Goal: Task Accomplishment & Management: Manage account settings

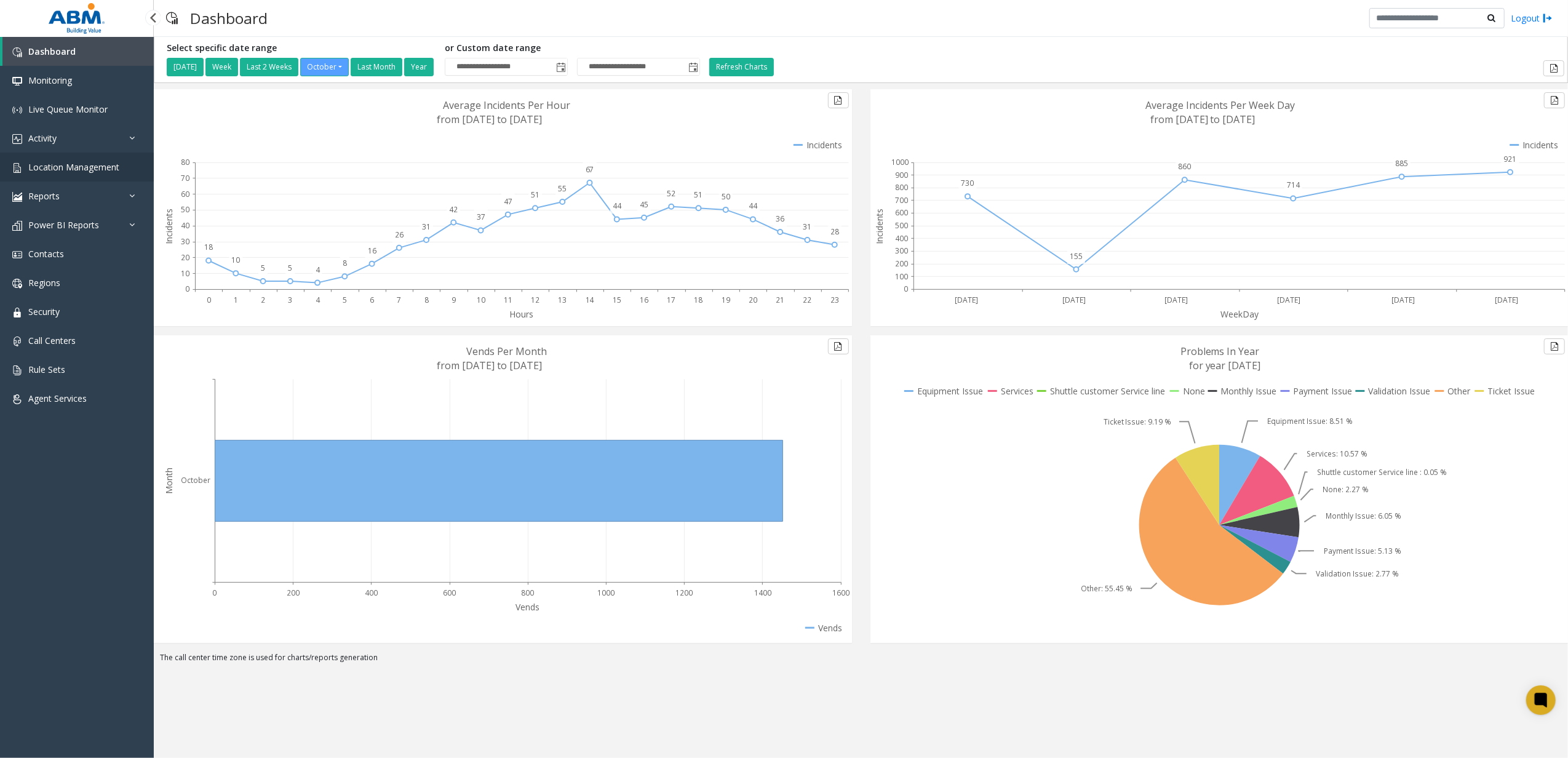
click at [118, 165] on link "Location Management" at bounding box center [77, 167] width 154 height 29
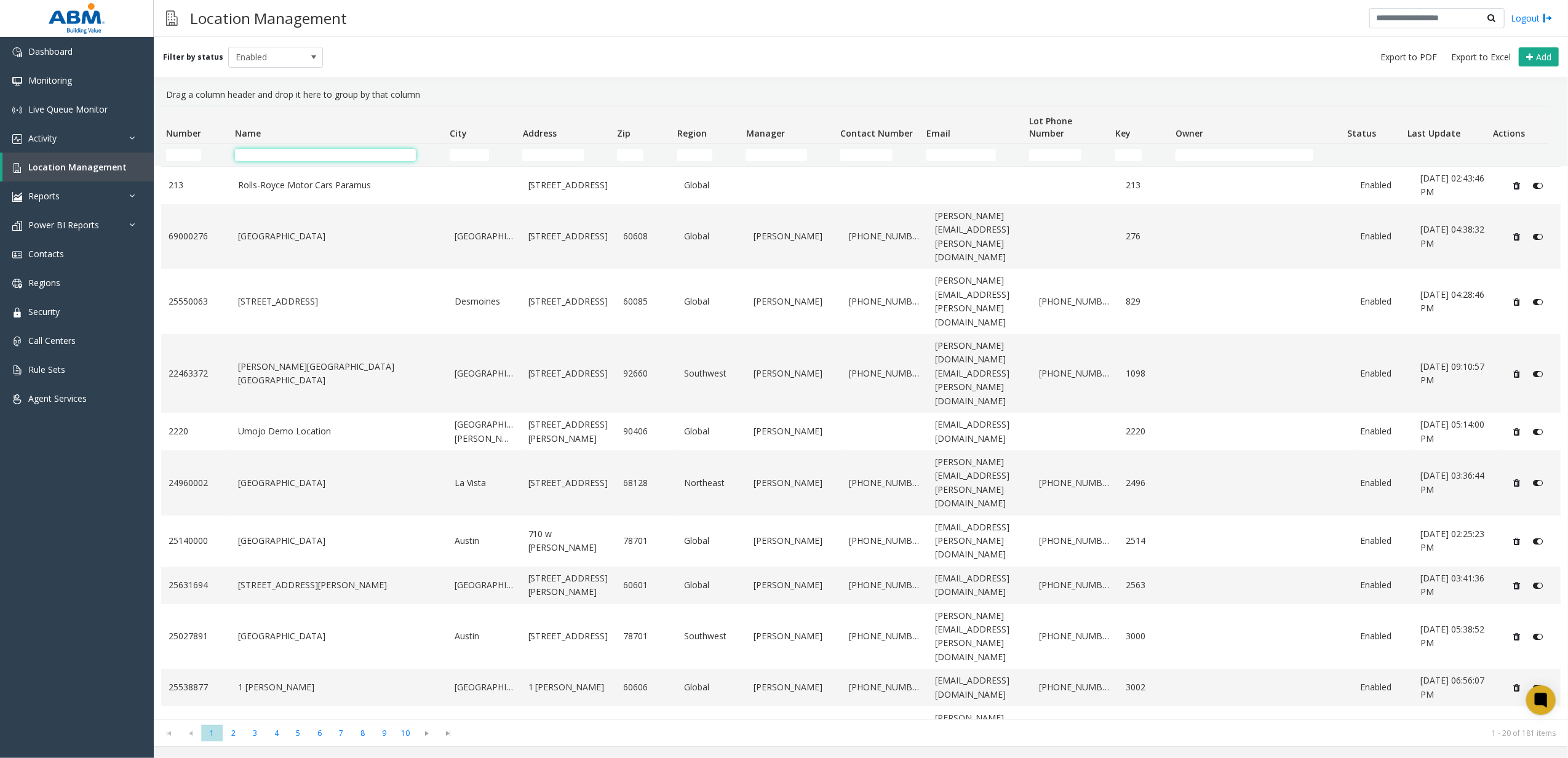
click at [343, 161] on input "Name Filter" at bounding box center [325, 155] width 182 height 13
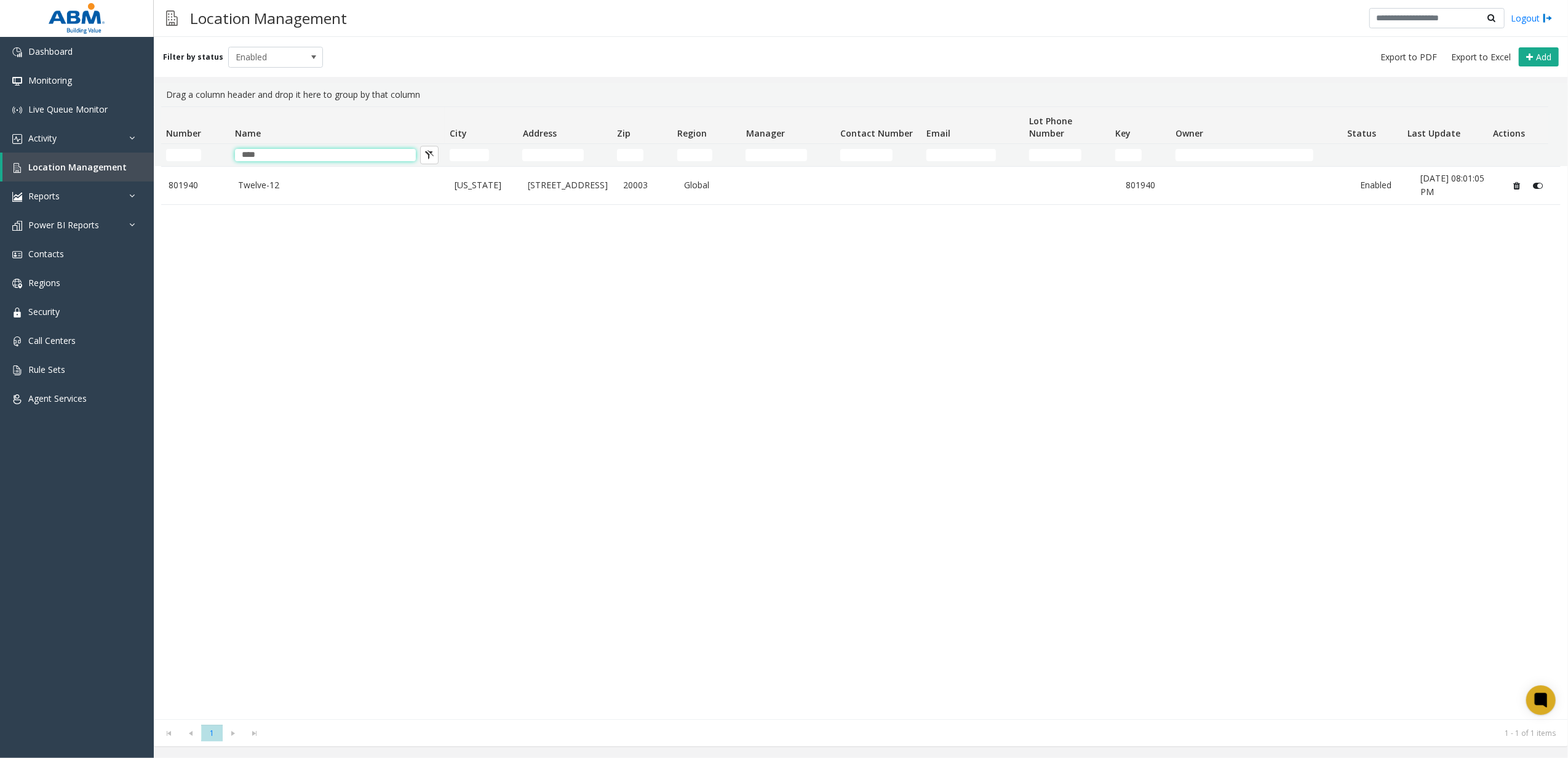
type input "****"
click at [332, 165] on td "****" at bounding box center [337, 155] width 215 height 22
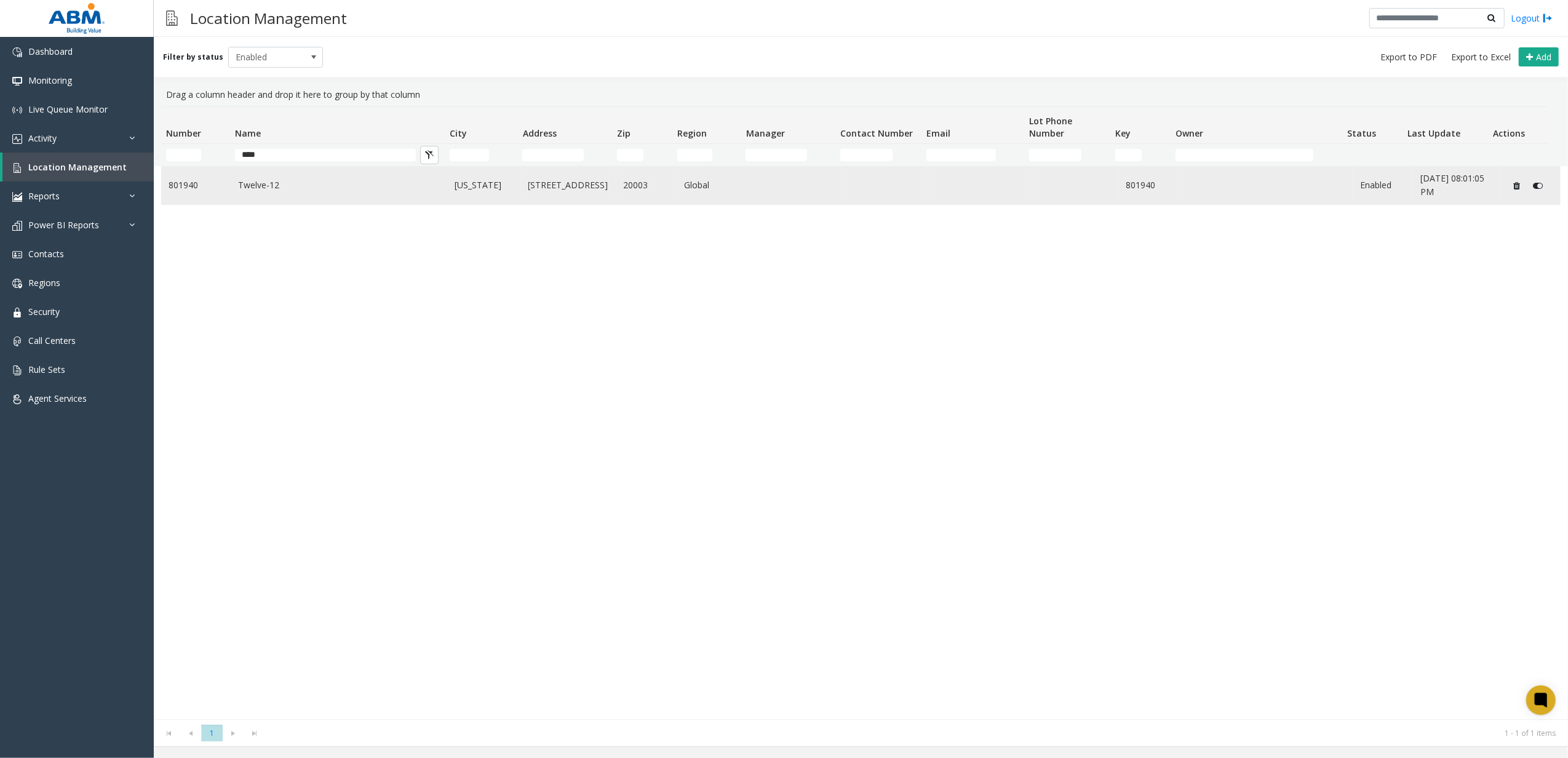
click at [331, 172] on td "Twelve-12" at bounding box center [339, 185] width 216 height 38
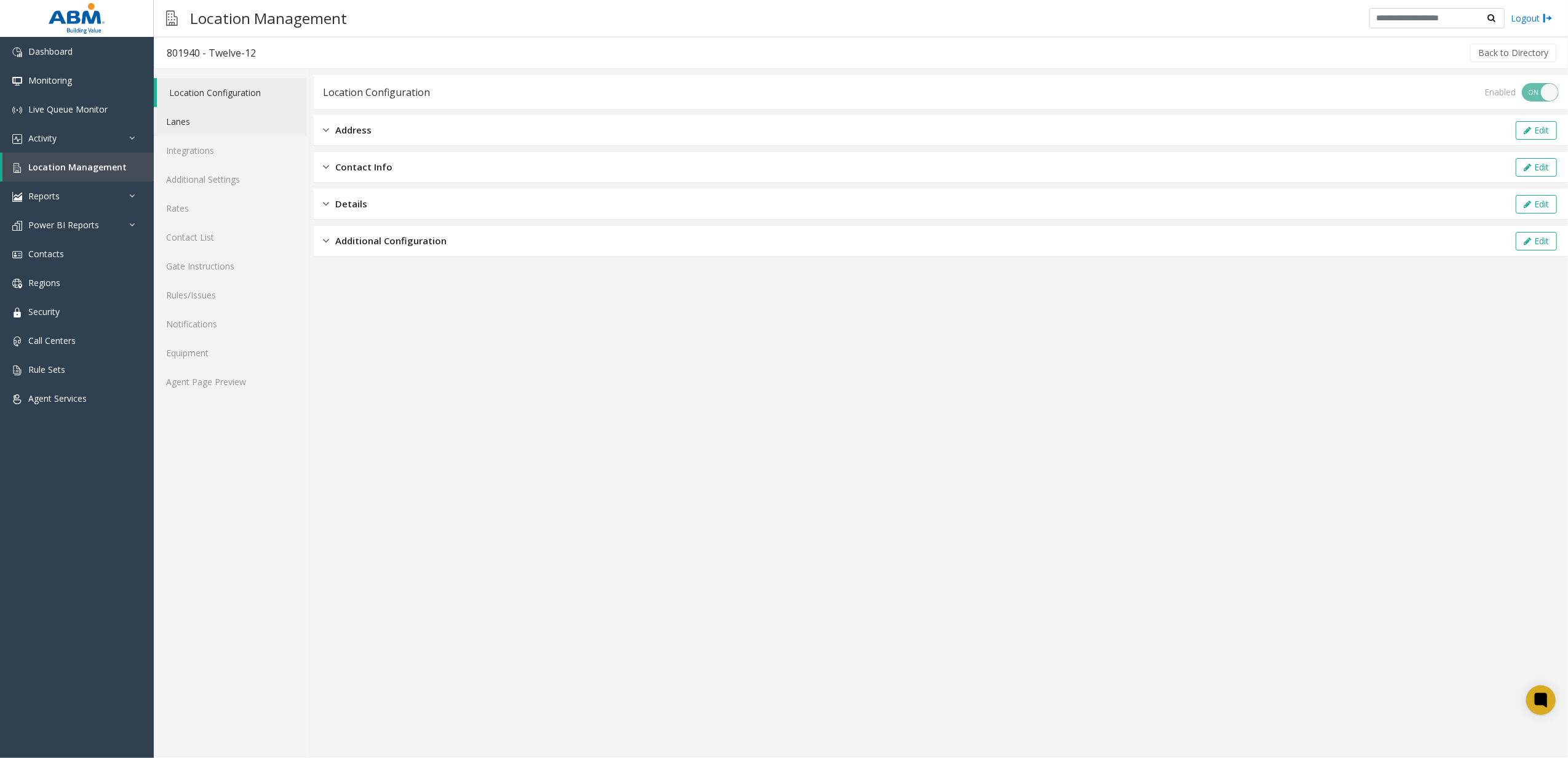
click at [197, 127] on link "Lanes" at bounding box center [230, 121] width 153 height 29
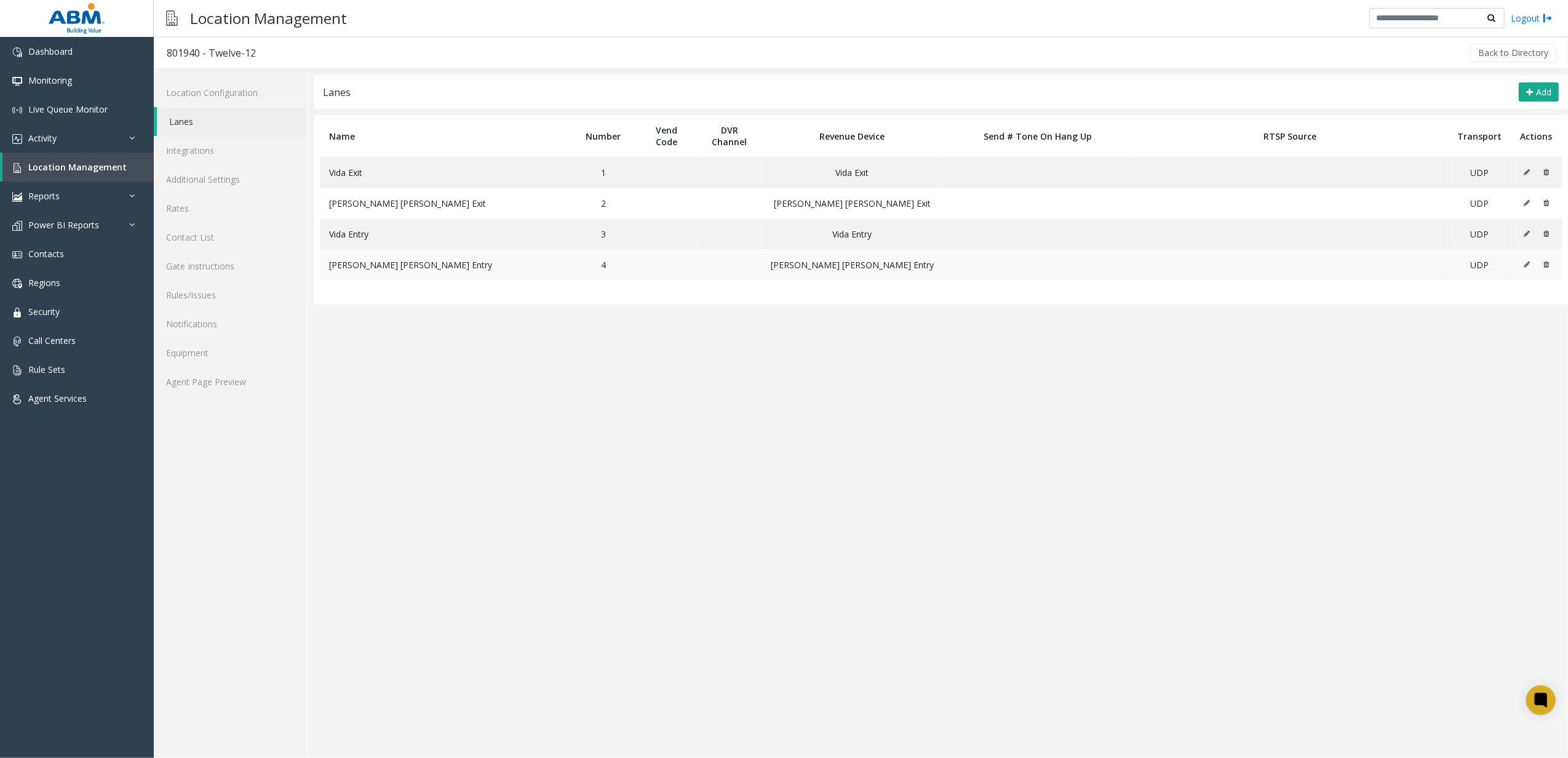
click at [1524, 262] on icon at bounding box center [1527, 265] width 6 height 8
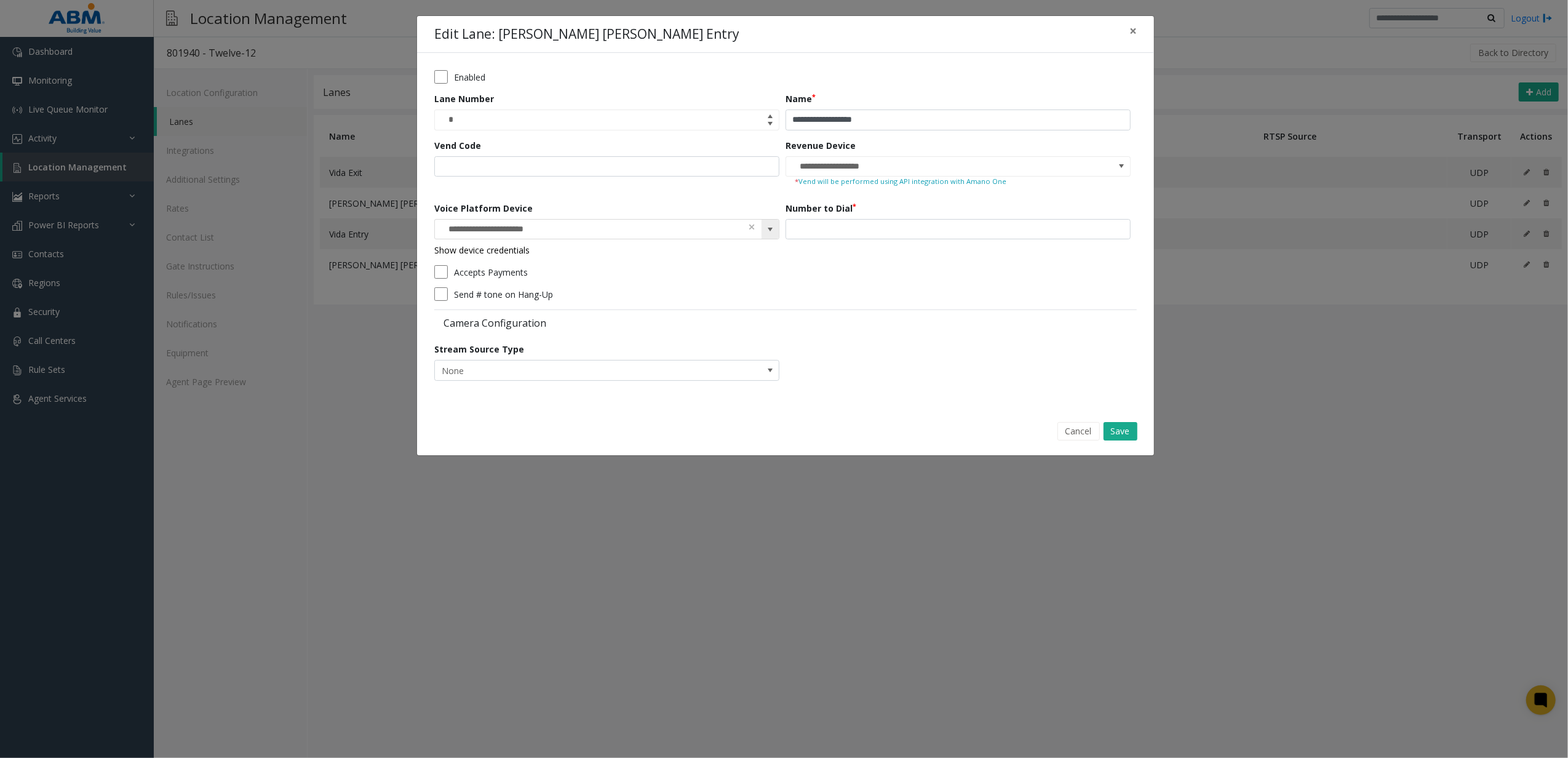
click at [769, 230] on span at bounding box center [770, 229] width 10 height 10
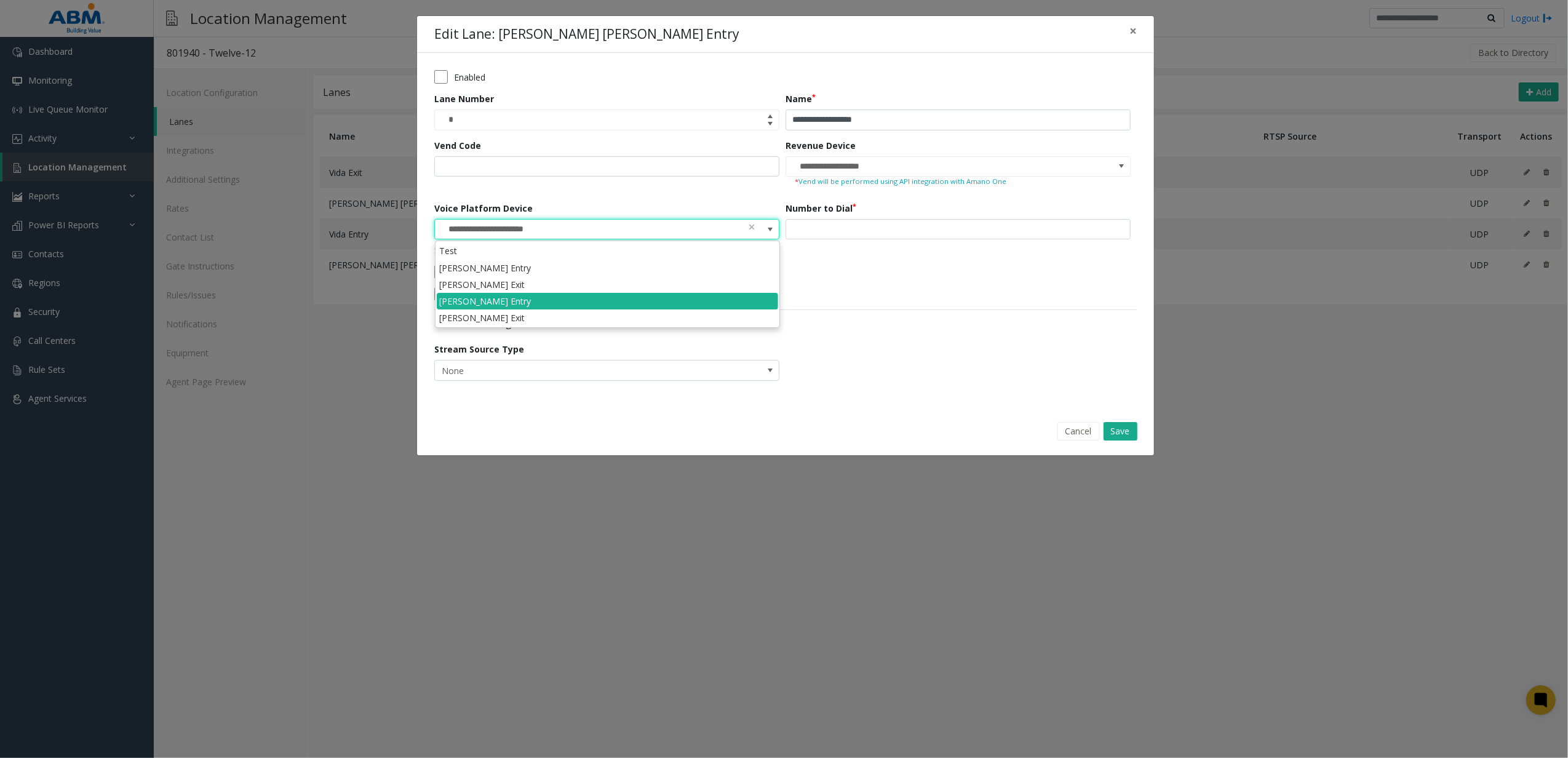
click at [839, 345] on form "**********" at bounding box center [785, 230] width 702 height 319
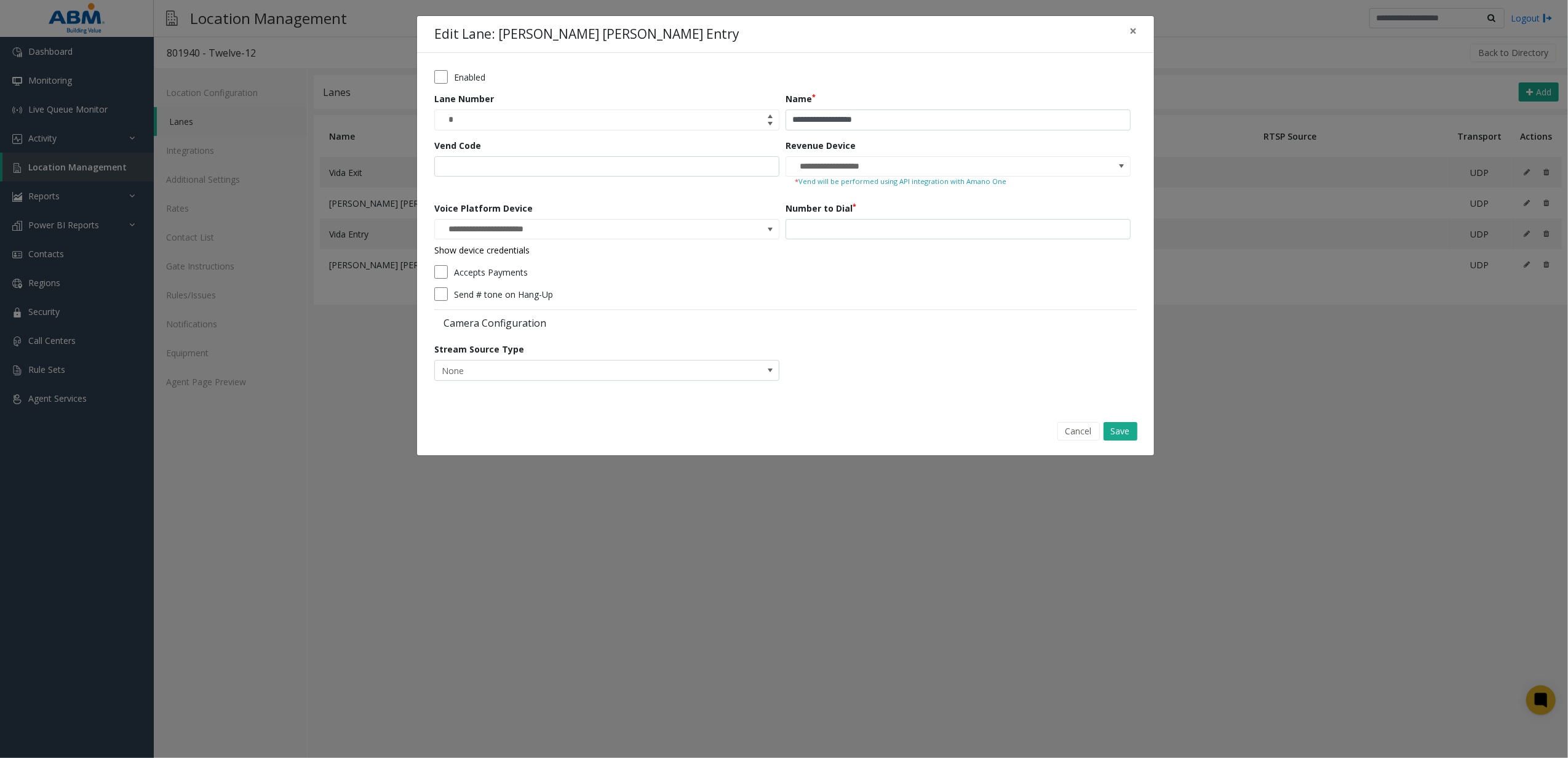
click at [489, 242] on div "**********" at bounding box center [606, 239] width 345 height 38
click at [486, 248] on link "Show device credentials" at bounding box center [481, 250] width 95 height 12
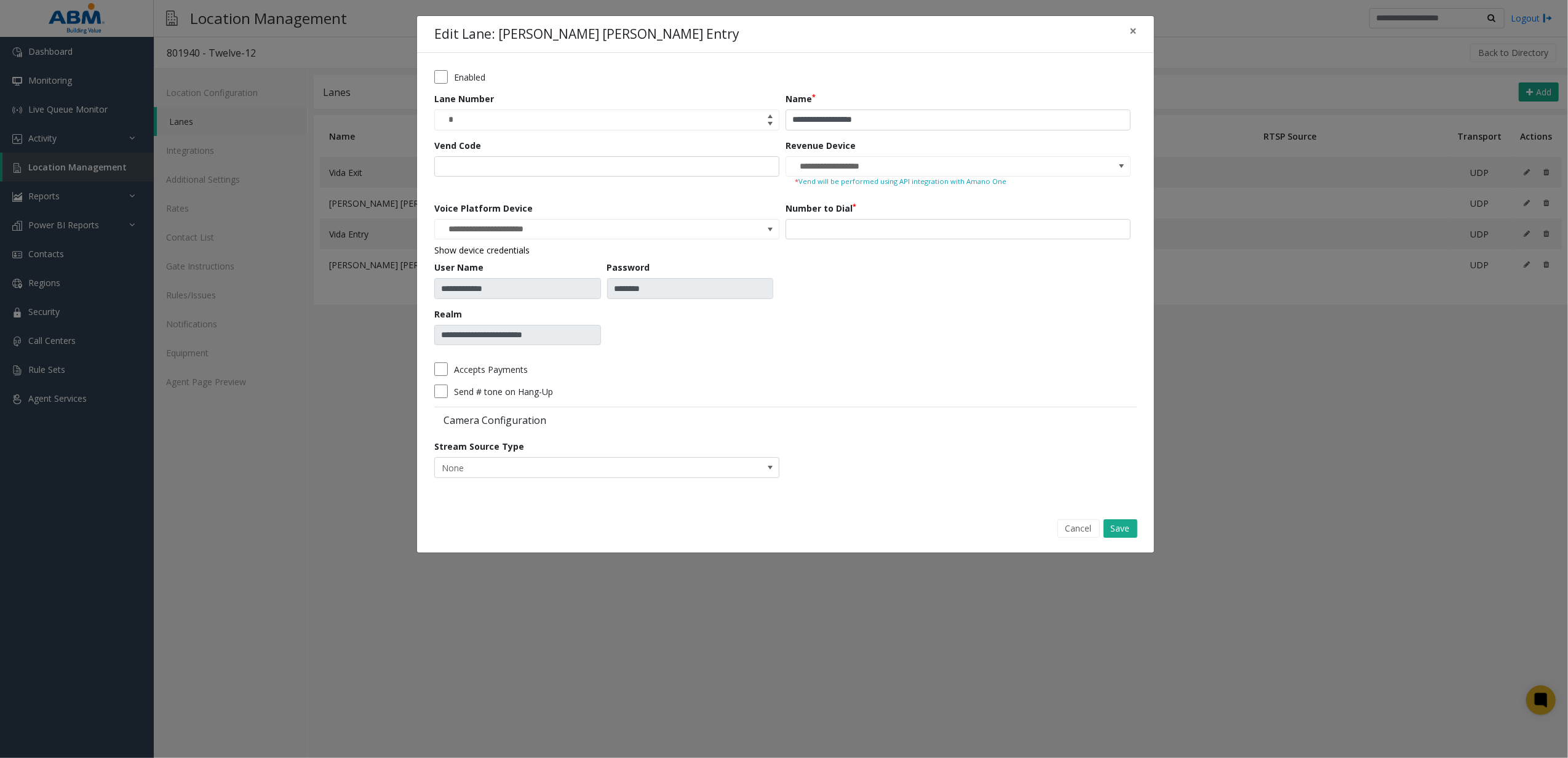
drag, startPoint x: 559, startPoint y: 332, endPoint x: 815, endPoint y: 366, distance: 258.2
click at [815, 366] on div "Accepts Payments" at bounding box center [782, 369] width 696 height 13
click at [1077, 524] on button "Cancel" at bounding box center [1078, 528] width 42 height 18
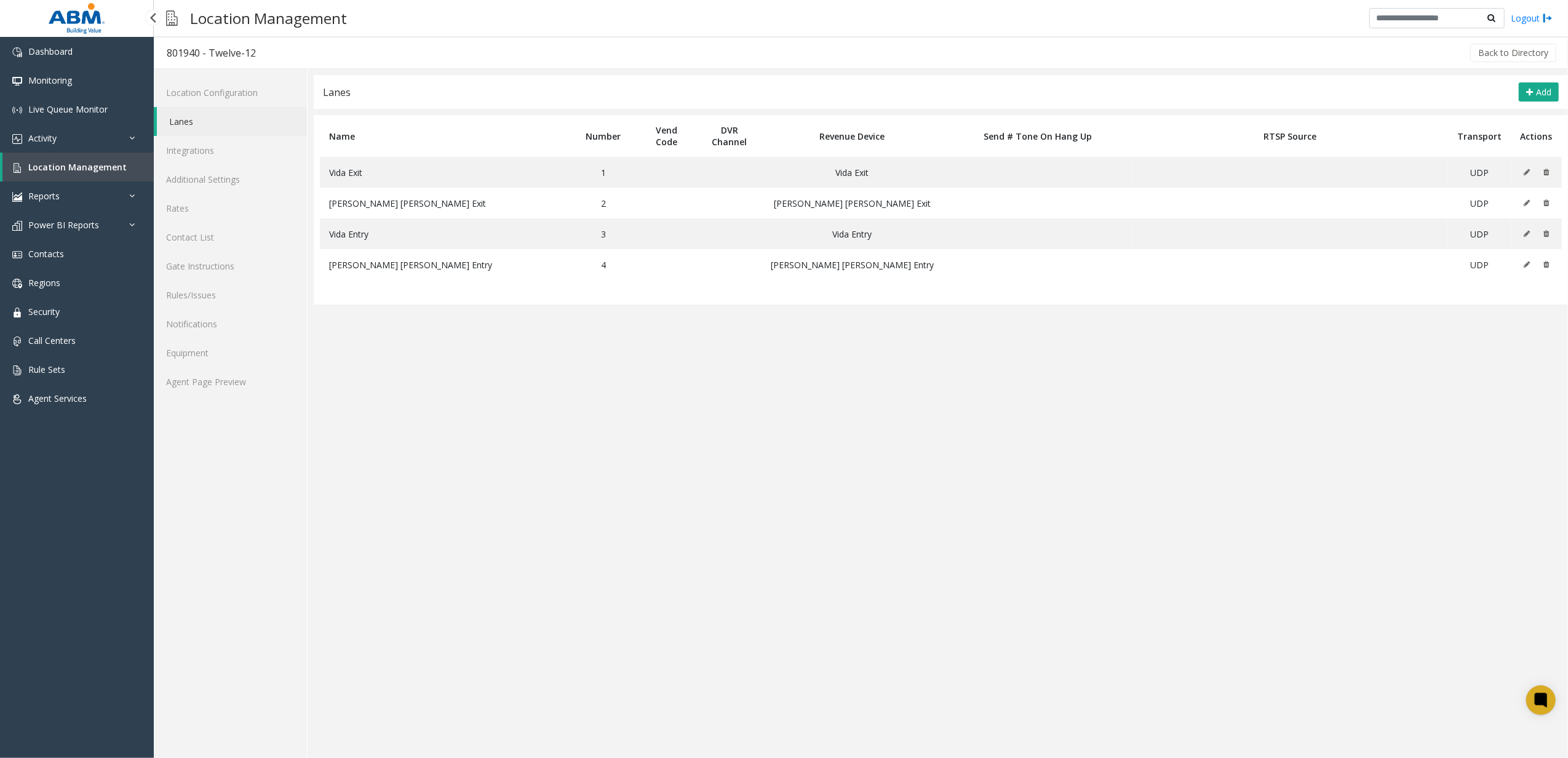
click at [75, 164] on span "Location Management" at bounding box center [77, 167] width 98 height 12
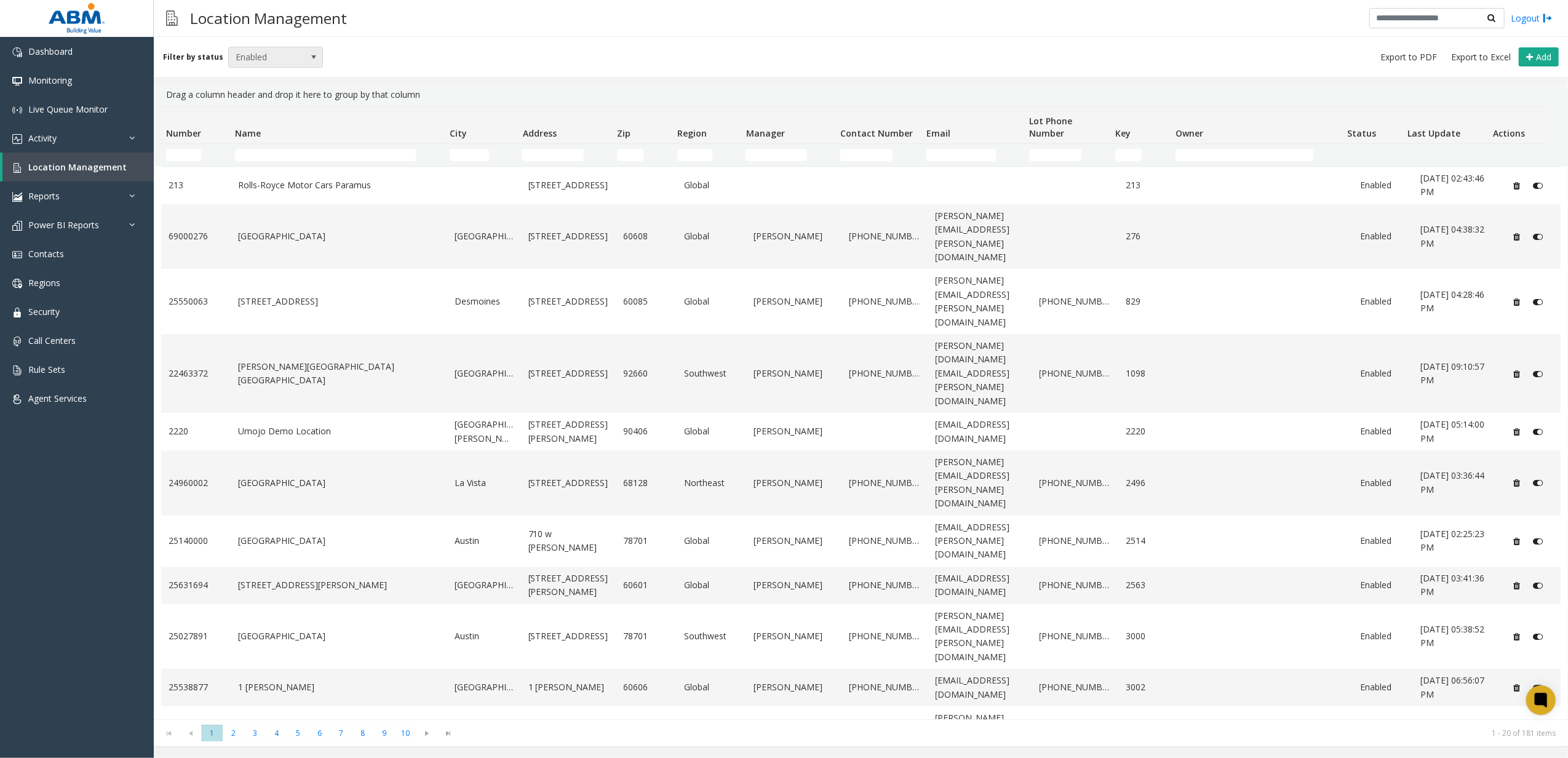
click at [259, 59] on span "Enabled" at bounding box center [266, 57] width 75 height 19
click at [253, 76] on li "All" at bounding box center [269, 77] width 91 height 16
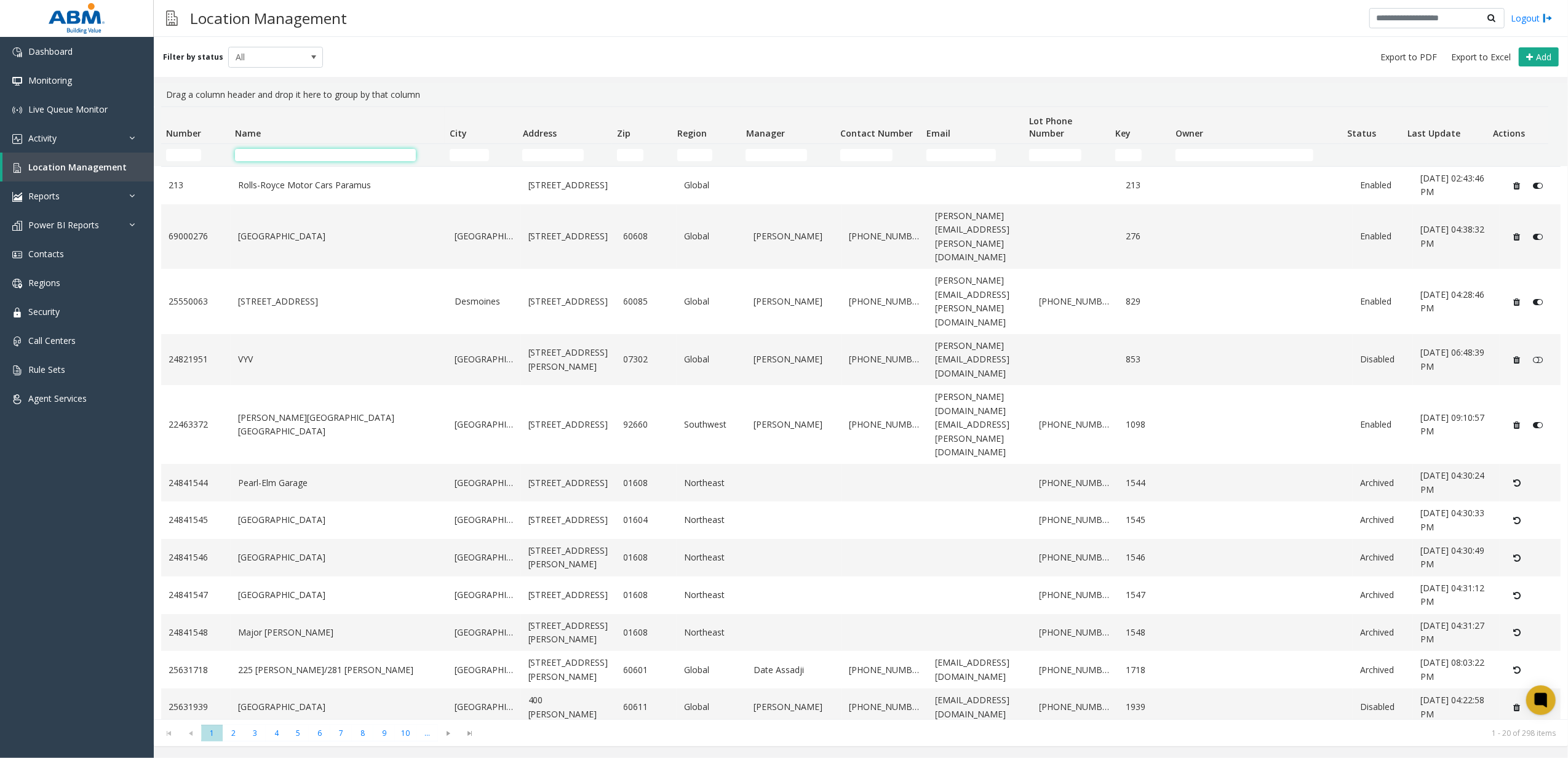
click at [299, 156] on input "Name Filter" at bounding box center [325, 155] width 182 height 13
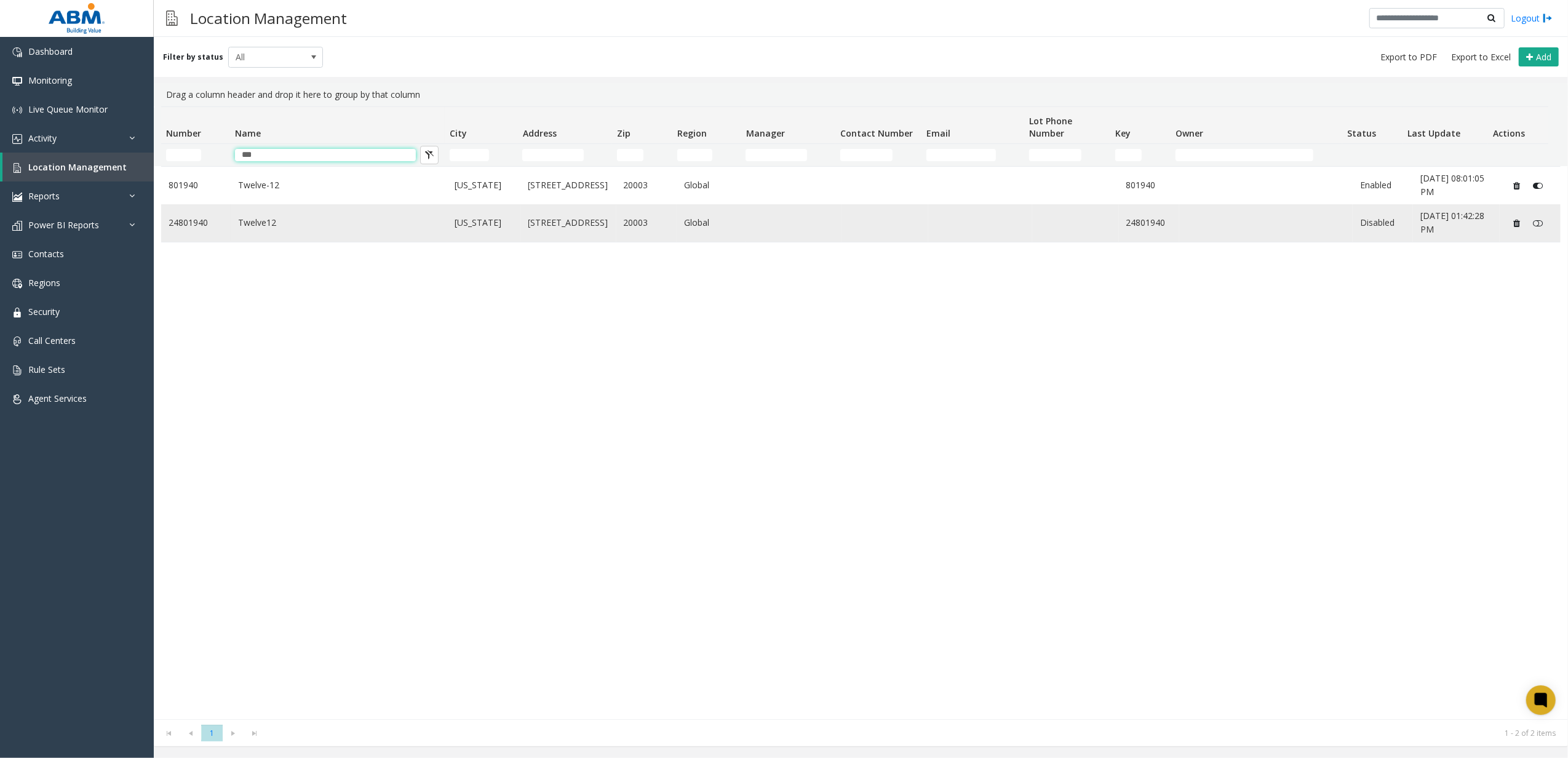
type input "***"
click at [758, 229] on td "Data table" at bounding box center [794, 222] width 95 height 38
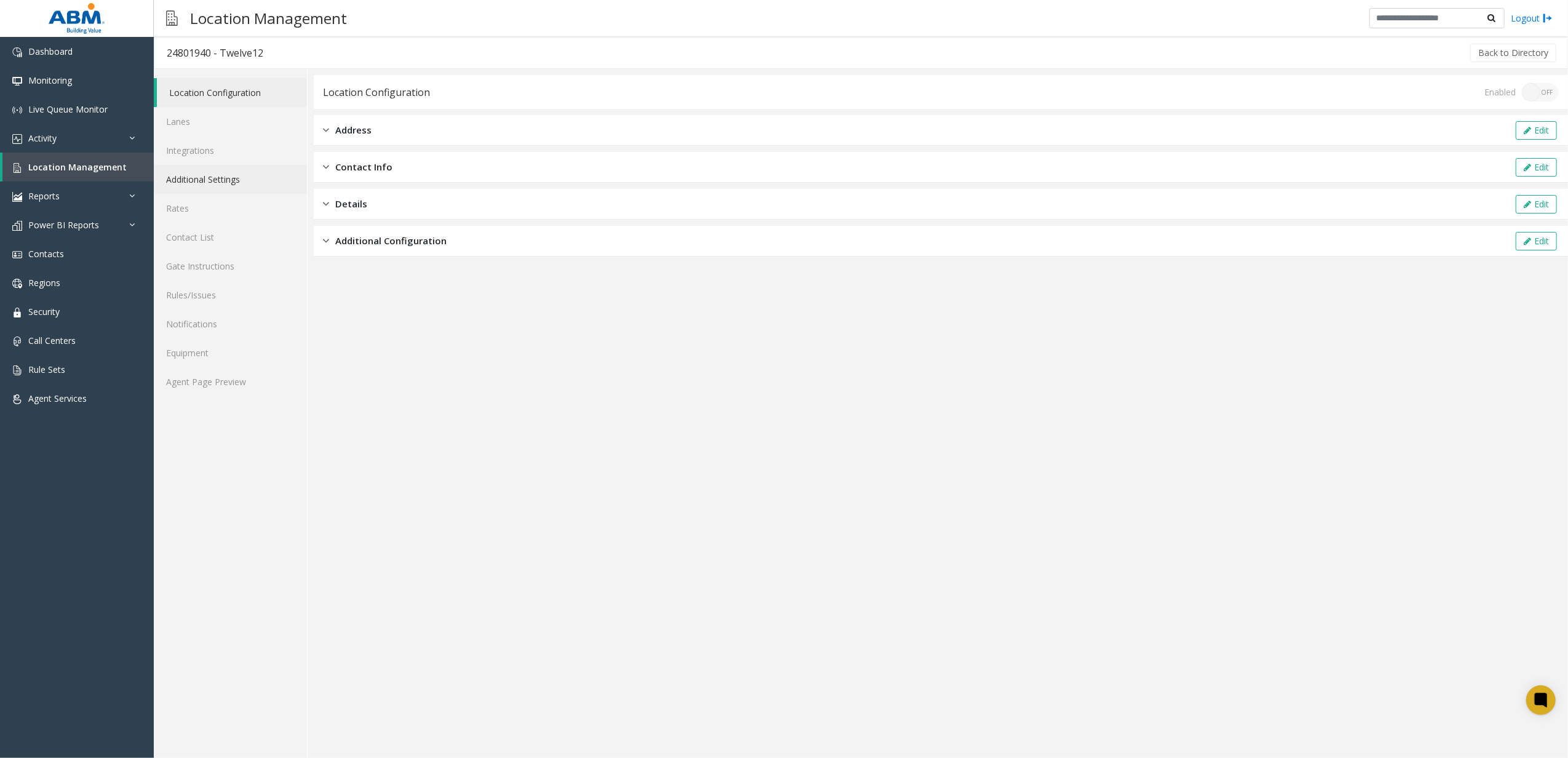
click at [290, 183] on link "Additional Settings" at bounding box center [230, 179] width 153 height 29
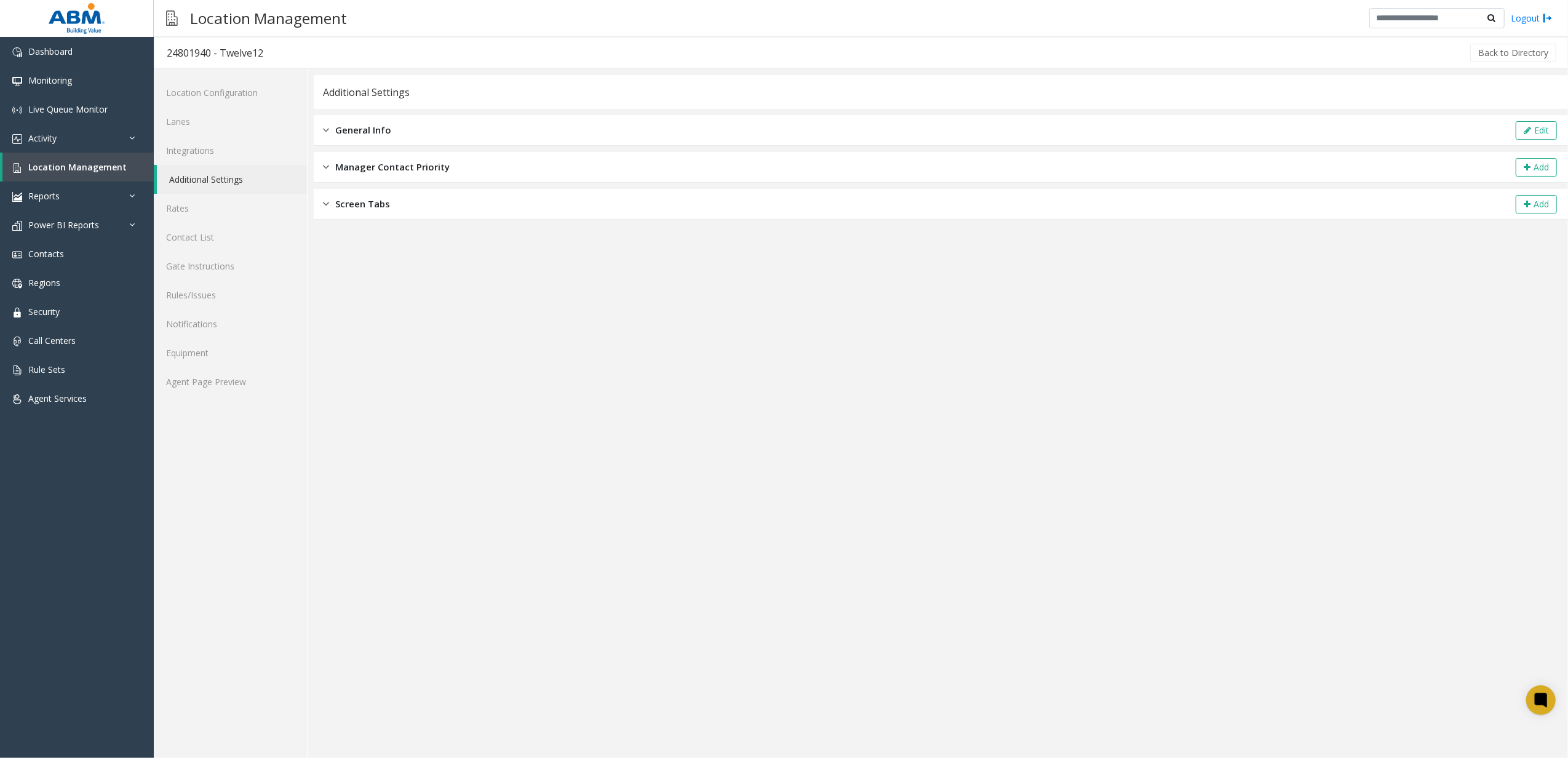
click at [353, 197] on span "Screen Tabs" at bounding box center [362, 204] width 55 height 14
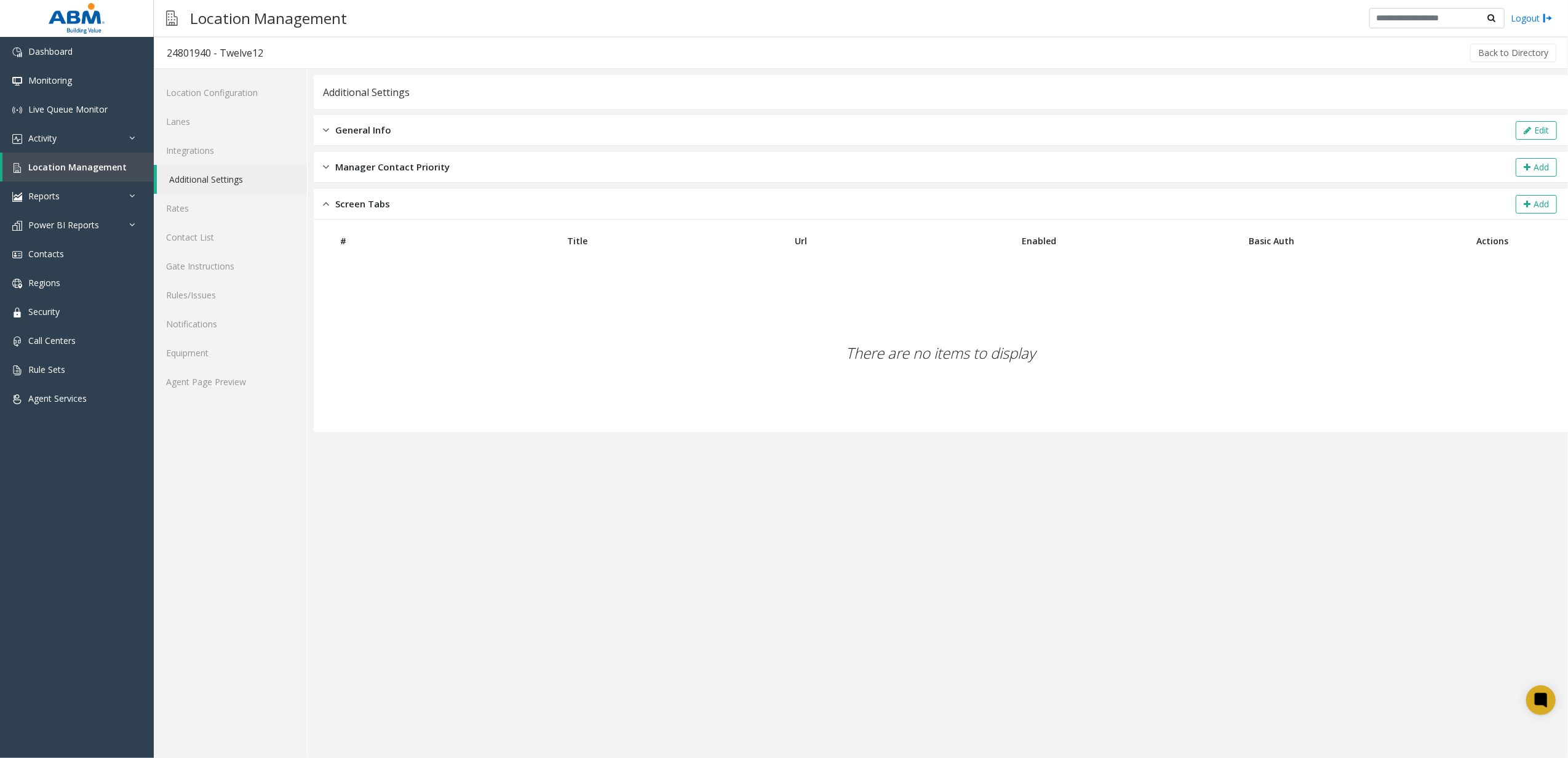
click at [354, 168] on span "Manager Contact Priority" at bounding box center [392, 166] width 114 height 14
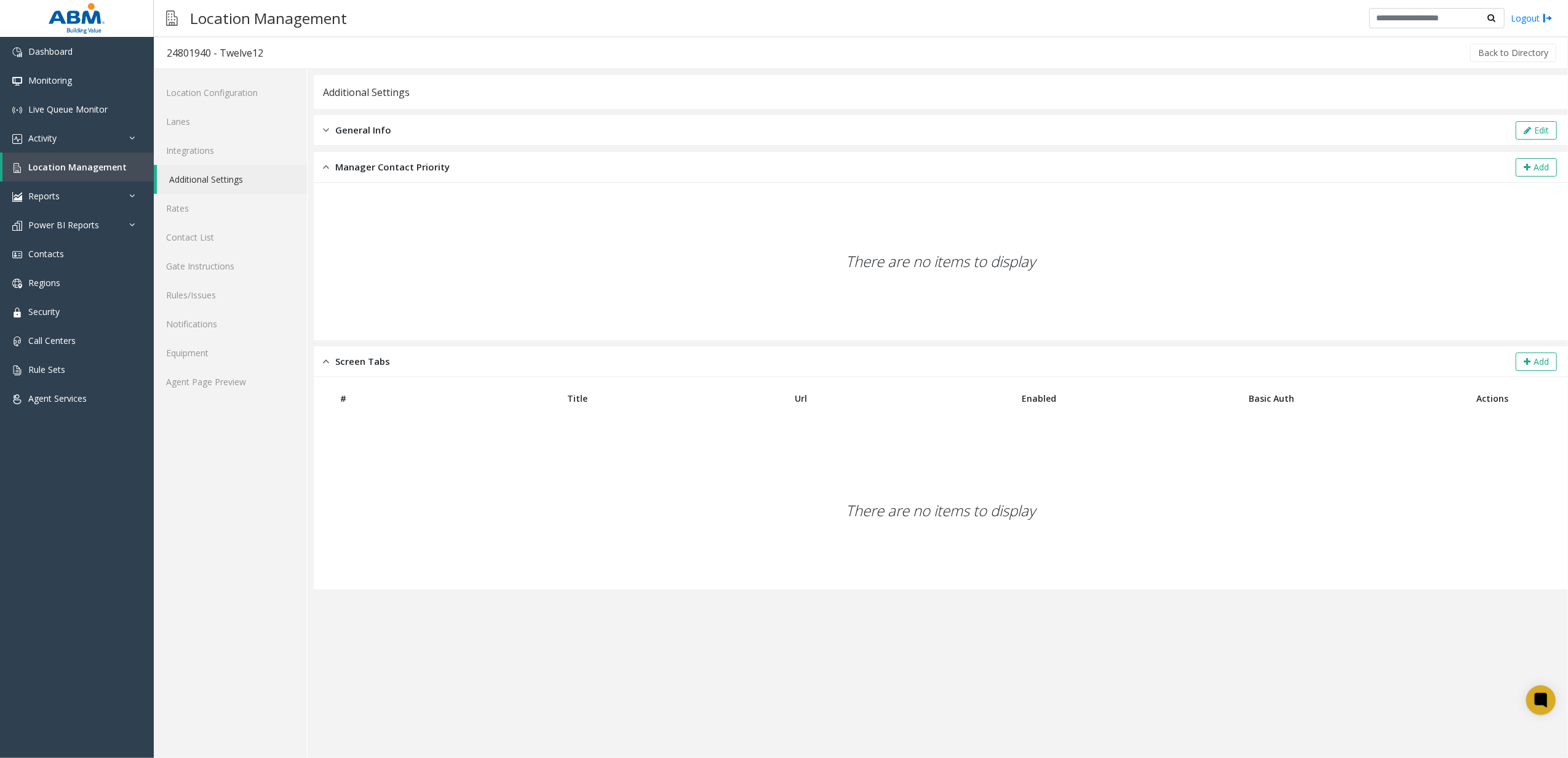
click at [354, 140] on div "General Info Edit" at bounding box center [941, 131] width 1254 height 31
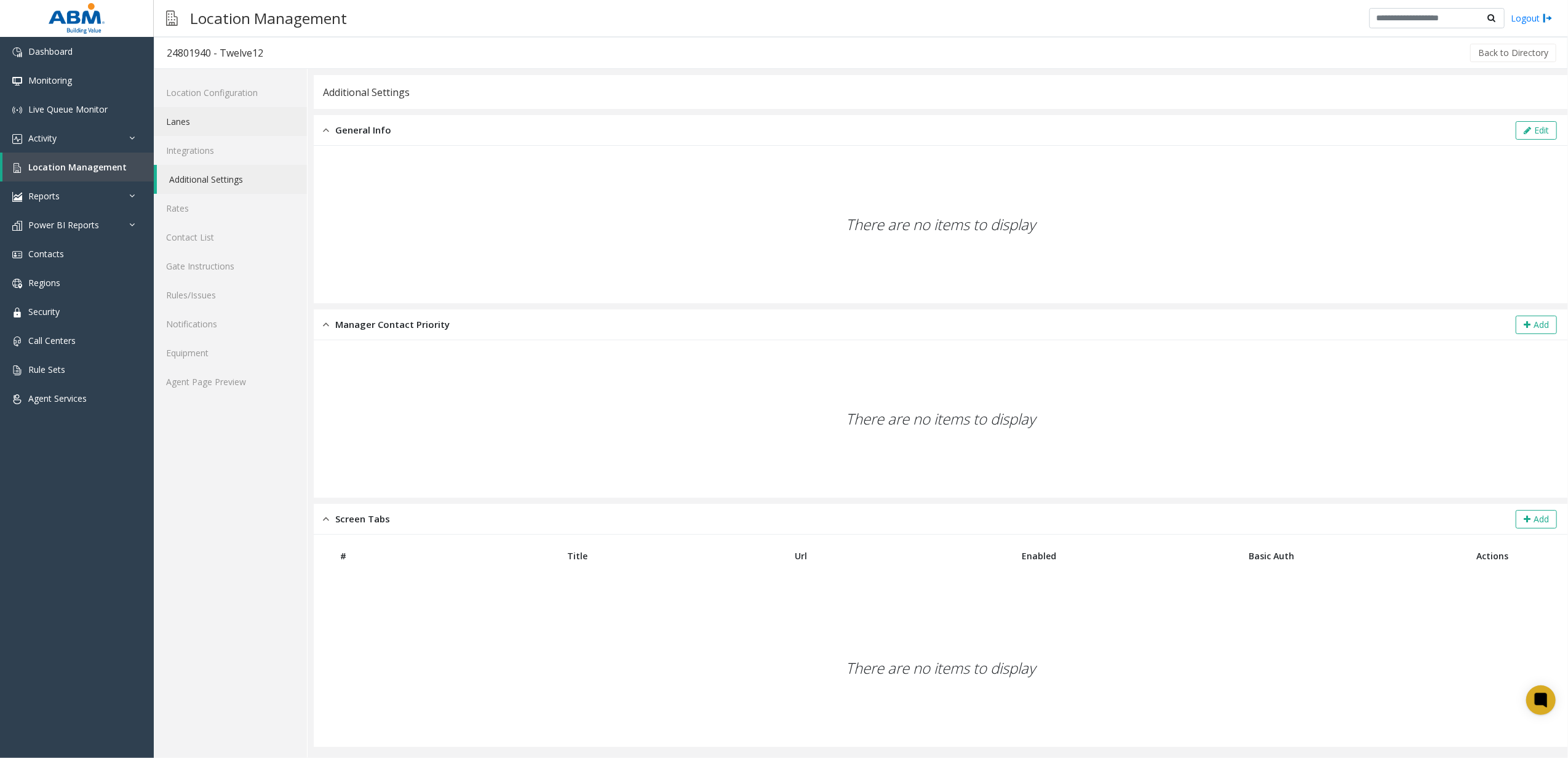
click at [234, 122] on link "Lanes" at bounding box center [230, 121] width 153 height 29
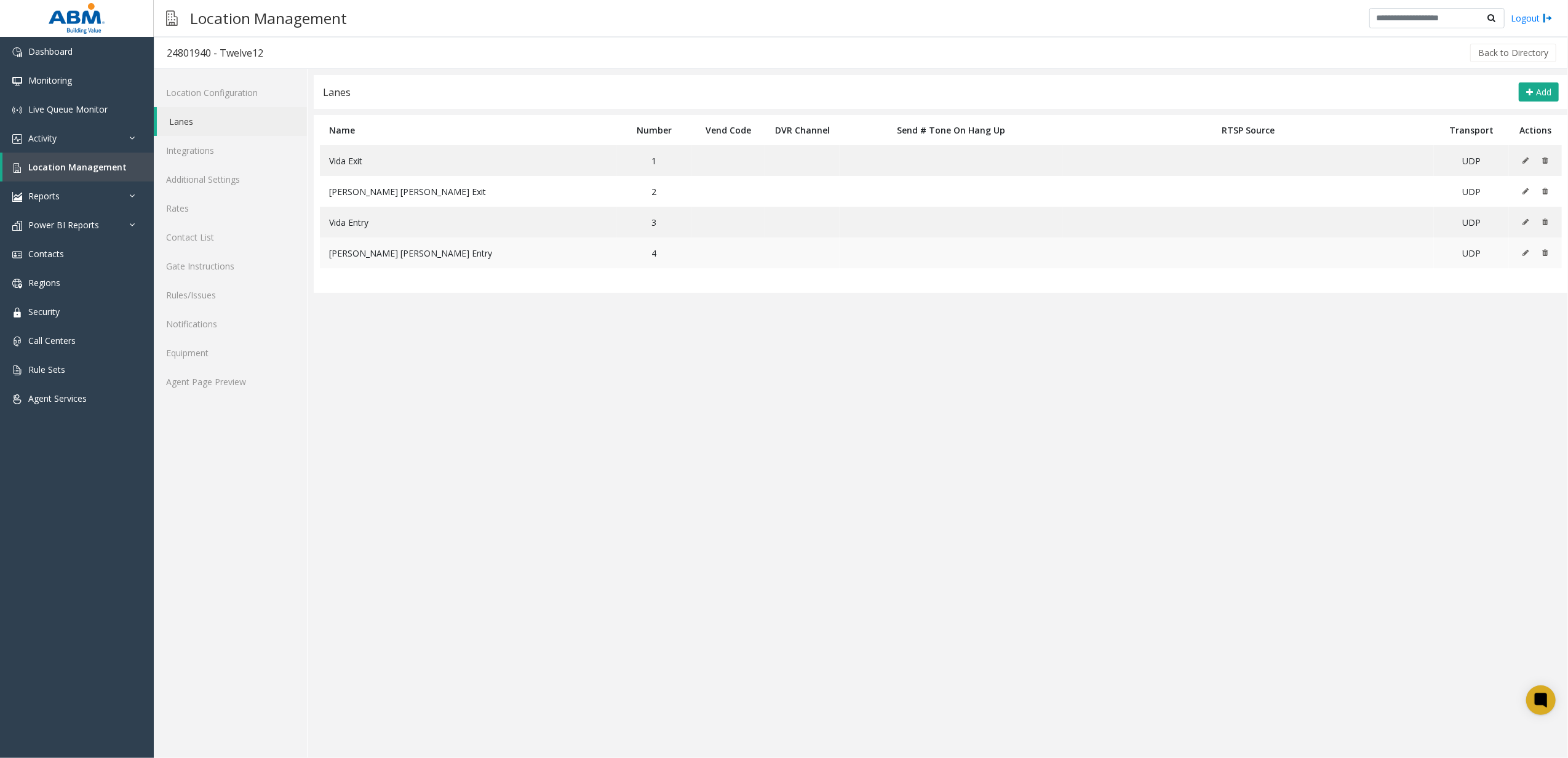
click at [332, 252] on span "[PERSON_NAME] [PERSON_NAME] Entry" at bounding box center [410, 253] width 163 height 12
click at [349, 240] on td "[PERSON_NAME] [PERSON_NAME] Entry" at bounding box center [468, 253] width 297 height 31
click at [147, 158] on link "Location Management" at bounding box center [78, 167] width 151 height 29
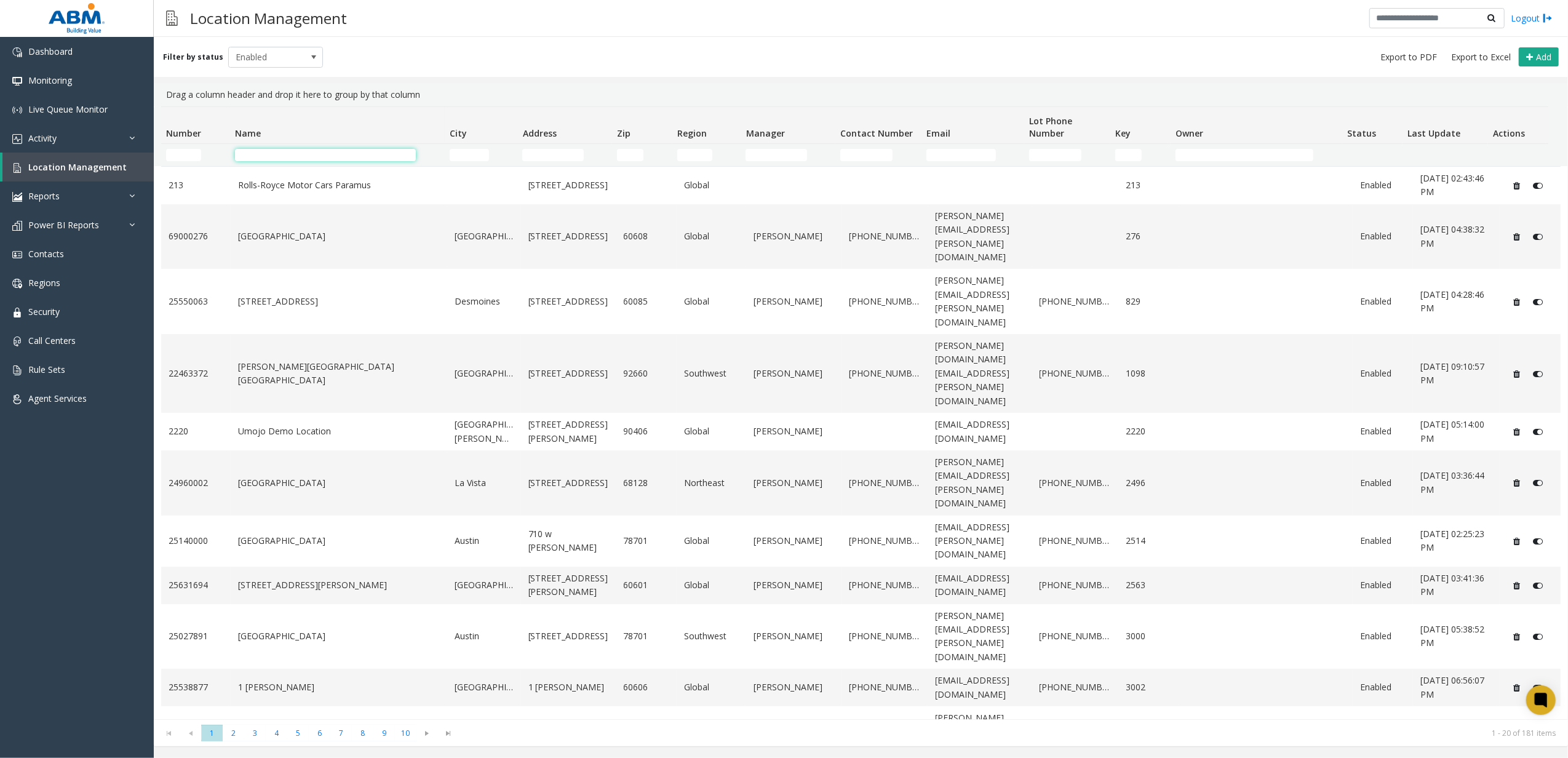
click at [249, 150] on input "Name Filter" at bounding box center [325, 155] width 182 height 13
click at [256, 55] on span "Enabled" at bounding box center [266, 57] width 75 height 19
click at [235, 79] on li "All" at bounding box center [269, 77] width 91 height 16
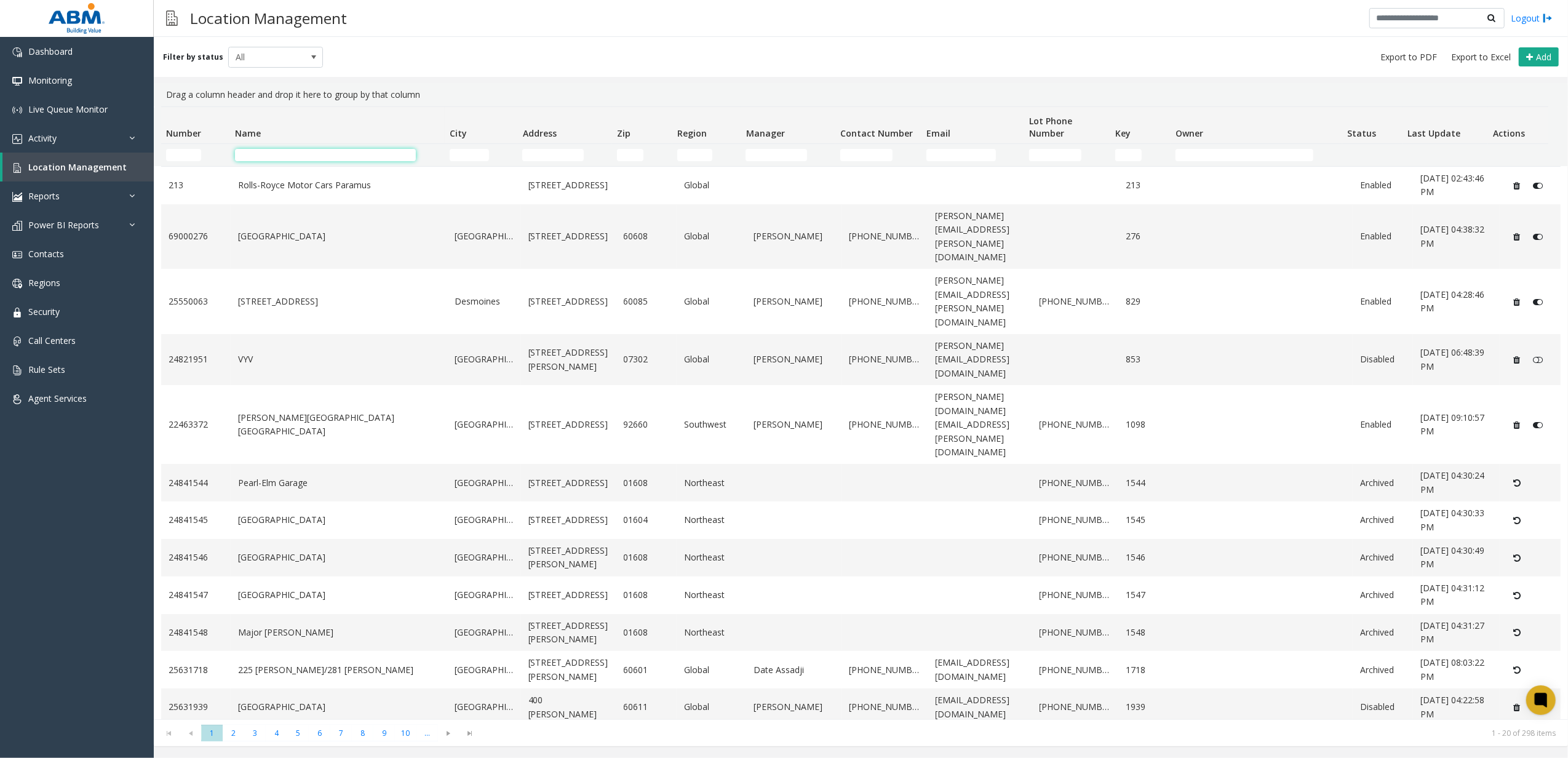
click at [301, 155] on input "Name Filter" at bounding box center [325, 155] width 182 height 13
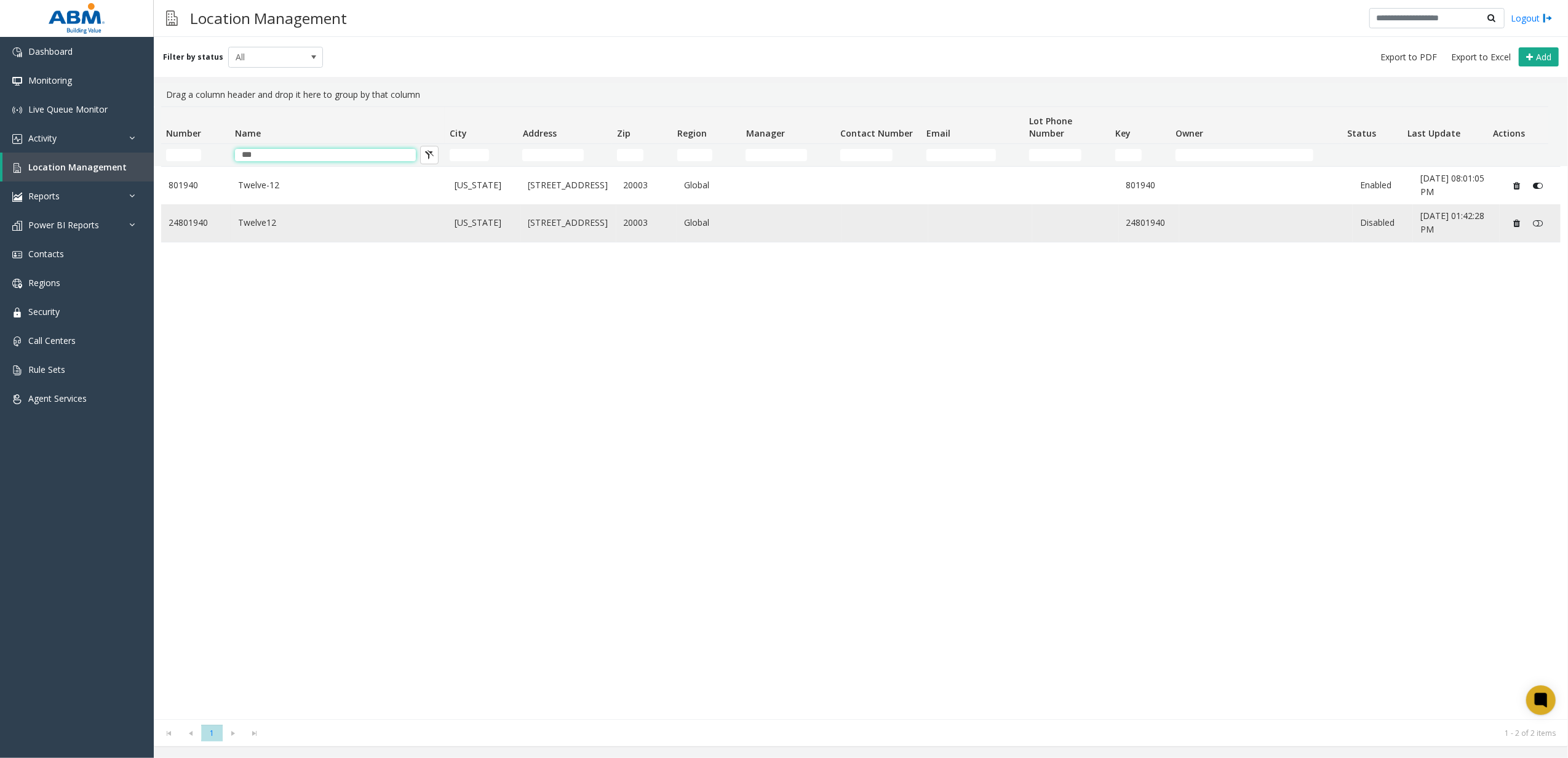
type input "***"
click at [1154, 229] on link "24801940" at bounding box center [1150, 222] width 46 height 13
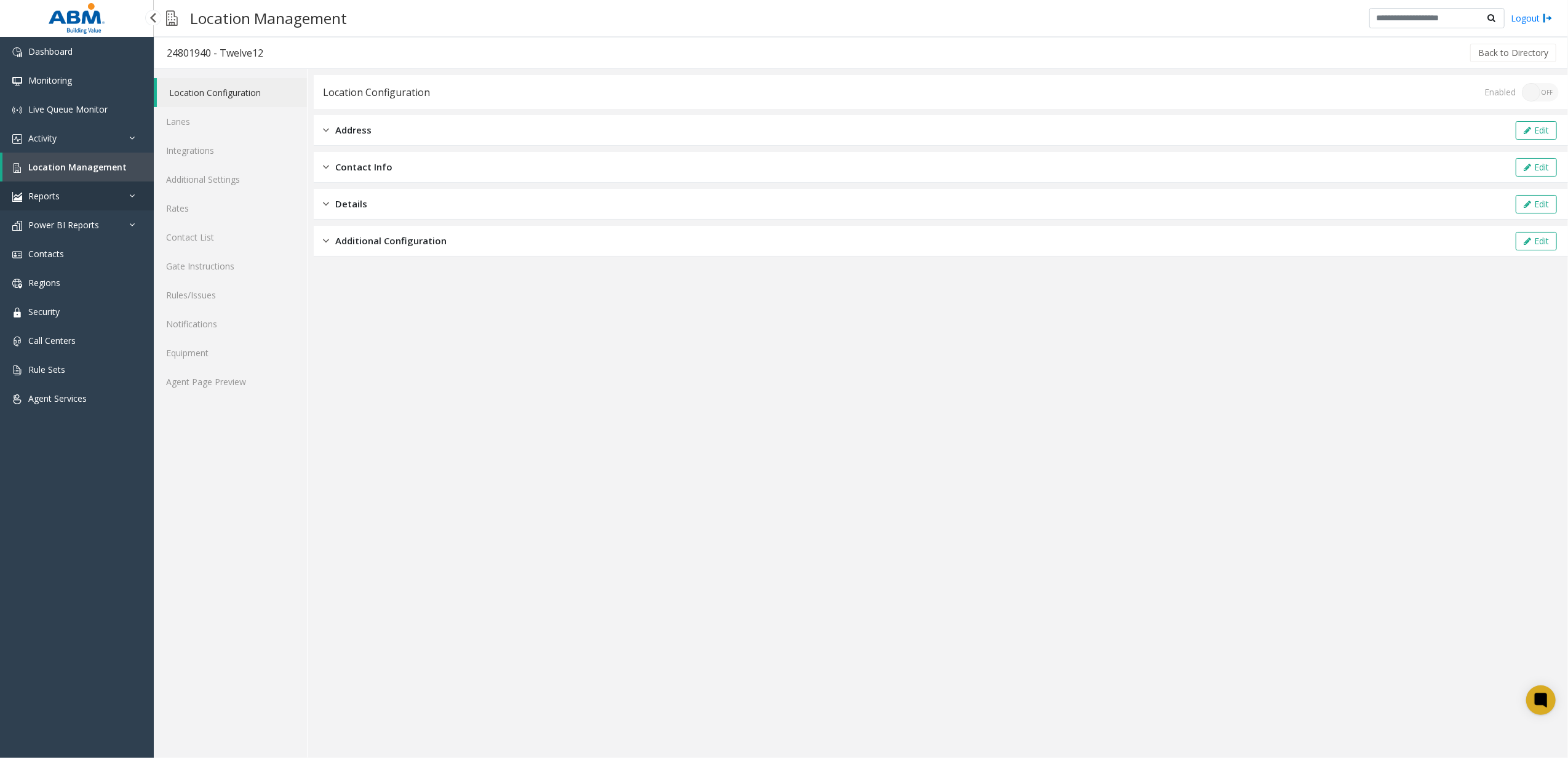
click at [114, 185] on link "Reports" at bounding box center [77, 196] width 154 height 29
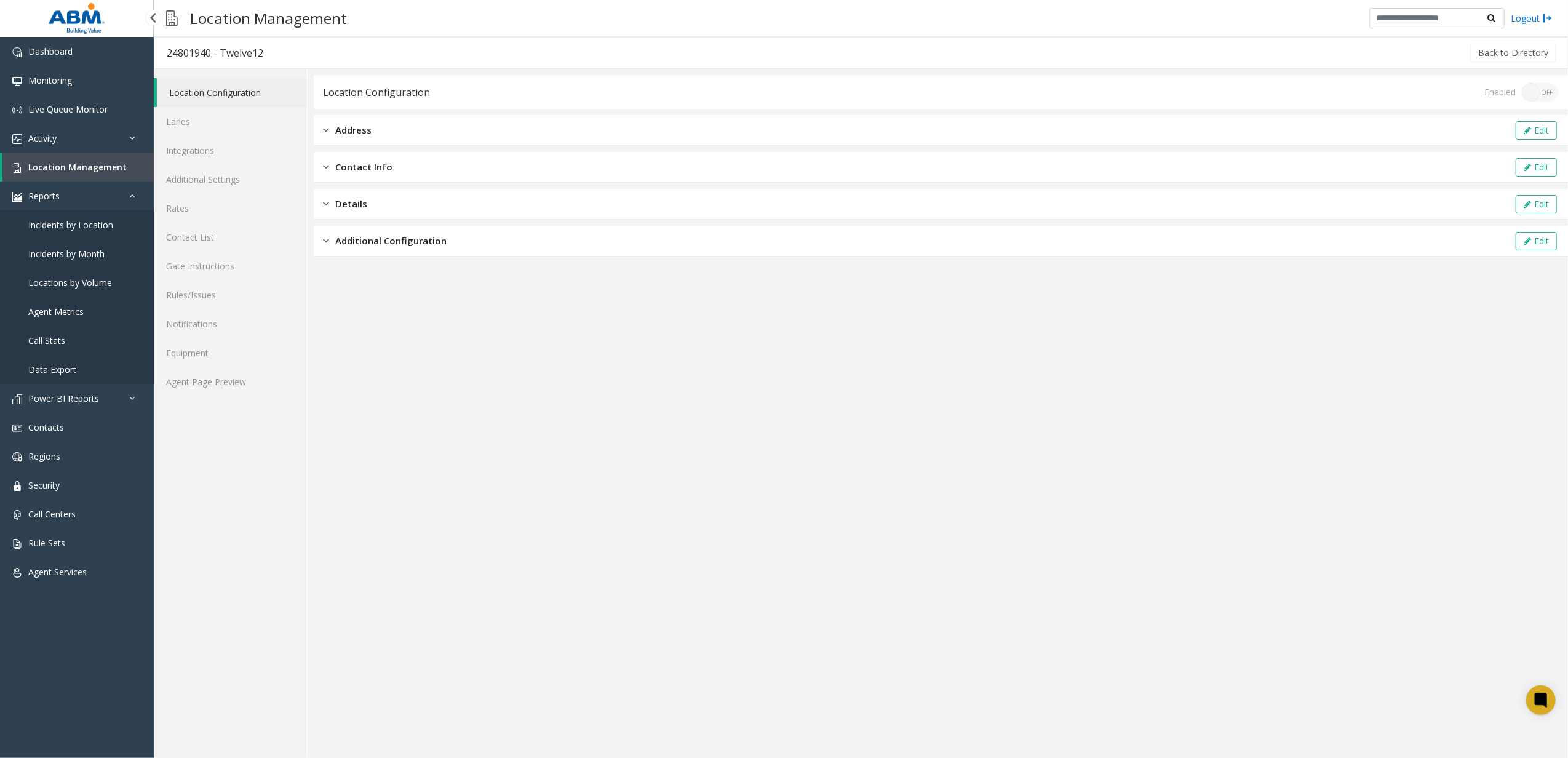
click at [114, 168] on span "Location Management" at bounding box center [77, 167] width 98 height 12
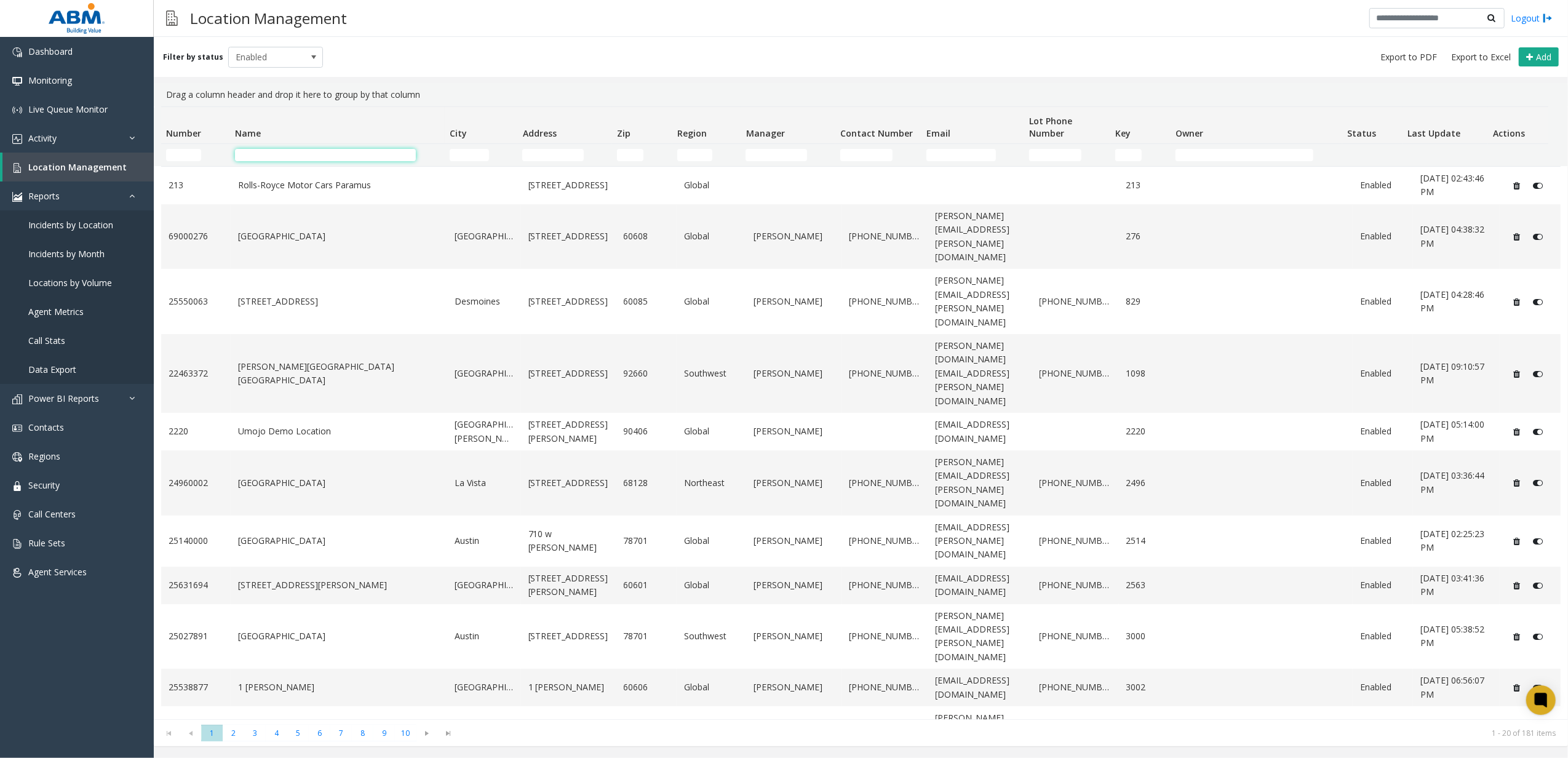
click at [294, 153] on input "Name Filter" at bounding box center [325, 155] width 182 height 13
click at [293, 34] on div "Location Management Logout" at bounding box center [861, 18] width 1414 height 37
click at [291, 49] on span "Enabled" at bounding box center [266, 57] width 75 height 19
click at [241, 79] on li "All" at bounding box center [269, 77] width 91 height 16
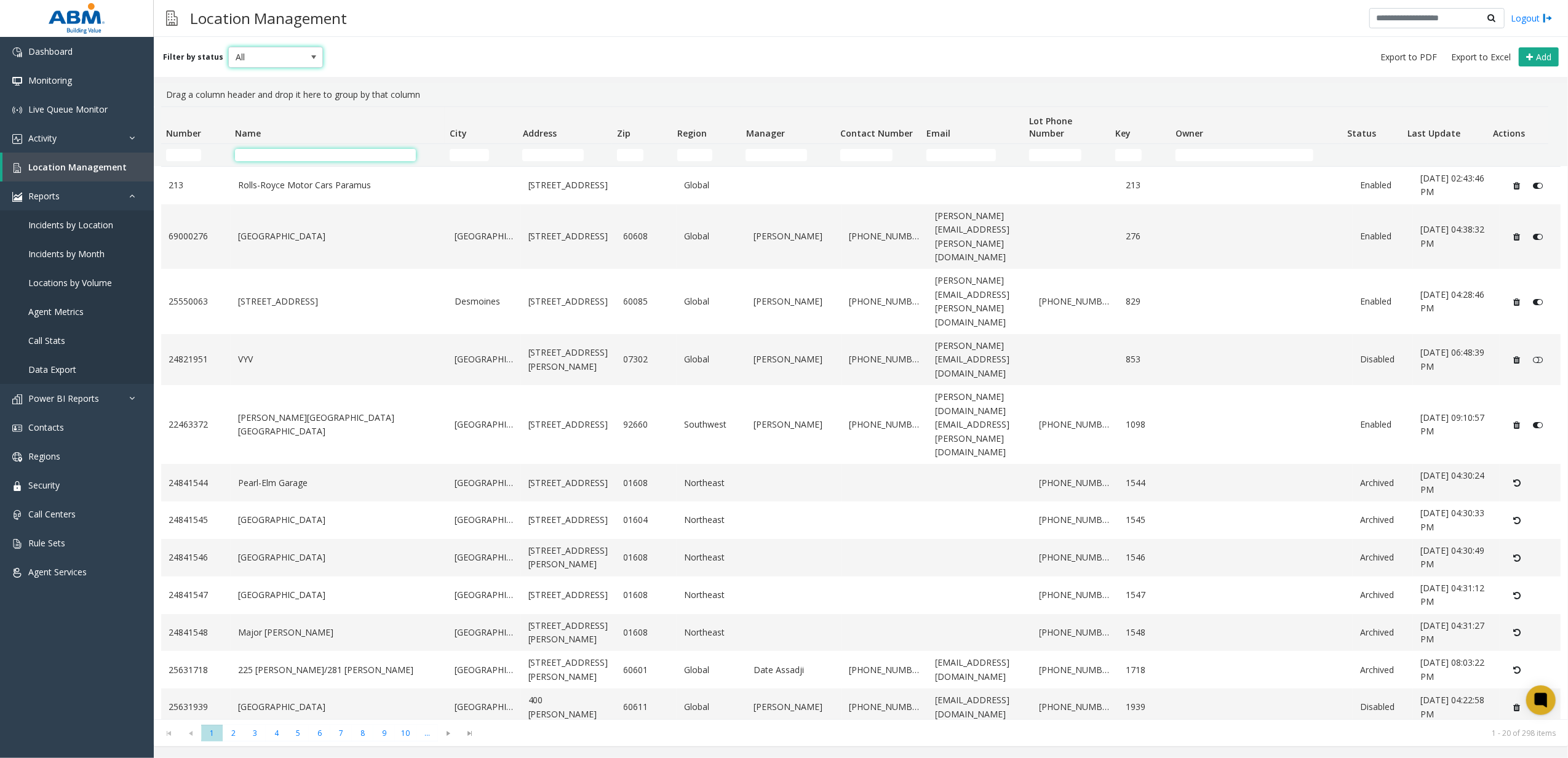
click at [323, 150] on input "Name Filter" at bounding box center [325, 155] width 182 height 13
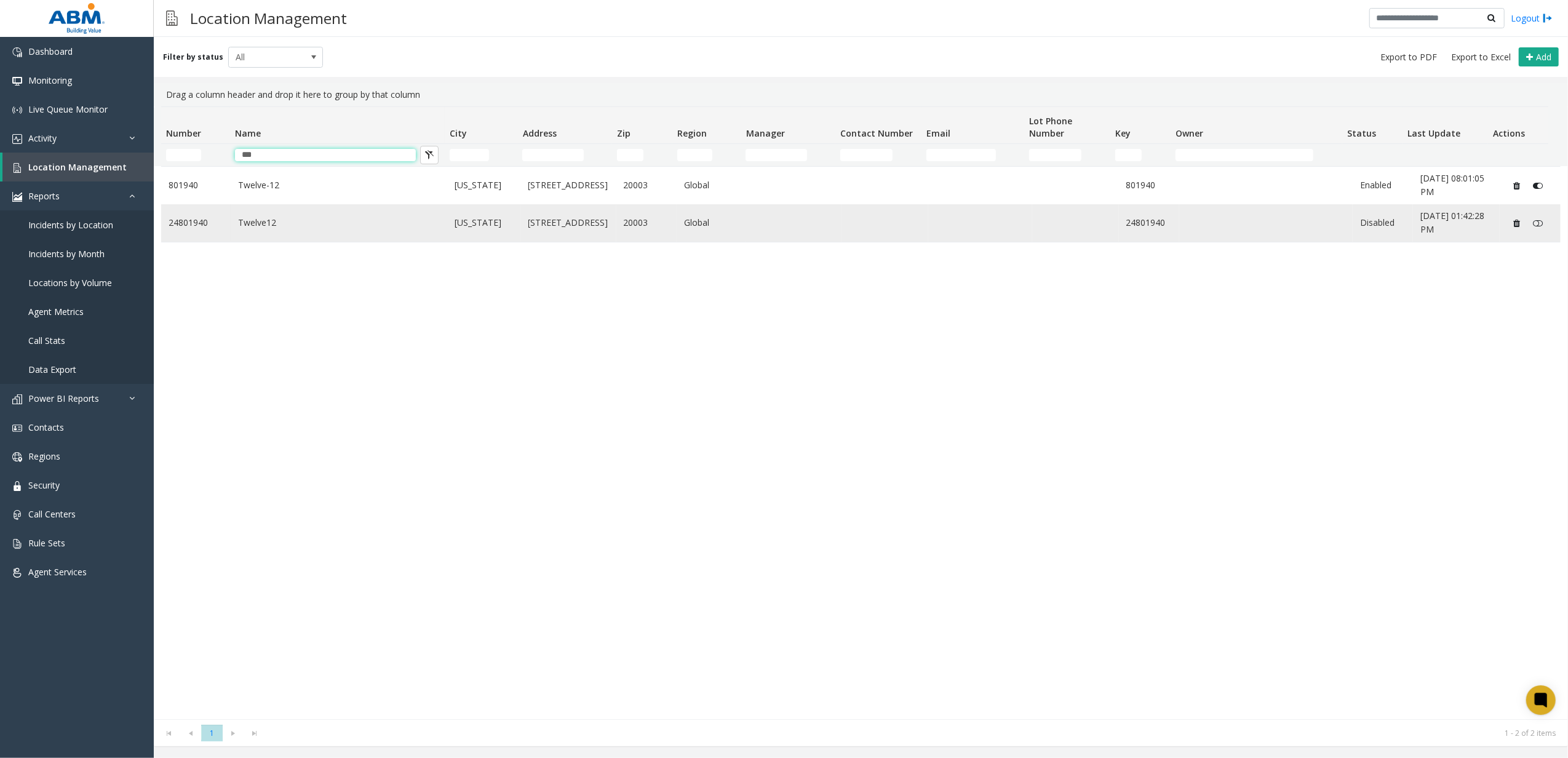
type input "***"
click at [1507, 230] on button "Data table" at bounding box center [1517, 222] width 19 height 19
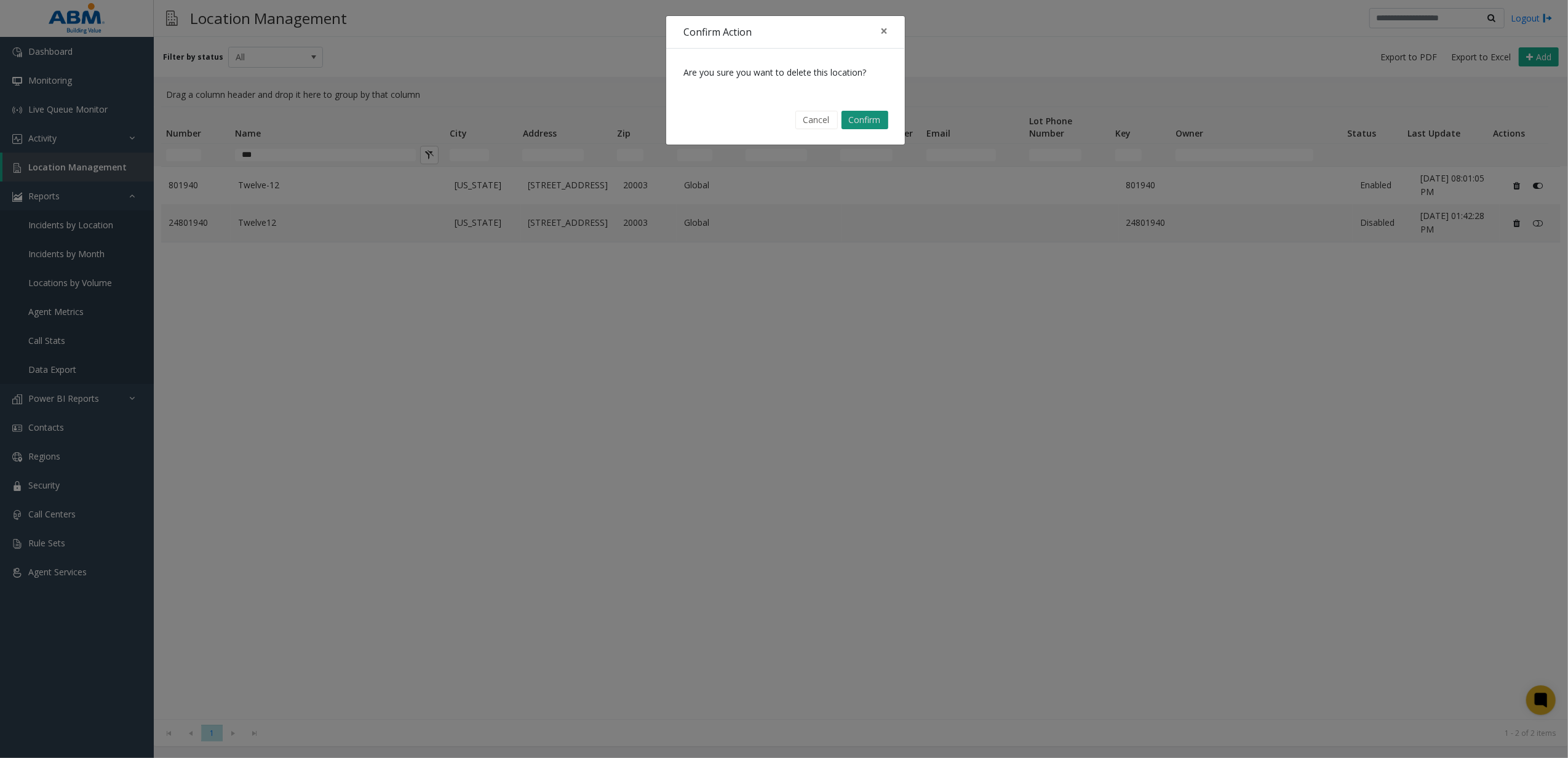
click at [876, 126] on button "Confirm" at bounding box center [865, 119] width 47 height 18
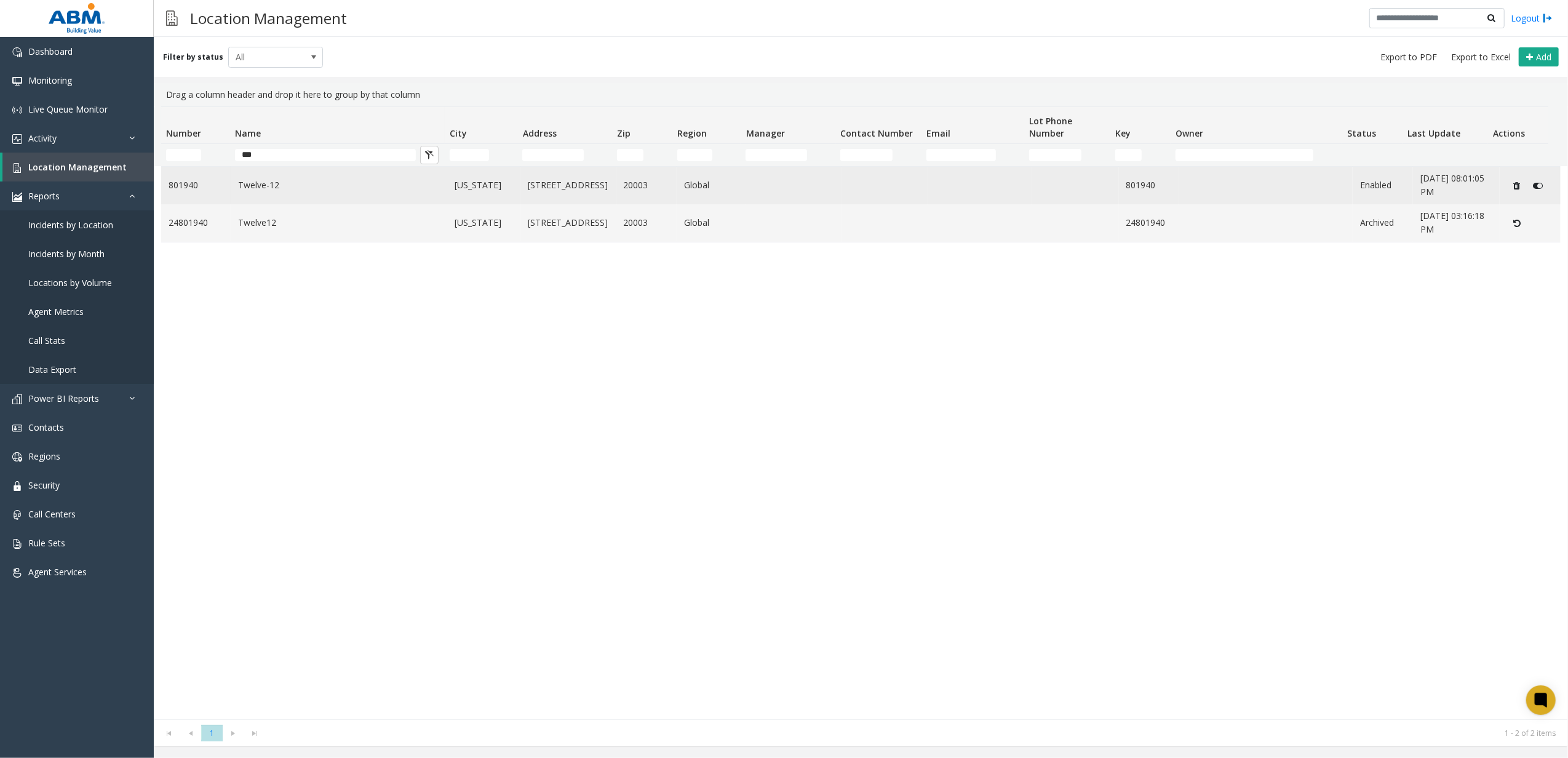
click at [298, 189] on link "Twelve-12" at bounding box center [339, 185] width 202 height 13
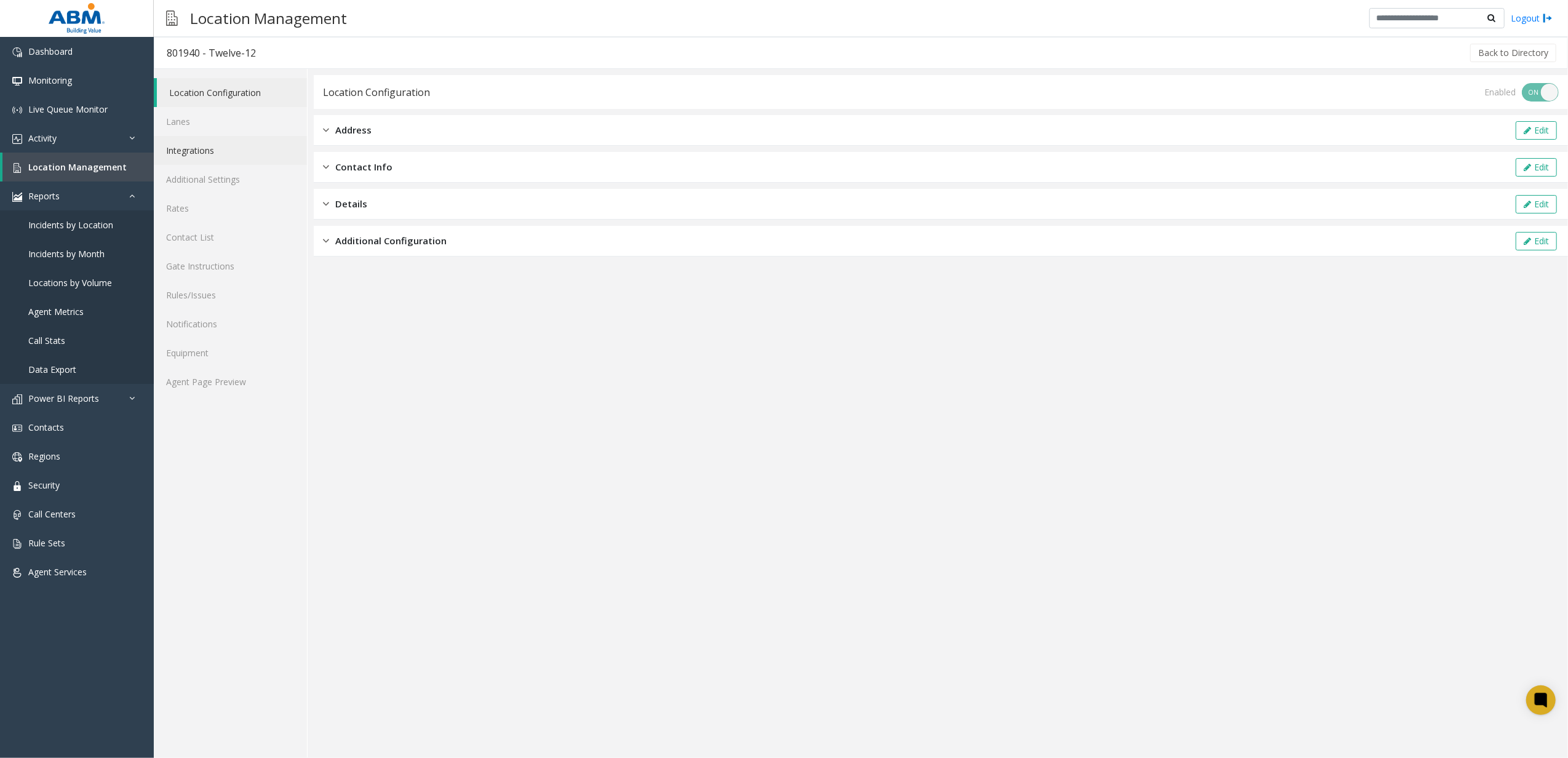
click at [243, 141] on link "Integrations" at bounding box center [230, 150] width 153 height 29
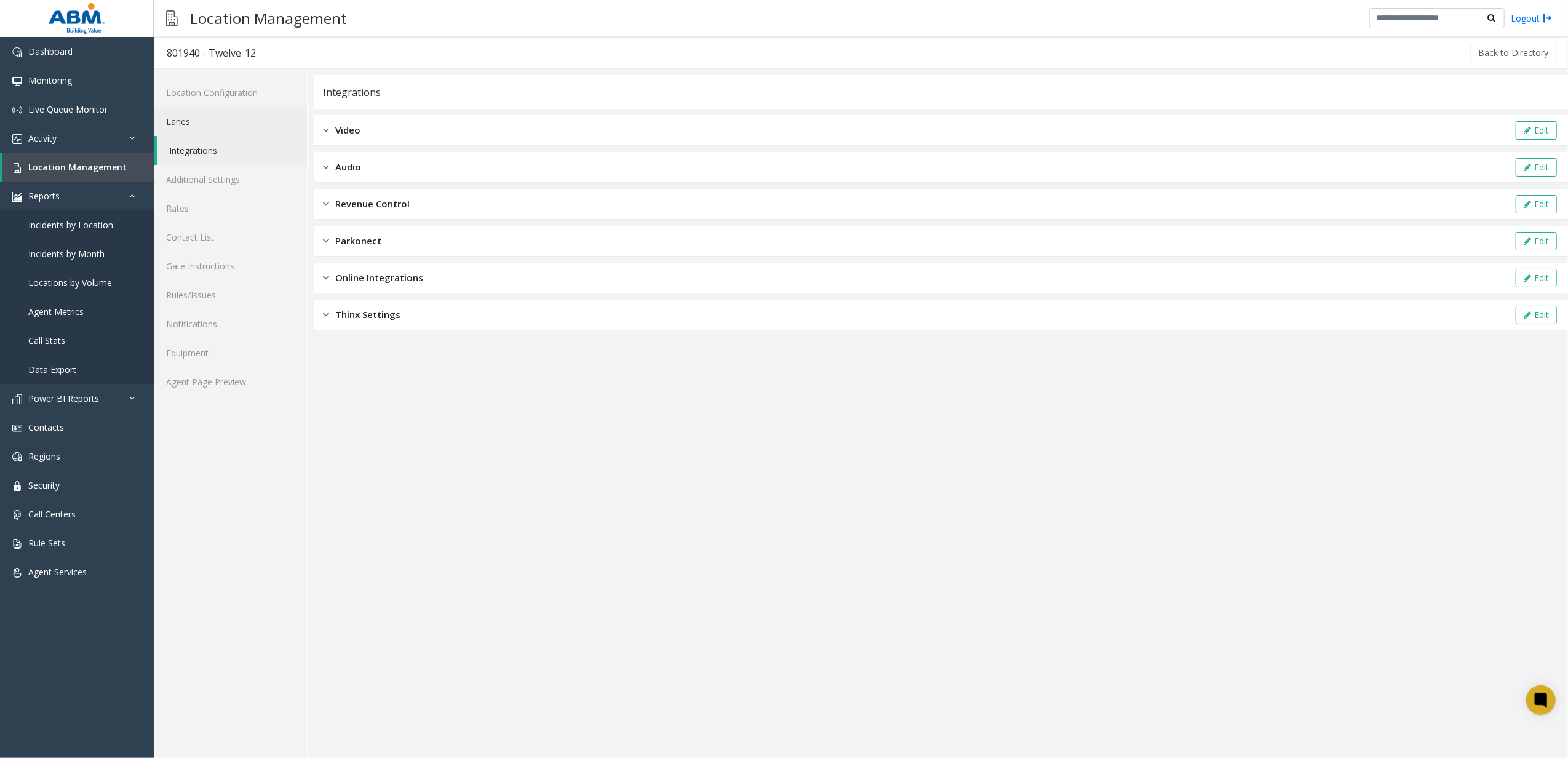
click at [230, 123] on link "Lanes" at bounding box center [230, 121] width 153 height 29
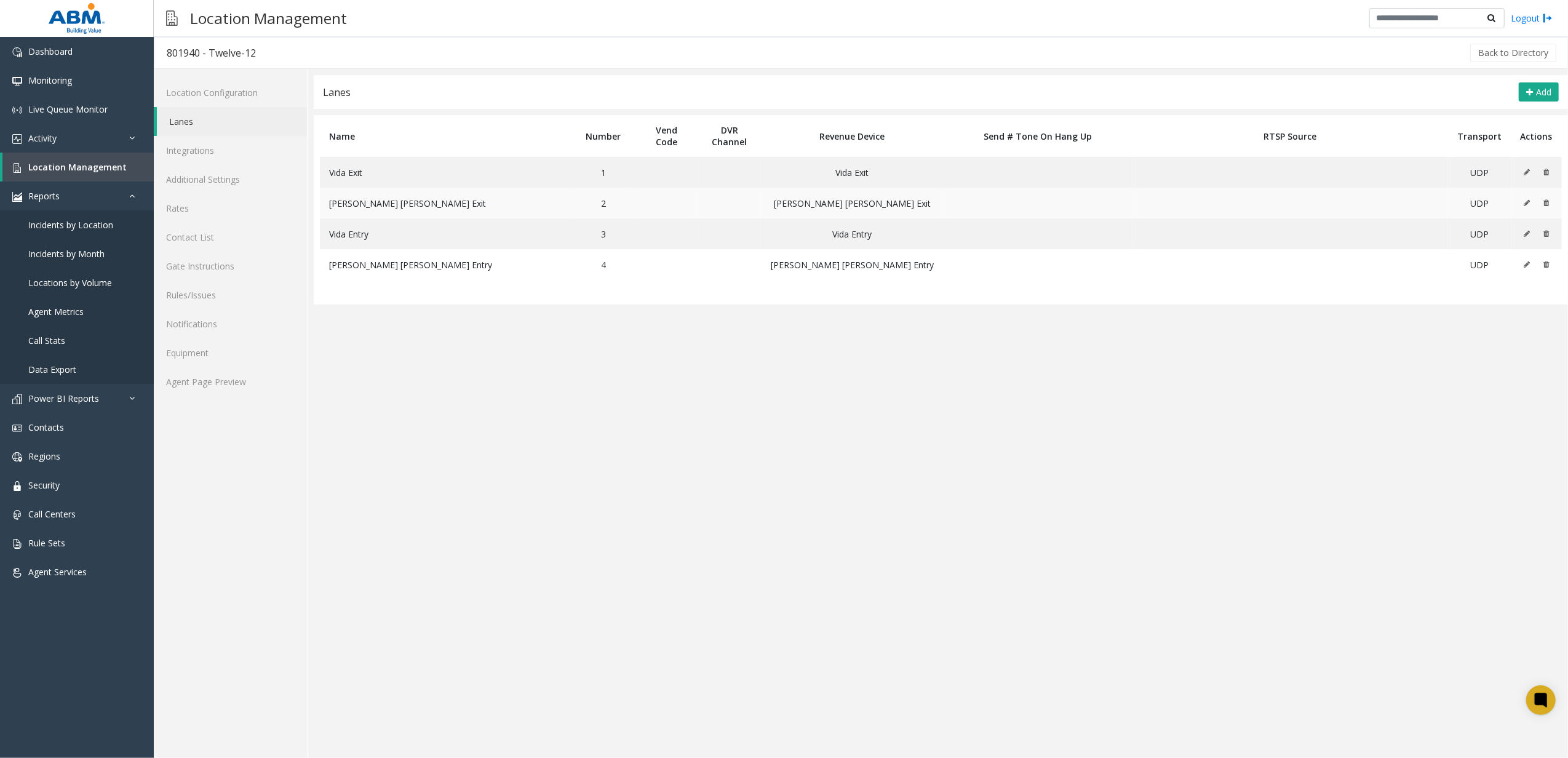
click at [1523, 202] on button at bounding box center [1530, 202] width 13 height 18
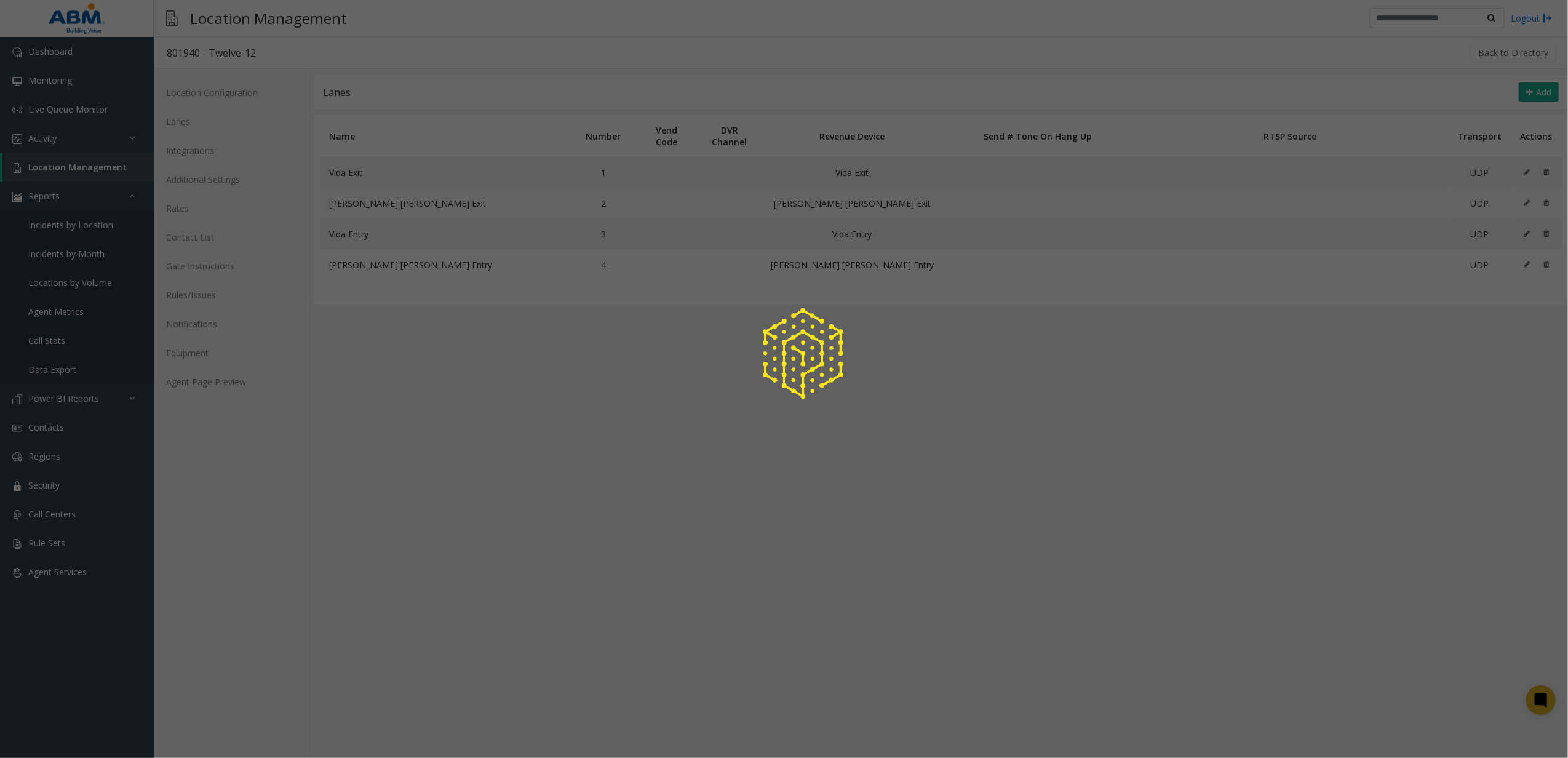
type input "**********"
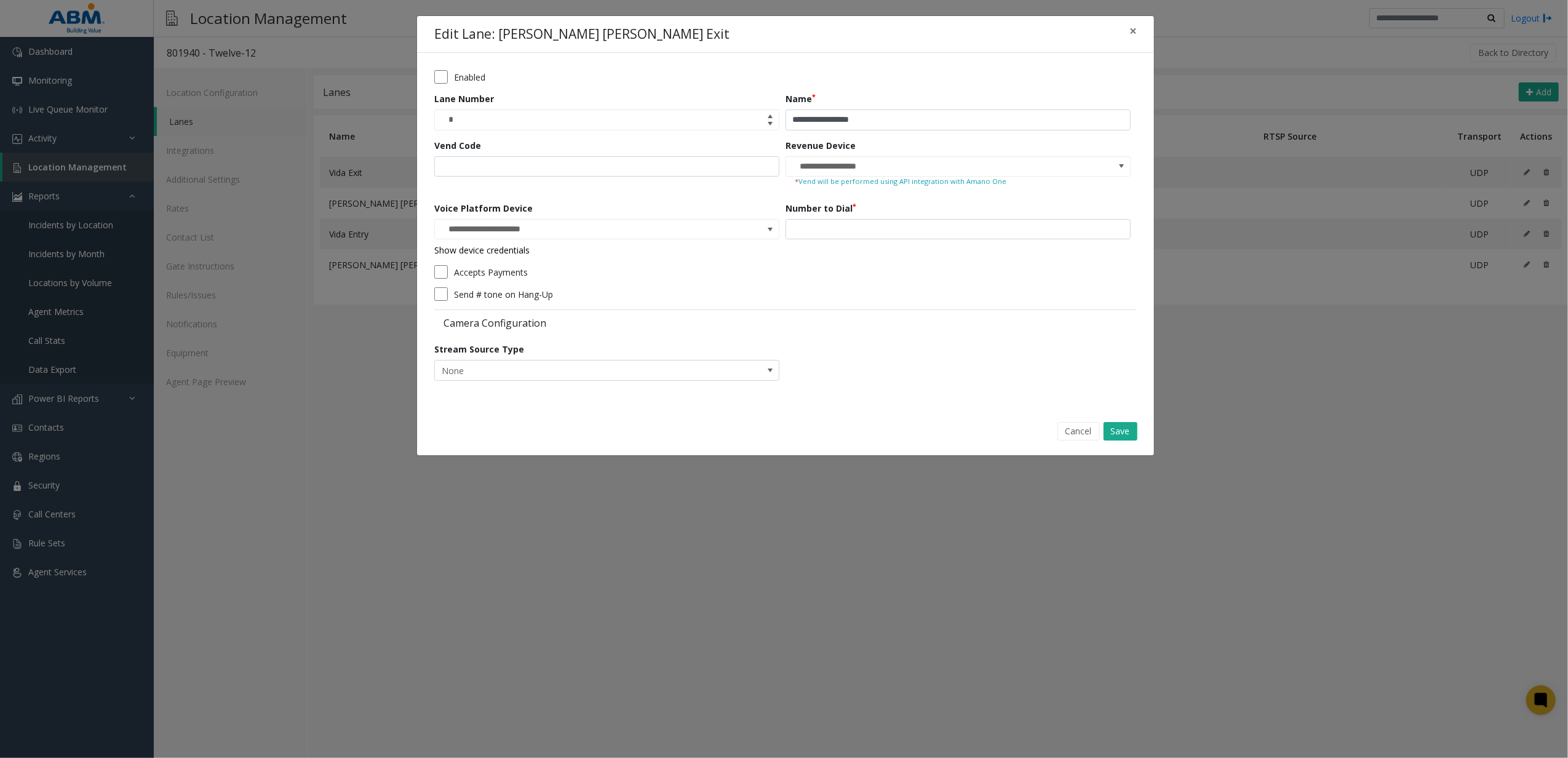
click at [491, 254] on link "Show device credentials" at bounding box center [481, 250] width 95 height 12
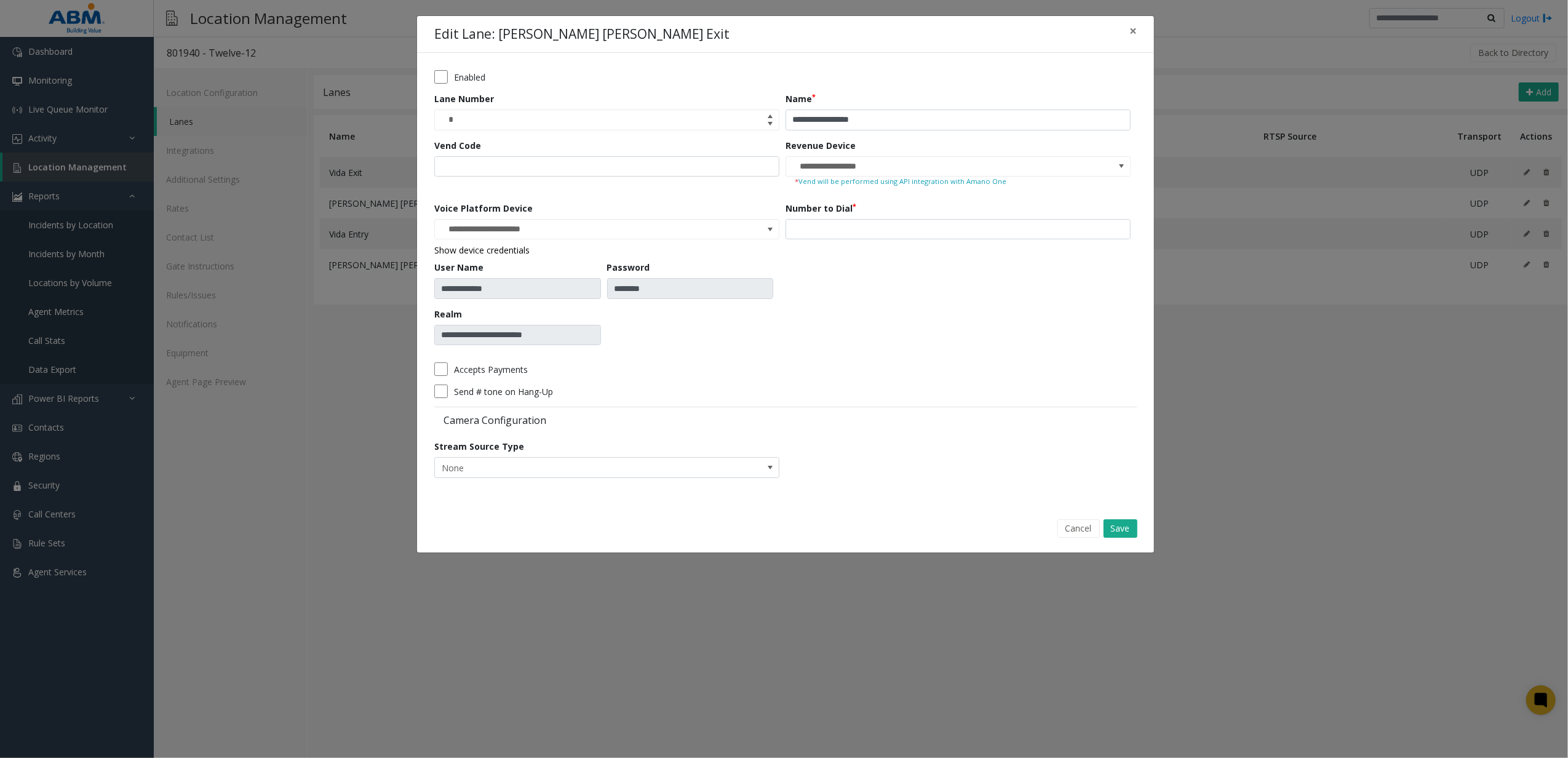
drag, startPoint x: 431, startPoint y: 337, endPoint x: 606, endPoint y: 342, distance: 175.1
click at [606, 342] on div "**********" at bounding box center [786, 278] width 737 height 451
drag, startPoint x: 606, startPoint y: 342, endPoint x: 783, endPoint y: 316, distance: 178.9
click at [784, 317] on div "**********" at bounding box center [609, 278] width 351 height 153
click at [592, 289] on div "**********" at bounding box center [606, 307] width 345 height 93
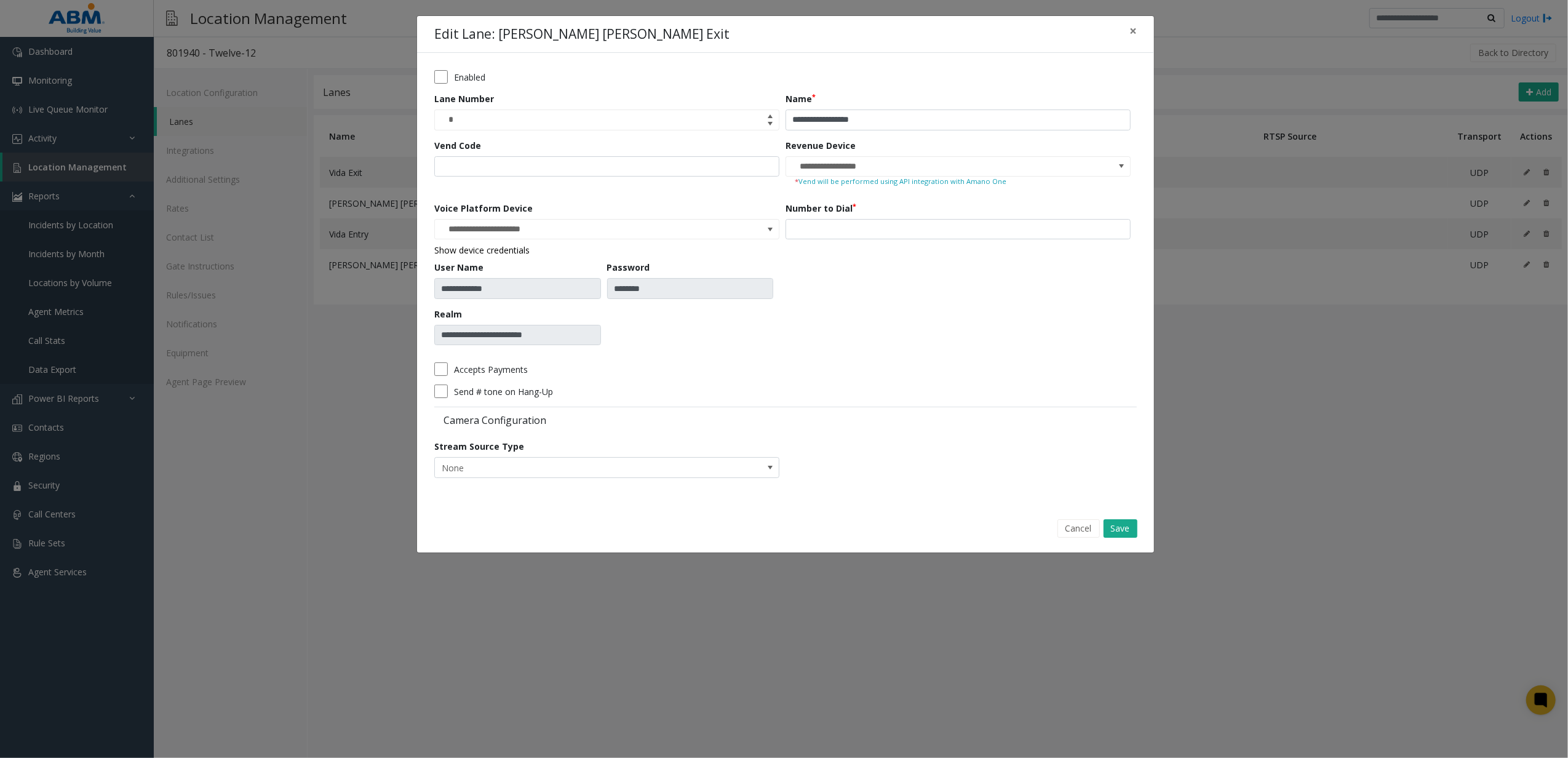
click at [418, 291] on div "**********" at bounding box center [786, 278] width 737 height 451
drag, startPoint x: 418, startPoint y: 291, endPoint x: 712, endPoint y: 325, distance: 296.0
click at [712, 325] on div "**********" at bounding box center [606, 307] width 345 height 93
click at [1137, 25] on button "×" at bounding box center [1133, 31] width 25 height 30
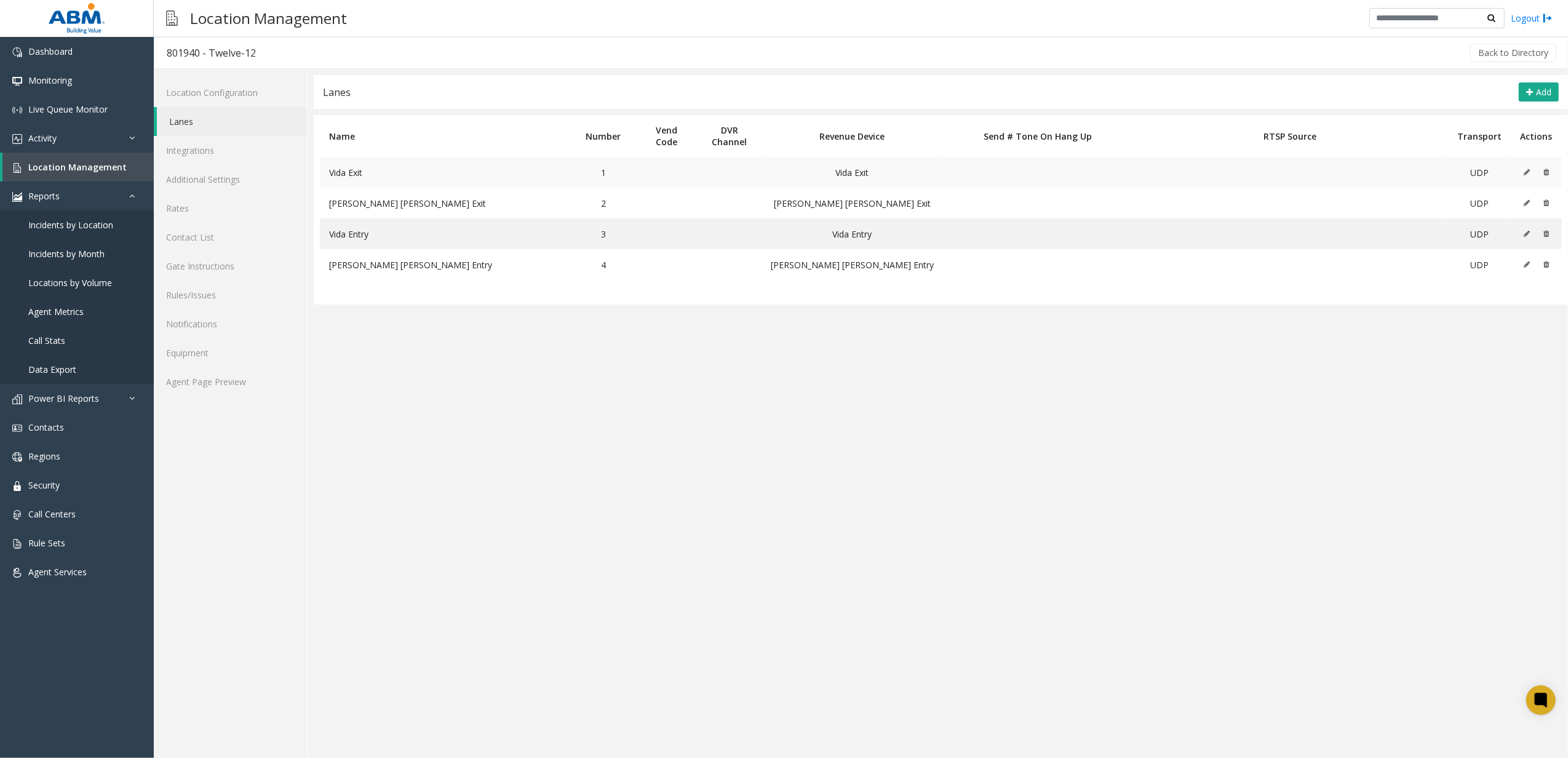
click at [1523, 173] on button at bounding box center [1530, 171] width 13 height 18
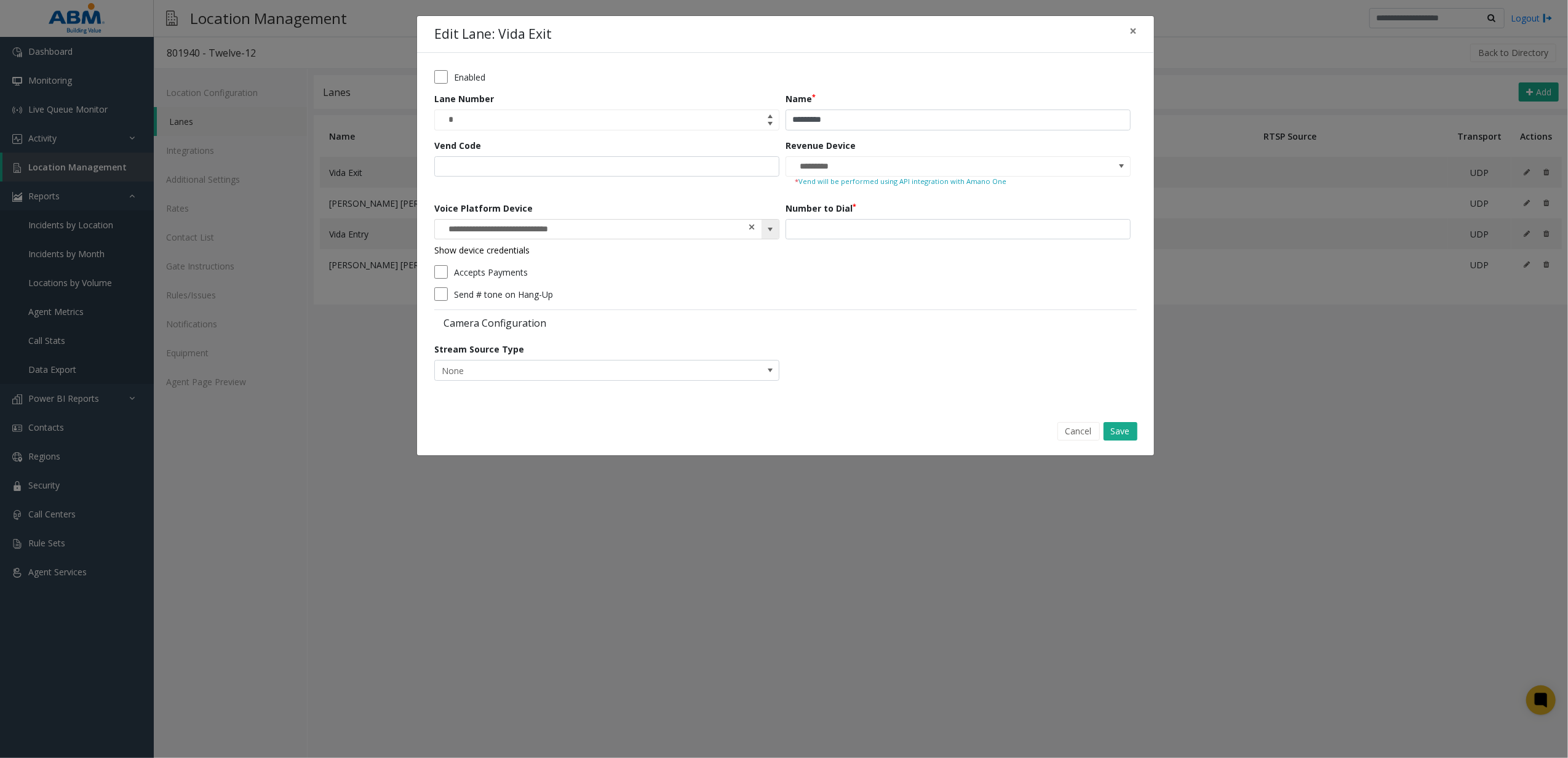
click at [749, 222] on span at bounding box center [751, 227] width 9 height 13
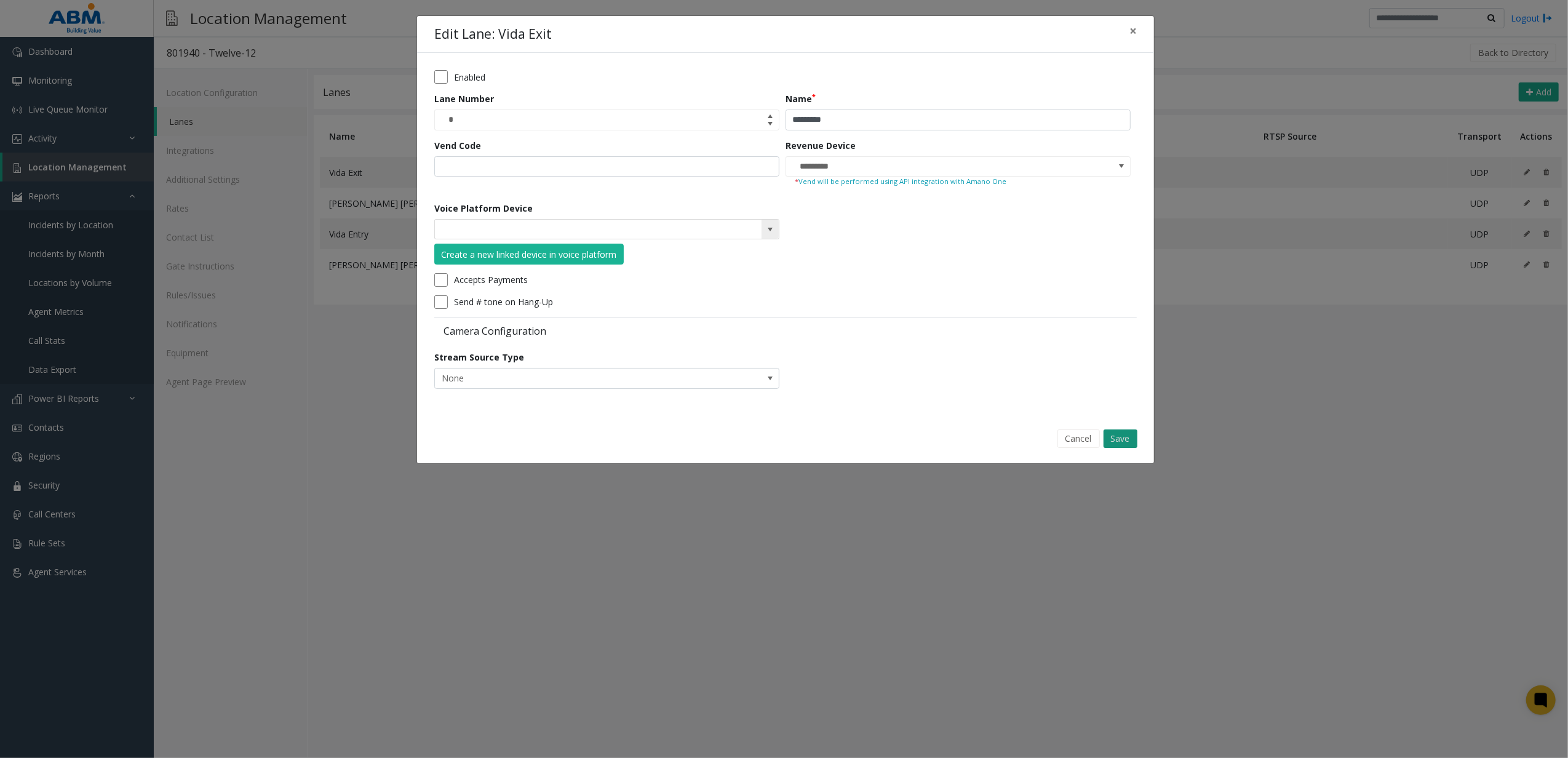
click at [1118, 436] on button "Save" at bounding box center [1120, 438] width 34 height 18
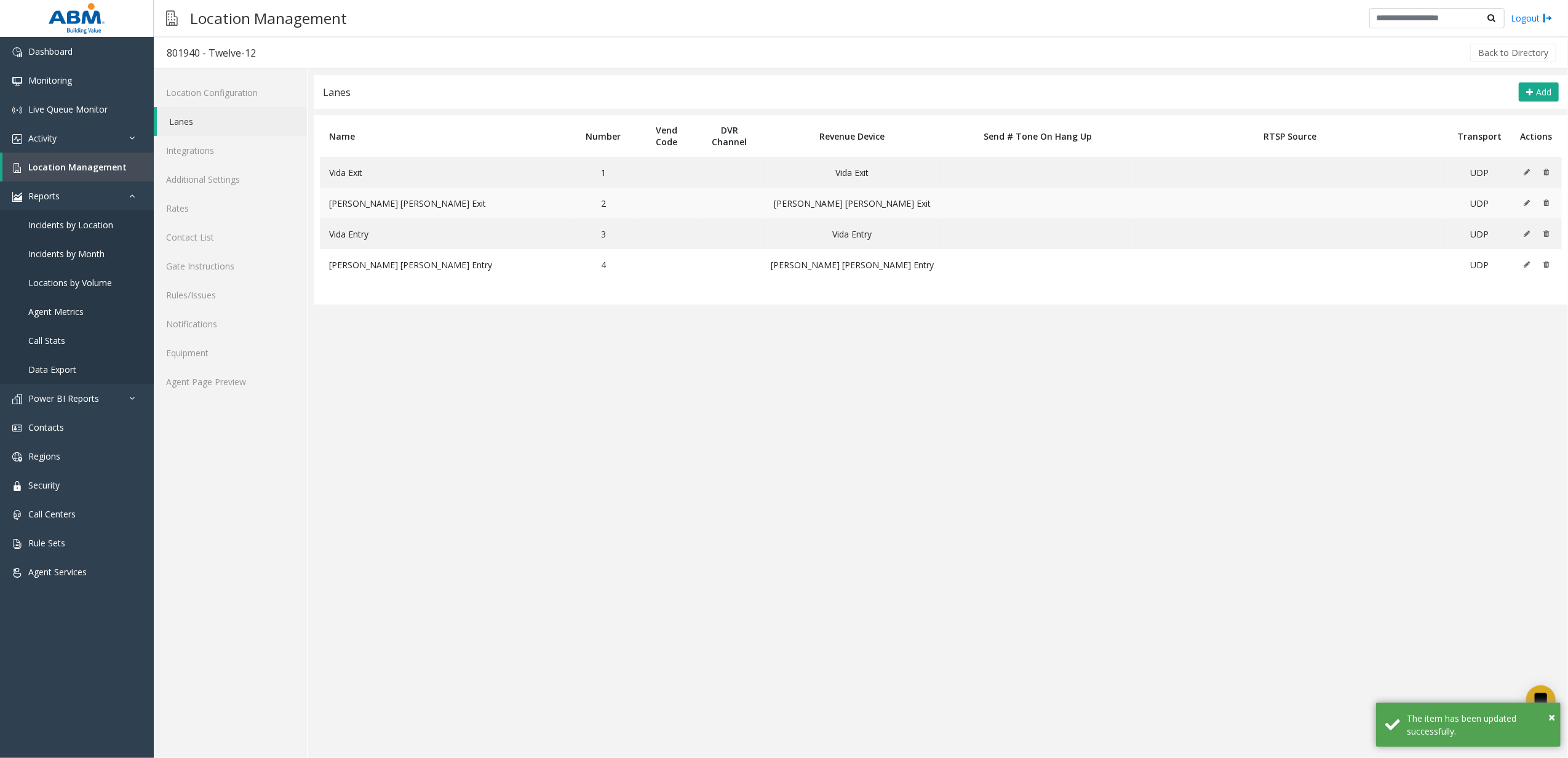
click at [1523, 205] on button at bounding box center [1530, 202] width 13 height 18
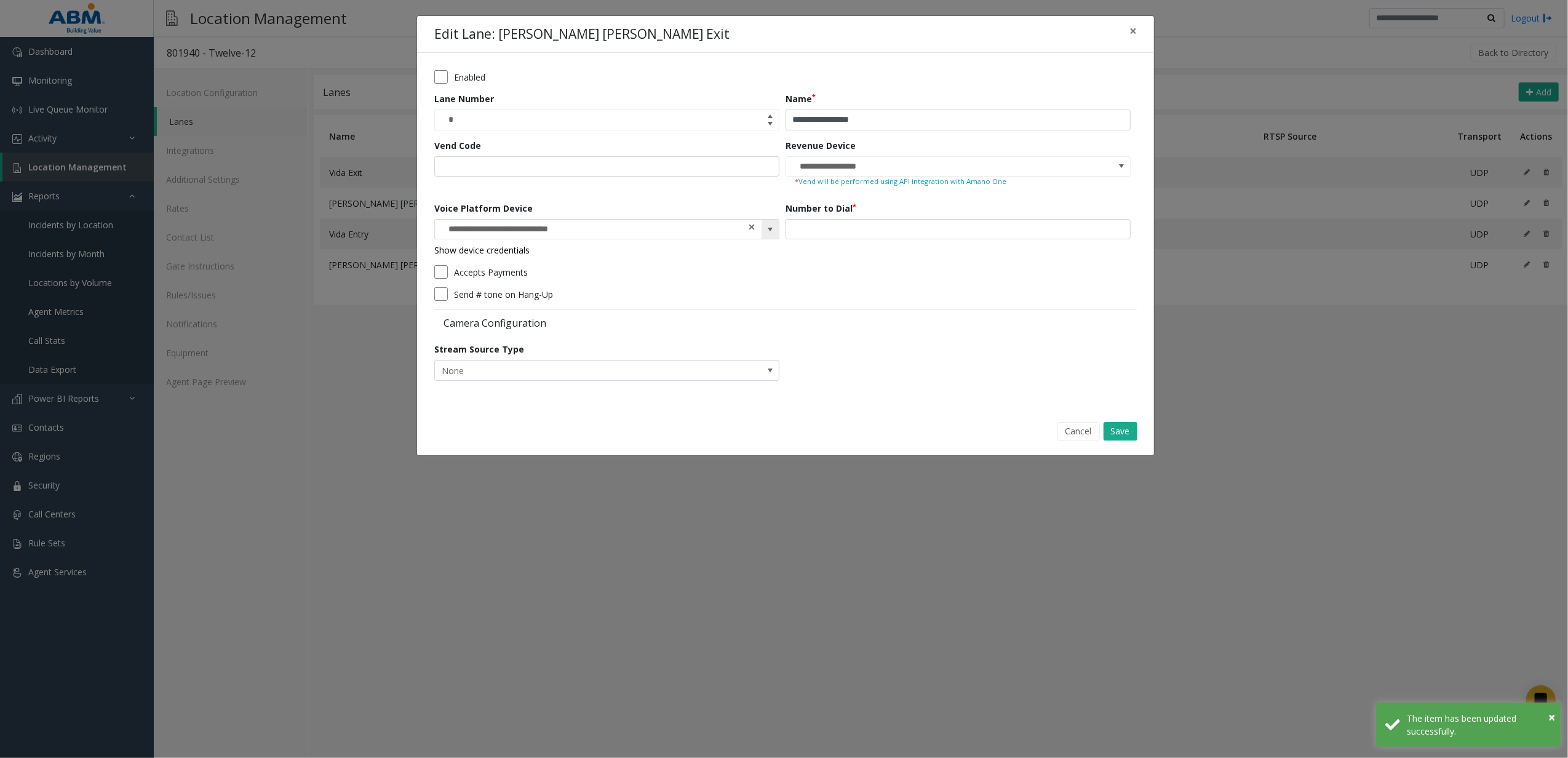
click at [751, 228] on span at bounding box center [751, 227] width 9 height 13
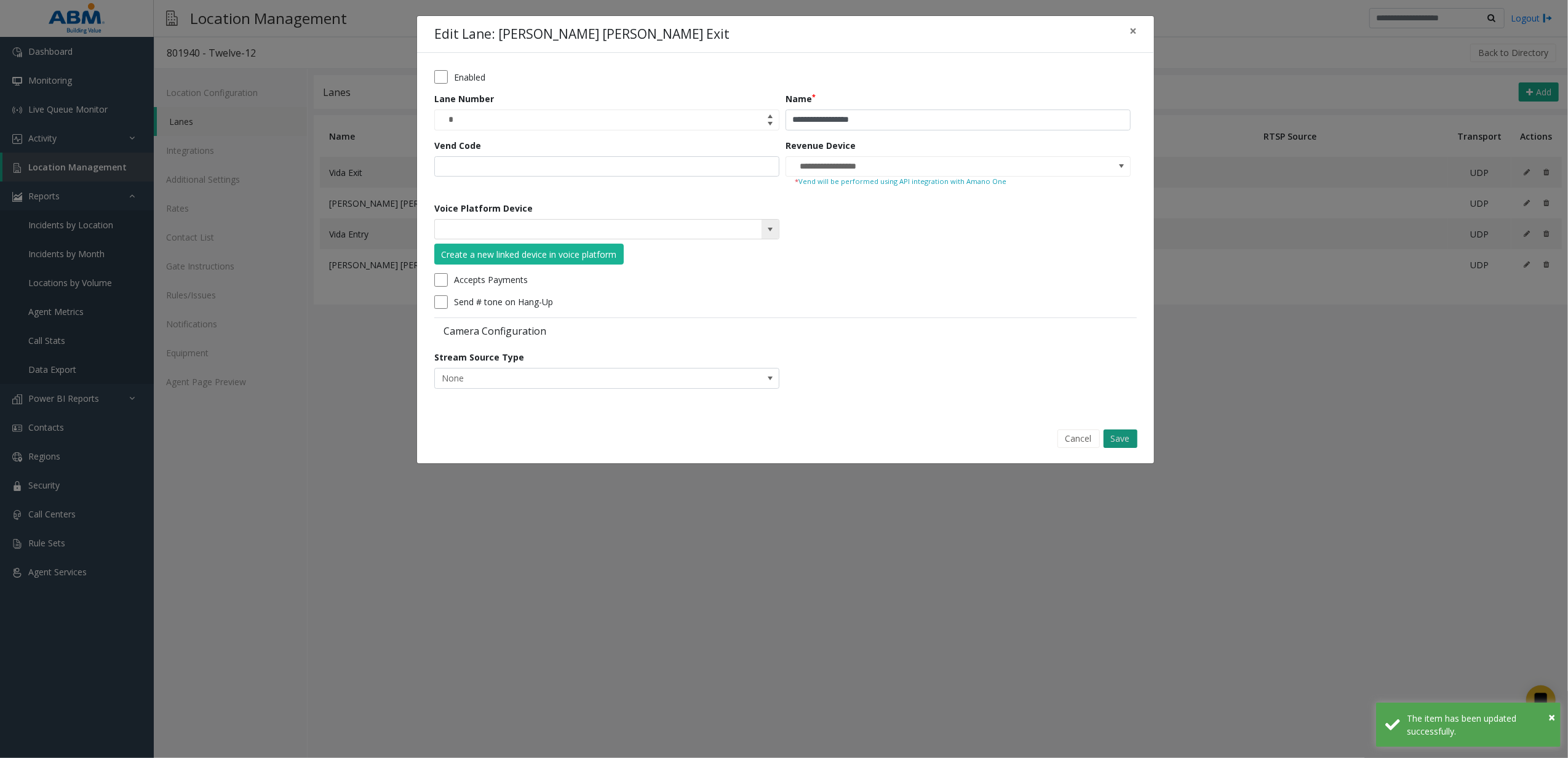
click at [1113, 434] on button "Save" at bounding box center [1120, 438] width 34 height 18
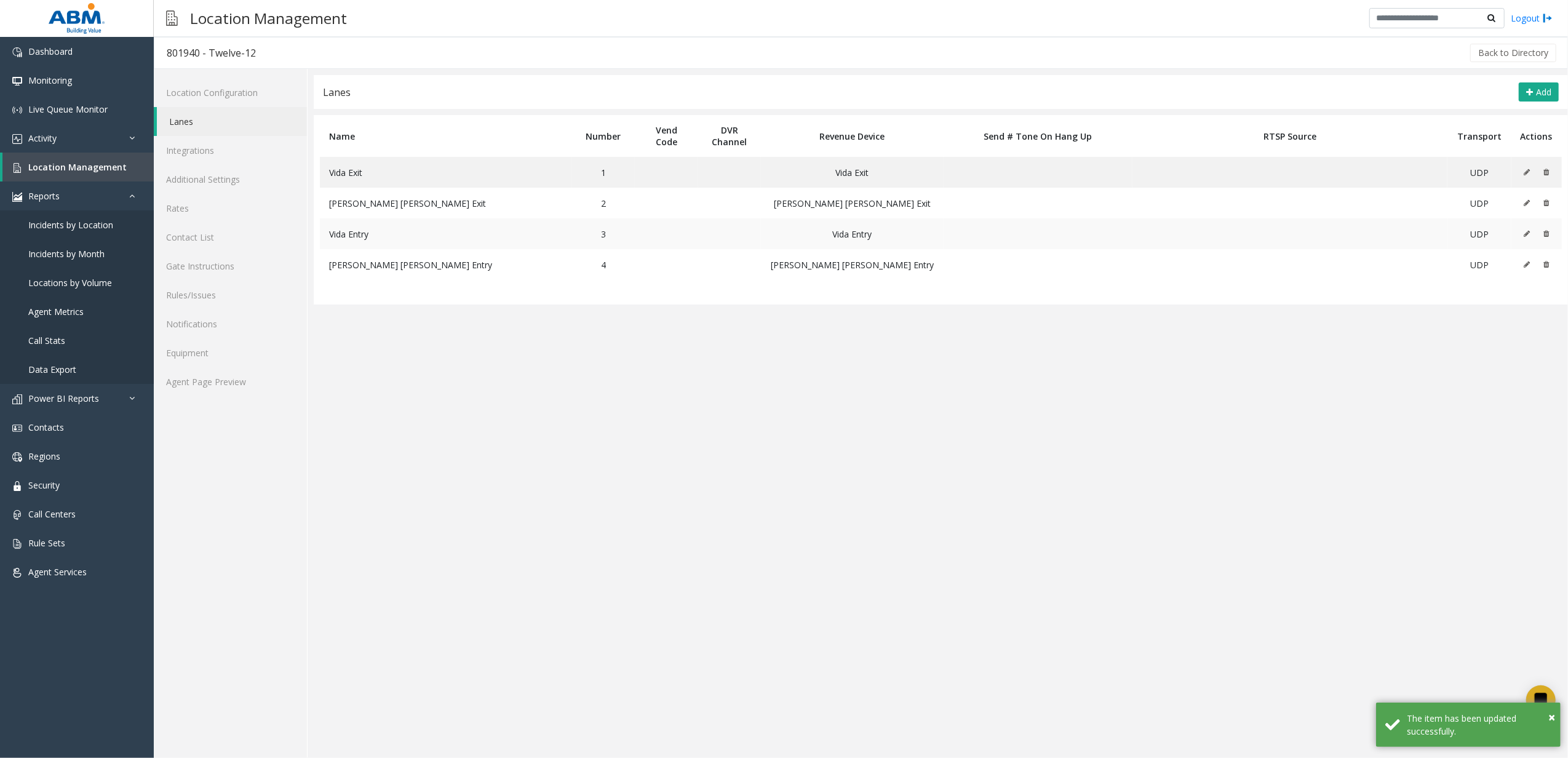
click at [1530, 228] on button at bounding box center [1530, 233] width 13 height 18
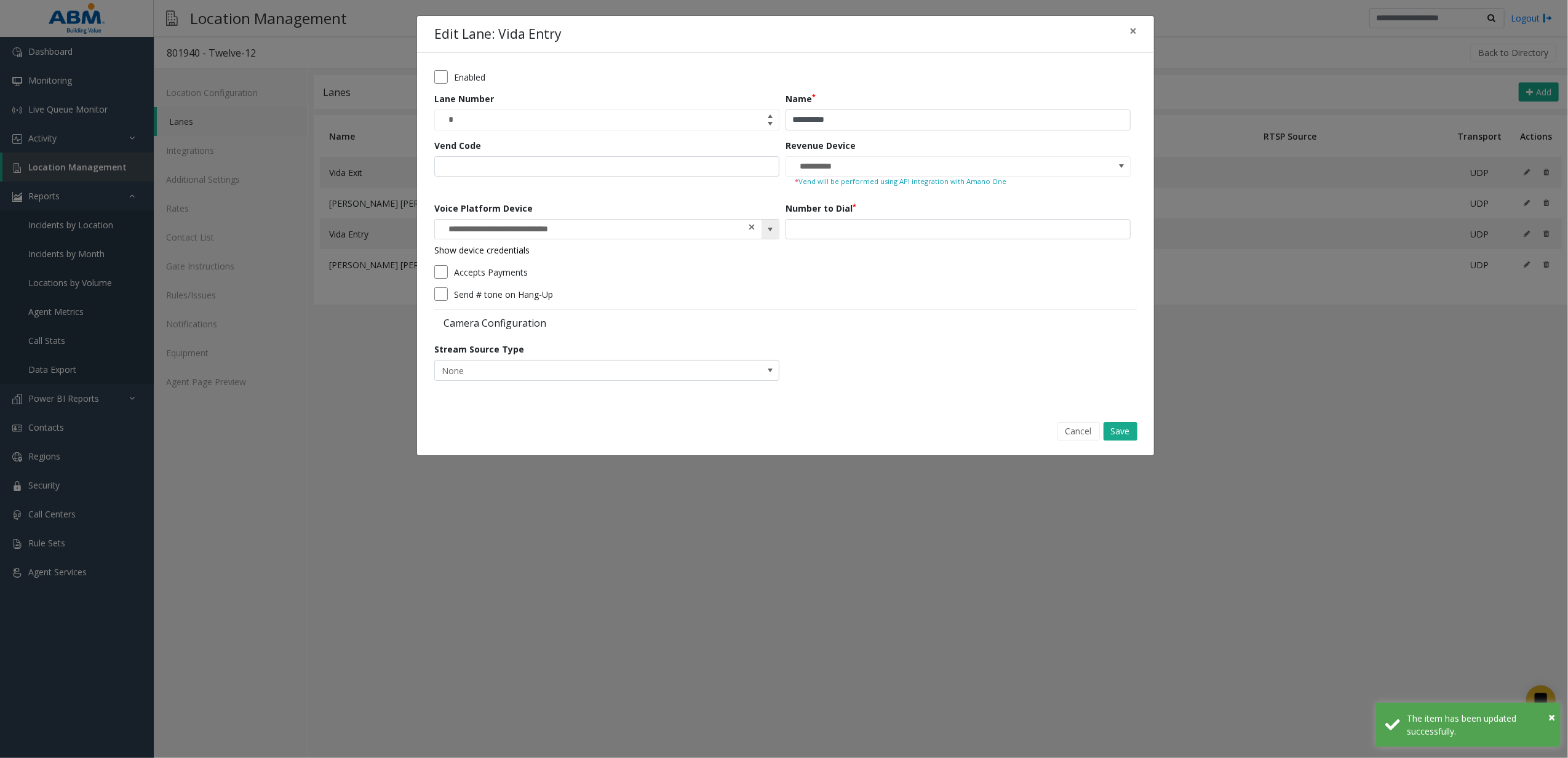
click at [754, 226] on span at bounding box center [751, 227] width 9 height 13
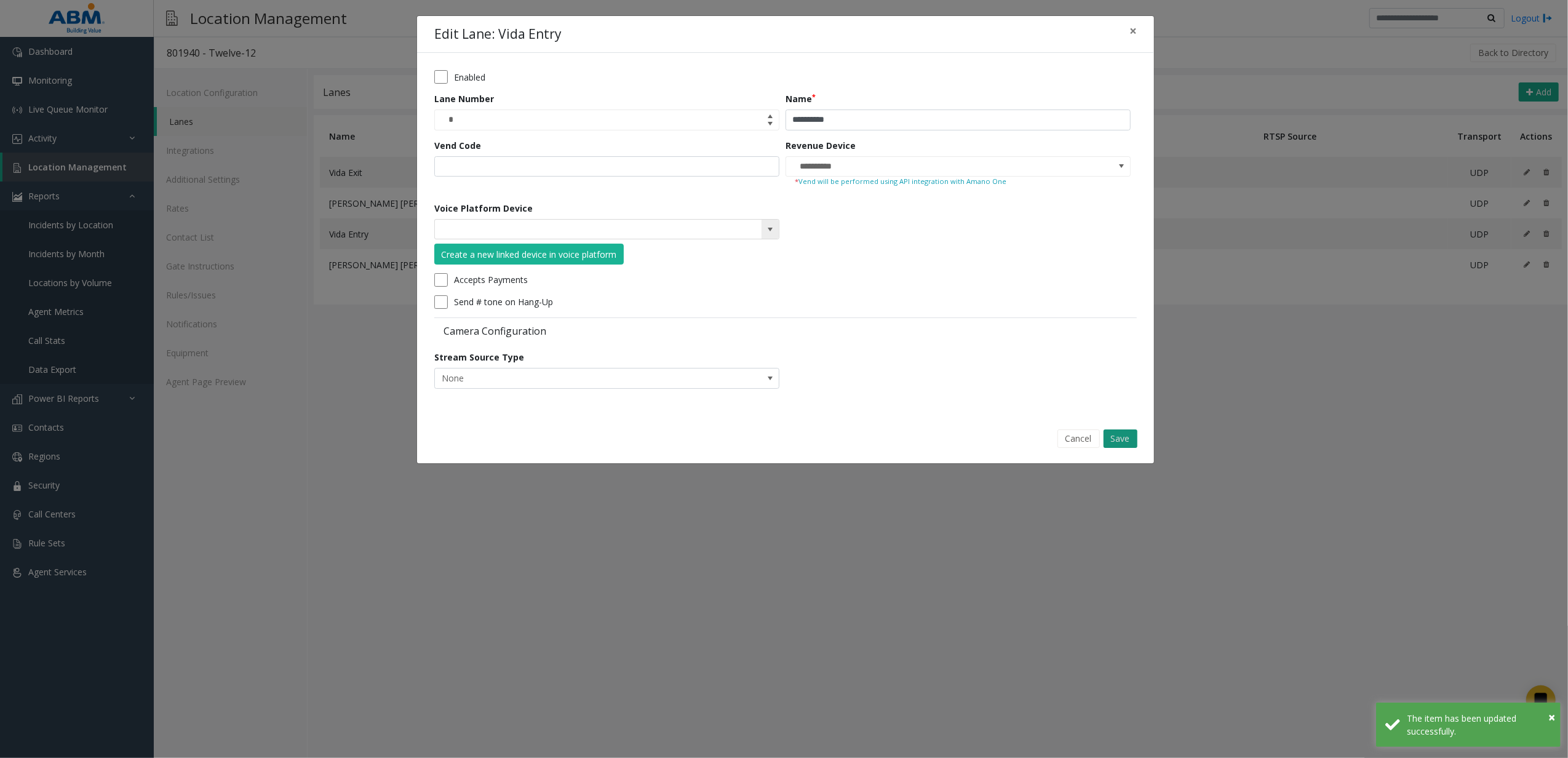
drag, startPoint x: 1145, startPoint y: 441, endPoint x: 1132, endPoint y: 439, distance: 13.2
click at [1145, 442] on div "Cancel Save" at bounding box center [785, 439] width 720 height 32
click at [1130, 438] on button "Save" at bounding box center [1120, 438] width 34 height 18
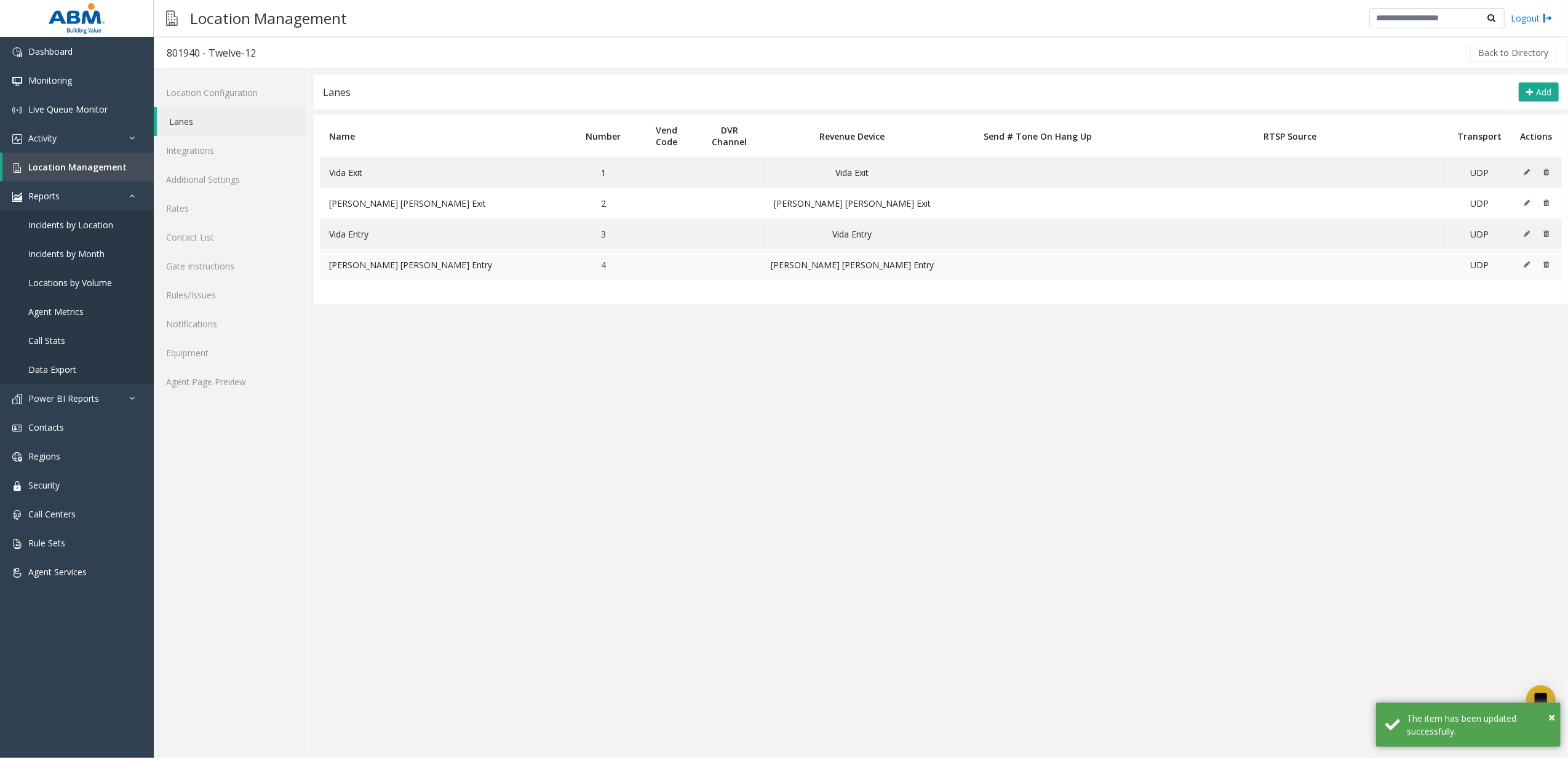
click at [1527, 271] on button at bounding box center [1530, 264] width 13 height 18
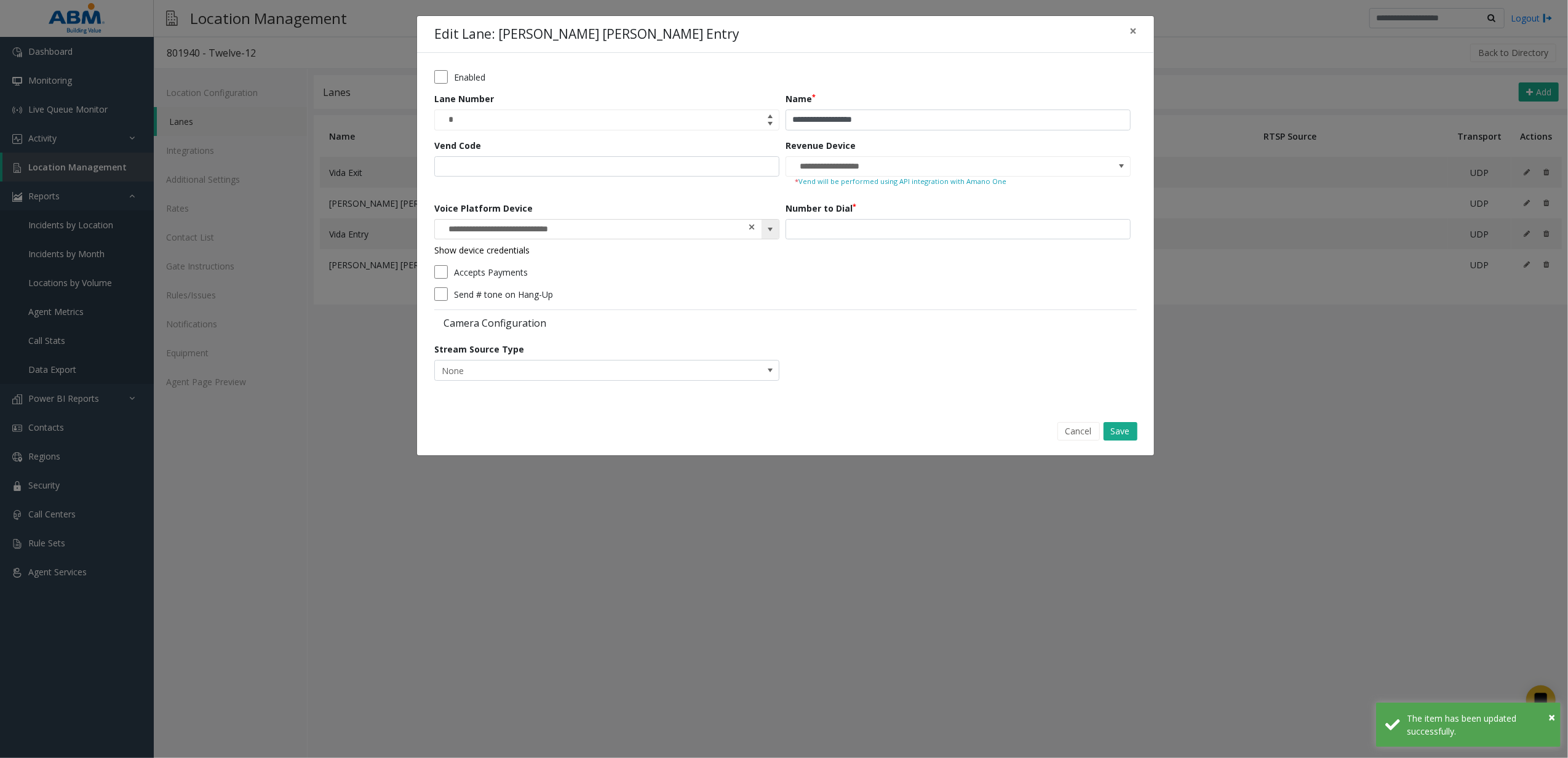
click at [748, 229] on span at bounding box center [751, 227] width 9 height 13
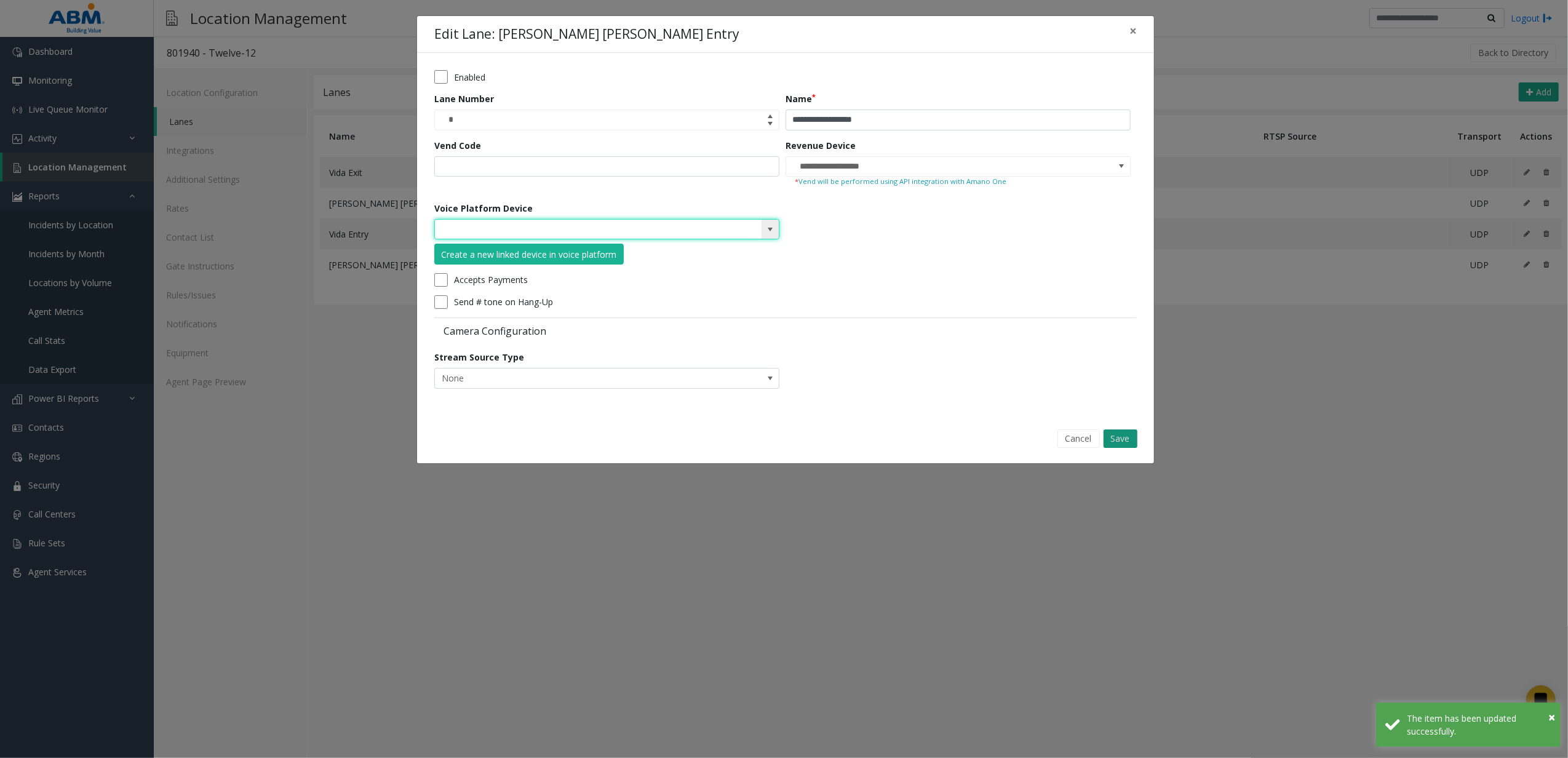
click at [1133, 436] on button "Save" at bounding box center [1120, 438] width 34 height 18
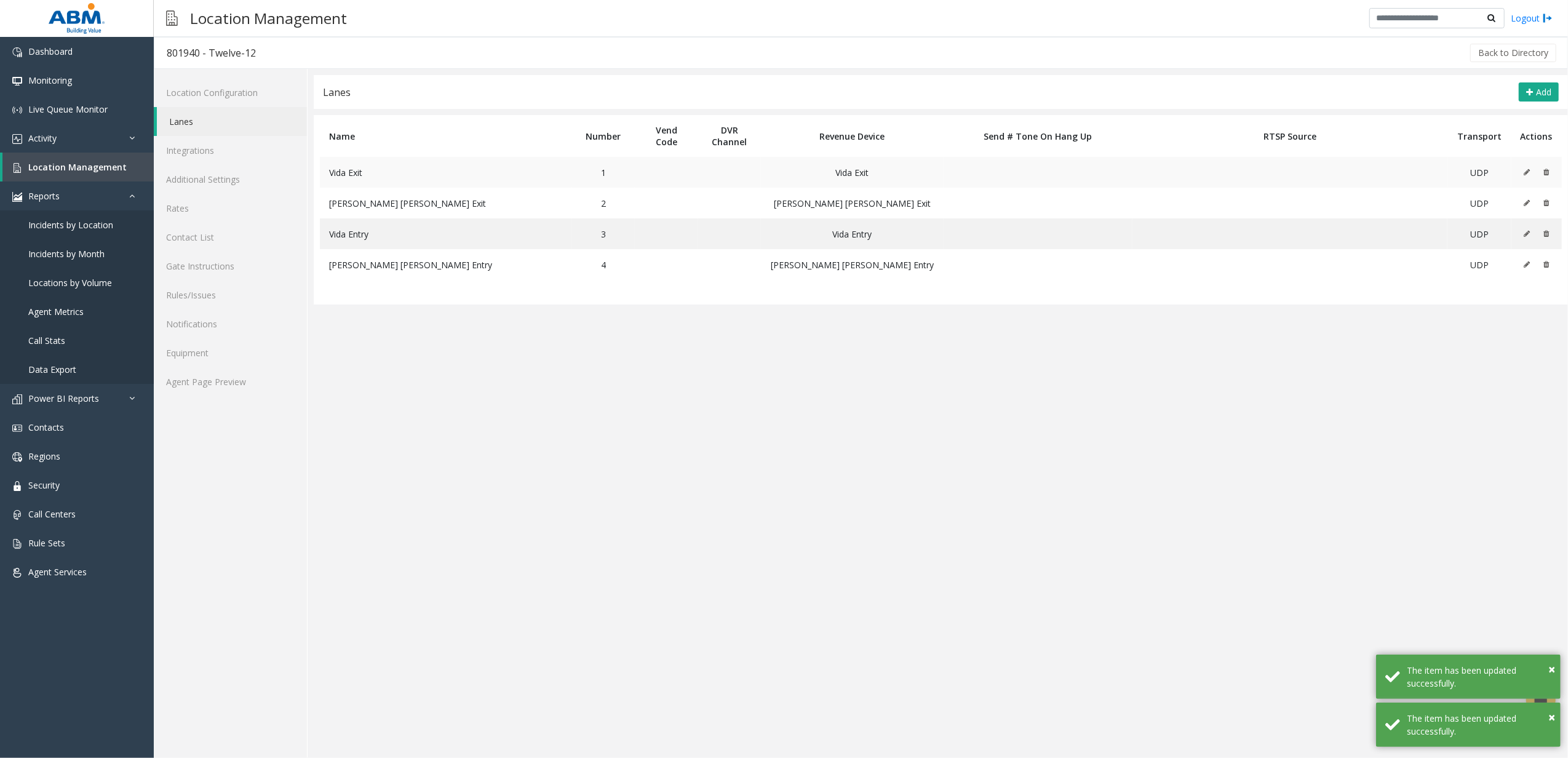
click at [1524, 166] on button at bounding box center [1530, 171] width 13 height 18
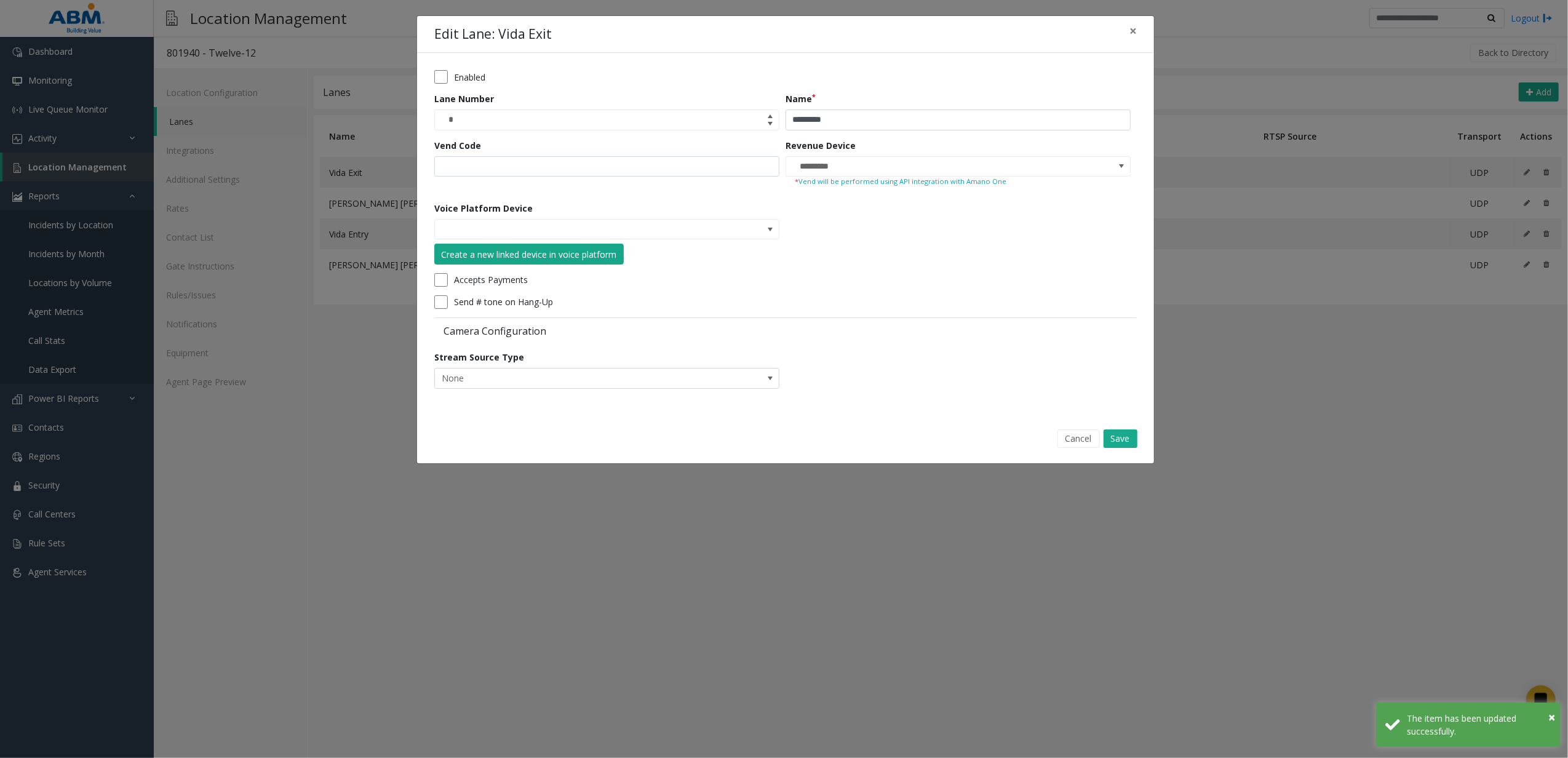
click at [528, 257] on div "Create a new linked device in voice platform" at bounding box center [529, 254] width 175 height 13
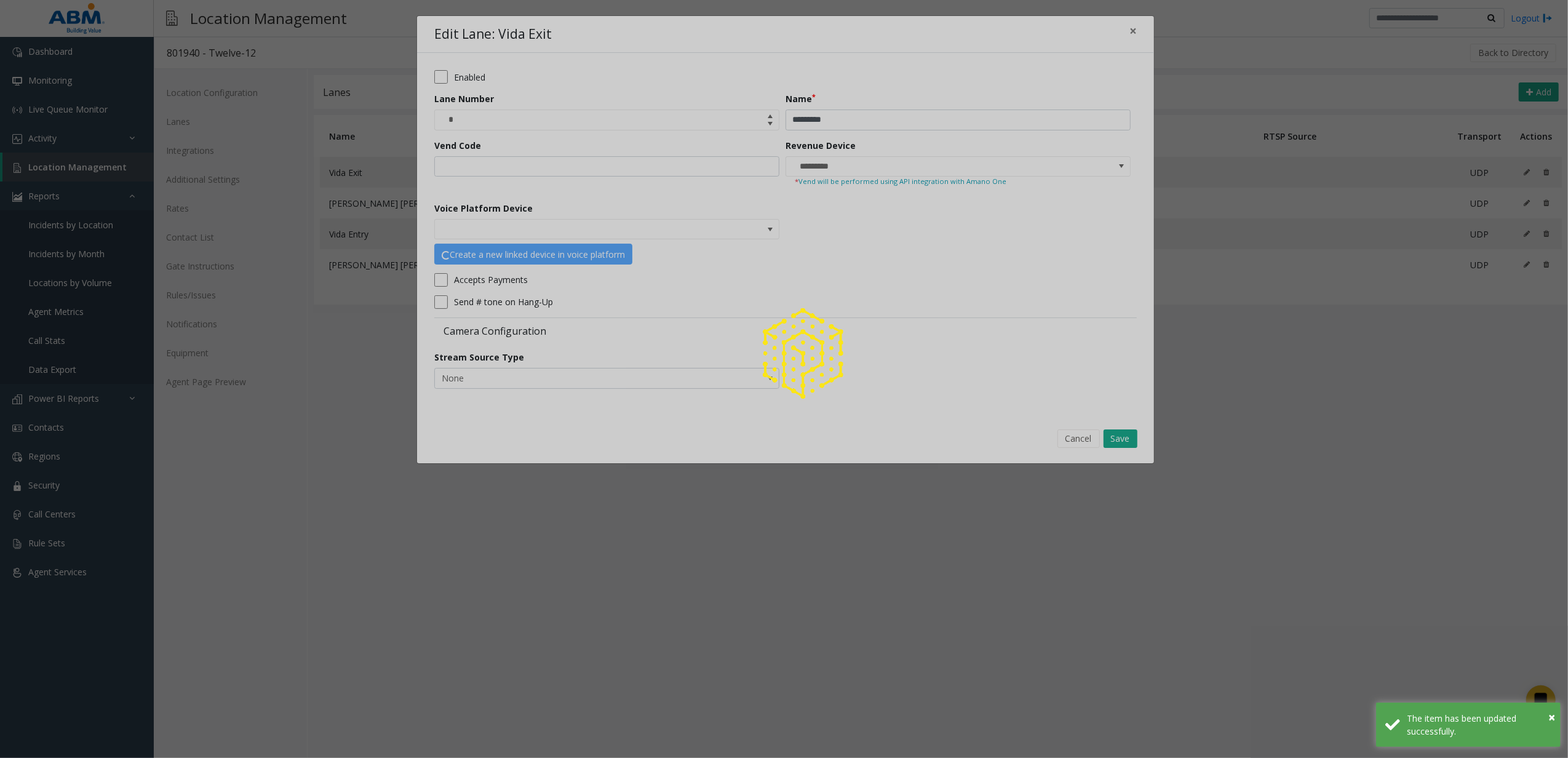
type input "**********"
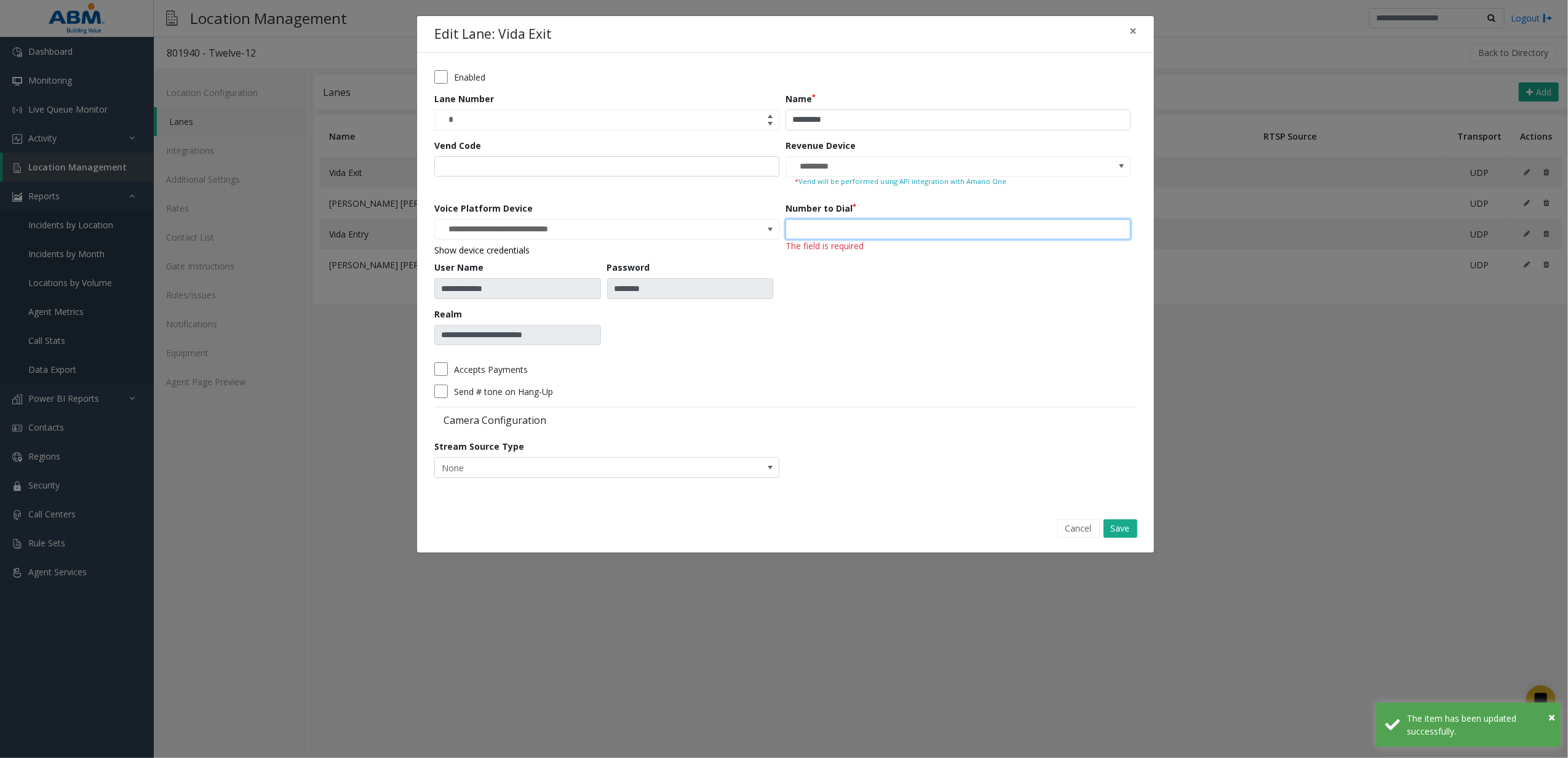
click at [822, 226] on input "number" at bounding box center [958, 230] width 345 height 21
type input "***"
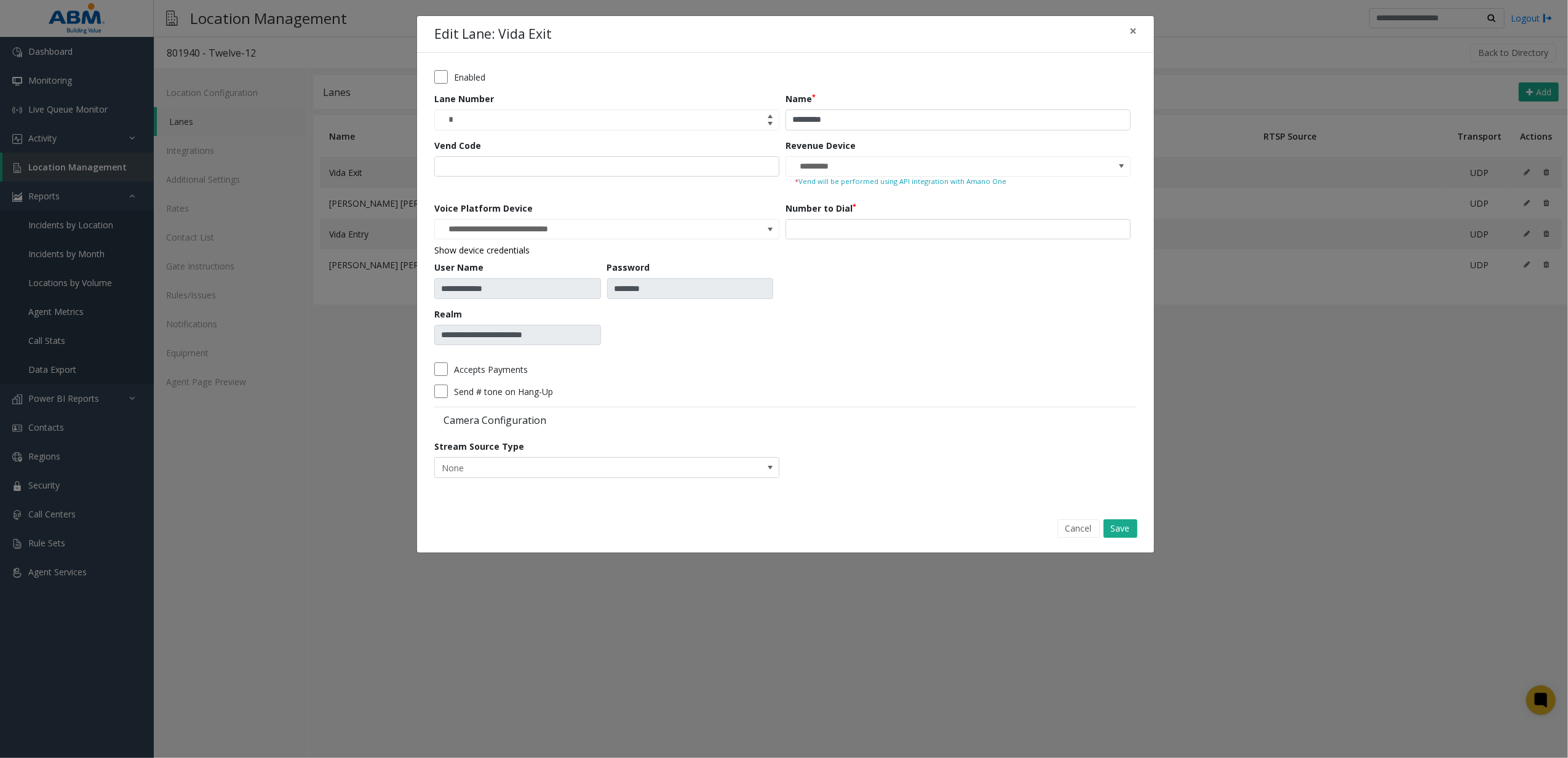
click at [896, 345] on div "Number to Dial ***" at bounding box center [961, 278] width 351 height 153
click at [1130, 533] on button "Save" at bounding box center [1120, 528] width 34 height 18
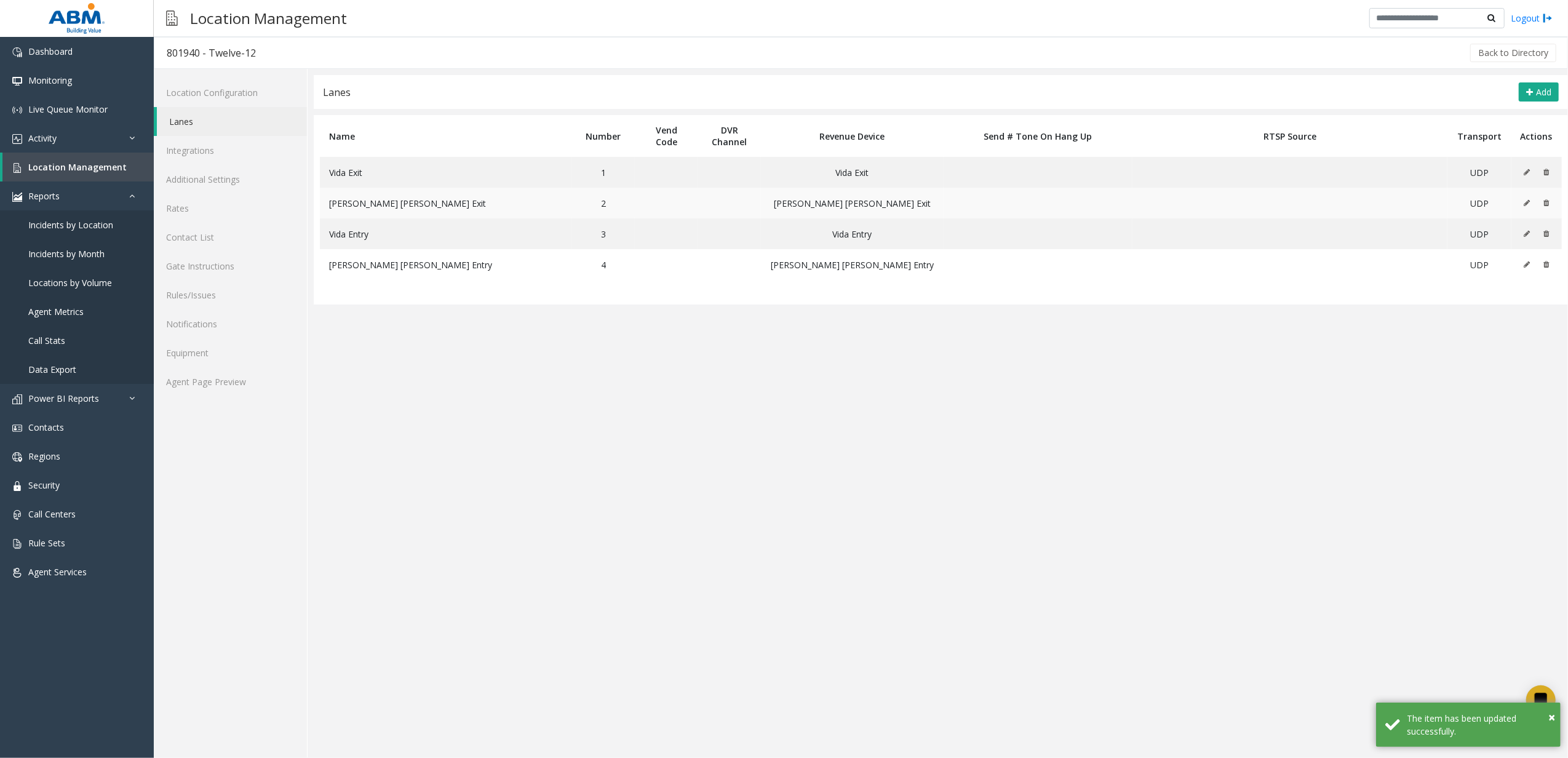
click at [1530, 204] on icon at bounding box center [1527, 203] width 6 height 8
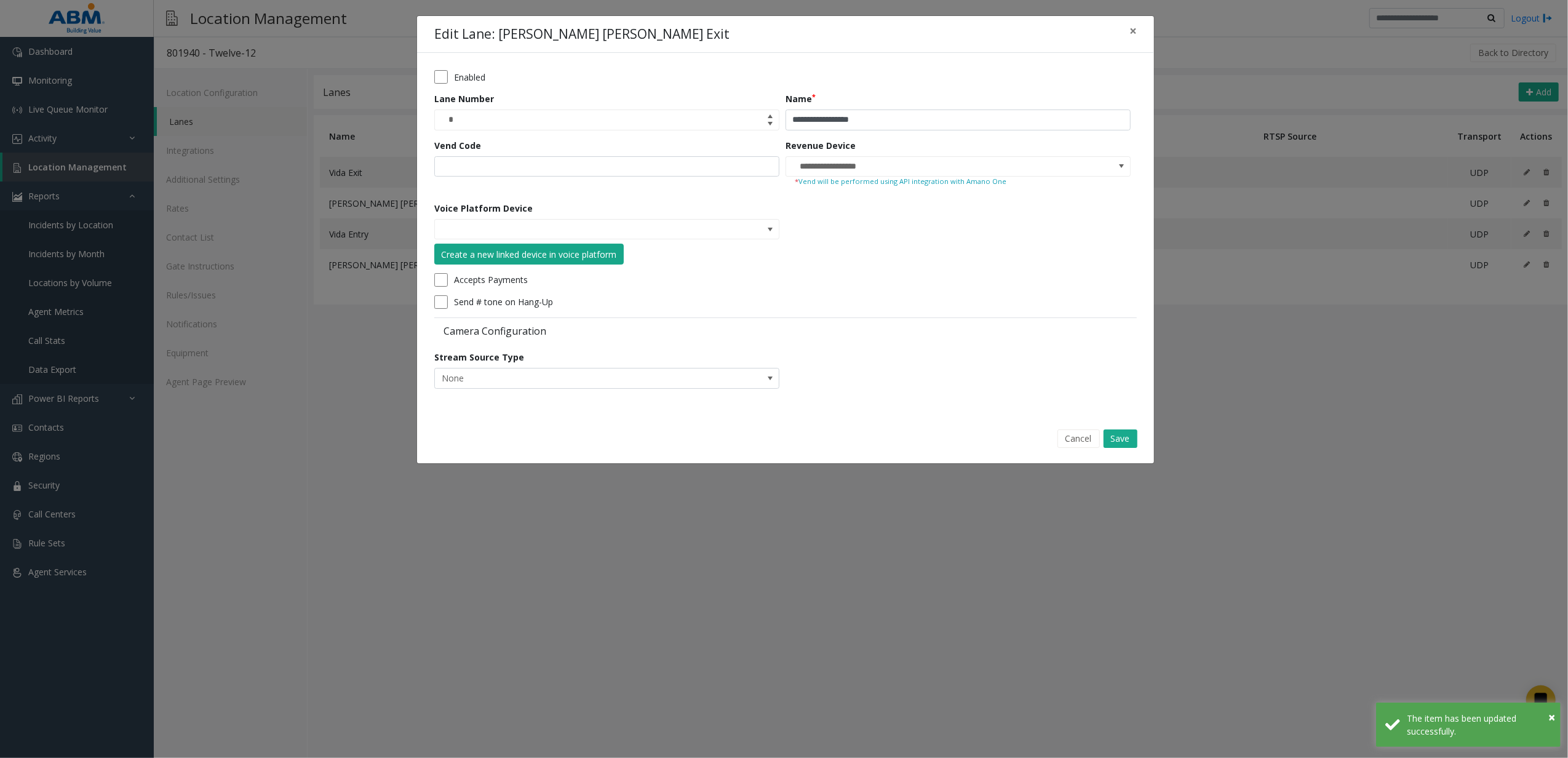
click at [559, 262] on button "Create a new linked device in voice platform" at bounding box center [528, 254] width 190 height 21
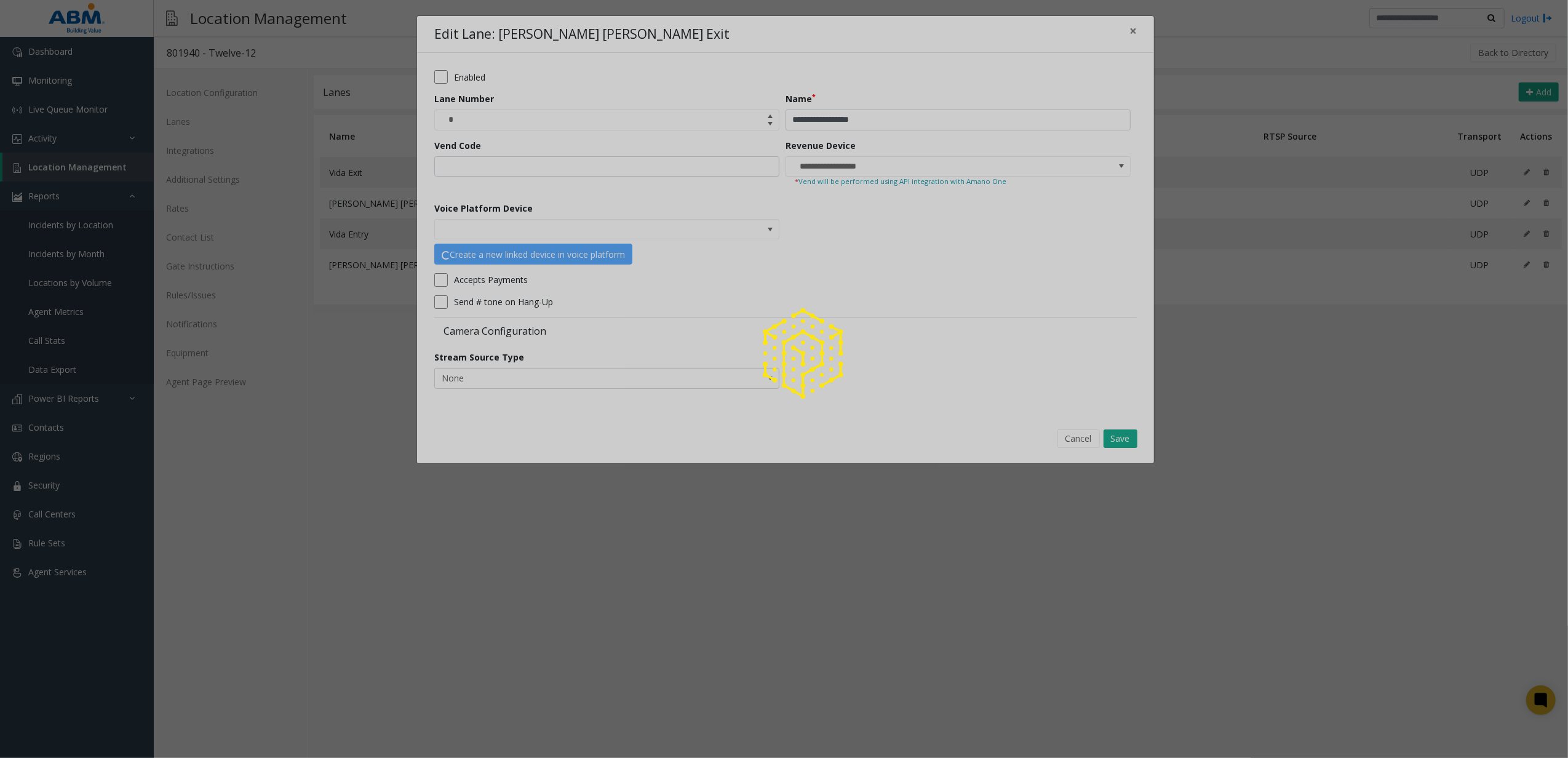
type input "**********"
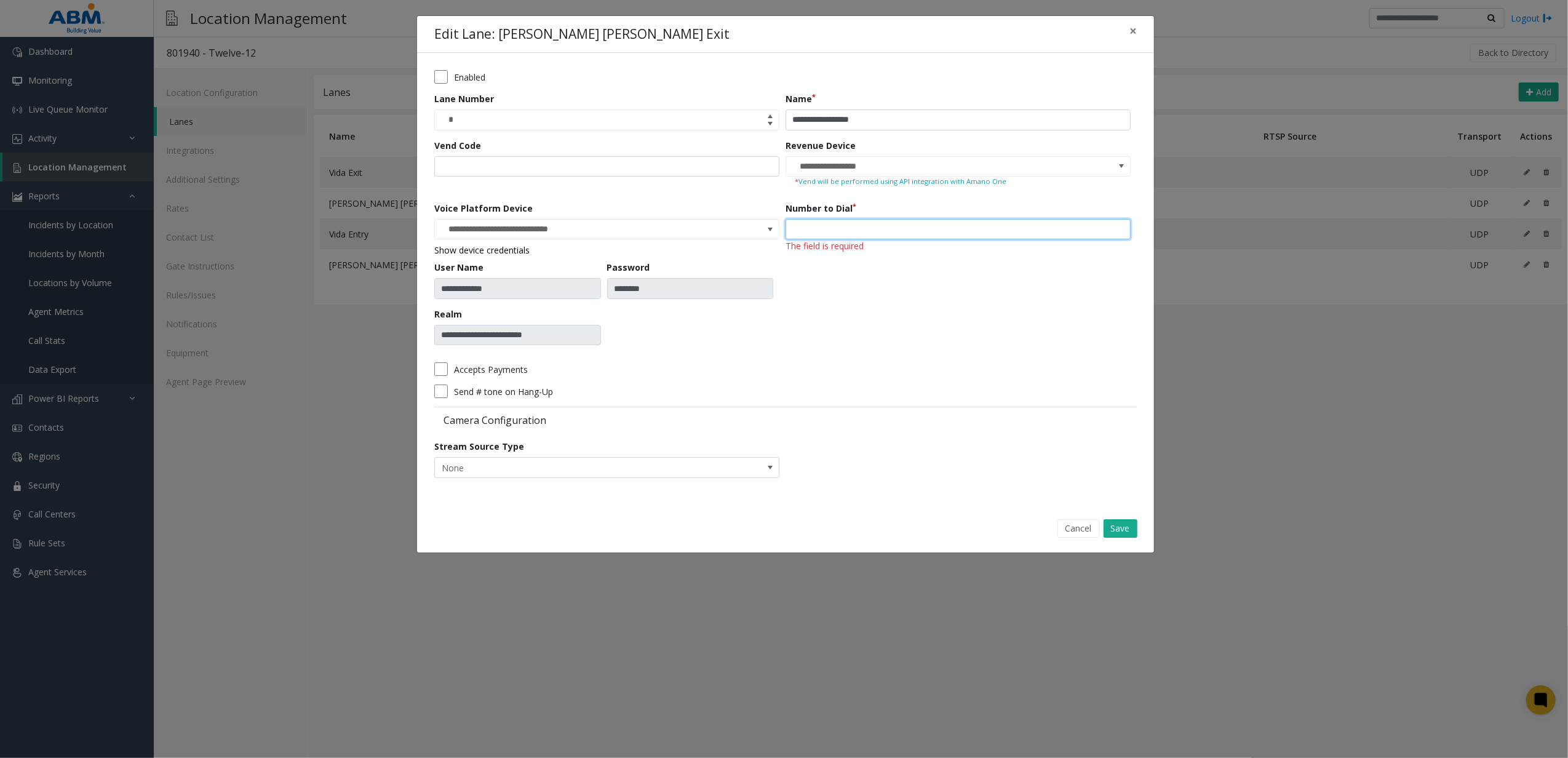
click at [869, 222] on input "number" at bounding box center [958, 230] width 345 height 21
type input "***"
click at [859, 269] on div "Number to Dial ***" at bounding box center [961, 278] width 351 height 153
click at [1132, 533] on button "Save" at bounding box center [1120, 528] width 34 height 18
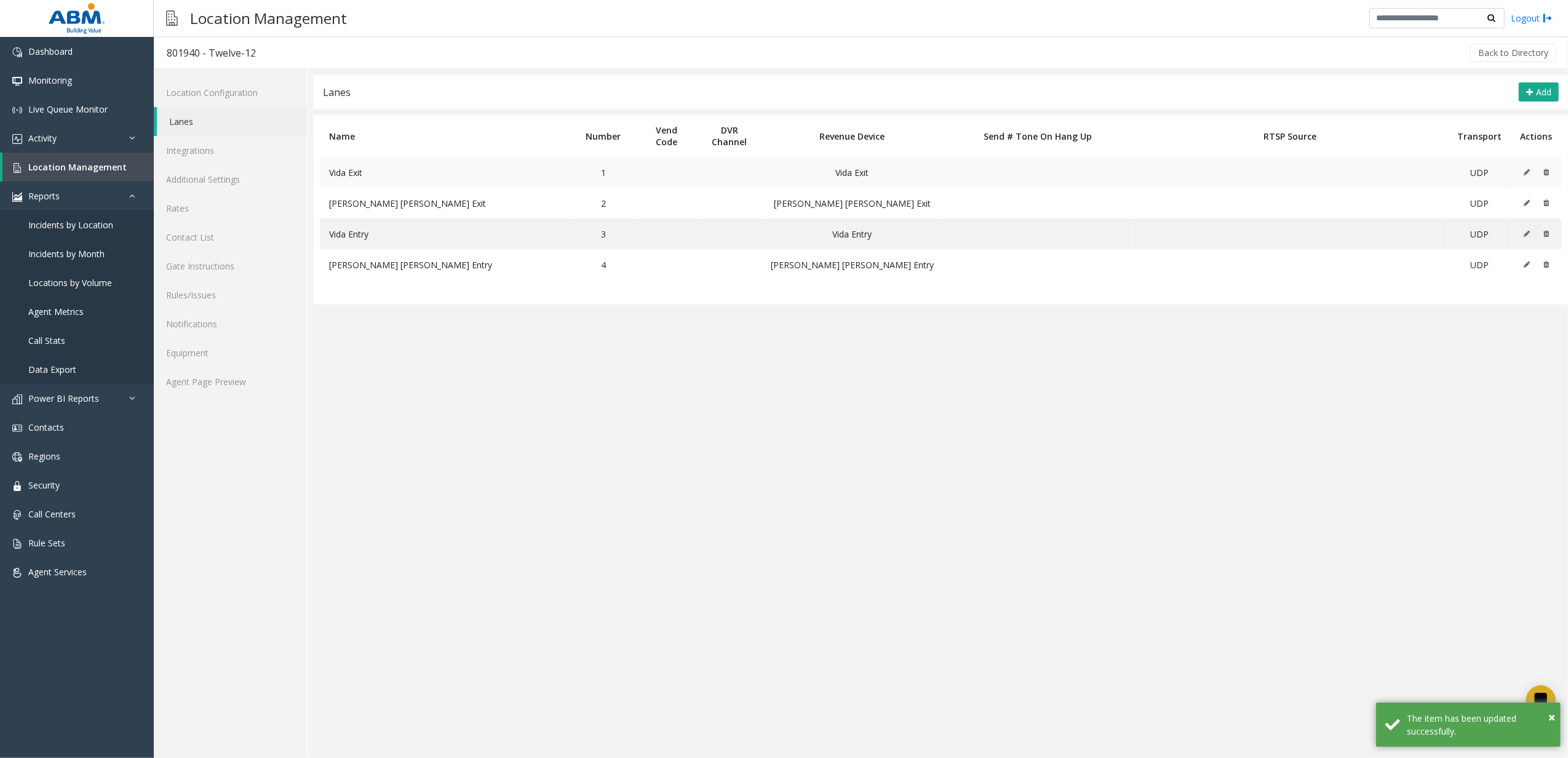
click at [1531, 176] on button at bounding box center [1530, 171] width 13 height 18
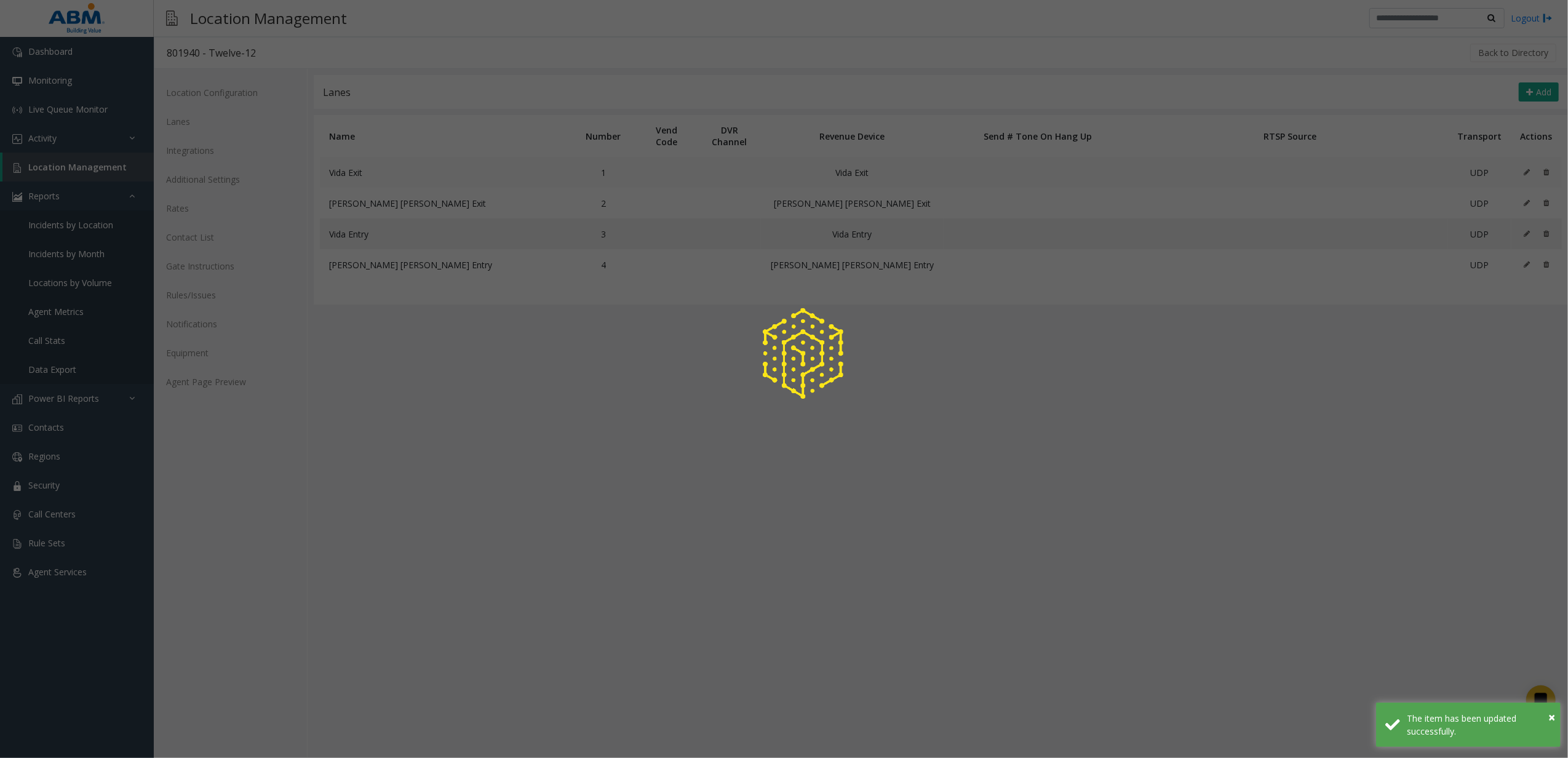
type input "**********"
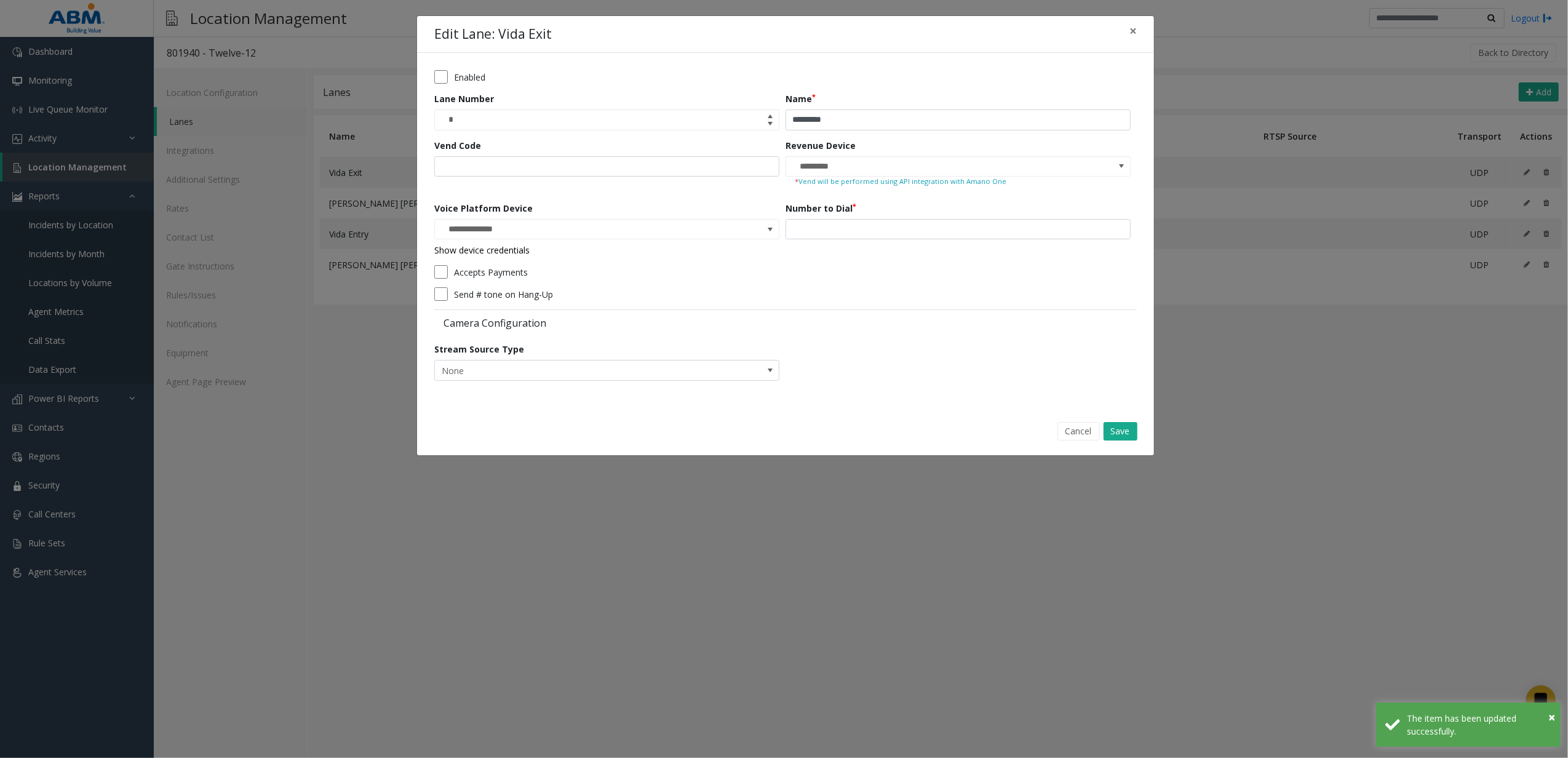
click at [1061, 418] on div "Cancel Save" at bounding box center [785, 431] width 720 height 32
click at [1081, 438] on button "Cancel" at bounding box center [1078, 431] width 42 height 18
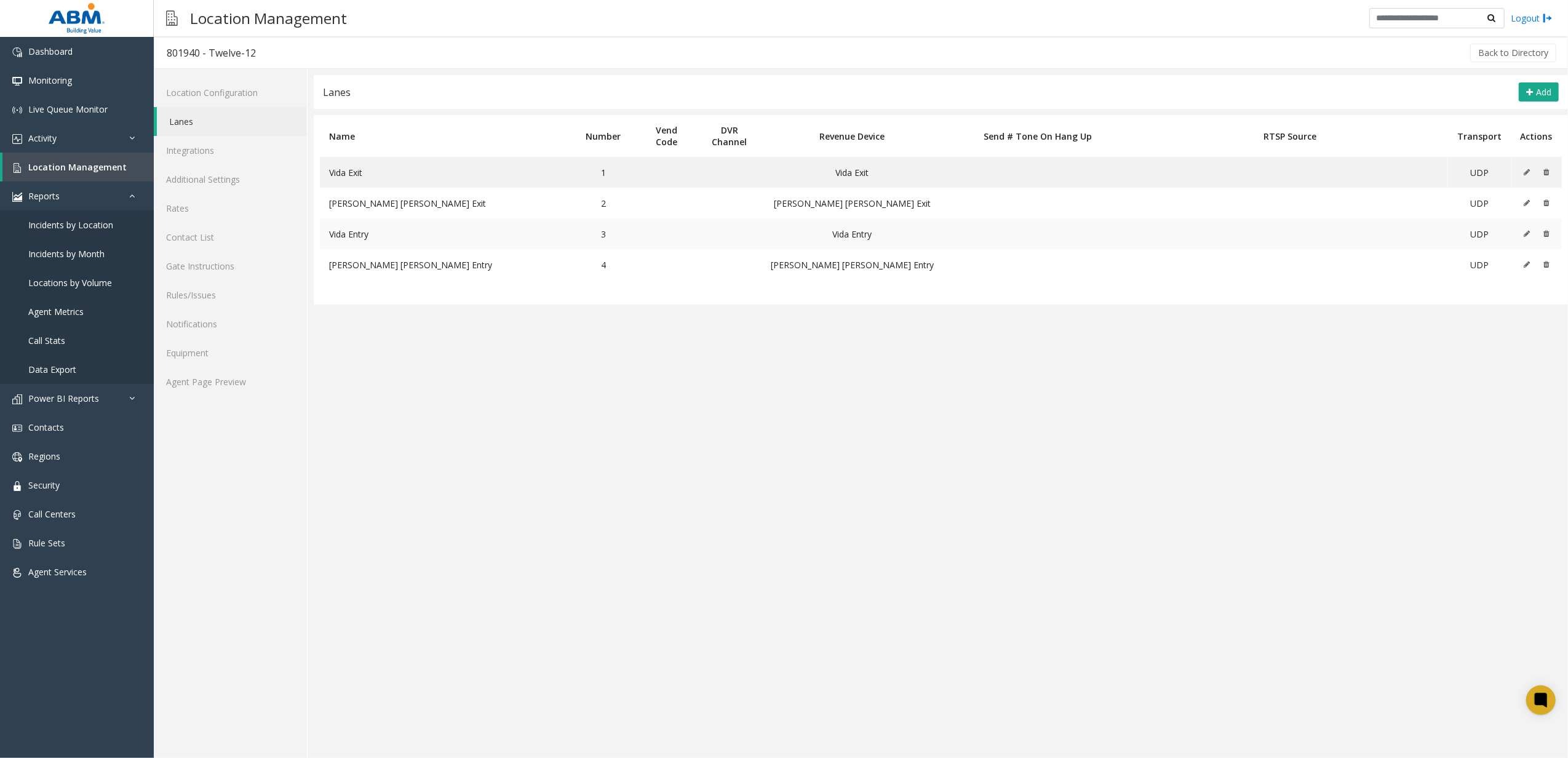
click at [1531, 238] on button at bounding box center [1530, 233] width 13 height 18
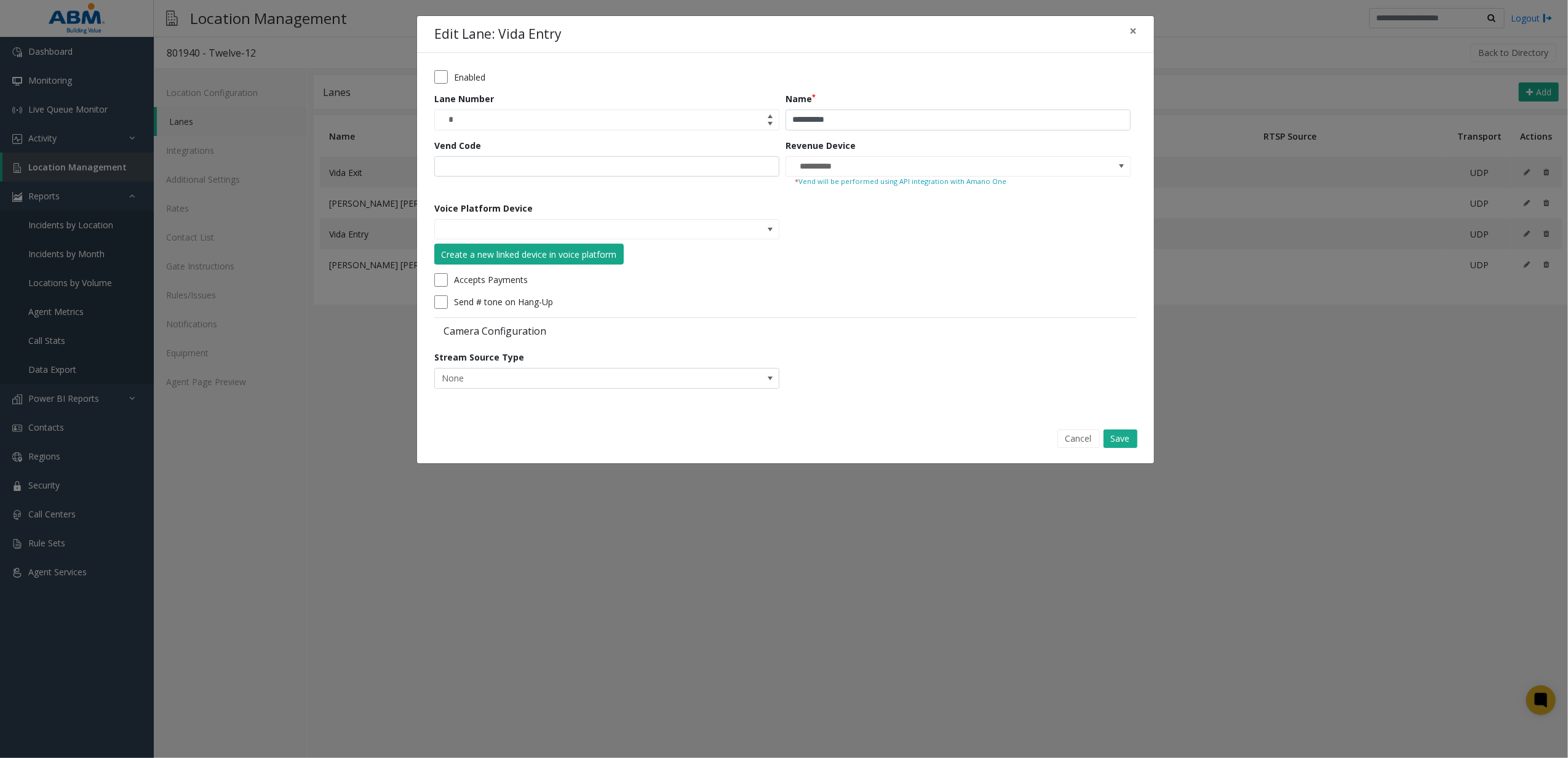
click at [596, 252] on div "Create a new linked device in voice platform" at bounding box center [529, 254] width 175 height 13
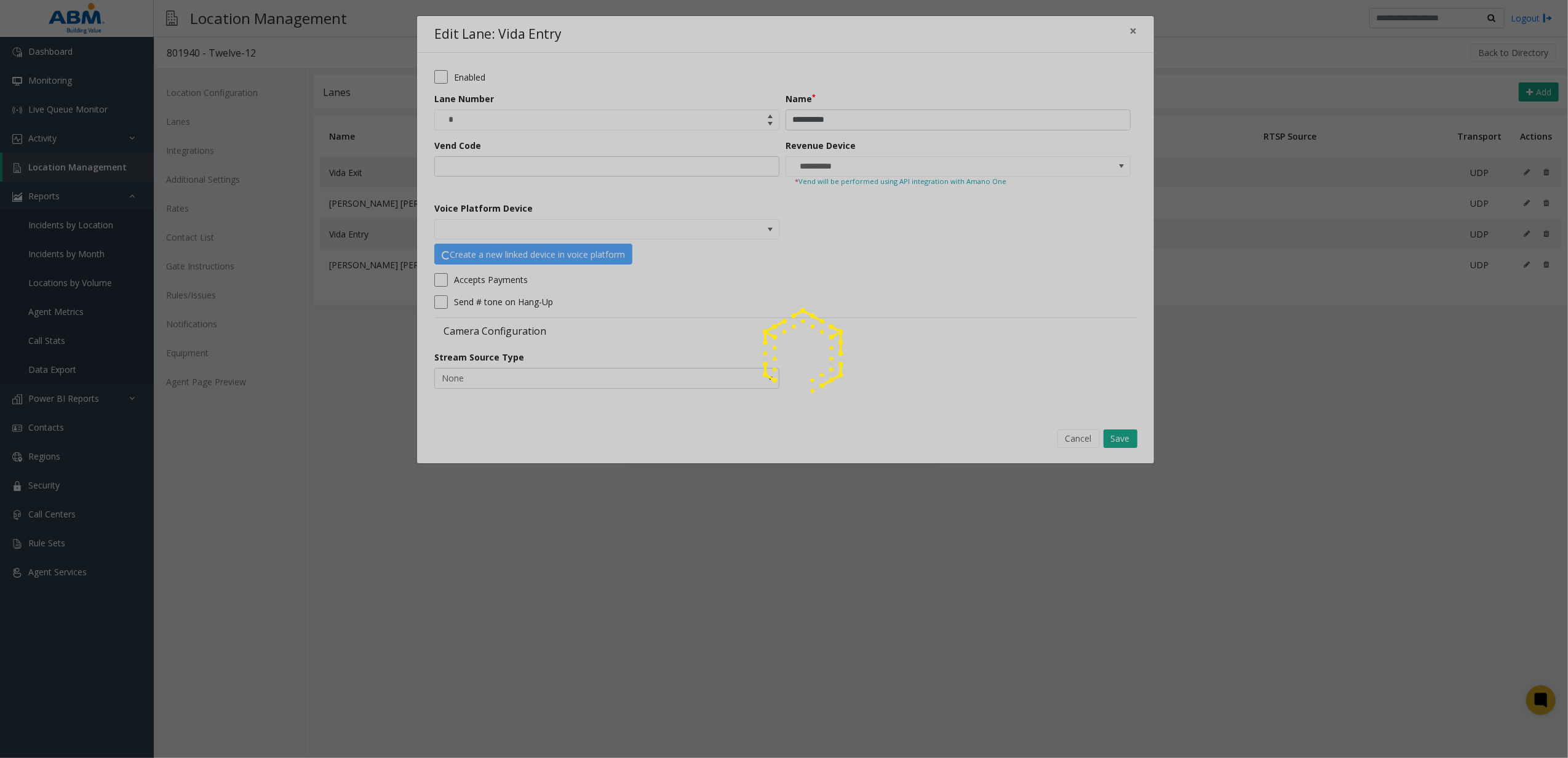
type input "**********"
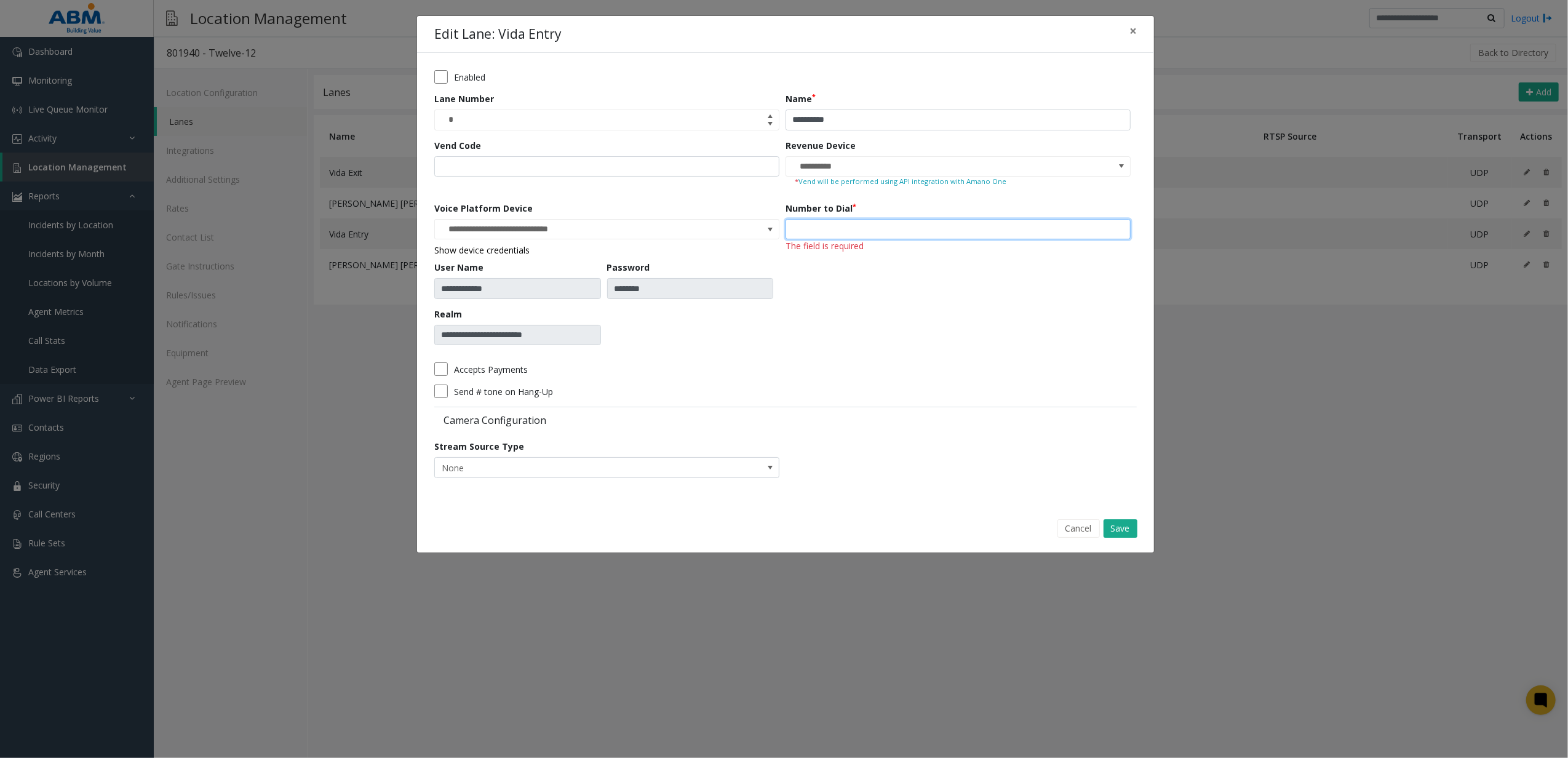
click at [914, 225] on input "number" at bounding box center [958, 230] width 345 height 21
type input "***"
click at [1118, 518] on div "Cancel Save" at bounding box center [785, 528] width 720 height 32
click at [1122, 520] on button "Save" at bounding box center [1120, 528] width 34 height 18
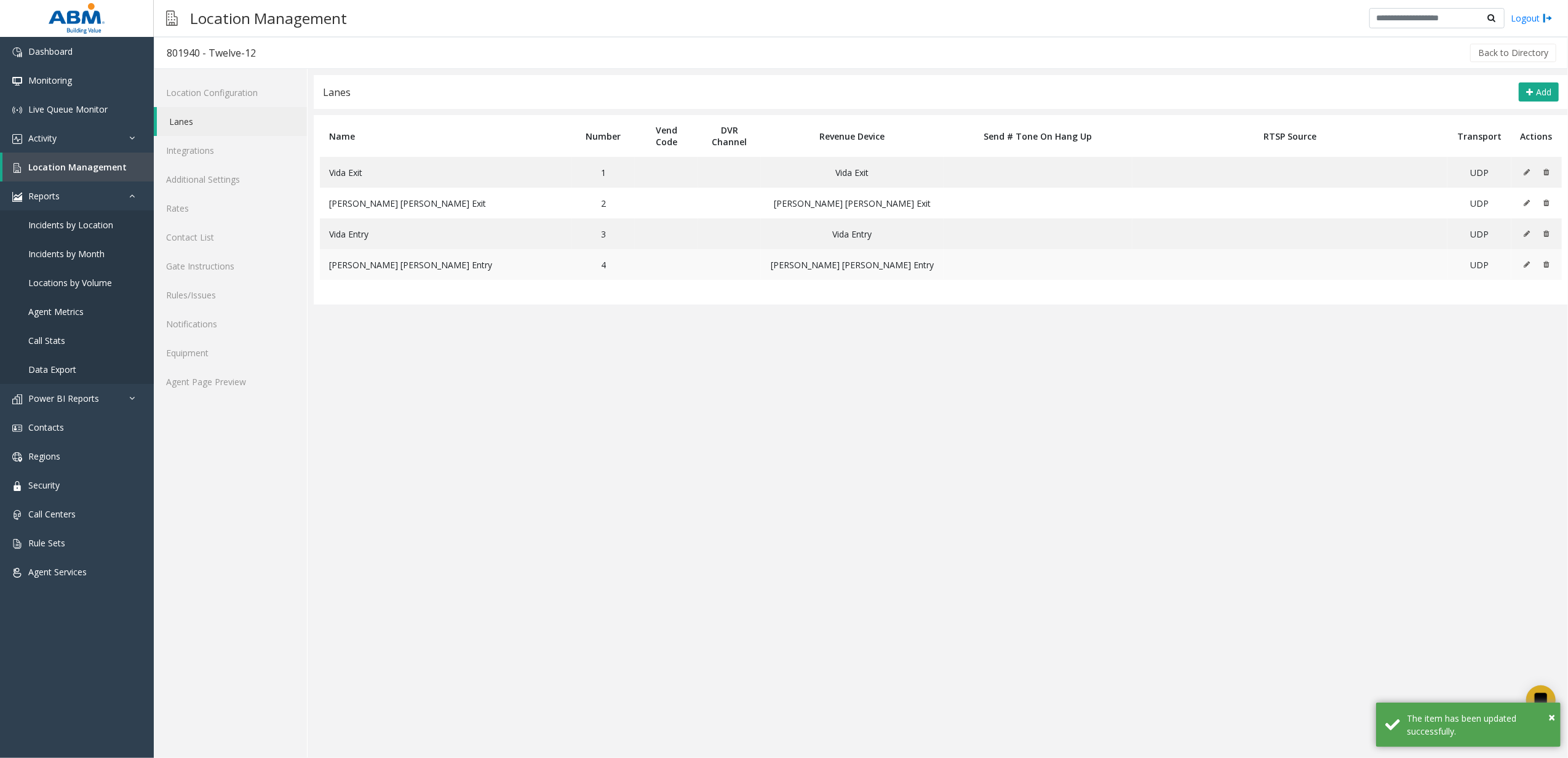
click at [1526, 265] on icon at bounding box center [1527, 265] width 6 height 8
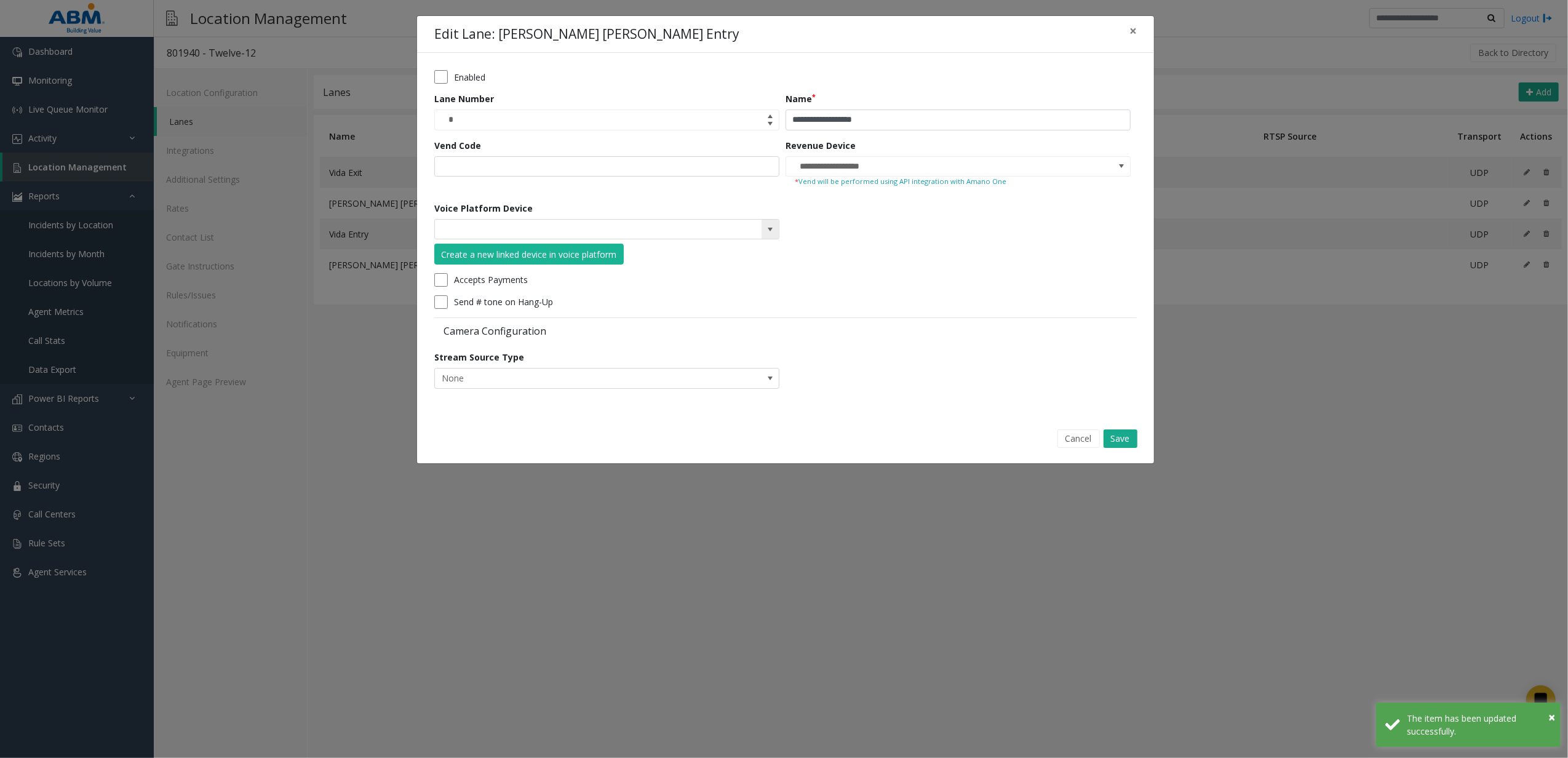
click at [688, 230] on input at bounding box center [572, 229] width 275 height 19
click at [575, 261] on div "Create a new linked device in voice platform" at bounding box center [529, 254] width 175 height 13
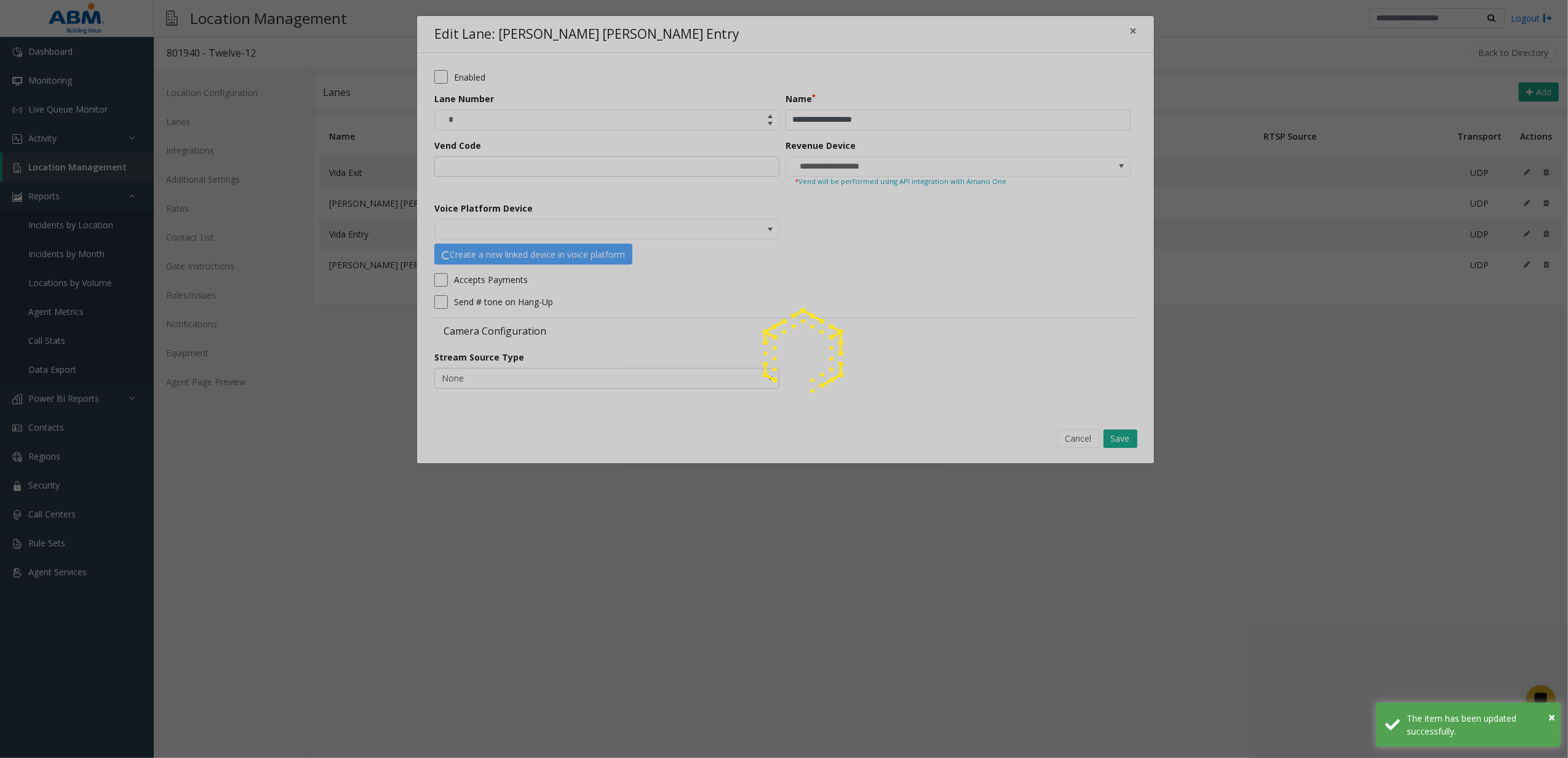
type input "**********"
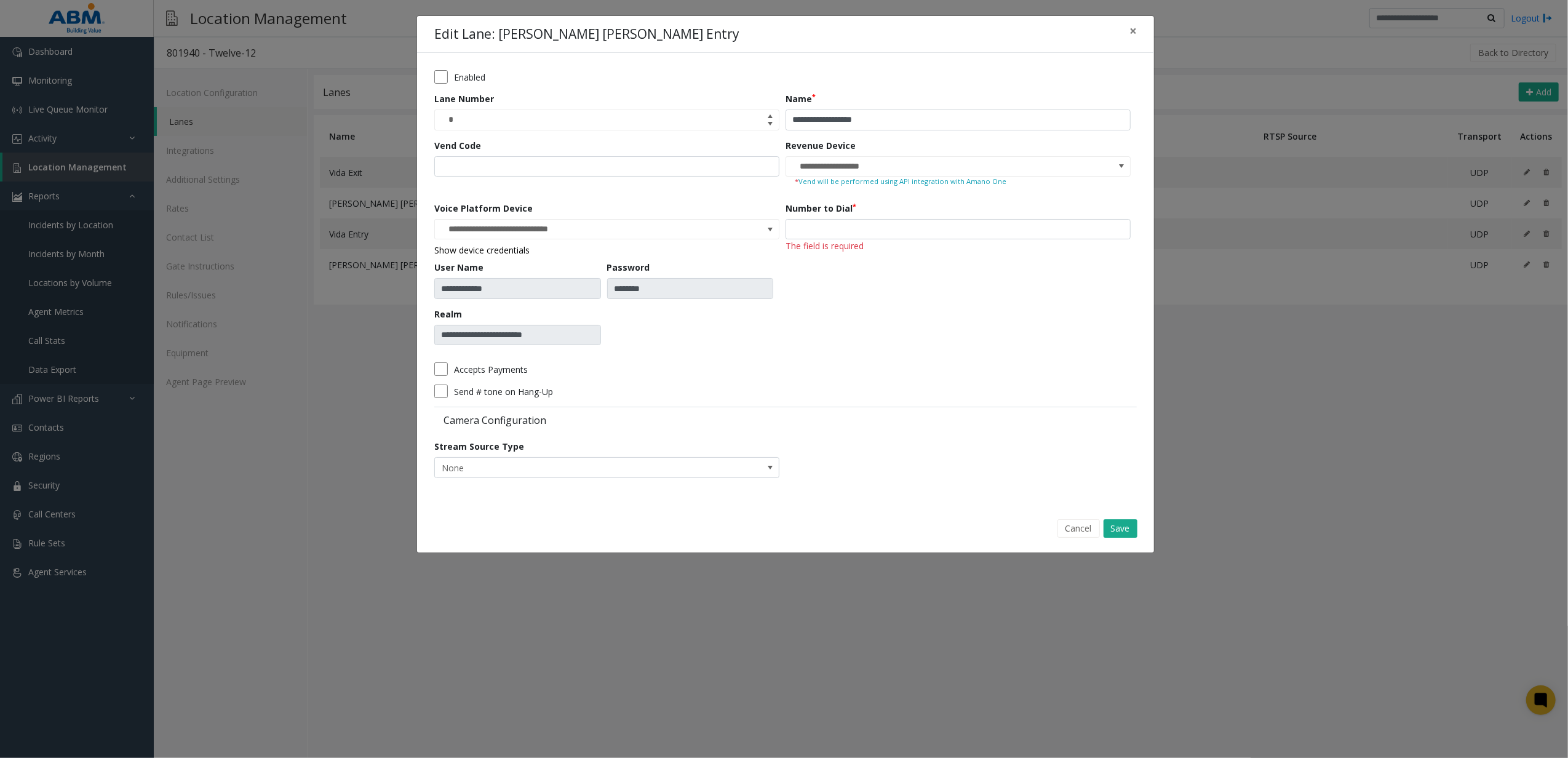
click at [830, 240] on span "The field is required" at bounding box center [824, 245] width 78 height 12
click at [830, 224] on input "number" at bounding box center [958, 230] width 345 height 21
type input "***"
click at [847, 341] on div "Number to Dial ***" at bounding box center [961, 278] width 351 height 153
click at [1128, 537] on button "Save" at bounding box center [1120, 528] width 34 height 18
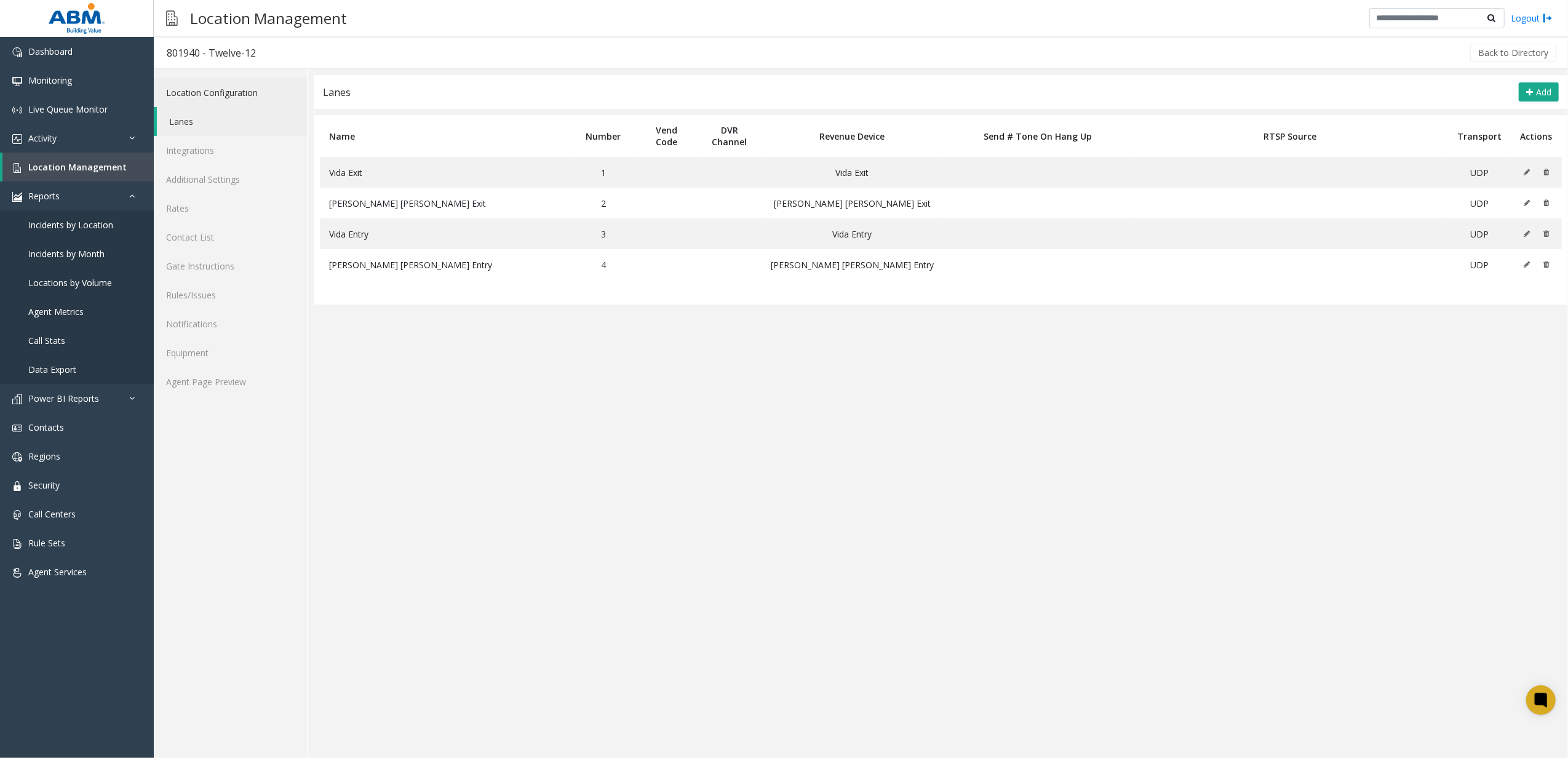
click at [244, 94] on link "Location Configuration" at bounding box center [230, 92] width 153 height 29
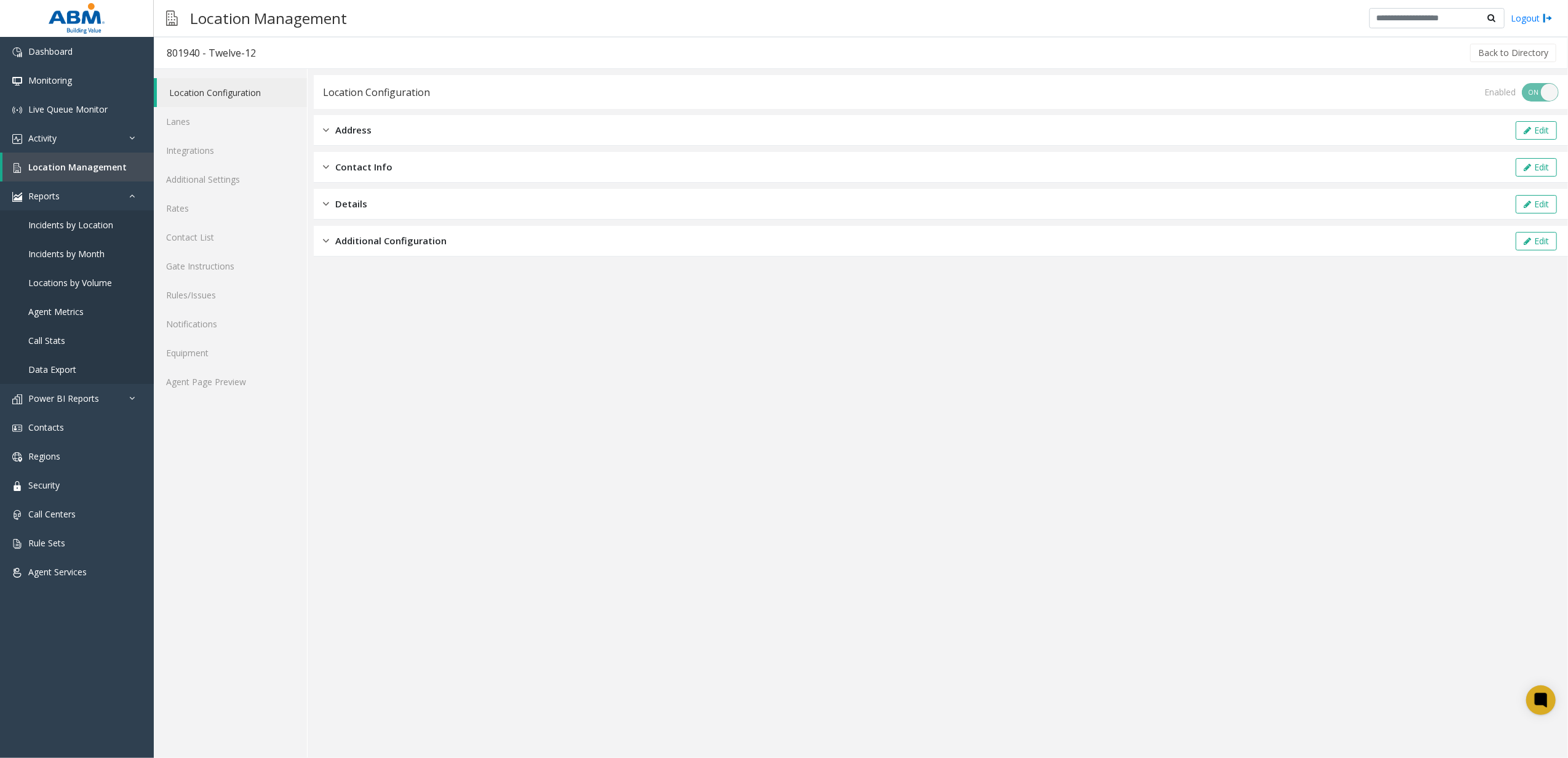
click at [393, 247] on span "Additional Configuration" at bounding box center [391, 240] width 112 height 14
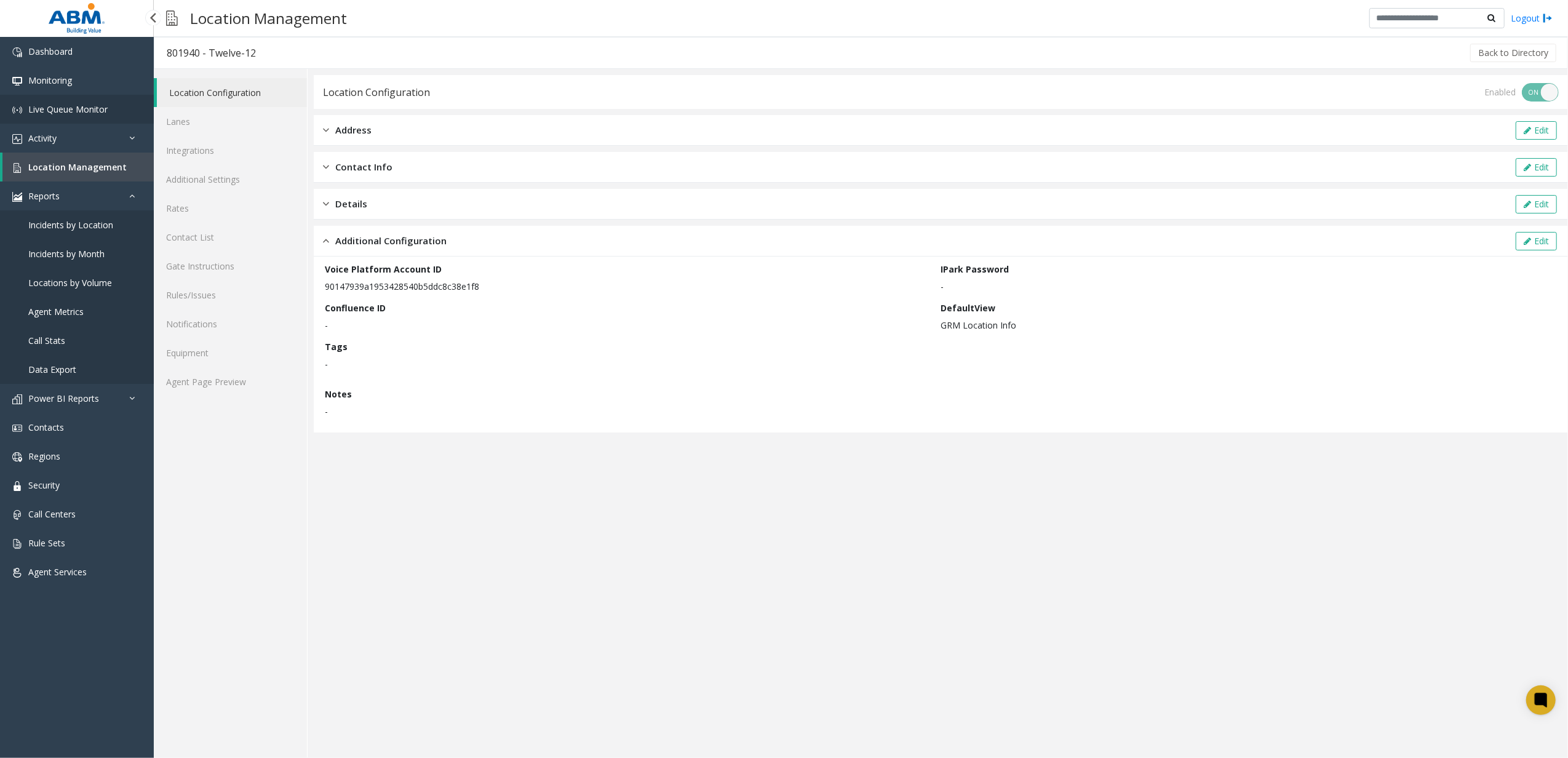
click at [85, 116] on link "Live Queue Monitor" at bounding box center [77, 109] width 154 height 29
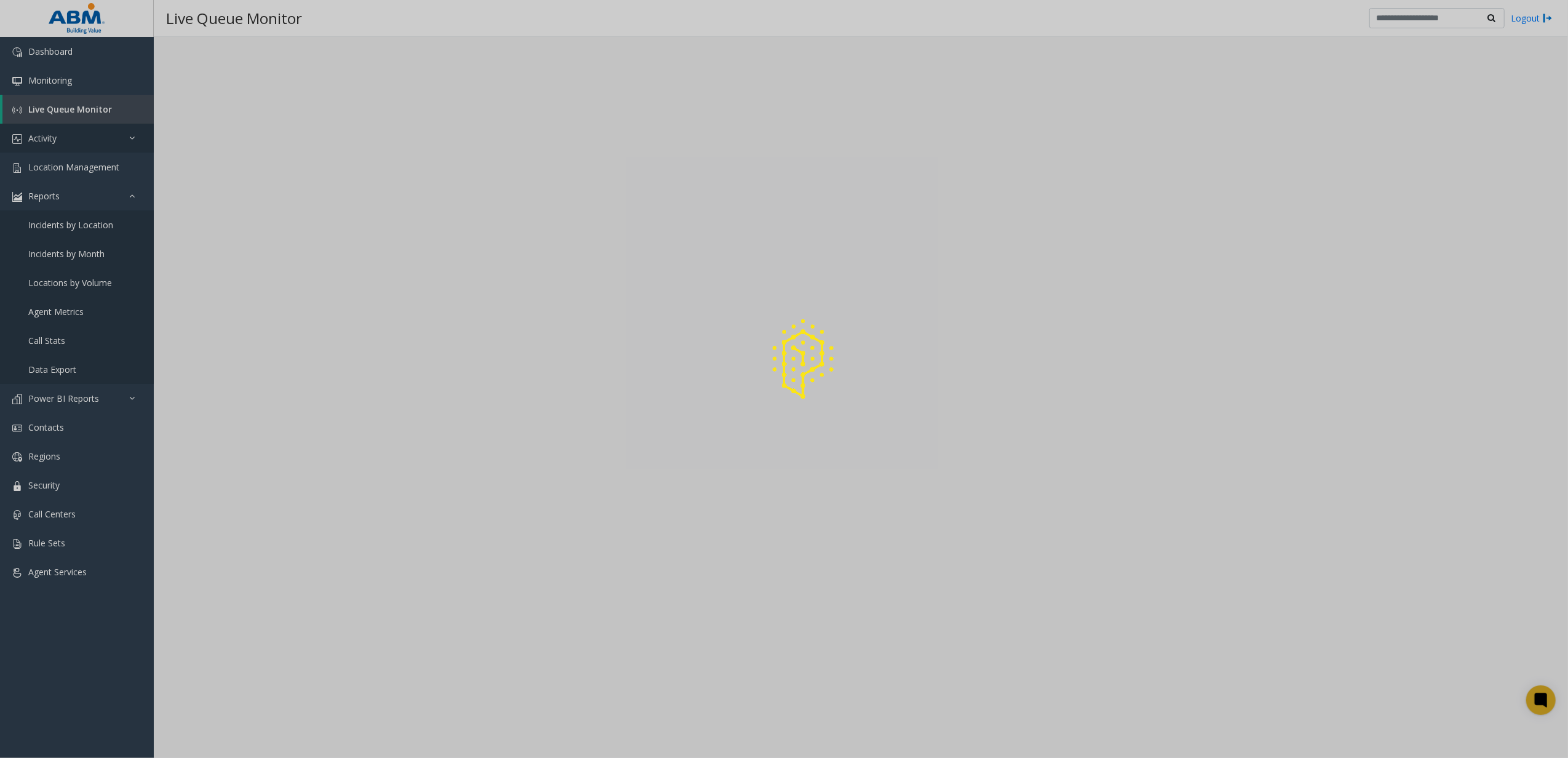
click at [94, 172] on div at bounding box center [784, 379] width 1568 height 758
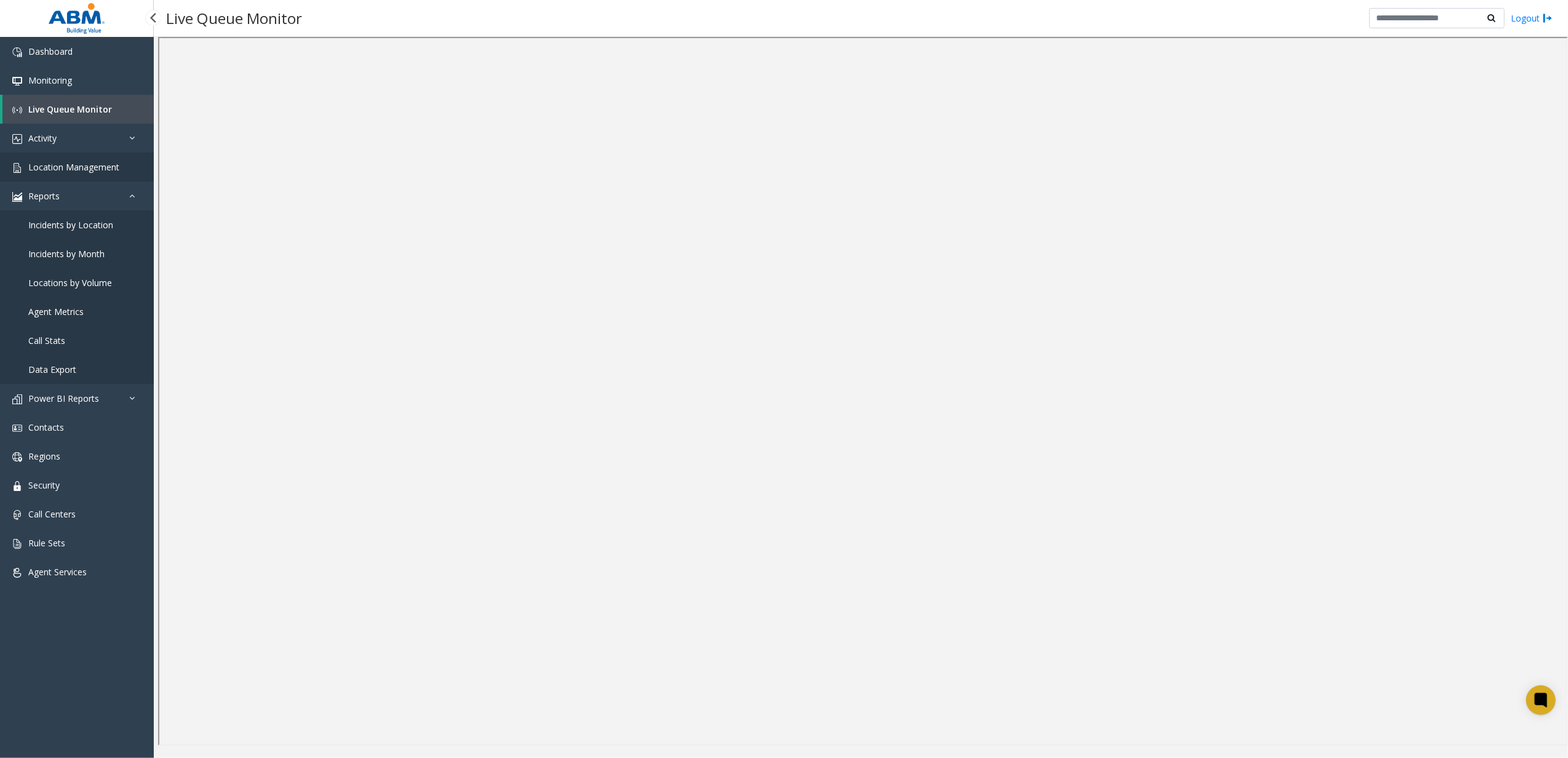
click at [106, 167] on span "Location Management" at bounding box center [73, 167] width 91 height 12
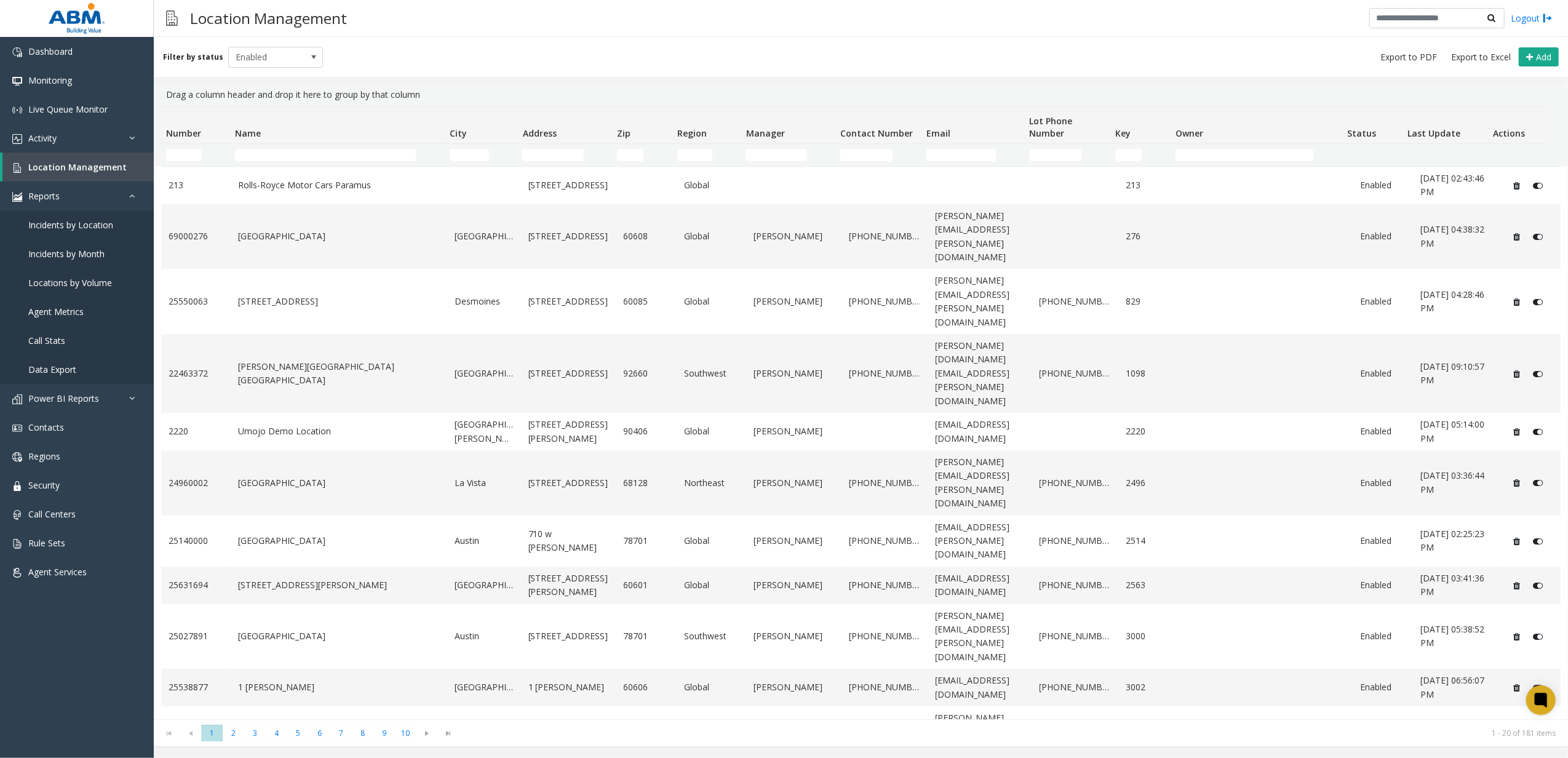
click at [295, 163] on td "Name Filter" at bounding box center [337, 155] width 215 height 22
click at [299, 156] on input "Name Filter" at bounding box center [325, 155] width 182 height 13
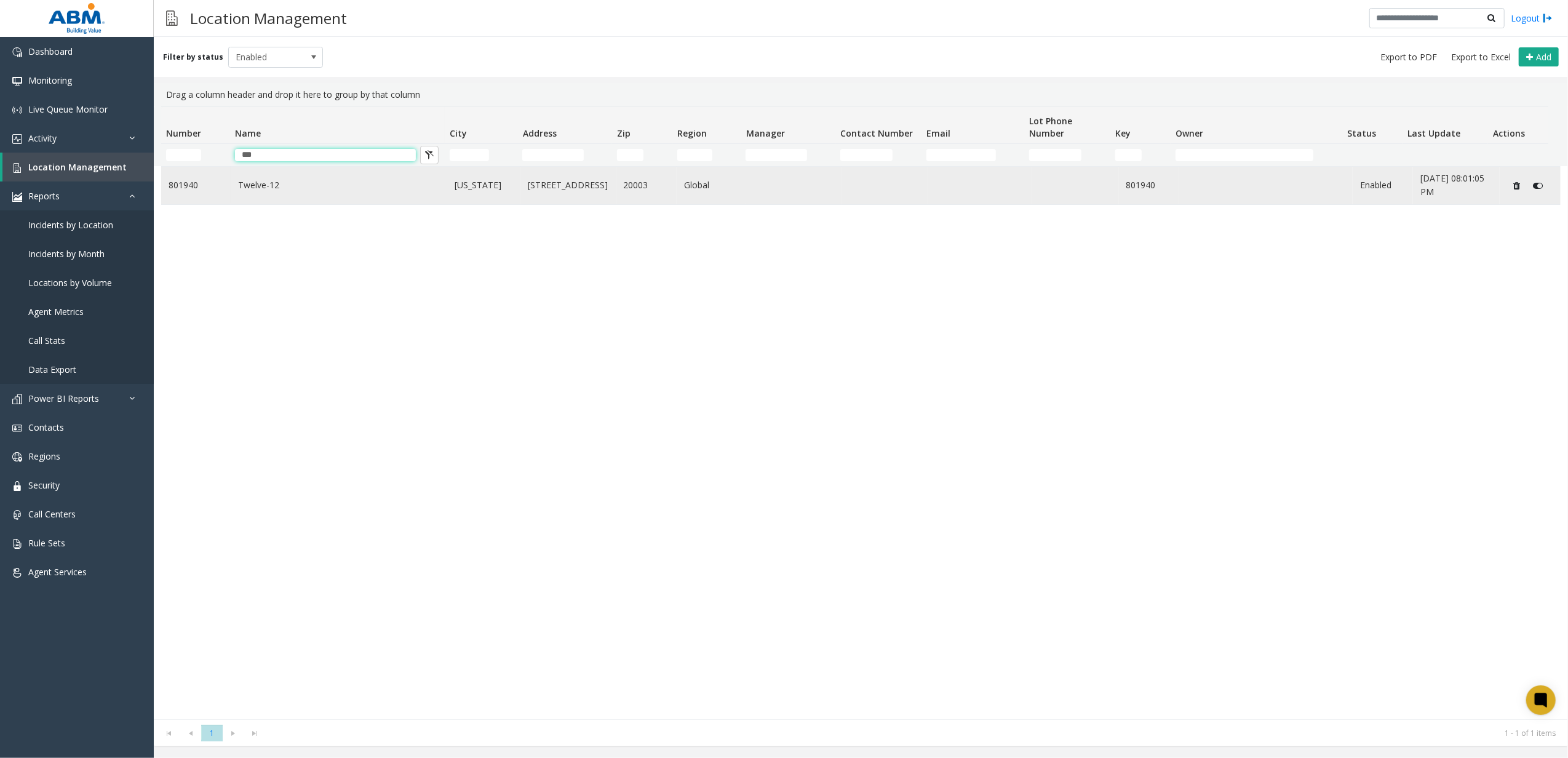
type input "***"
click at [298, 182] on link "Twelve-12" at bounding box center [339, 185] width 202 height 13
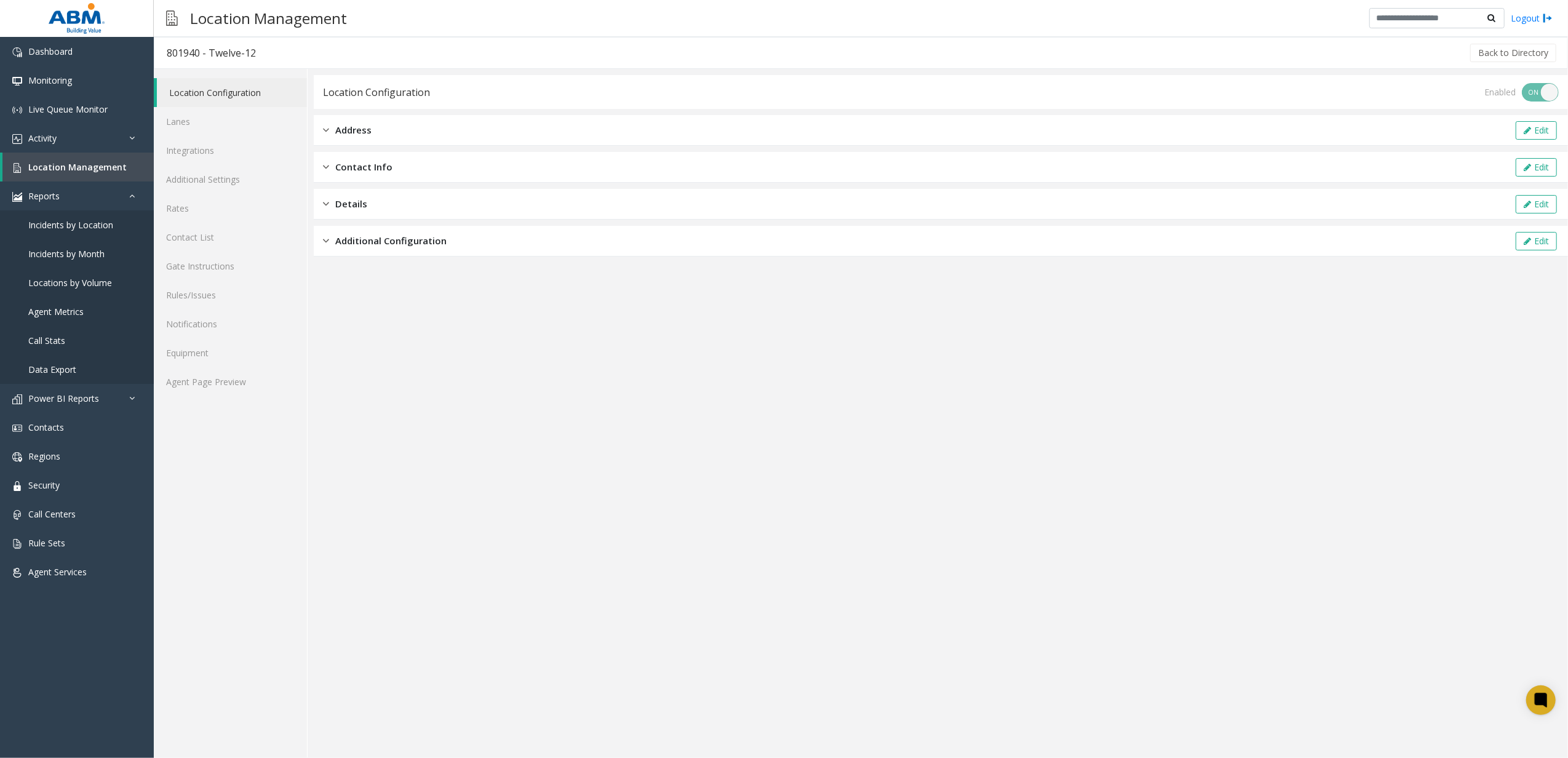
click at [388, 249] on div "Additional Configuration Edit" at bounding box center [941, 241] width 1254 height 31
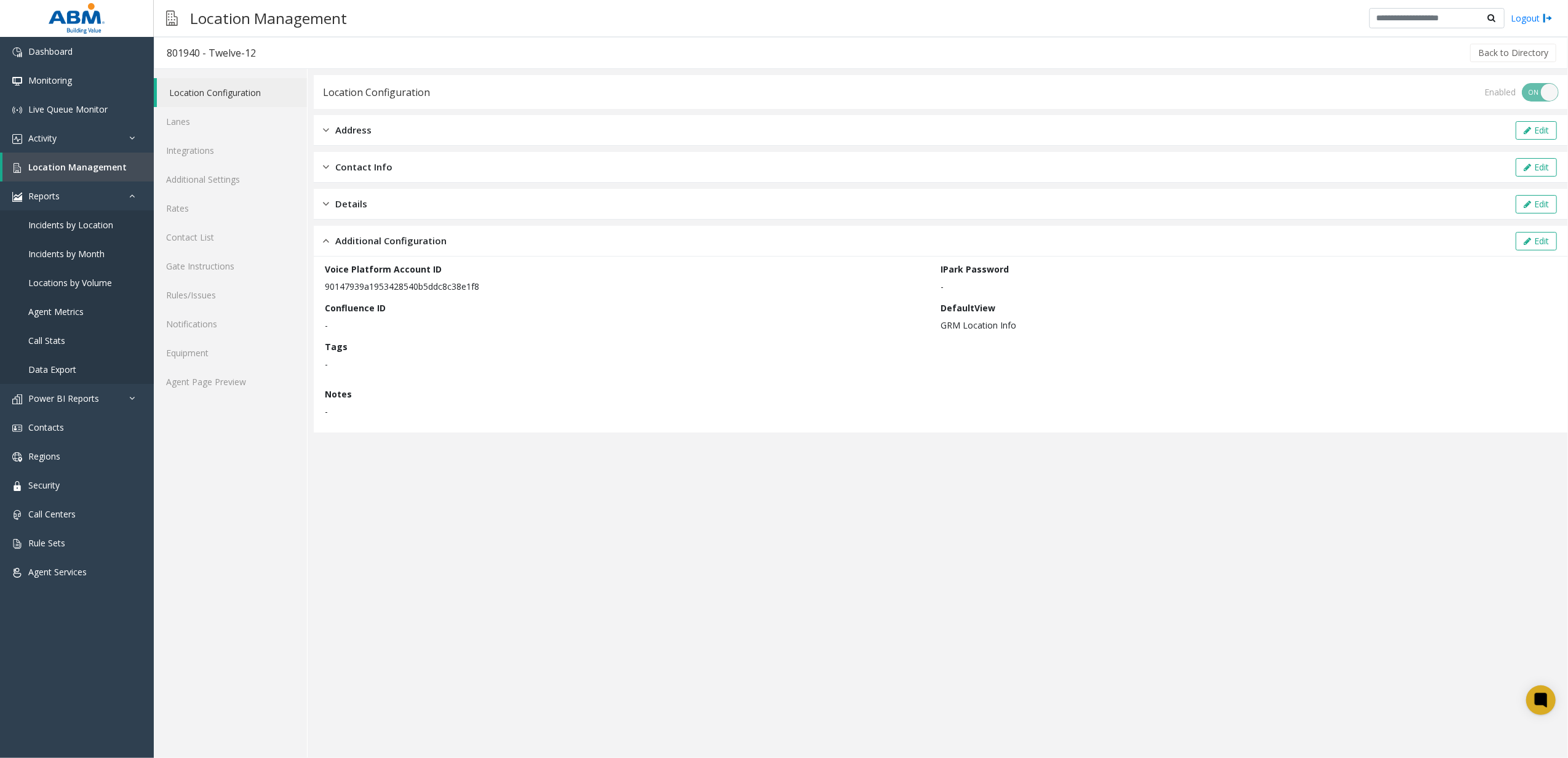
click at [380, 291] on p "90147939a1953428540b5ddc8c38e1f8" at bounding box center [630, 286] width 610 height 13
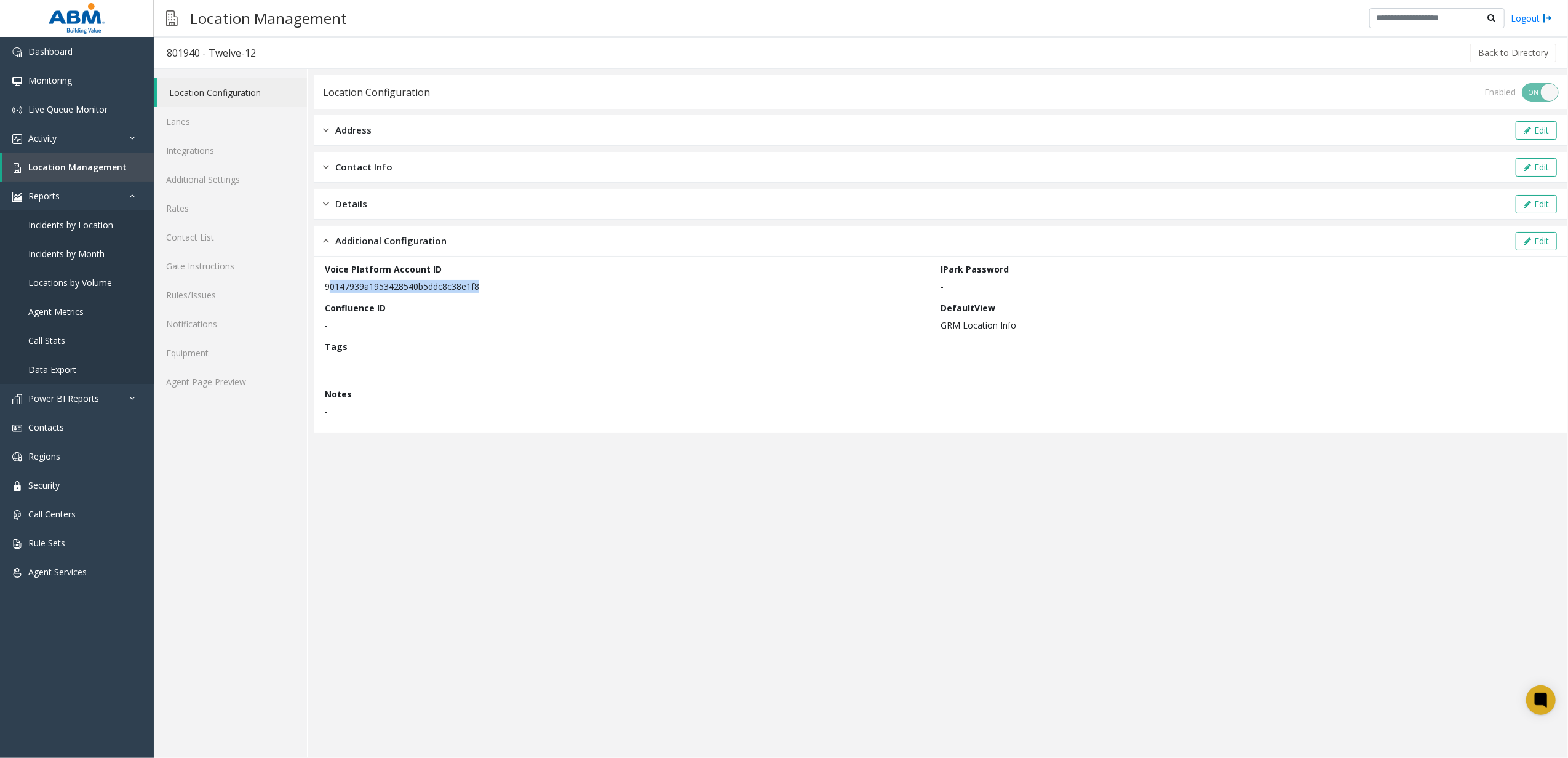
click at [380, 291] on p "90147939a1953428540b5ddc8c38e1f8" at bounding box center [630, 286] width 610 height 13
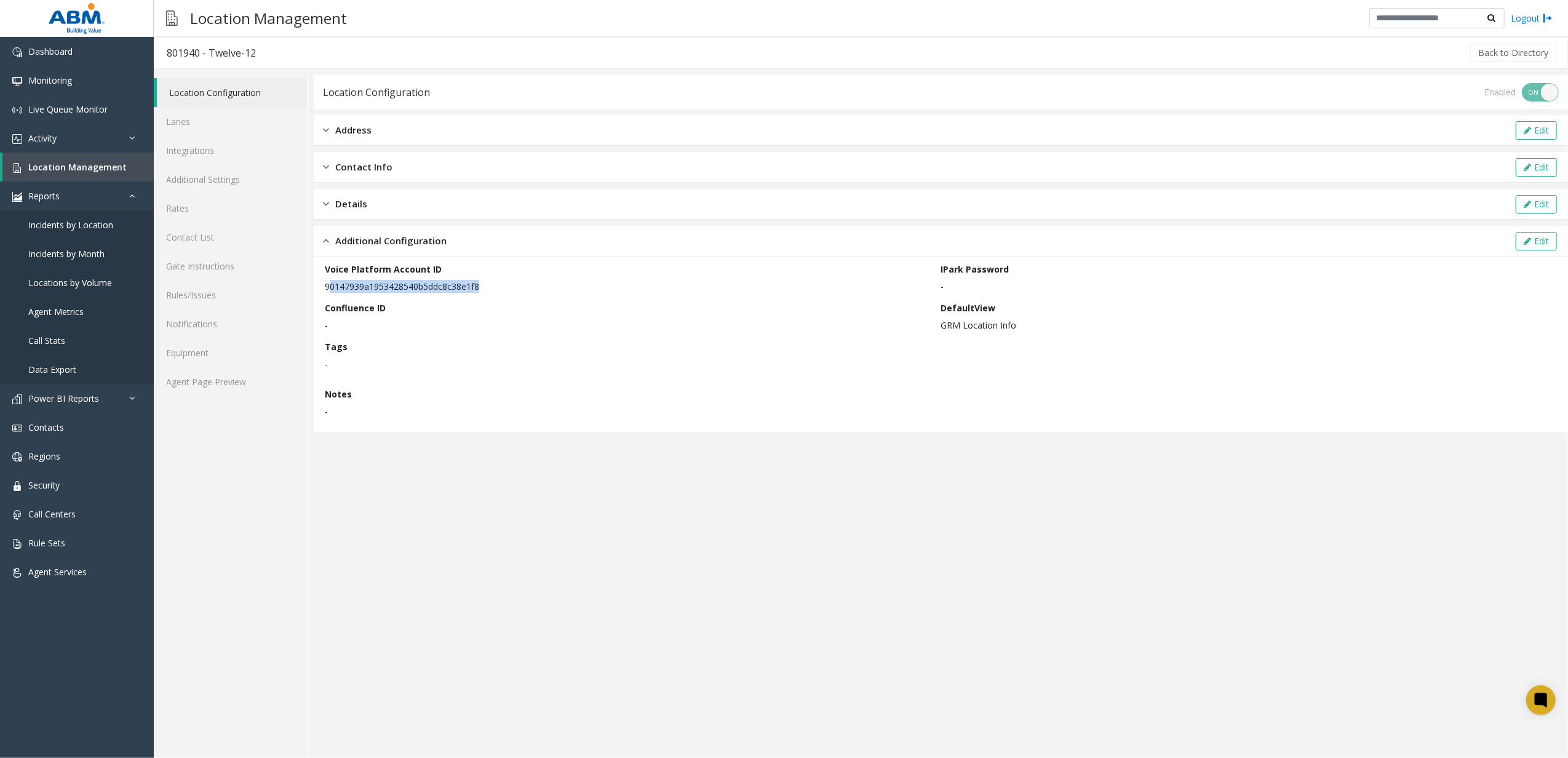
click at [380, 291] on p "90147939a1953428540b5ddc8c38e1f8" at bounding box center [630, 286] width 610 height 13
click at [1549, 237] on button "Edit" at bounding box center [1536, 240] width 41 height 18
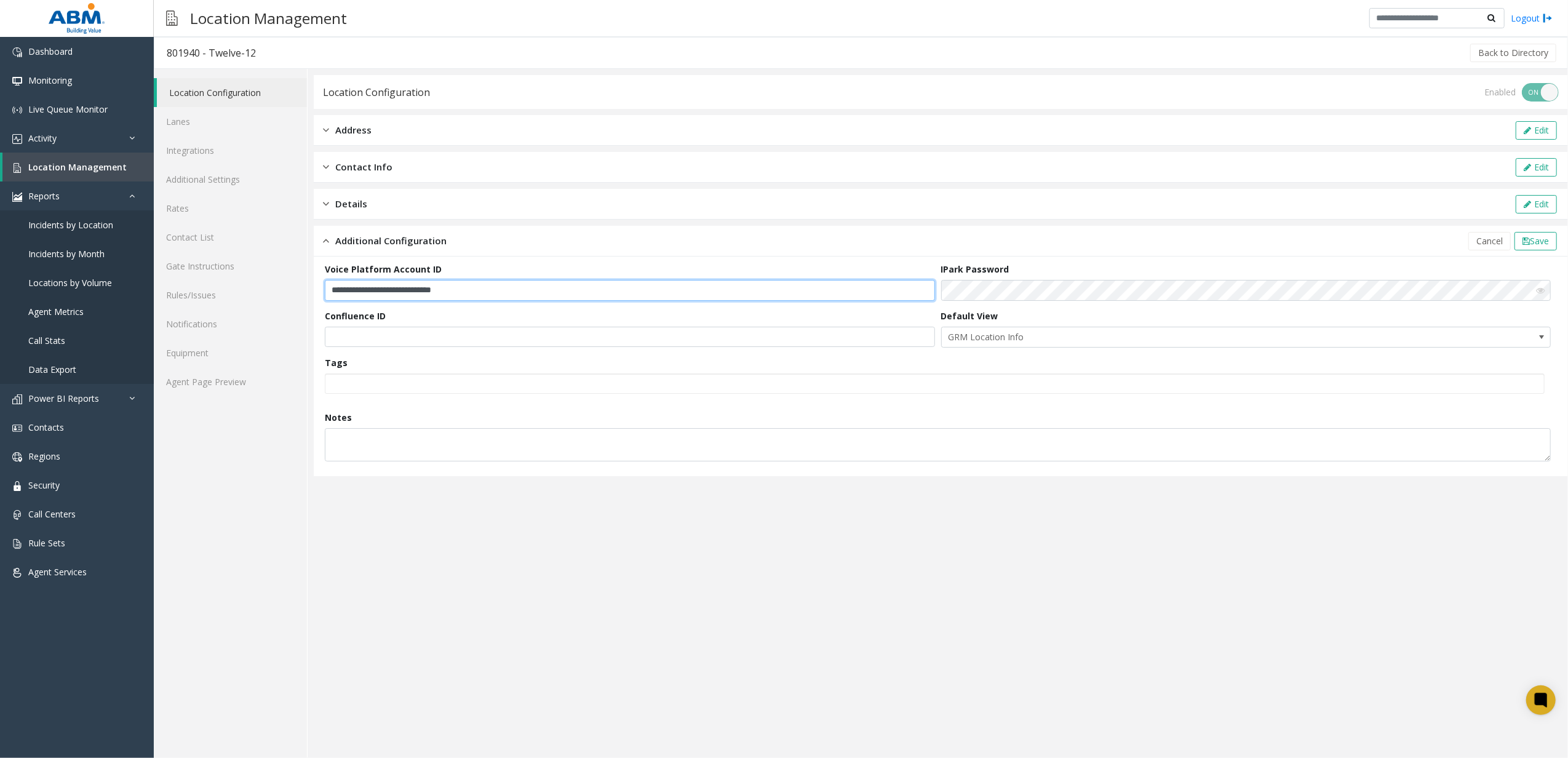
click at [650, 295] on input "**********" at bounding box center [630, 291] width 610 height 21
paste input "text"
click at [1540, 232] on button "Save" at bounding box center [1535, 240] width 42 height 18
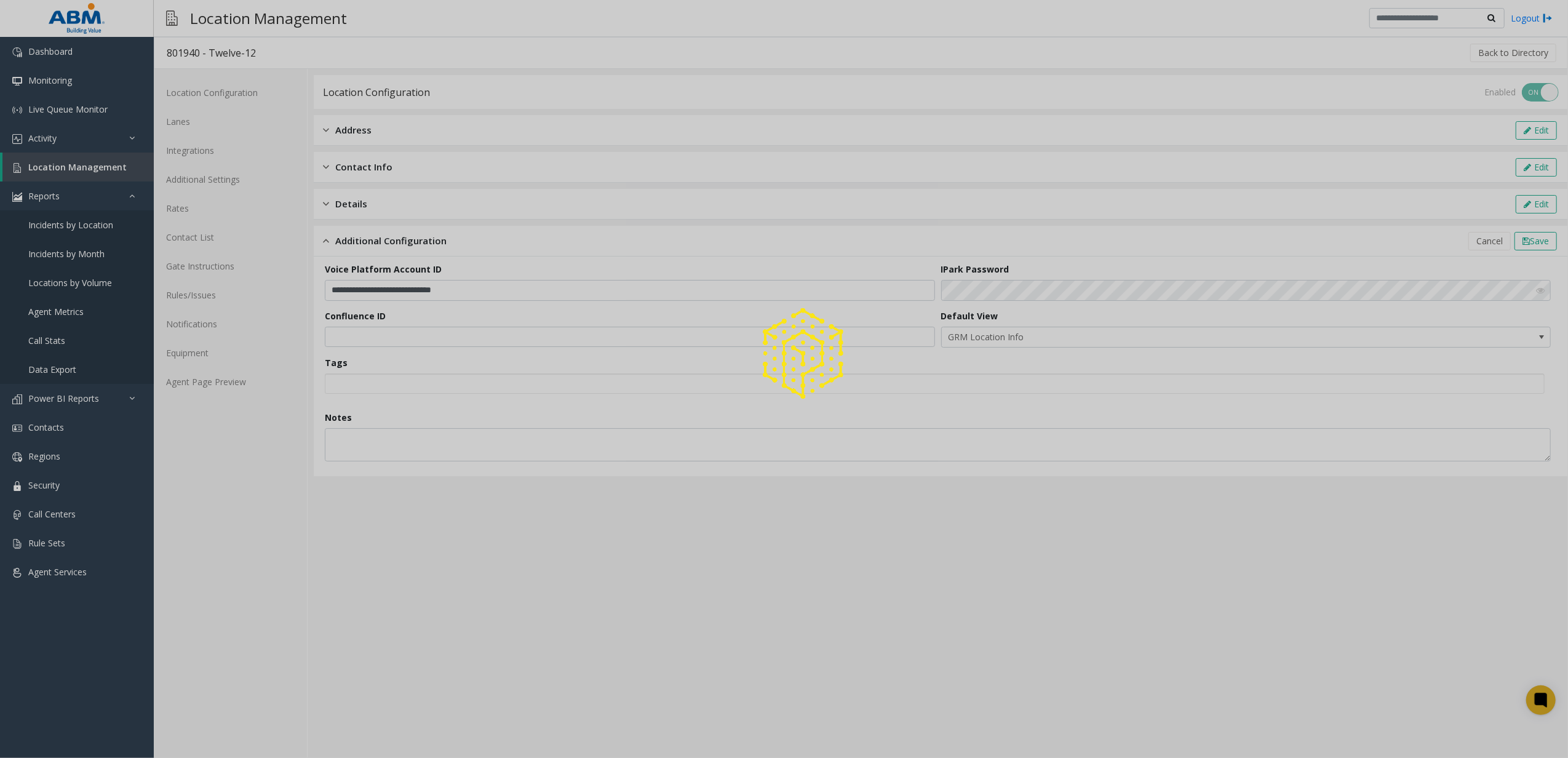
type input "**********"
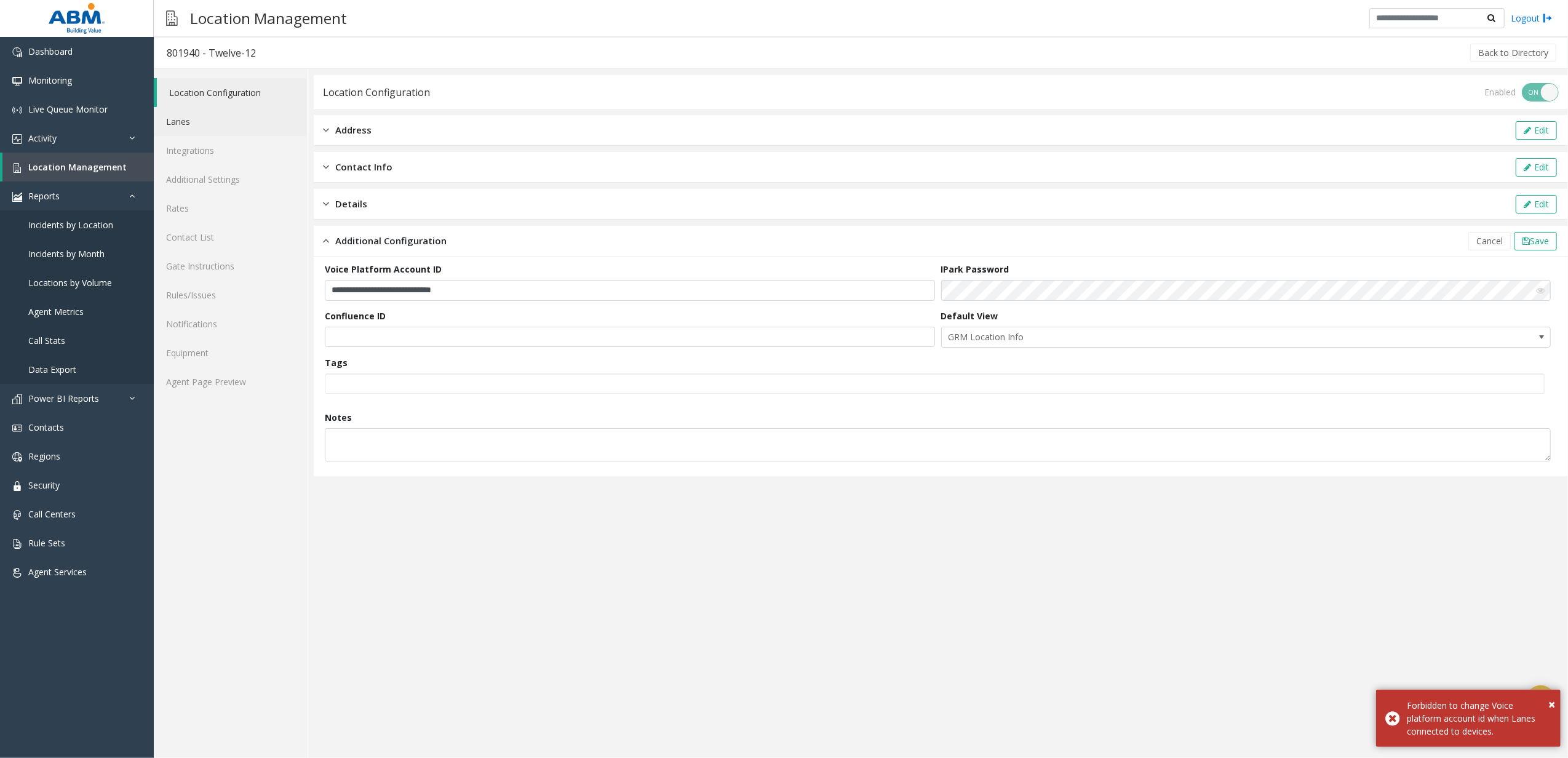
click at [233, 121] on link "Lanes" at bounding box center [230, 121] width 153 height 29
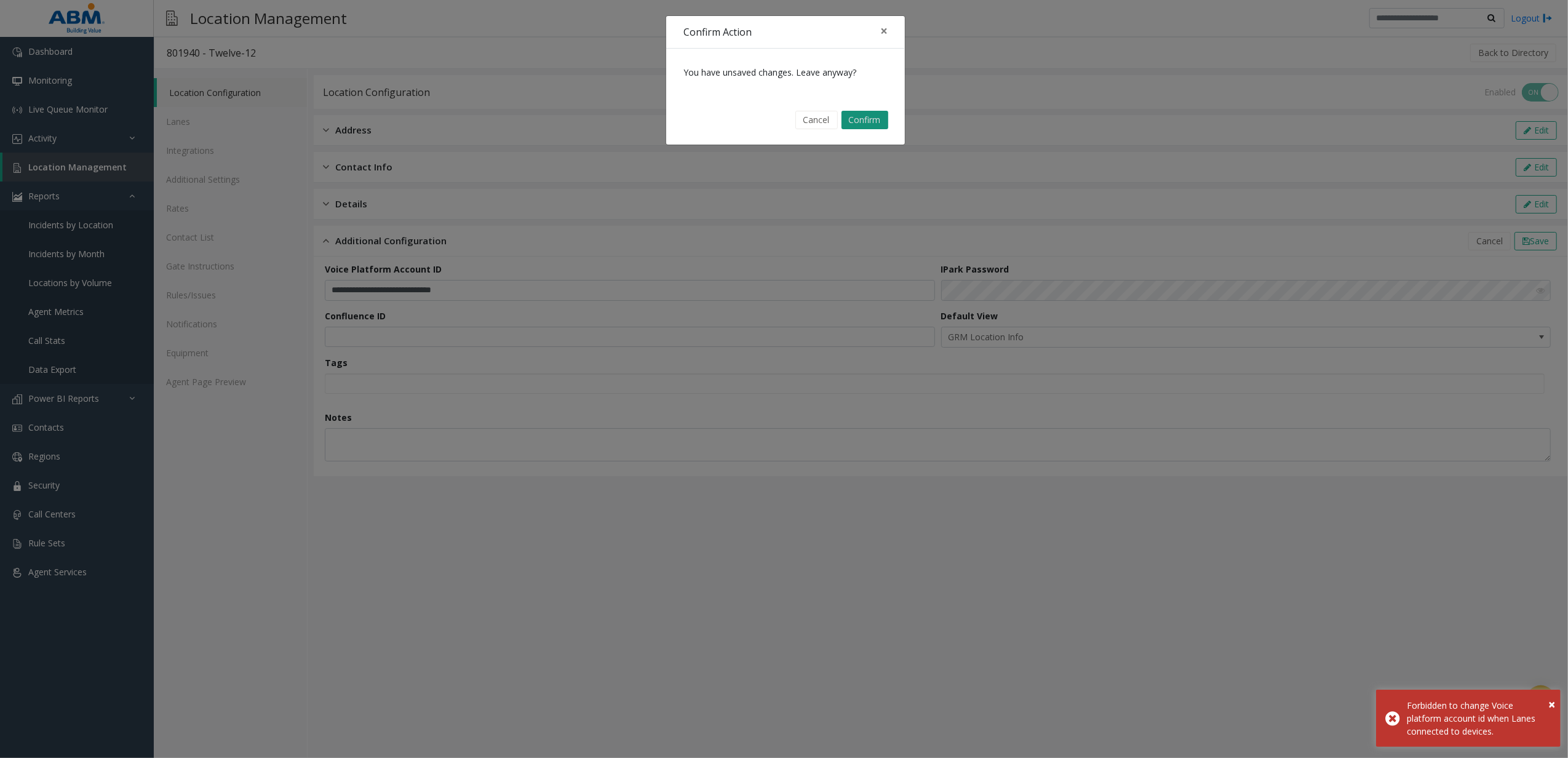
click at [886, 115] on button "Confirm" at bounding box center [865, 119] width 47 height 18
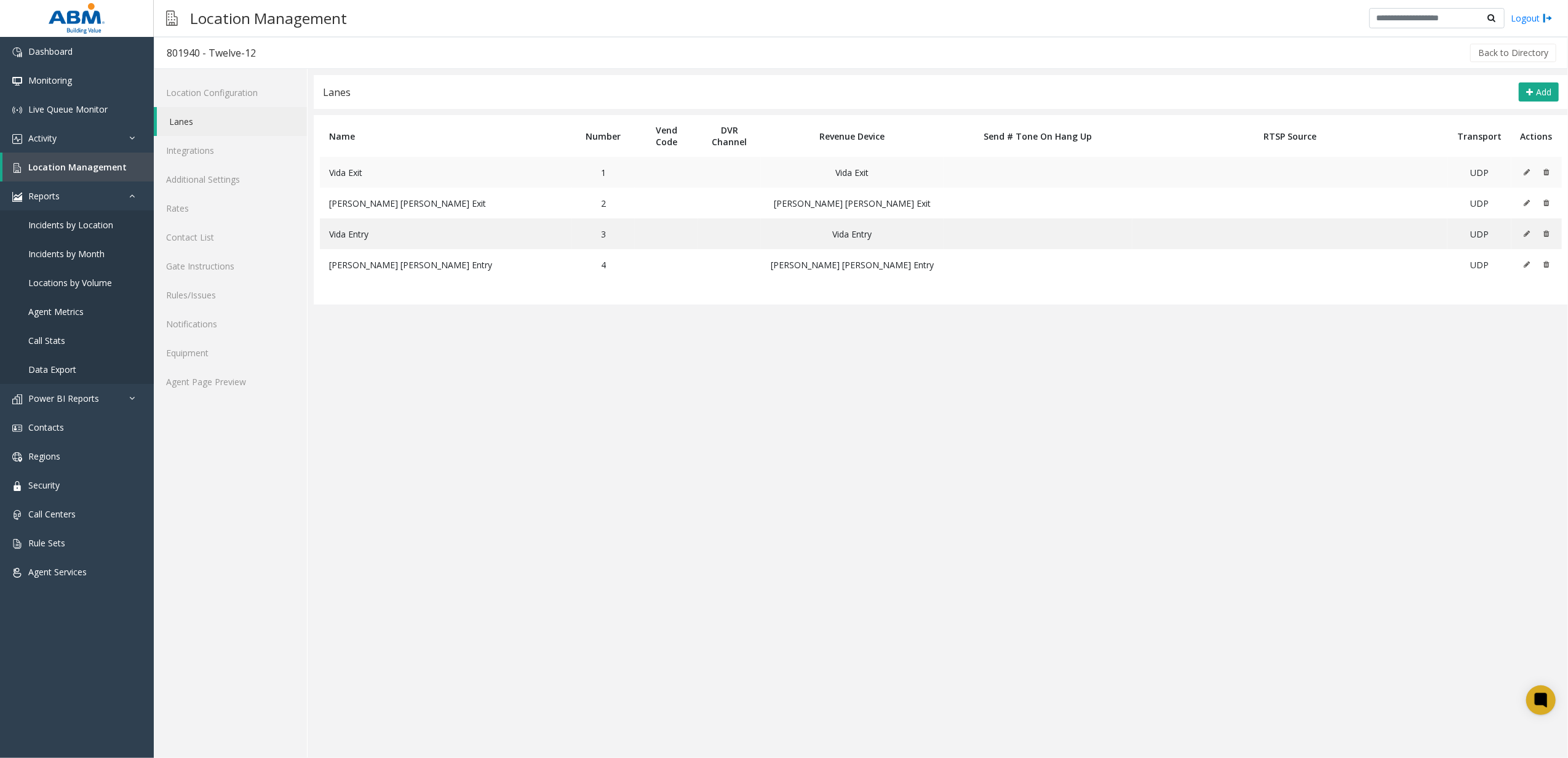
click at [1521, 169] on td at bounding box center [1536, 172] width 50 height 31
click at [1524, 169] on icon at bounding box center [1527, 172] width 6 height 8
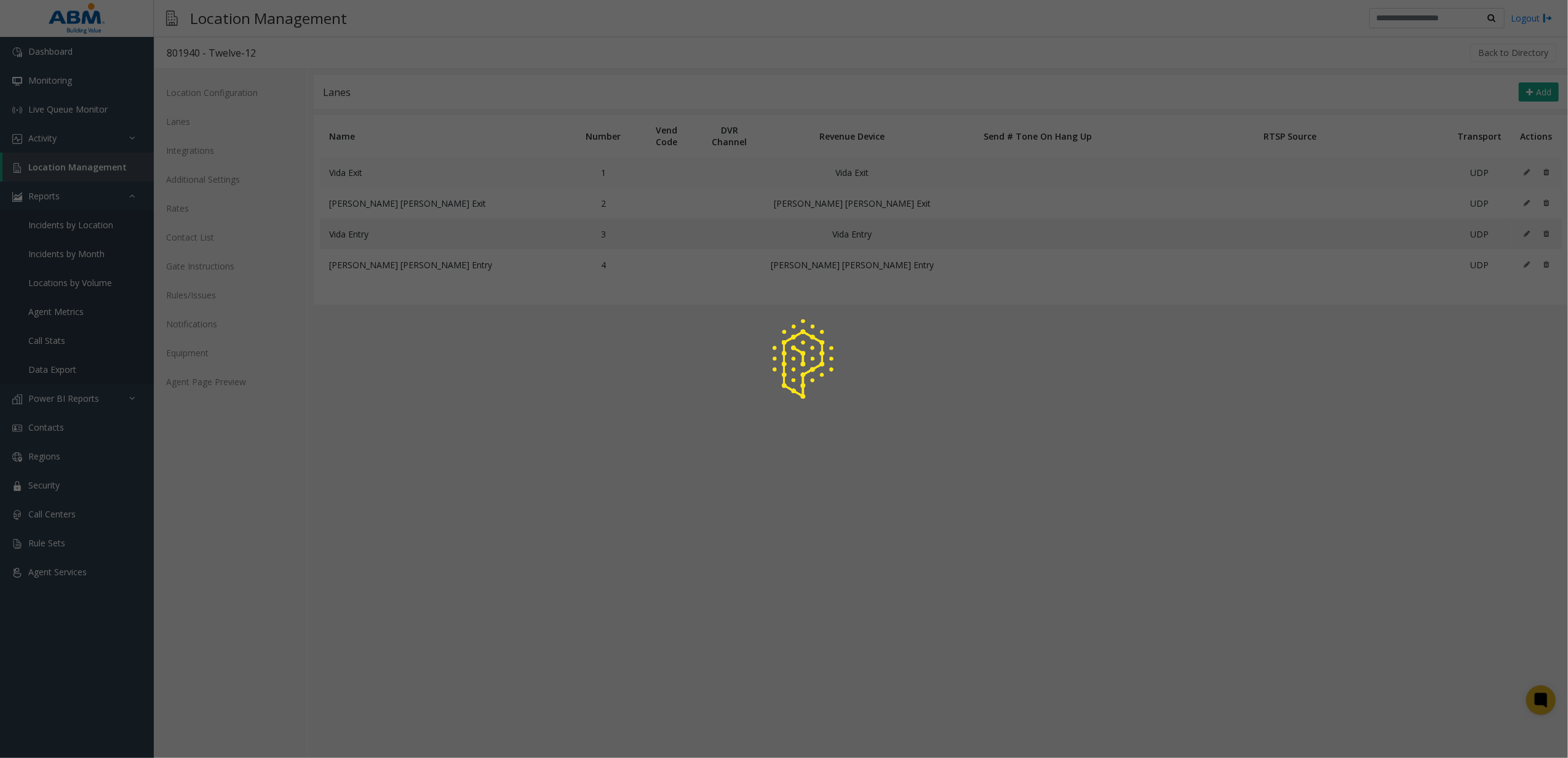
type input "**********"
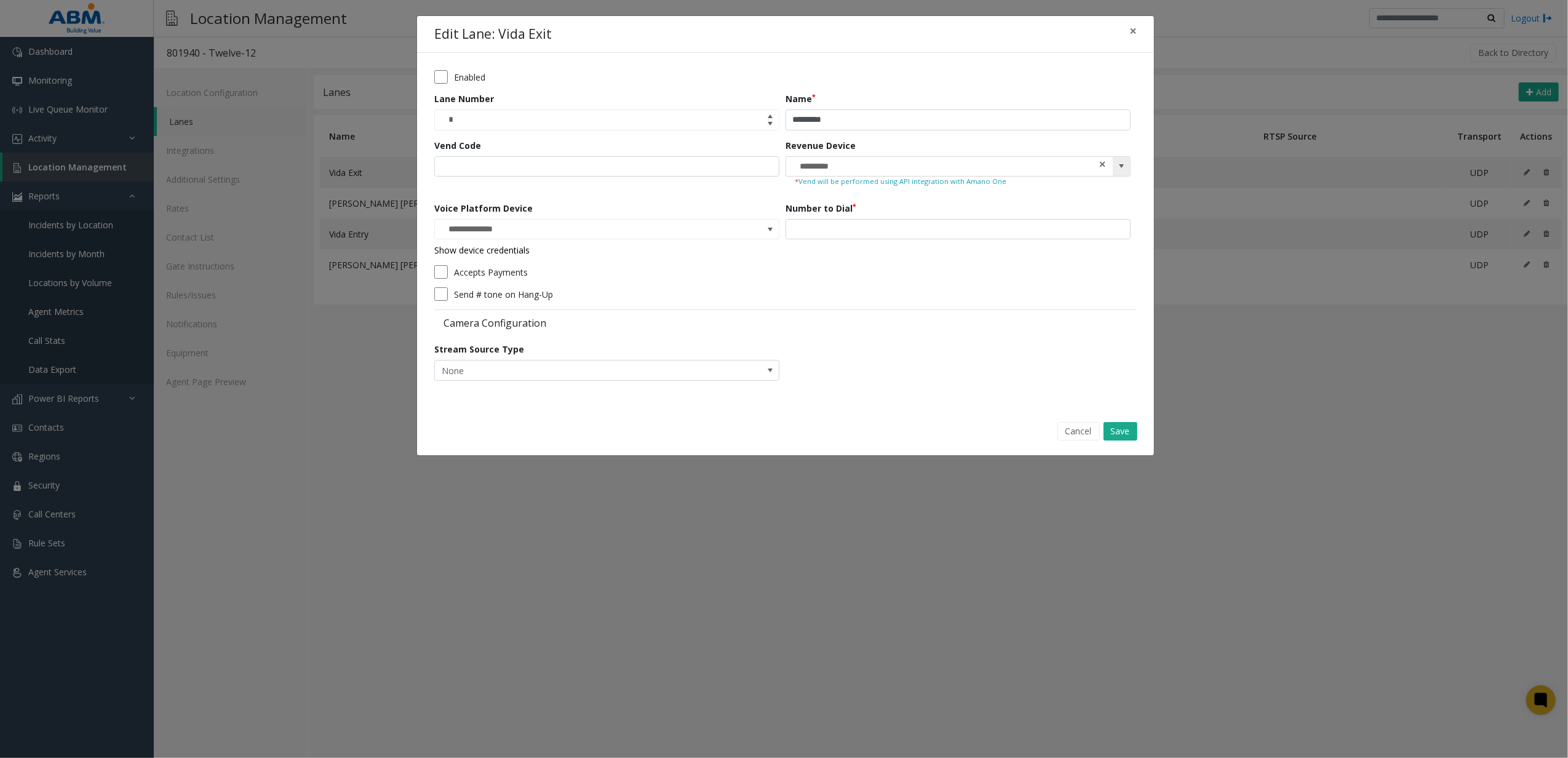
click at [1103, 164] on span at bounding box center [1102, 164] width 9 height 13
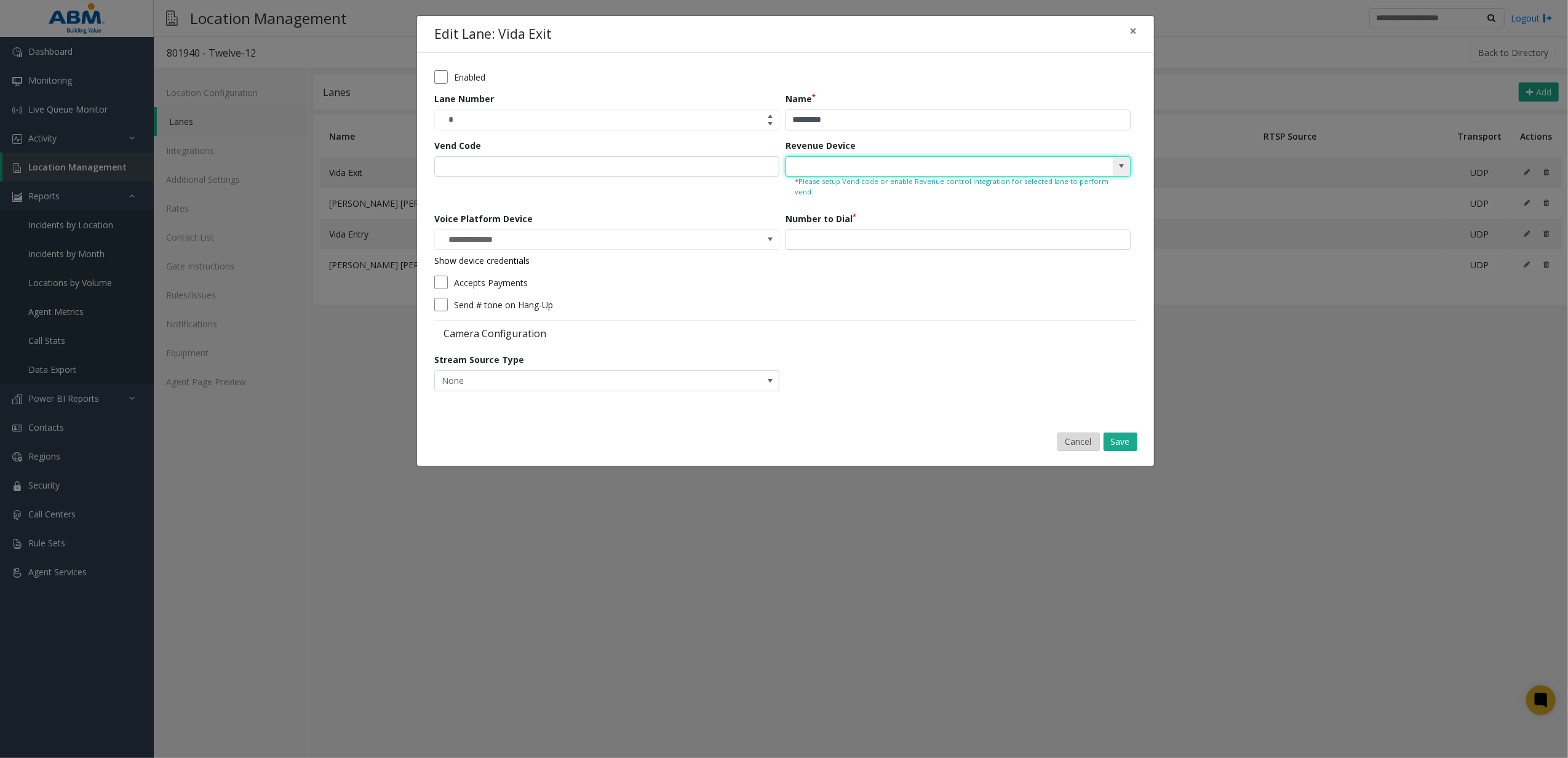
click at [1057, 433] on button "Cancel" at bounding box center [1078, 442] width 42 height 18
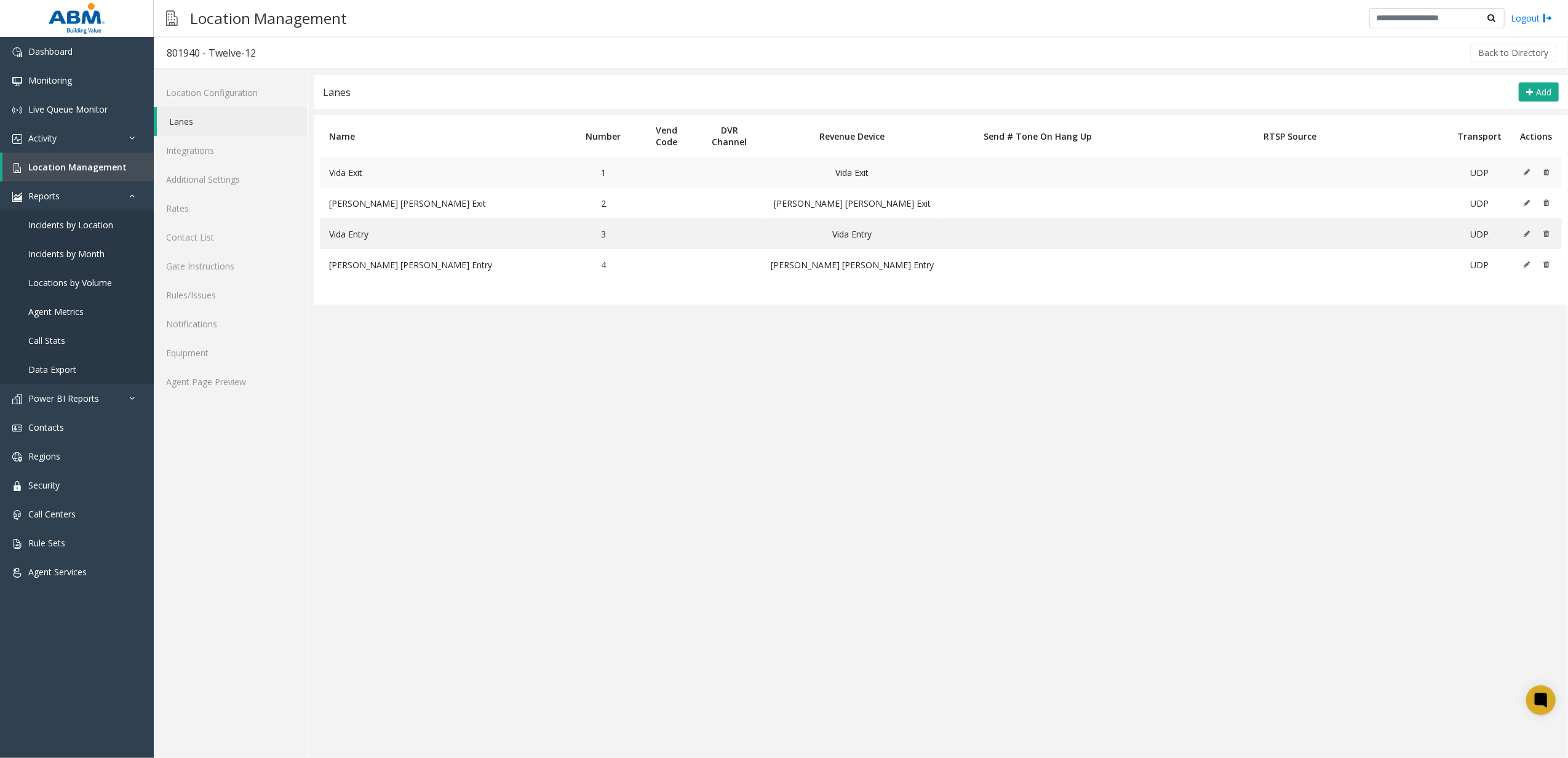
click at [1521, 172] on td at bounding box center [1536, 172] width 50 height 31
click at [1521, 173] on td at bounding box center [1536, 172] width 50 height 31
drag, startPoint x: 1521, startPoint y: 173, endPoint x: 1530, endPoint y: 173, distance: 9.0
click at [1530, 173] on icon at bounding box center [1527, 172] width 6 height 8
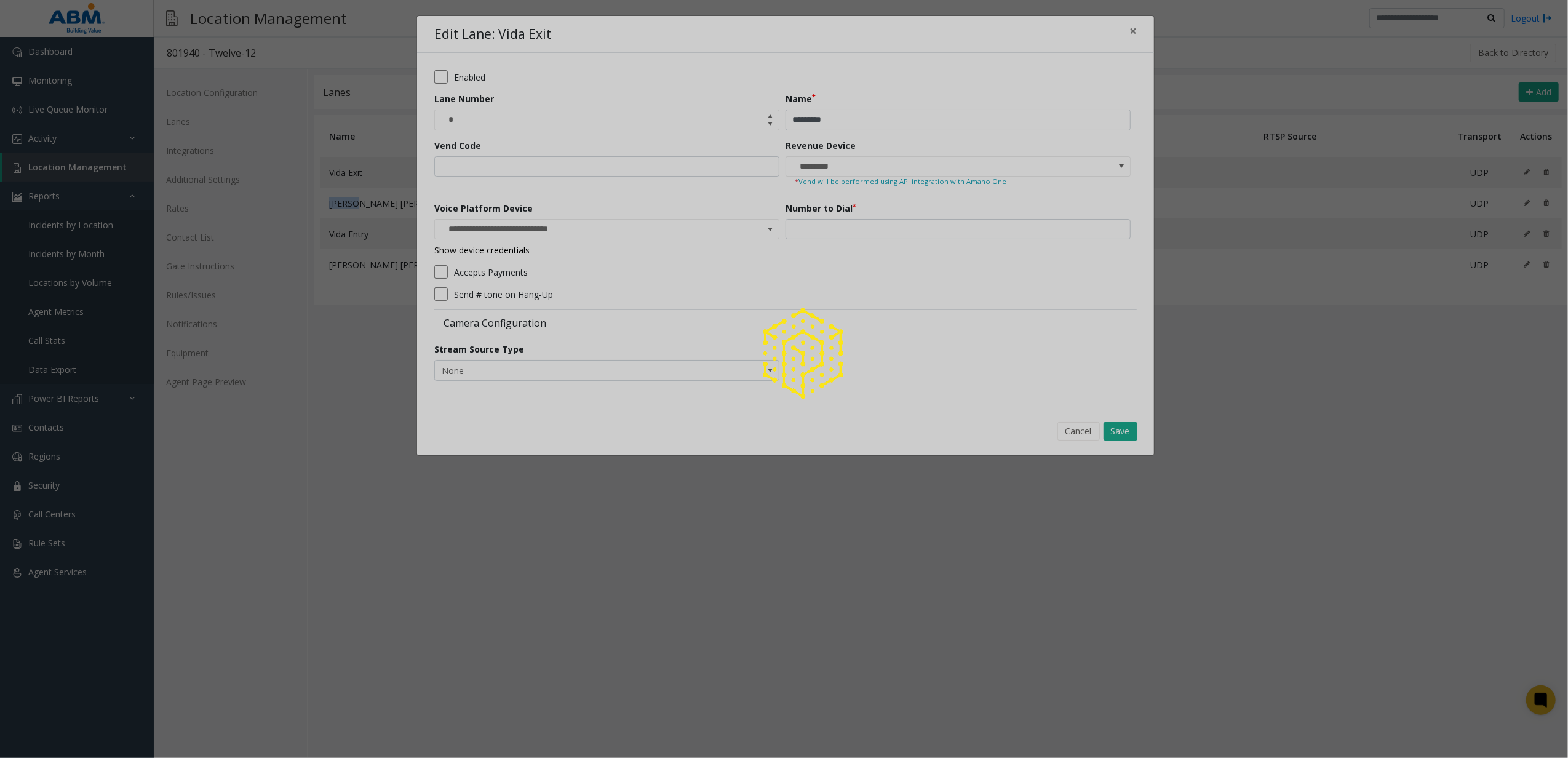
type input "**********"
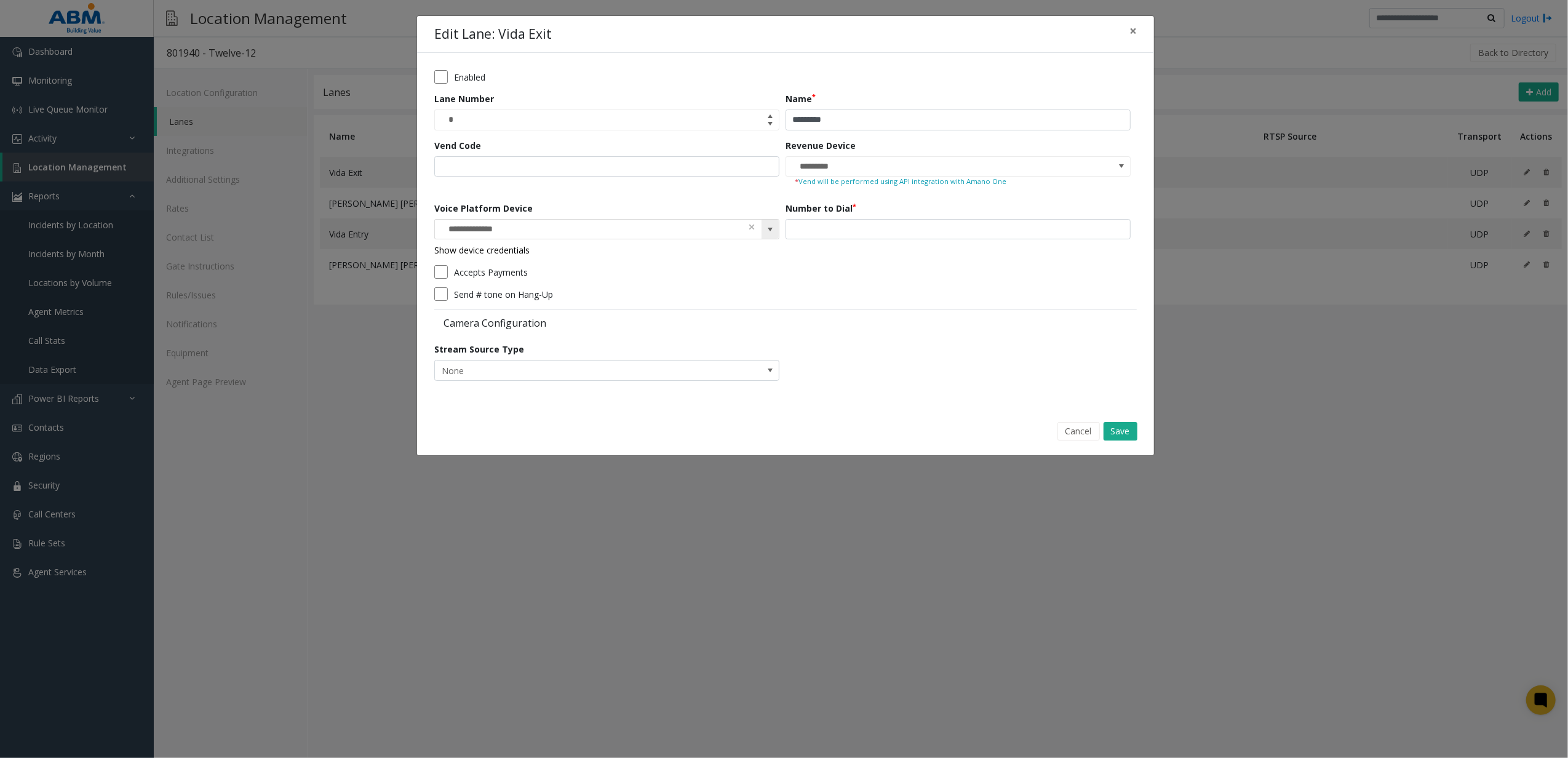
click at [756, 228] on kendo-searchbar "**********" at bounding box center [606, 229] width 343 height 19
click at [751, 228] on span at bounding box center [751, 227] width 9 height 13
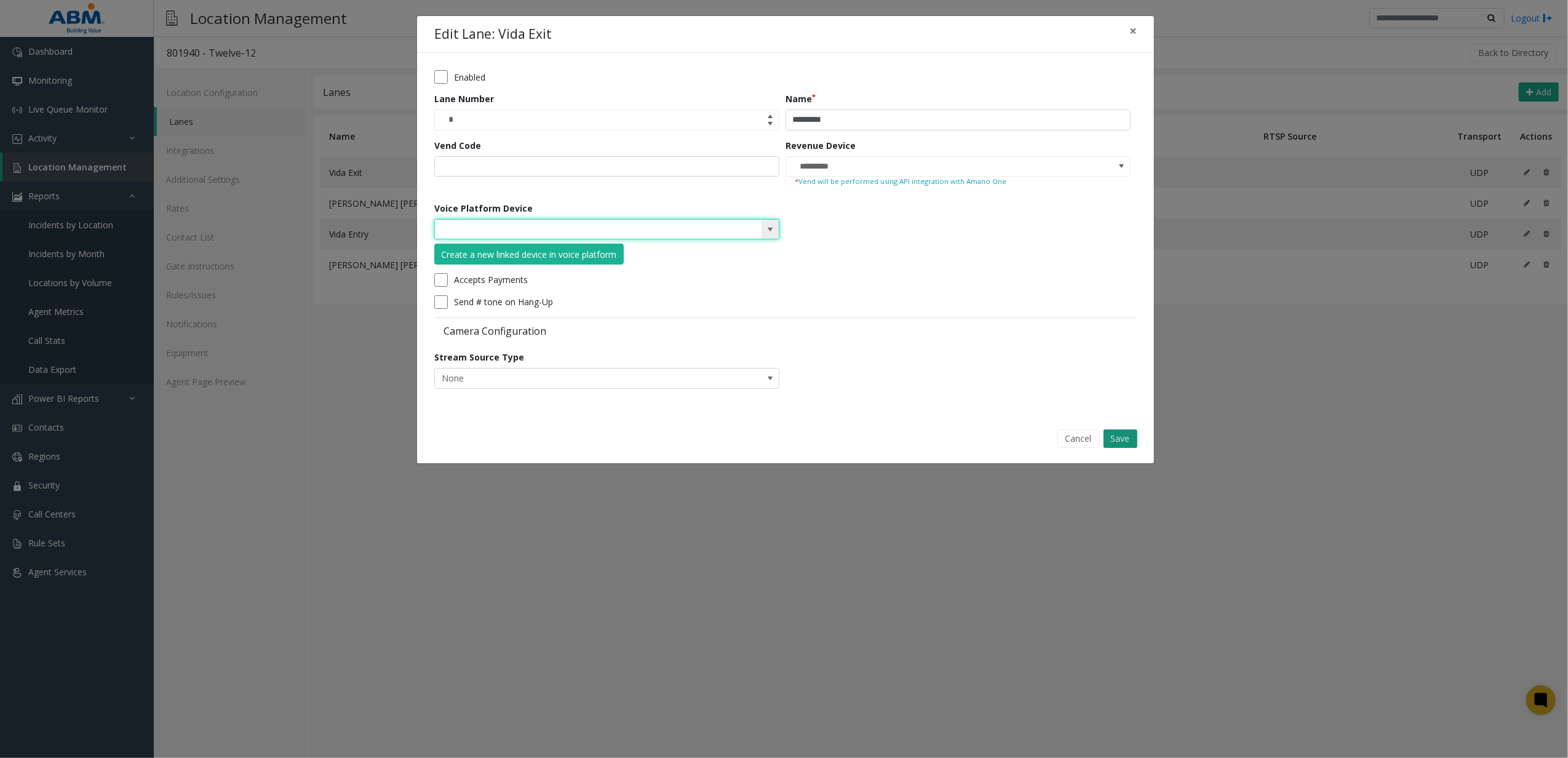
click at [1132, 442] on button "Save" at bounding box center [1120, 438] width 34 height 18
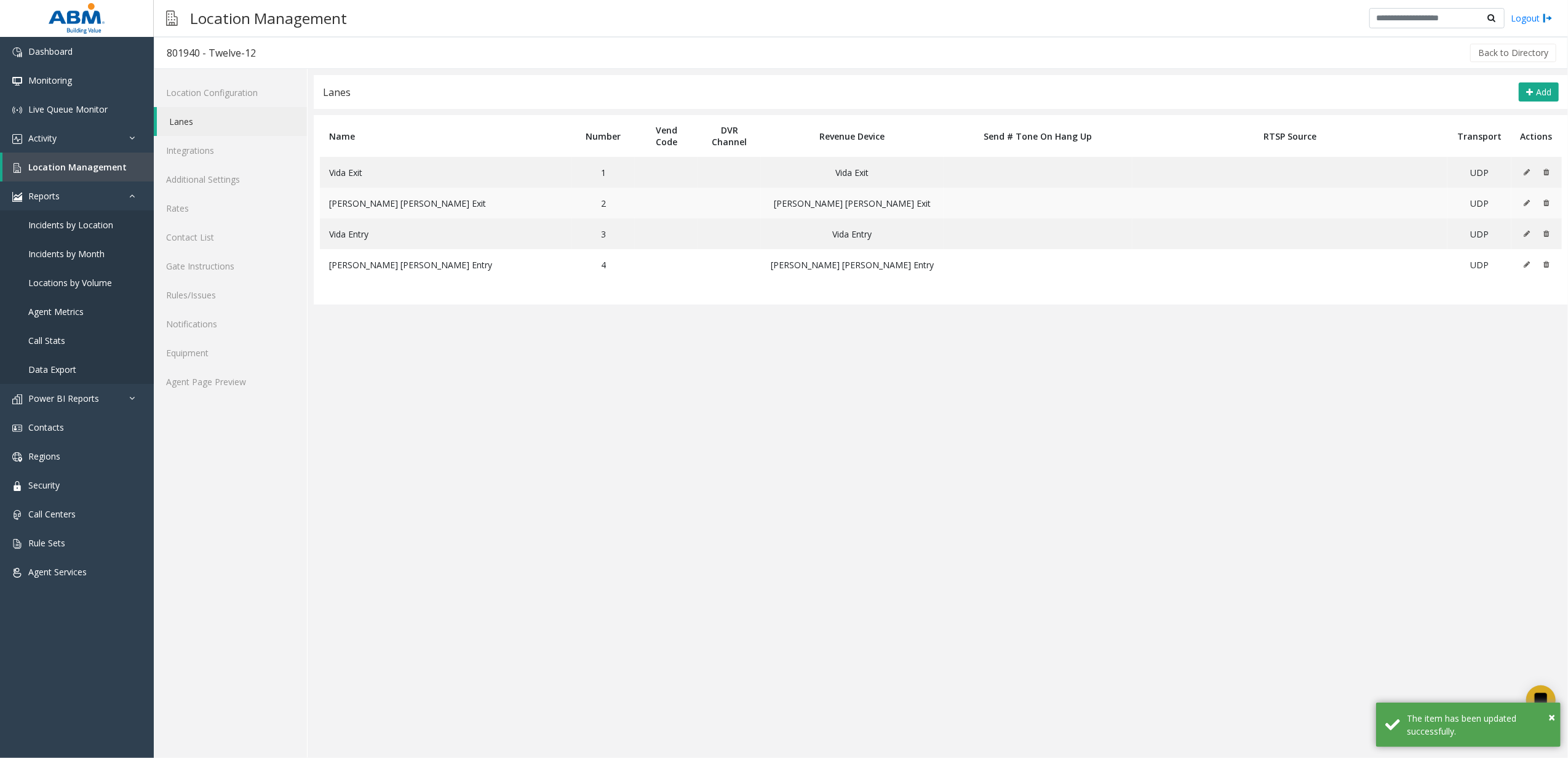
click at [1524, 203] on icon at bounding box center [1527, 203] width 6 height 8
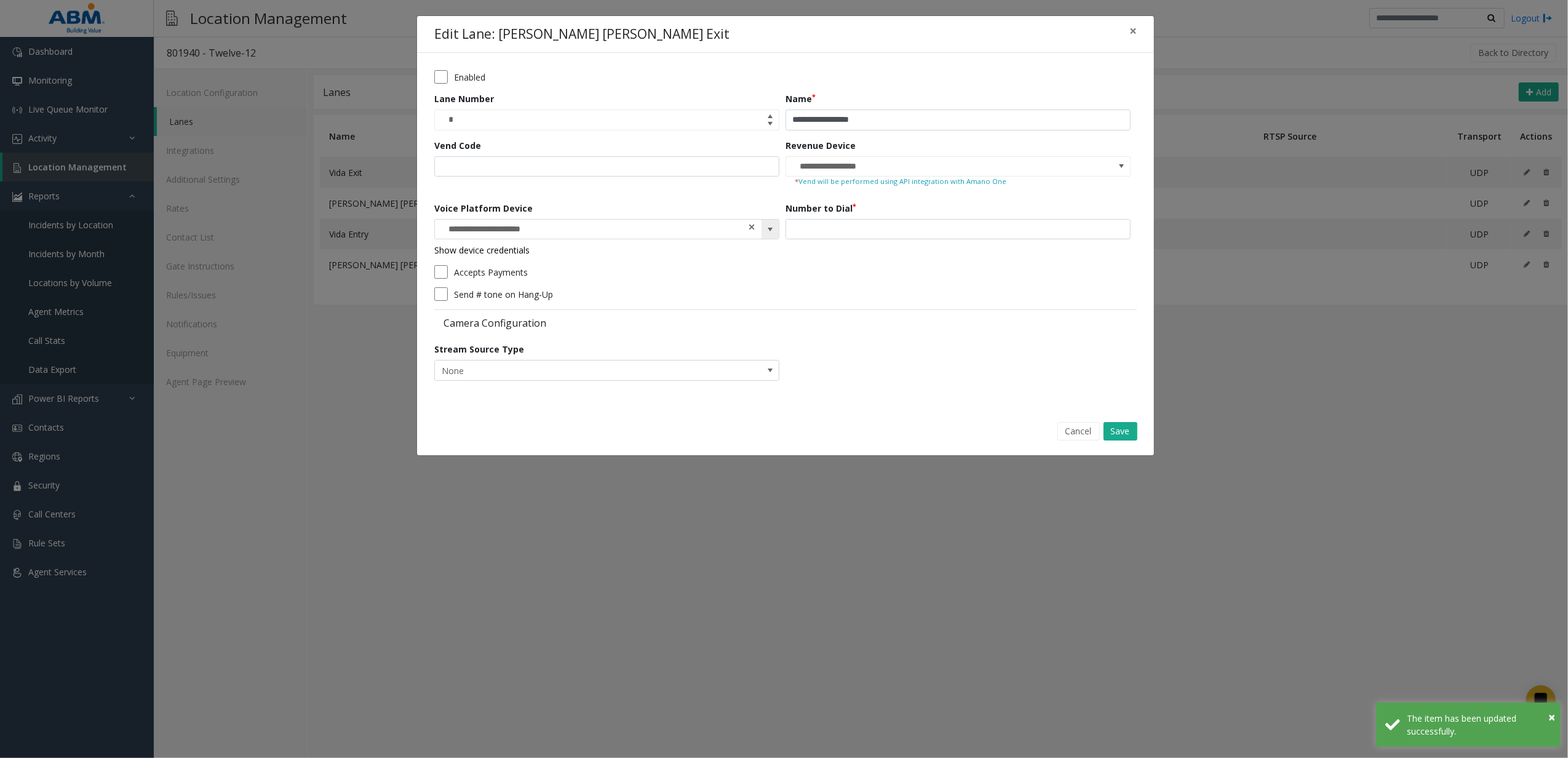
click at [753, 230] on span at bounding box center [751, 227] width 9 height 13
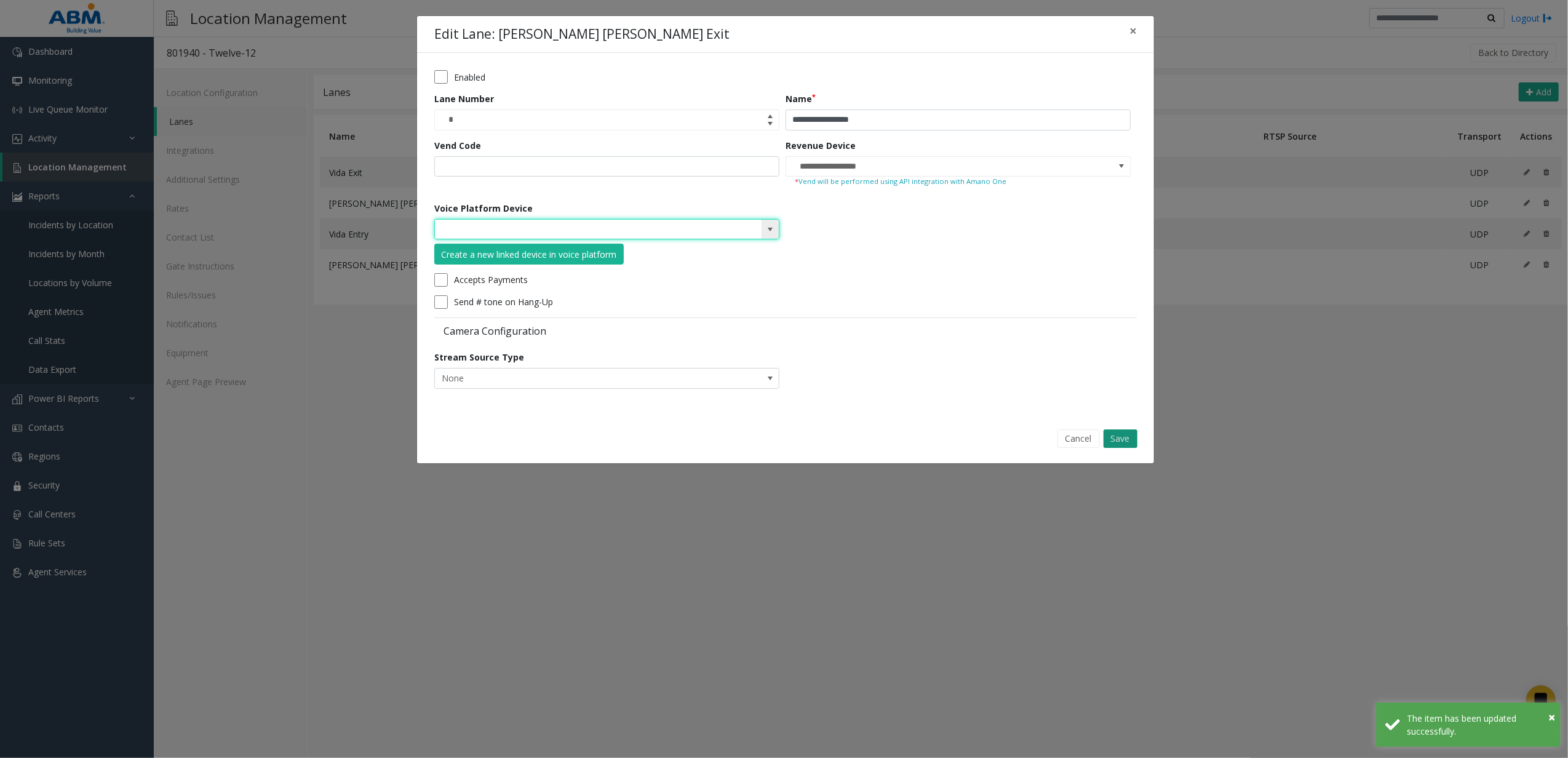
click at [1118, 440] on button "Save" at bounding box center [1120, 438] width 34 height 18
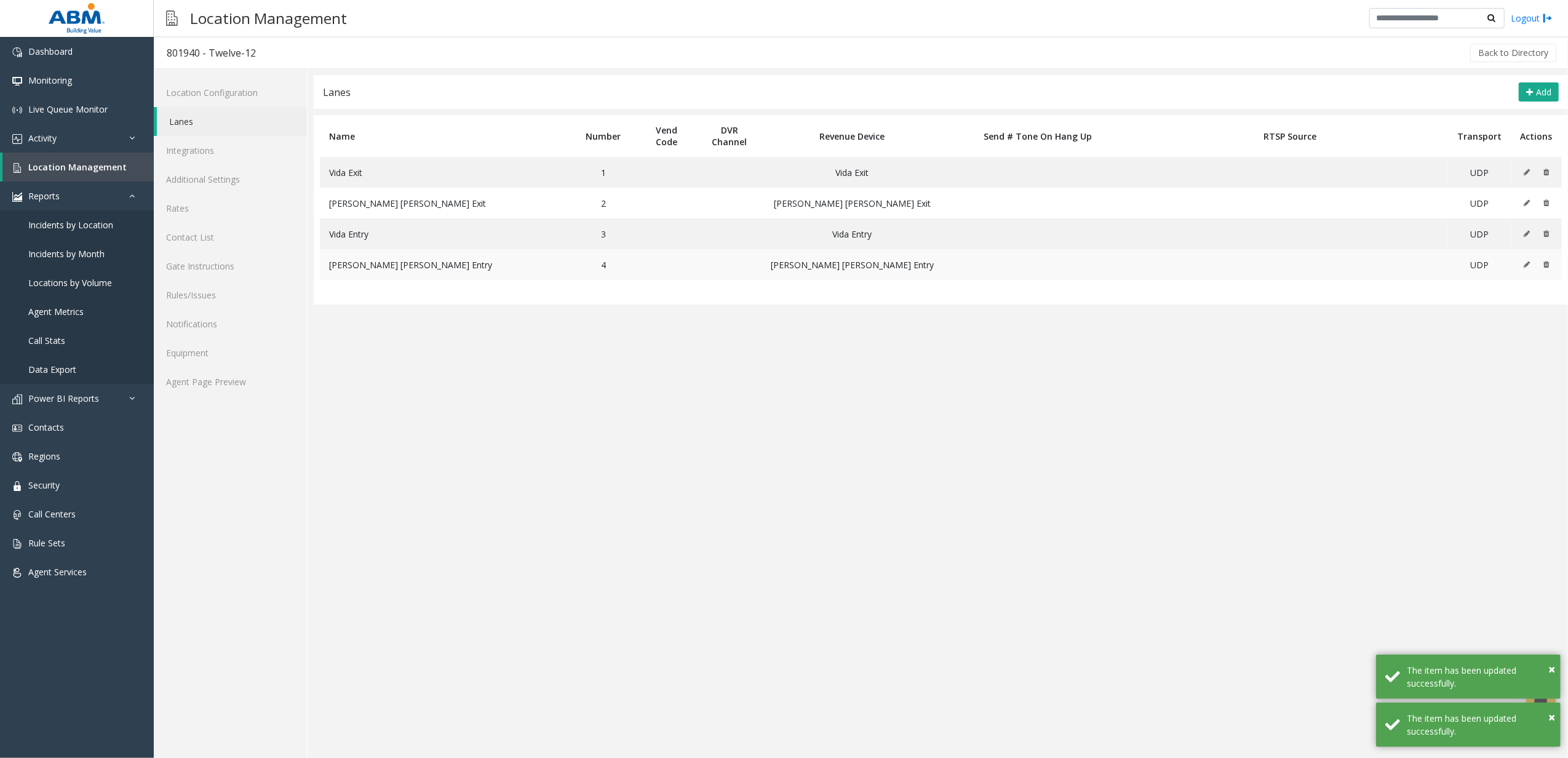
click at [1526, 264] on icon at bounding box center [1527, 265] width 6 height 8
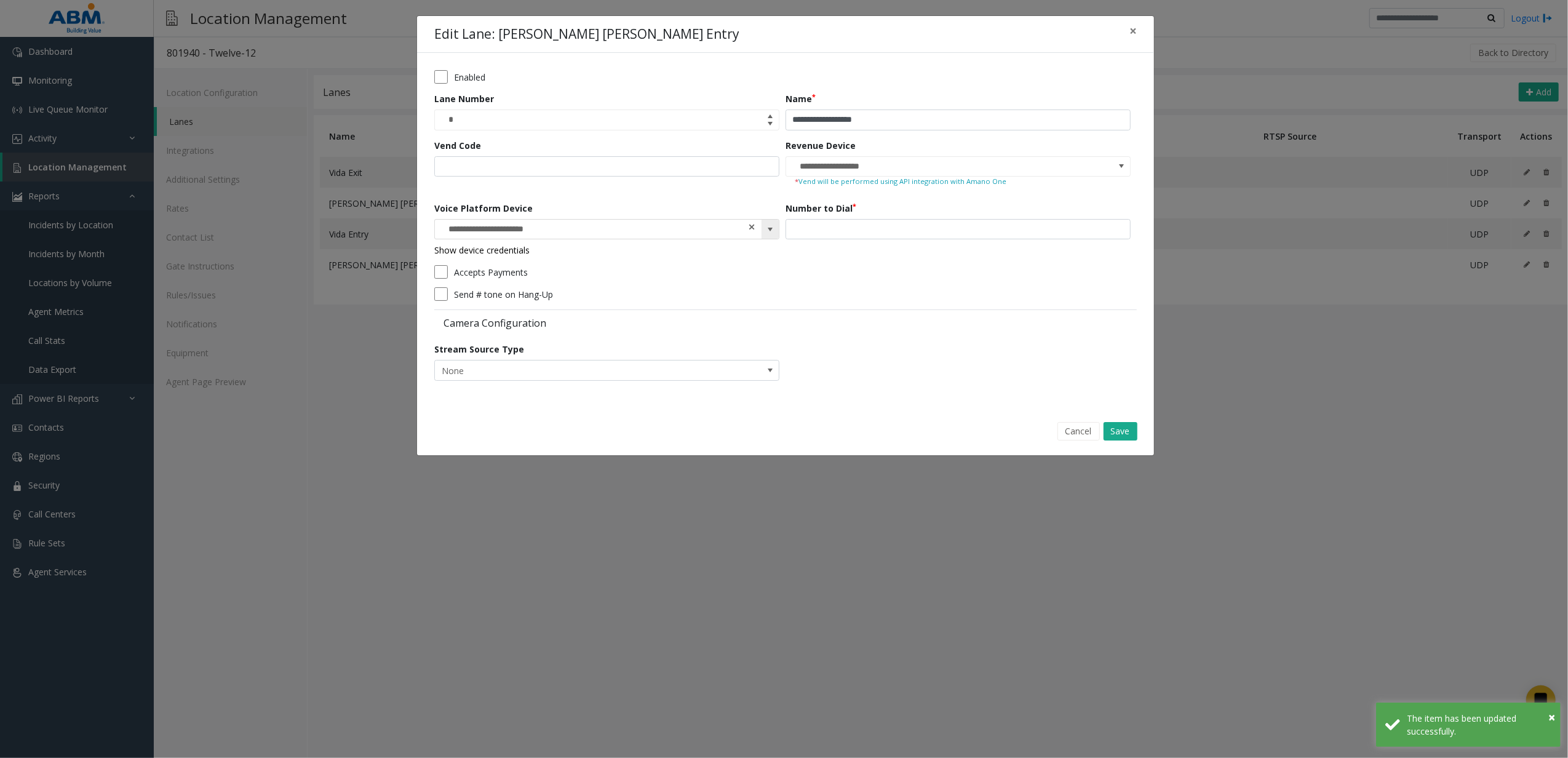
click at [753, 227] on span at bounding box center [751, 227] width 9 height 13
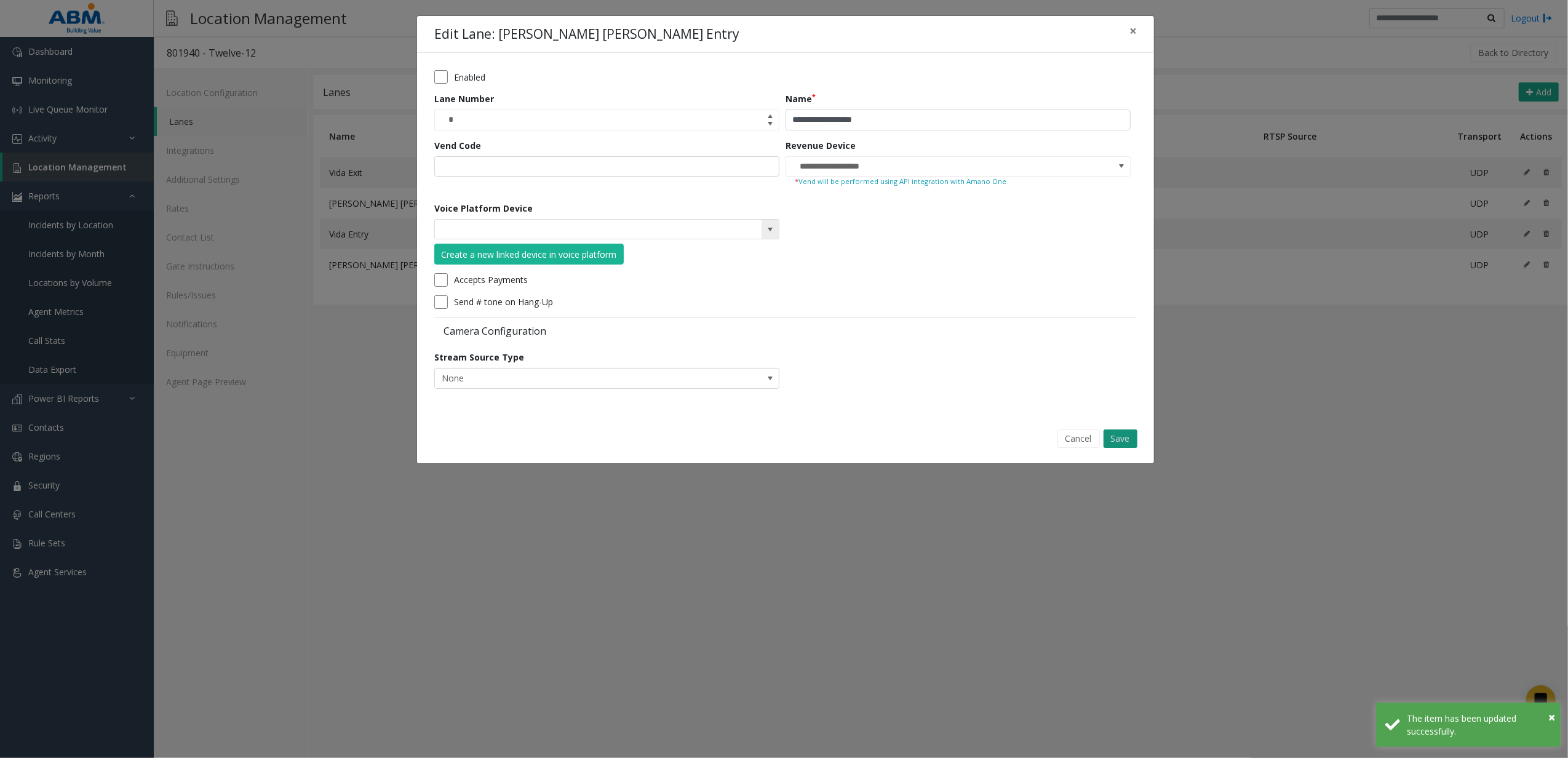
click at [1118, 441] on button "Save" at bounding box center [1120, 438] width 34 height 18
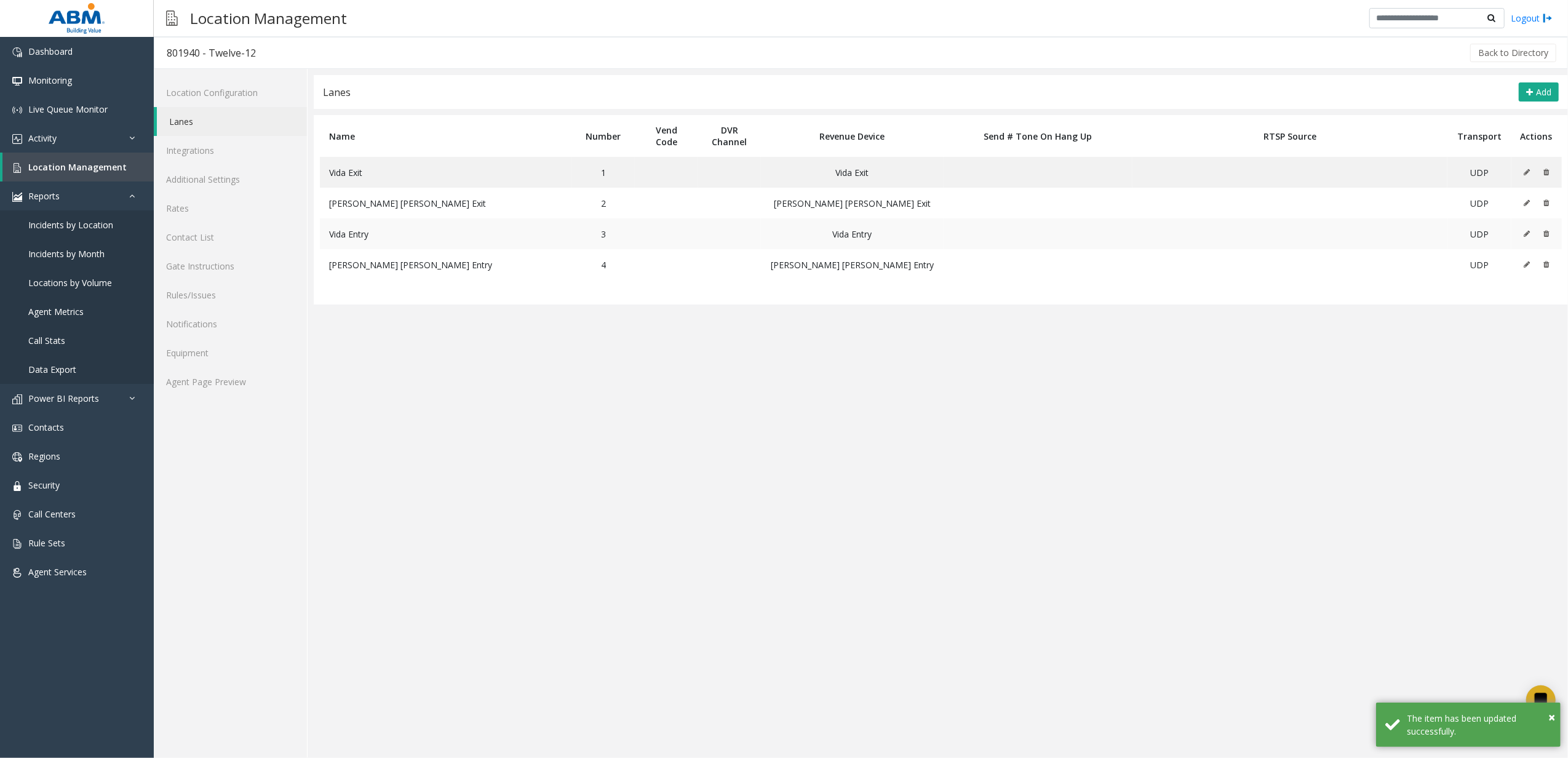
click at [1528, 234] on icon at bounding box center [1527, 234] width 6 height 8
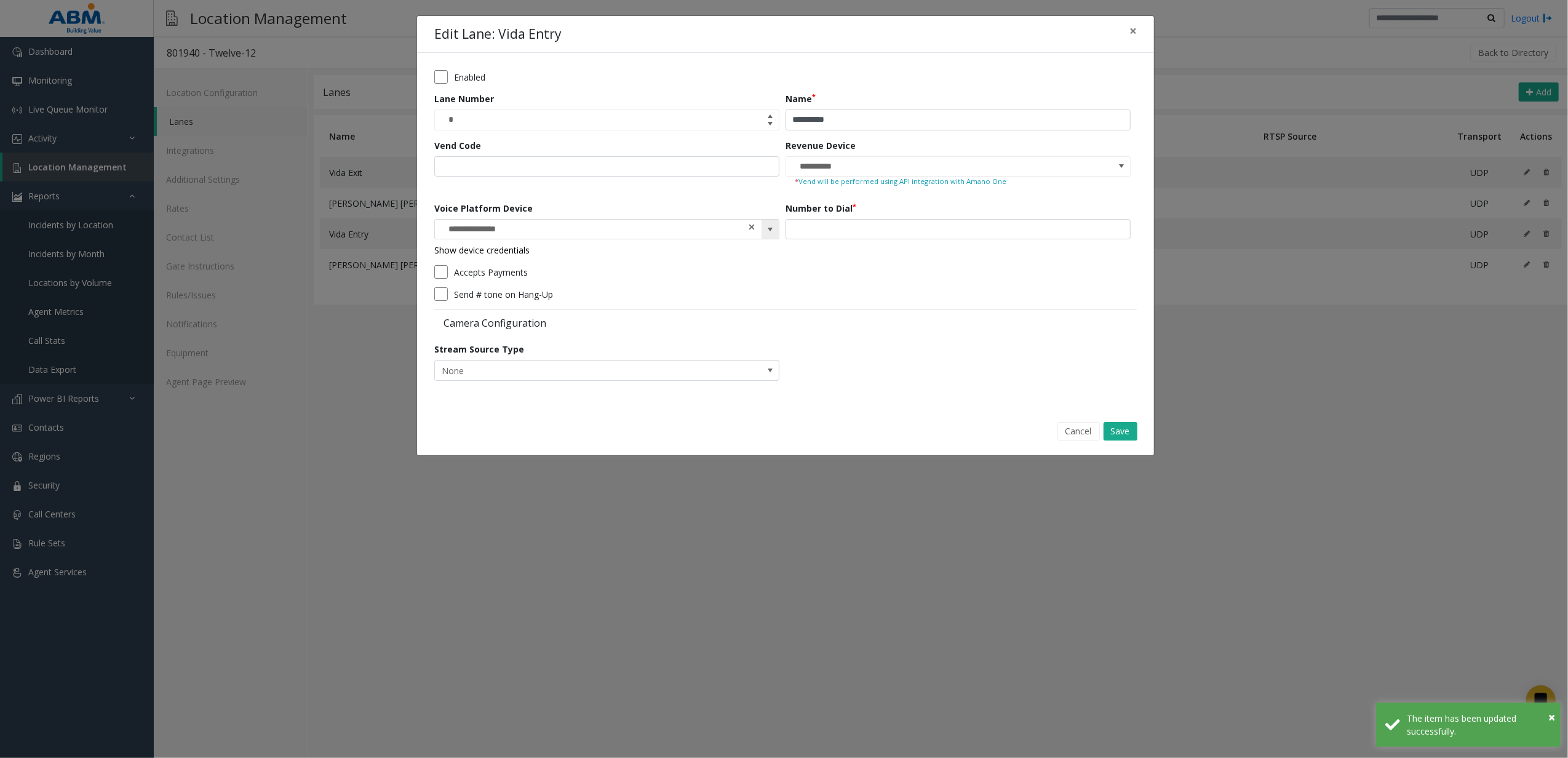
click at [751, 231] on span at bounding box center [751, 227] width 9 height 13
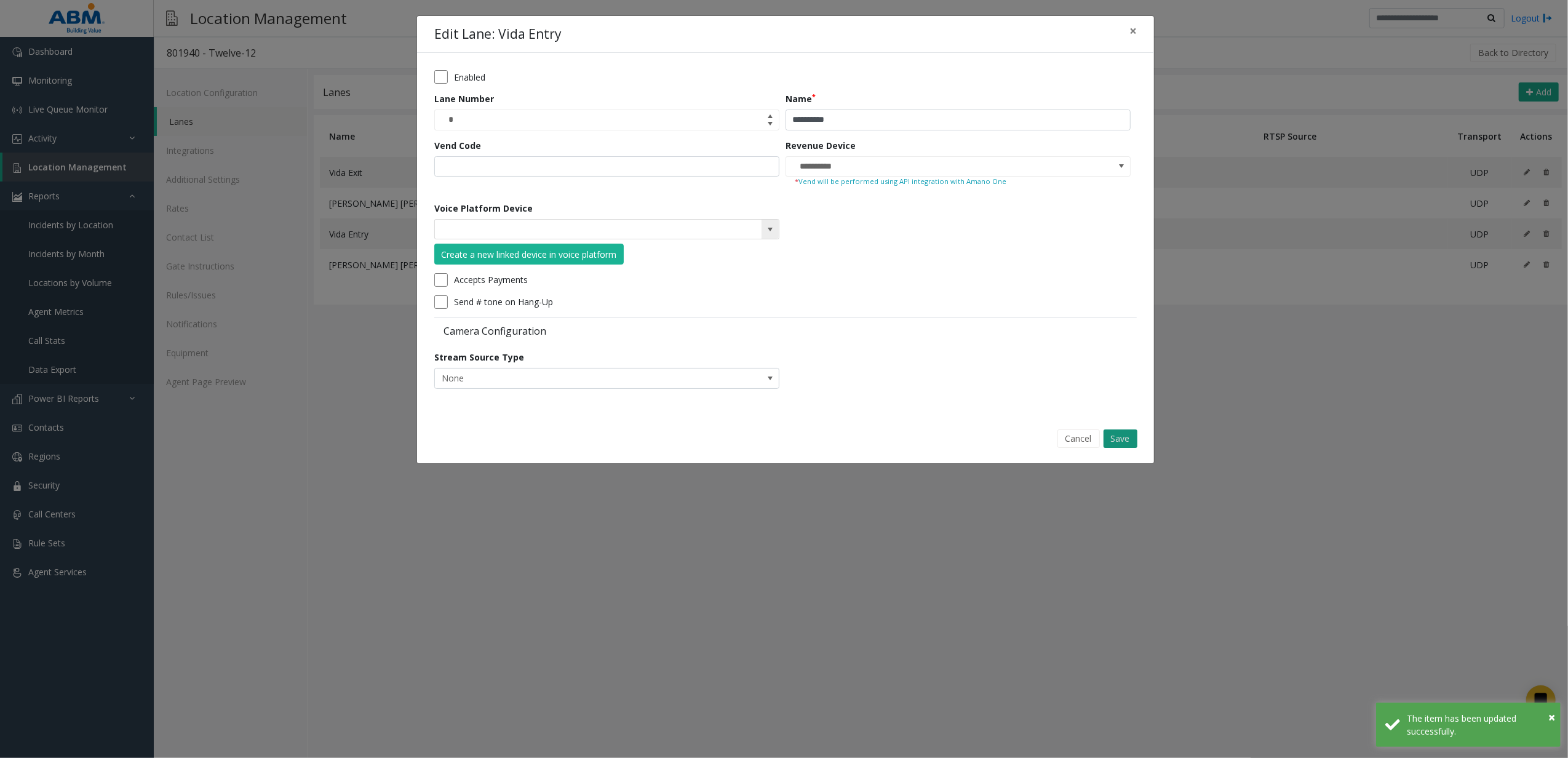
click at [1125, 441] on button "Save" at bounding box center [1120, 438] width 34 height 18
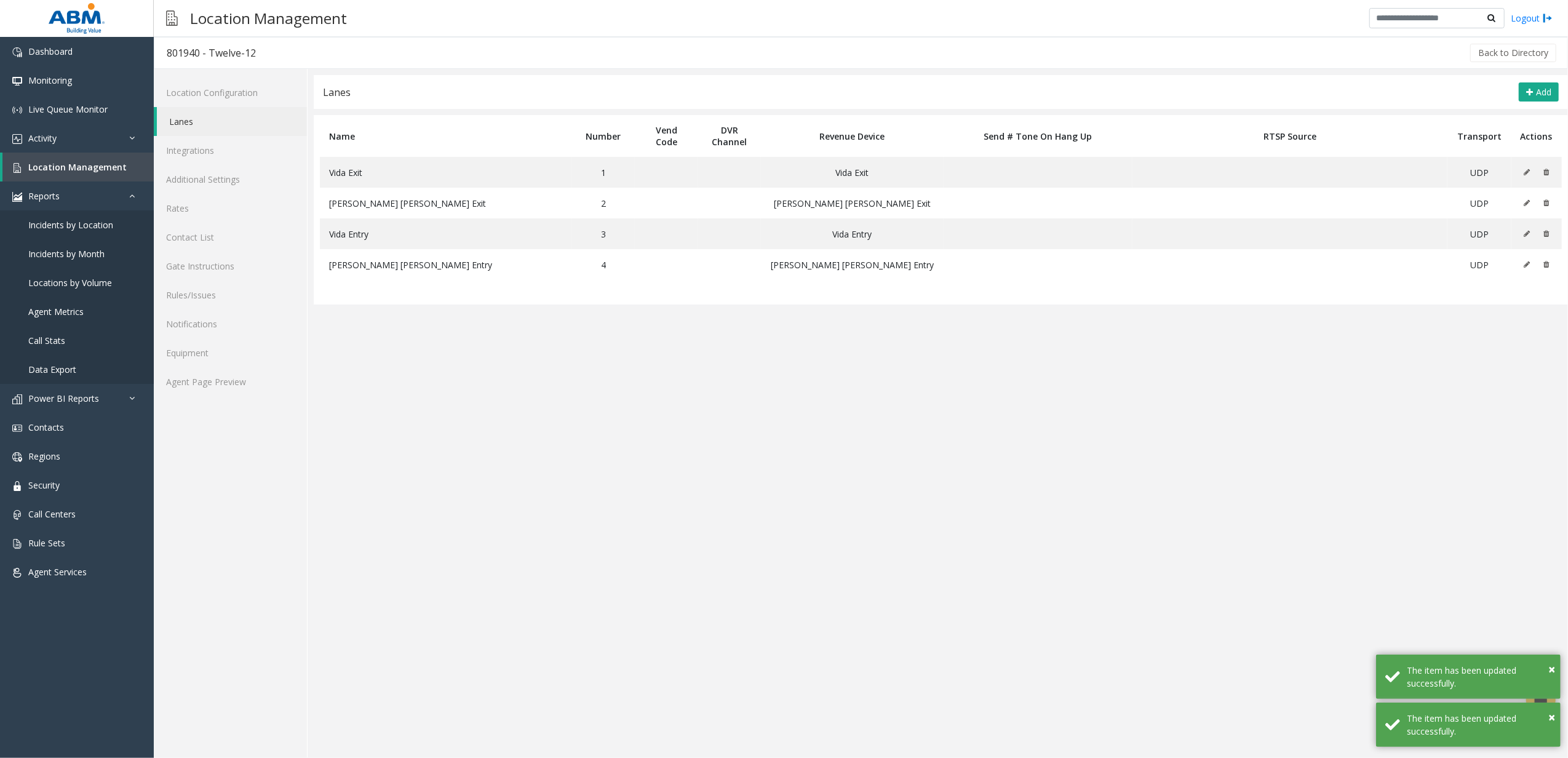
click at [852, 511] on app-lanes "**********" at bounding box center [941, 417] width 1254 height 683
click at [256, 96] on link "Location Configuration" at bounding box center [230, 92] width 153 height 29
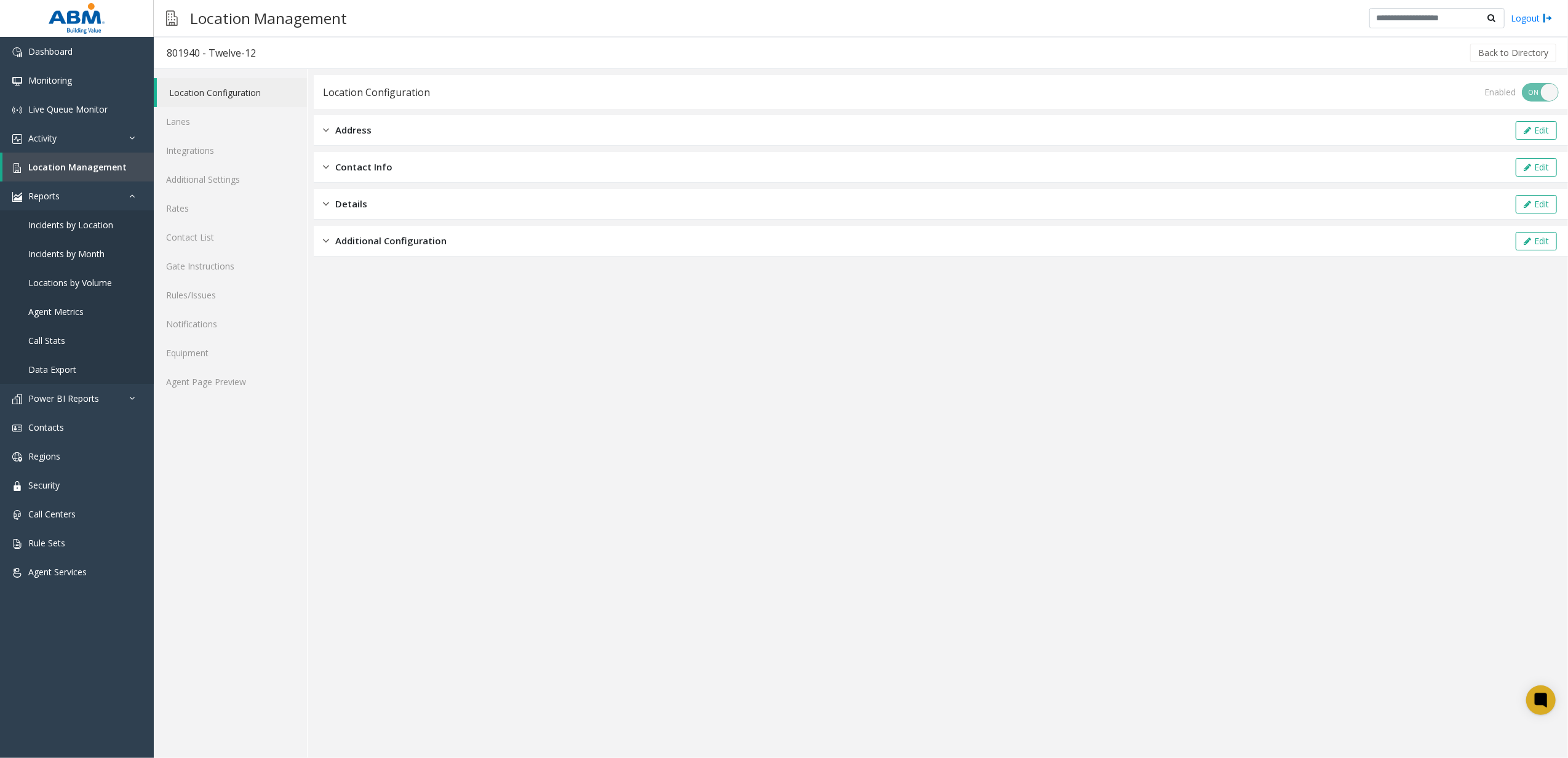
click at [781, 243] on div "Additional Configuration Edit" at bounding box center [941, 241] width 1254 height 31
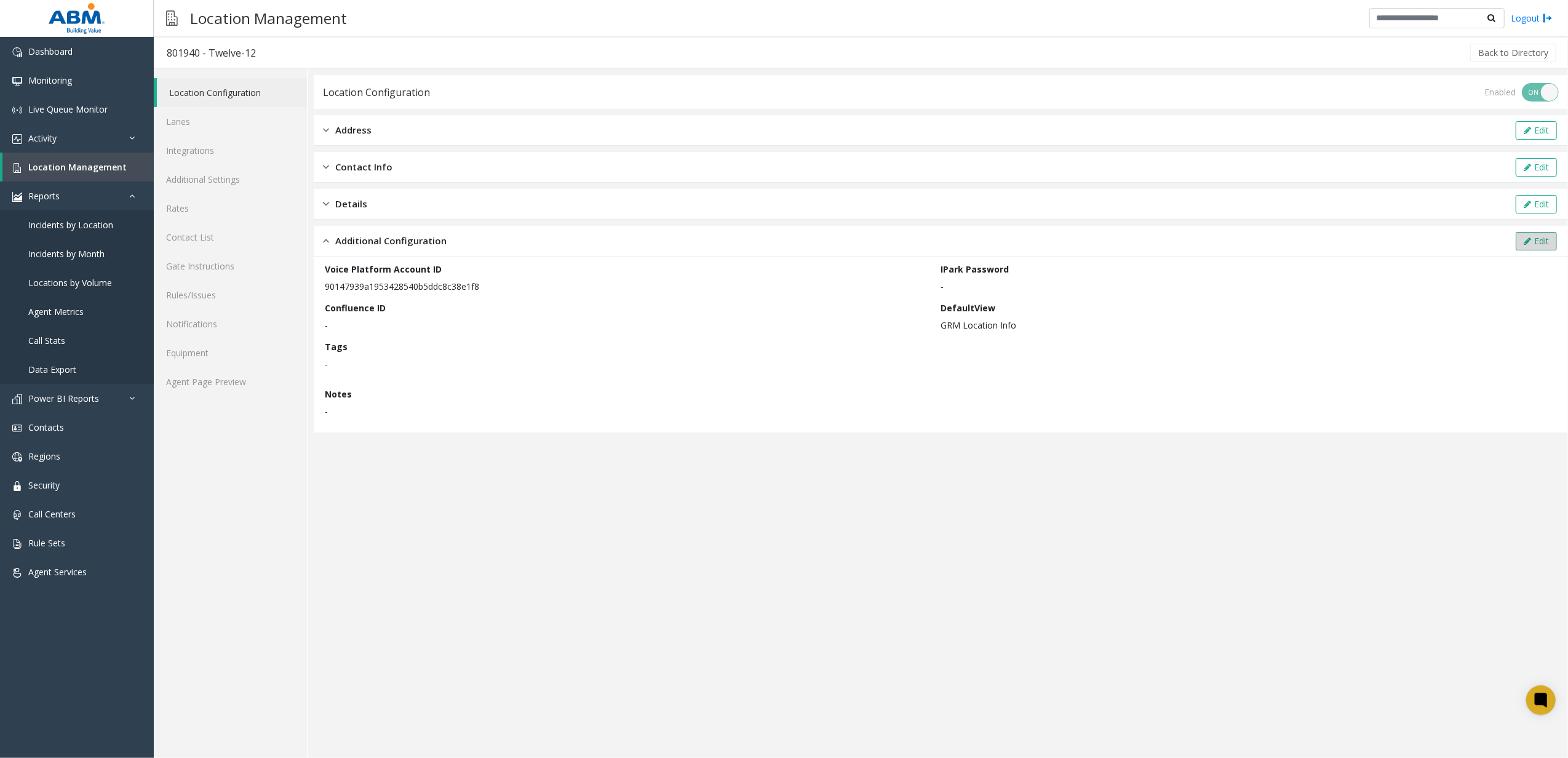
click at [1535, 240] on button "Edit" at bounding box center [1536, 240] width 41 height 18
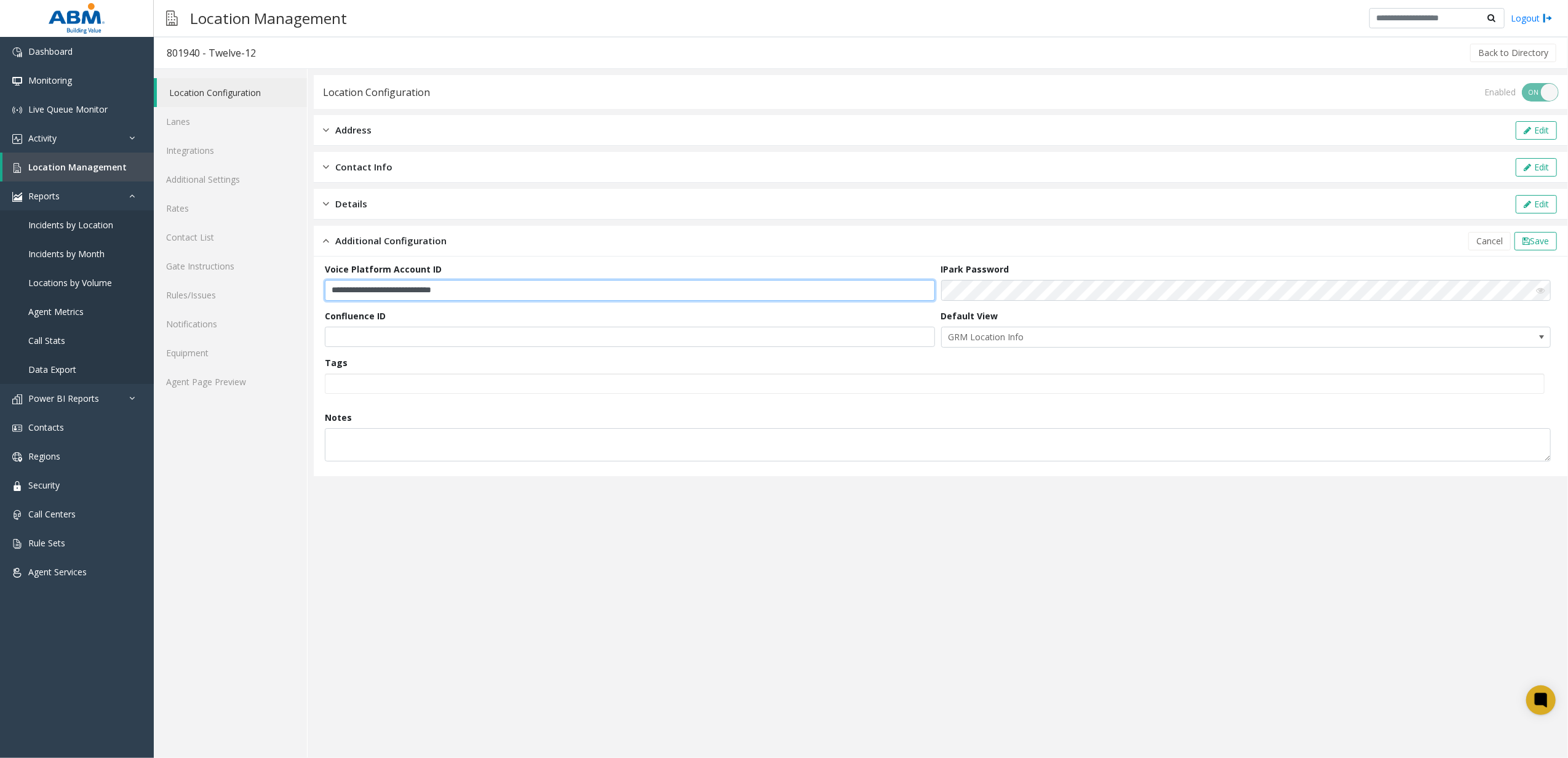
click at [488, 292] on input "**********" at bounding box center [630, 291] width 610 height 21
paste input "text"
type input "**********"
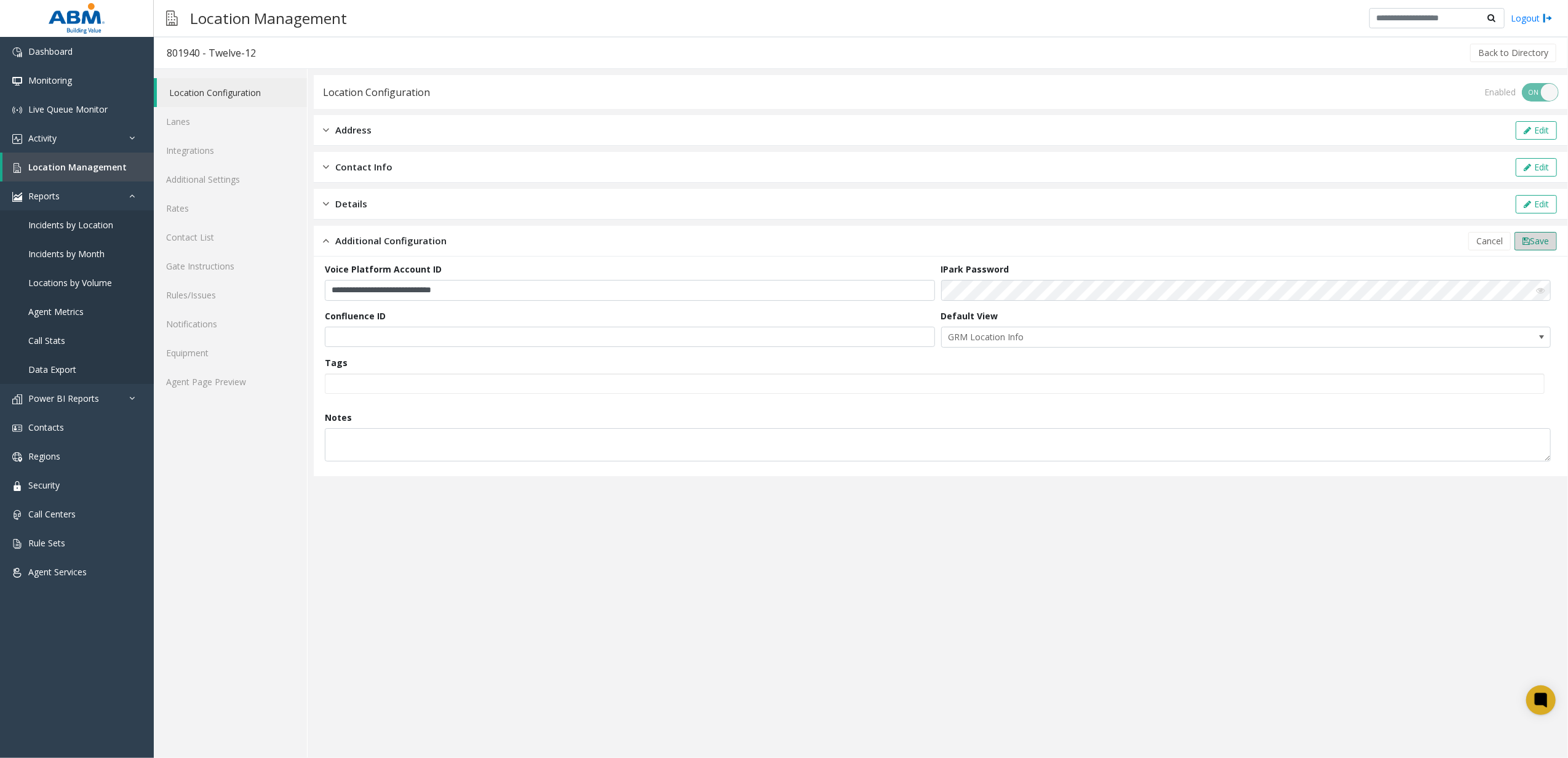
click at [1546, 237] on span "Save" at bounding box center [1539, 240] width 19 height 12
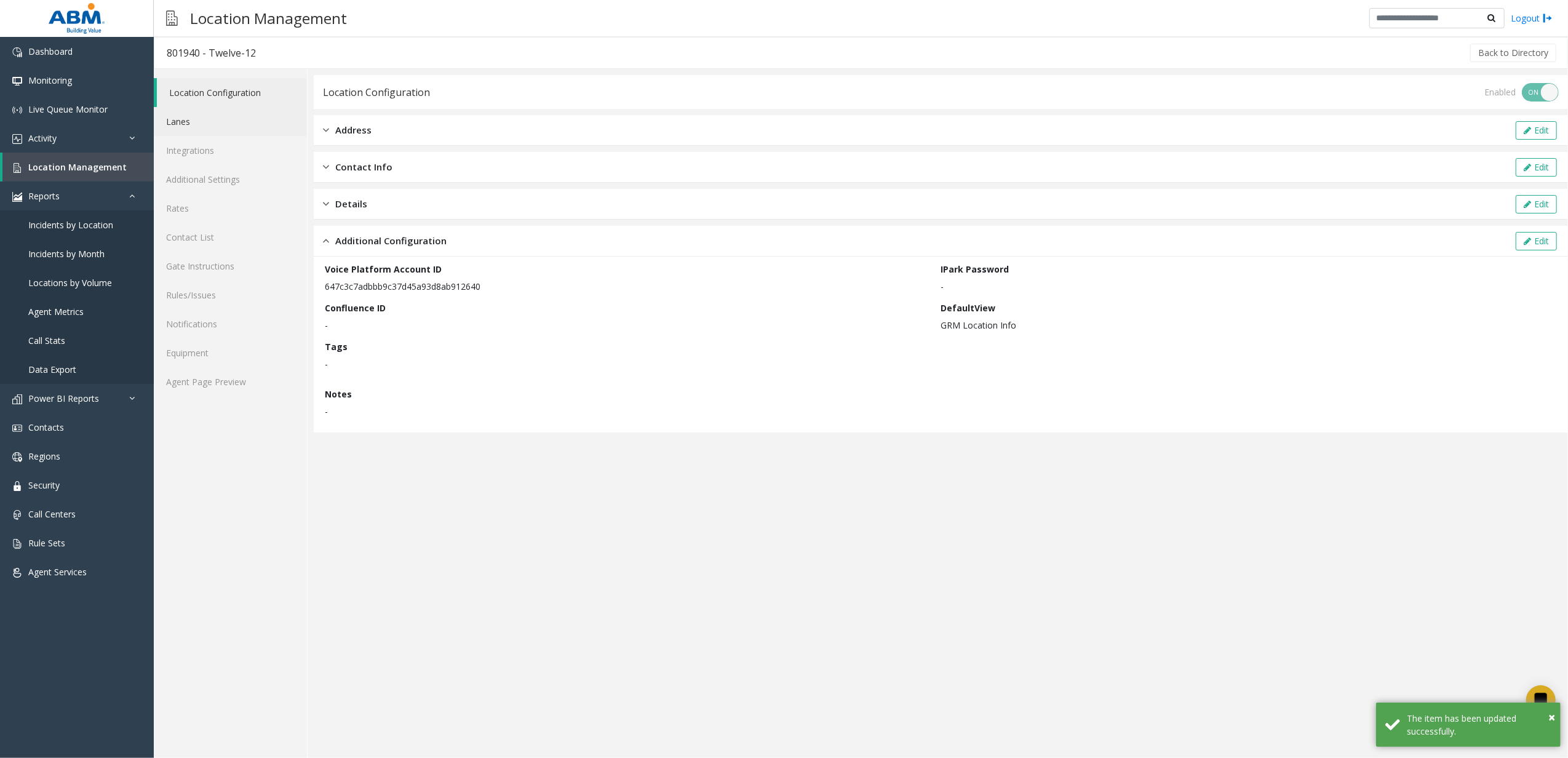
click at [183, 122] on link "Lanes" at bounding box center [230, 121] width 153 height 29
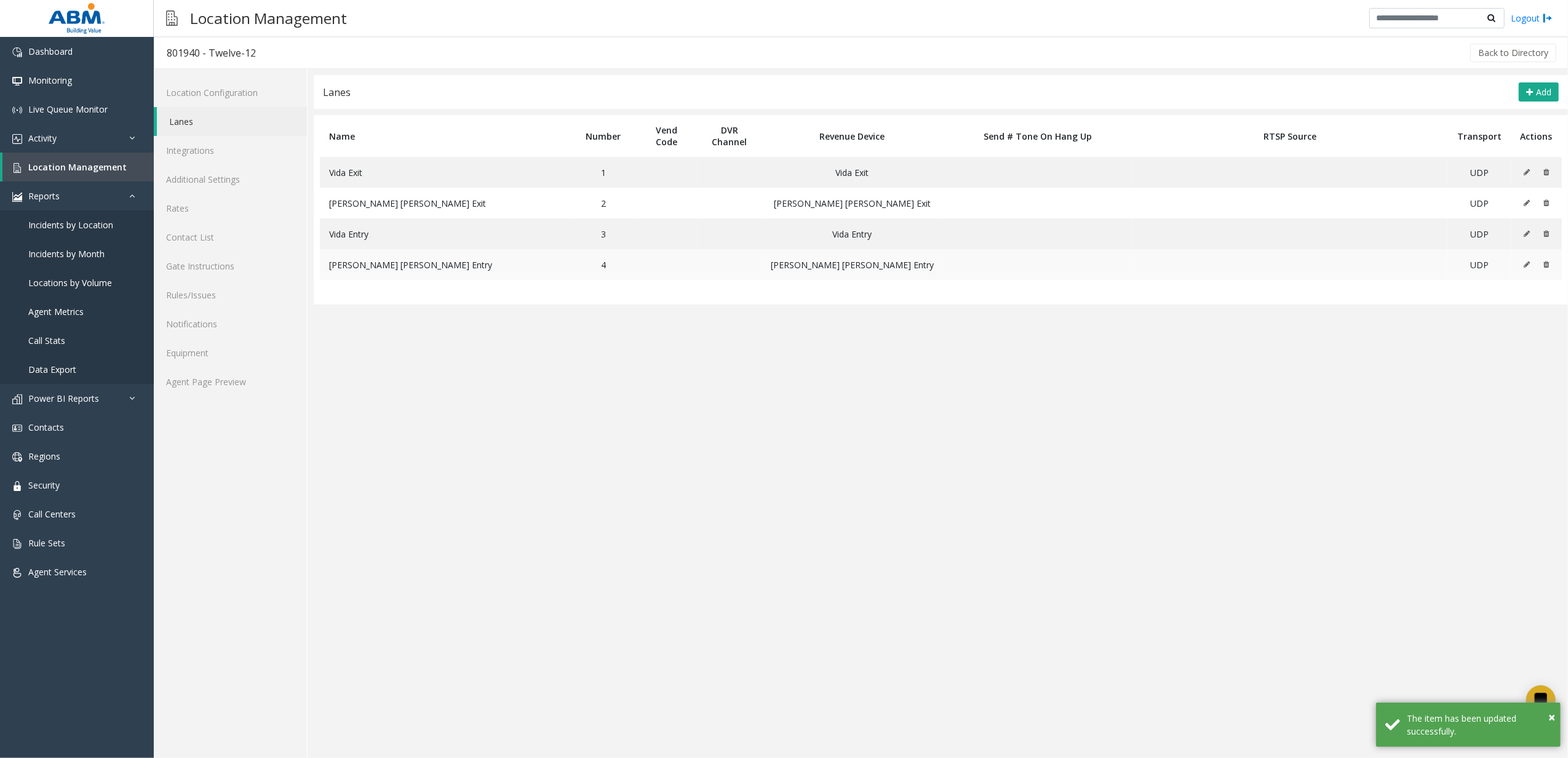
click at [1524, 268] on icon at bounding box center [1527, 265] width 6 height 8
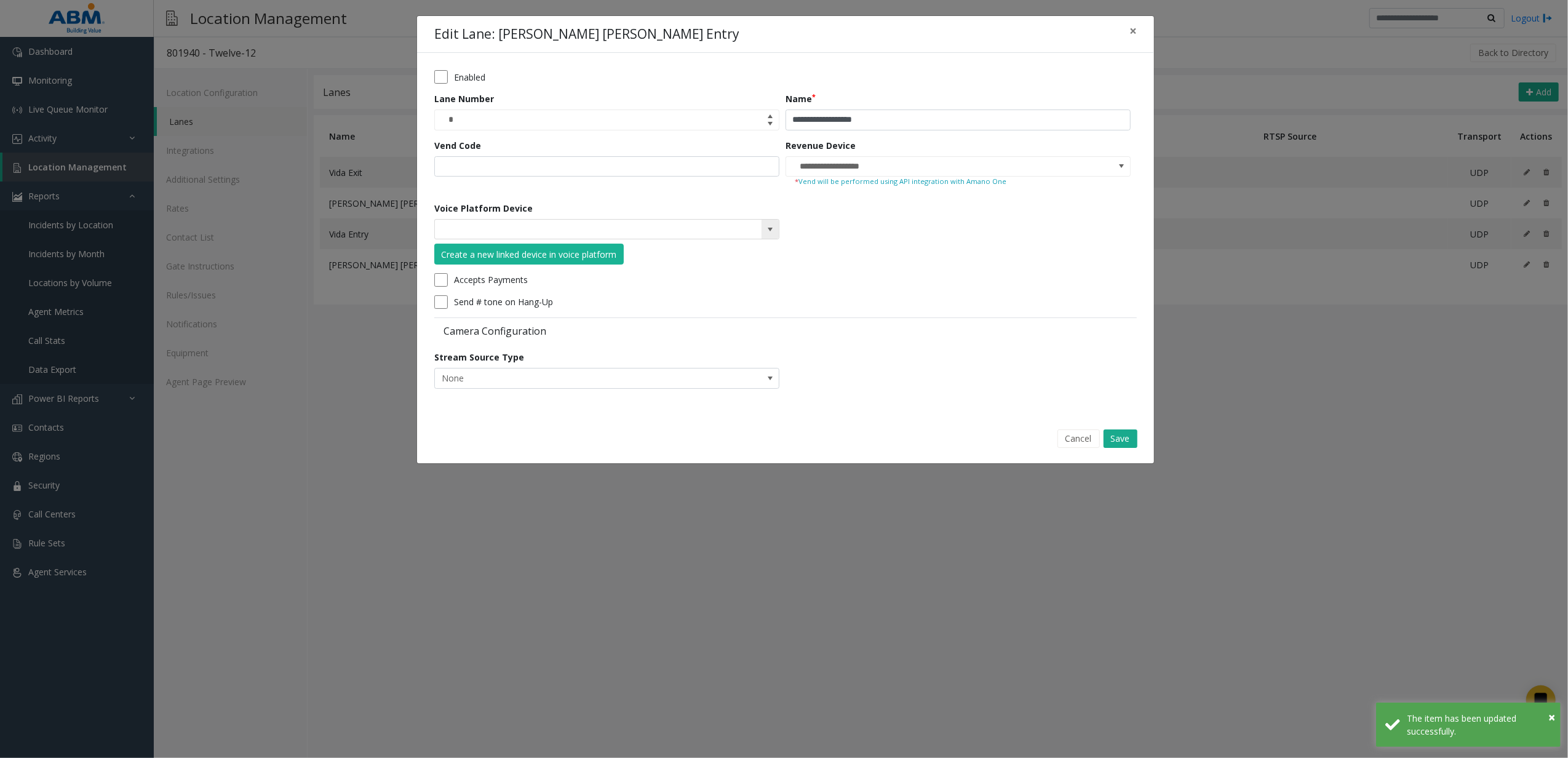
click at [758, 220] on kendo-searchbar at bounding box center [606, 229] width 343 height 19
click at [766, 224] on span at bounding box center [770, 229] width 10 height 10
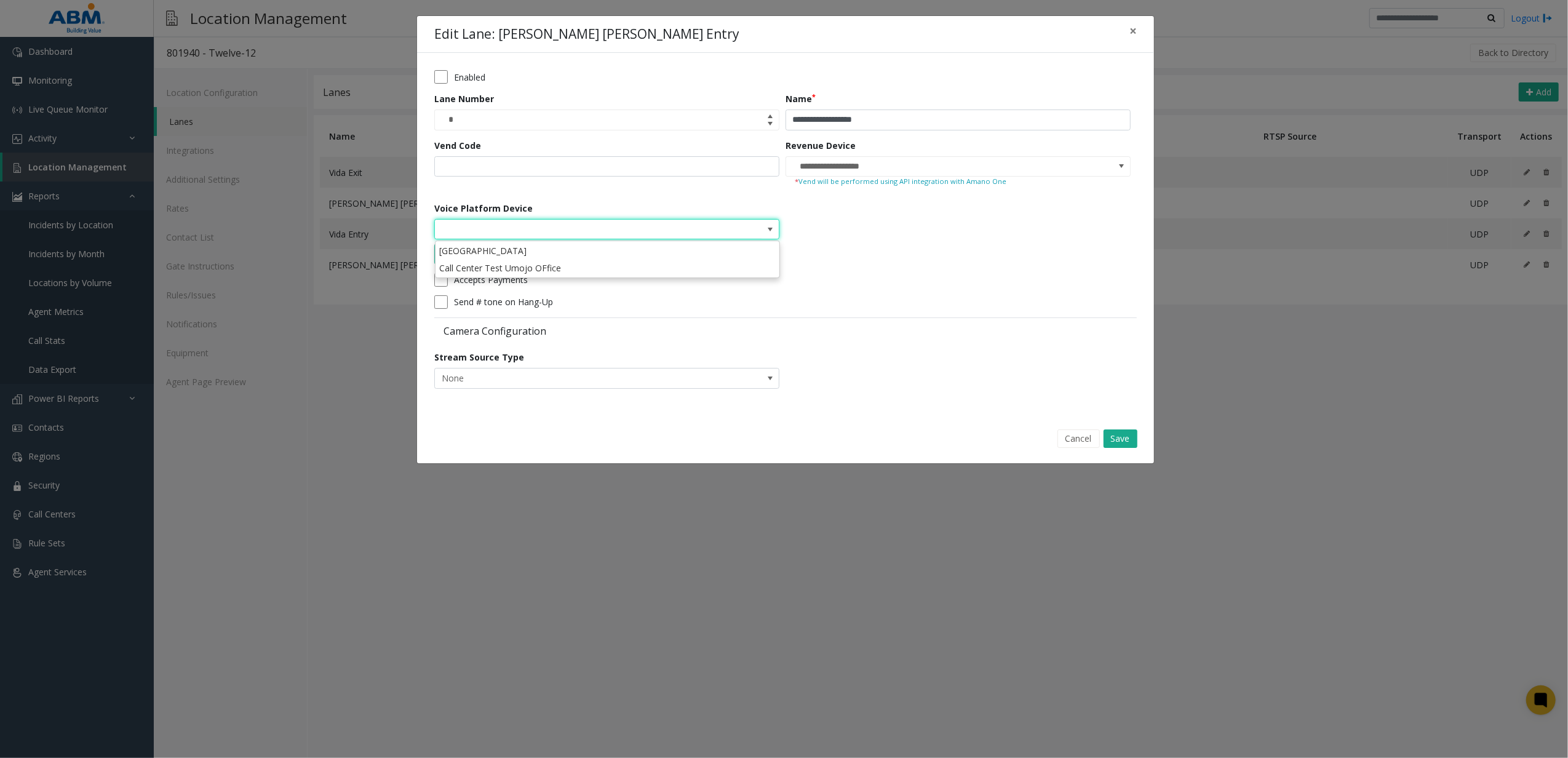
click at [936, 261] on form "**********" at bounding box center [785, 234] width 702 height 327
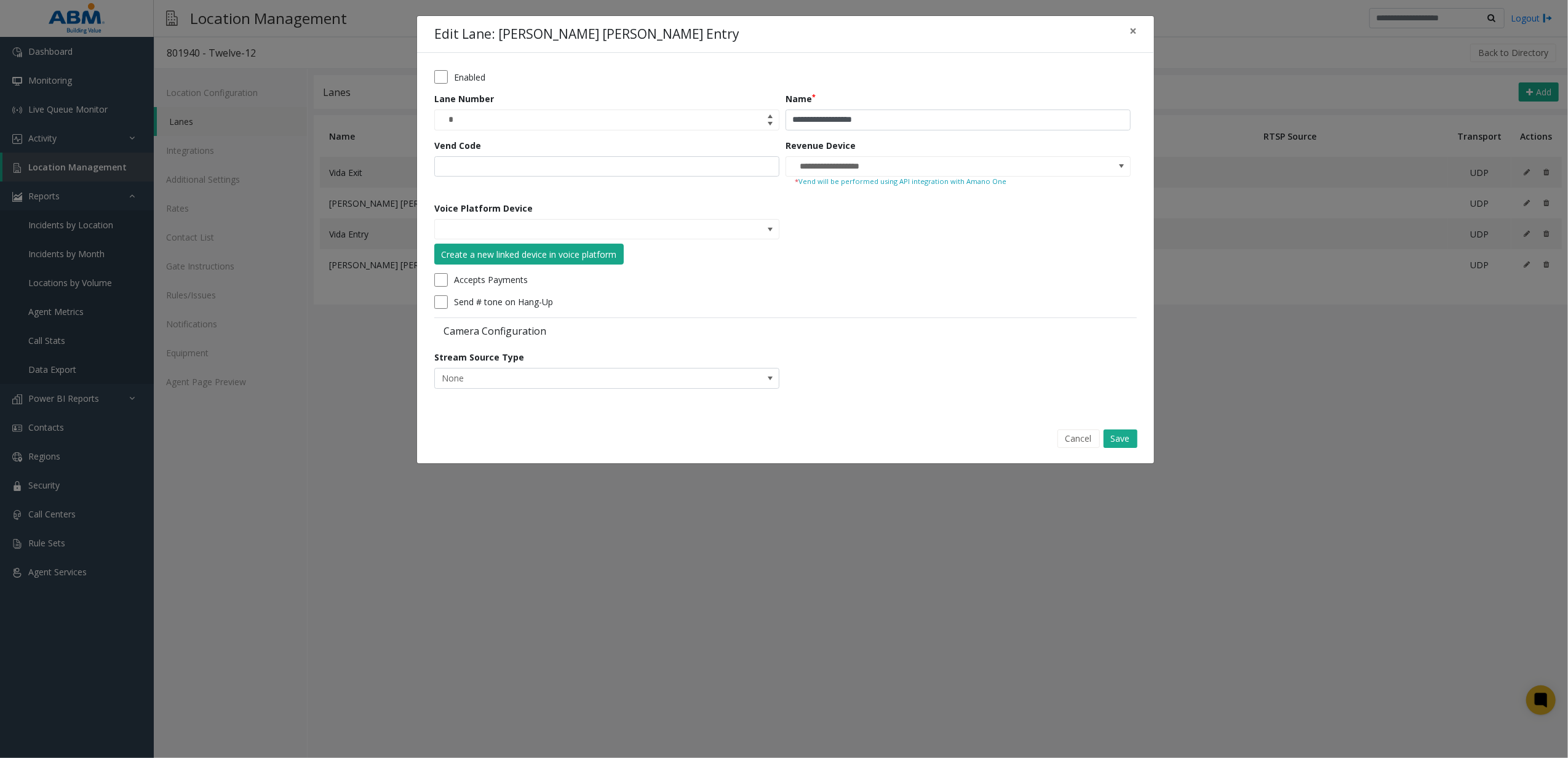
click at [589, 257] on div "Create a new linked device in voice platform" at bounding box center [529, 254] width 175 height 13
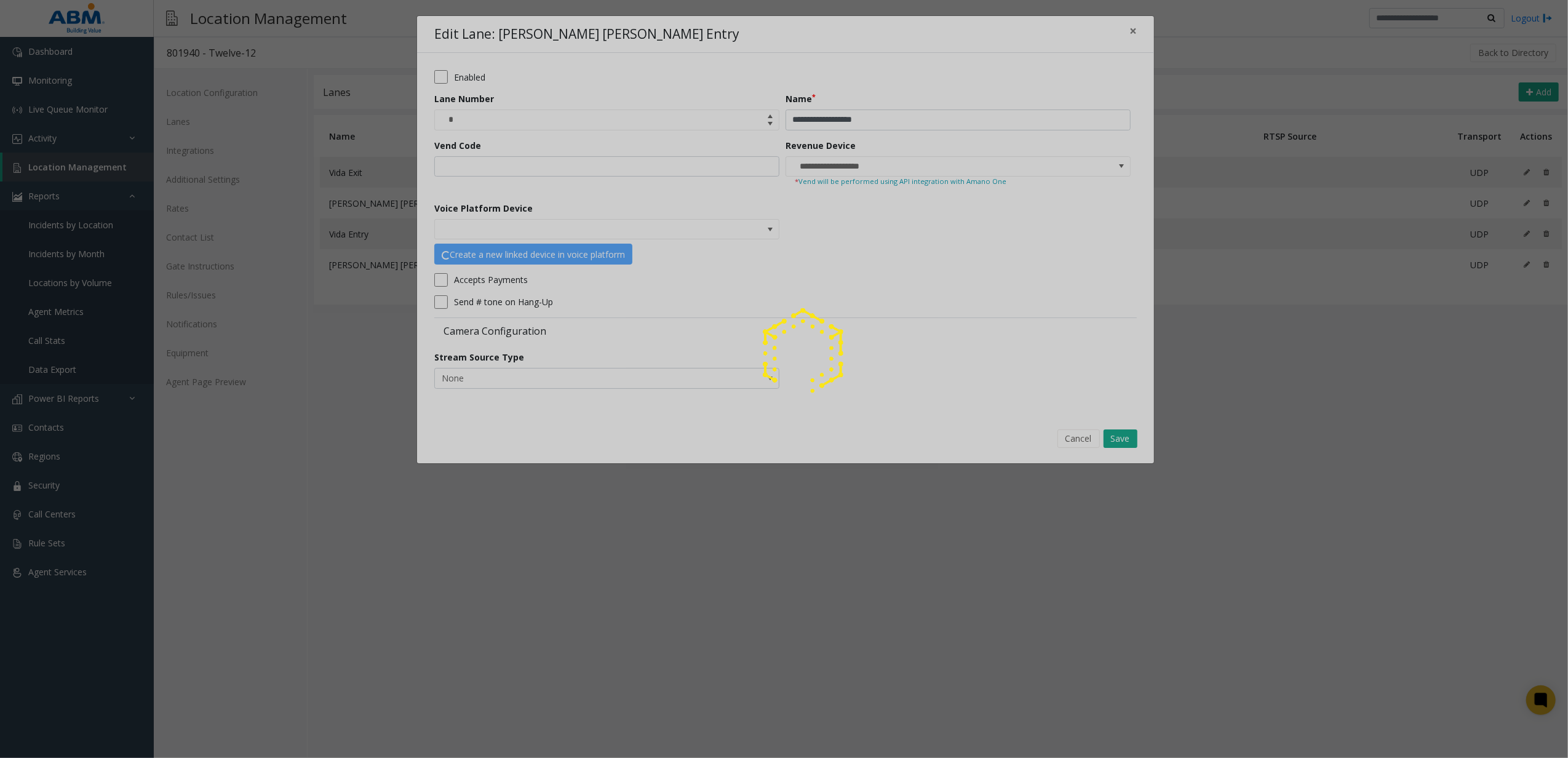
type input "**********"
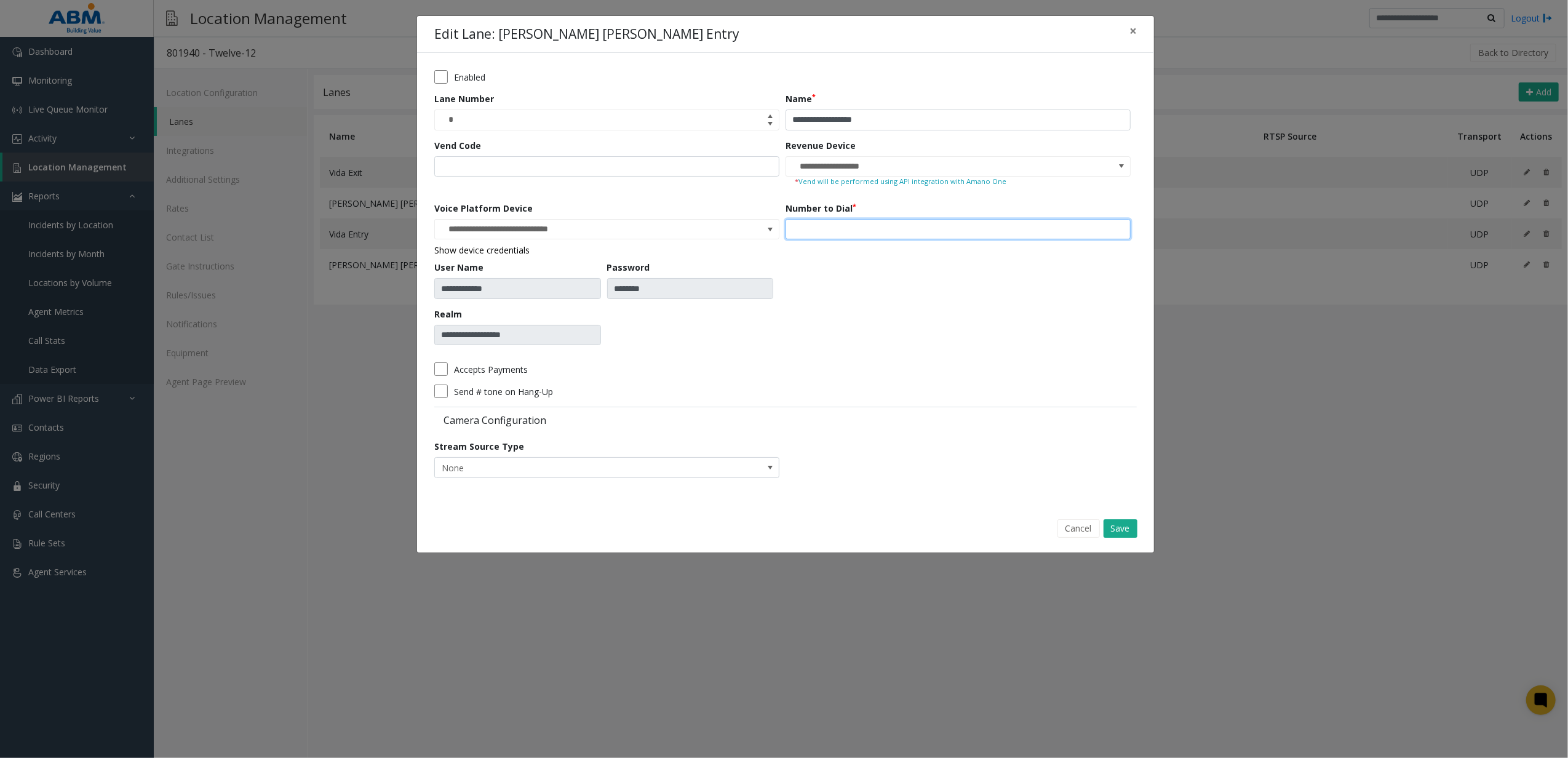
click at [830, 220] on input "number" at bounding box center [958, 230] width 345 height 21
click at [830, 224] on input "number" at bounding box center [958, 230] width 345 height 21
type input "***"
click at [1125, 535] on button "Save" at bounding box center [1120, 528] width 34 height 18
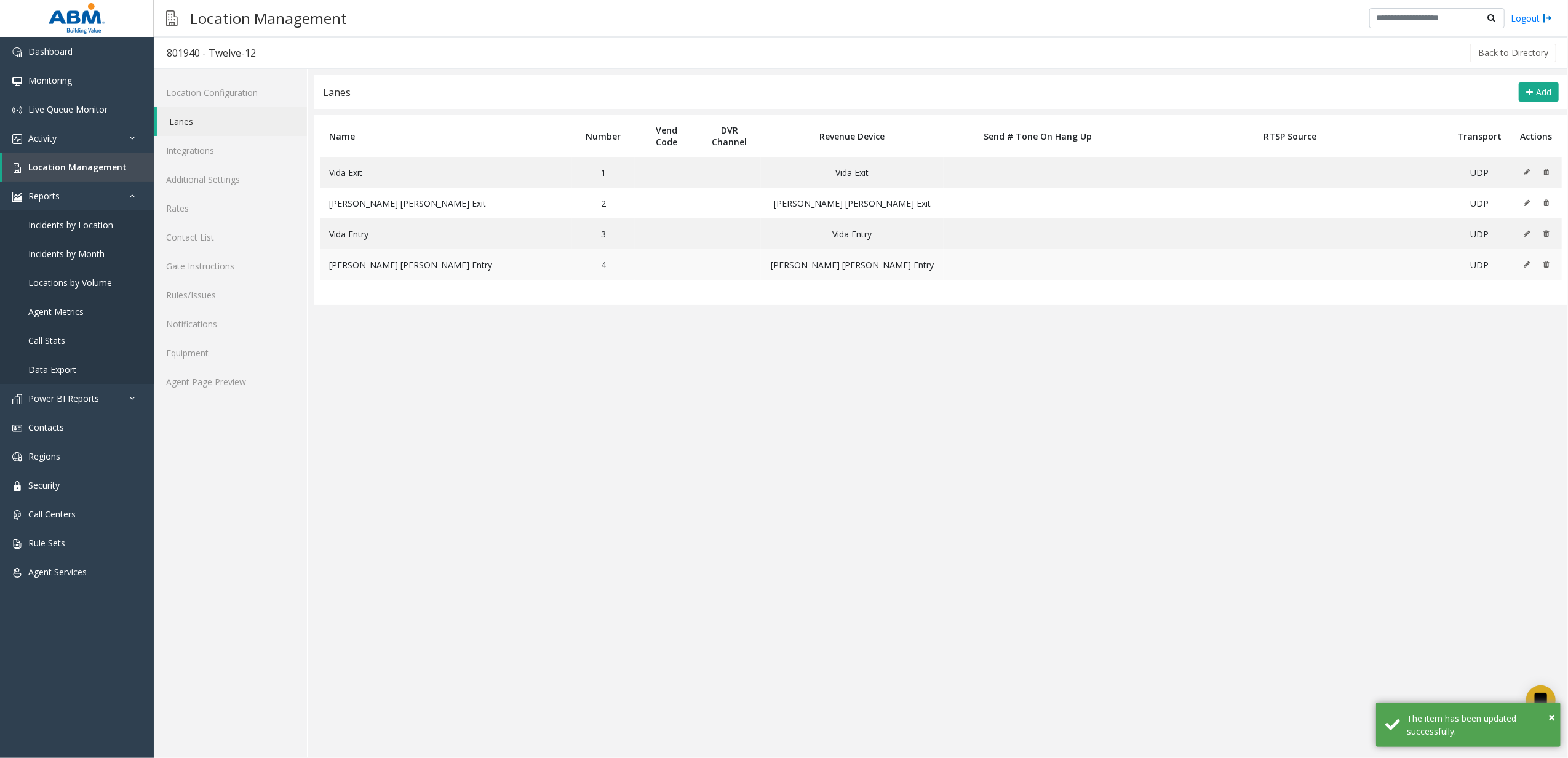
click at [1523, 269] on button at bounding box center [1530, 264] width 13 height 18
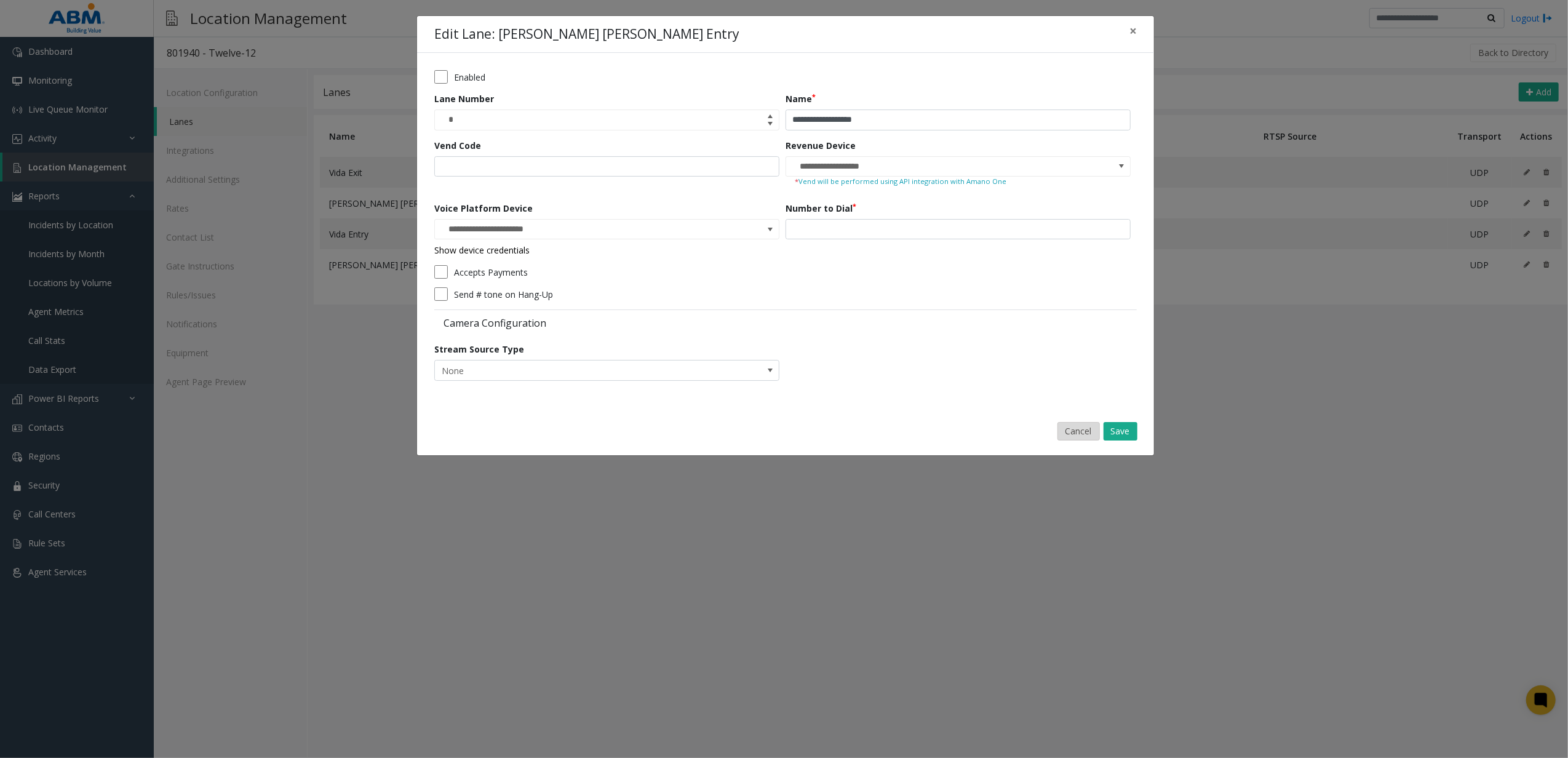
click at [1074, 425] on button "Cancel" at bounding box center [1078, 431] width 42 height 18
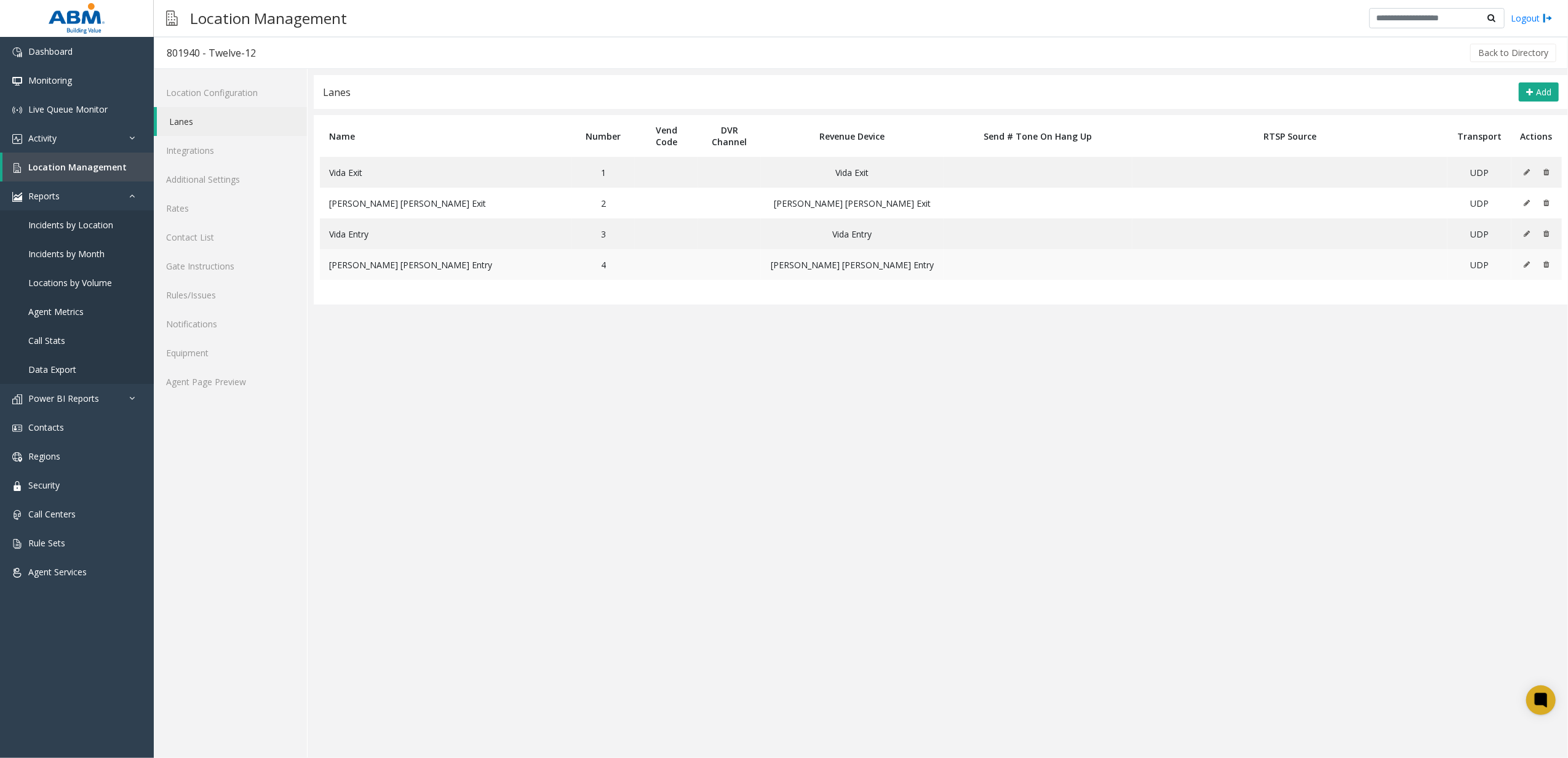
click at [1521, 265] on td at bounding box center [1536, 265] width 50 height 31
click at [1526, 265] on icon at bounding box center [1527, 265] width 6 height 8
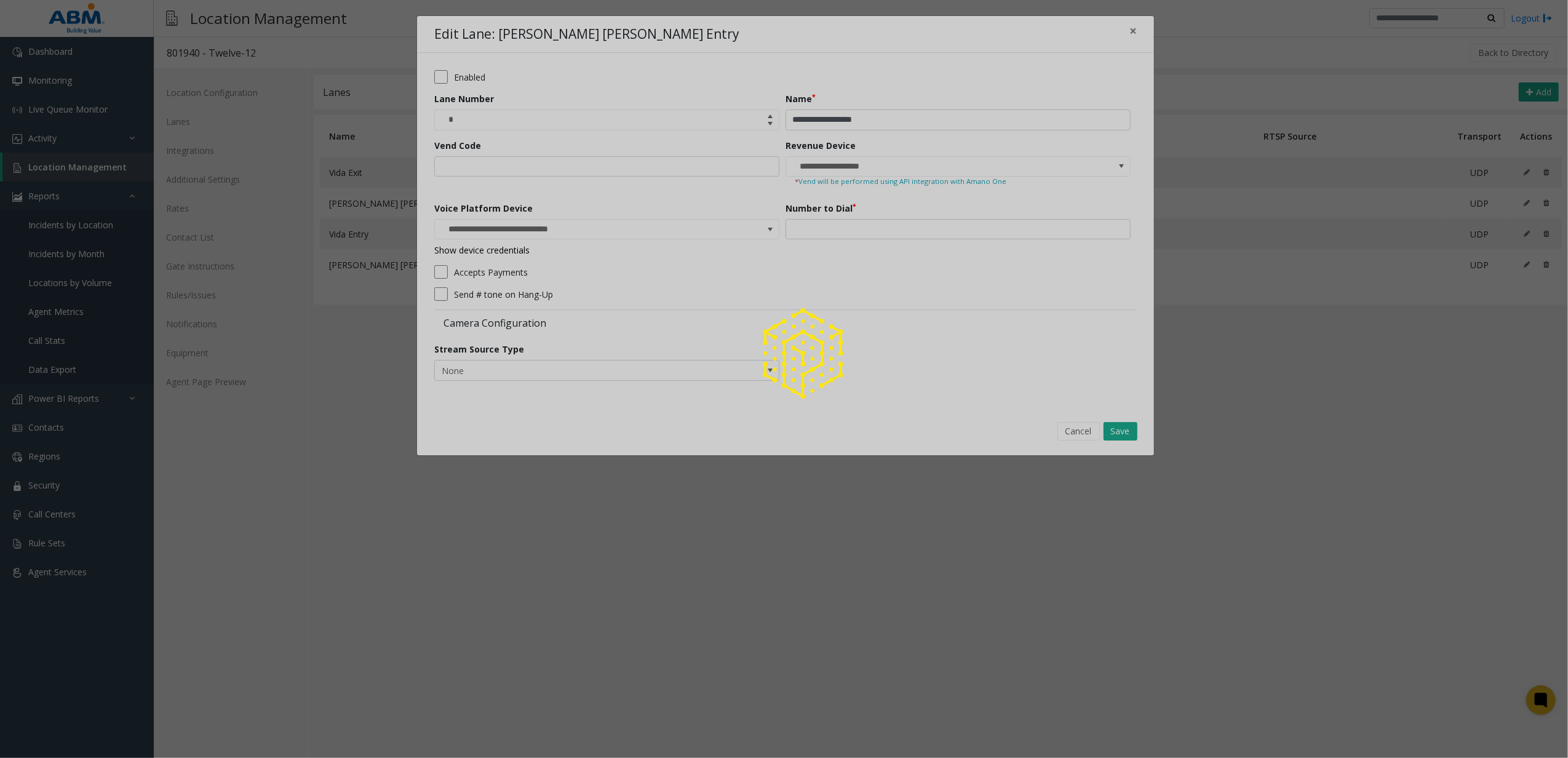
type input "**********"
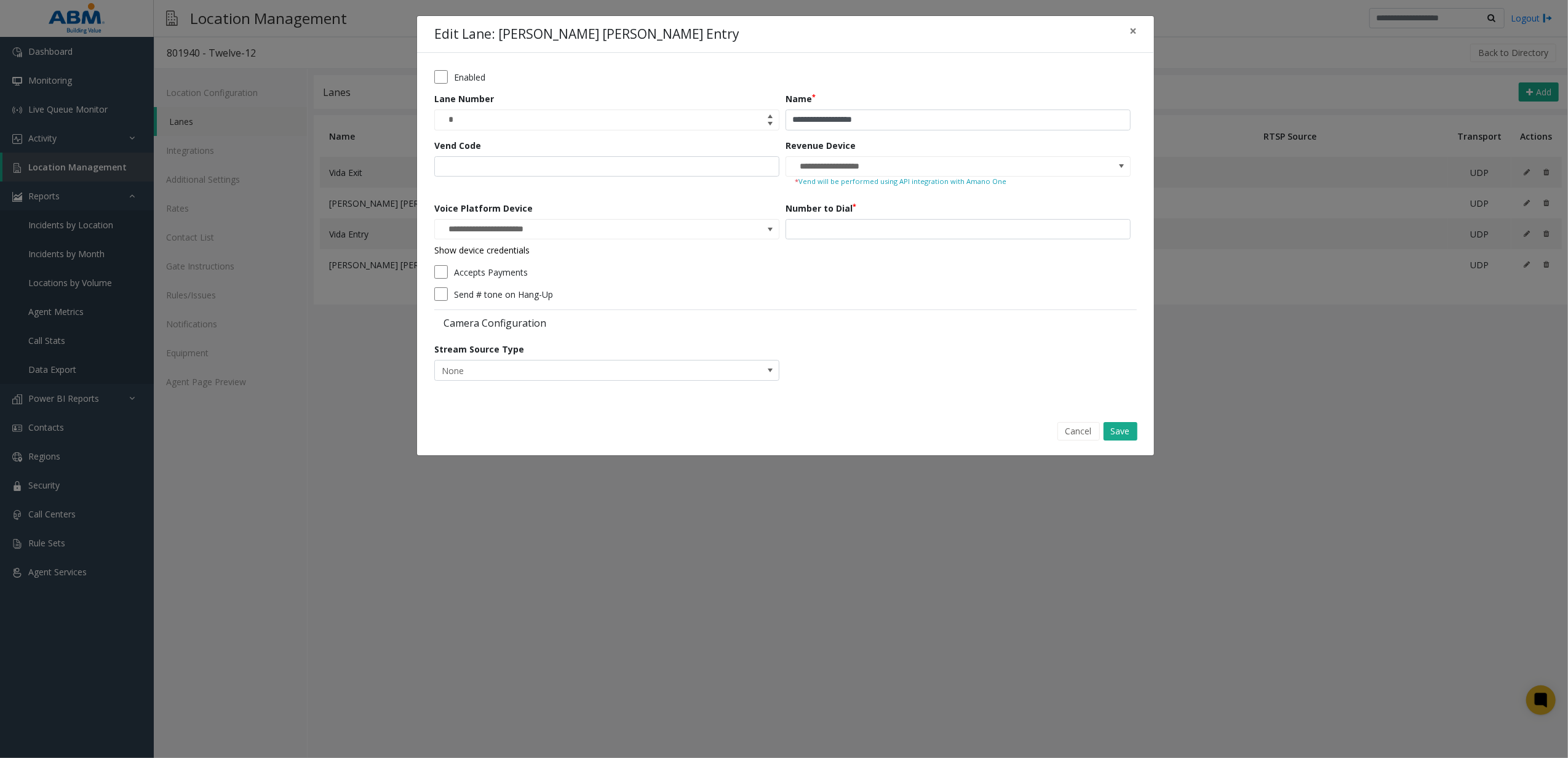
drag, startPoint x: 1077, startPoint y: 436, endPoint x: 1039, endPoint y: 454, distance: 42.0
click at [1039, 454] on div "**********" at bounding box center [785, 236] width 738 height 441
click at [1130, 445] on div "Cancel Save" at bounding box center [785, 431] width 720 height 32
click at [1134, 427] on button "Save" at bounding box center [1120, 431] width 34 height 18
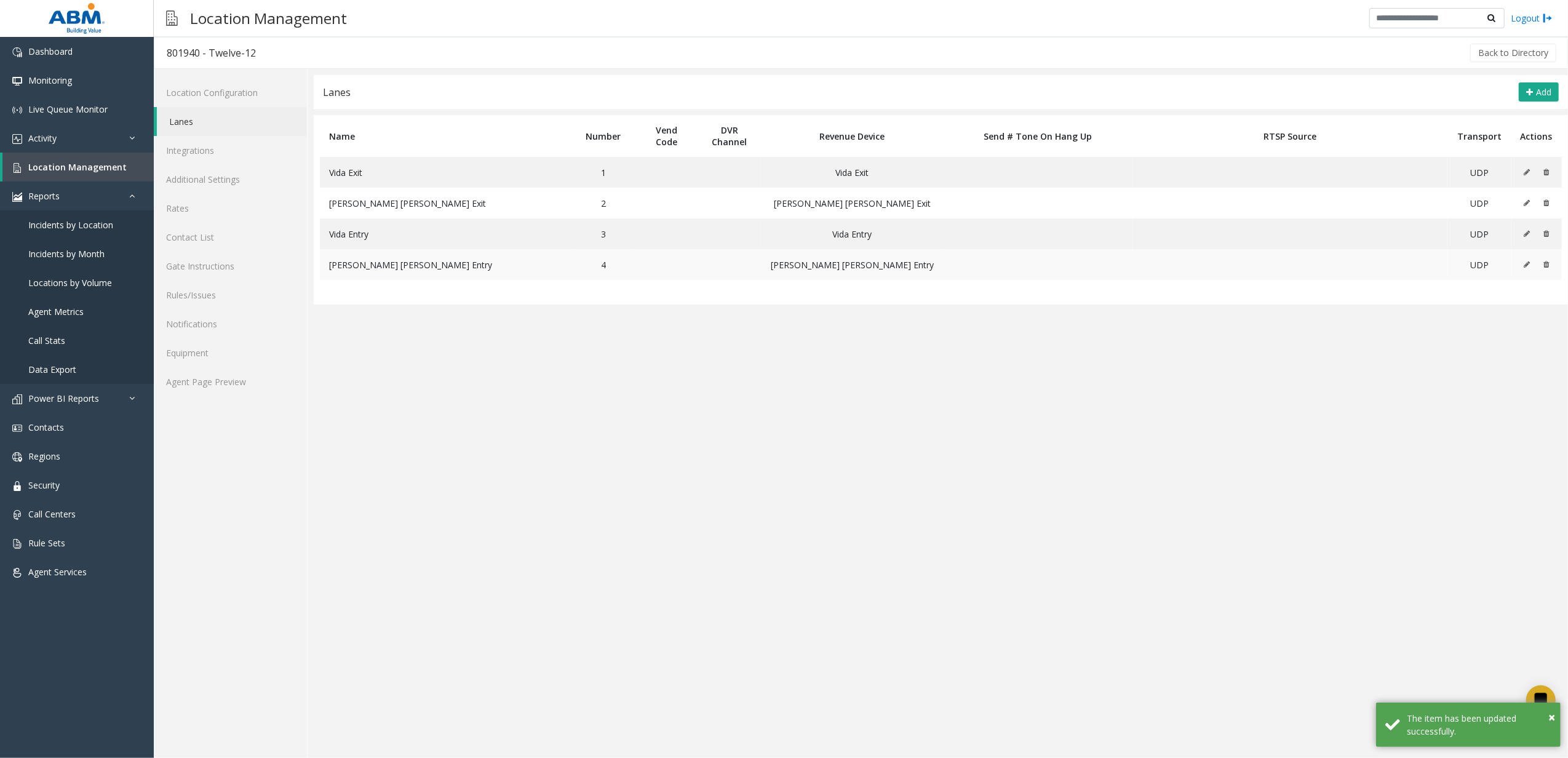
click at [1523, 270] on button at bounding box center [1530, 264] width 13 height 18
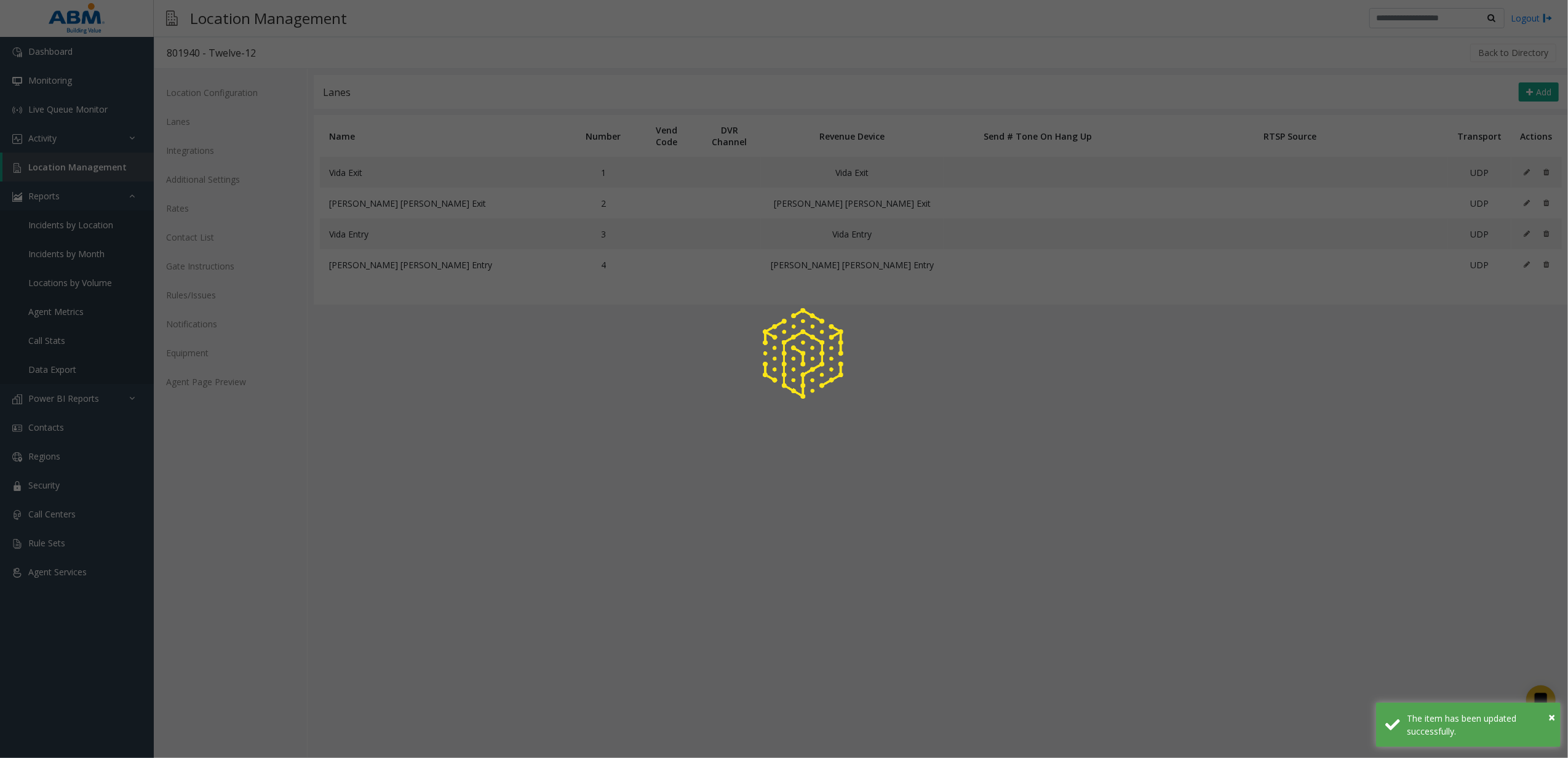
type input "**********"
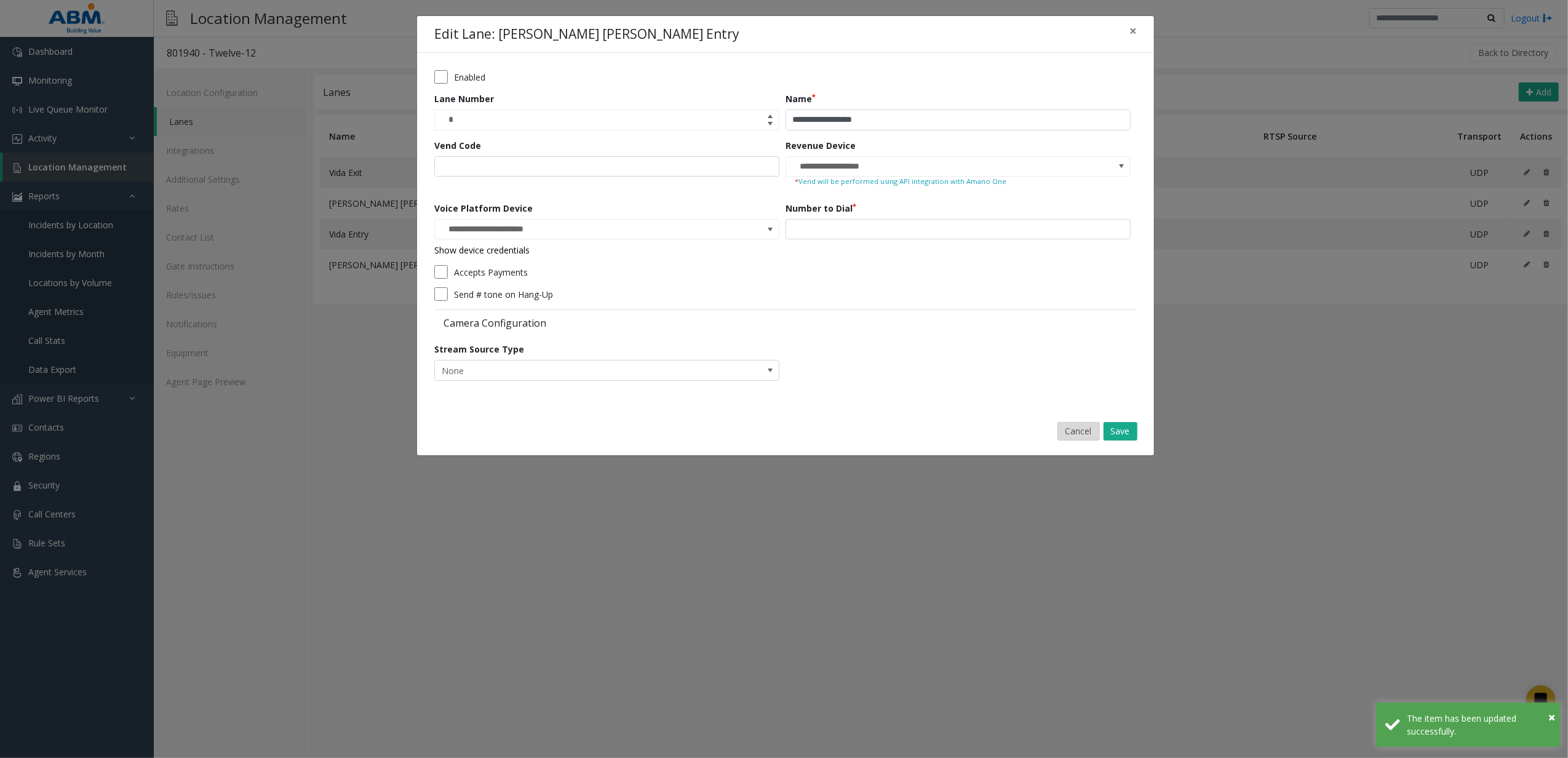
click at [1071, 424] on button "Cancel" at bounding box center [1078, 431] width 42 height 18
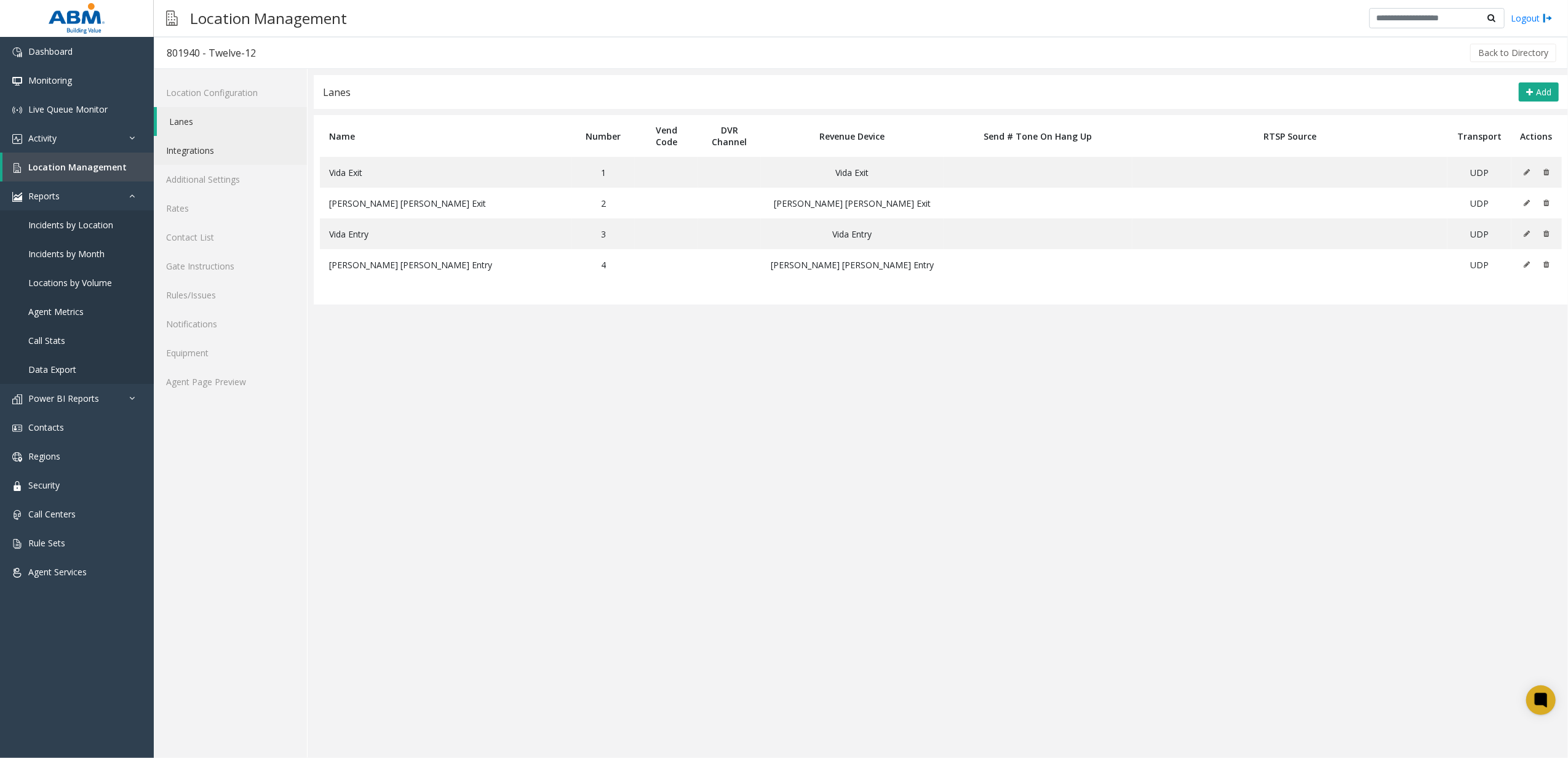
click at [267, 146] on link "Integrations" at bounding box center [230, 150] width 153 height 29
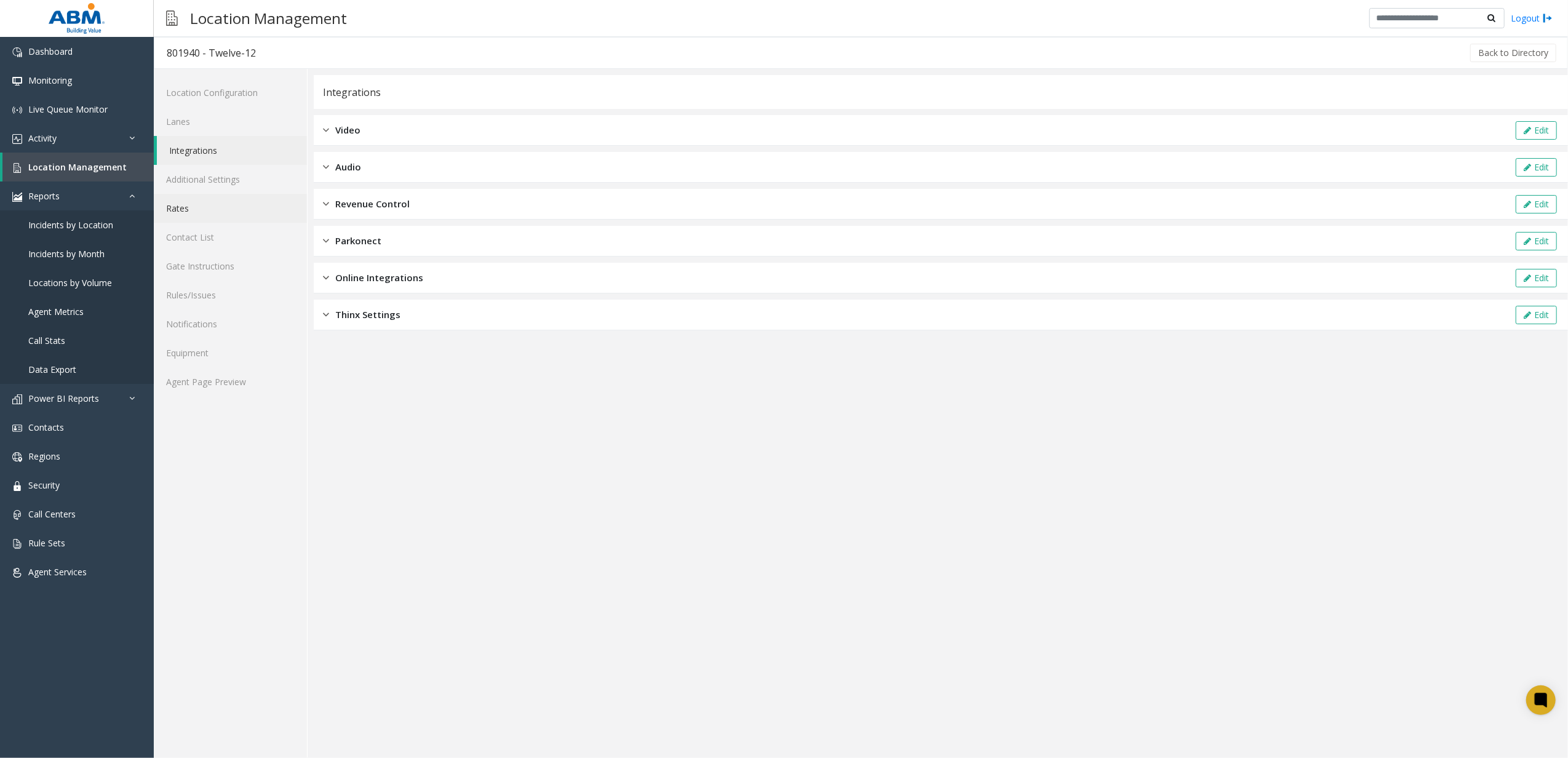
click at [259, 198] on link "Rates" at bounding box center [230, 208] width 153 height 29
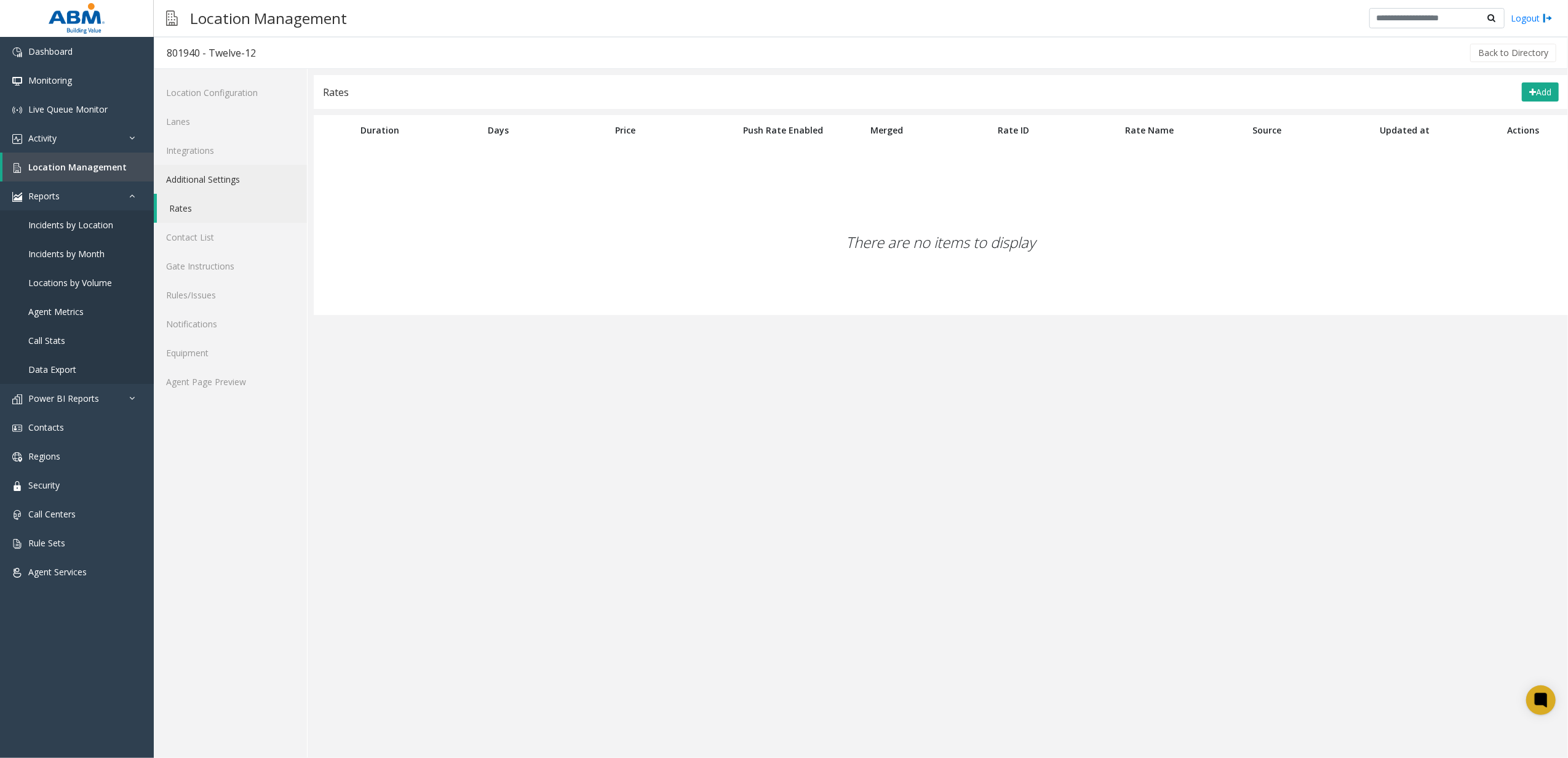
click at [271, 168] on link "Additional Settings" at bounding box center [230, 179] width 153 height 29
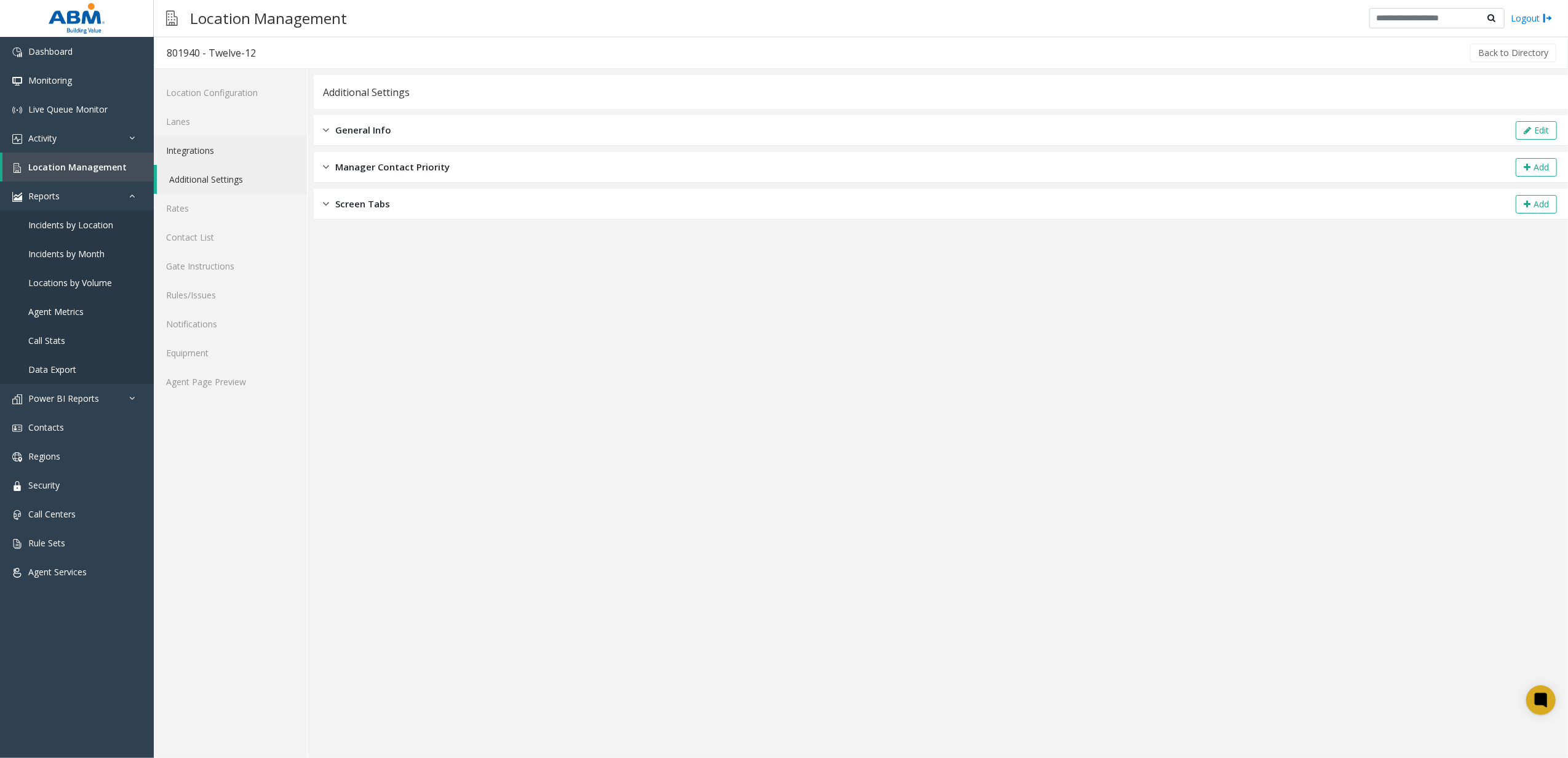
click at [259, 139] on link "Integrations" at bounding box center [230, 150] width 153 height 29
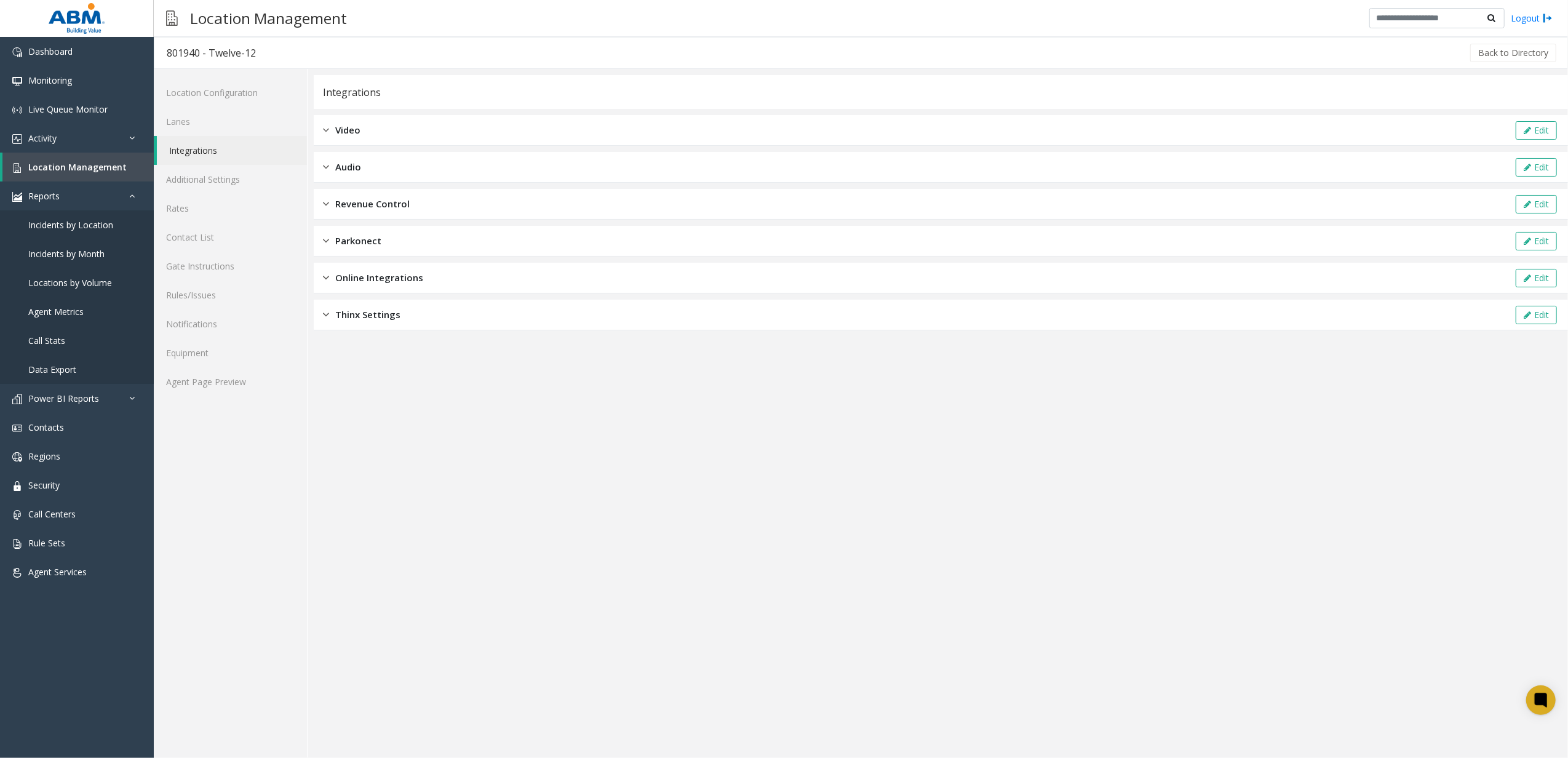
click at [425, 200] on div "Revenue Control Edit" at bounding box center [941, 204] width 1254 height 31
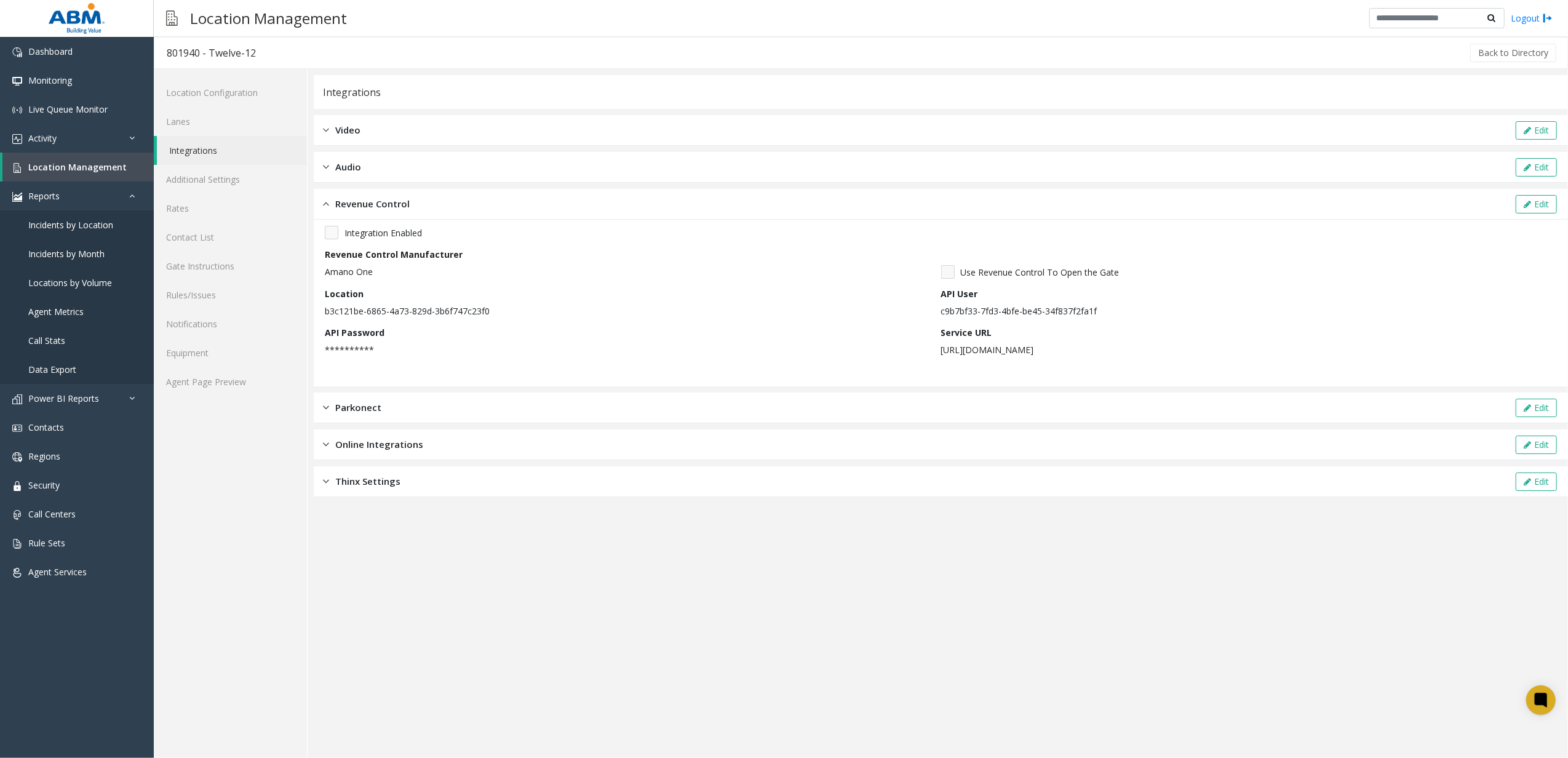
click at [363, 301] on div "Location b3c121be-6865-4a73-829d-3b6f747c23f0" at bounding box center [633, 302] width 617 height 30
click at [363, 305] on p "b3c121be-6865-4a73-829d-3b6f747c23f0" at bounding box center [630, 311] width 610 height 13
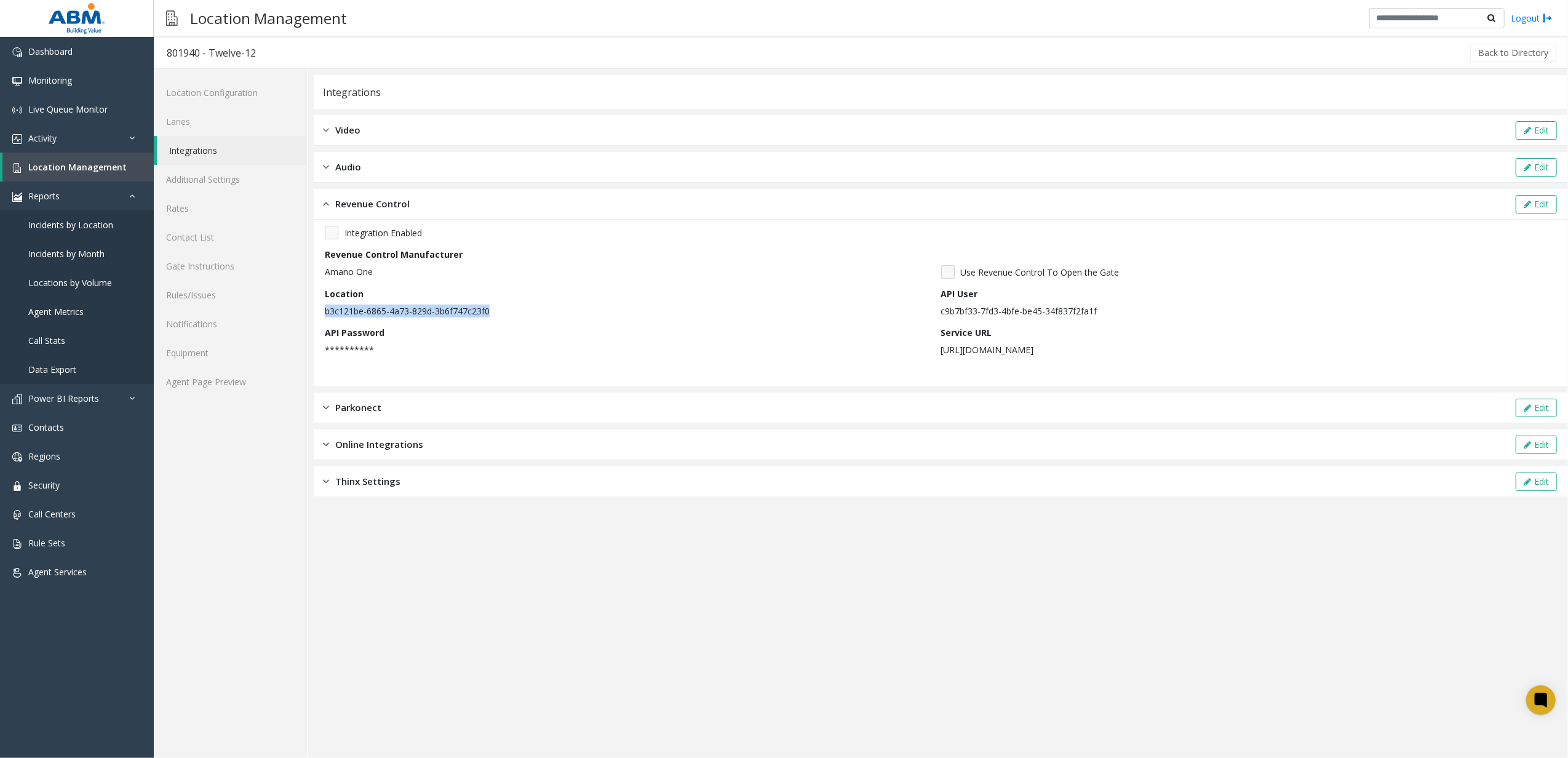
click at [363, 305] on p "b3c121be-6865-4a73-829d-3b6f747c23f0" at bounding box center [630, 311] width 610 height 13
click at [172, 111] on link "Lanes" at bounding box center [230, 121] width 153 height 29
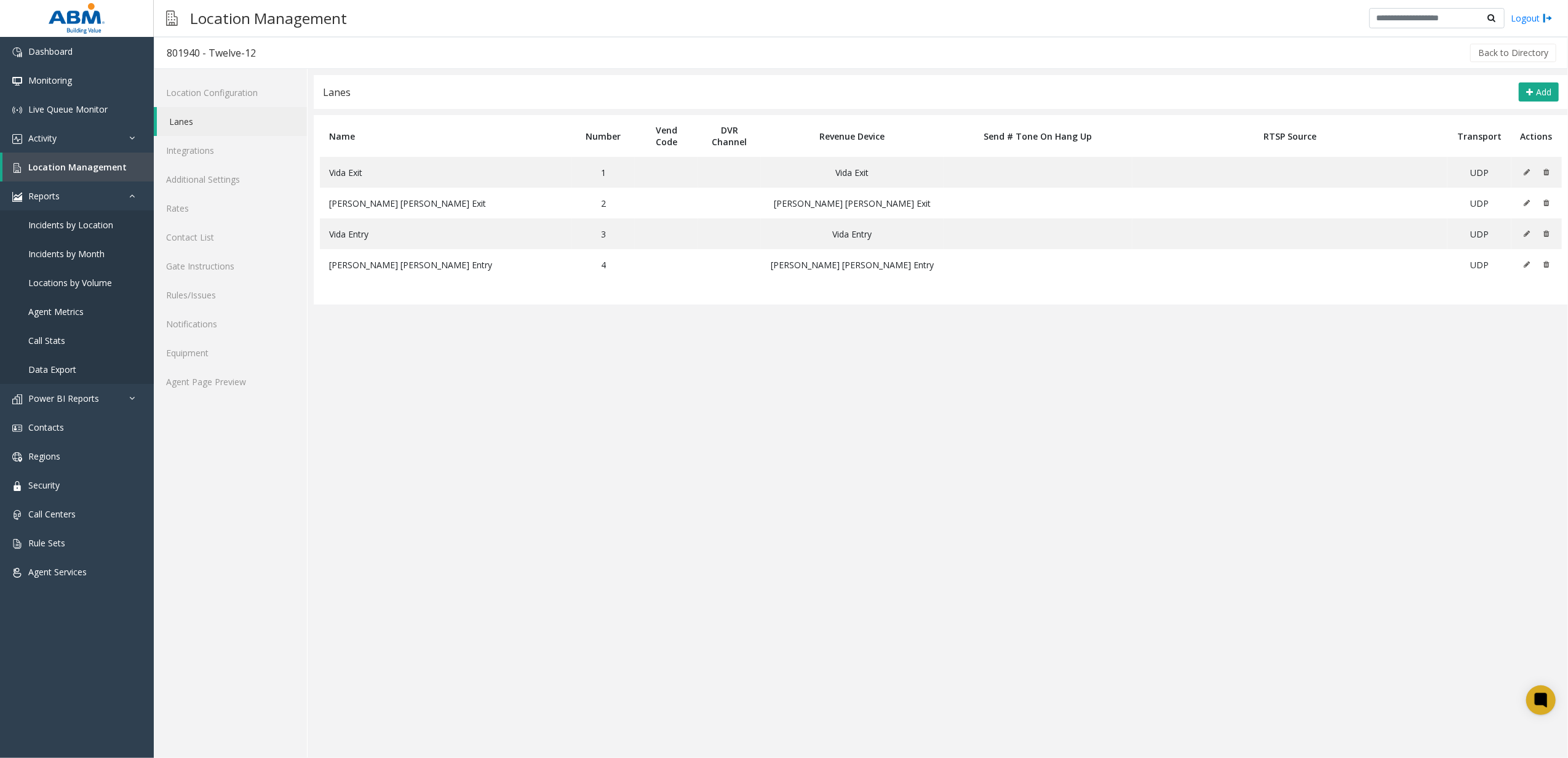
click at [663, 537] on app-lanes "Lanes Add Name Number Vend Code DVR Channel Revenue Device Send # Tone On Hang …" at bounding box center [941, 417] width 1254 height 683
click at [616, 509] on app-lanes "Lanes Add Name Number Vend Code DVR Channel Revenue Device Send # Tone On Hang …" at bounding box center [941, 417] width 1254 height 683
click at [69, 173] on link "Location Management" at bounding box center [78, 167] width 151 height 29
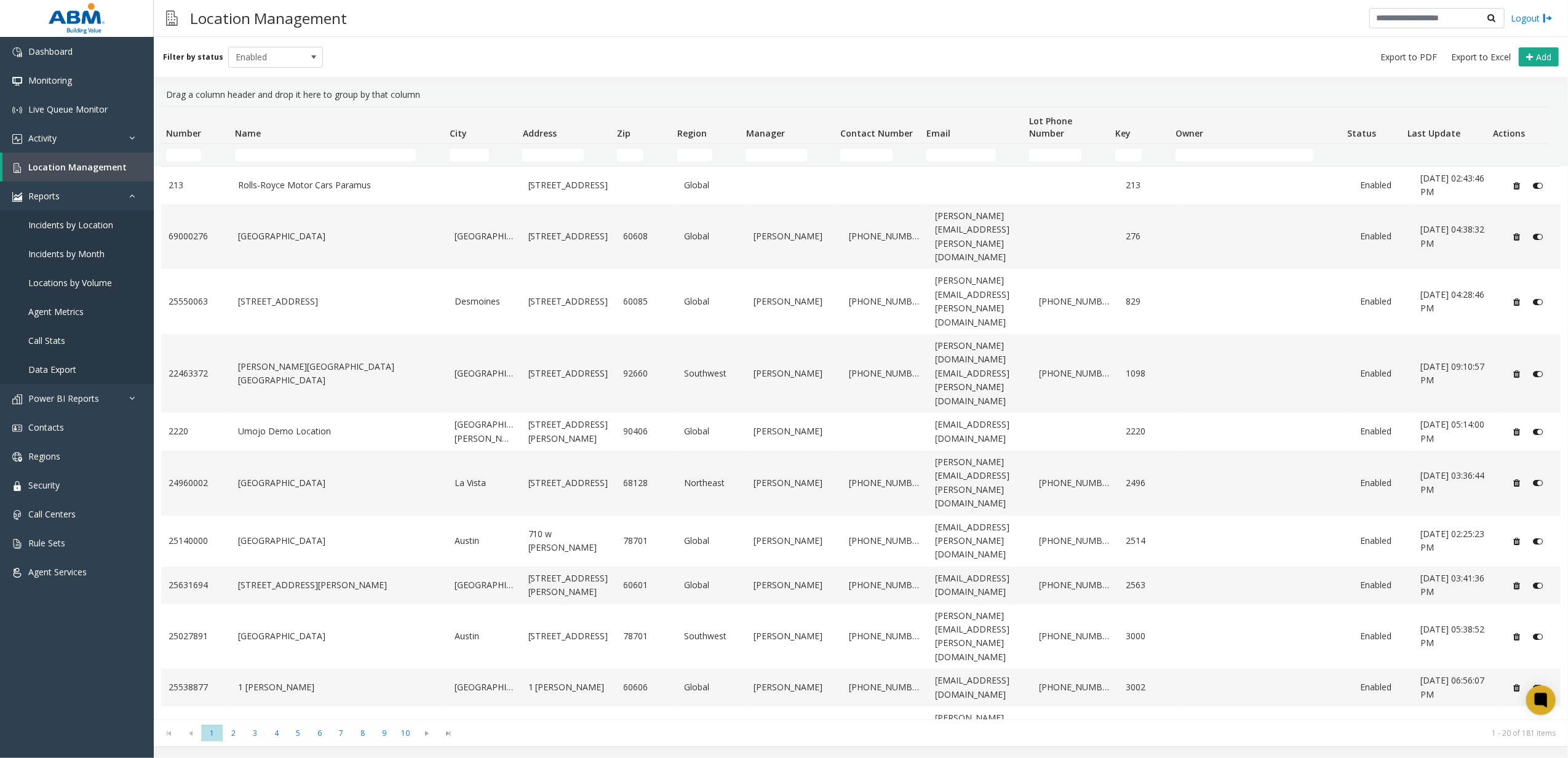
click at [268, 67] on div "Filter by status Enabled Add" at bounding box center [861, 57] width 1414 height 40
click at [268, 67] on span "Enabled" at bounding box center [275, 58] width 95 height 21
click at [243, 80] on li "All" at bounding box center [269, 77] width 91 height 16
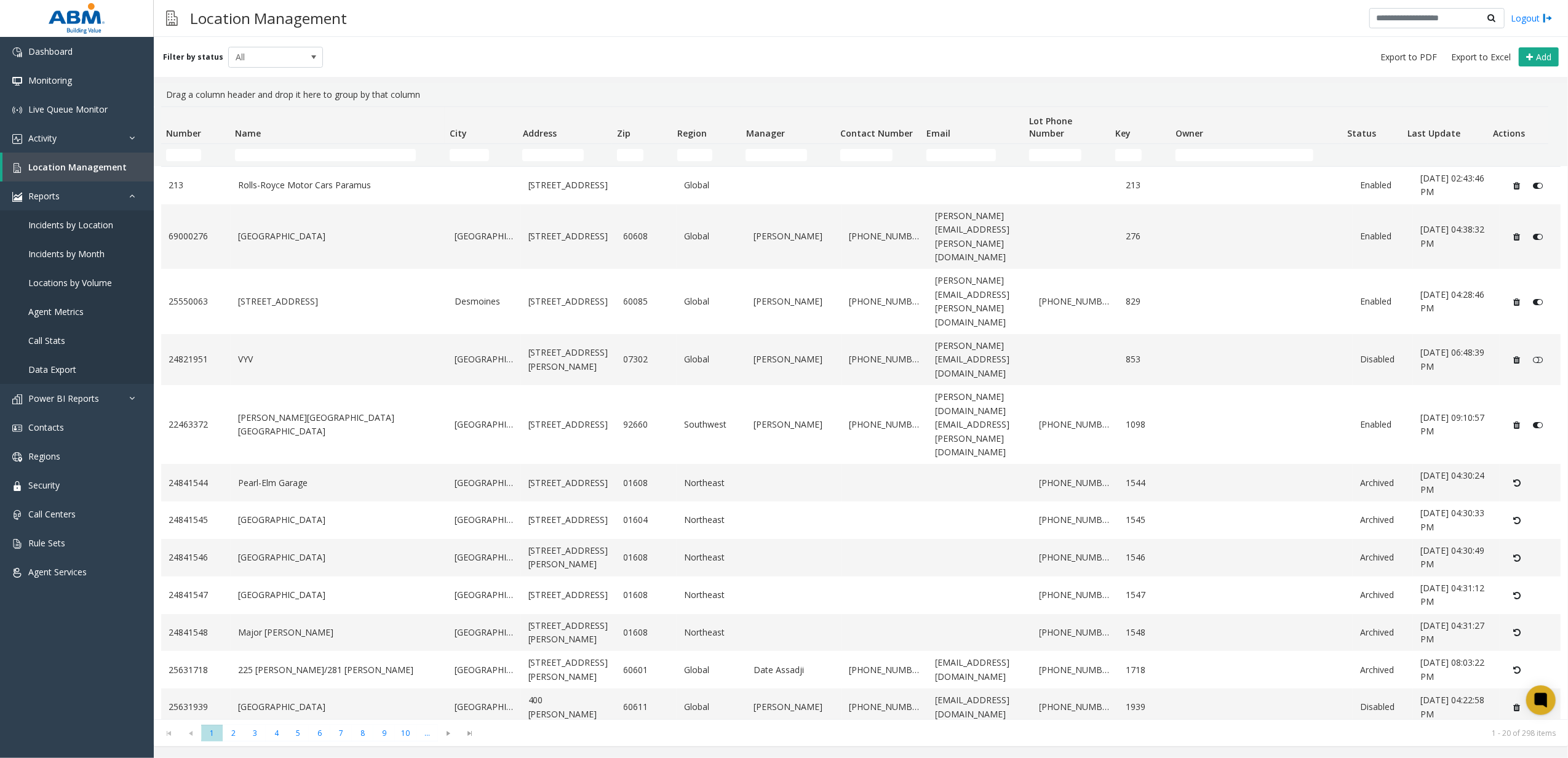
click at [298, 162] on td "Name Filter" at bounding box center [337, 155] width 215 height 22
click at [298, 151] on input "Name Filter" at bounding box center [325, 155] width 182 height 13
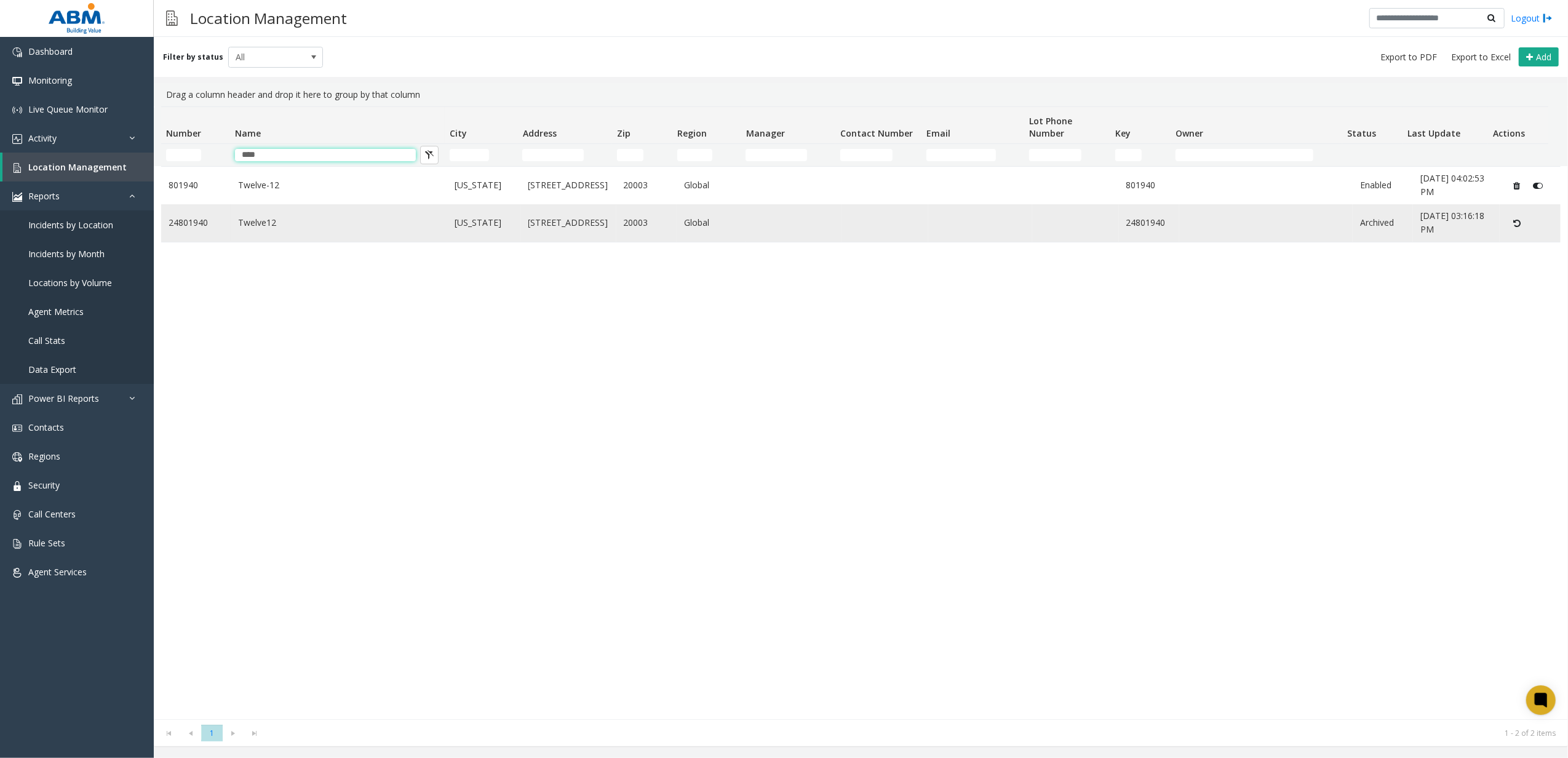
type input "****"
drag, startPoint x: 1111, startPoint y: 222, endPoint x: 1159, endPoint y: 226, distance: 48.2
click at [1159, 226] on td "24801940" at bounding box center [1149, 222] width 61 height 38
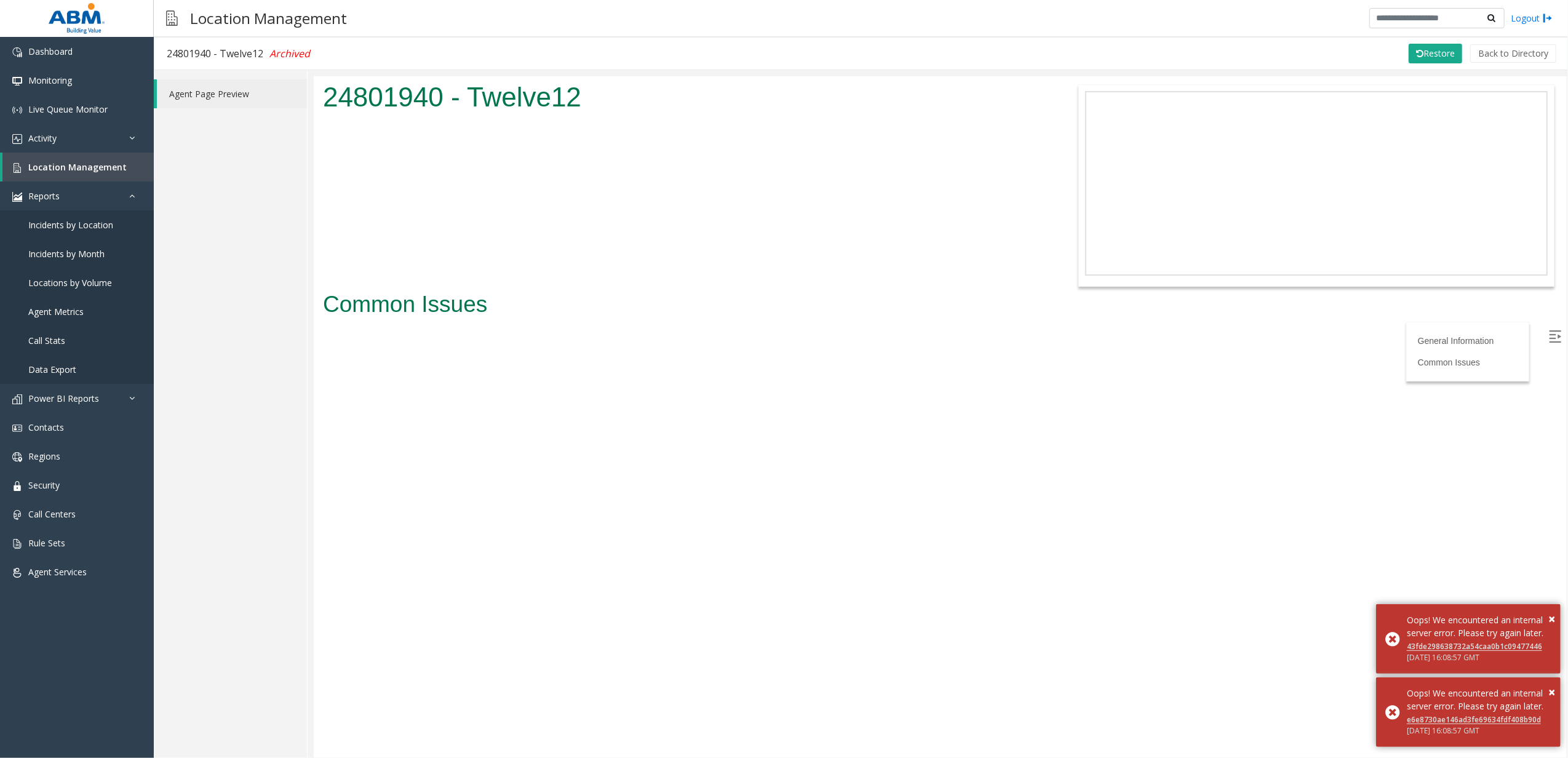
click at [970, 412] on body "24801940 - Twelve12 General Information Common Issues Common Issues" at bounding box center [939, 417] width 1252 height 681
click at [89, 156] on link "Location Management" at bounding box center [78, 167] width 151 height 29
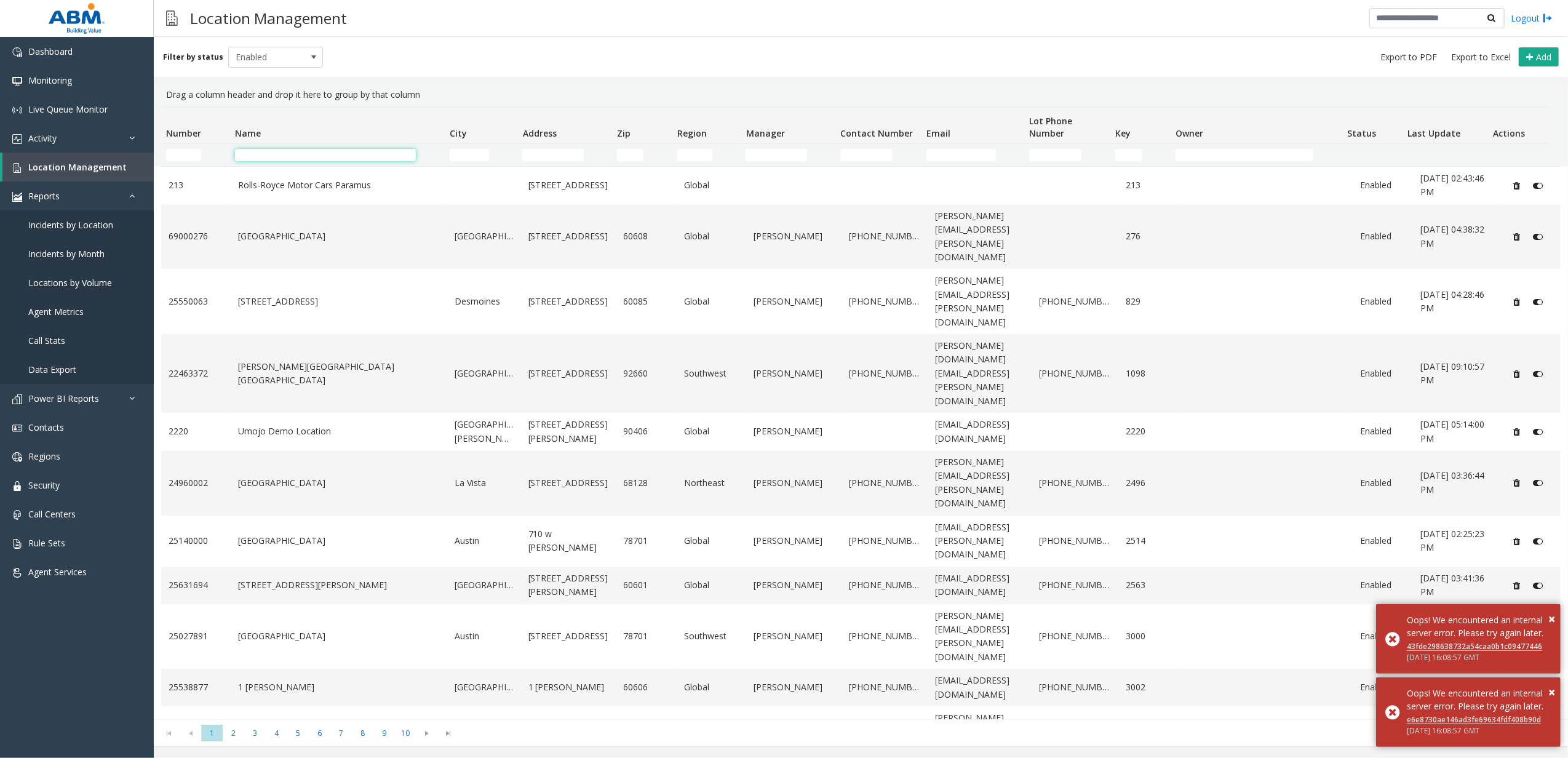
click at [262, 149] on input "Name Filter" at bounding box center [325, 155] width 182 height 13
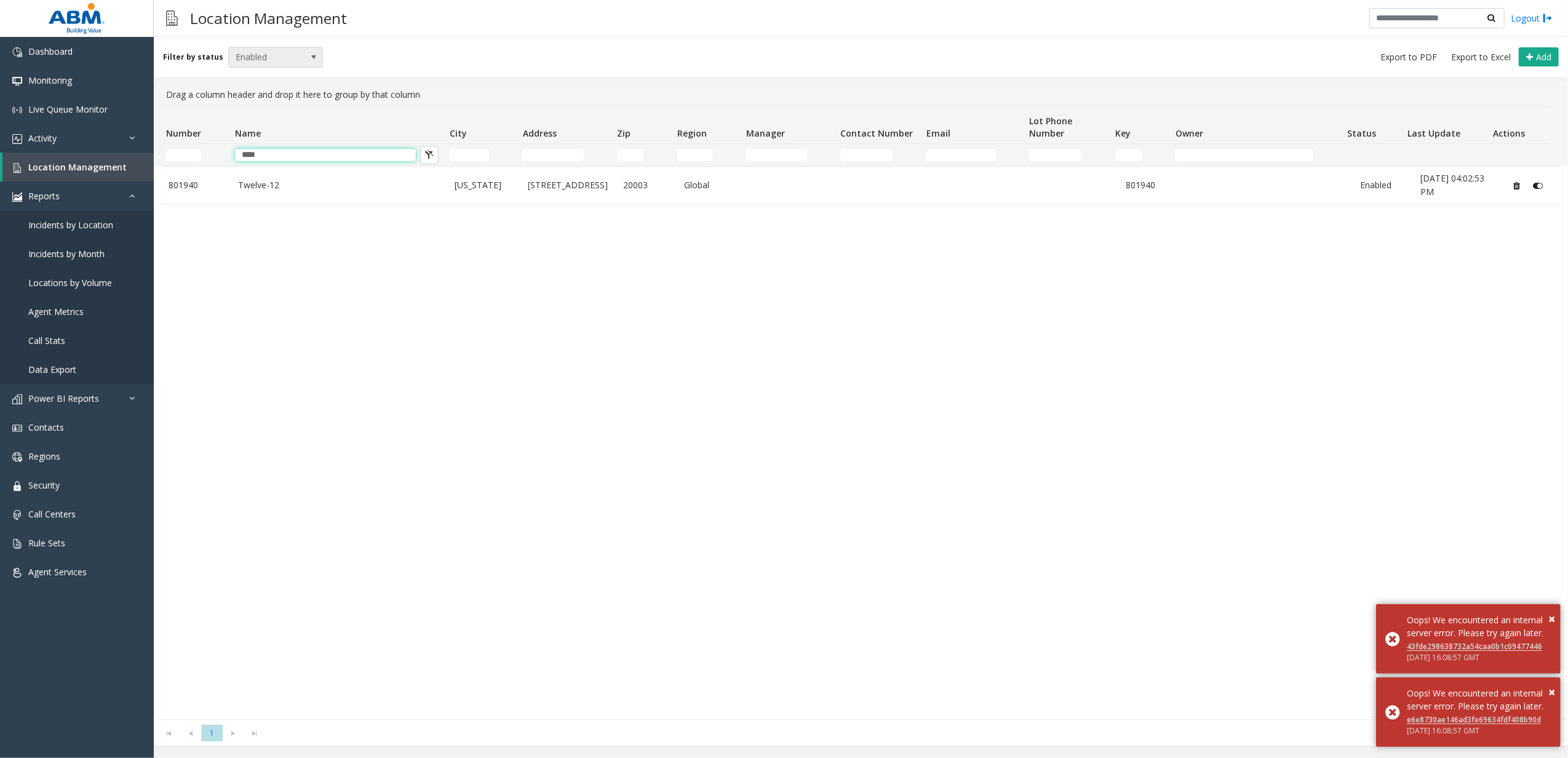
type input "****"
click at [286, 59] on span "Enabled" at bounding box center [266, 57] width 75 height 19
click at [268, 72] on li "All" at bounding box center [269, 77] width 91 height 16
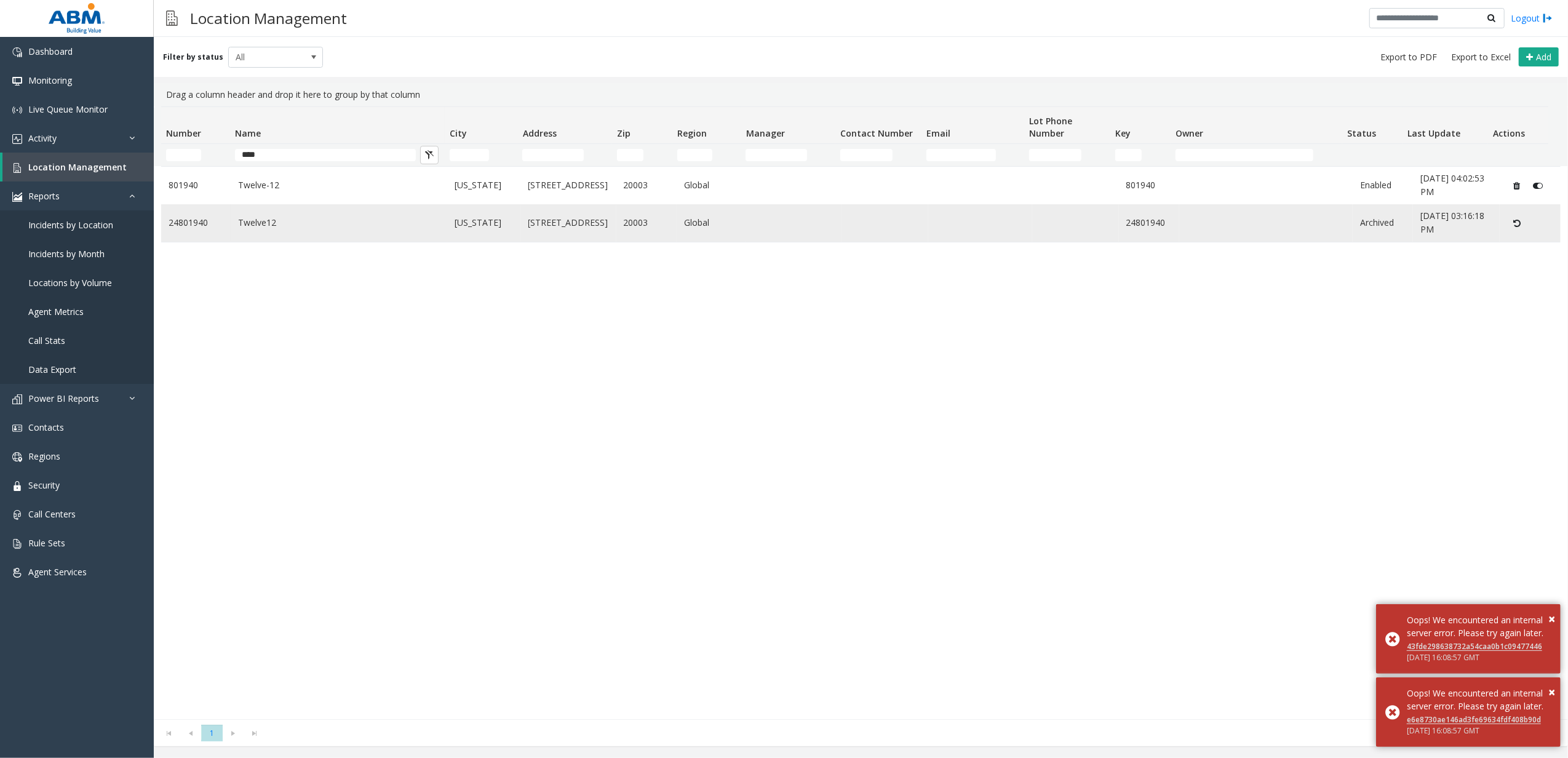
click at [1509, 231] on button "Data table" at bounding box center [1517, 222] width 20 height 19
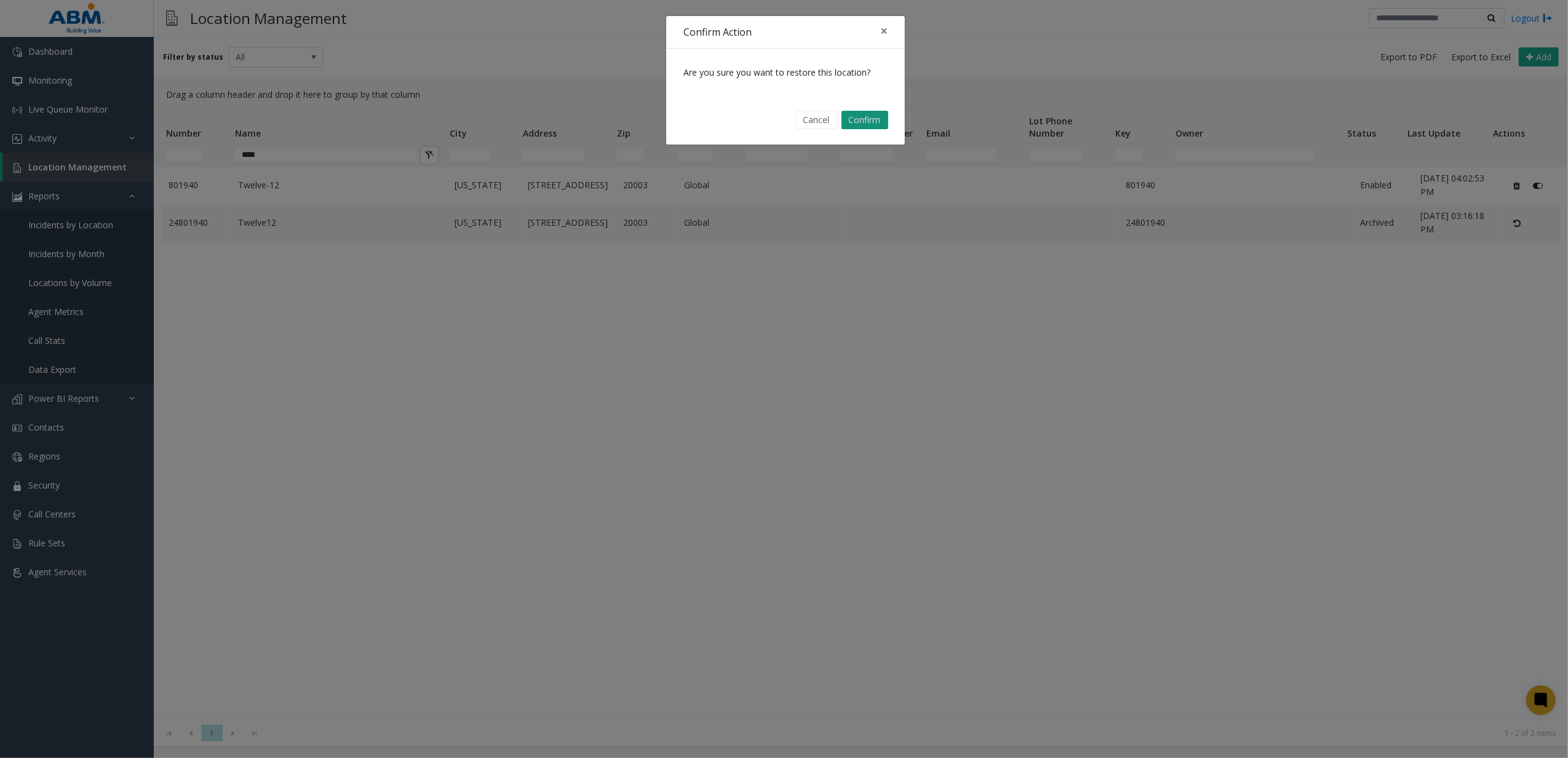
click at [844, 119] on button "Confirm" at bounding box center [865, 119] width 47 height 18
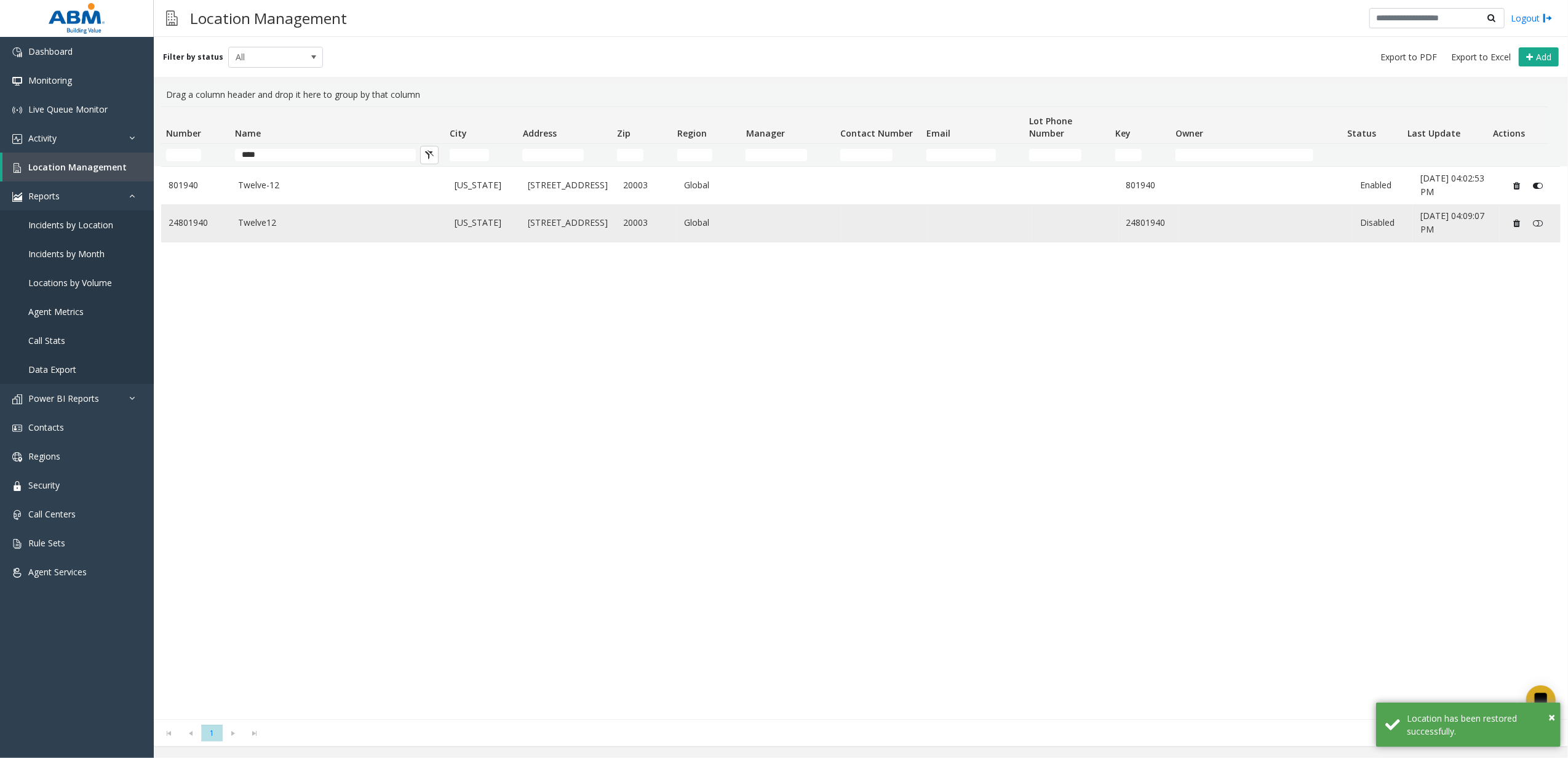
click at [939, 227] on td "Data table" at bounding box center [980, 222] width 104 height 38
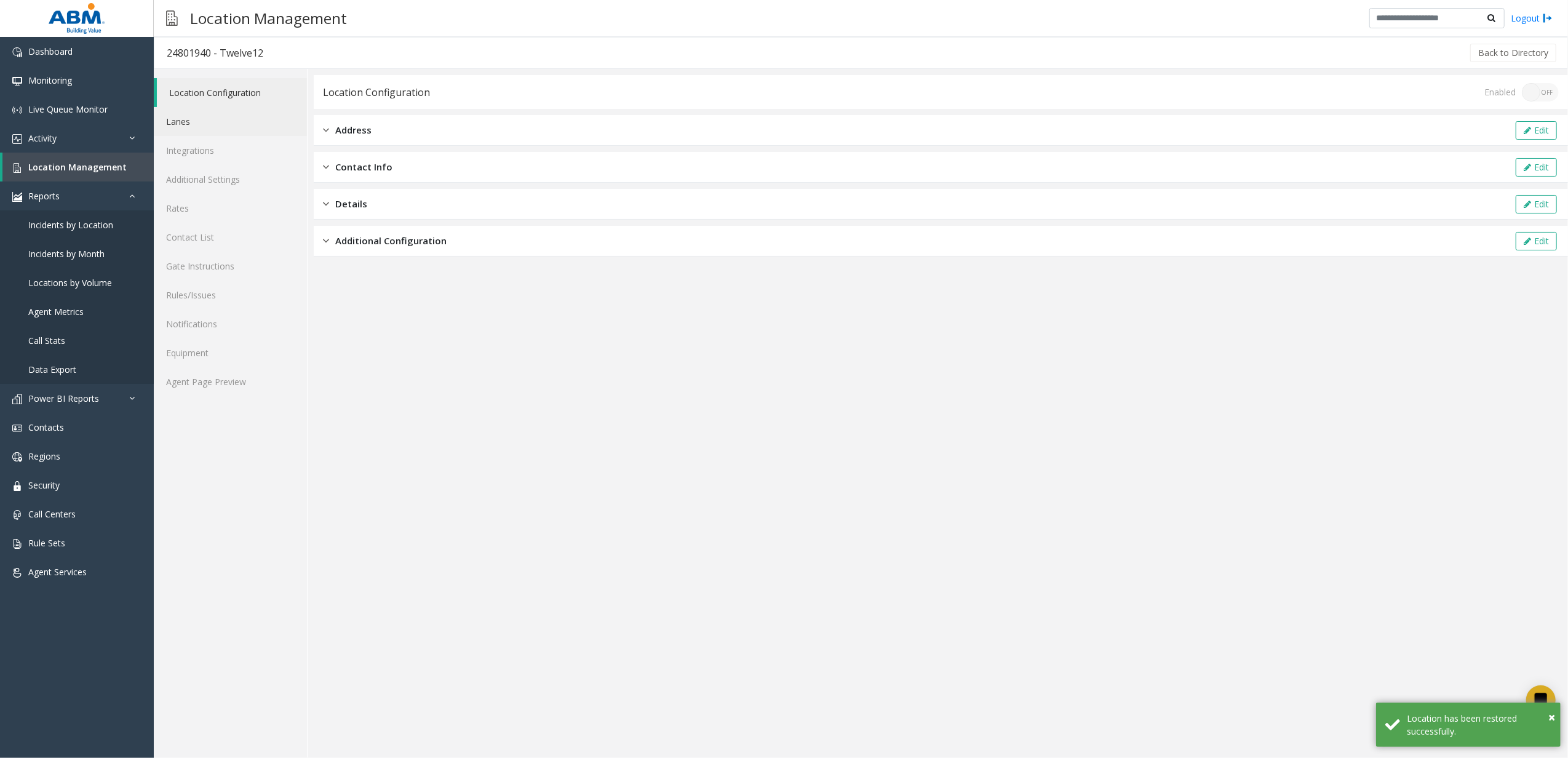
click at [241, 118] on link "Lanes" at bounding box center [230, 121] width 153 height 29
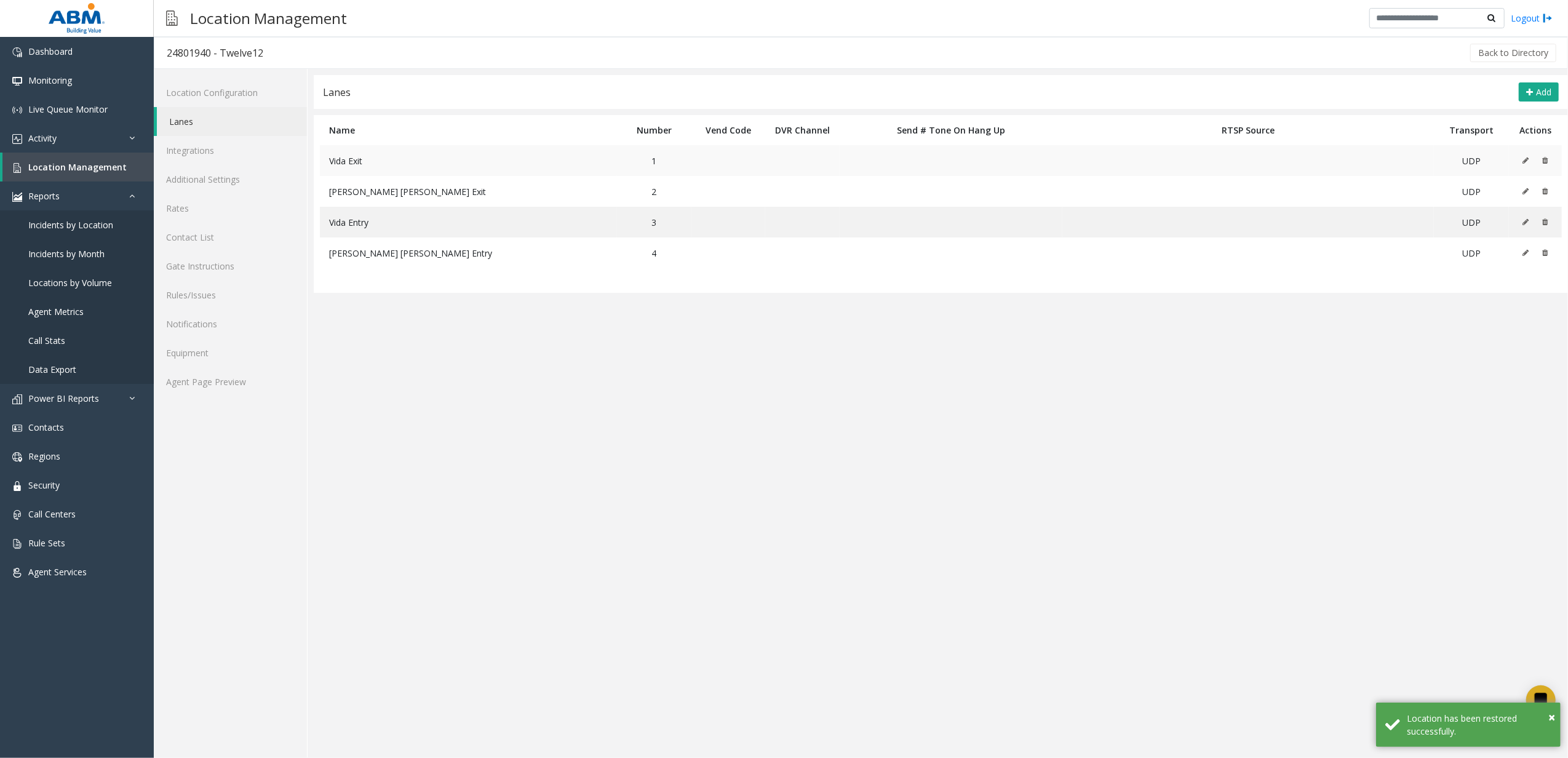
click at [1528, 157] on icon at bounding box center [1526, 161] width 6 height 8
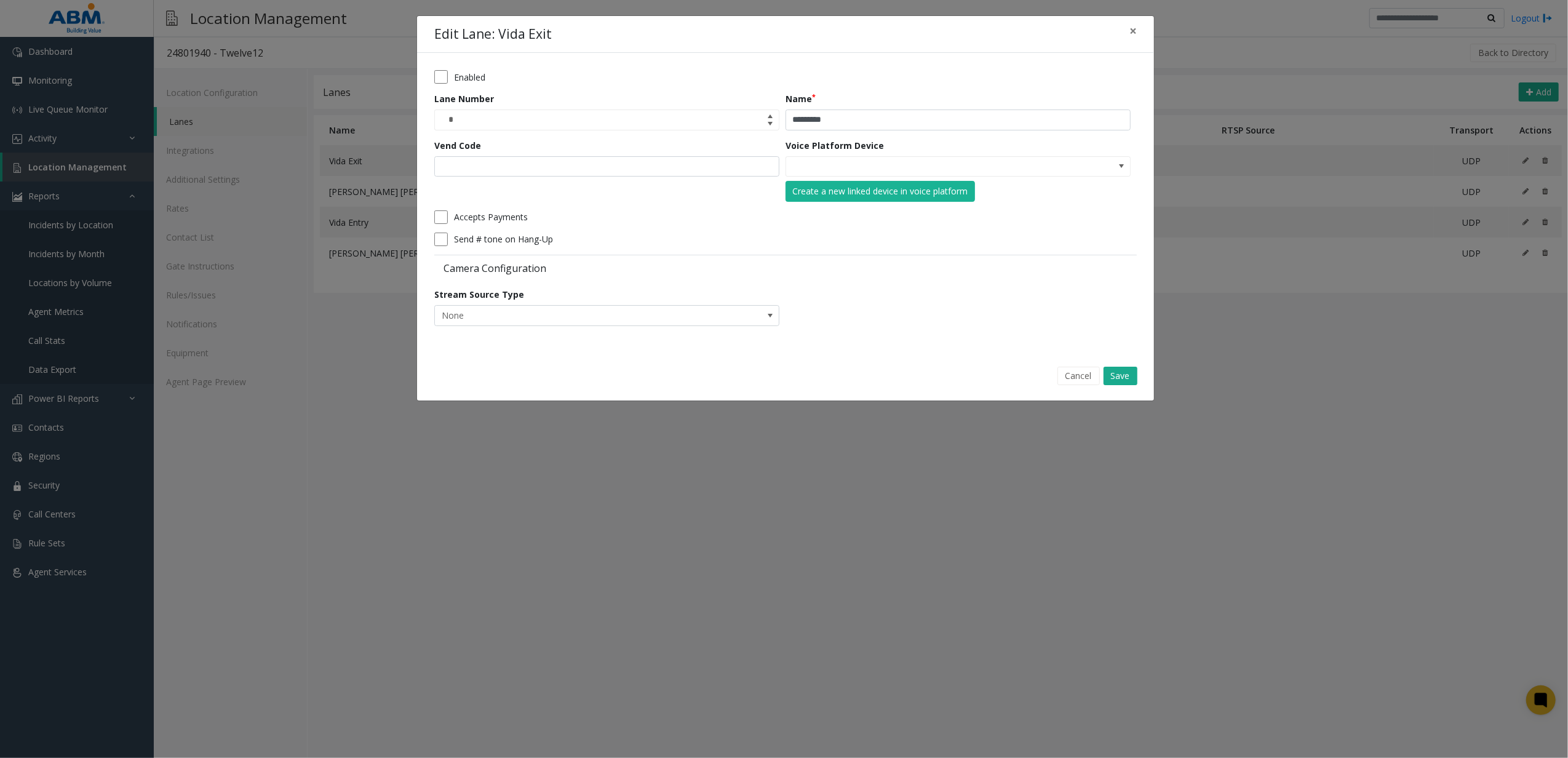
click at [1069, 380] on button "Cancel" at bounding box center [1078, 375] width 42 height 18
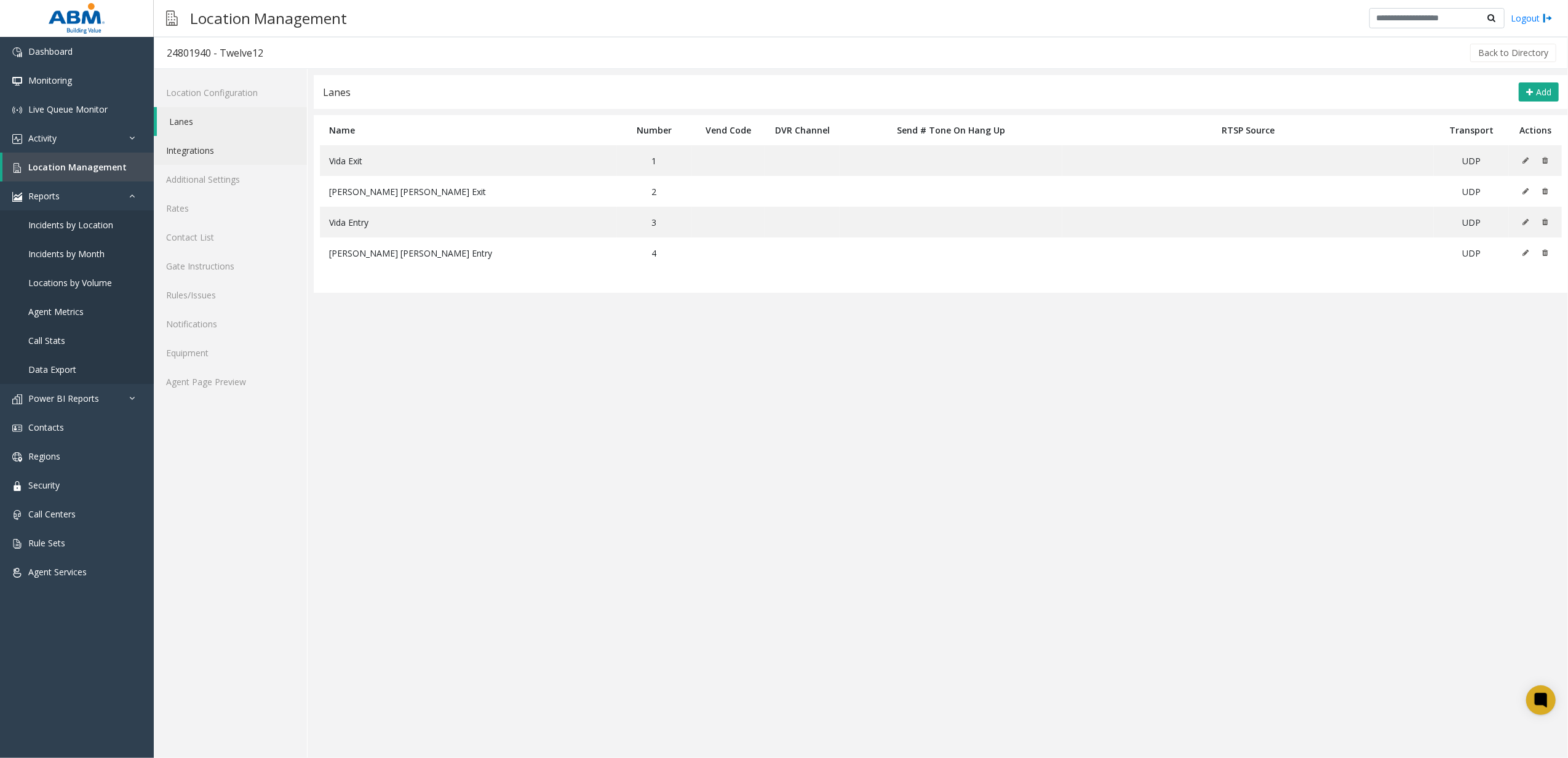
click at [227, 144] on link "Integrations" at bounding box center [230, 150] width 153 height 29
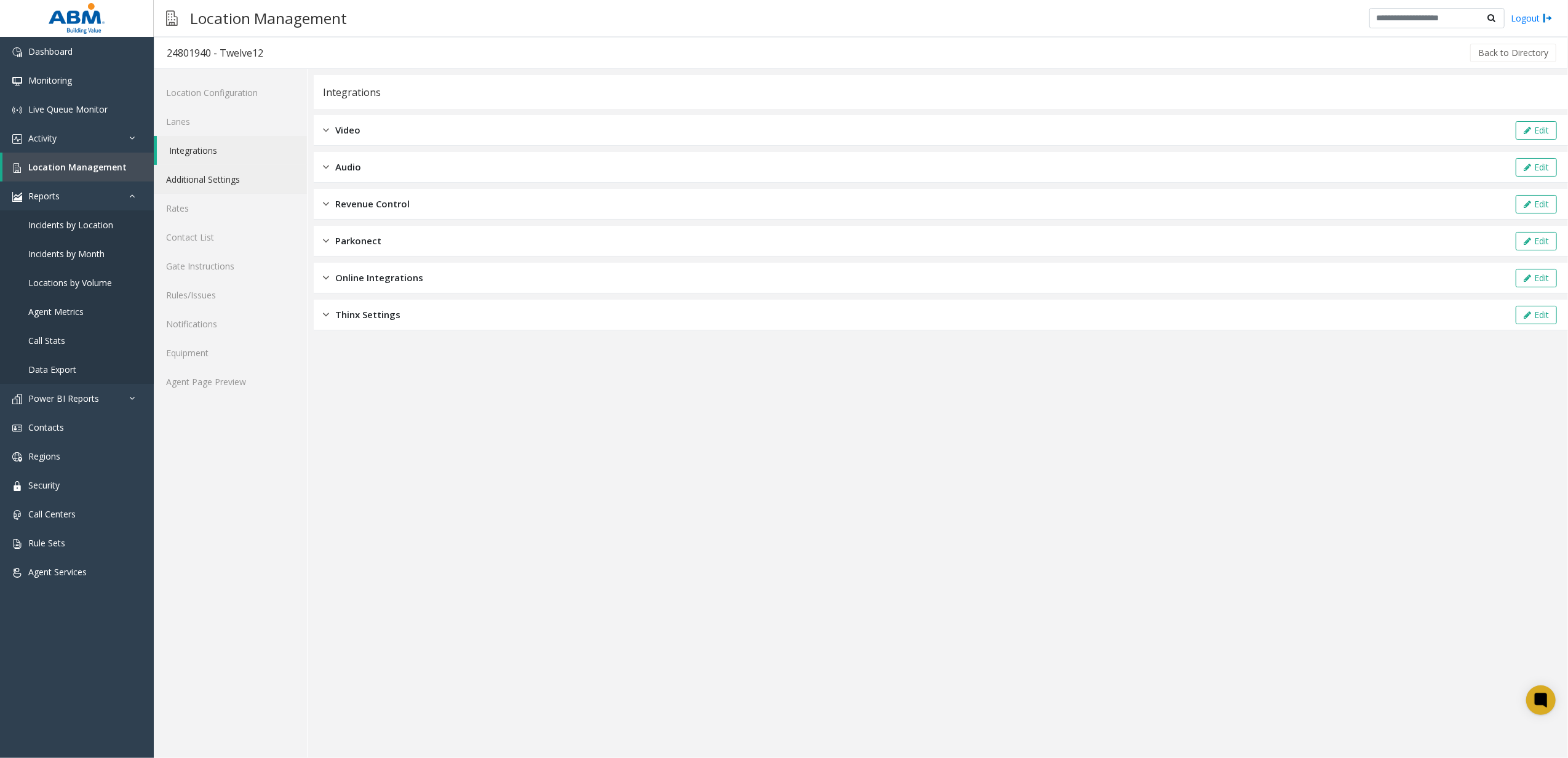
click at [232, 173] on link "Additional Settings" at bounding box center [230, 179] width 153 height 29
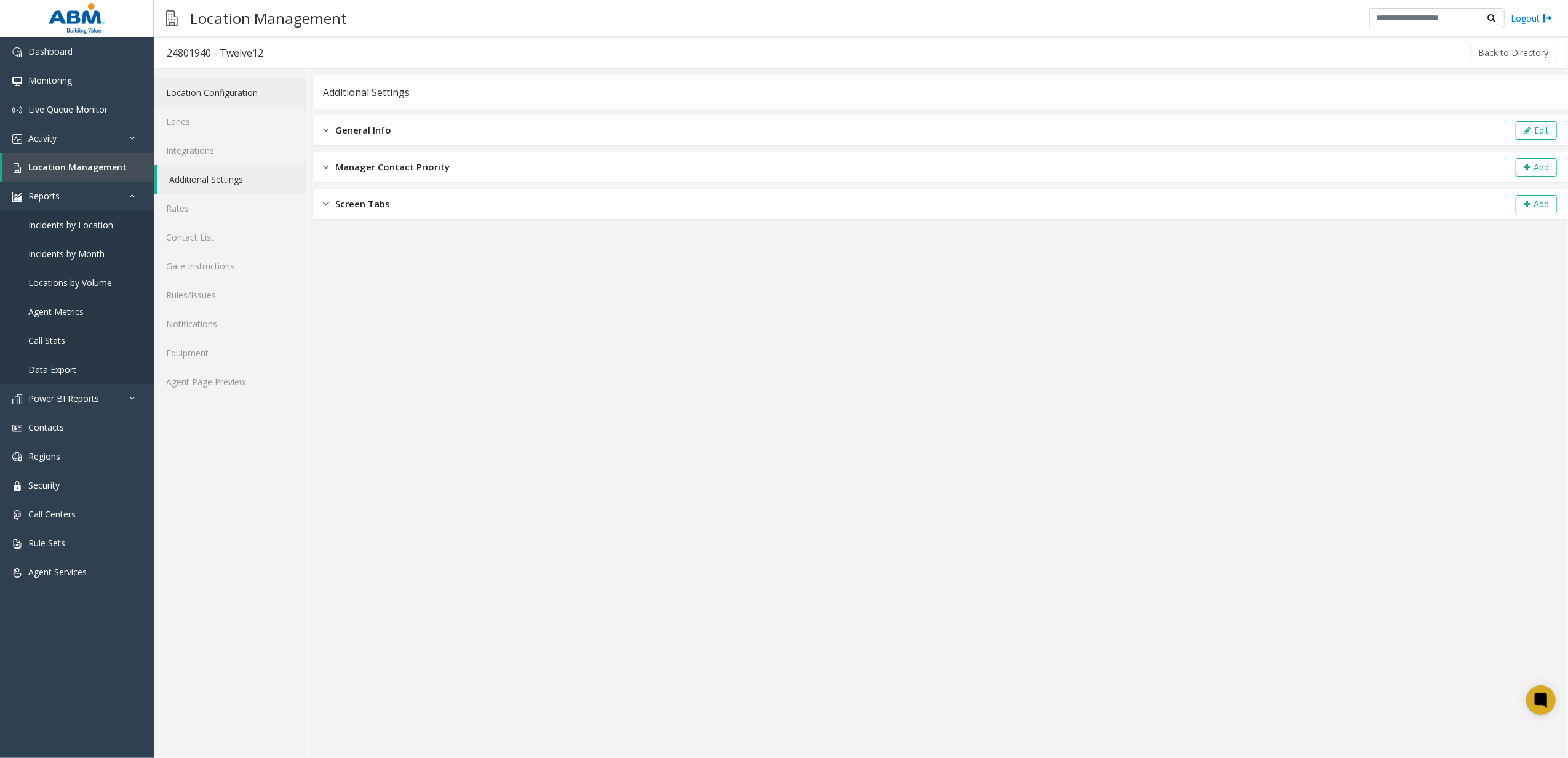
click at [269, 85] on link "Location Configuration" at bounding box center [230, 92] width 153 height 29
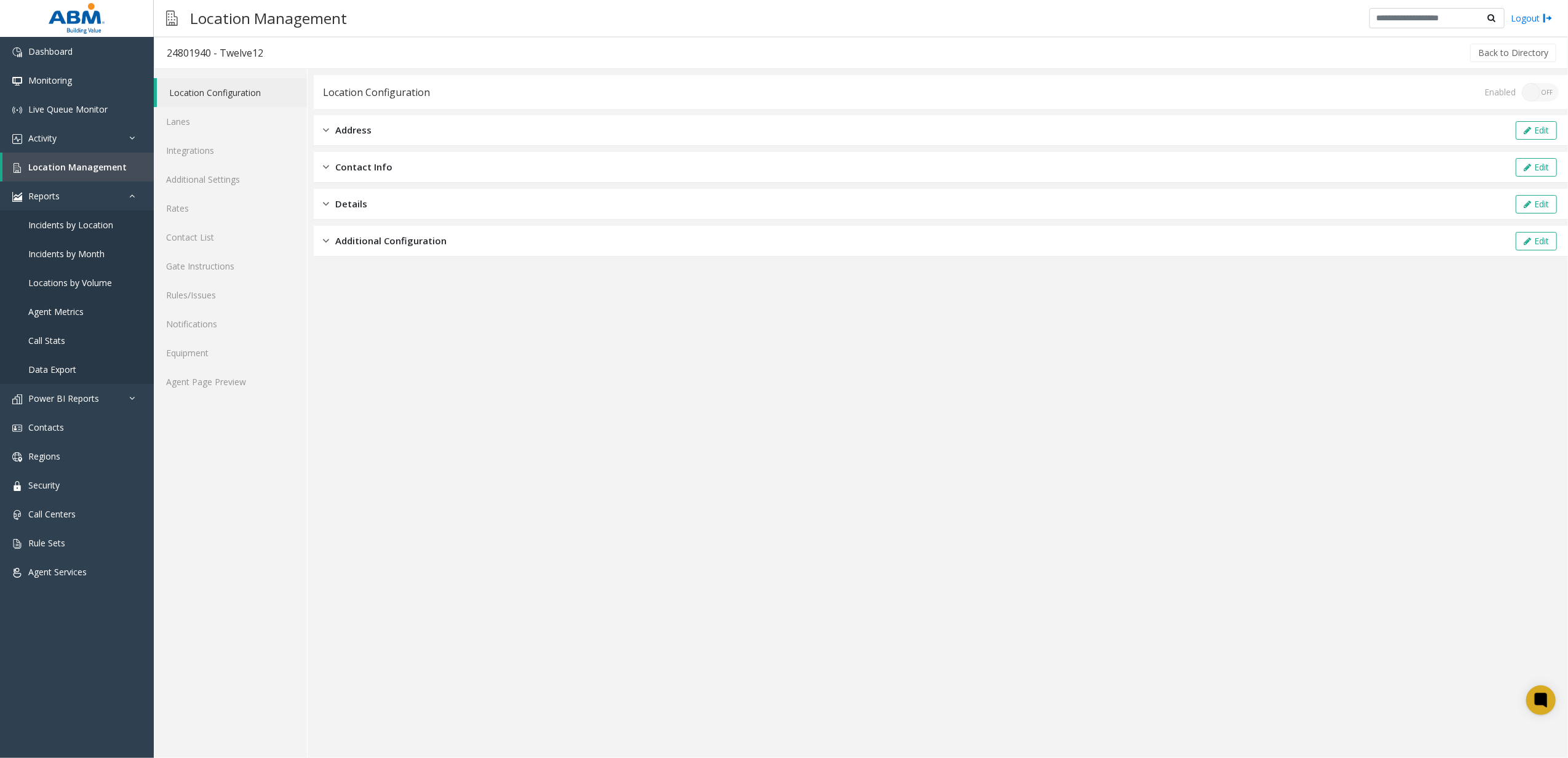
click at [407, 235] on span "Additional Configuration" at bounding box center [391, 240] width 112 height 14
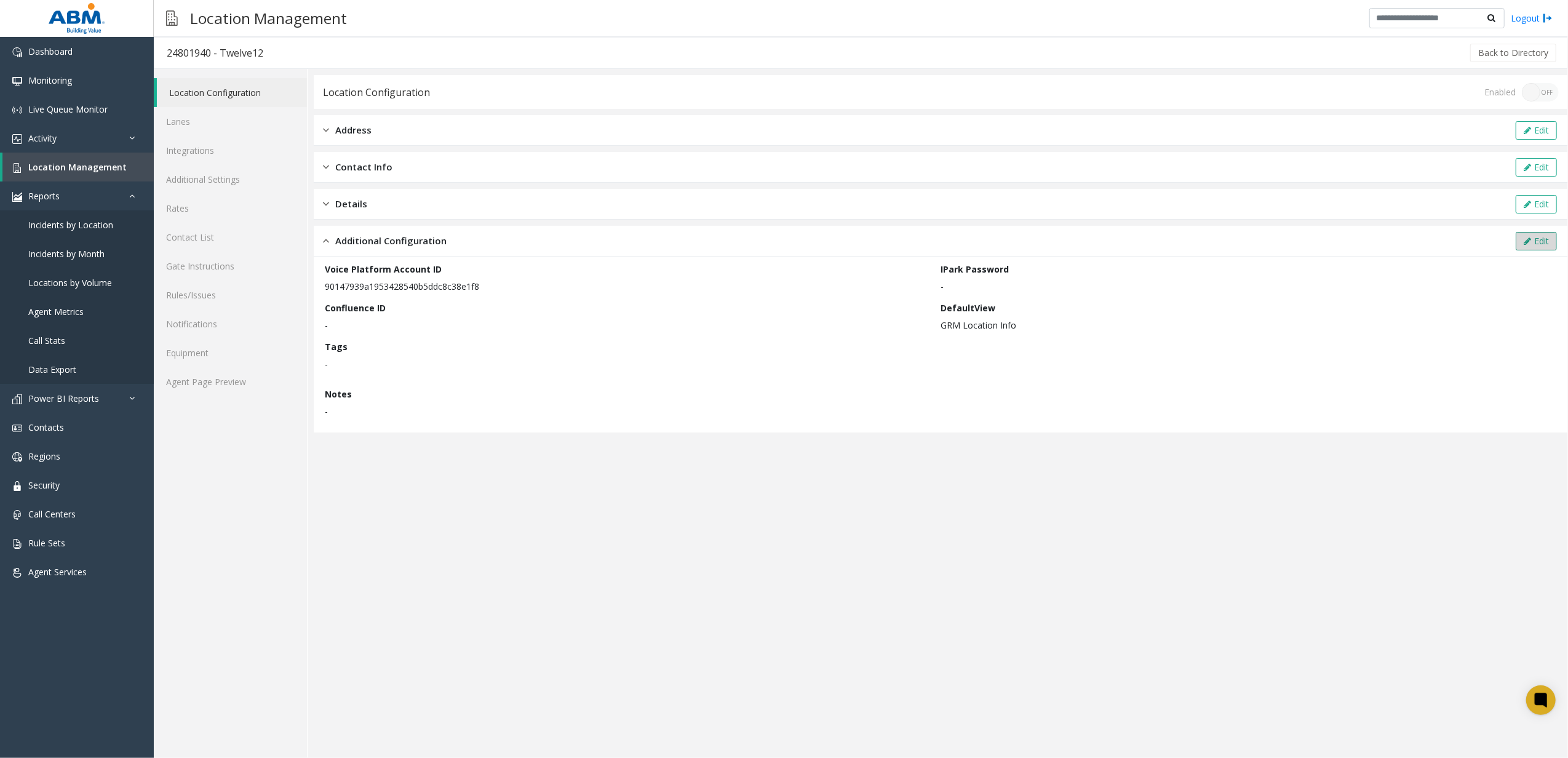
click at [1523, 246] on button "Edit" at bounding box center [1536, 240] width 41 height 18
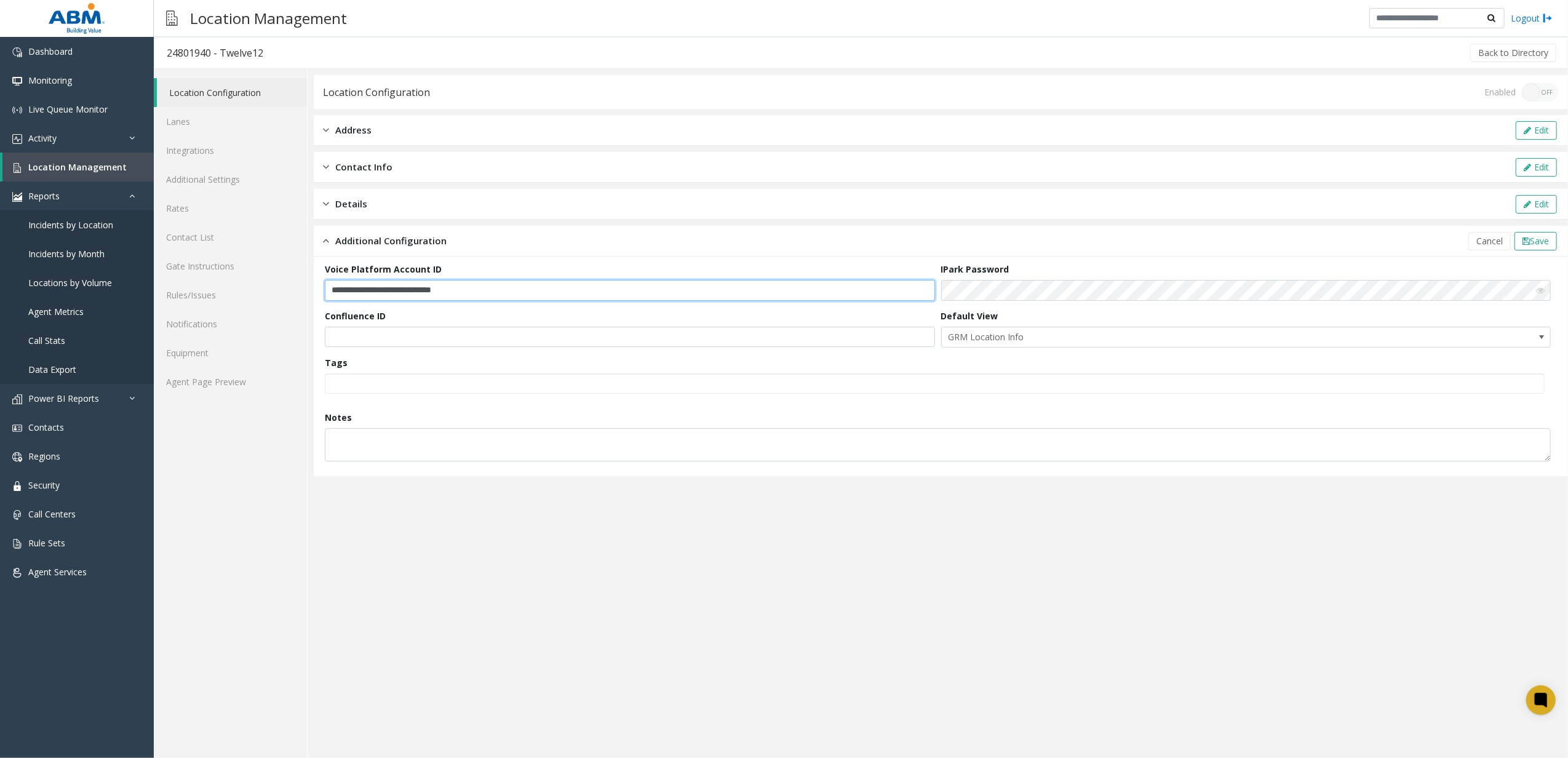
click at [531, 283] on input "**********" at bounding box center [630, 291] width 610 height 21
drag, startPoint x: 525, startPoint y: 283, endPoint x: 320, endPoint y: 279, distance: 205.0
click at [320, 279] on div "**********" at bounding box center [941, 366] width 1254 height 219
click at [1541, 237] on span "Save" at bounding box center [1539, 240] width 19 height 12
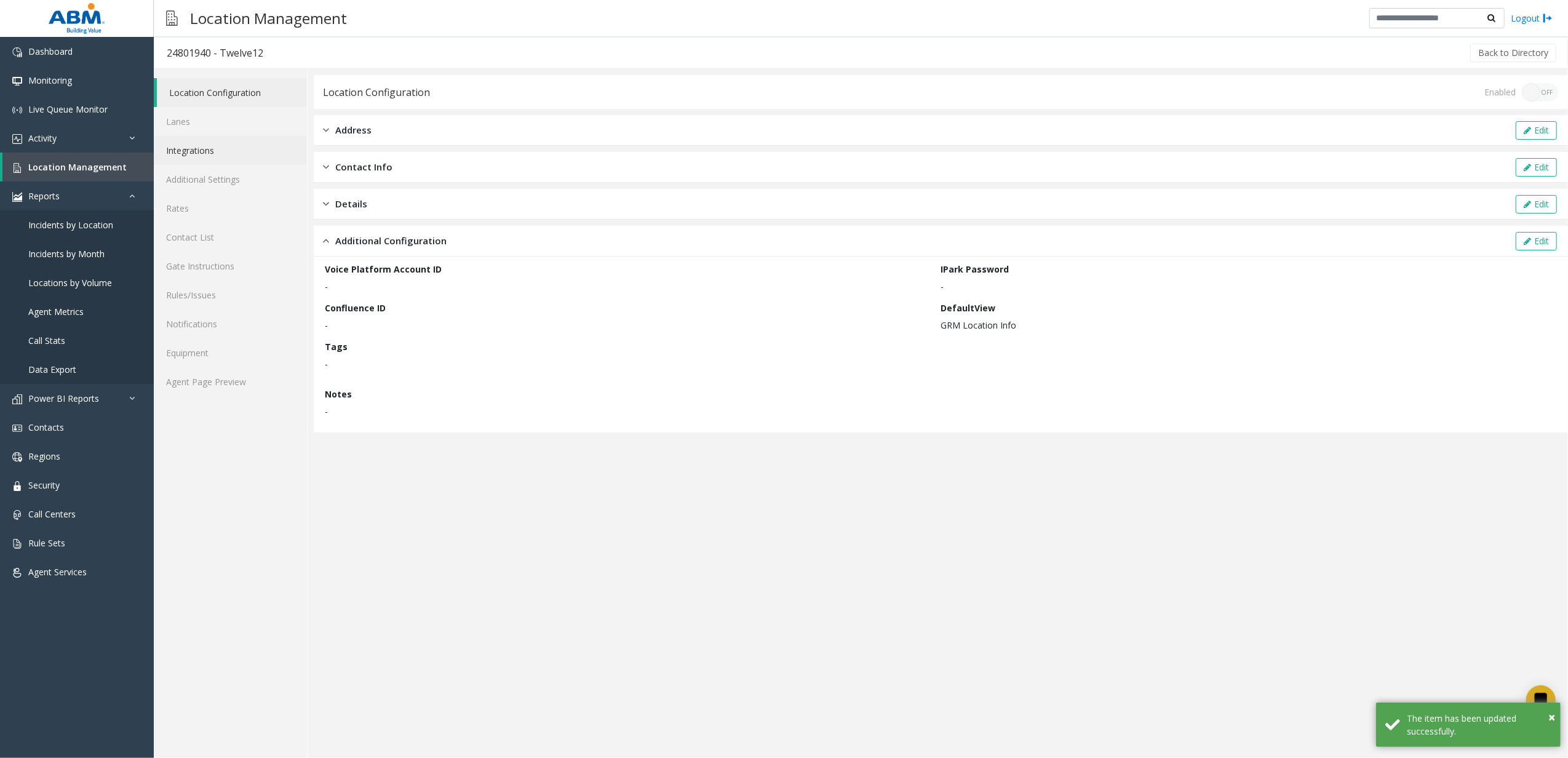
click at [197, 146] on link "Integrations" at bounding box center [230, 150] width 153 height 29
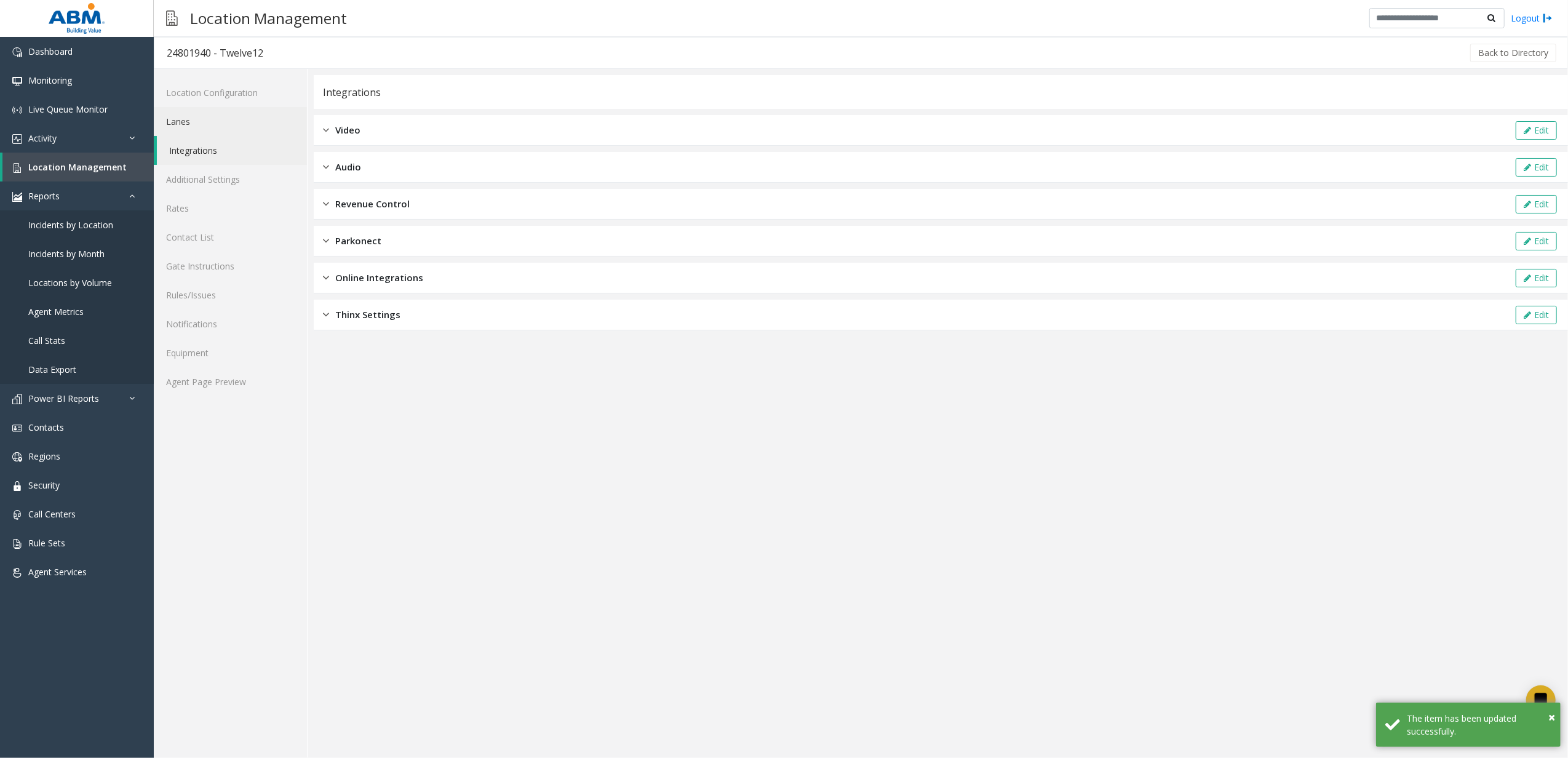
click at [200, 124] on link "Lanes" at bounding box center [230, 121] width 153 height 29
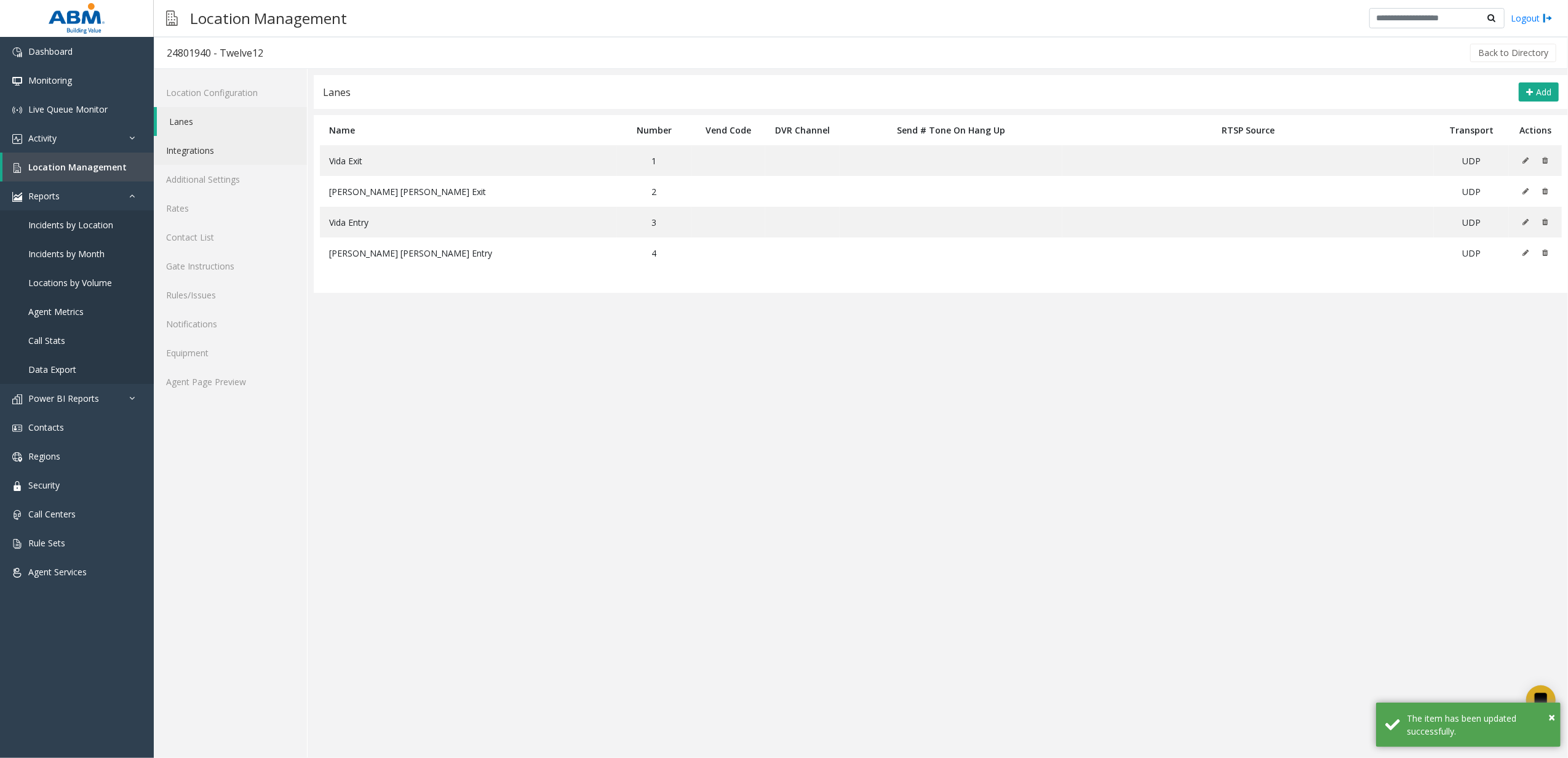
click at [224, 144] on link "Integrations" at bounding box center [230, 150] width 153 height 29
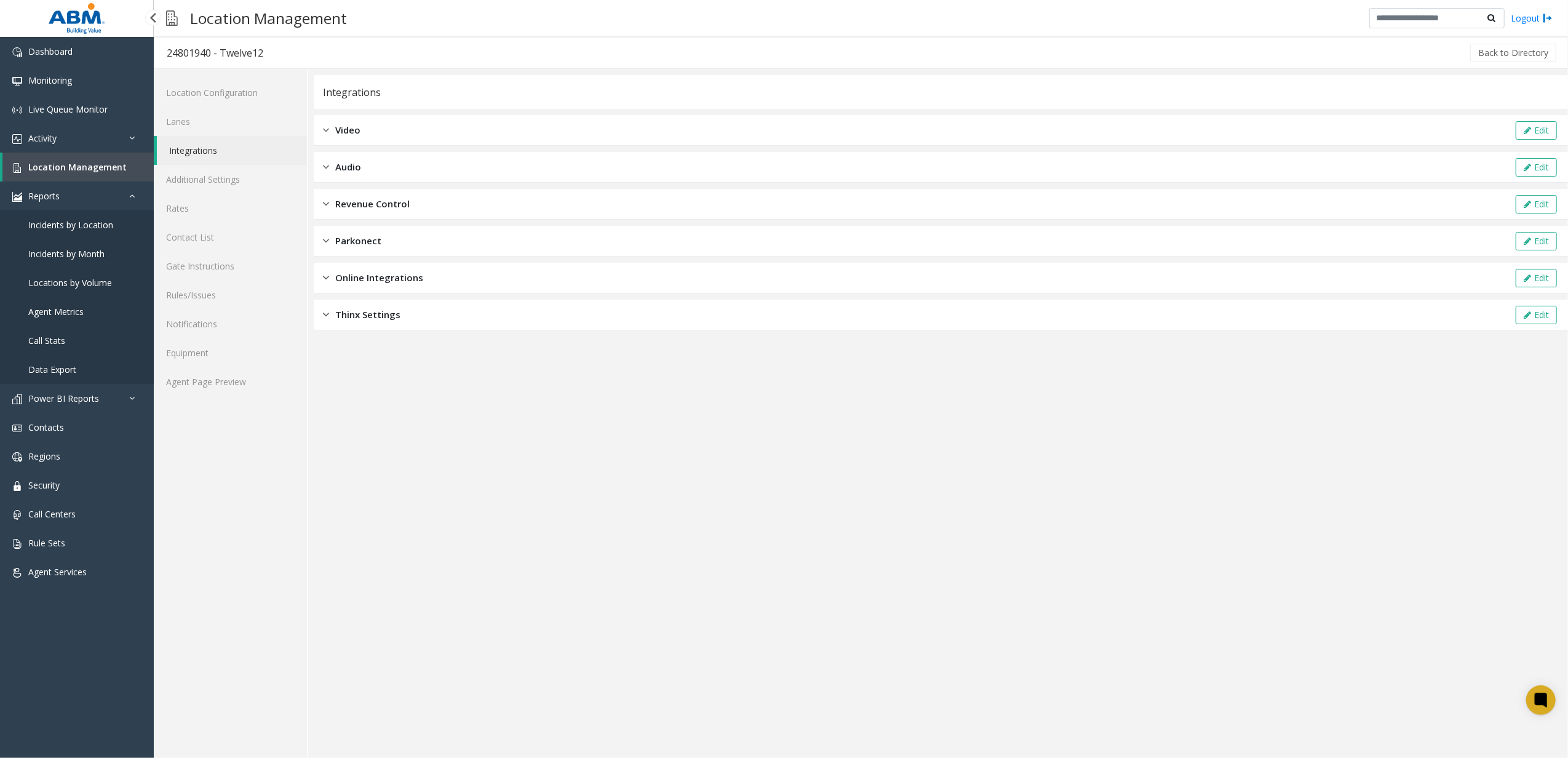
click at [54, 163] on span "Location Management" at bounding box center [77, 167] width 98 height 12
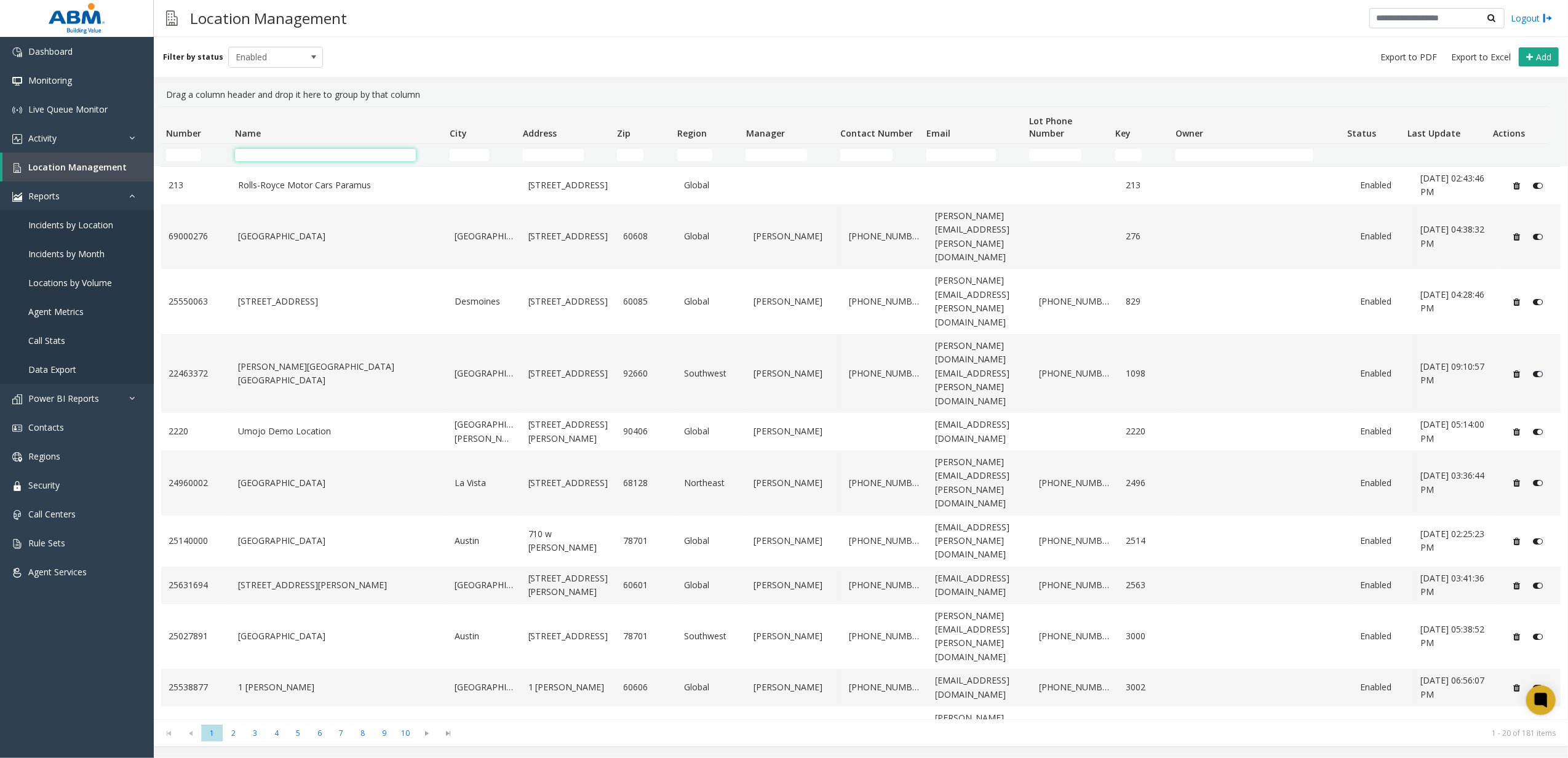
click at [309, 150] on input "Name Filter" at bounding box center [325, 155] width 182 height 13
type input "*"
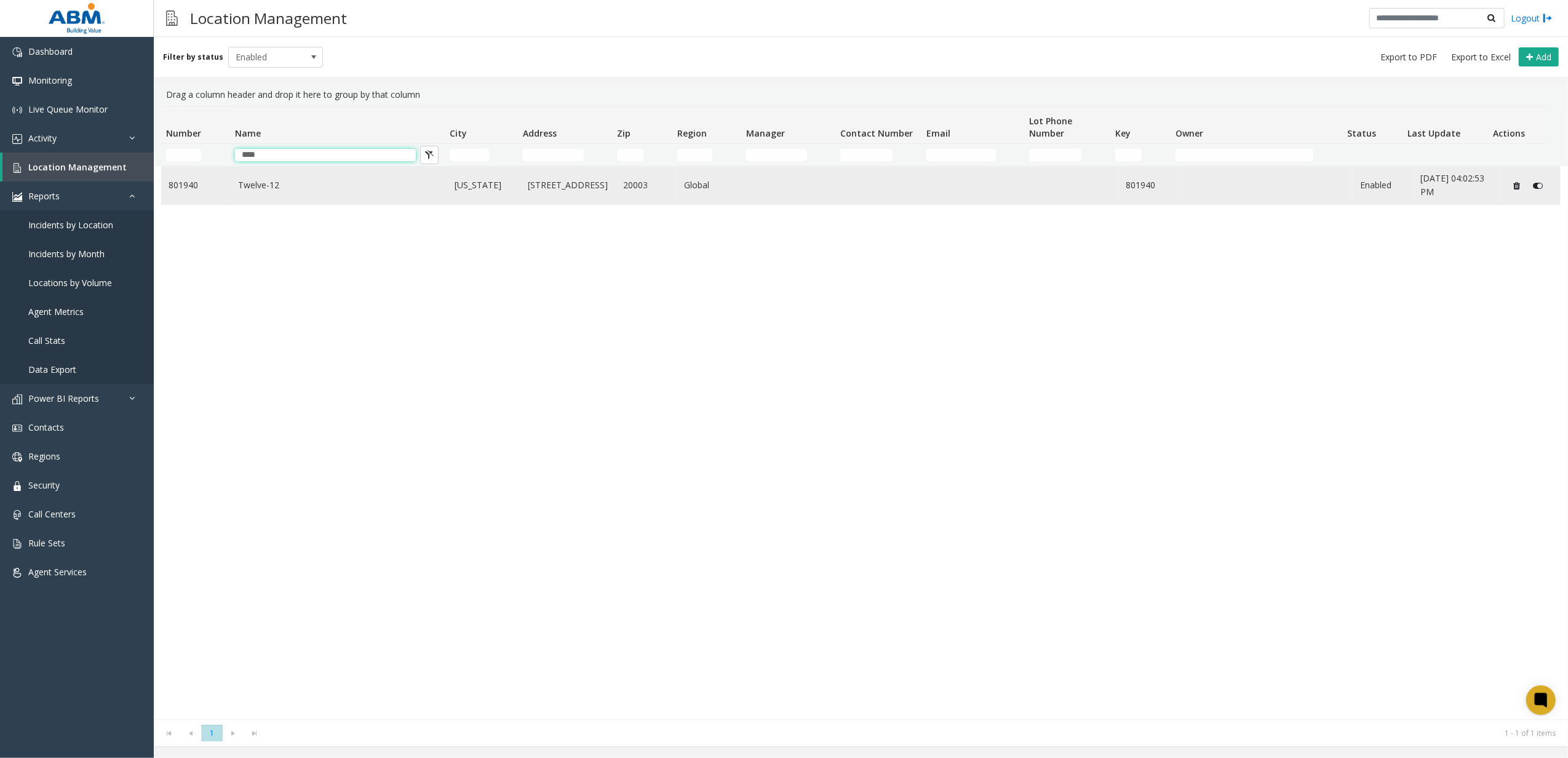
type input "****"
click at [360, 181] on link "Twelve-12" at bounding box center [339, 185] width 202 height 13
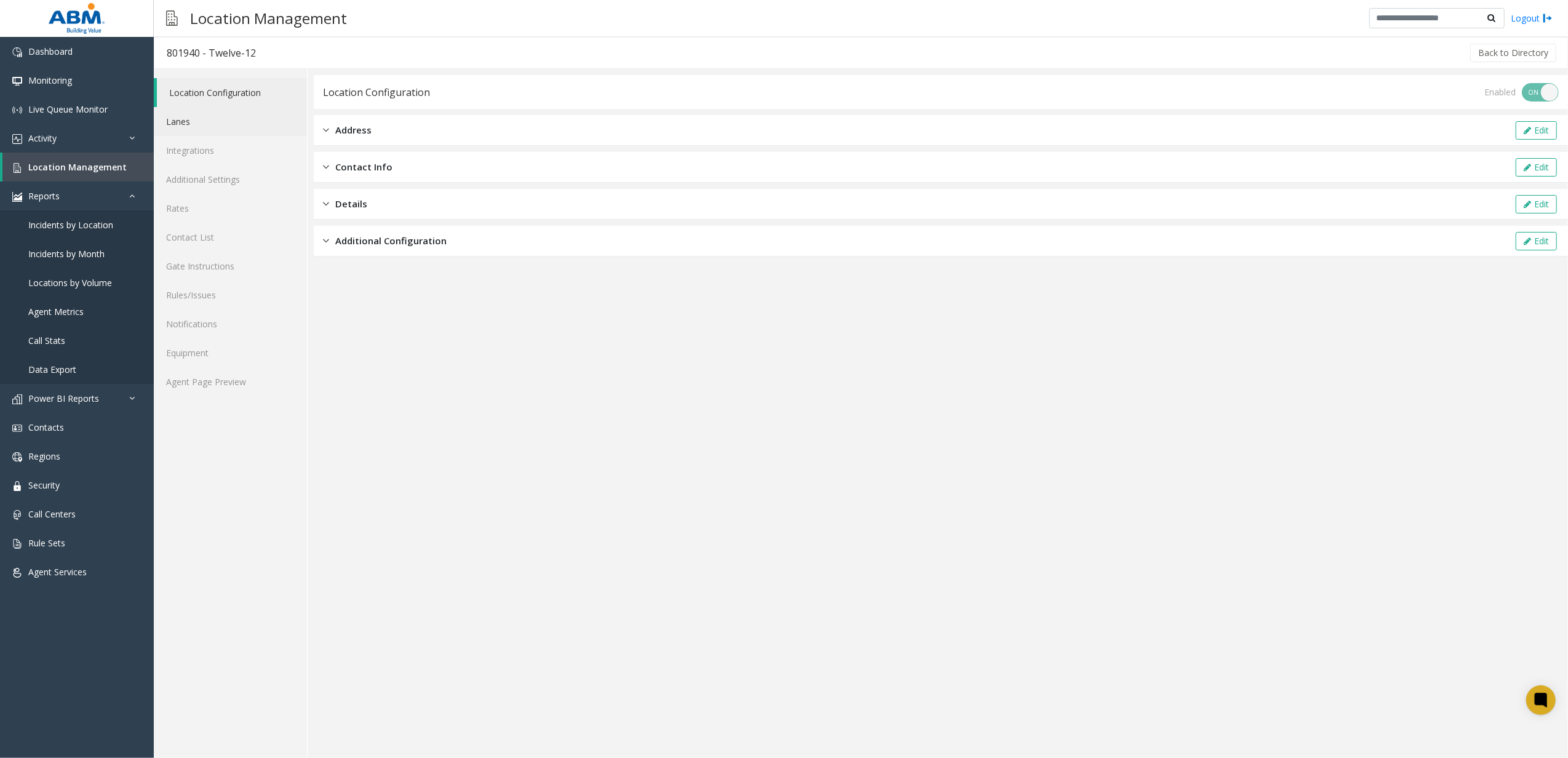
click at [252, 112] on link "Lanes" at bounding box center [230, 121] width 153 height 29
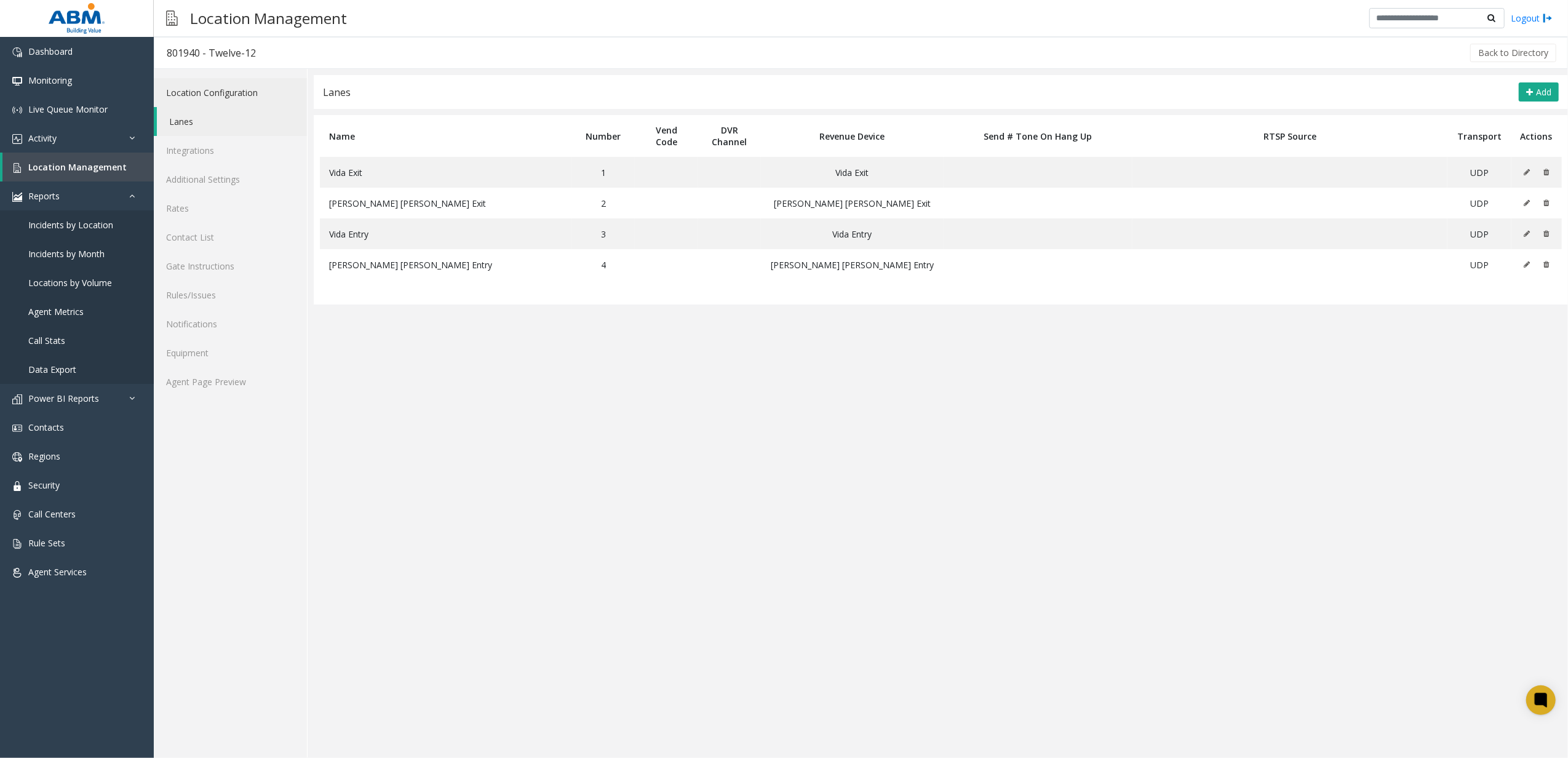
click at [246, 96] on link "Location Configuration" at bounding box center [230, 92] width 153 height 29
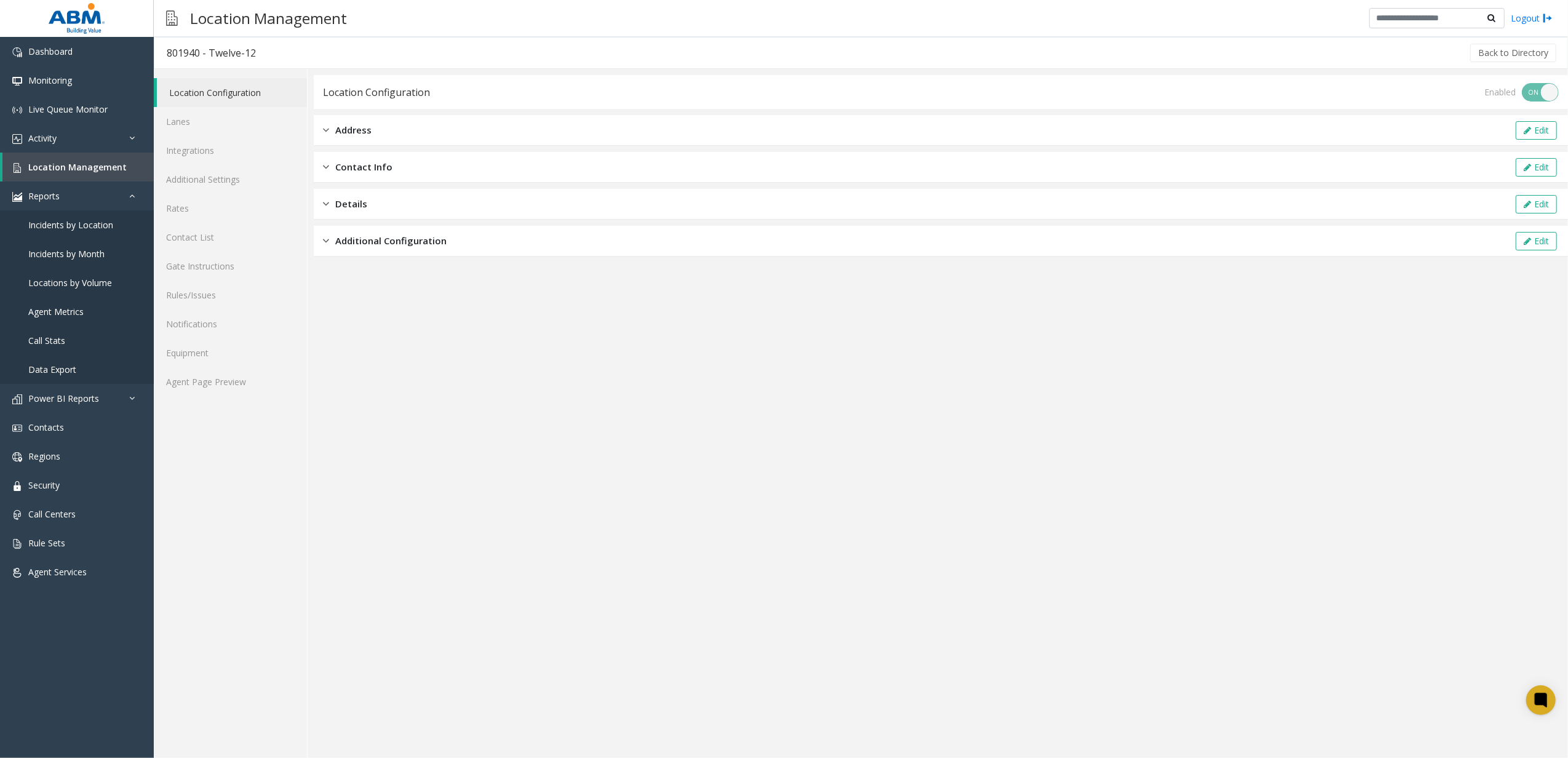
click at [339, 230] on div "Additional Configuration Edit" at bounding box center [941, 241] width 1254 height 31
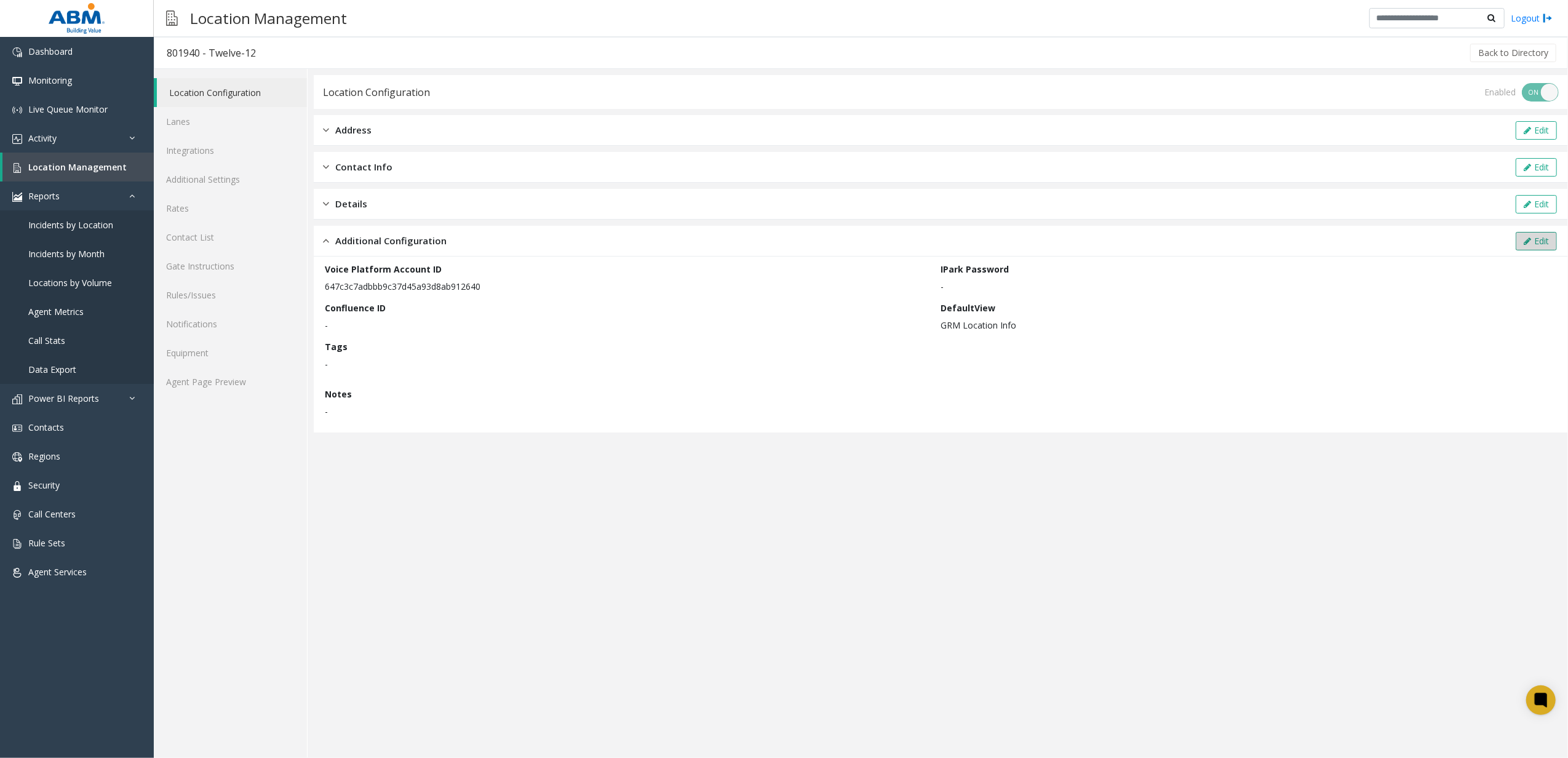
click at [1538, 237] on button "Edit" at bounding box center [1536, 240] width 41 height 18
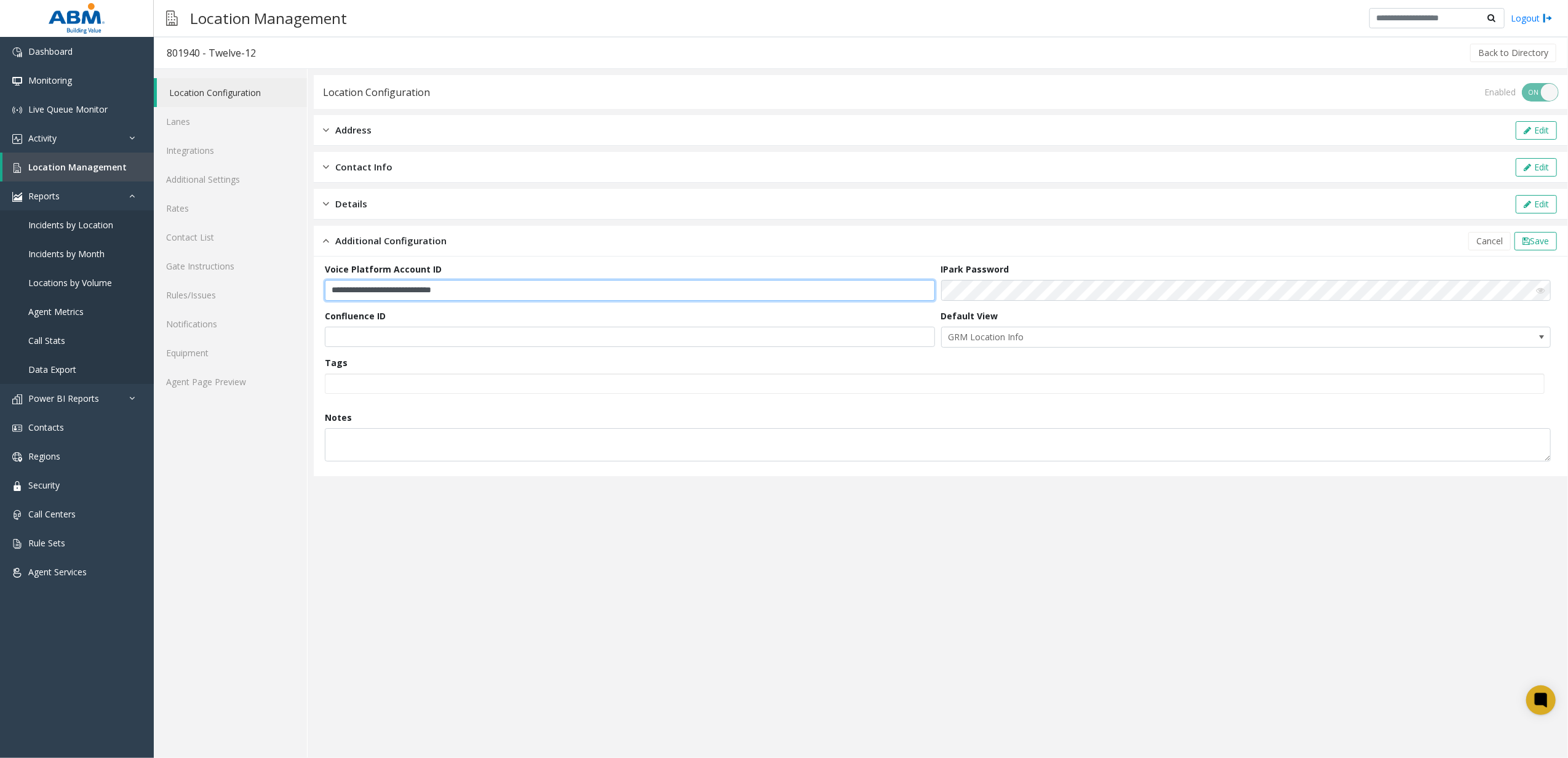
click at [562, 299] on input "**********" at bounding box center [630, 291] width 610 height 21
paste input "text"
click at [1543, 247] on button "Save" at bounding box center [1535, 240] width 42 height 18
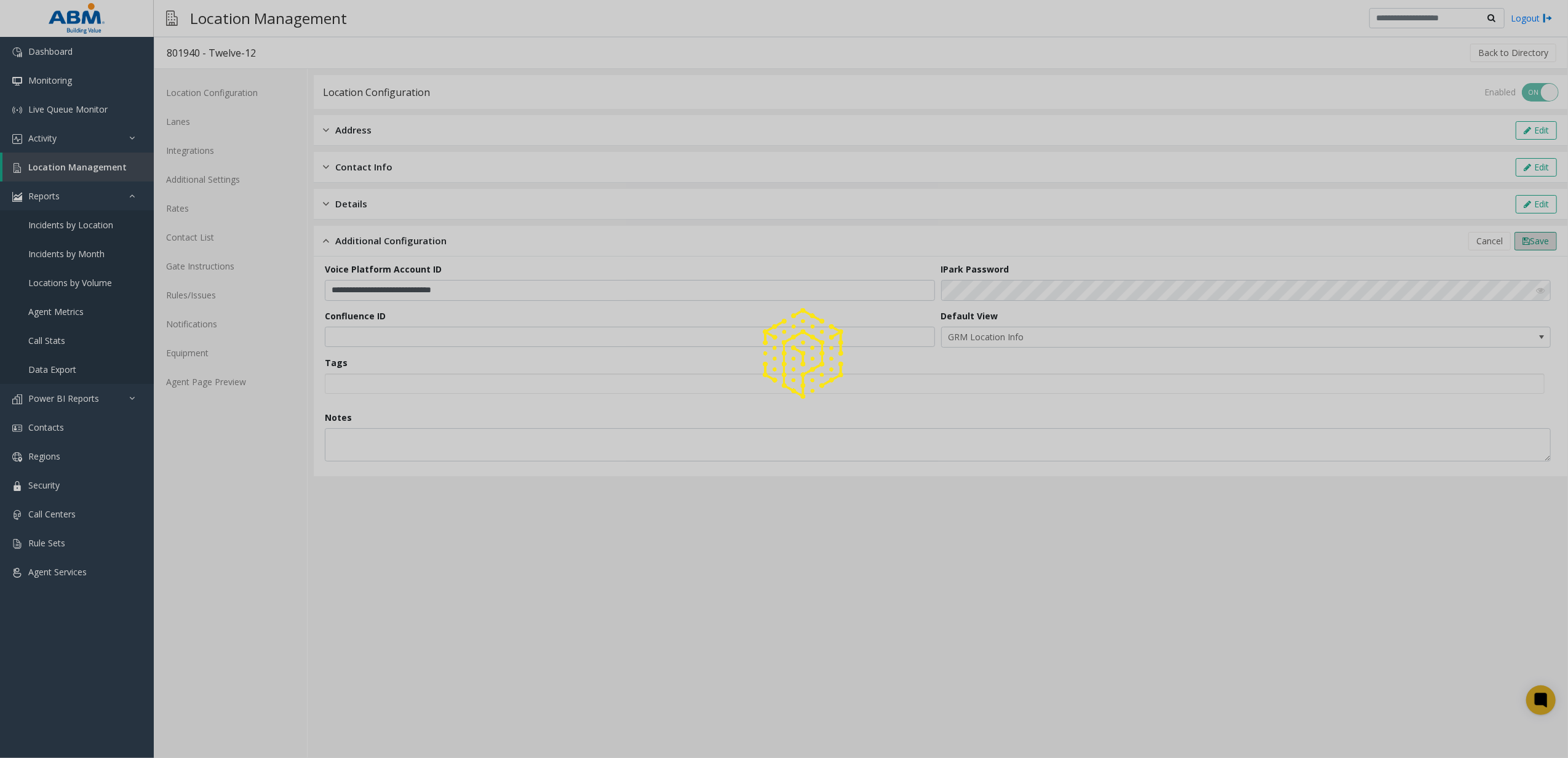
type input "**********"
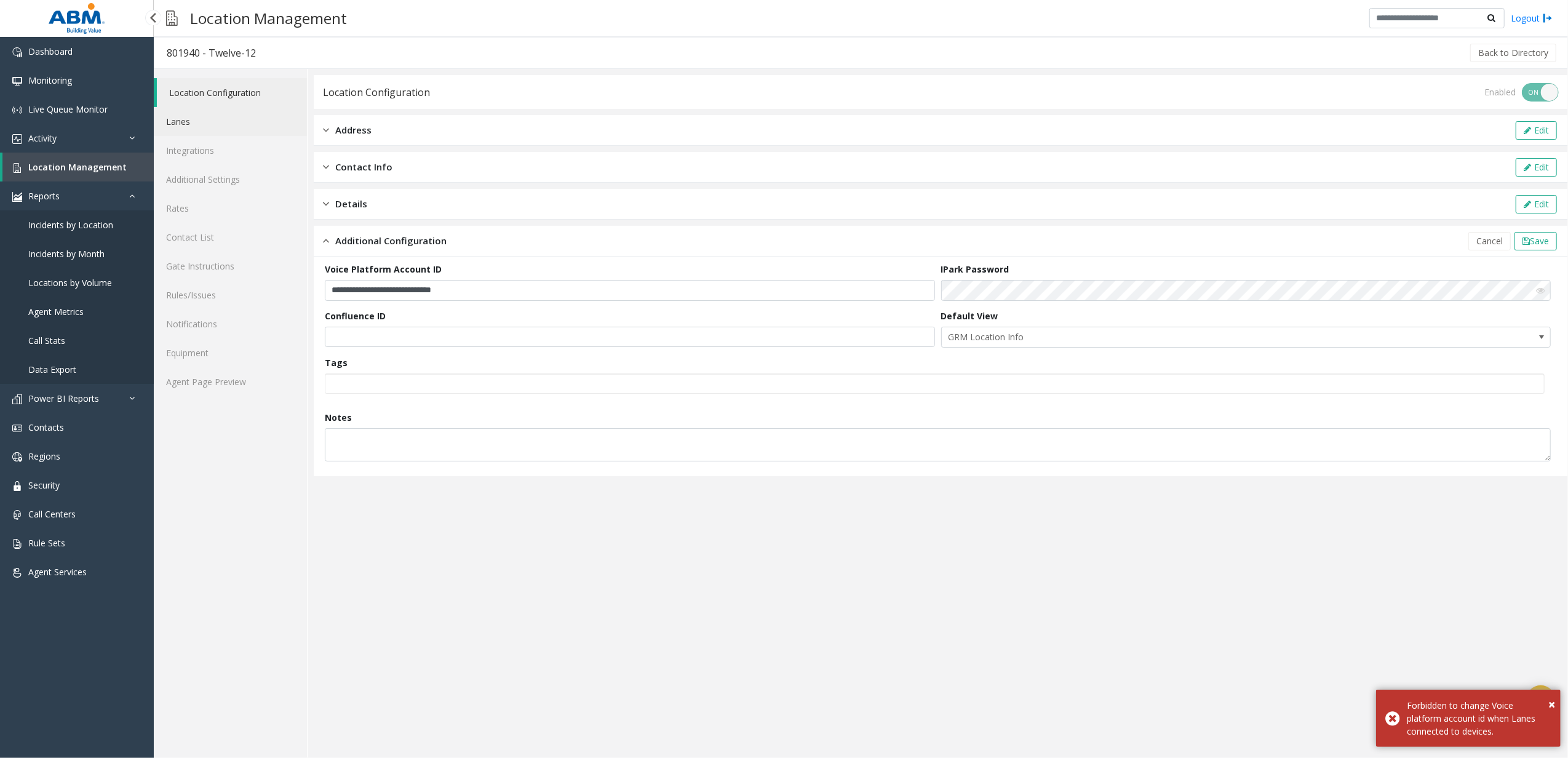
click at [175, 114] on link "Lanes" at bounding box center [230, 121] width 153 height 29
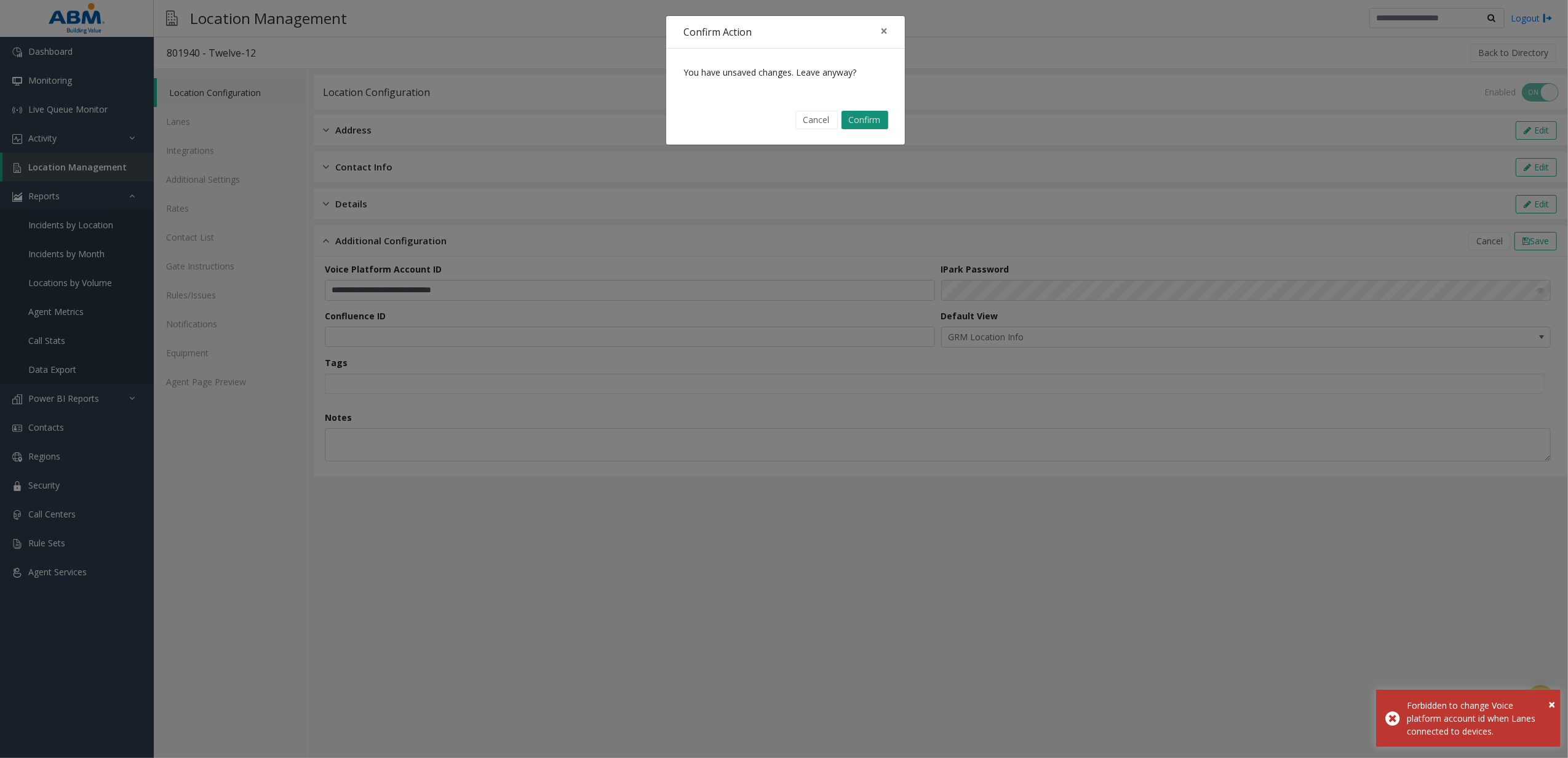
click at [865, 115] on button "Confirm" at bounding box center [865, 119] width 47 height 18
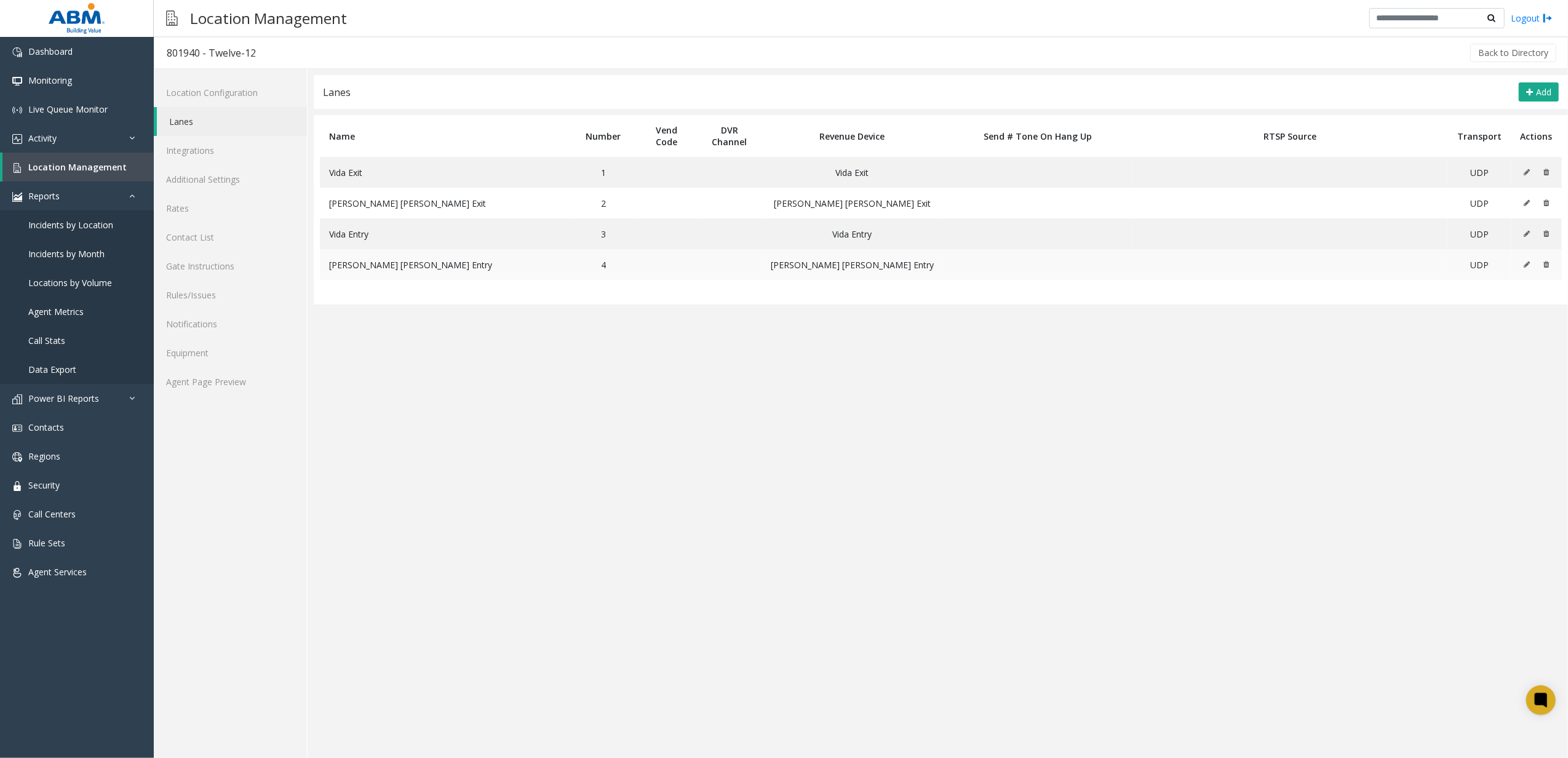
click at [1527, 268] on icon at bounding box center [1527, 265] width 6 height 8
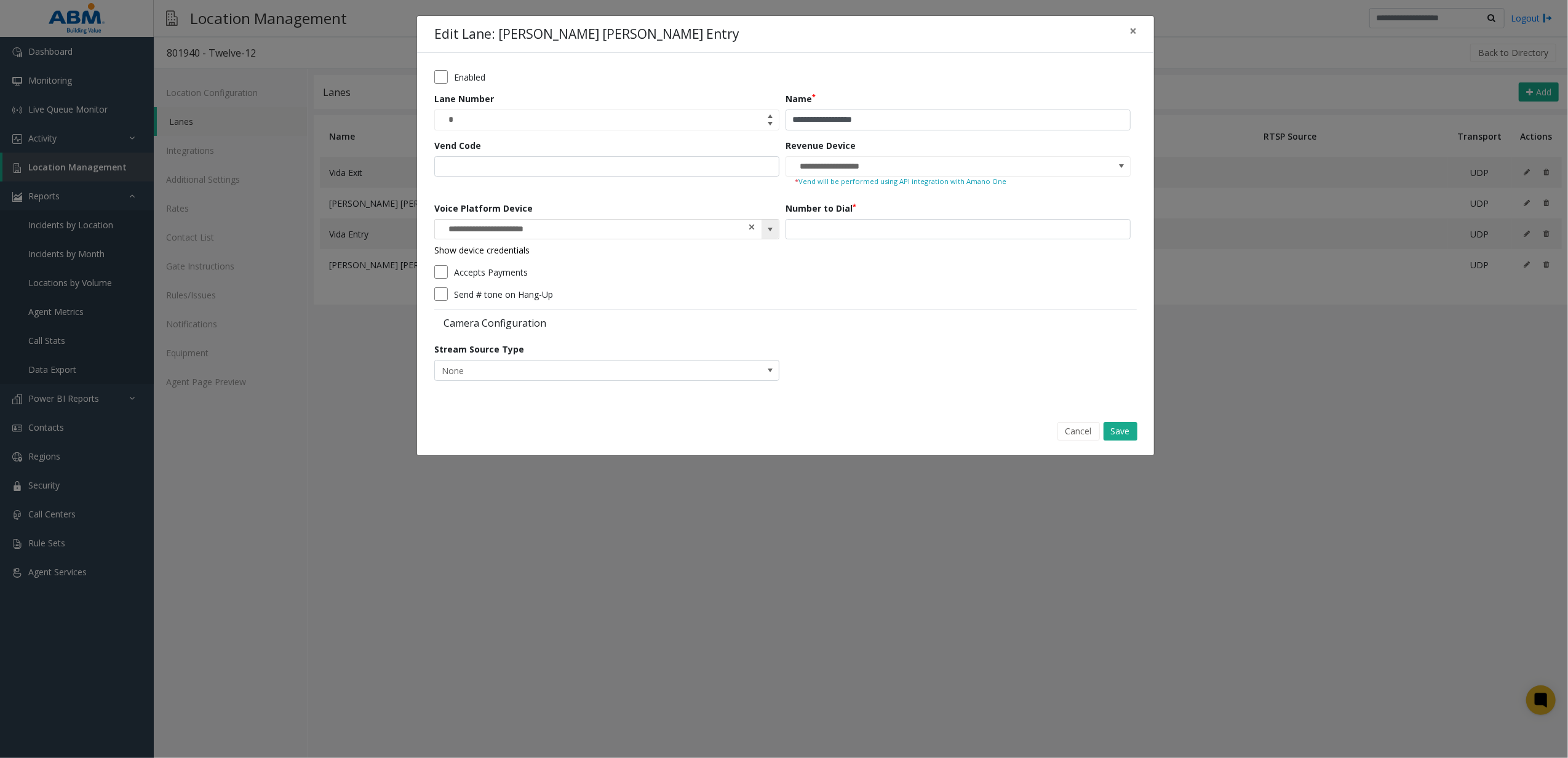
click at [750, 227] on span at bounding box center [751, 227] width 9 height 13
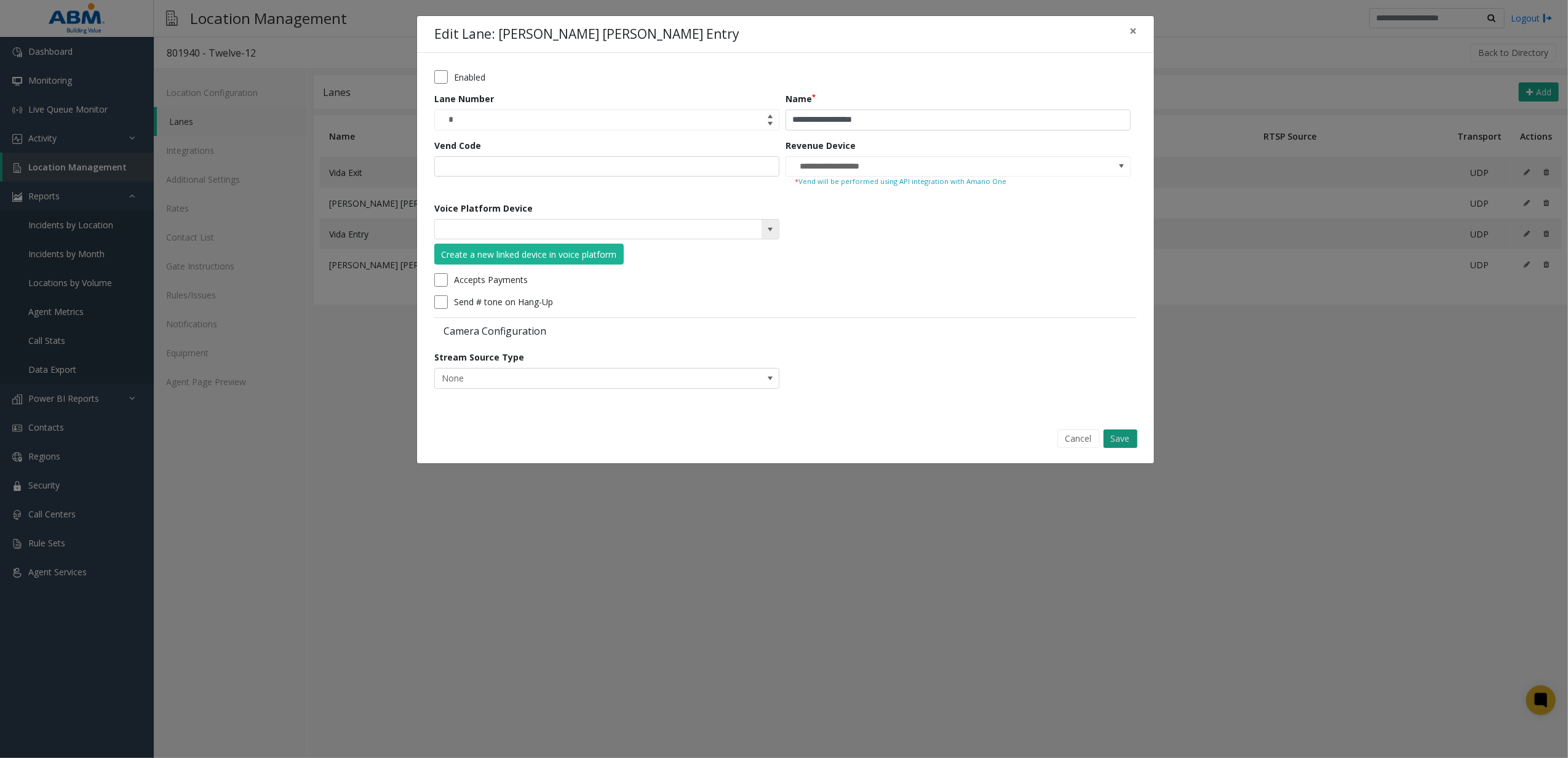
click at [1110, 431] on button "Save" at bounding box center [1120, 438] width 34 height 18
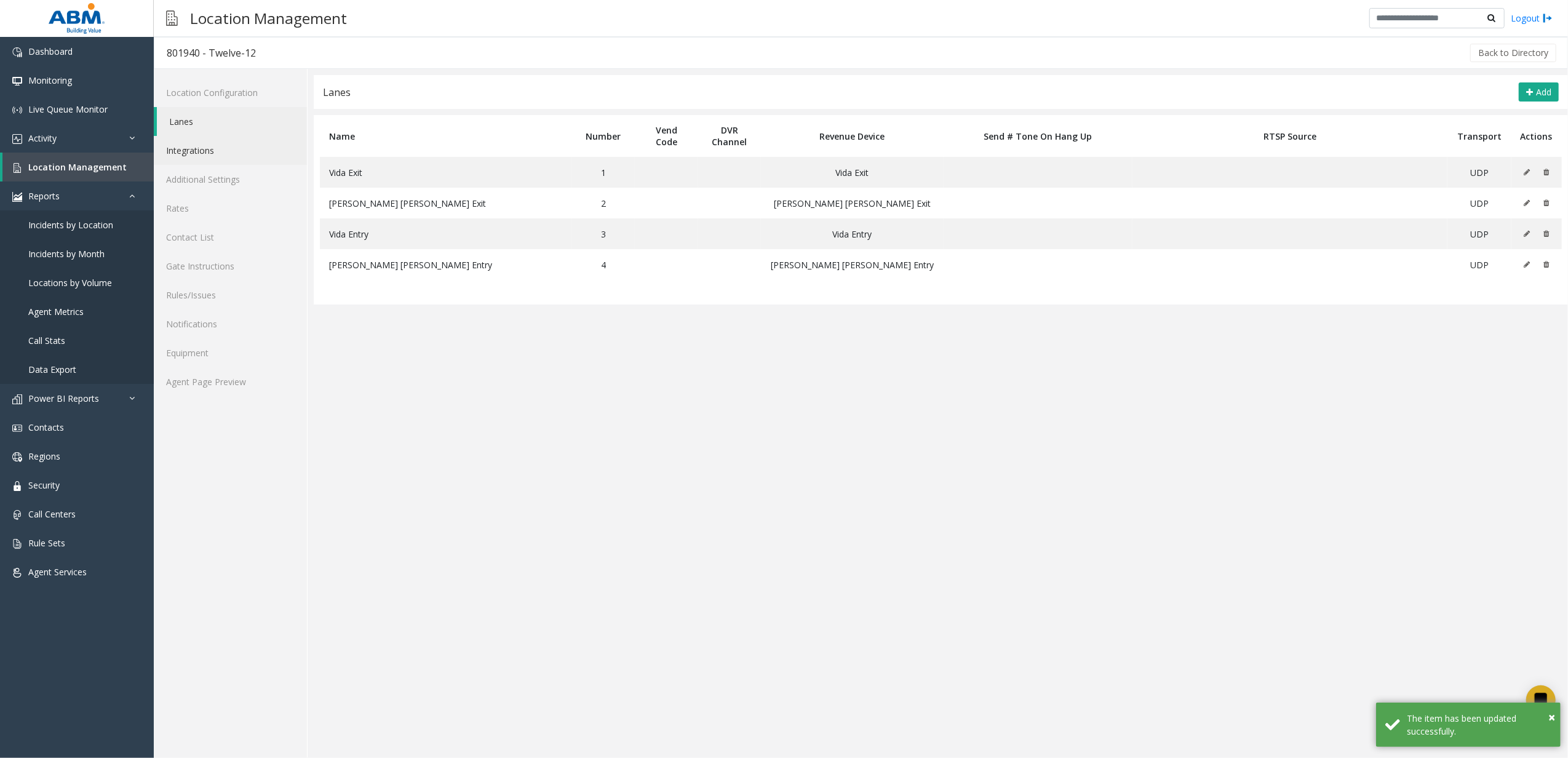
click at [224, 156] on link "Integrations" at bounding box center [230, 150] width 153 height 29
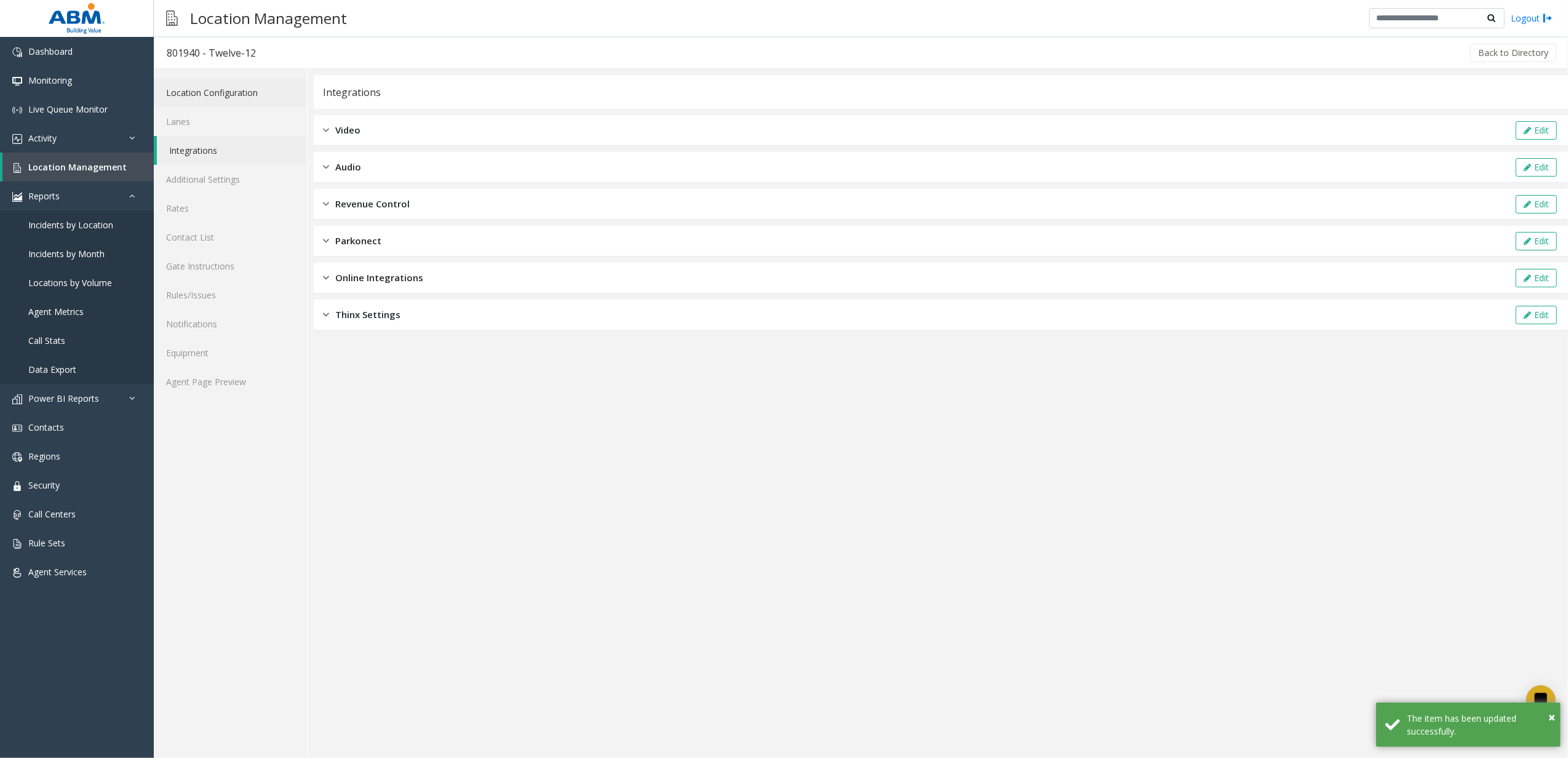
click at [194, 89] on link "Location Configuration" at bounding box center [230, 92] width 153 height 29
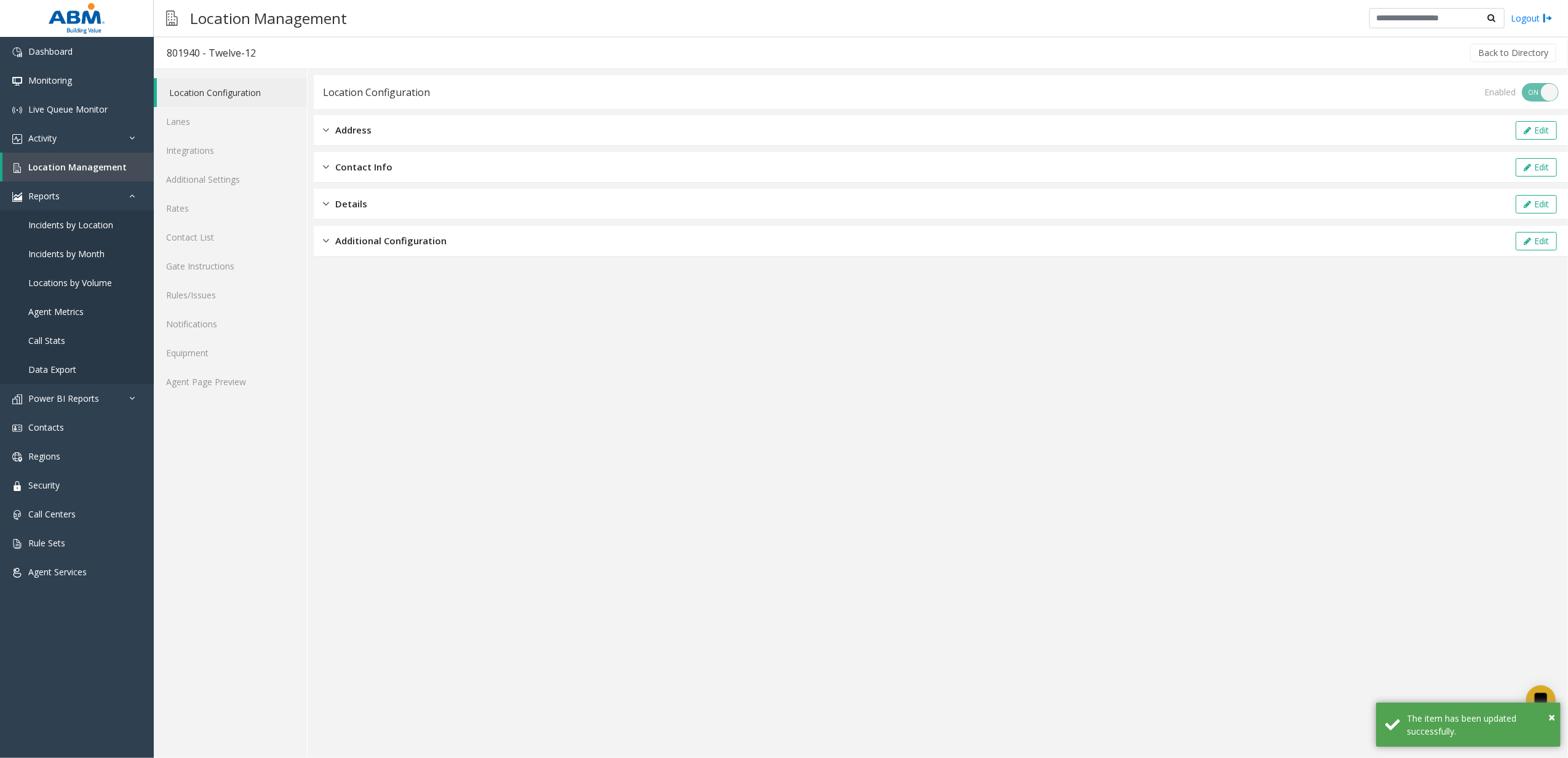
click at [382, 241] on span "Additional Configuration" at bounding box center [391, 240] width 112 height 14
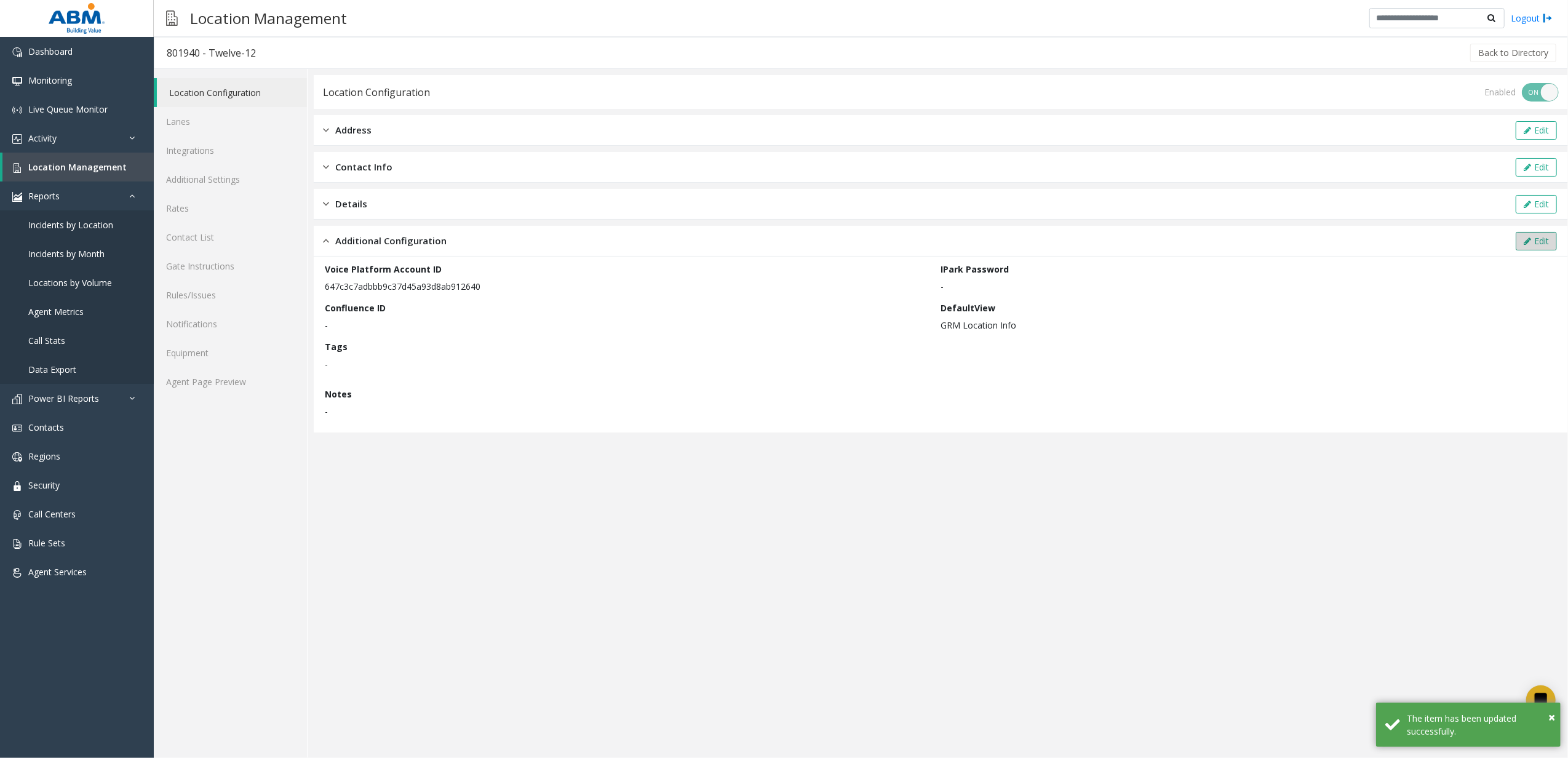
click at [1527, 240] on icon at bounding box center [1528, 240] width 8 height 9
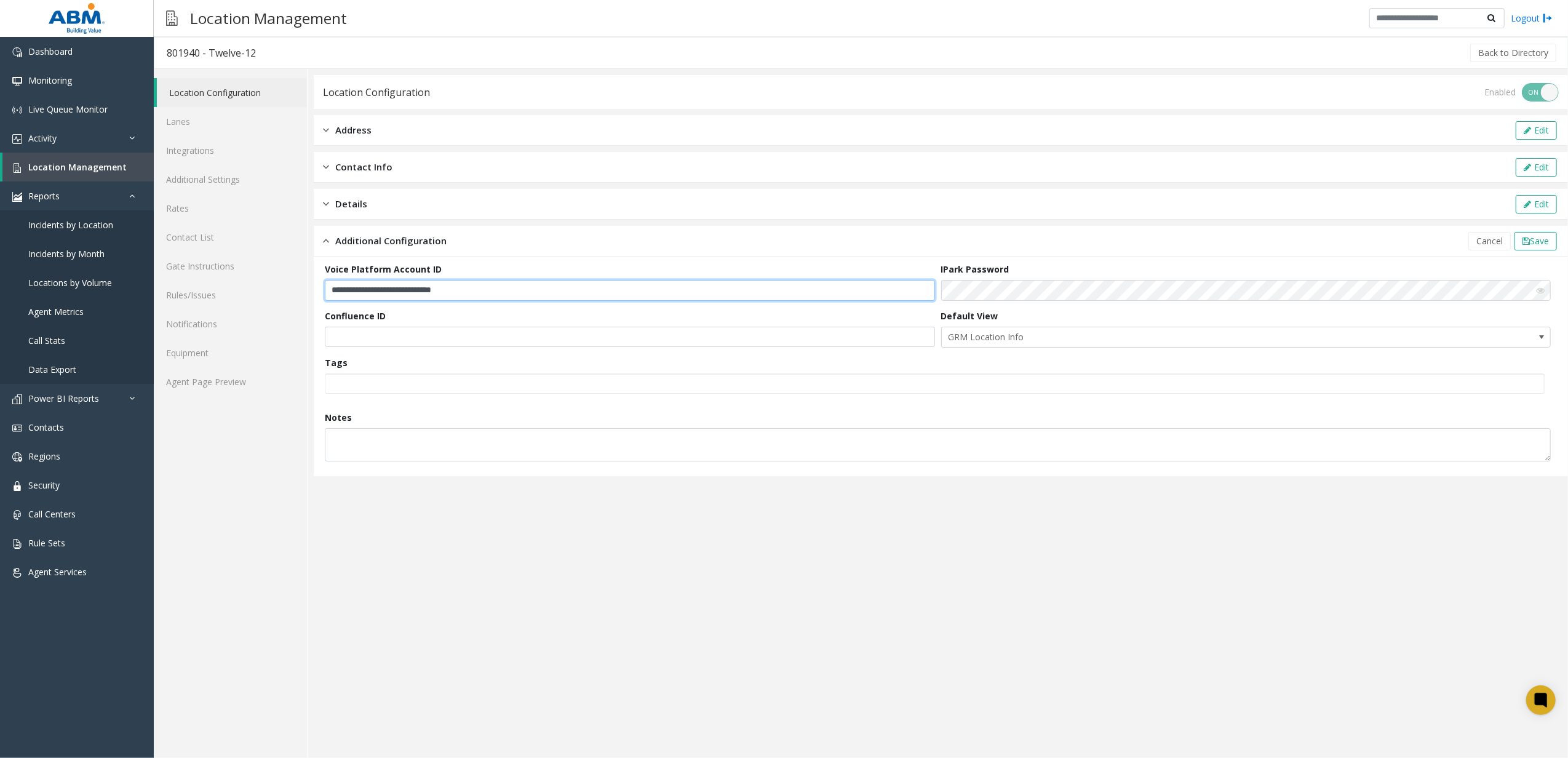
click at [584, 284] on input "**********" at bounding box center [630, 291] width 610 height 21
paste input "text"
type input "**********"
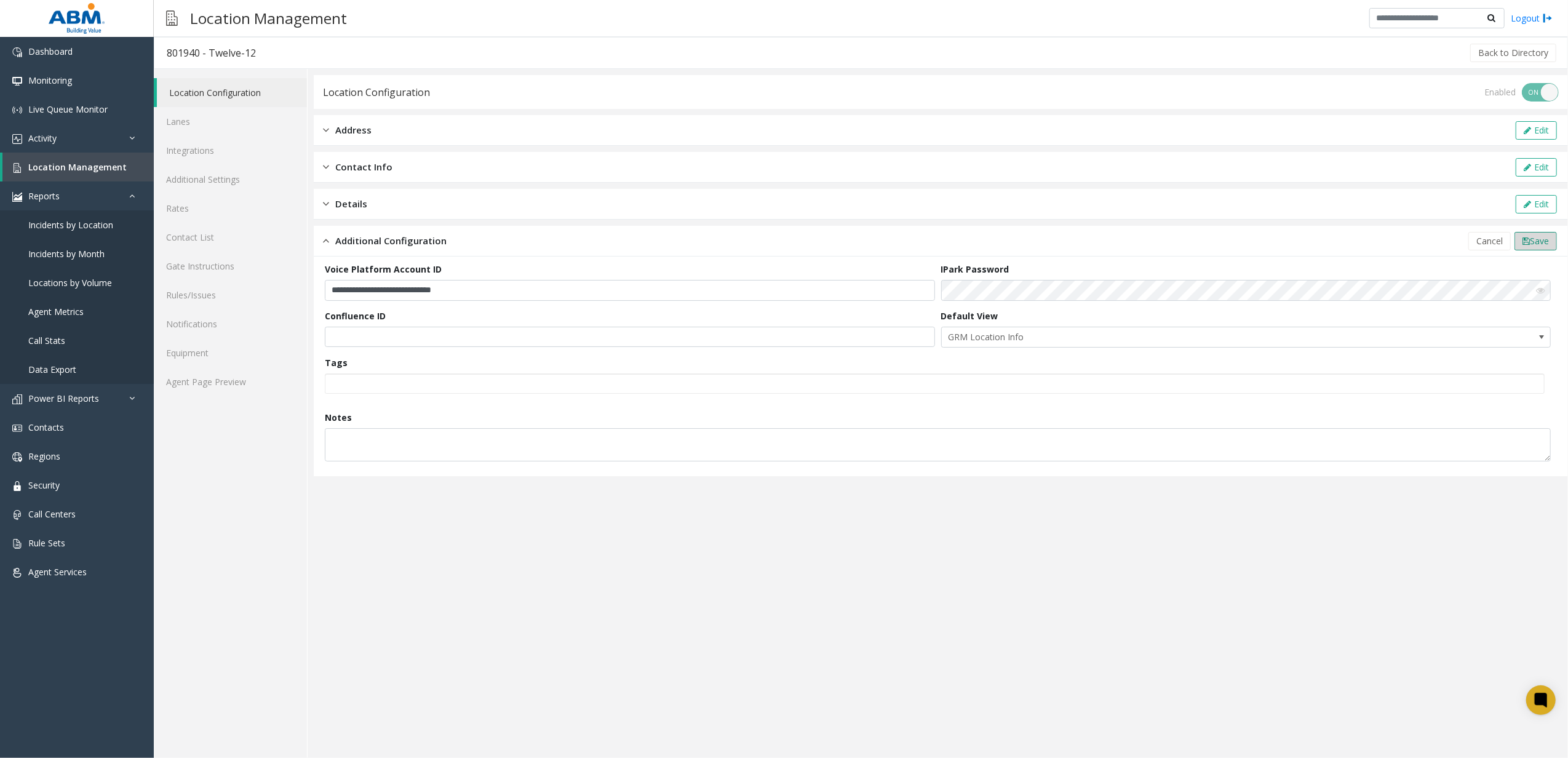
click at [1529, 235] on button "Save" at bounding box center [1535, 240] width 42 height 18
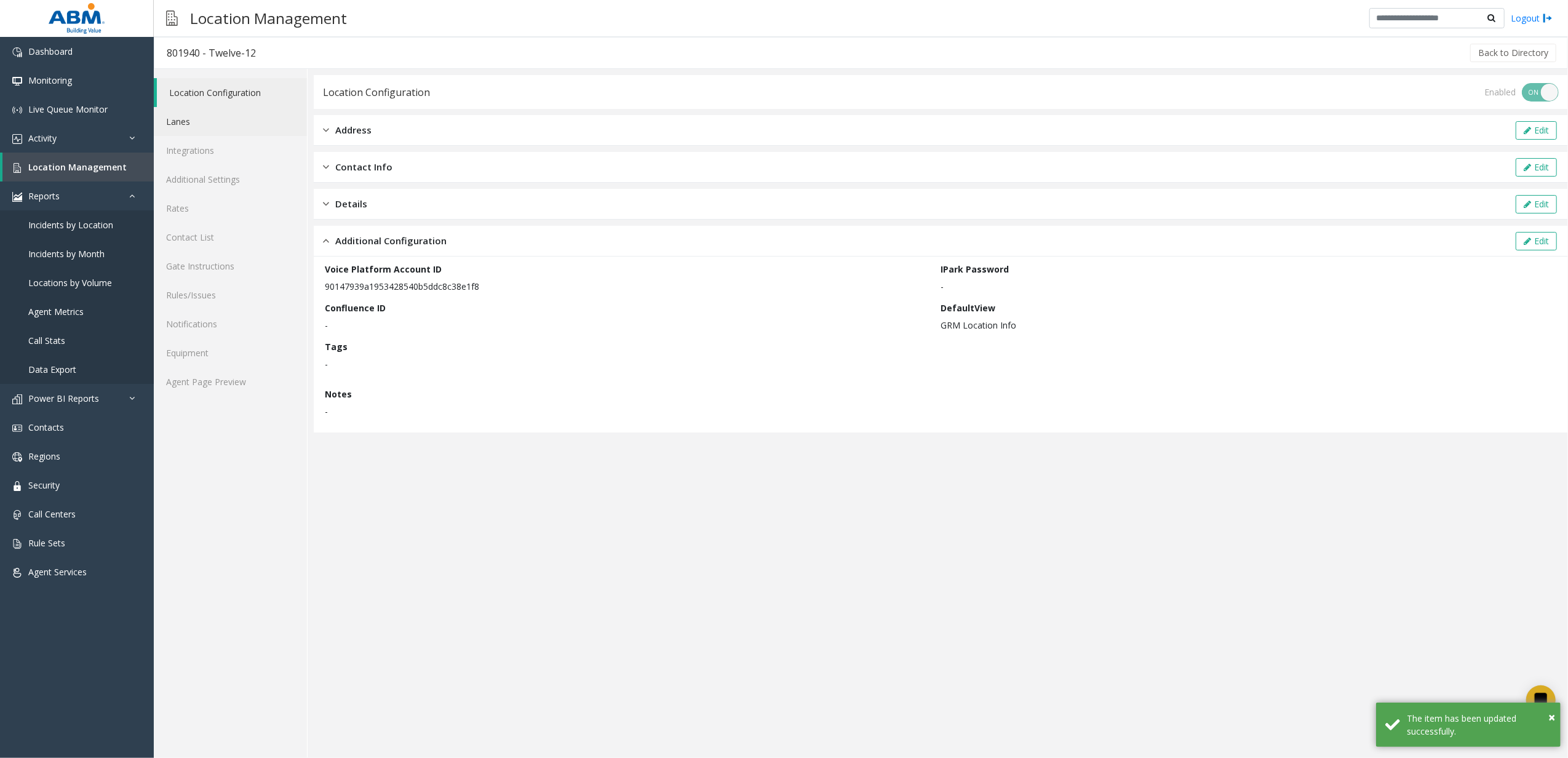
click at [233, 118] on link "Lanes" at bounding box center [230, 121] width 153 height 29
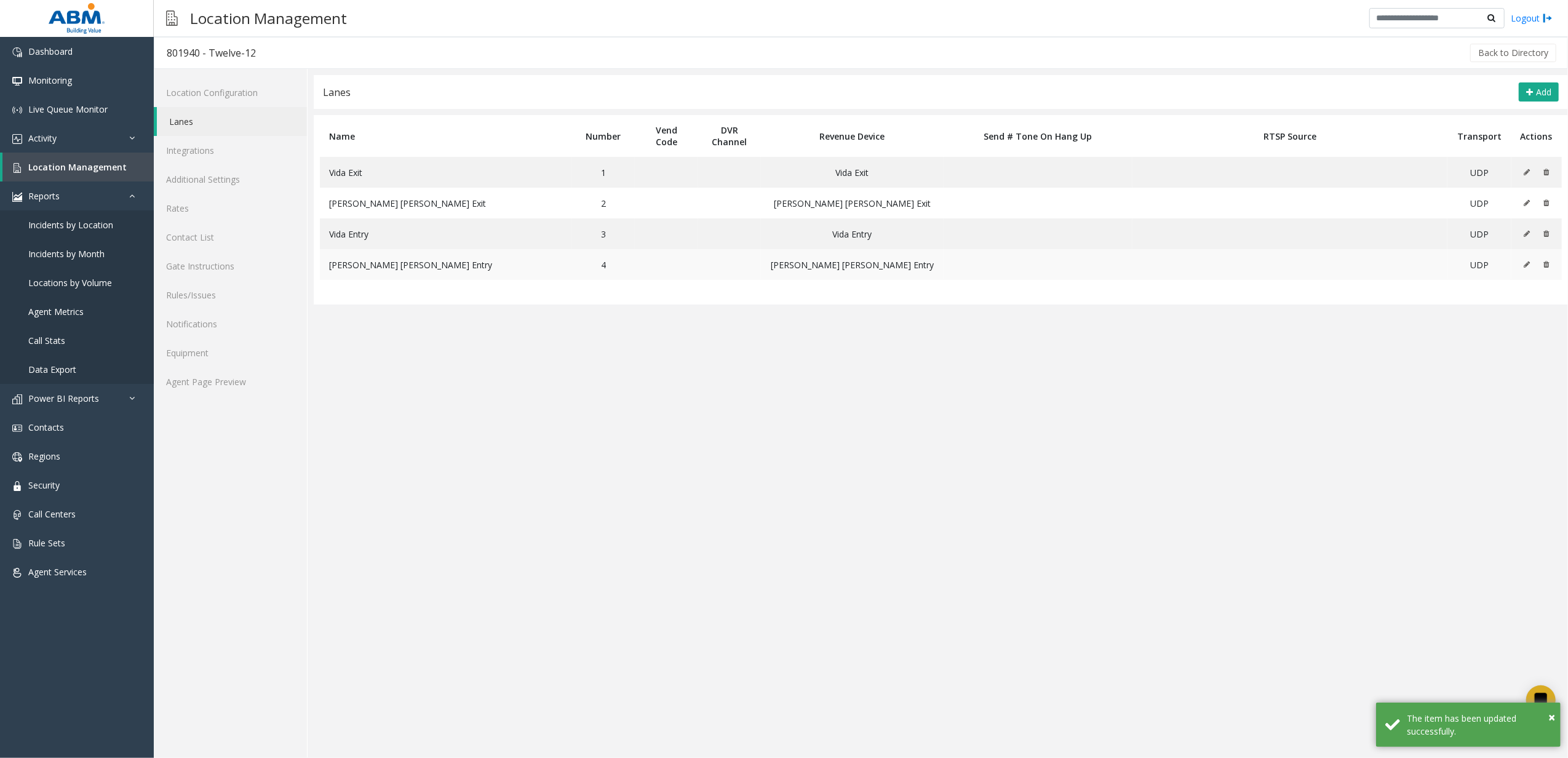
click at [1530, 267] on icon at bounding box center [1527, 265] width 6 height 8
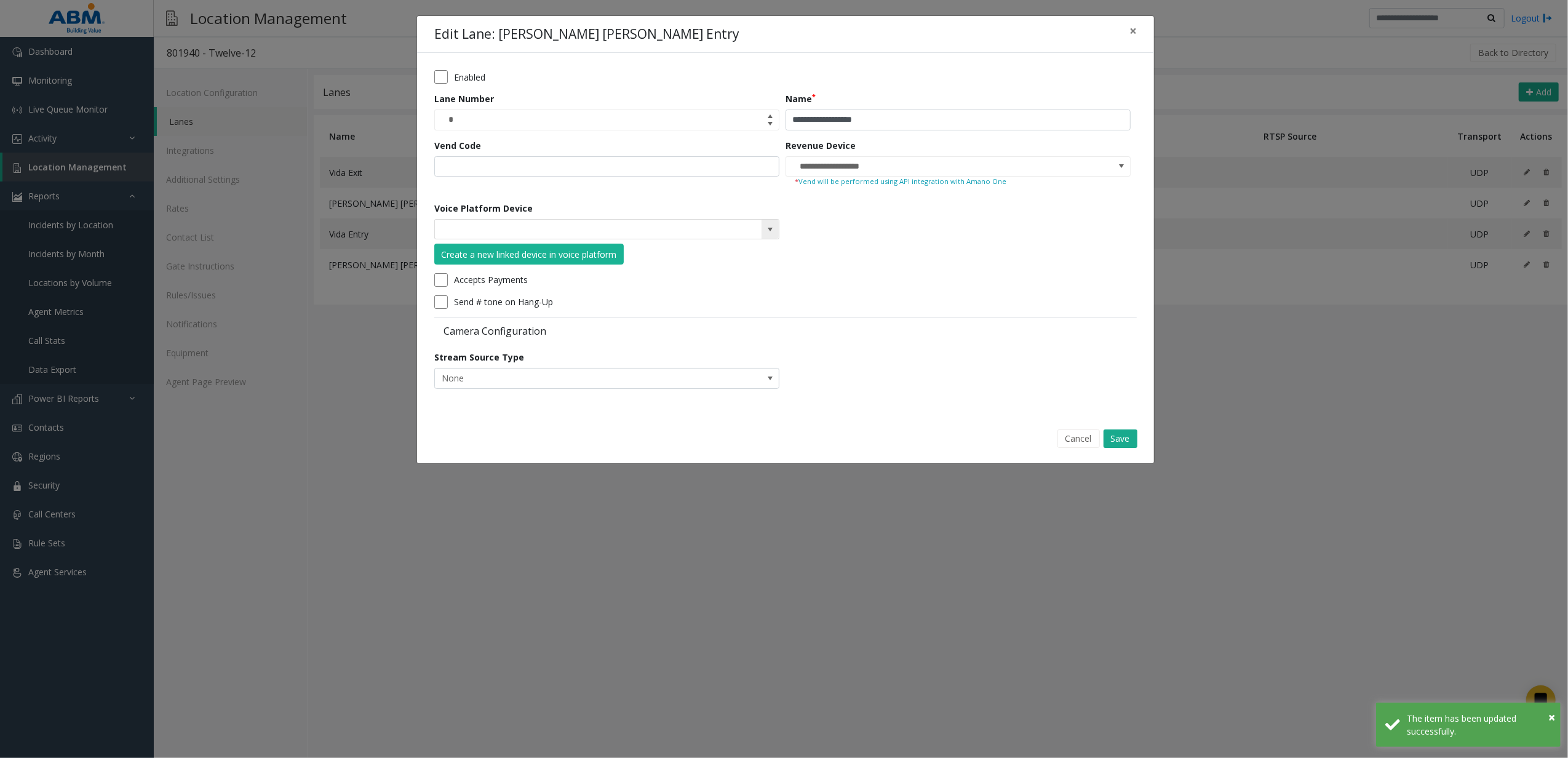
click at [765, 226] on span at bounding box center [770, 229] width 10 height 10
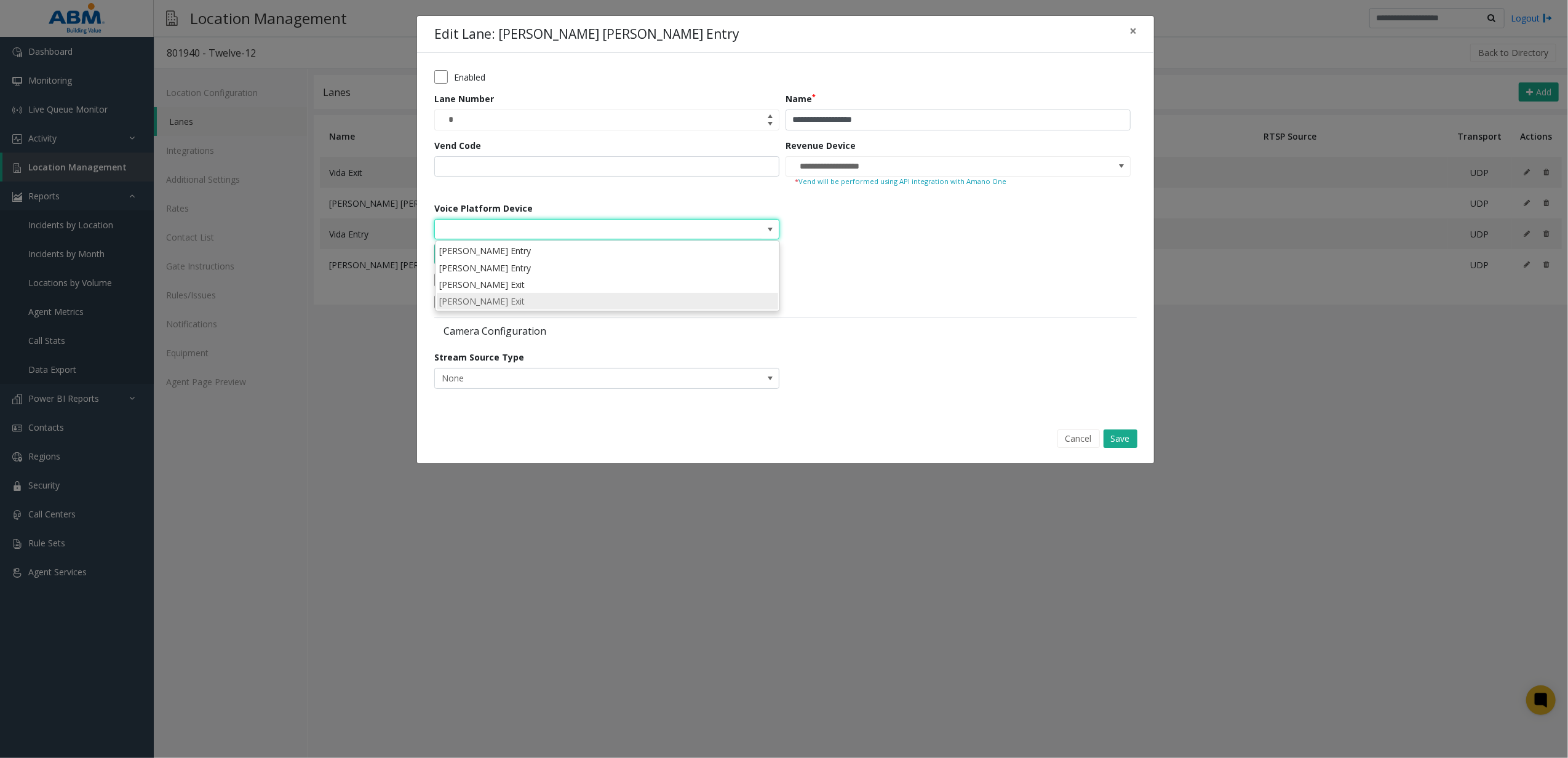
click at [595, 297] on li "Lane Harris Teeter Exit" at bounding box center [607, 300] width 341 height 16
type input "**********"
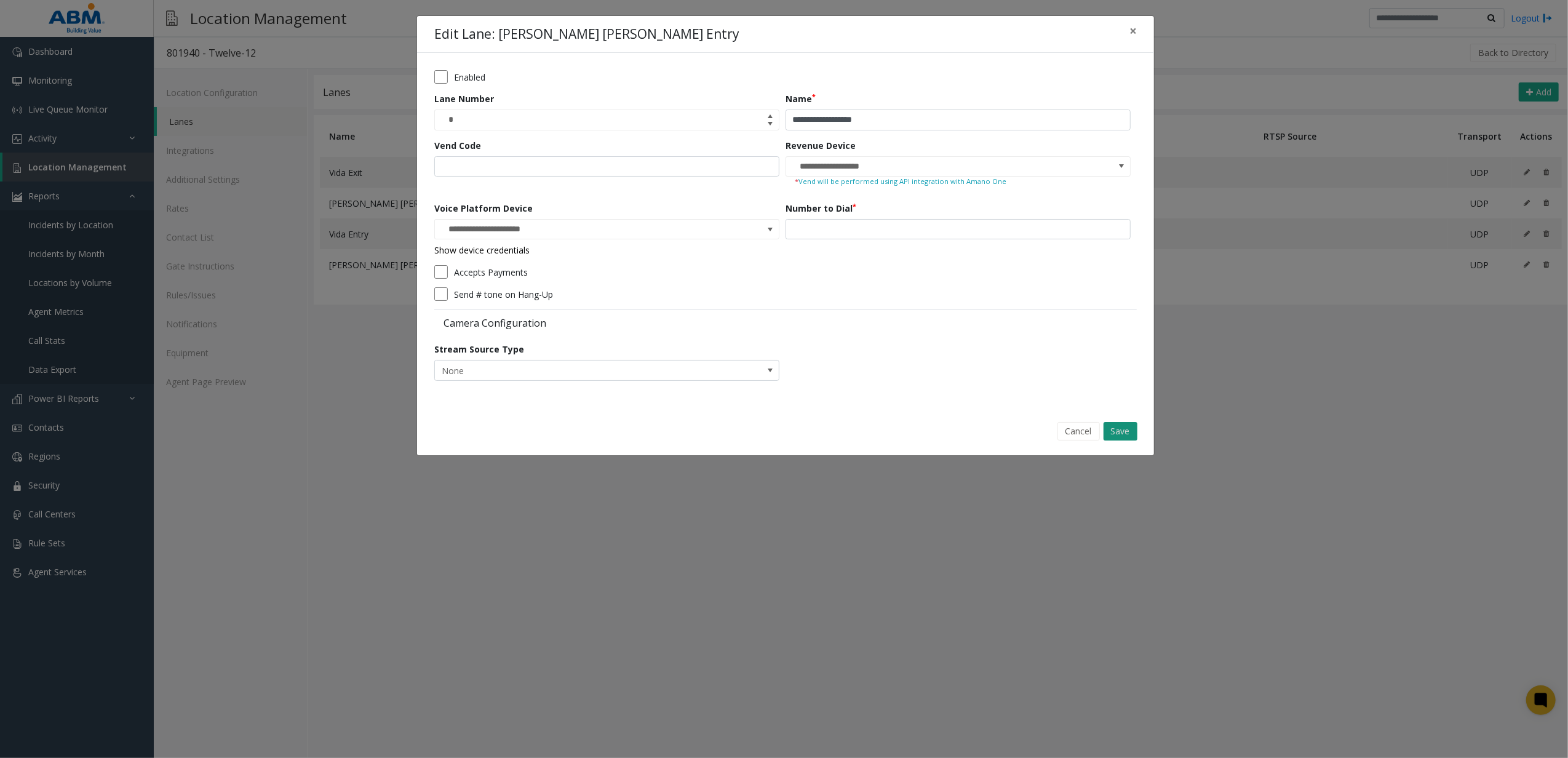
click at [1124, 428] on button "Save" at bounding box center [1120, 431] width 34 height 18
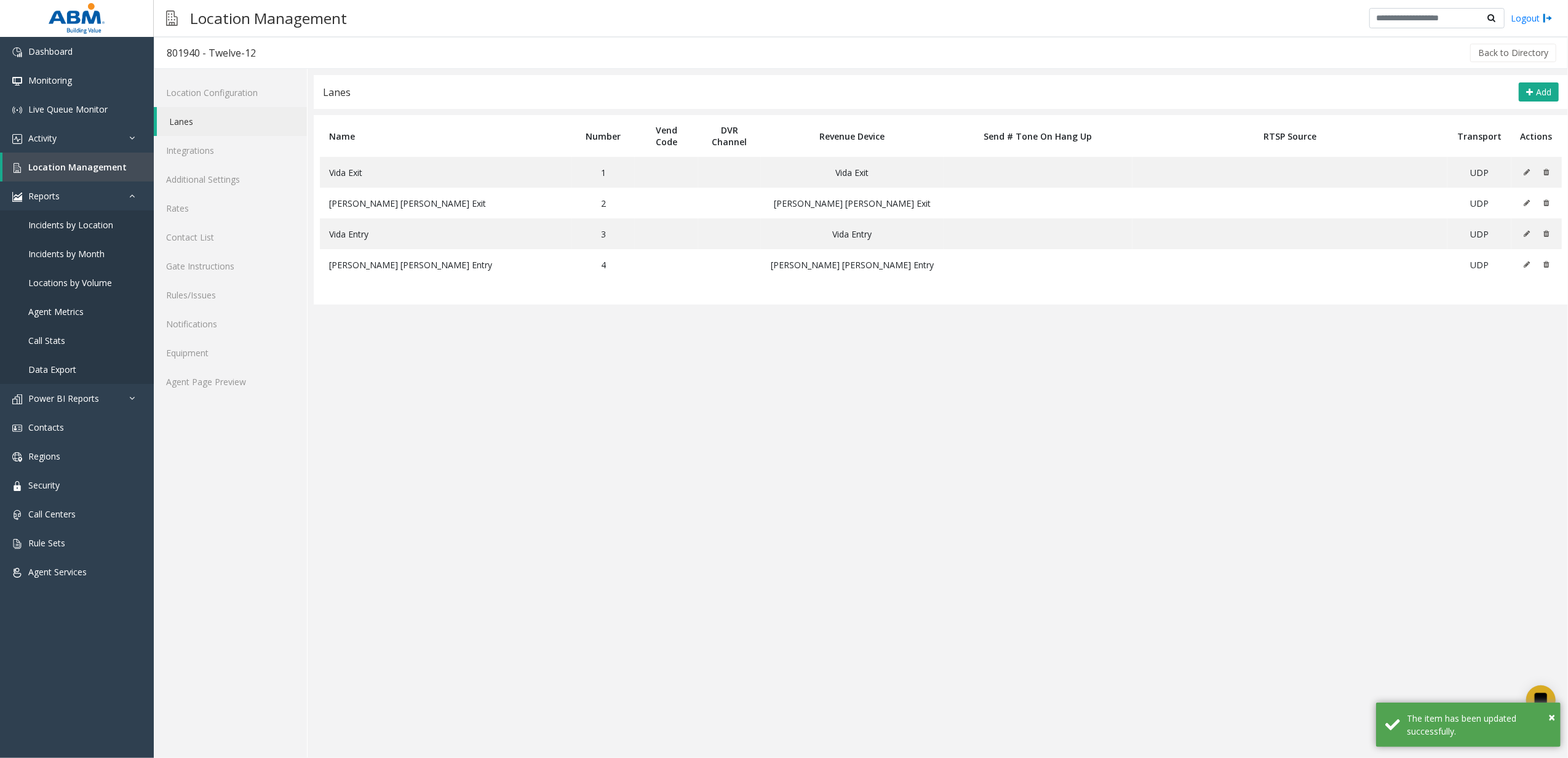
click at [927, 355] on app-lanes "**********" at bounding box center [941, 417] width 1254 height 683
click at [1527, 272] on button at bounding box center [1530, 264] width 13 height 18
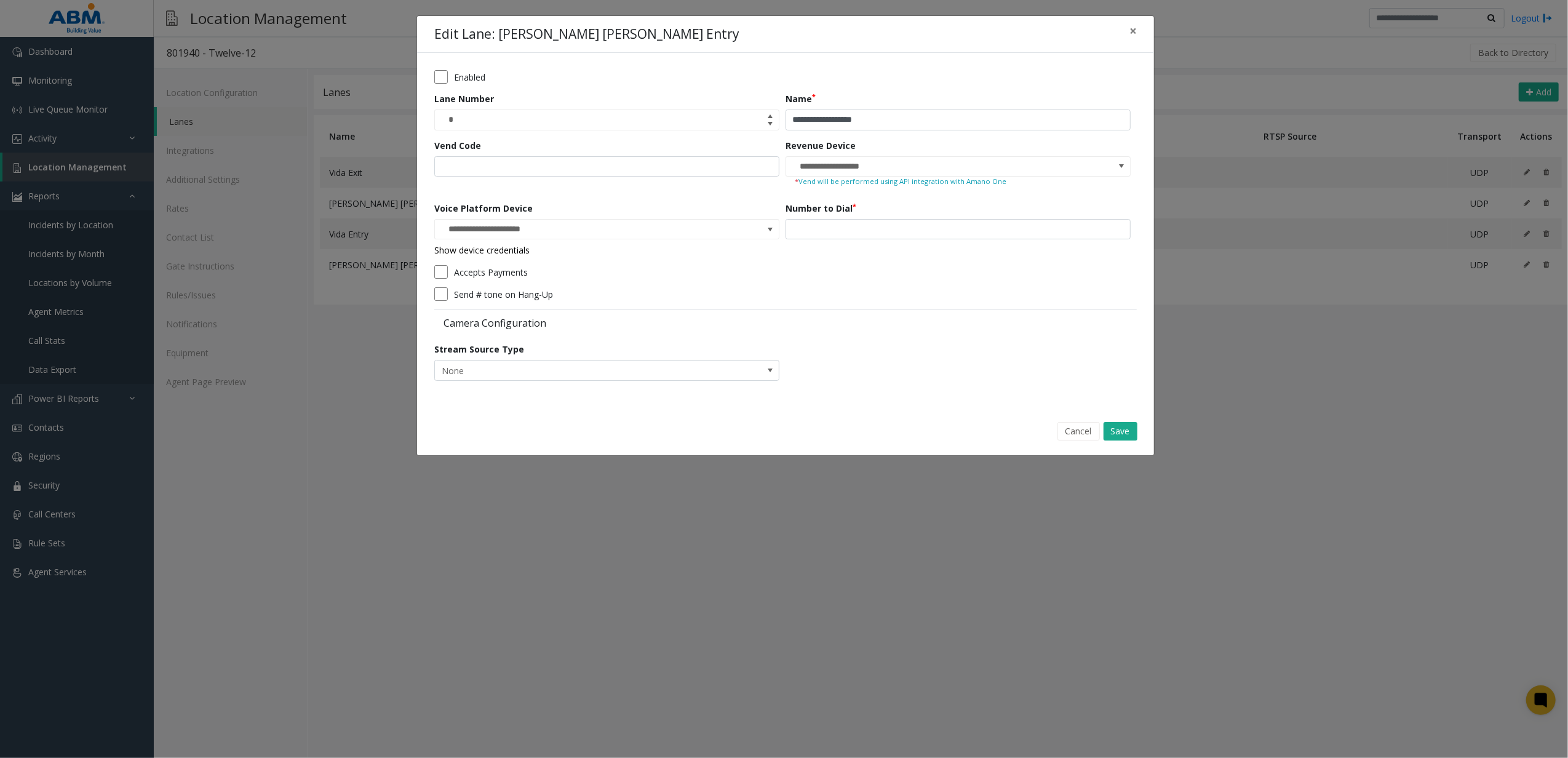
click at [486, 249] on link "Show device credentials" at bounding box center [481, 250] width 95 height 12
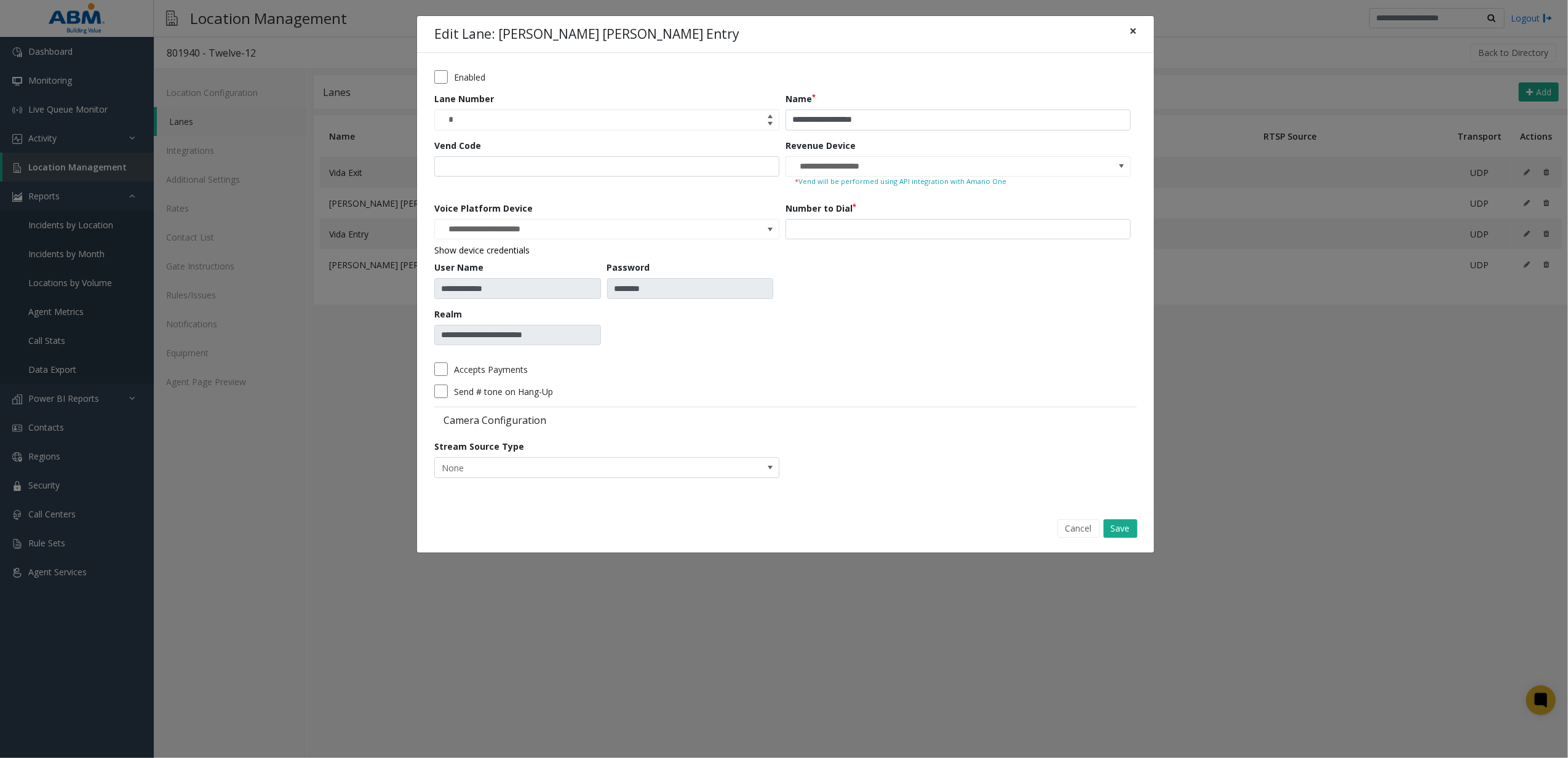
click at [1130, 40] on button "×" at bounding box center [1133, 31] width 25 height 30
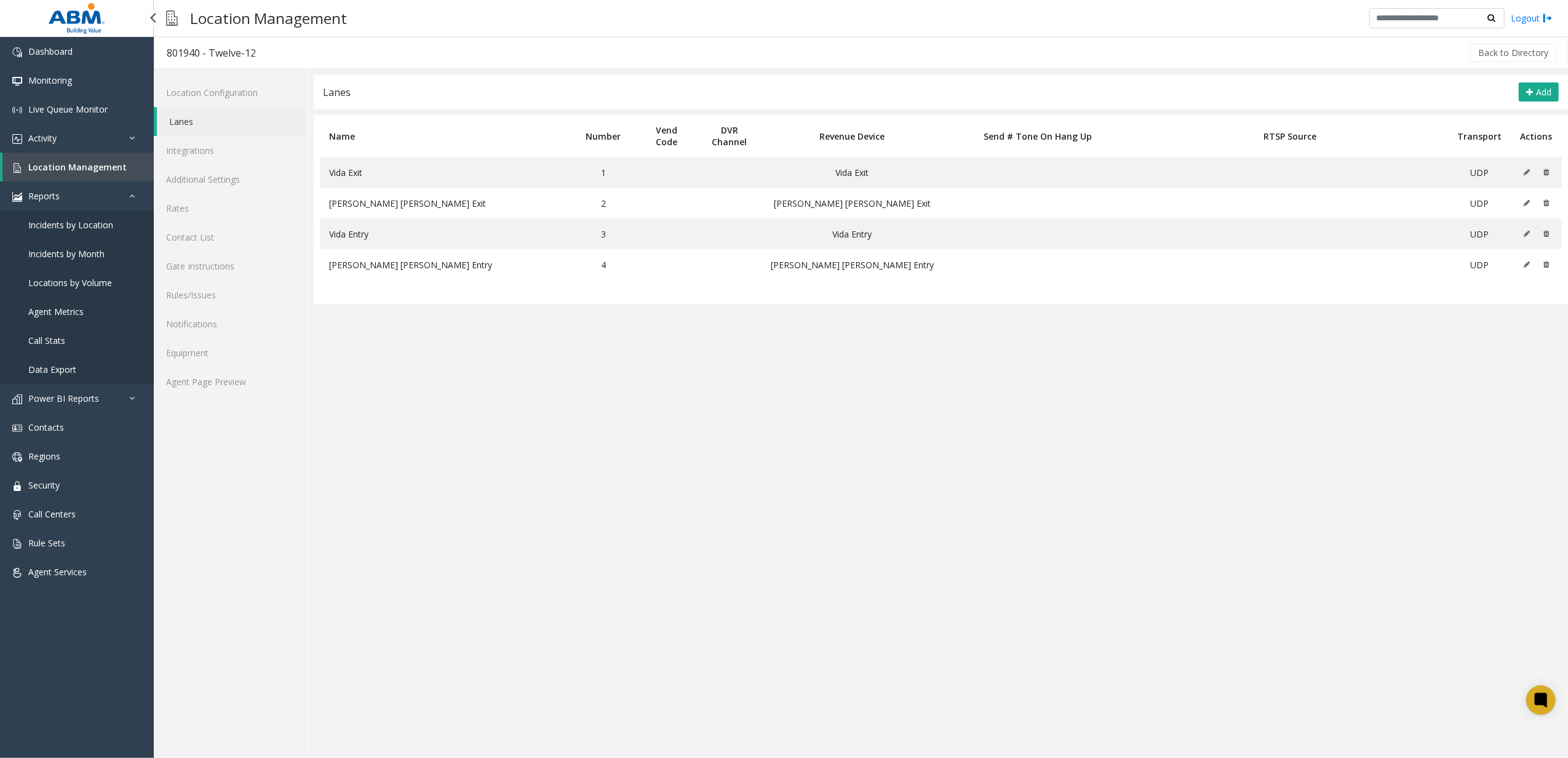
click at [81, 164] on span "Location Management" at bounding box center [77, 167] width 98 height 12
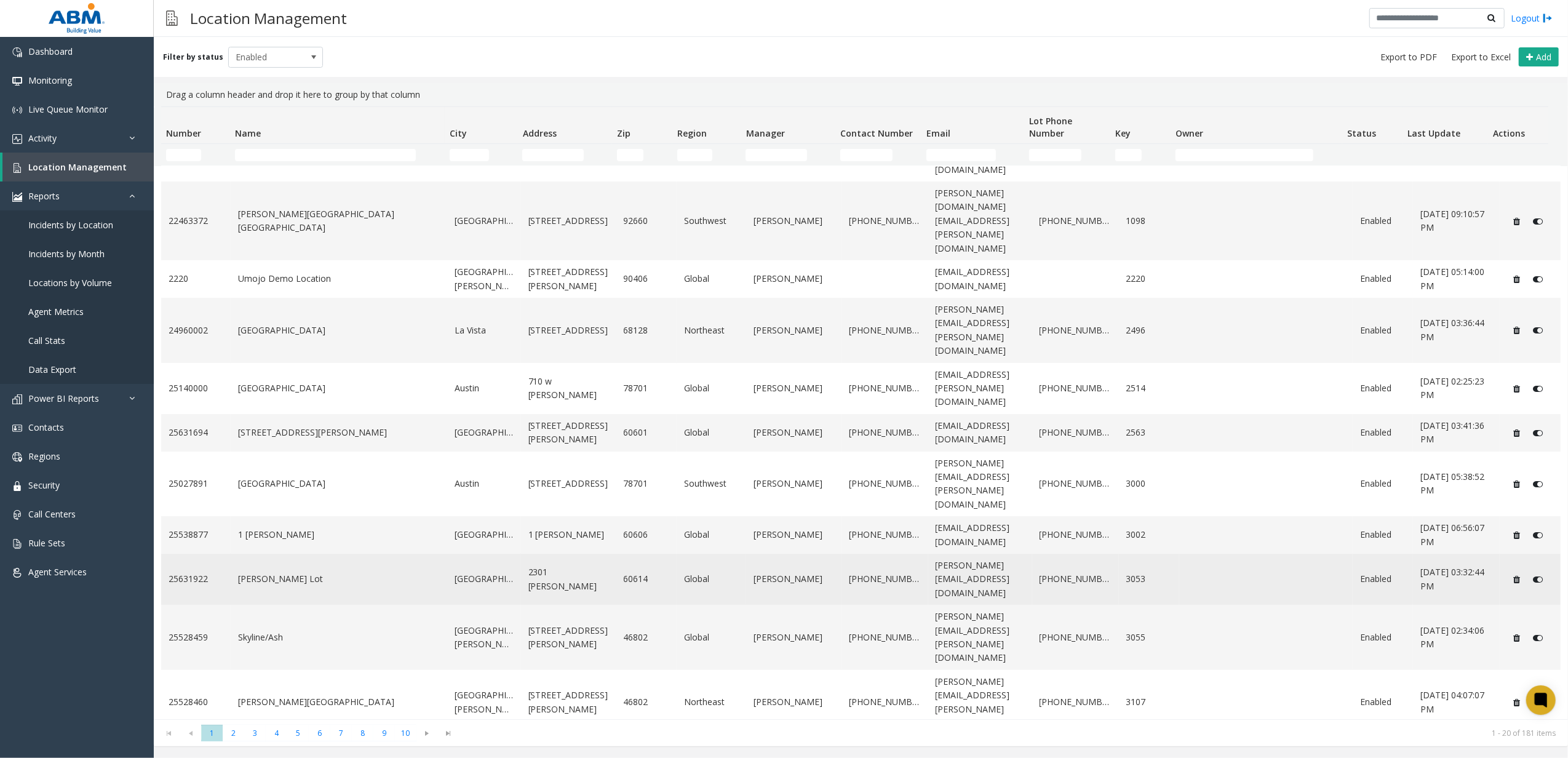
scroll to position [197, 0]
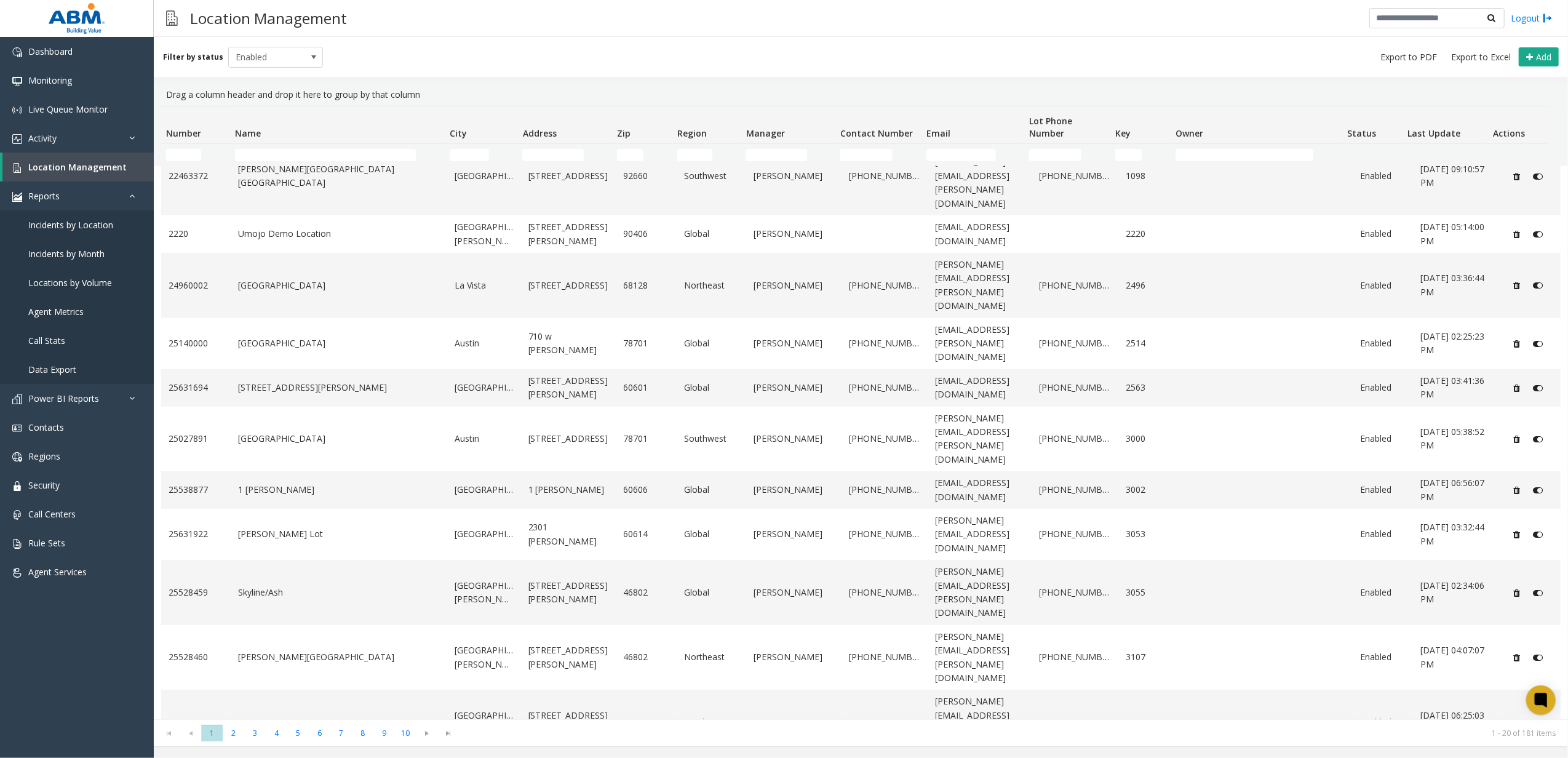
click at [316, 145] on td "Name Filter" at bounding box center [337, 155] width 215 height 22
click at [316, 151] on input "Name Filter" at bounding box center [325, 155] width 182 height 13
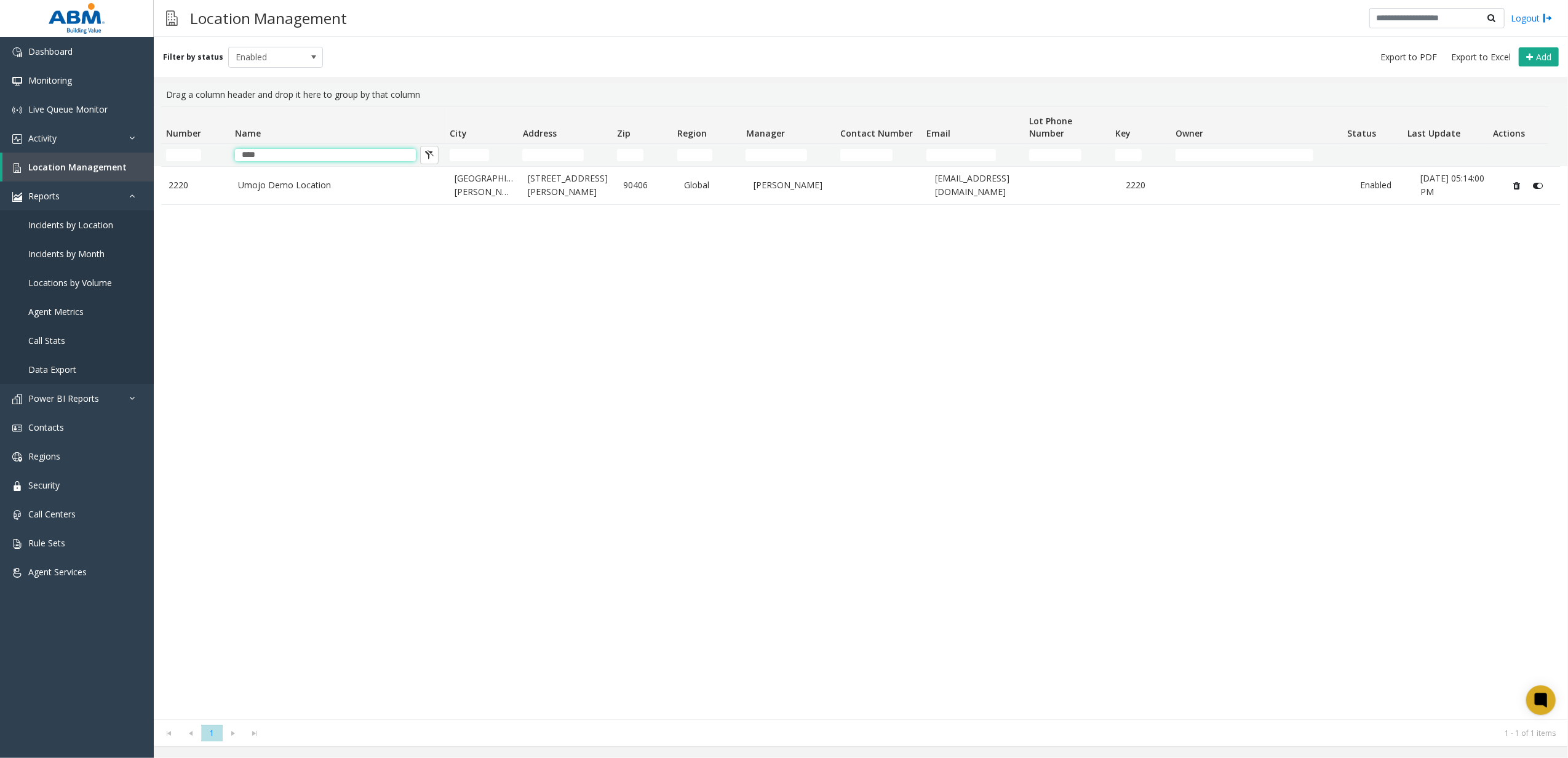
scroll to position [0, 0]
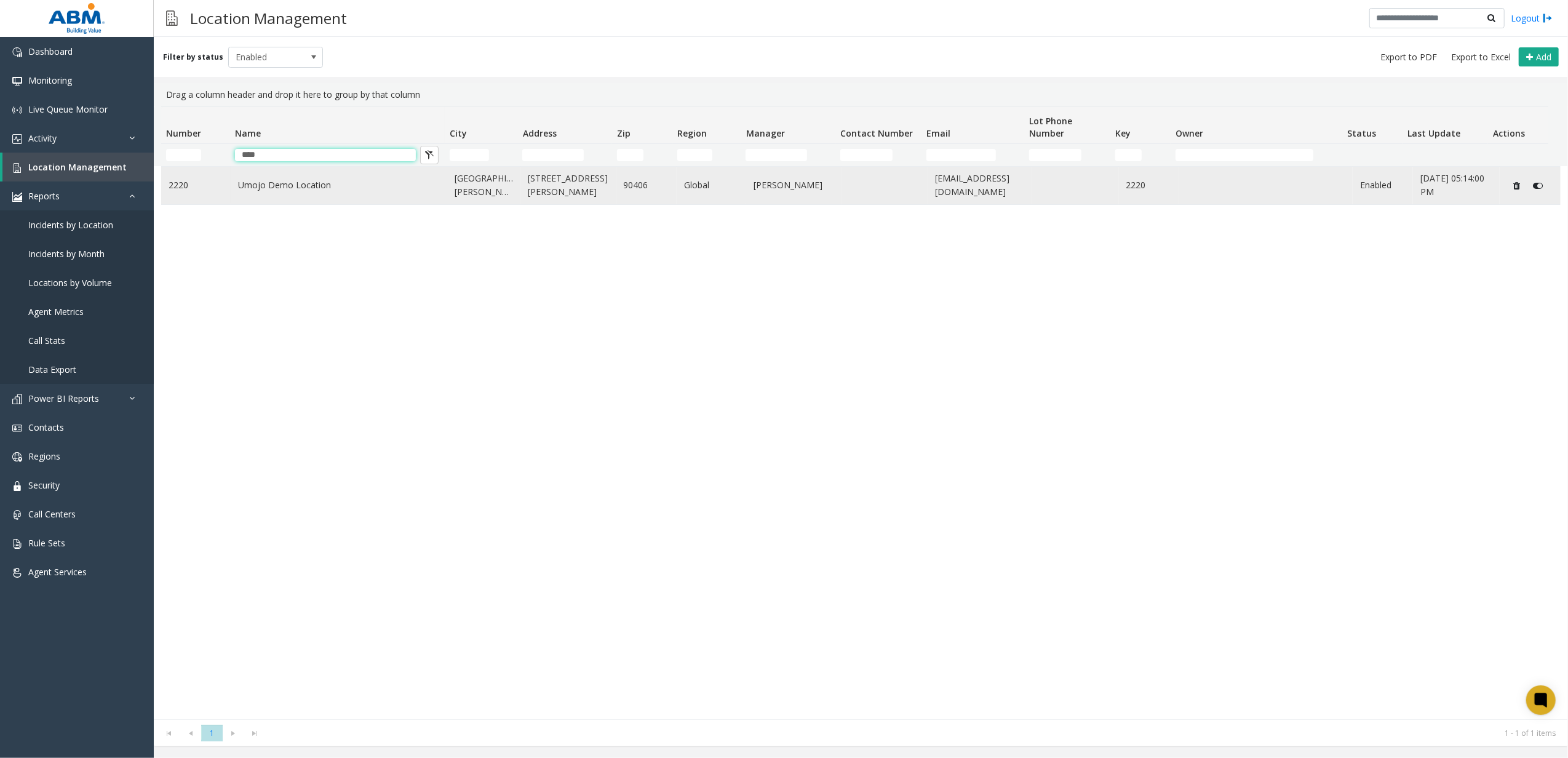
type input "****"
click at [316, 173] on td "Umojo Demo Location" at bounding box center [339, 185] width 216 height 38
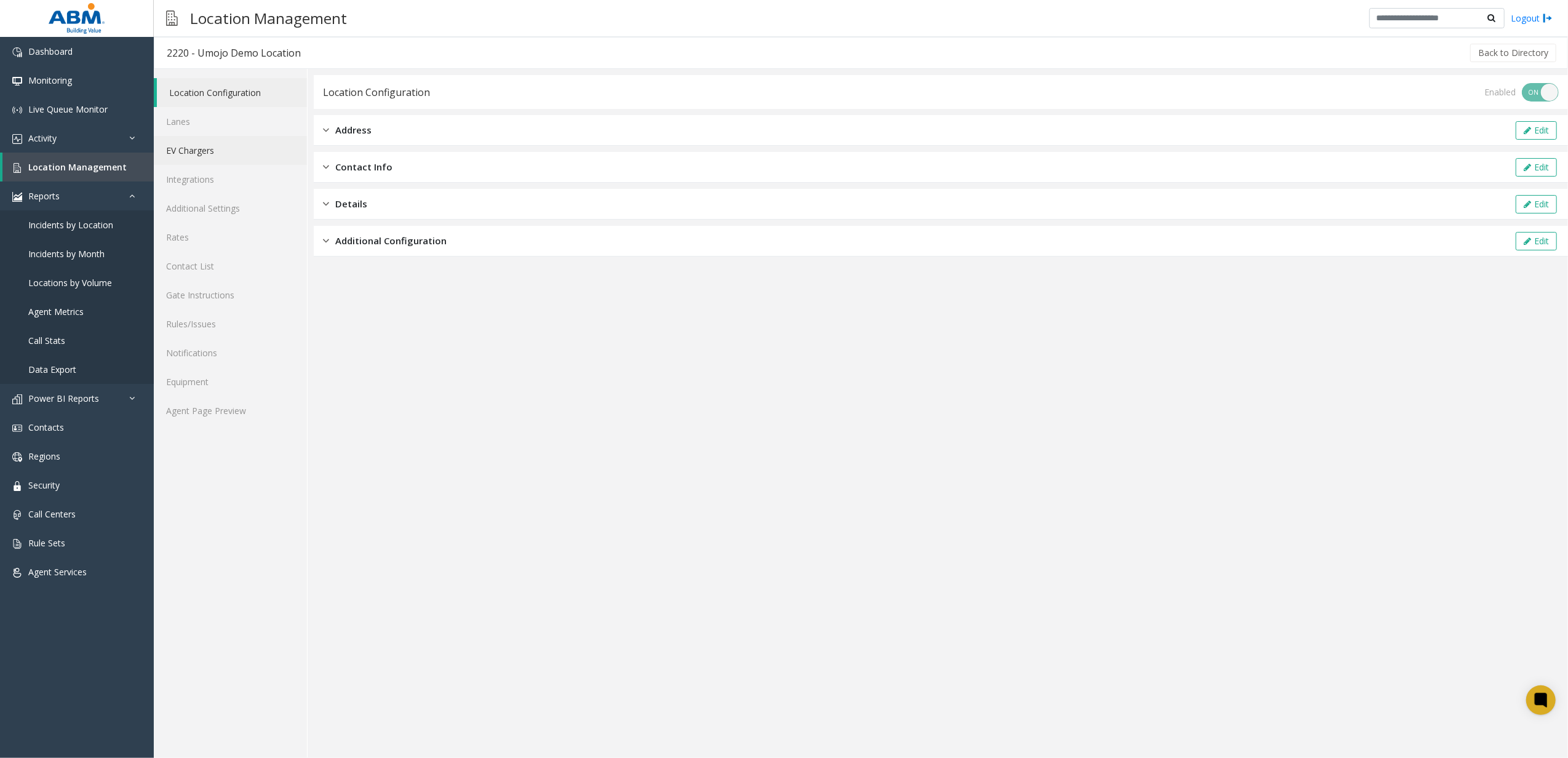
click at [222, 158] on link "EV Chargers" at bounding box center [230, 150] width 153 height 29
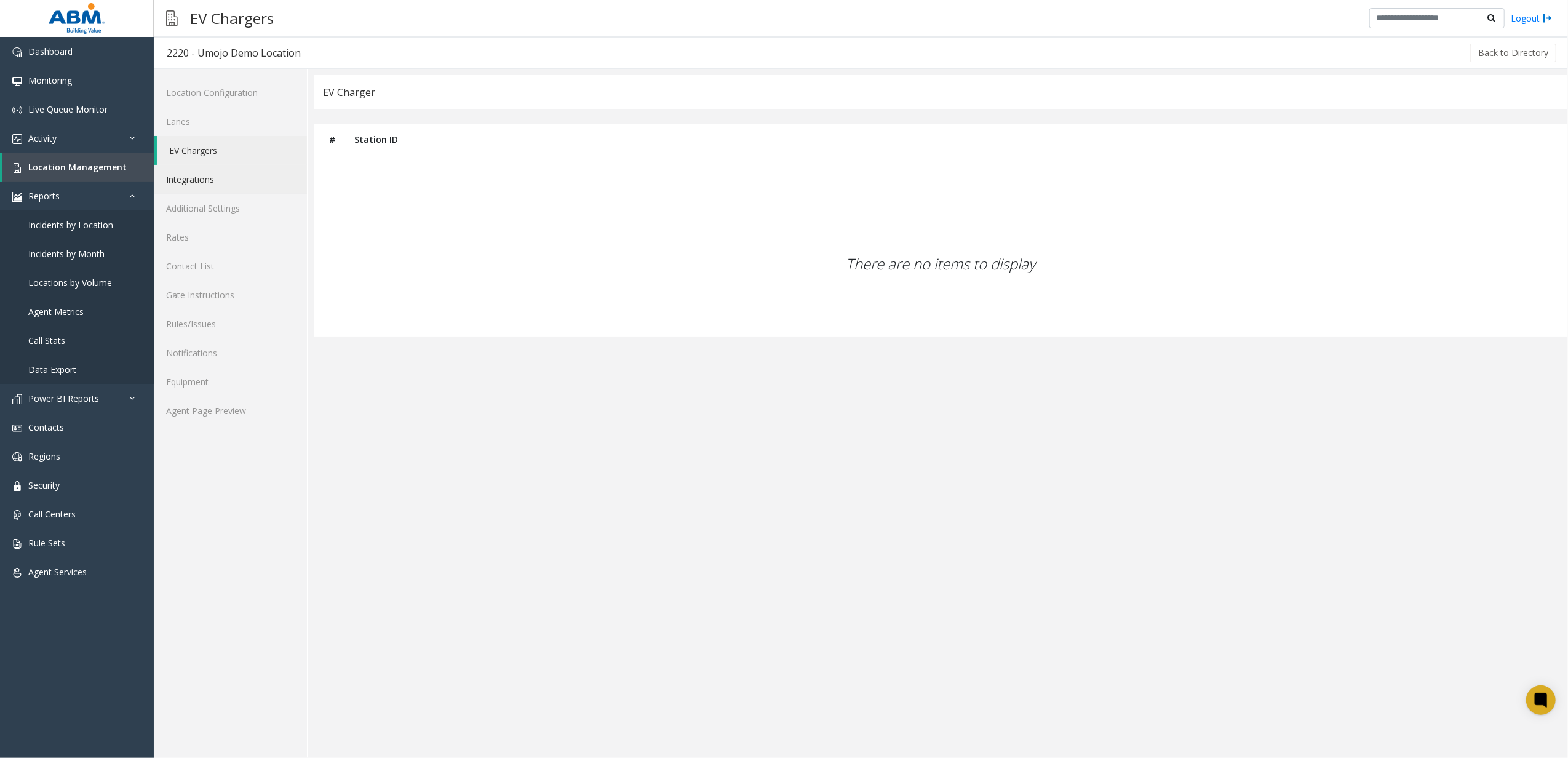
click at [219, 165] on link "Integrations" at bounding box center [230, 179] width 153 height 29
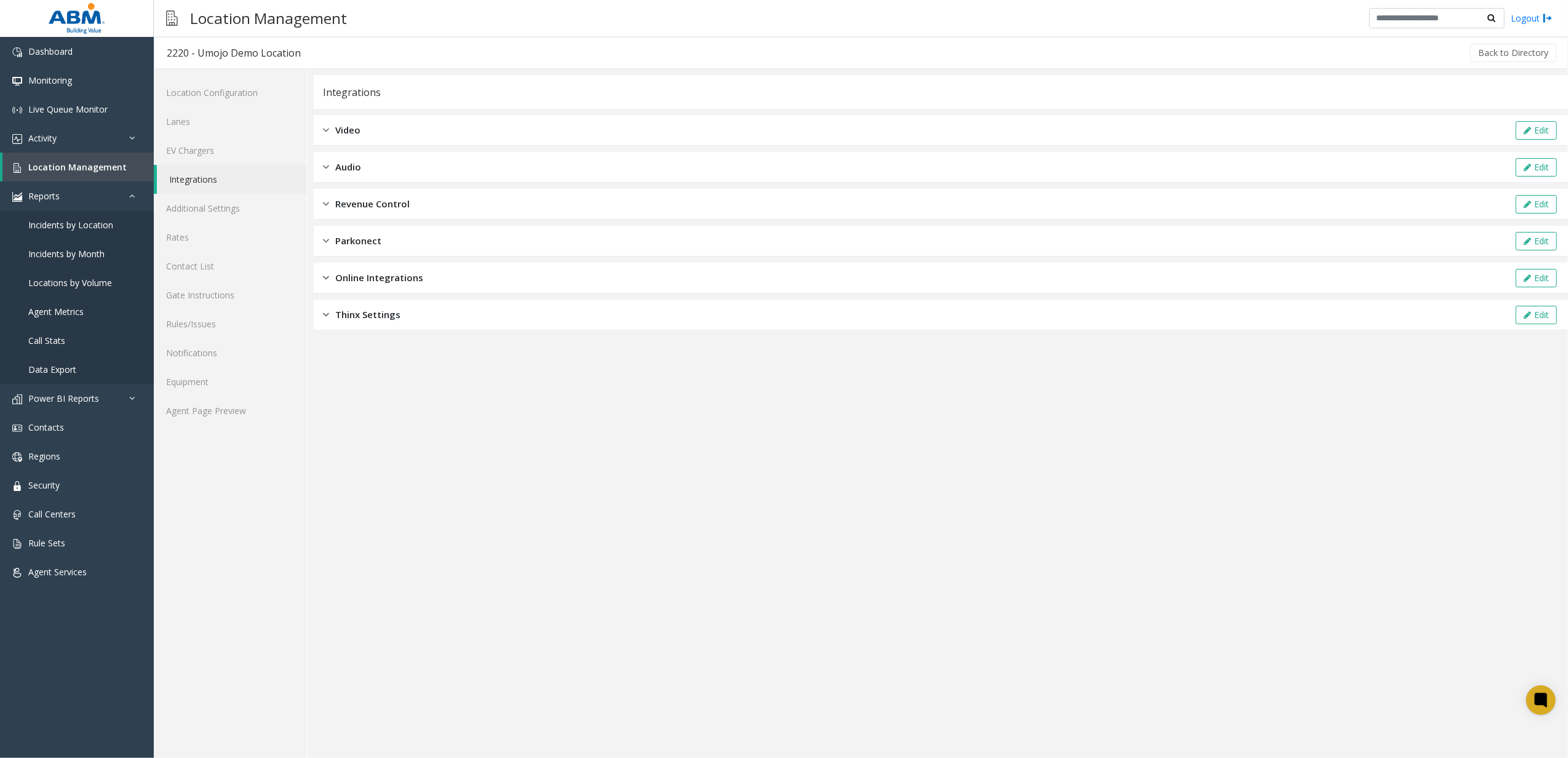
click at [387, 237] on div "Parkonect Edit" at bounding box center [941, 241] width 1254 height 31
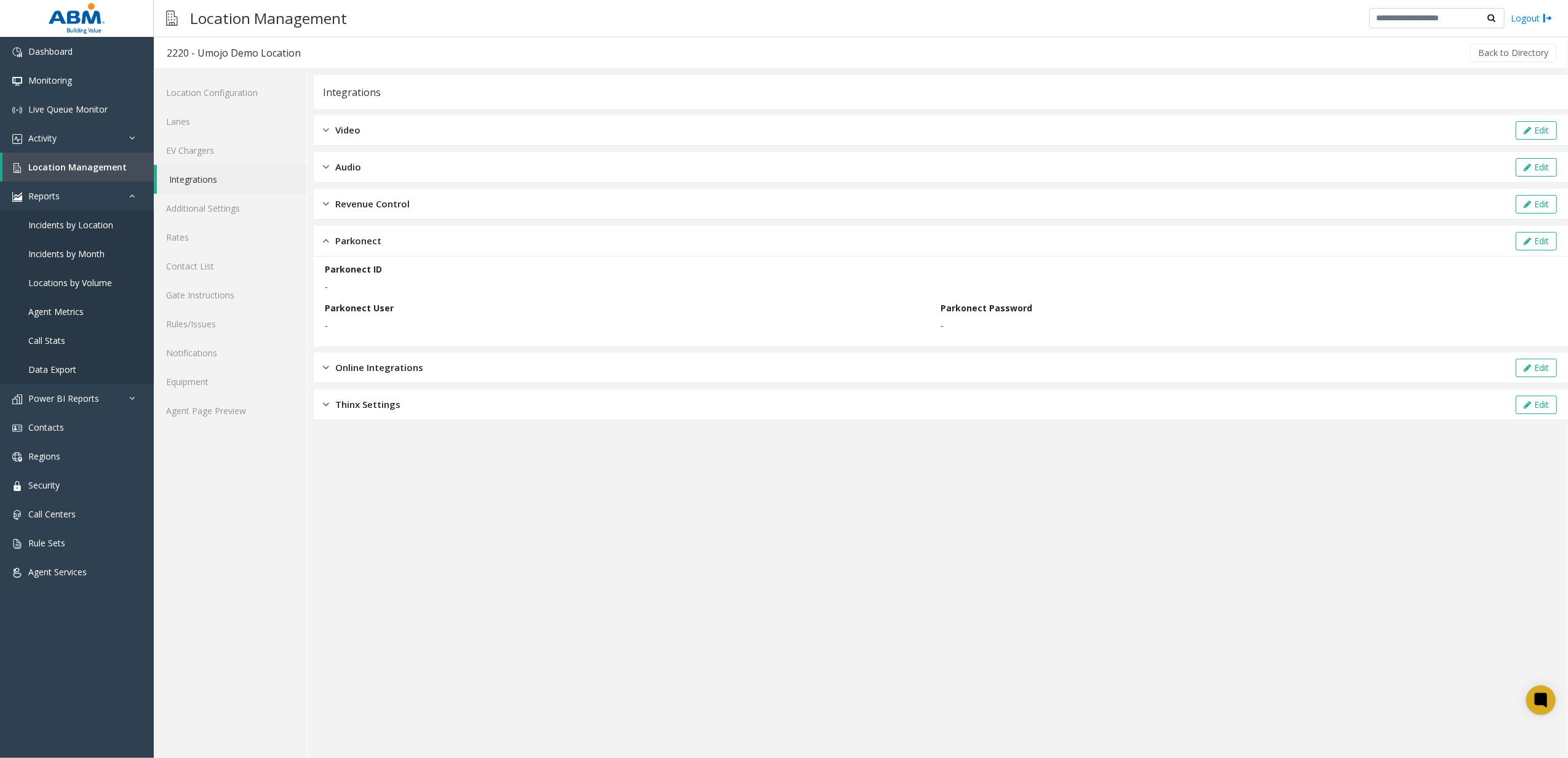
click at [398, 215] on div "Revenue Control Edit" at bounding box center [941, 204] width 1254 height 31
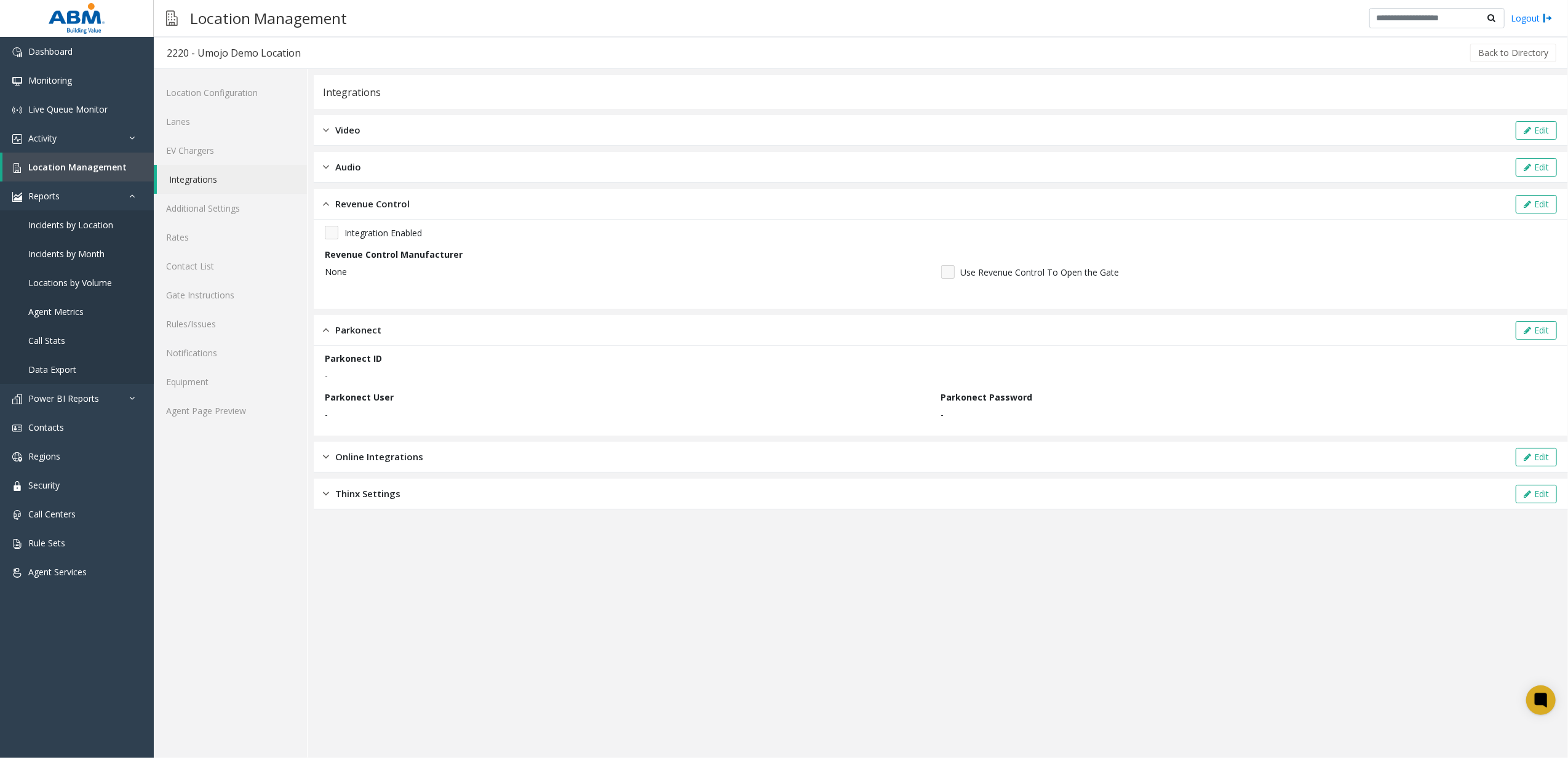
click at [1514, 213] on div "Edit" at bounding box center [1536, 204] width 45 height 18
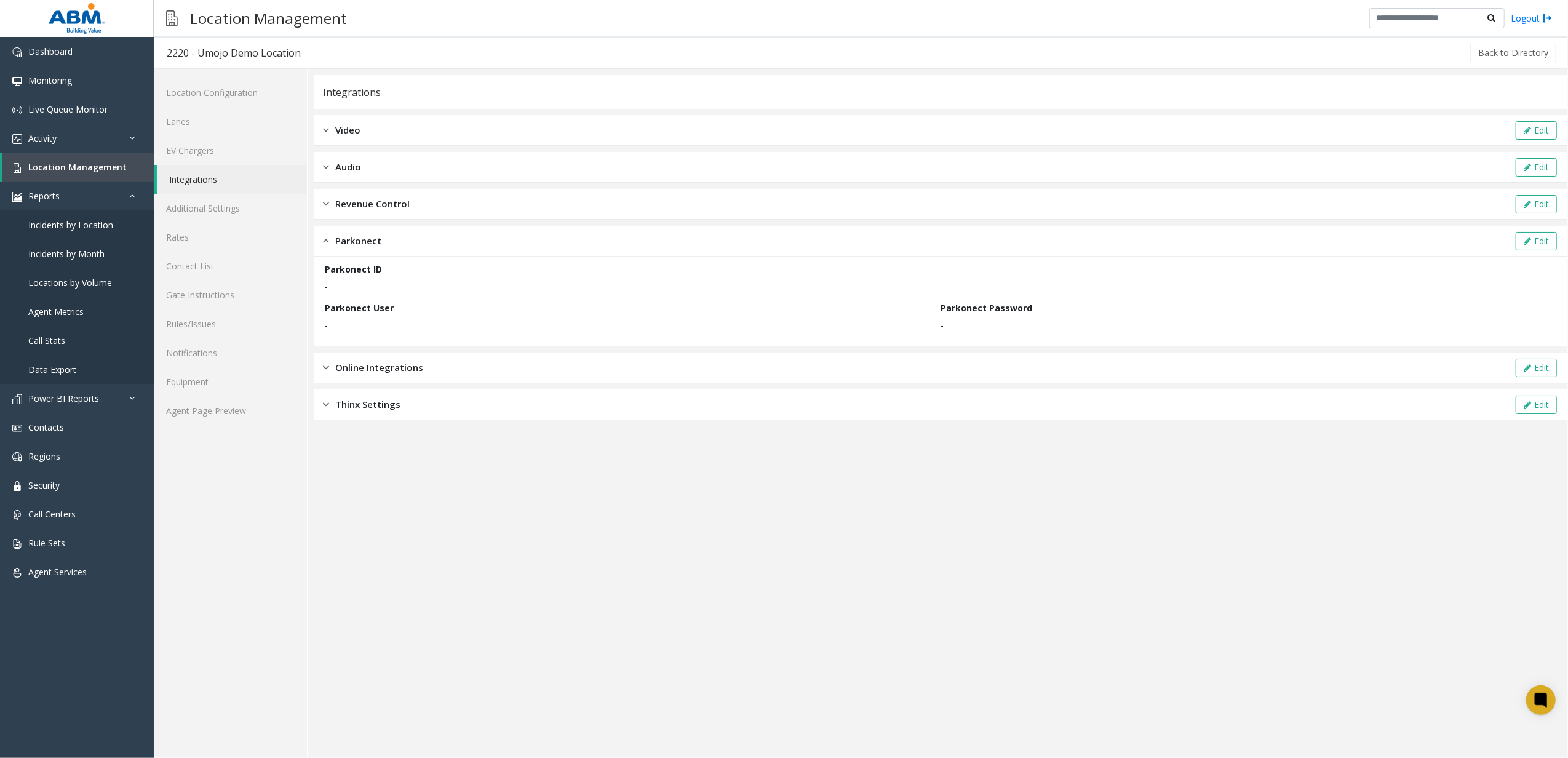
click at [1066, 224] on div "Integrations Video Edit Audio Edit Revenue Control Edit Parkonect Edit Parkonec…" at bounding box center [941, 247] width 1254 height 345
click at [1544, 208] on button "Edit" at bounding box center [1536, 204] width 41 height 18
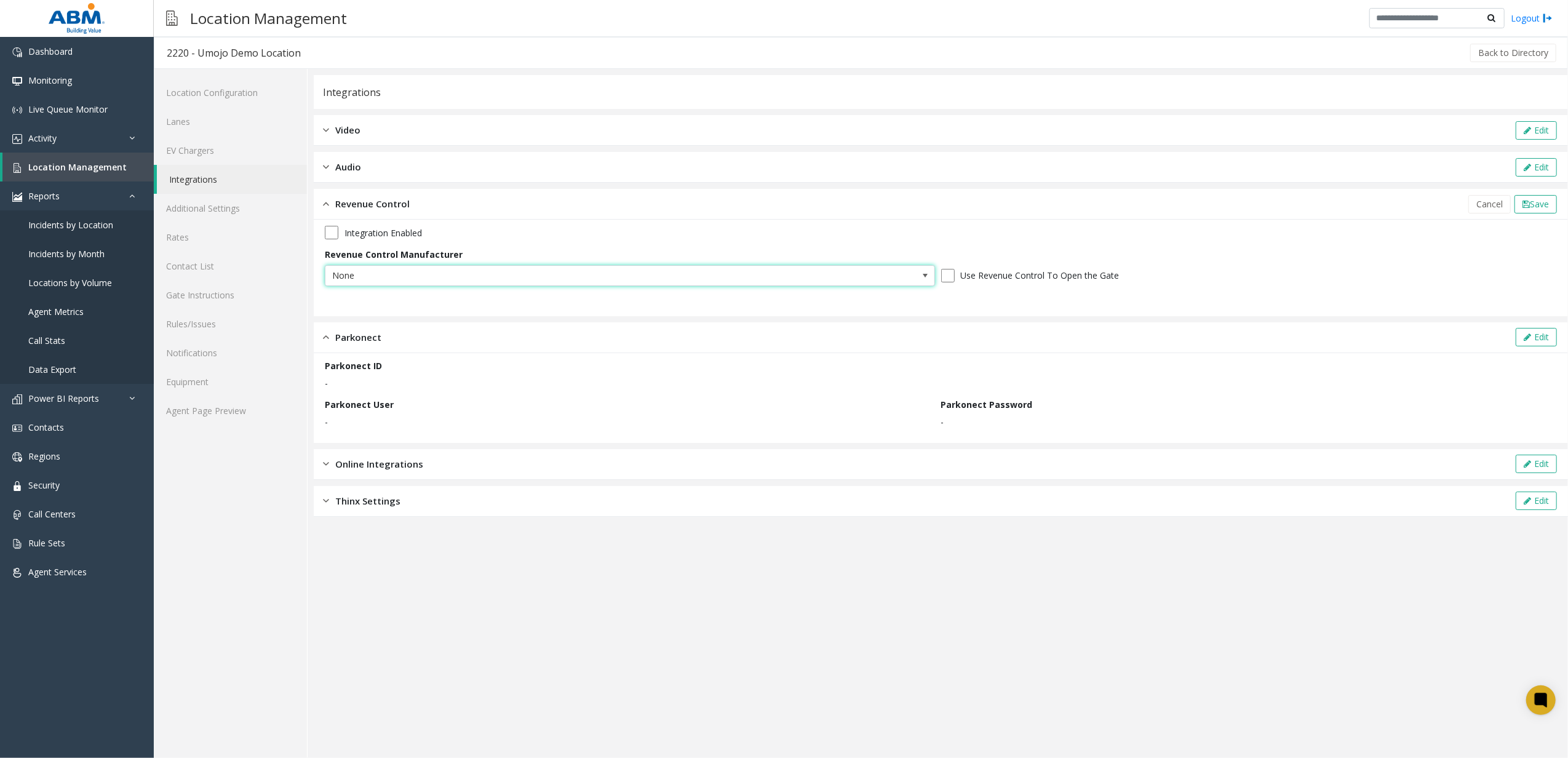
click at [352, 270] on span "None" at bounding box center [569, 275] width 487 height 19
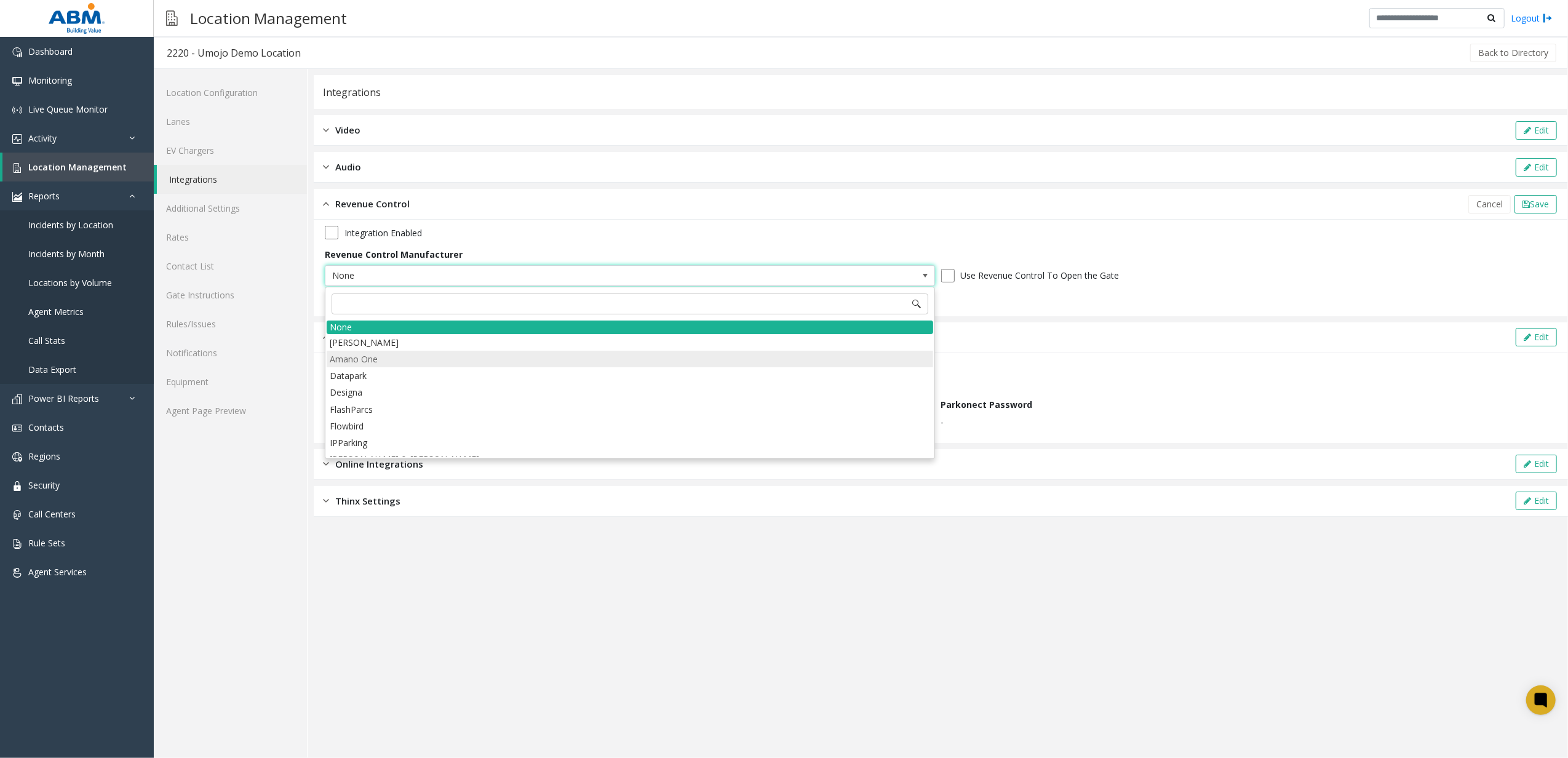
click at [390, 354] on li "Amano One" at bounding box center [630, 358] width 606 height 16
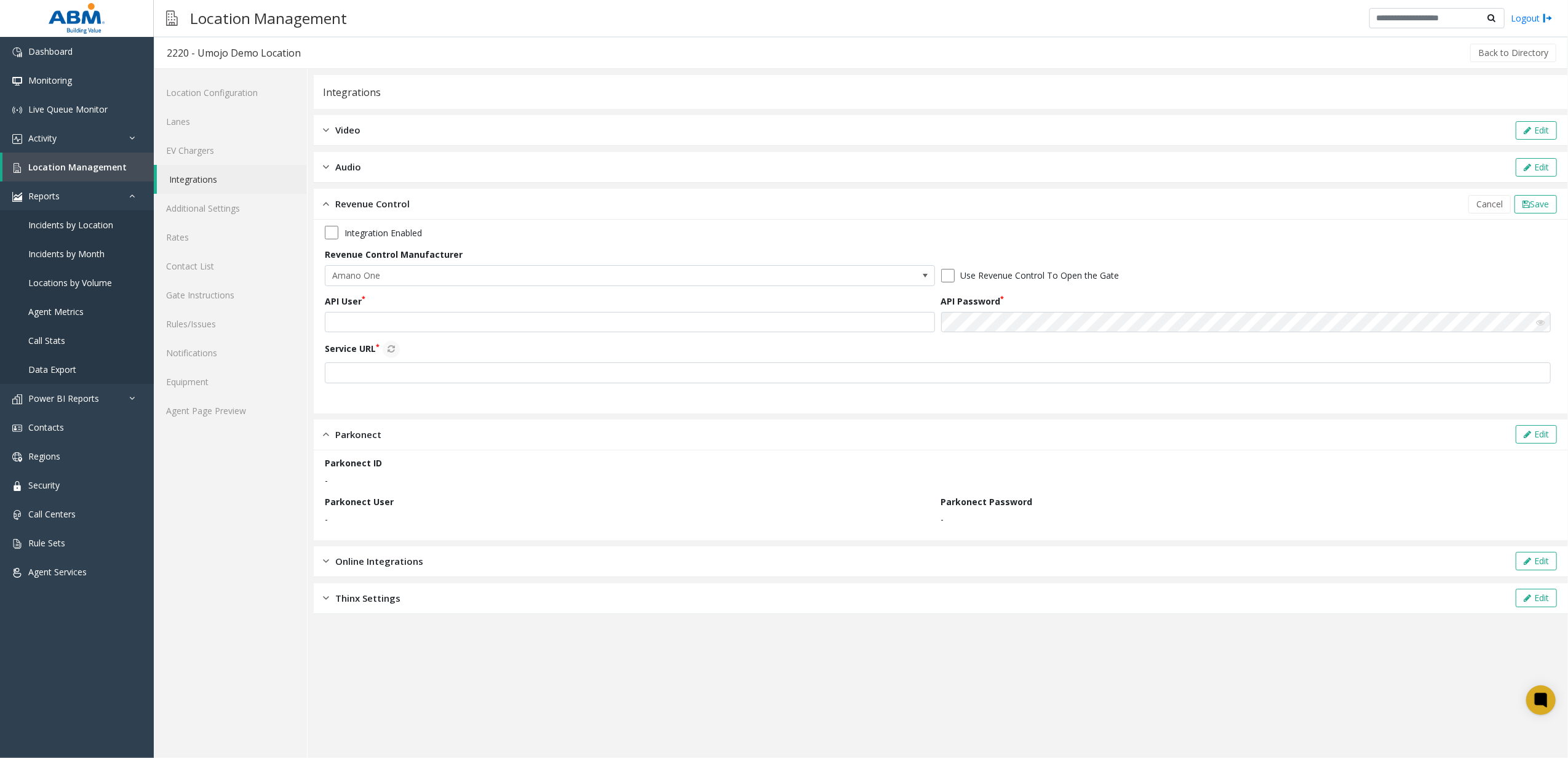
click at [674, 300] on div "API User" at bounding box center [633, 314] width 617 height 38
click at [672, 317] on input "text" at bounding box center [630, 322] width 610 height 21
paste input "**********"
type input "**********"
click at [500, 366] on input "text" at bounding box center [938, 373] width 1226 height 21
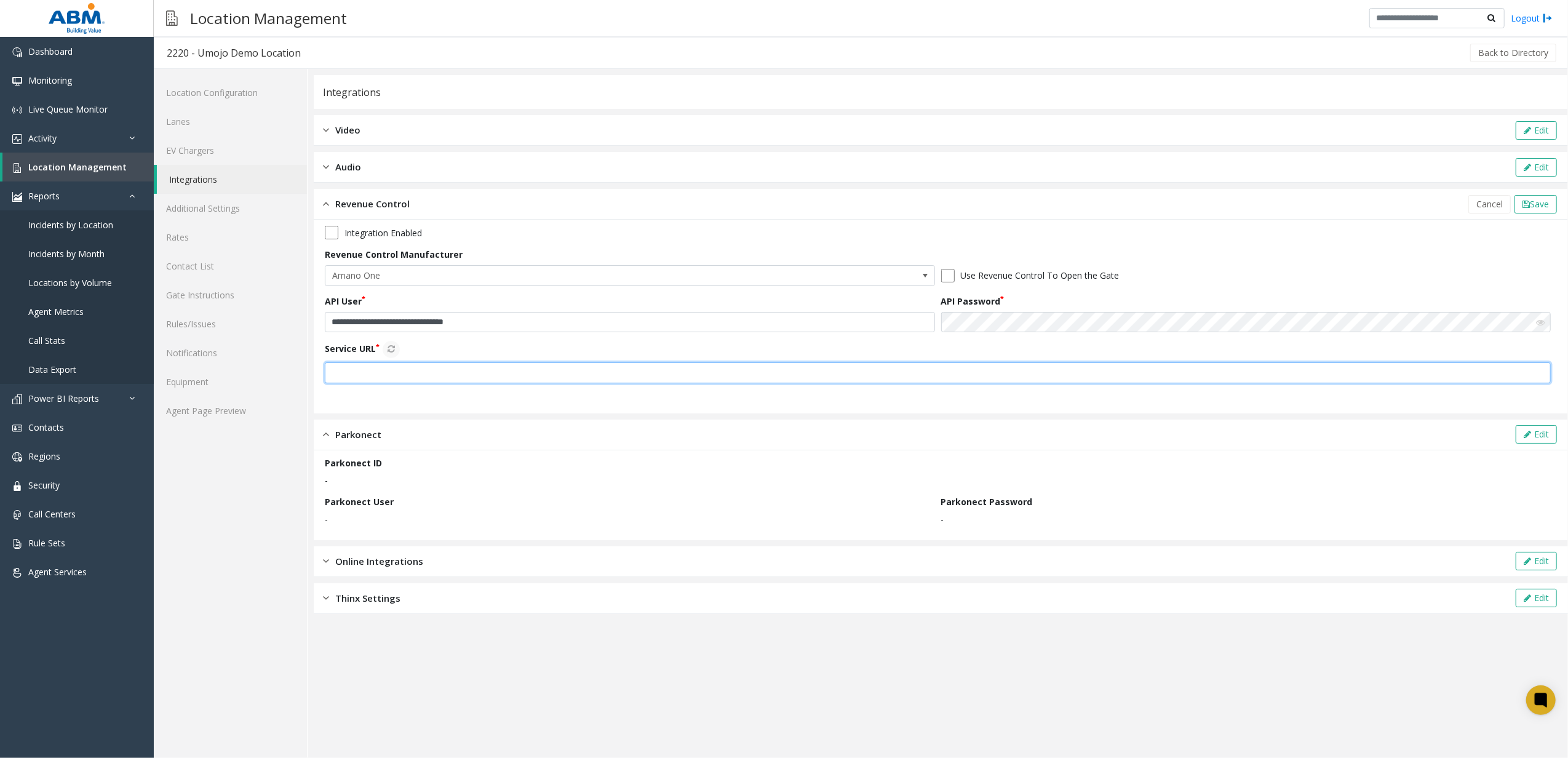
type input "**********"
click at [387, 348] on button "Service URL" at bounding box center [392, 349] width 17 height 17
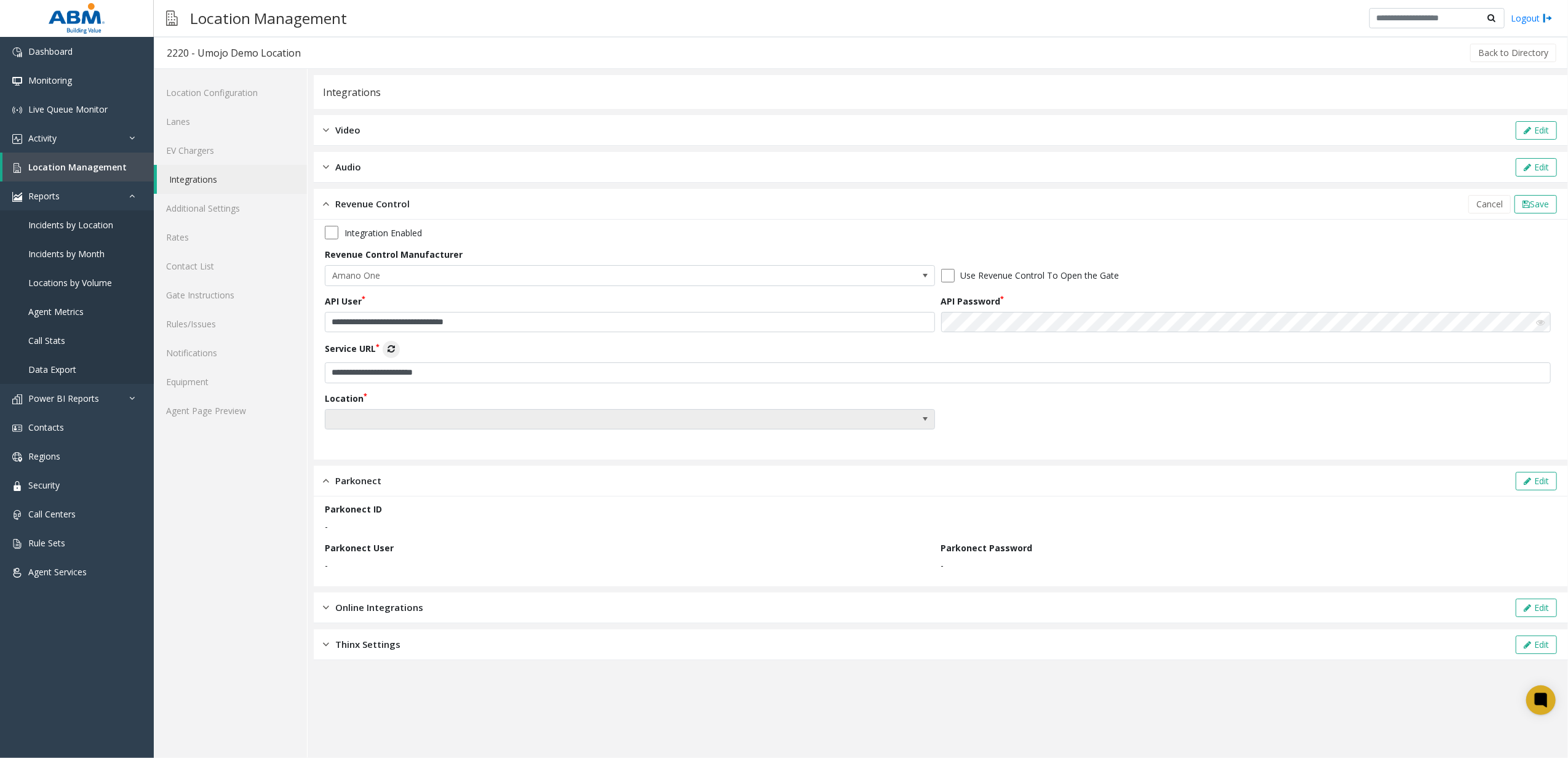
click at [379, 409] on span at bounding box center [630, 419] width 610 height 21
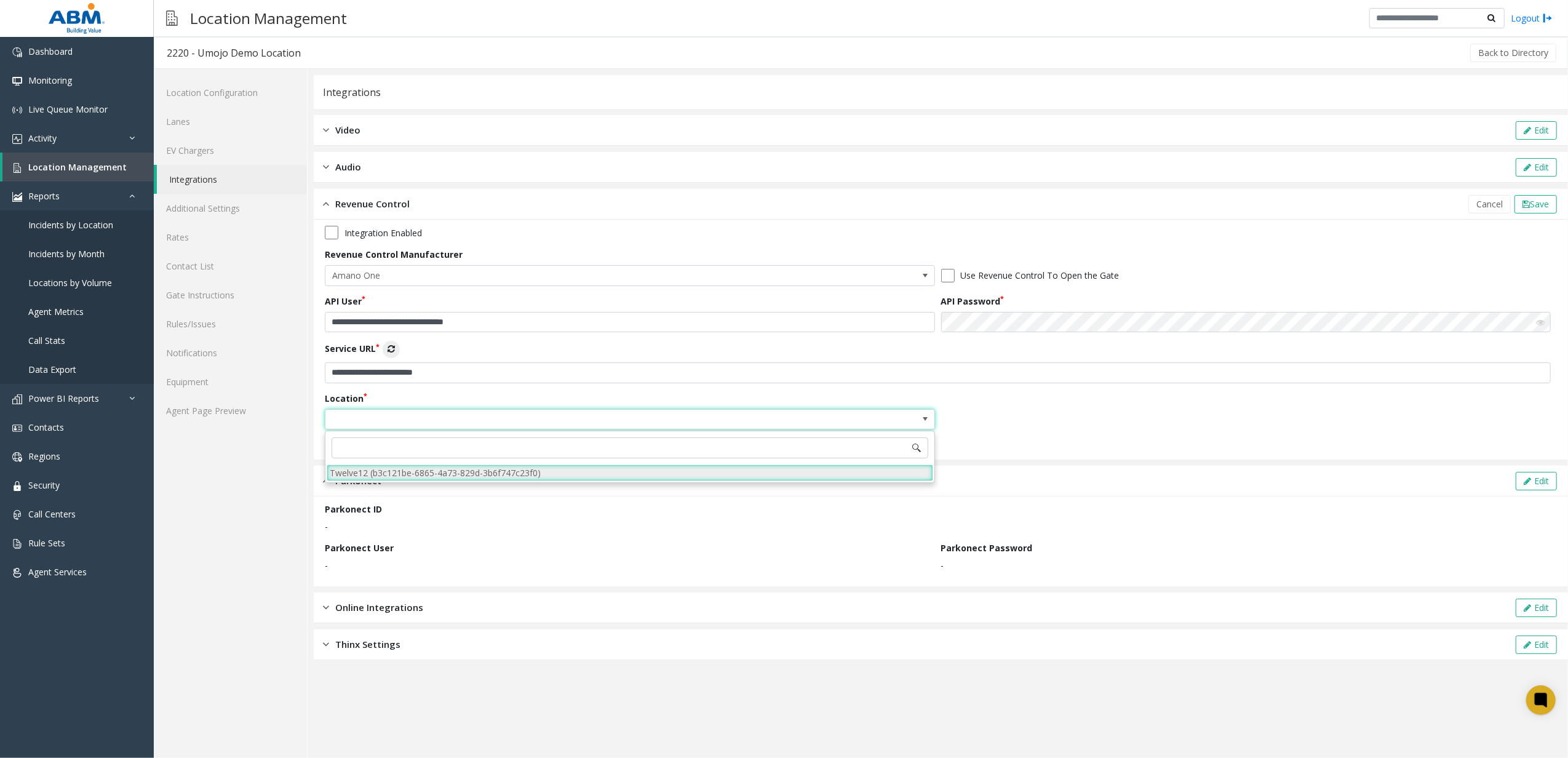
click at [387, 465] on li "Twelve12 (b3c121be-6865-4a73-829d-3b6f747c23f0)" at bounding box center [630, 472] width 606 height 16
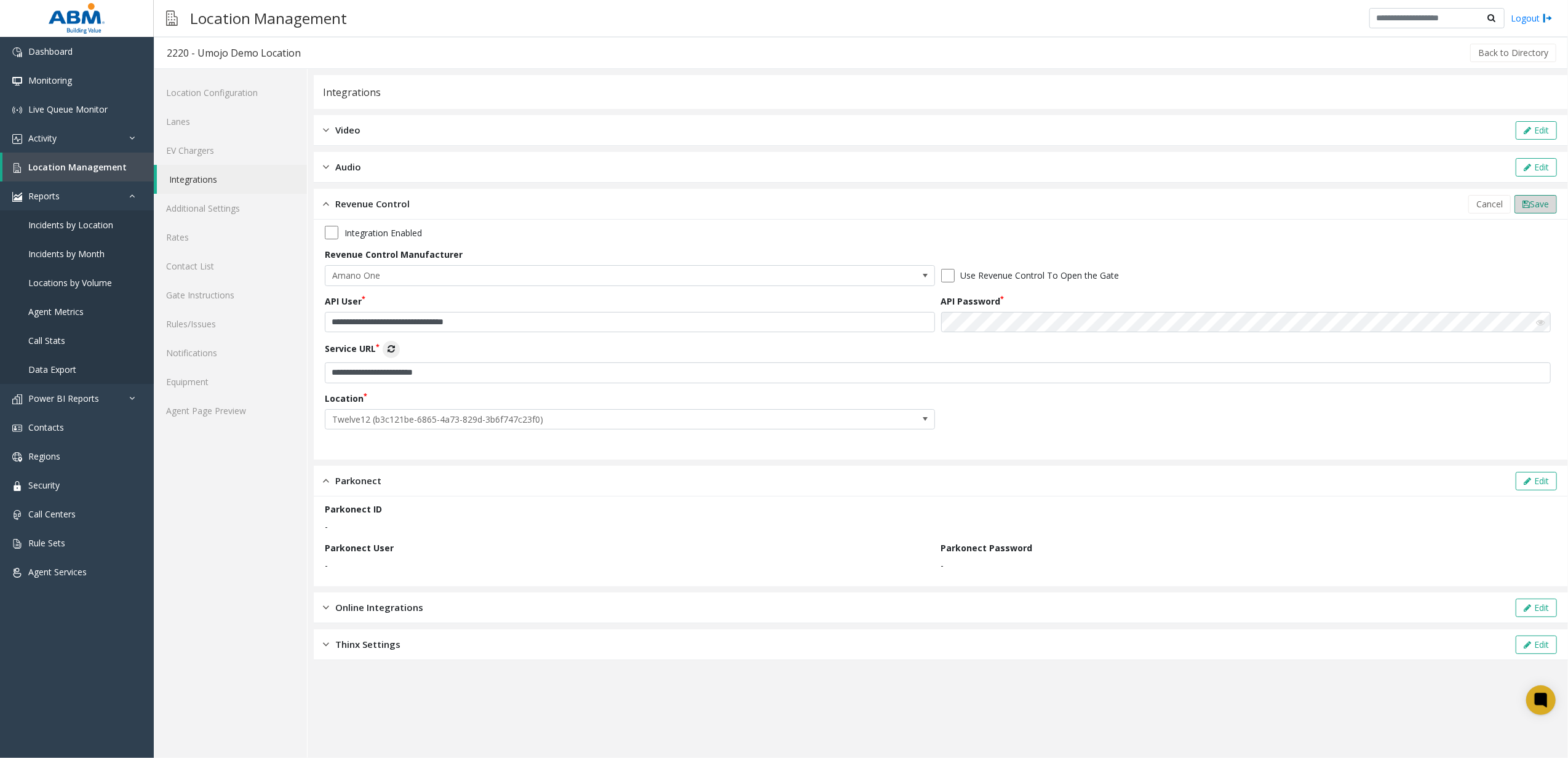
click at [1540, 208] on span "Save" at bounding box center [1539, 204] width 19 height 12
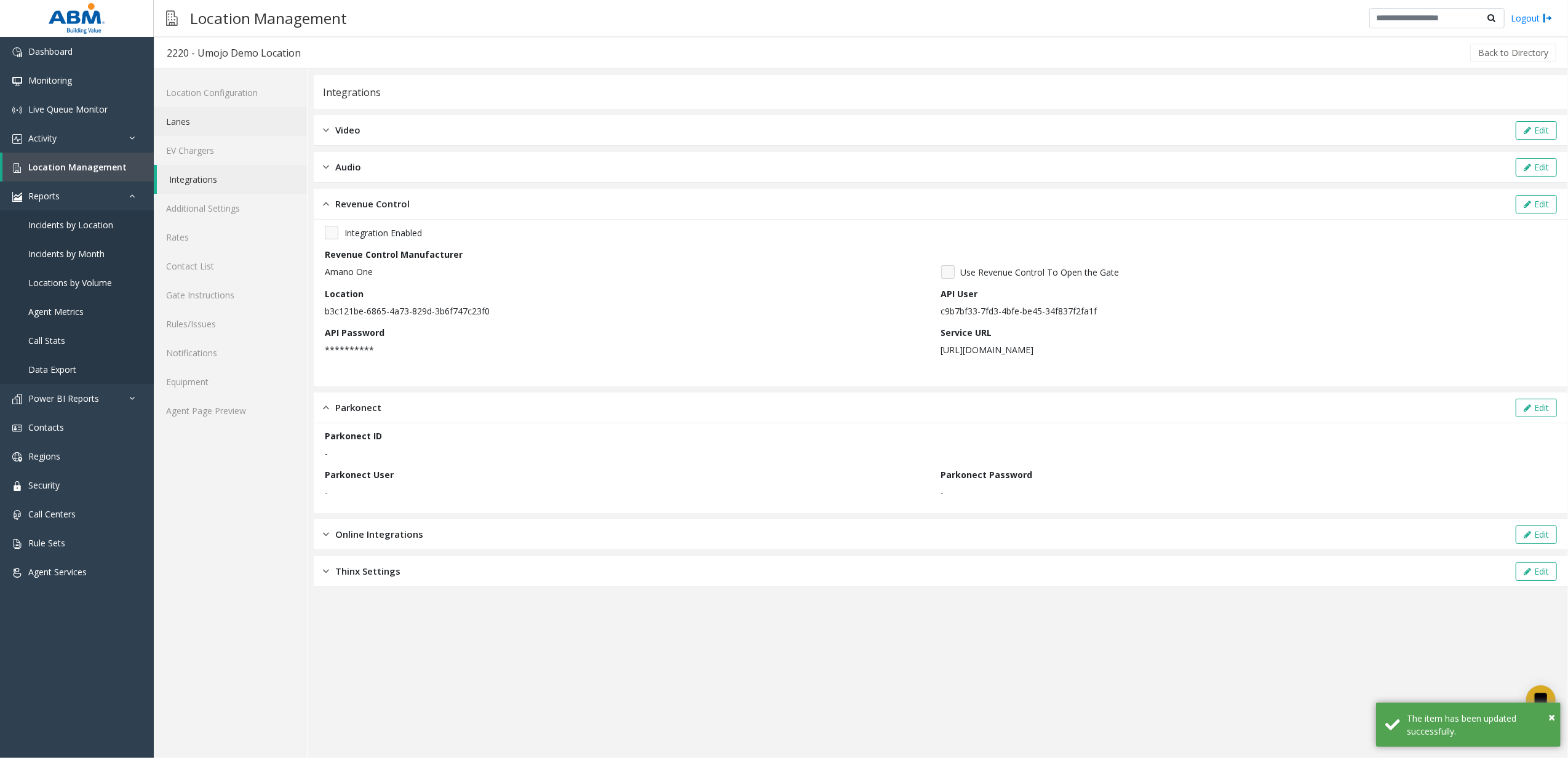
click at [230, 124] on link "Lanes" at bounding box center [230, 121] width 153 height 29
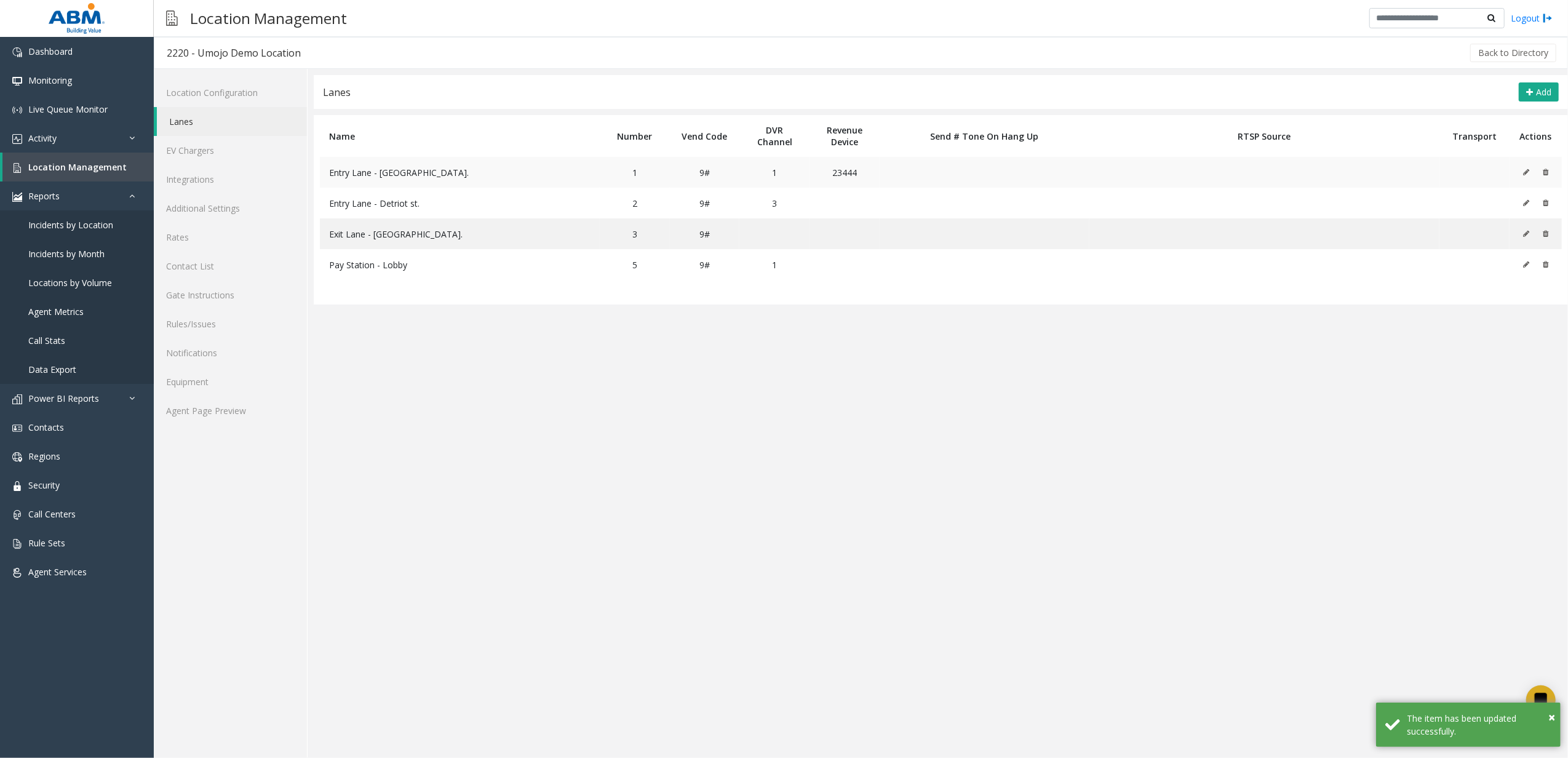
click at [1524, 176] on button at bounding box center [1530, 171] width 13 height 18
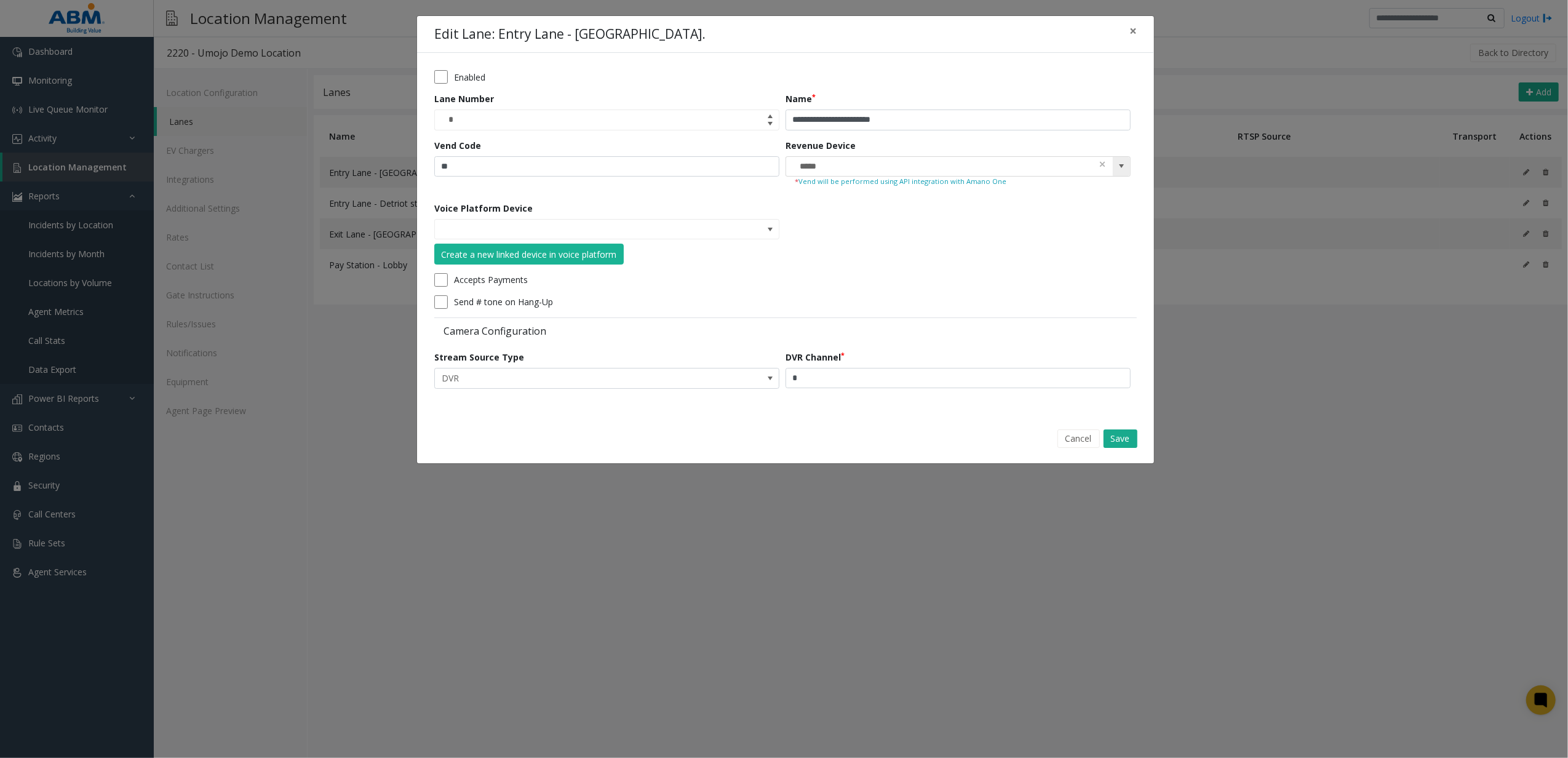
click at [1096, 161] on kendo-searchbar "*****" at bounding box center [957, 166] width 343 height 19
click at [1102, 163] on span at bounding box center [1102, 164] width 9 height 13
click at [1130, 432] on button "Save" at bounding box center [1120, 438] width 34 height 18
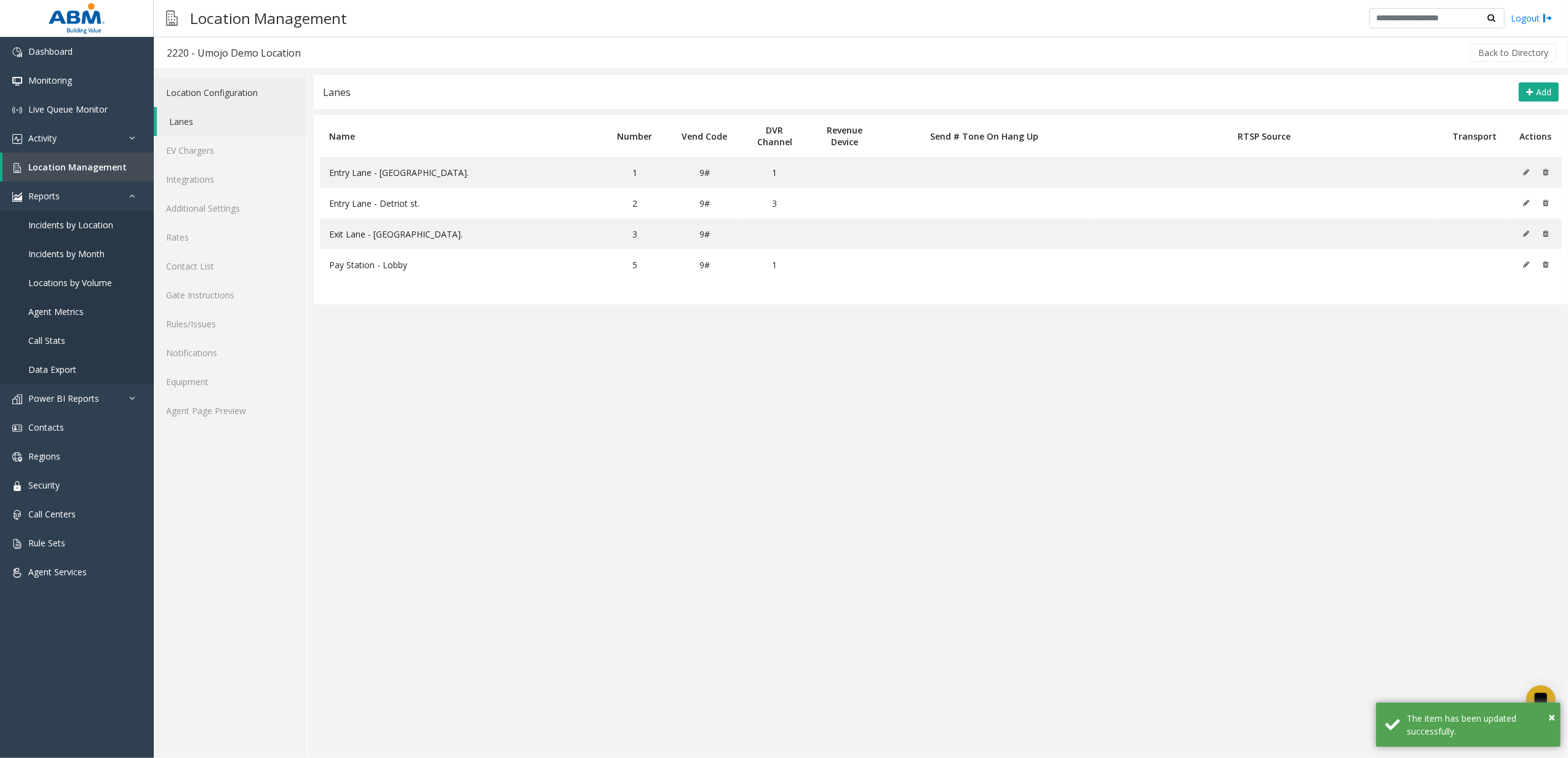
click at [230, 96] on link "Location Configuration" at bounding box center [230, 92] width 153 height 29
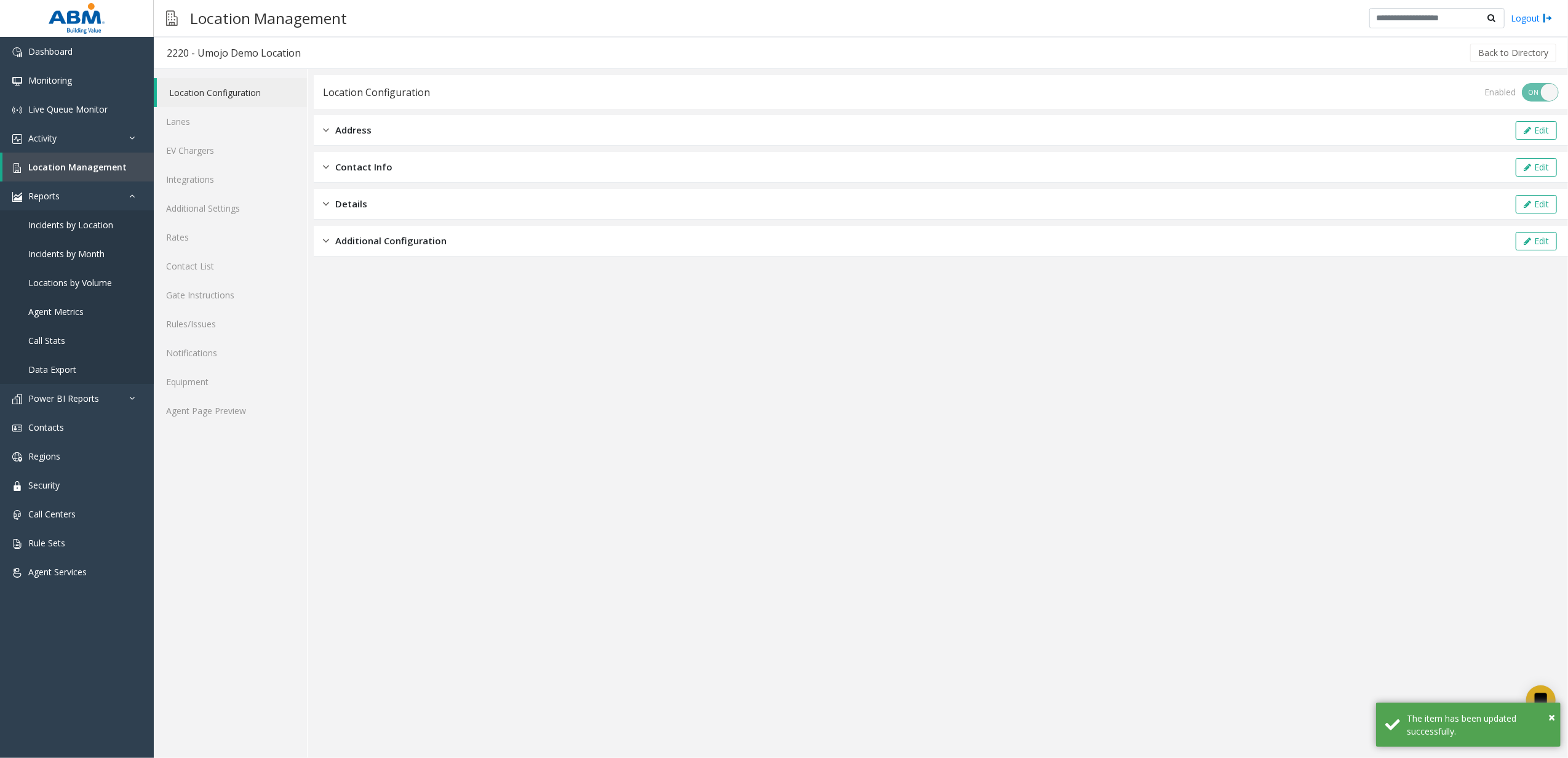
click at [360, 241] on span "Additional Configuration" at bounding box center [391, 240] width 112 height 14
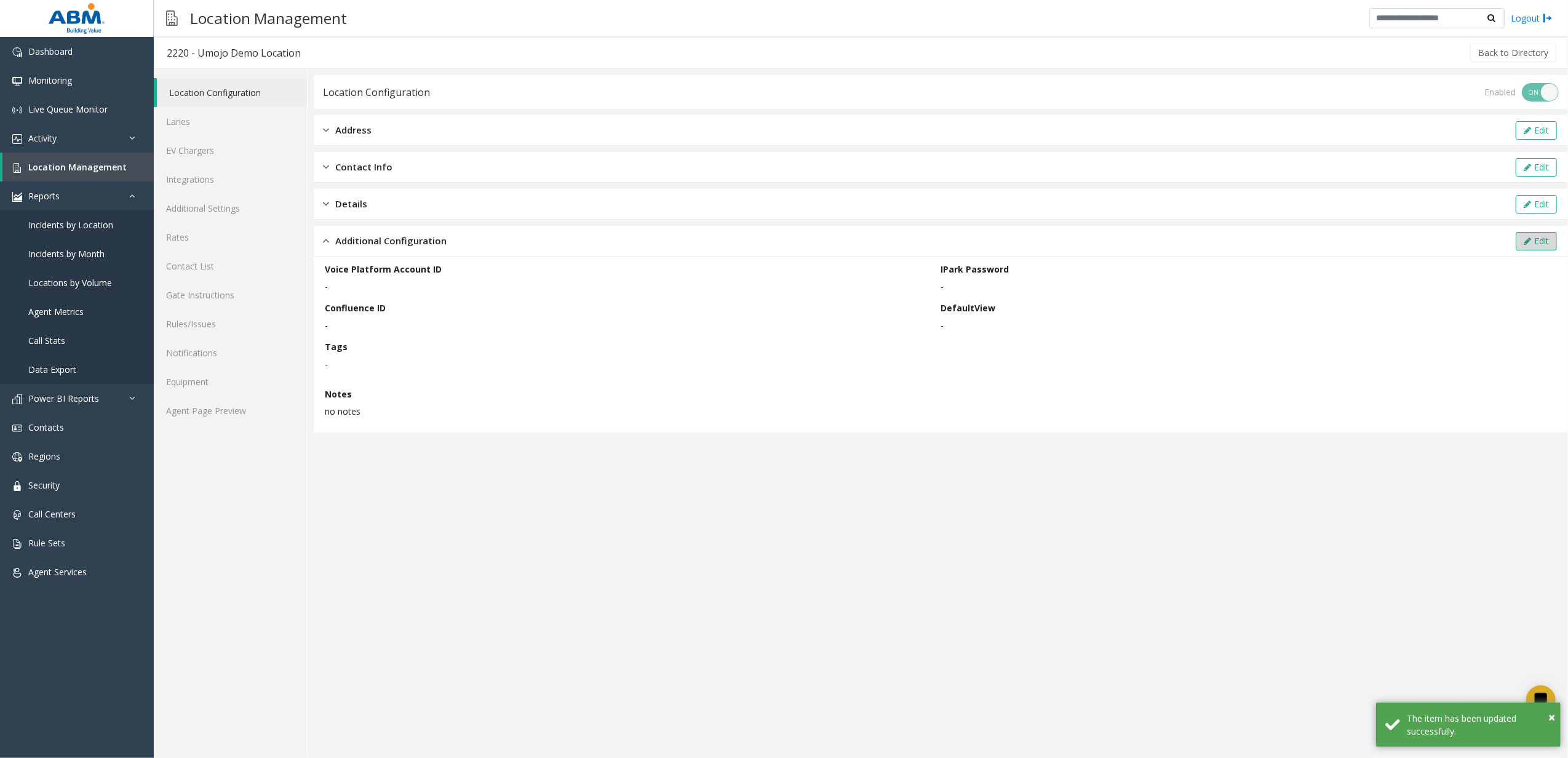
click at [1536, 243] on button "Edit" at bounding box center [1536, 240] width 41 height 18
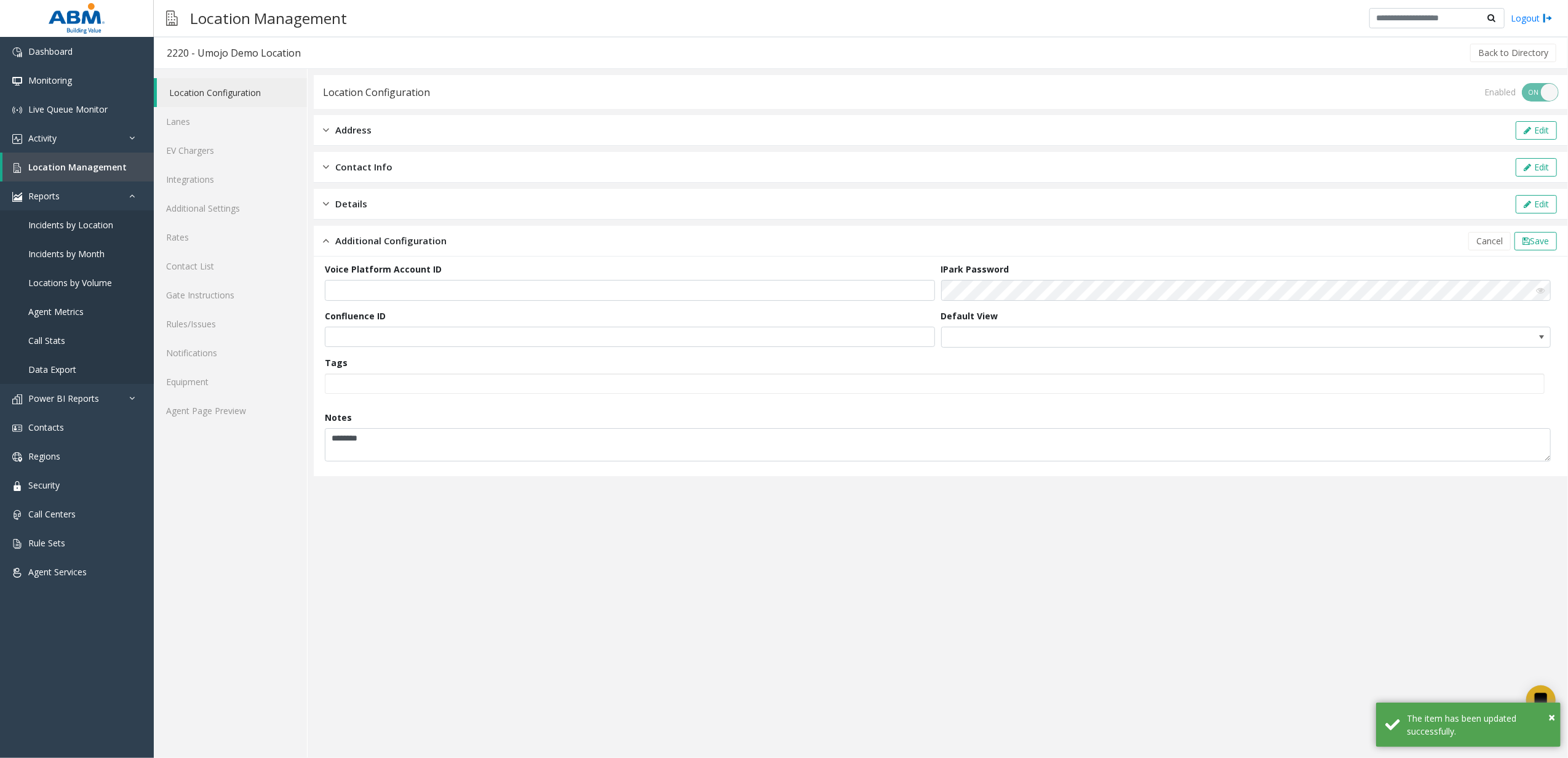
click at [518, 276] on div "Voice Platform Account ID" at bounding box center [633, 282] width 617 height 38
click at [490, 295] on input "text" at bounding box center [630, 291] width 610 height 21
paste input "**********"
type input "**********"
click at [440, 289] on input "text" at bounding box center [630, 291] width 610 height 21
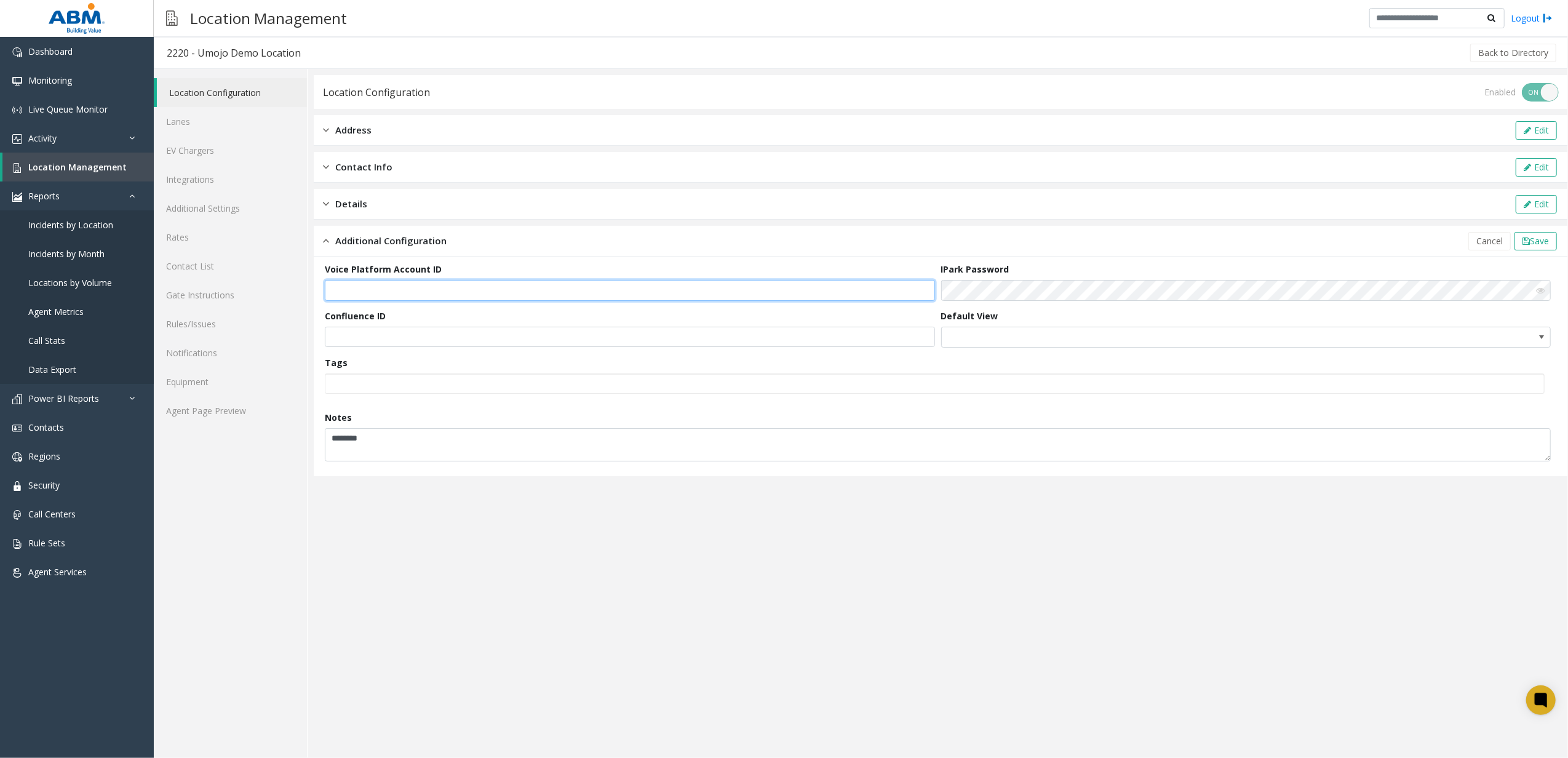
click at [440, 289] on input "text" at bounding box center [630, 291] width 610 height 21
paste input "**********"
type input "**********"
click at [1543, 240] on span "Save" at bounding box center [1539, 240] width 19 height 12
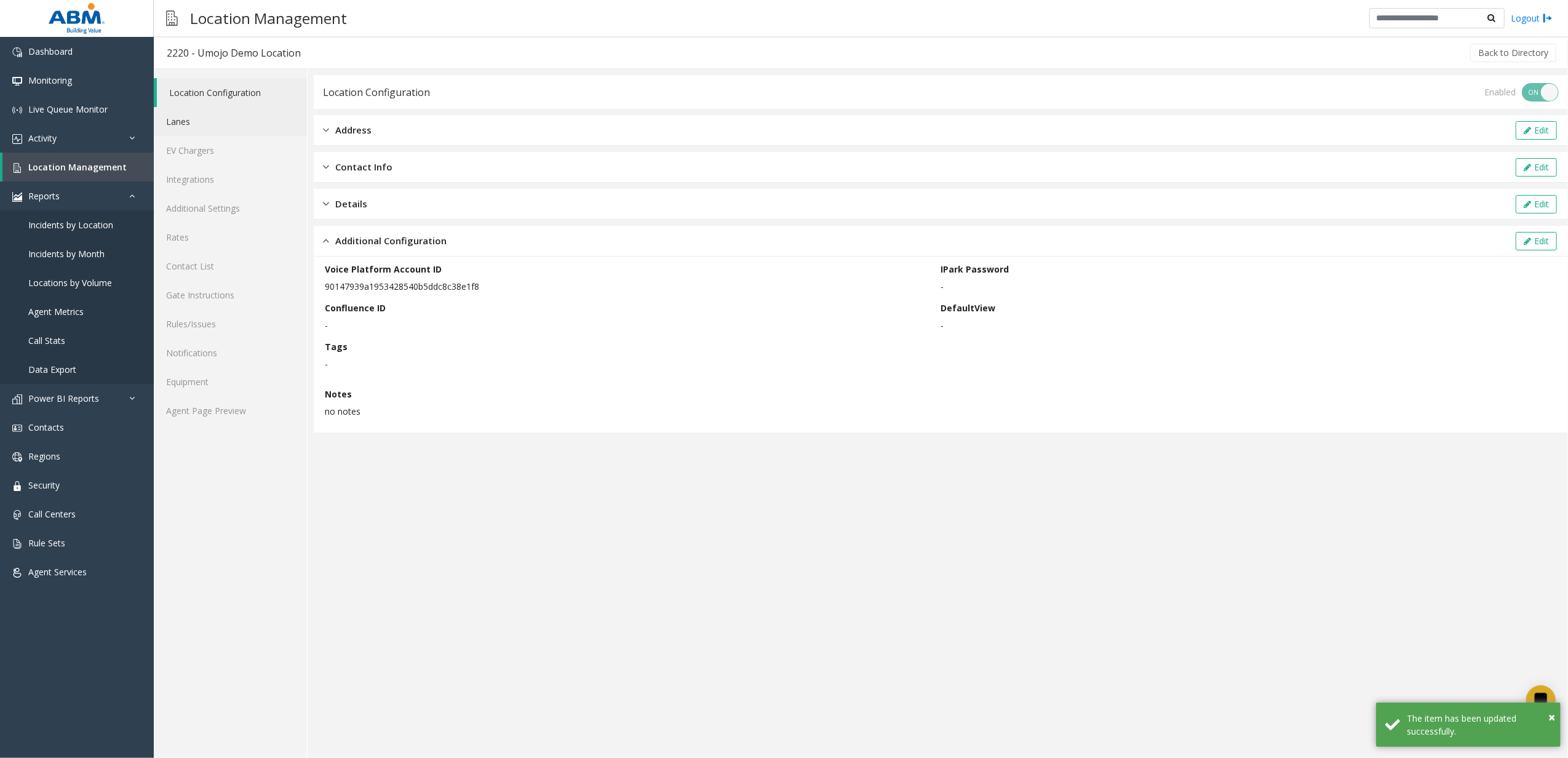
click at [209, 116] on link "Lanes" at bounding box center [230, 121] width 153 height 29
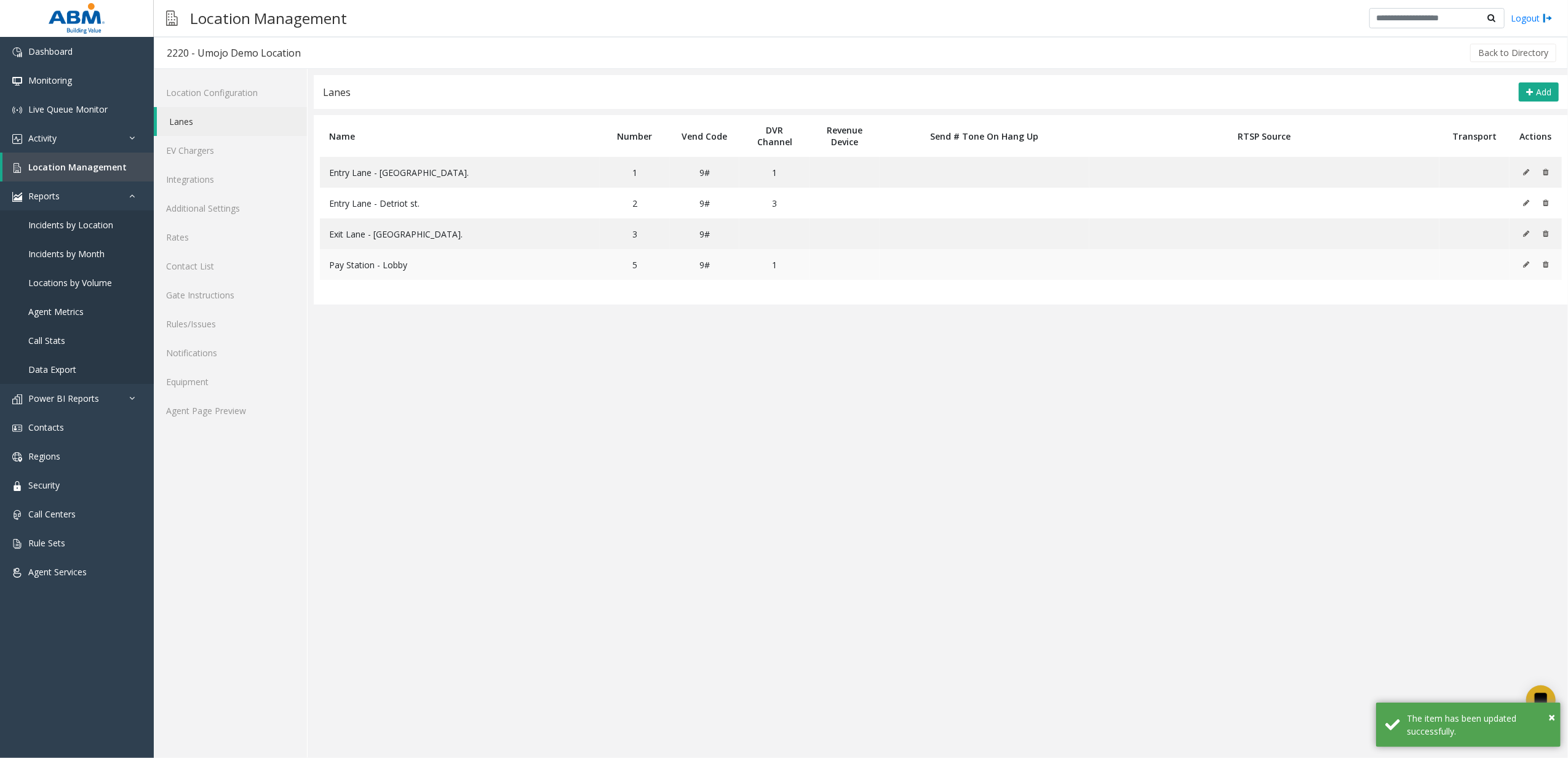
click at [1523, 265] on icon at bounding box center [1526, 265] width 6 height 8
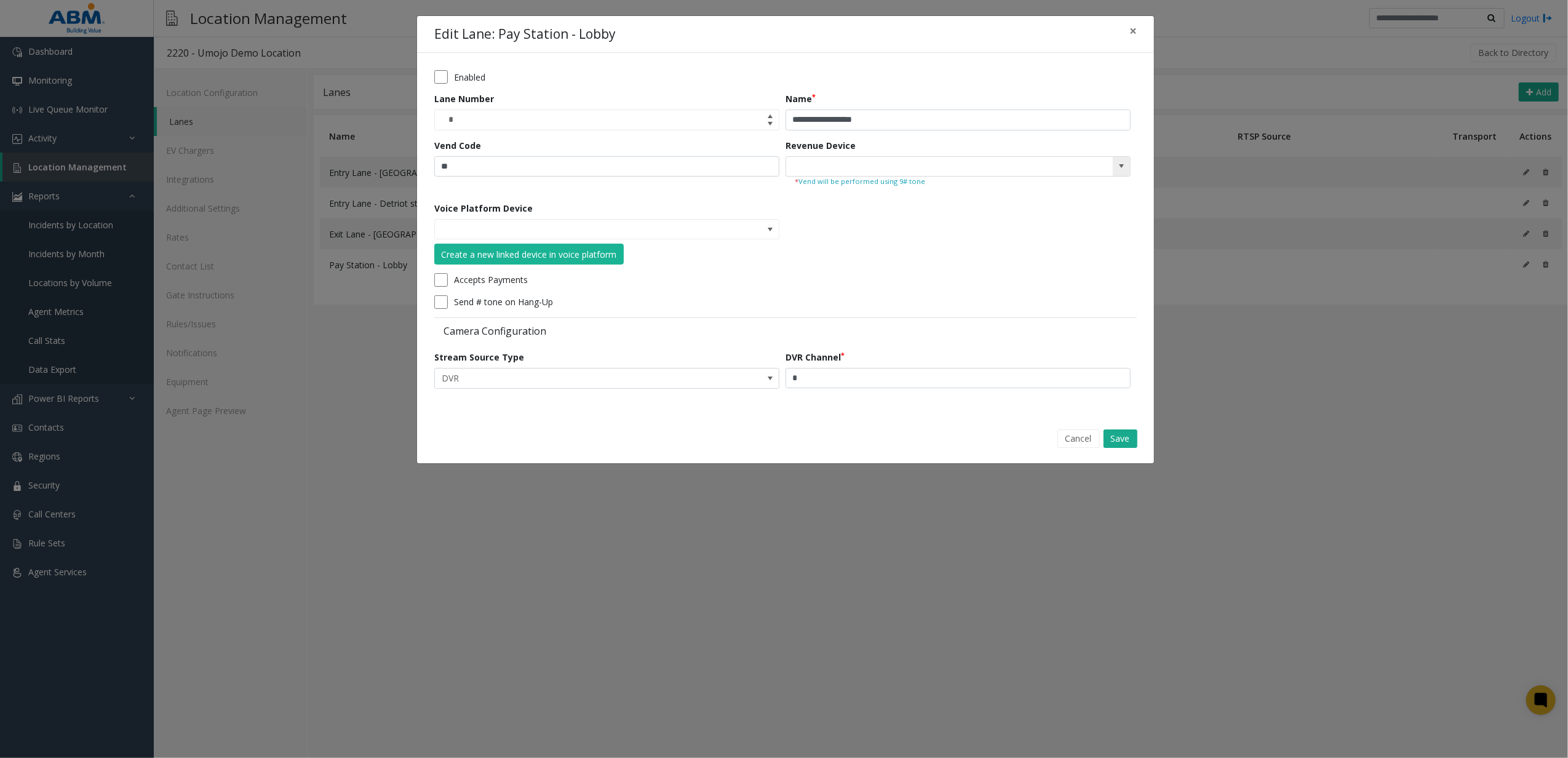
click at [1120, 165] on span at bounding box center [1122, 166] width 10 height 10
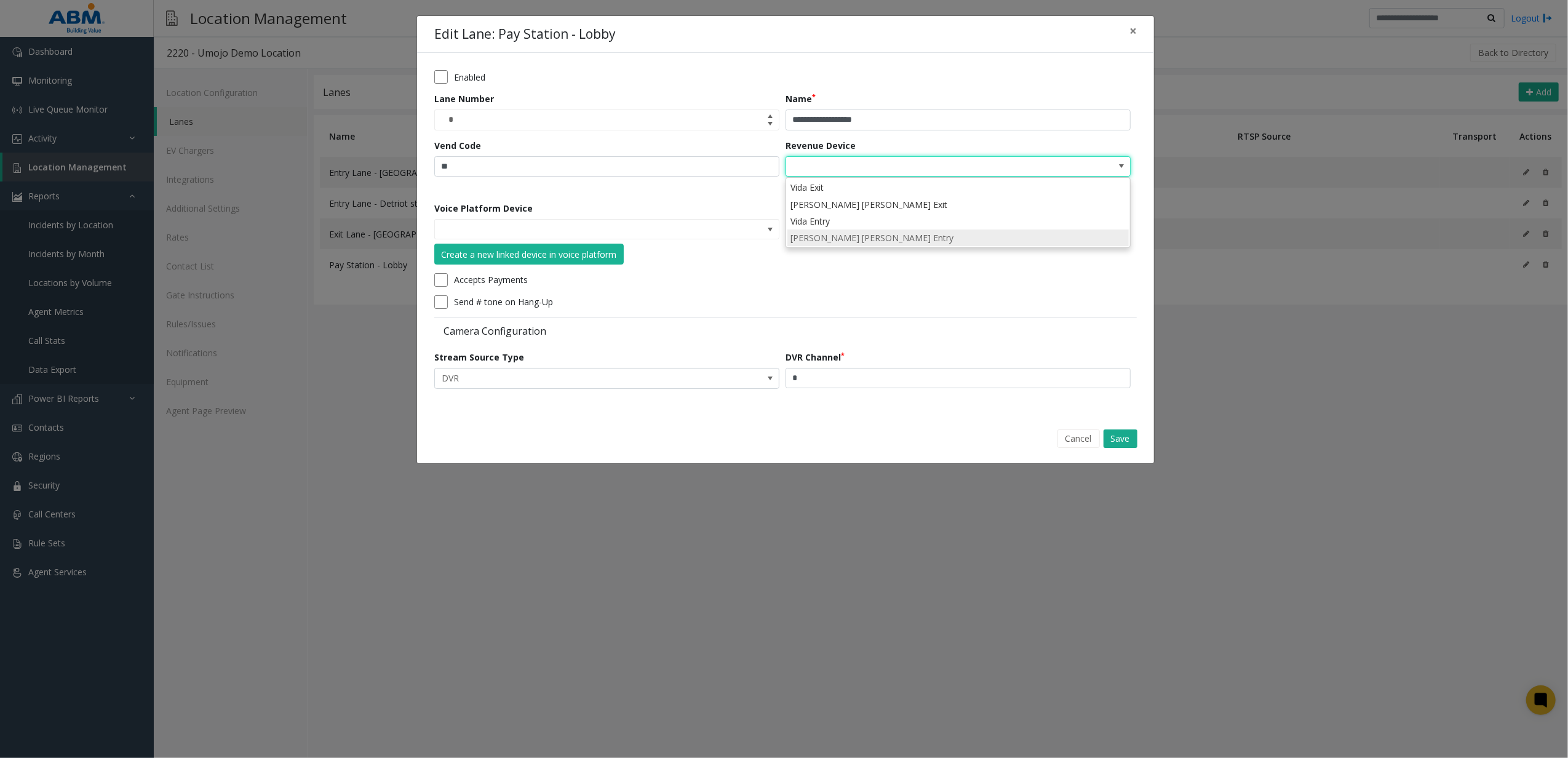
click at [859, 246] on li "[PERSON_NAME] [PERSON_NAME] Entry" at bounding box center [957, 238] width 341 height 16
type input "**********"
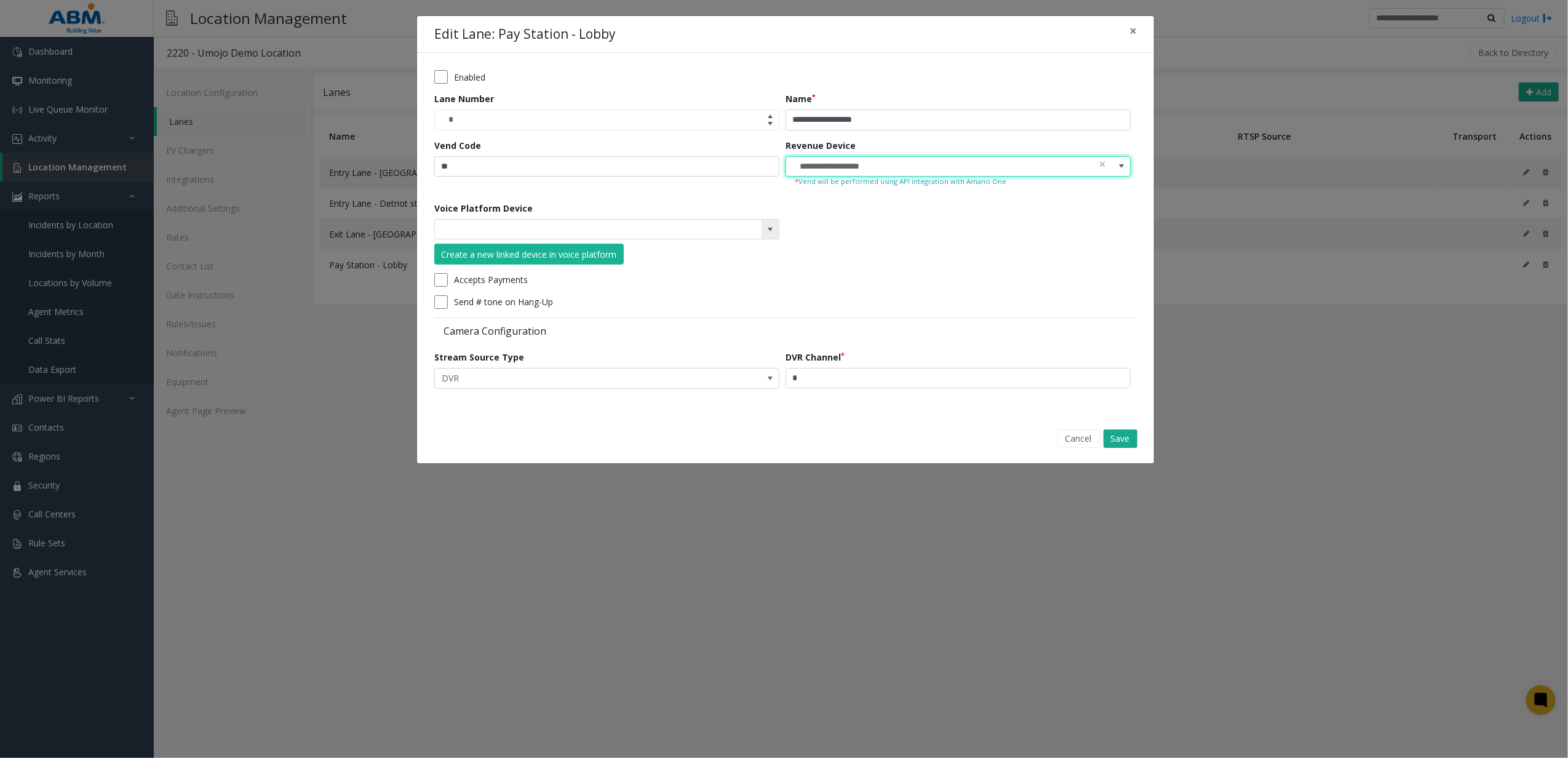
click at [771, 233] on span at bounding box center [770, 229] width 10 height 10
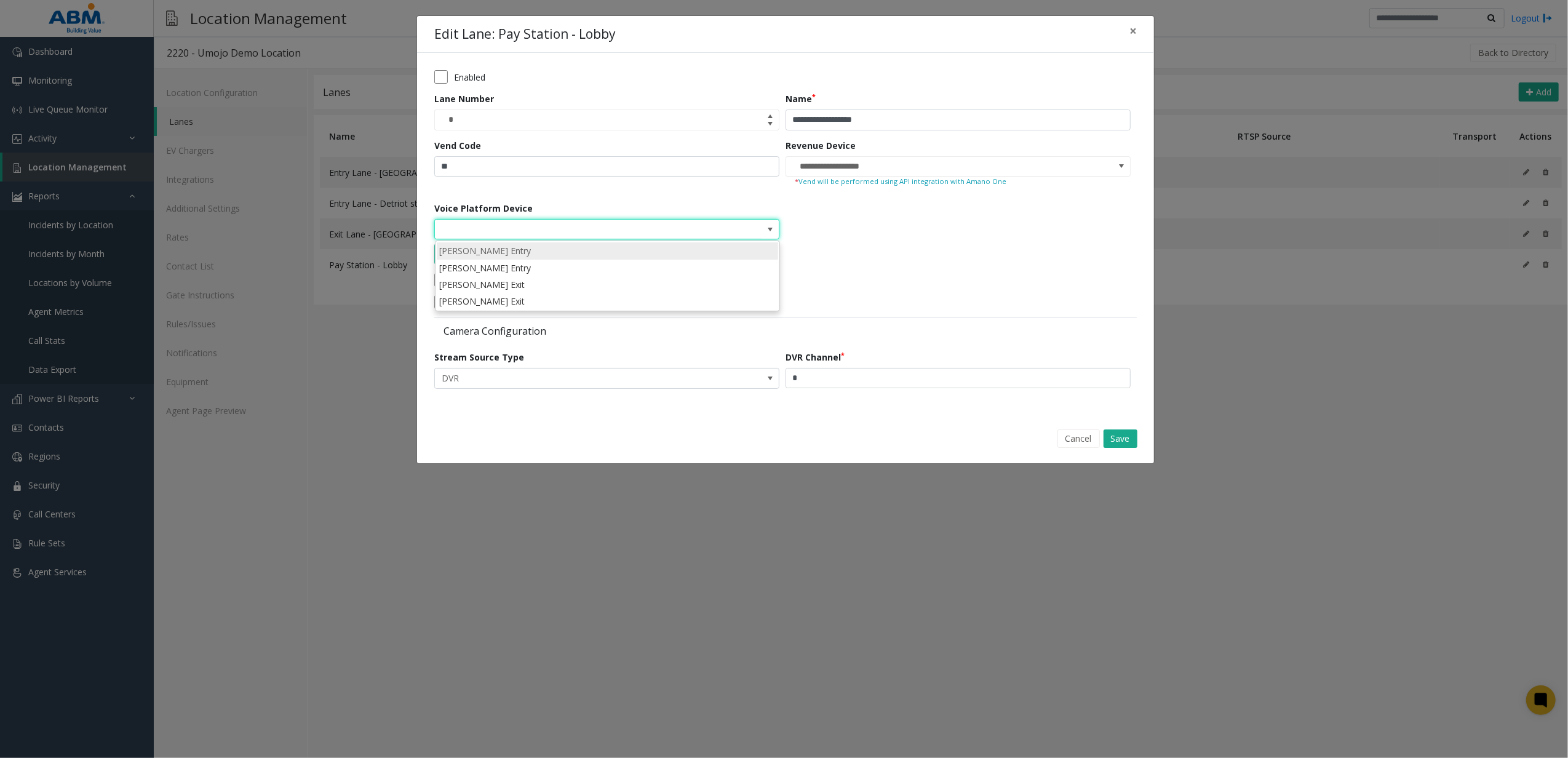
click at [653, 244] on li "Lane Harris Teeter Entry" at bounding box center [607, 250] width 341 height 16
type input "**********"
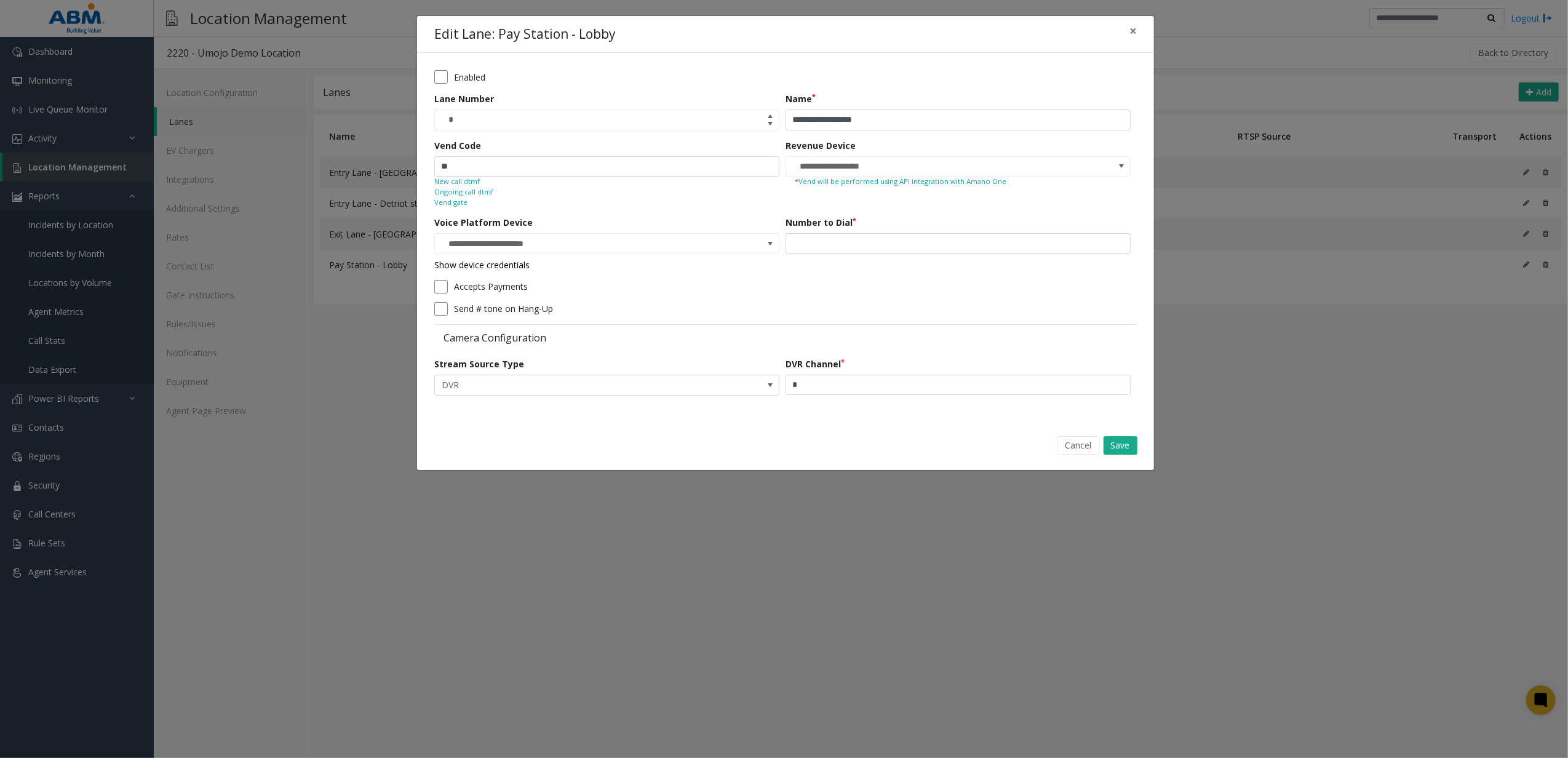
drag, startPoint x: 1115, startPoint y: 445, endPoint x: 622, endPoint y: 237, distance: 535.1
click at [647, 268] on div "**********" at bounding box center [785, 242] width 738 height 455
click at [562, 158] on input "**" at bounding box center [606, 166] width 345 height 21
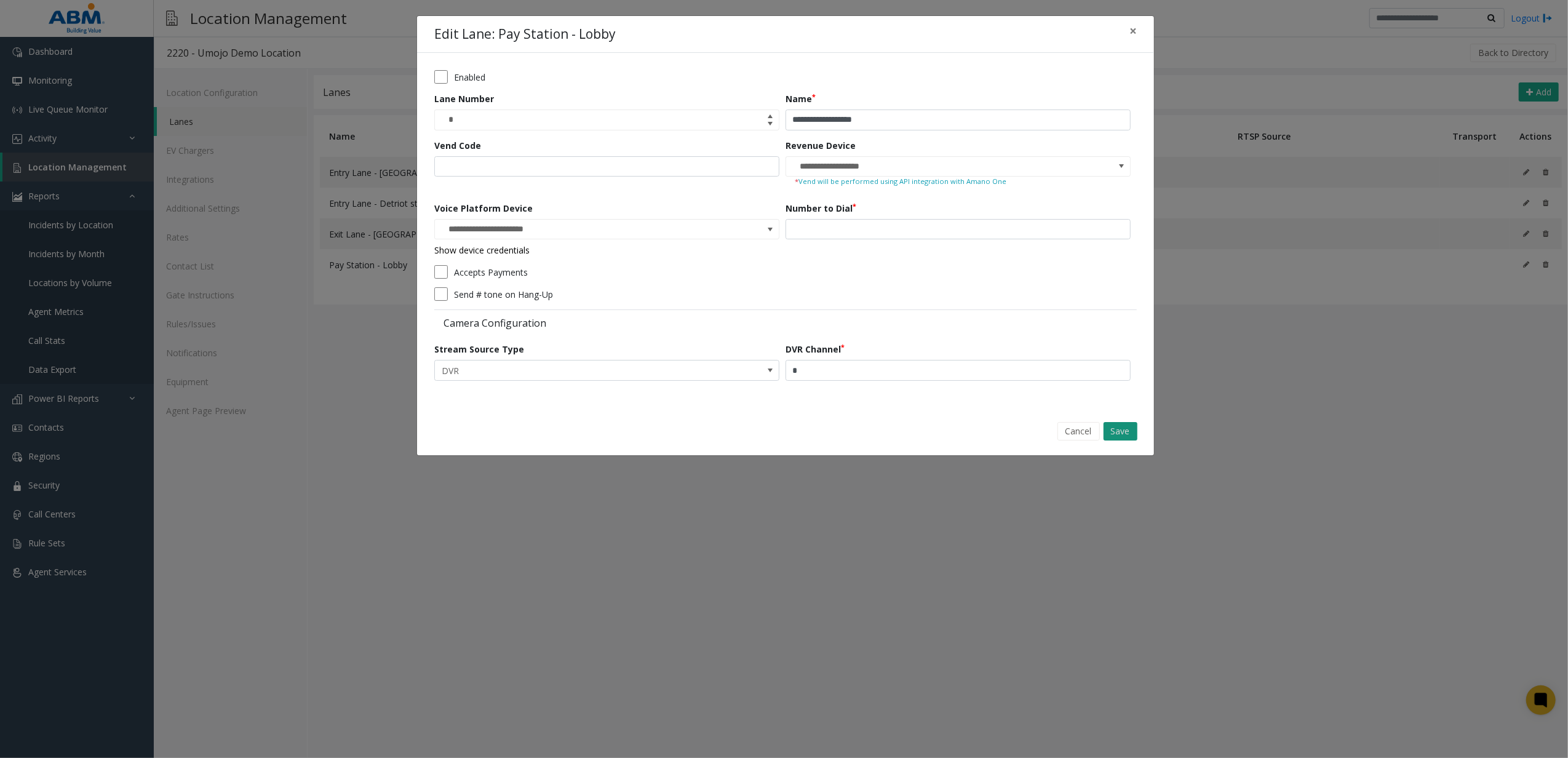
click at [1117, 431] on button "Save" at bounding box center [1120, 431] width 34 height 18
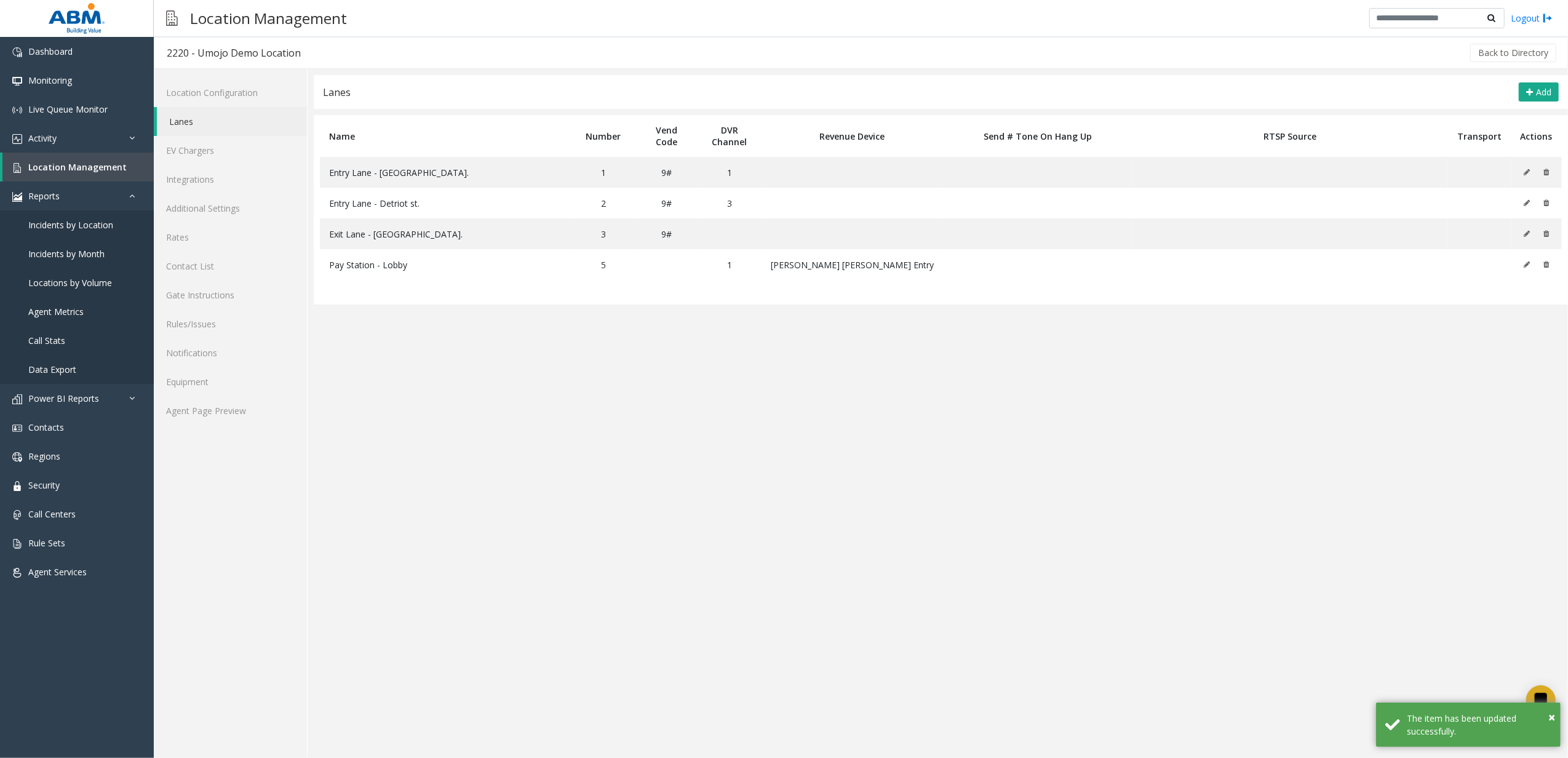
click at [1021, 425] on app-lanes "**********" at bounding box center [941, 417] width 1254 height 683
click at [80, 164] on span "Location Management" at bounding box center [77, 167] width 98 height 12
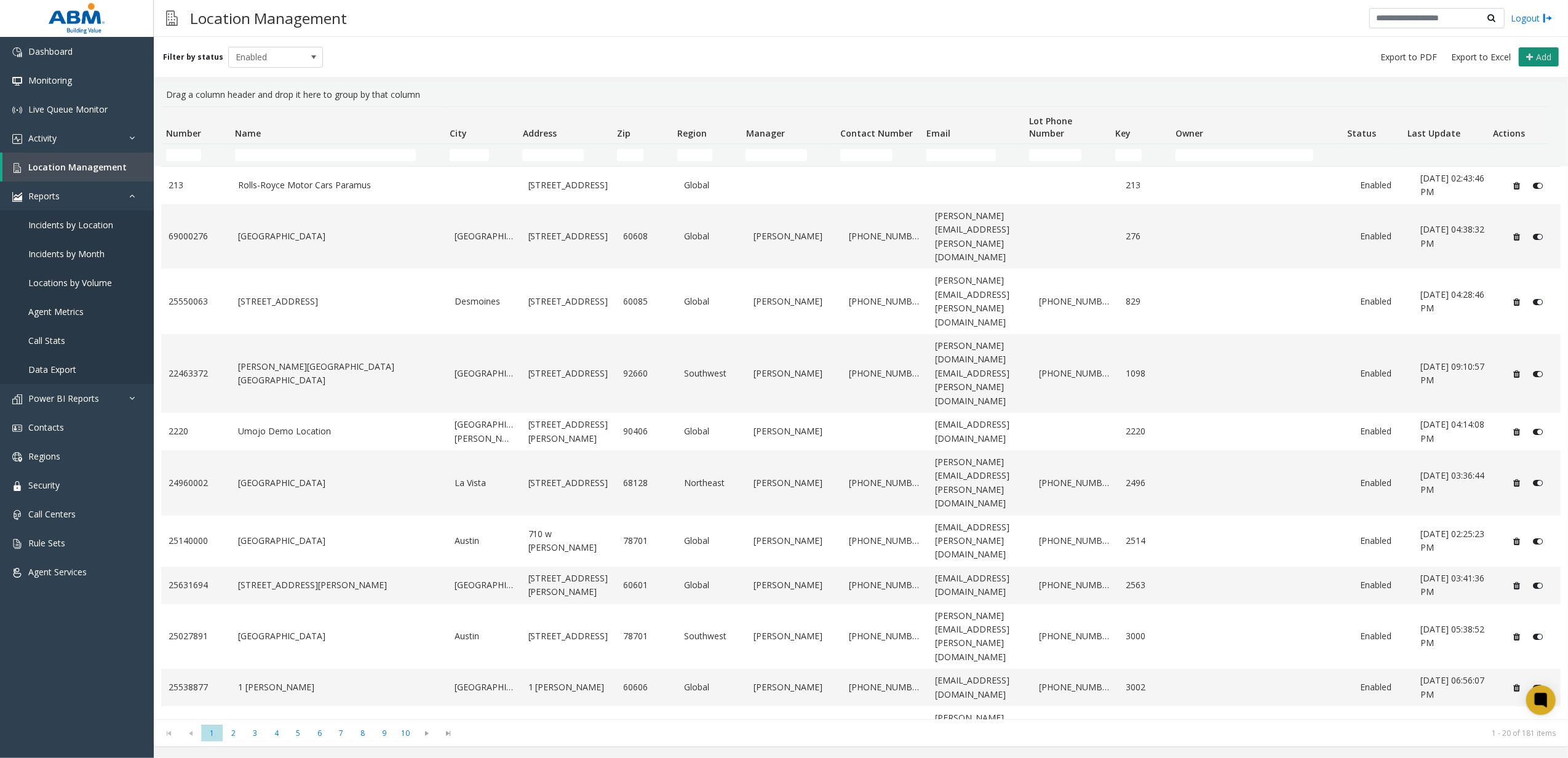
click at [1551, 57] on span "Add" at bounding box center [1544, 57] width 15 height 12
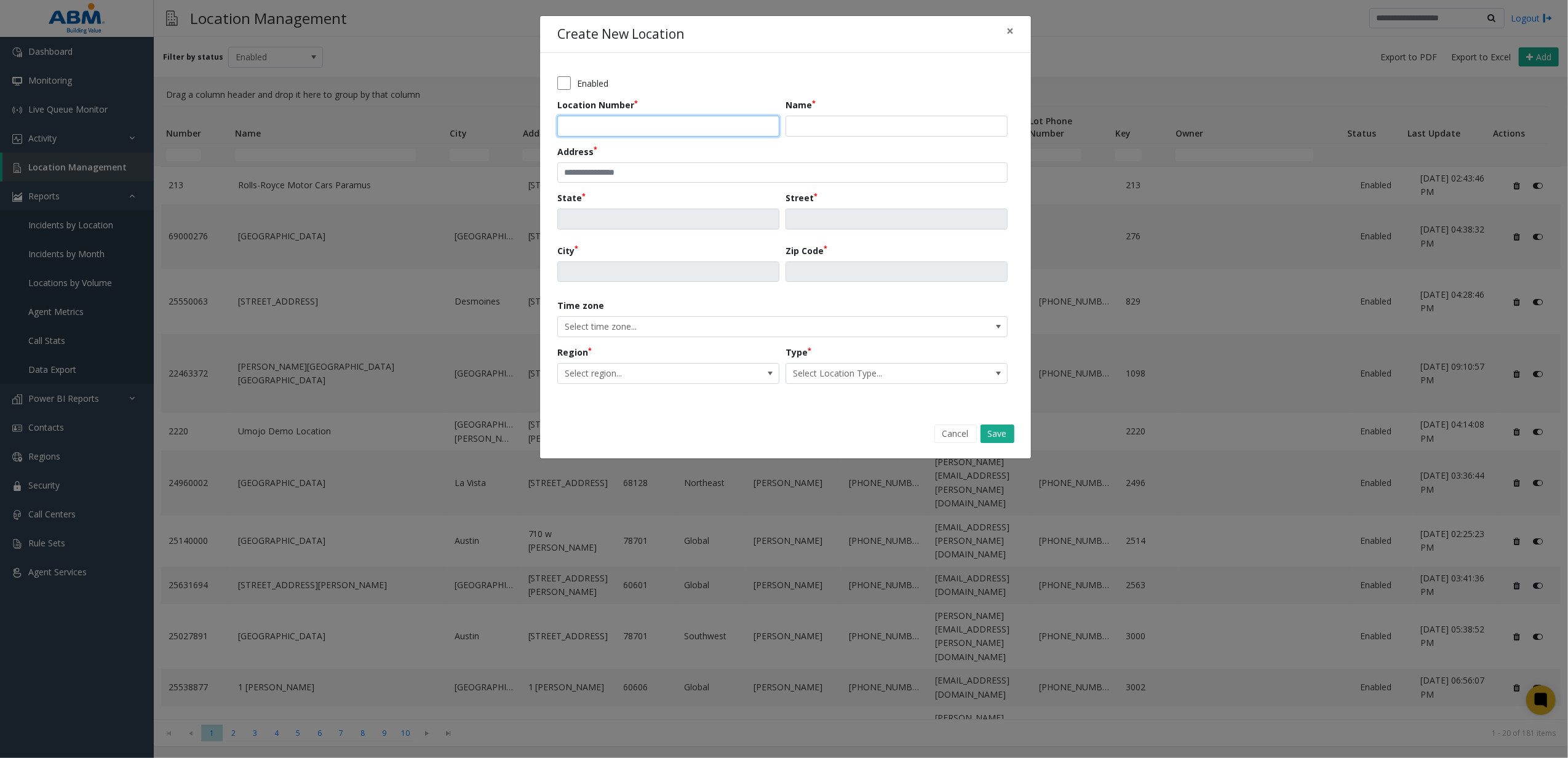
click at [679, 129] on input "Location Number" at bounding box center [668, 126] width 222 height 21
type input "****"
click at [840, 116] on input "Name" at bounding box center [897, 126] width 222 height 21
type input "*"
type input "*******"
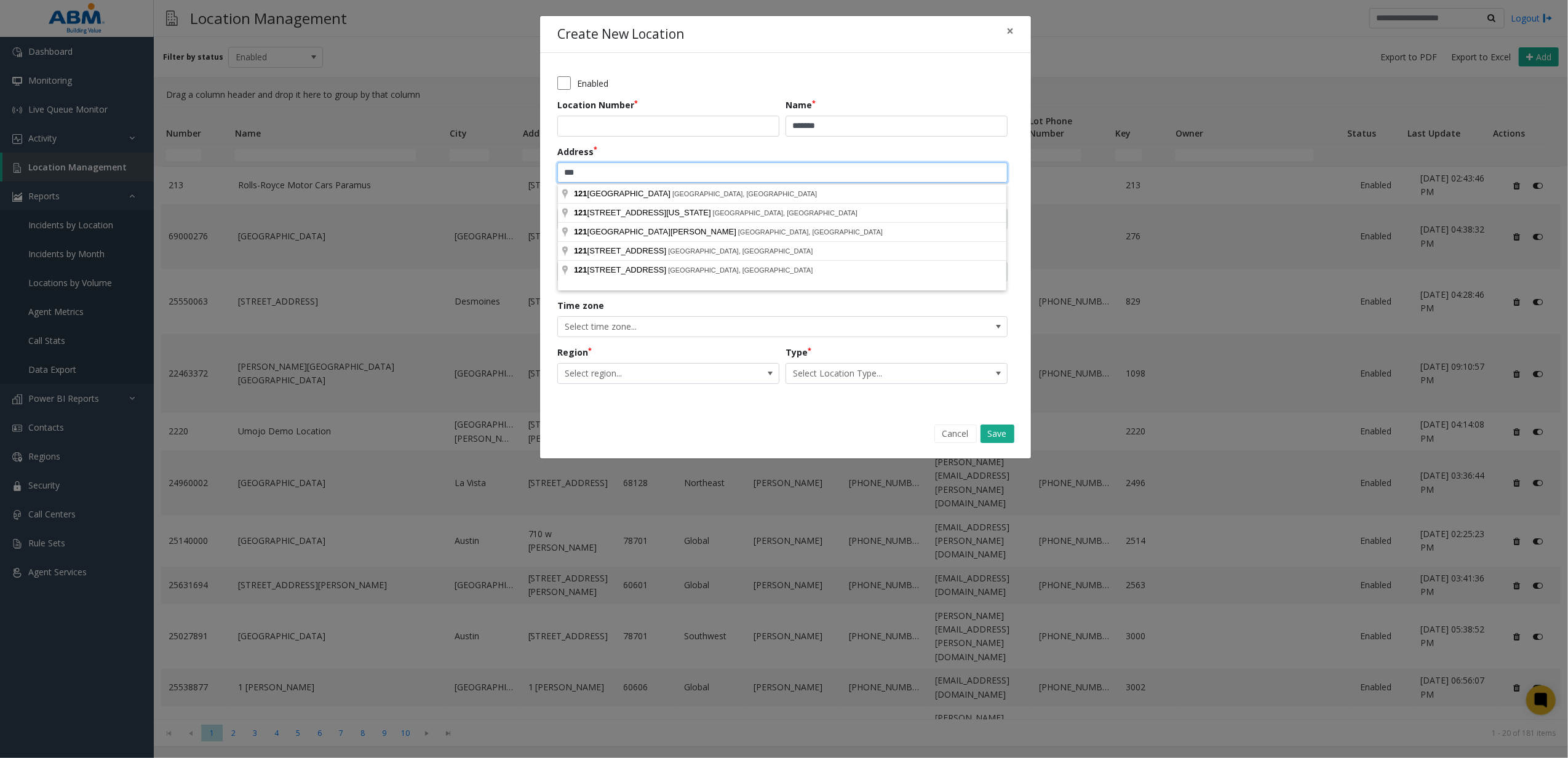
type input "**********"
click at [873, 140] on div "**********" at bounding box center [785, 231] width 456 height 322
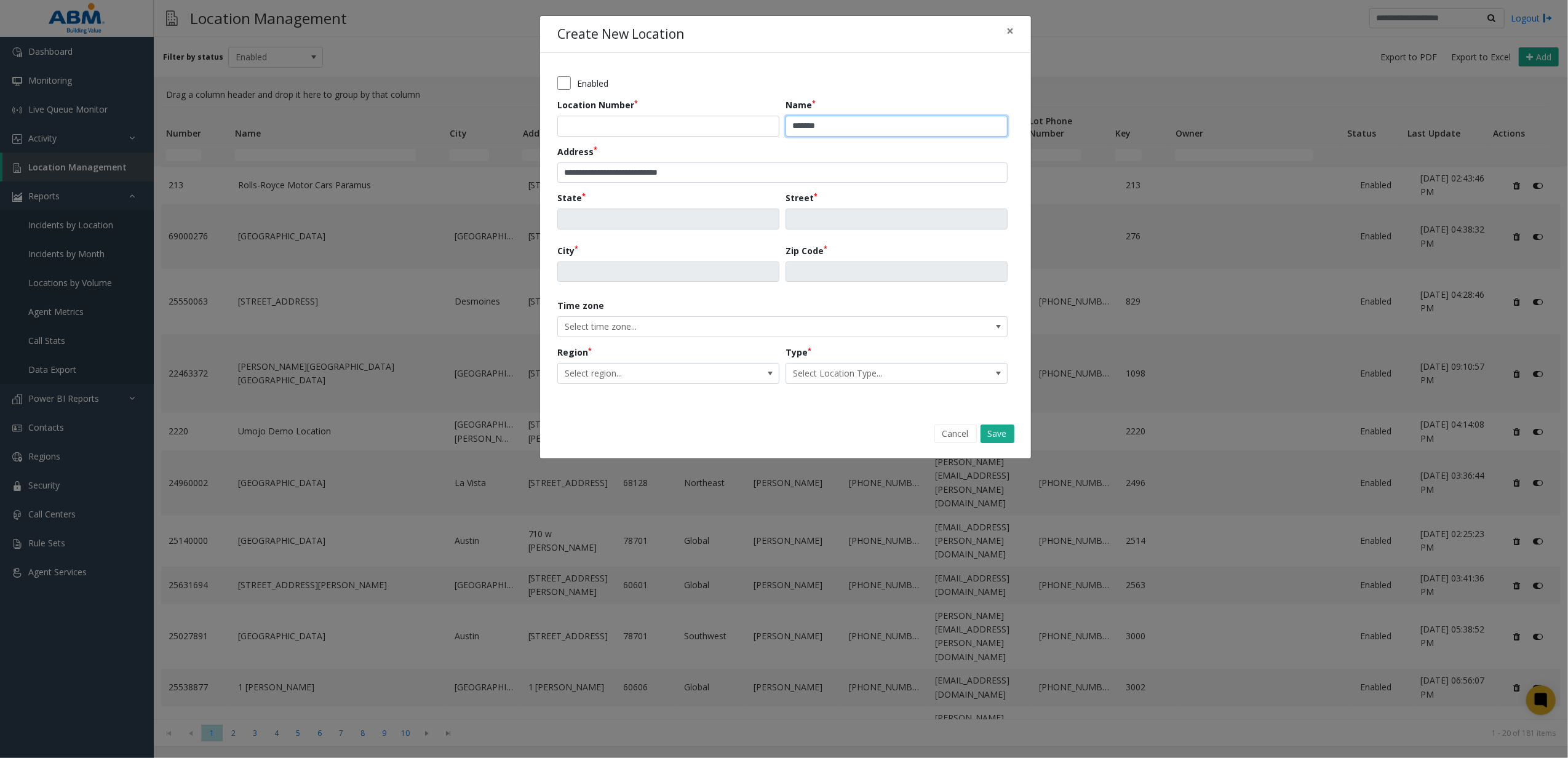
click at [829, 123] on input "*******" at bounding box center [897, 126] width 222 height 21
type input "**********"
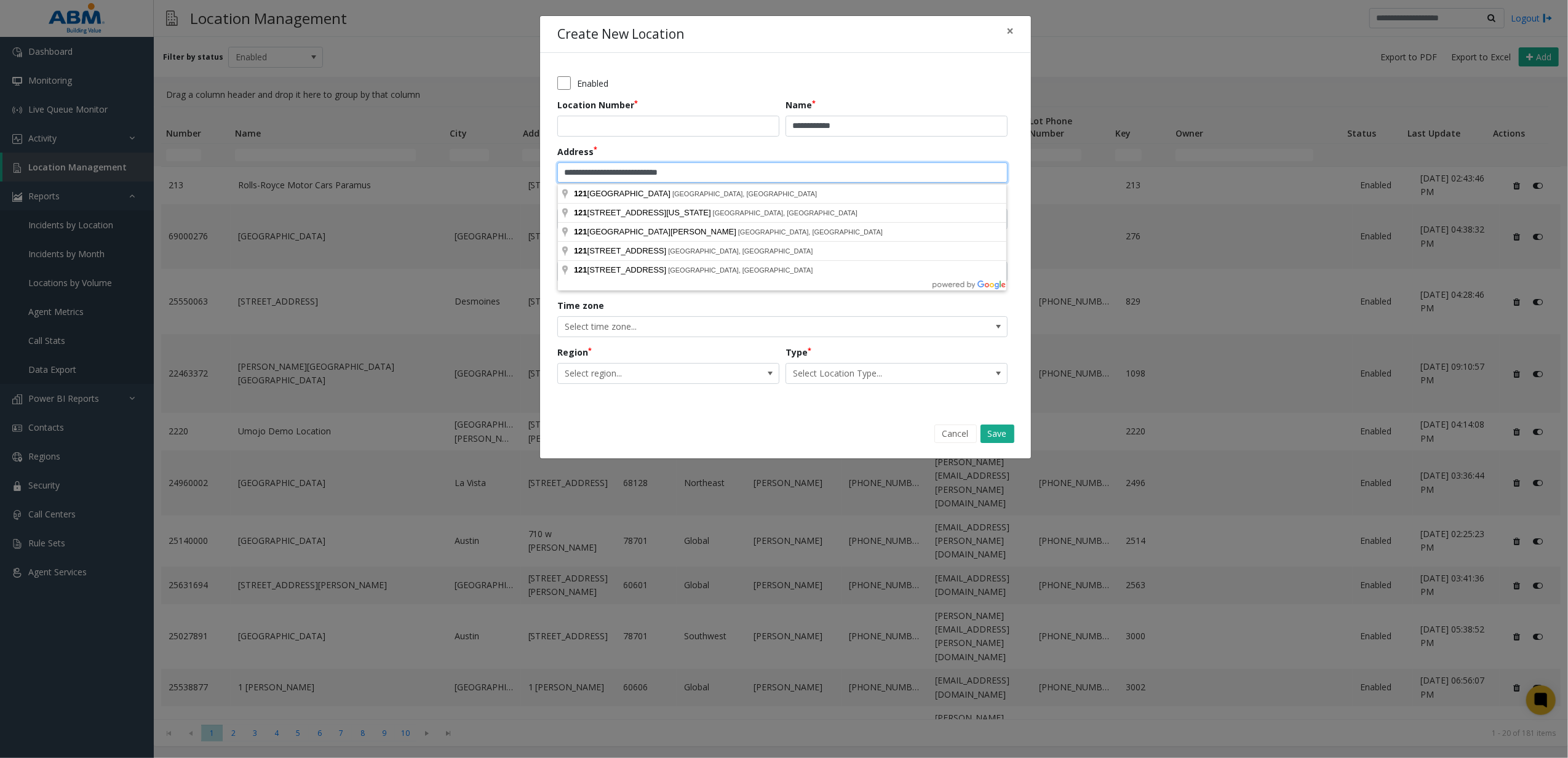
click at [716, 171] on input "**********" at bounding box center [782, 173] width 450 height 21
type input "**********"
type input "**"
type input "**********"
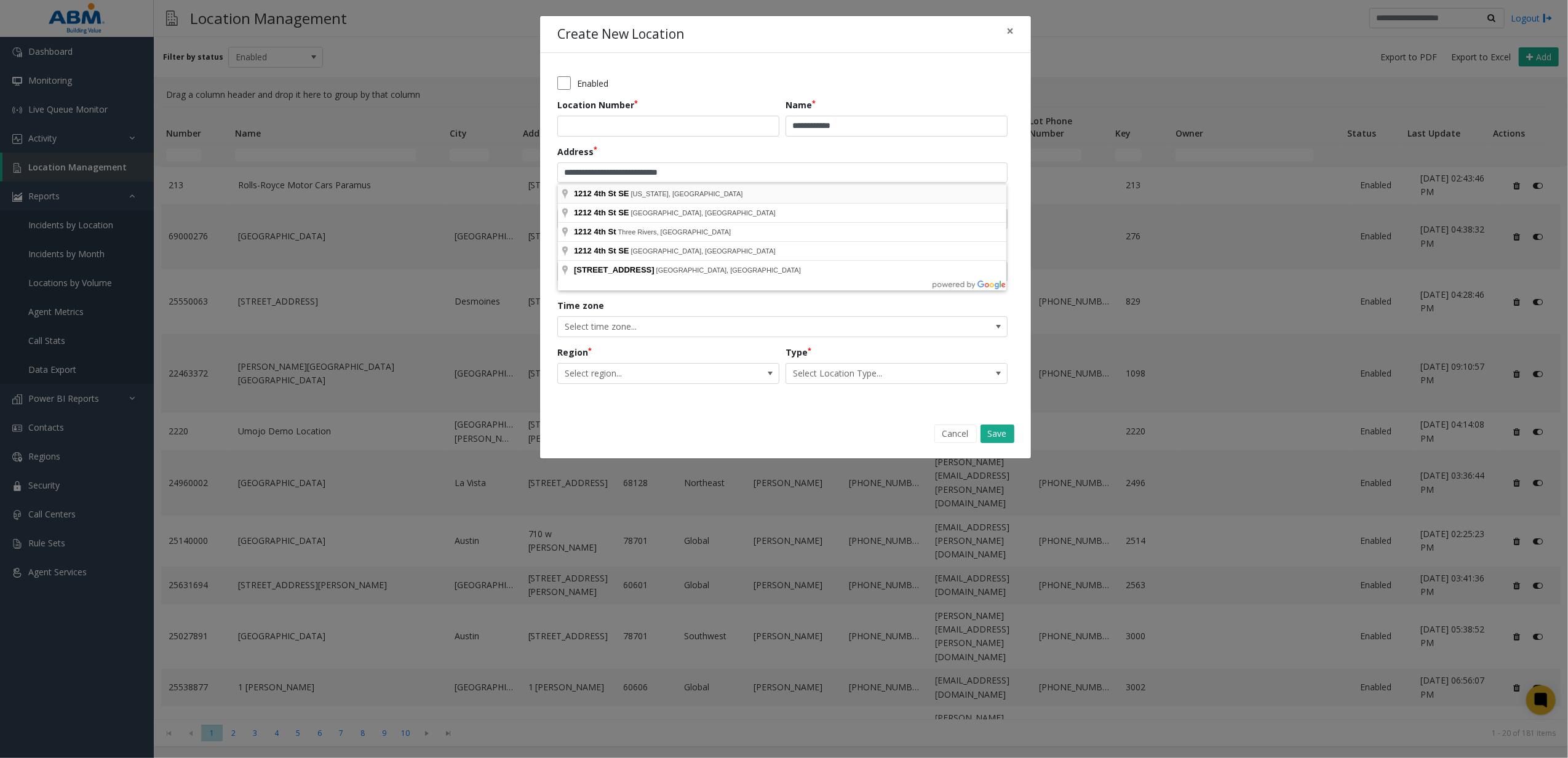
type input "*****"
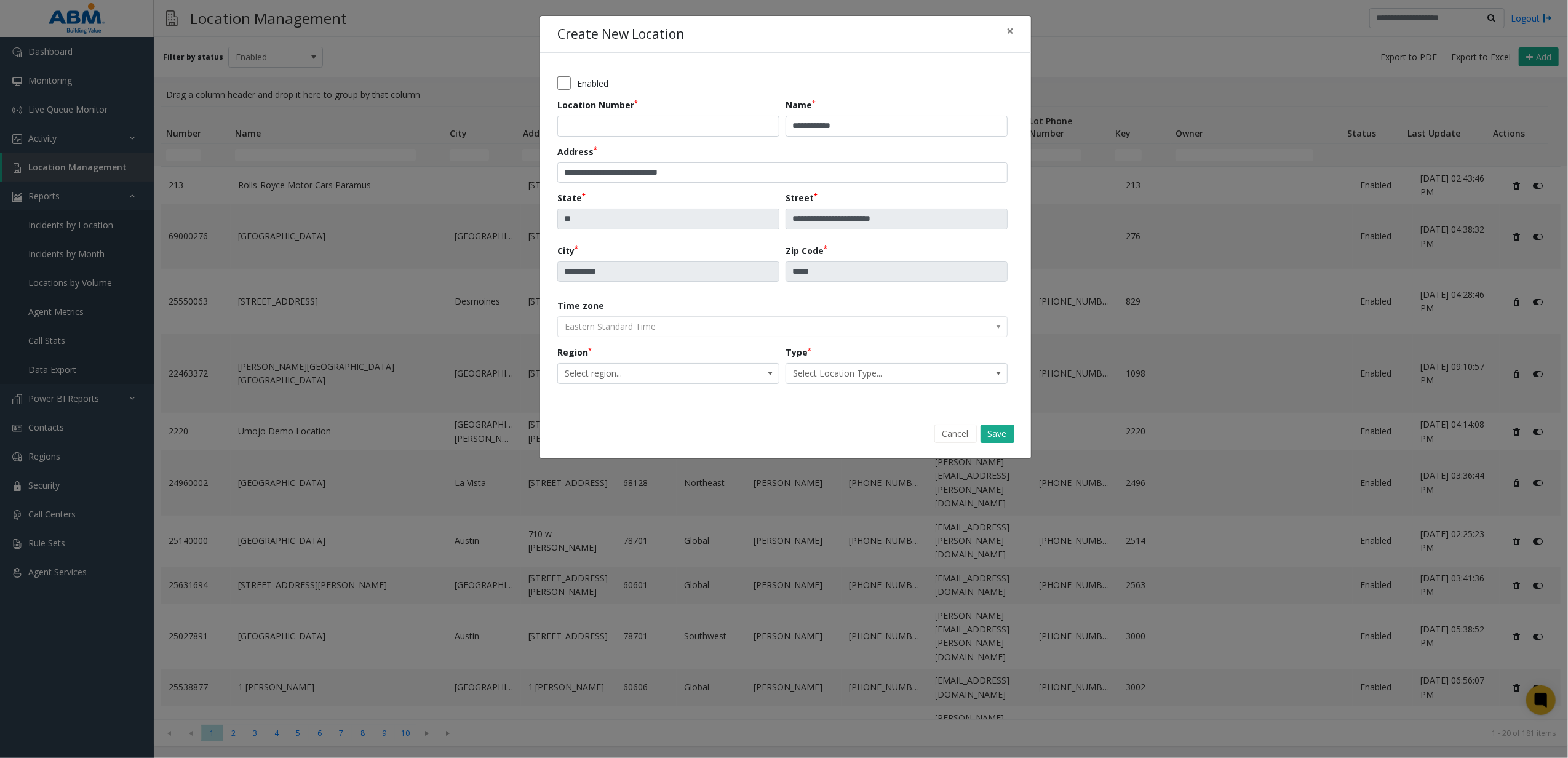
click at [690, 327] on kendo-dropdownlist "Eastern Standard Time" at bounding box center [782, 327] width 450 height 21
click at [651, 372] on span "Select region..." at bounding box center [646, 373] width 177 height 19
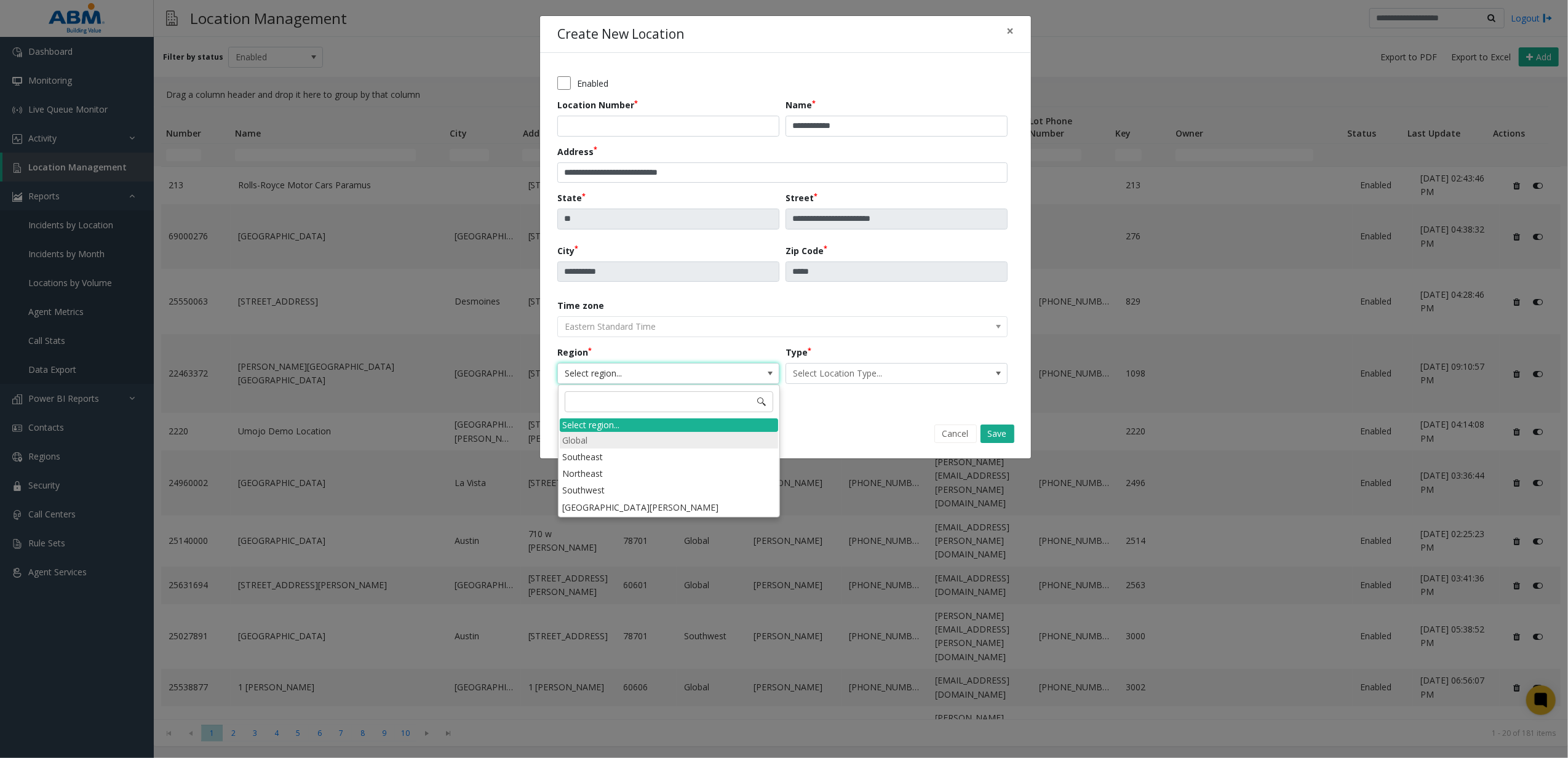
click at [594, 437] on li "Global" at bounding box center [669, 440] width 218 height 16
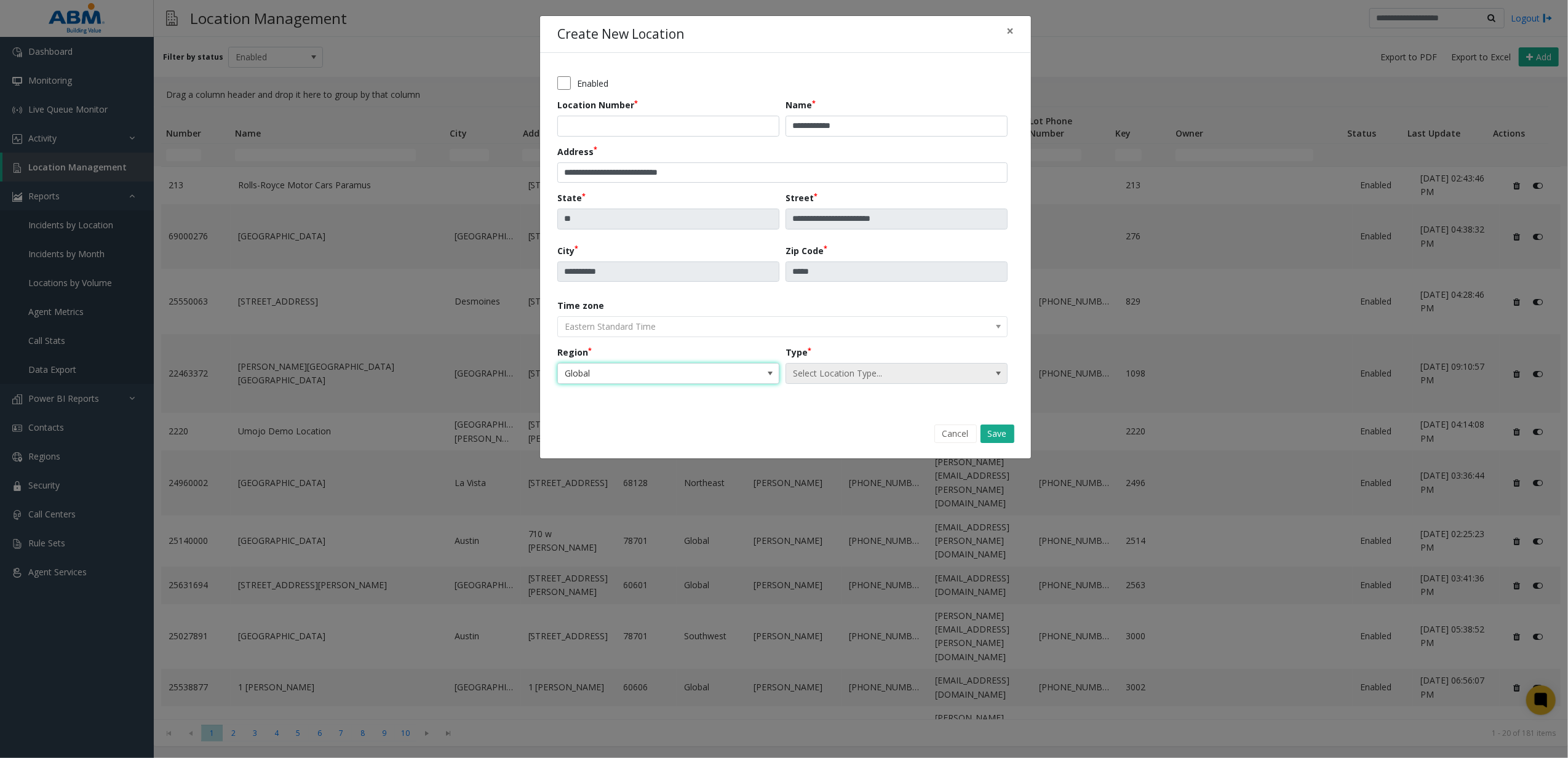
click at [823, 375] on span "Select Location Type..." at bounding box center [874, 373] width 177 height 19
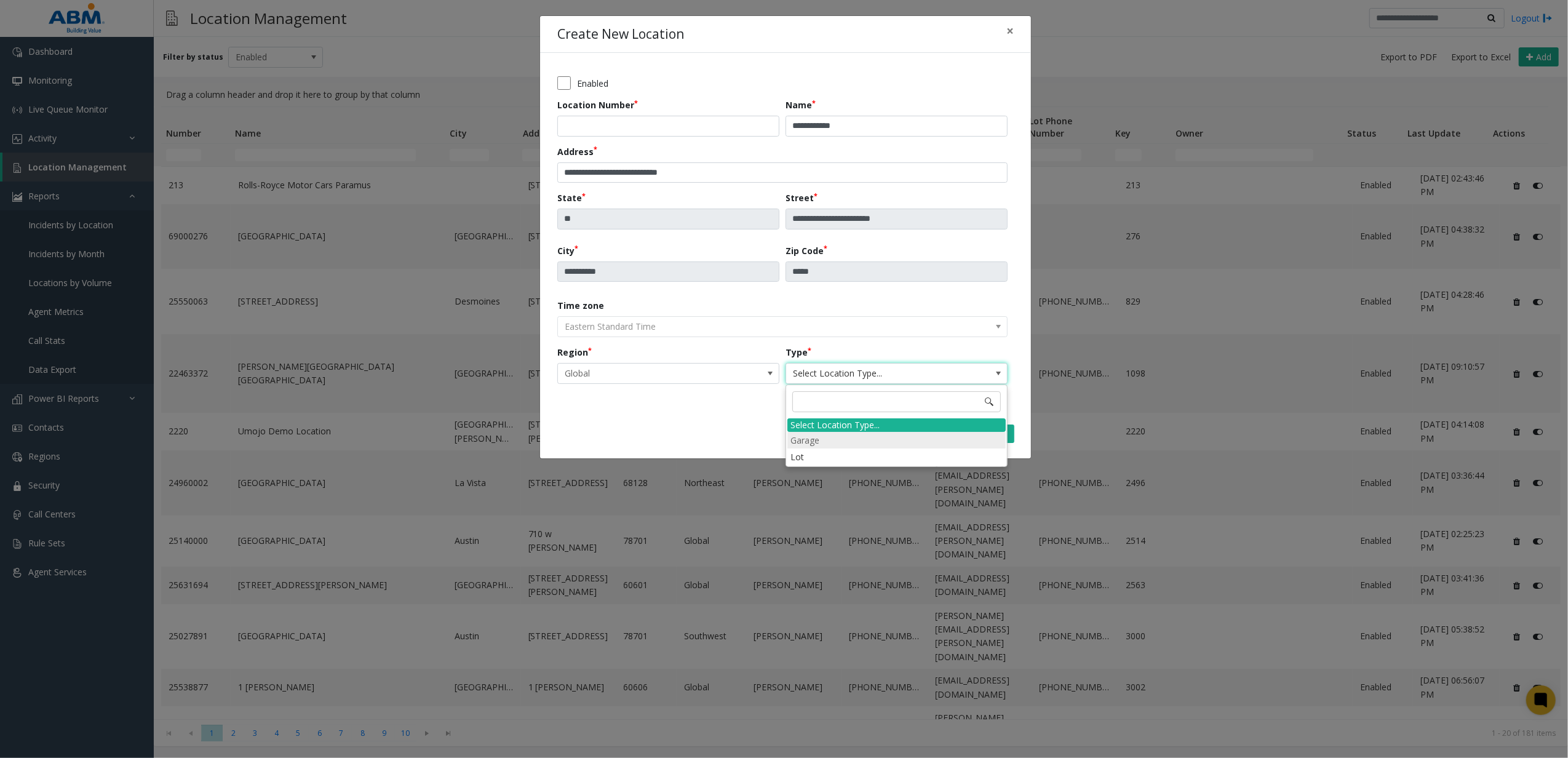
click at [826, 436] on li "Garage" at bounding box center [896, 440] width 218 height 16
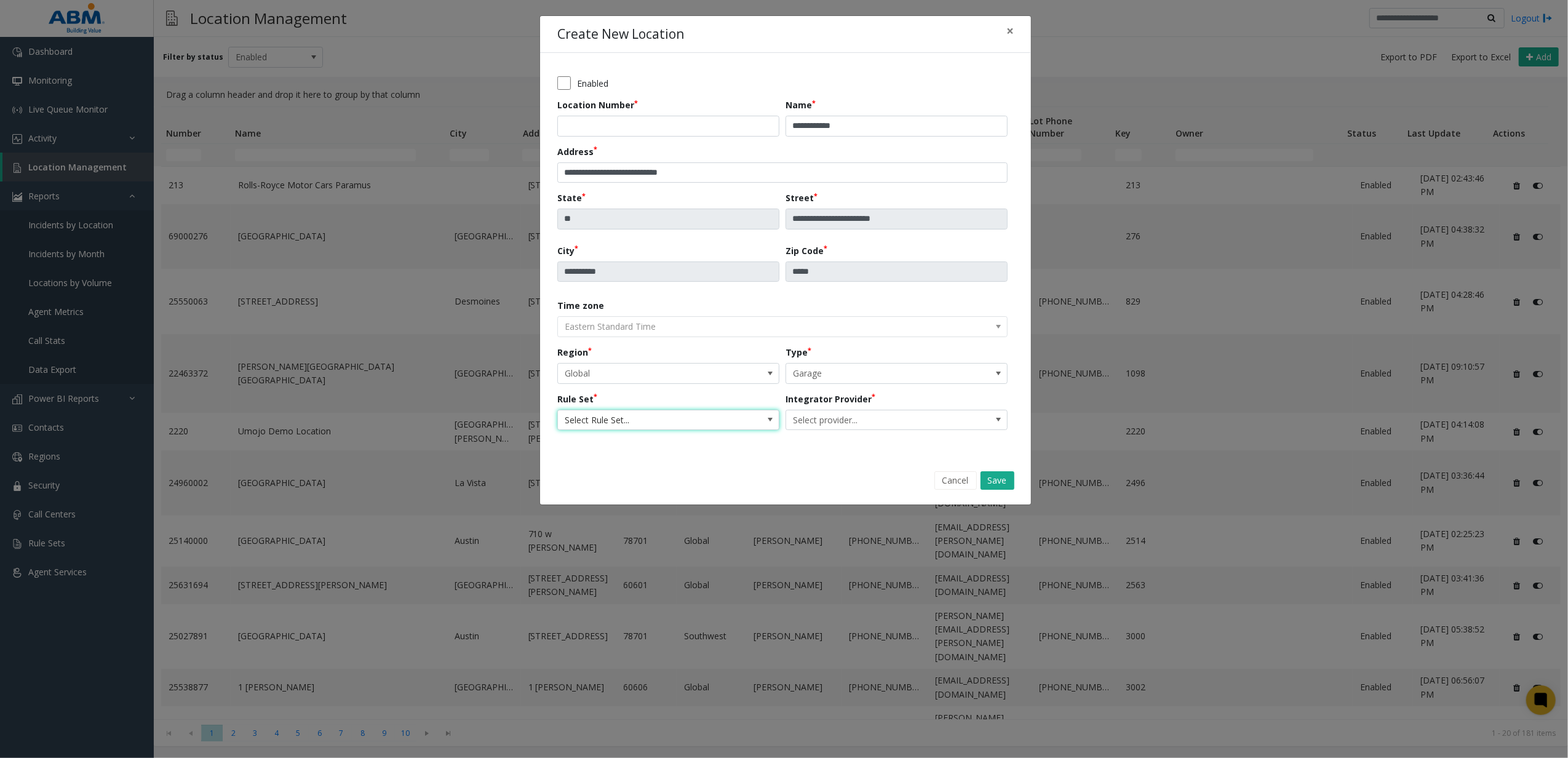
click at [712, 424] on span "Select Rule Set..." at bounding box center [646, 419] width 177 height 19
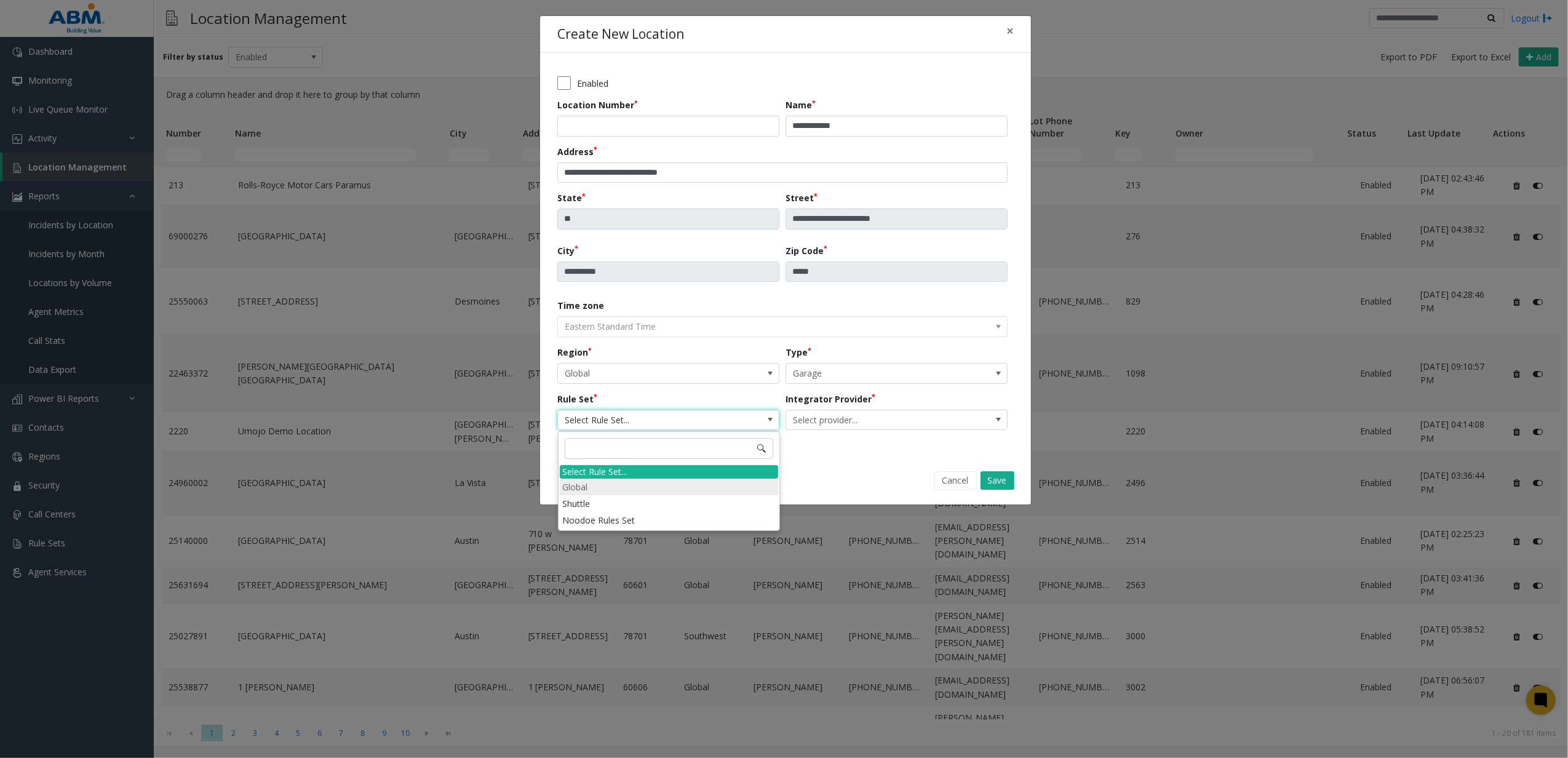
click at [608, 483] on li "Global" at bounding box center [669, 486] width 218 height 16
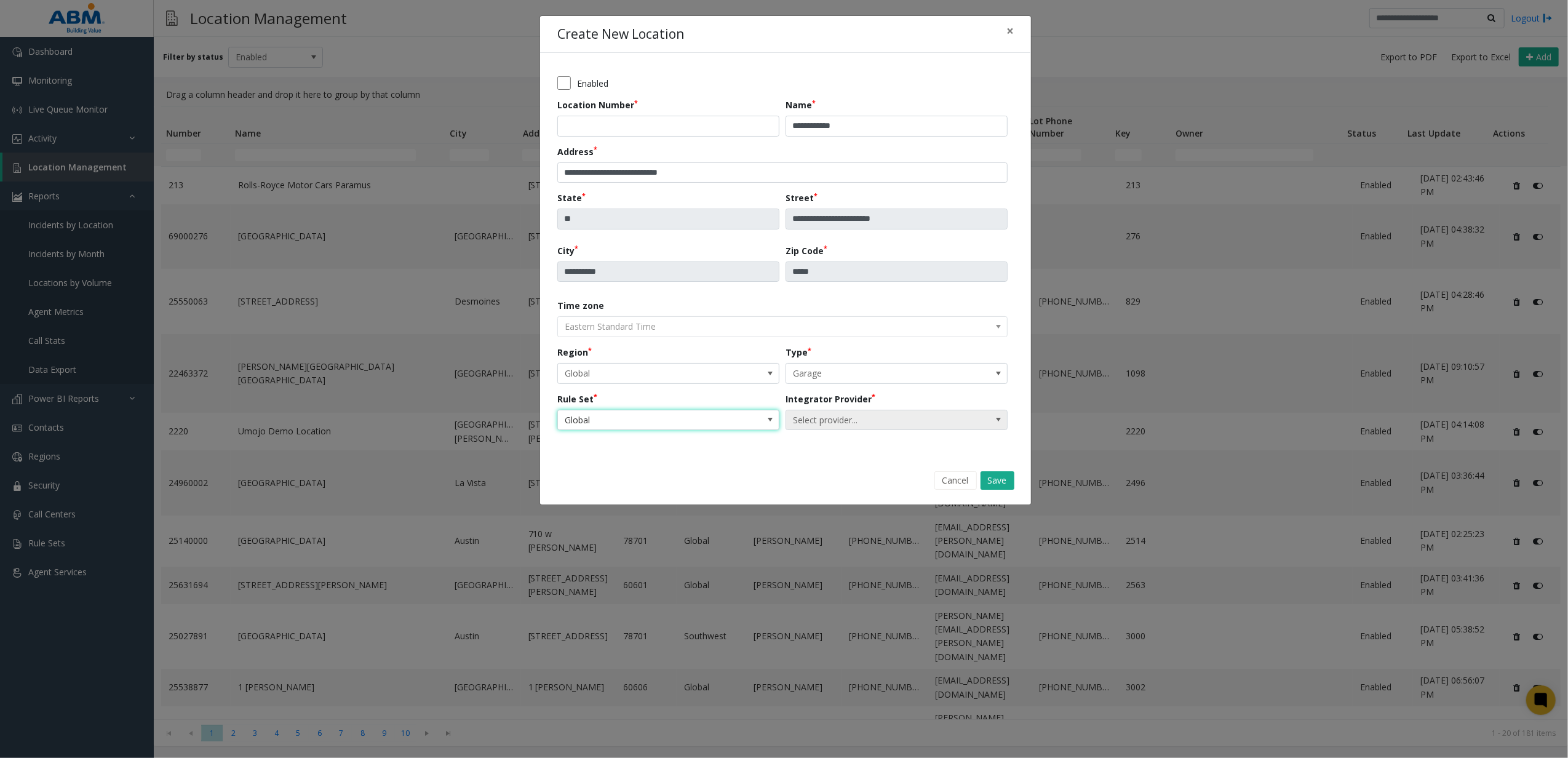
click at [823, 431] on span "Select provider..." at bounding box center [897, 420] width 222 height 21
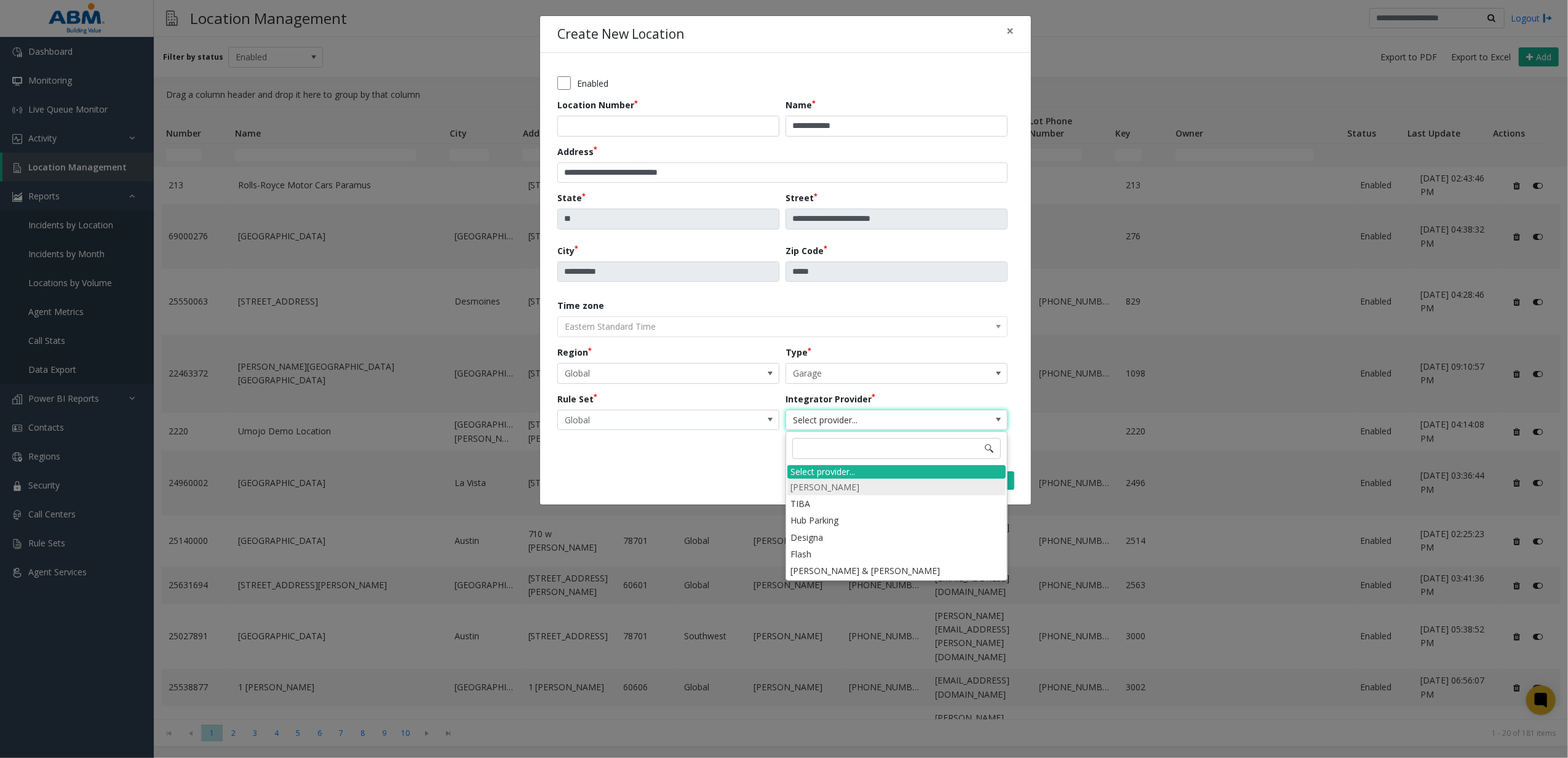
drag, startPoint x: 845, startPoint y: 495, endPoint x: 847, endPoint y: 486, distance: 9.2
click at [847, 486] on ul "Amano McGann TIBA Hub Parking Designa Flash scheidt & bachman" at bounding box center [896, 528] width 218 height 100
click at [854, 487] on li "[PERSON_NAME]" at bounding box center [896, 486] width 218 height 16
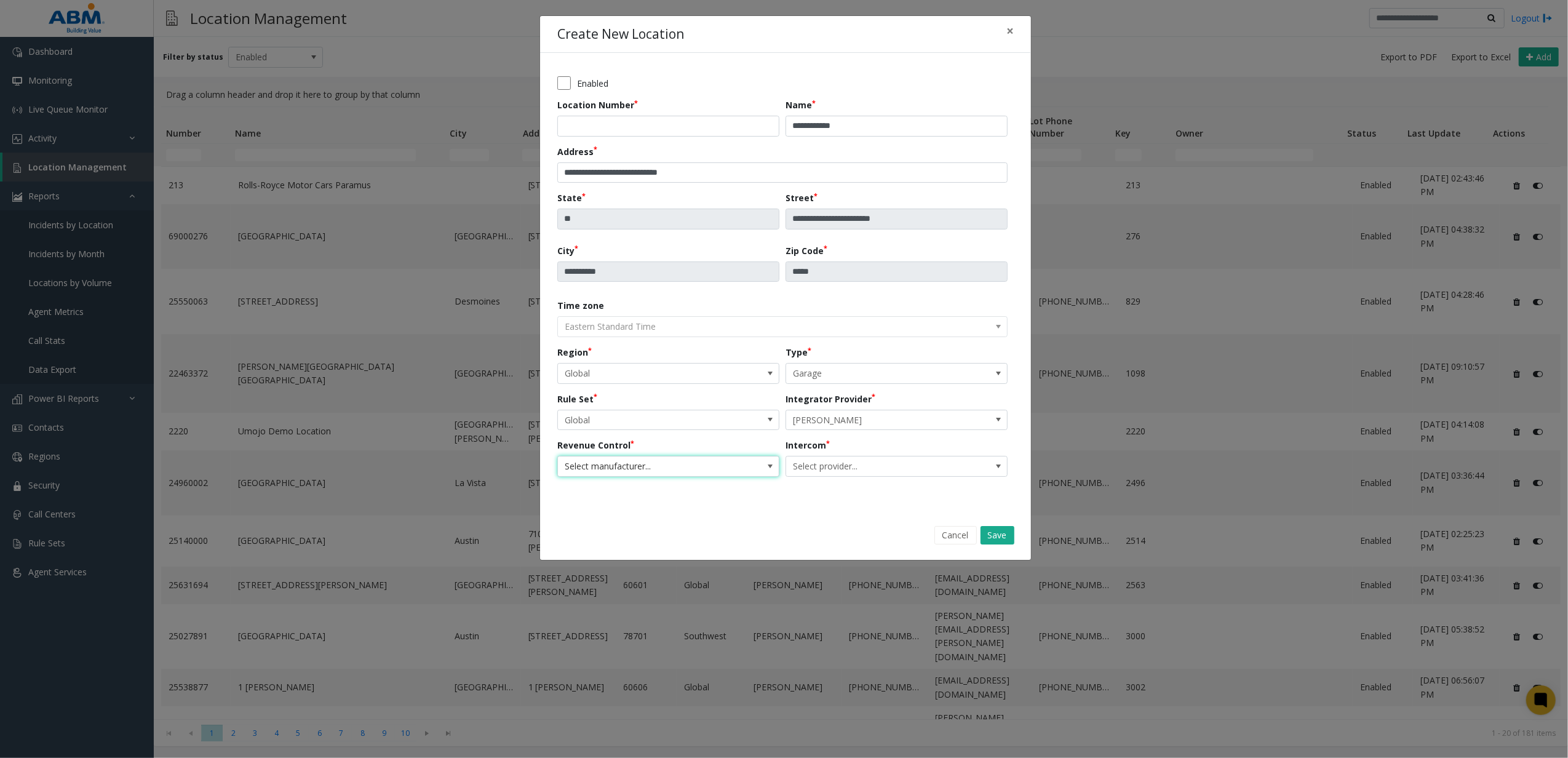
click at [721, 467] on span "Select manufacturer..." at bounding box center [646, 466] width 177 height 19
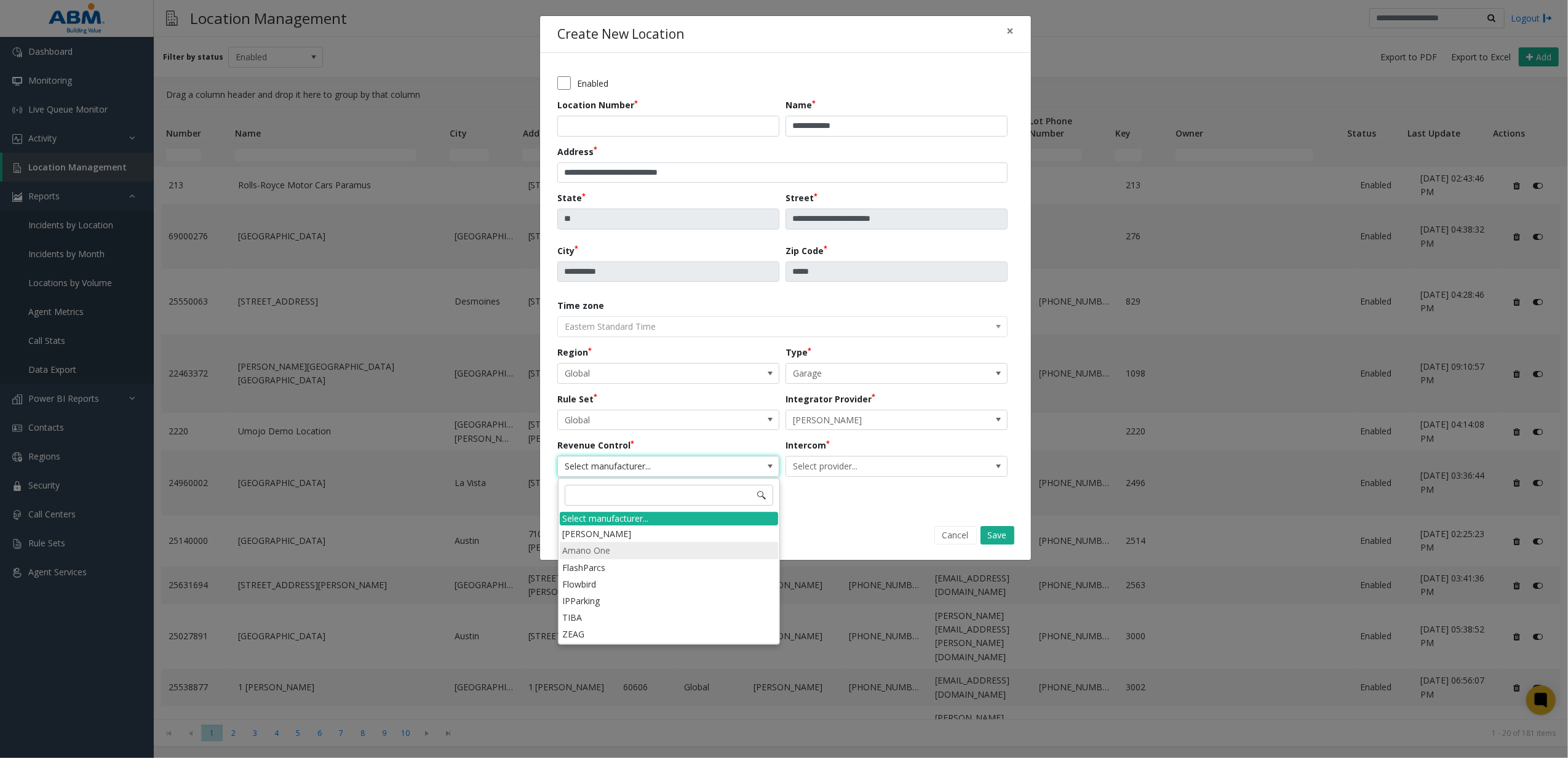
click at [619, 556] on li "Amano One" at bounding box center [669, 549] width 218 height 16
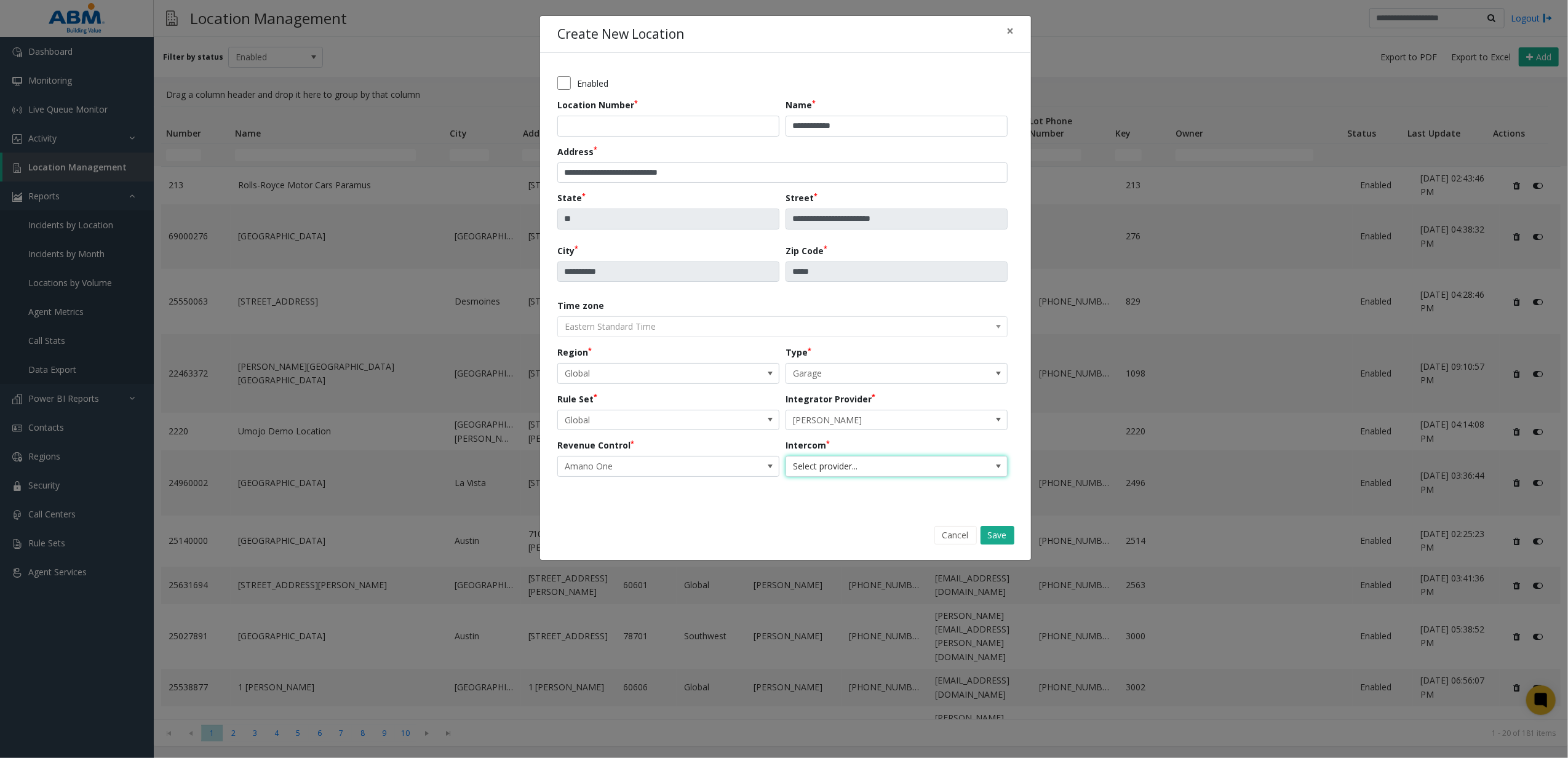
click at [815, 473] on span "Select provider..." at bounding box center [874, 466] width 177 height 19
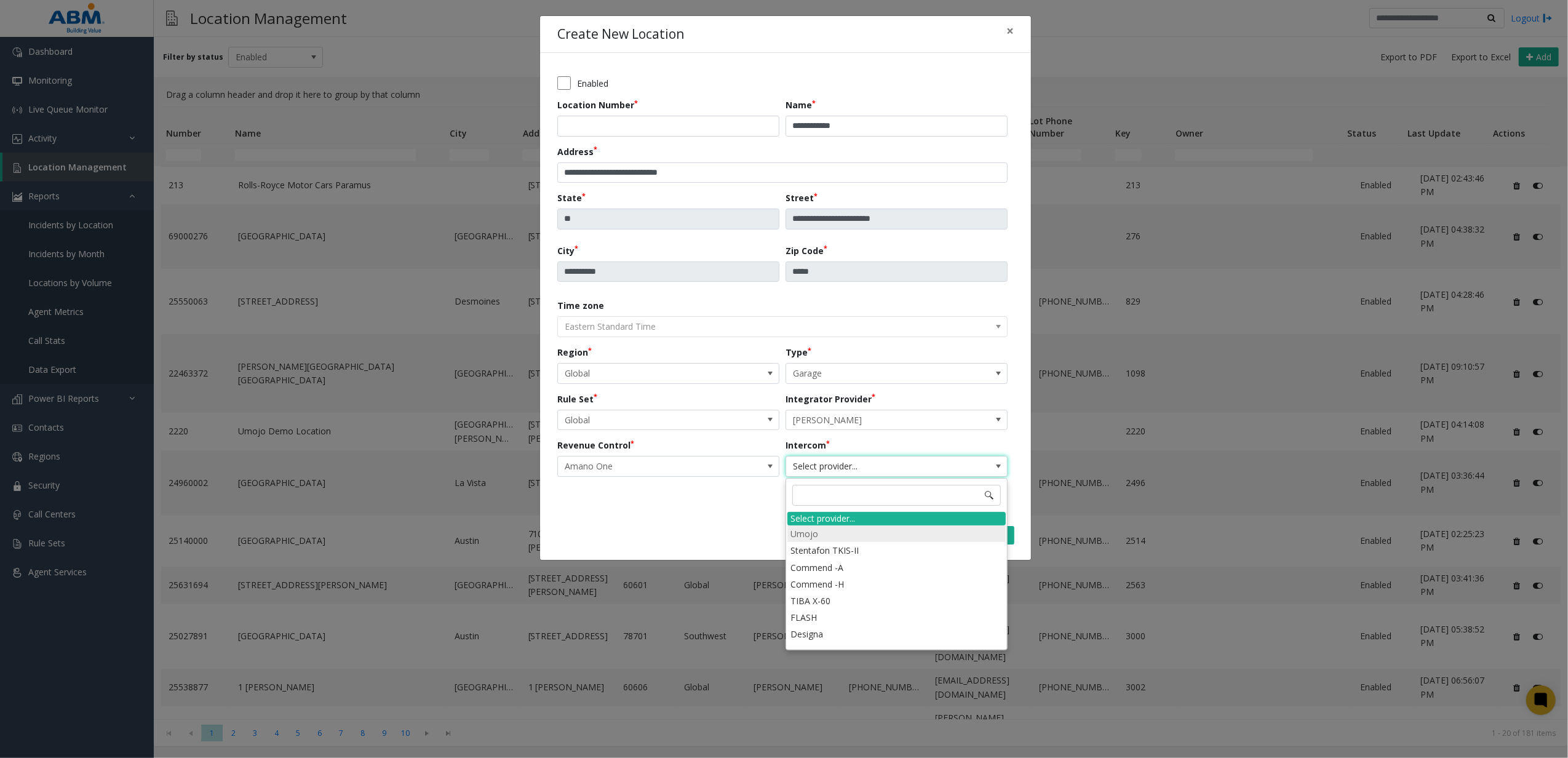
click at [802, 531] on li "Umojo" at bounding box center [896, 533] width 218 height 16
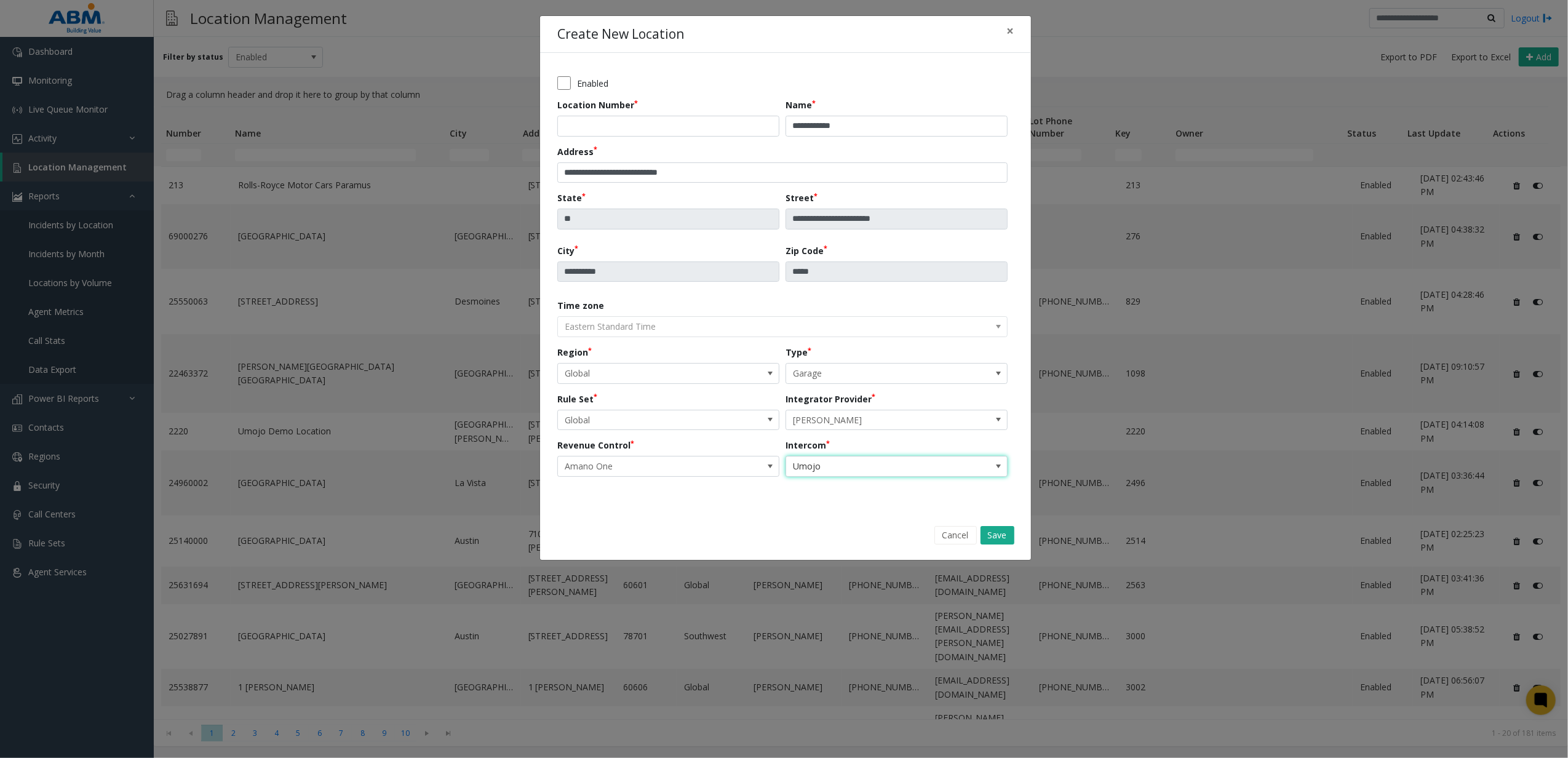
click at [873, 462] on span "Umojo" at bounding box center [874, 466] width 177 height 19
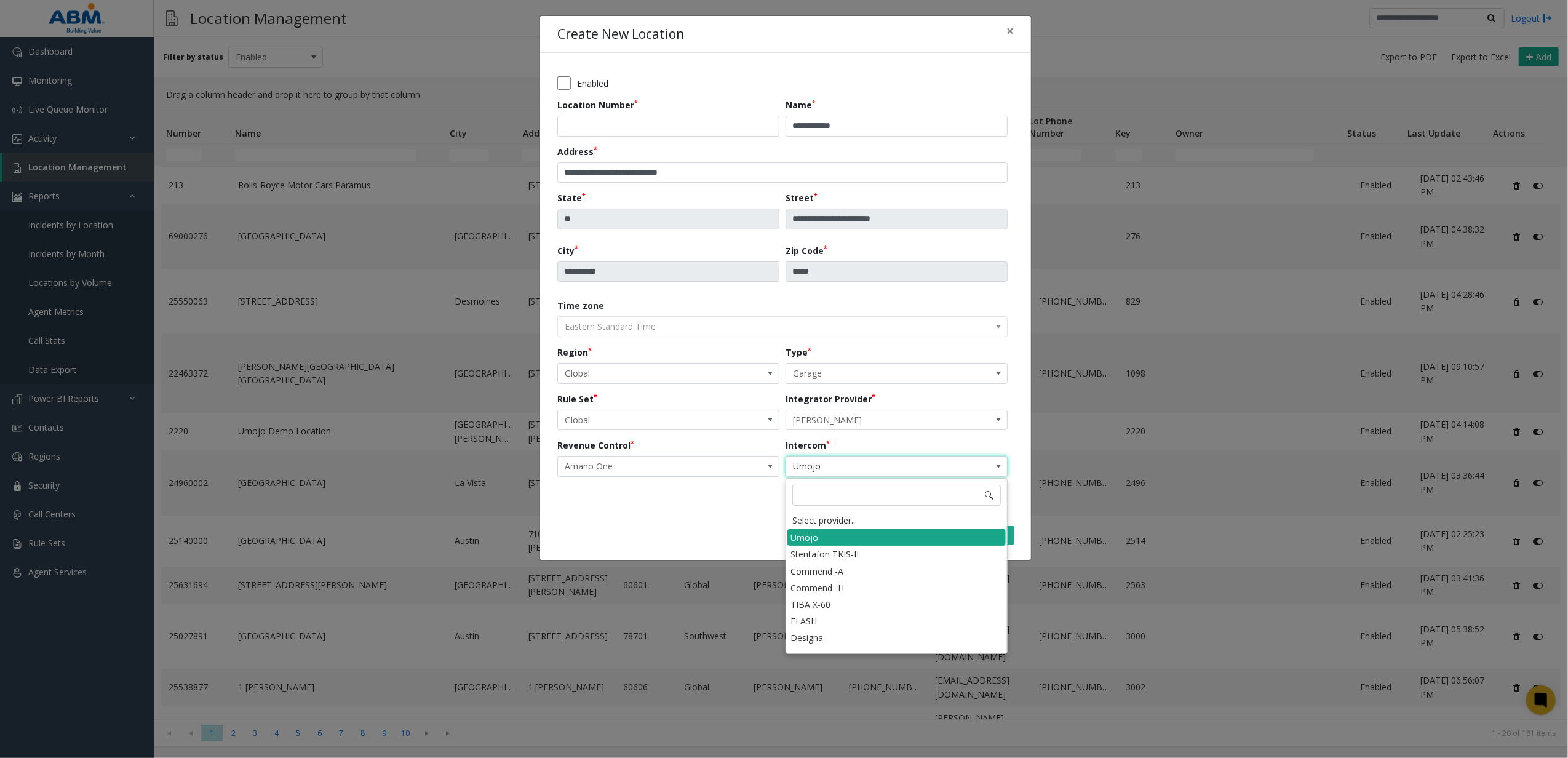
scroll to position [83, 0]
click at [831, 586] on li "Amano" at bounding box center [896, 594] width 218 height 16
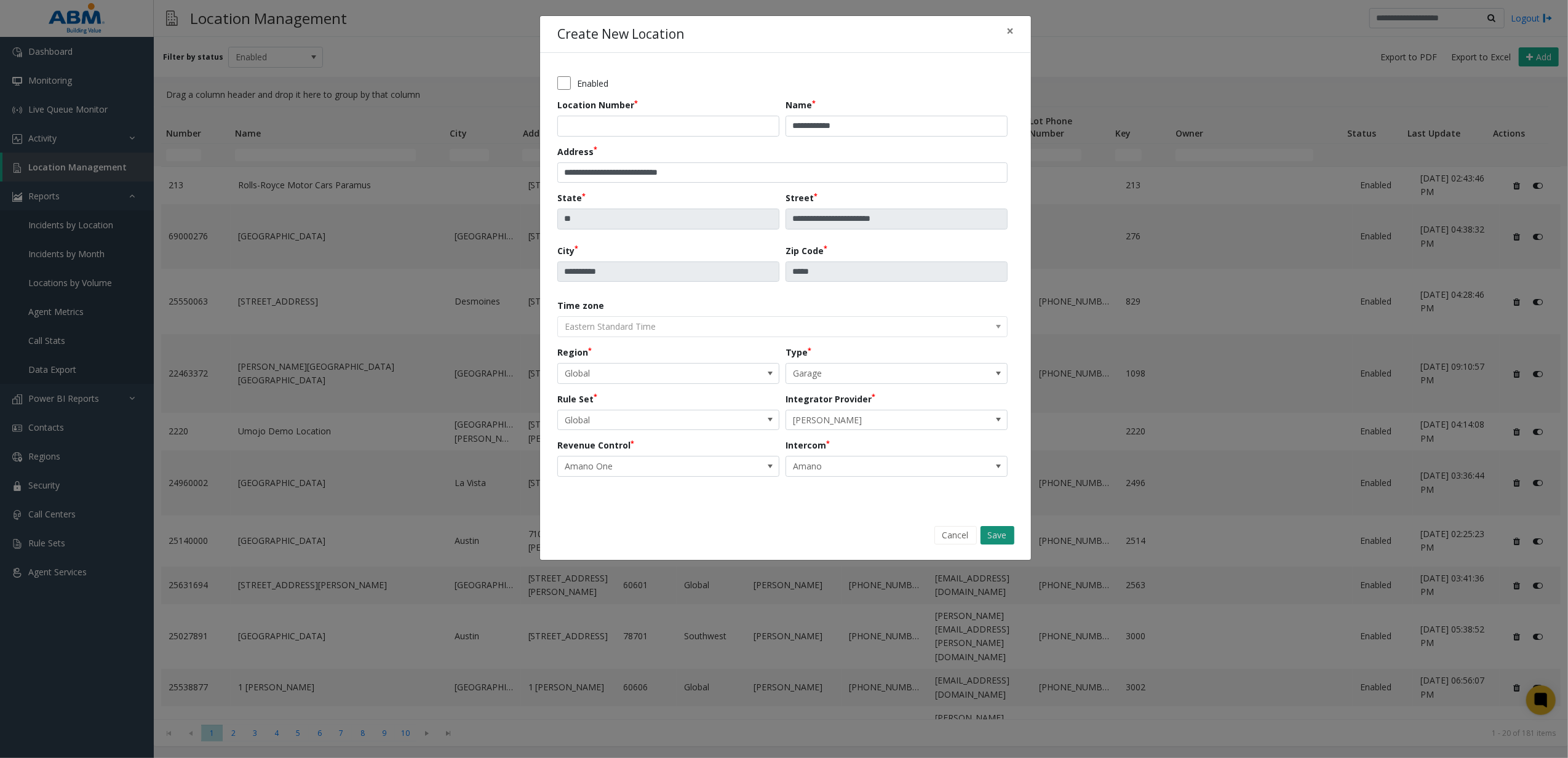
click at [990, 531] on button "Save" at bounding box center [997, 535] width 34 height 18
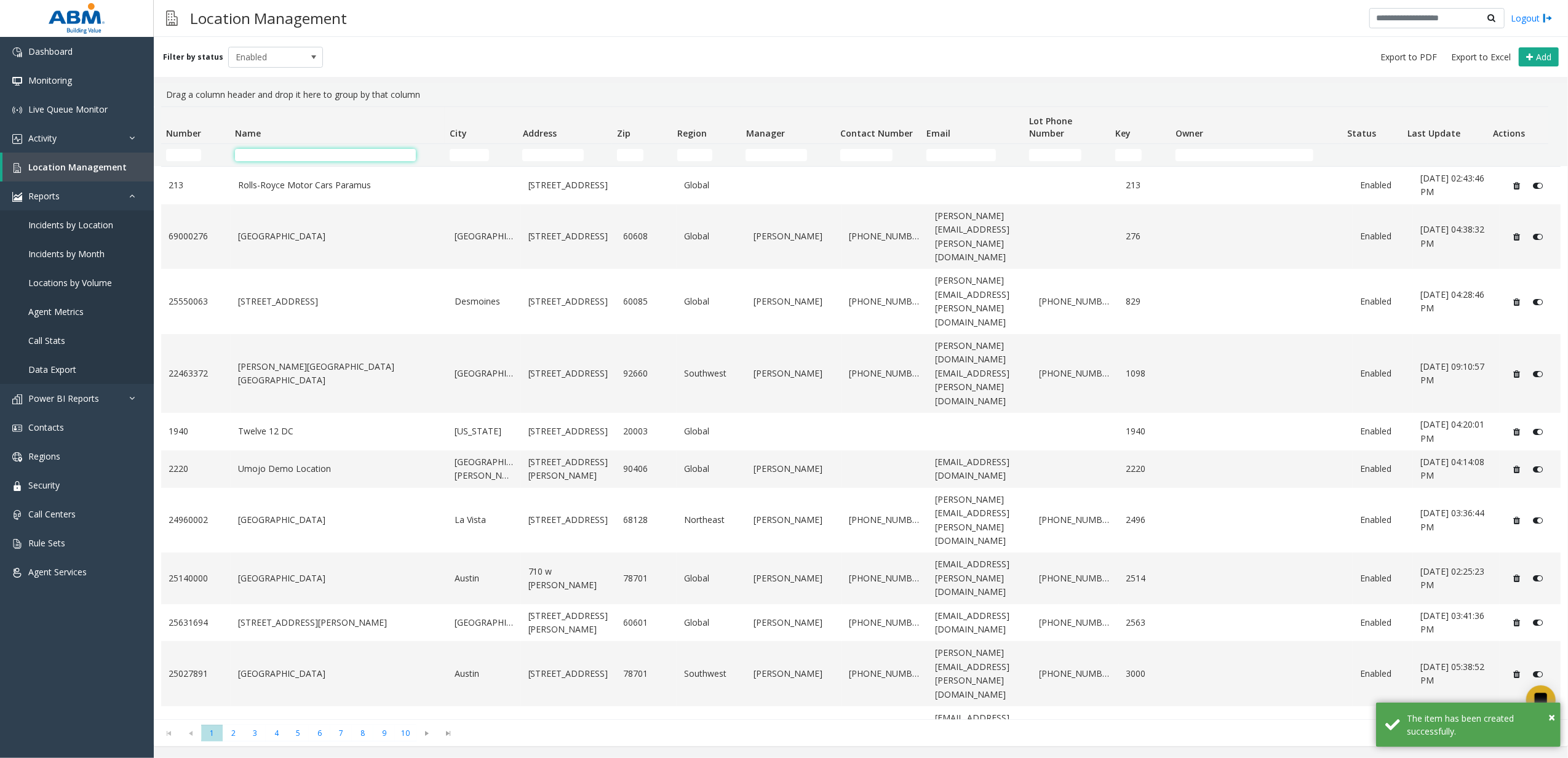
click at [297, 156] on input "Name Filter" at bounding box center [325, 155] width 182 height 13
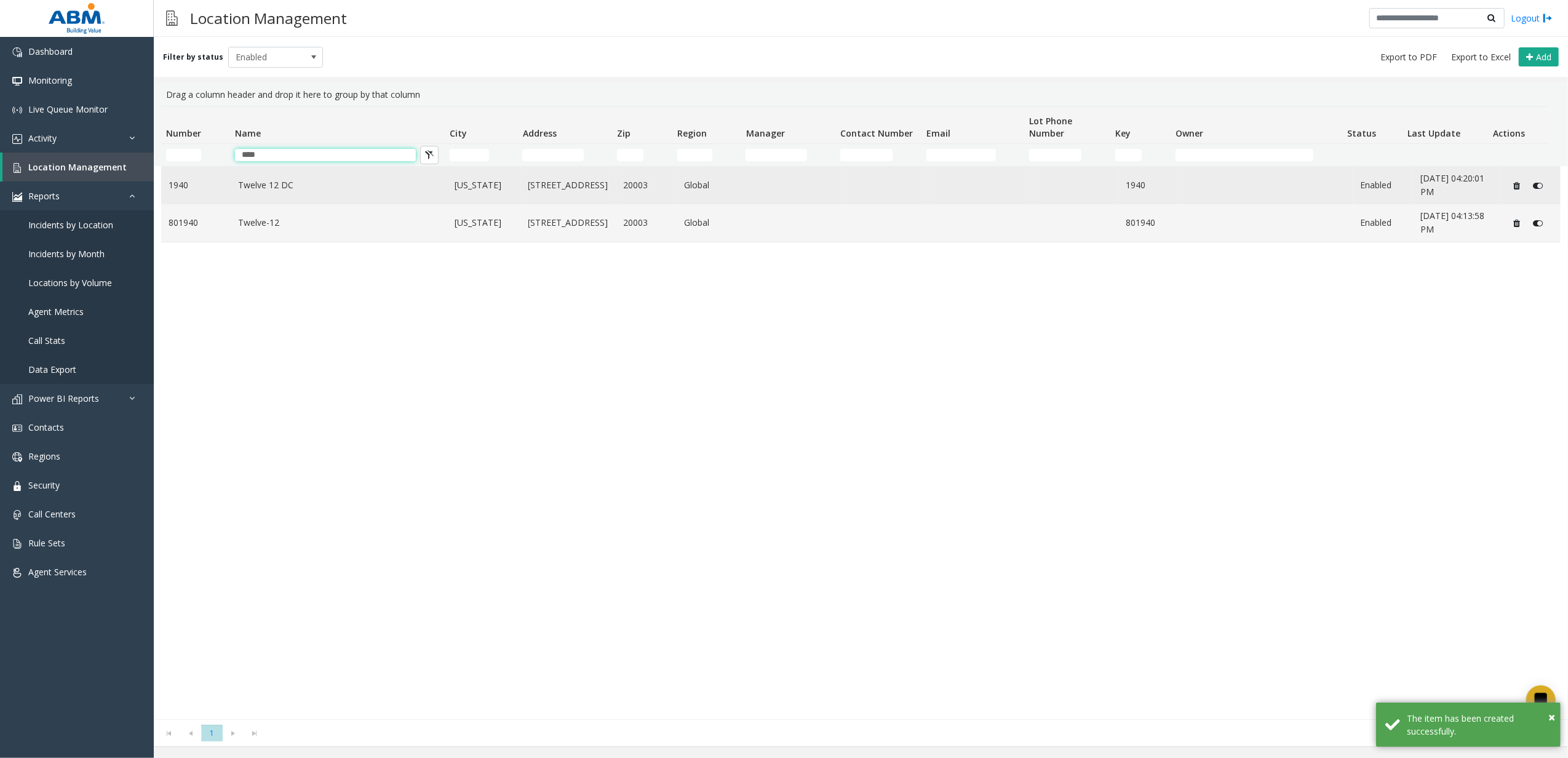
type input "****"
click at [234, 194] on td "Twelve 12 DC" at bounding box center [339, 185] width 216 height 38
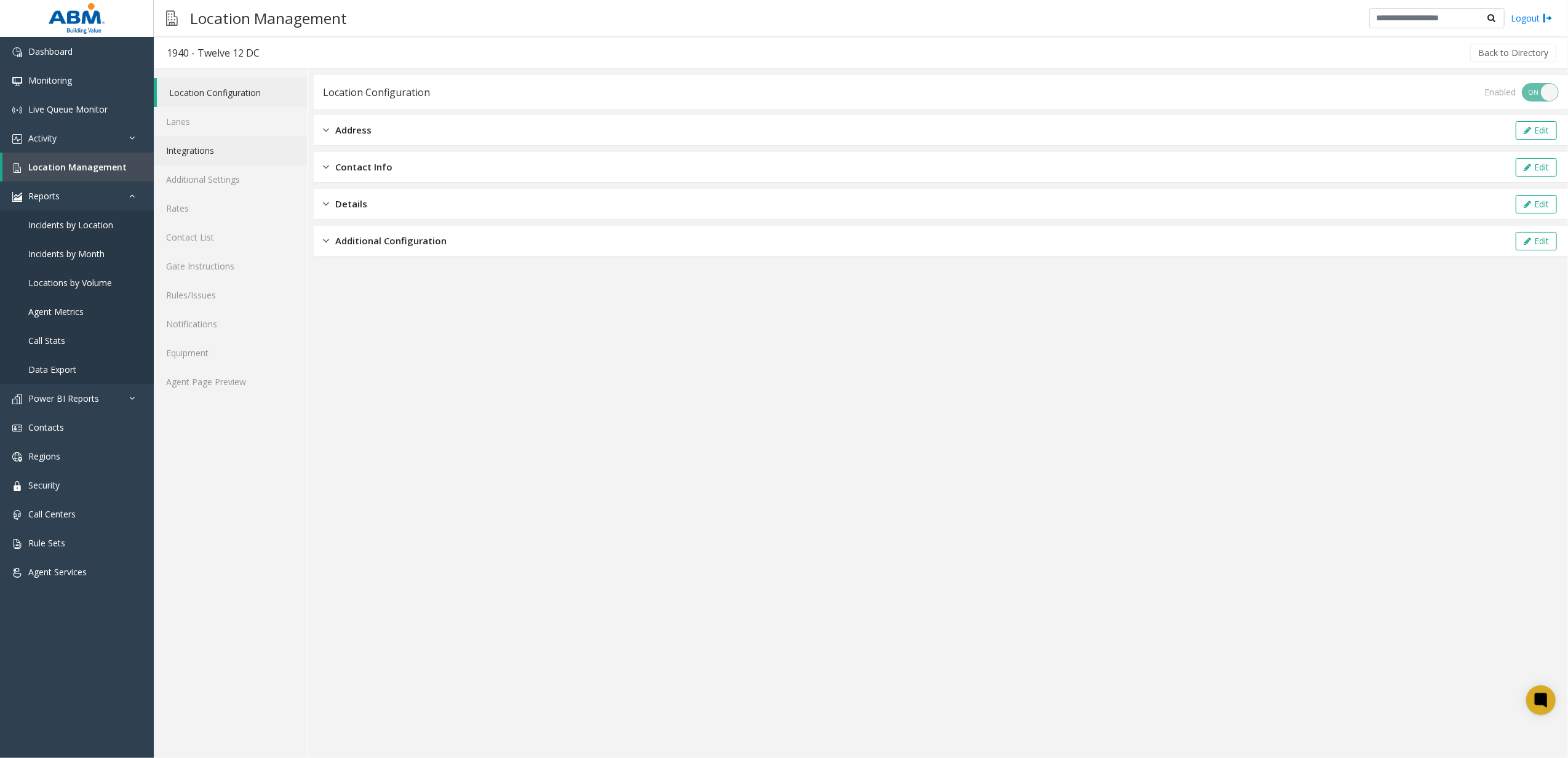
click at [247, 148] on link "Integrations" at bounding box center [230, 150] width 153 height 29
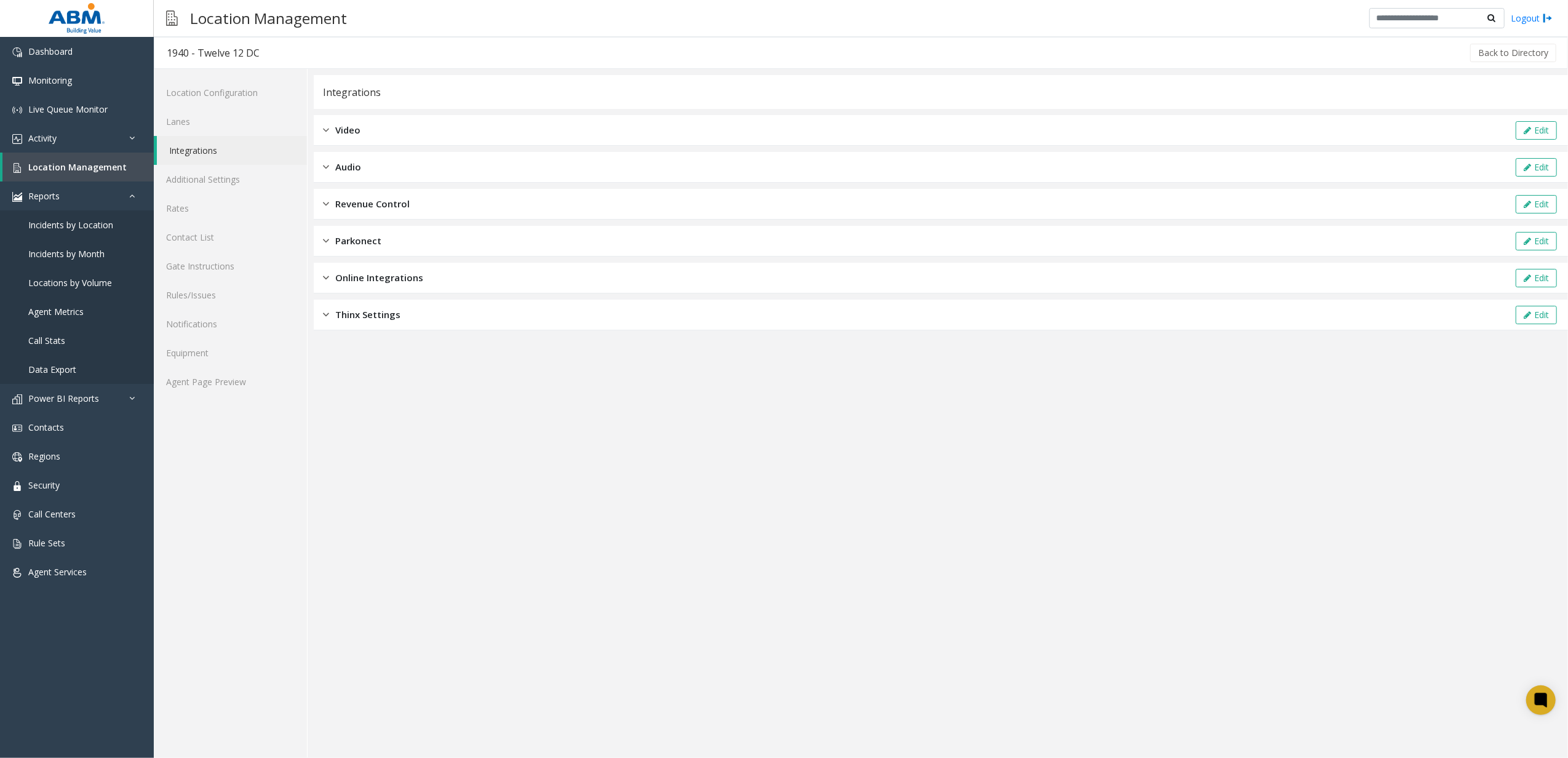
click at [384, 202] on span "Revenue Control" at bounding box center [371, 204] width 74 height 14
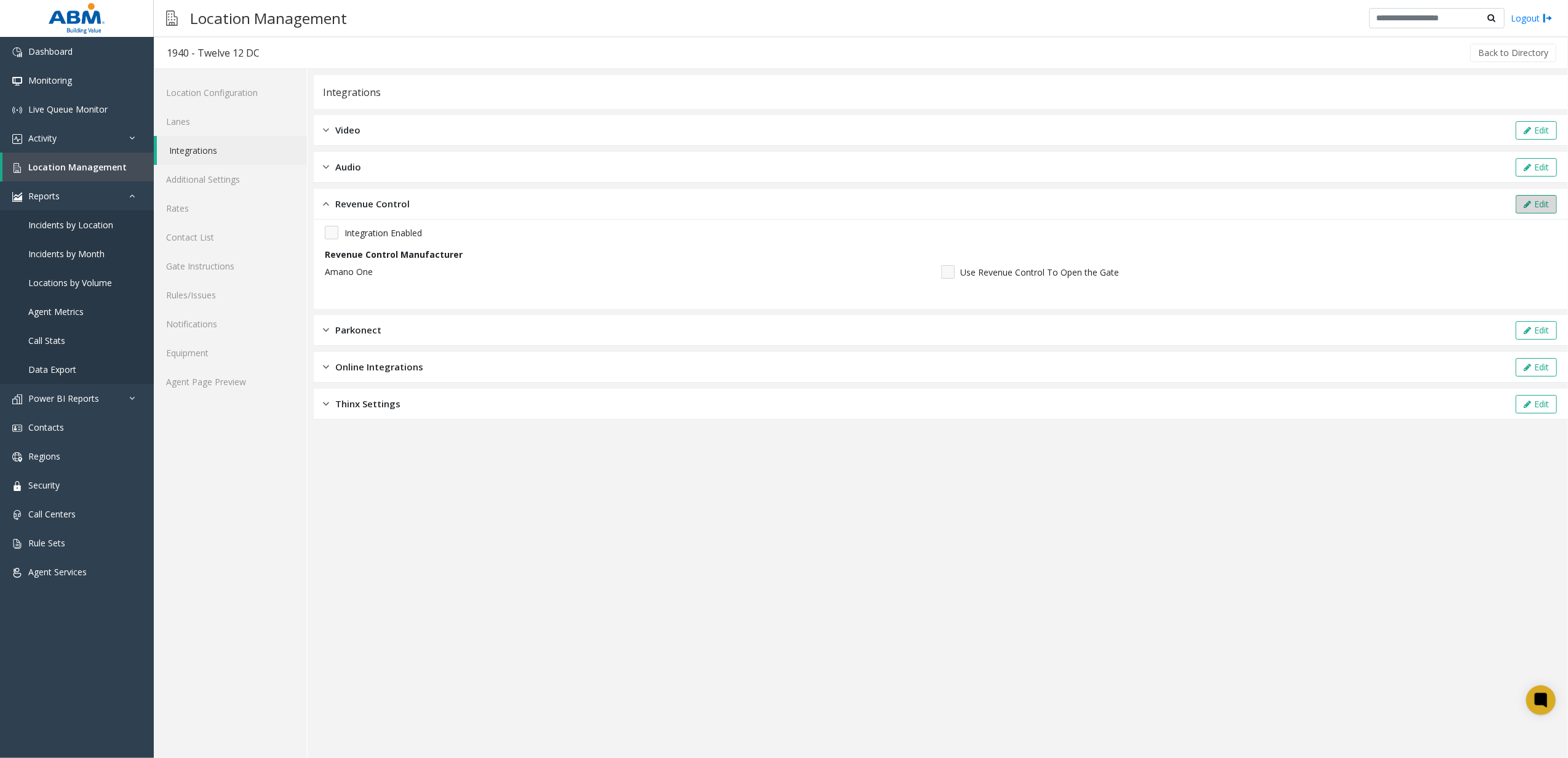
click at [1536, 204] on button "Edit" at bounding box center [1536, 204] width 41 height 18
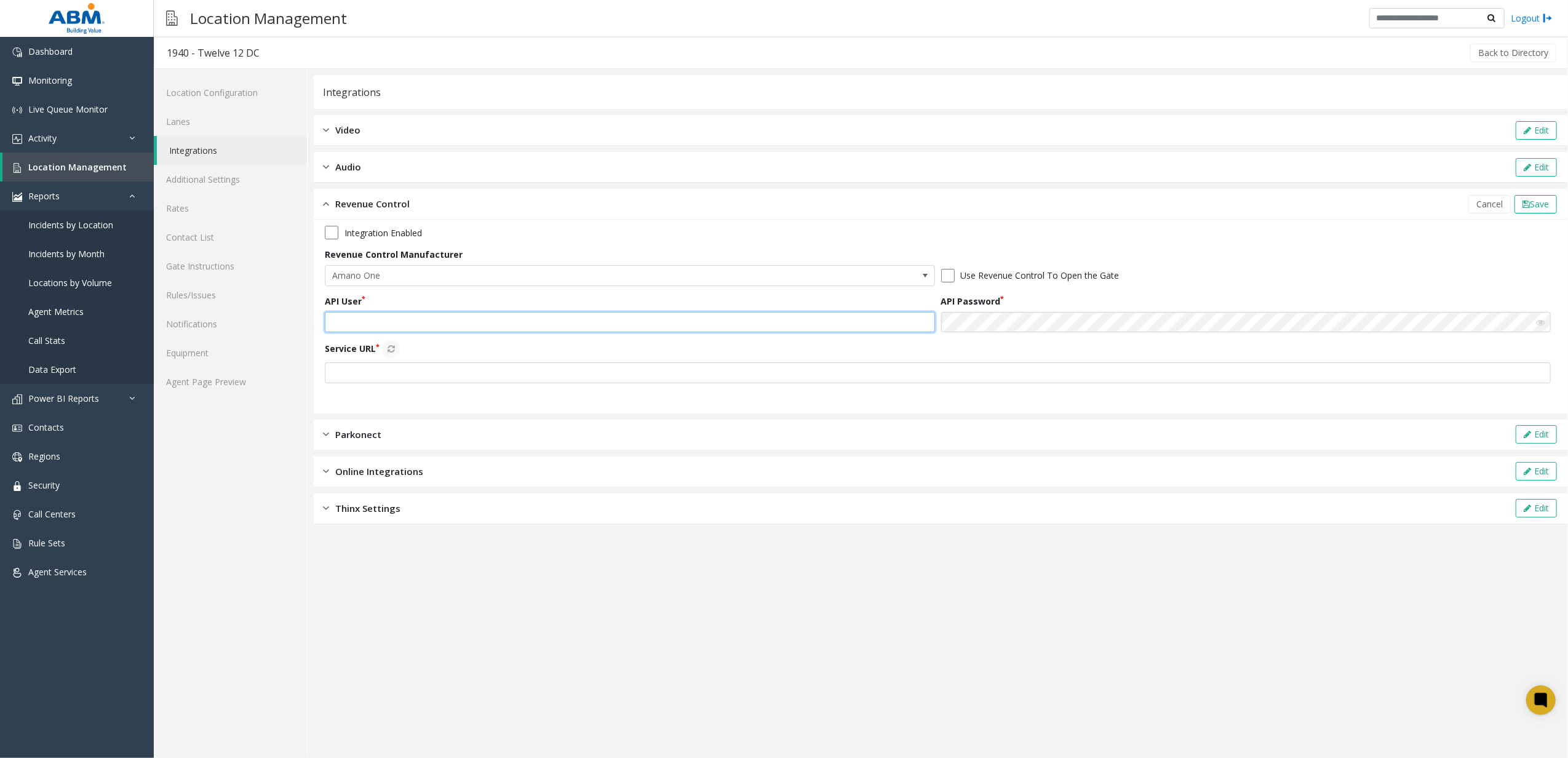
click at [490, 318] on input "text" at bounding box center [630, 322] width 610 height 21
type input "**********"
click at [591, 352] on div "Service URL" at bounding box center [941, 362] width 1232 height 42
click at [583, 359] on div "Service URL" at bounding box center [941, 362] width 1232 height 42
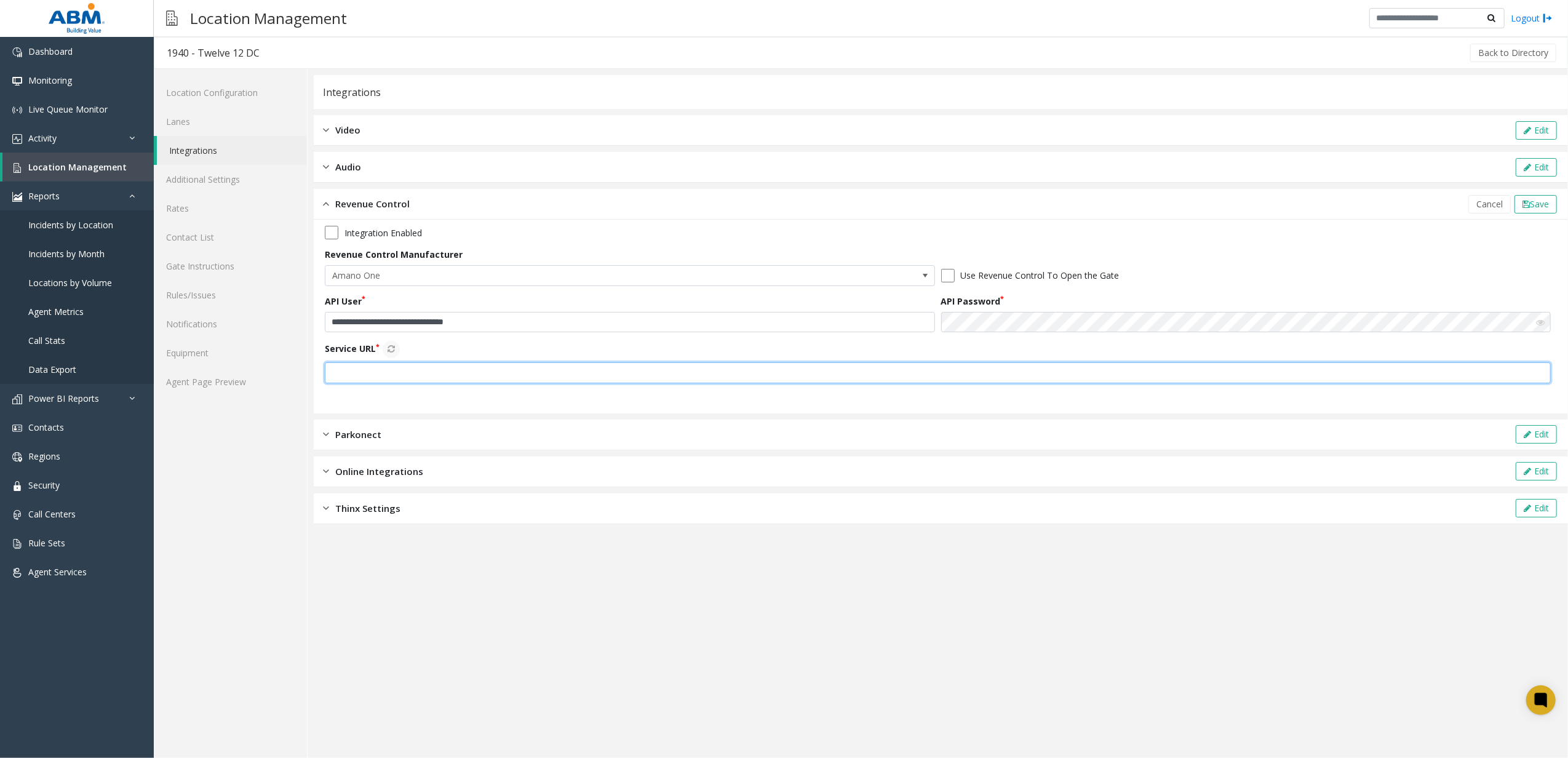
click at [583, 365] on input "text" at bounding box center [938, 373] width 1226 height 21
type input "**********"
click at [395, 348] on icon at bounding box center [392, 348] width 8 height 9
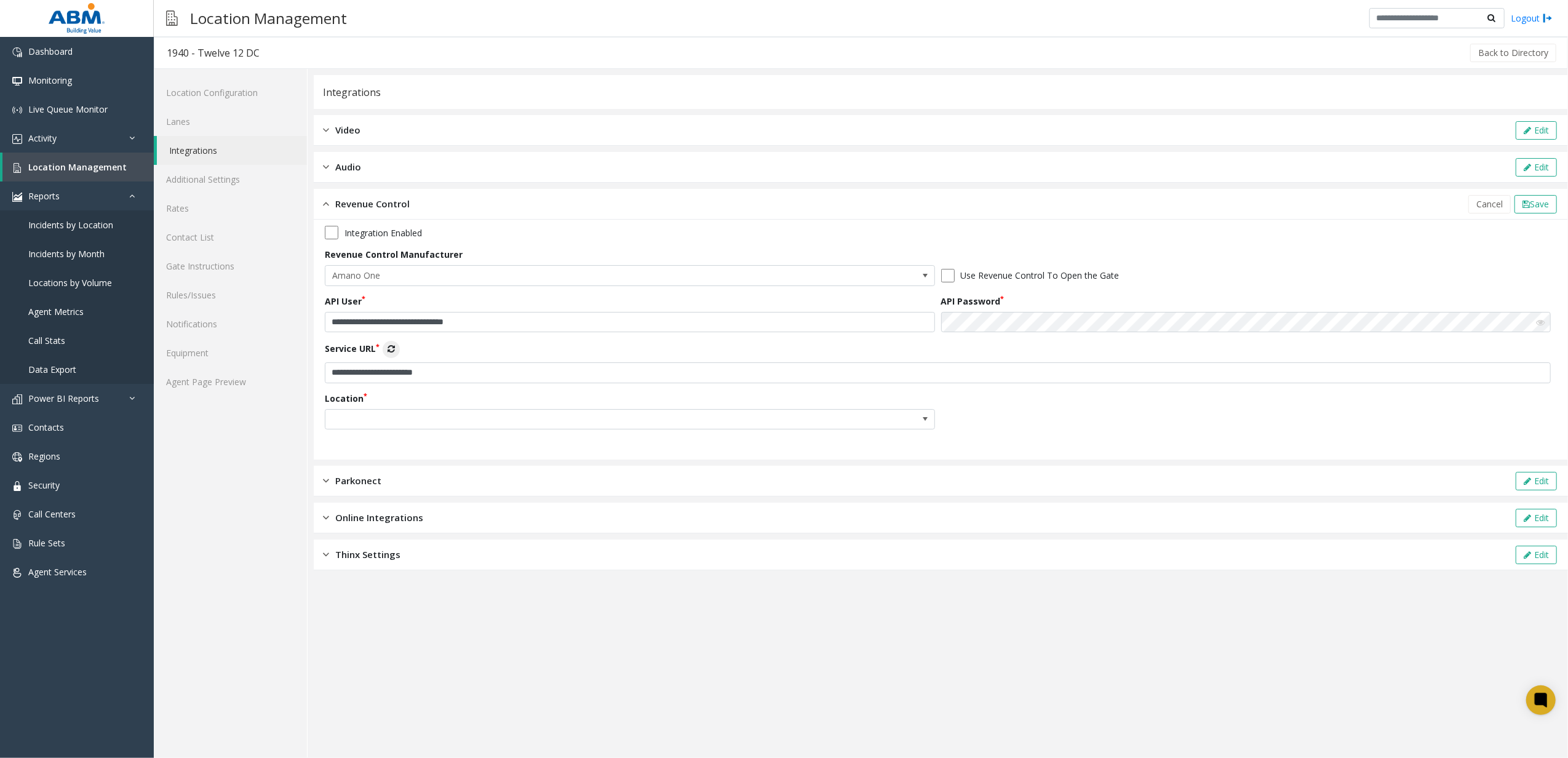
click at [358, 417] on span at bounding box center [569, 419] width 487 height 19
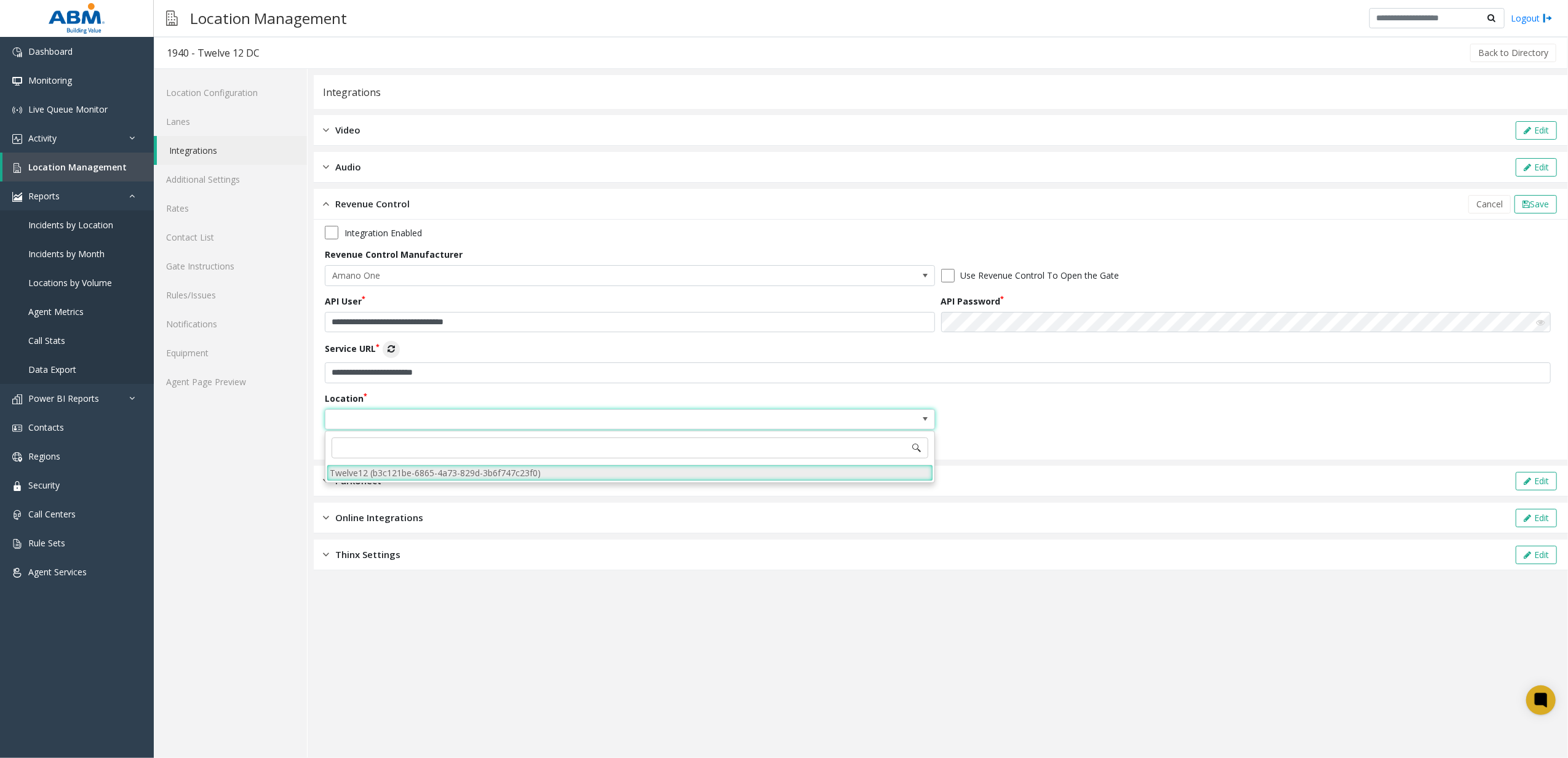
click at [399, 468] on li "Twelve12 (b3c121be-6865-4a73-829d-3b6f747c23f0)" at bounding box center [630, 472] width 606 height 16
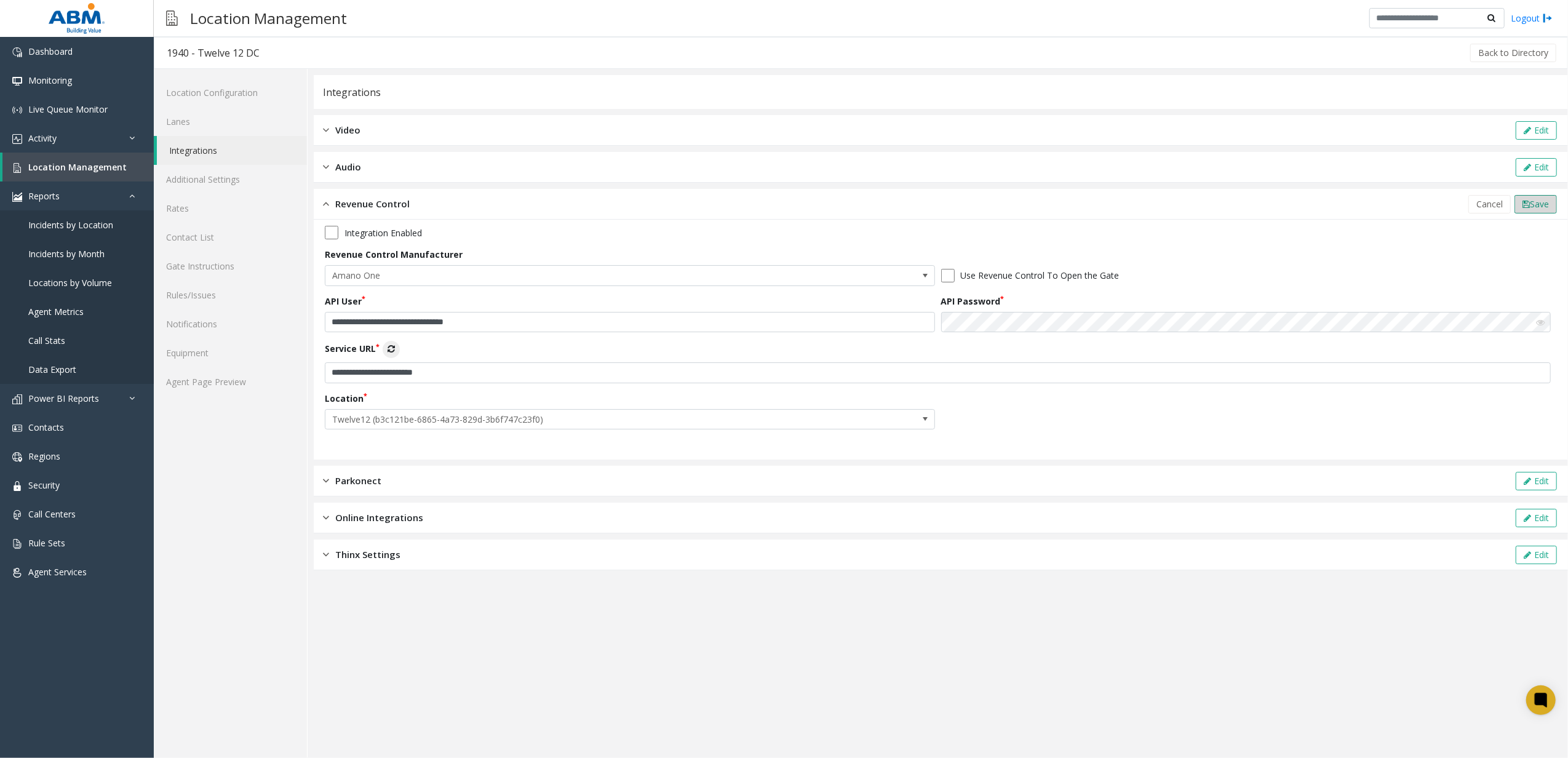
click at [1524, 199] on button "Save" at bounding box center [1535, 204] width 42 height 18
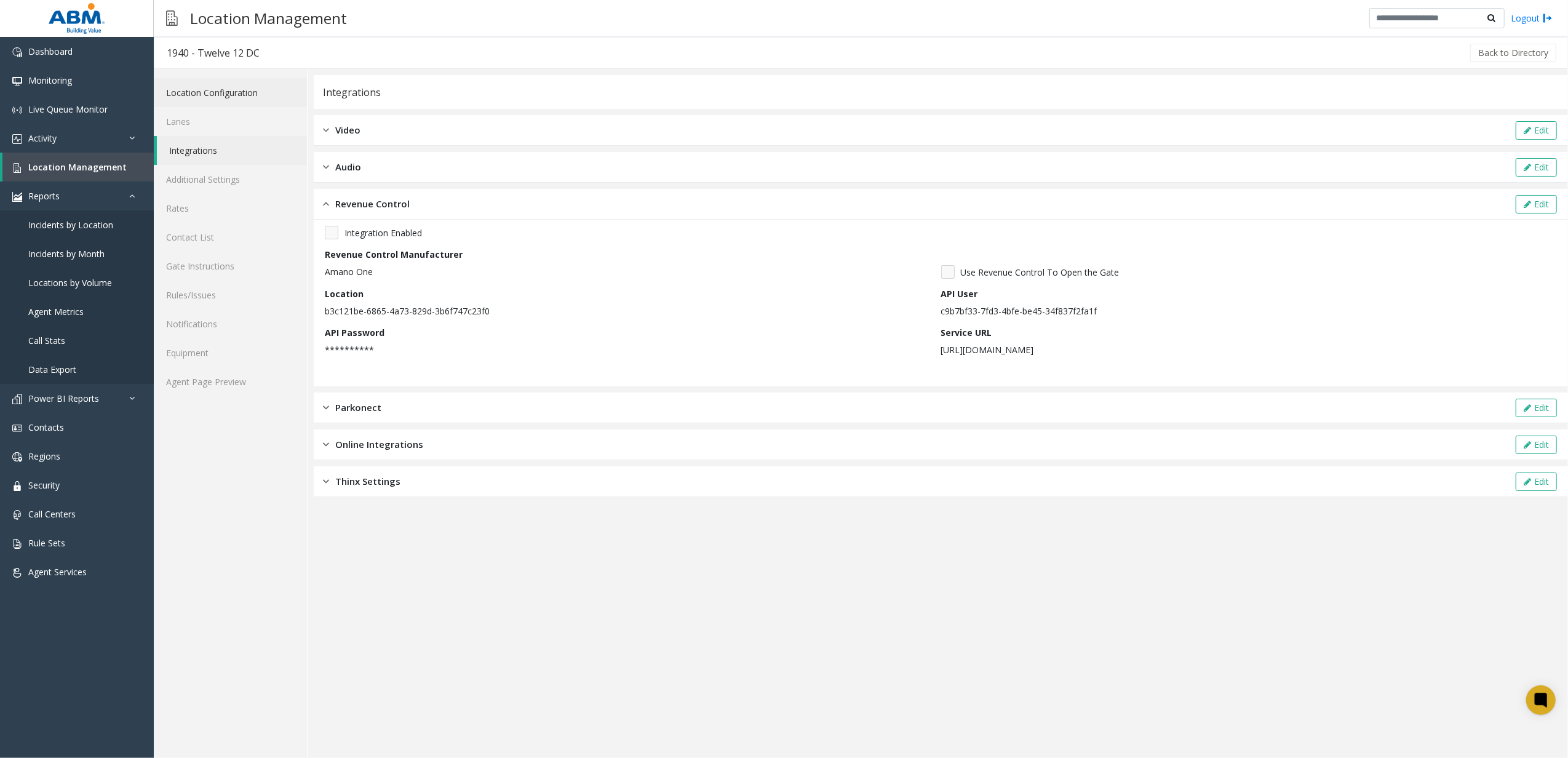
click at [172, 88] on link "Location Configuration" at bounding box center [230, 92] width 153 height 29
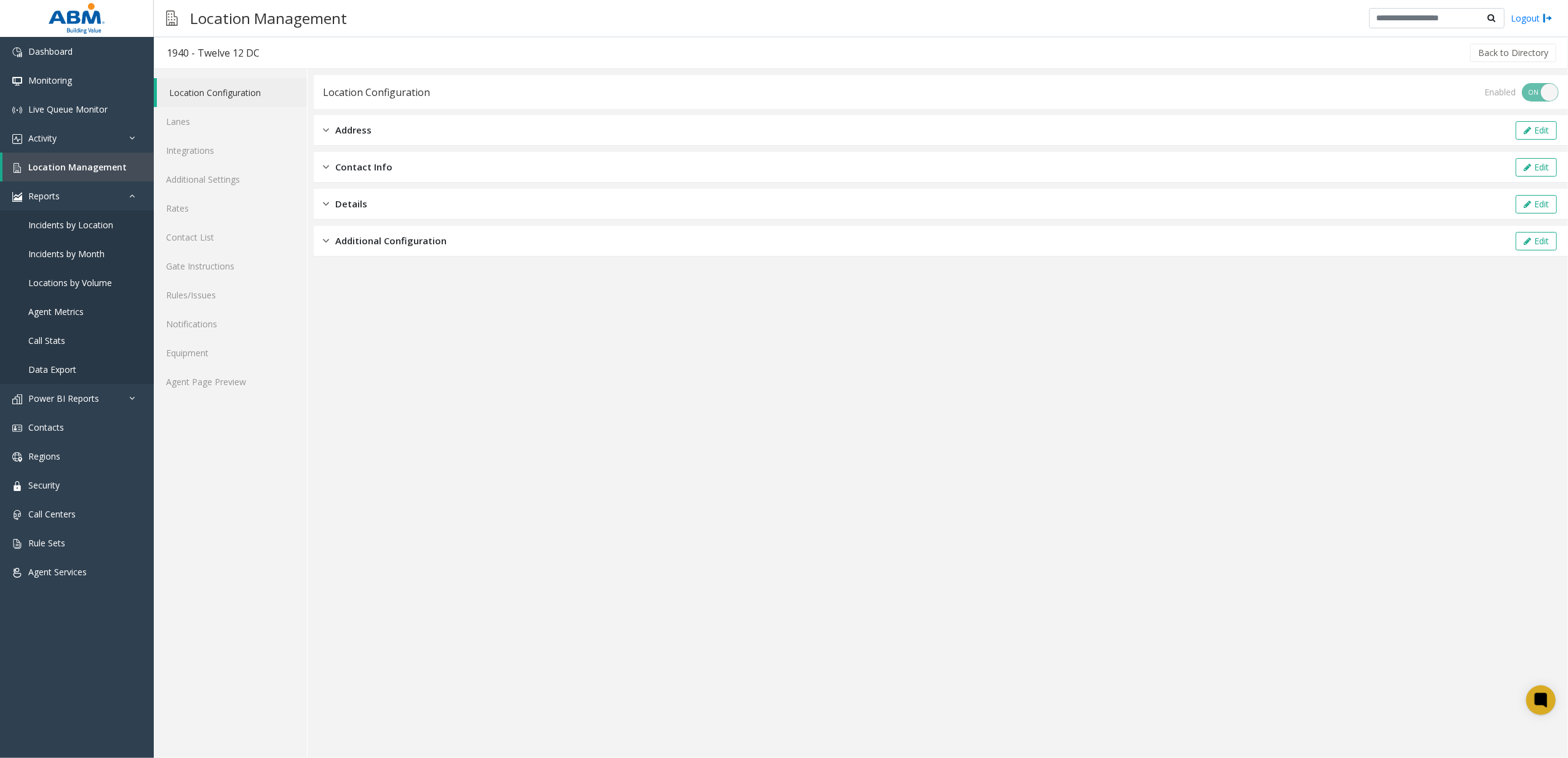
click at [374, 252] on div "Additional Configuration Edit" at bounding box center [941, 241] width 1254 height 31
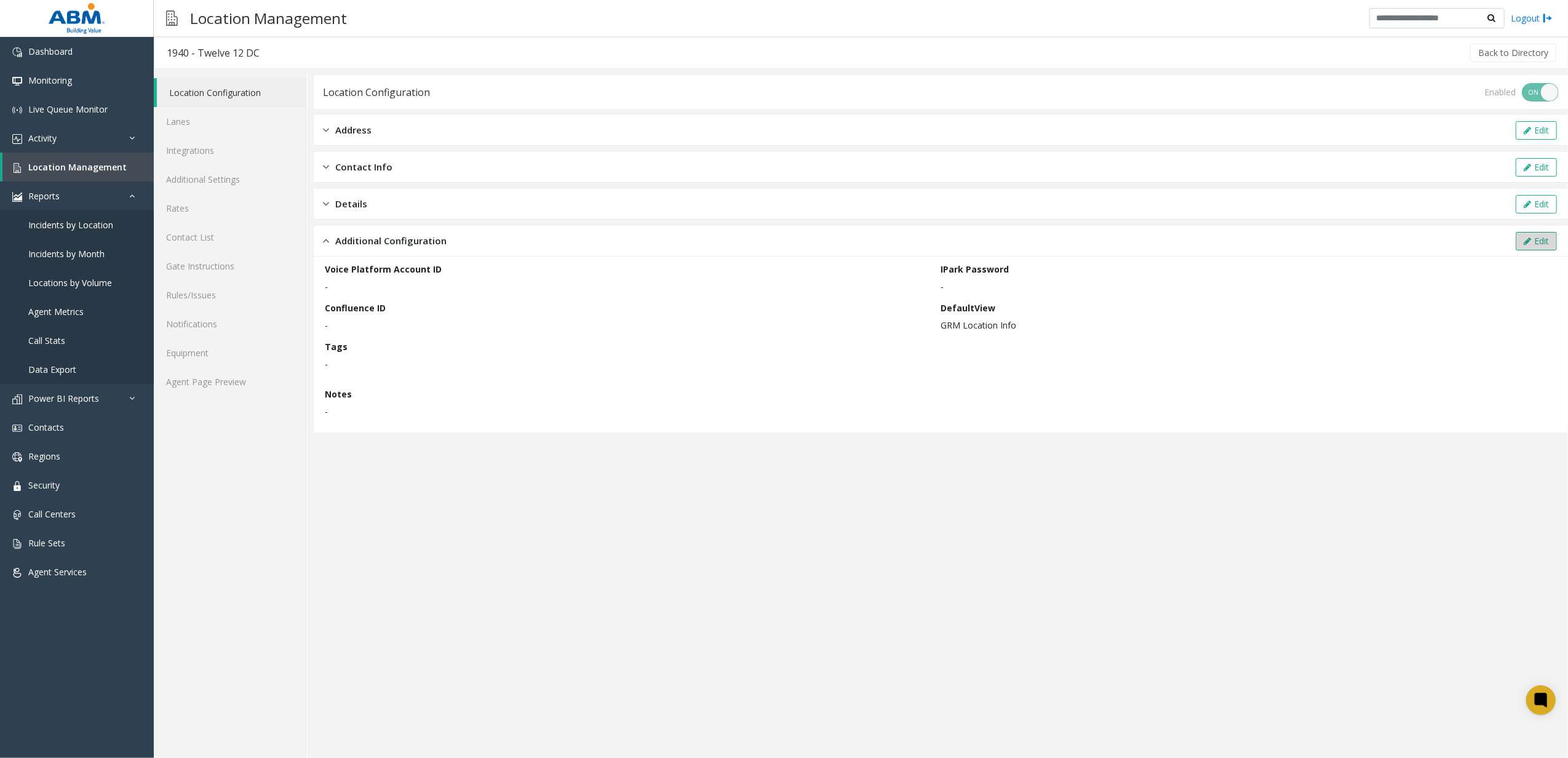
click at [1533, 241] on button "Edit" at bounding box center [1536, 240] width 41 height 18
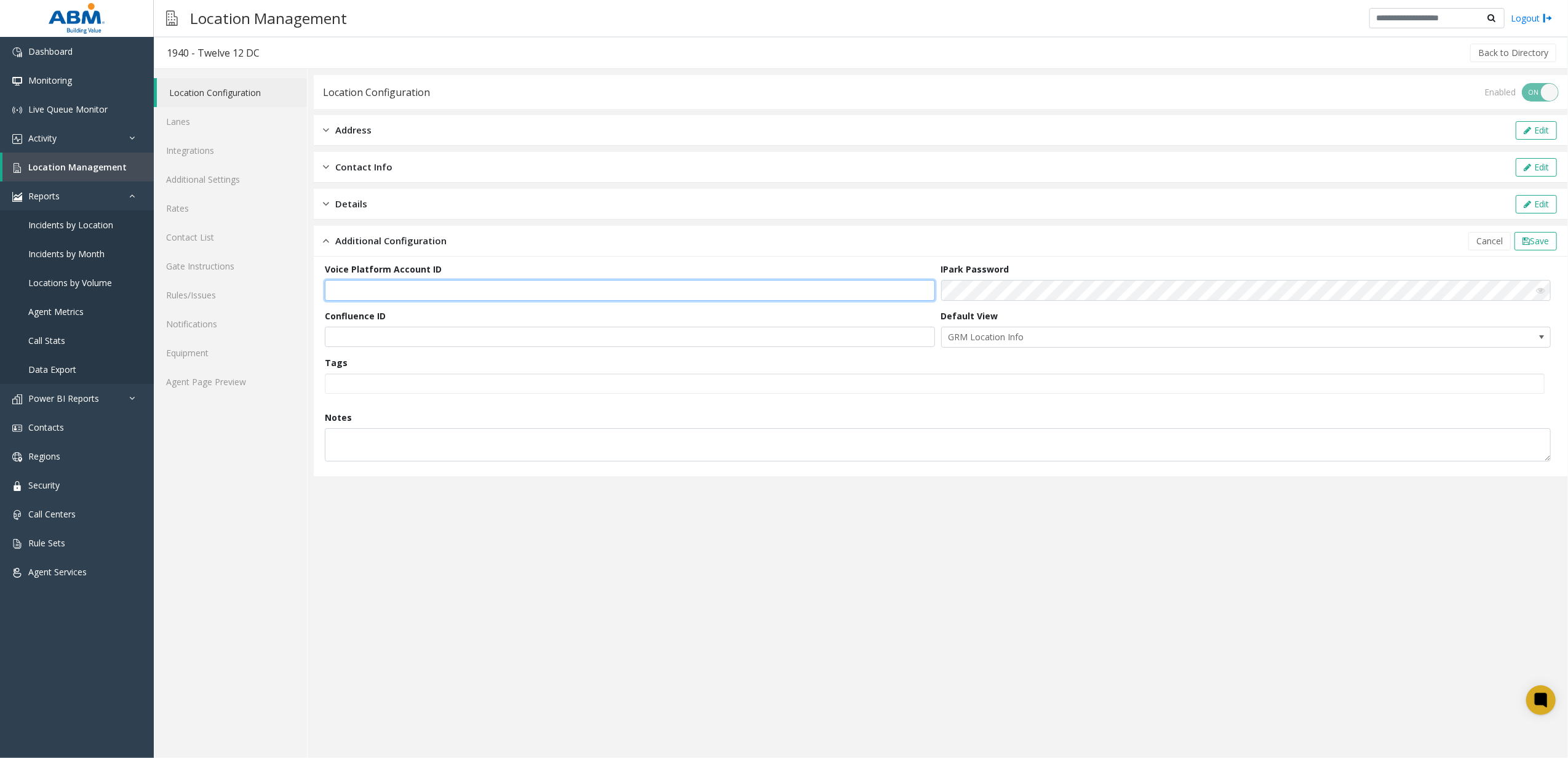
click at [505, 291] on input "text" at bounding box center [630, 291] width 610 height 21
paste input "**********"
type input "**********"
click at [1530, 238] on span "Save" at bounding box center [1539, 240] width 19 height 12
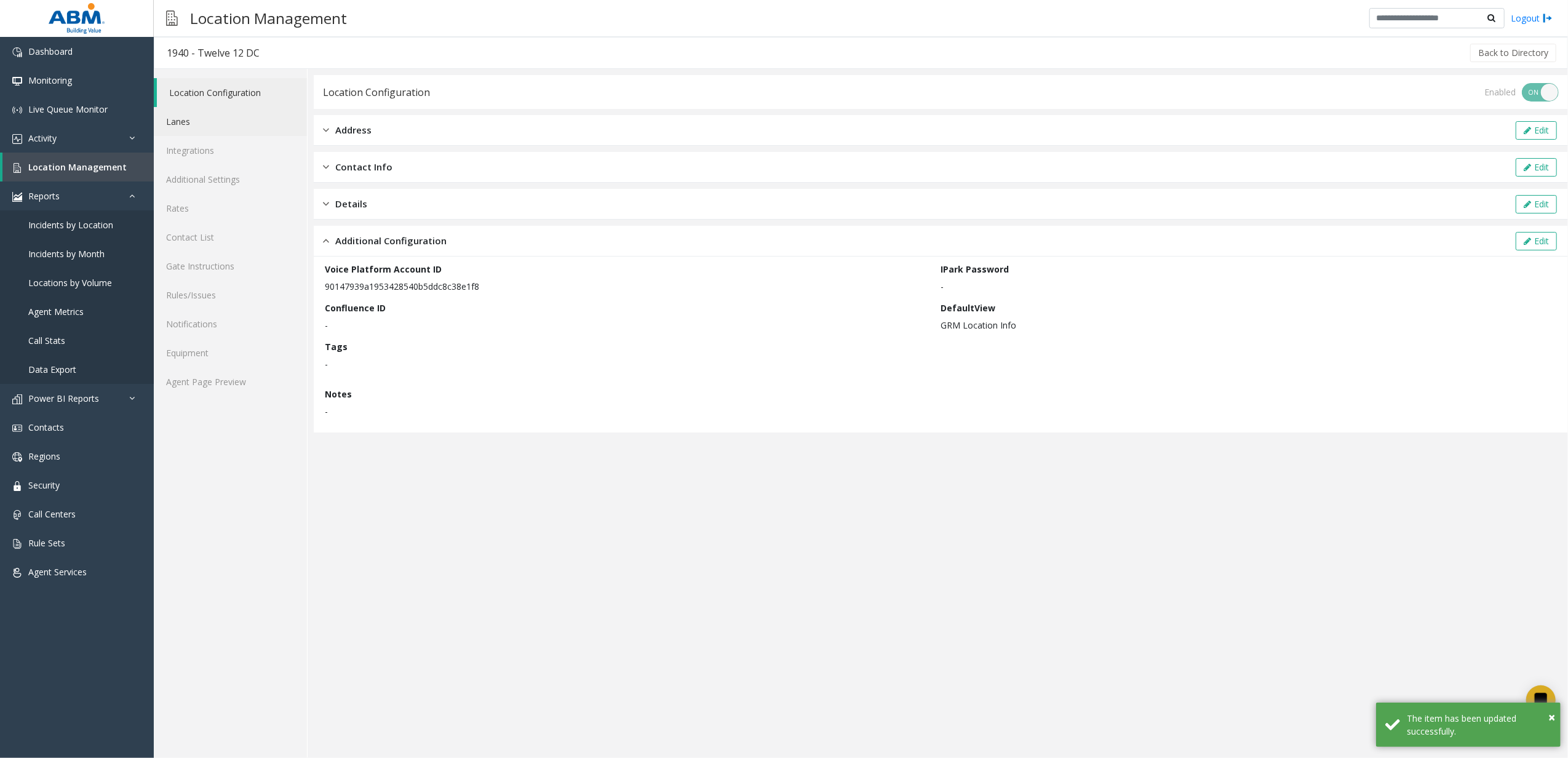
click at [178, 114] on link "Lanes" at bounding box center [230, 121] width 153 height 29
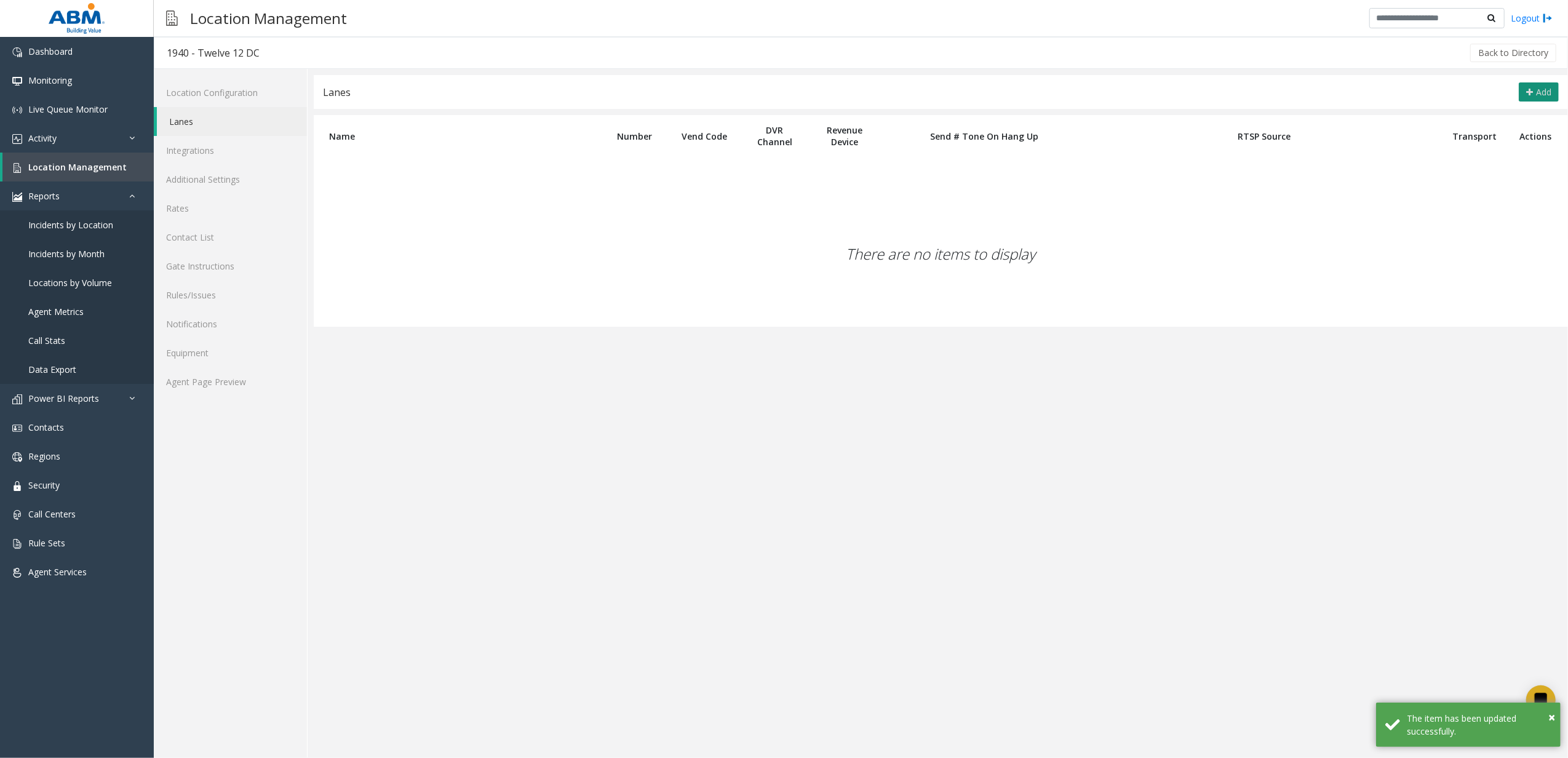
click at [1530, 93] on icon at bounding box center [1529, 92] width 7 height 10
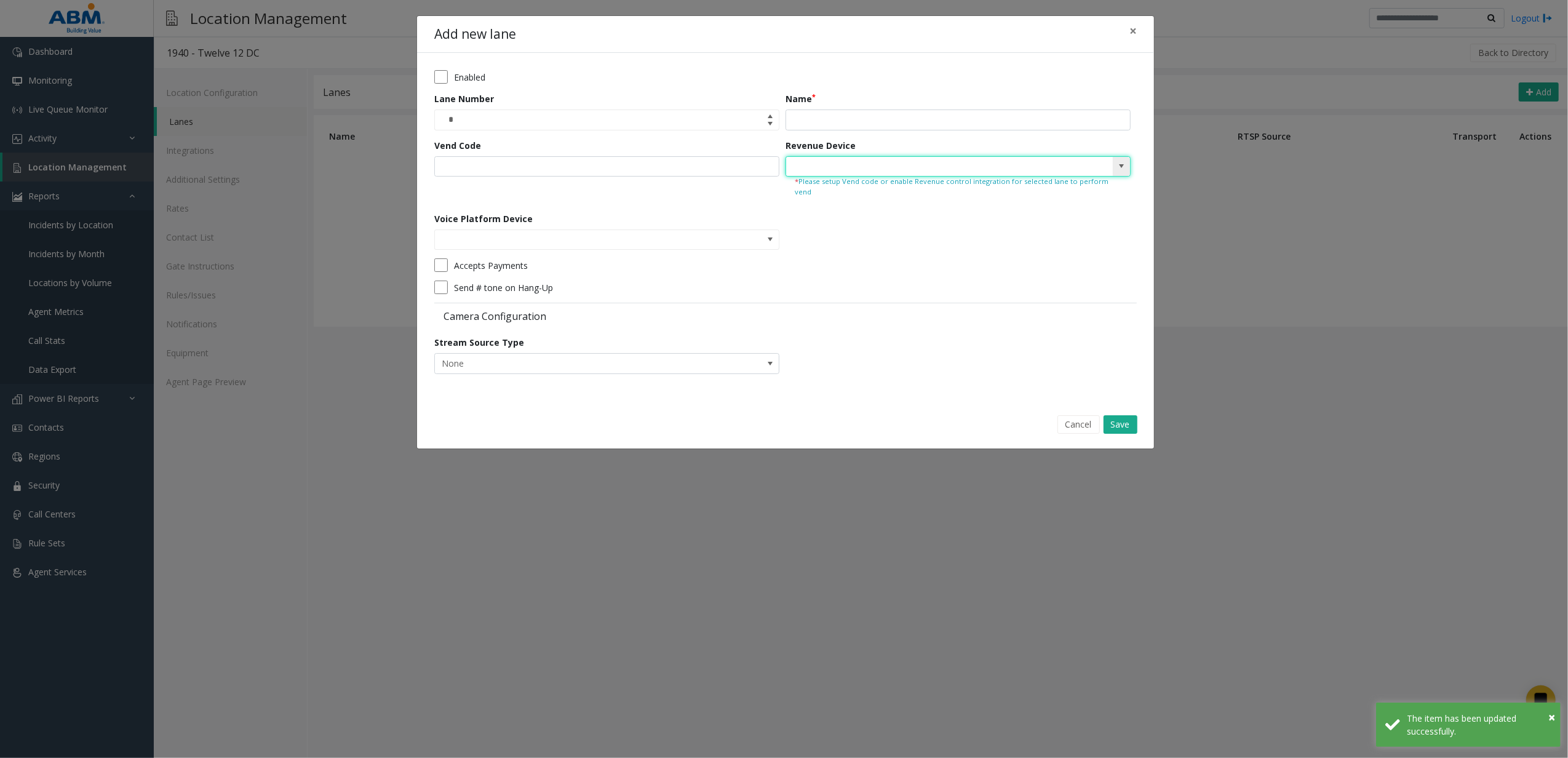
click at [808, 168] on input at bounding box center [923, 166] width 275 height 19
click at [1117, 163] on span at bounding box center [1122, 166] width 10 height 10
click at [944, 187] on li "Vida Exit" at bounding box center [957, 187] width 341 height 16
type input "*********"
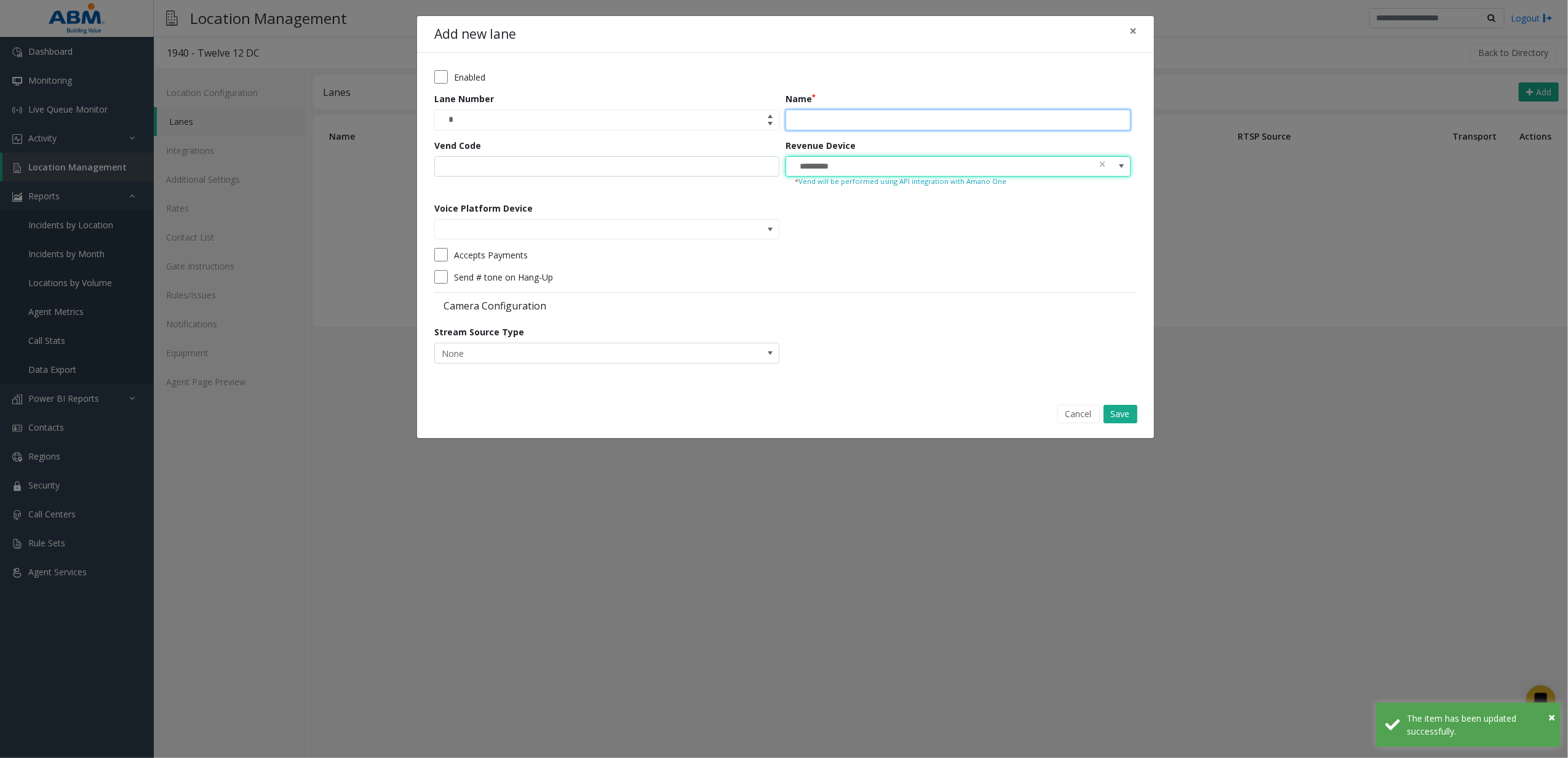
click at [865, 124] on input "Name" at bounding box center [958, 120] width 345 height 21
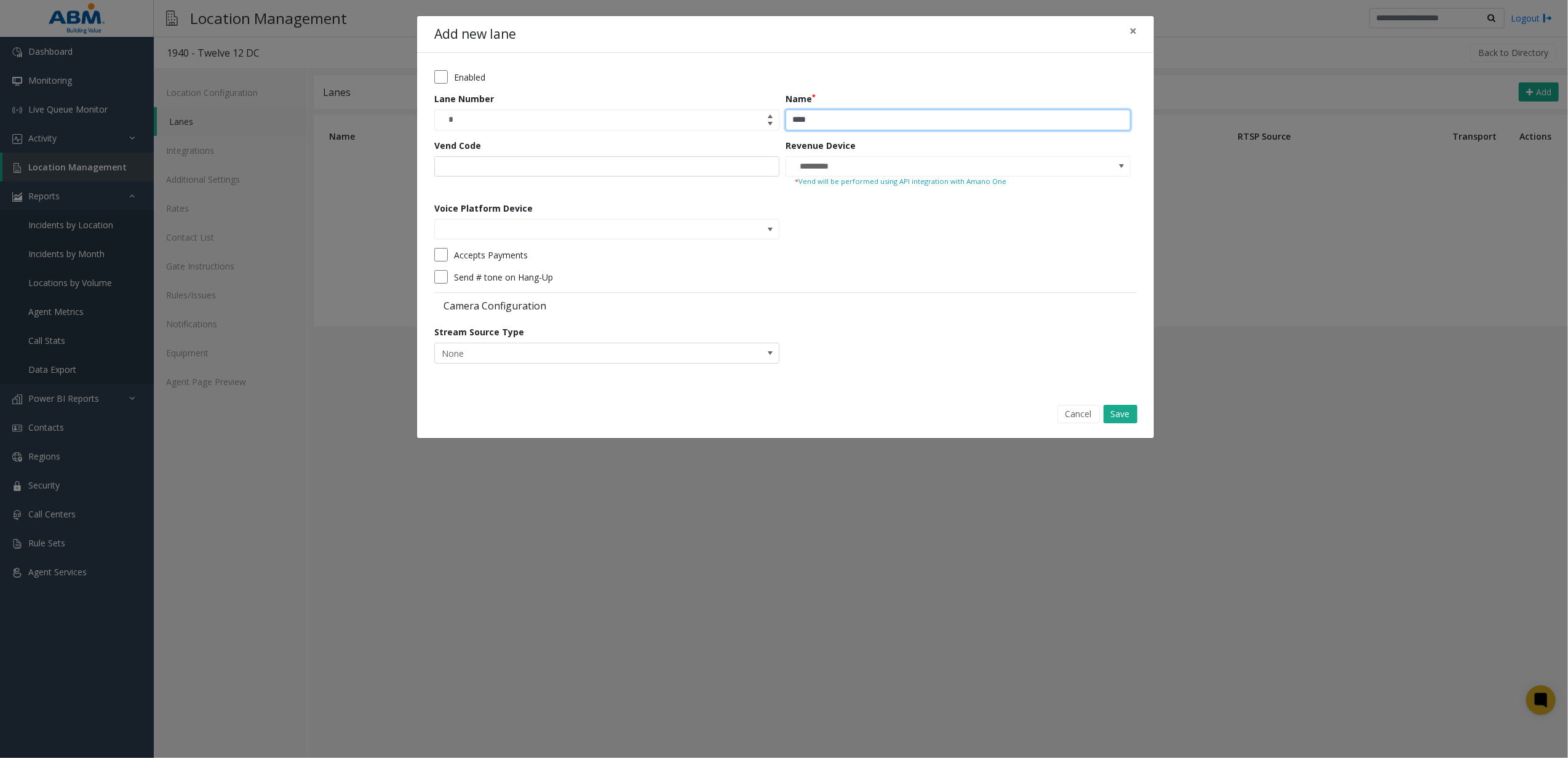
type input "*********"
click at [766, 225] on span at bounding box center [770, 229] width 10 height 10
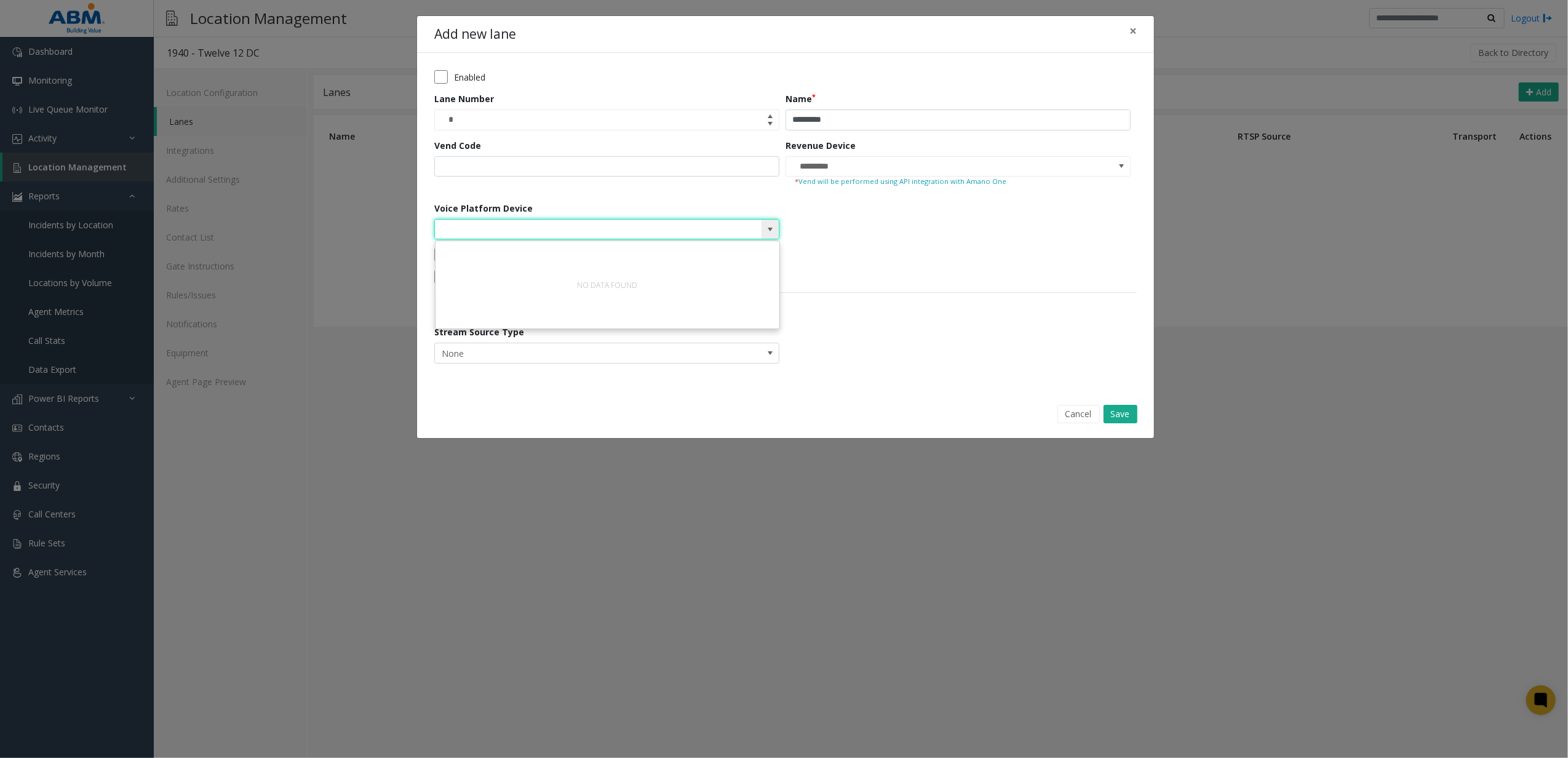
click at [766, 225] on span at bounding box center [770, 229] width 10 height 10
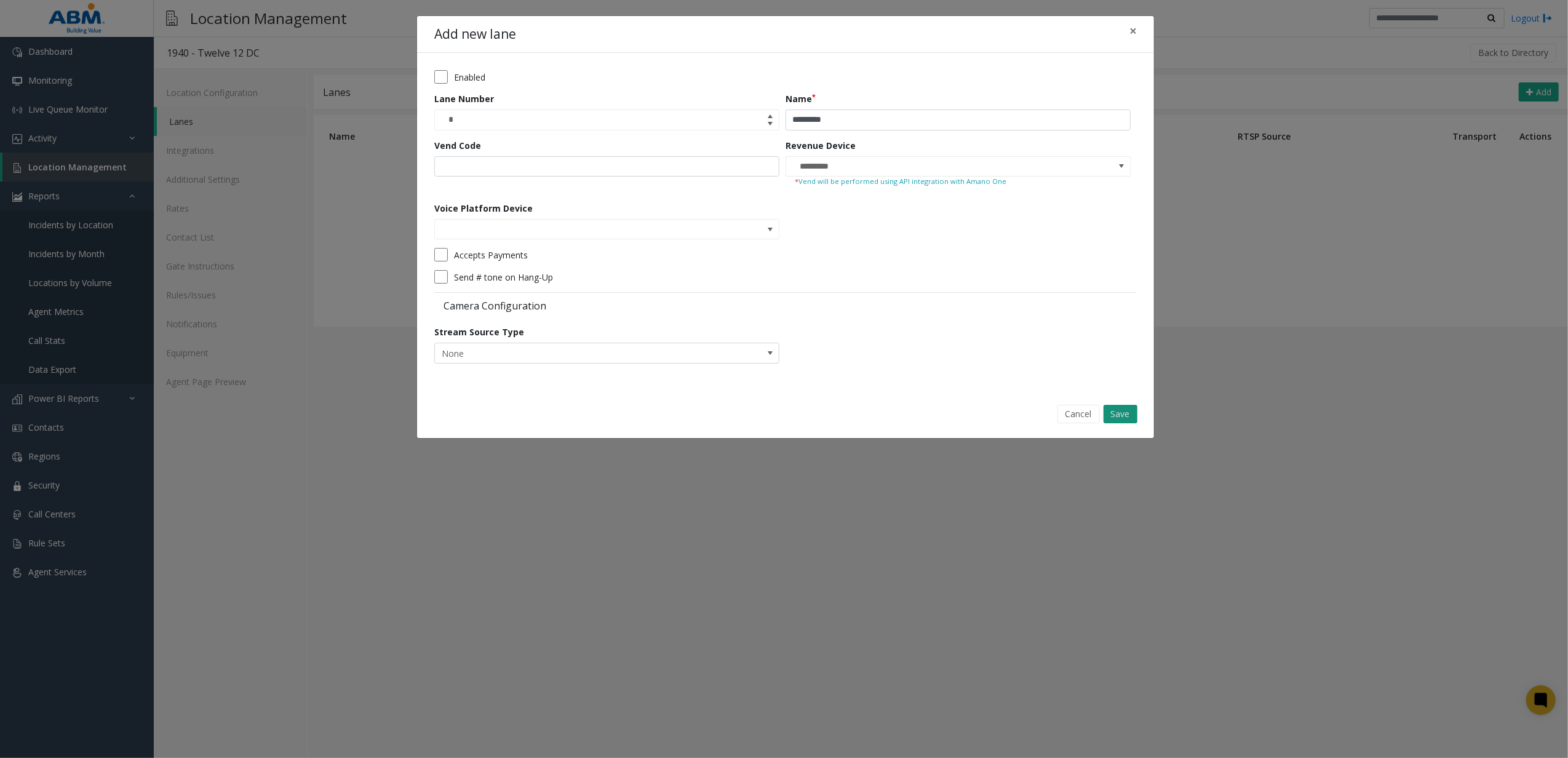
click at [1118, 420] on button "Save" at bounding box center [1120, 414] width 34 height 18
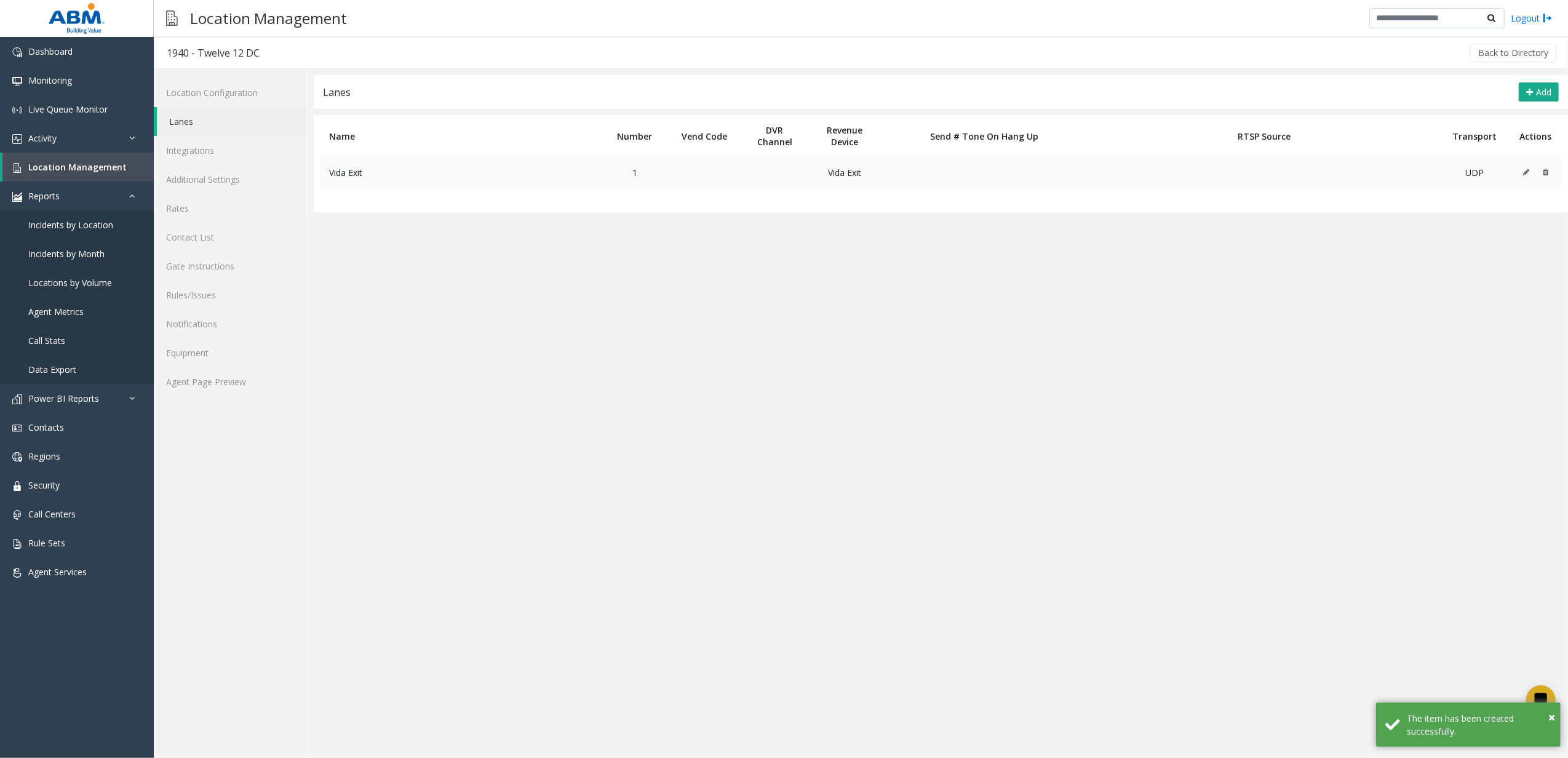
click at [1530, 173] on icon at bounding box center [1526, 172] width 6 height 8
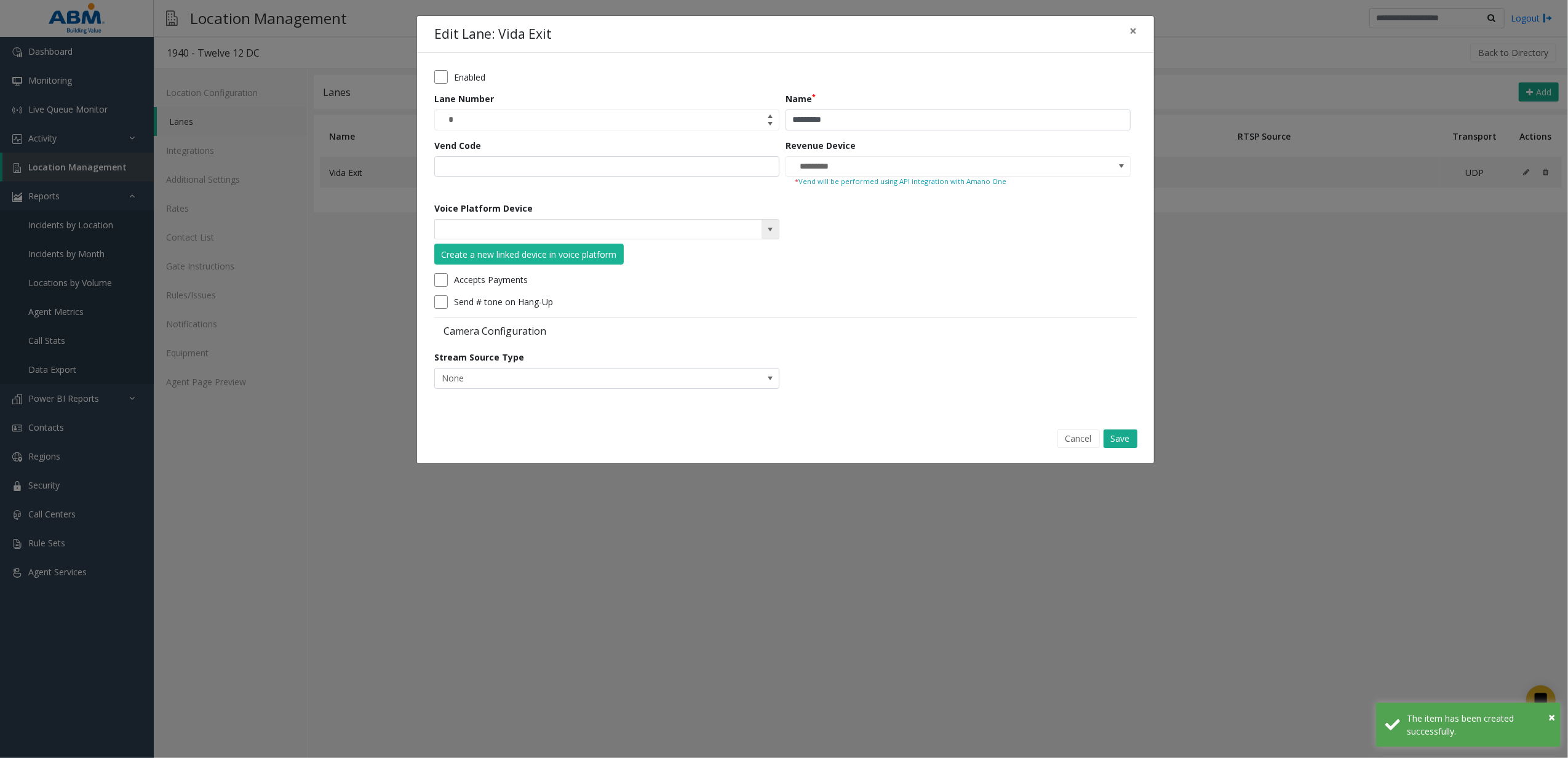
click at [768, 220] on span at bounding box center [771, 229] width 17 height 19
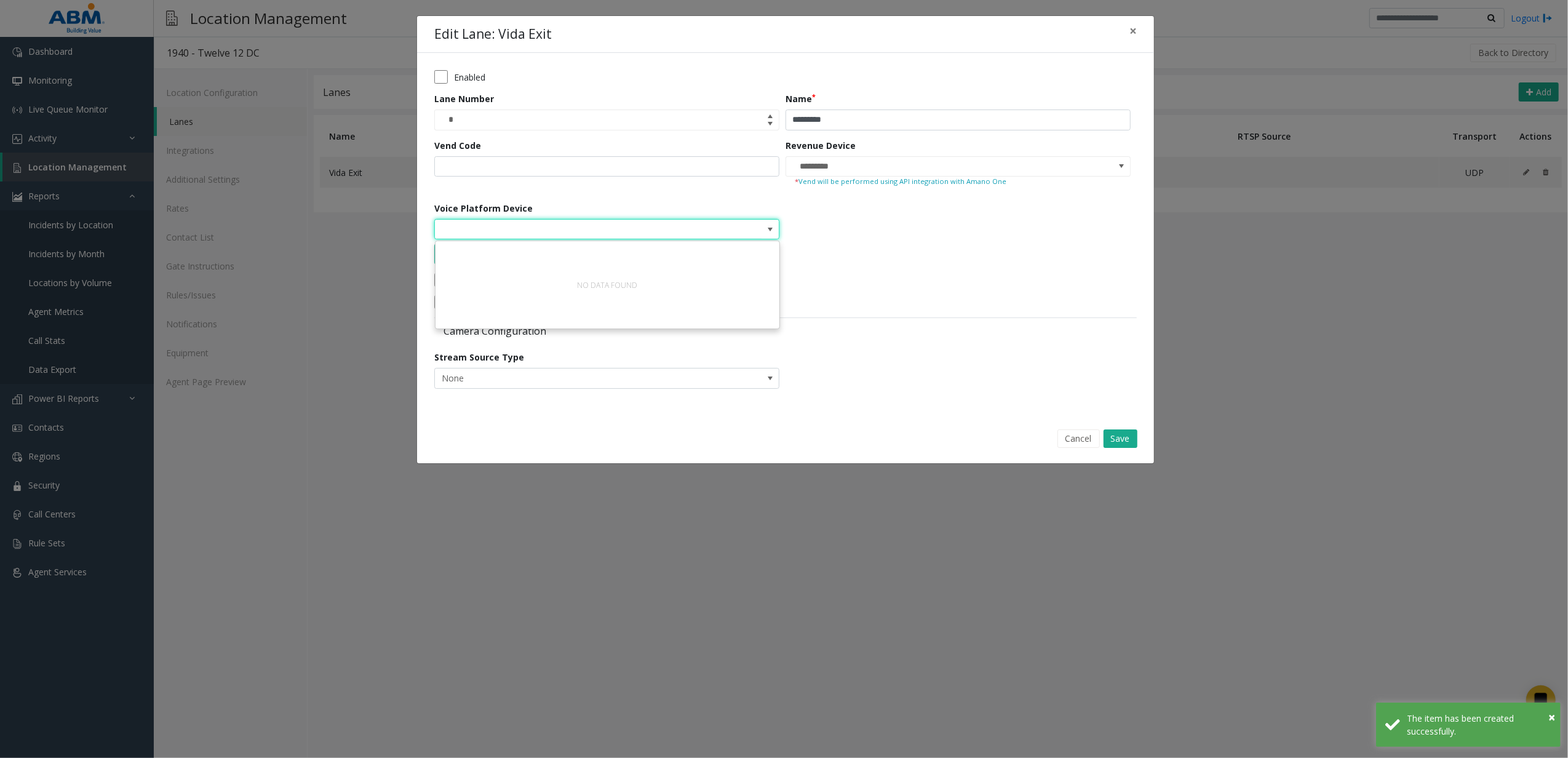
click at [741, 211] on div "Voice Platform Device Create a new linked device in voice platform" at bounding box center [609, 233] width 351 height 63
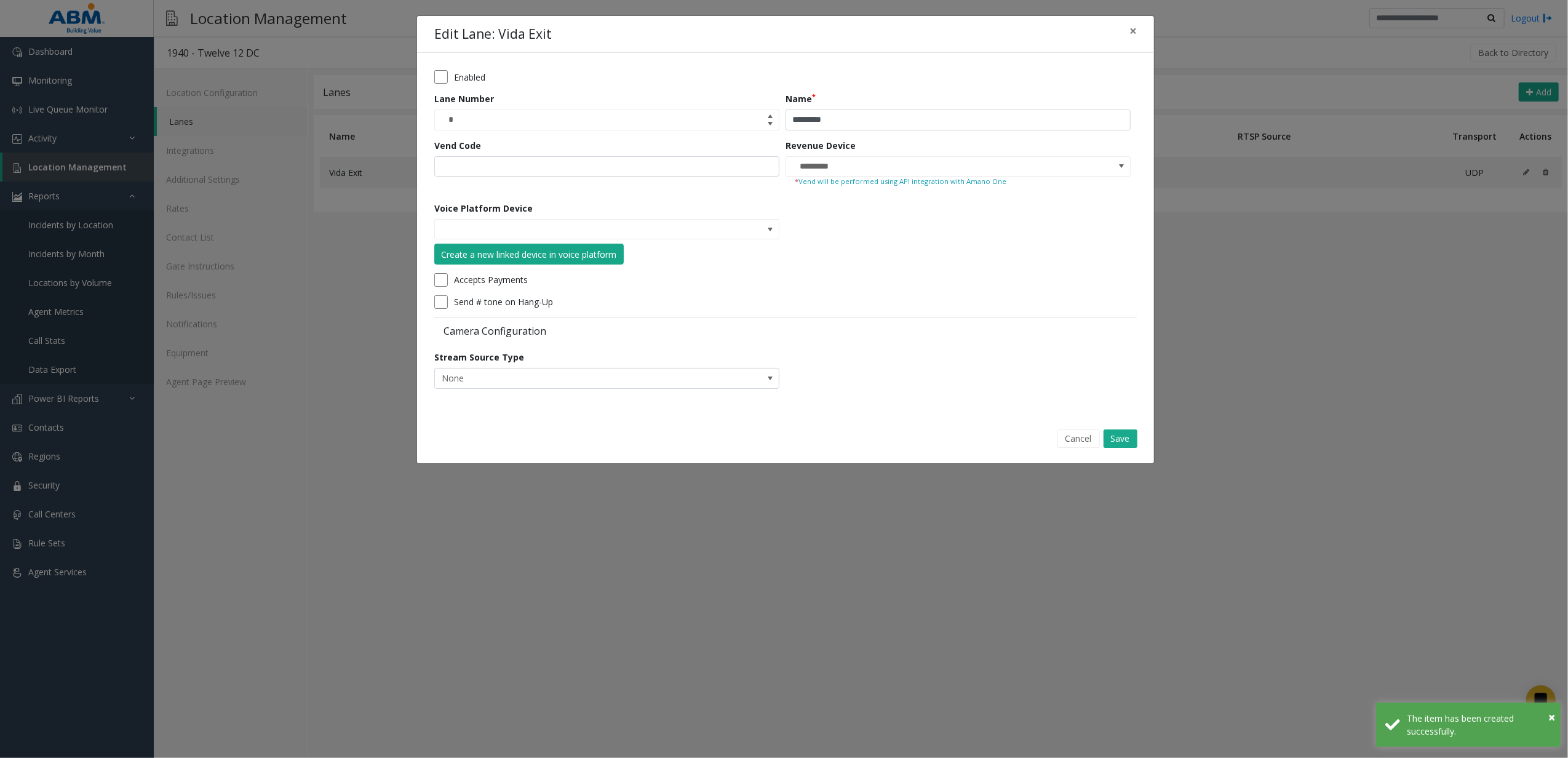
click at [591, 247] on button "Create a new linked device in voice platform" at bounding box center [528, 254] width 190 height 21
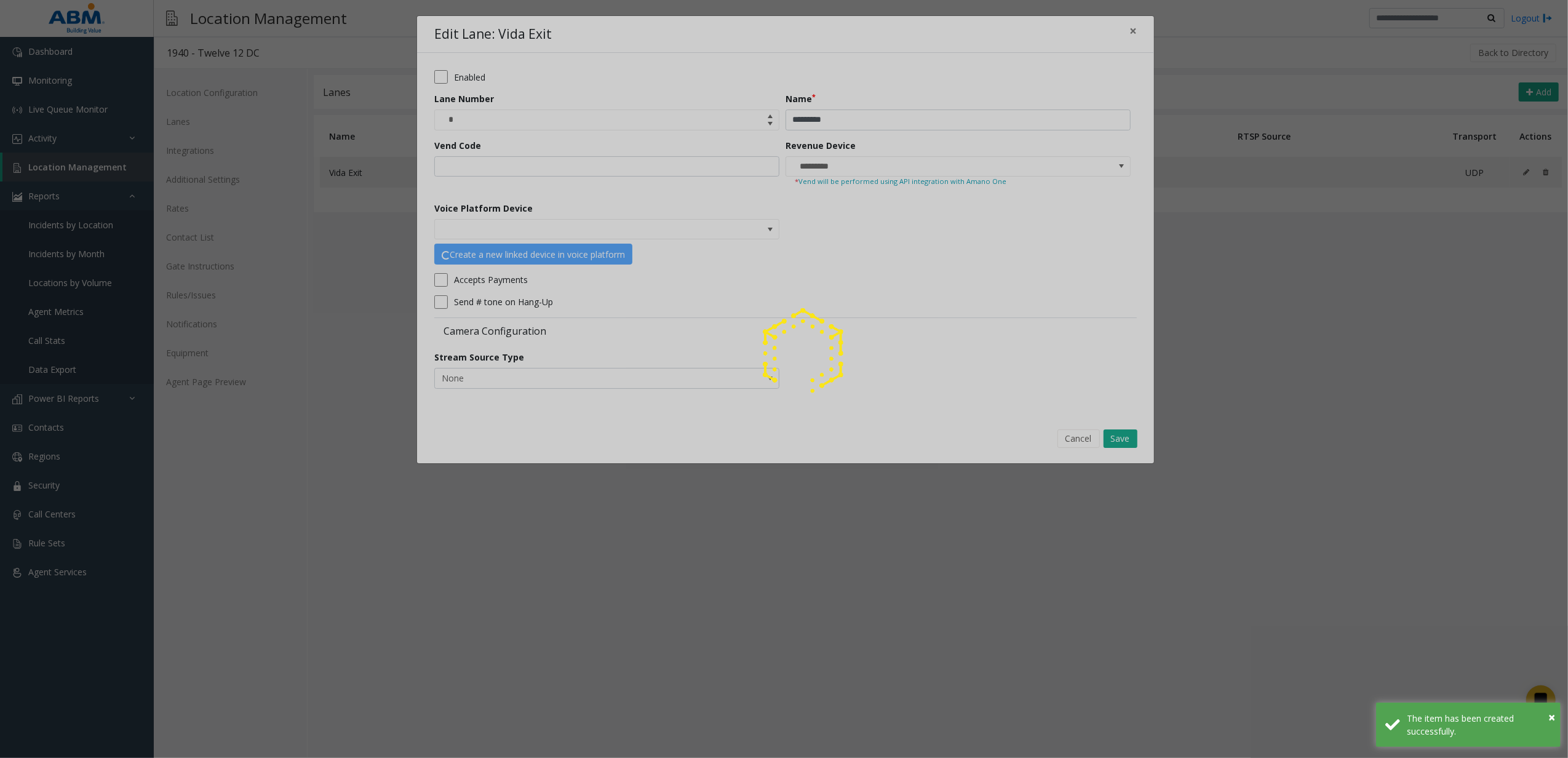
type input "**********"
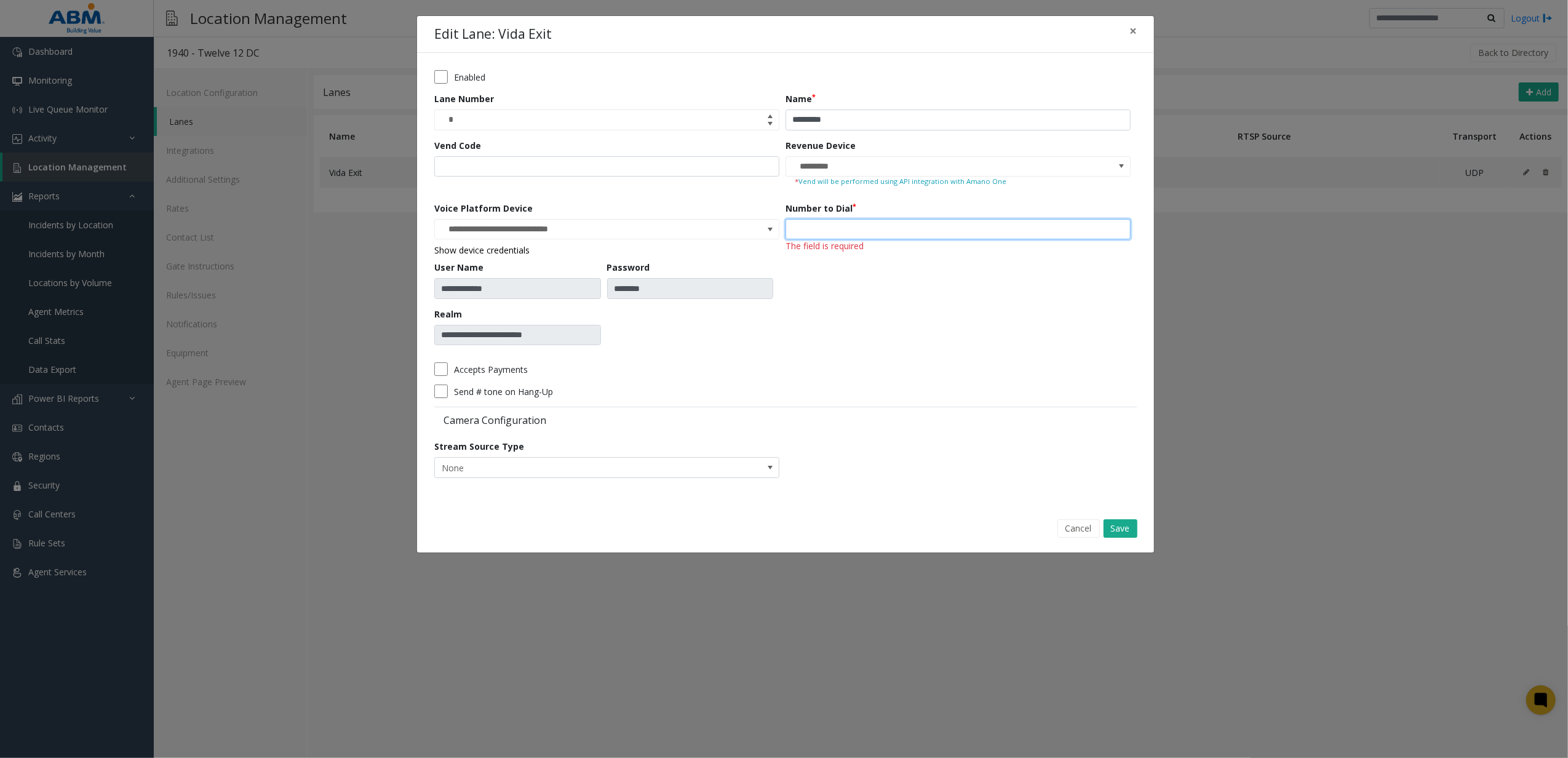
click at [871, 237] on input "number" at bounding box center [958, 230] width 345 height 21
type input "***"
click at [1032, 366] on div "Accepts Payments" at bounding box center [782, 369] width 696 height 13
click at [1128, 529] on button "Save" at bounding box center [1120, 528] width 34 height 18
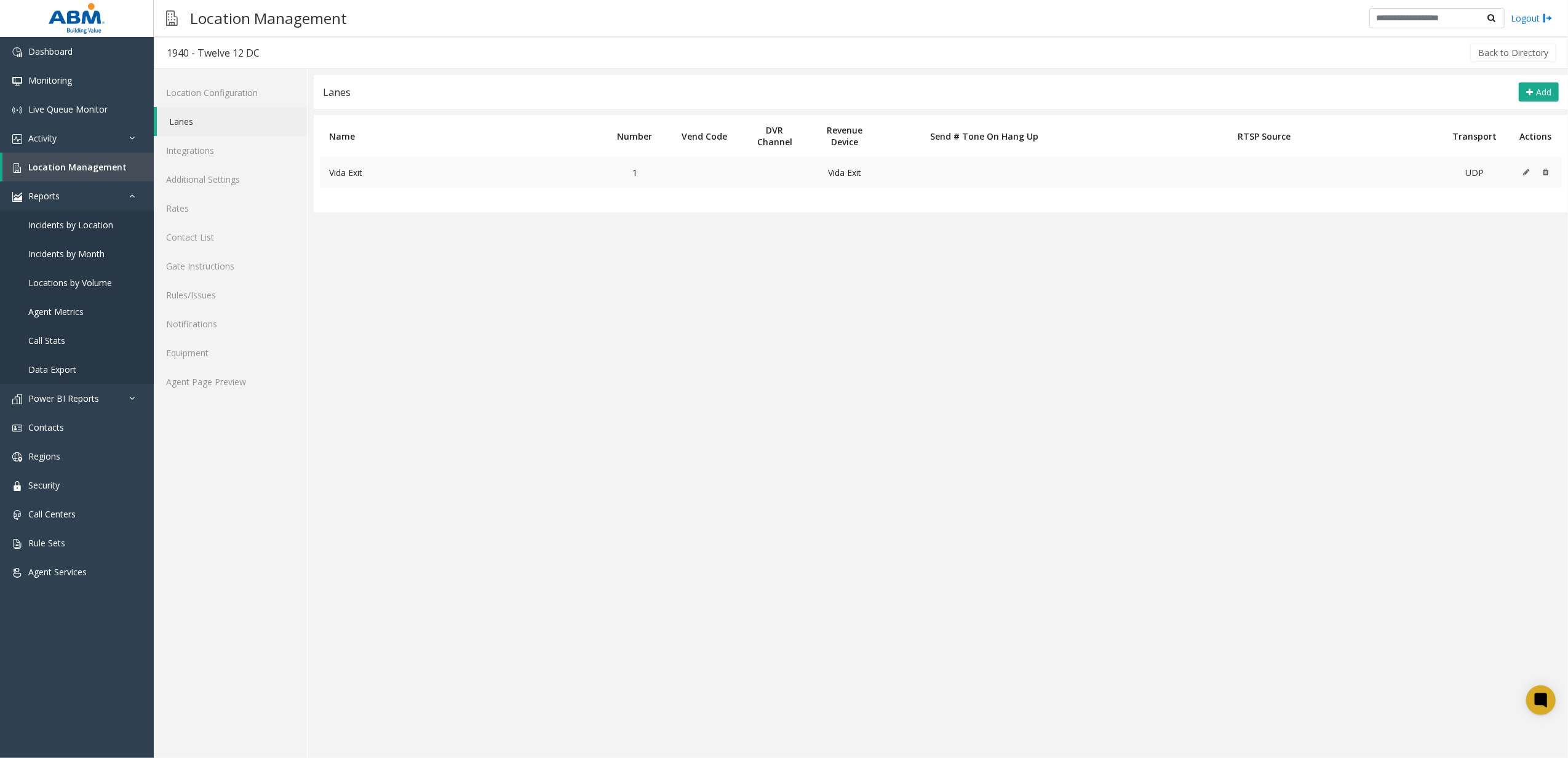
click at [1529, 171] on icon at bounding box center [1526, 172] width 6 height 8
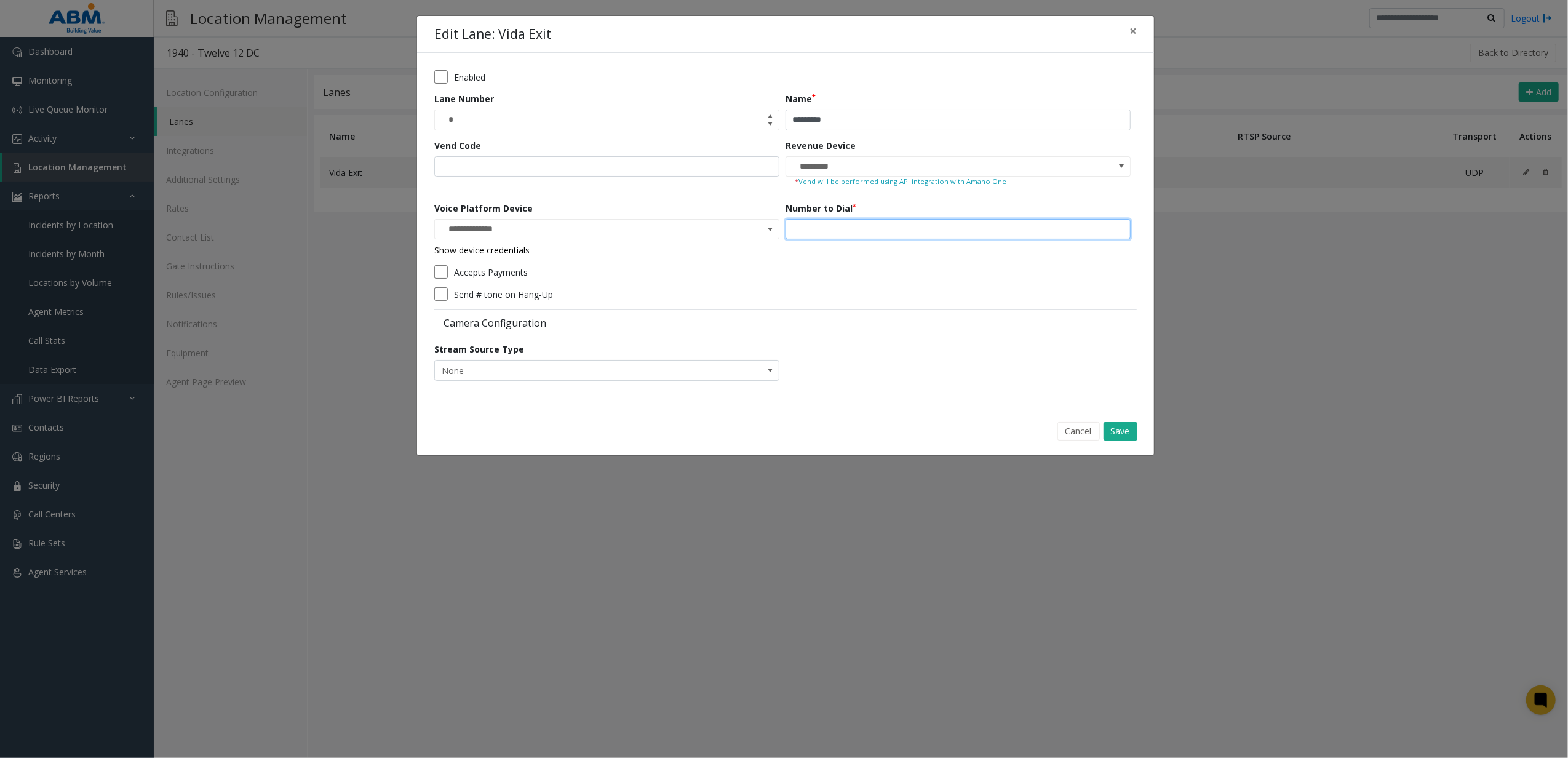
click at [813, 237] on input "***" at bounding box center [958, 230] width 345 height 21
click at [870, 171] on input "*********" at bounding box center [923, 166] width 275 height 19
click at [876, 252] on div "Number to Dial ***" at bounding box center [961, 230] width 351 height 56
click at [873, 241] on div "Number to Dial ***" at bounding box center [961, 230] width 351 height 56
click at [873, 229] on input "***" at bounding box center [958, 230] width 345 height 21
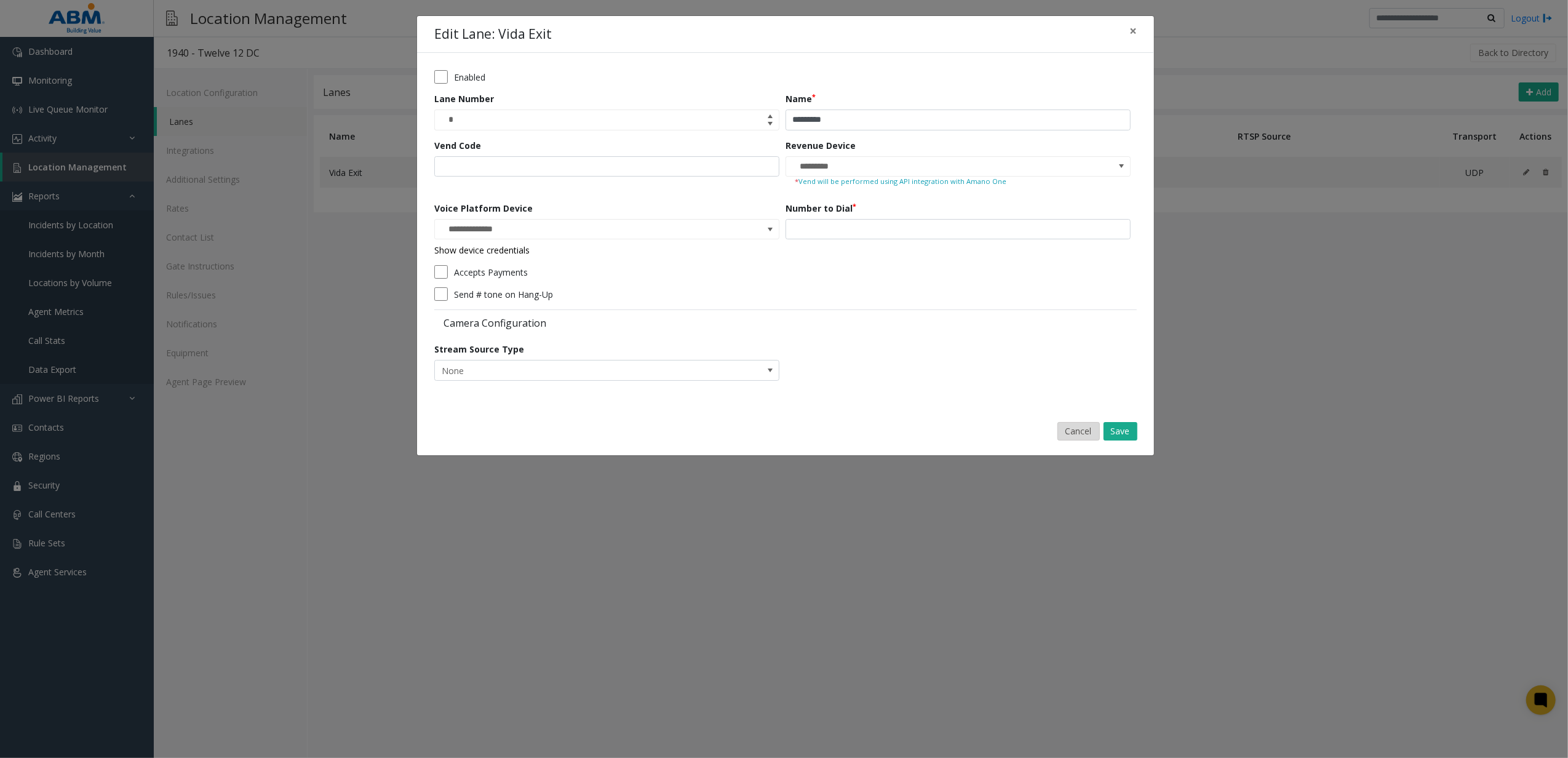
click at [1086, 426] on button "Cancel" at bounding box center [1078, 431] width 42 height 18
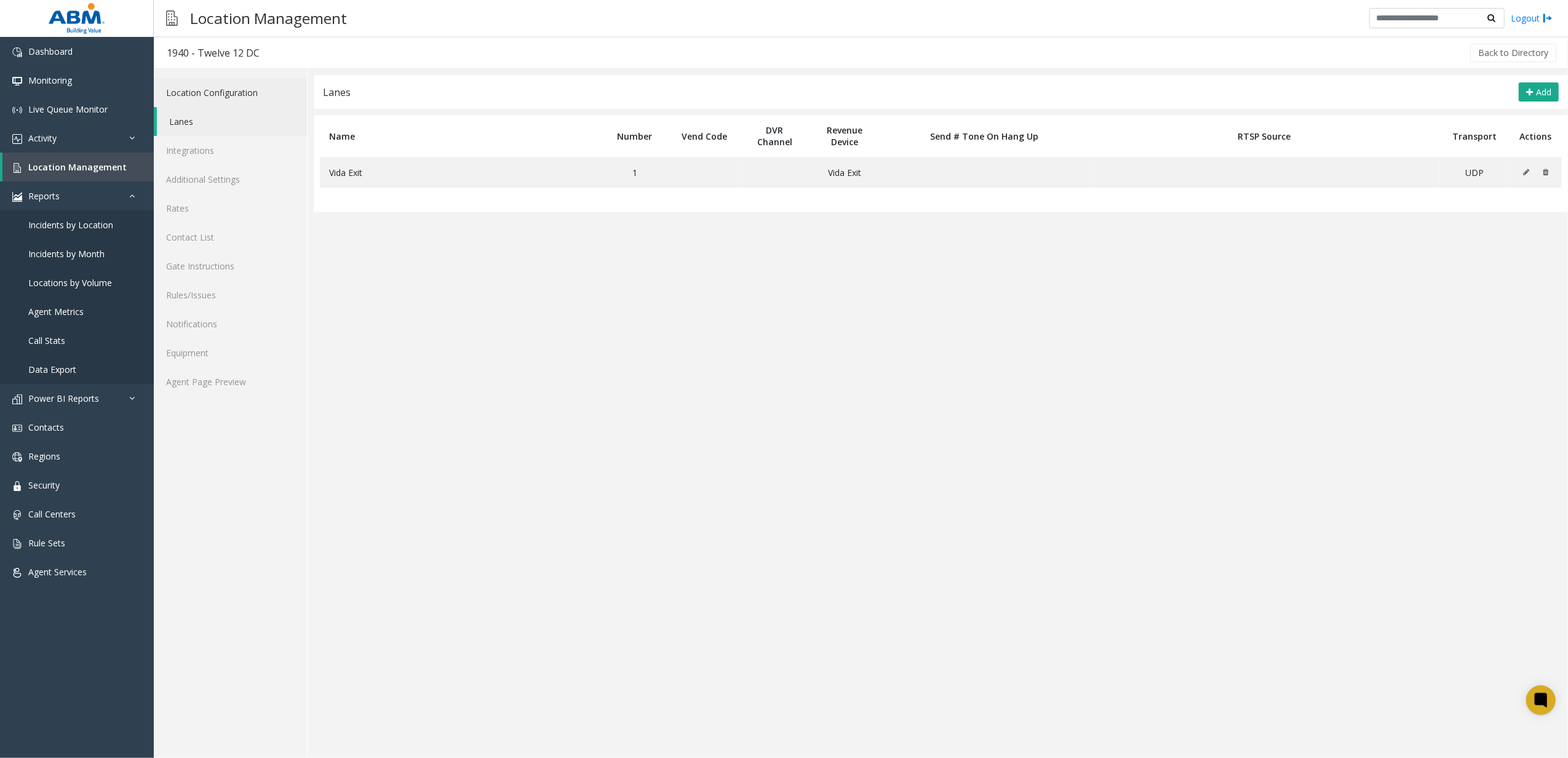
click at [226, 96] on link "Location Configuration" at bounding box center [230, 92] width 153 height 29
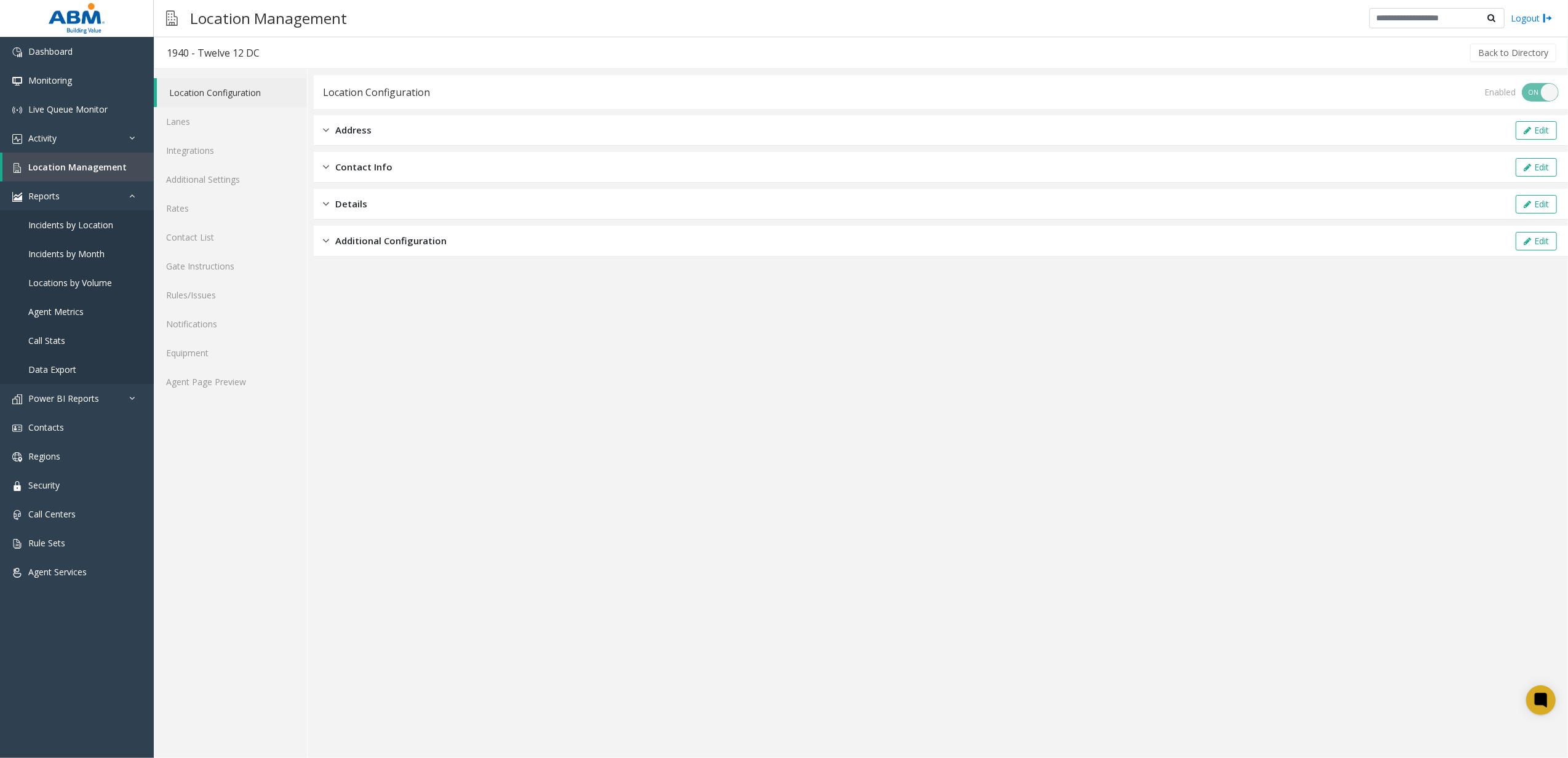
click at [402, 142] on div "Address Edit" at bounding box center [941, 131] width 1254 height 31
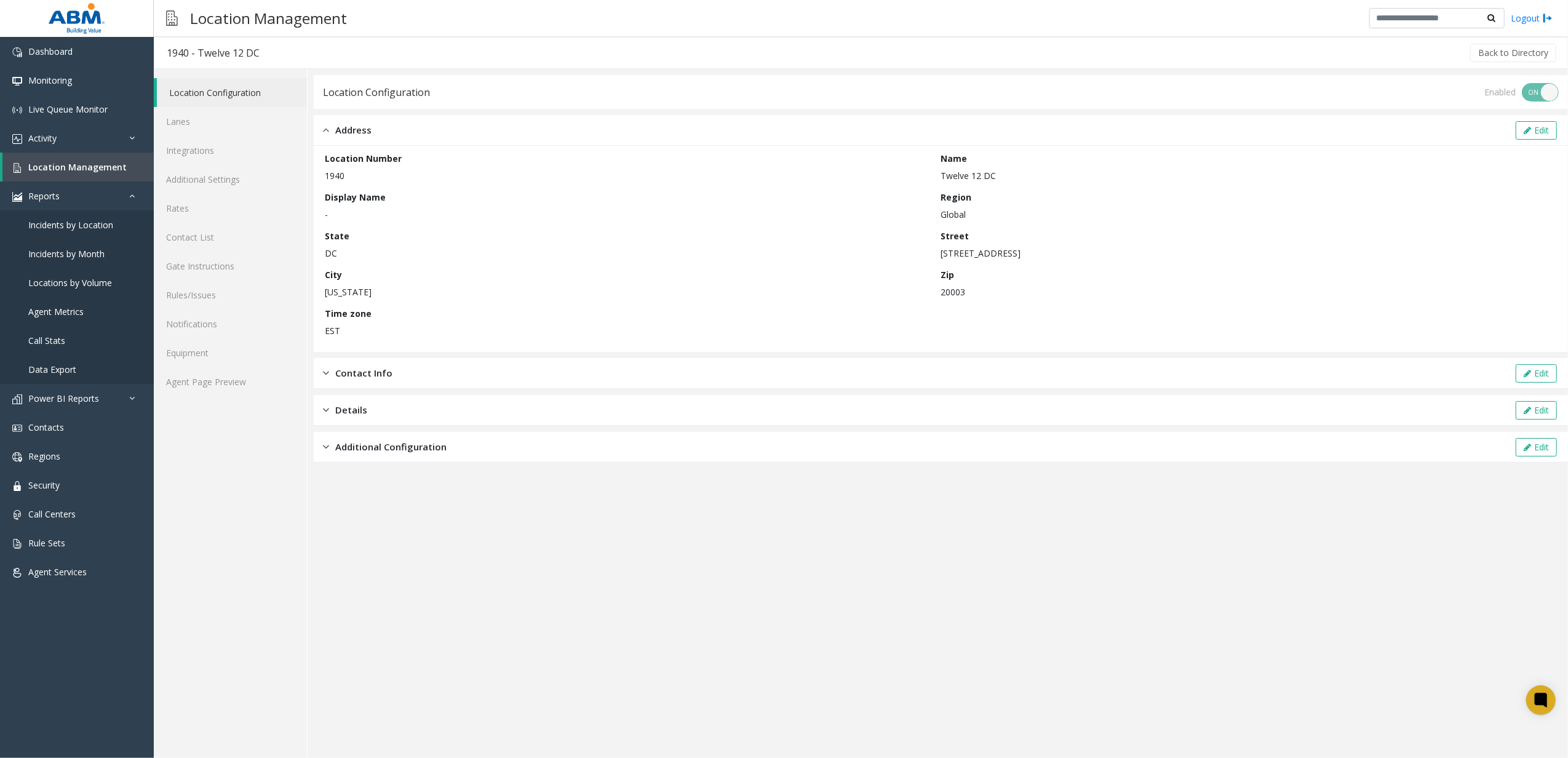
click at [397, 371] on div "Contact Info Edit" at bounding box center [941, 373] width 1254 height 31
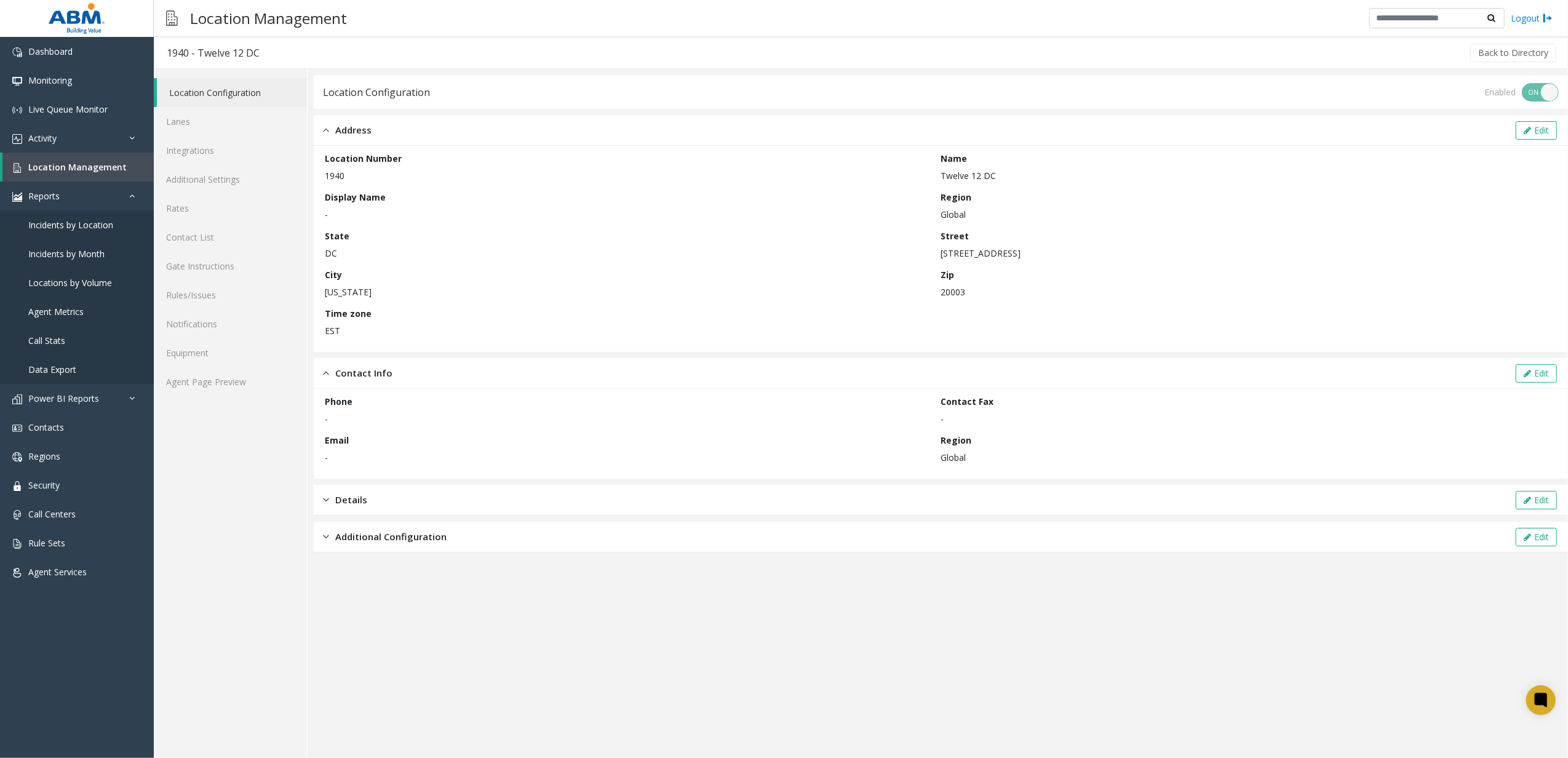
click at [409, 497] on div "Details Edit" at bounding box center [941, 500] width 1254 height 31
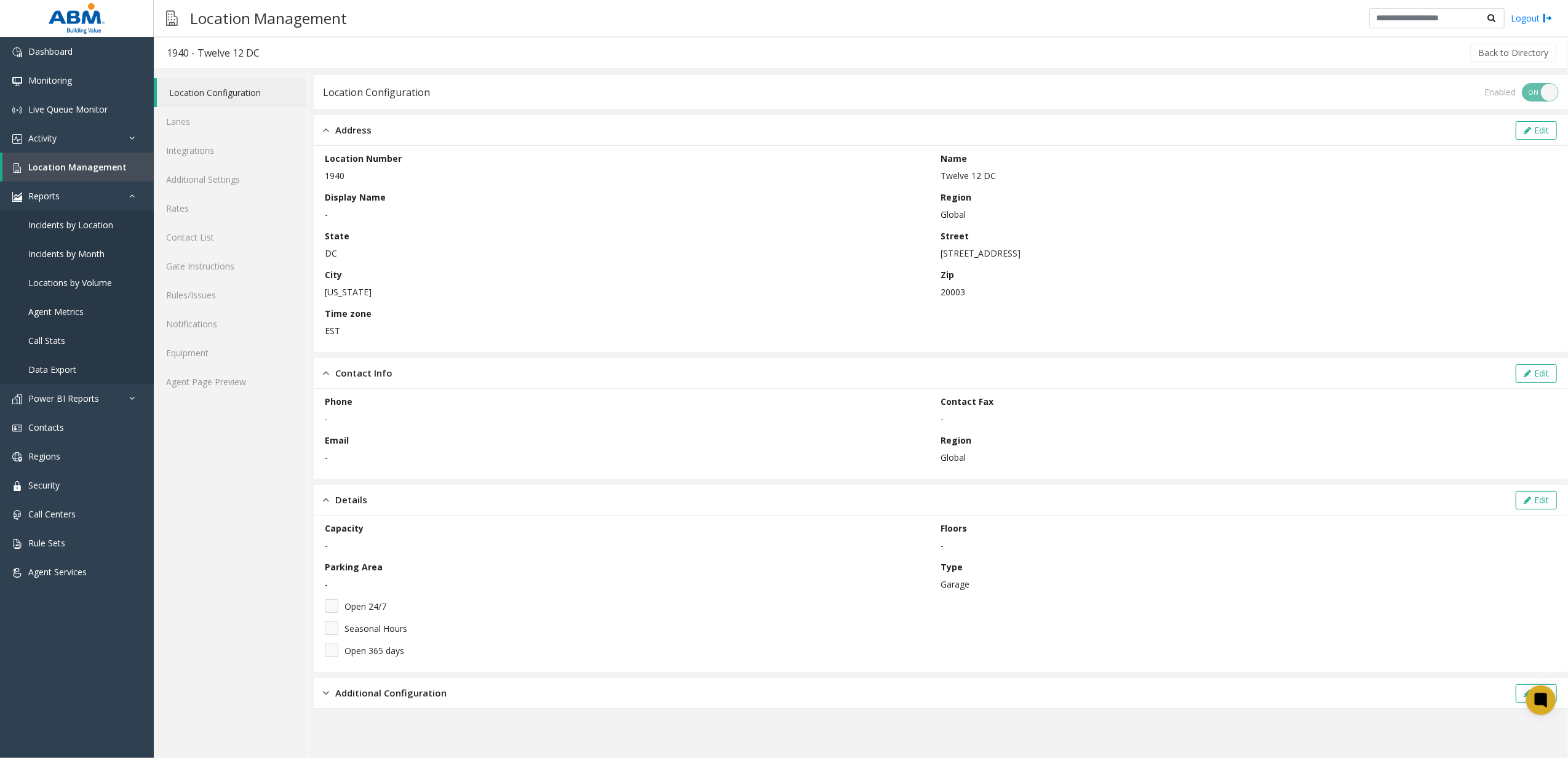
click at [396, 680] on div "Additional Configuration Edit" at bounding box center [941, 694] width 1254 height 31
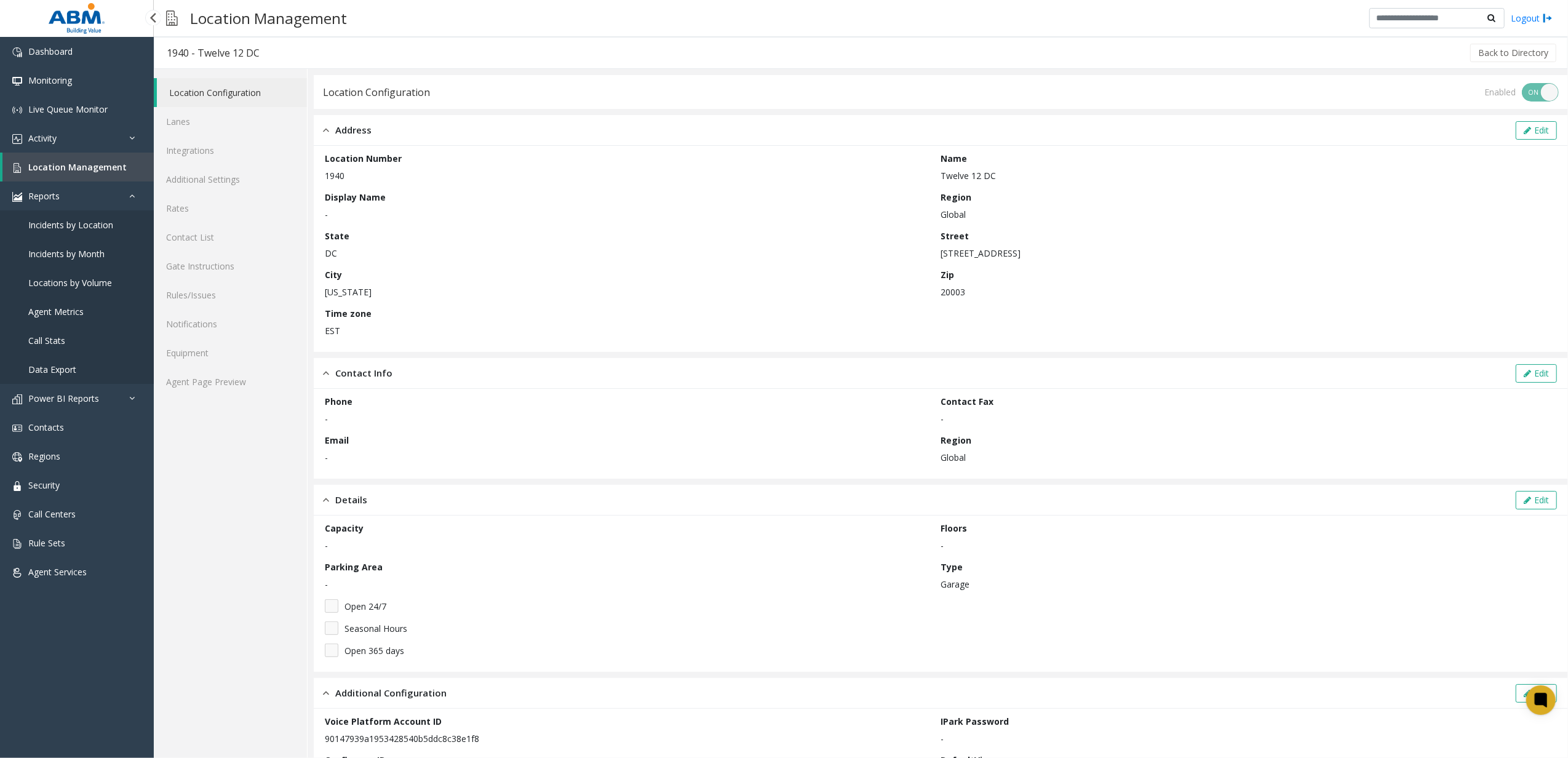
click at [54, 167] on span "Location Management" at bounding box center [77, 167] width 98 height 12
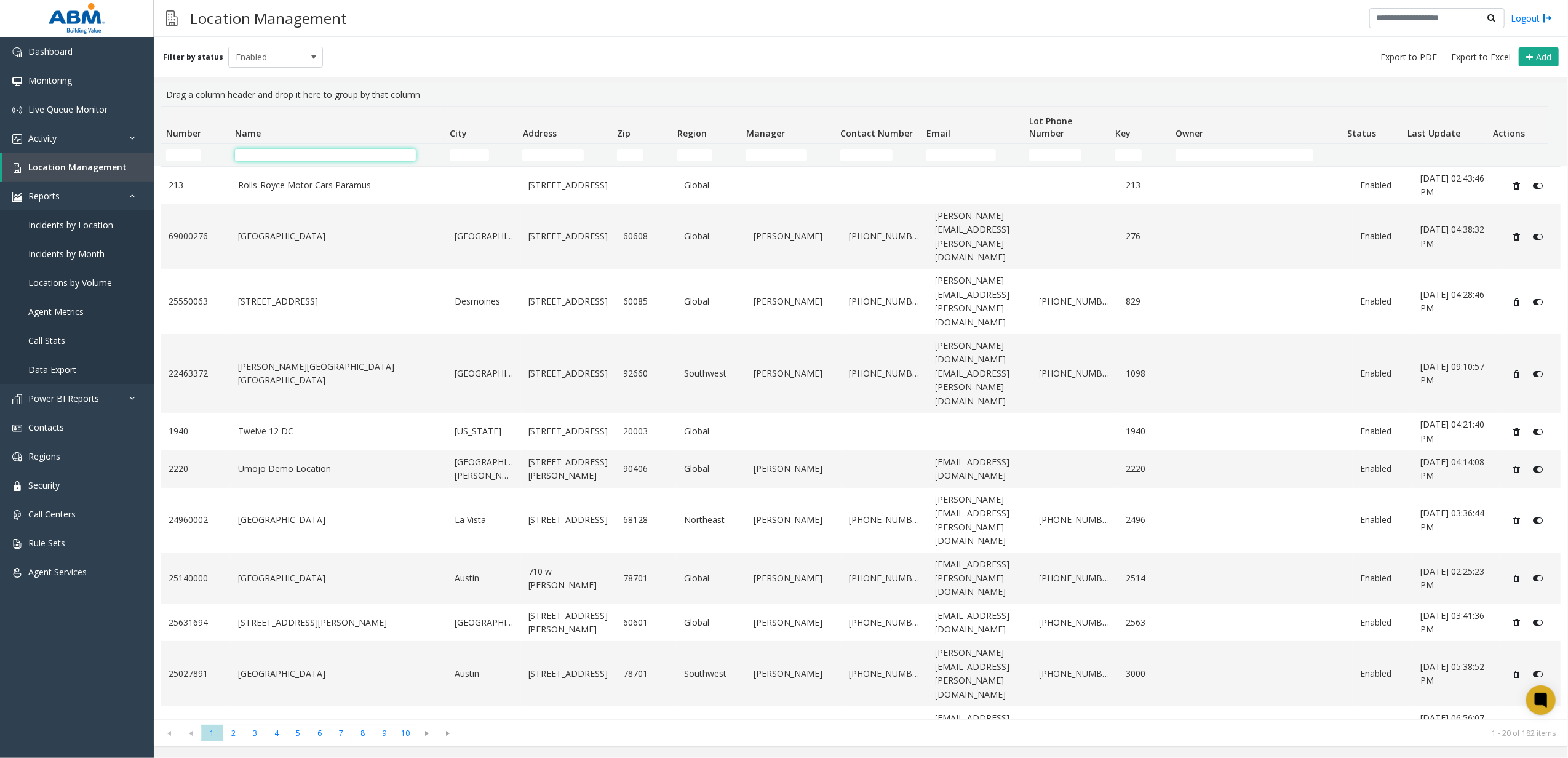
click at [290, 161] on input "Name Filter" at bounding box center [325, 155] width 182 height 13
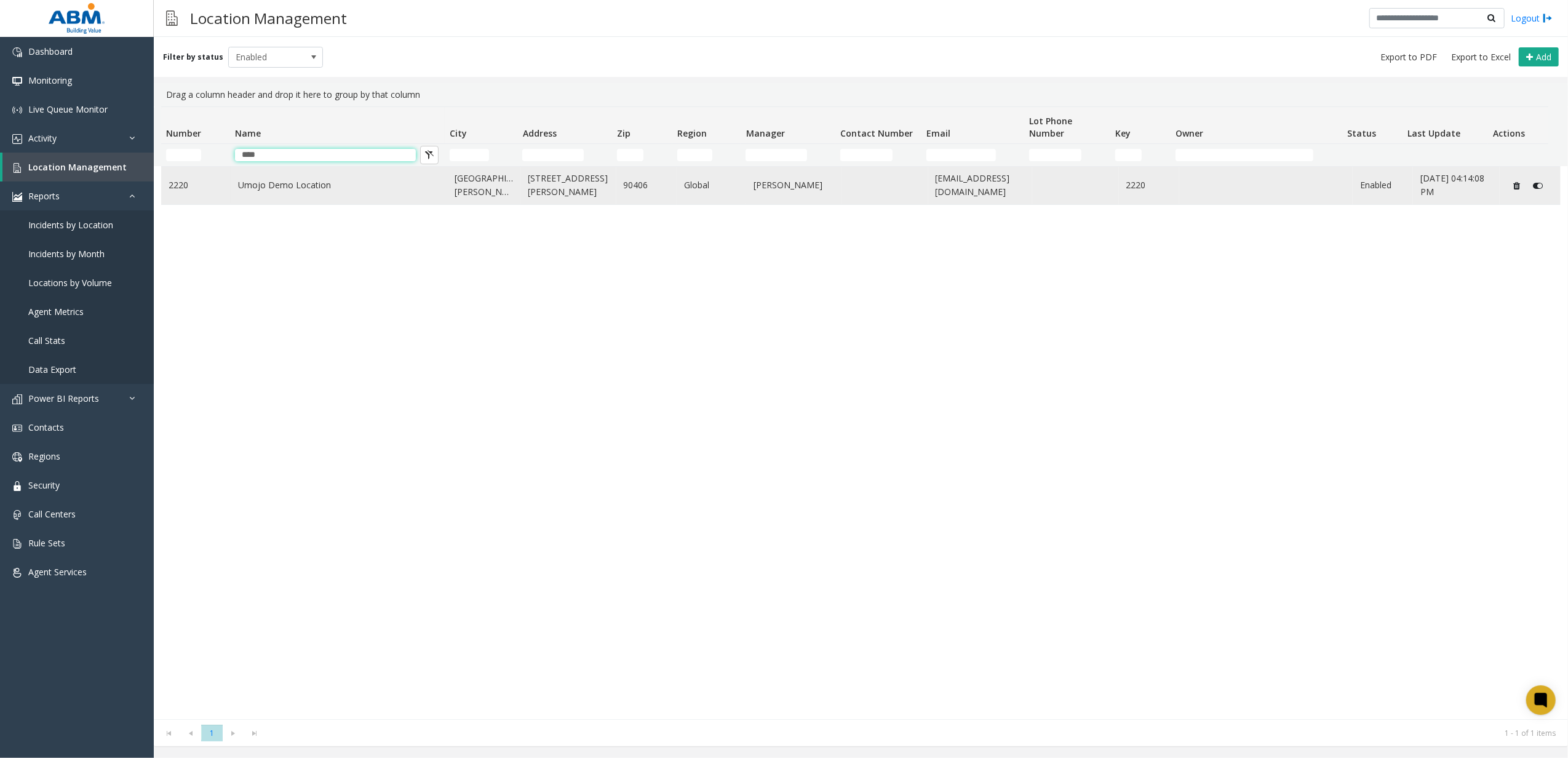
type input "****"
click at [300, 204] on td "Umojo Demo Location" at bounding box center [339, 185] width 216 height 38
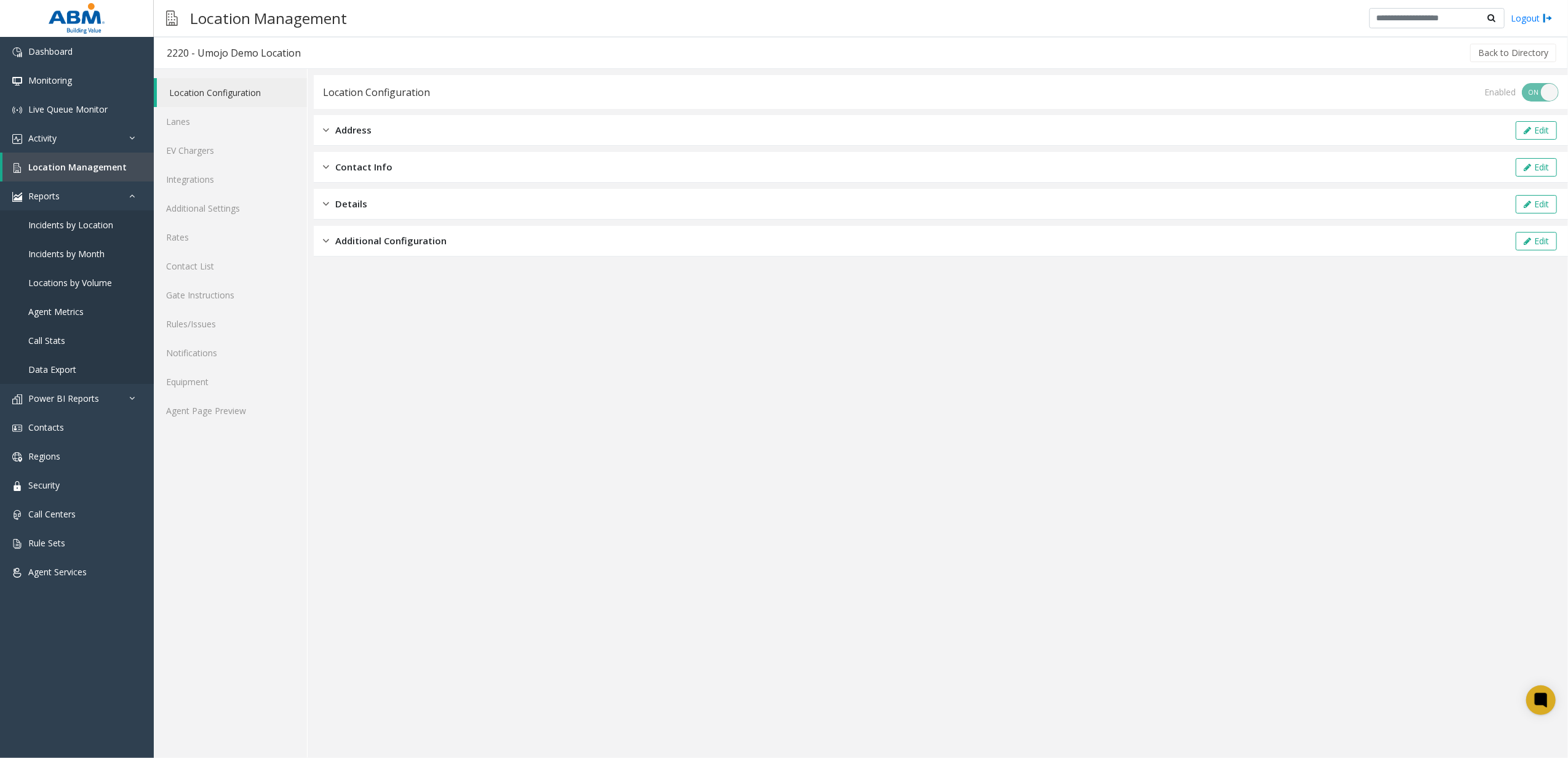
click at [390, 238] on span "Additional Configuration" at bounding box center [391, 240] width 112 height 14
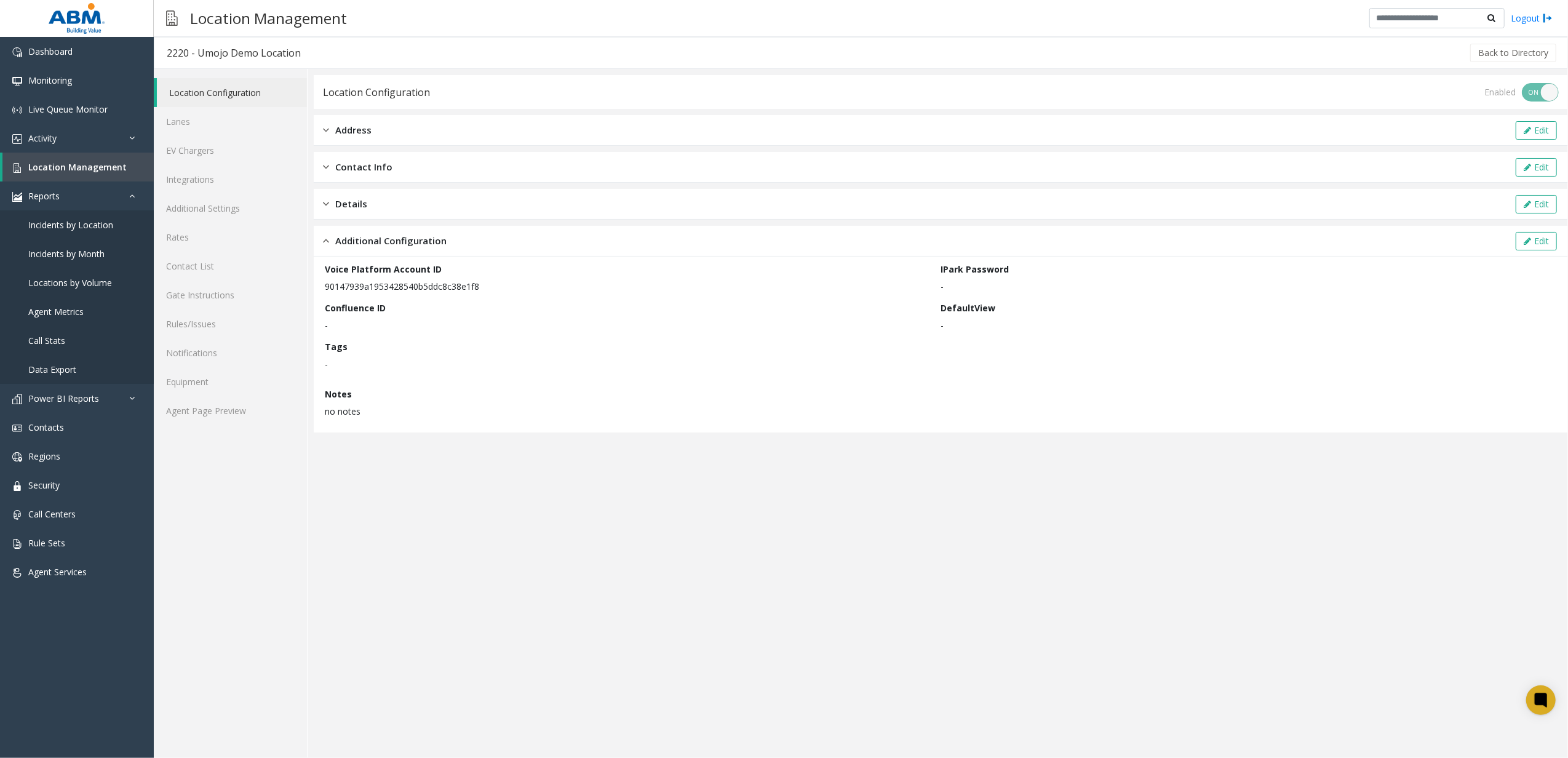
click at [1524, 230] on div "Additional Configuration Edit" at bounding box center [941, 241] width 1254 height 31
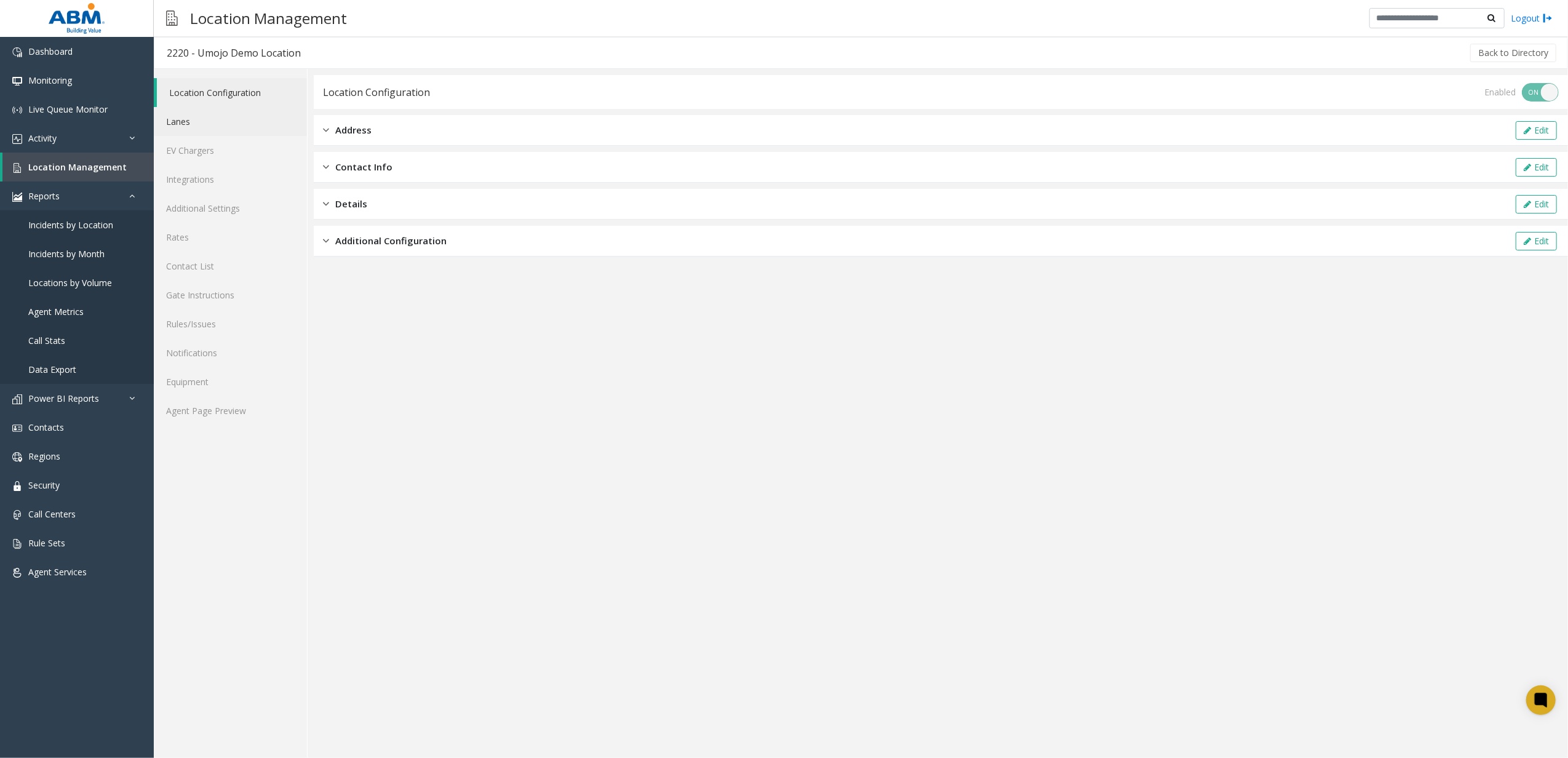
click at [274, 118] on link "Lanes" at bounding box center [230, 121] width 153 height 29
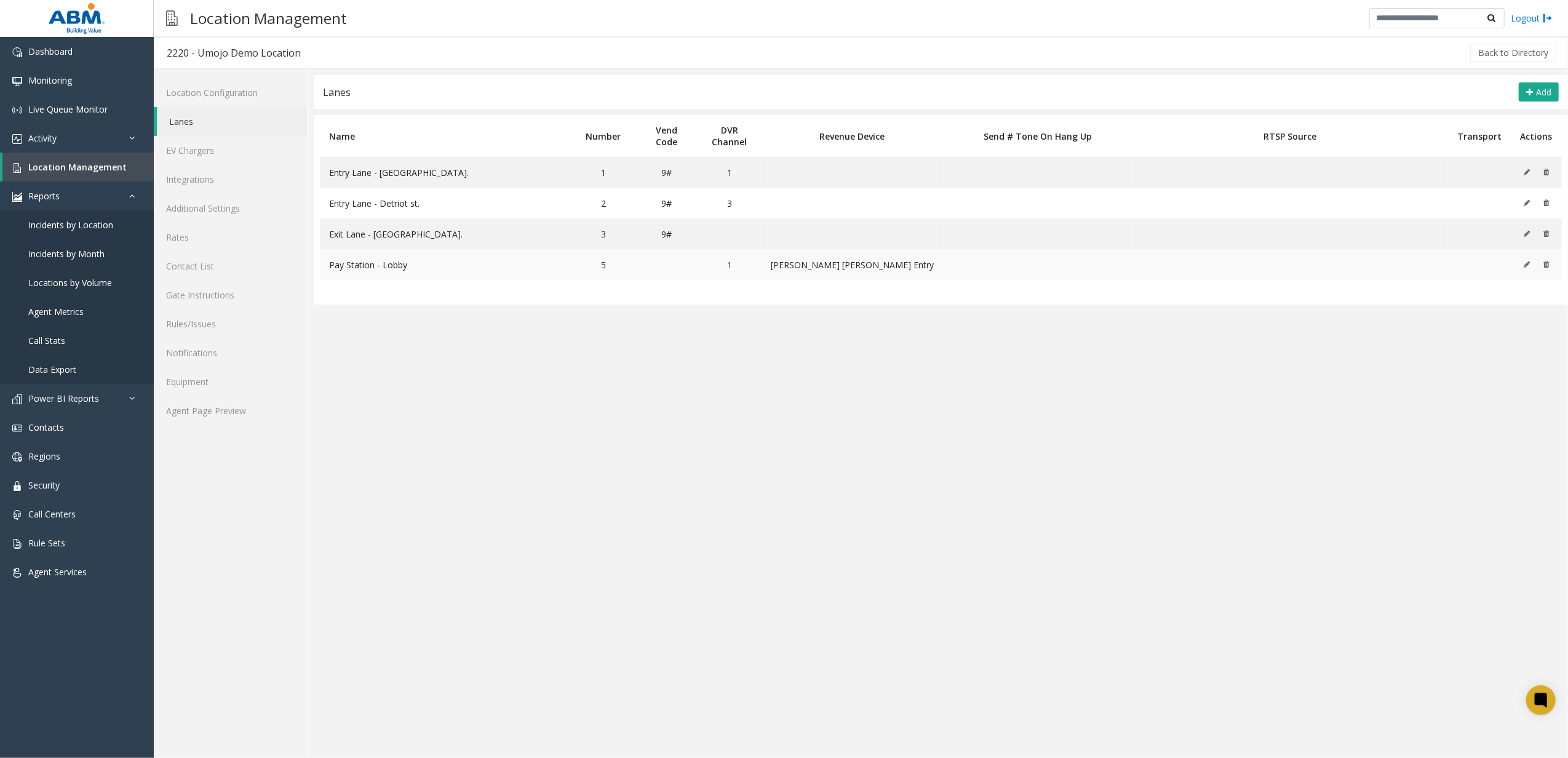
click at [1519, 264] on td at bounding box center [1536, 265] width 50 height 31
click at [1526, 264] on icon at bounding box center [1527, 265] width 6 height 8
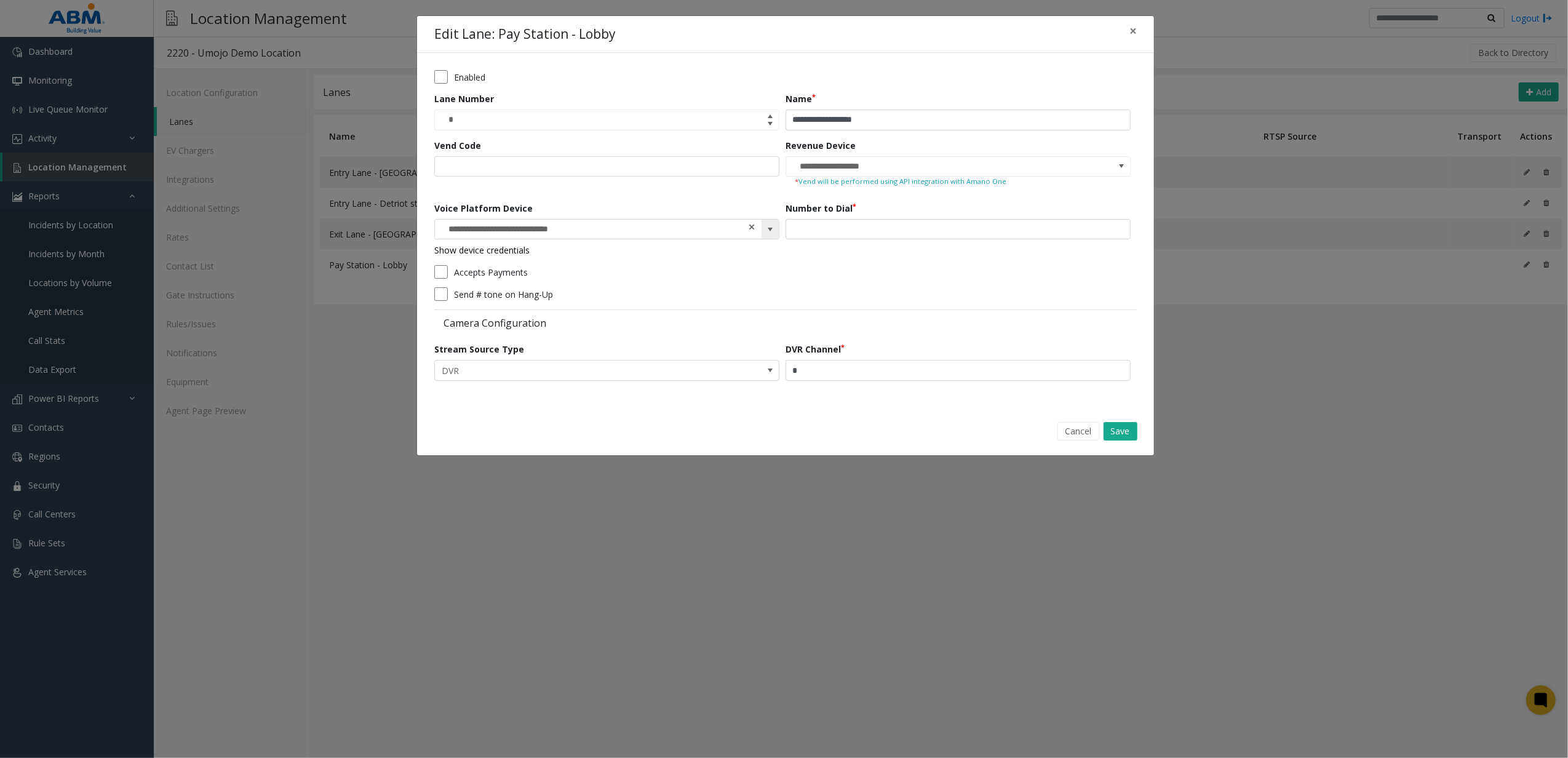
click at [748, 229] on span at bounding box center [751, 227] width 9 height 13
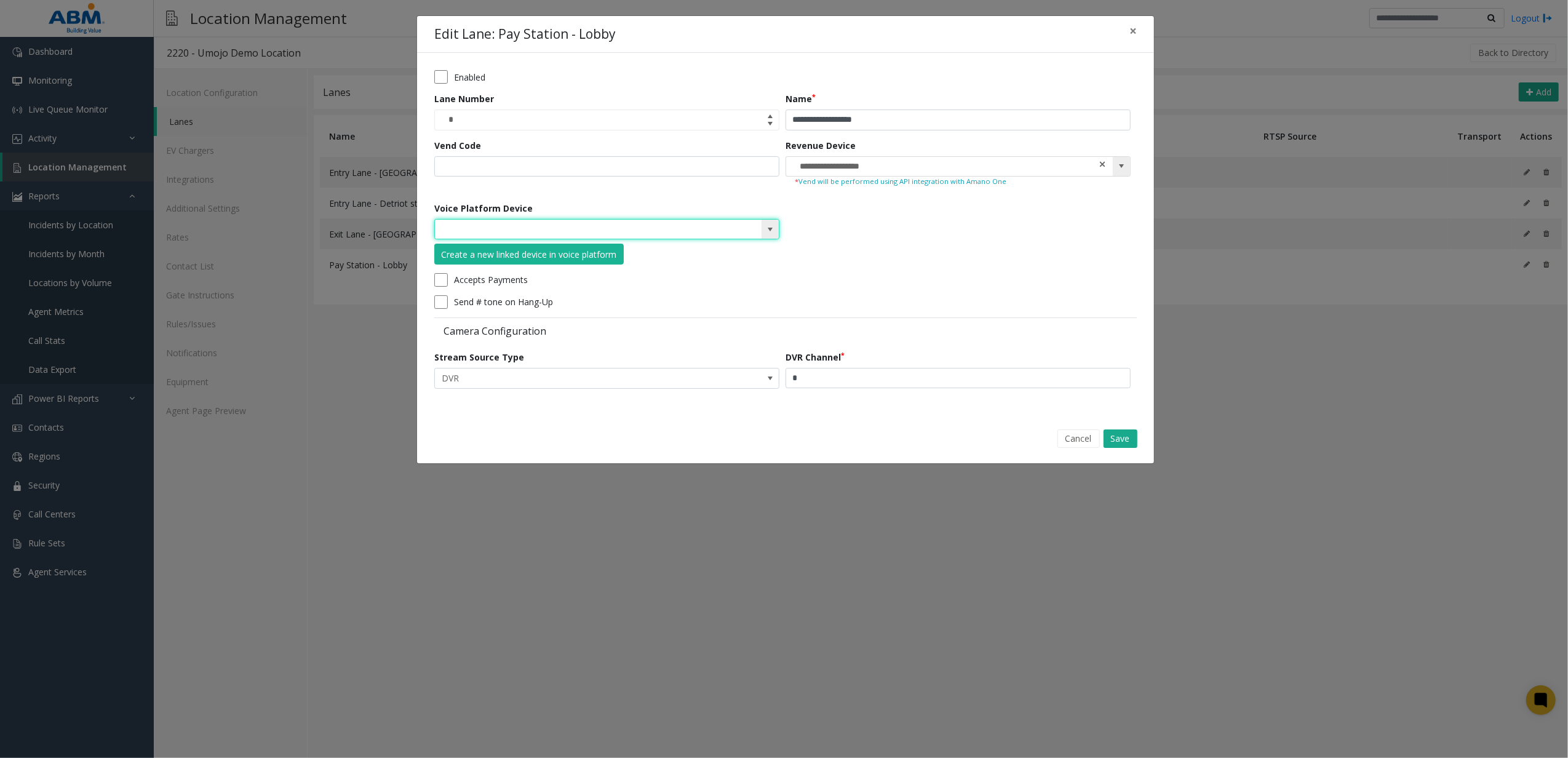
click at [1102, 164] on span at bounding box center [1102, 164] width 9 height 13
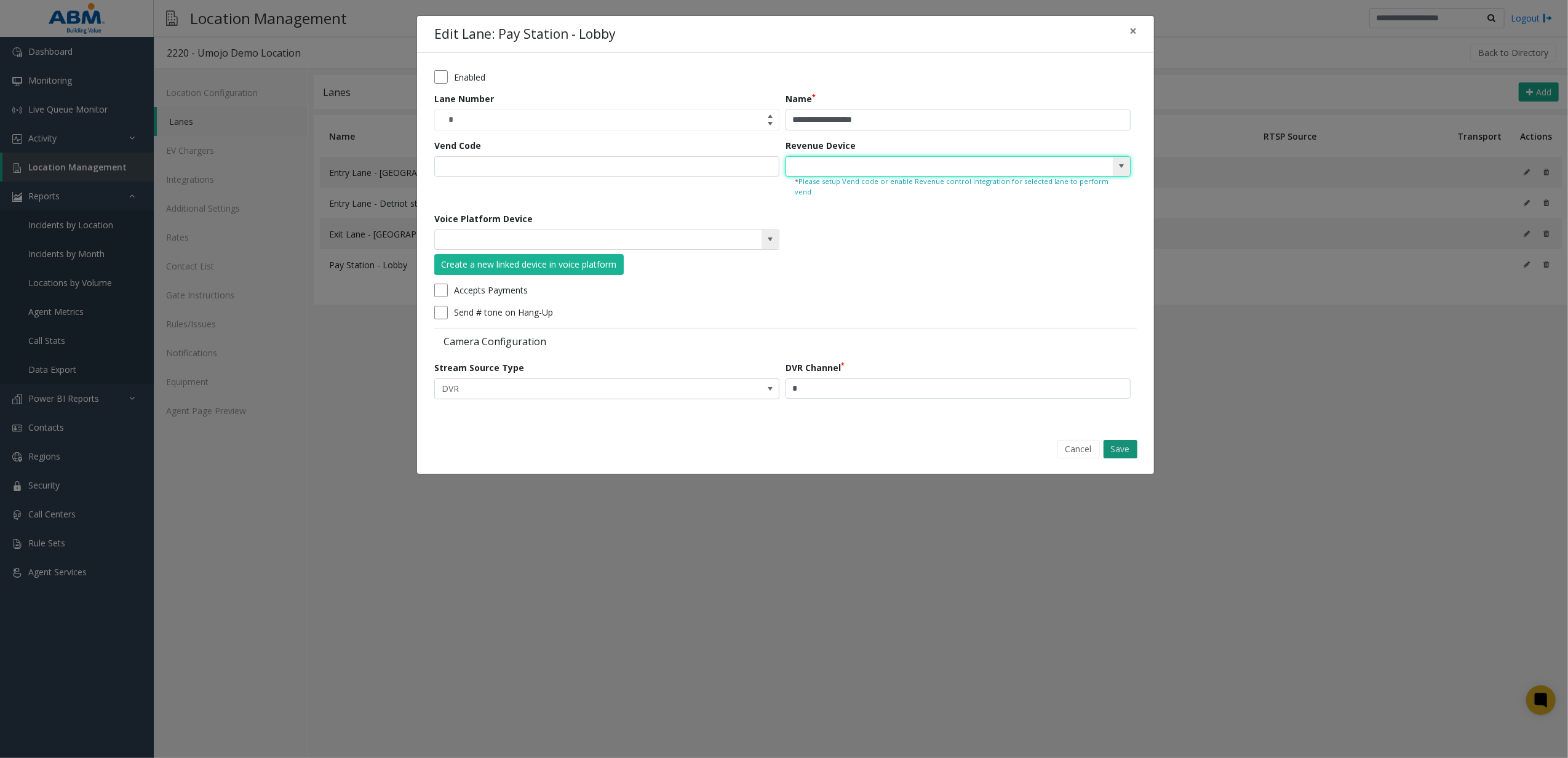
click at [1120, 440] on button "Save" at bounding box center [1120, 448] width 34 height 18
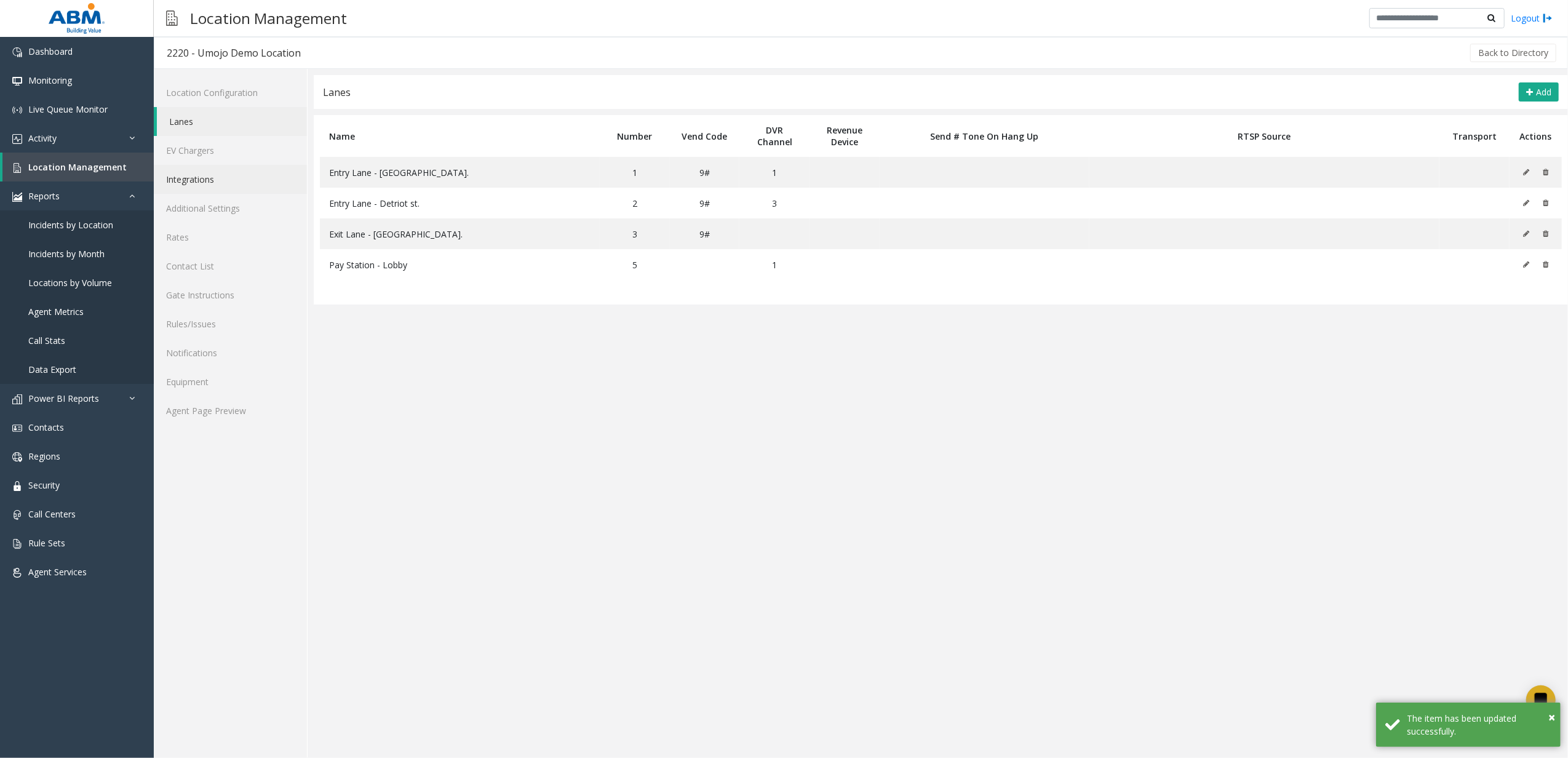
click at [215, 190] on link "Integrations" at bounding box center [230, 179] width 153 height 29
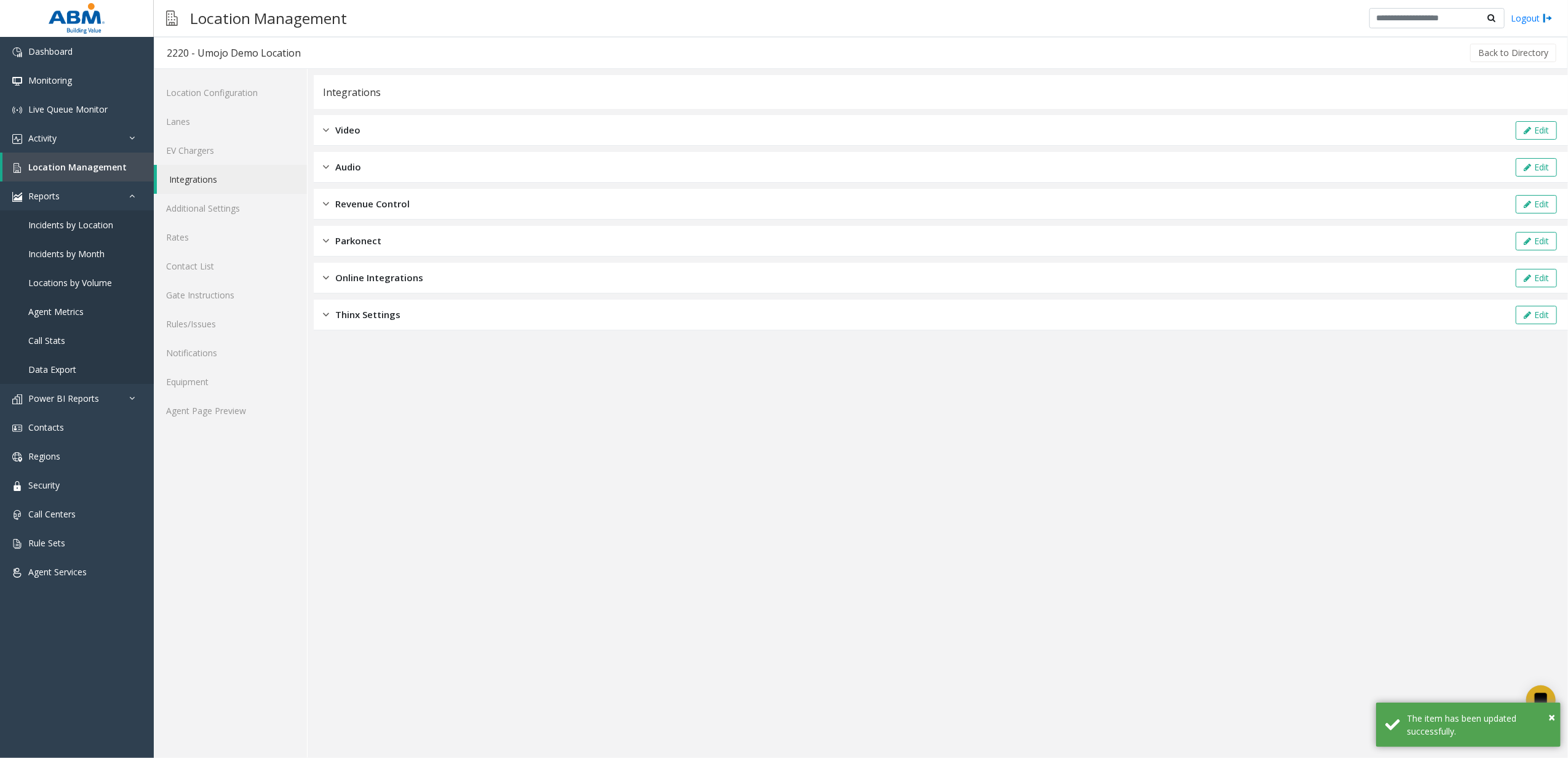
click at [378, 200] on span "Revenue Control" at bounding box center [371, 204] width 74 height 14
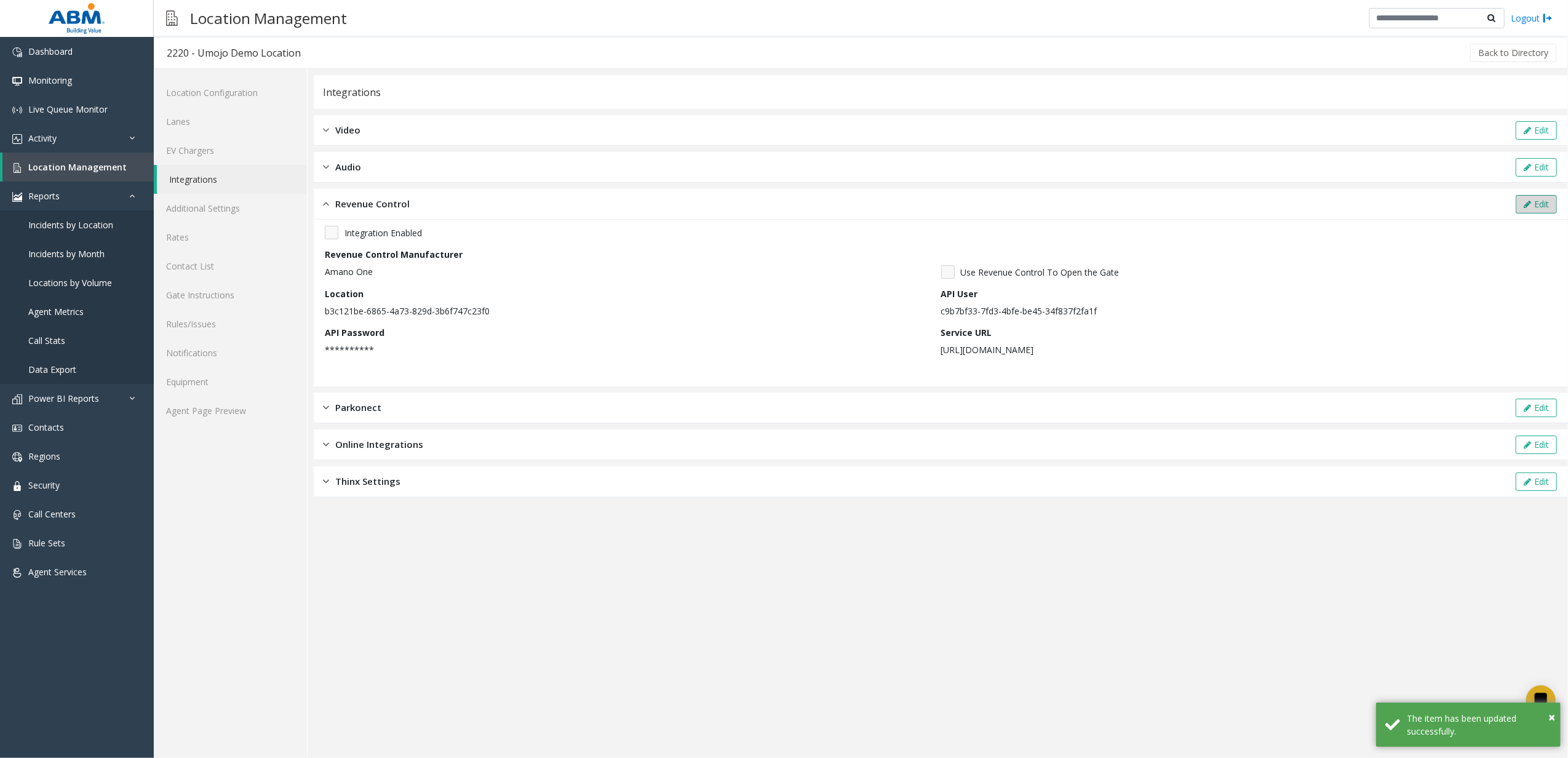
click at [1530, 195] on button "Edit" at bounding box center [1536, 204] width 41 height 18
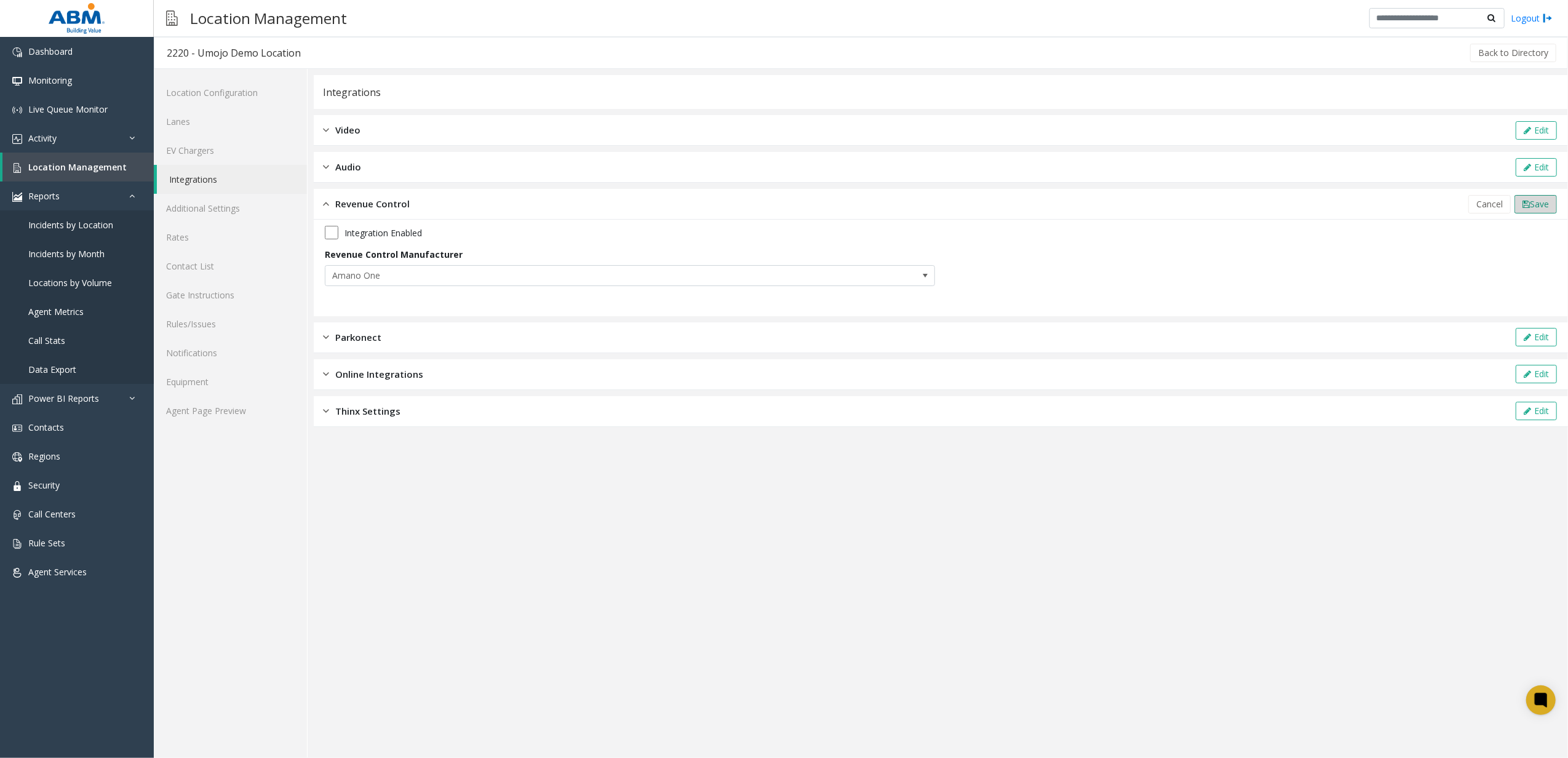
click at [1536, 203] on span "Save" at bounding box center [1539, 204] width 19 height 12
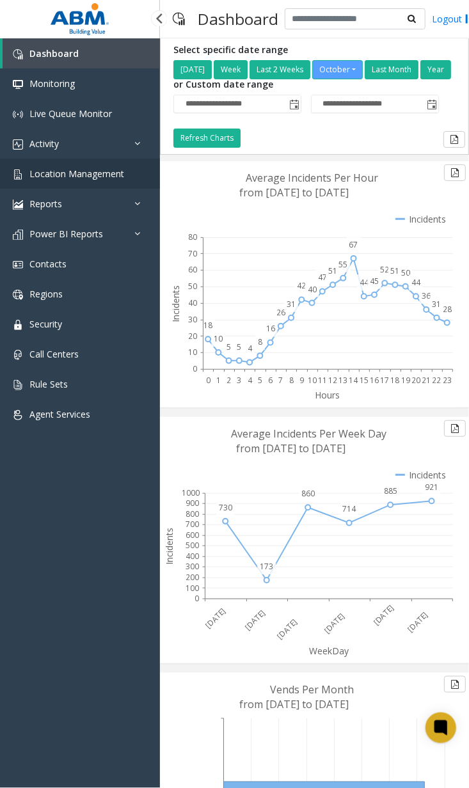
click at [97, 169] on span "Location Management" at bounding box center [76, 174] width 95 height 12
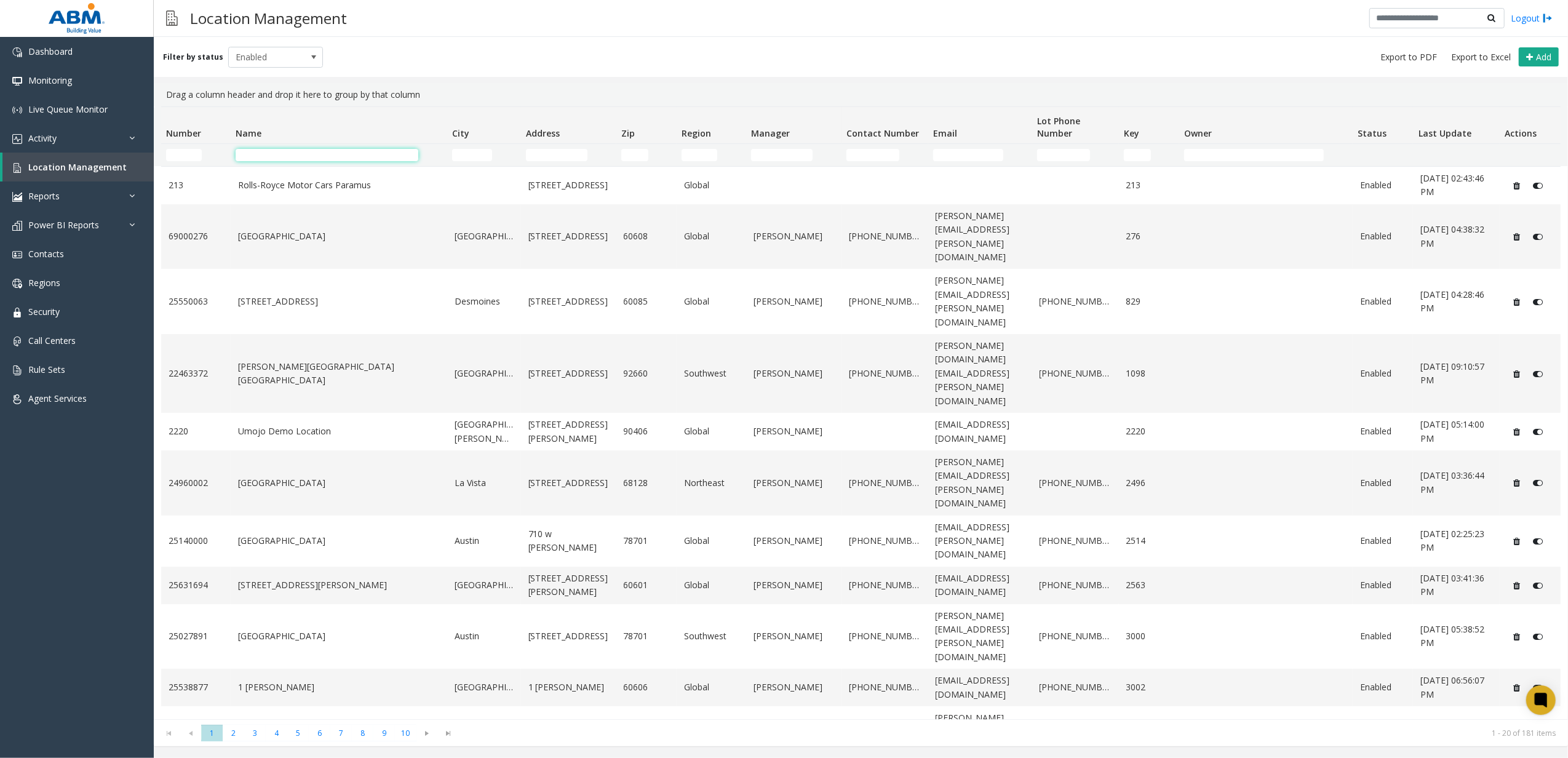
click at [333, 149] on input "Name Filter" at bounding box center [327, 155] width 184 height 13
type input "*"
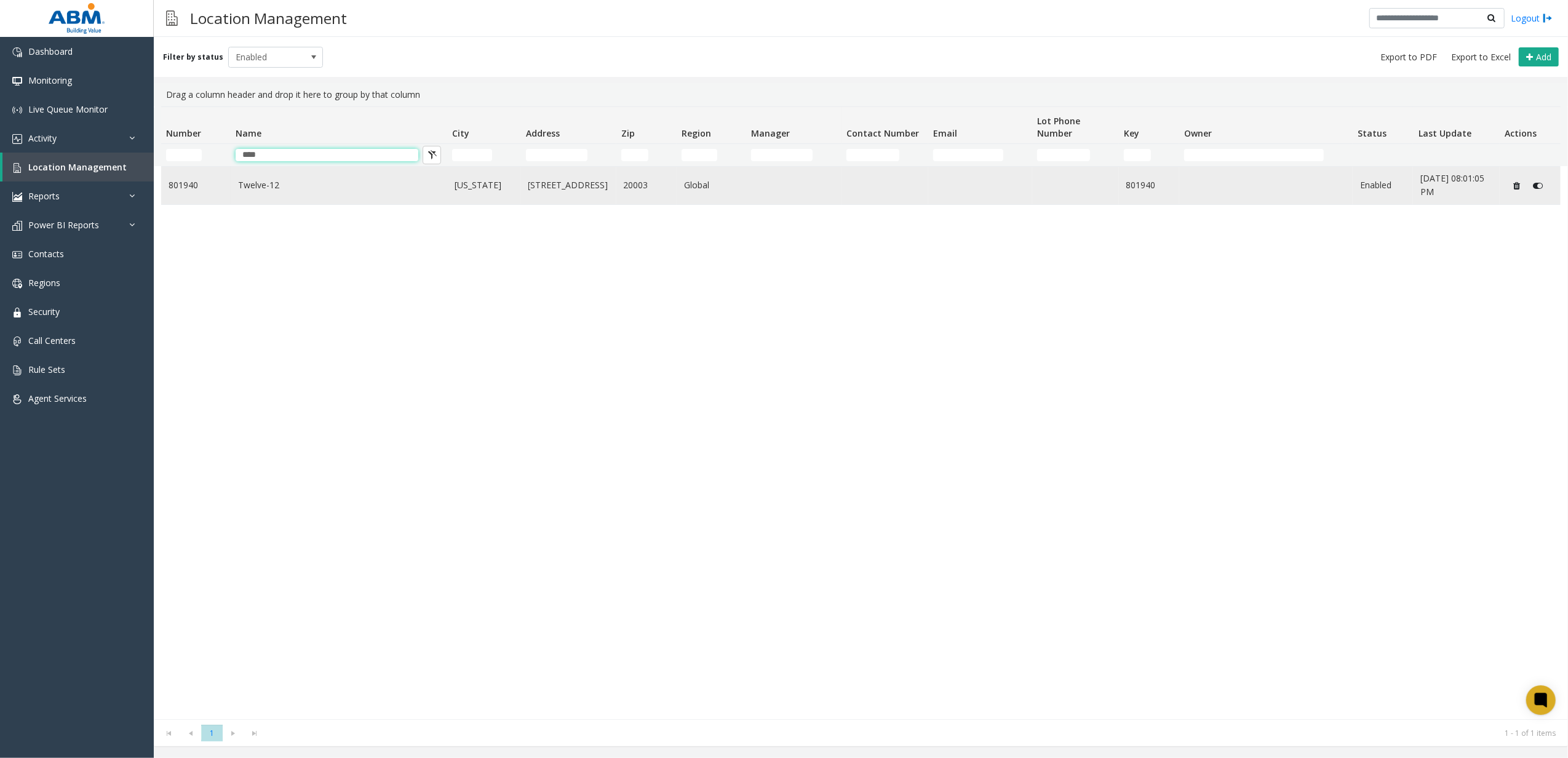
type input "****"
click at [338, 195] on td "Twelve-12" at bounding box center [339, 185] width 216 height 38
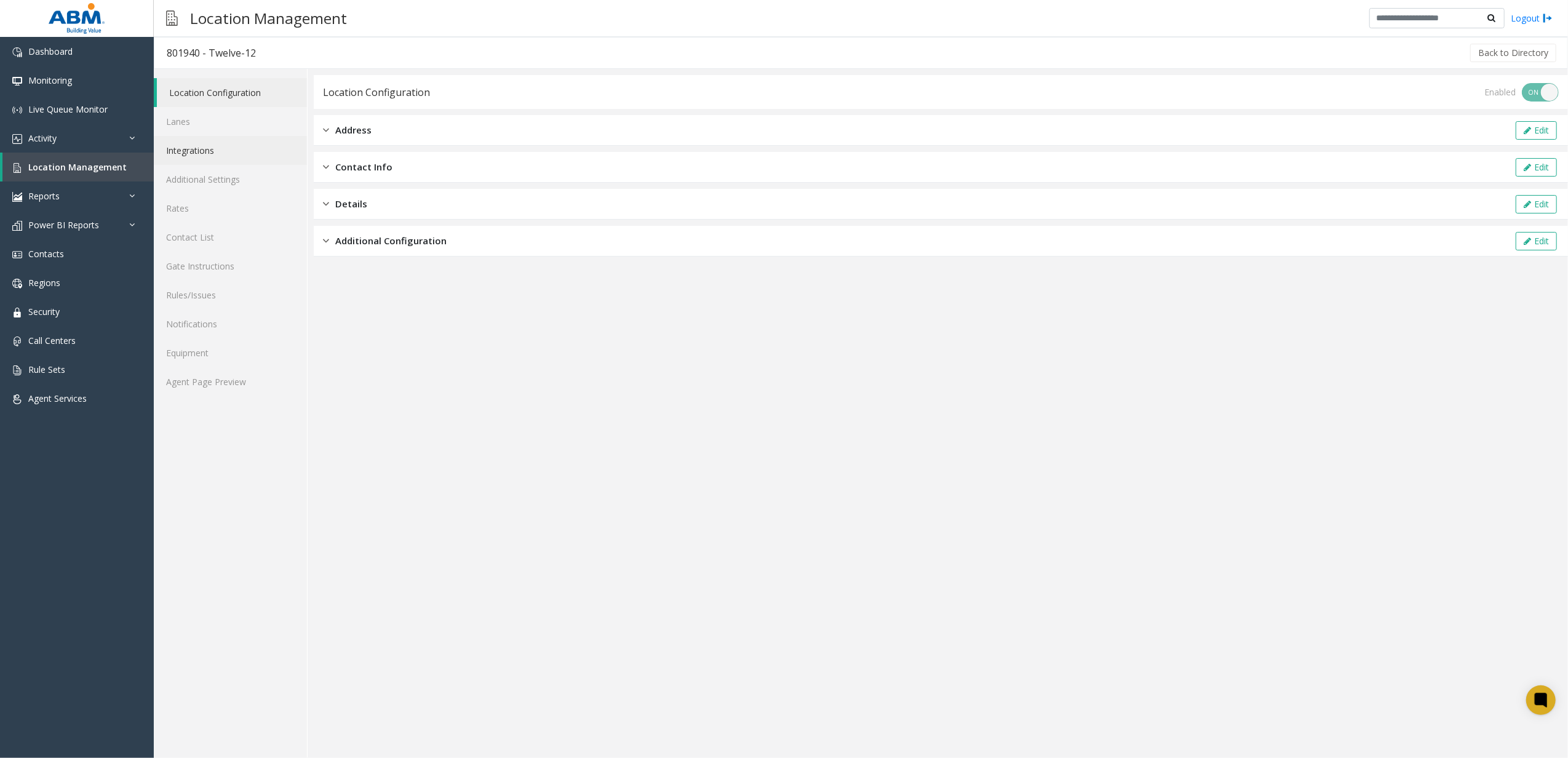
click at [213, 158] on link "Integrations" at bounding box center [230, 150] width 153 height 29
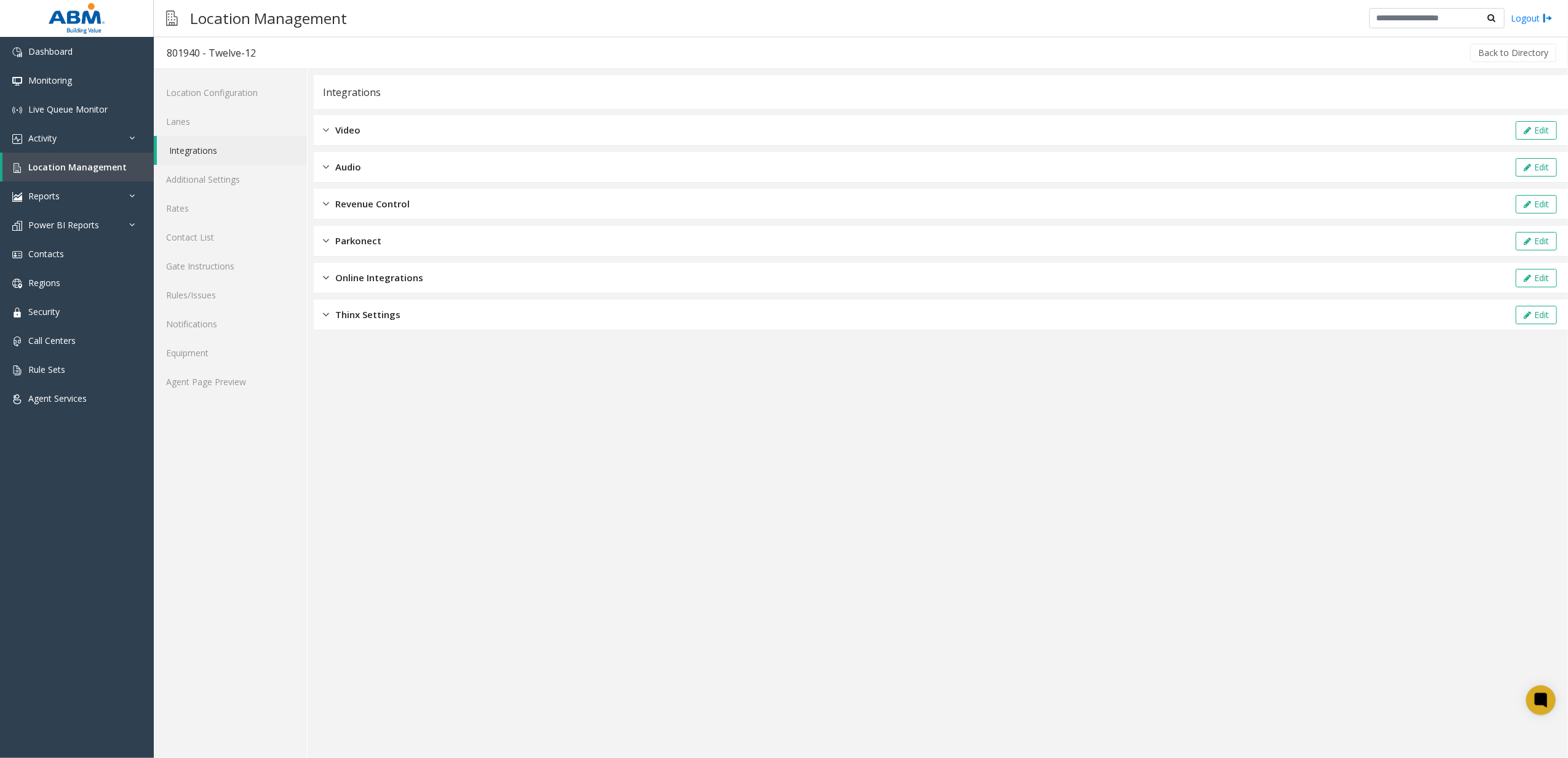
click at [360, 200] on span "Revenue Control" at bounding box center [371, 204] width 74 height 14
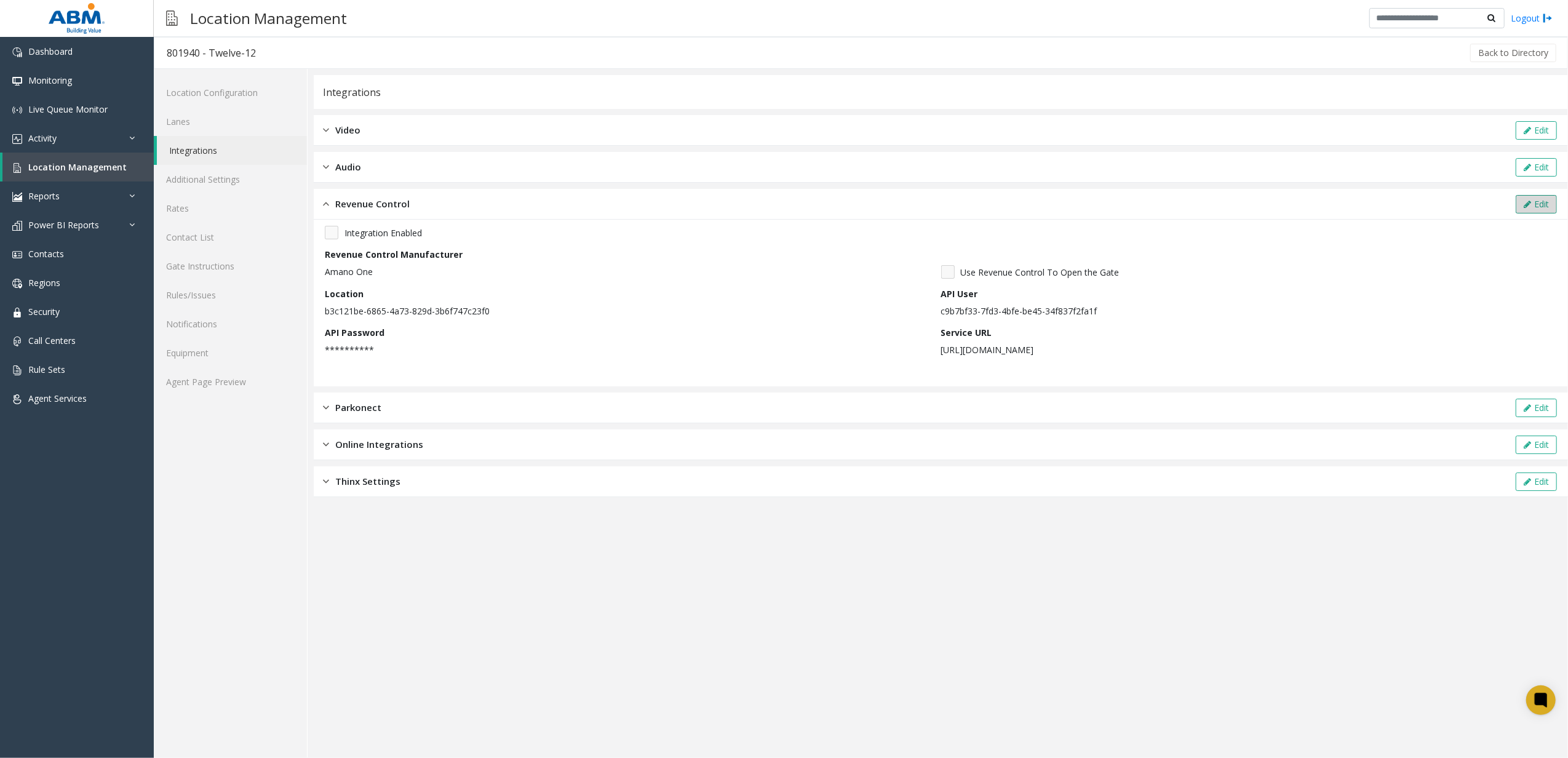
click at [450, 207] on button "Edit" at bounding box center [1536, 204] width 41 height 18
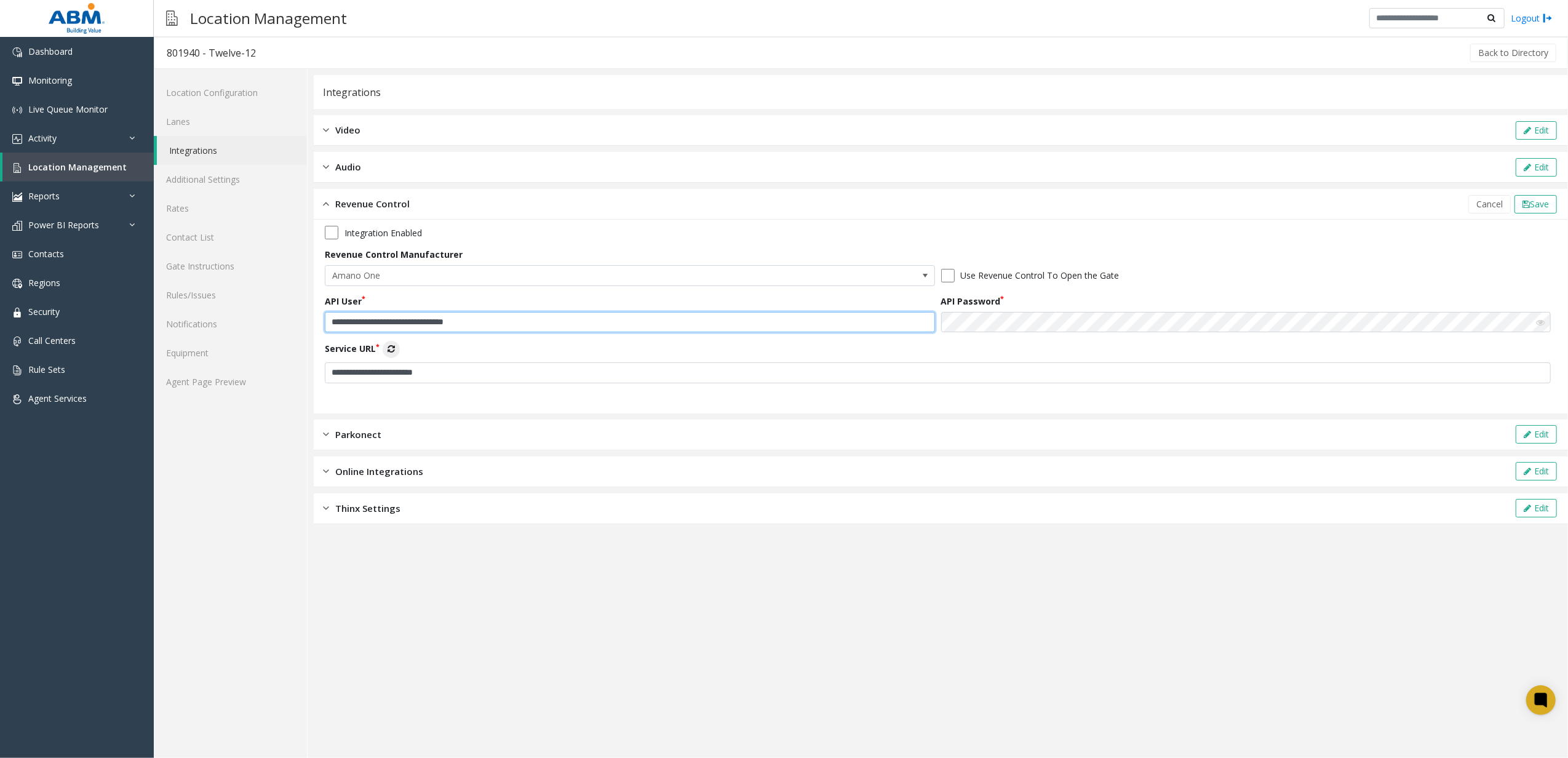
click at [450, 330] on input "**********" at bounding box center [630, 322] width 610 height 21
click at [450, 339] on div "**********" at bounding box center [941, 309] width 1232 height 166
click at [450, 319] on icon at bounding box center [1540, 322] width 9 height 9
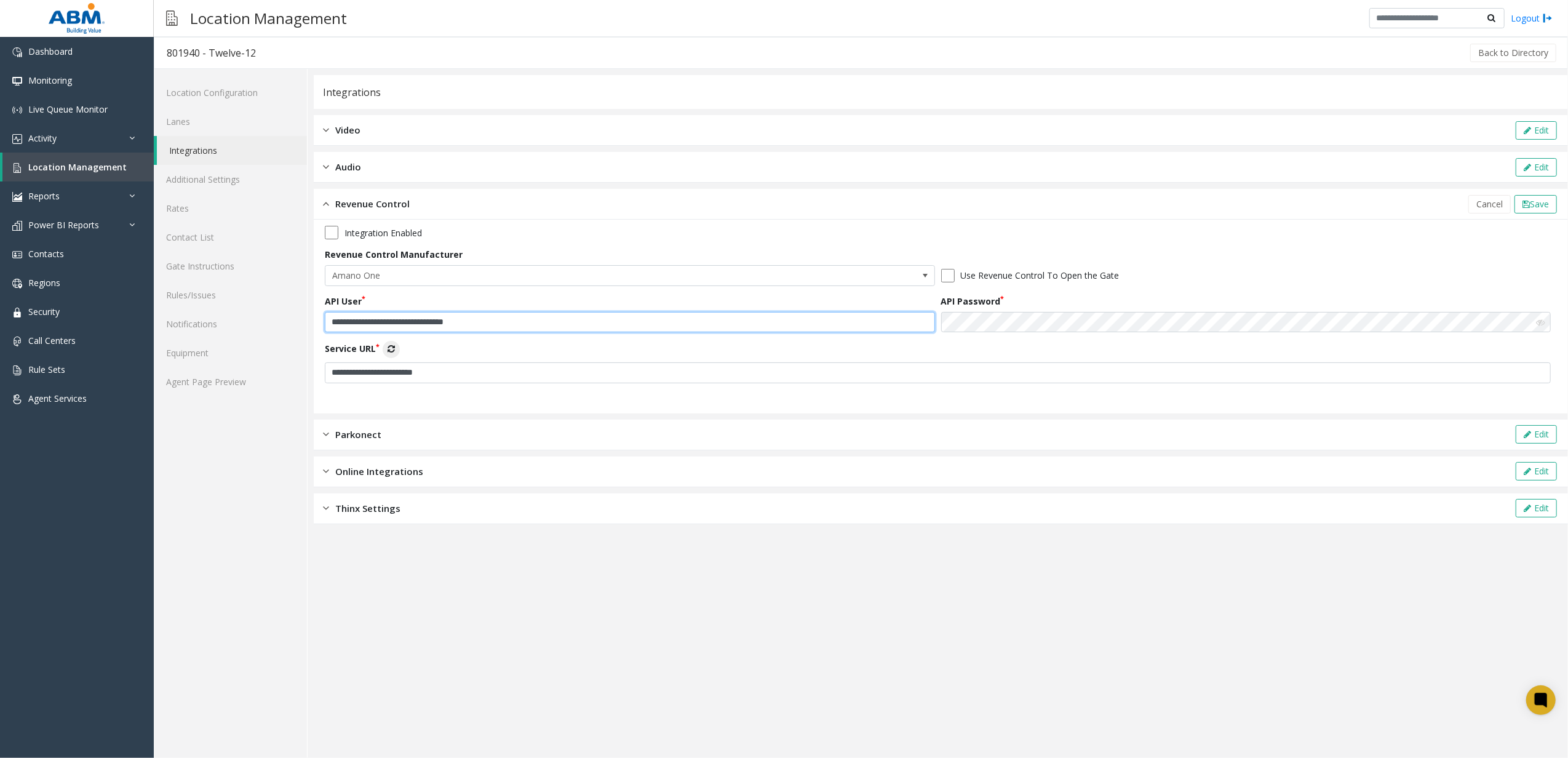
click at [450, 323] on input "**********" at bounding box center [630, 322] width 610 height 21
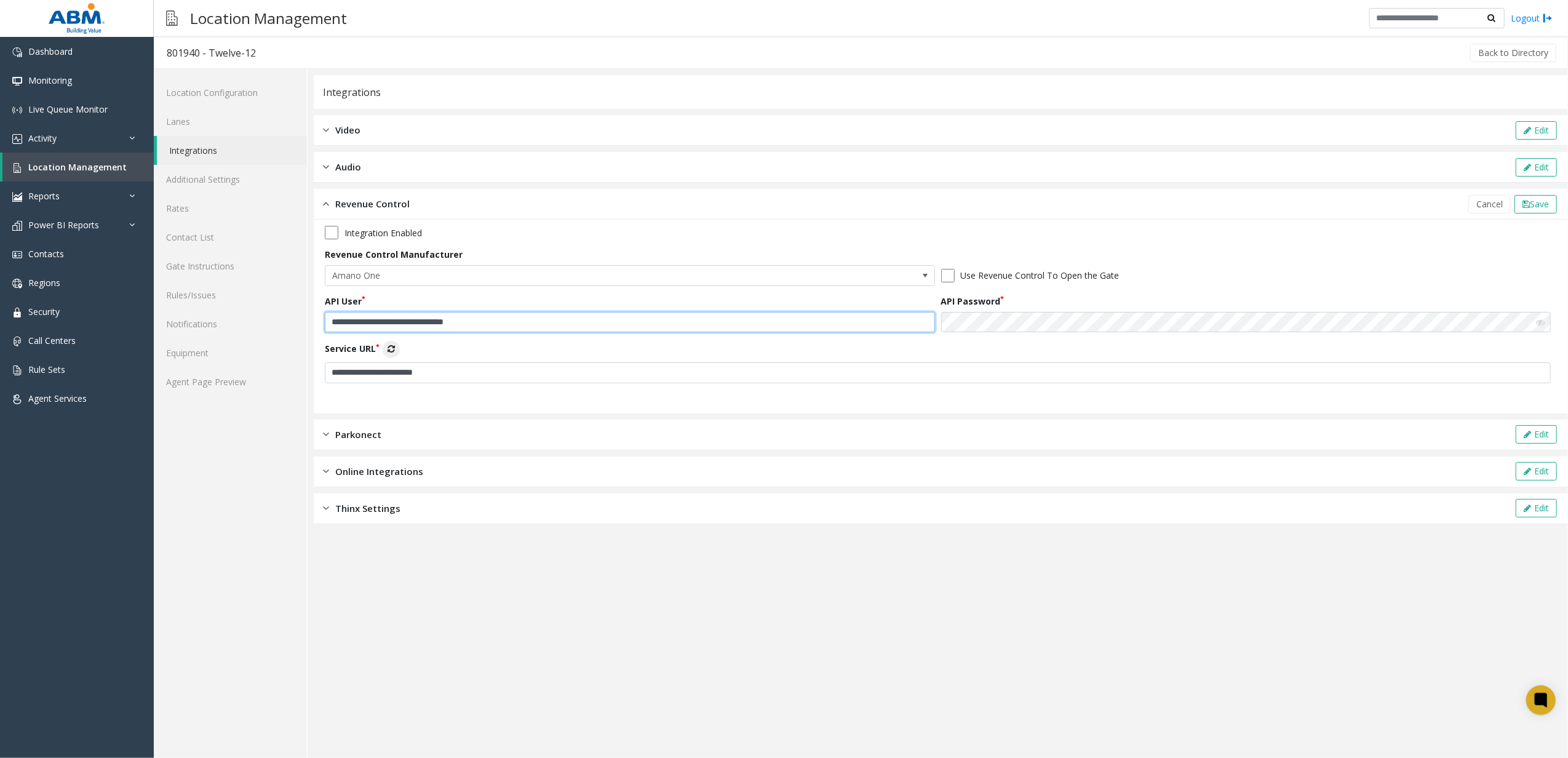
click at [450, 323] on input "**********" at bounding box center [630, 322] width 610 height 21
click at [254, 131] on link "Lanes" at bounding box center [230, 121] width 153 height 29
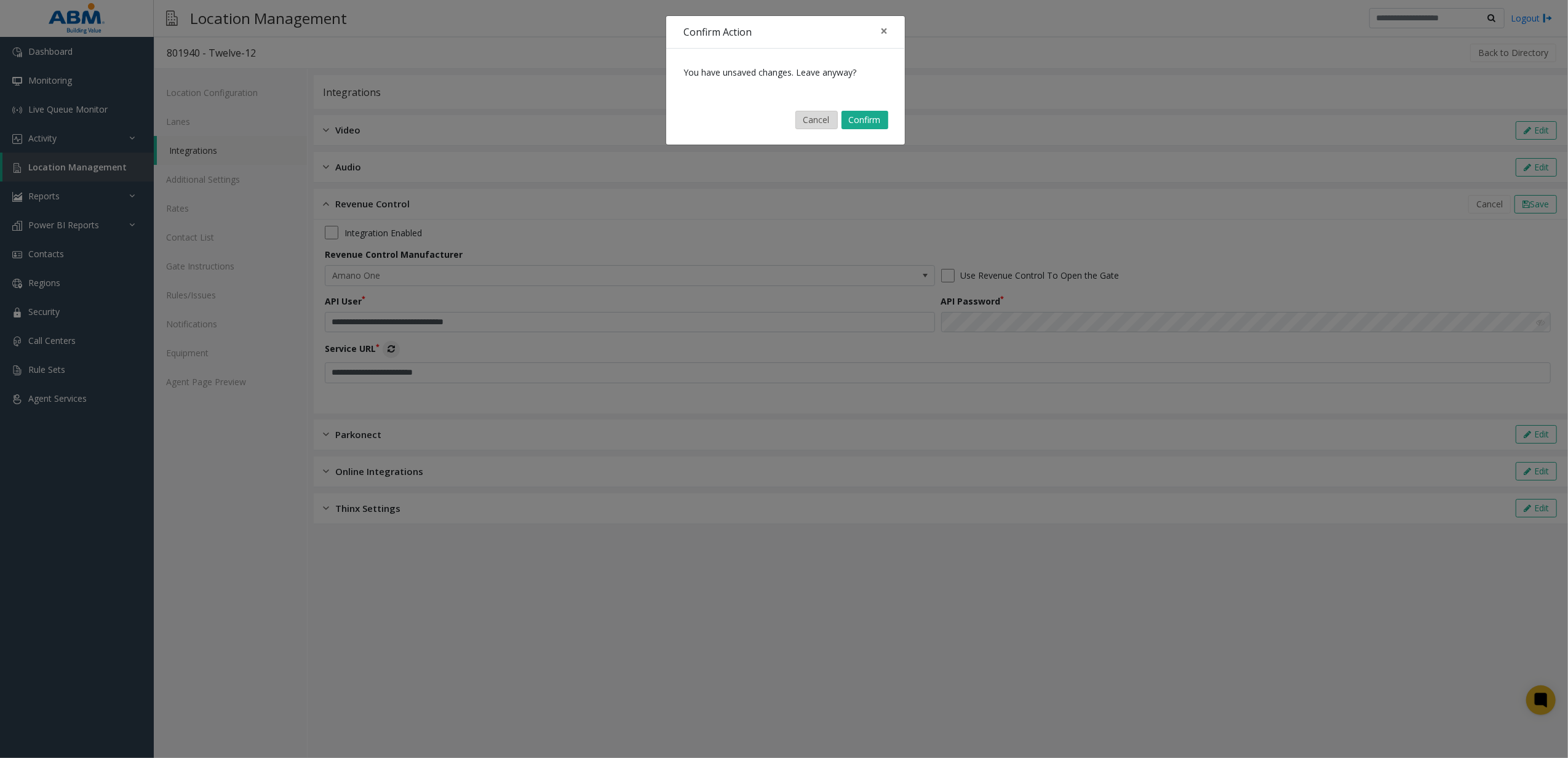
click at [450, 127] on button "Cancel" at bounding box center [817, 119] width 42 height 18
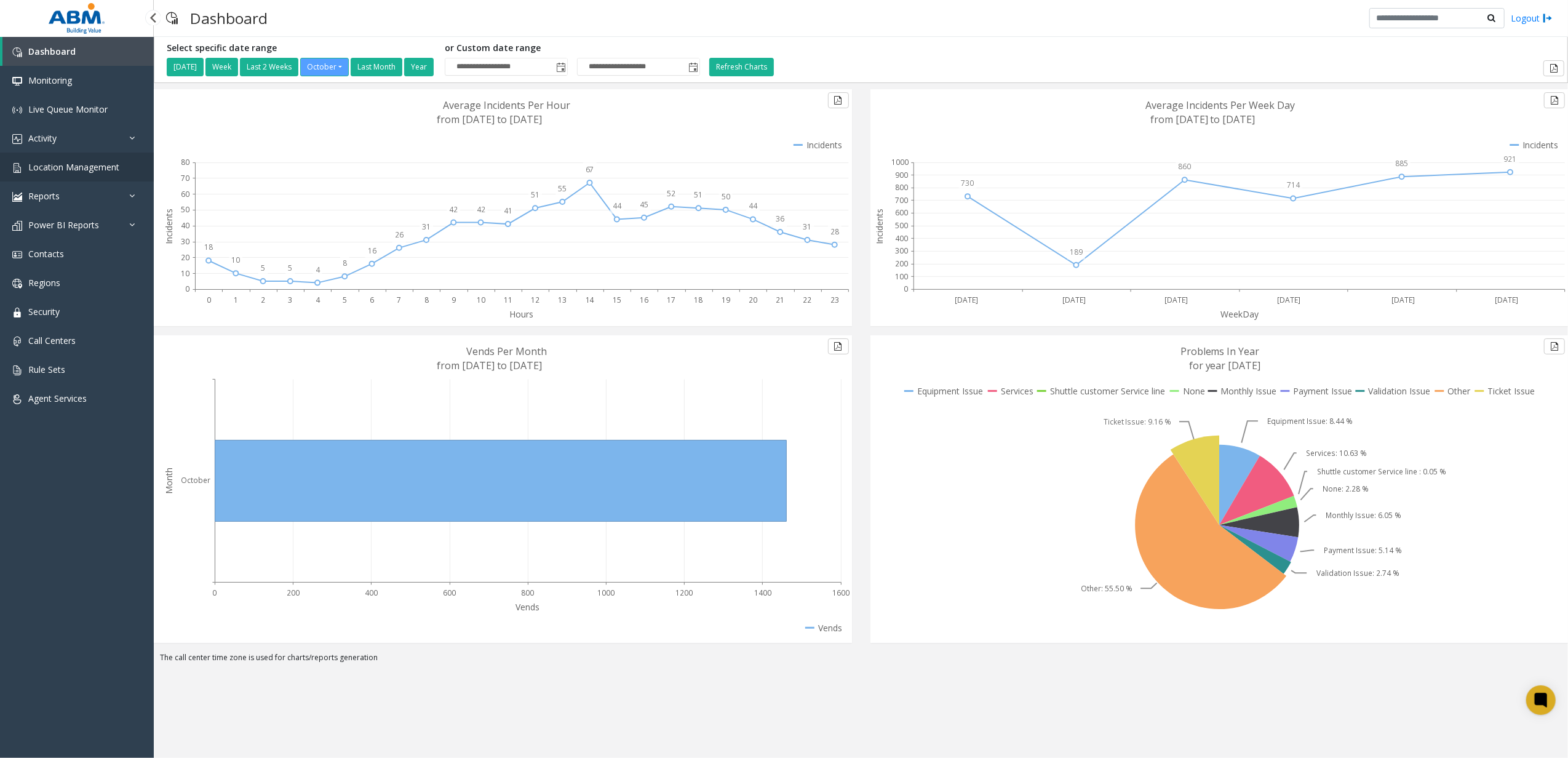
click at [85, 167] on span "Location Management" at bounding box center [73, 167] width 91 height 12
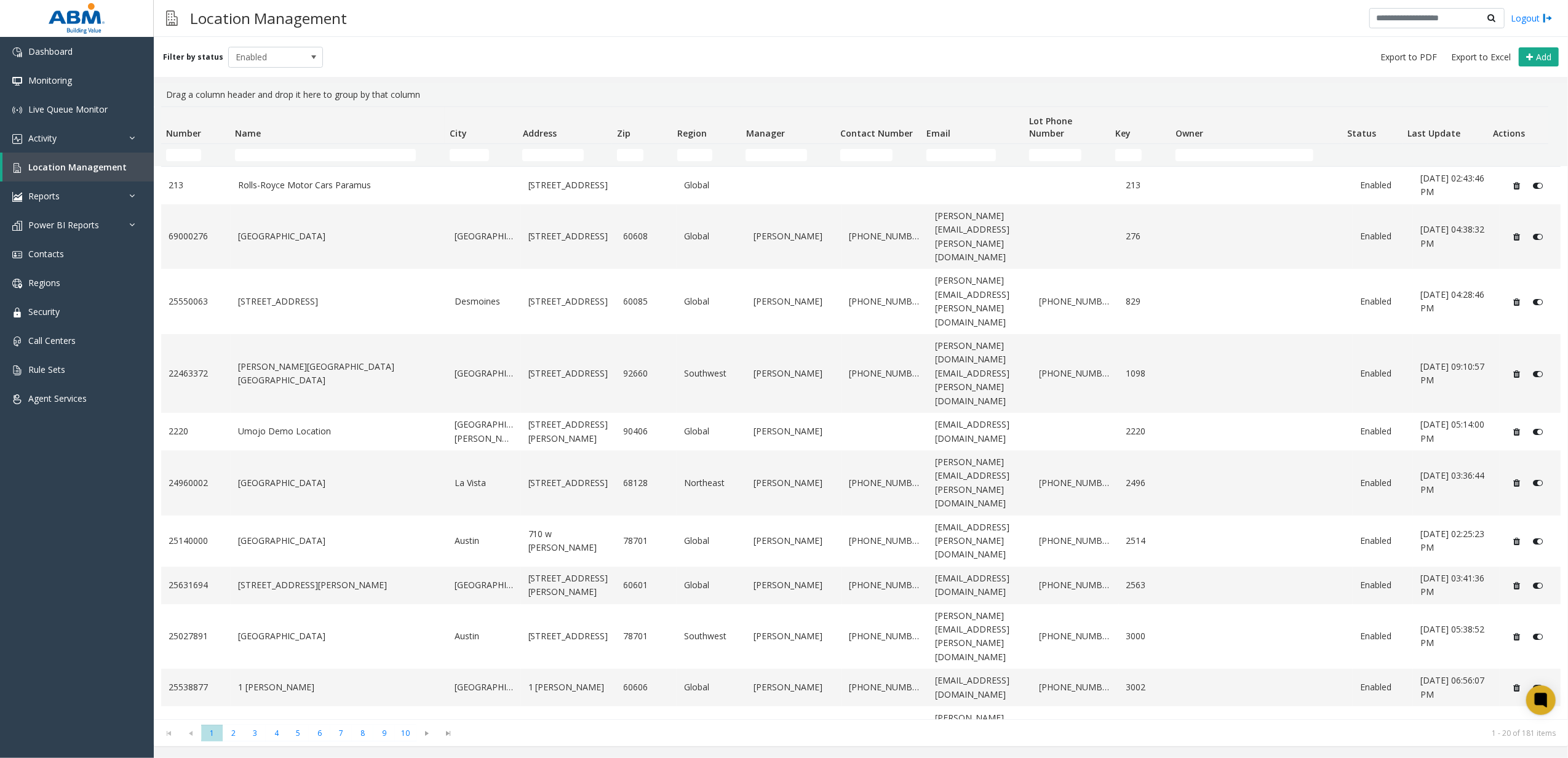
click at [271, 163] on td "Name Filter" at bounding box center [337, 155] width 215 height 22
click at [286, 155] on input "Name Filter" at bounding box center [325, 155] width 182 height 13
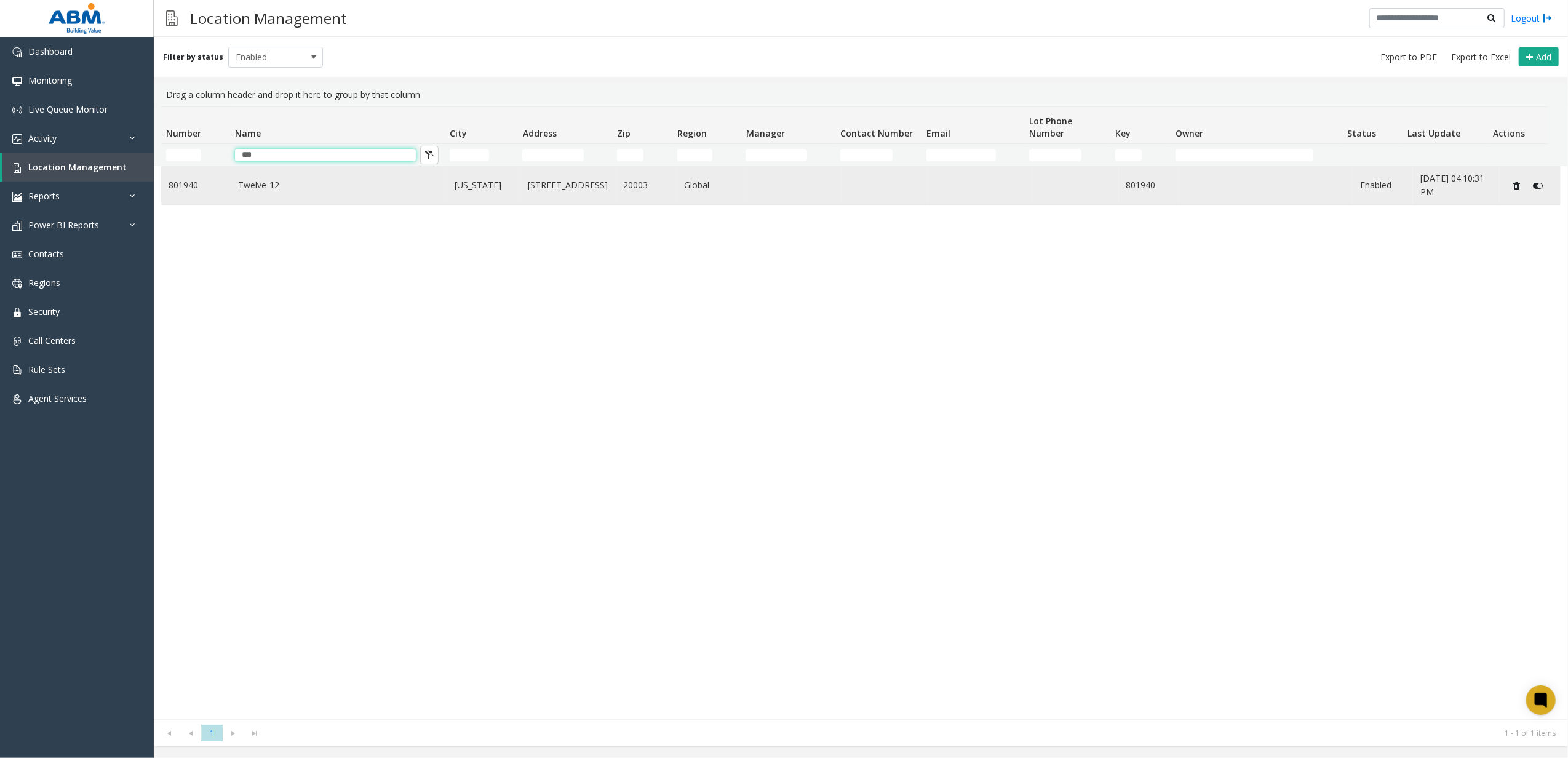
type input "***"
click at [281, 191] on link "Twelve-12" at bounding box center [339, 185] width 202 height 13
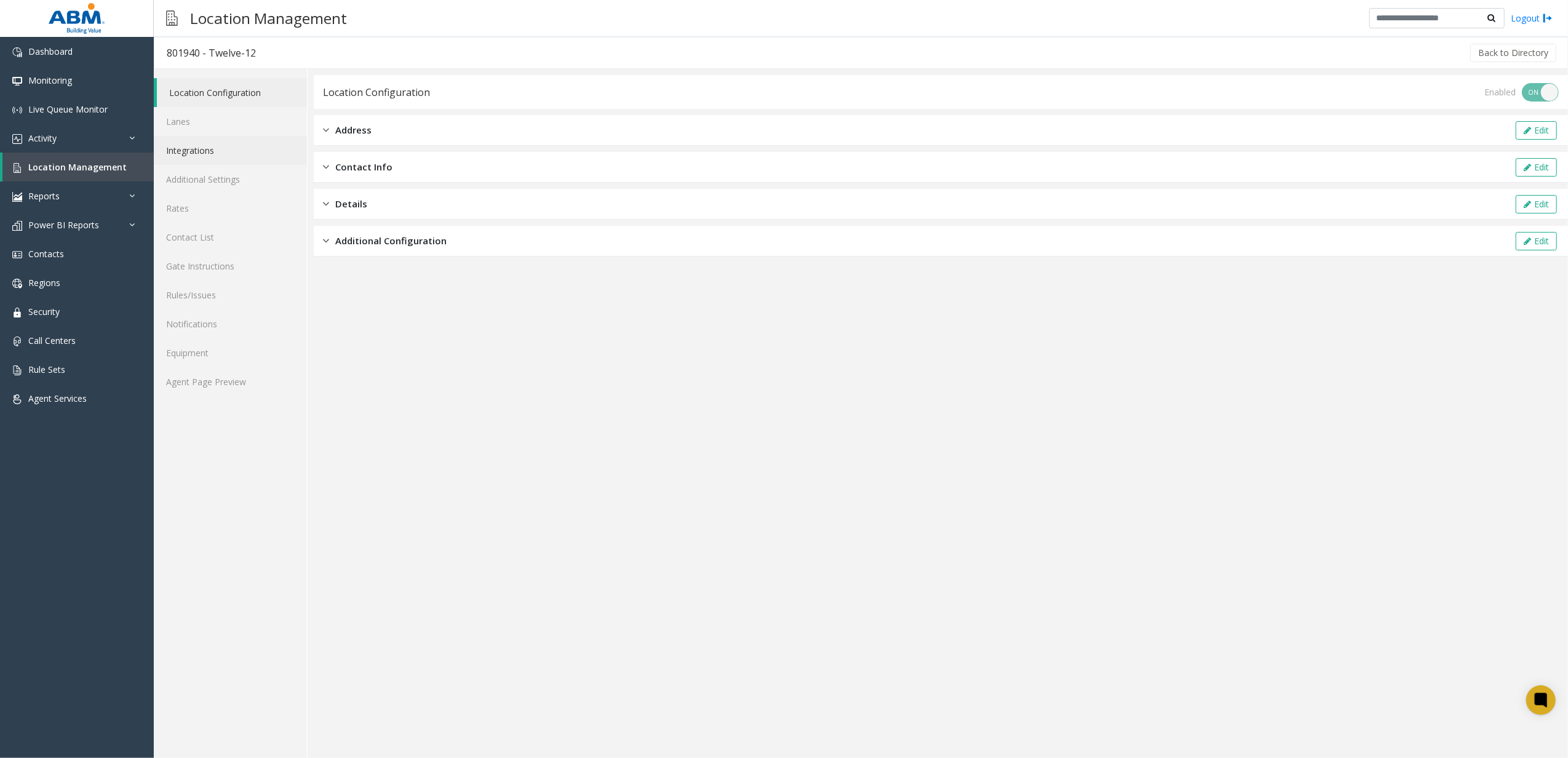
click at [233, 151] on link "Integrations" at bounding box center [230, 150] width 153 height 29
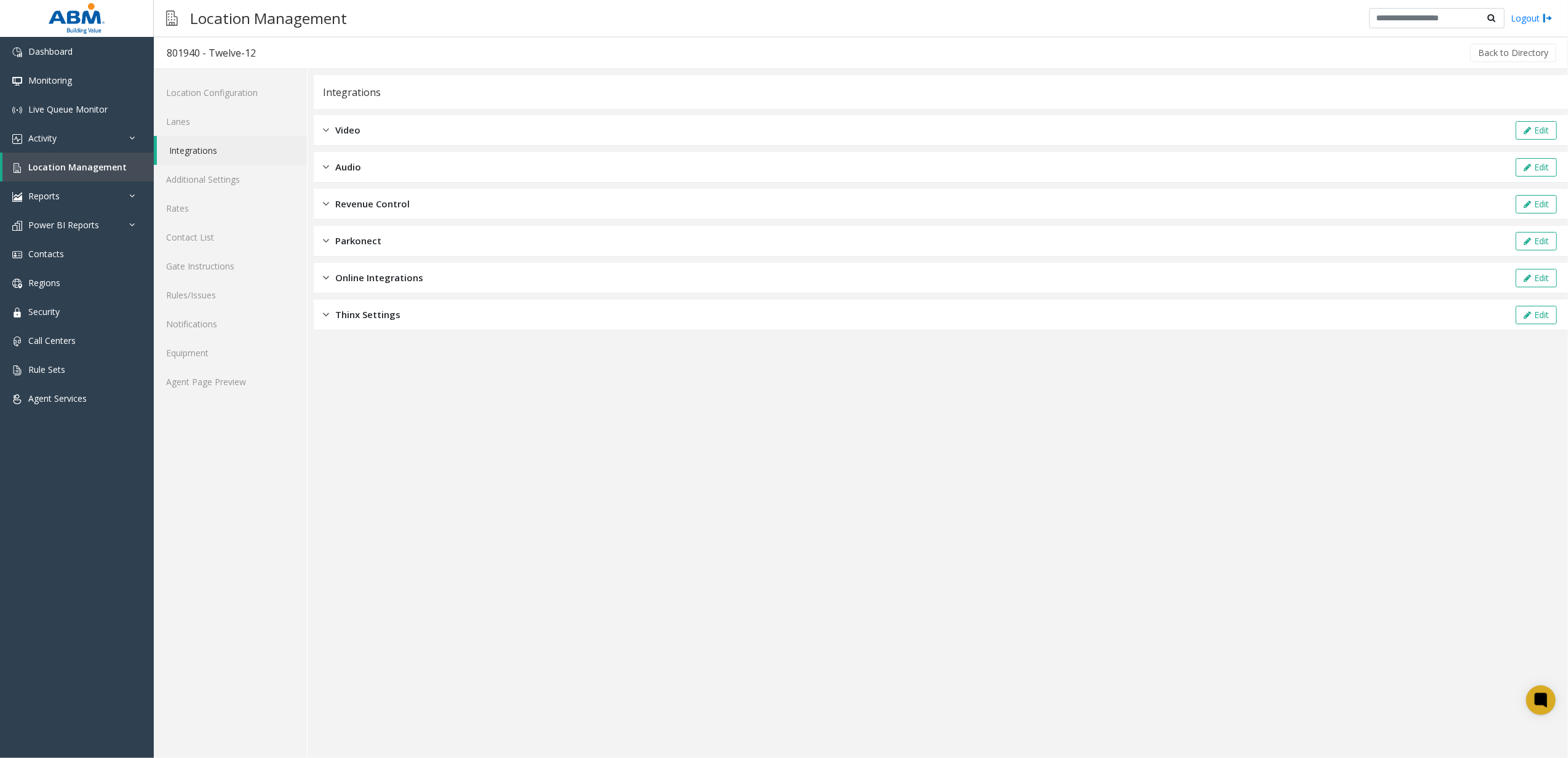
click at [372, 207] on span "Revenue Control" at bounding box center [371, 204] width 74 height 14
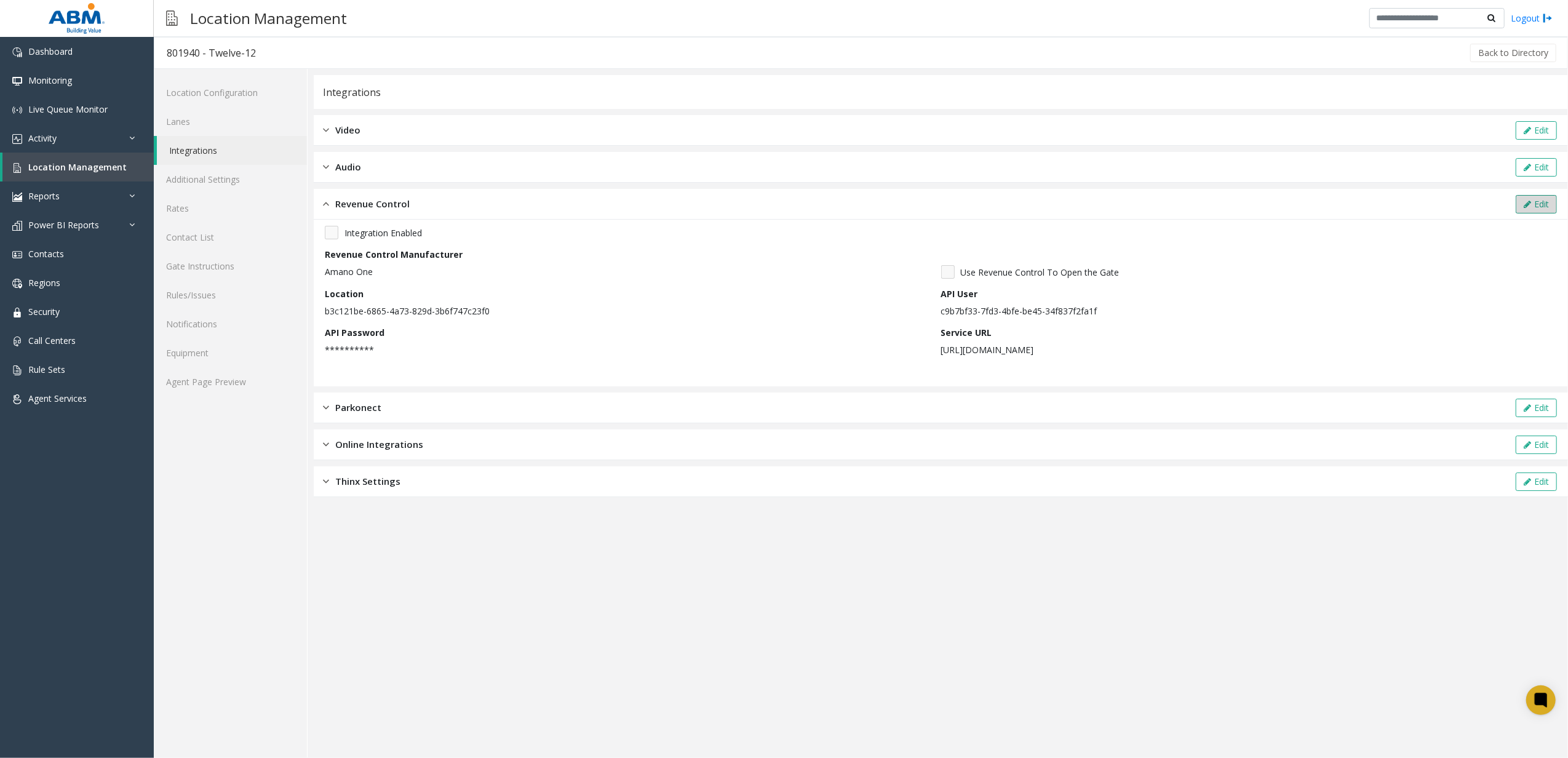
click at [1554, 208] on button "Edit" at bounding box center [1536, 204] width 41 height 18
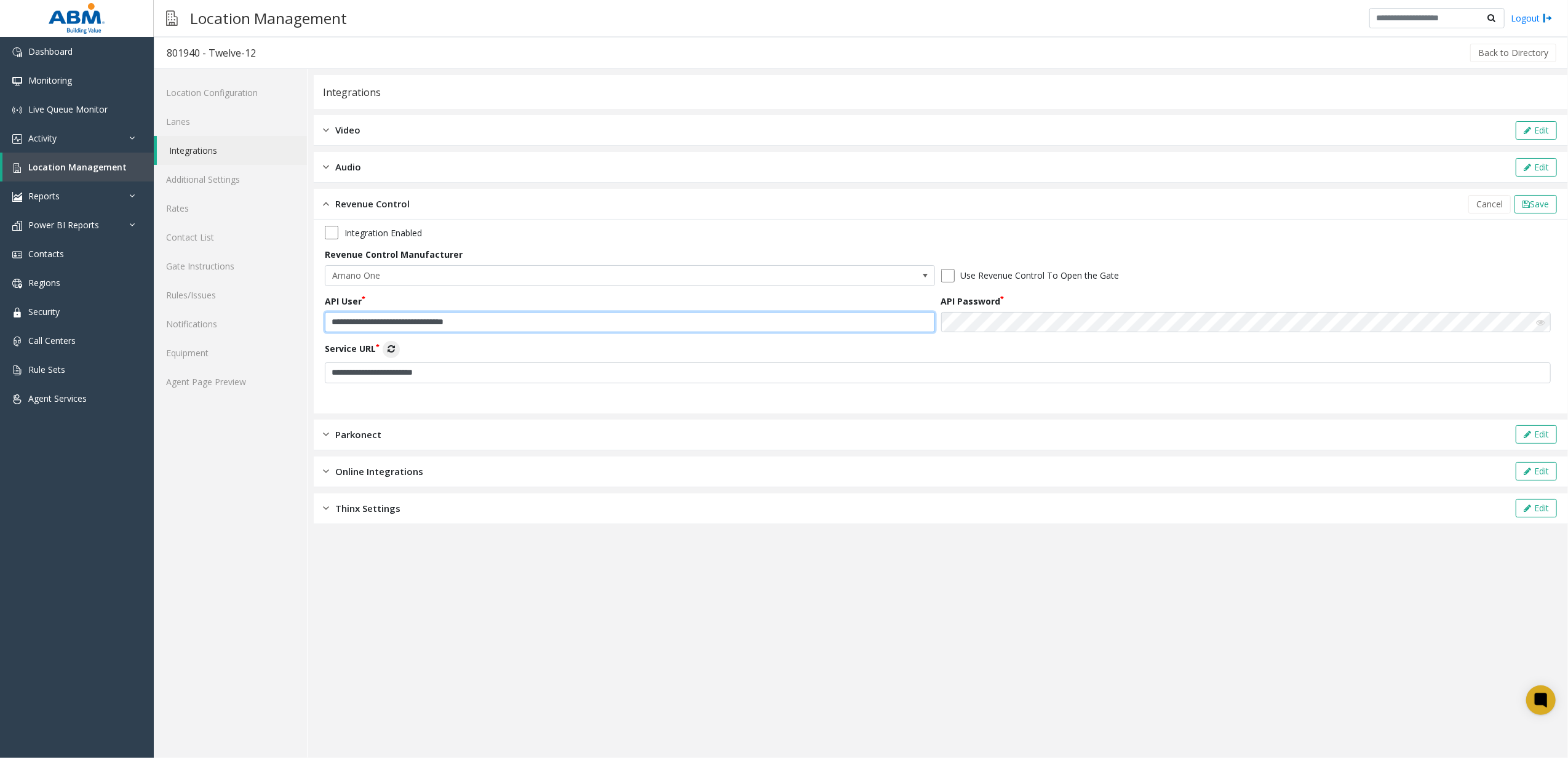
click at [594, 320] on input "**********" at bounding box center [630, 322] width 610 height 21
click at [1541, 322] on icon at bounding box center [1540, 322] width 9 height 9
click at [265, 88] on link "Location Configuration" at bounding box center [230, 92] width 153 height 29
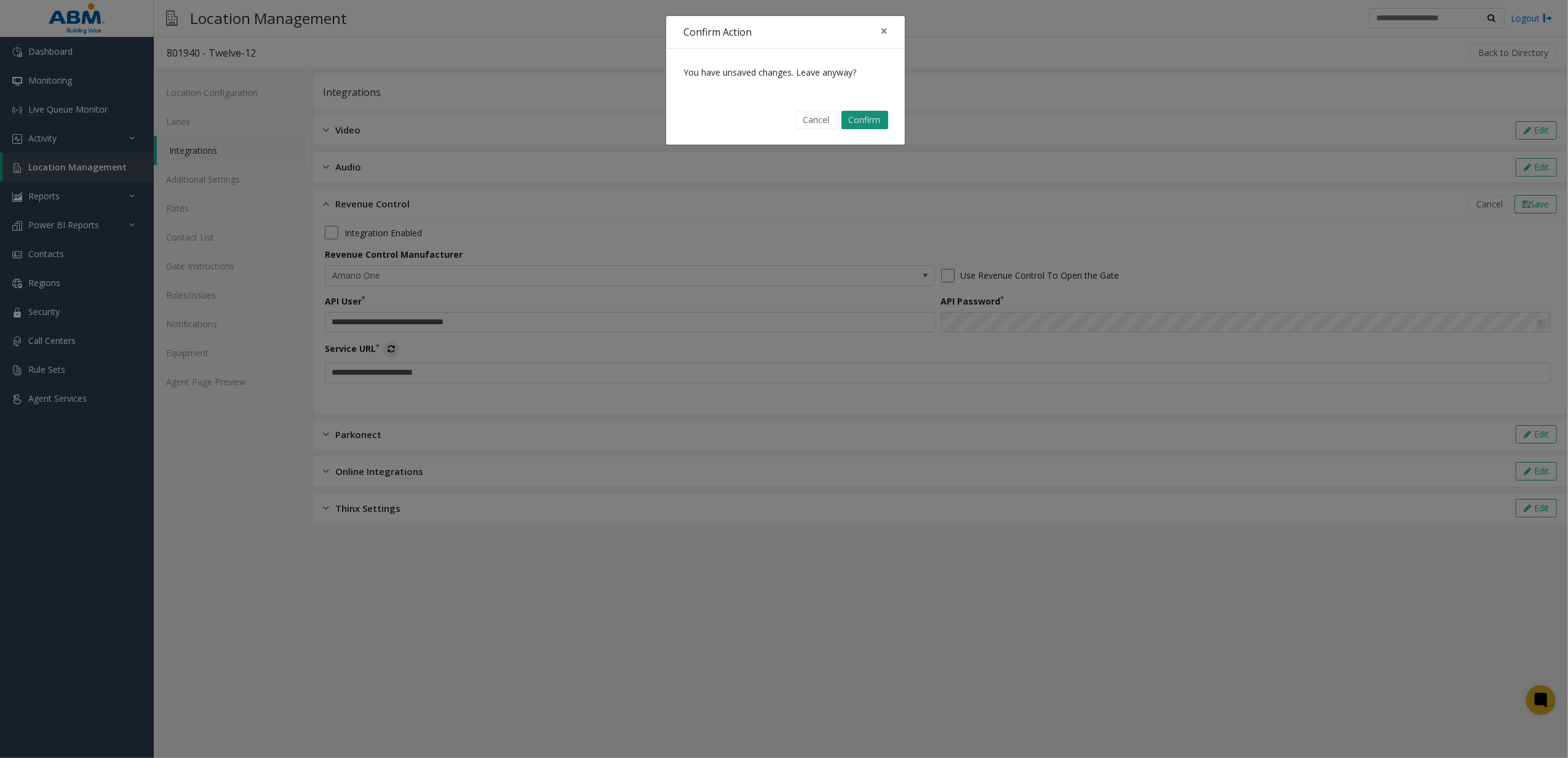
click at [884, 118] on button "Confirm" at bounding box center [865, 119] width 47 height 18
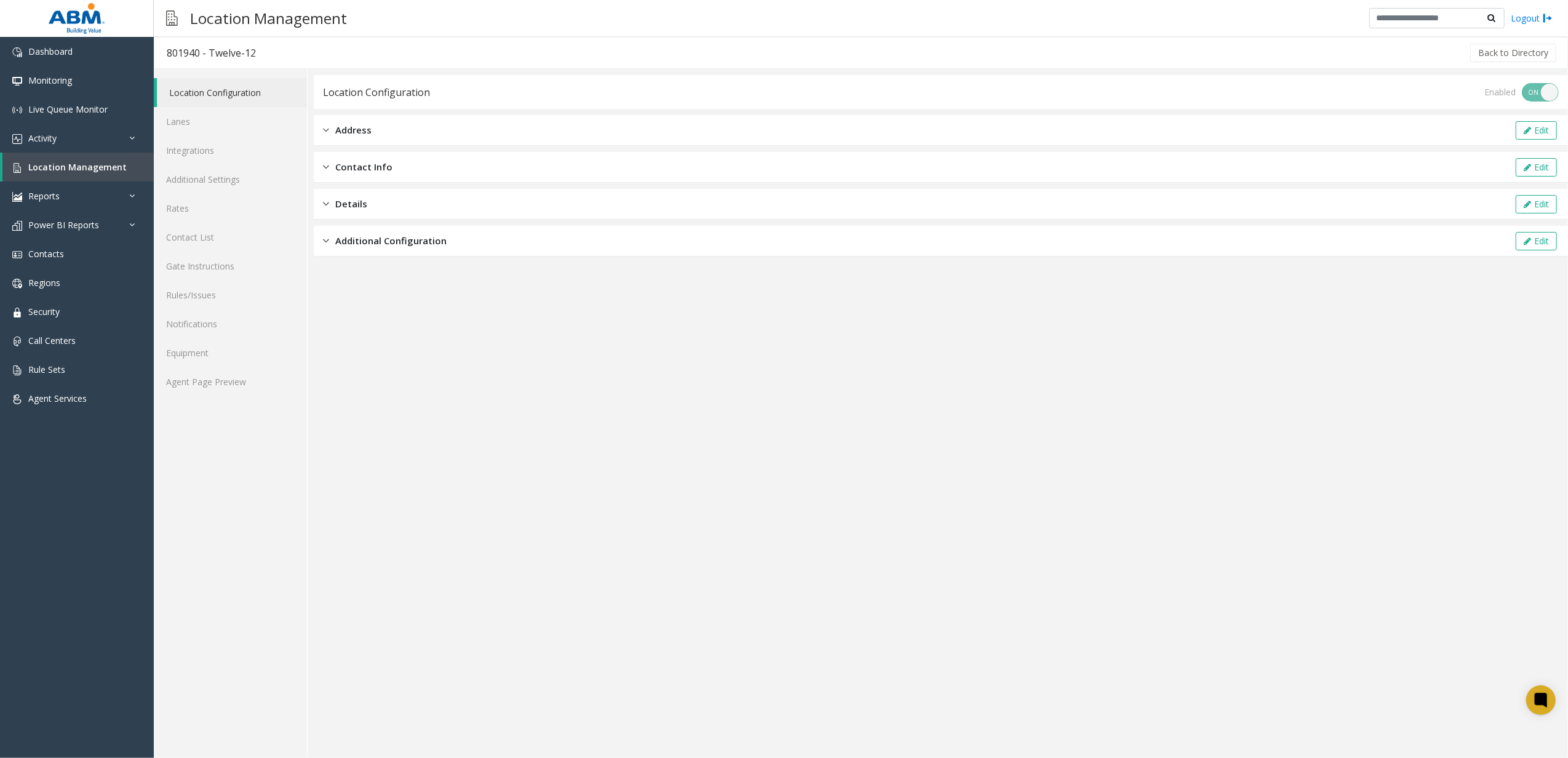
click at [465, 235] on div "Additional Configuration Edit" at bounding box center [941, 241] width 1254 height 31
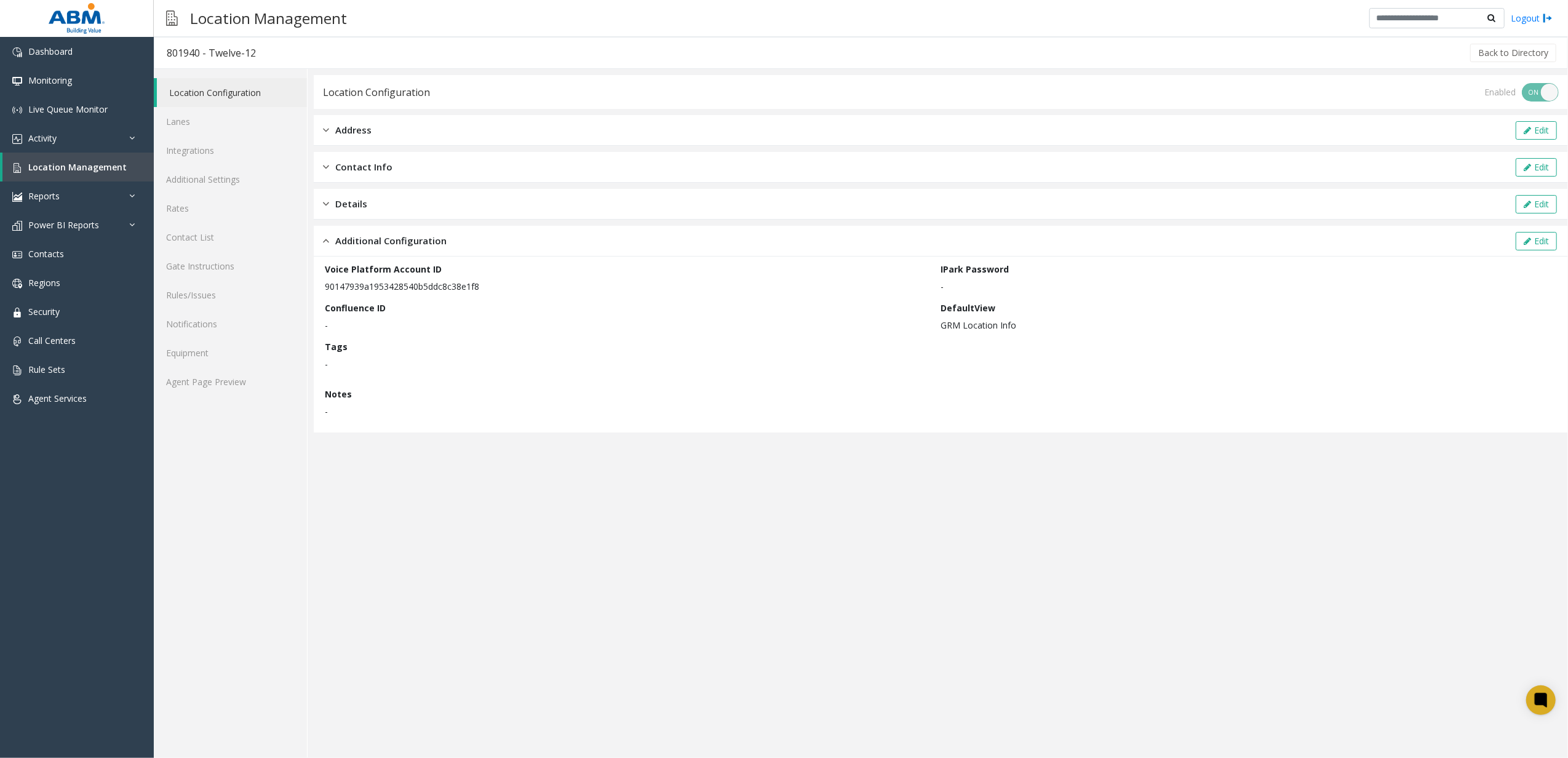
click at [447, 293] on div "Voice Platform Account ID 90147939a1953428540b5ddc8c38e1f8 IPark Password - Con…" at bounding box center [941, 344] width 1232 height 164
click at [458, 283] on p "90147939a1953428540b5ddc8c38e1f8" at bounding box center [630, 286] width 610 height 13
copy p "90147939a1953428540b5ddc8c38e1f8"
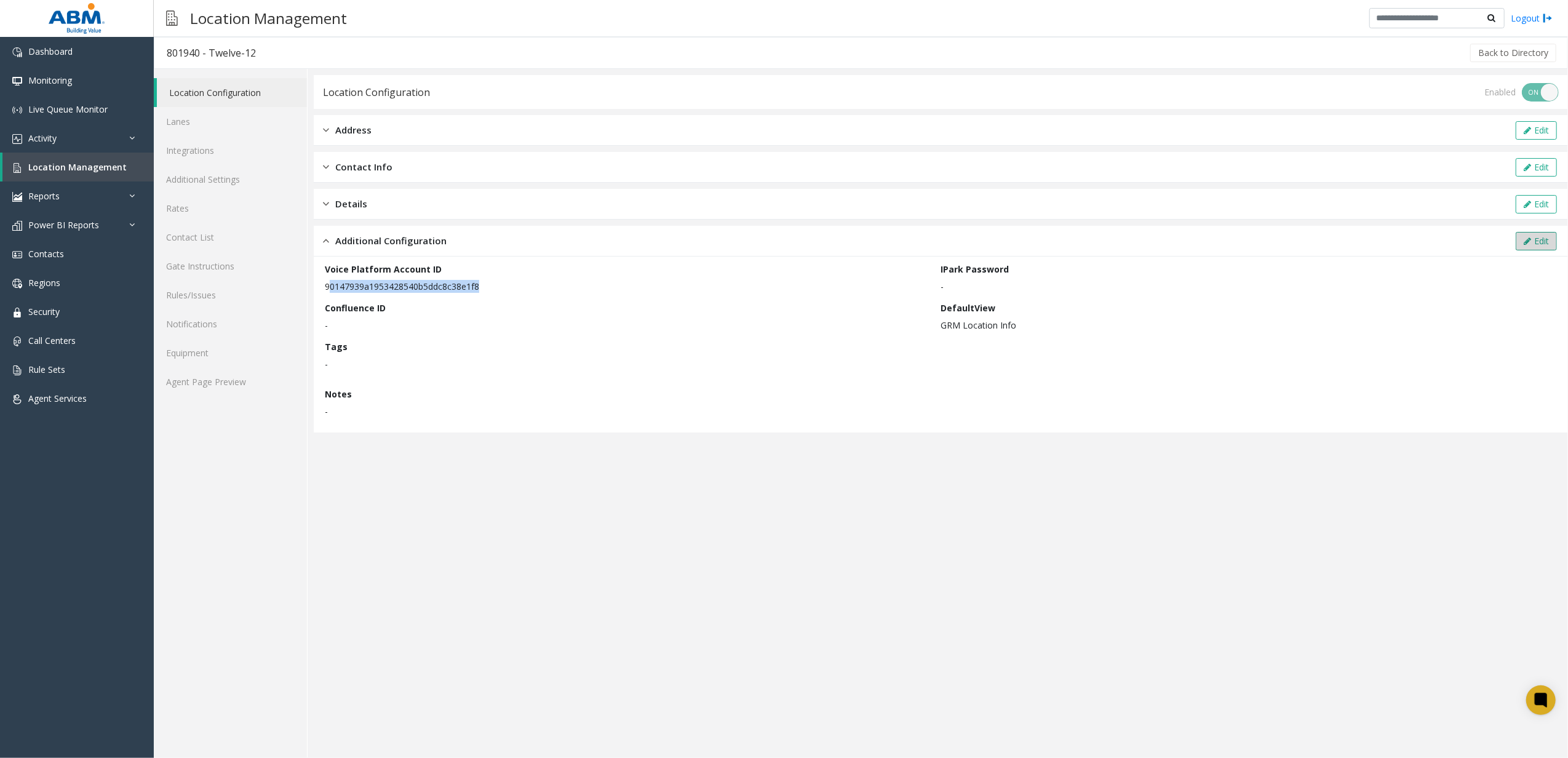
click at [1539, 241] on button "Edit" at bounding box center [1536, 240] width 41 height 18
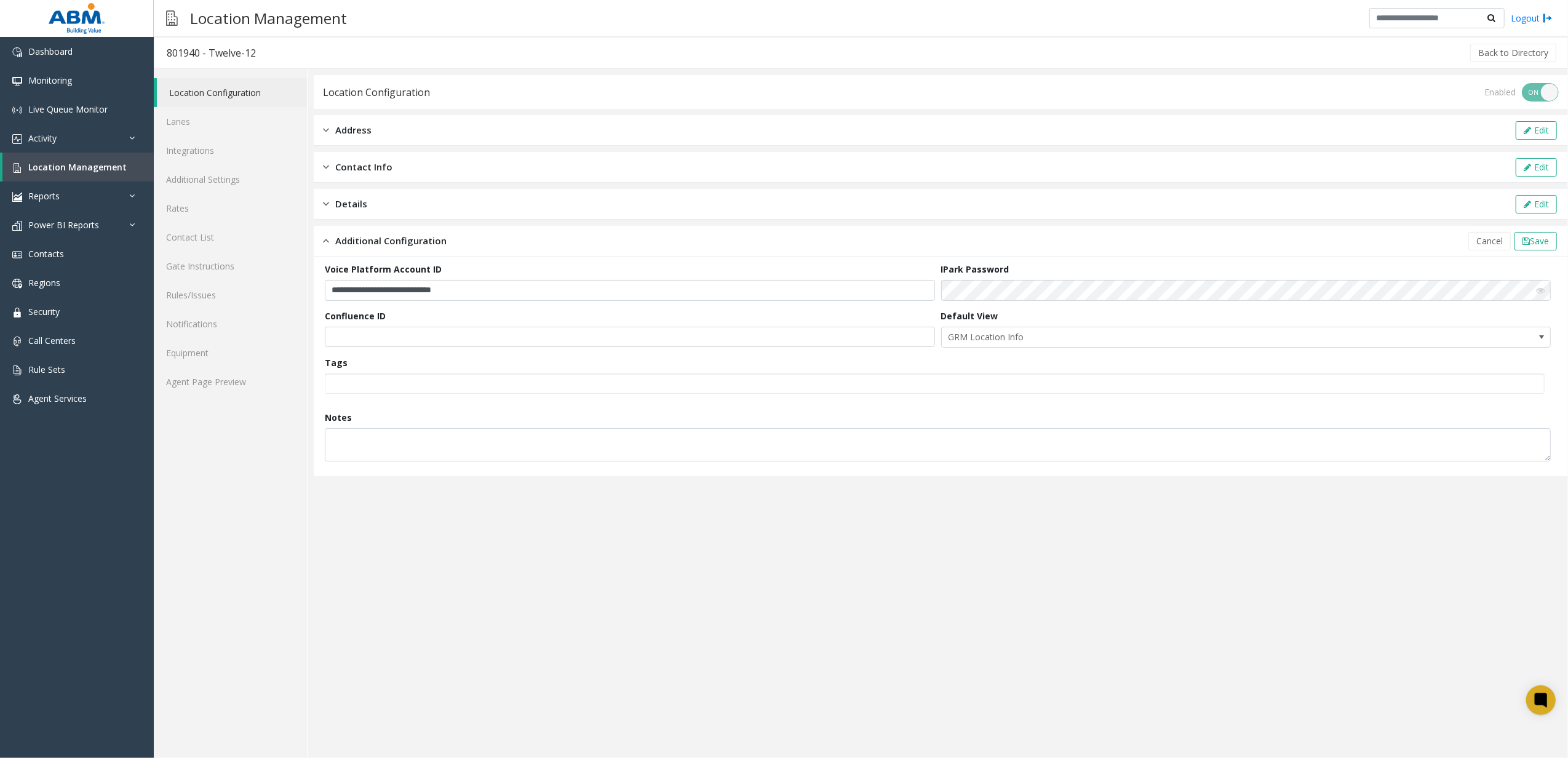
click at [720, 277] on div "**********" at bounding box center [633, 282] width 617 height 38
click at [680, 287] on input "**********" at bounding box center [630, 291] width 610 height 21
click at [1536, 242] on span "Save" at bounding box center [1539, 240] width 19 height 12
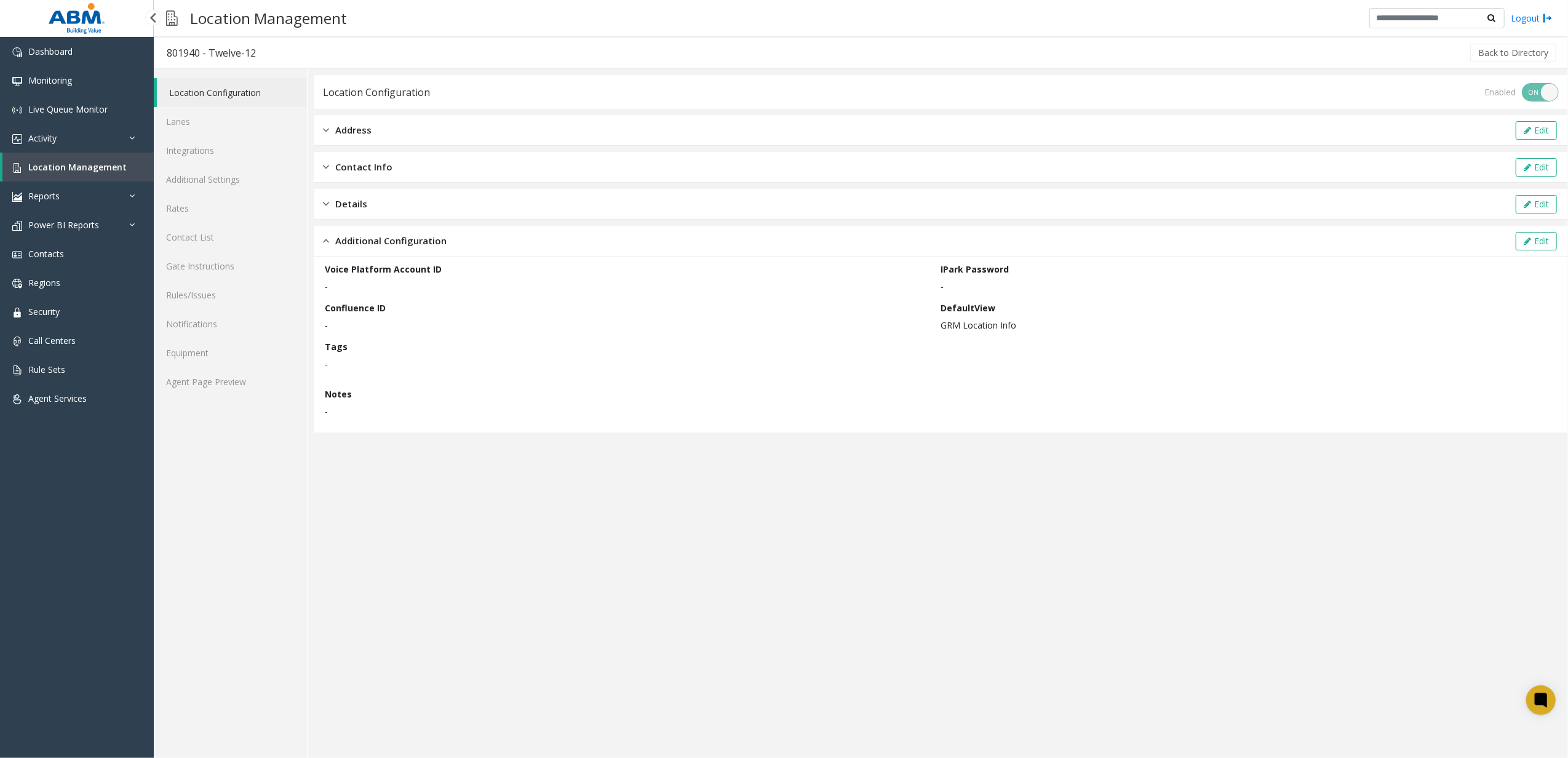
click at [84, 175] on link "Location Management" at bounding box center [78, 167] width 151 height 29
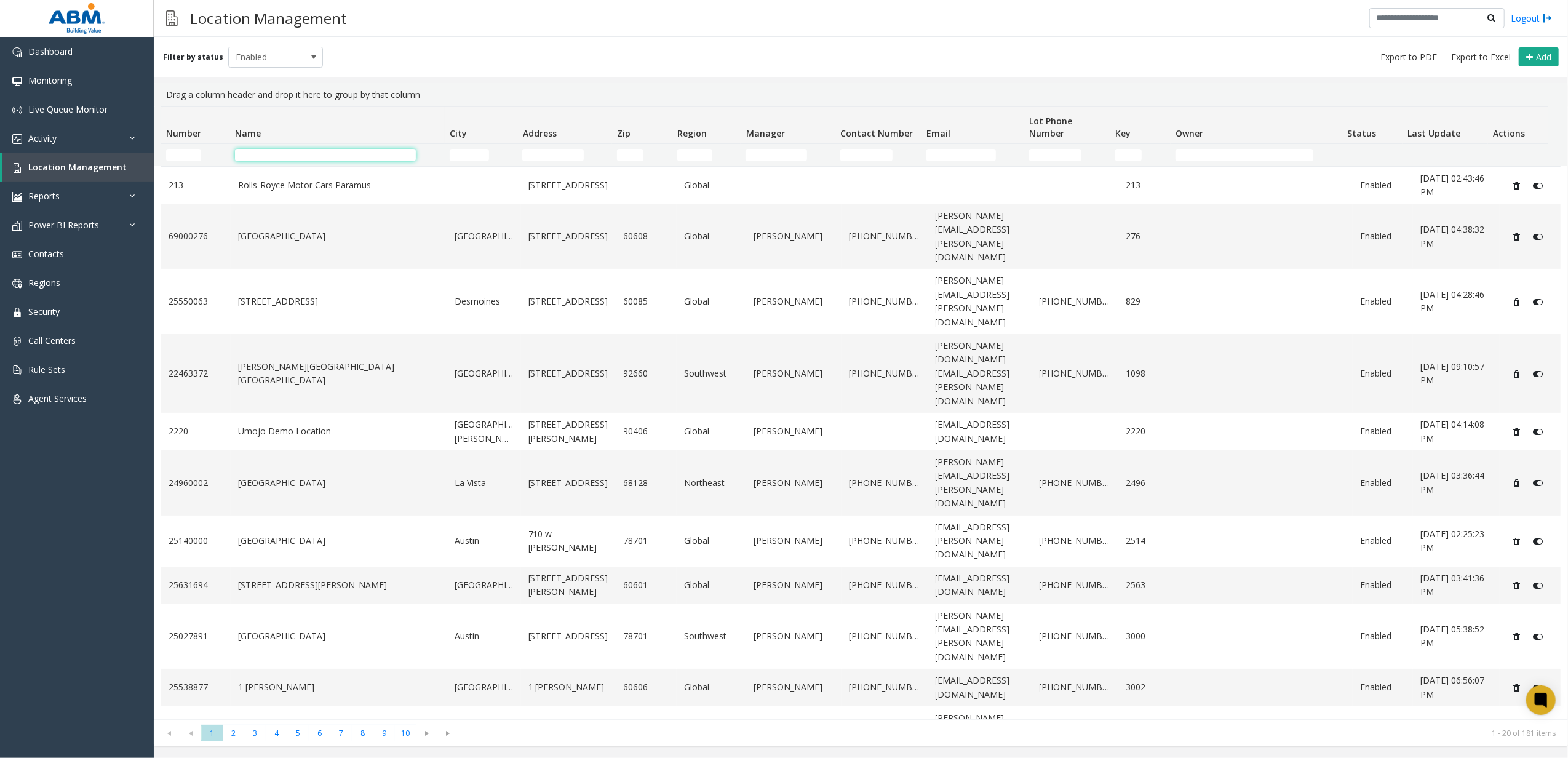
click at [313, 156] on input "Name Filter" at bounding box center [325, 155] width 182 height 13
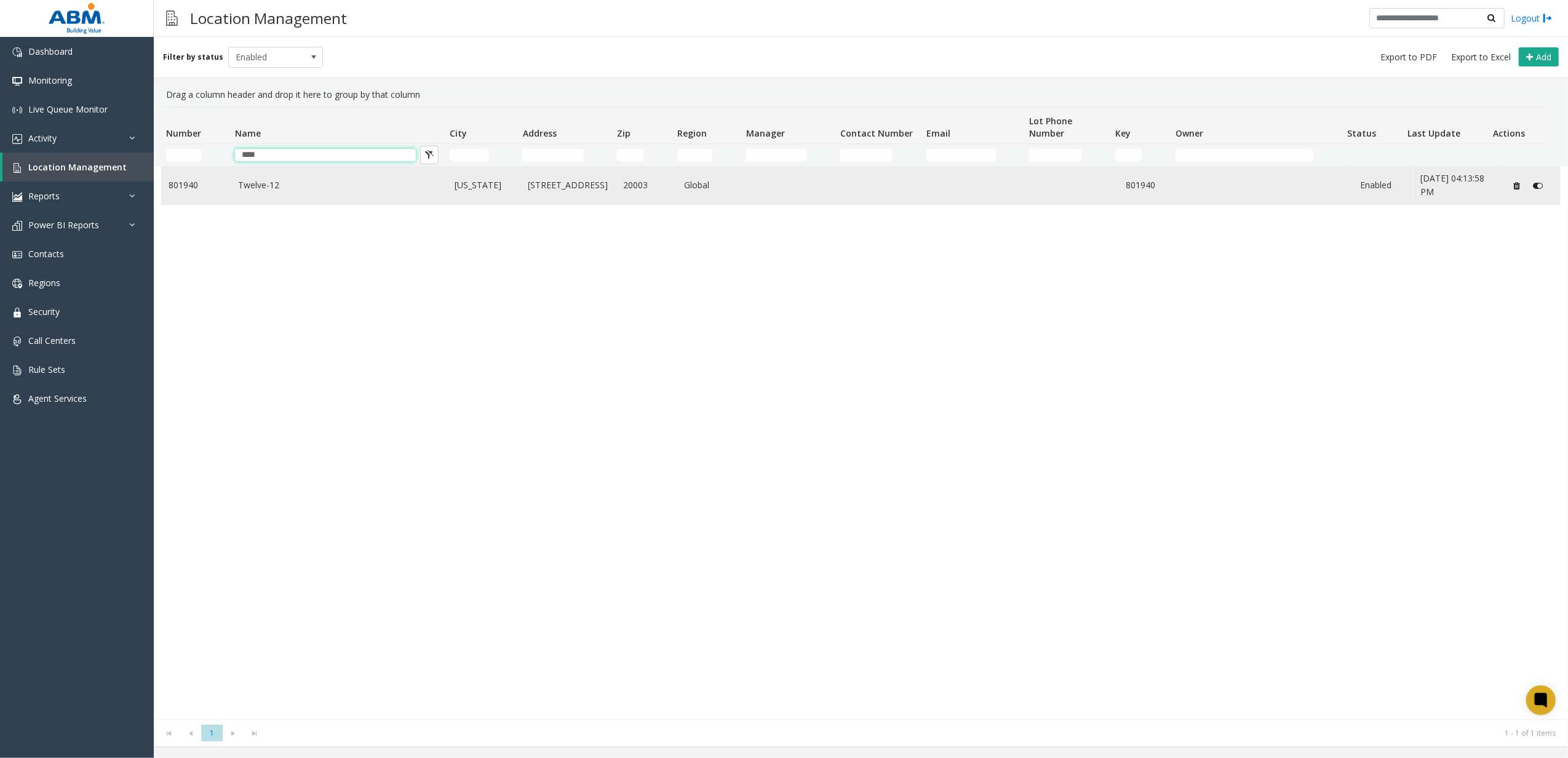
type input "****"
click at [535, 191] on link "[STREET_ADDRESS]" at bounding box center [569, 185] width 81 height 13
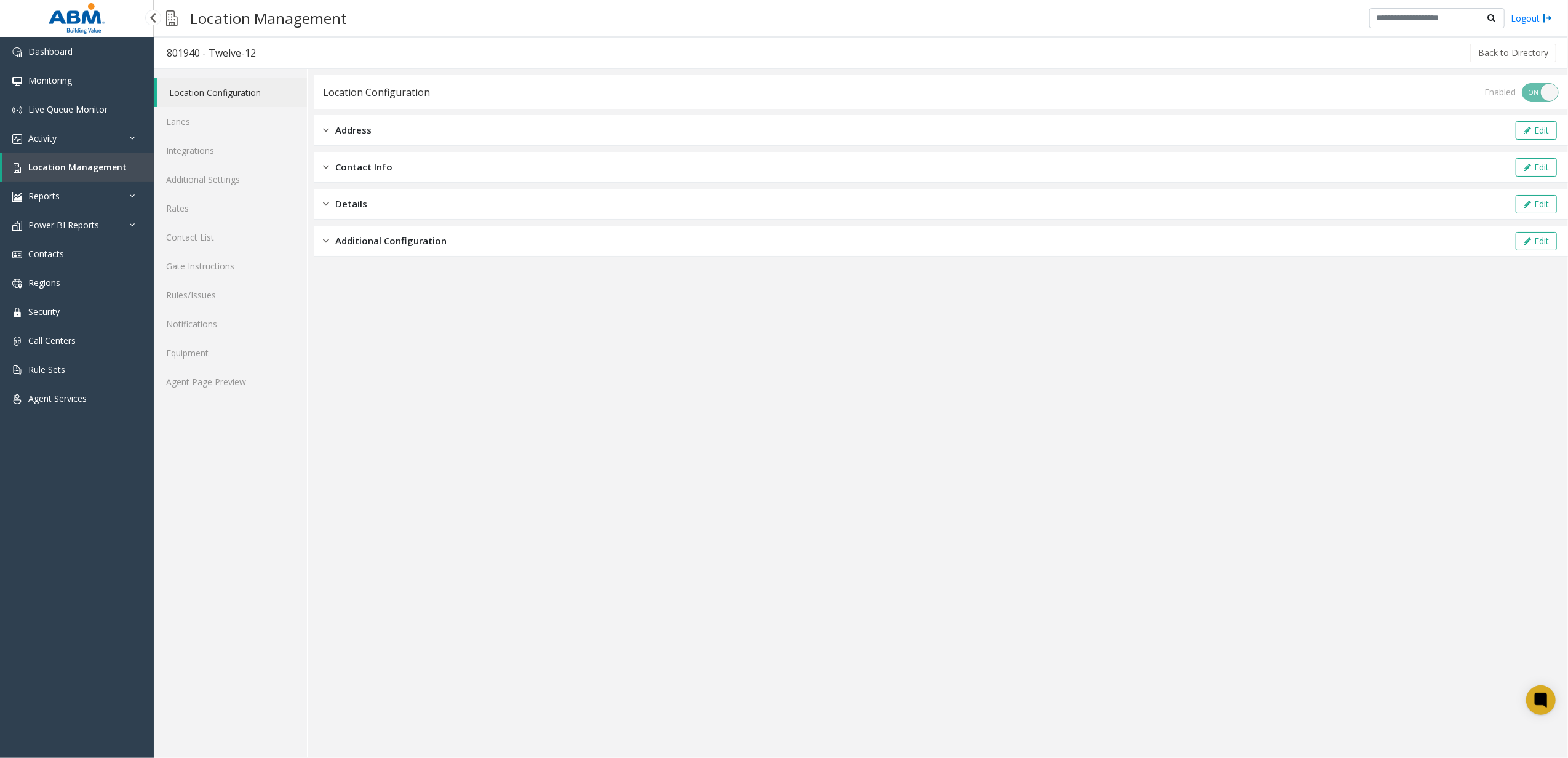
click at [107, 164] on span "Location Management" at bounding box center [77, 167] width 98 height 12
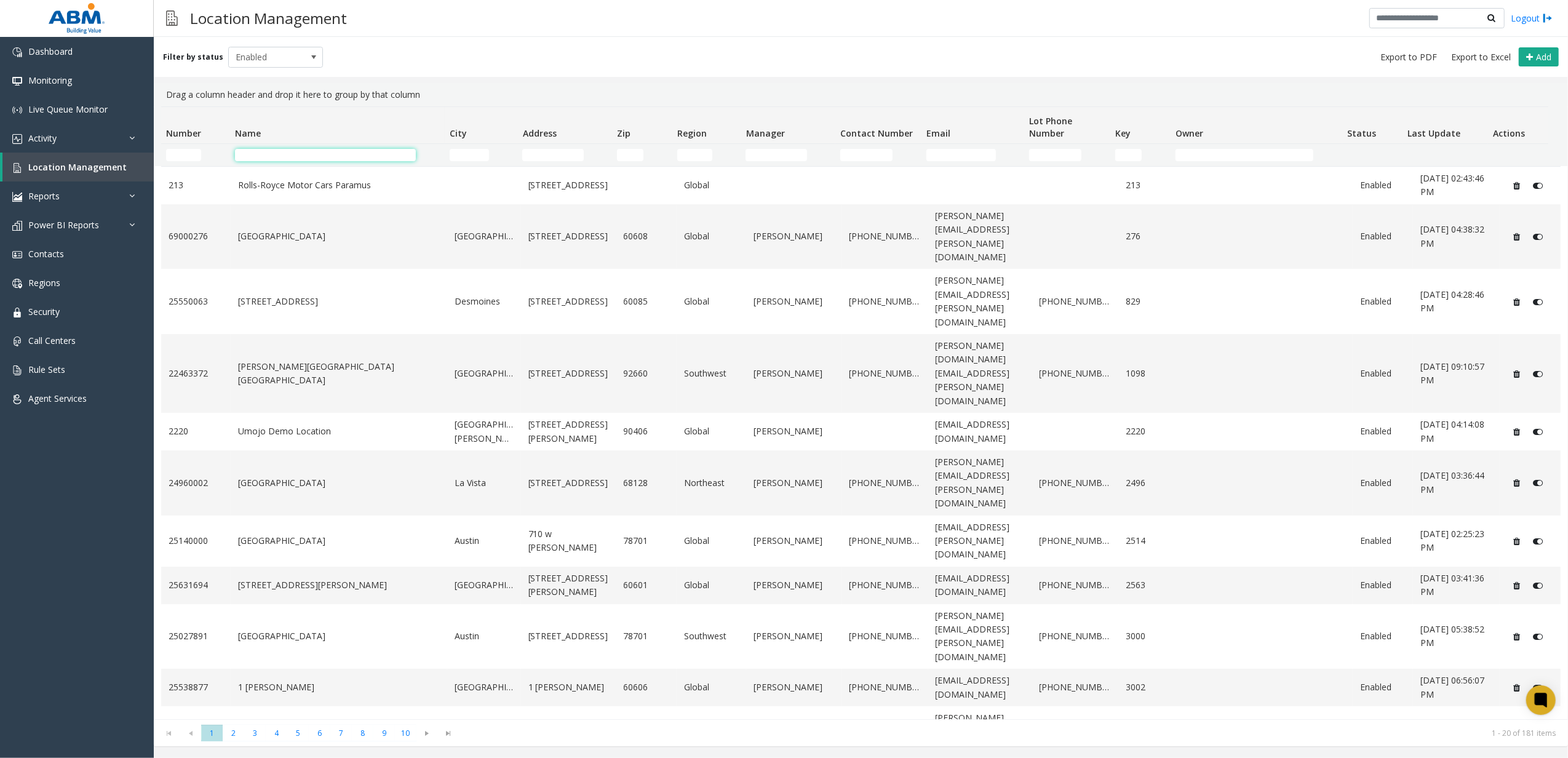
click at [297, 153] on input "Name Filter" at bounding box center [325, 155] width 182 height 13
type input "*"
click at [262, 63] on span "Enabled" at bounding box center [266, 57] width 75 height 19
click at [273, 72] on li "All" at bounding box center [269, 77] width 91 height 16
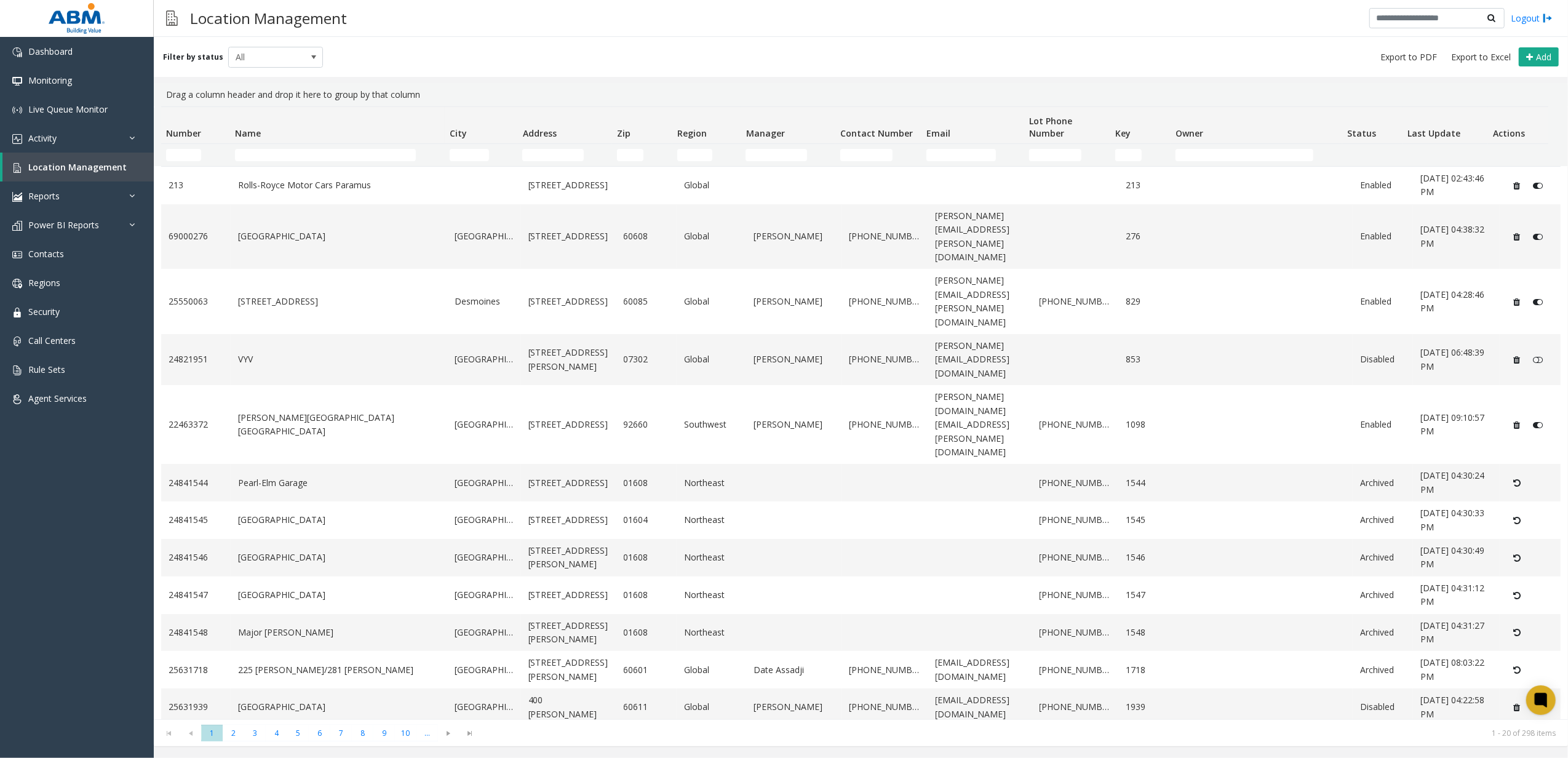
click at [290, 163] on td "Name Filter" at bounding box center [337, 155] width 215 height 22
click at [297, 150] on input "Name Filter" at bounding box center [325, 155] width 182 height 13
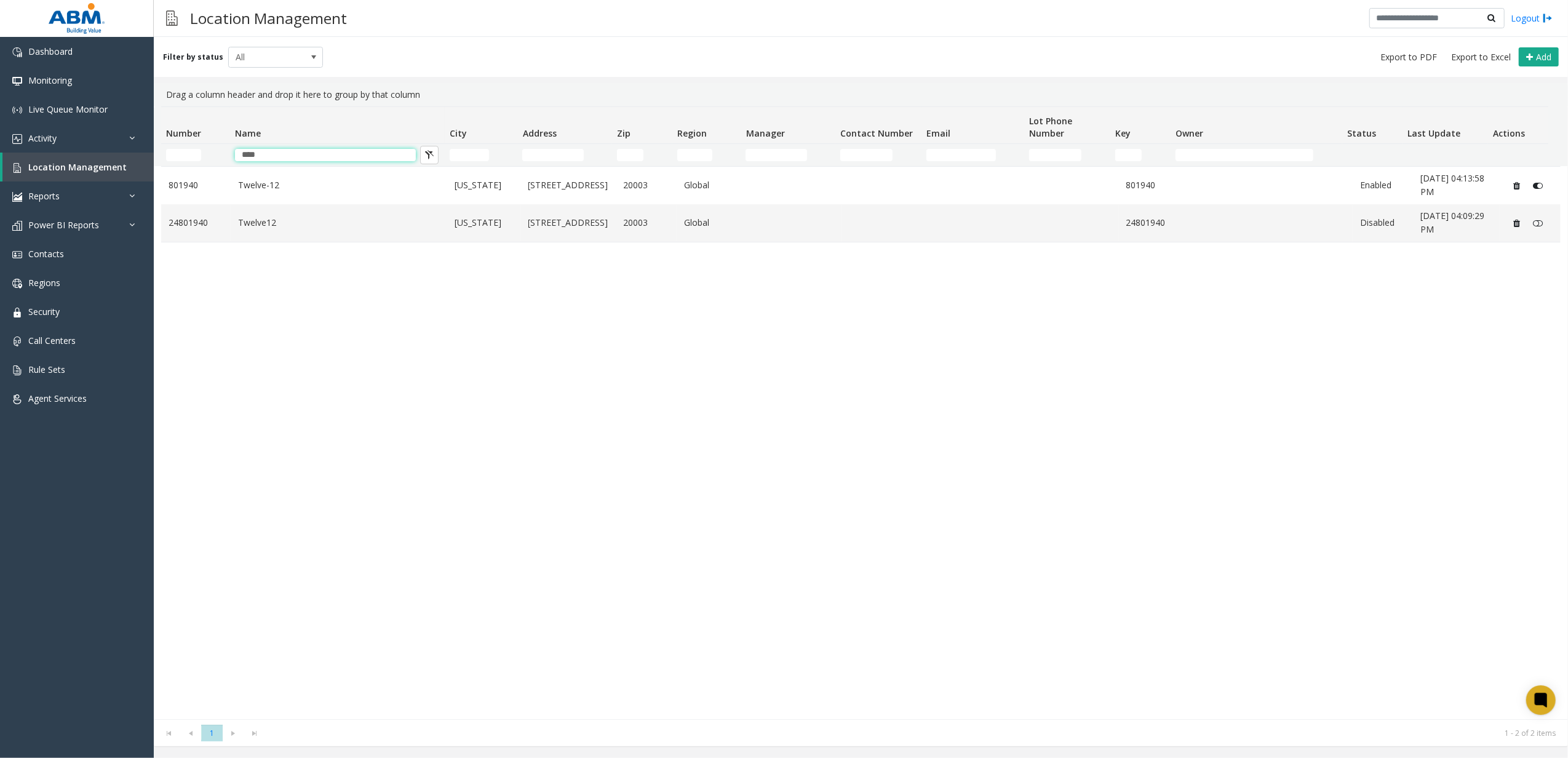
type input "****"
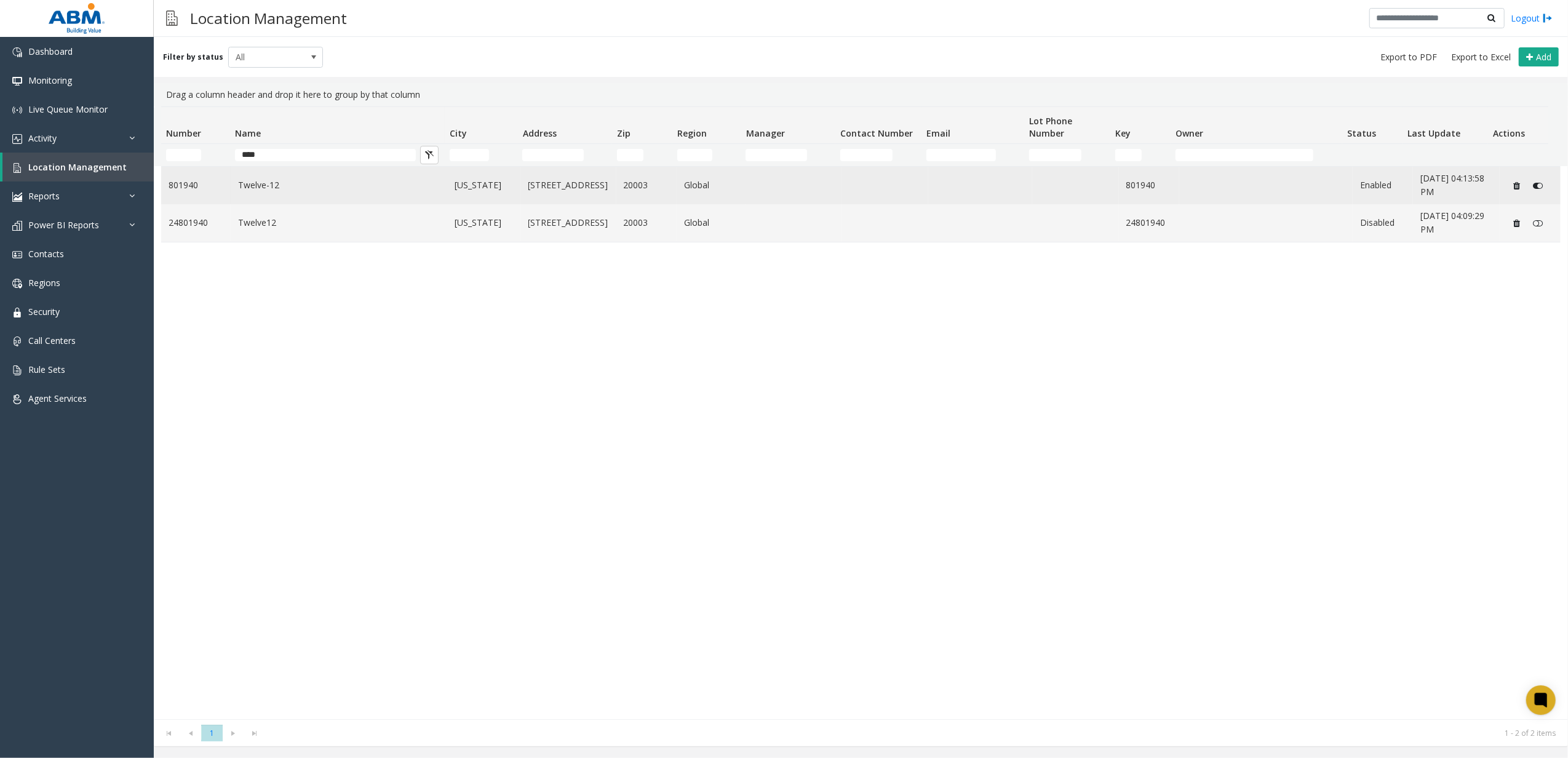
click at [240, 186] on link "Twelve-12" at bounding box center [339, 185] width 202 height 13
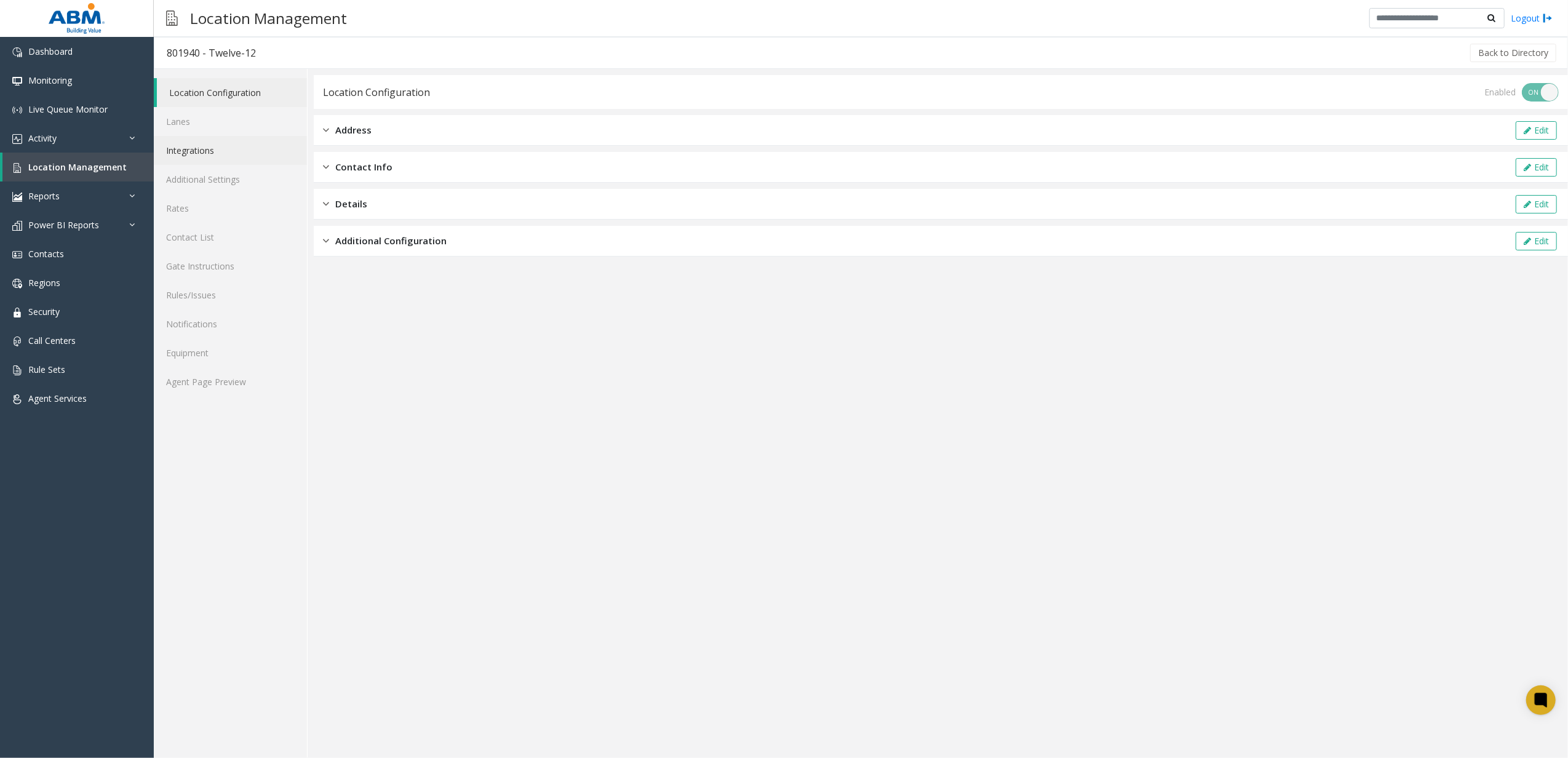
click at [217, 158] on link "Integrations" at bounding box center [230, 150] width 153 height 29
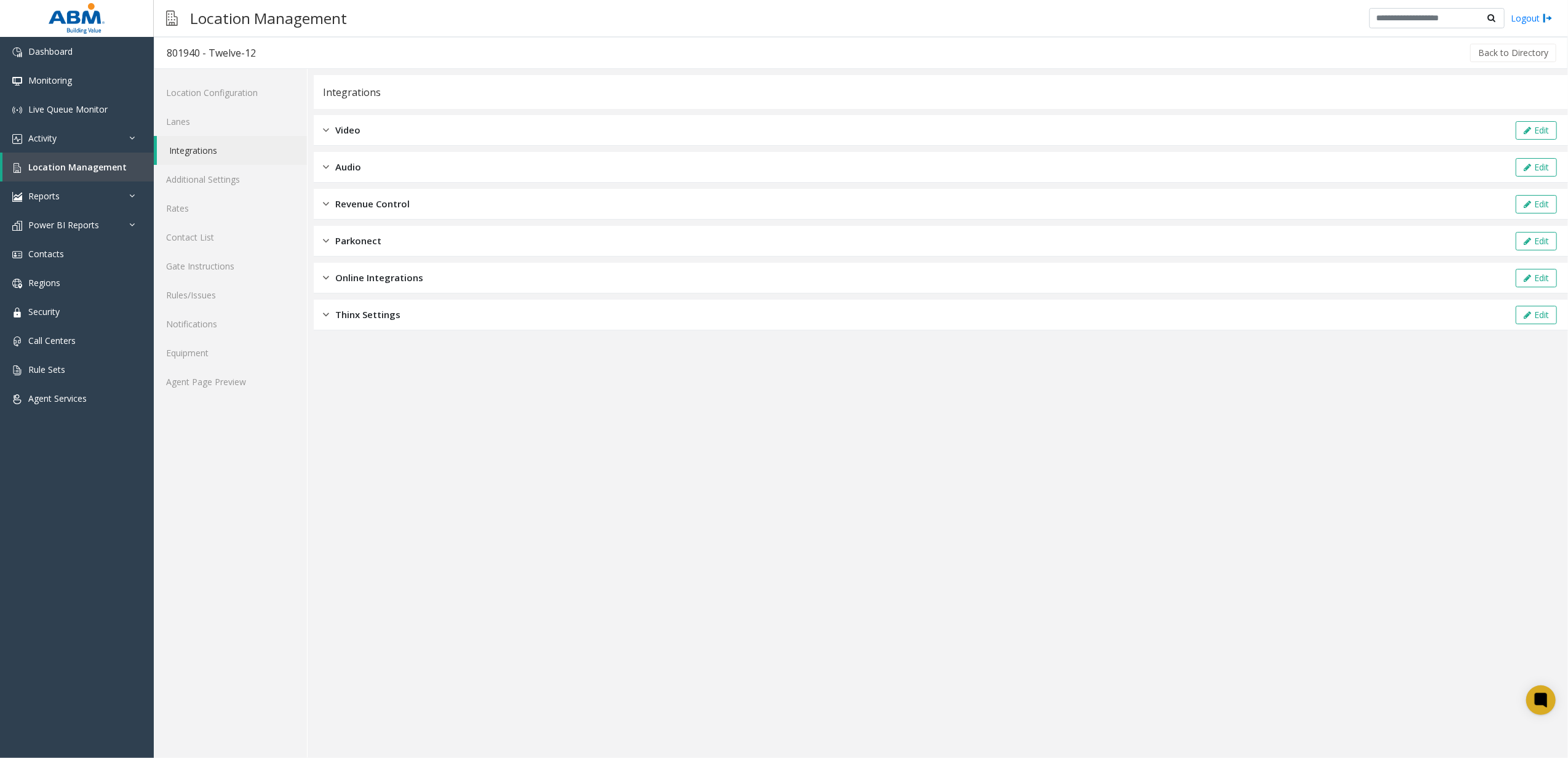
click at [389, 203] on span "Revenue Control" at bounding box center [371, 204] width 74 height 14
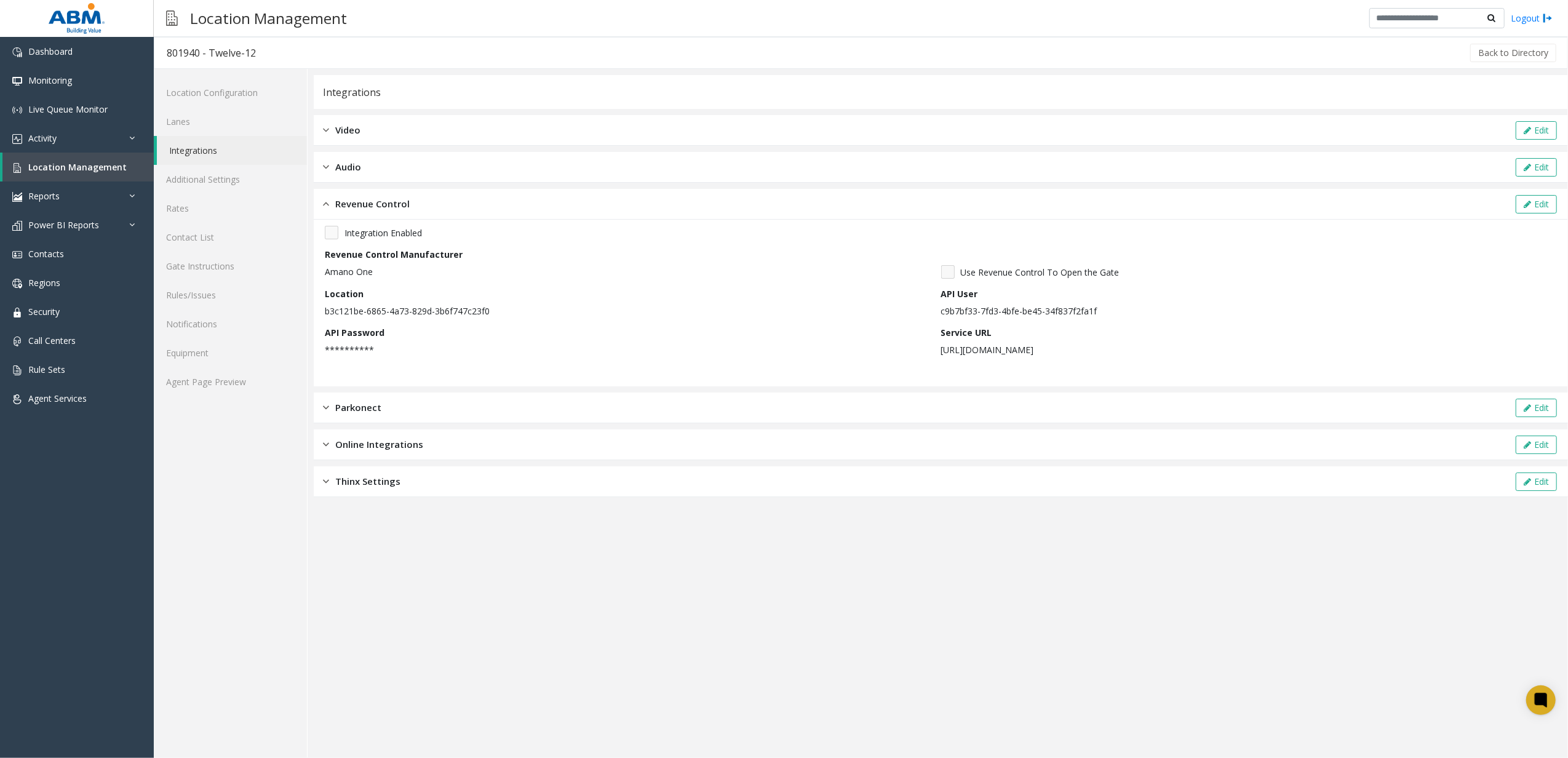
click at [1021, 313] on p "c9b7bf33-7fd3-4bfe-be45-34f837f2fa1f" at bounding box center [1246, 311] width 610 height 13
click at [1528, 200] on icon at bounding box center [1528, 204] width 8 height 9
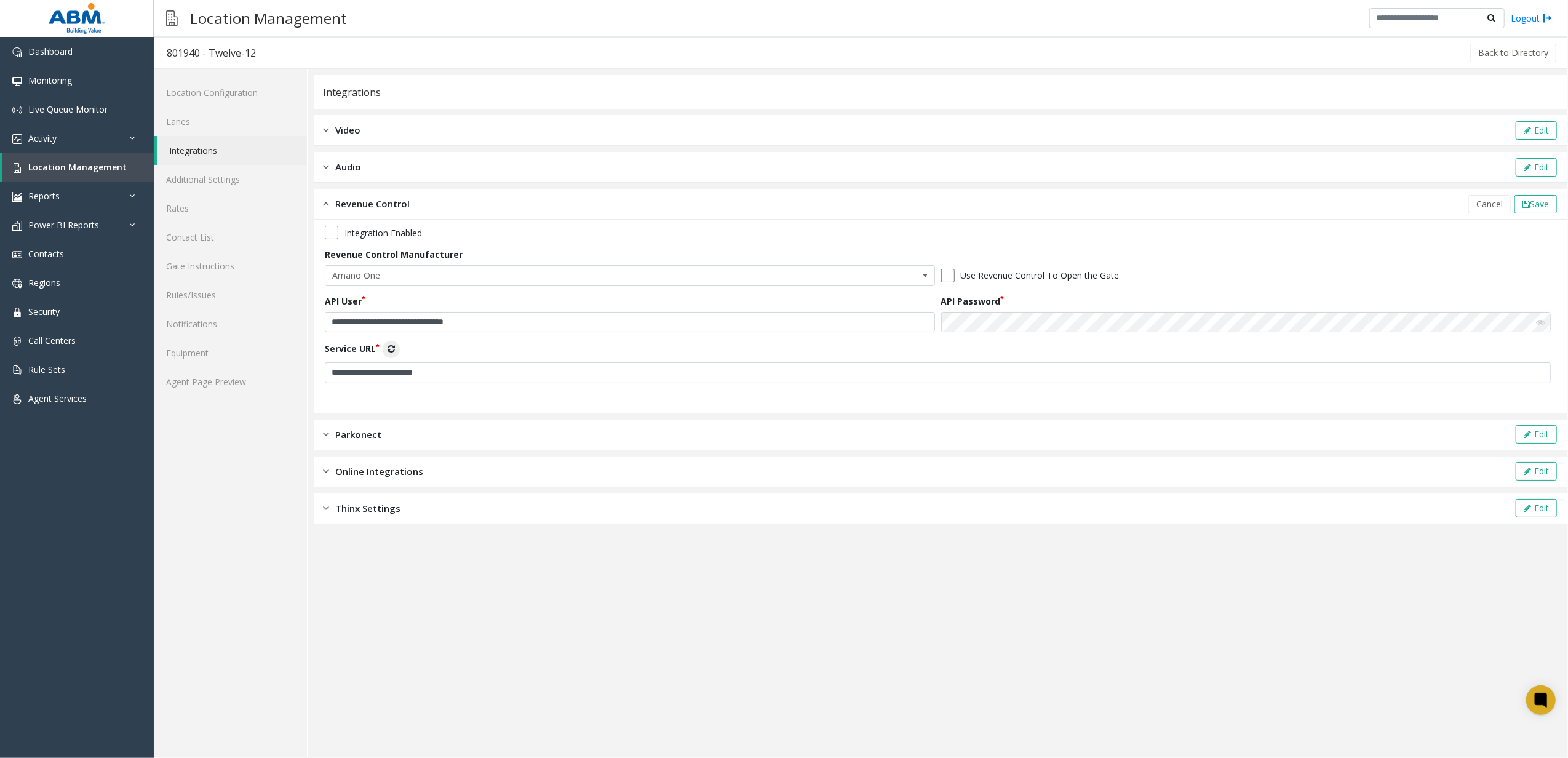
click at [1538, 323] on icon at bounding box center [1540, 322] width 9 height 9
click at [1123, 185] on div "**********" at bounding box center [941, 299] width 1254 height 449
click at [247, 88] on link "Location Configuration" at bounding box center [230, 92] width 153 height 29
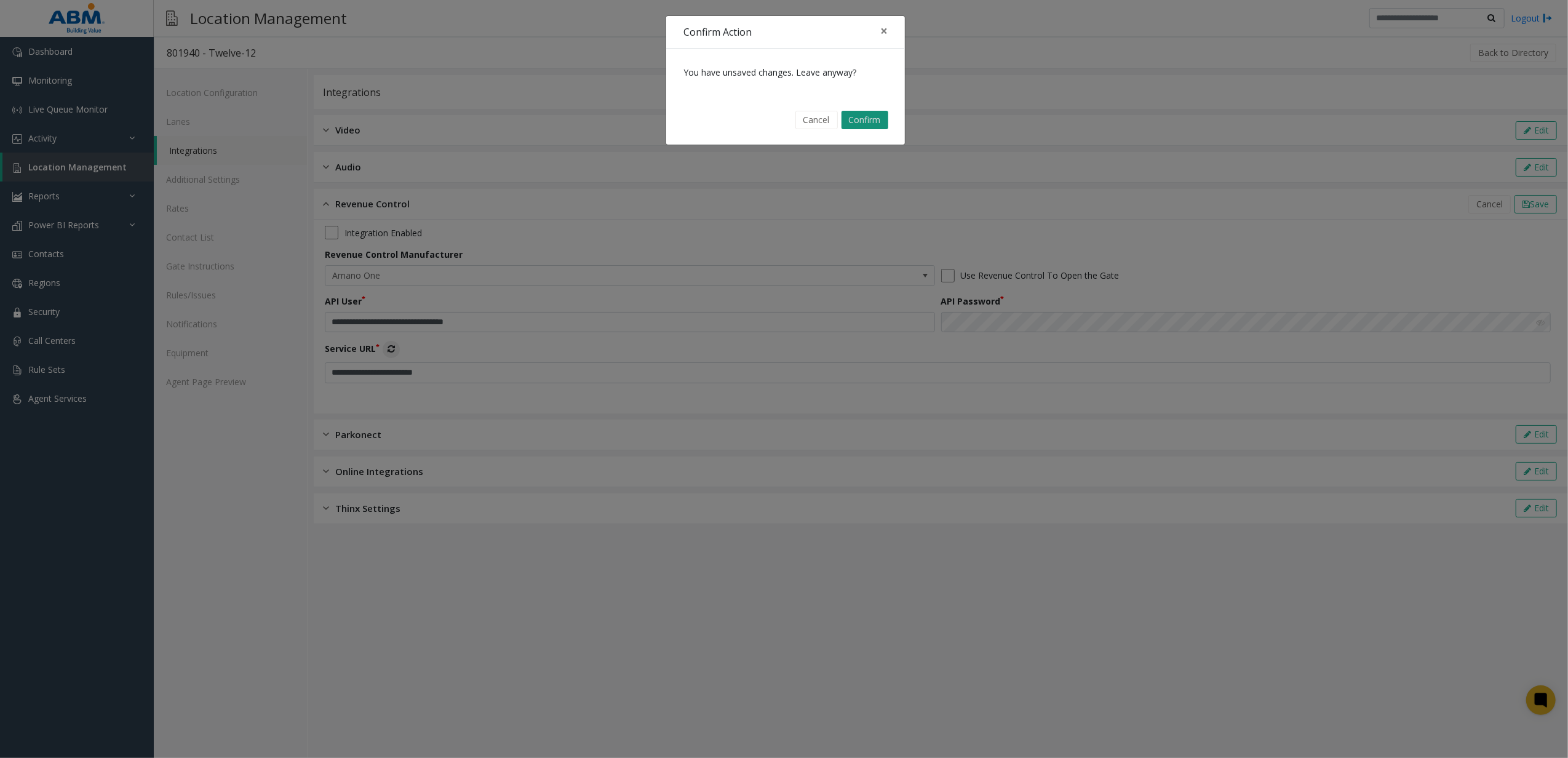
click at [872, 112] on button "Confirm" at bounding box center [865, 119] width 47 height 18
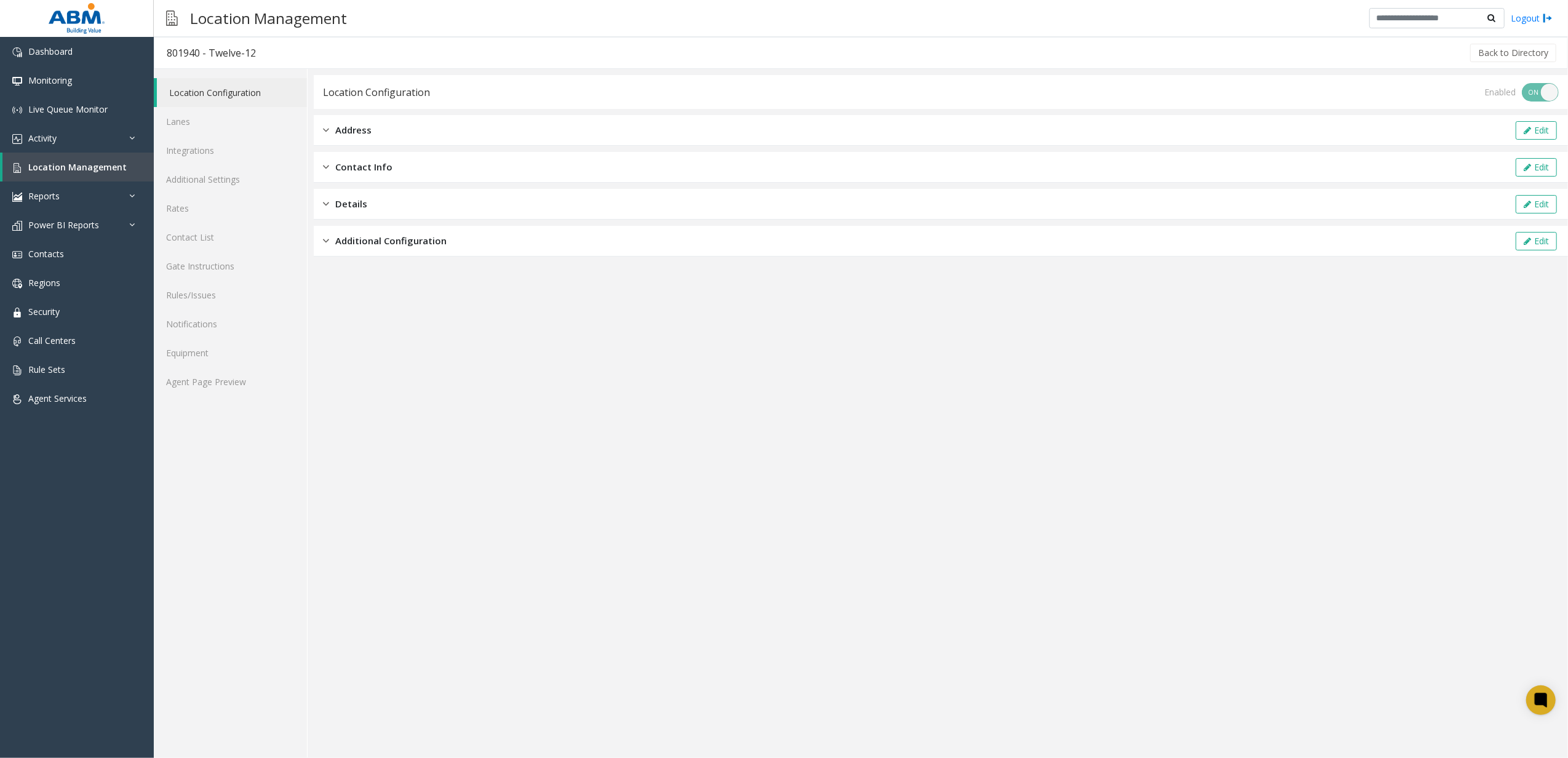
click at [484, 246] on div "Additional Configuration Edit" at bounding box center [941, 241] width 1254 height 31
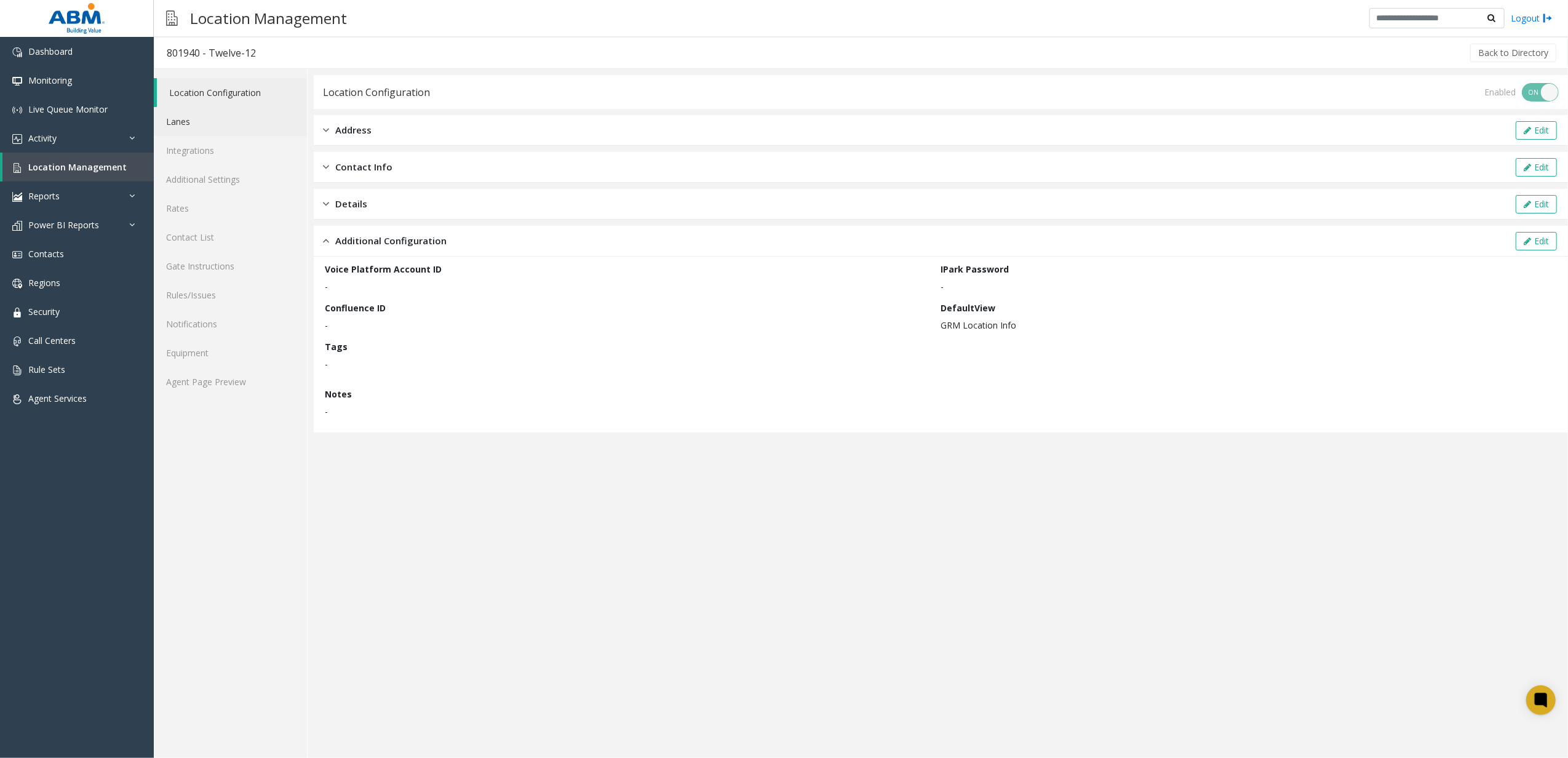
click at [190, 128] on link "Lanes" at bounding box center [230, 121] width 153 height 29
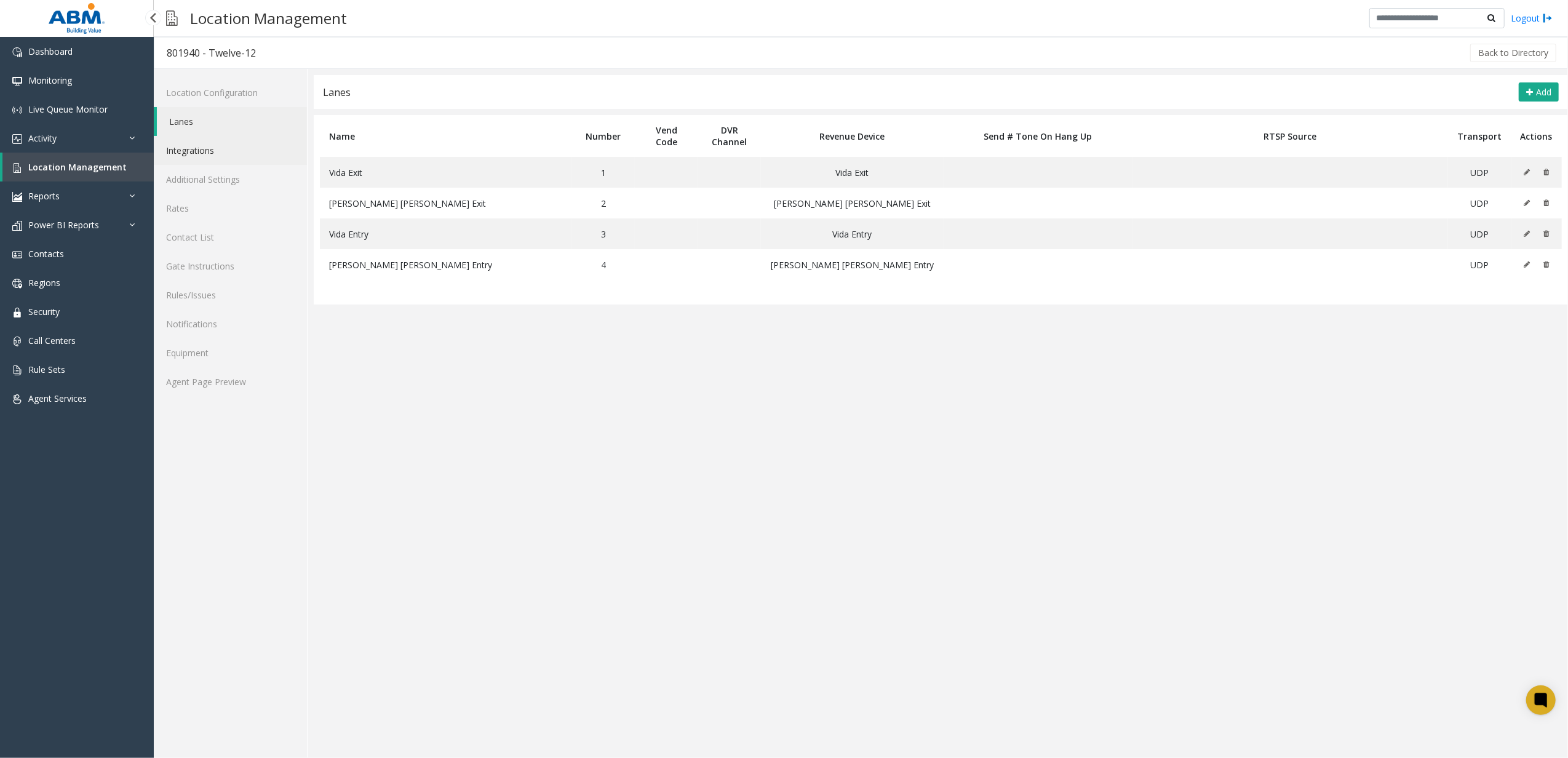
click at [197, 136] on link "Integrations" at bounding box center [230, 150] width 153 height 29
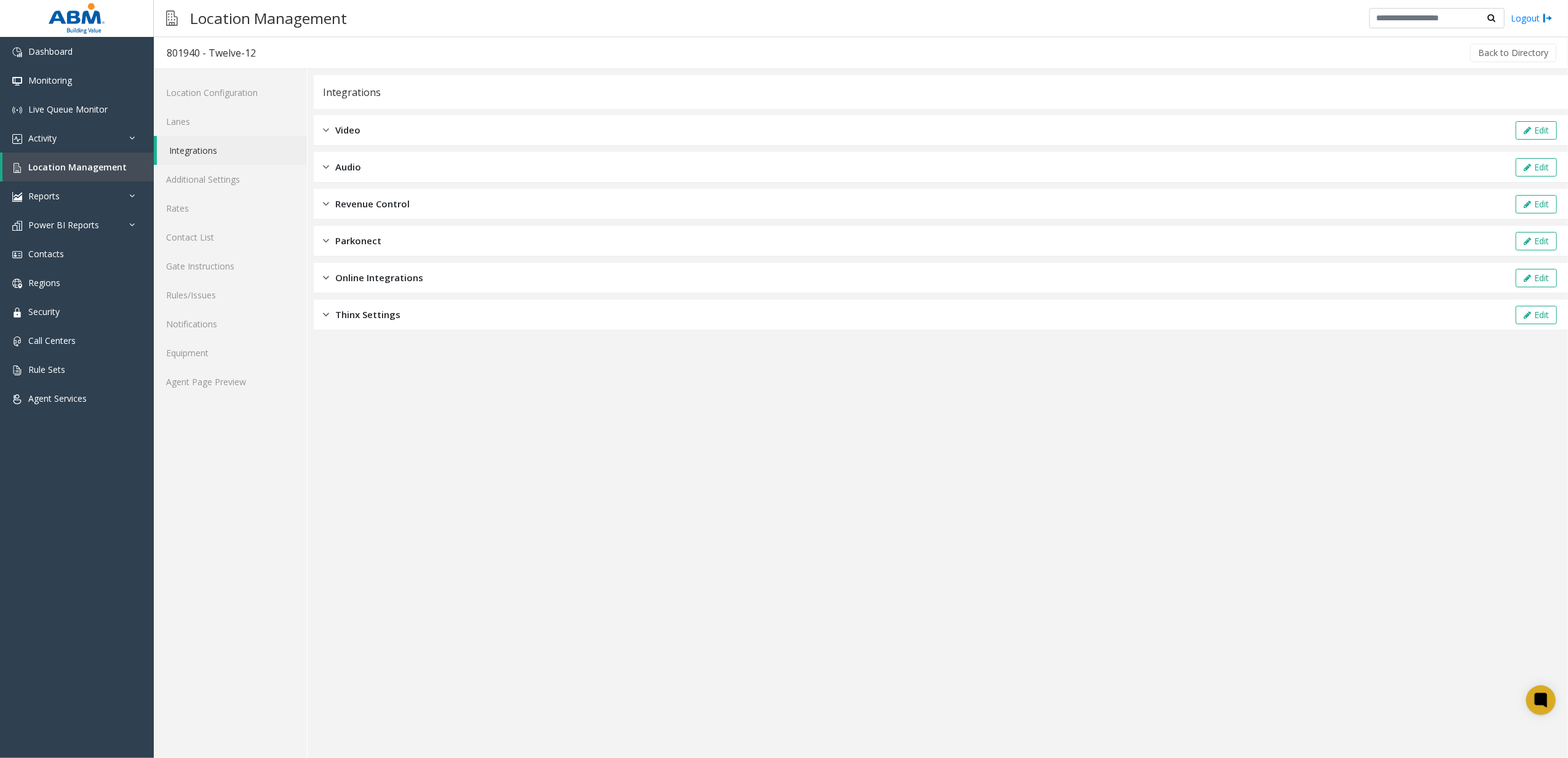
click at [383, 207] on span "Revenue Control" at bounding box center [371, 204] width 74 height 14
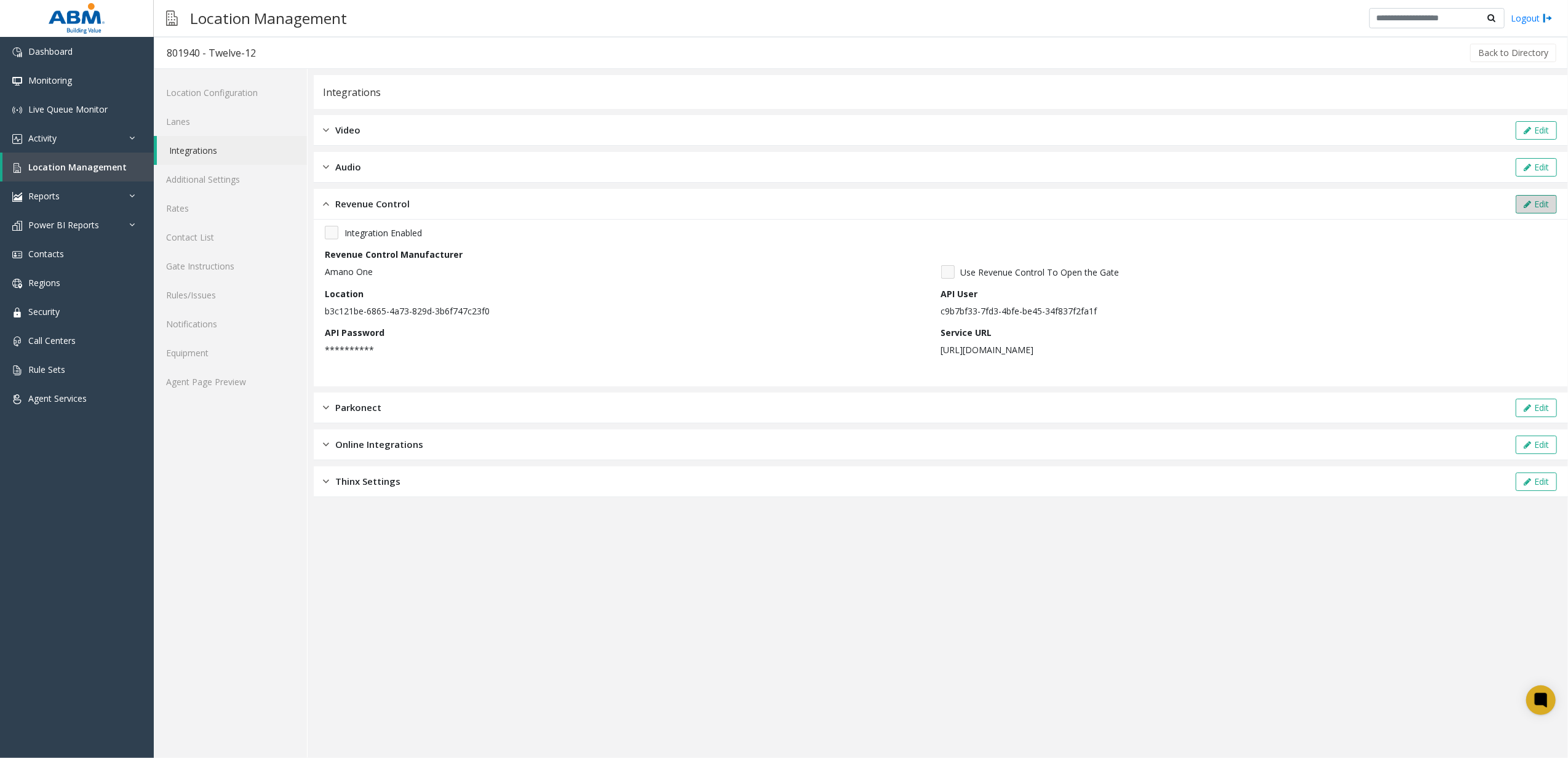
click at [1519, 202] on button "Edit" at bounding box center [1536, 204] width 41 height 18
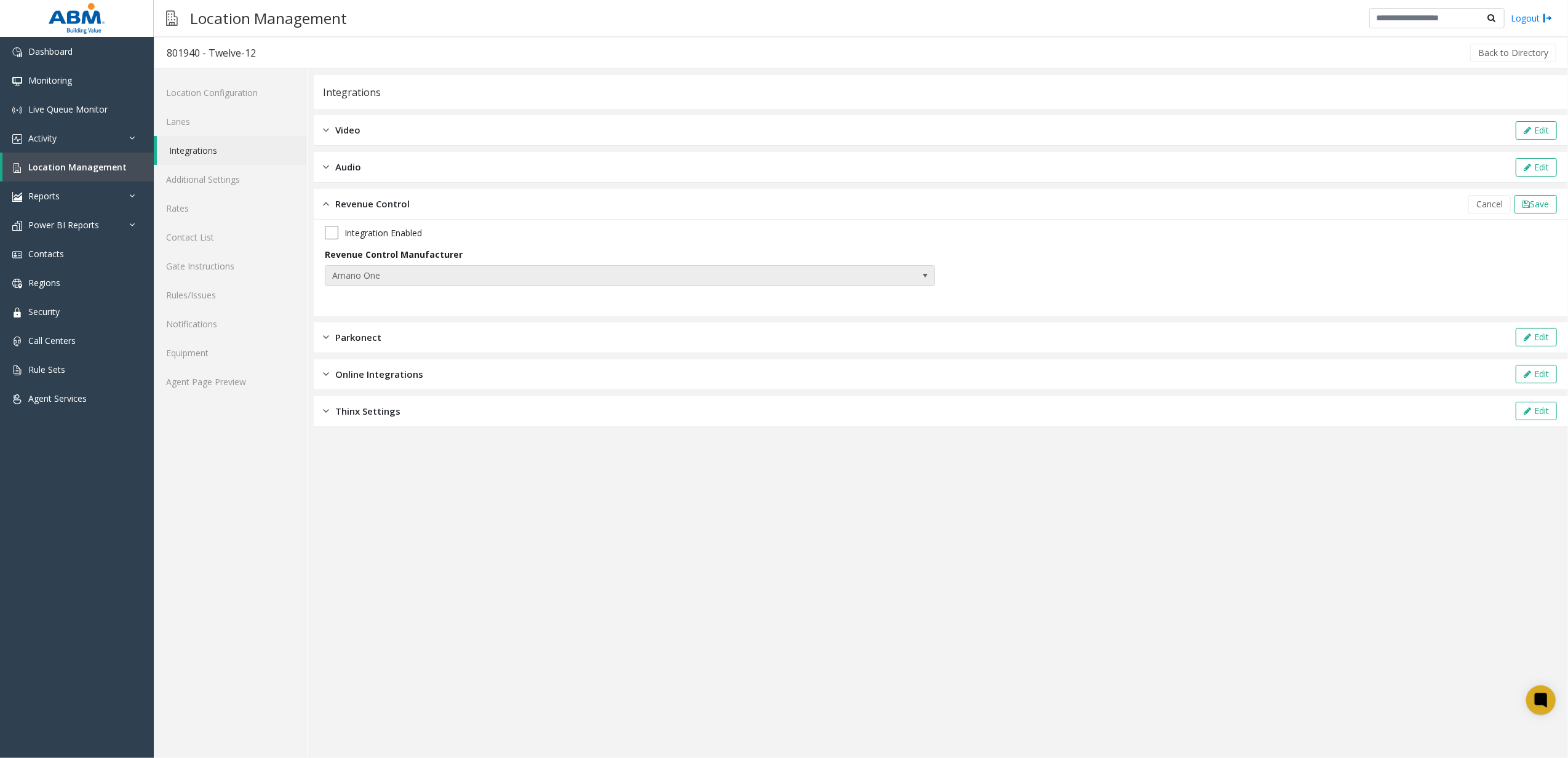
click at [817, 281] on span "Amano One" at bounding box center [630, 276] width 610 height 21
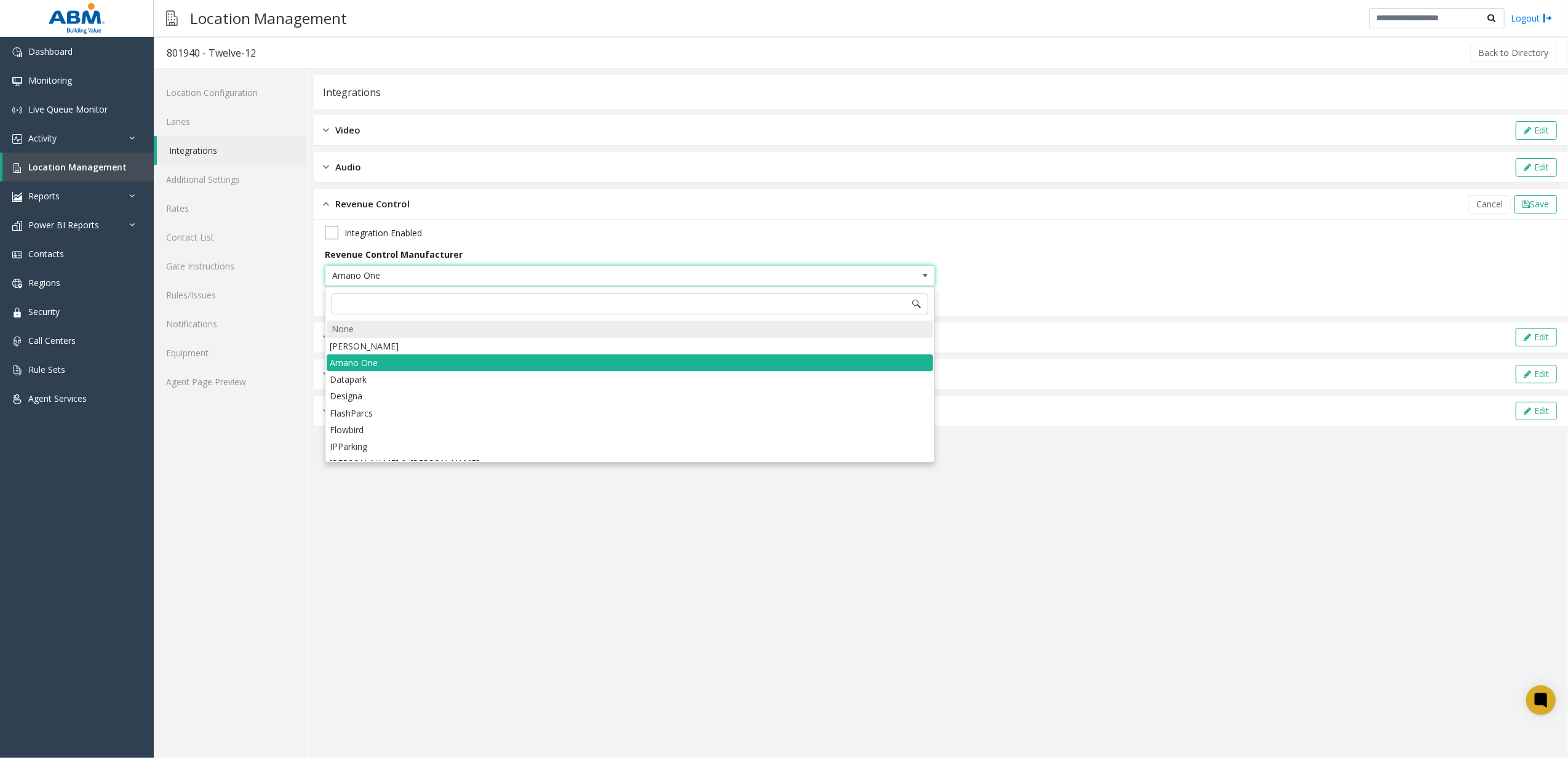
click at [363, 330] on div "None" at bounding box center [630, 329] width 606 height 17
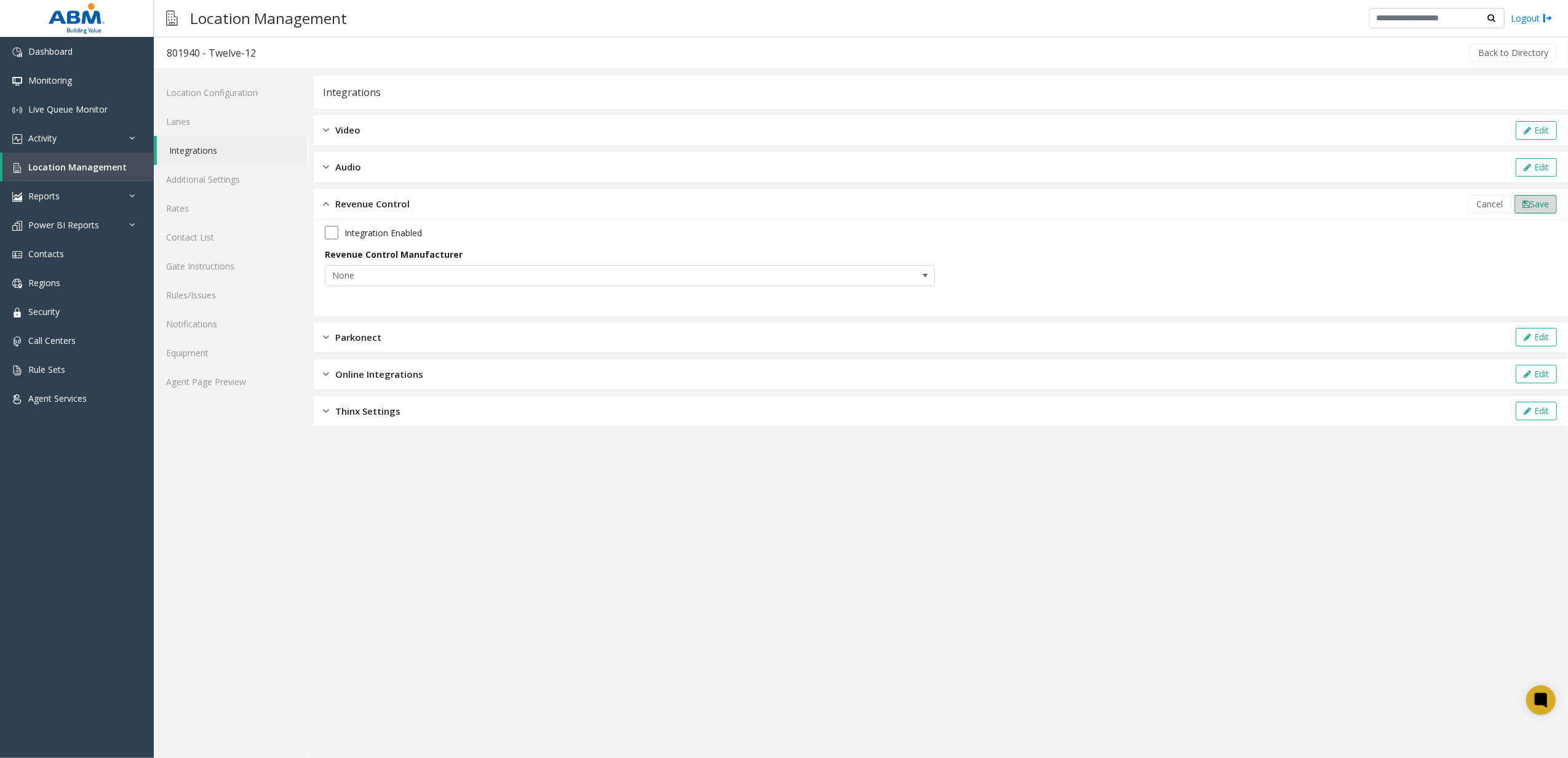
click at [1519, 199] on button "Save" at bounding box center [1535, 204] width 42 height 18
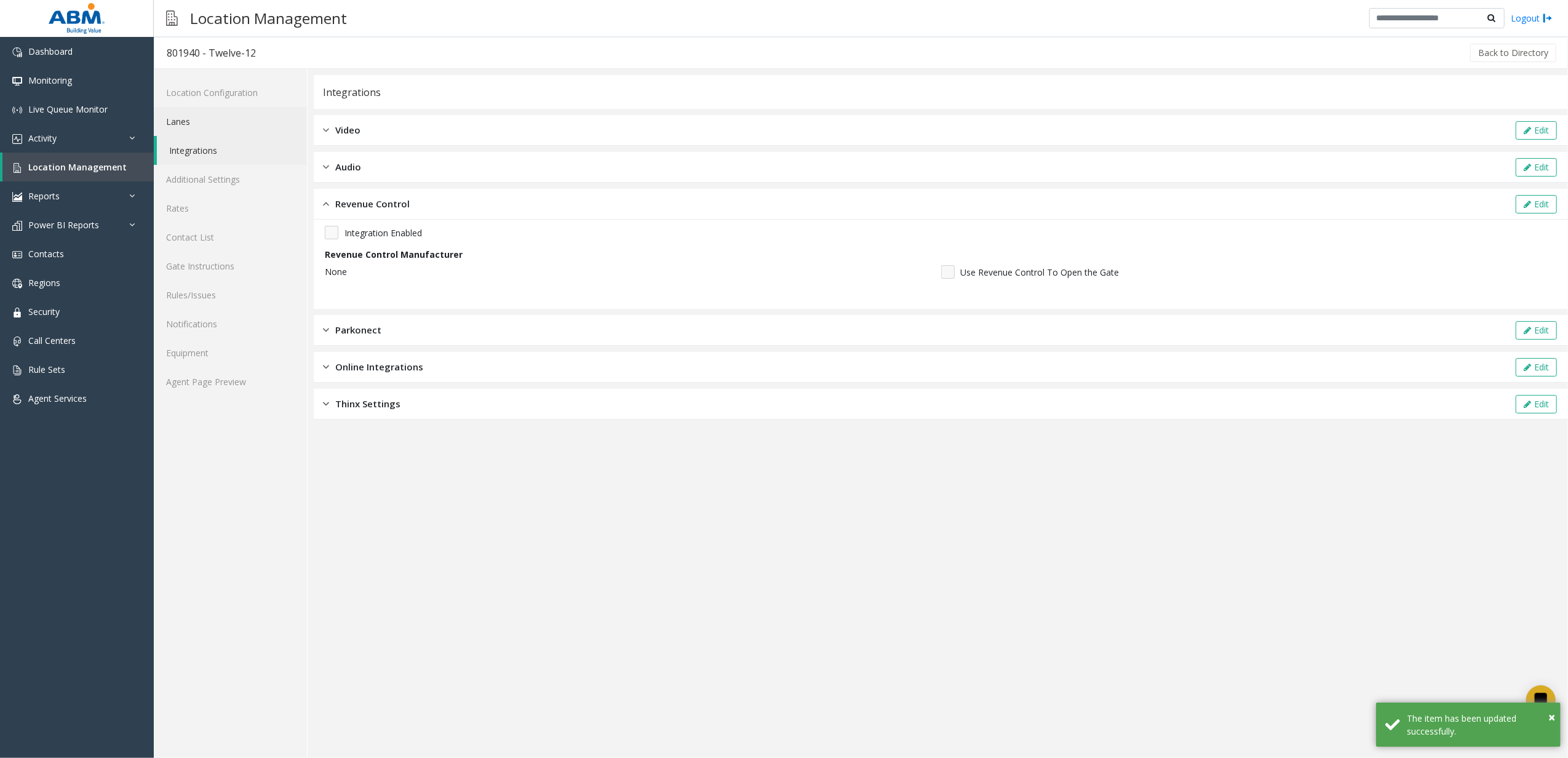
click at [235, 114] on link "Lanes" at bounding box center [230, 121] width 153 height 29
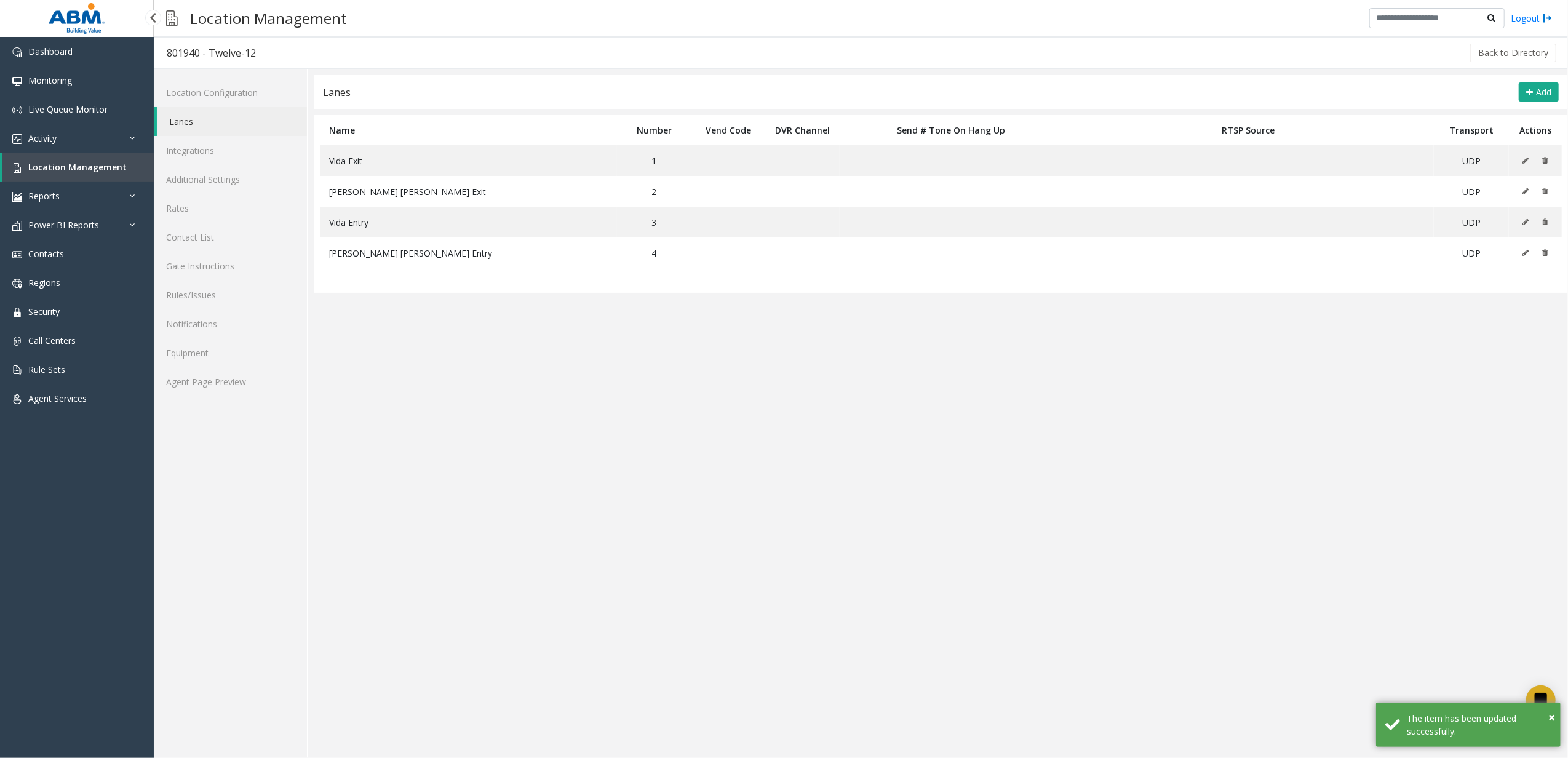
click at [87, 168] on span "Location Management" at bounding box center [77, 167] width 98 height 12
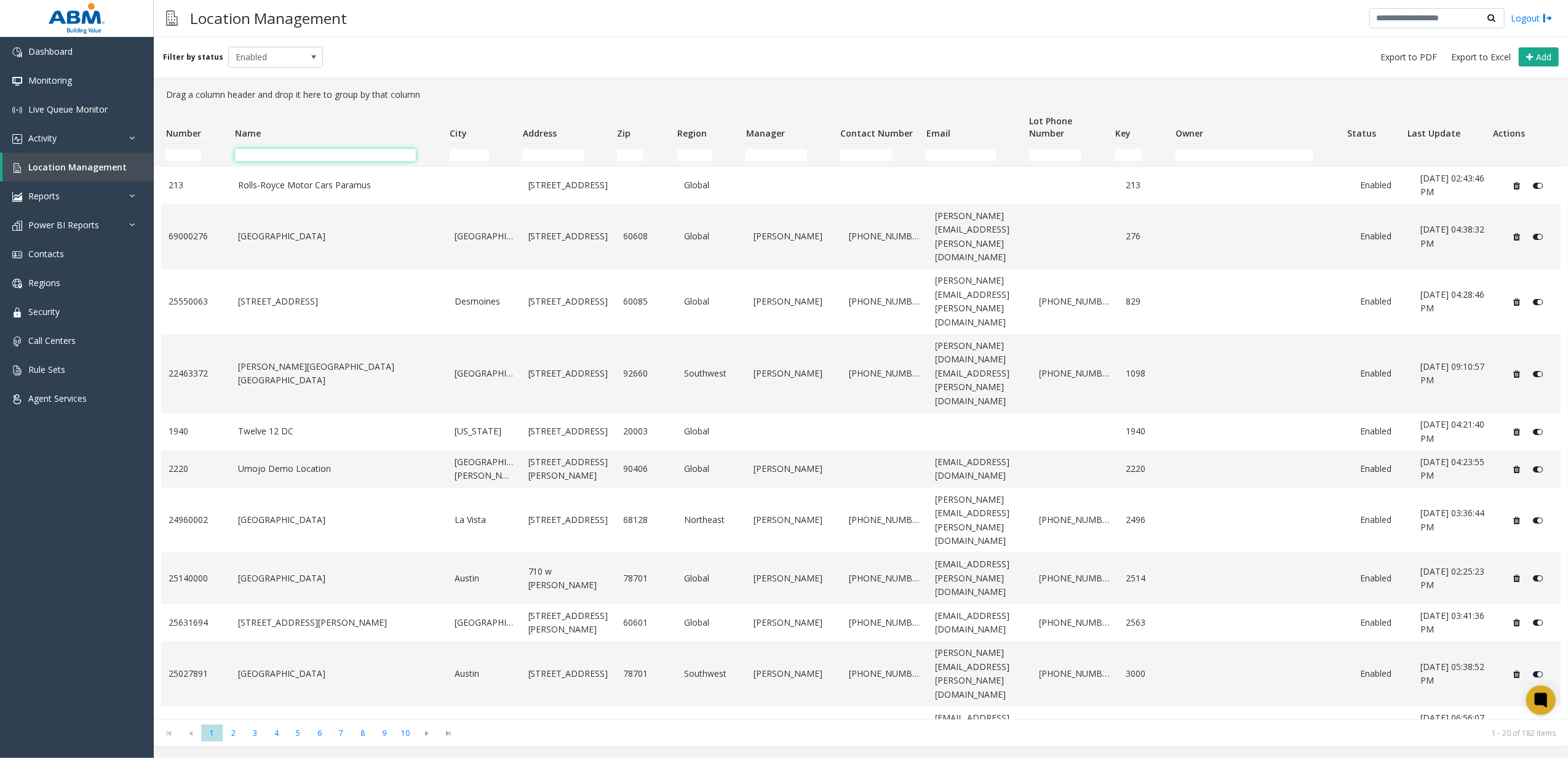
click at [249, 154] on input "Name Filter" at bounding box center [325, 155] width 182 height 13
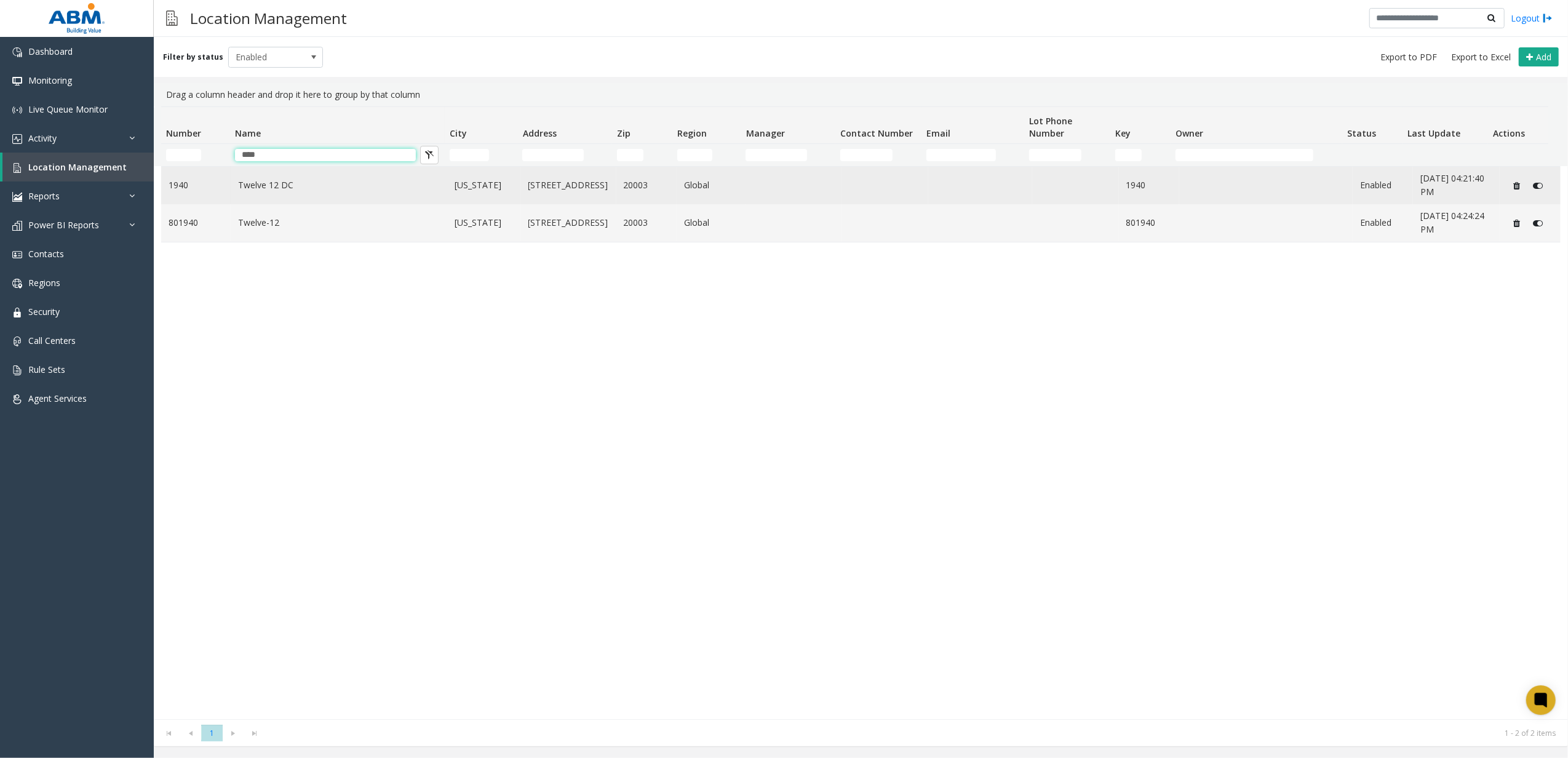
type input "****"
click at [239, 169] on td "Twelve 12 DC" at bounding box center [339, 185] width 216 height 38
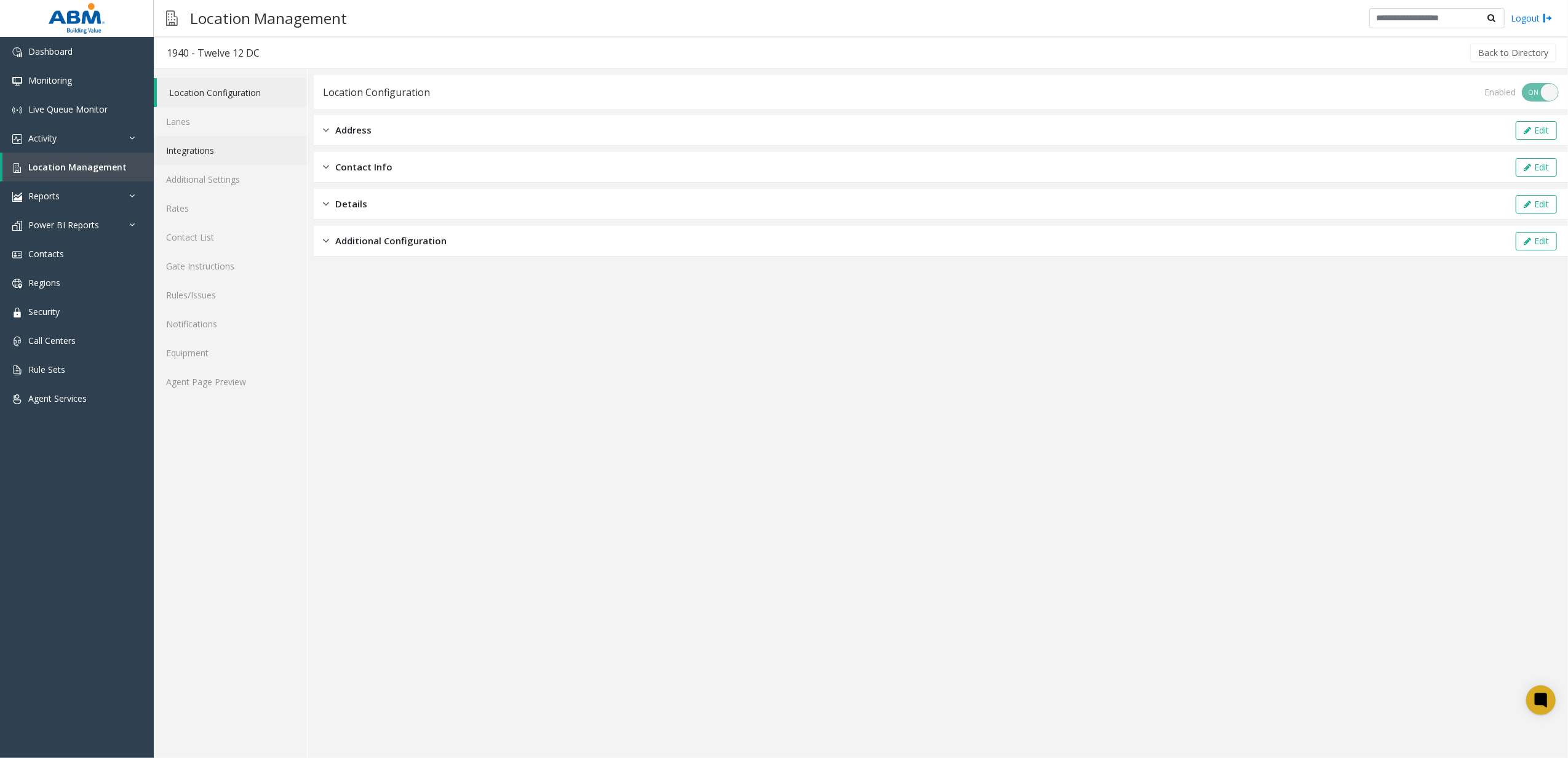
click at [237, 151] on link "Integrations" at bounding box center [230, 150] width 153 height 29
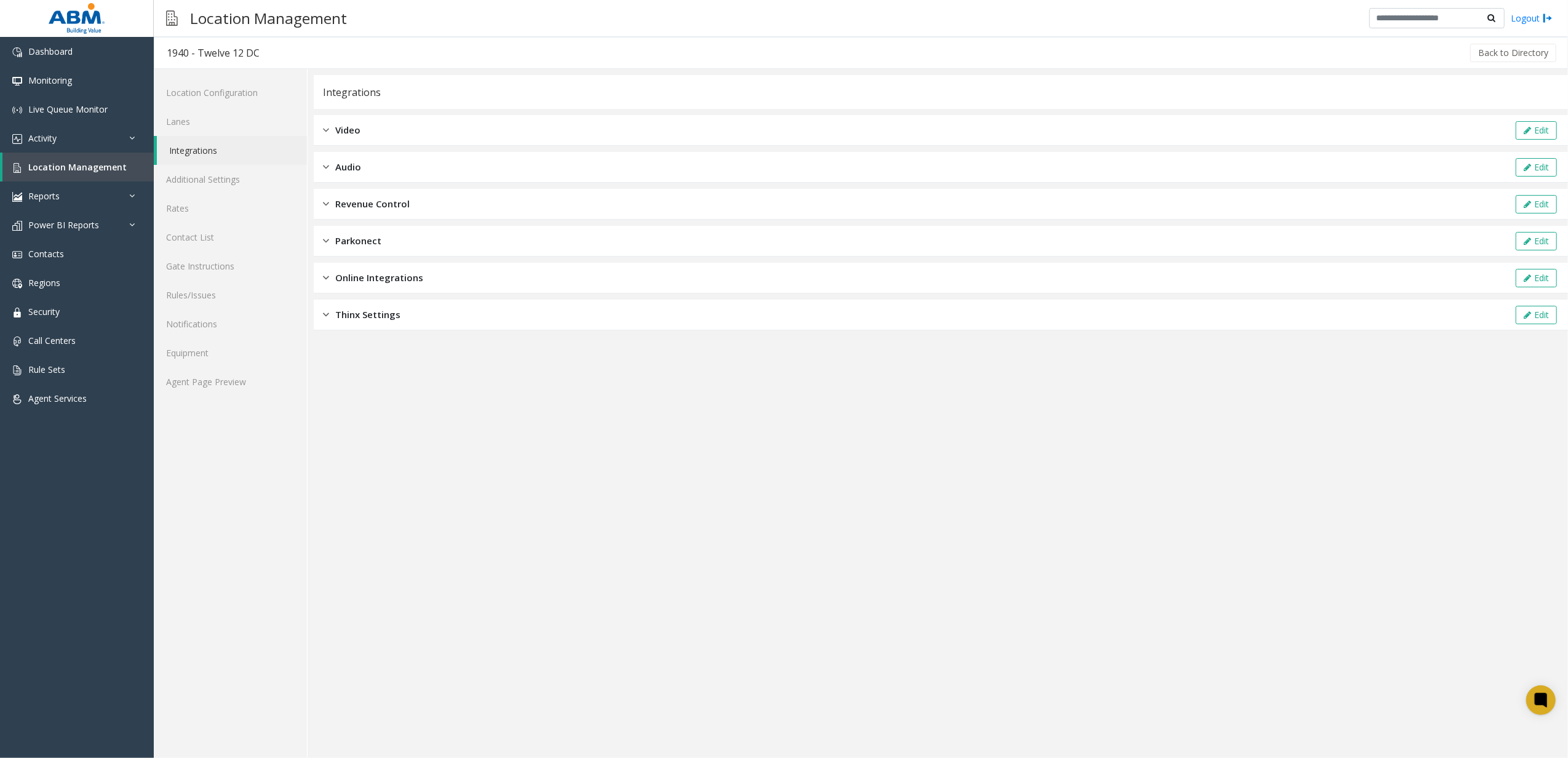
click at [393, 281] on span "Online Integrations" at bounding box center [378, 277] width 88 height 14
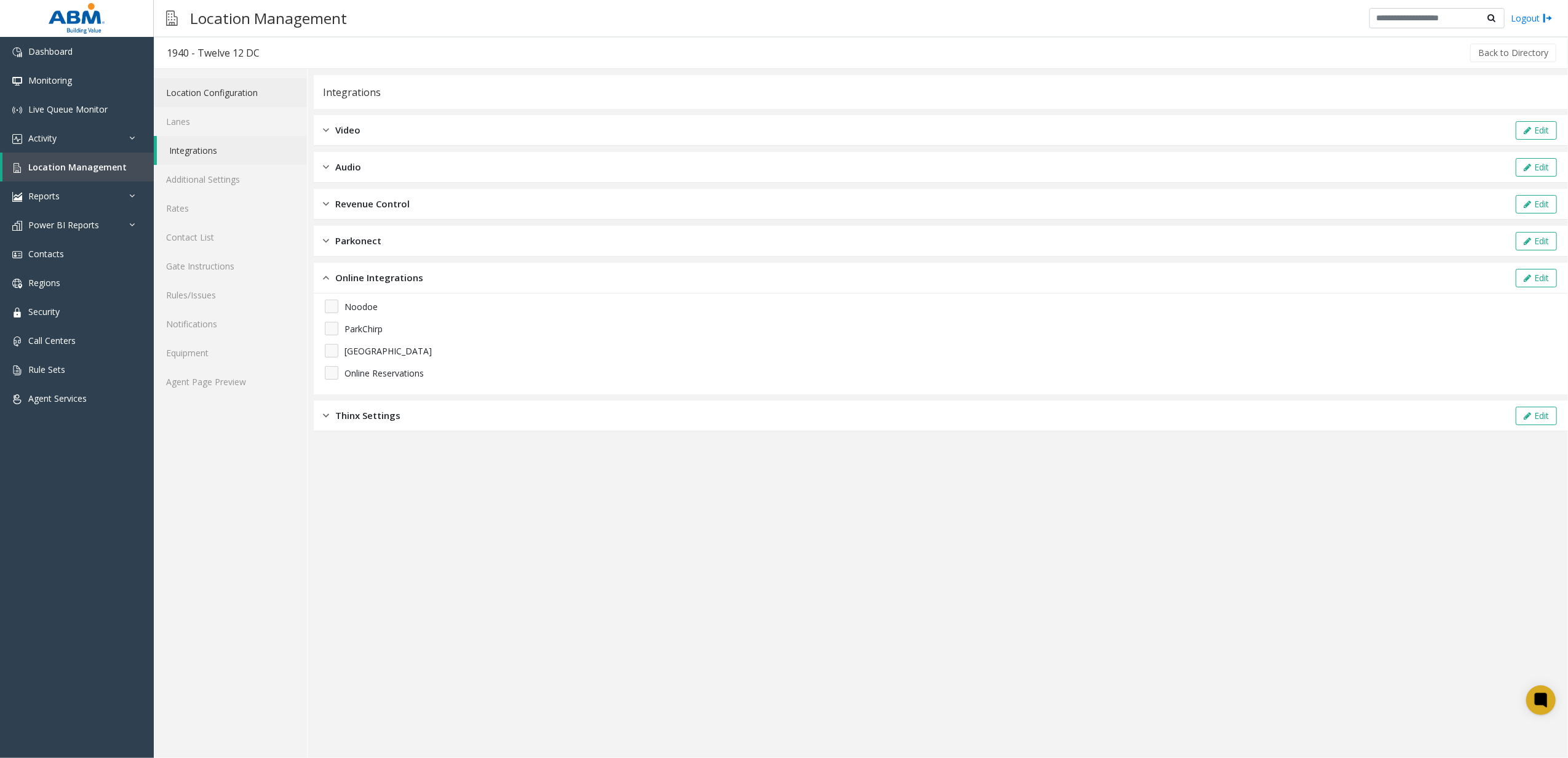
click at [226, 92] on link "Location Configuration" at bounding box center [230, 92] width 153 height 29
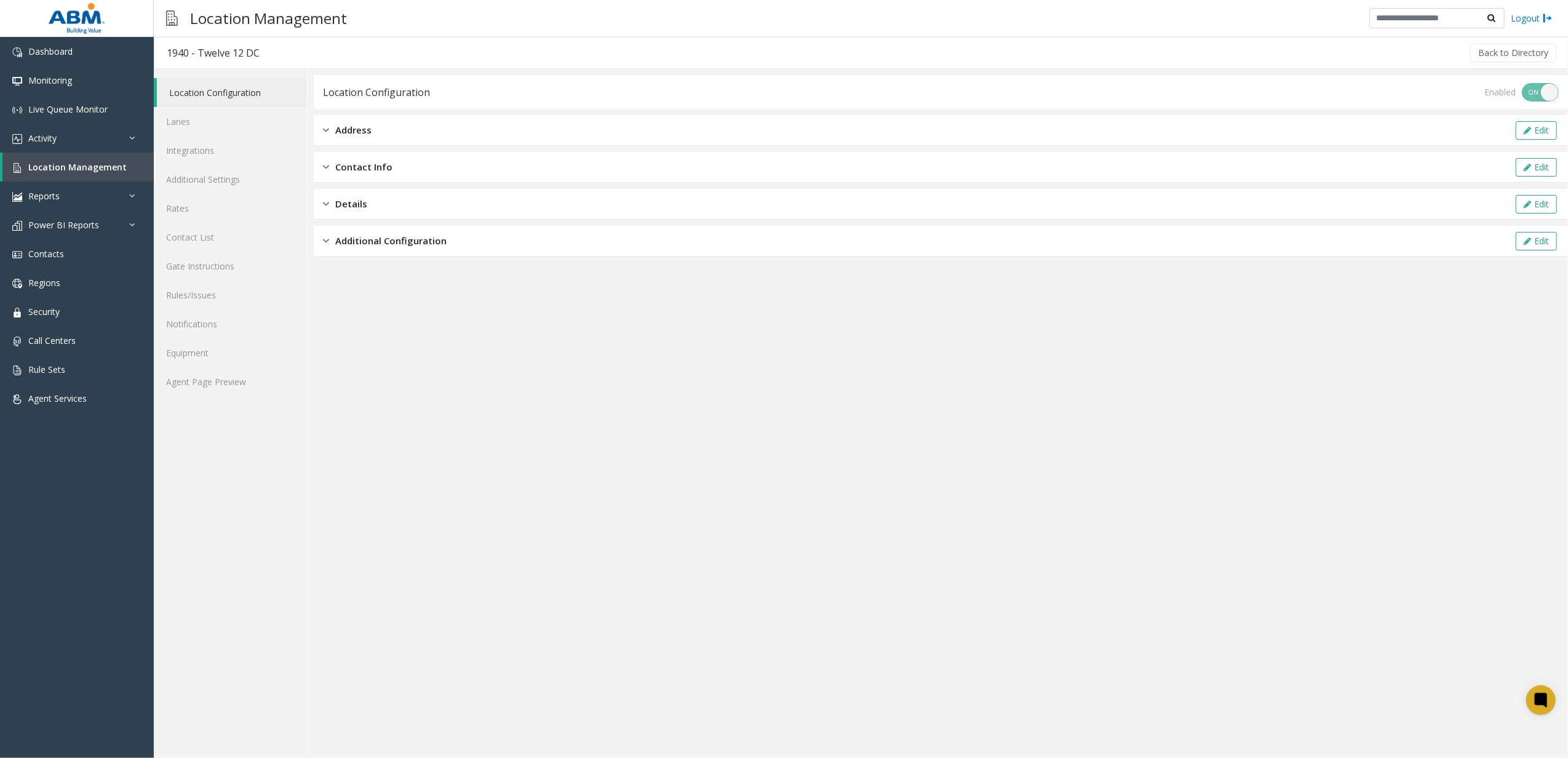
click at [387, 249] on div "Additional Configuration Edit" at bounding box center [941, 241] width 1254 height 31
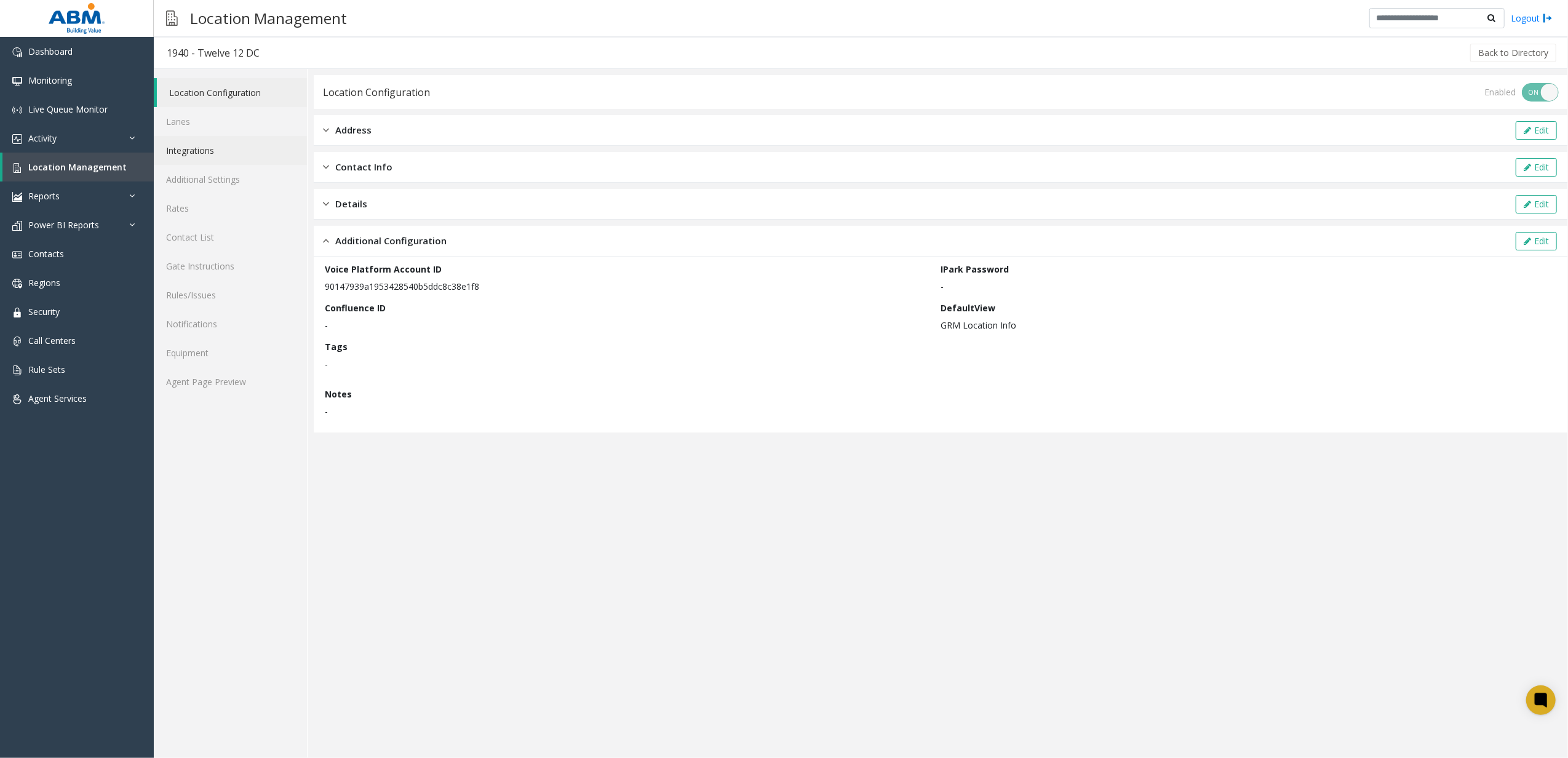
click at [230, 156] on link "Integrations" at bounding box center [230, 150] width 153 height 29
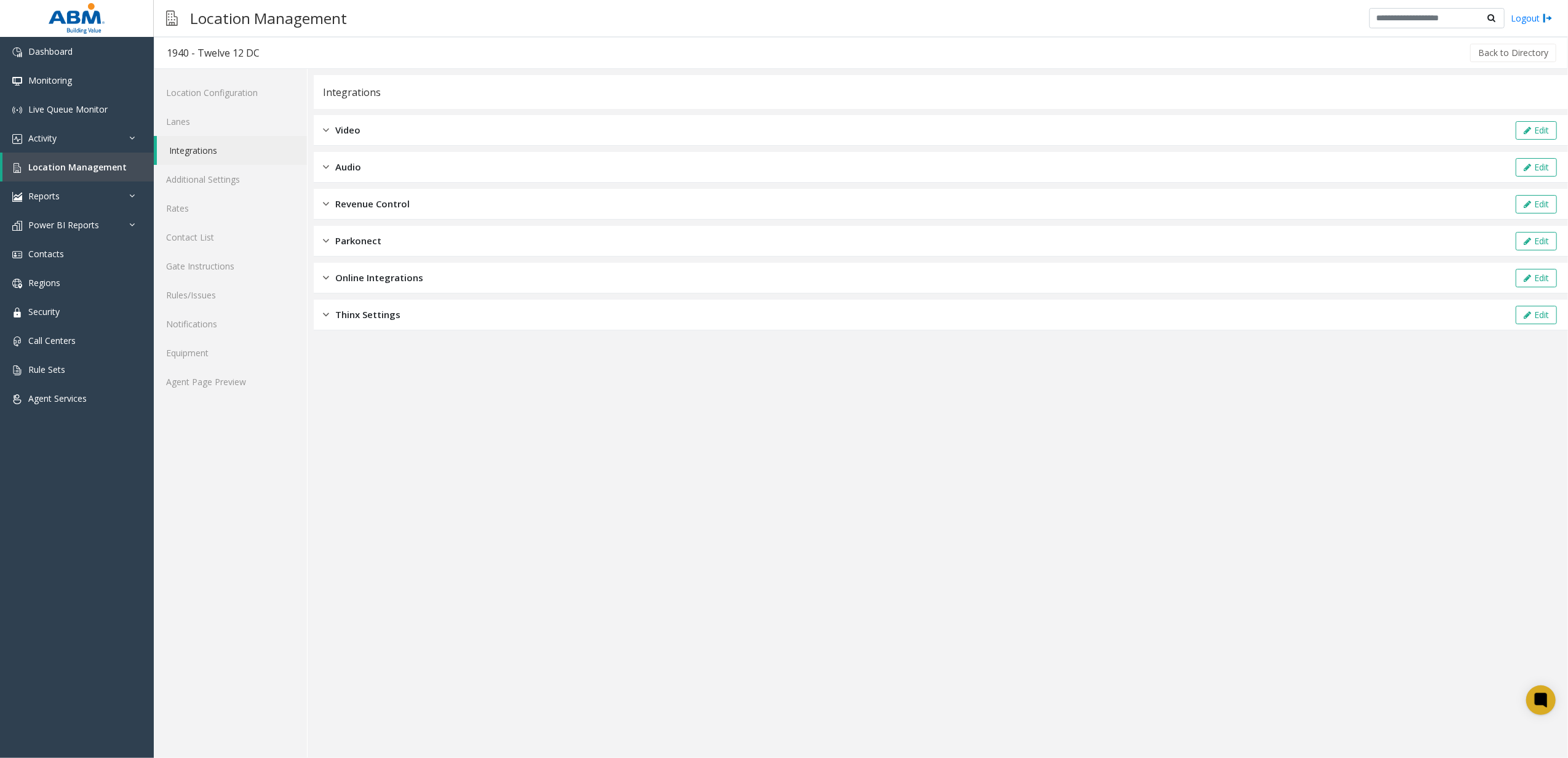
click at [380, 200] on span "Revenue Control" at bounding box center [371, 204] width 74 height 14
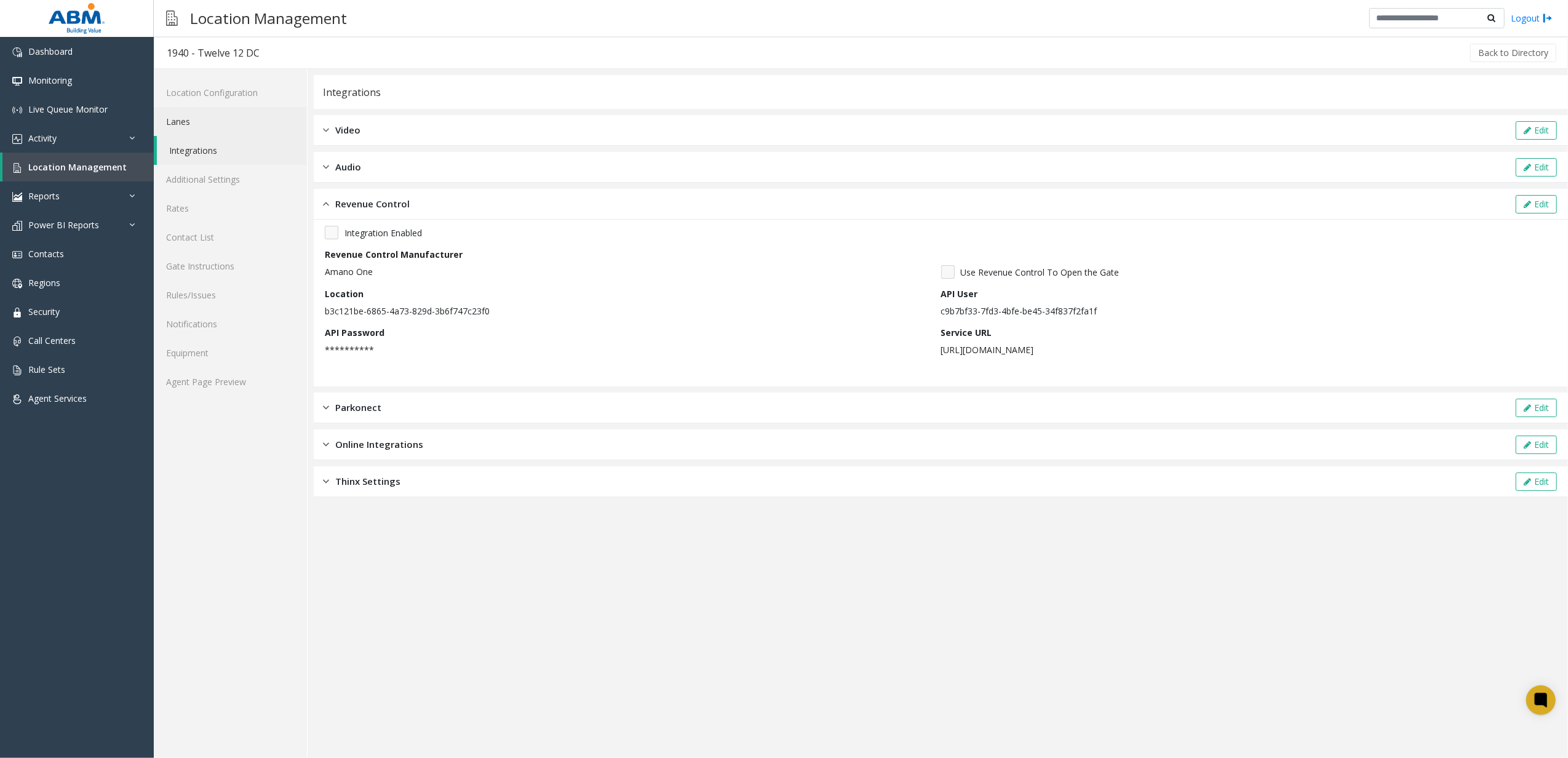
click at [224, 119] on link "Lanes" at bounding box center [230, 121] width 153 height 29
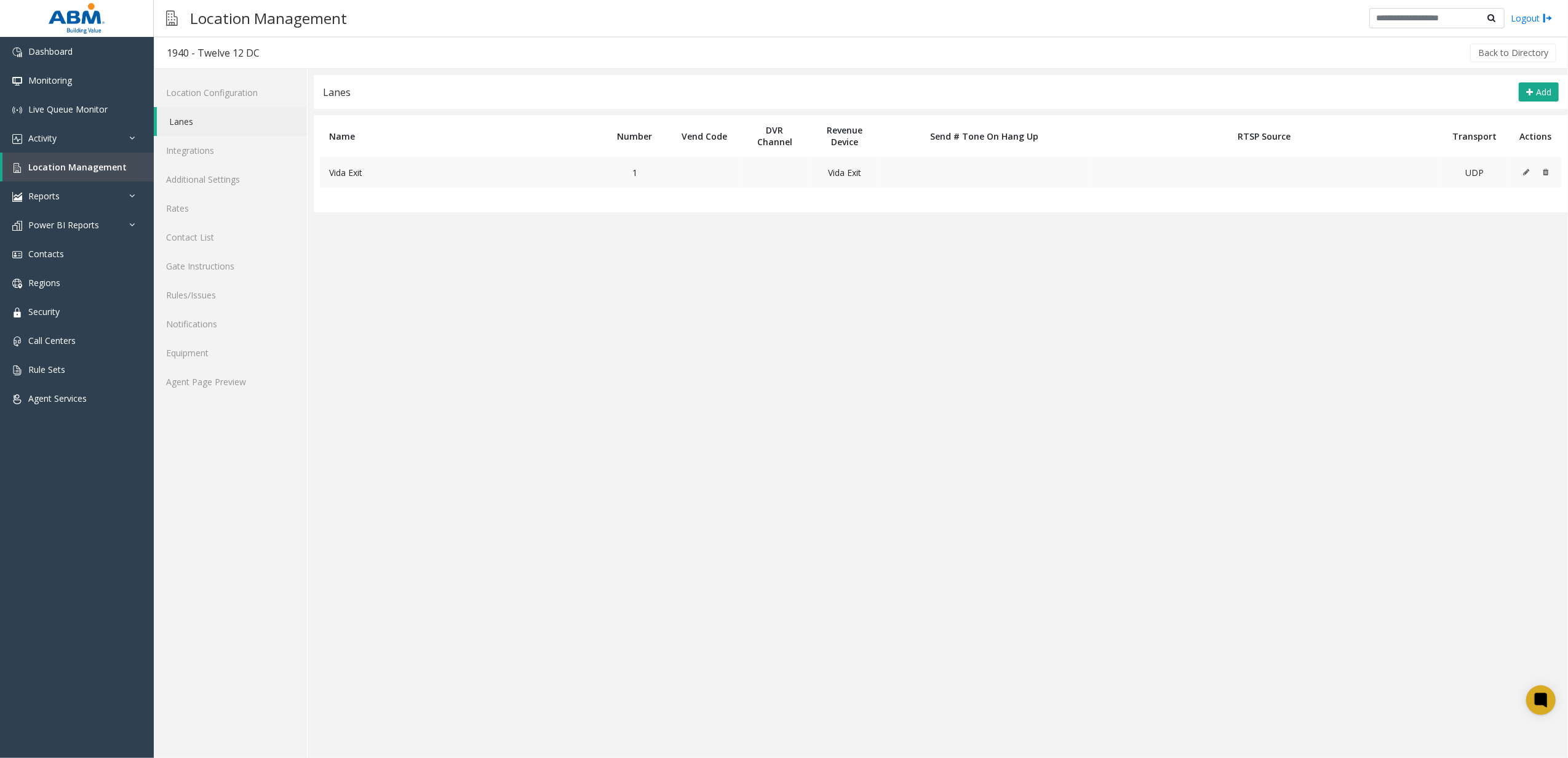
click at [1519, 171] on td at bounding box center [1535, 172] width 52 height 31
click at [1524, 171] on icon at bounding box center [1526, 172] width 6 height 8
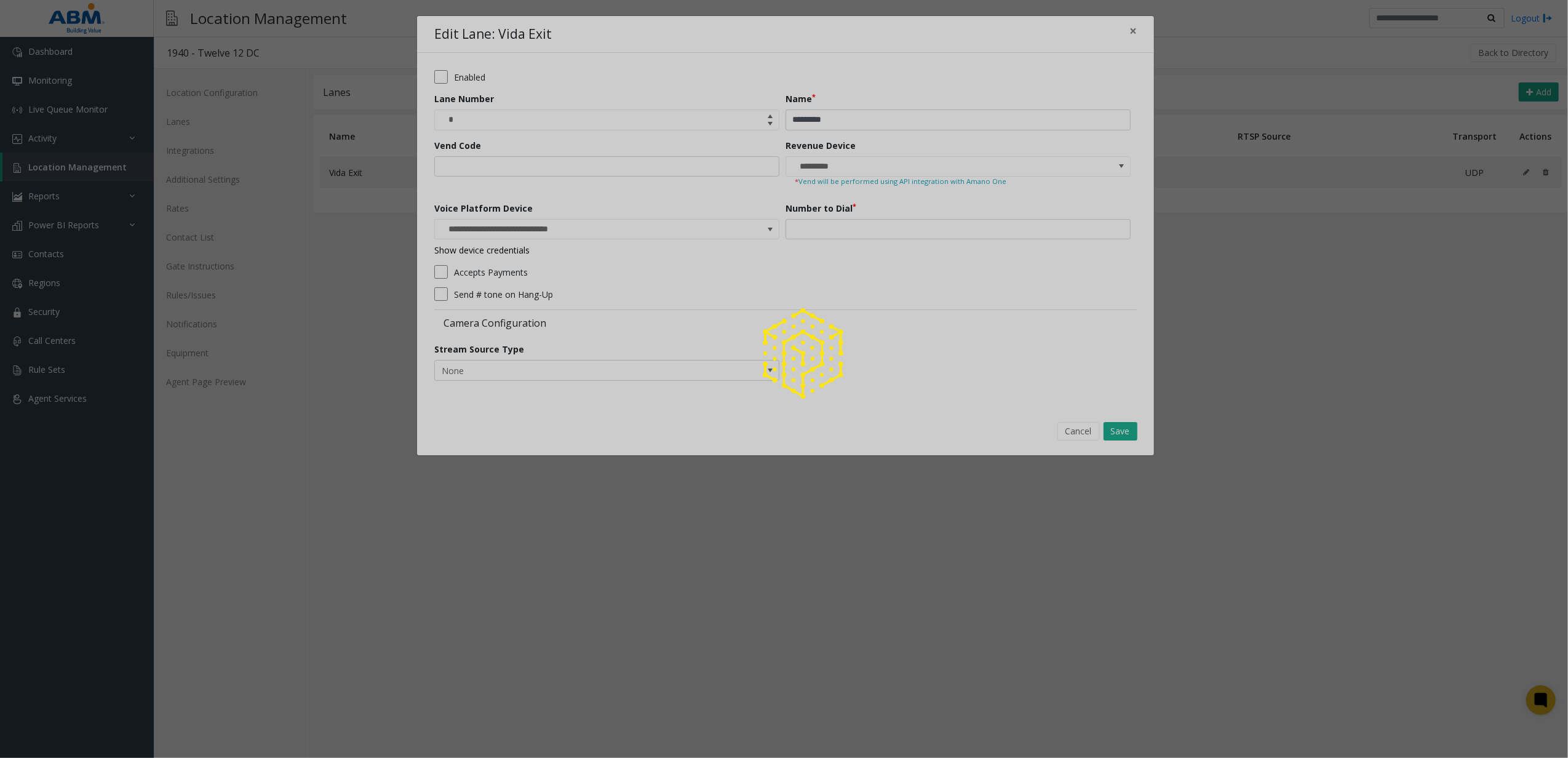
type input "**********"
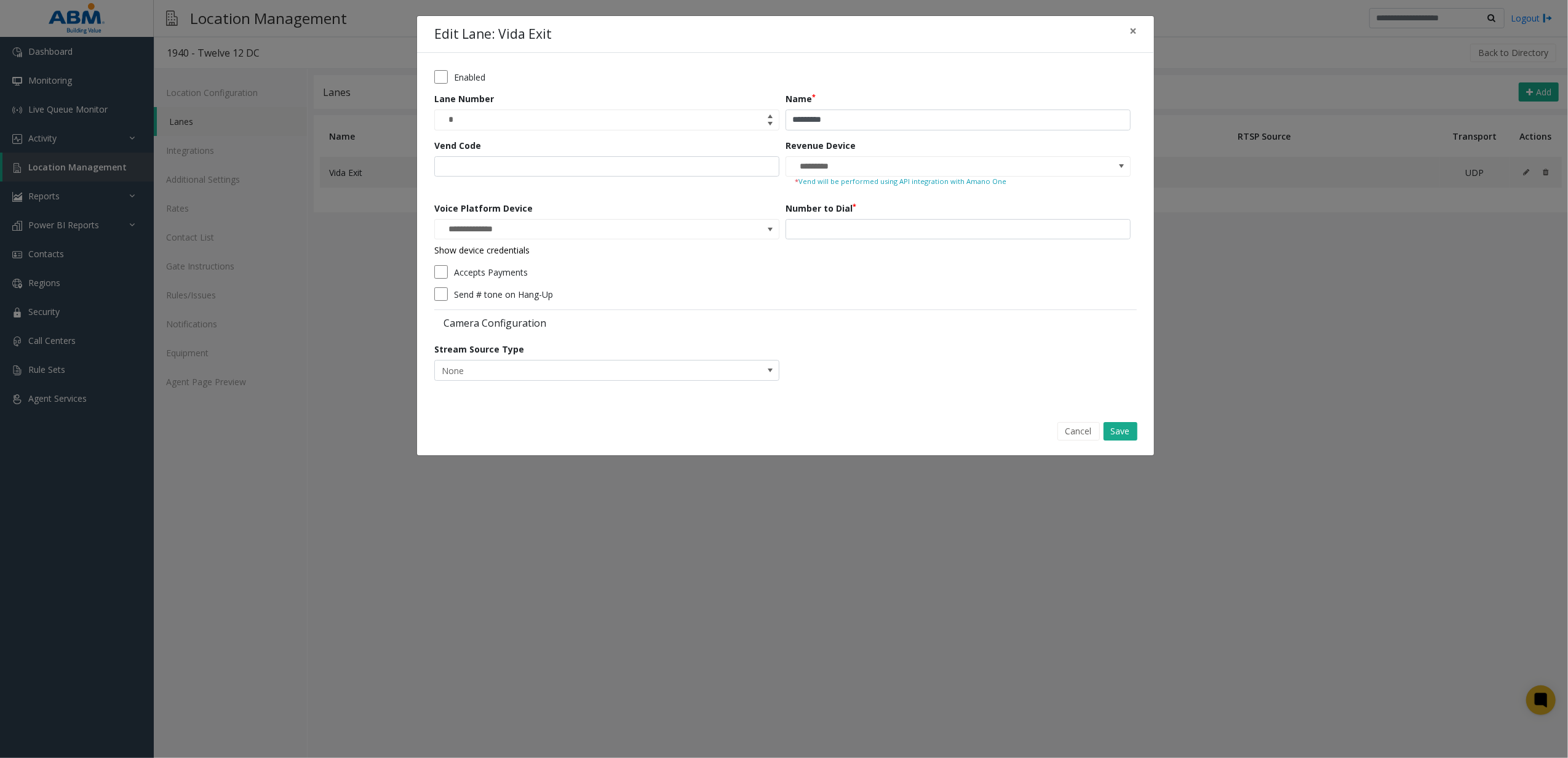
click at [518, 250] on link "Show device credentials" at bounding box center [481, 250] width 95 height 12
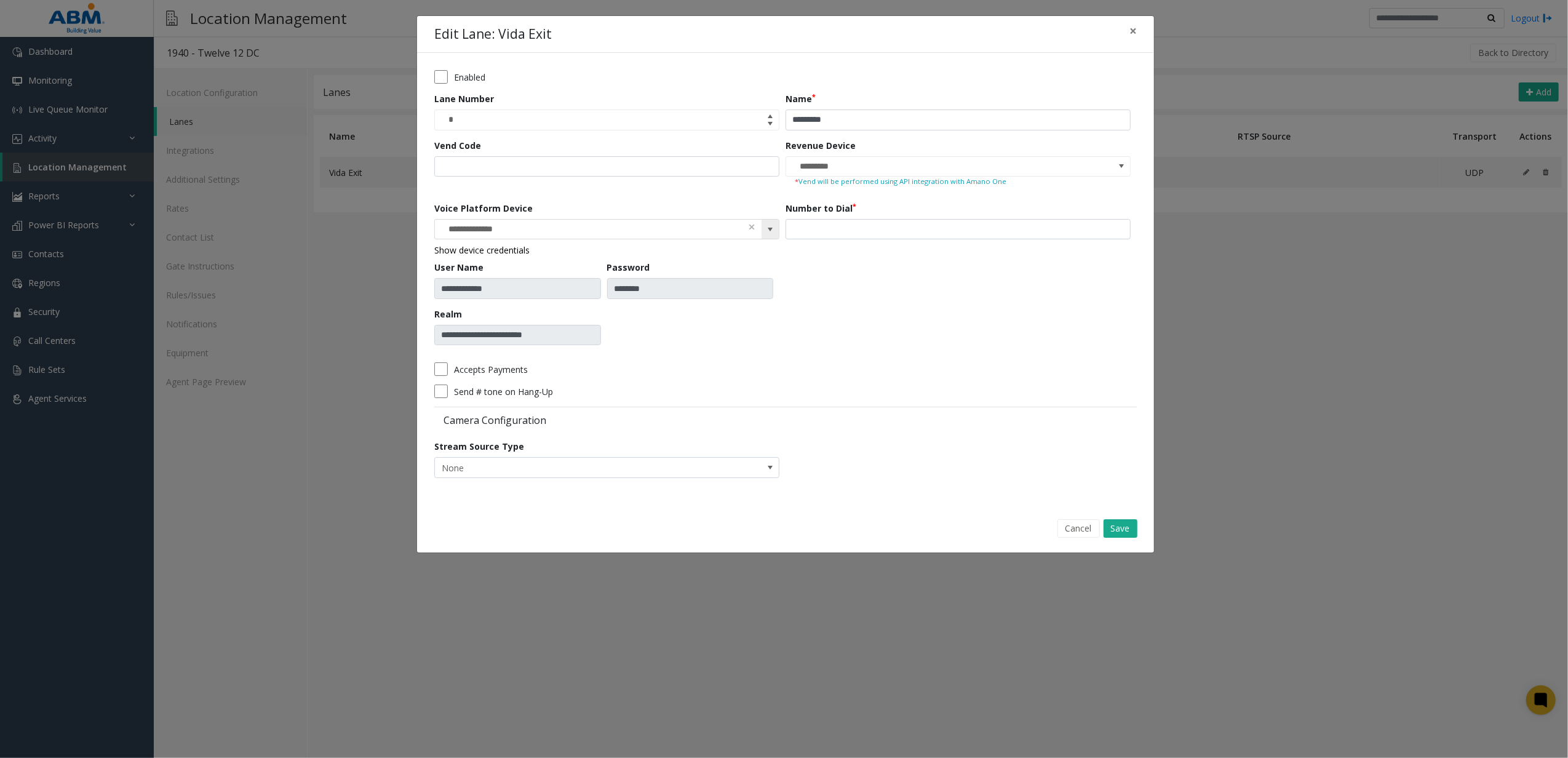
click at [608, 222] on input "**********" at bounding box center [572, 229] width 275 height 19
click at [749, 225] on span at bounding box center [751, 227] width 9 height 13
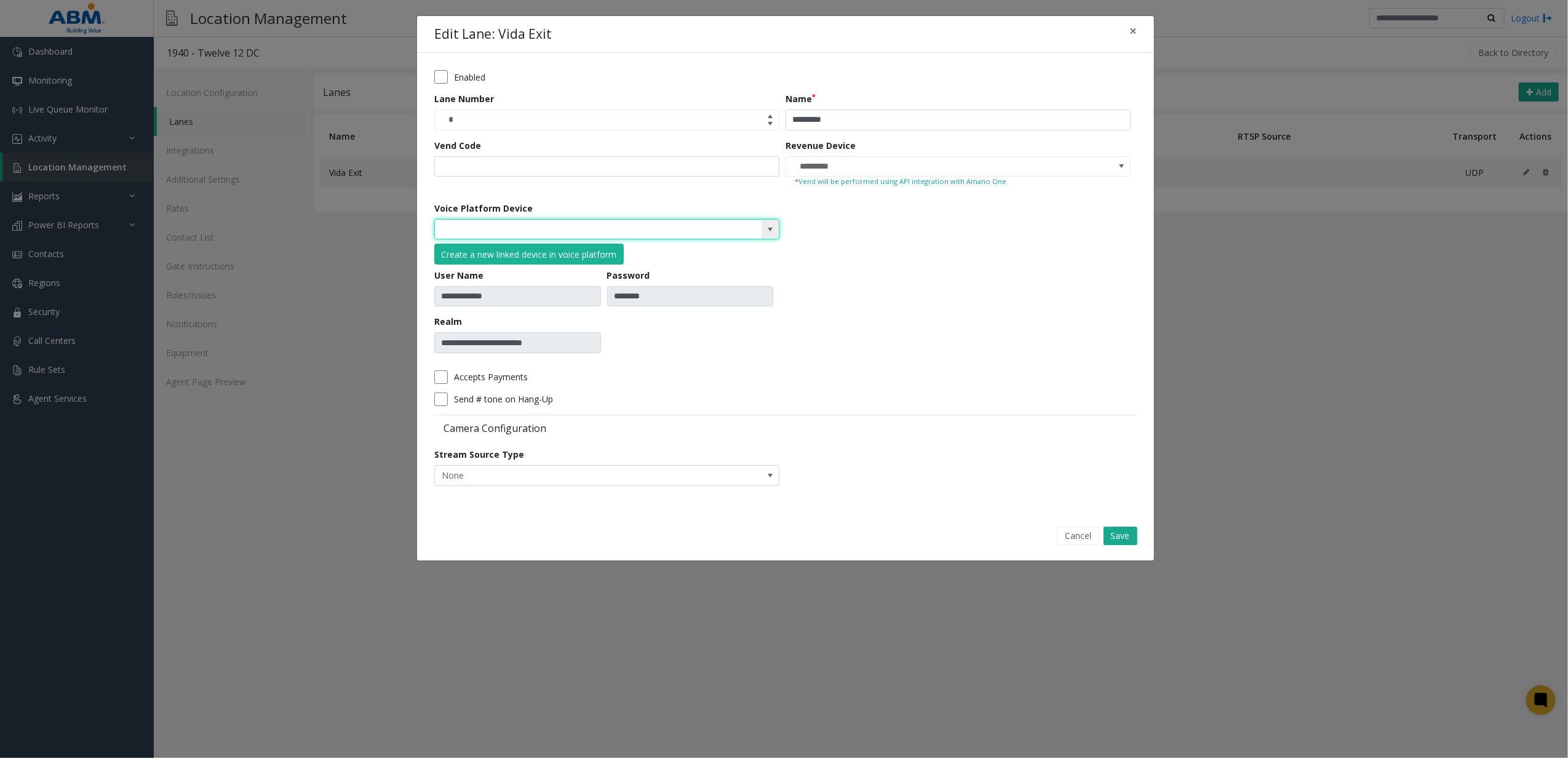
click at [804, 281] on form "**********" at bounding box center [785, 282] width 702 height 424
click at [1113, 525] on div "Cancel Save" at bounding box center [785, 536] width 720 height 32
click at [1115, 528] on button "Save" at bounding box center [1120, 535] width 34 height 18
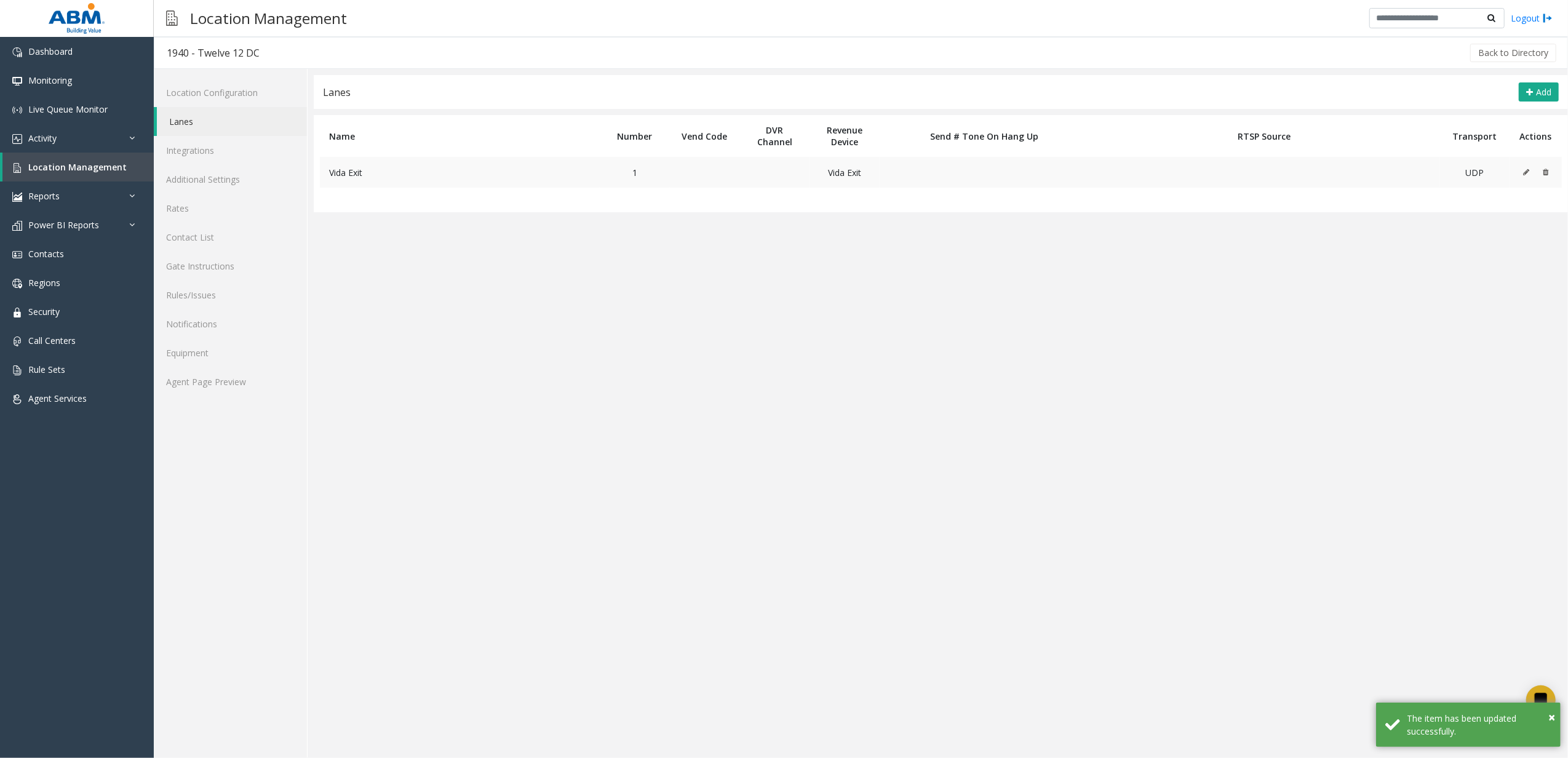
click at [1530, 171] on button at bounding box center [1530, 171] width 13 height 18
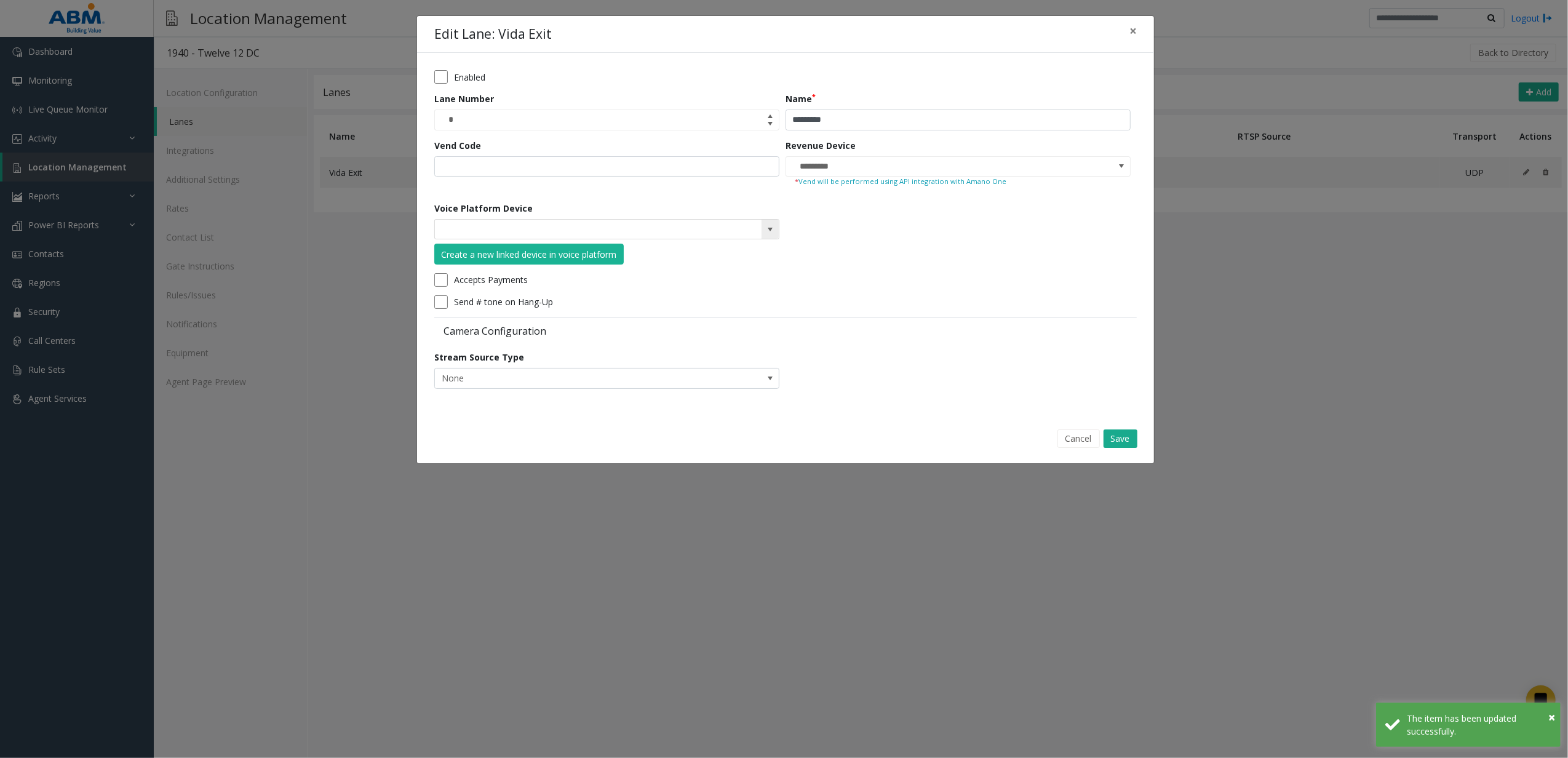
click at [773, 228] on span at bounding box center [770, 229] width 10 height 10
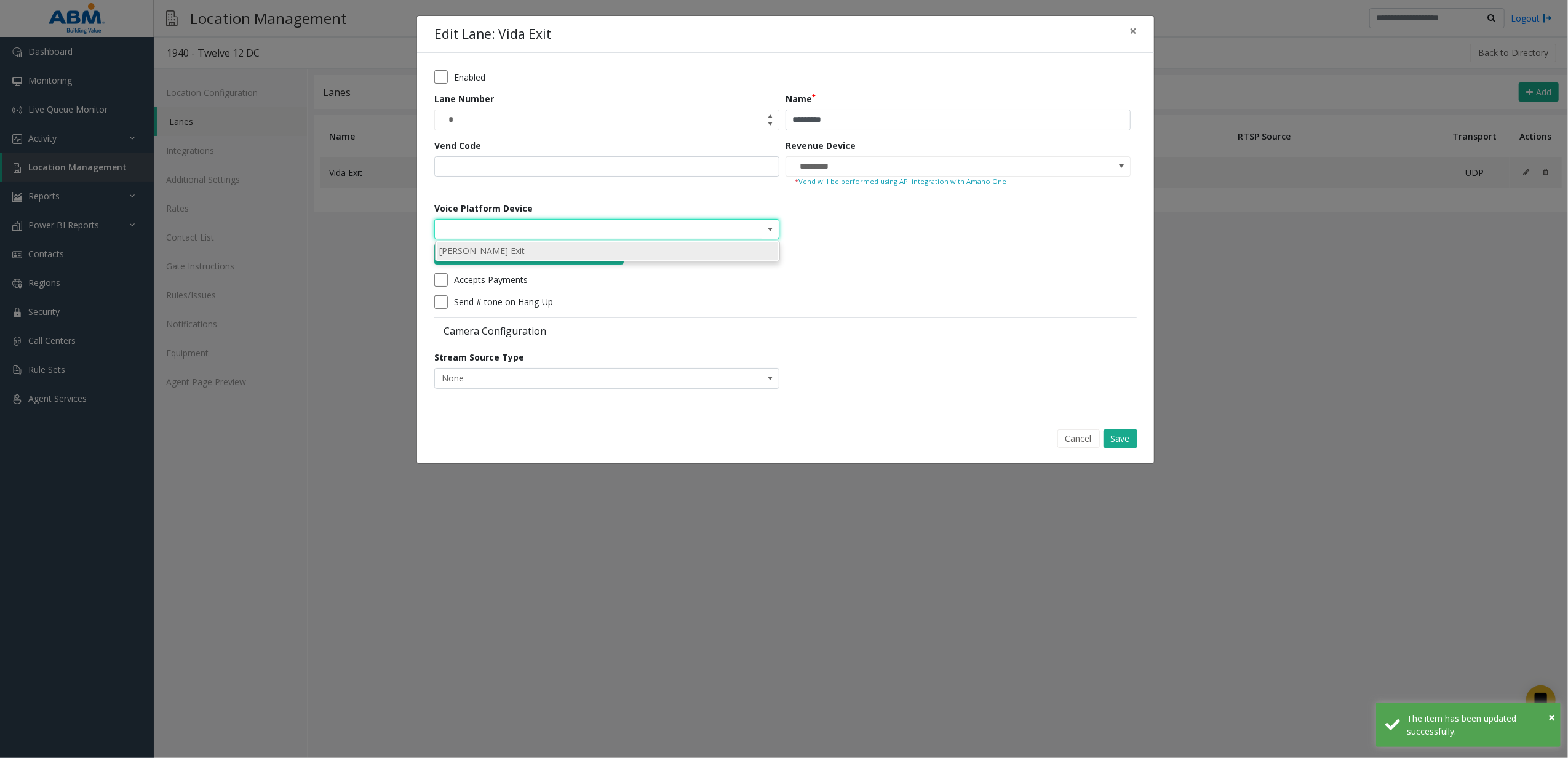
click at [595, 257] on li "[PERSON_NAME] Exit" at bounding box center [607, 250] width 341 height 16
type input "**********"
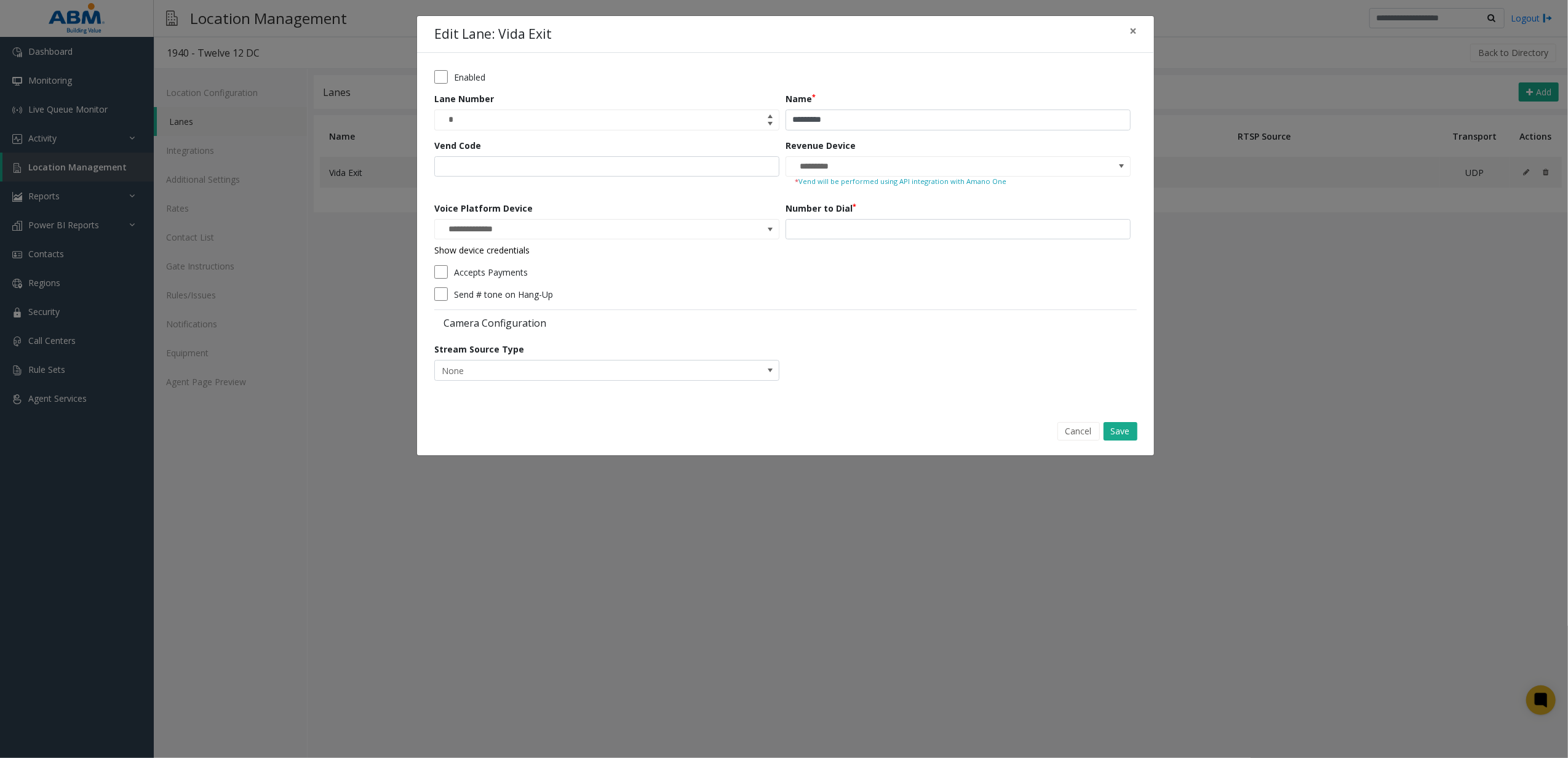
click at [1125, 422] on div "Cancel Save" at bounding box center [785, 431] width 720 height 32
click at [1122, 432] on button "Save" at bounding box center [1120, 431] width 34 height 18
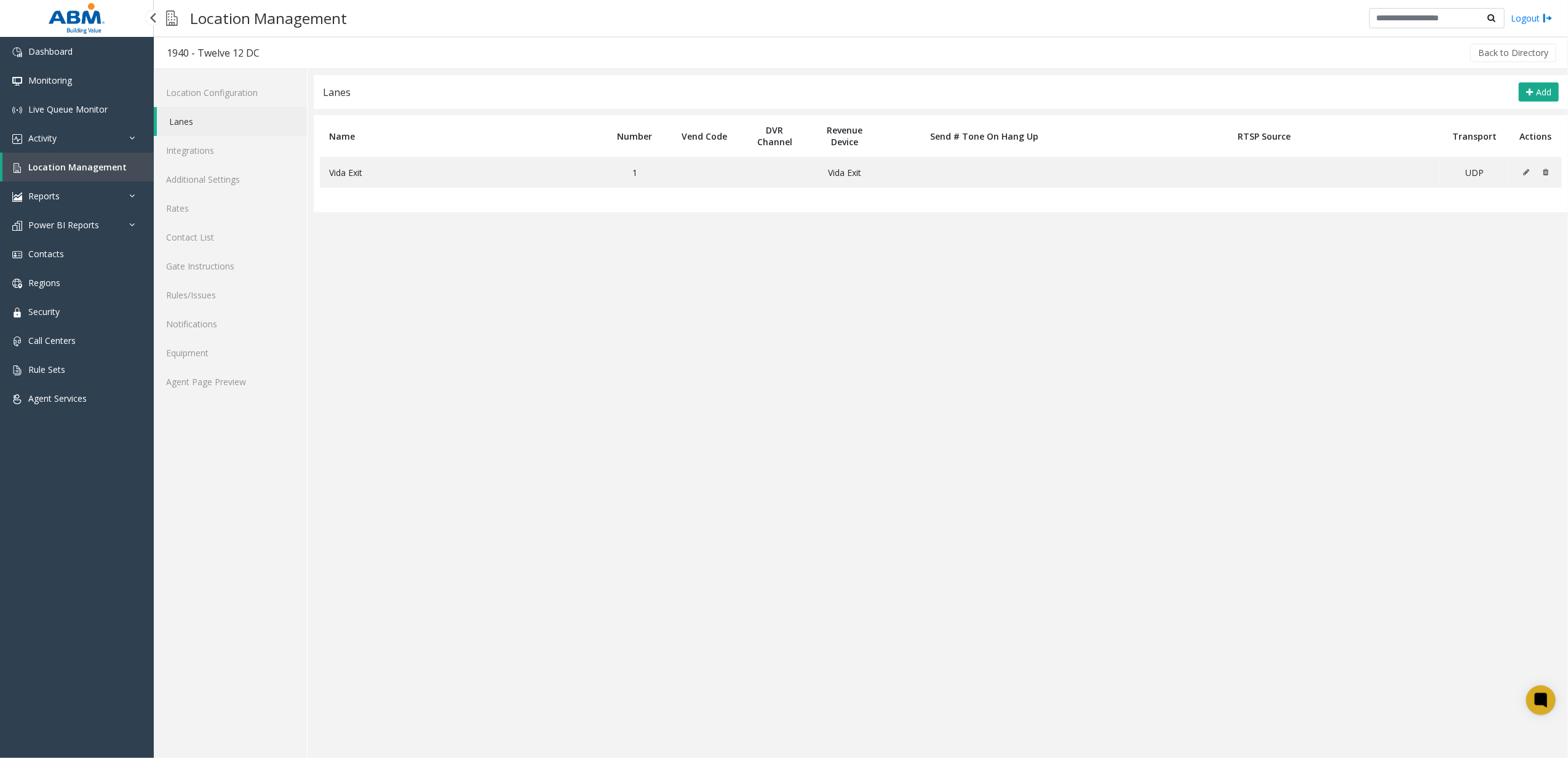
click at [79, 159] on link "Location Management" at bounding box center [78, 167] width 151 height 29
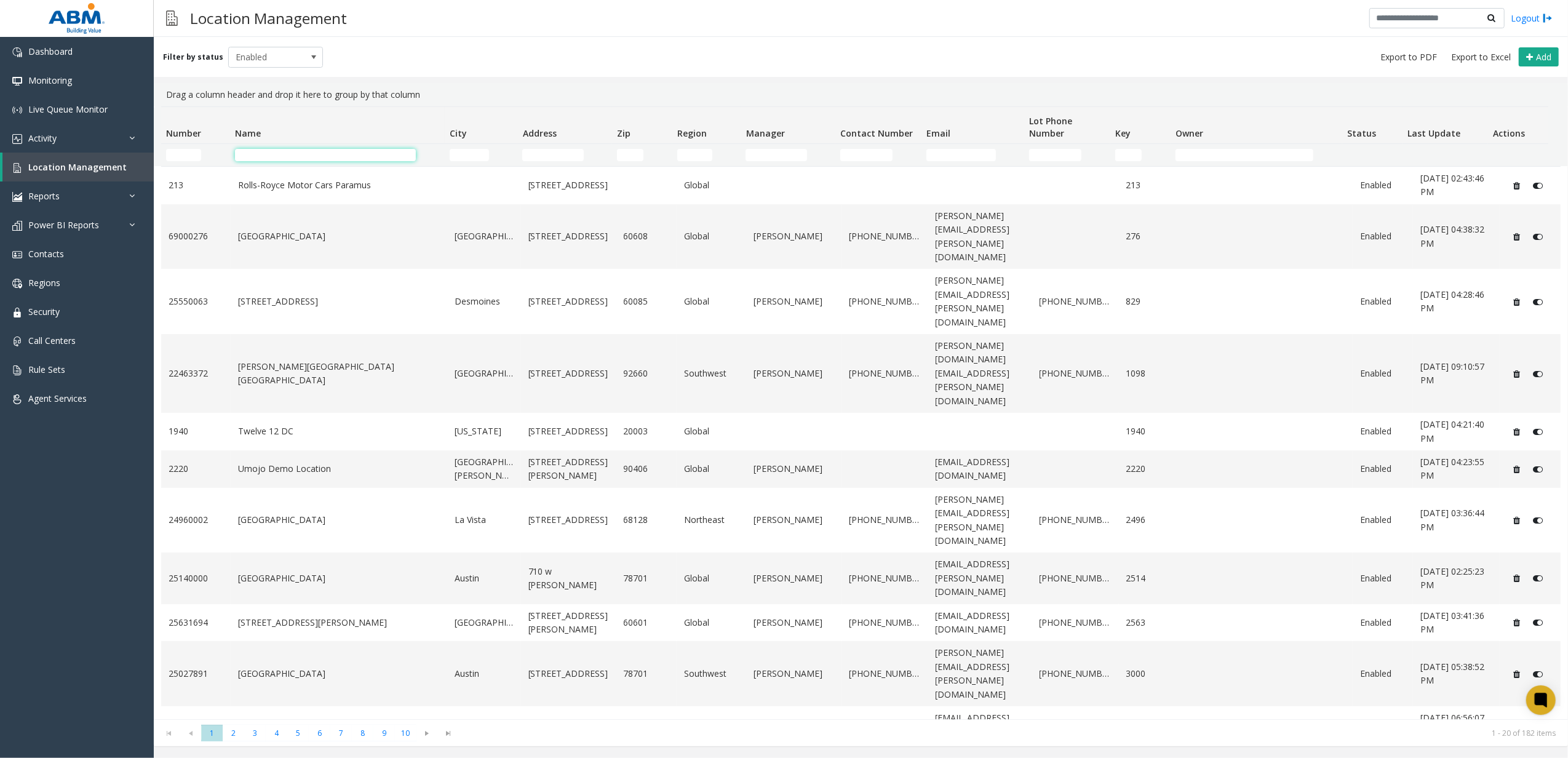
click at [275, 151] on input "Name Filter" at bounding box center [325, 155] width 182 height 13
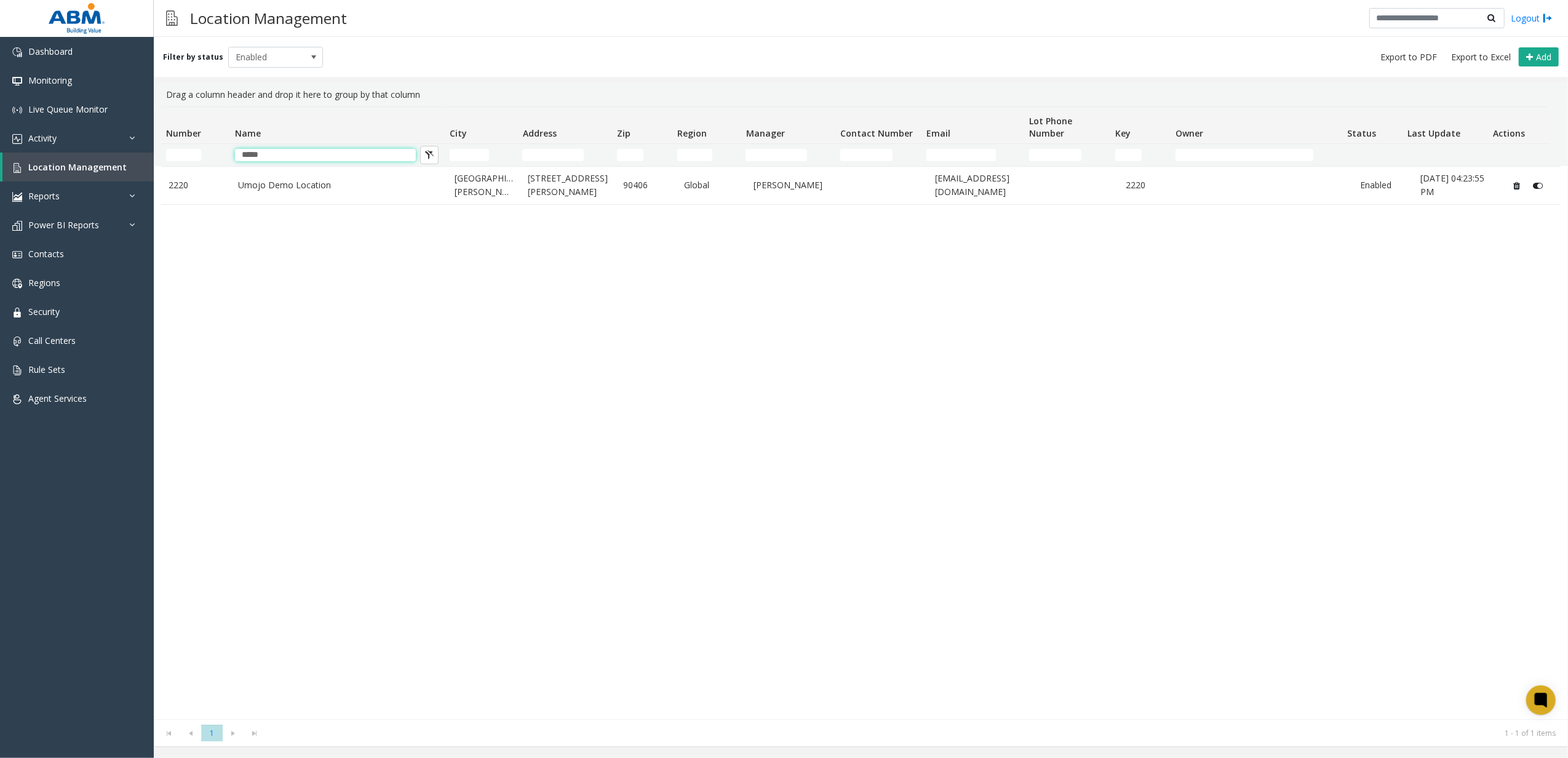
type input "*****"
click at [234, 233] on div "2220 Umojo Demo Location [GEOGRAPHIC_DATA][PERSON_NAME] [STREET_ADDRESS][PERSON…" at bounding box center [861, 442] width 1400 height 553
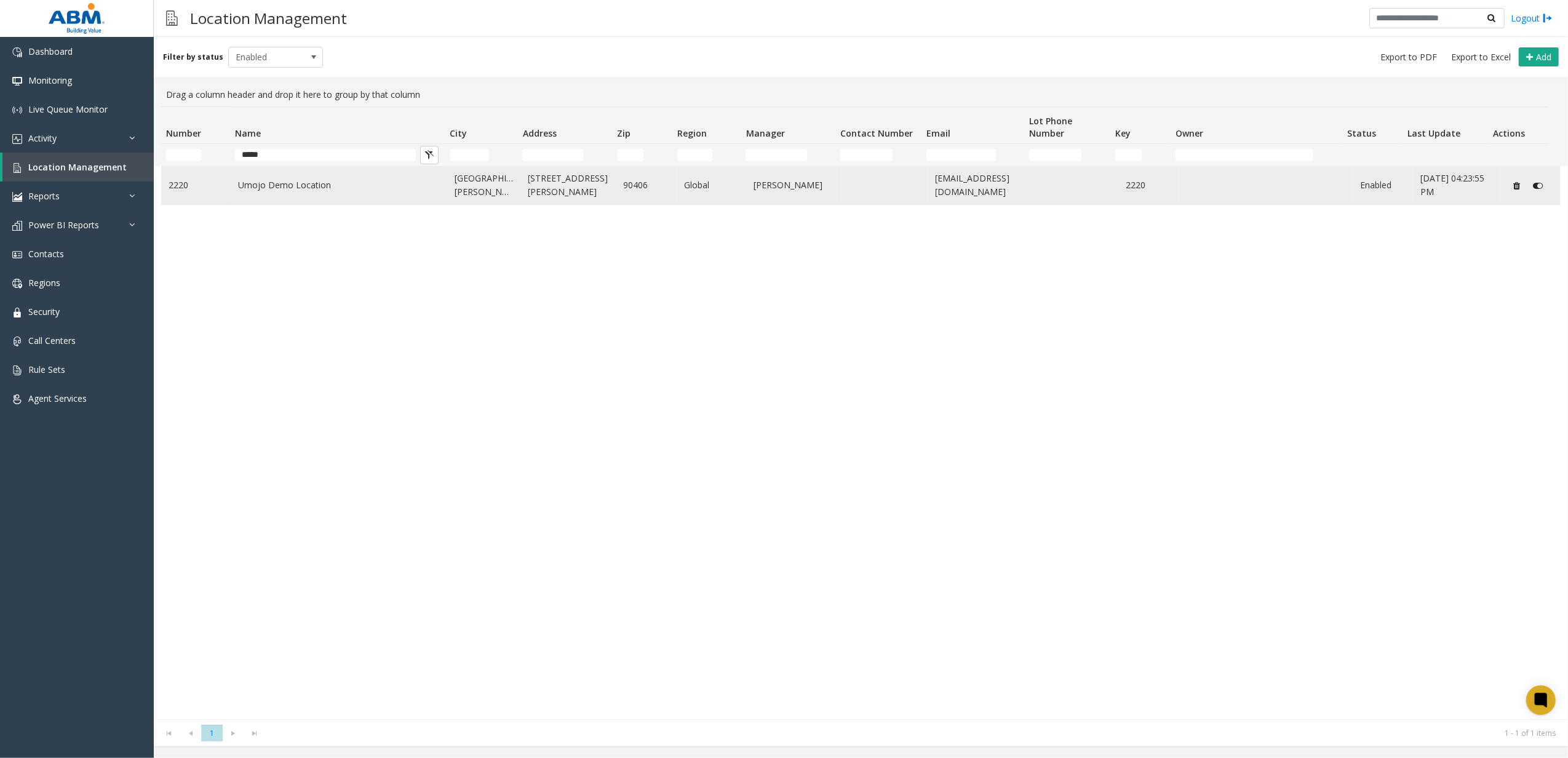
click at [272, 190] on link "Umojo Demo Location" at bounding box center [339, 185] width 202 height 13
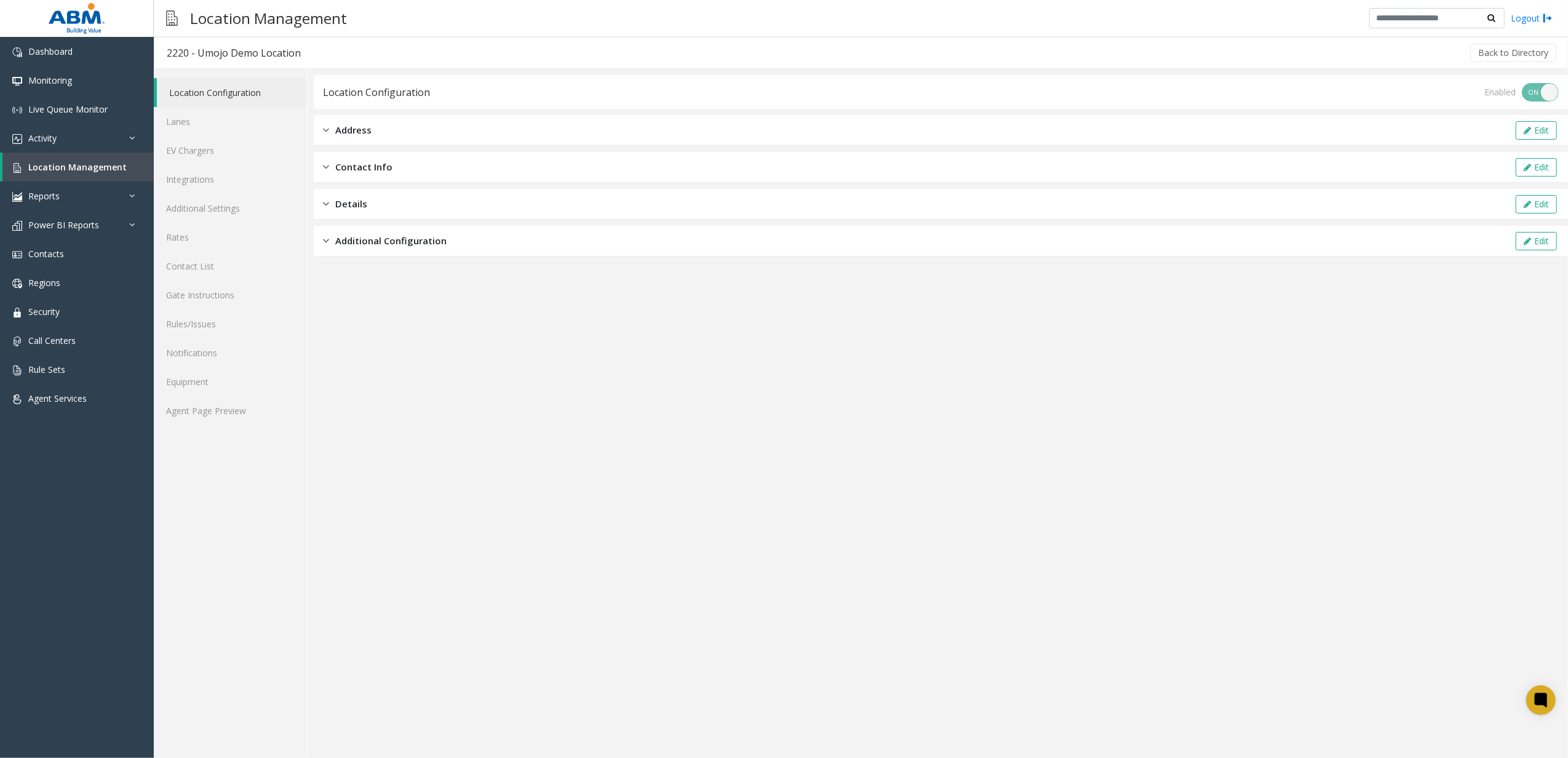
click at [377, 252] on div "Additional Configuration Edit" at bounding box center [941, 241] width 1254 height 31
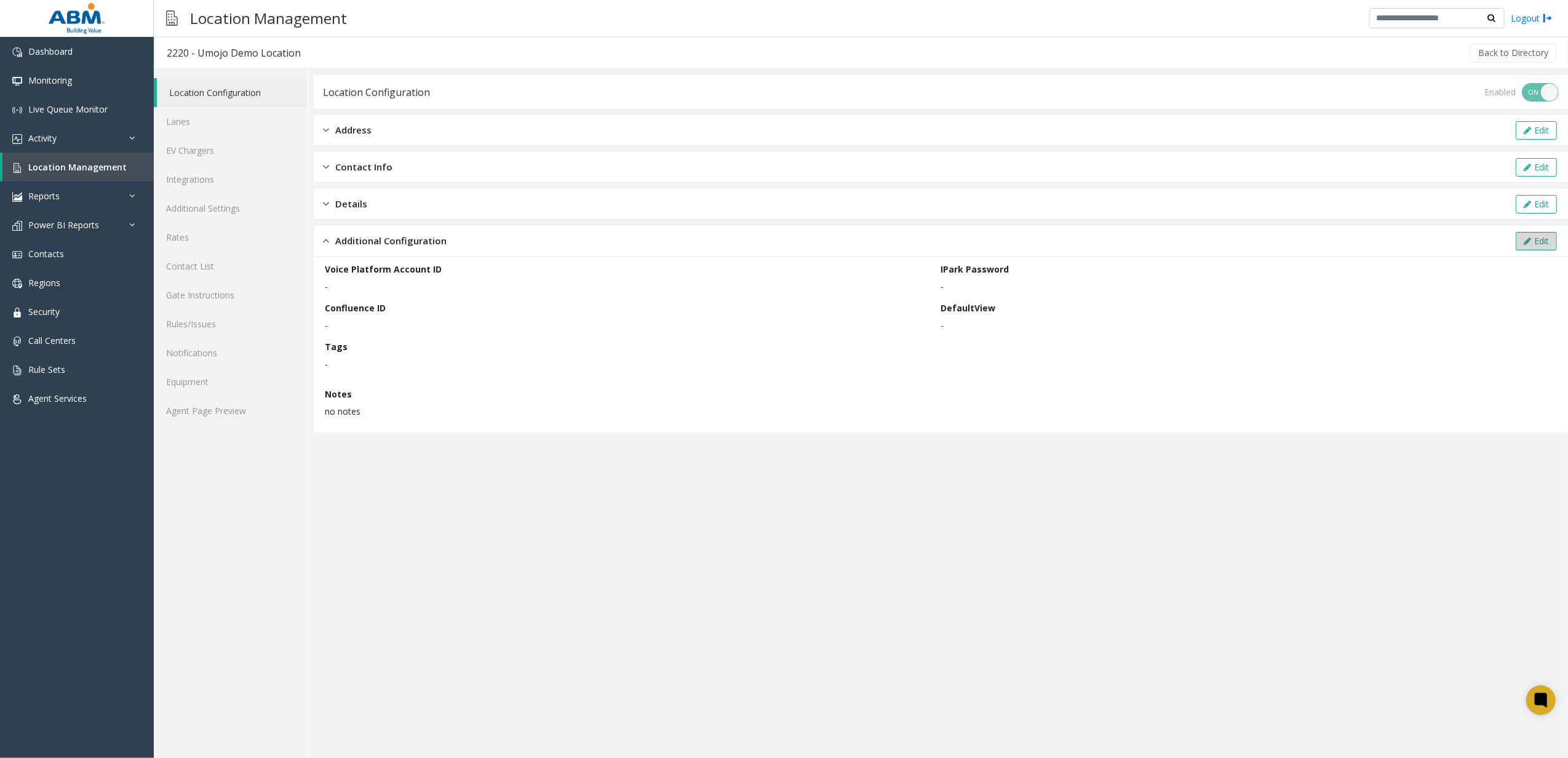
click at [1548, 237] on button "Edit" at bounding box center [1536, 240] width 41 height 18
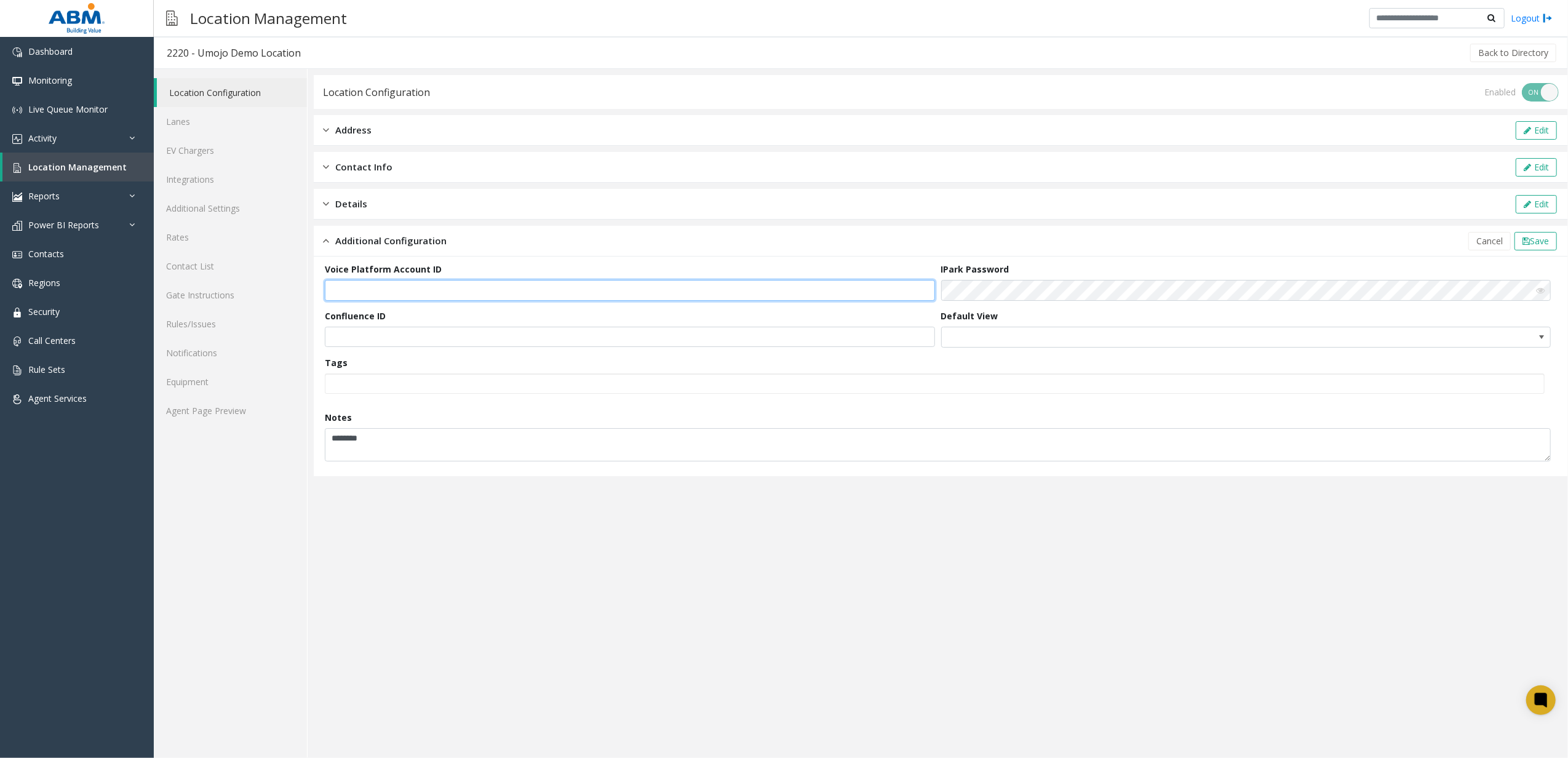
click at [424, 284] on input "text" at bounding box center [630, 291] width 610 height 21
type input "**********"
click at [1555, 237] on button "Save" at bounding box center [1535, 240] width 42 height 18
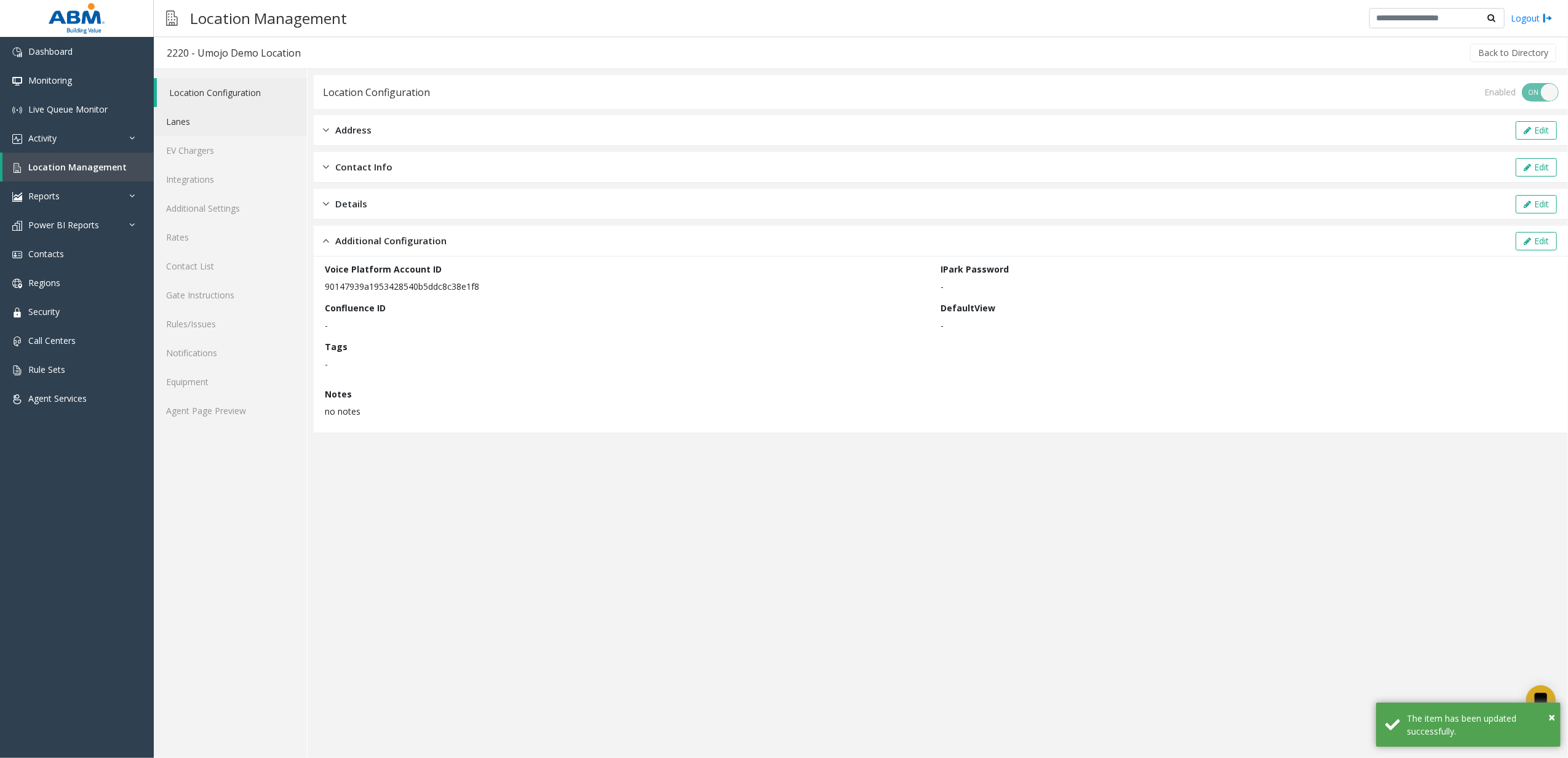
click at [194, 109] on link "Lanes" at bounding box center [230, 121] width 153 height 29
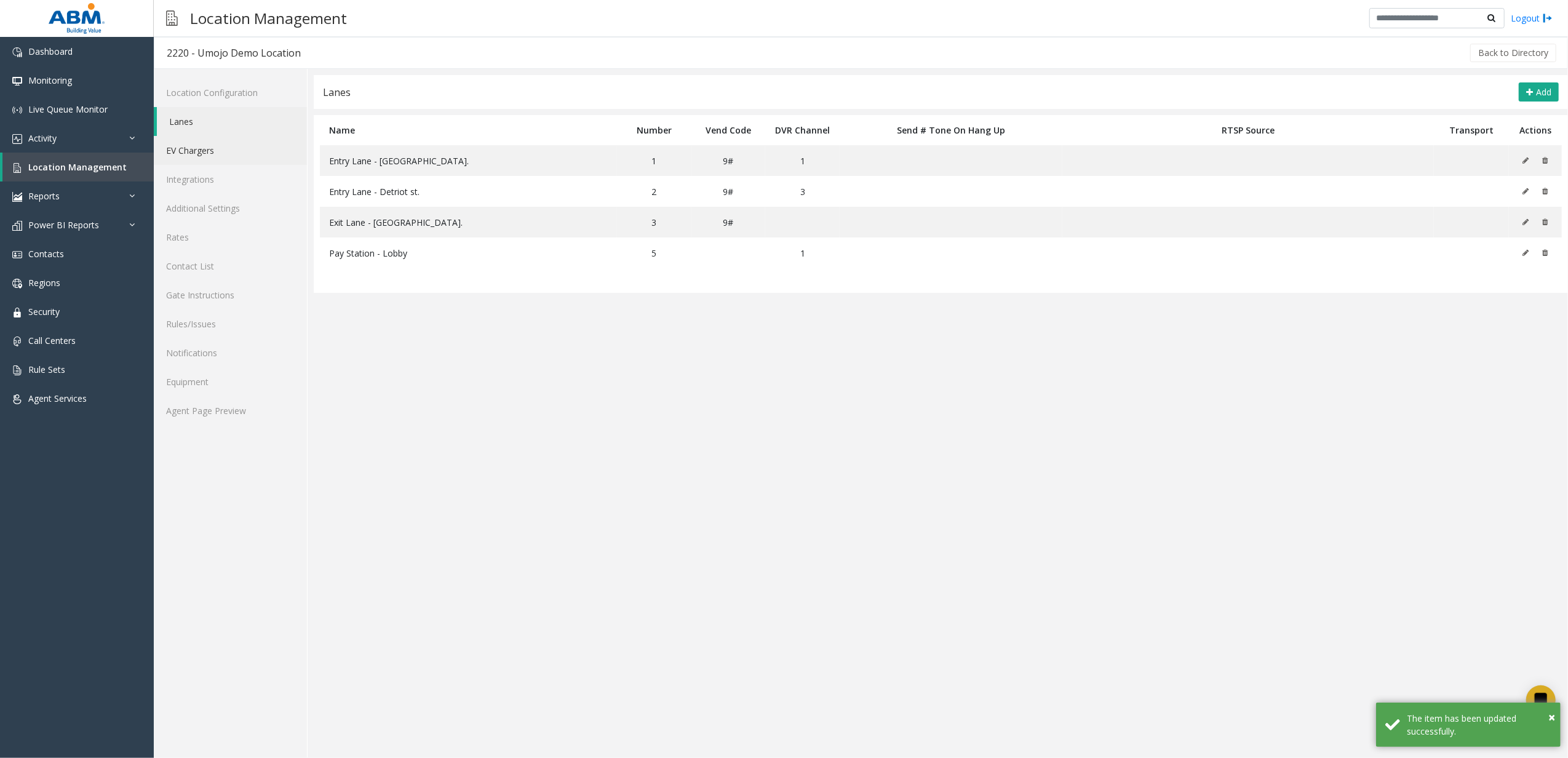
click at [227, 151] on link "EV Chargers" at bounding box center [230, 150] width 153 height 29
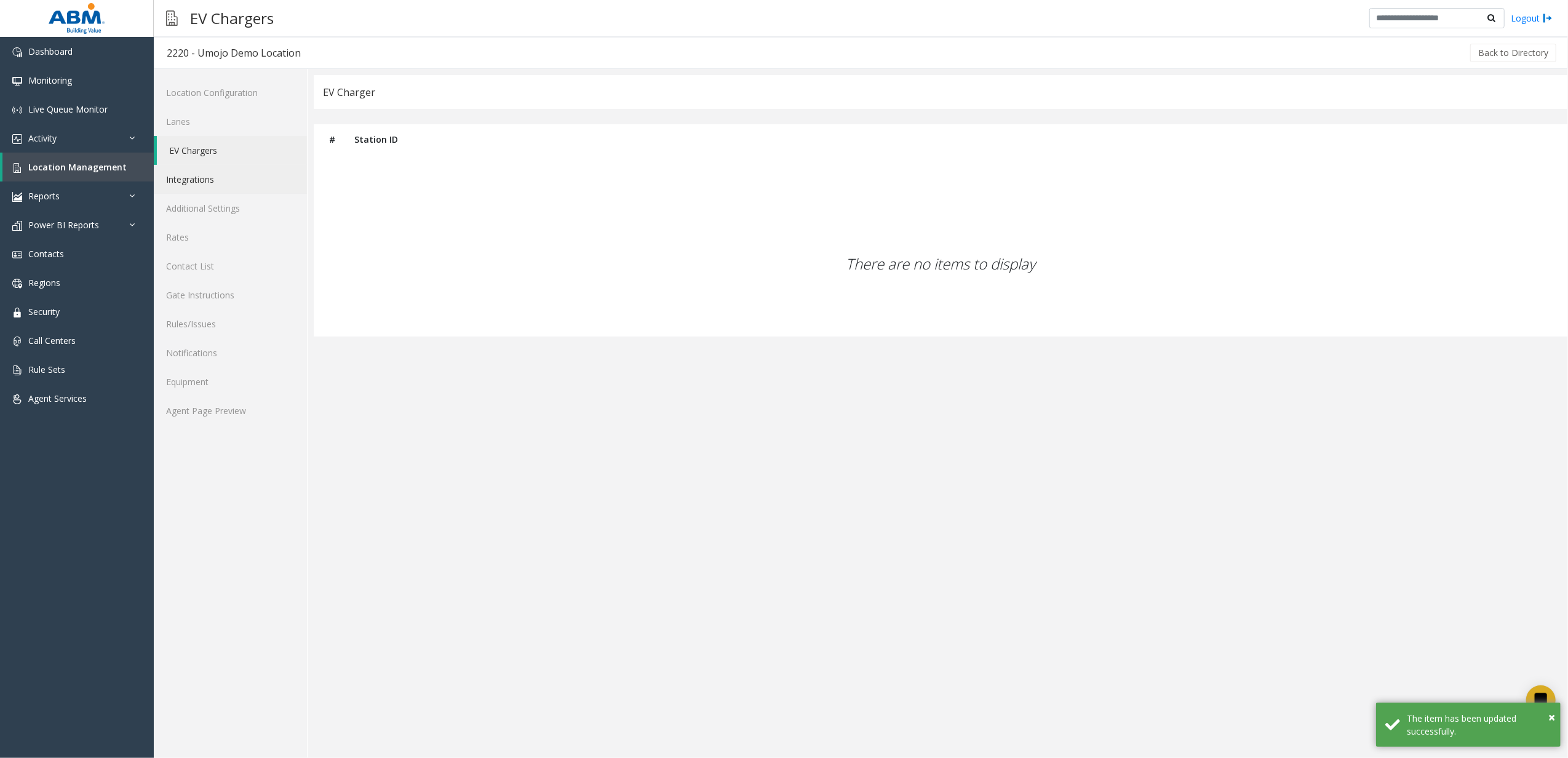
click at [226, 170] on link "Integrations" at bounding box center [230, 179] width 153 height 29
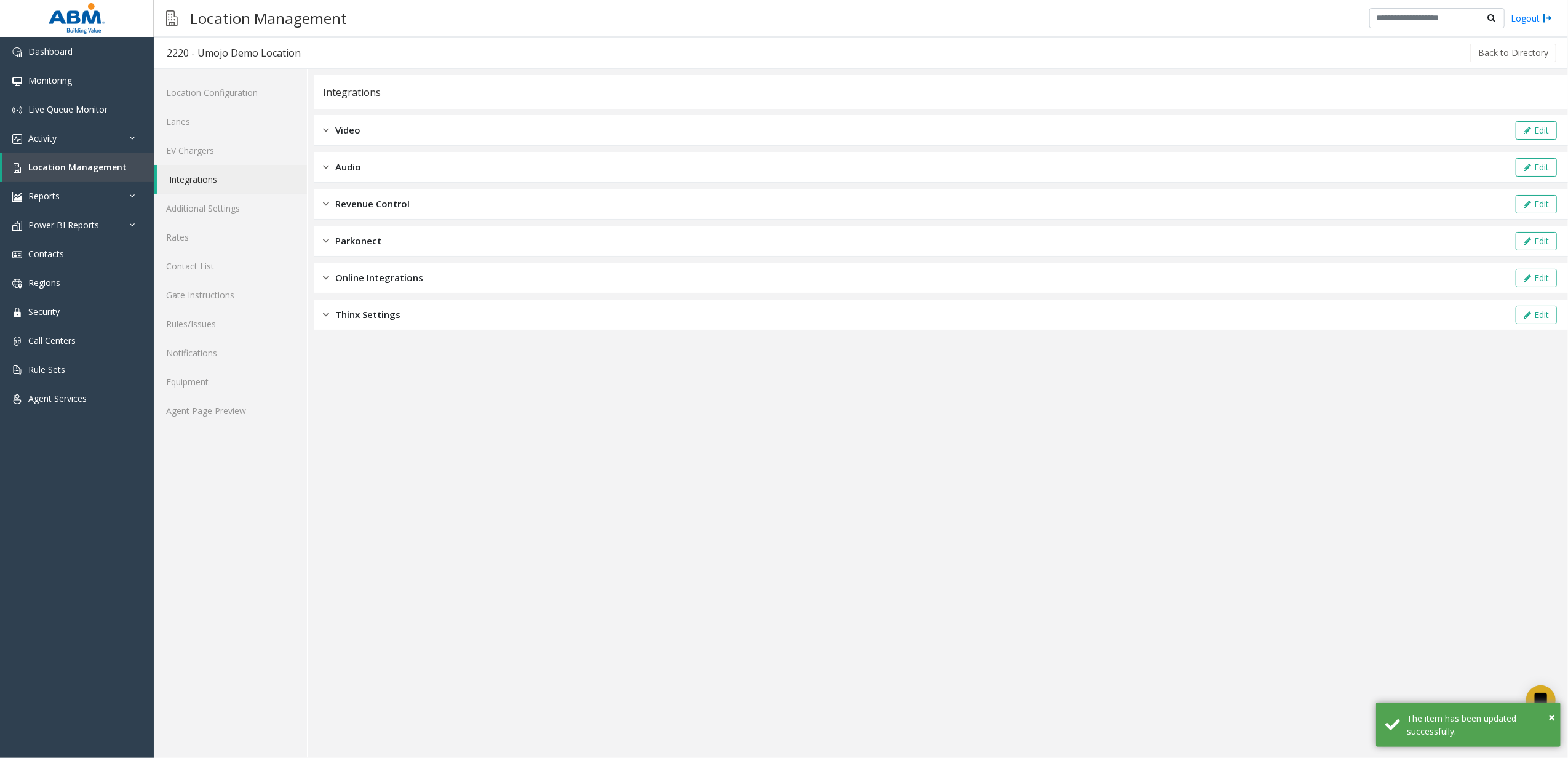
click at [535, 198] on div "Revenue Control Edit" at bounding box center [941, 204] width 1254 height 31
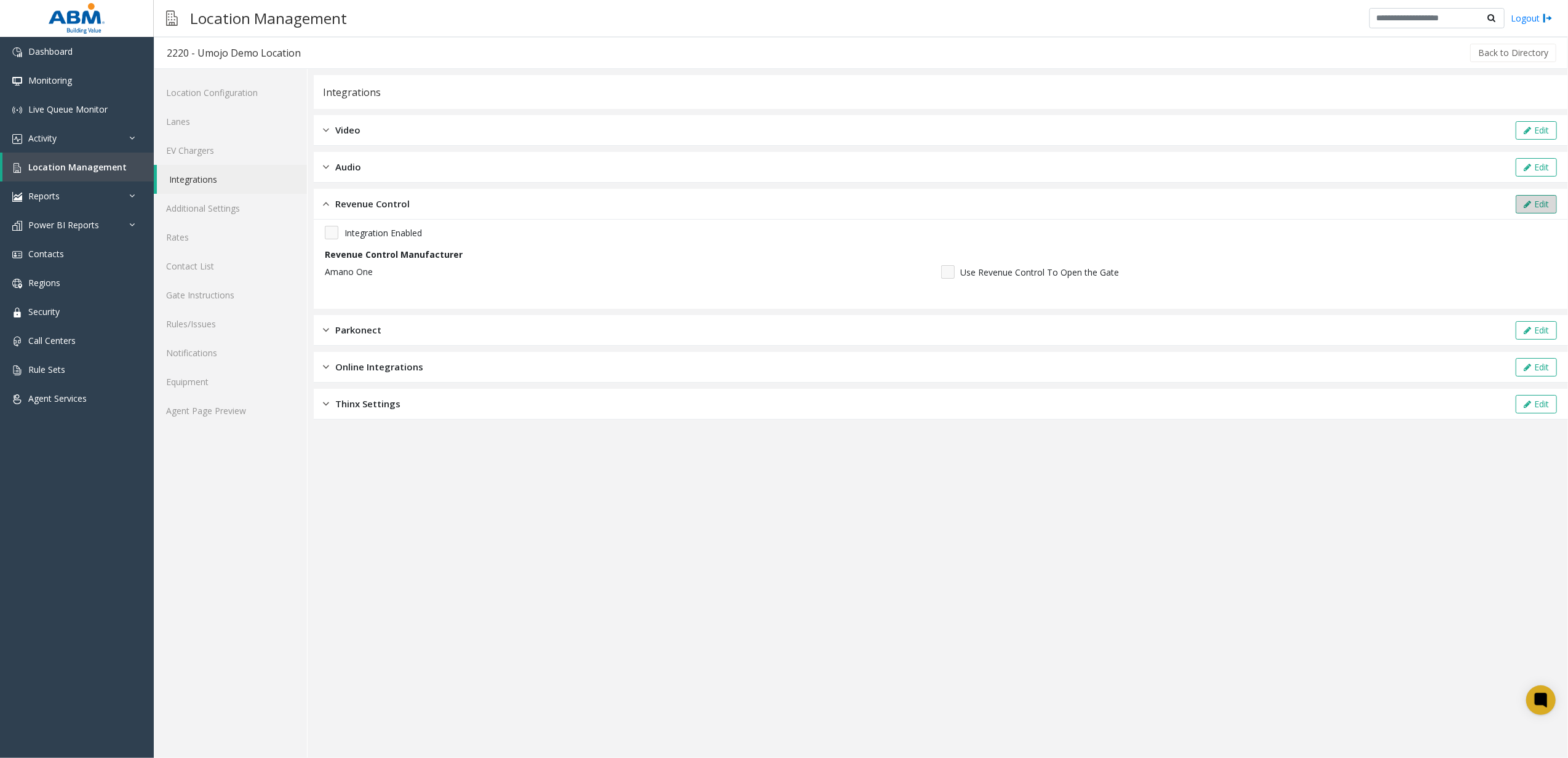
click at [1546, 200] on button "Edit" at bounding box center [1536, 204] width 41 height 18
click at [61, 166] on span "Location Management" at bounding box center [77, 167] width 98 height 12
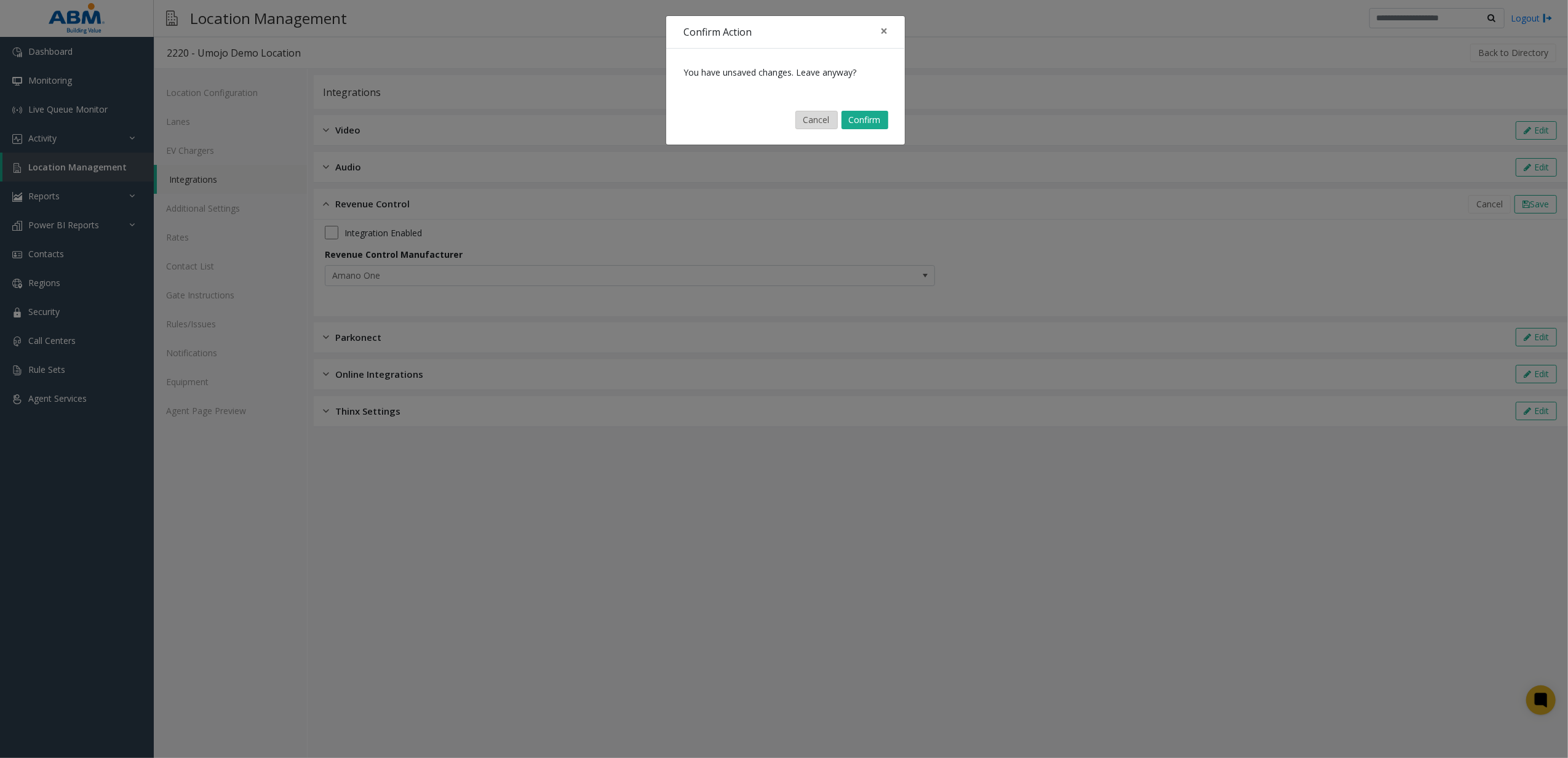
click at [802, 121] on button "Cancel" at bounding box center [817, 119] width 42 height 18
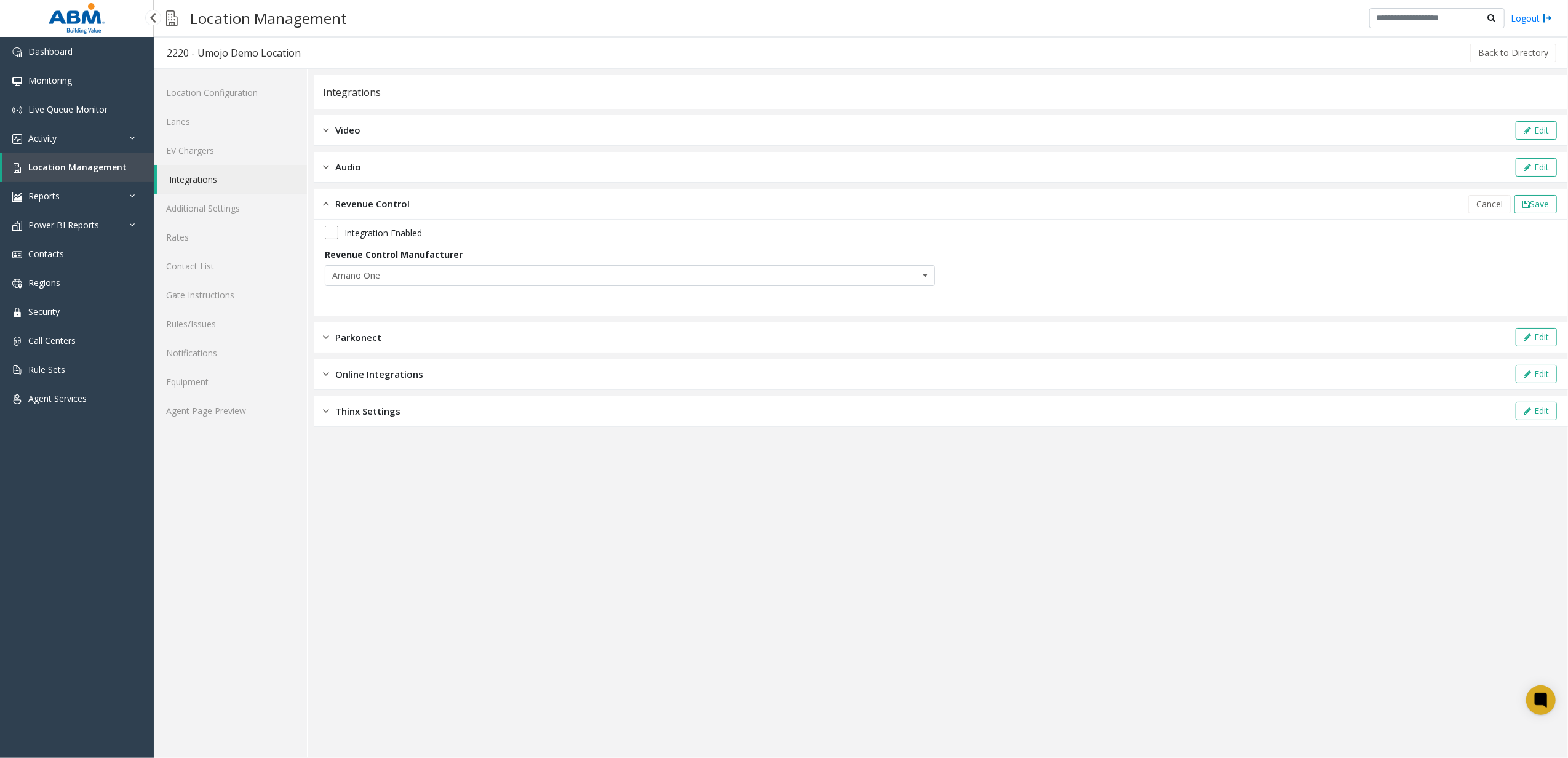
click at [94, 168] on span "Location Management" at bounding box center [77, 167] width 98 height 12
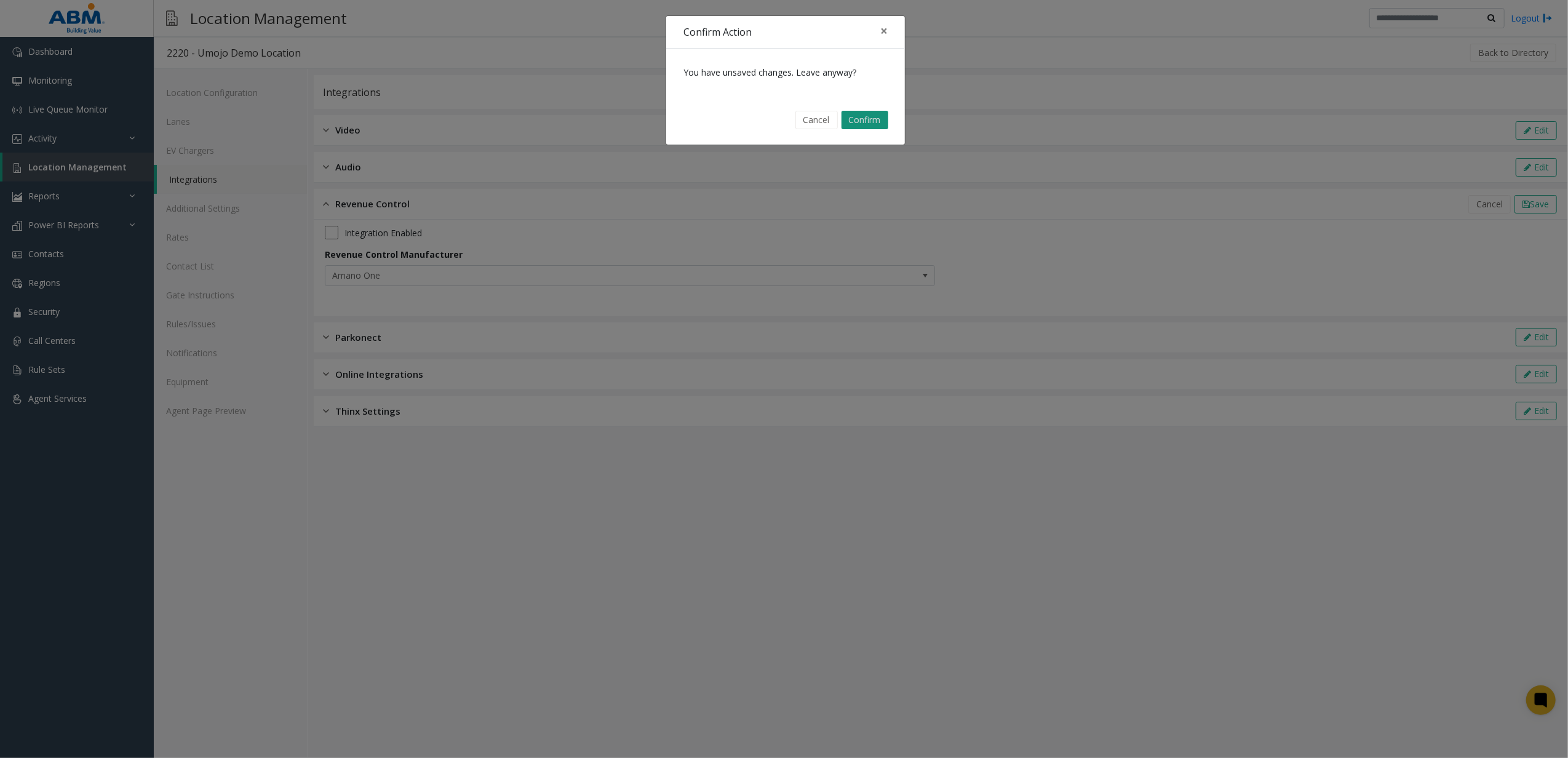
click at [874, 125] on button "Confirm" at bounding box center [865, 119] width 47 height 18
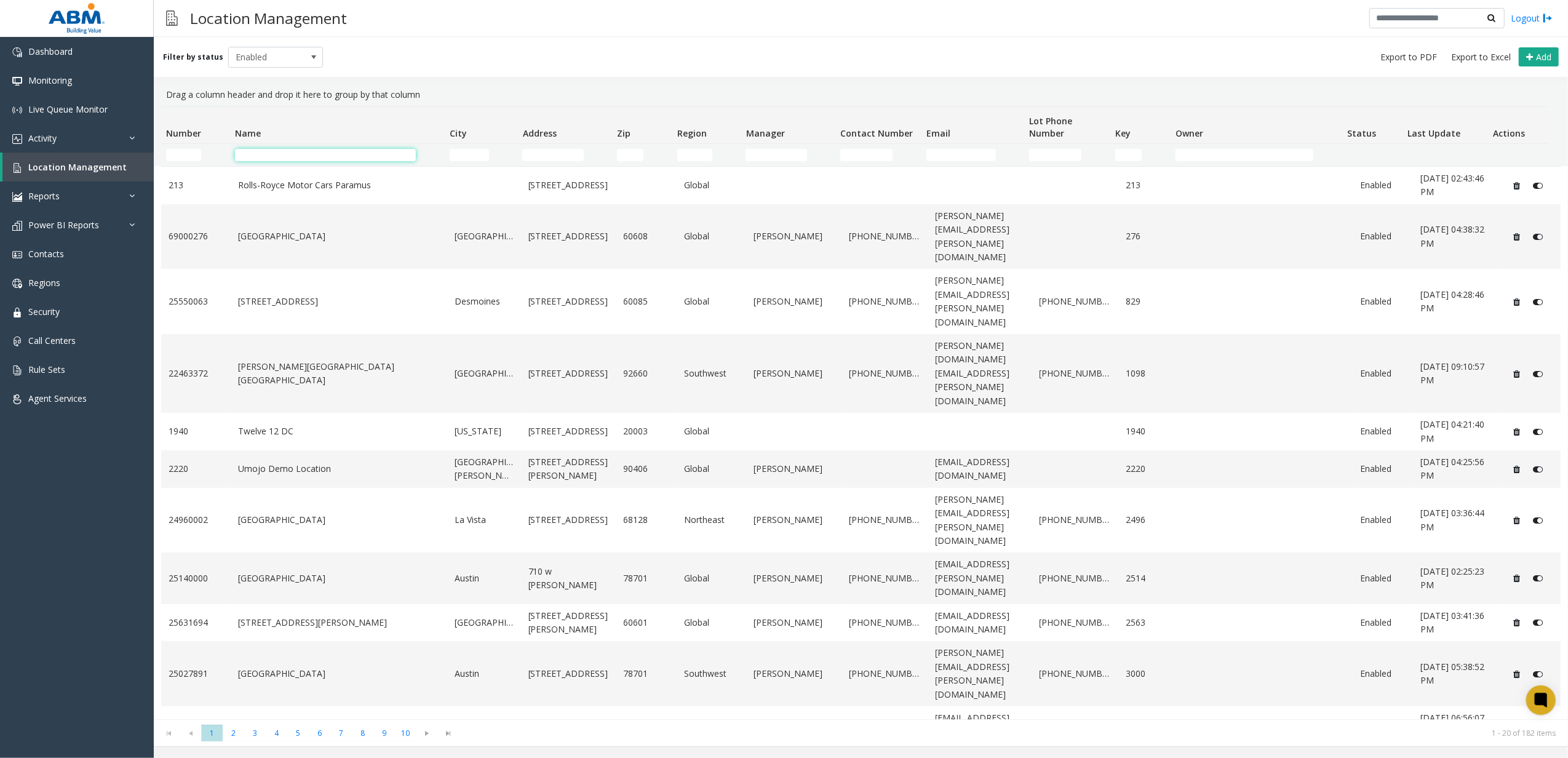
click at [299, 158] on input "Name Filter" at bounding box center [325, 155] width 182 height 13
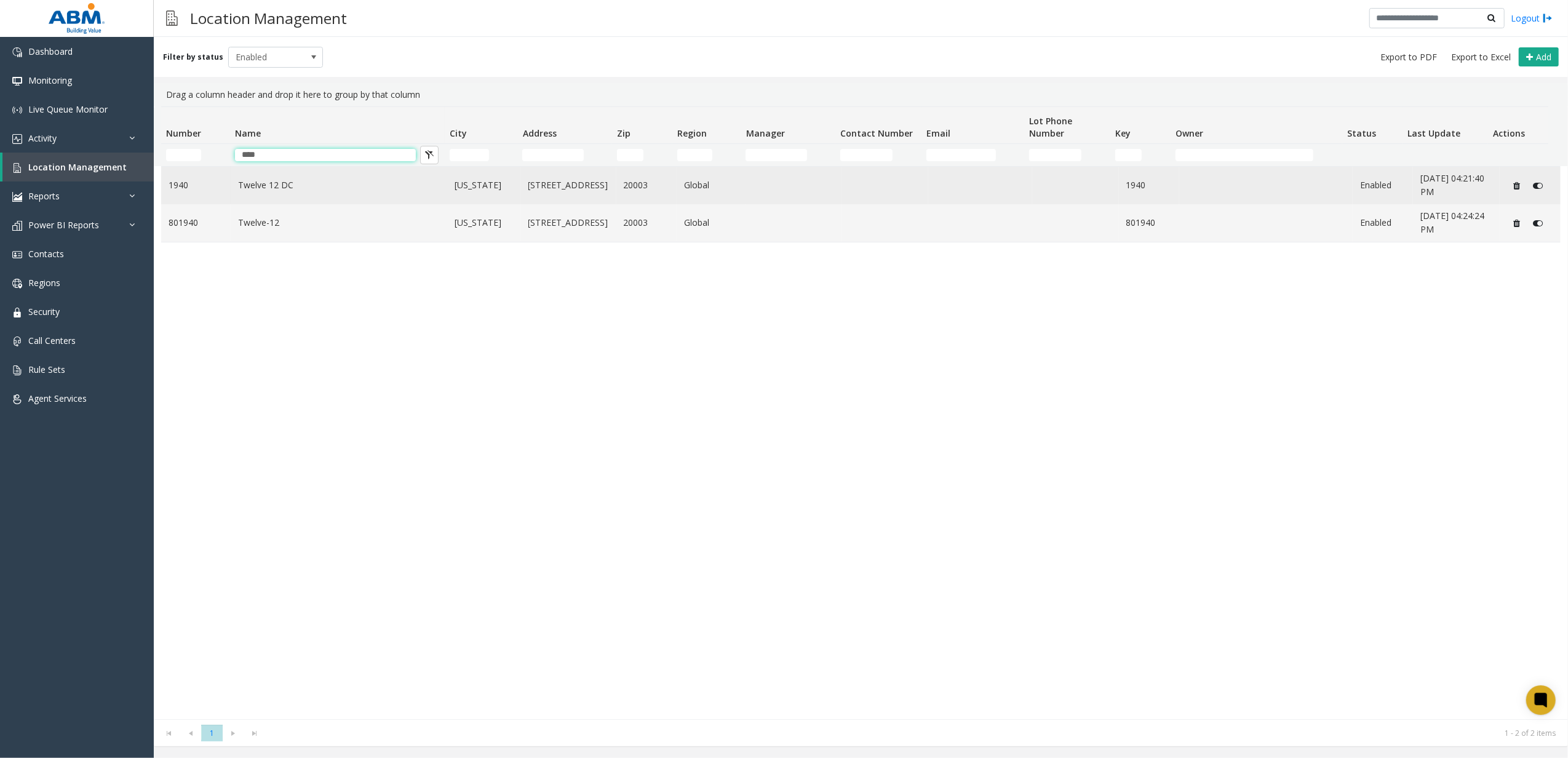
type input "****"
click at [240, 182] on link "Twelve 12 DC" at bounding box center [339, 185] width 202 height 13
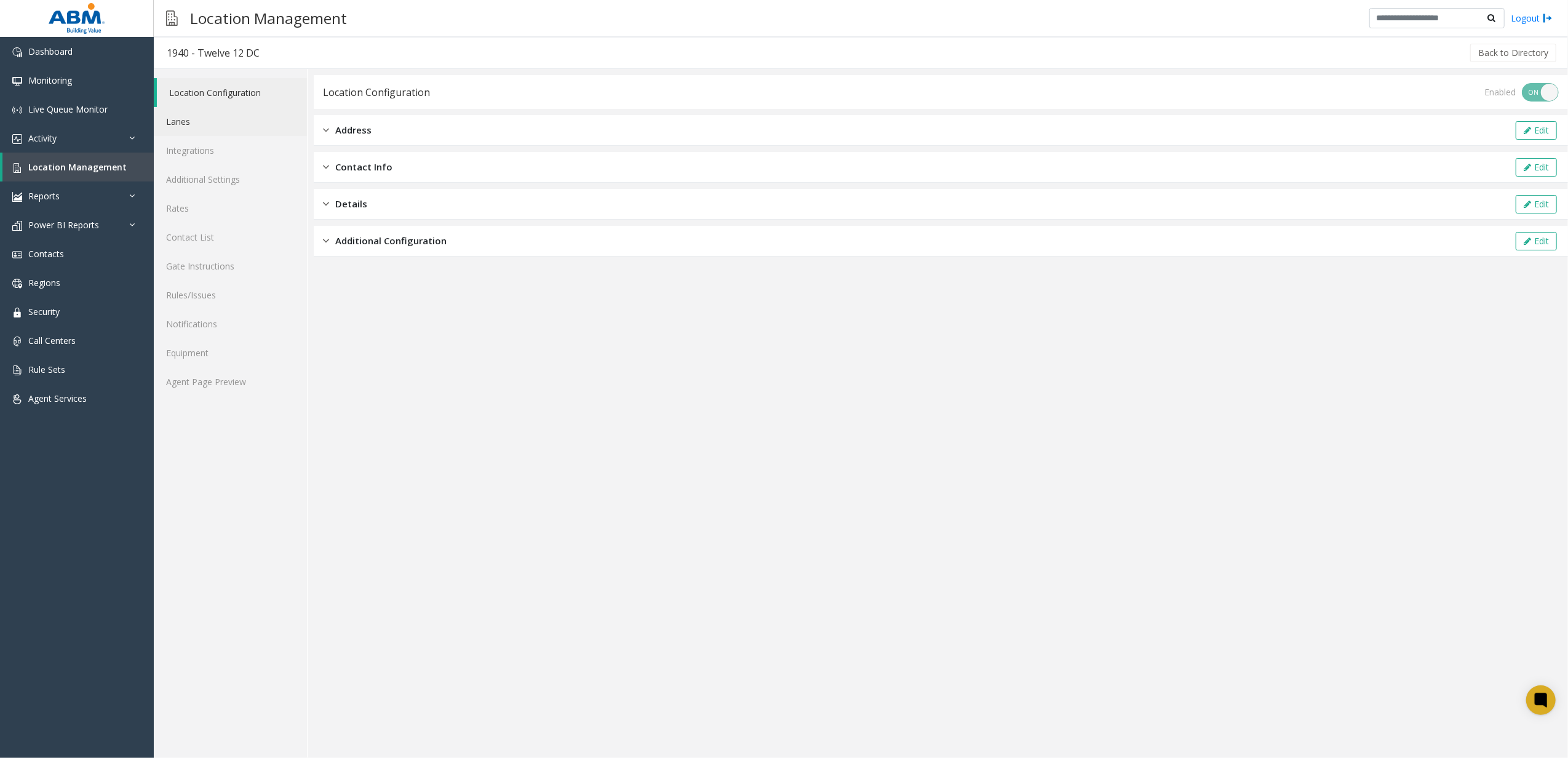
click at [209, 114] on link "Lanes" at bounding box center [230, 121] width 153 height 29
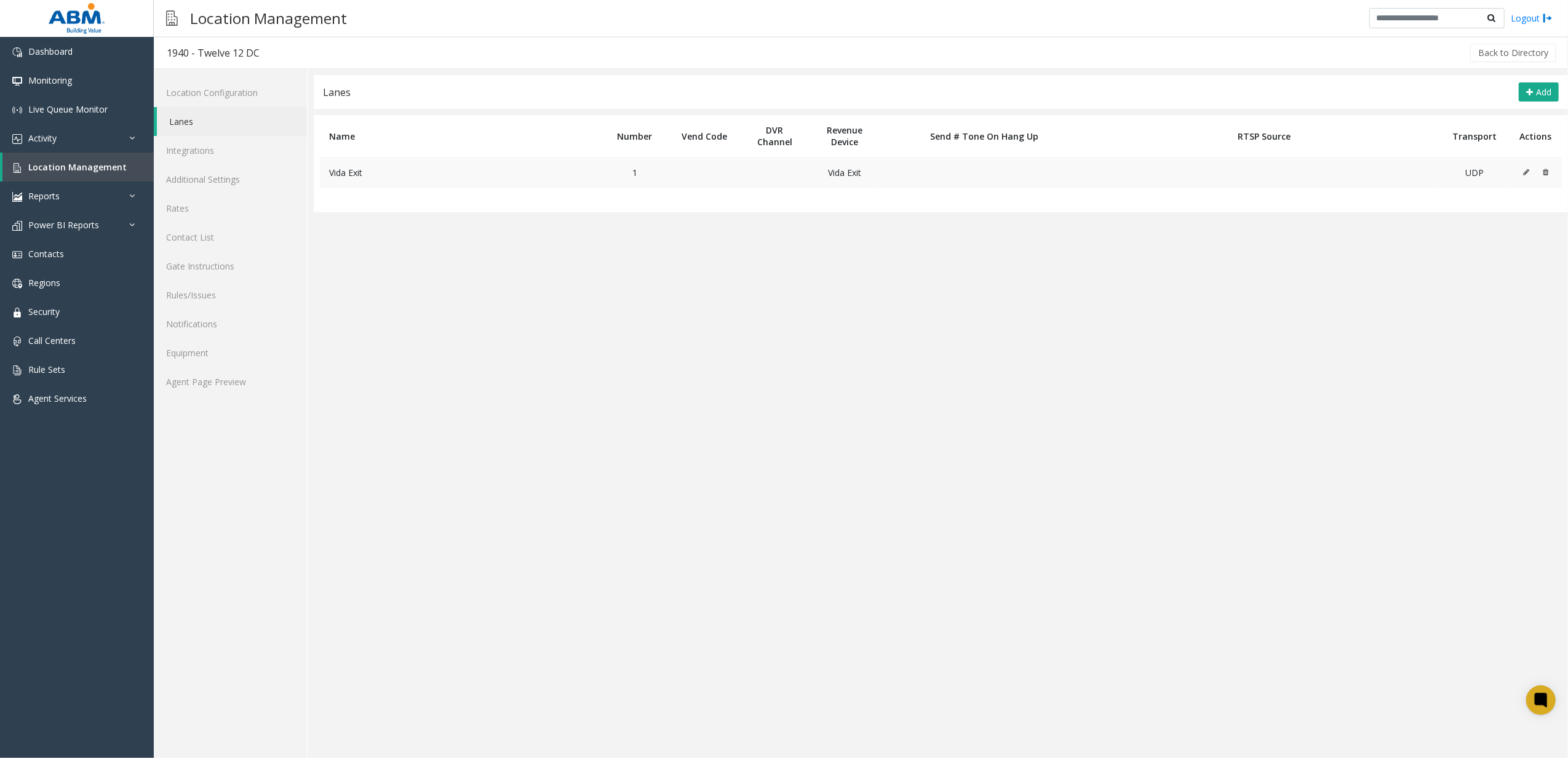
click at [1523, 173] on icon at bounding box center [1526, 172] width 6 height 8
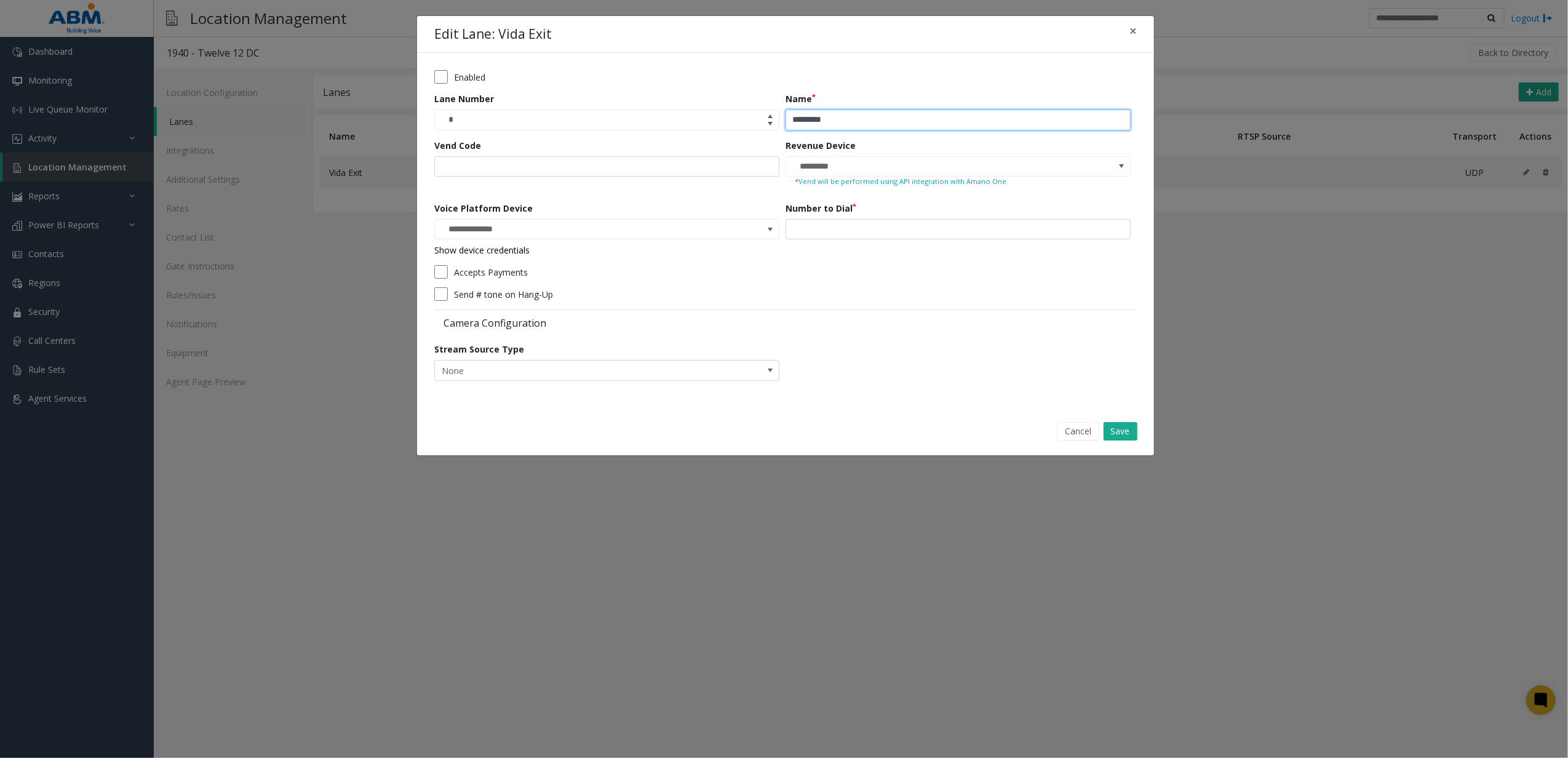
click at [911, 124] on input "*********" at bounding box center [958, 120] width 345 height 21
click at [1133, 26] on span "×" at bounding box center [1133, 31] width 8 height 17
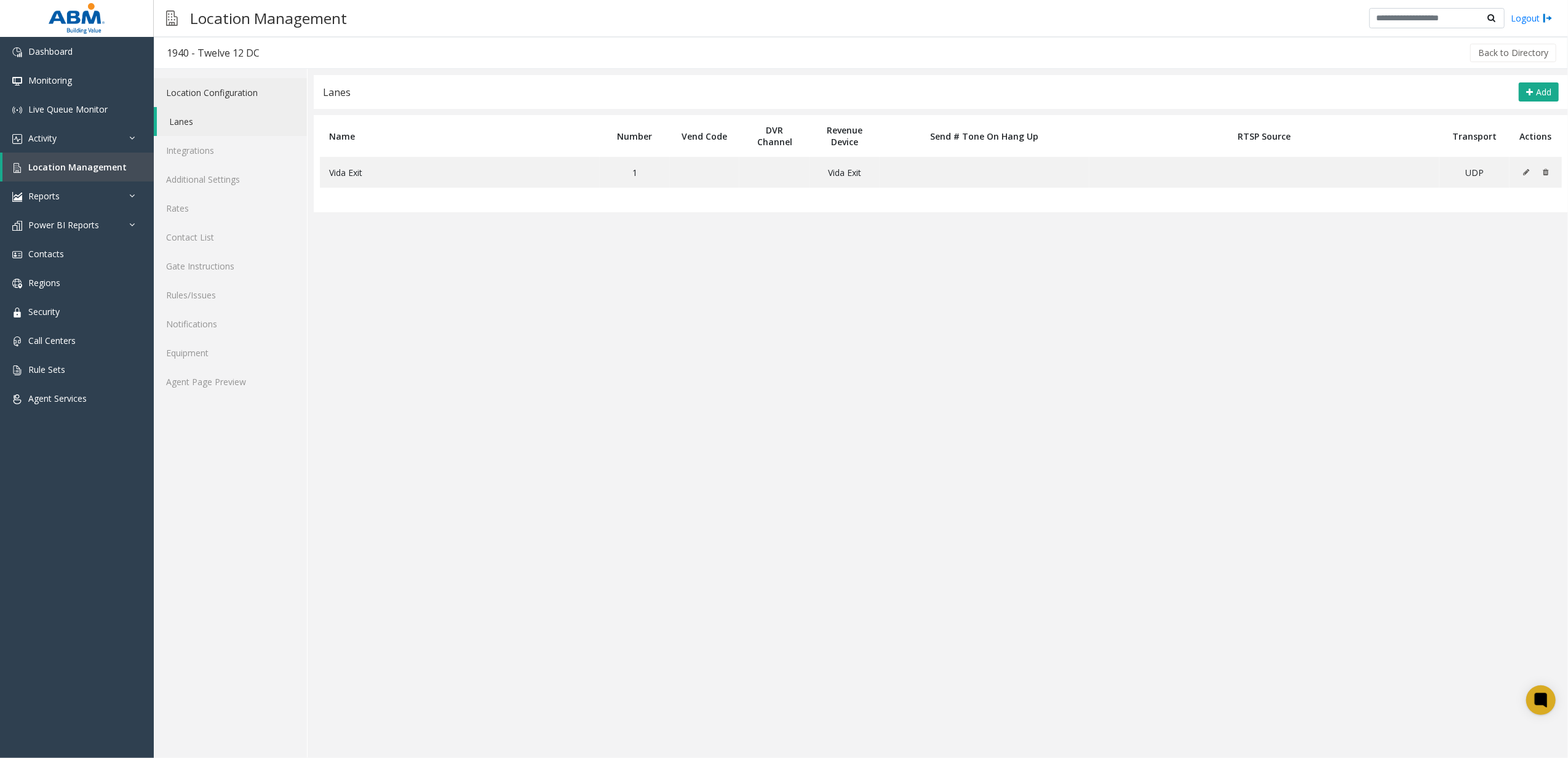
click at [281, 89] on link "Location Configuration" at bounding box center [230, 92] width 153 height 29
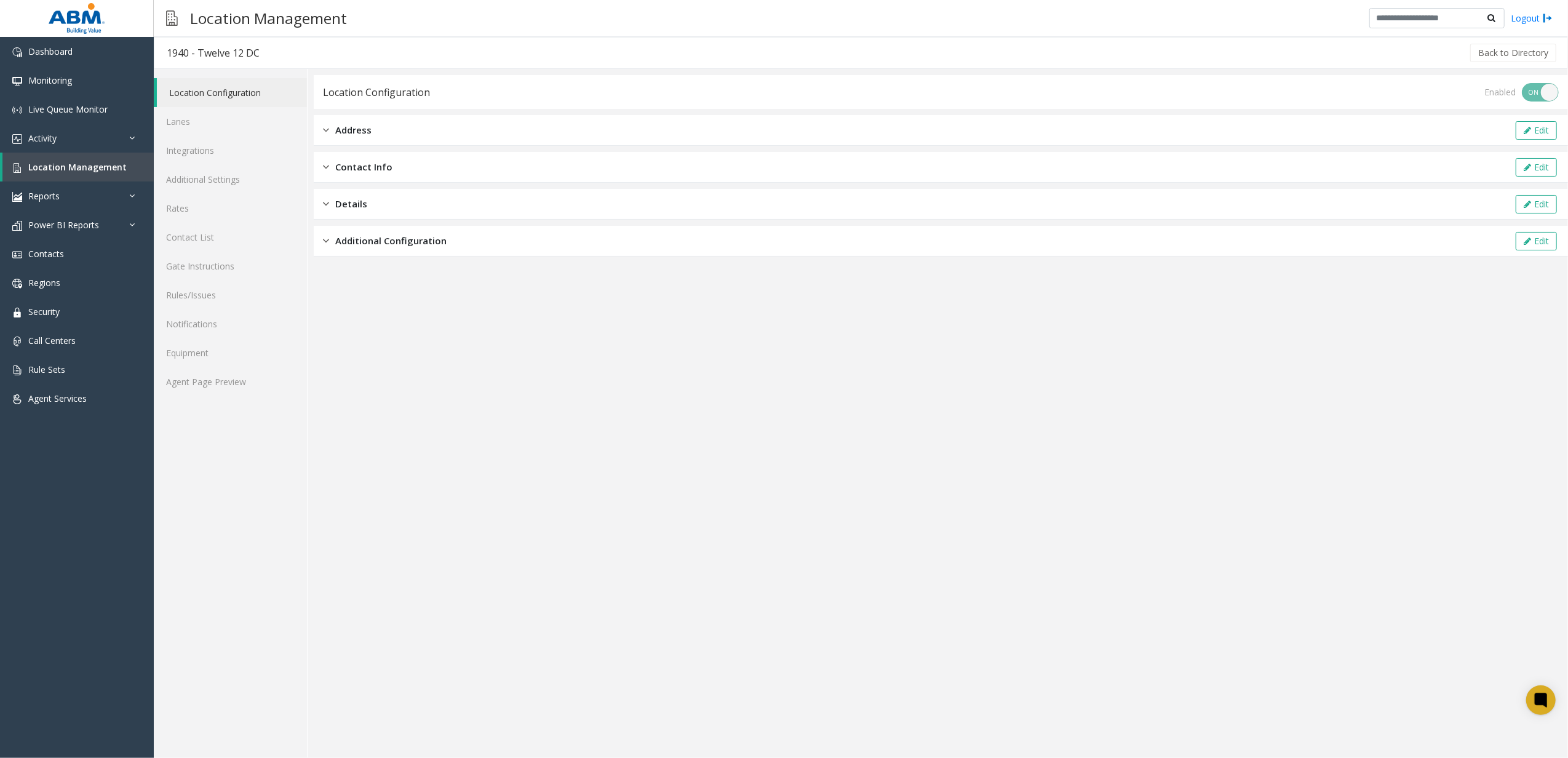
click at [463, 129] on div "Address Edit" at bounding box center [941, 131] width 1254 height 31
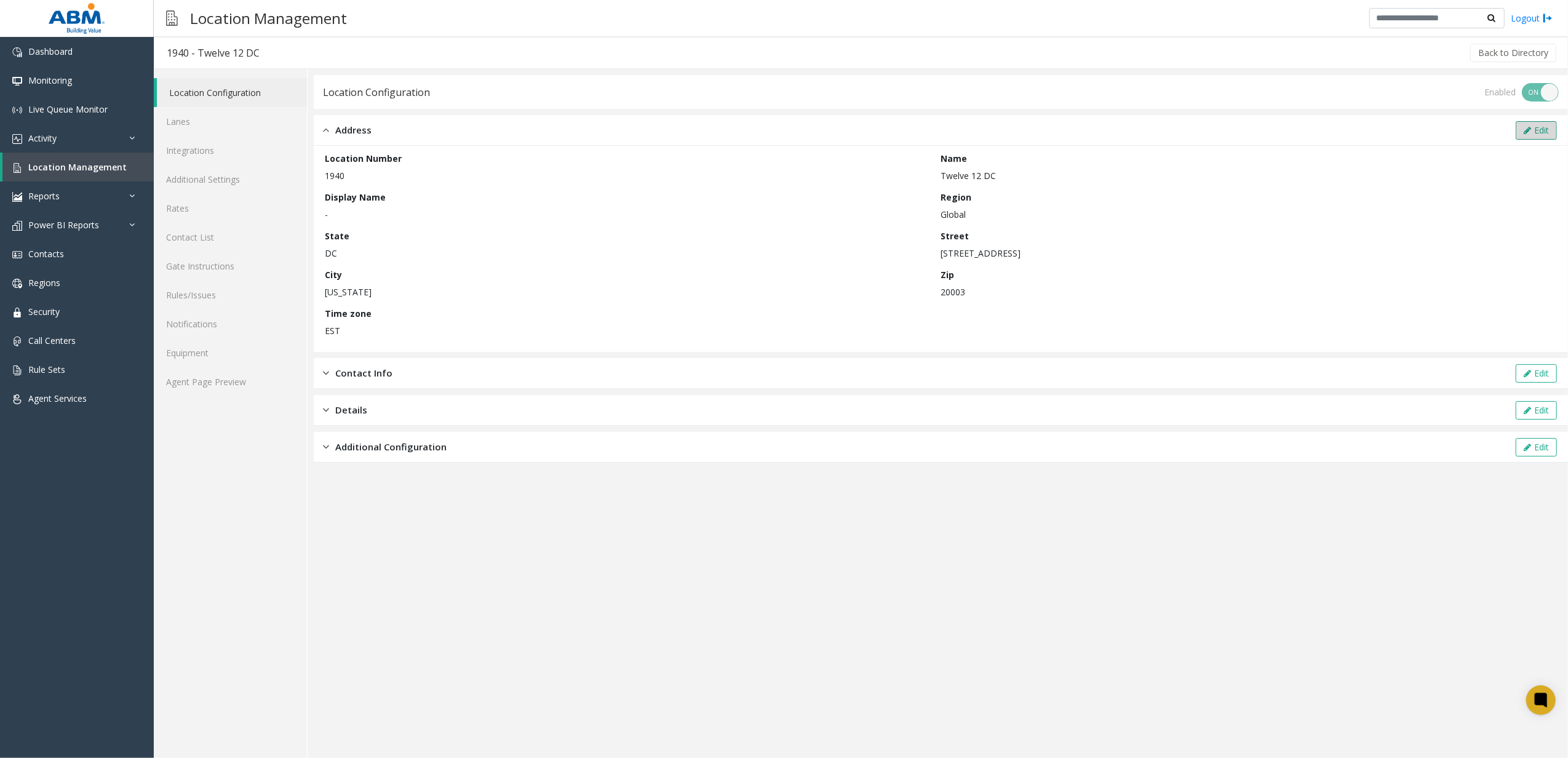
click at [1531, 128] on button "Edit" at bounding box center [1536, 130] width 41 height 18
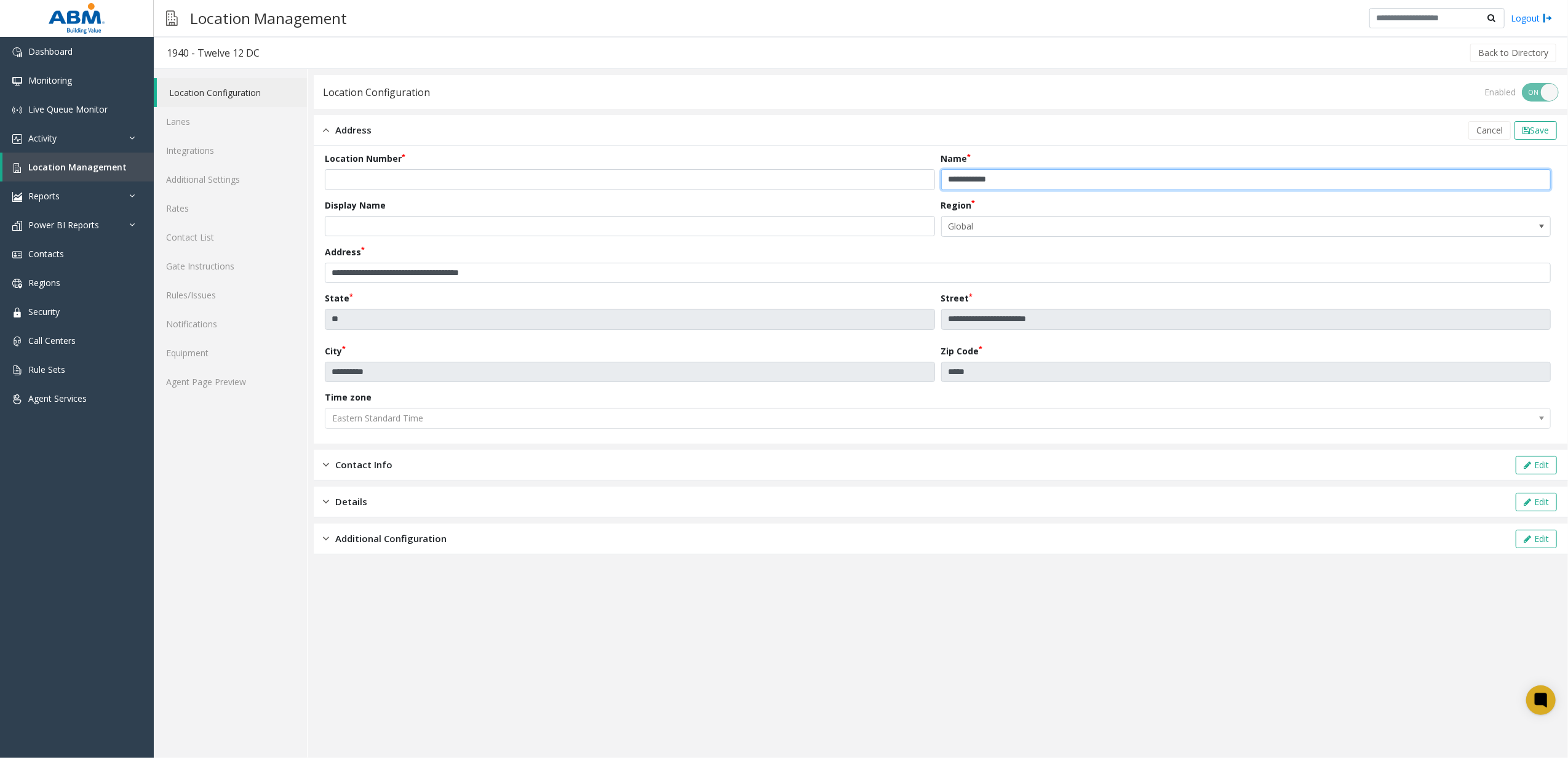
drag, startPoint x: 1053, startPoint y: 185, endPoint x: 976, endPoint y: 185, distance: 77.0
click at [976, 185] on input "**********" at bounding box center [1246, 180] width 610 height 21
type input "**********"
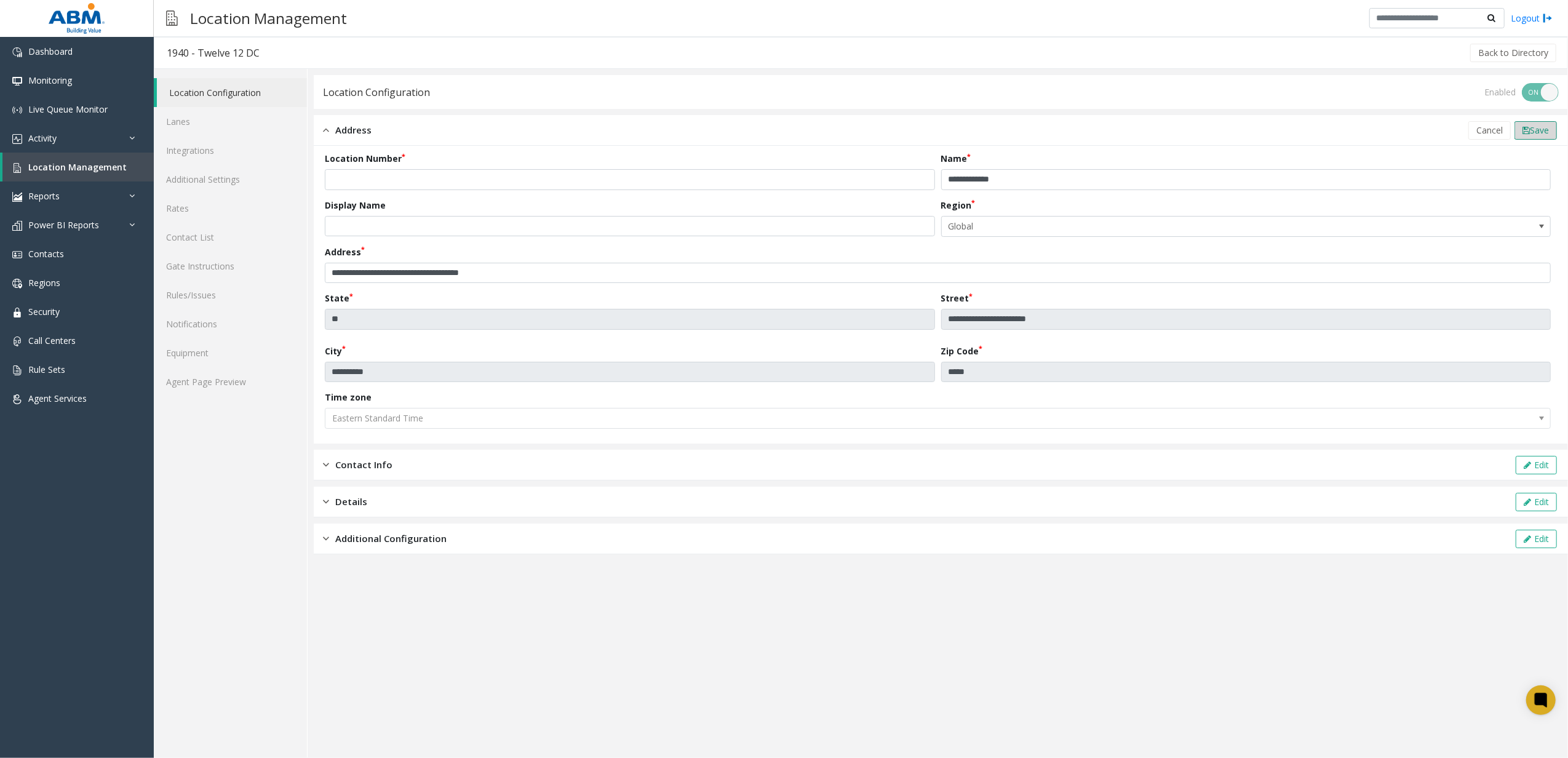
click at [1536, 126] on span "Save" at bounding box center [1539, 130] width 19 height 12
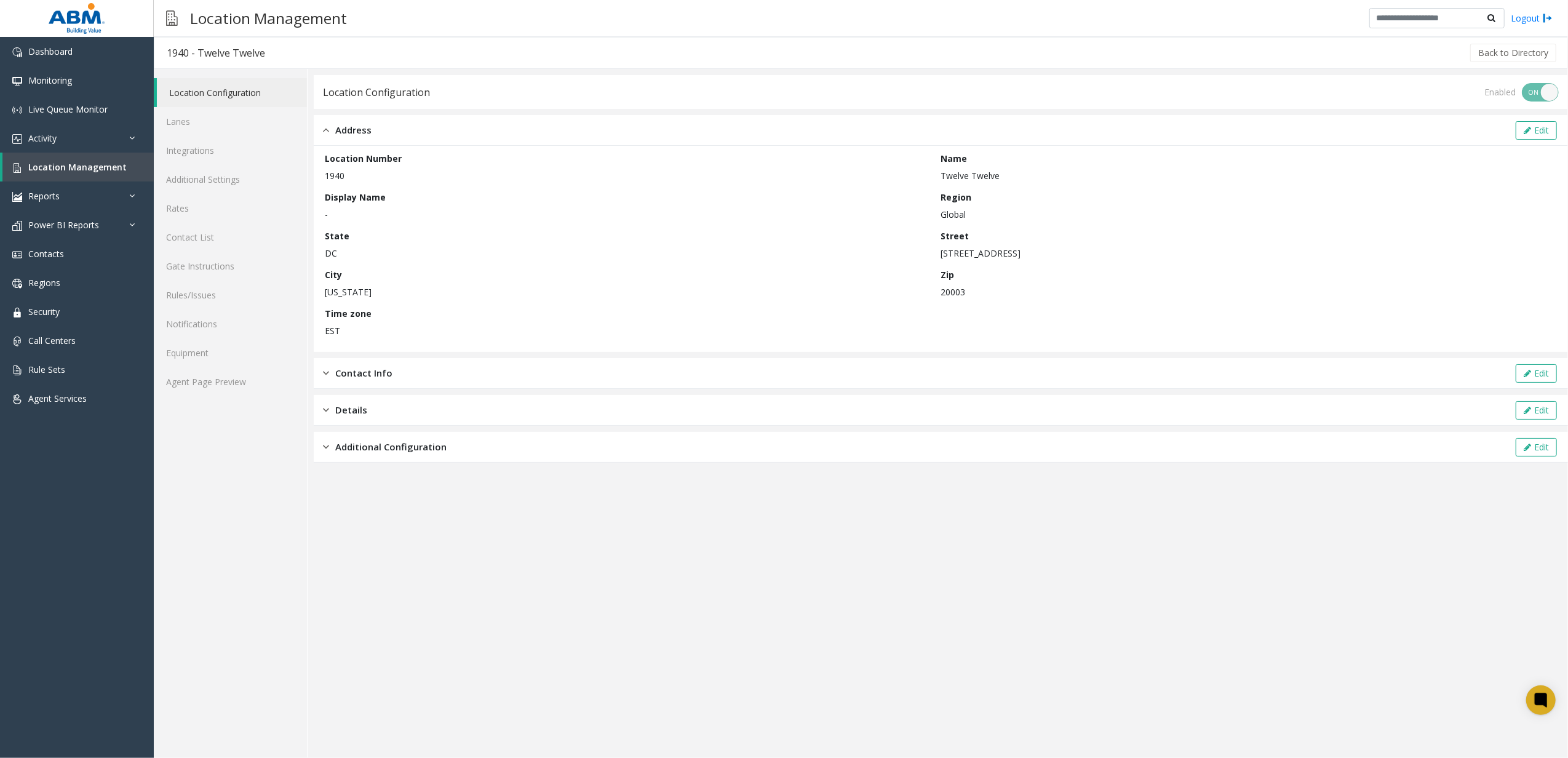
click at [374, 445] on span "Additional Configuration" at bounding box center [391, 446] width 112 height 14
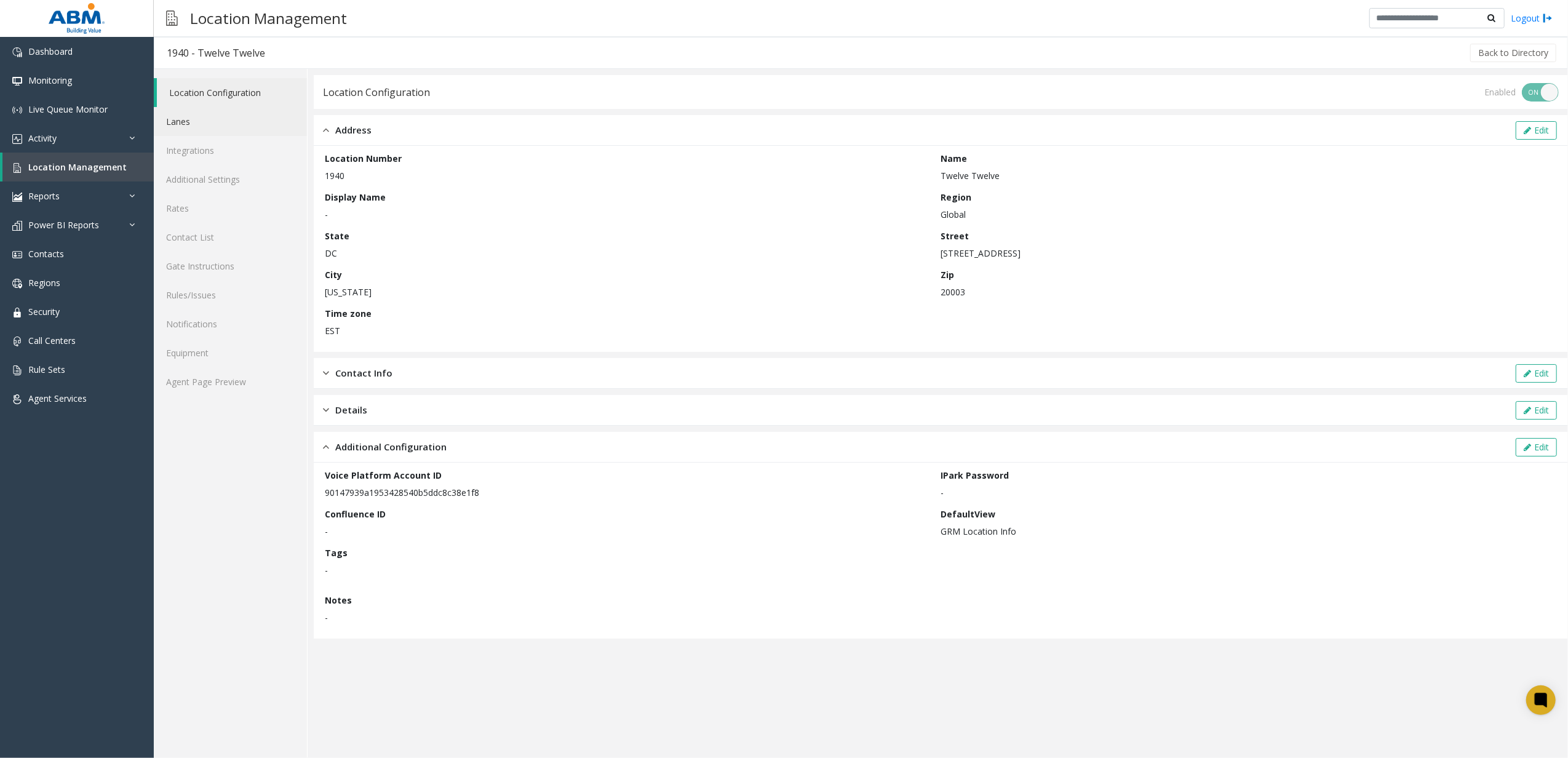
click at [224, 128] on link "Lanes" at bounding box center [230, 121] width 153 height 29
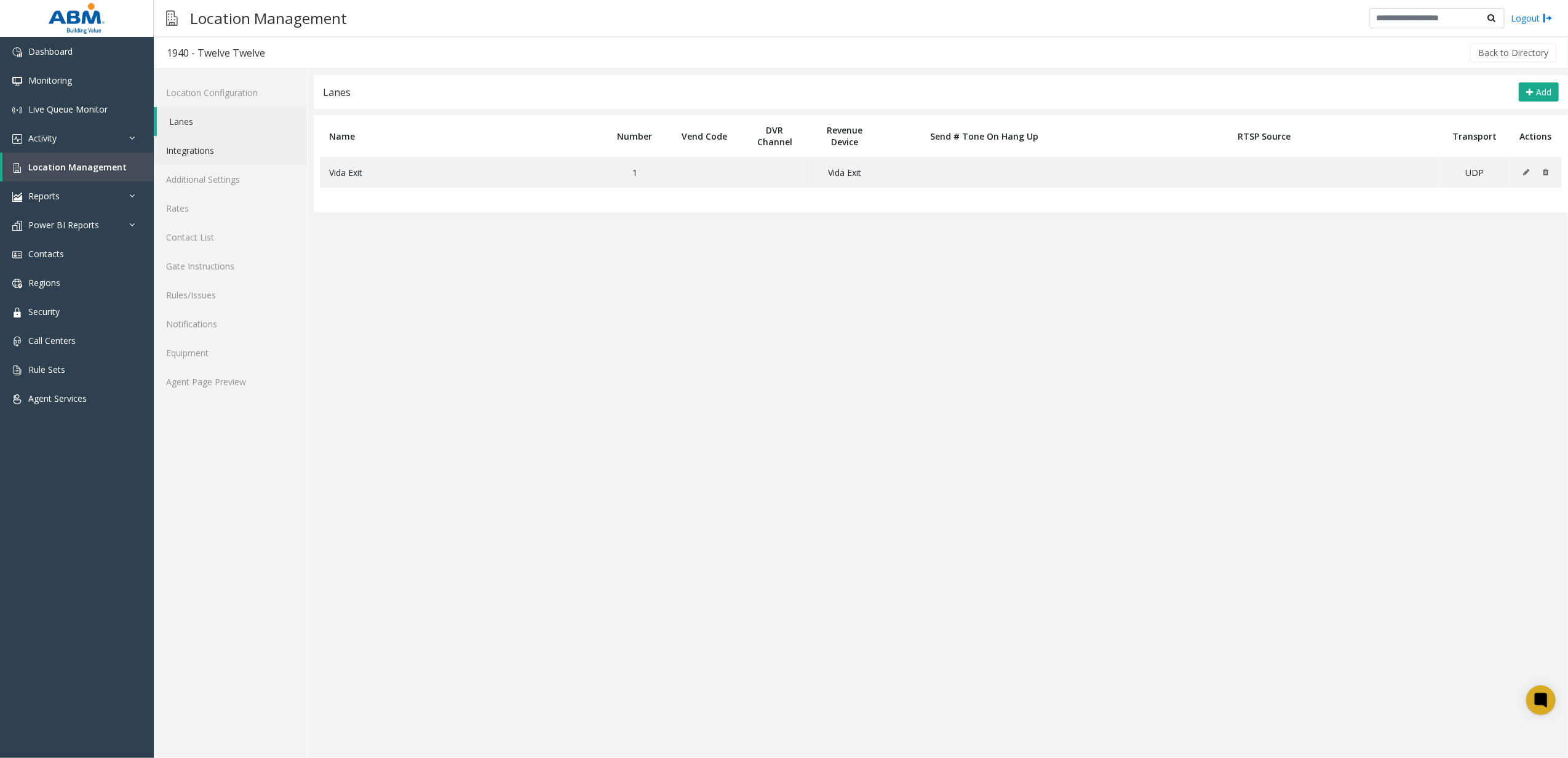
click at [251, 155] on link "Integrations" at bounding box center [230, 150] width 153 height 29
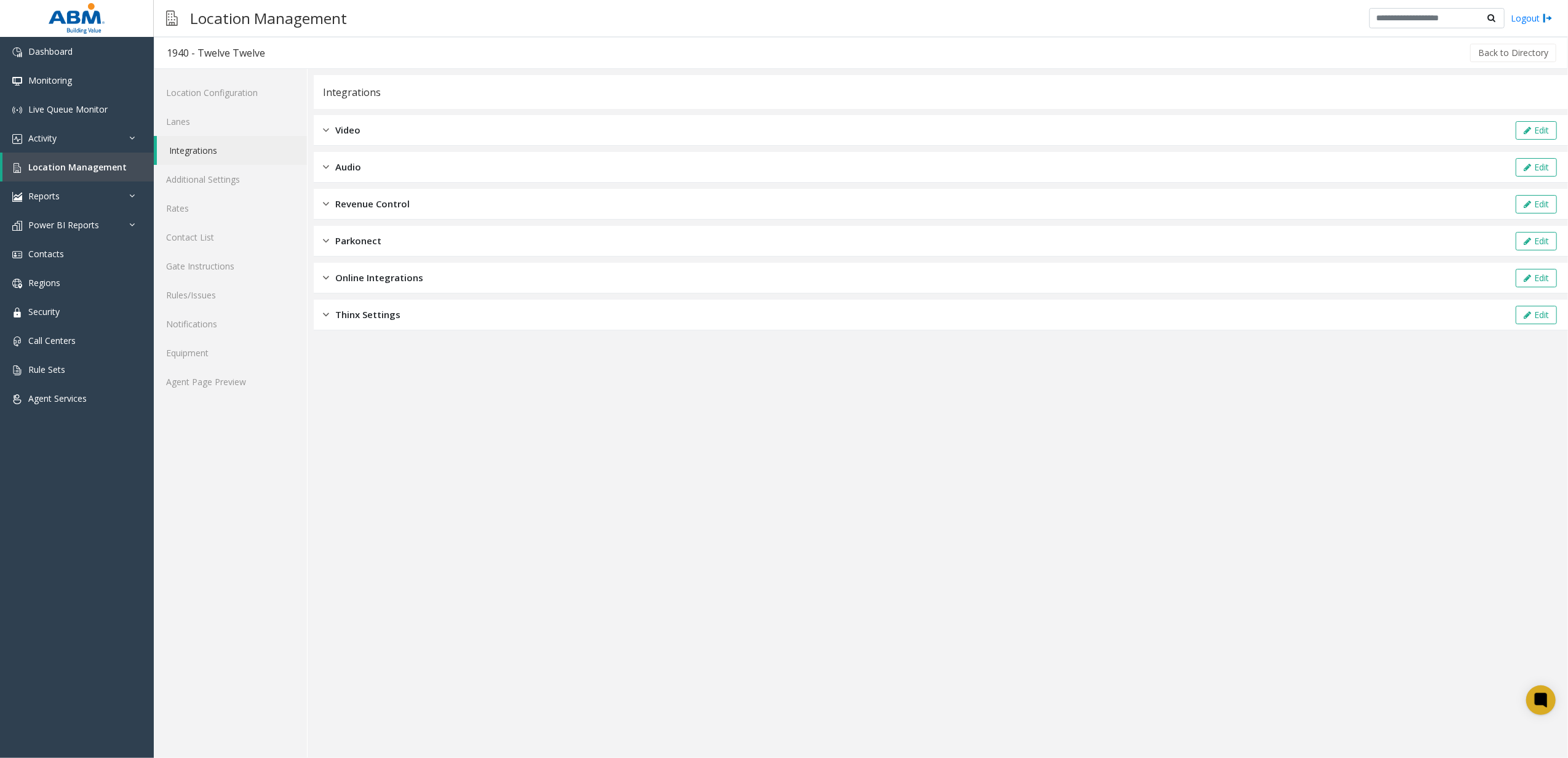
click at [349, 213] on div "Revenue Control Edit" at bounding box center [941, 204] width 1254 height 31
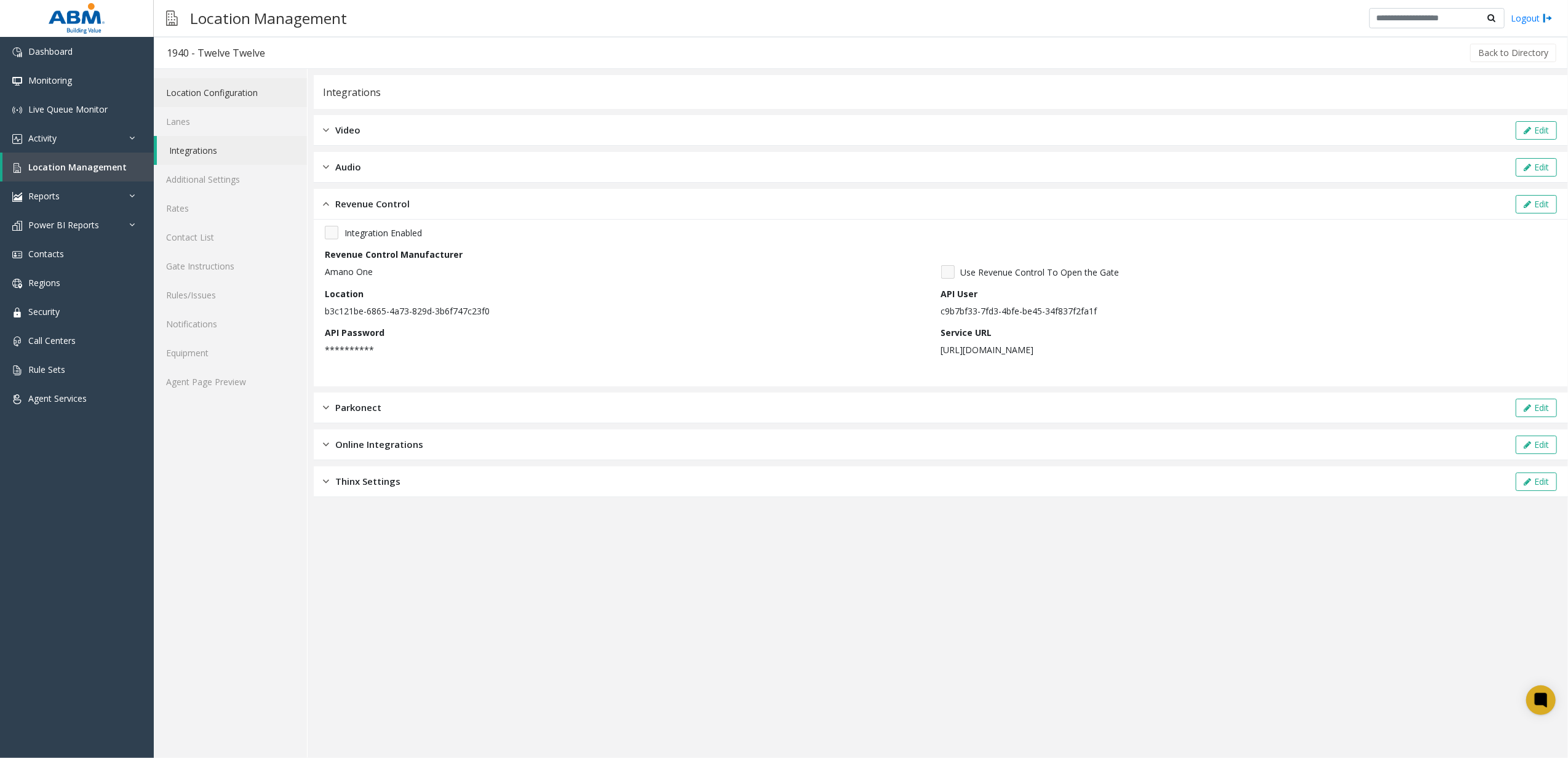
click at [240, 91] on link "Location Configuration" at bounding box center [230, 92] width 153 height 29
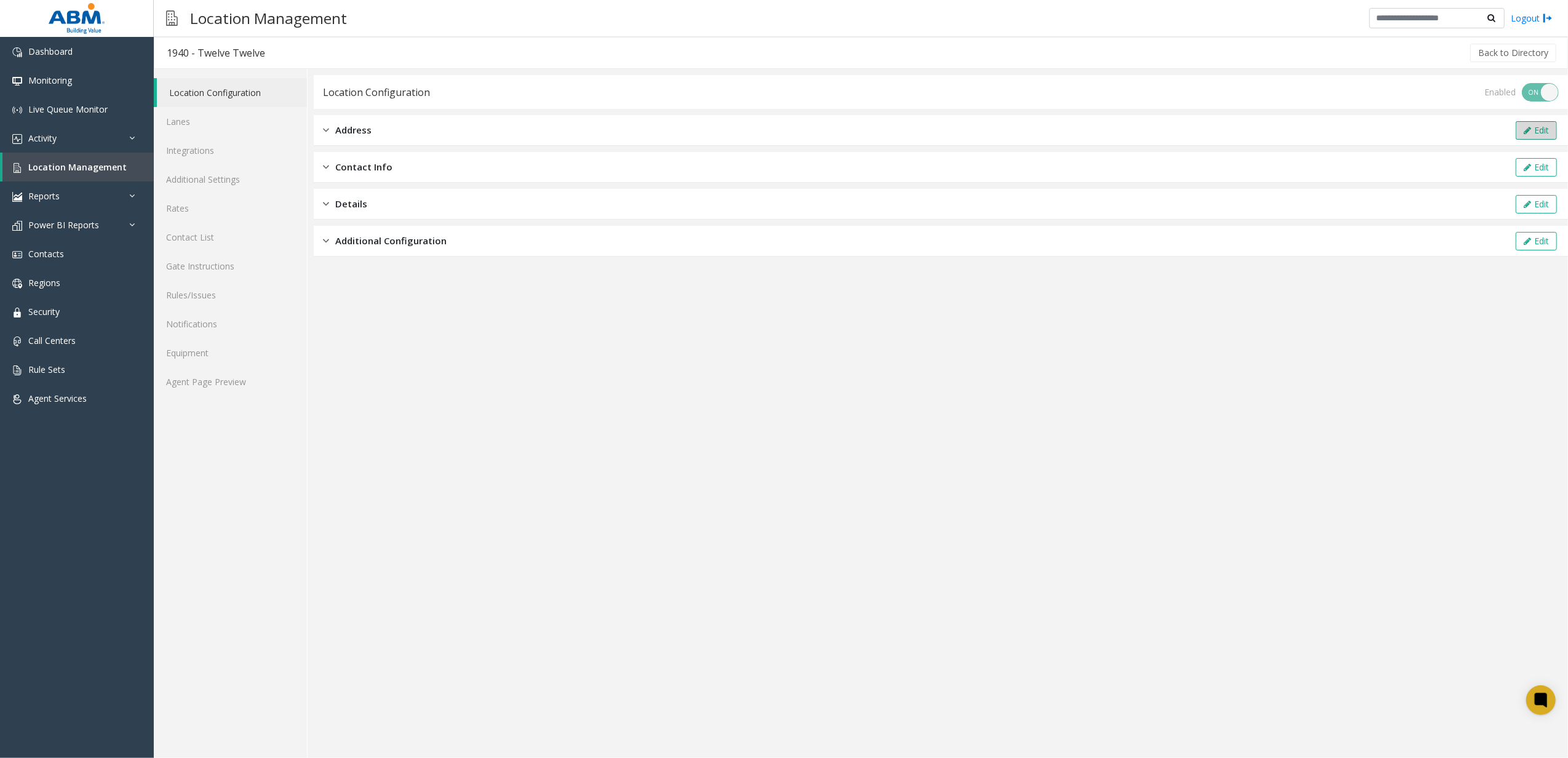
click at [1538, 122] on button "Edit" at bounding box center [1536, 130] width 41 height 18
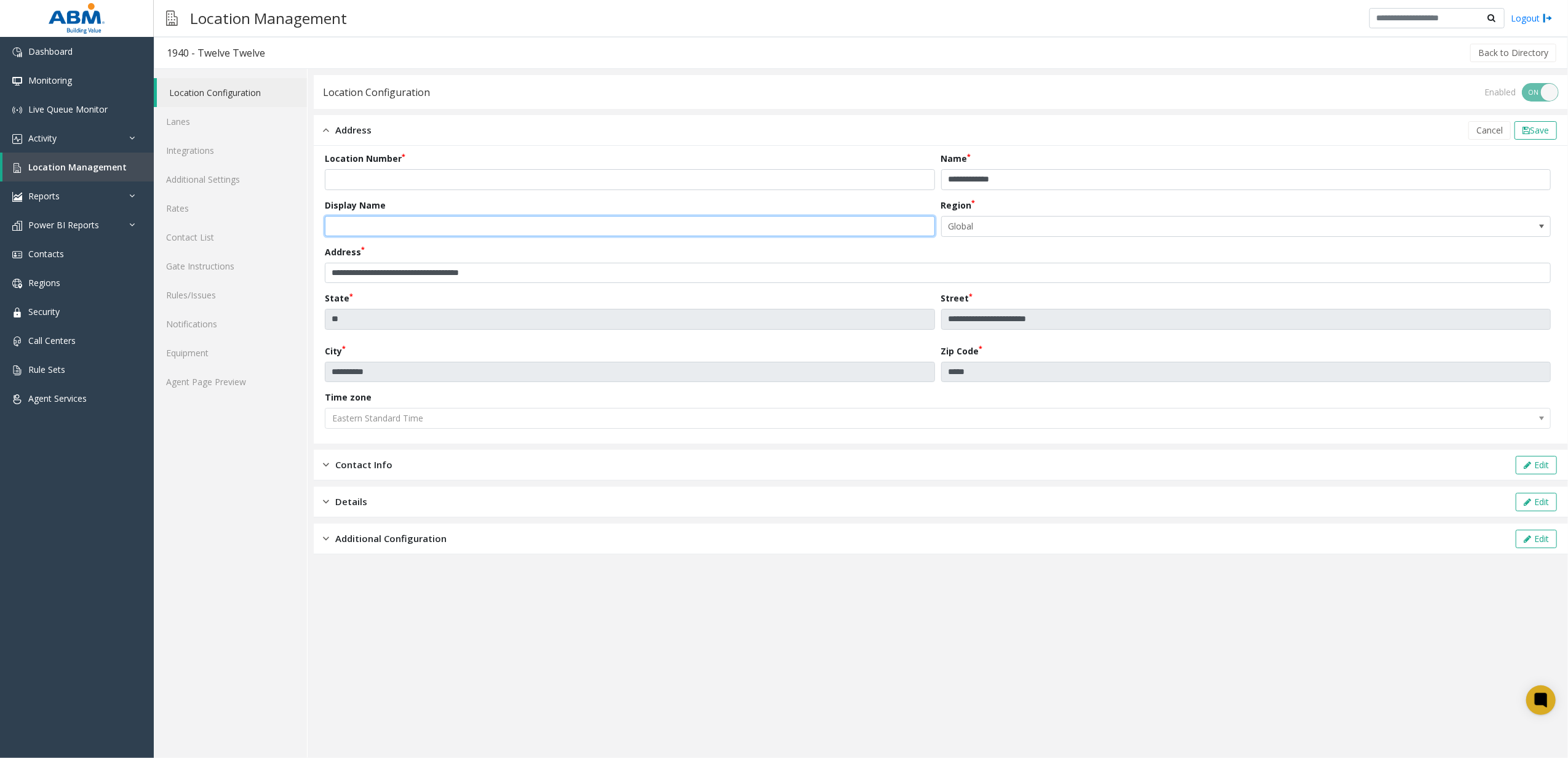
click at [811, 228] on input "text" at bounding box center [630, 226] width 610 height 21
click at [984, 192] on form "**********" at bounding box center [941, 294] width 1232 height 286
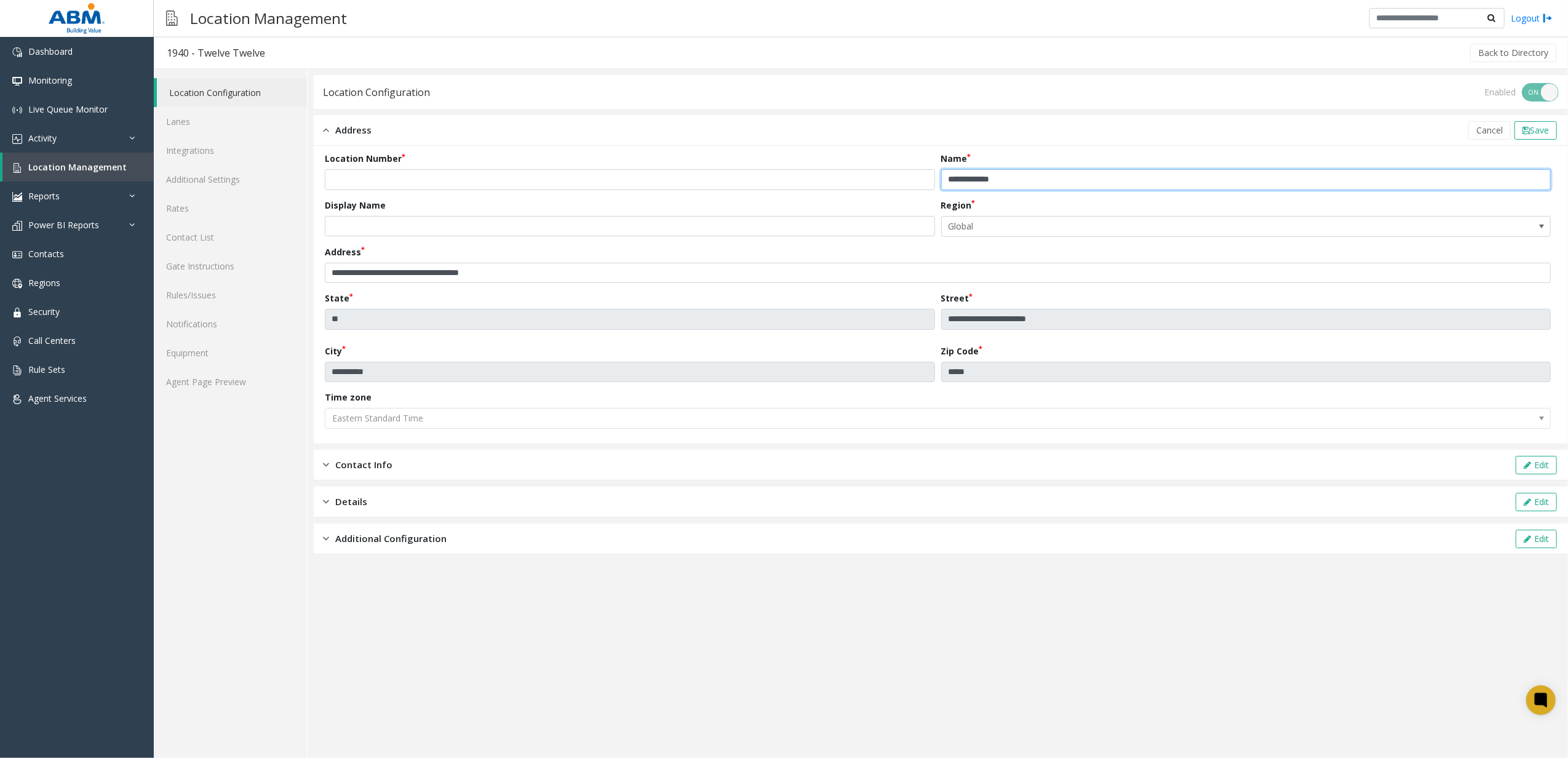
click at [987, 182] on input "**********" at bounding box center [1246, 180] width 610 height 21
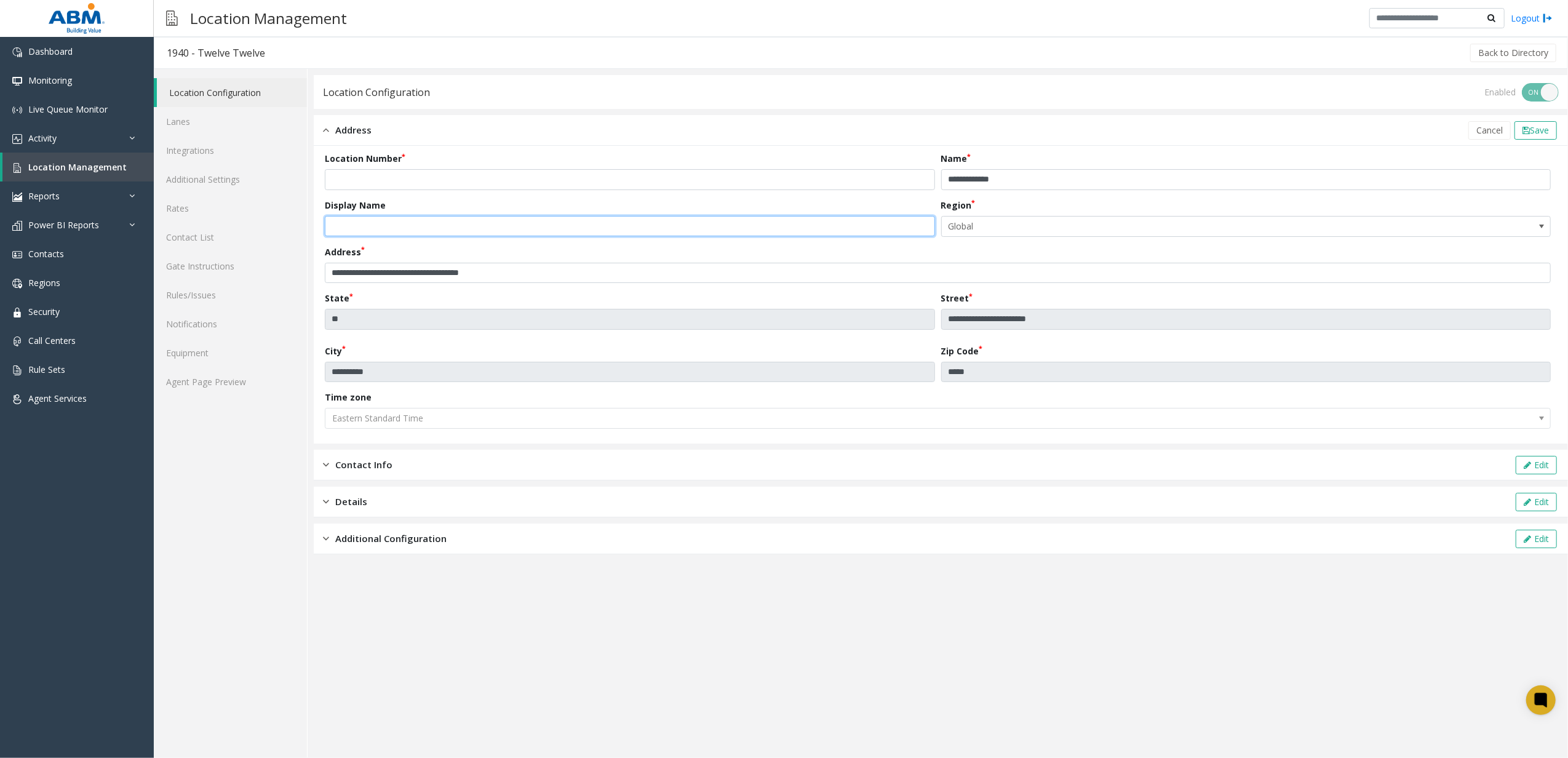
click at [758, 230] on input "text" at bounding box center [630, 226] width 610 height 21
paste input "**********"
type input "**********"
click at [1543, 123] on button "Save" at bounding box center [1535, 130] width 42 height 18
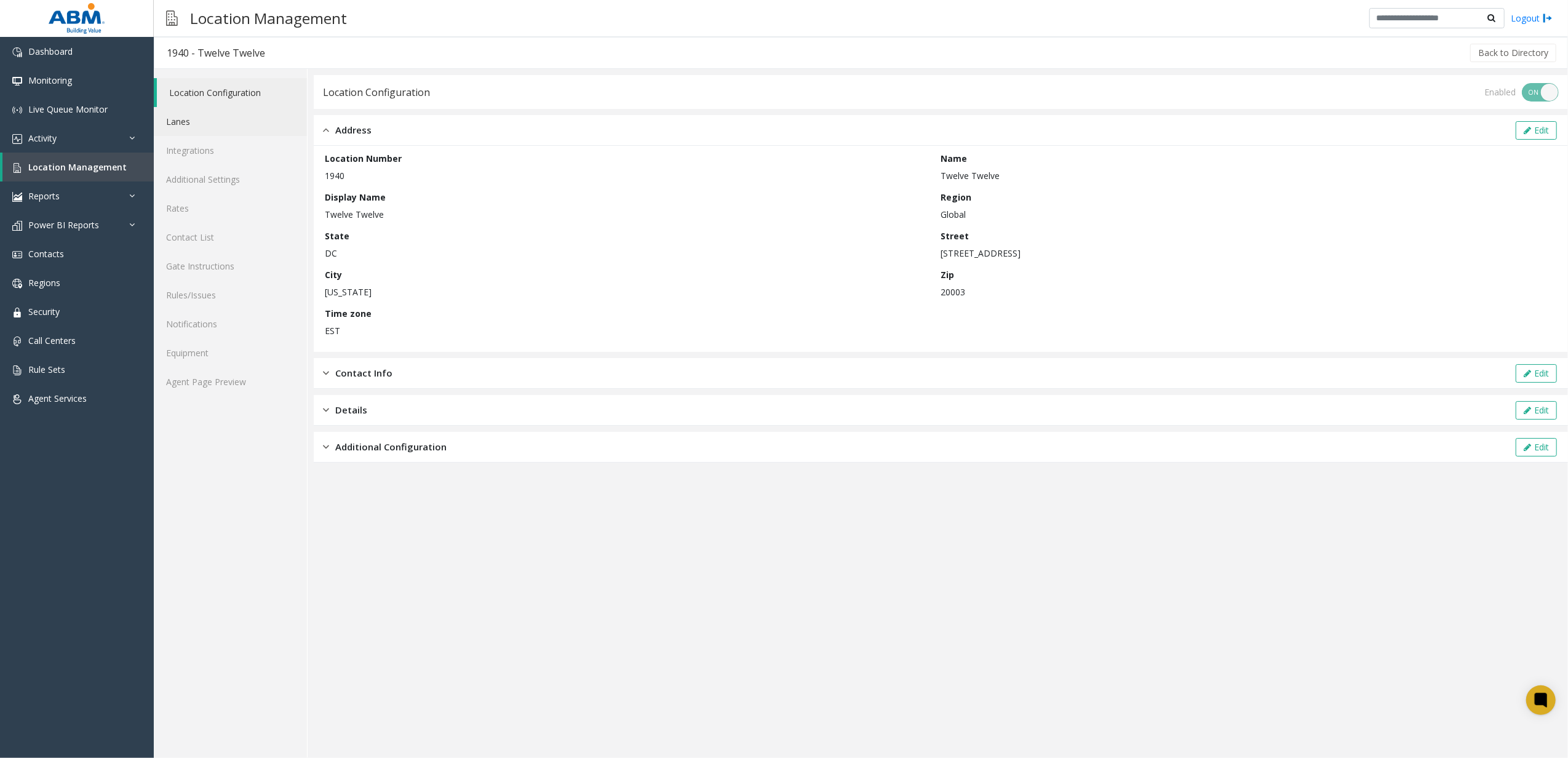
click at [184, 114] on link "Lanes" at bounding box center [230, 121] width 153 height 29
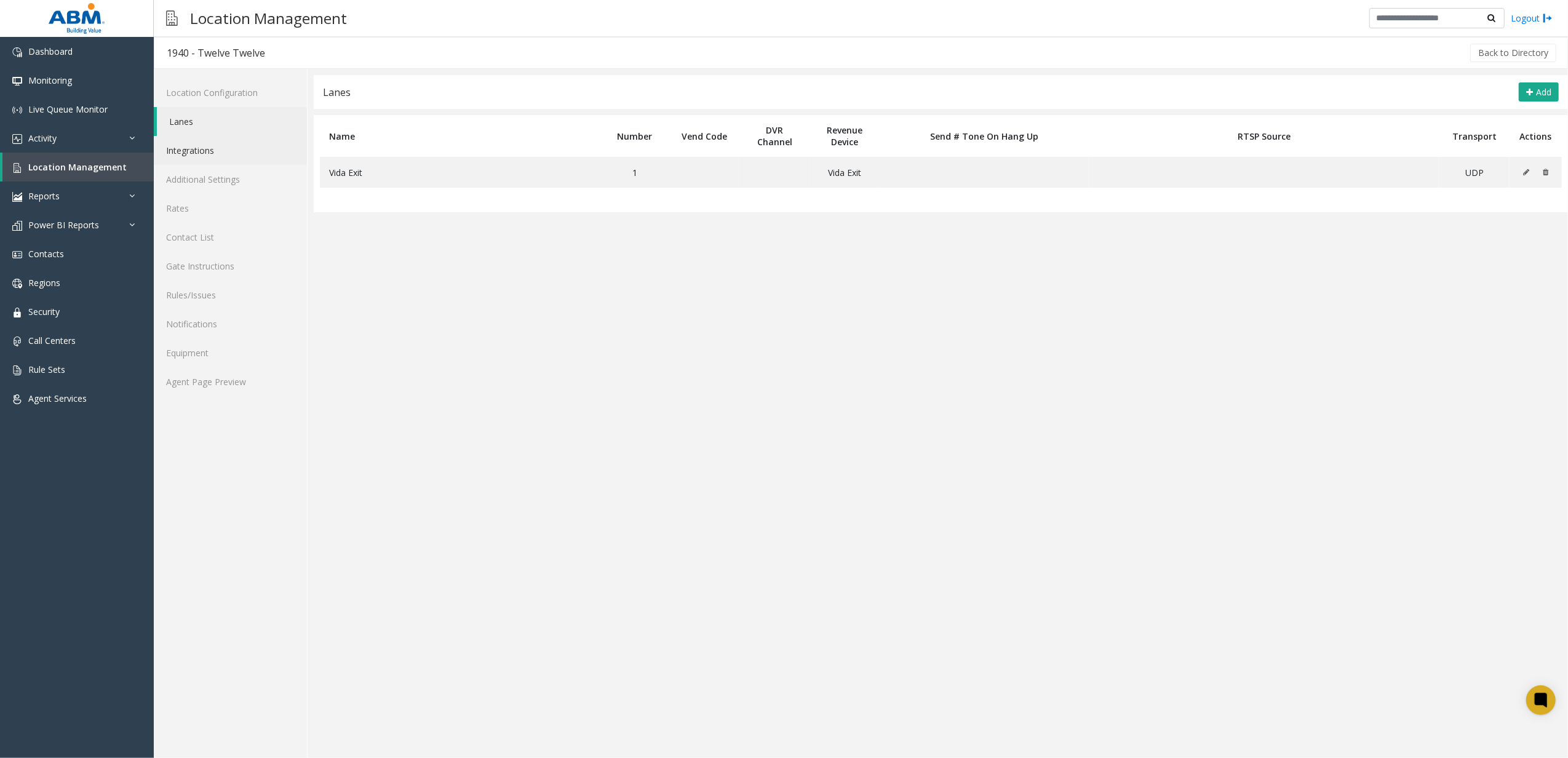
click at [195, 153] on link "Integrations" at bounding box center [230, 150] width 153 height 29
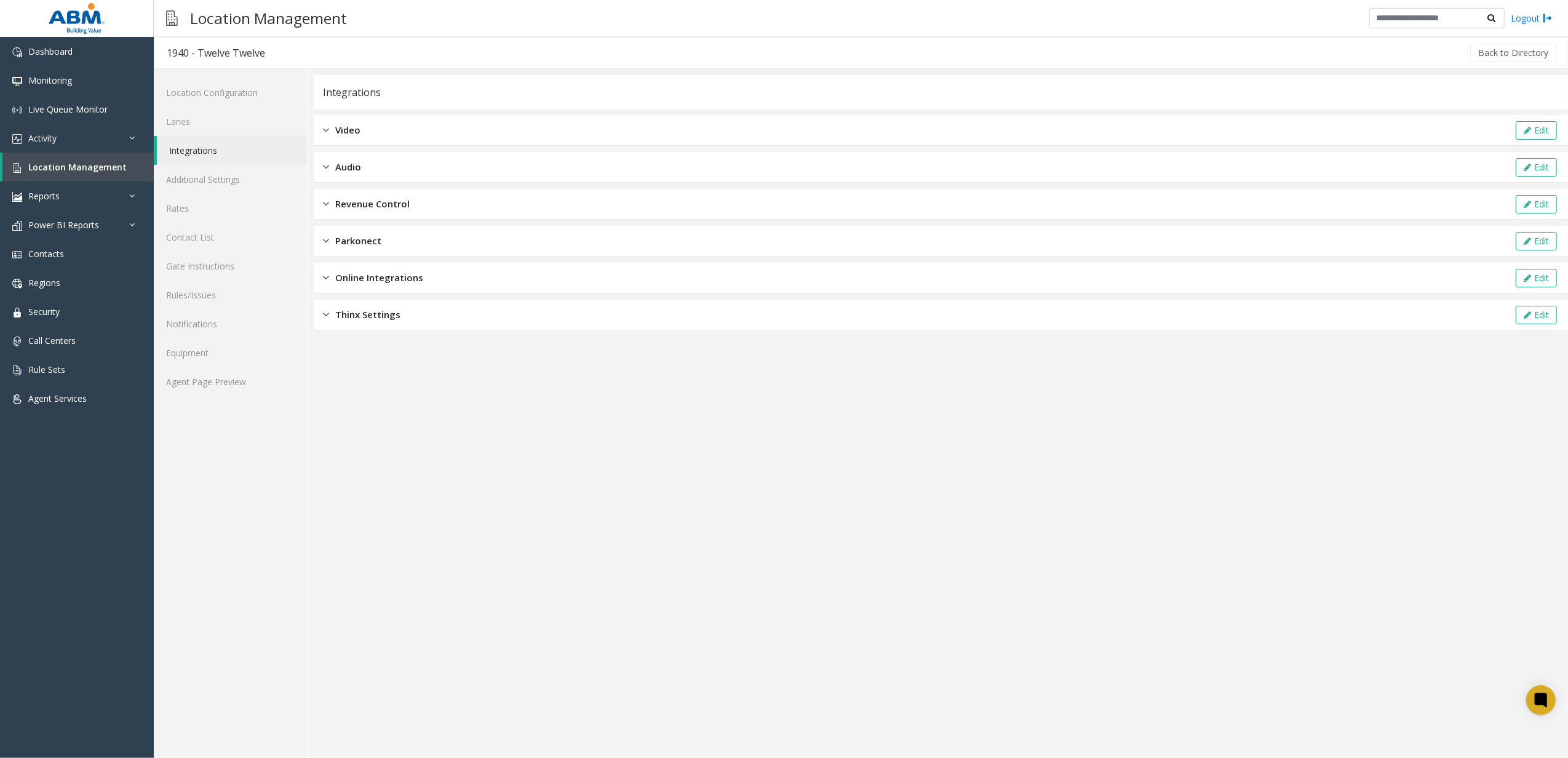
click at [335, 210] on span "Revenue Control" at bounding box center [371, 204] width 74 height 14
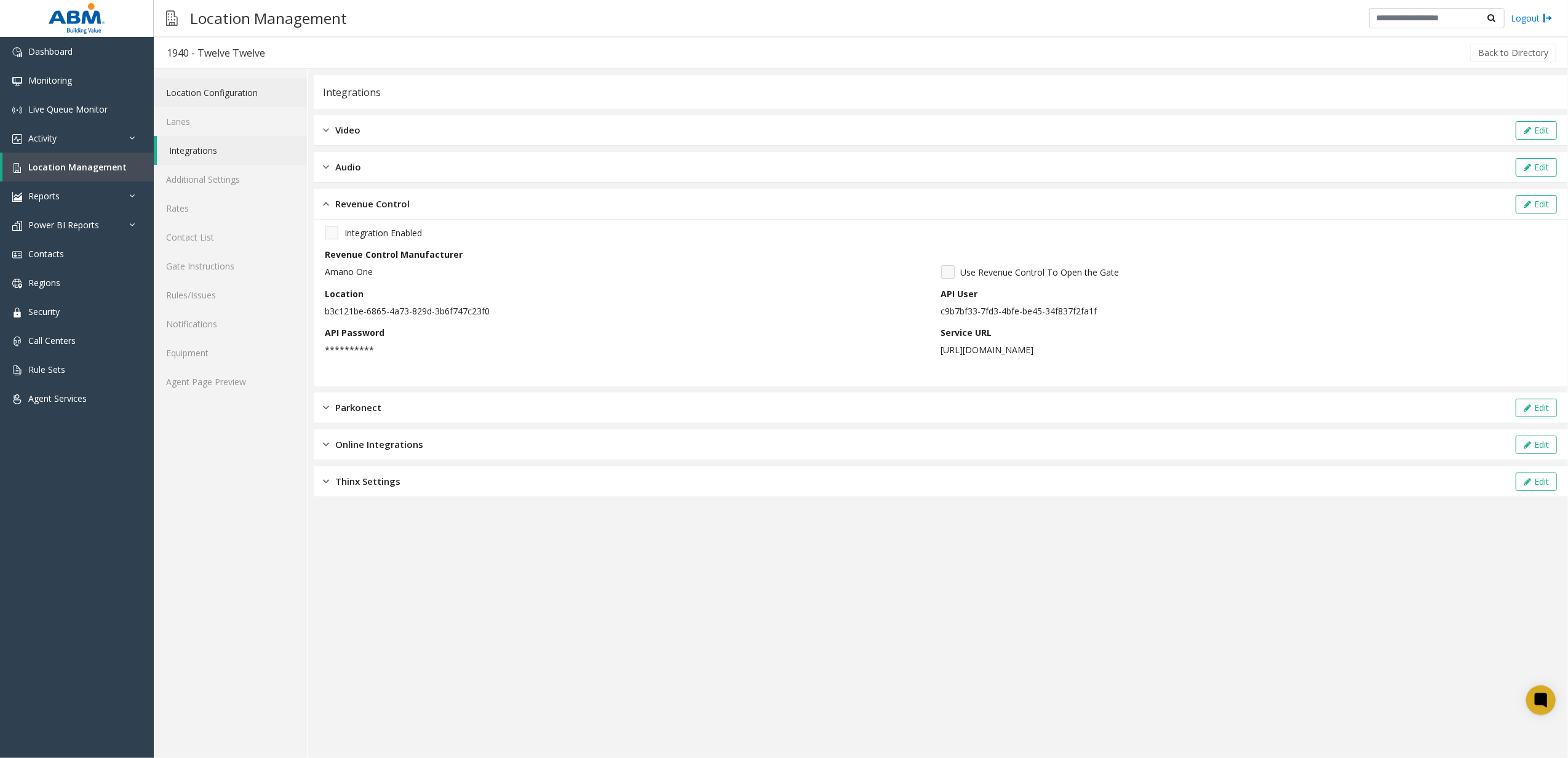
click at [224, 91] on link "Location Configuration" at bounding box center [230, 92] width 153 height 29
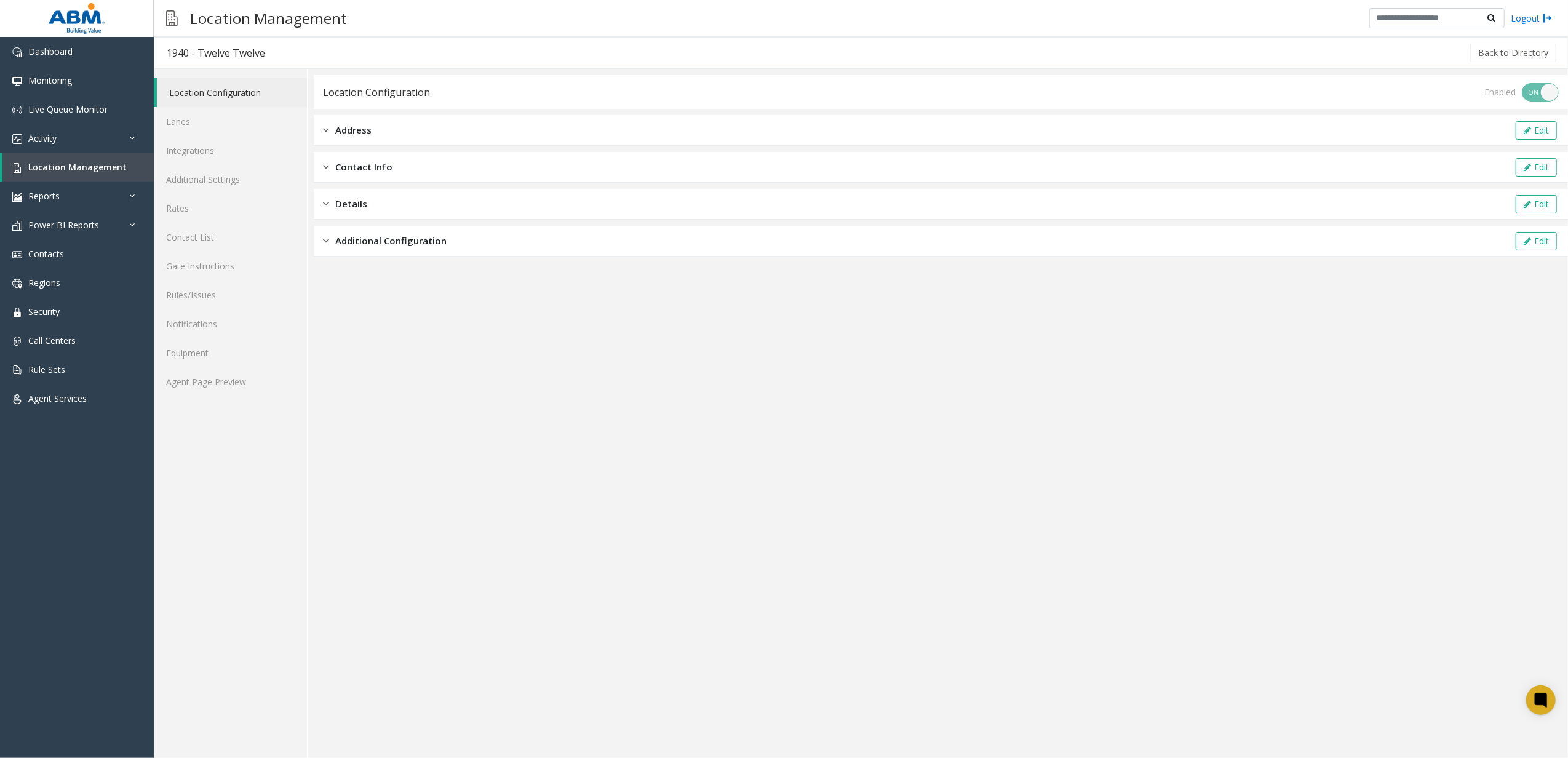
click at [367, 131] on span "Address" at bounding box center [353, 130] width 37 height 14
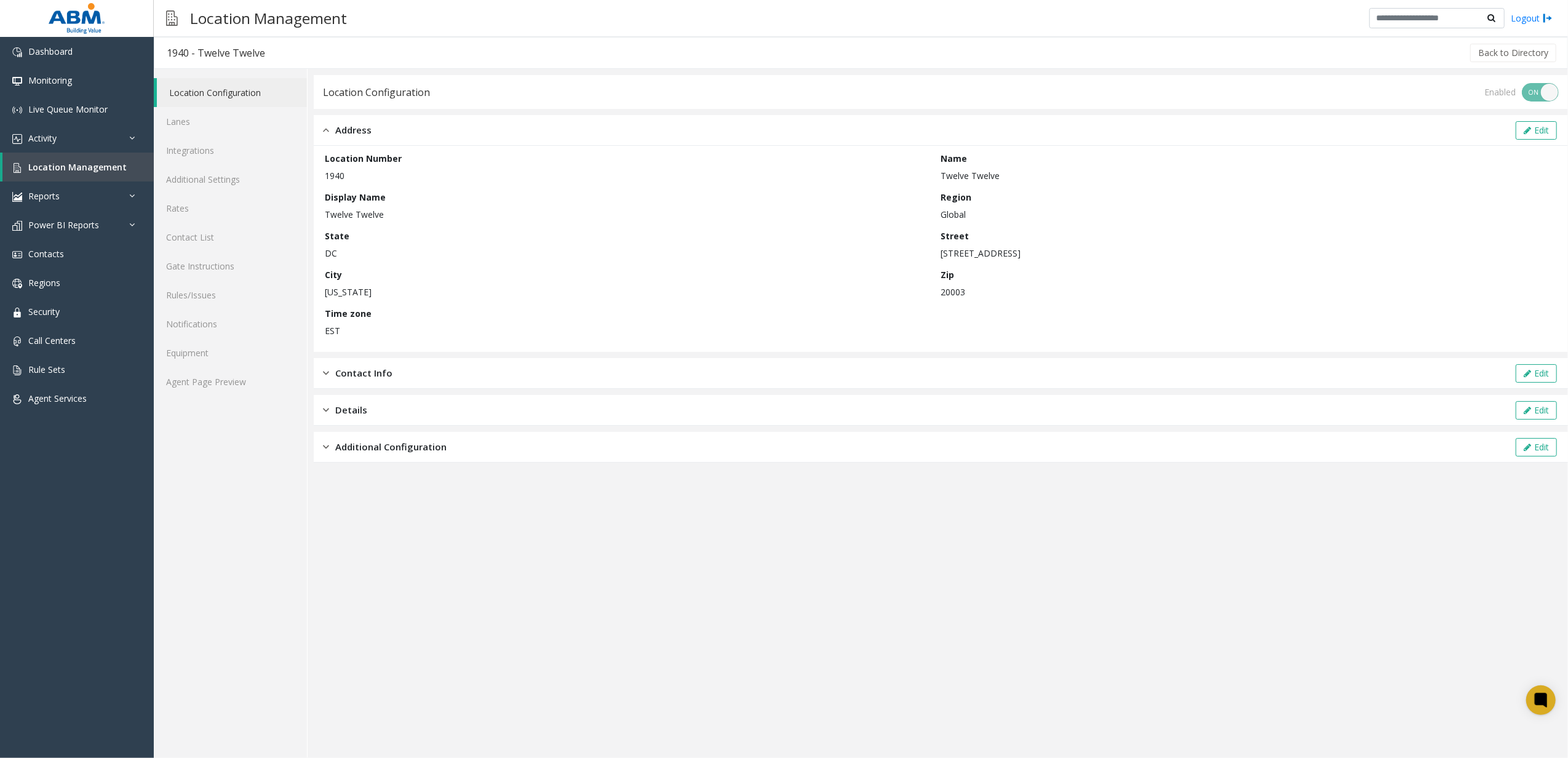
click at [376, 372] on span "Contact Info" at bounding box center [363, 372] width 57 height 14
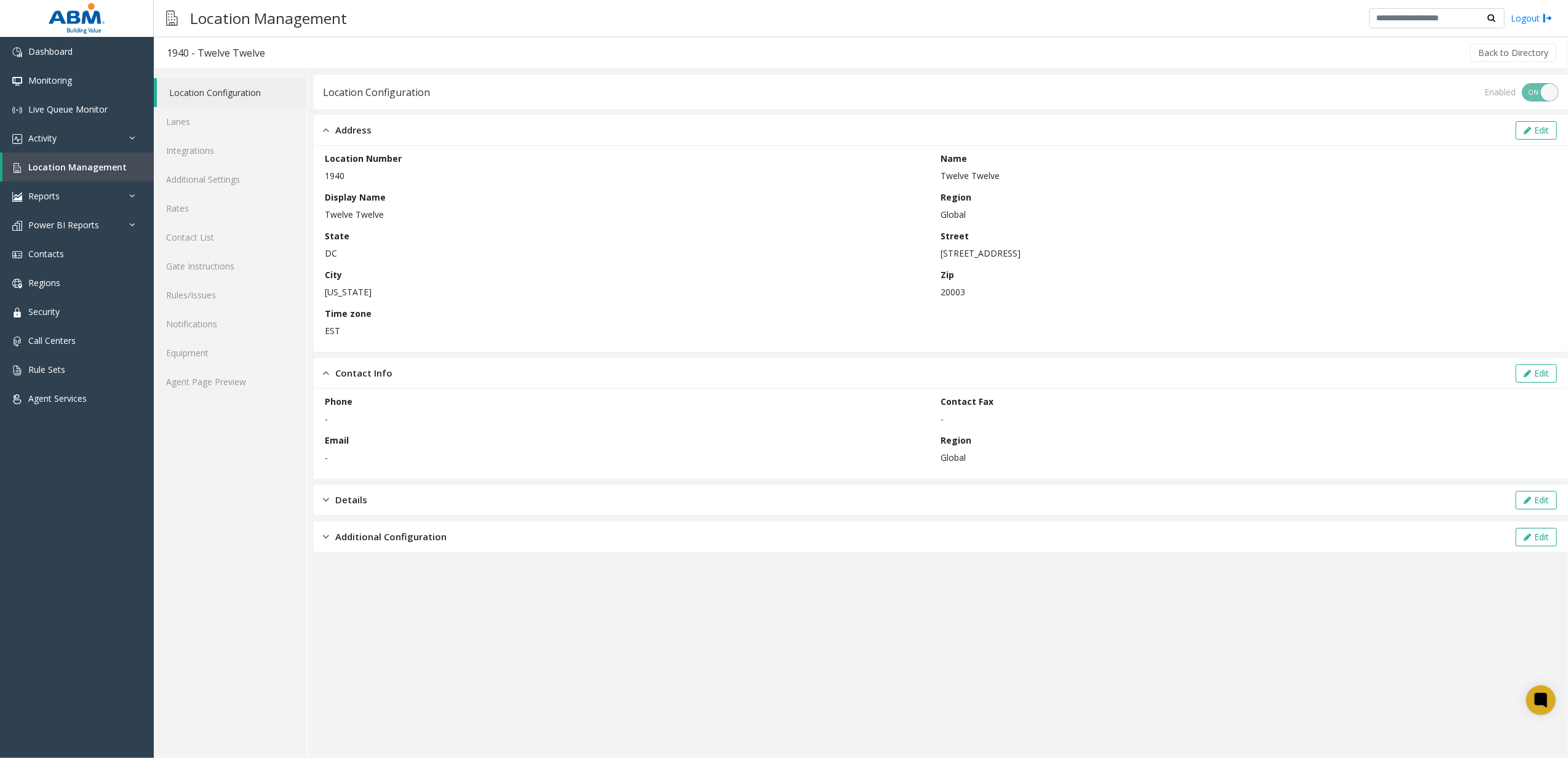
click at [378, 528] on div "Additional Configuration Edit" at bounding box center [941, 537] width 1254 height 31
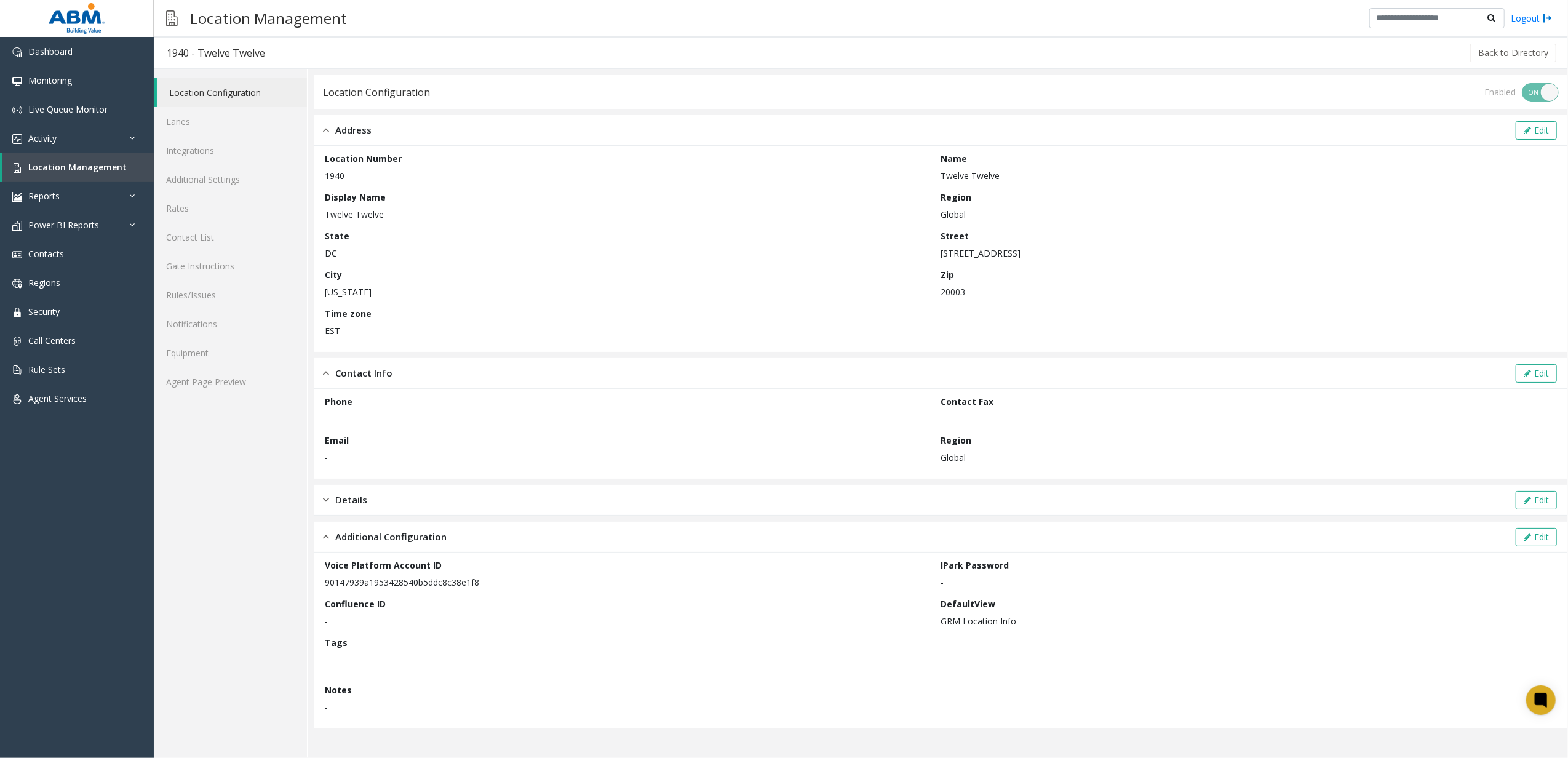
click at [370, 495] on div "Details Edit" at bounding box center [941, 500] width 1254 height 31
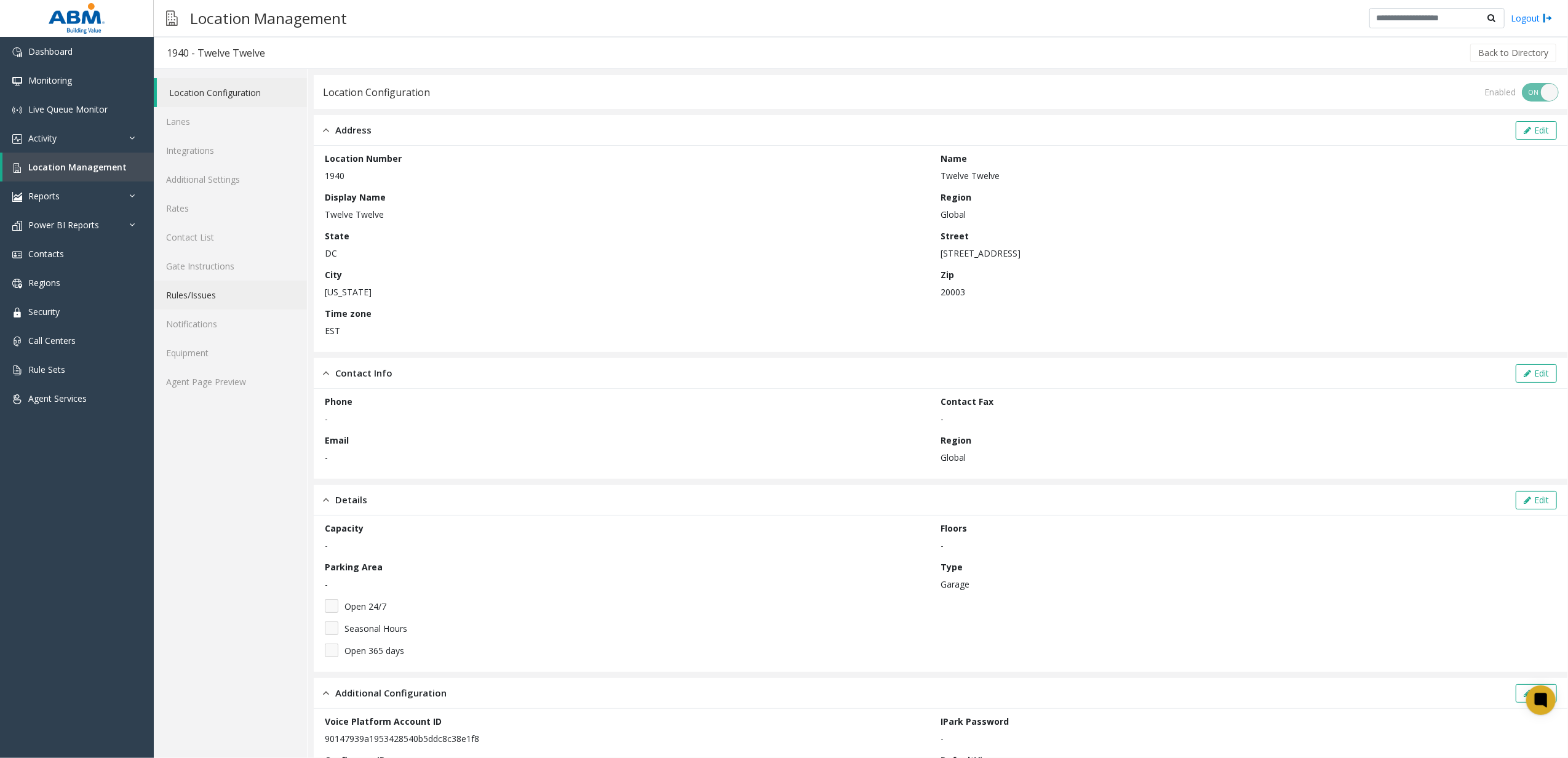
click at [228, 283] on link "Rules/Issues" at bounding box center [230, 295] width 153 height 29
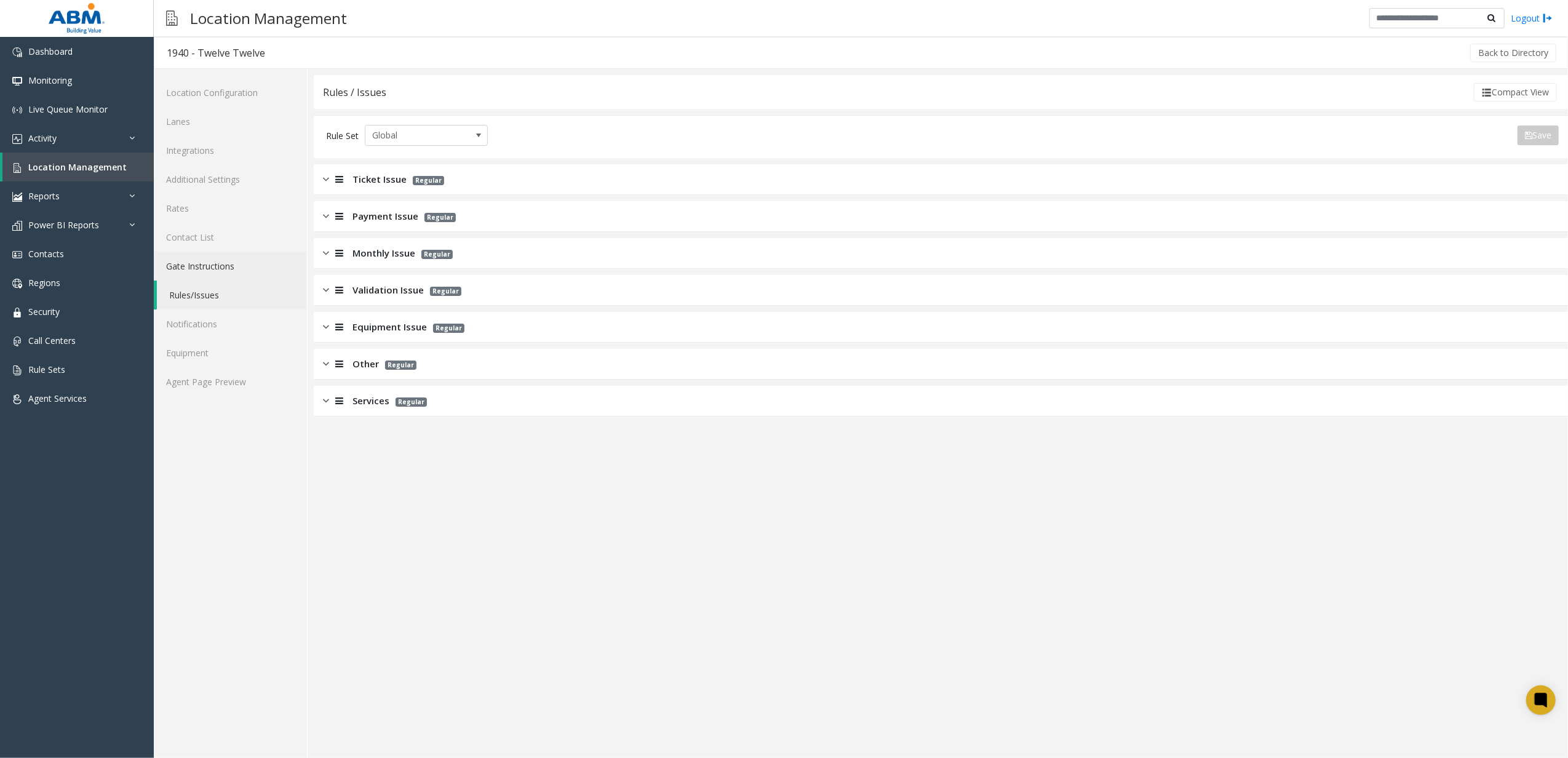
click at [224, 257] on link "Gate Instructions" at bounding box center [230, 266] width 153 height 29
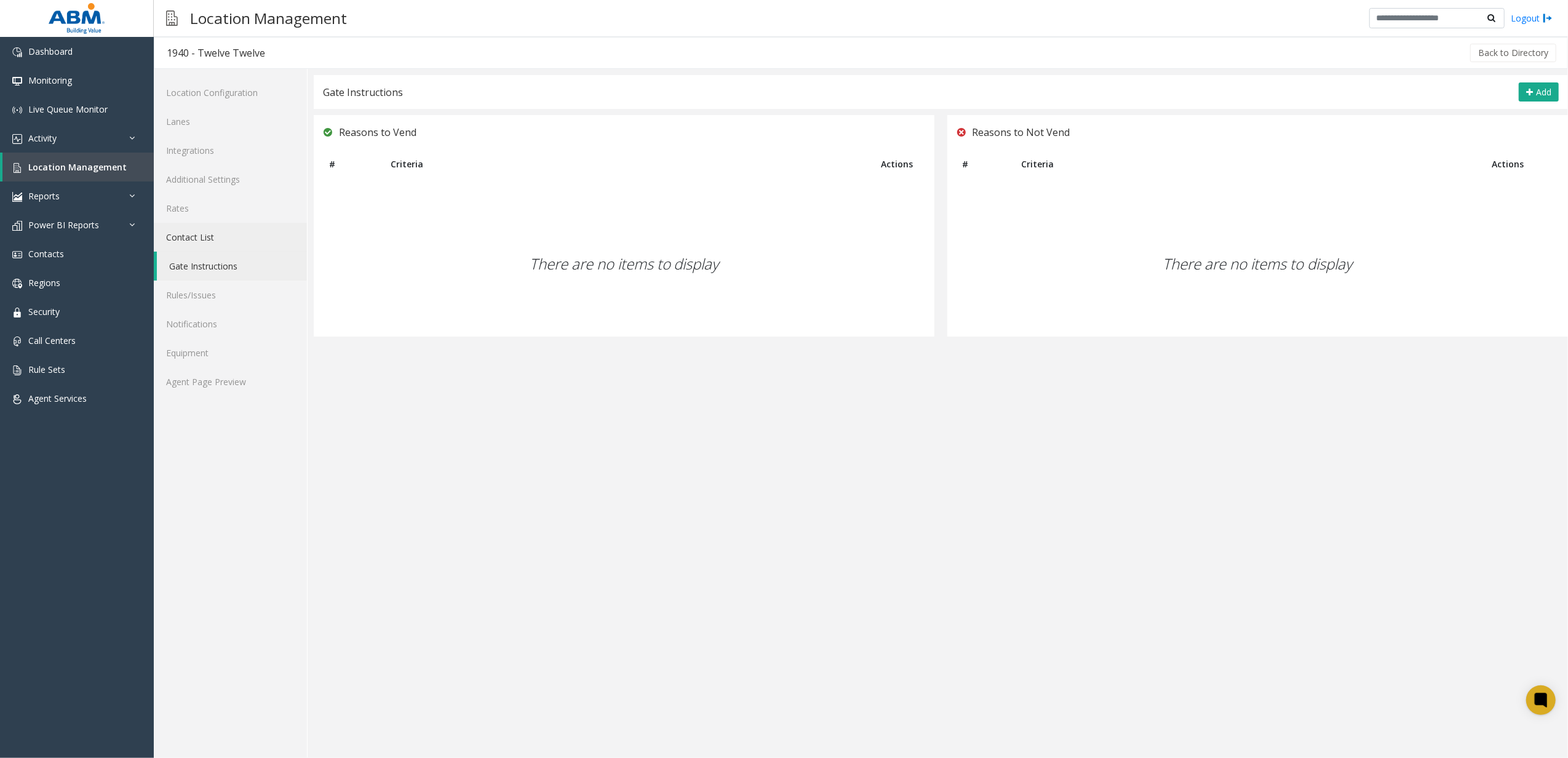
click at [222, 235] on link "Contact List" at bounding box center [230, 237] width 153 height 29
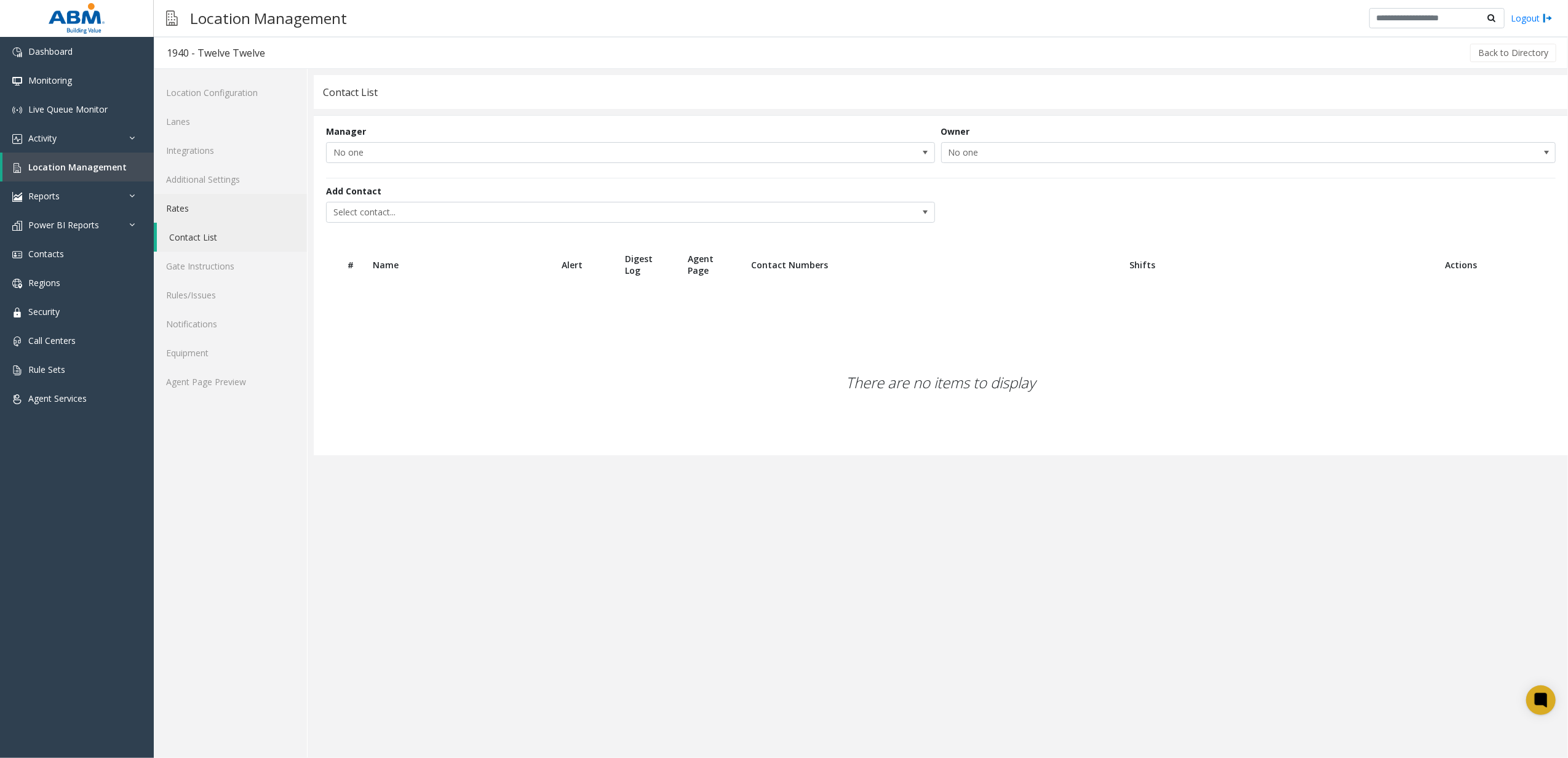
click at [207, 197] on link "Rates" at bounding box center [230, 208] width 153 height 29
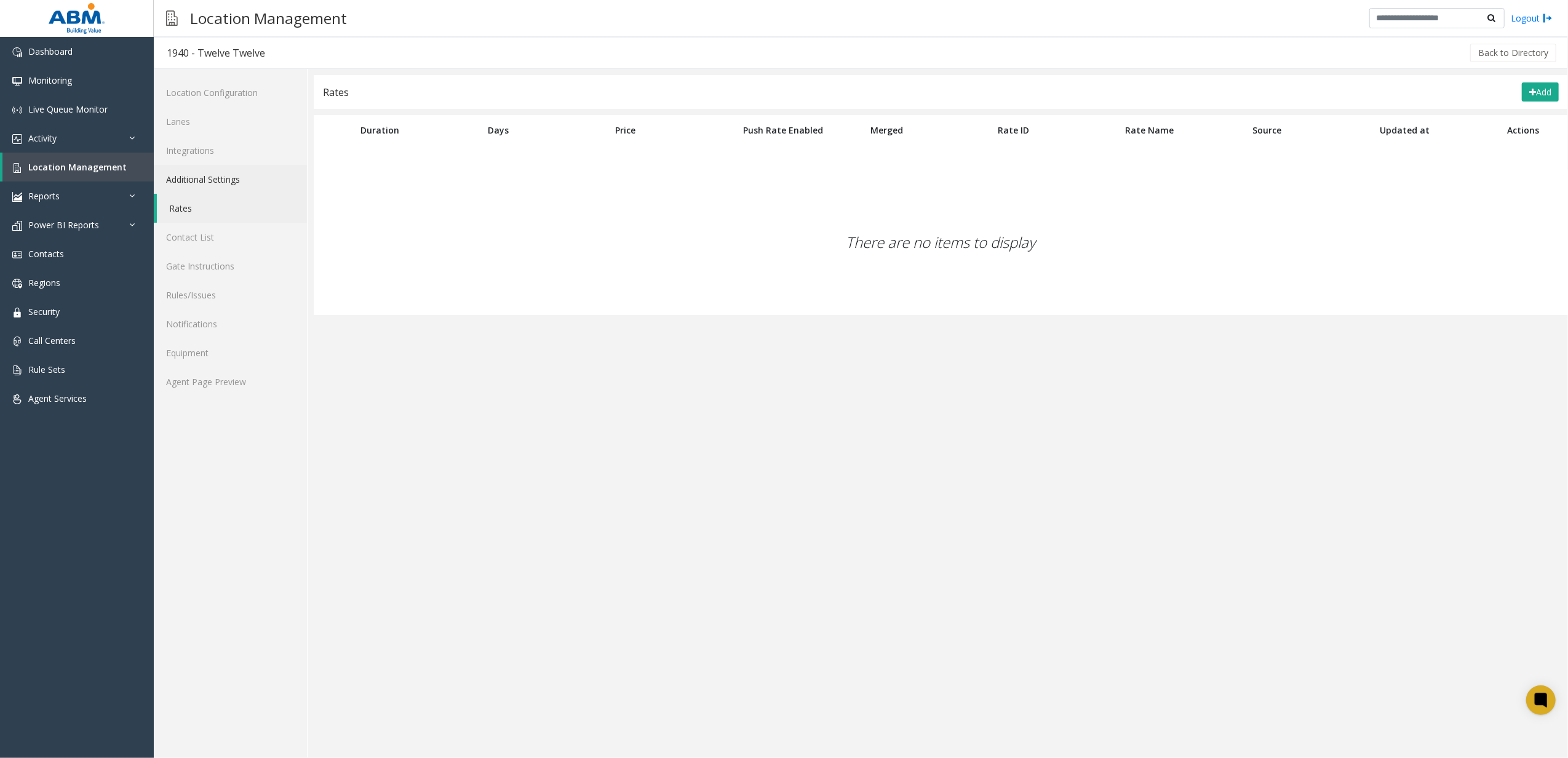
click at [210, 171] on link "Additional Settings" at bounding box center [230, 179] width 153 height 29
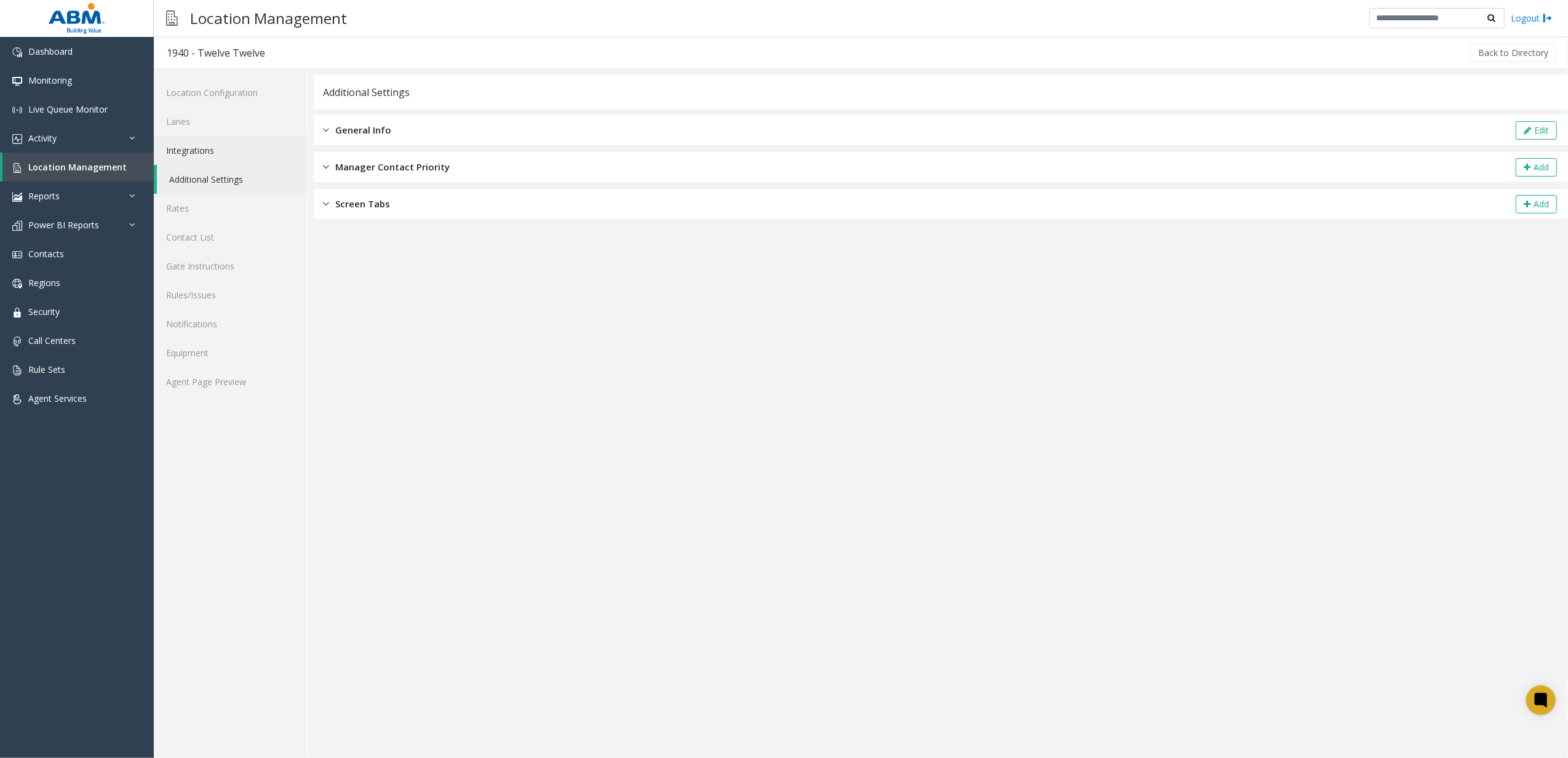
click at [211, 142] on link "Integrations" at bounding box center [230, 150] width 153 height 29
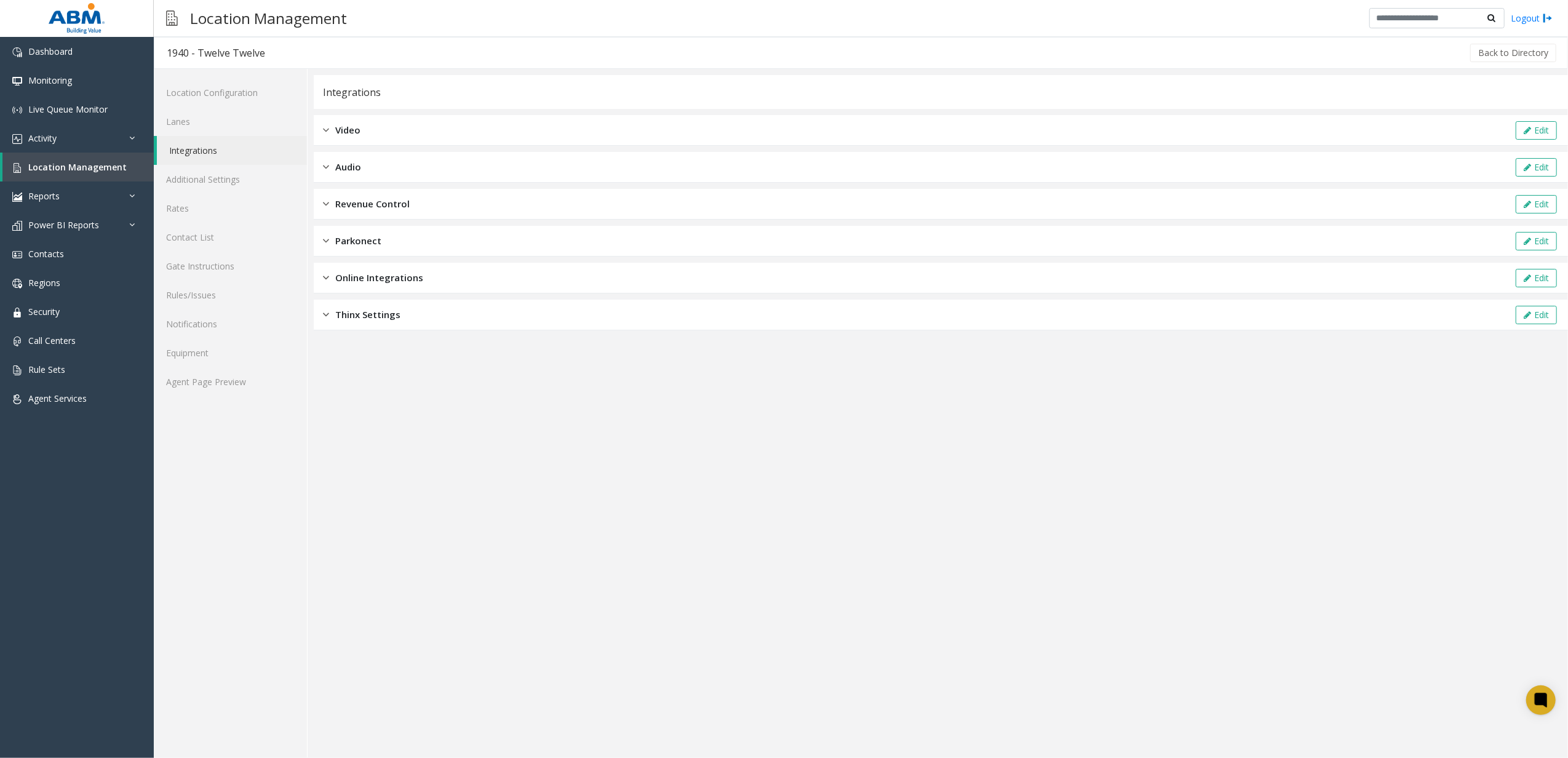
click at [350, 185] on div "Integrations Video Edit Audio Edit Revenue Control Edit Parkonect Edit Online I…" at bounding box center [941, 202] width 1254 height 255
click at [356, 200] on span "Revenue Control" at bounding box center [371, 204] width 74 height 14
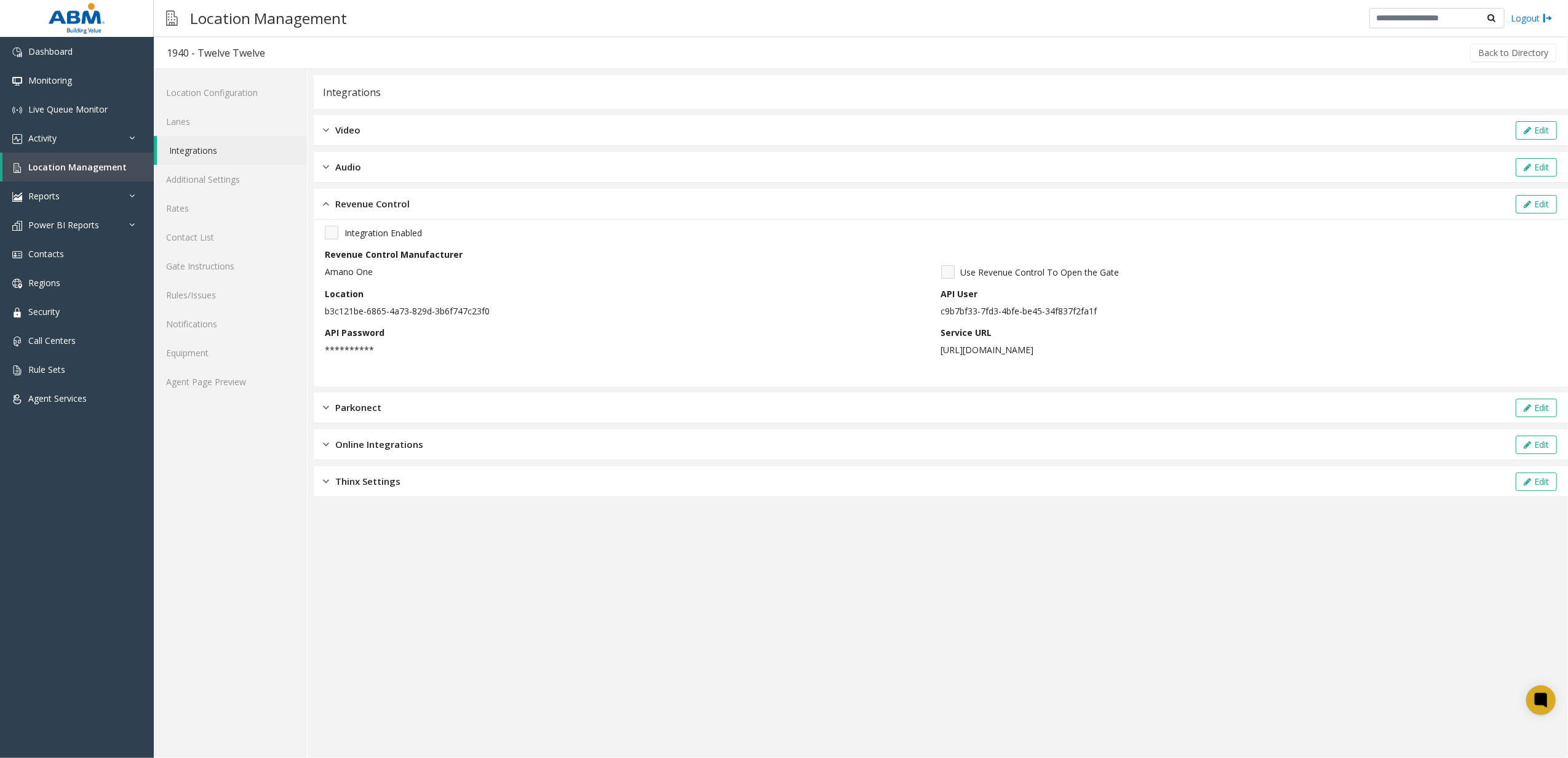
click at [369, 165] on div "Audio Edit" at bounding box center [941, 167] width 1254 height 31
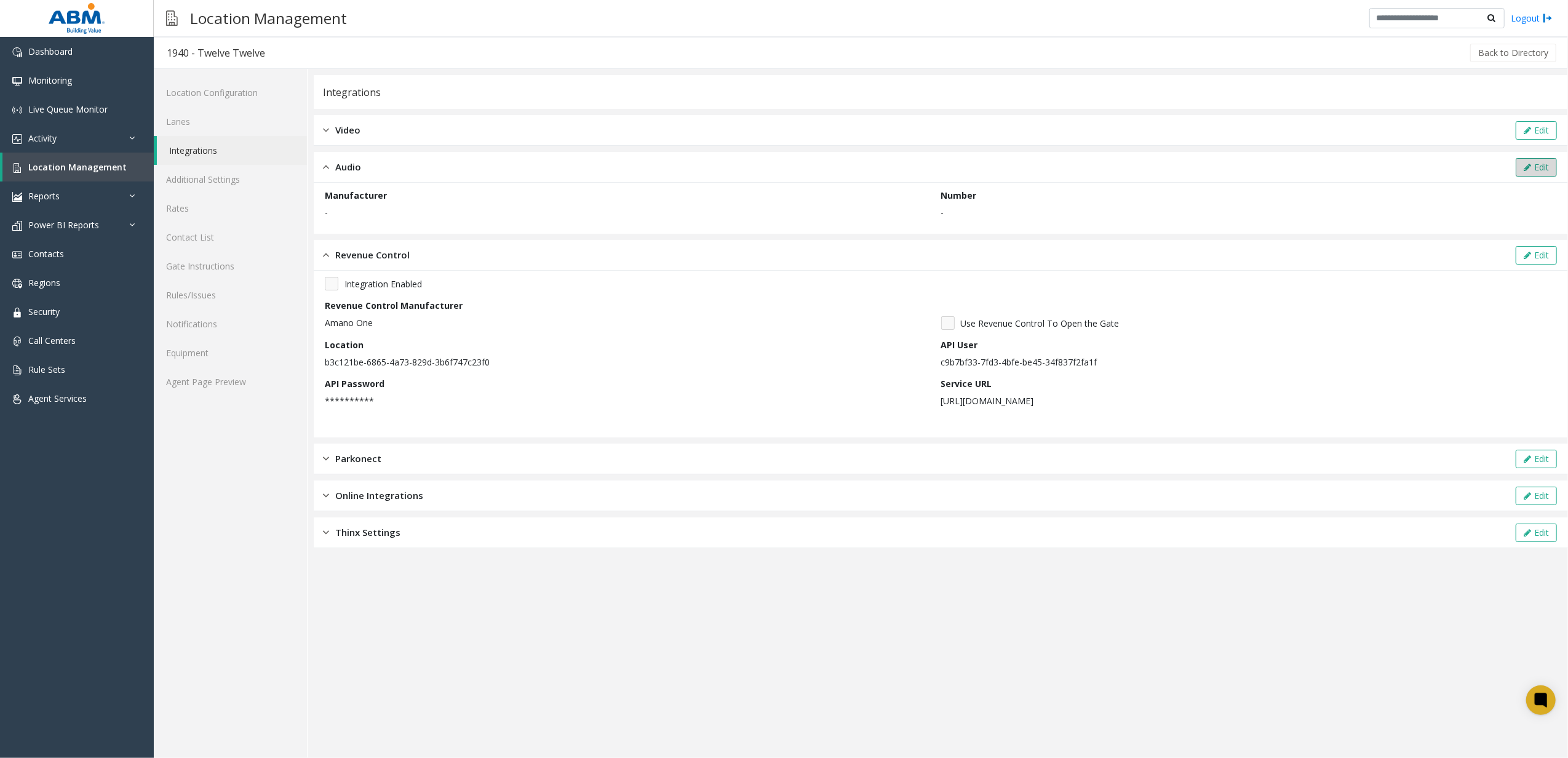
click at [1531, 168] on button "Edit" at bounding box center [1536, 166] width 41 height 18
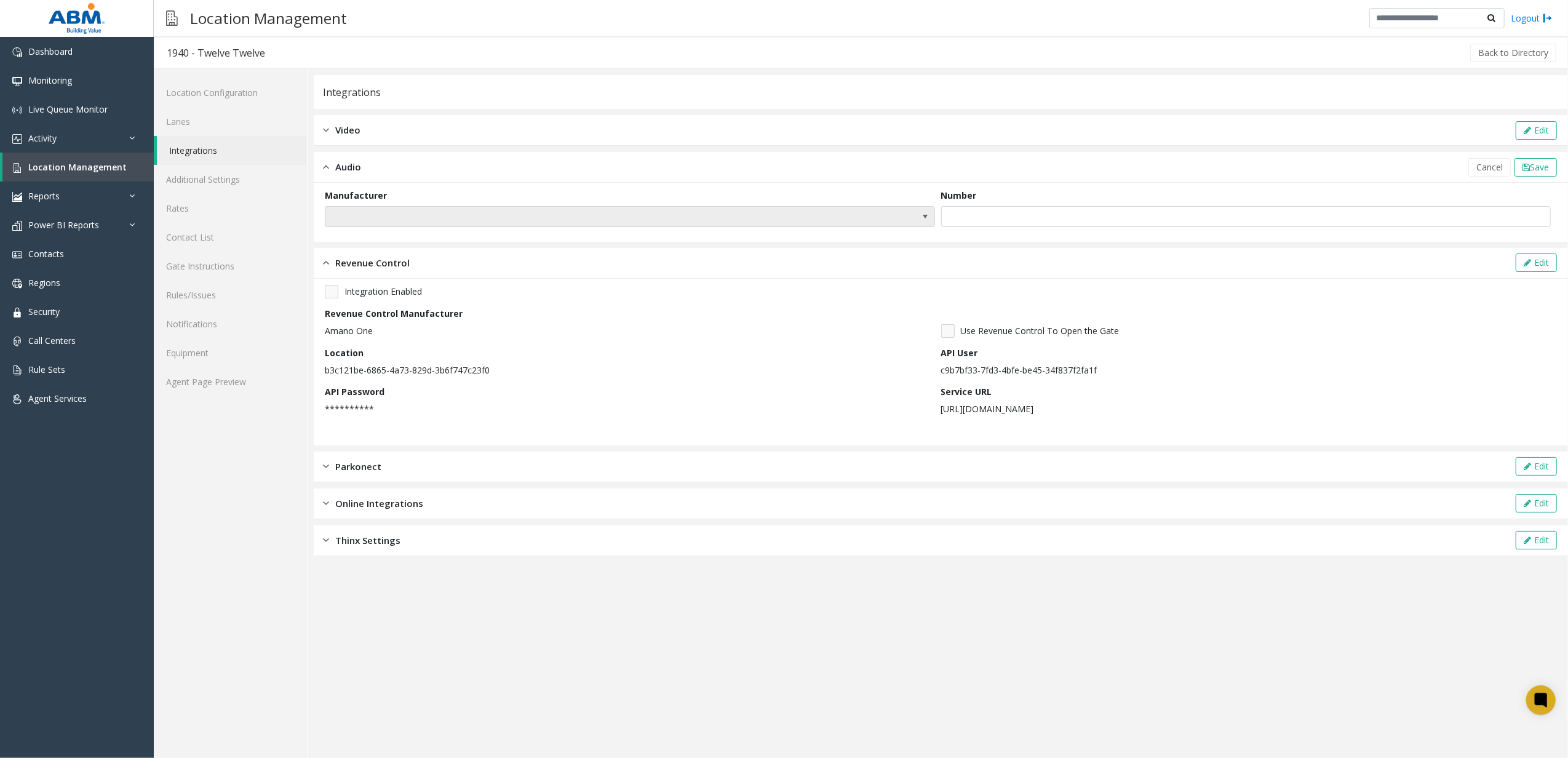
click at [371, 226] on span at bounding box center [569, 216] width 487 height 19
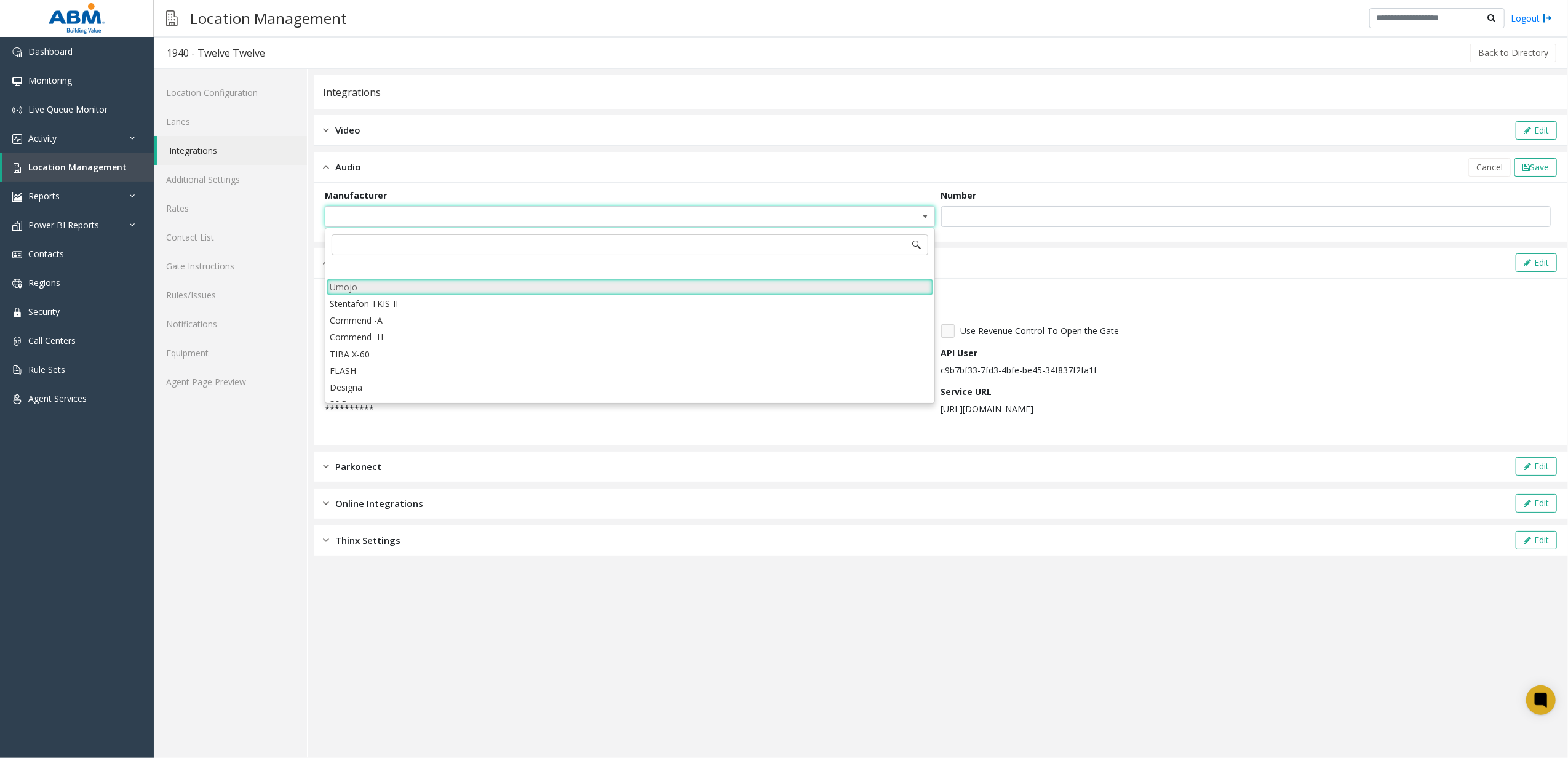
click at [387, 289] on li "Umojo" at bounding box center [630, 287] width 606 height 16
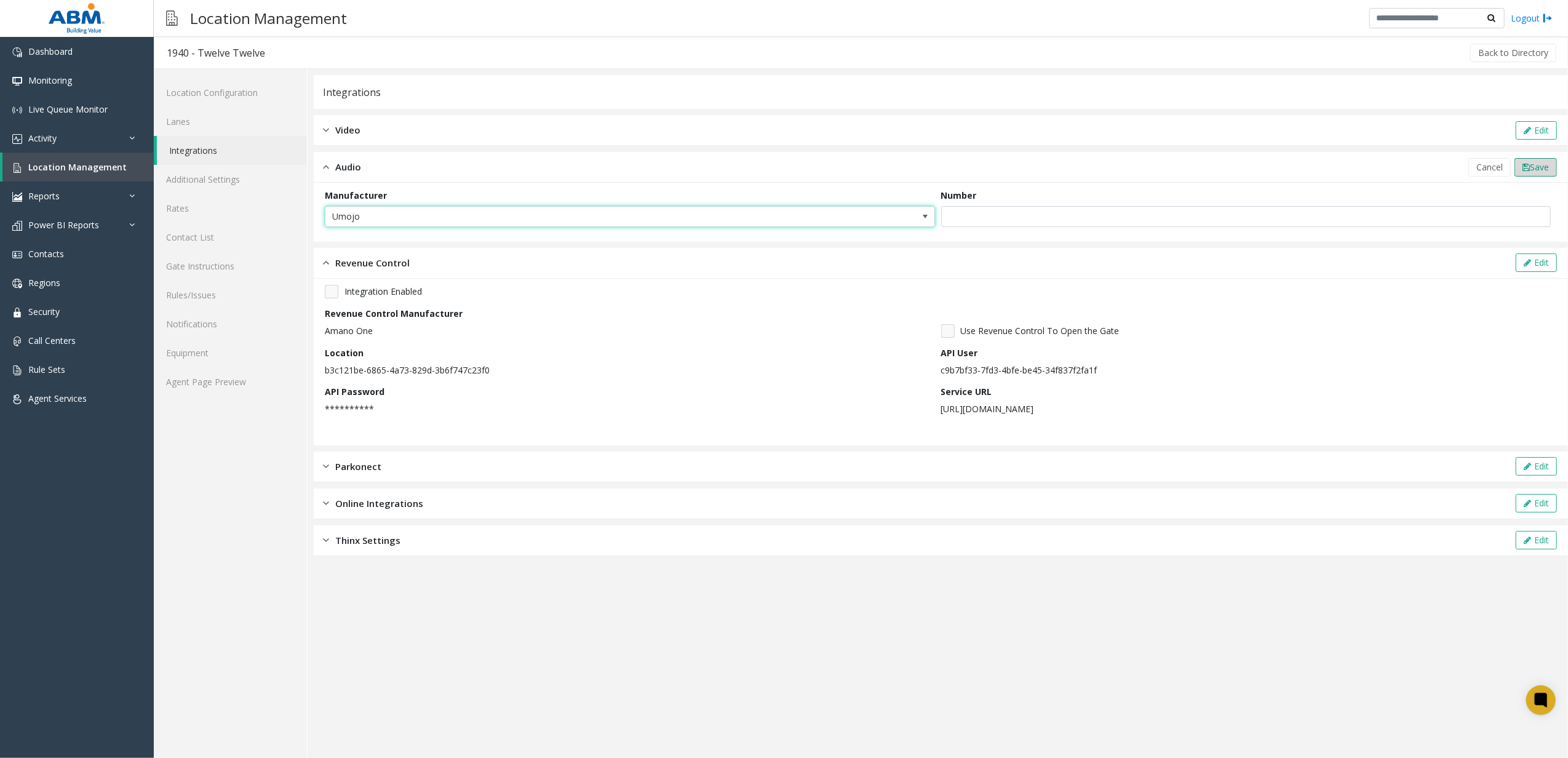
click at [1538, 172] on span "Save" at bounding box center [1539, 167] width 19 height 12
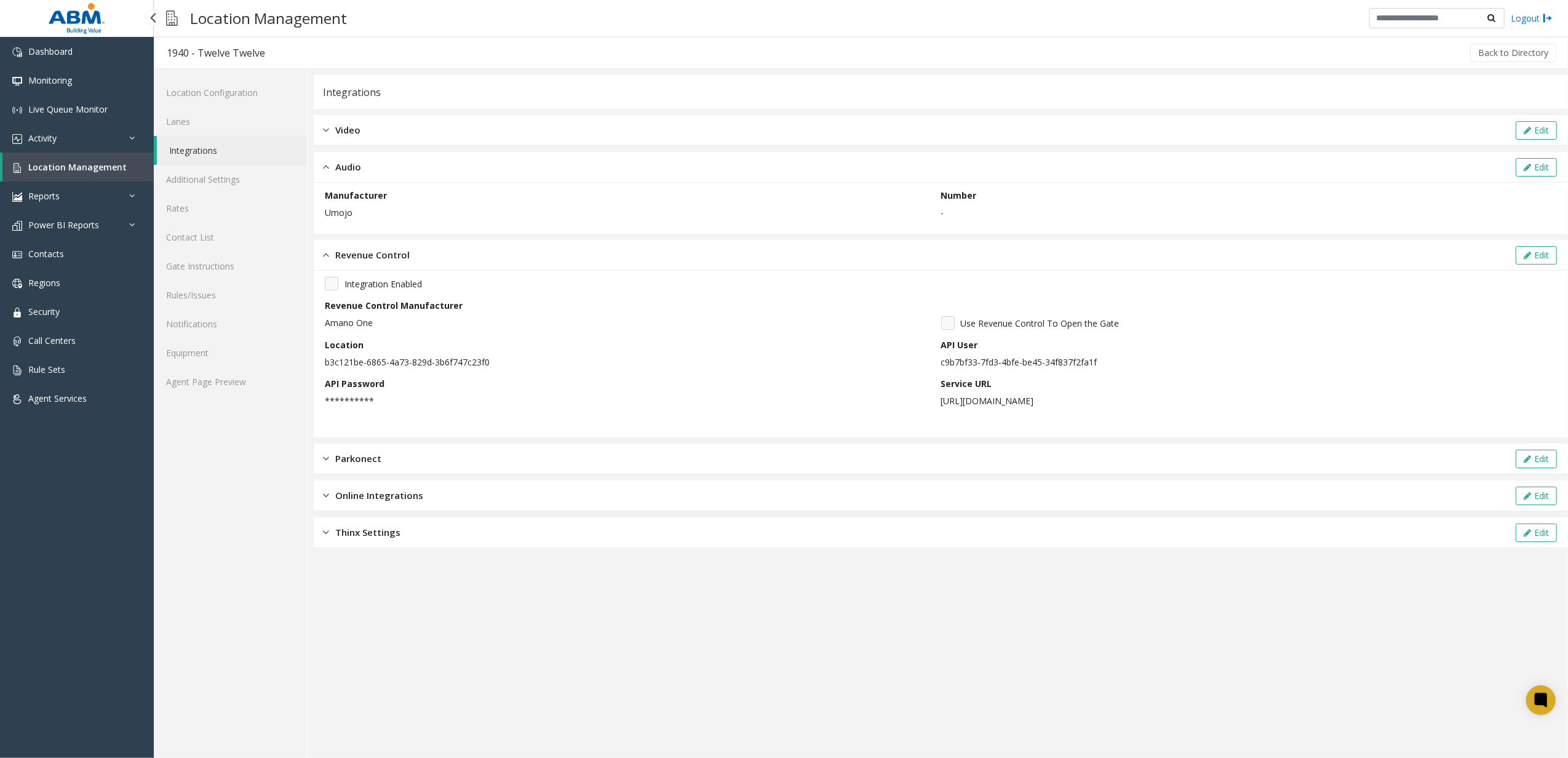
click at [98, 166] on span "Location Management" at bounding box center [77, 167] width 98 height 12
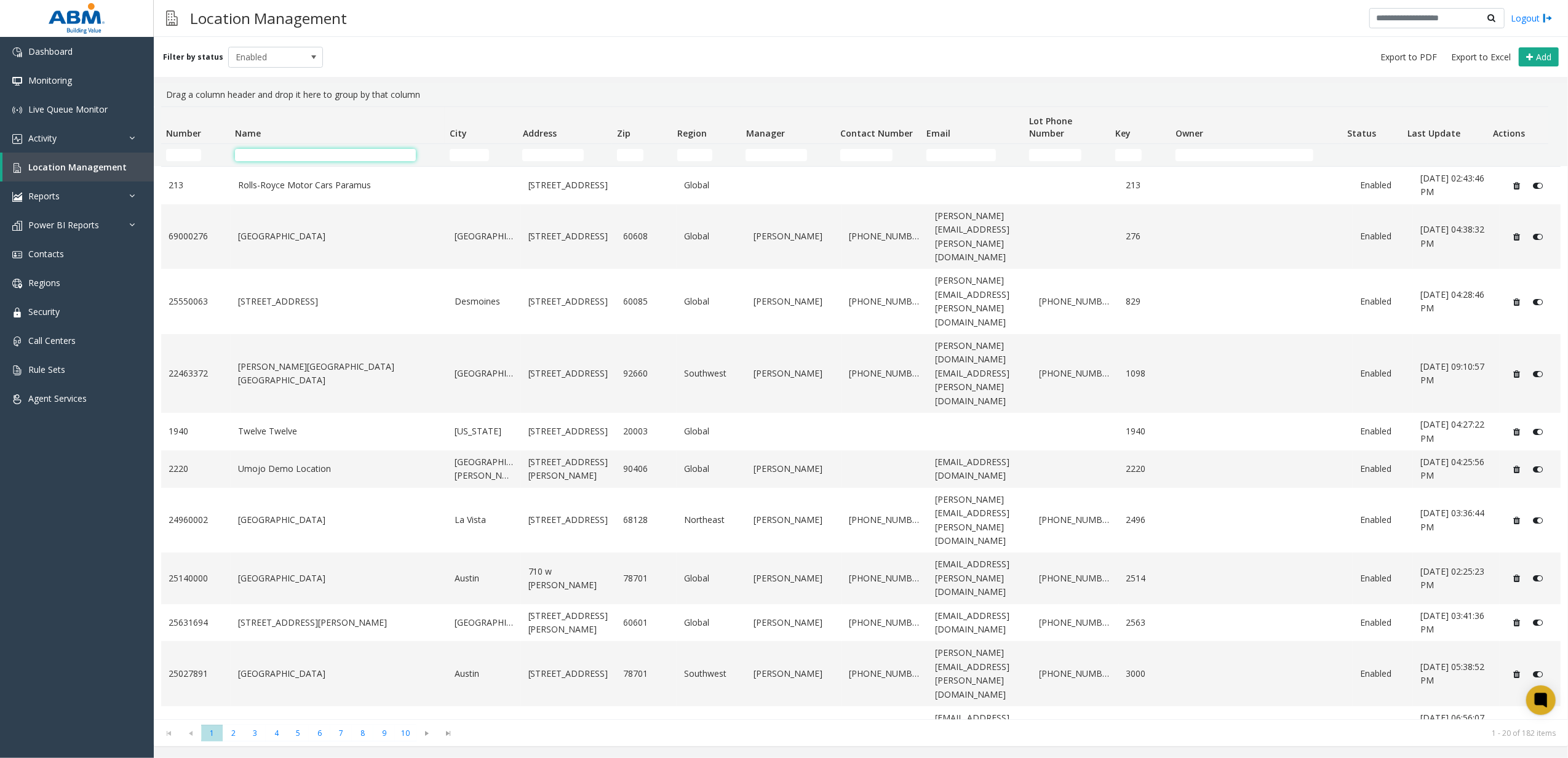
click at [271, 153] on input "Name Filter" at bounding box center [325, 155] width 182 height 13
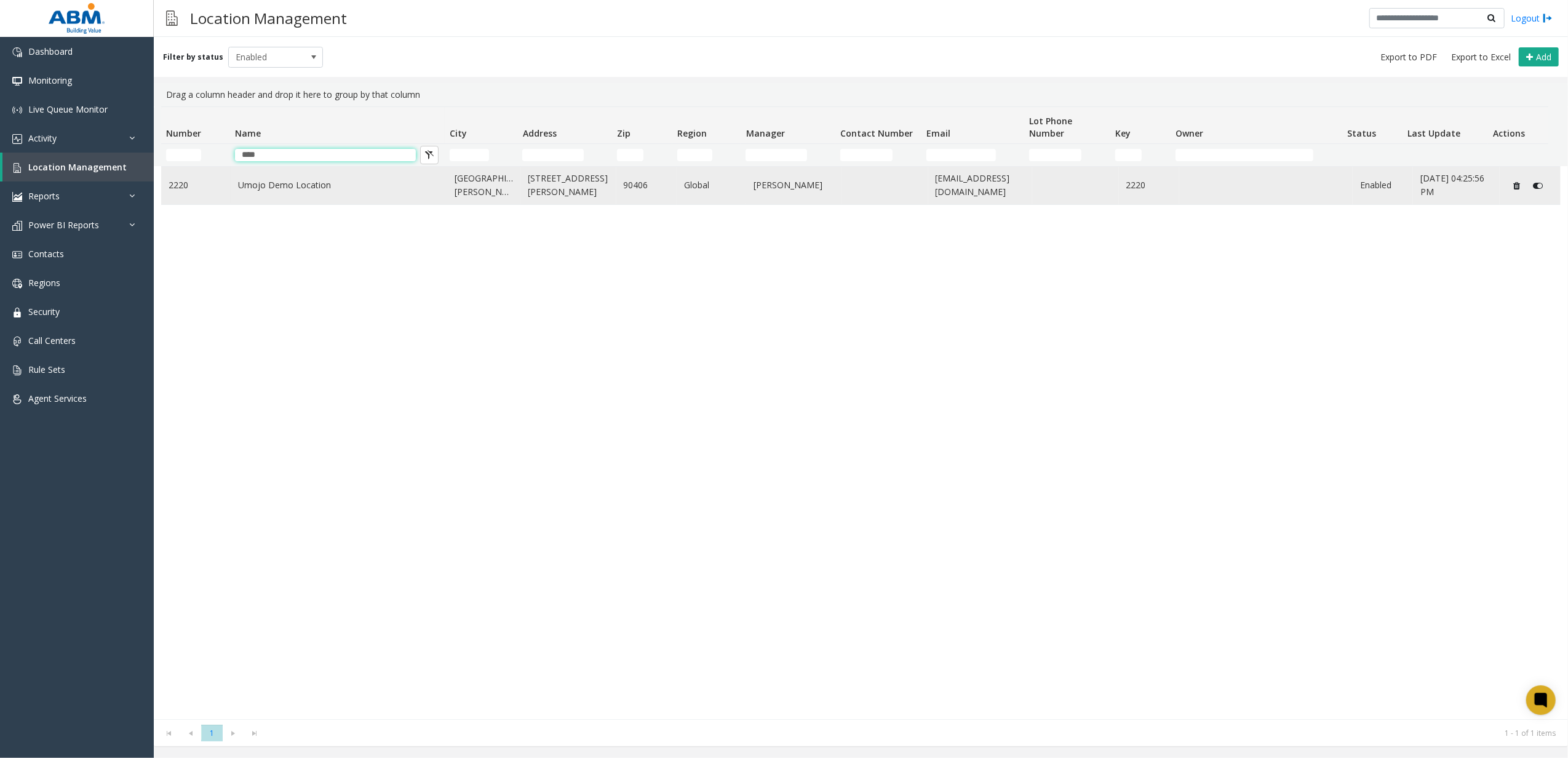
type input "****"
click at [229, 175] on td "2220" at bounding box center [196, 185] width 69 height 38
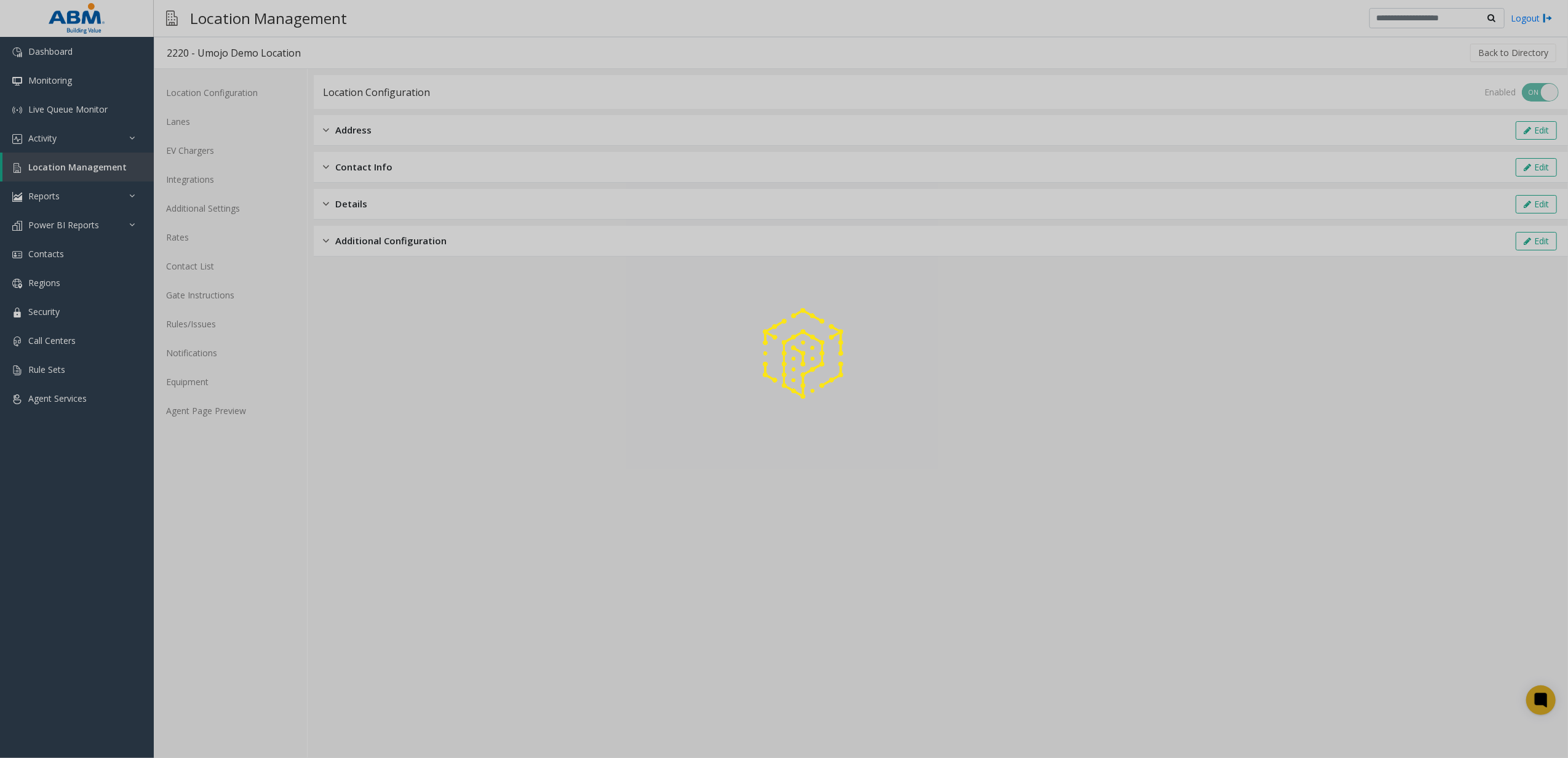
click at [383, 252] on div at bounding box center [784, 379] width 1568 height 758
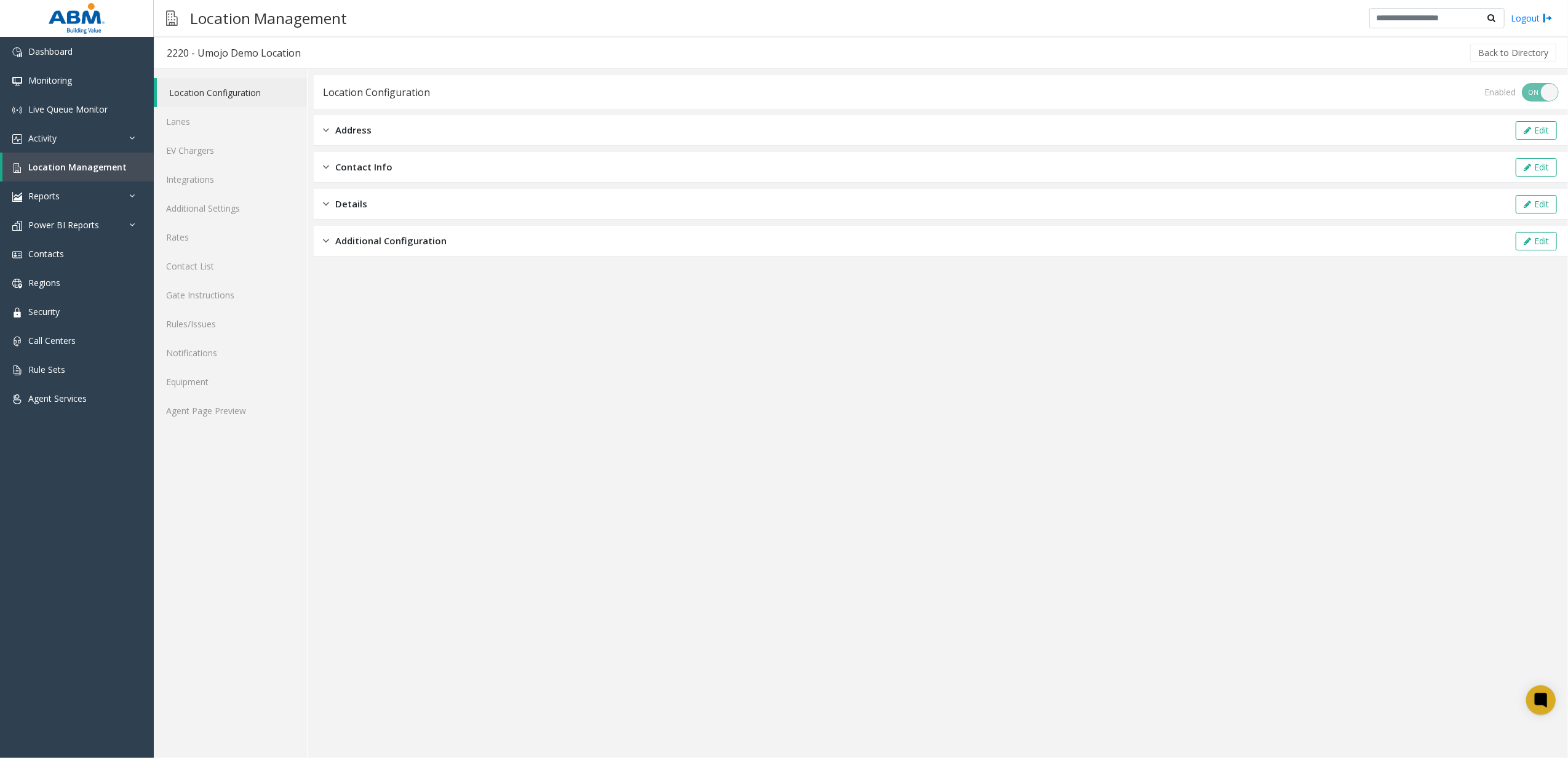
click at [385, 248] on div "Additional Configuration Edit" at bounding box center [941, 241] width 1254 height 31
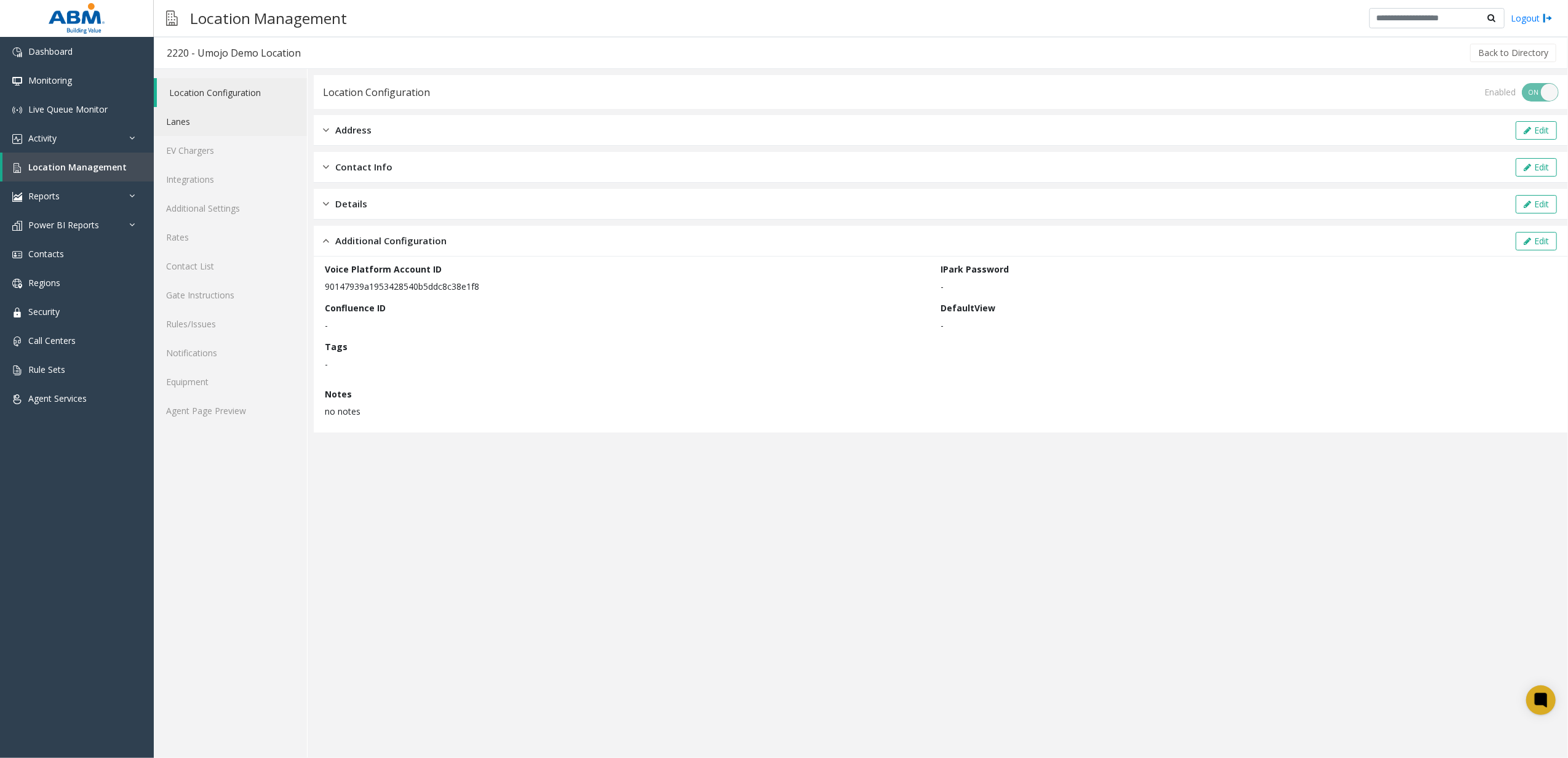
click at [219, 119] on link "Lanes" at bounding box center [230, 121] width 153 height 29
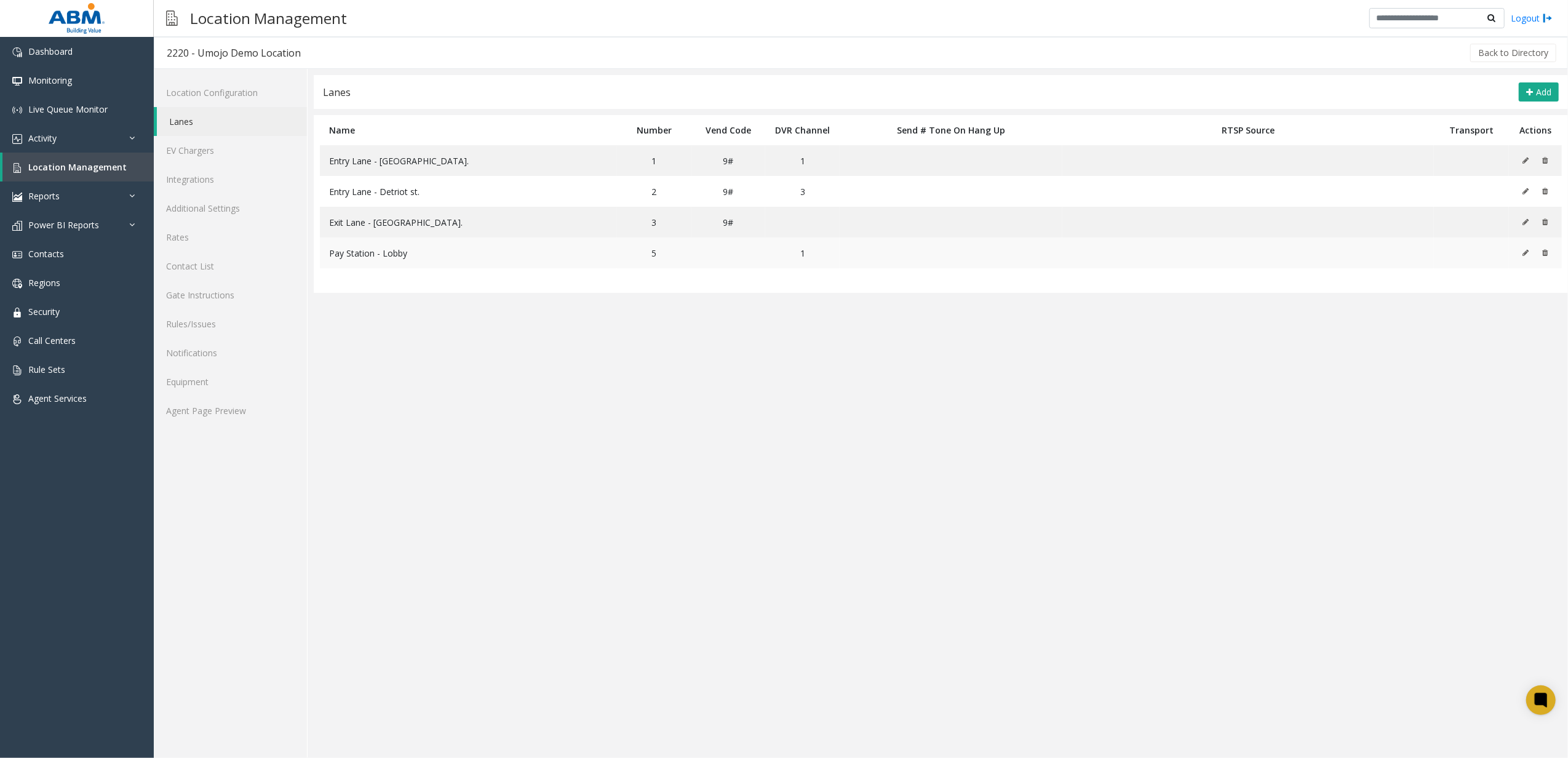
click at [1521, 254] on td at bounding box center [1534, 253] width 53 height 31
click at [1523, 254] on button at bounding box center [1530, 252] width 13 height 18
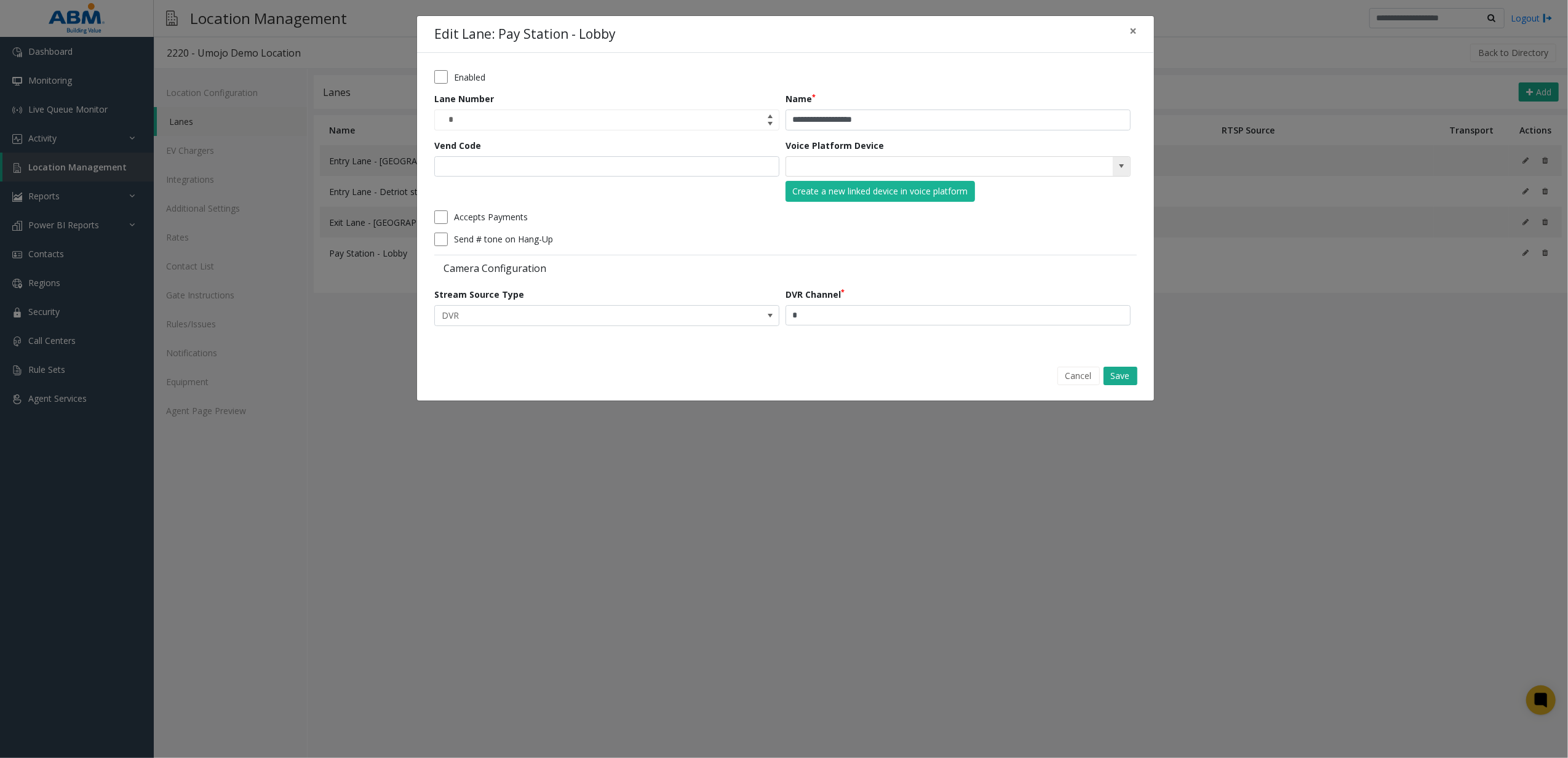
click at [1115, 164] on span at bounding box center [1122, 166] width 17 height 19
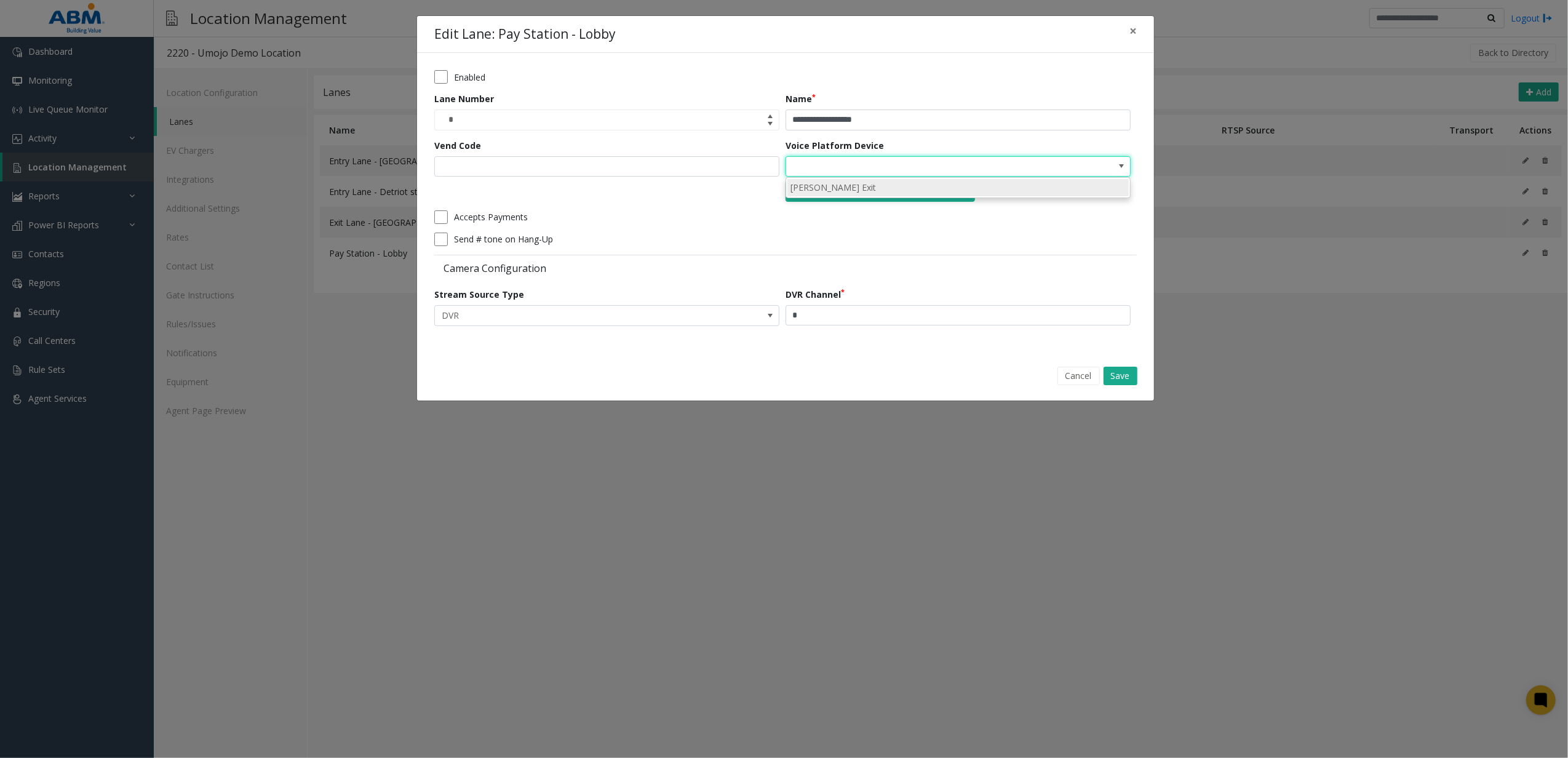
click at [1001, 188] on li "[PERSON_NAME] Exit" at bounding box center [957, 187] width 341 height 16
type input "**********"
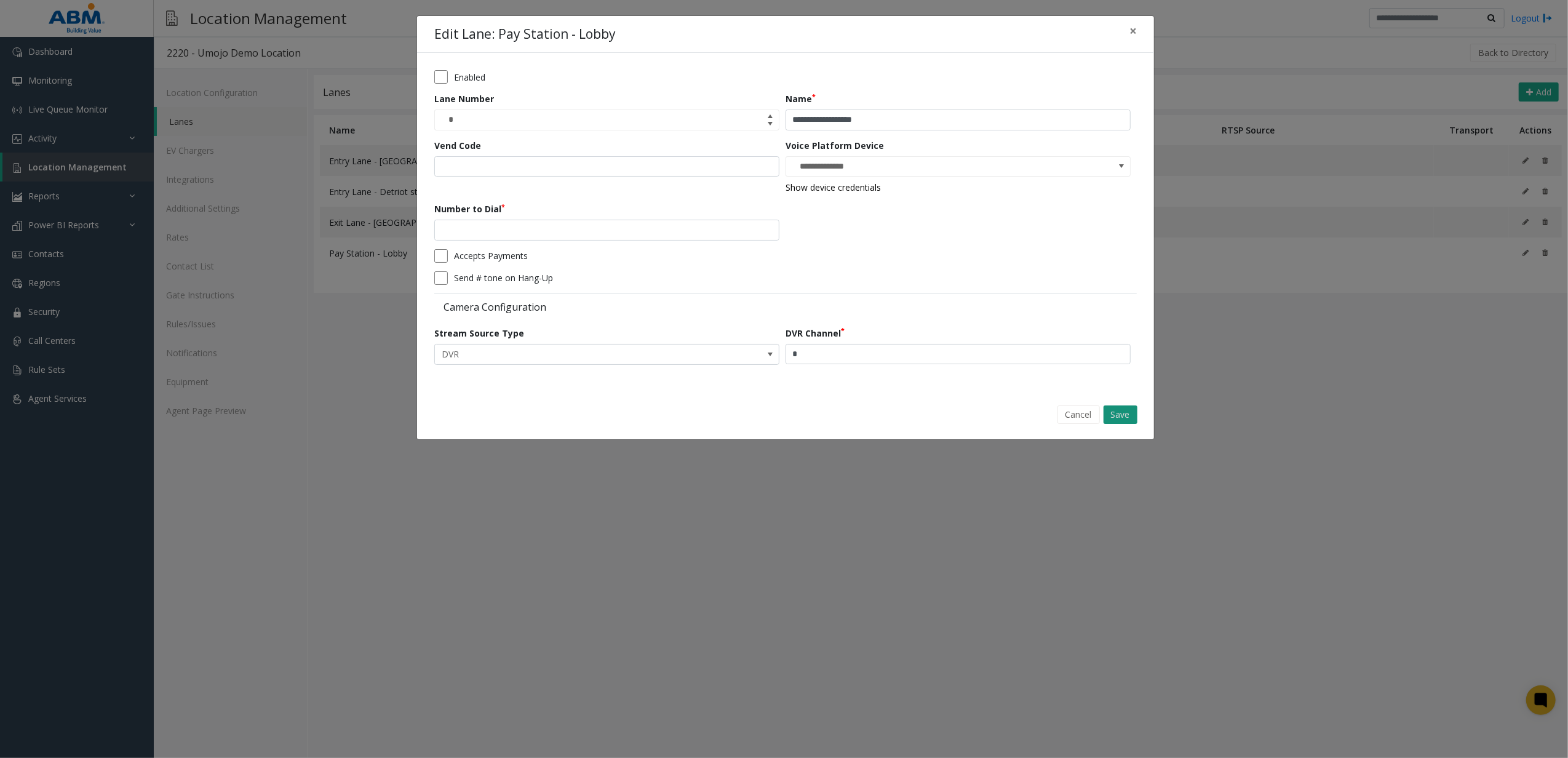
click at [1125, 409] on button "Save" at bounding box center [1120, 414] width 34 height 18
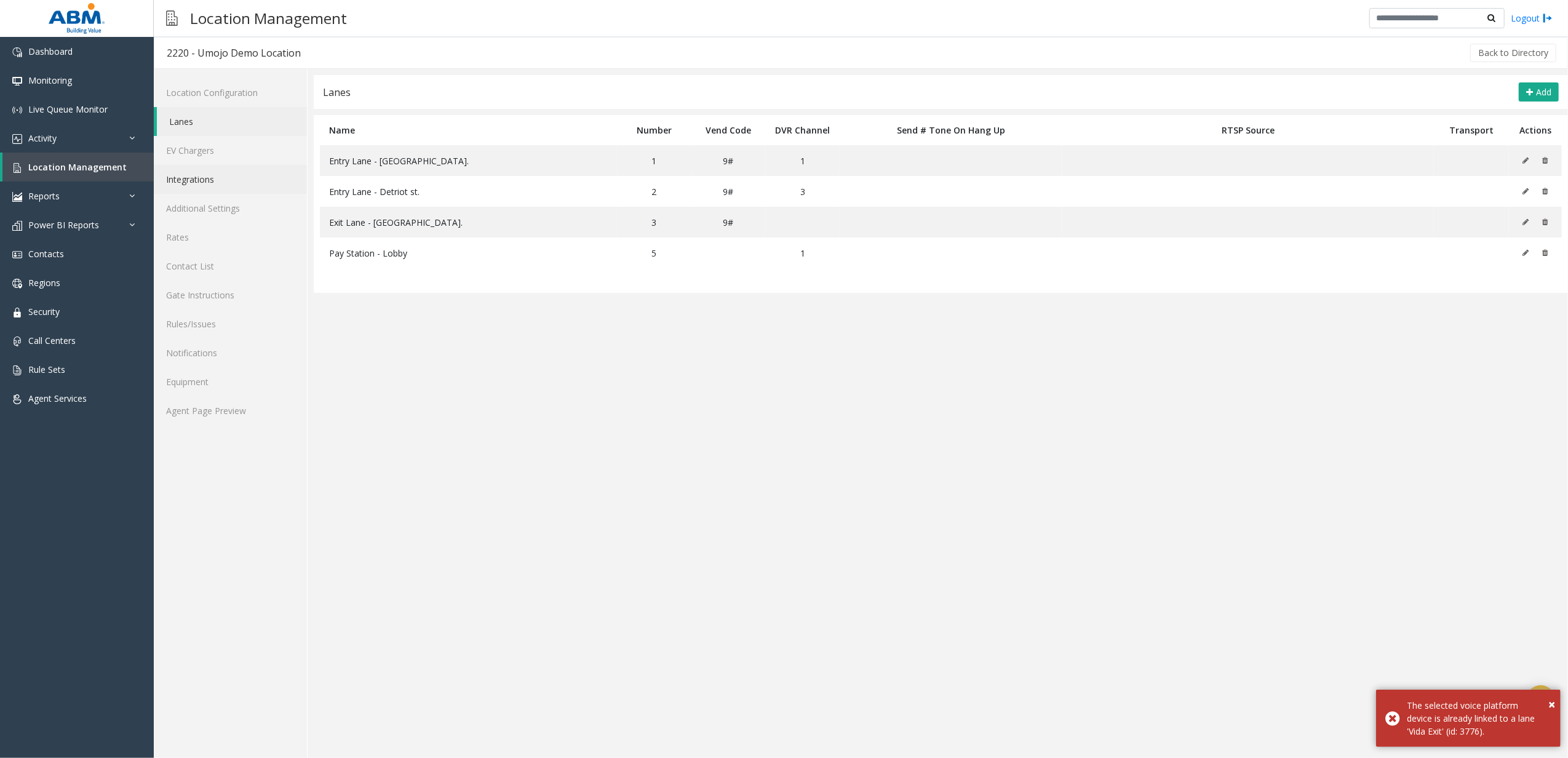
click at [226, 183] on link "Integrations" at bounding box center [230, 179] width 153 height 29
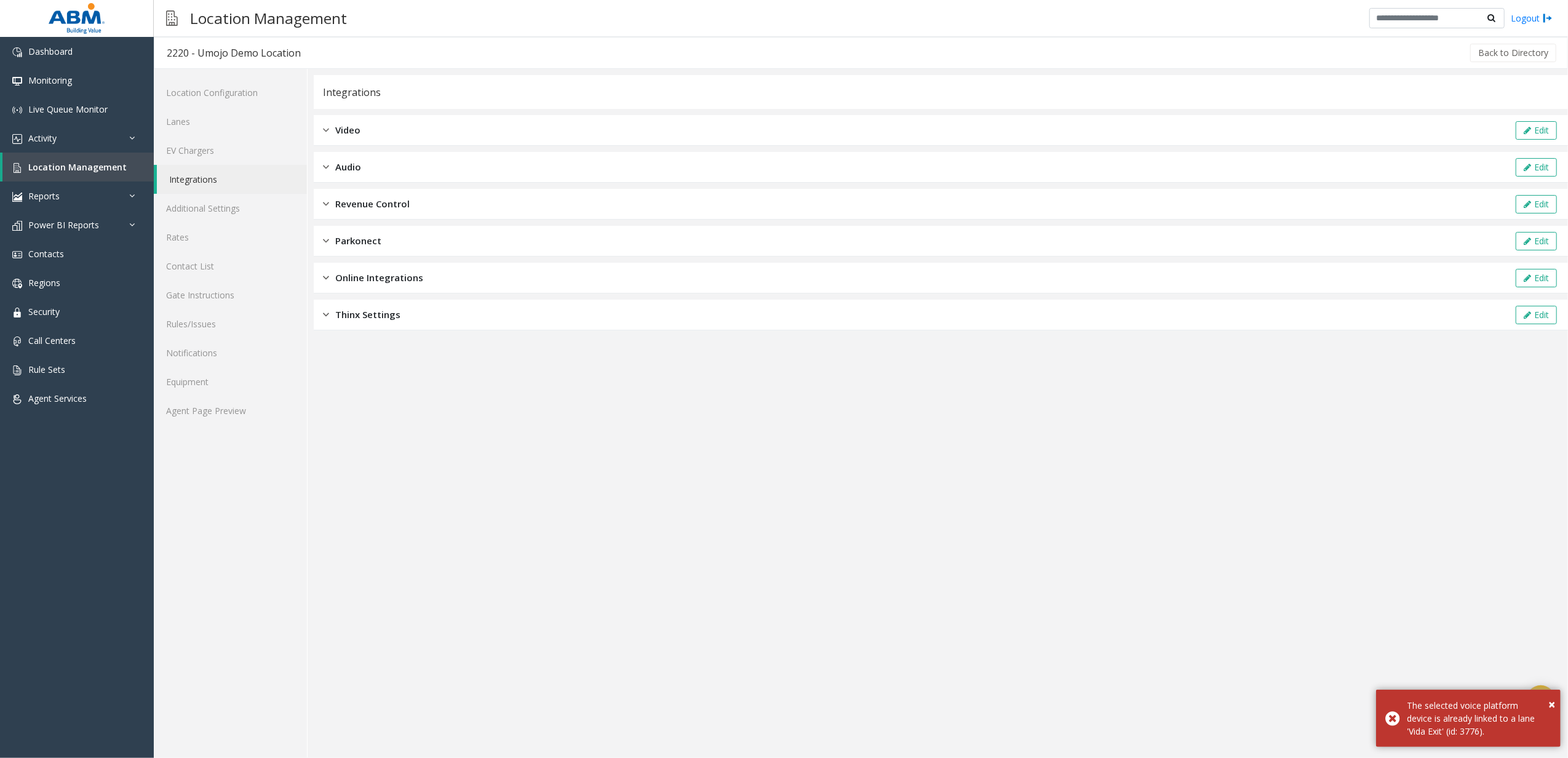
click at [651, 197] on div "Revenue Control Edit" at bounding box center [941, 204] width 1254 height 31
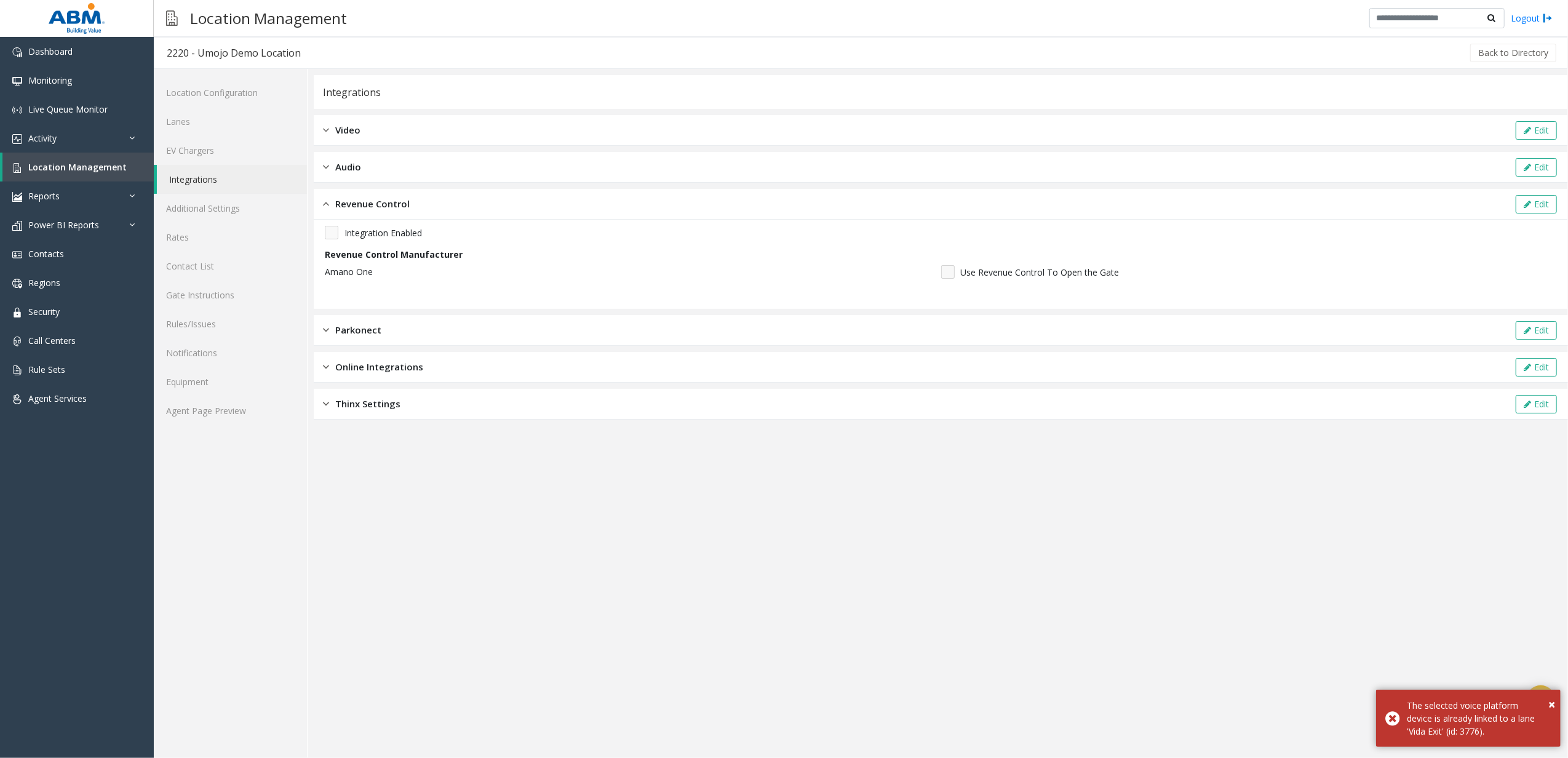
click at [1527, 192] on div "Revenue Control Edit" at bounding box center [941, 204] width 1254 height 31
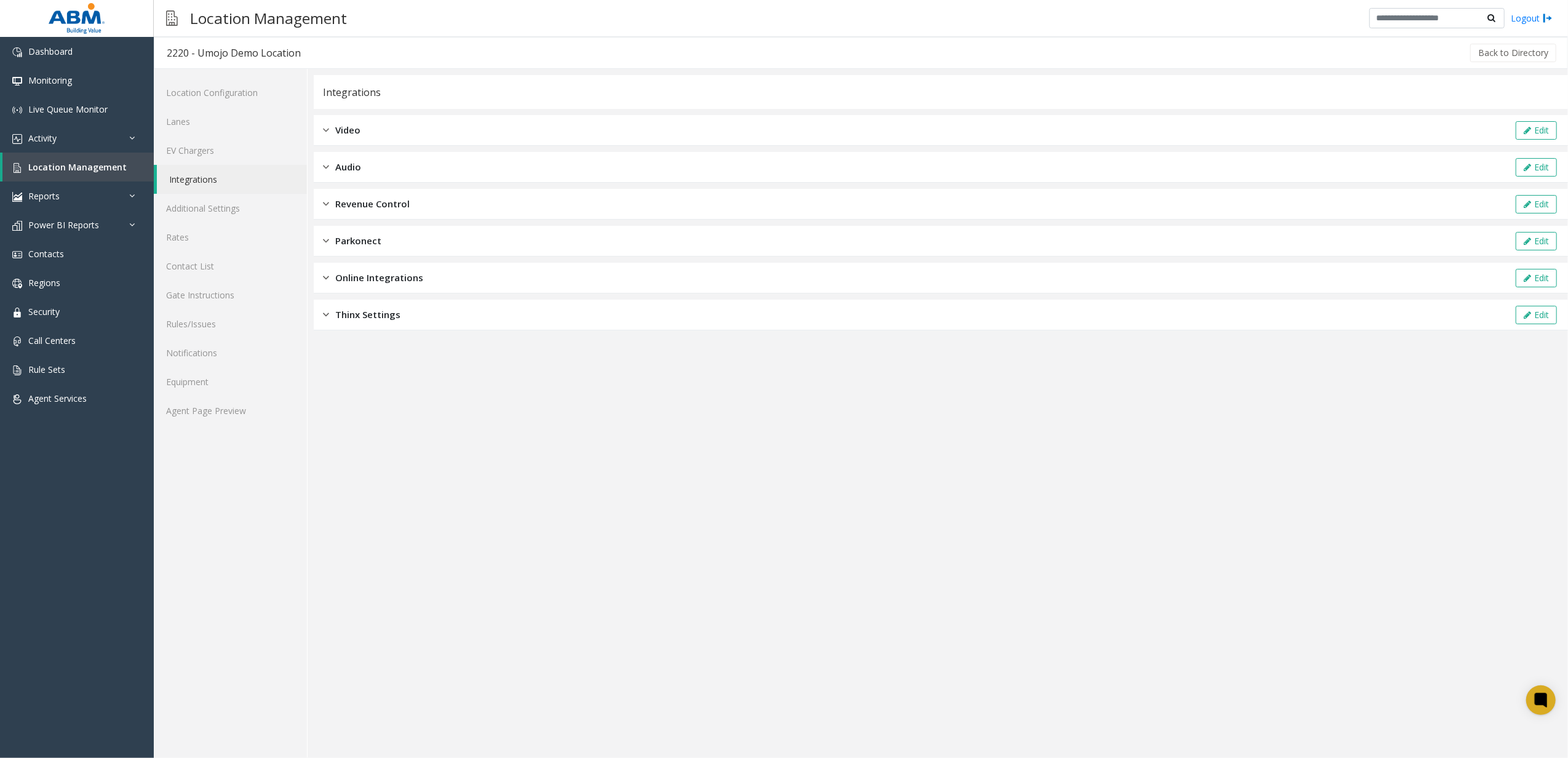
click at [997, 210] on div "Revenue Control Edit" at bounding box center [941, 204] width 1254 height 31
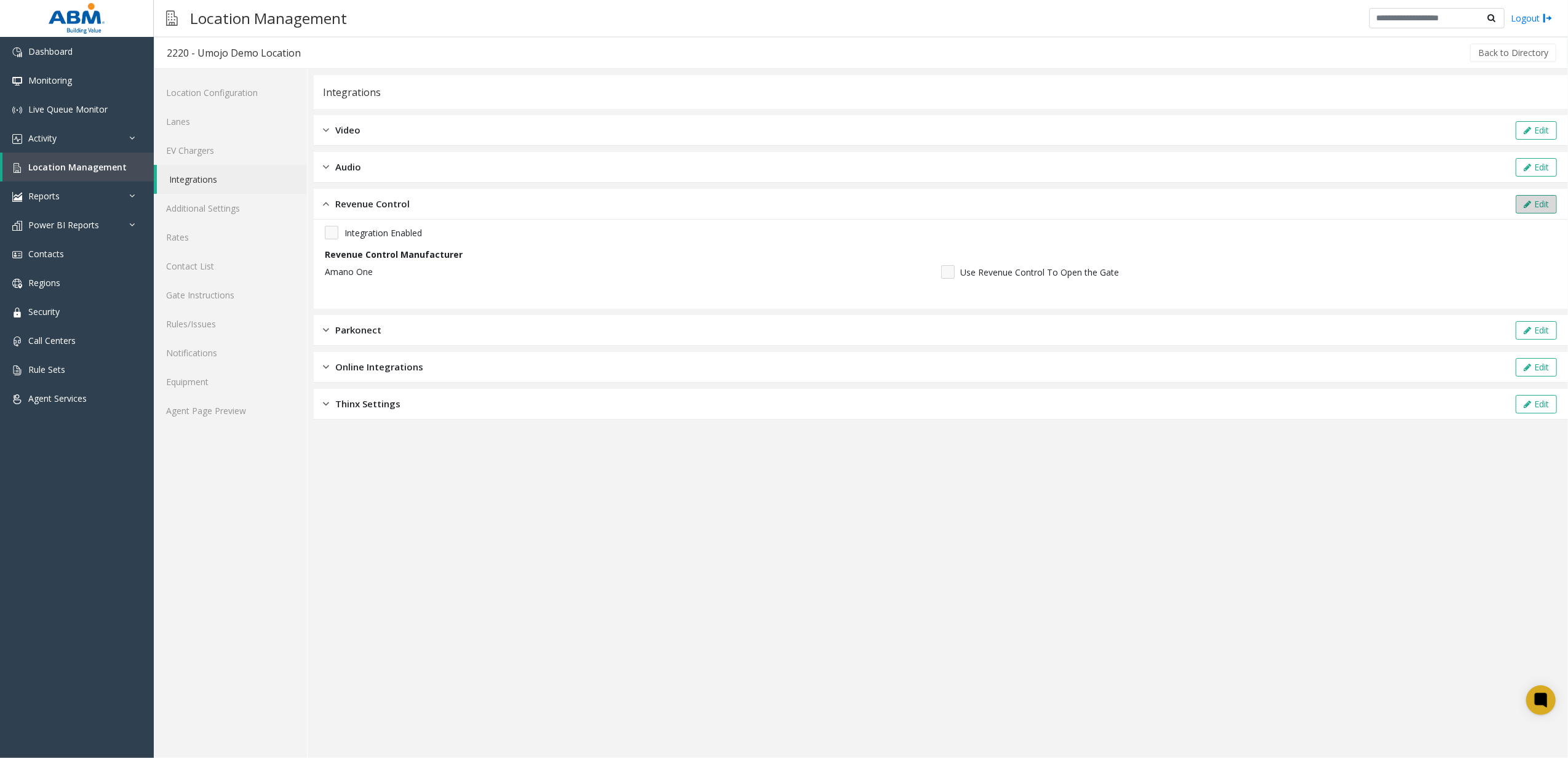
click at [1531, 206] on button "Edit" at bounding box center [1536, 204] width 41 height 18
click at [347, 227] on label "Integration Enabled" at bounding box center [383, 232] width 78 height 13
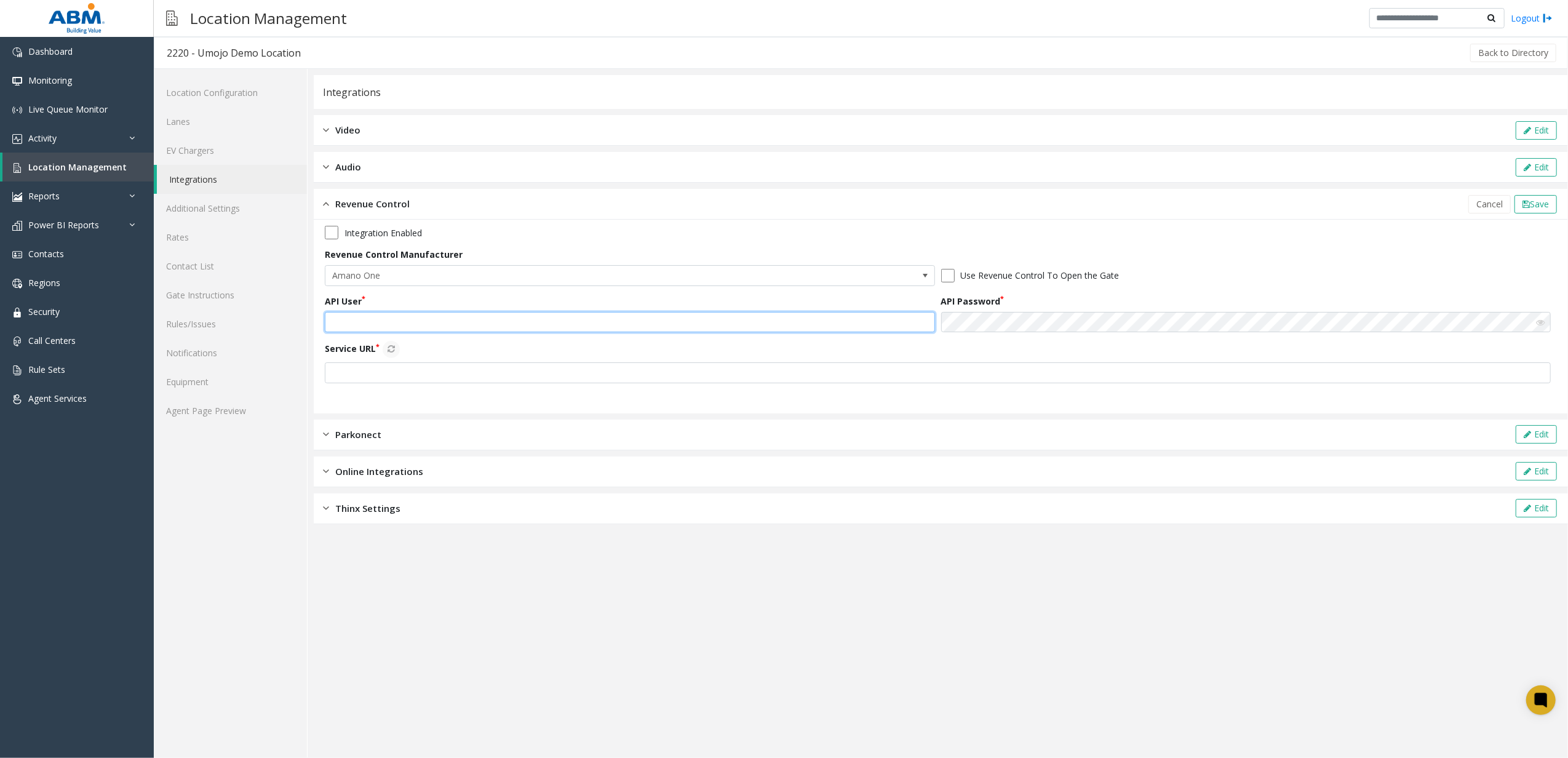
click at [395, 316] on input "text" at bounding box center [630, 322] width 610 height 21
type input "**********"
click at [609, 372] on input "text" at bounding box center [938, 373] width 1226 height 21
type input "**********"
click at [390, 348] on icon at bounding box center [392, 348] width 8 height 9
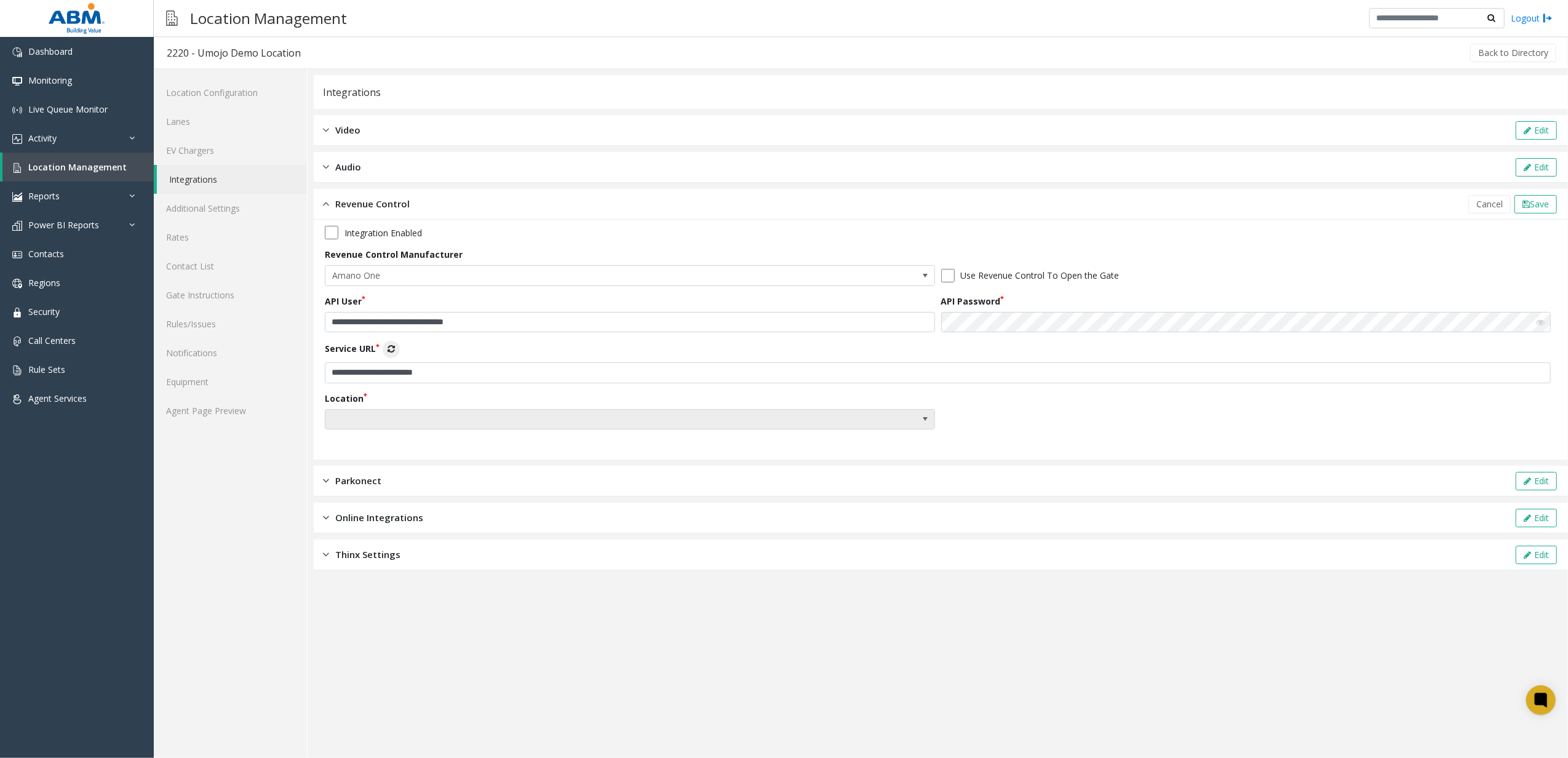
click at [402, 412] on span at bounding box center [569, 419] width 487 height 19
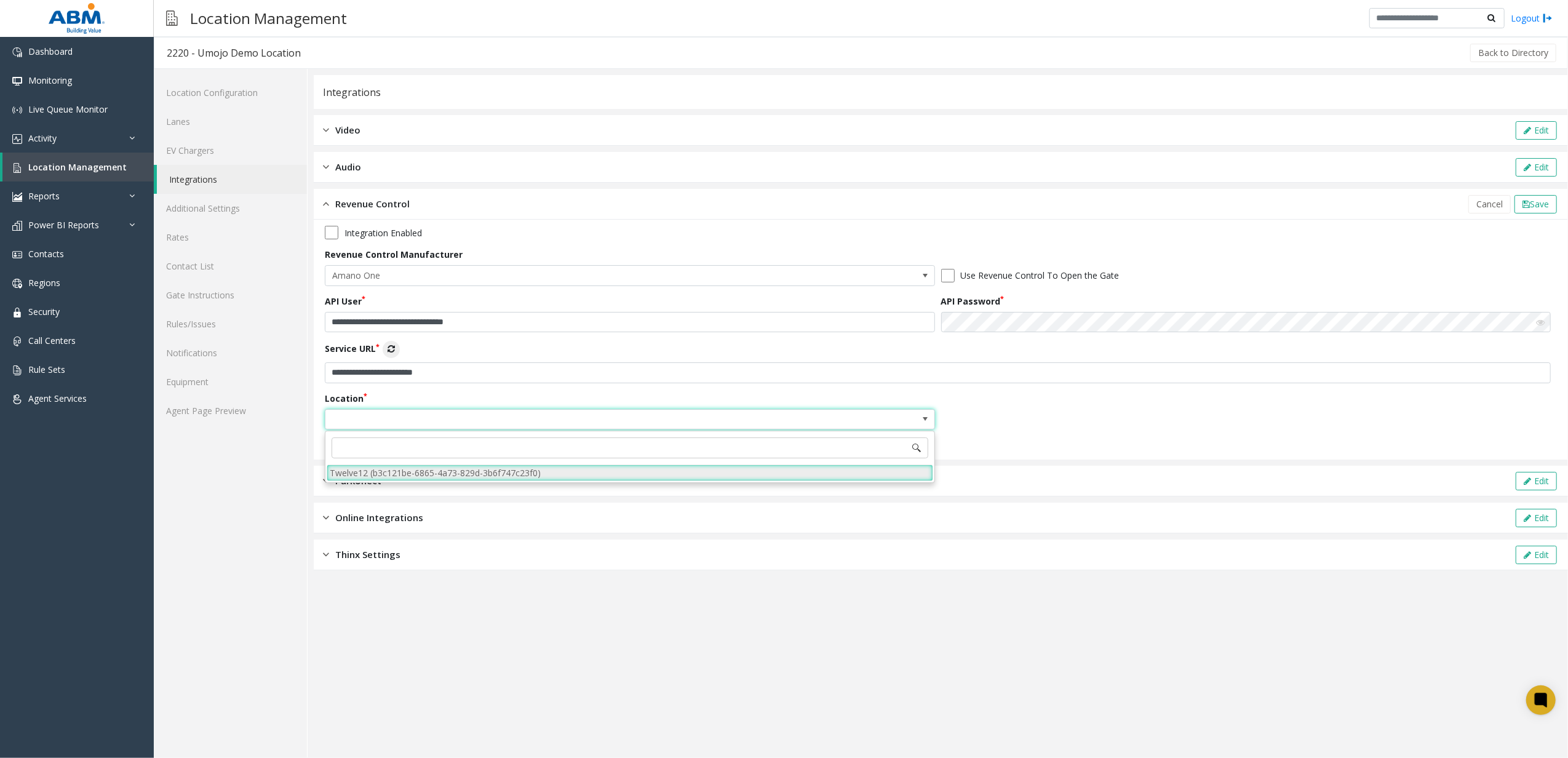
click at [418, 470] on li "Twelve12 (b3c121be-6865-4a73-829d-3b6f747c23f0)" at bounding box center [630, 472] width 606 height 16
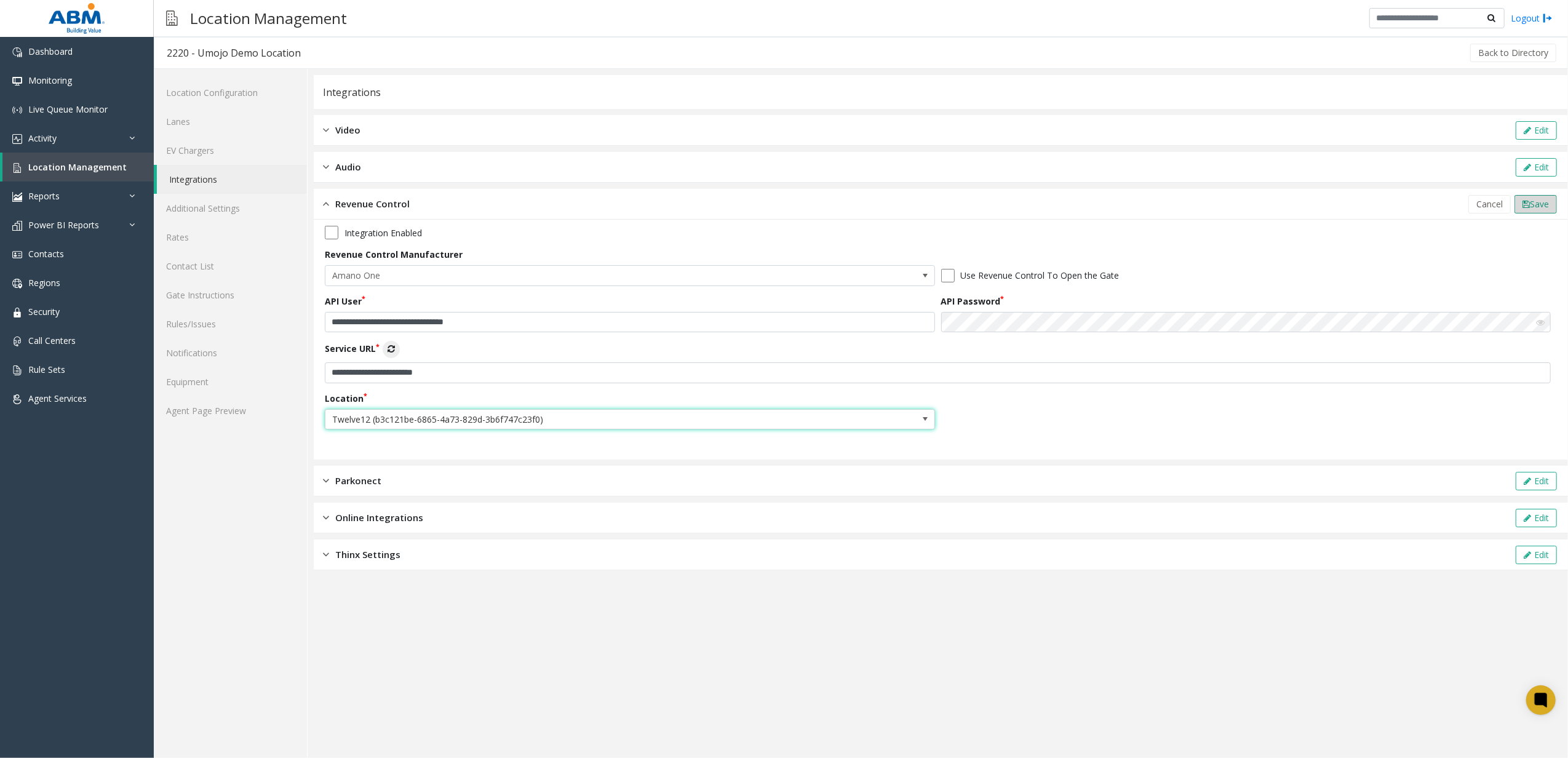
click at [1554, 199] on button "Save" at bounding box center [1535, 204] width 42 height 18
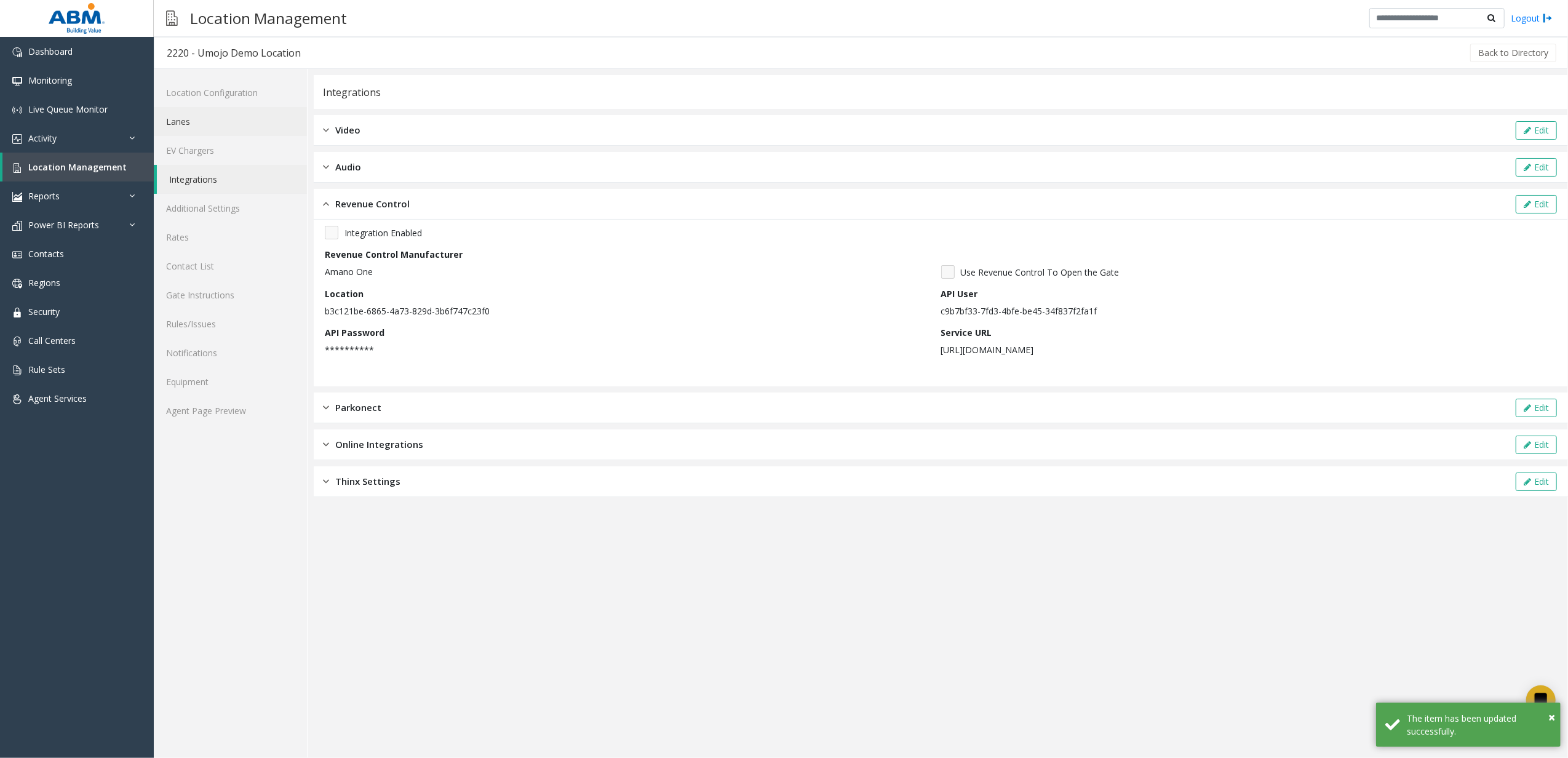
click at [199, 109] on link "Lanes" at bounding box center [230, 121] width 153 height 29
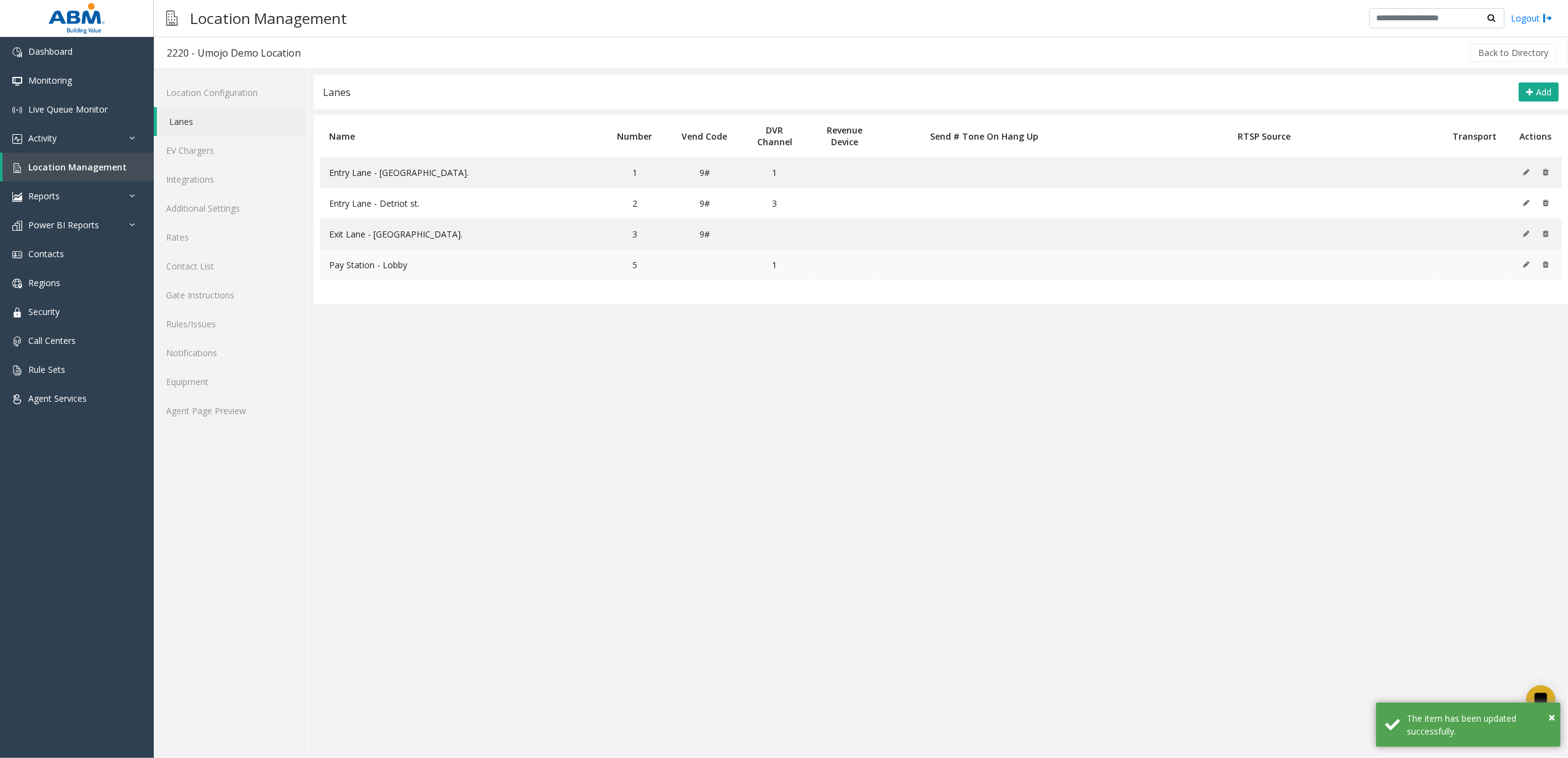
click at [1530, 265] on button at bounding box center [1530, 264] width 13 height 18
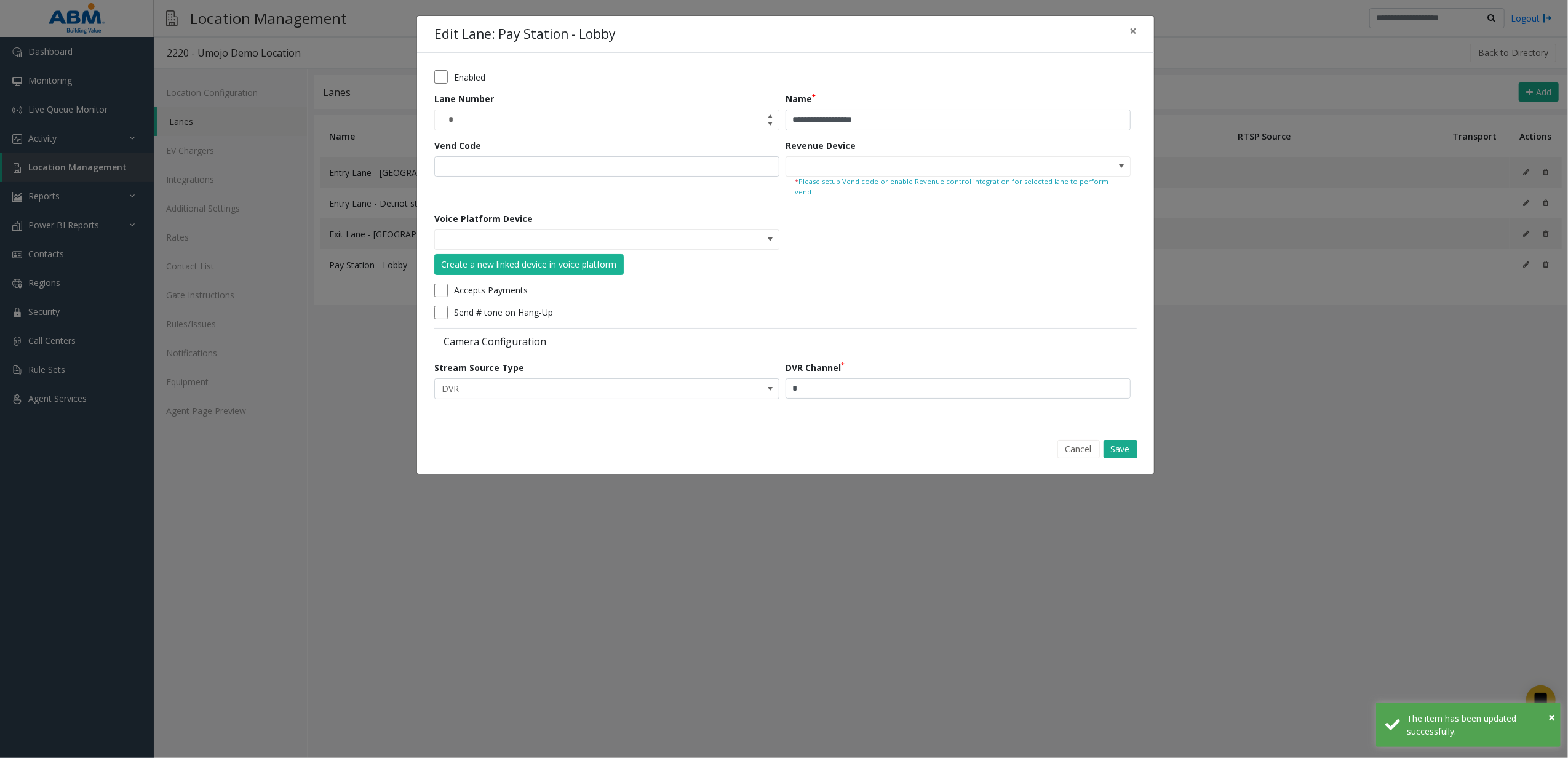
click at [1026, 178] on small "* Please setup Vend code or enable Revenue control integration for selected lan…" at bounding box center [958, 188] width 327 height 21
click at [1125, 171] on span at bounding box center [1122, 166] width 17 height 19
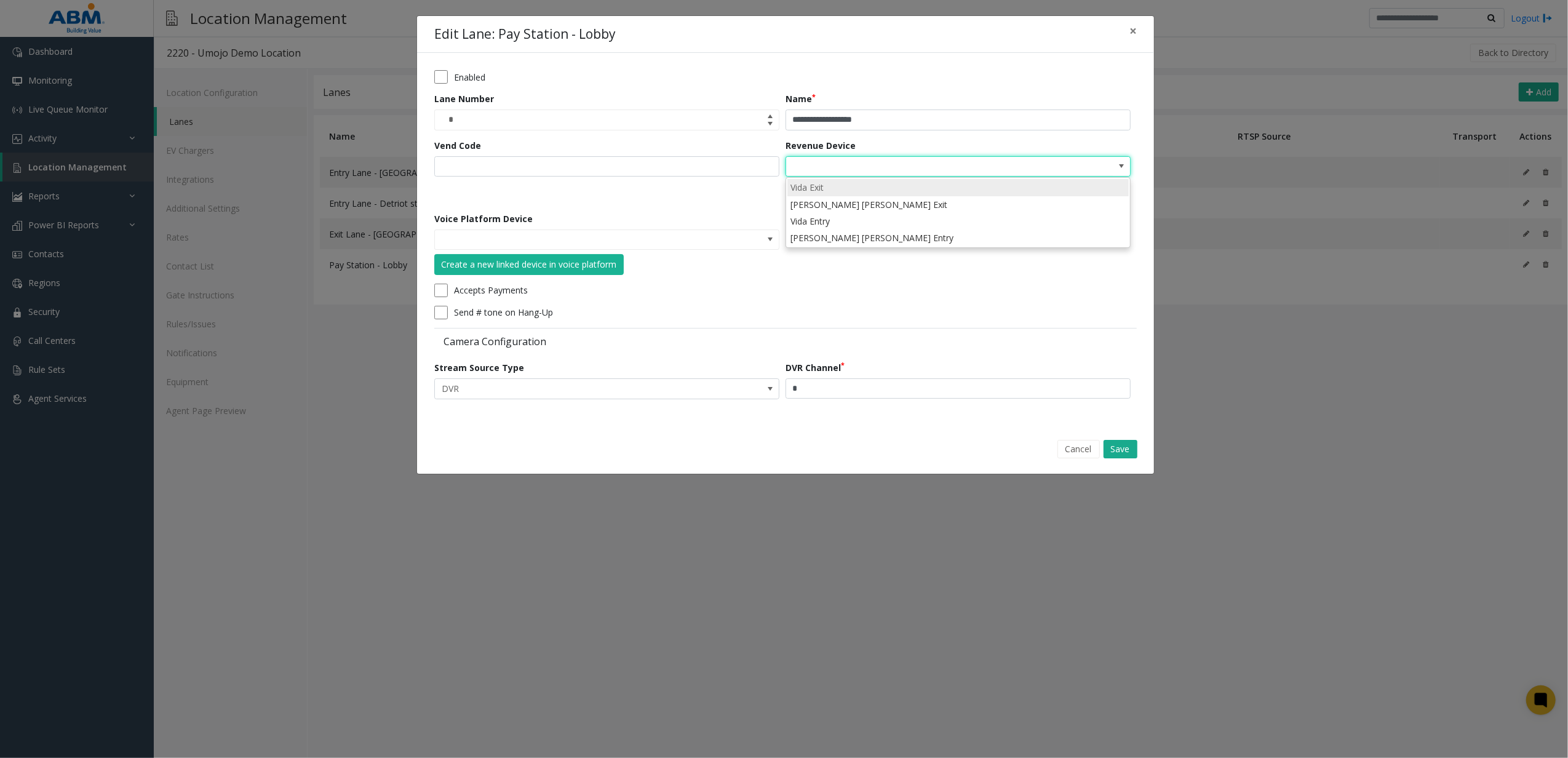
click at [888, 190] on li "Vida Exit" at bounding box center [957, 187] width 341 height 16
type input "*********"
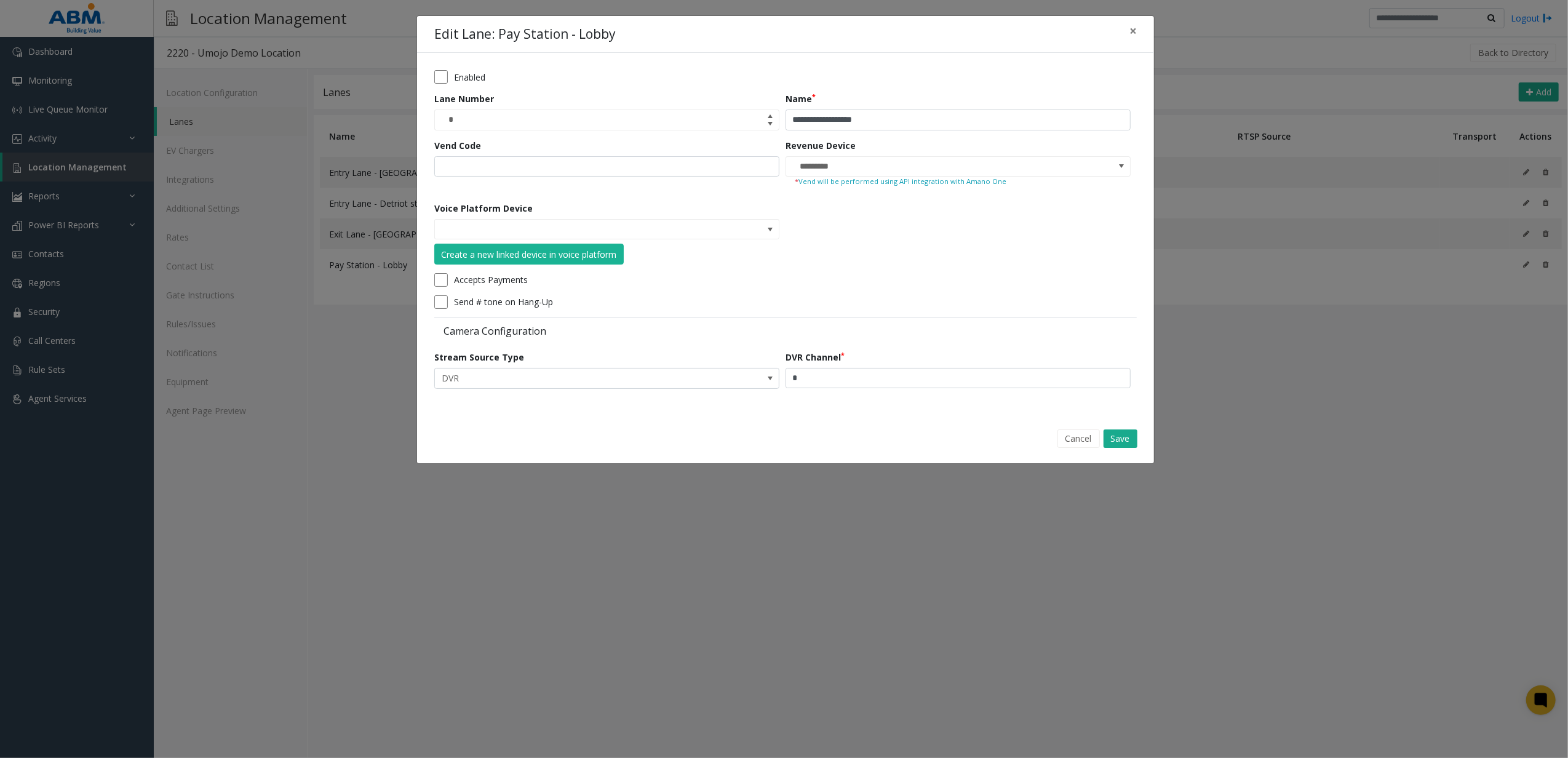
drag, startPoint x: 1115, startPoint y: 433, endPoint x: 1099, endPoint y: 428, distance: 16.8
click at [1099, 428] on div "Cancel Save" at bounding box center [785, 439] width 720 height 32
click at [1090, 439] on button "Cancel" at bounding box center [1078, 438] width 42 height 18
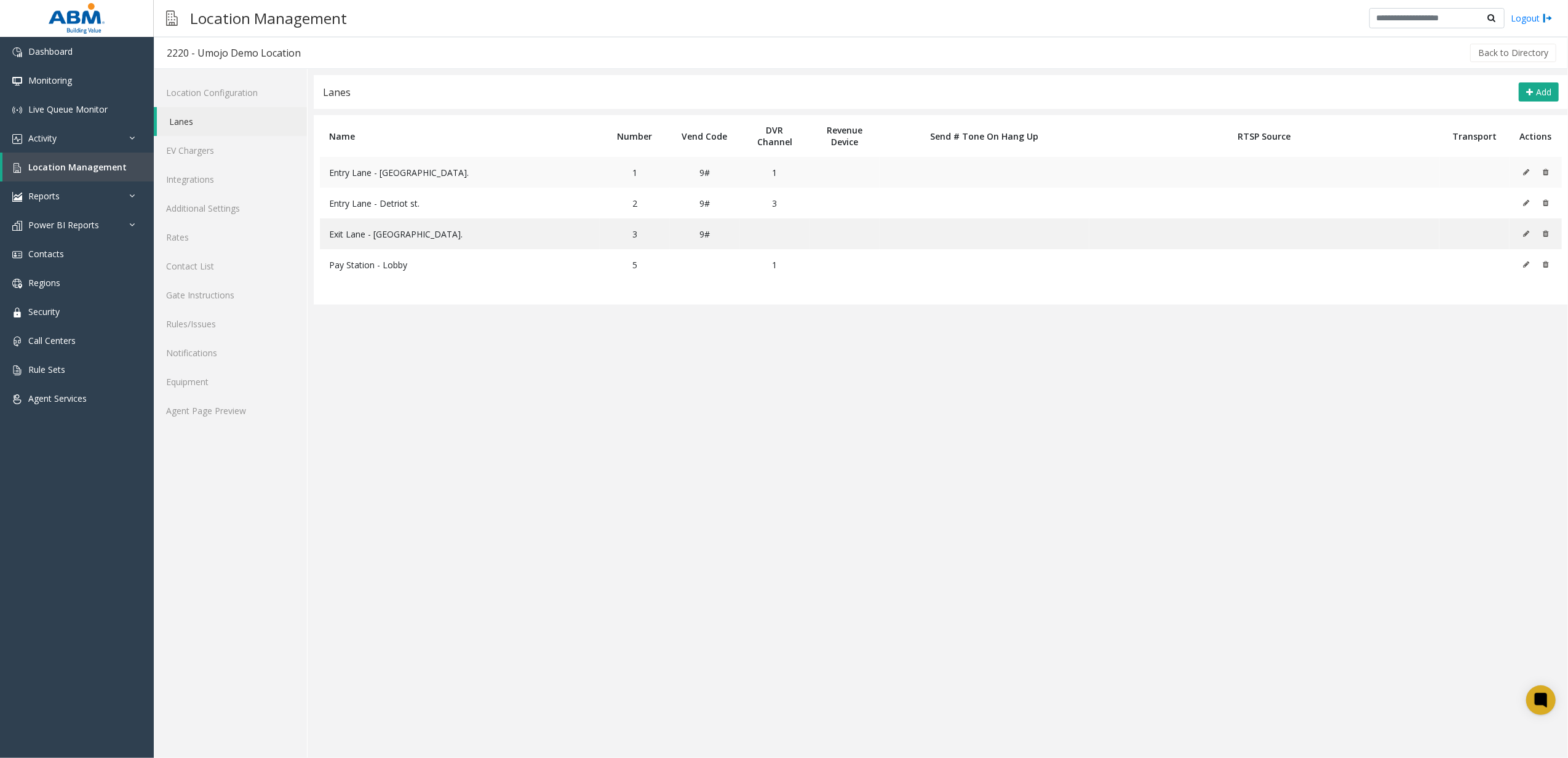
click at [1523, 169] on button at bounding box center [1530, 171] width 13 height 18
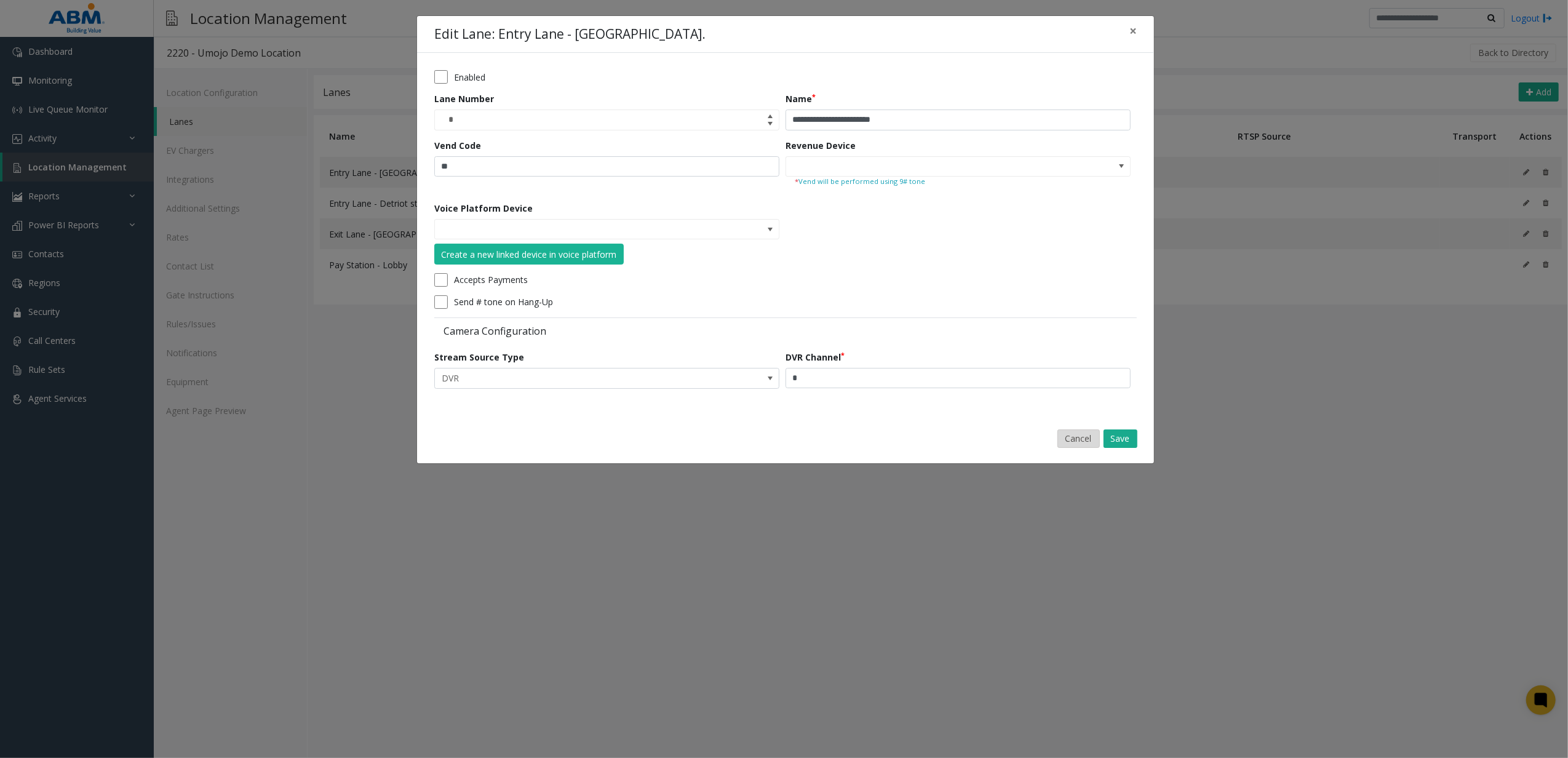
click at [1077, 441] on button "Cancel" at bounding box center [1078, 438] width 42 height 18
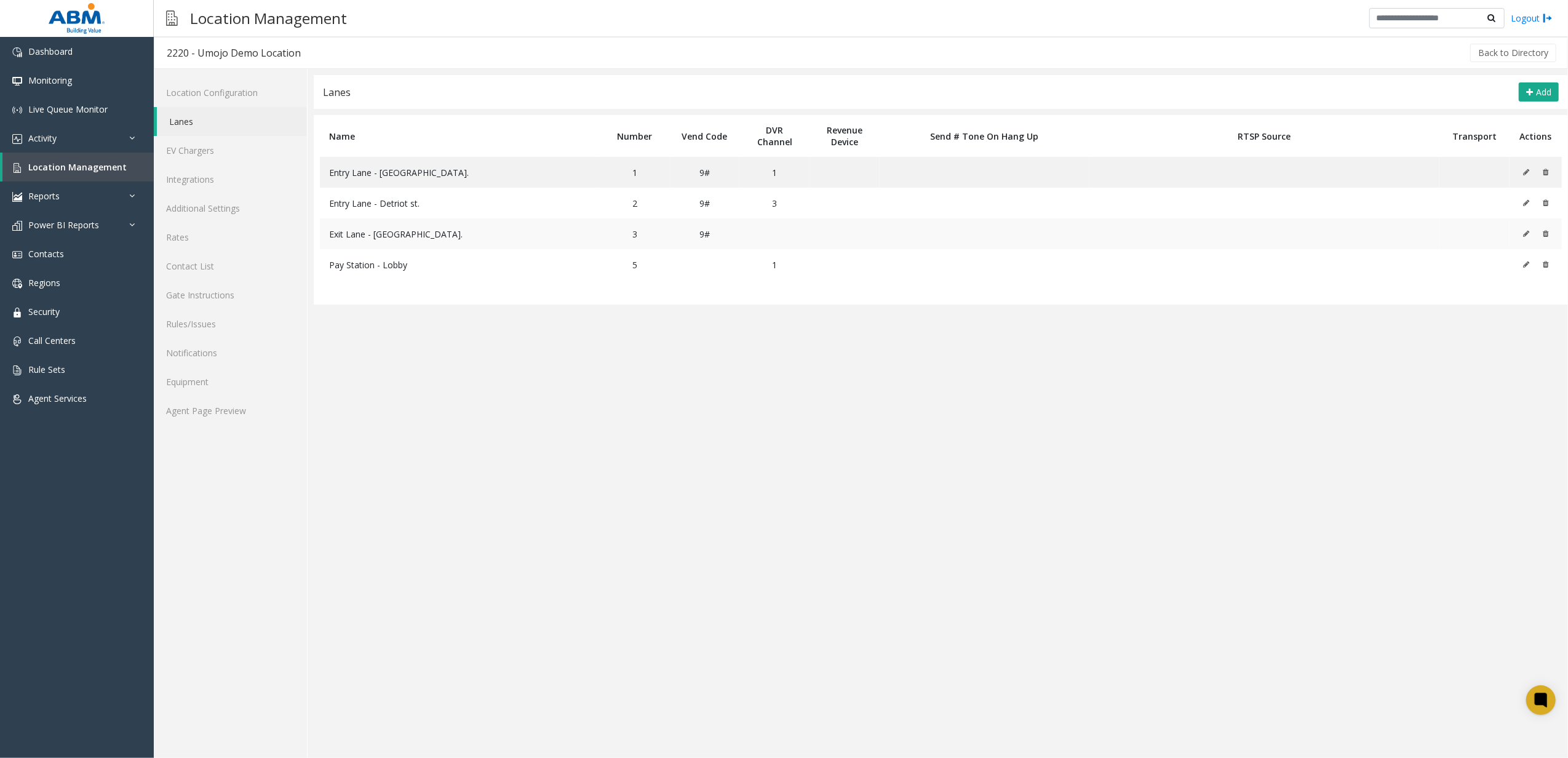
click at [1521, 235] on td at bounding box center [1535, 234] width 52 height 31
click at [1526, 235] on icon at bounding box center [1526, 234] width 6 height 8
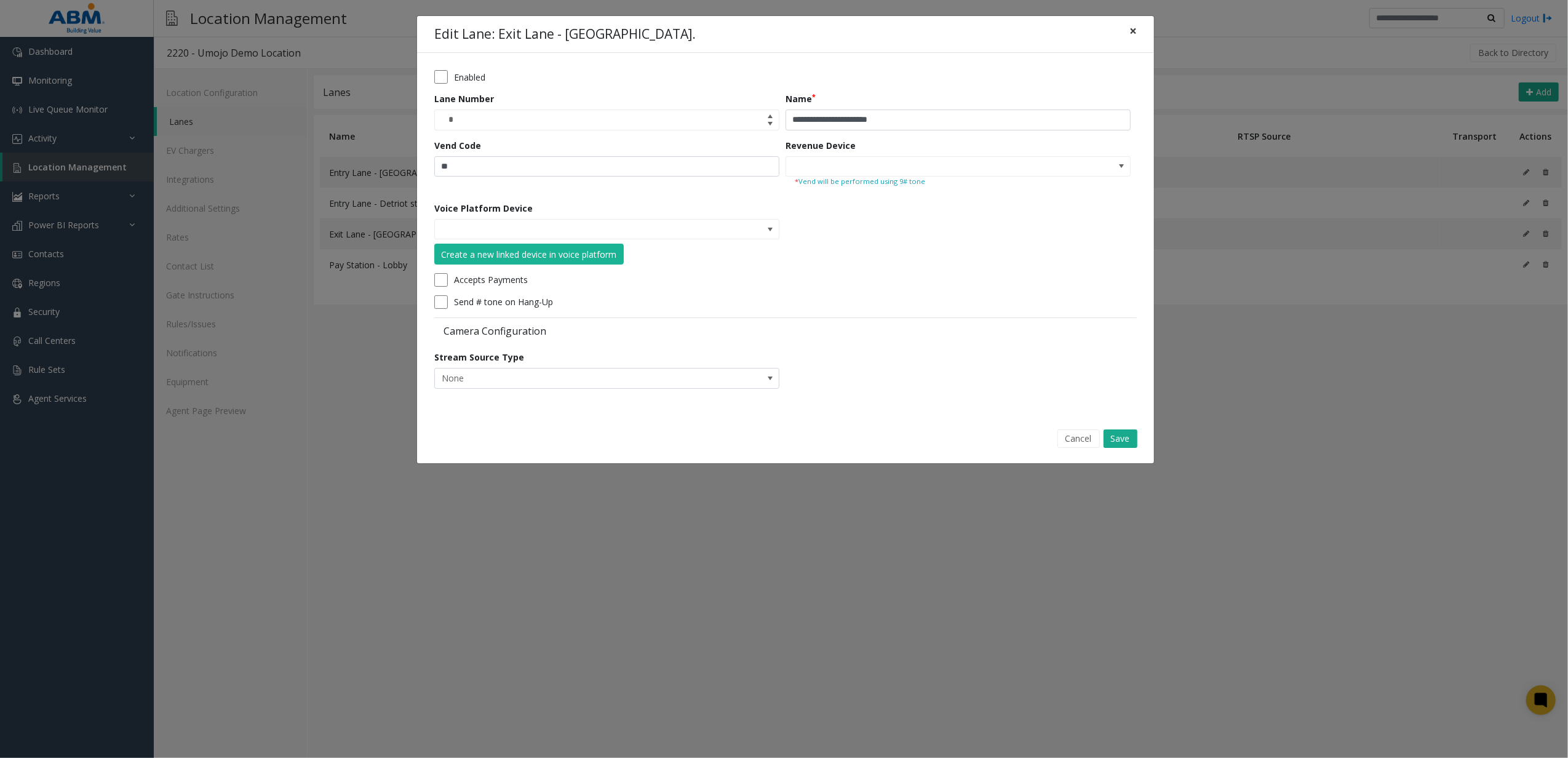
click at [1142, 31] on button "×" at bounding box center [1133, 31] width 25 height 30
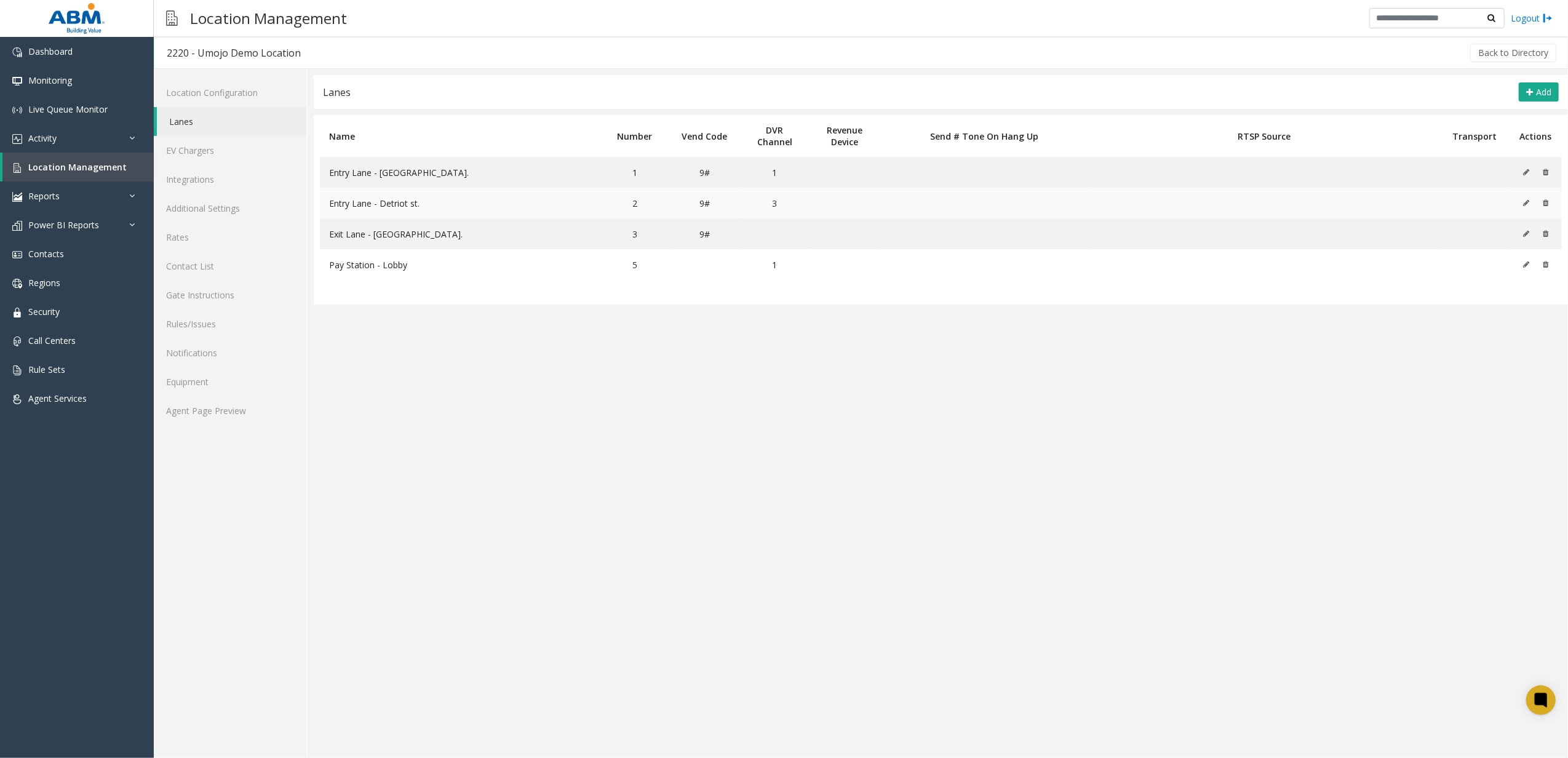
click at [1524, 204] on icon at bounding box center [1526, 203] width 6 height 8
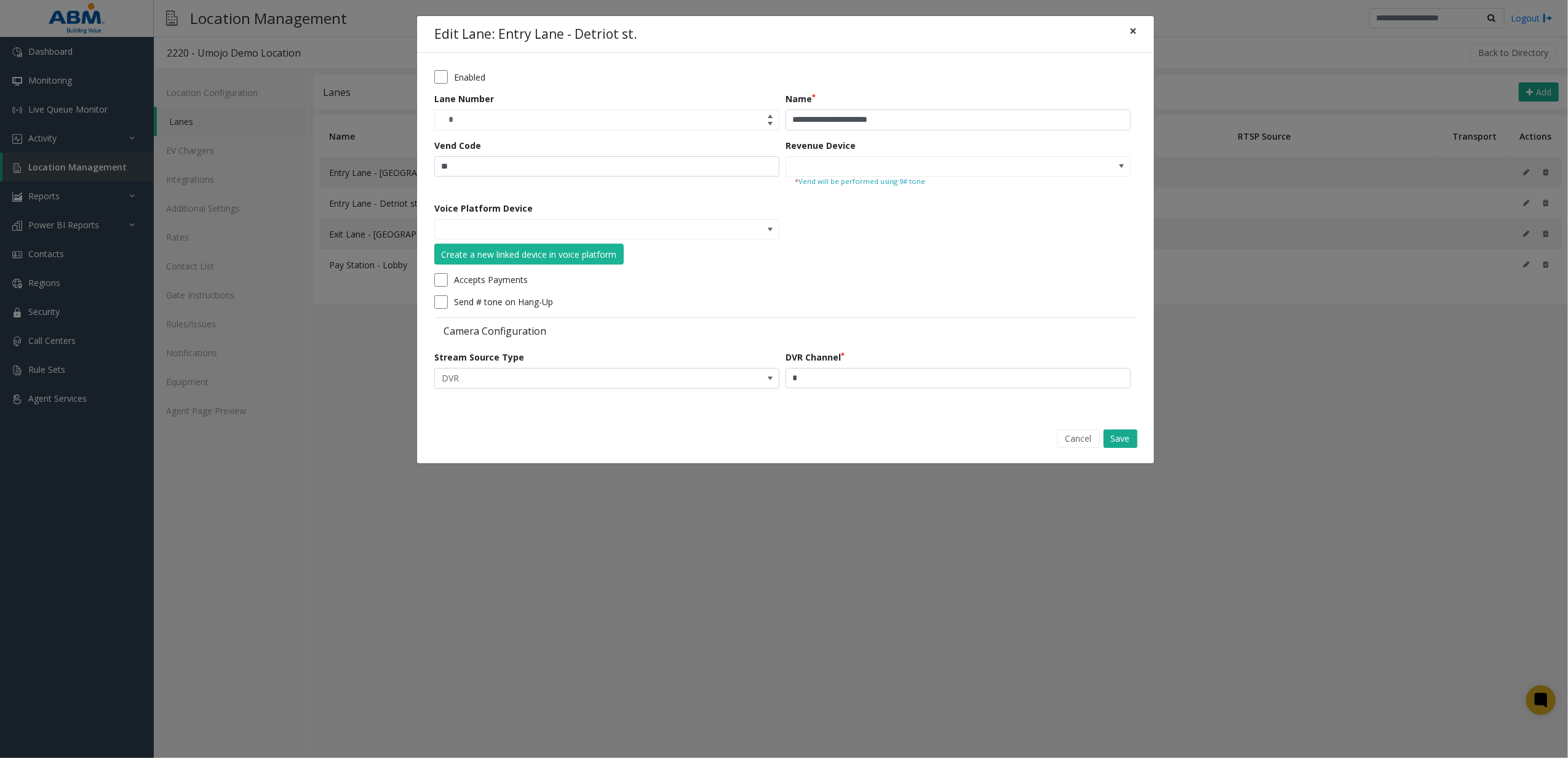
click at [1125, 38] on button "×" at bounding box center [1133, 31] width 25 height 30
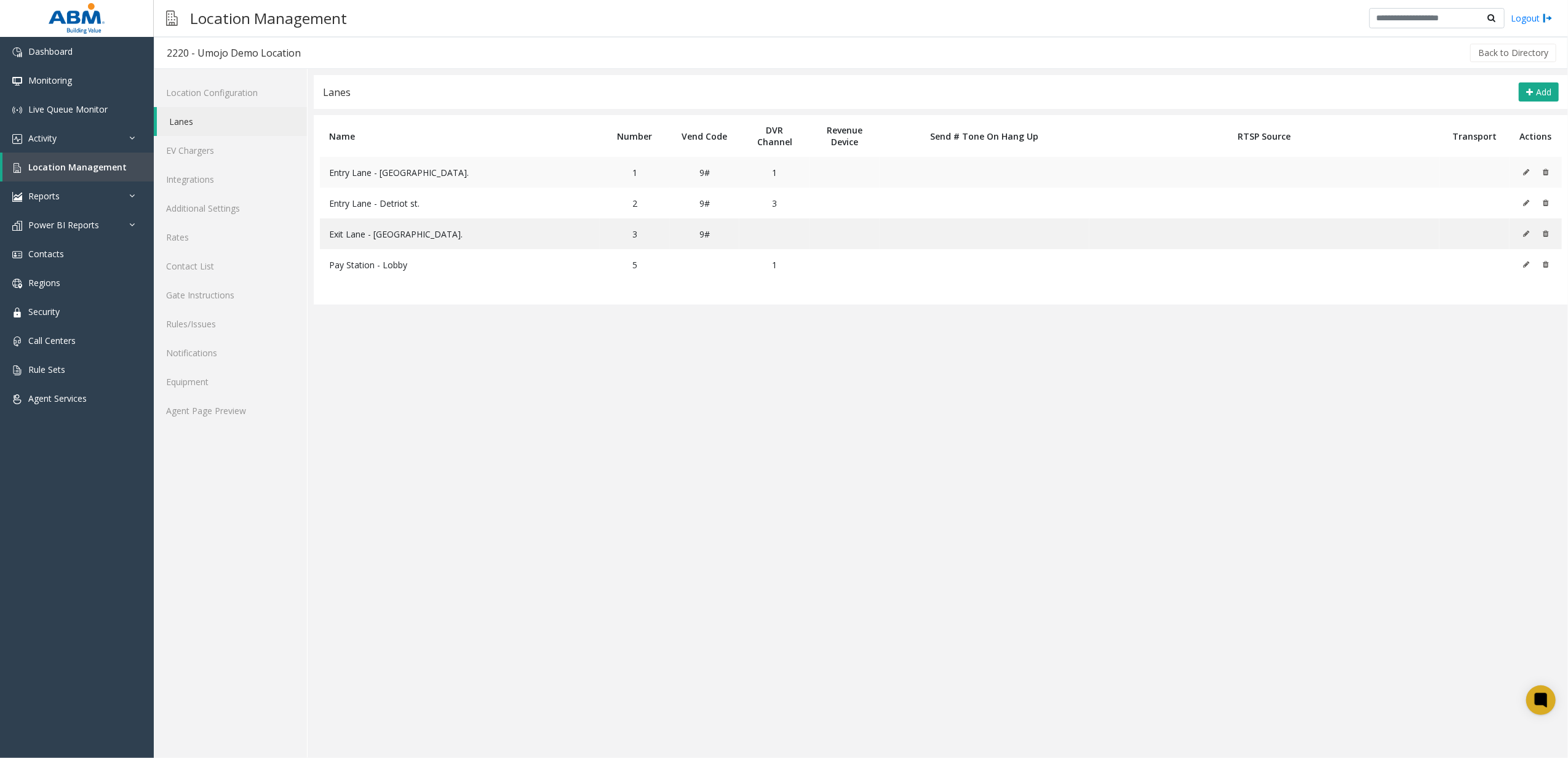
click at [1524, 170] on icon at bounding box center [1526, 172] width 6 height 8
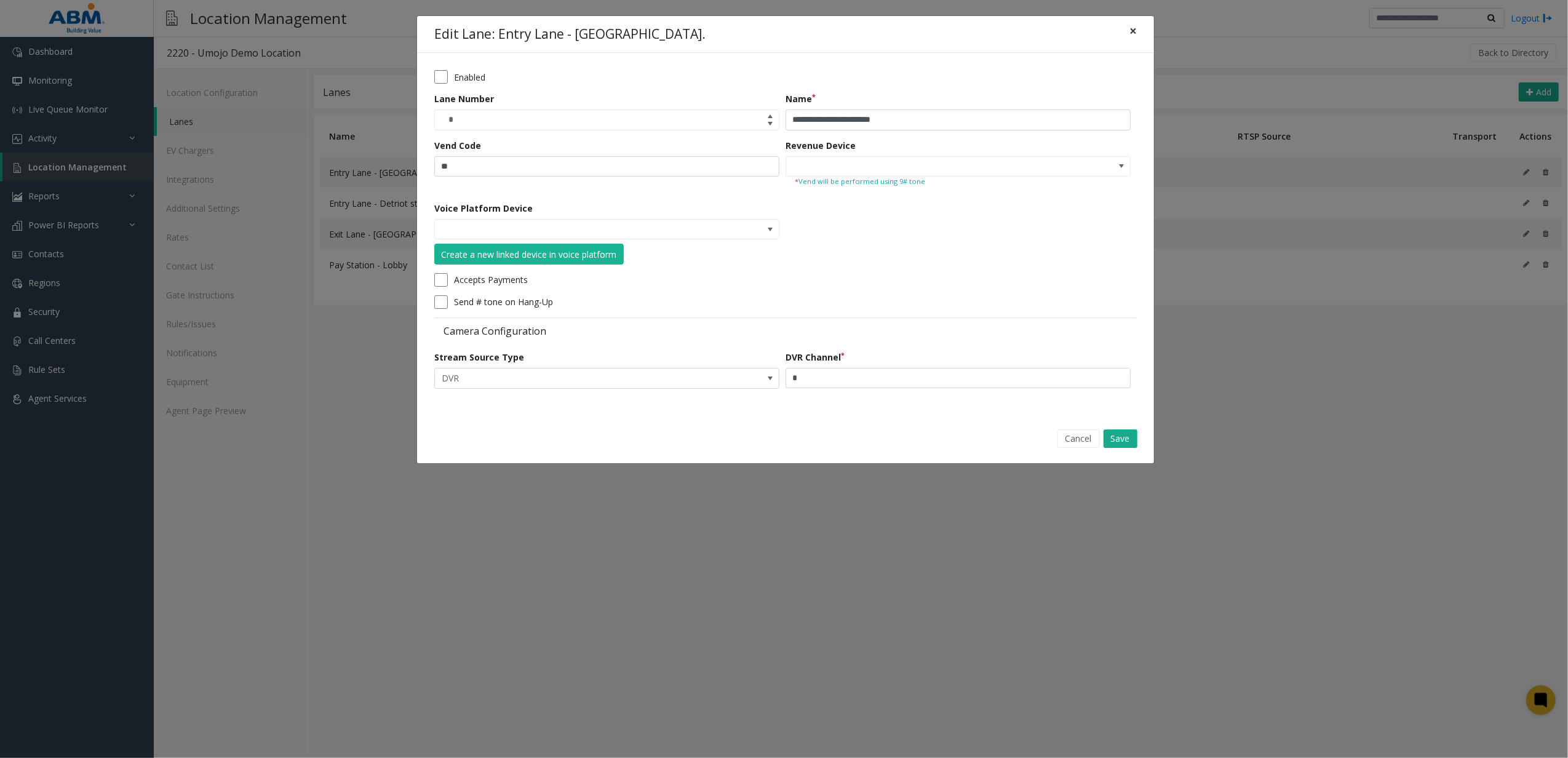
click at [1130, 31] on span "×" at bounding box center [1133, 31] width 8 height 17
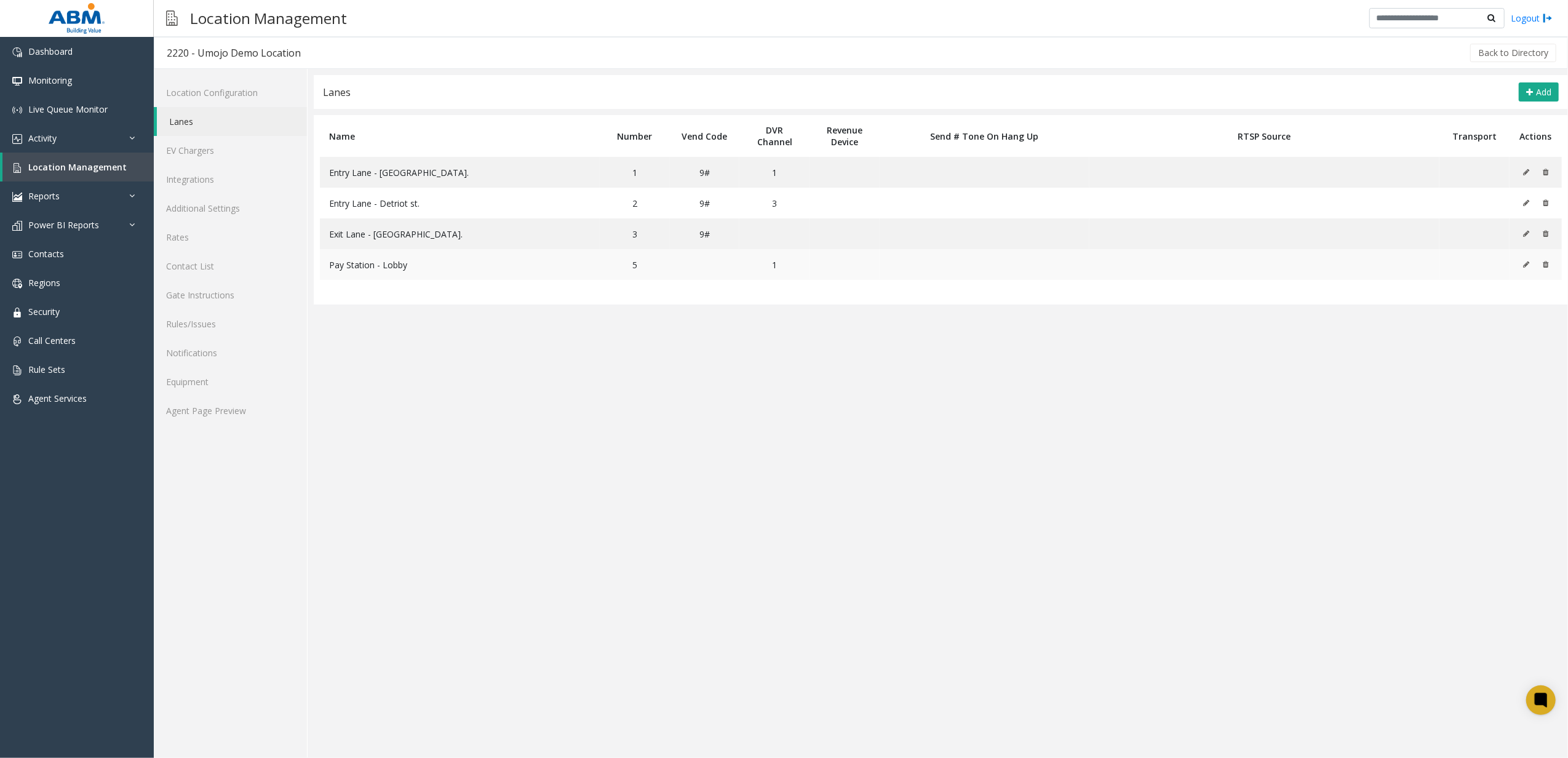
click at [1526, 264] on icon at bounding box center [1526, 265] width 6 height 8
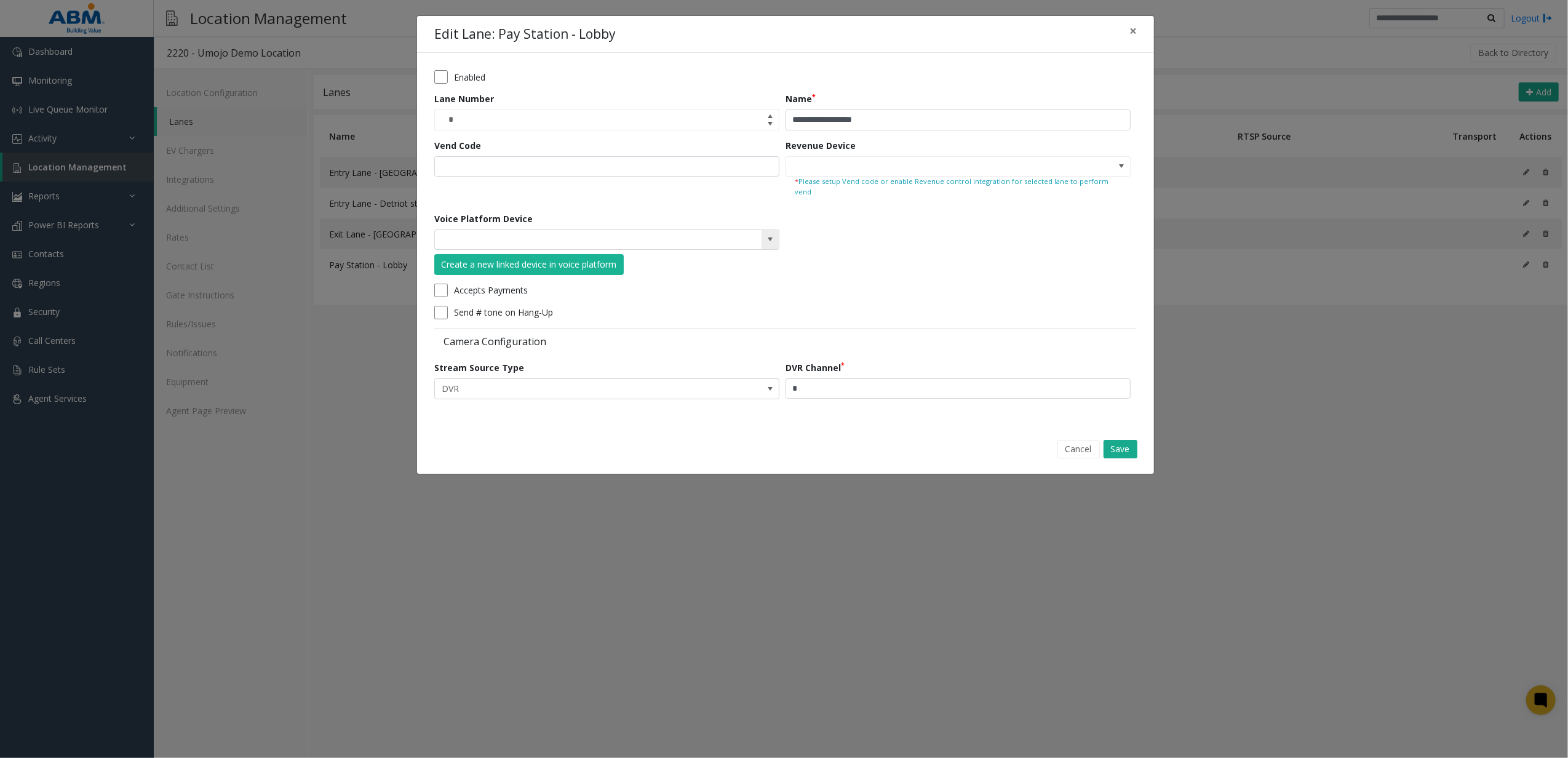
click at [766, 235] on span at bounding box center [770, 240] width 10 height 10
click at [610, 240] on div "[PERSON_NAME] Exit" at bounding box center [607, 250] width 345 height 20
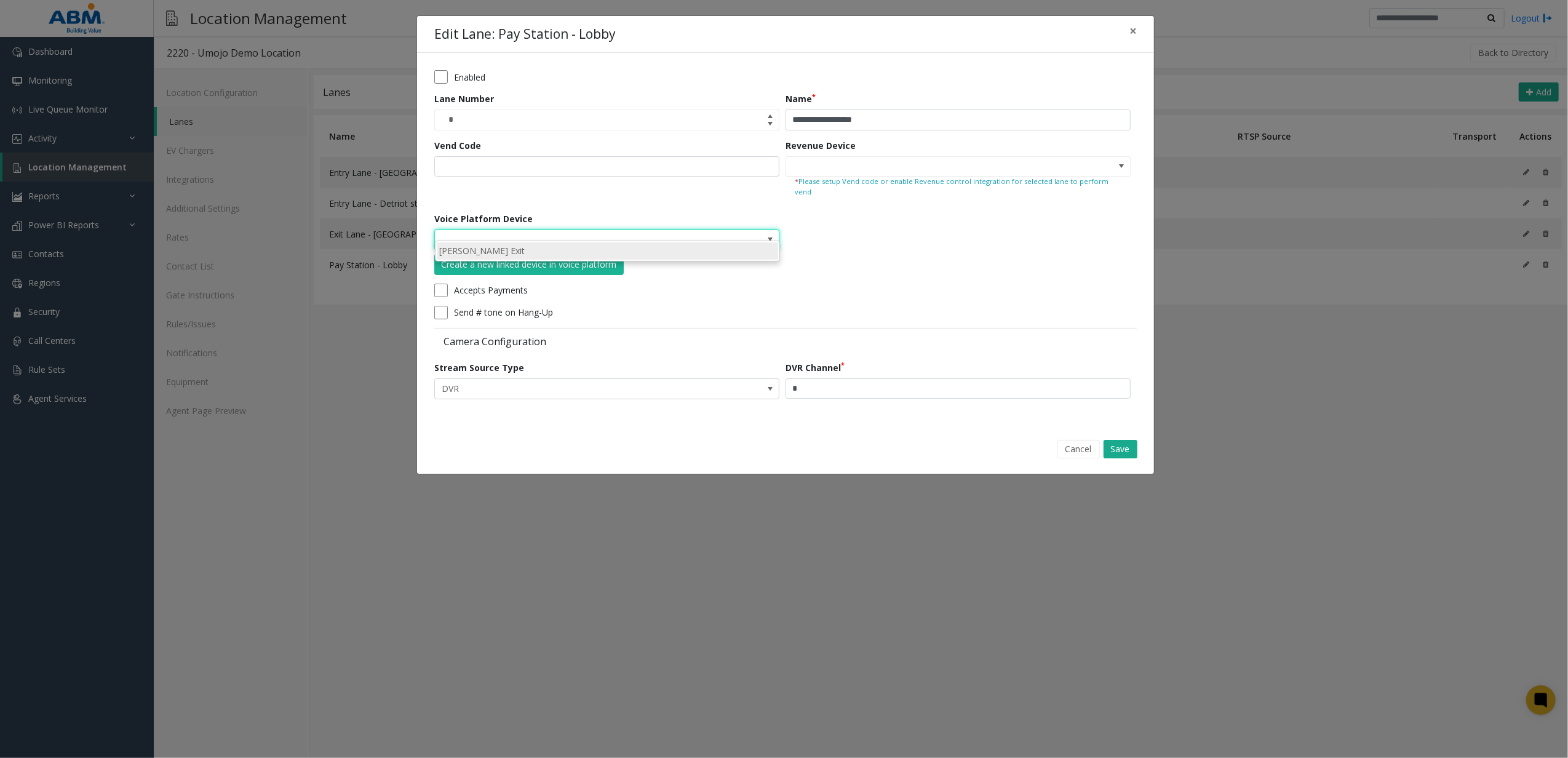
click at [606, 244] on li "[PERSON_NAME] Exit" at bounding box center [607, 250] width 341 height 16
type input "**********"
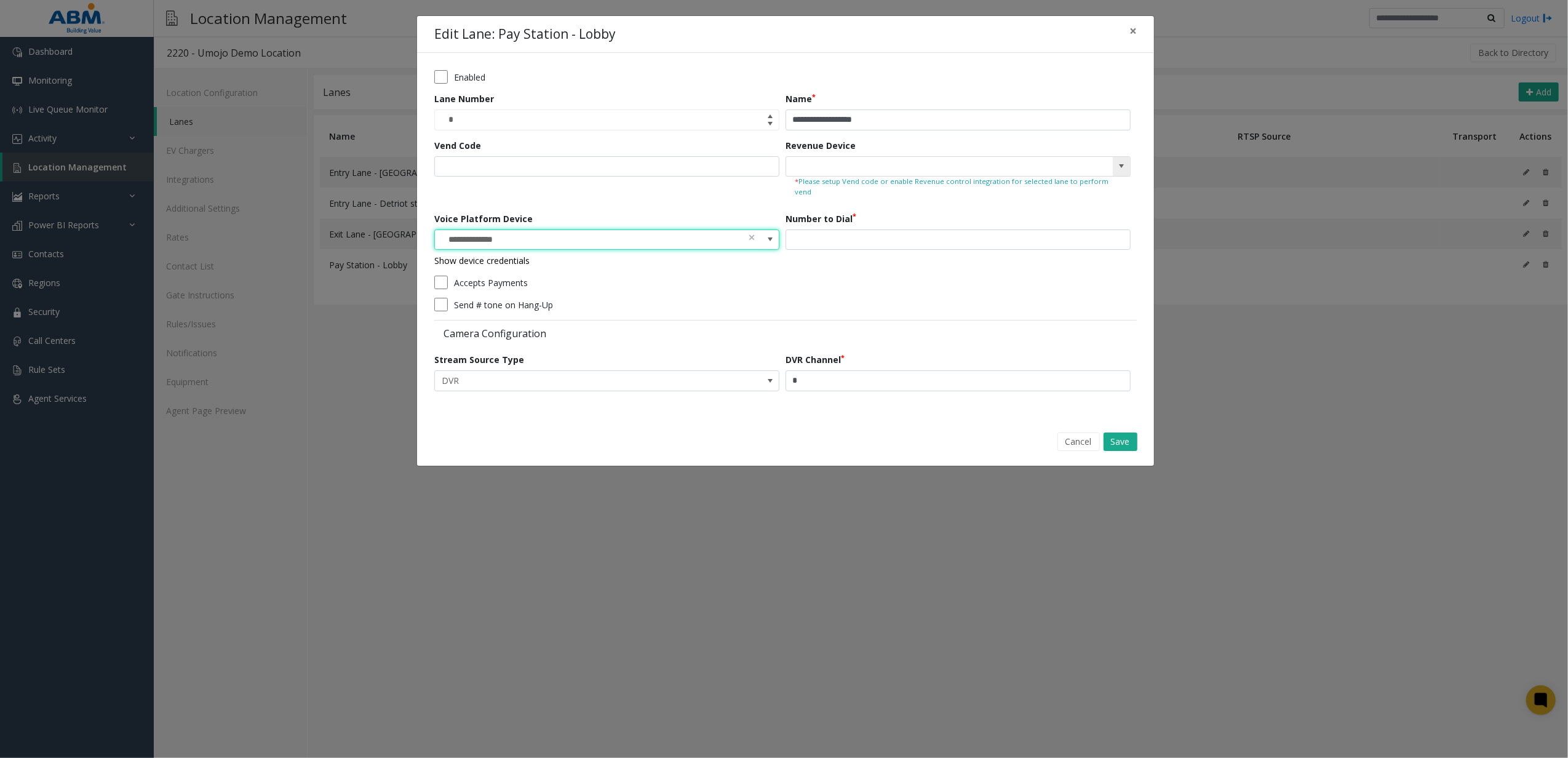
click at [1127, 173] on span at bounding box center [1122, 166] width 17 height 19
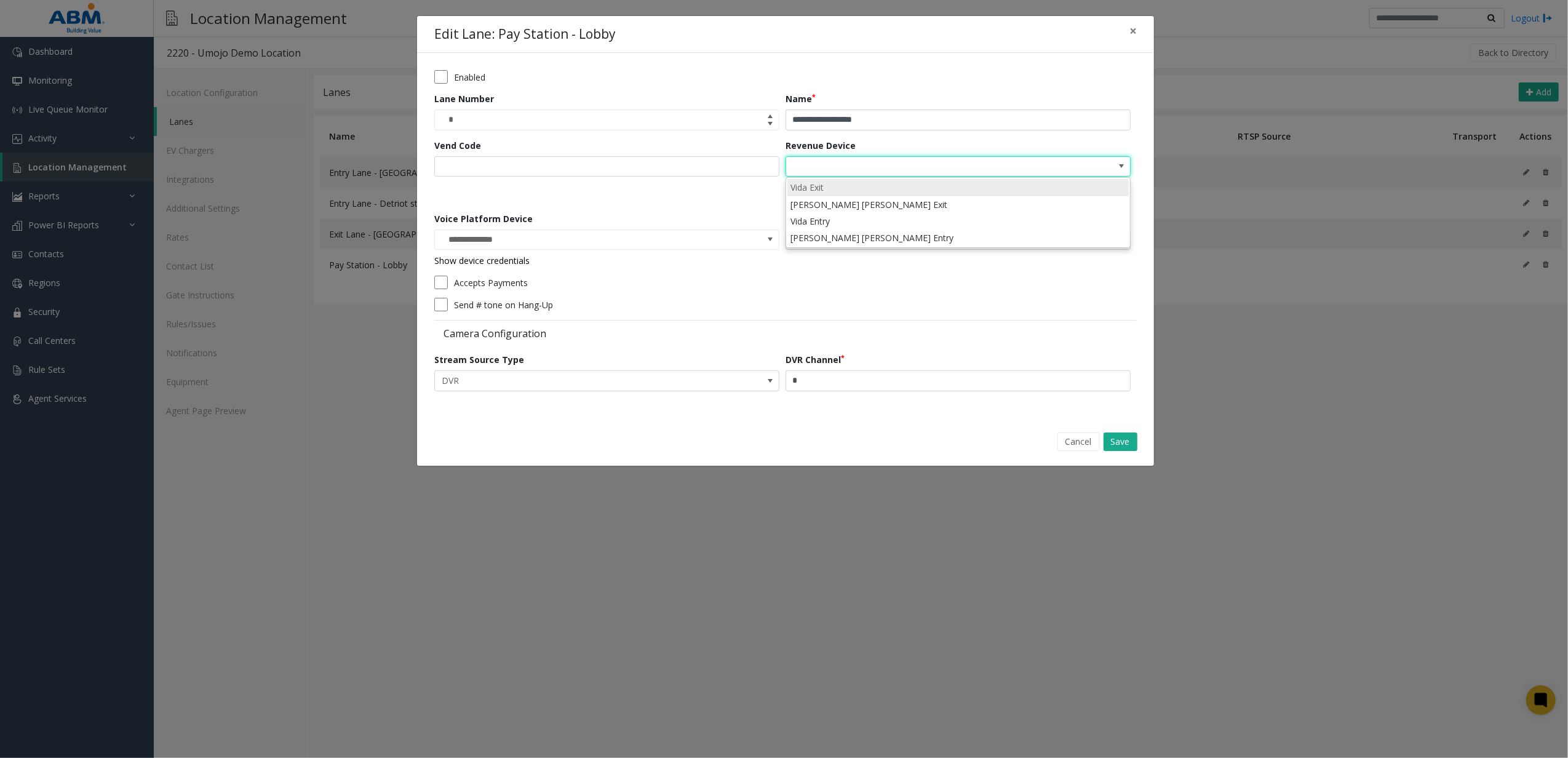
click at [987, 191] on li "Vida Exit" at bounding box center [957, 187] width 341 height 16
type input "*********"
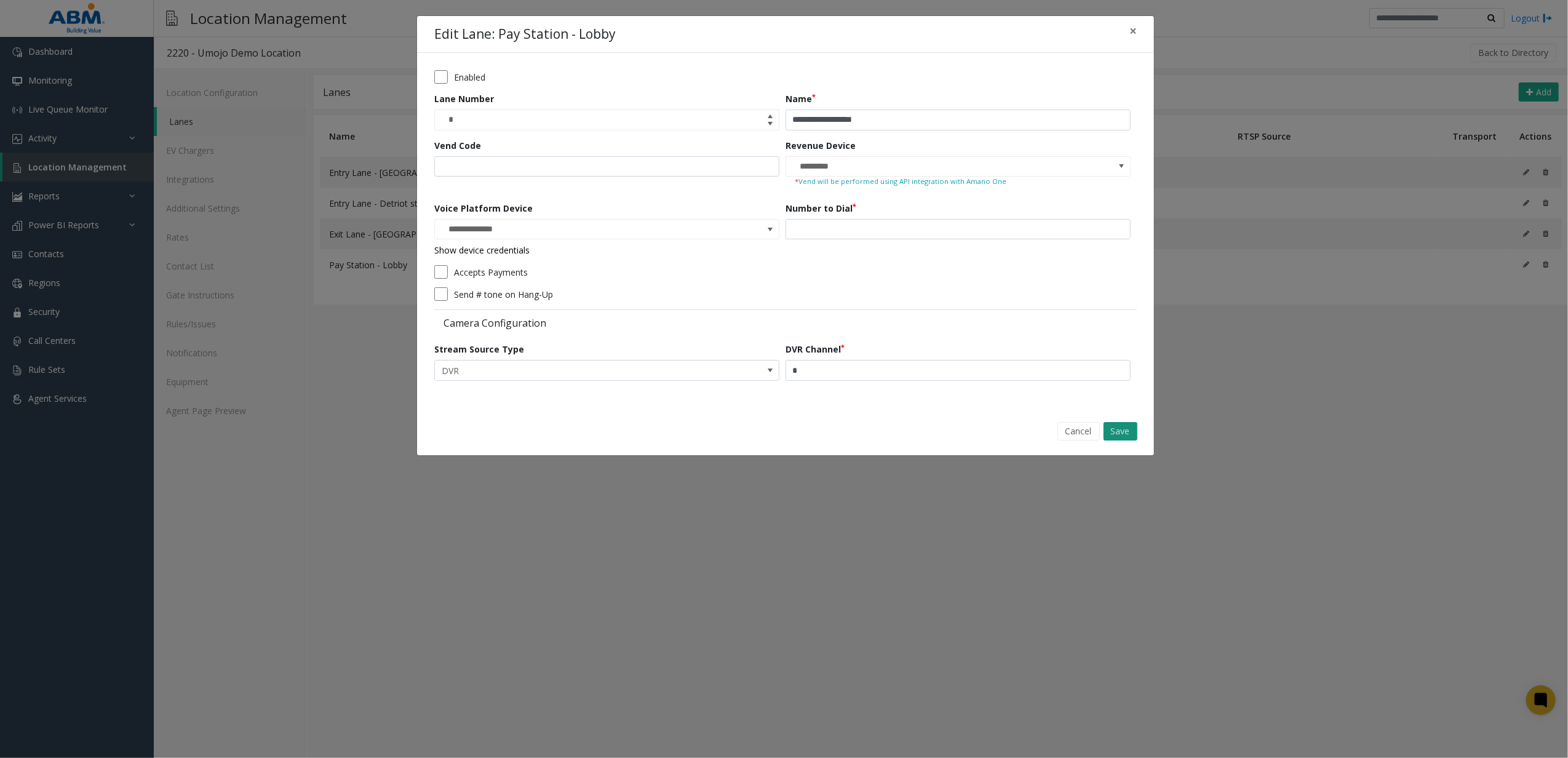
click at [1116, 426] on button "Save" at bounding box center [1120, 431] width 34 height 18
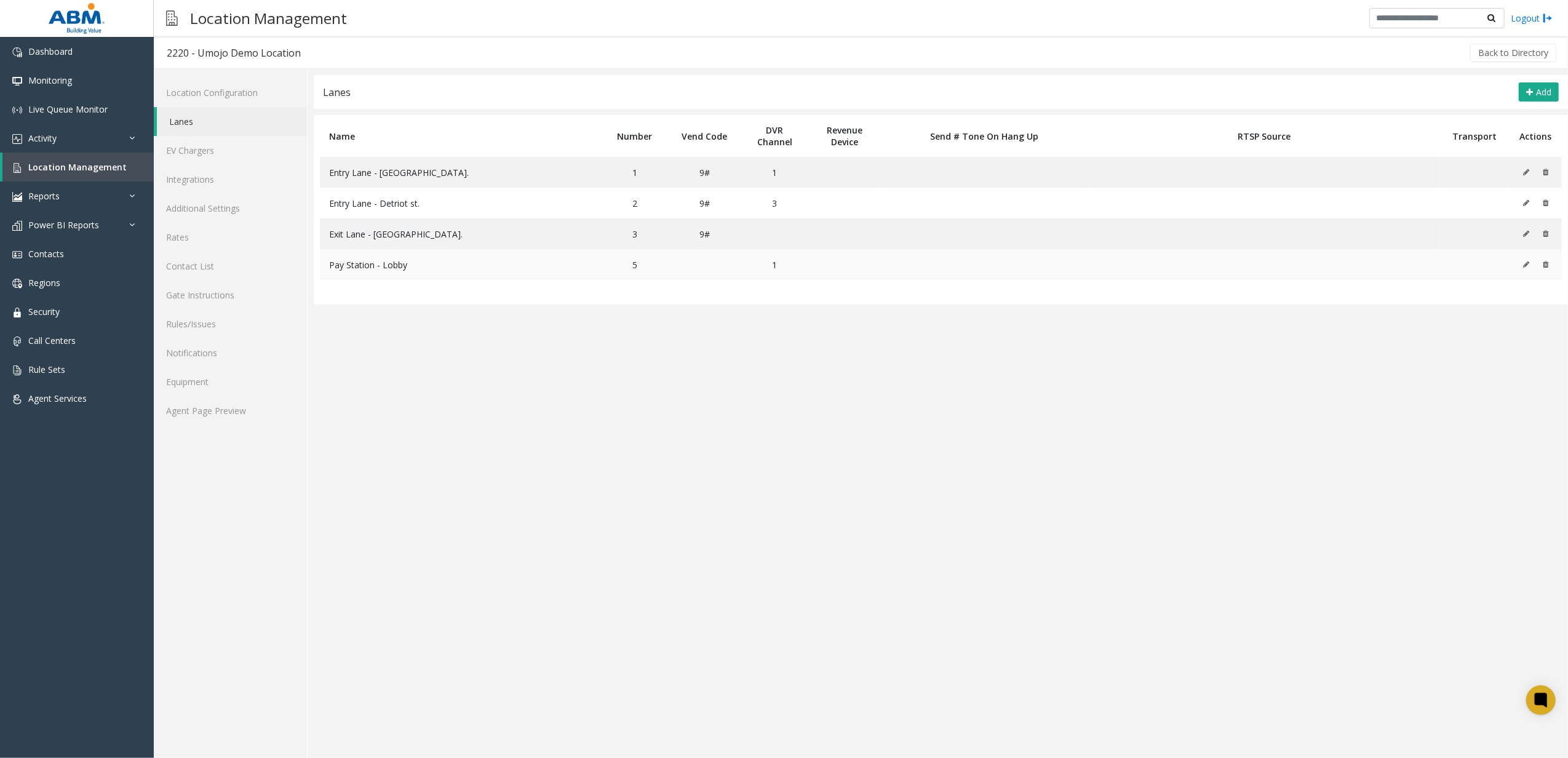
click at [1528, 267] on icon at bounding box center [1526, 265] width 6 height 8
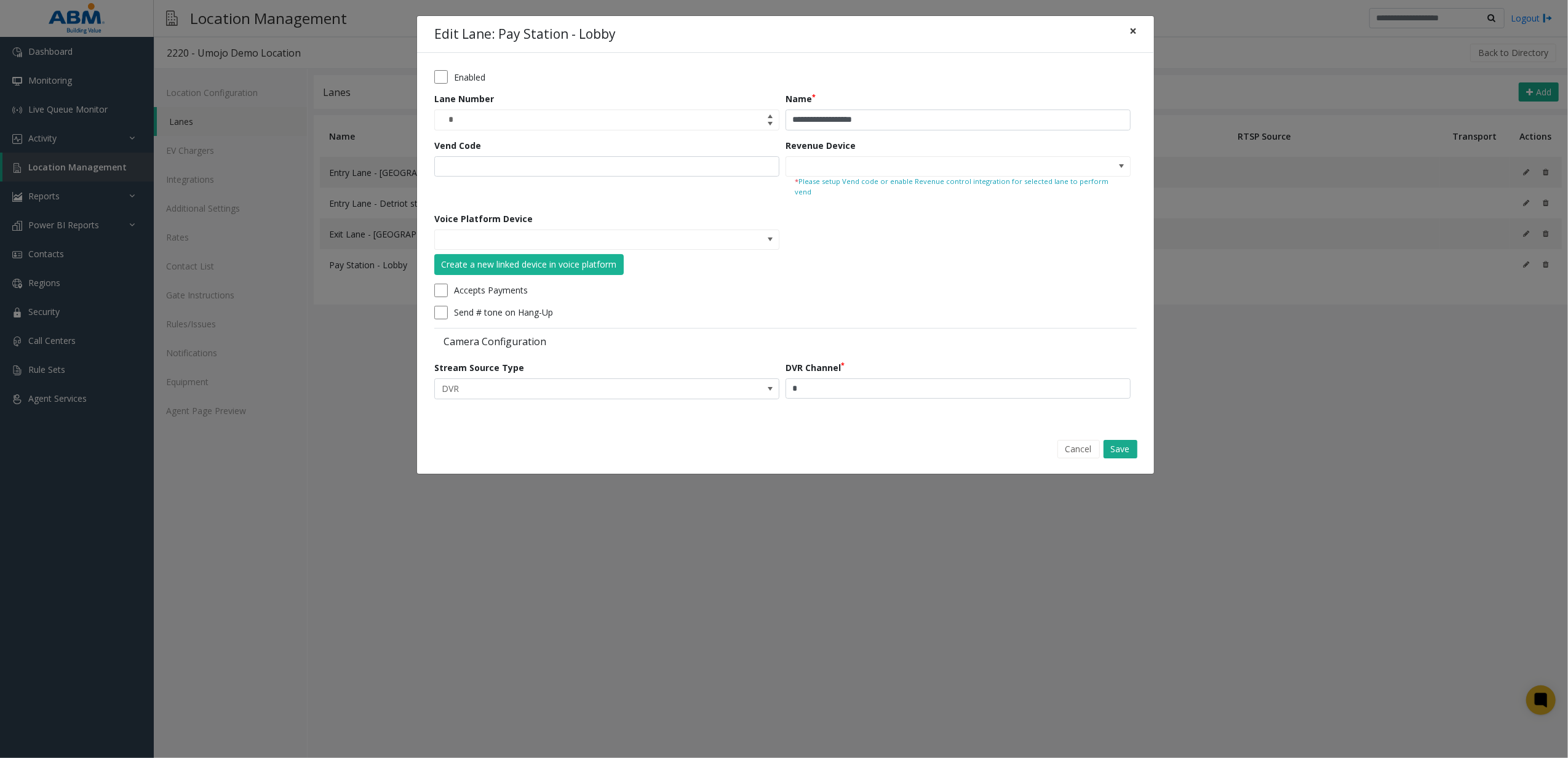
click at [1140, 40] on button "×" at bounding box center [1133, 31] width 25 height 30
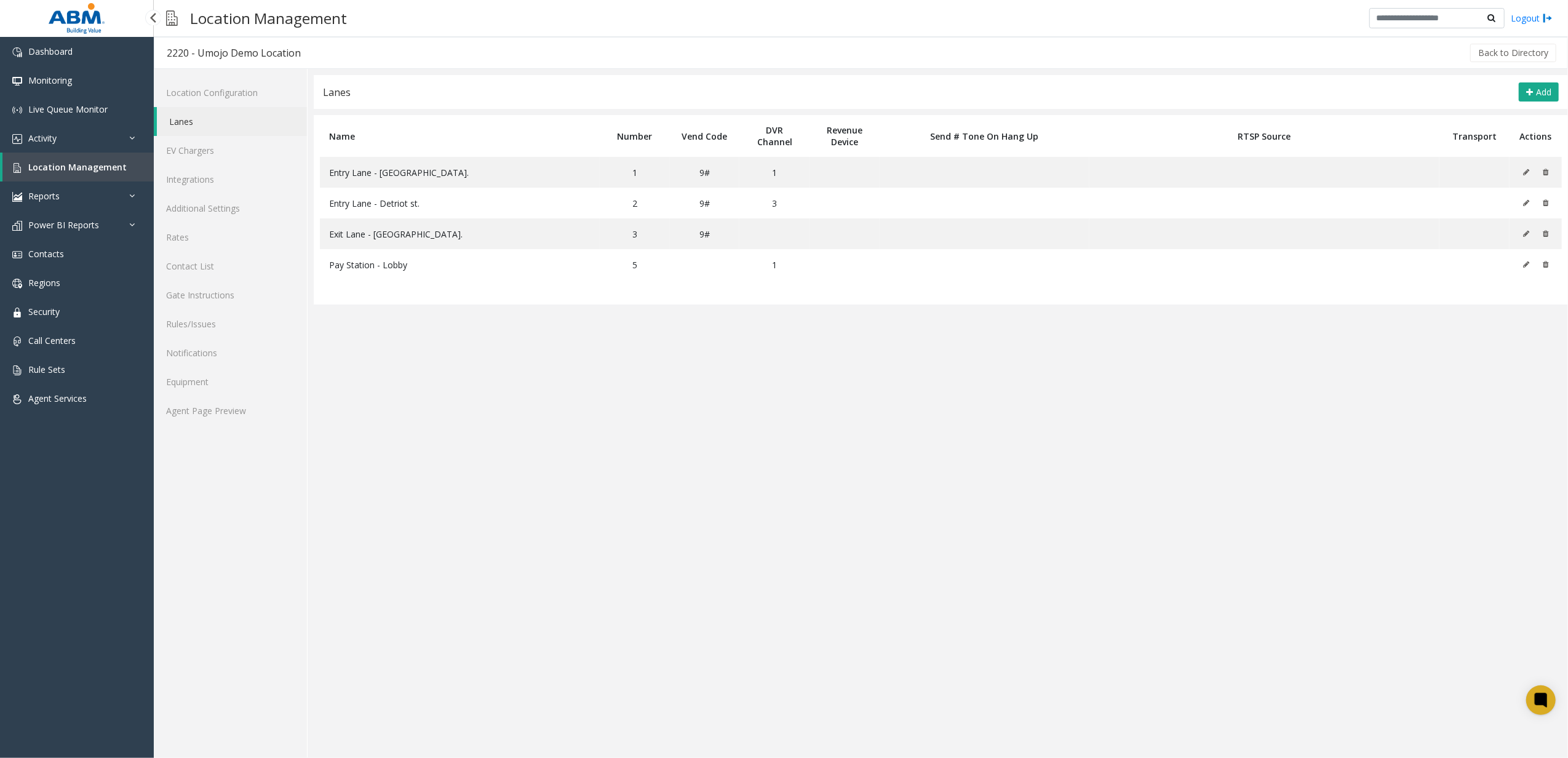
click at [65, 173] on link "Location Management" at bounding box center [78, 167] width 151 height 29
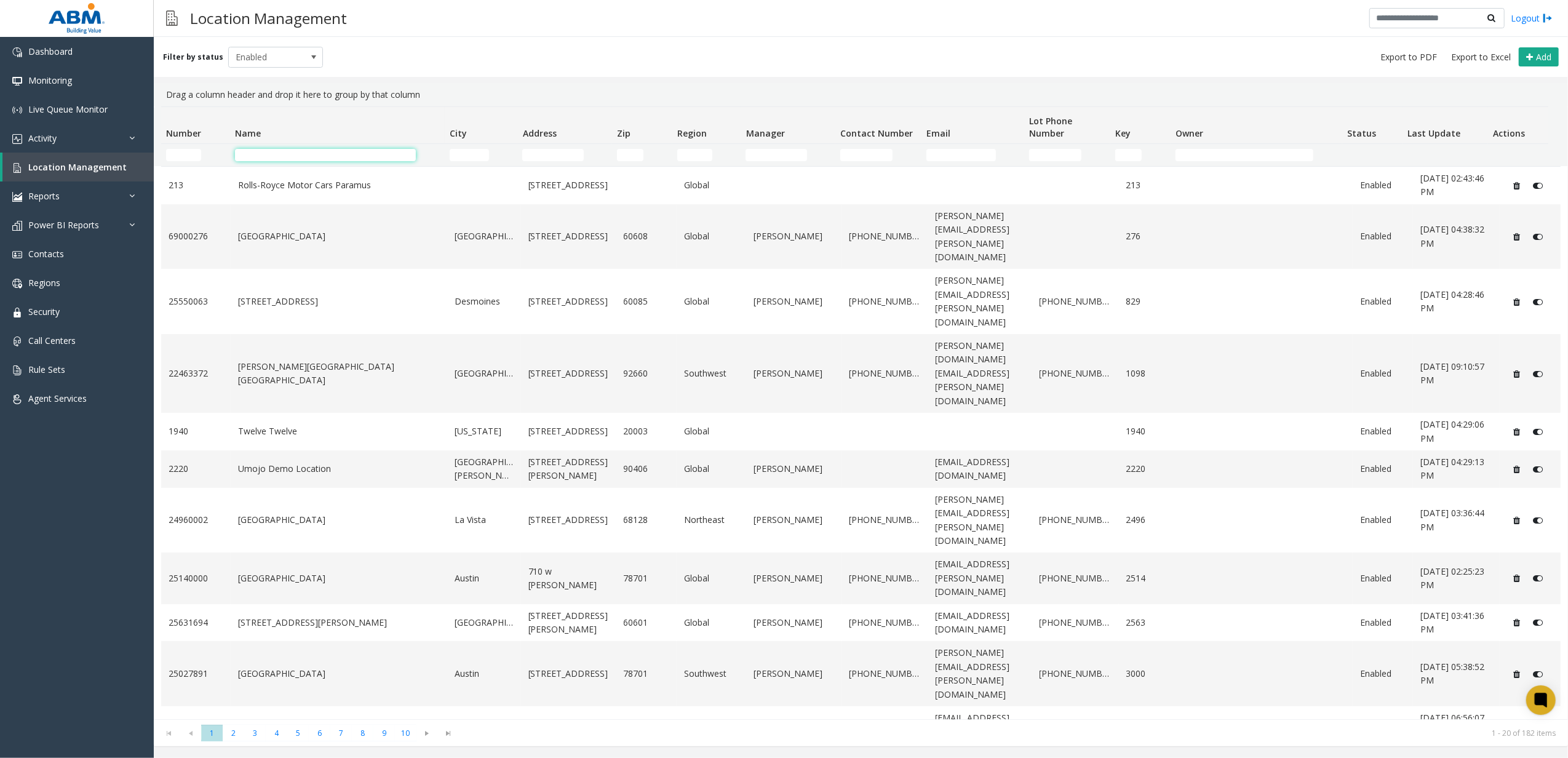
click at [261, 156] on input "Name Filter" at bounding box center [325, 155] width 182 height 13
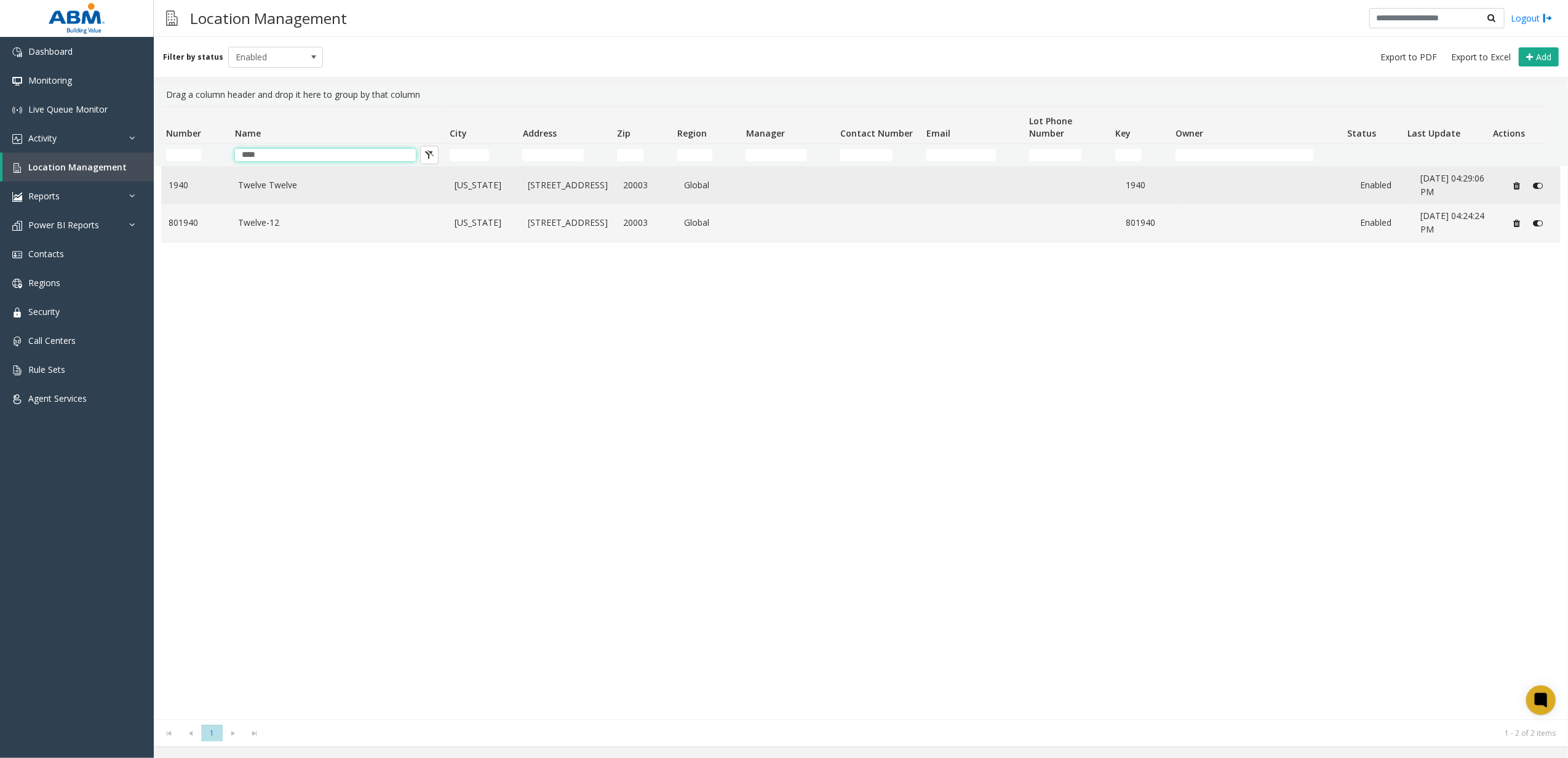
type input "****"
click at [220, 180] on link "1940" at bounding box center [195, 185] width 55 height 13
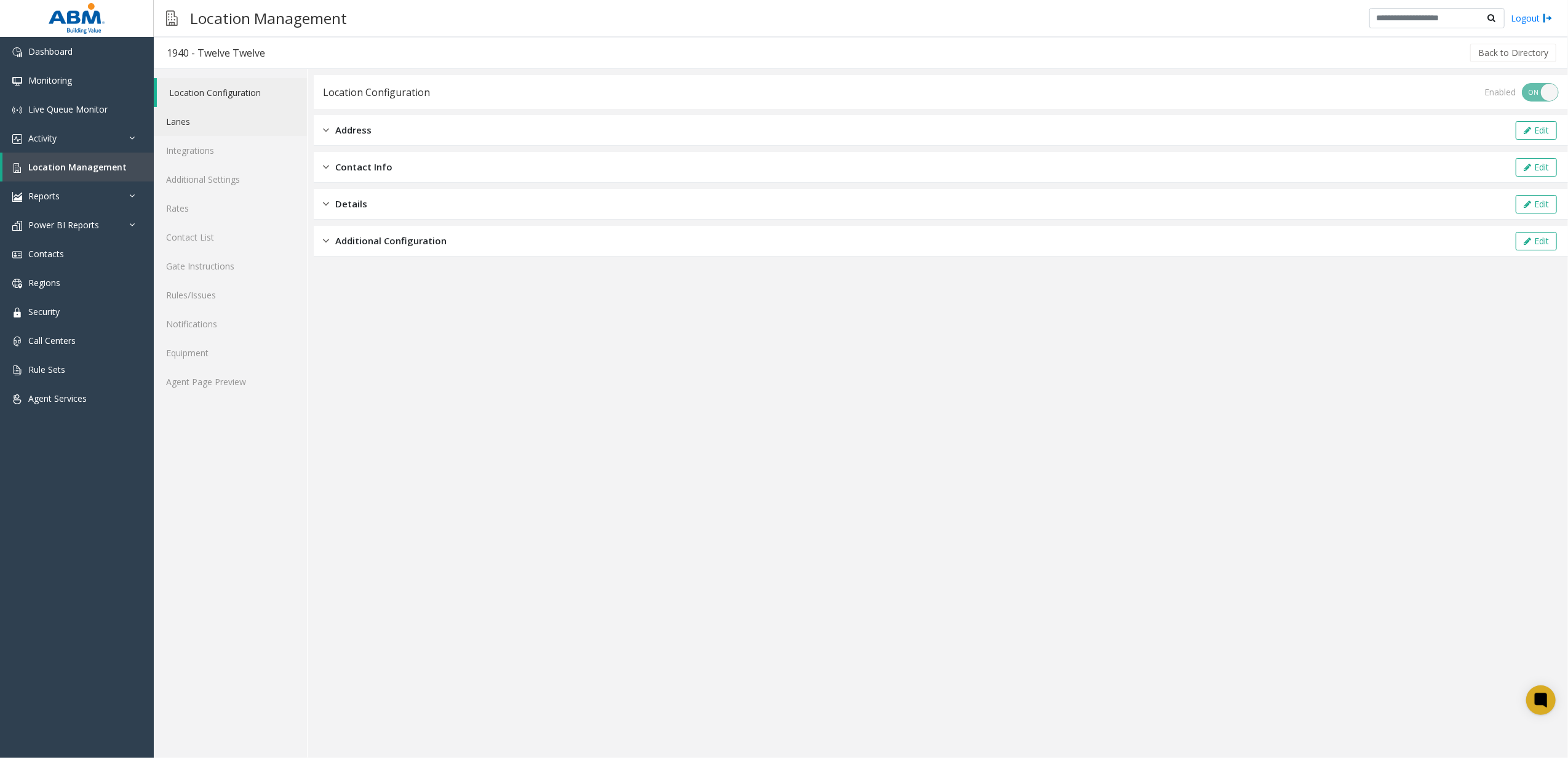
click at [181, 123] on link "Lanes" at bounding box center [230, 121] width 153 height 29
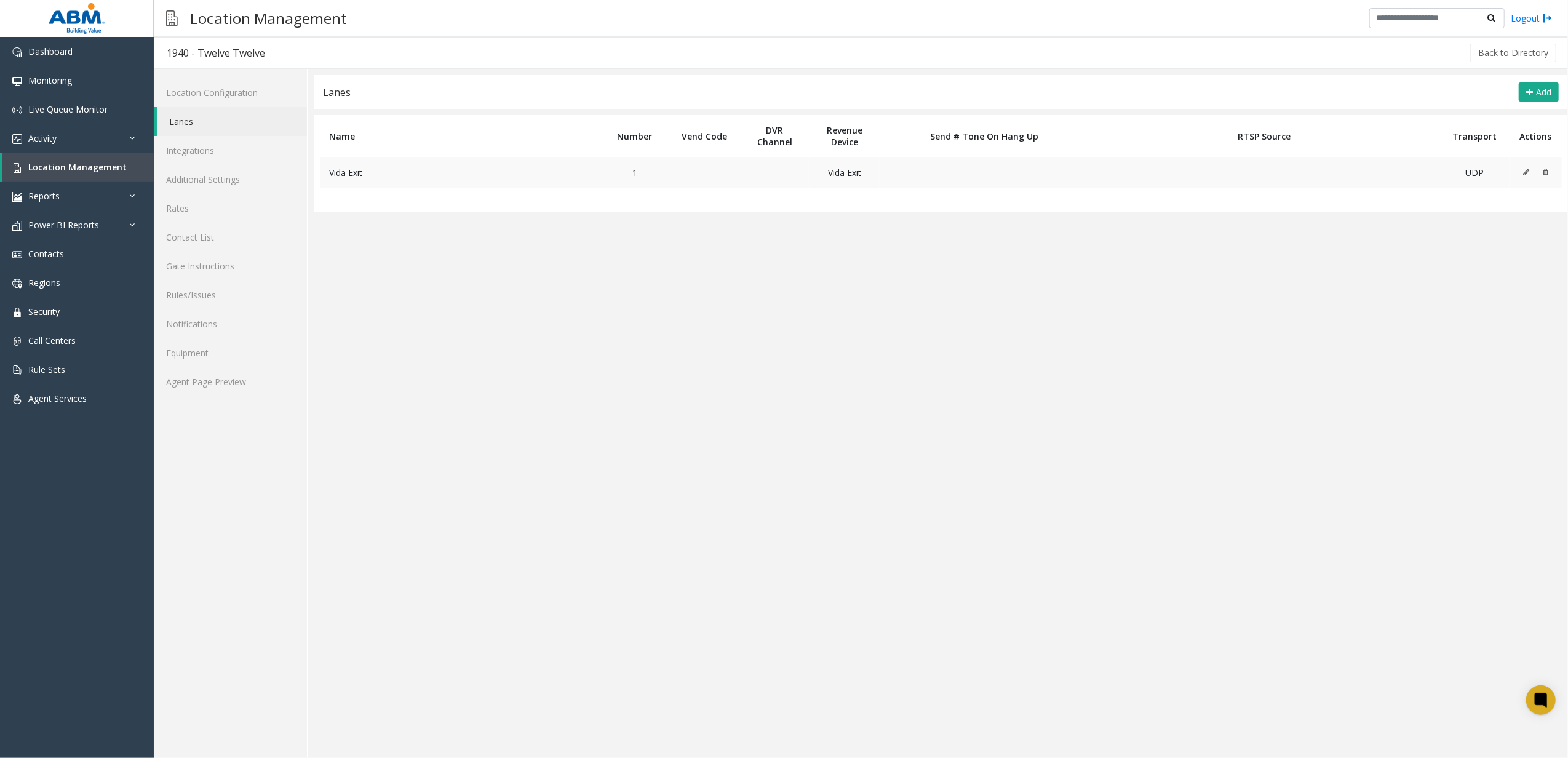
click at [1524, 176] on button at bounding box center [1530, 171] width 13 height 18
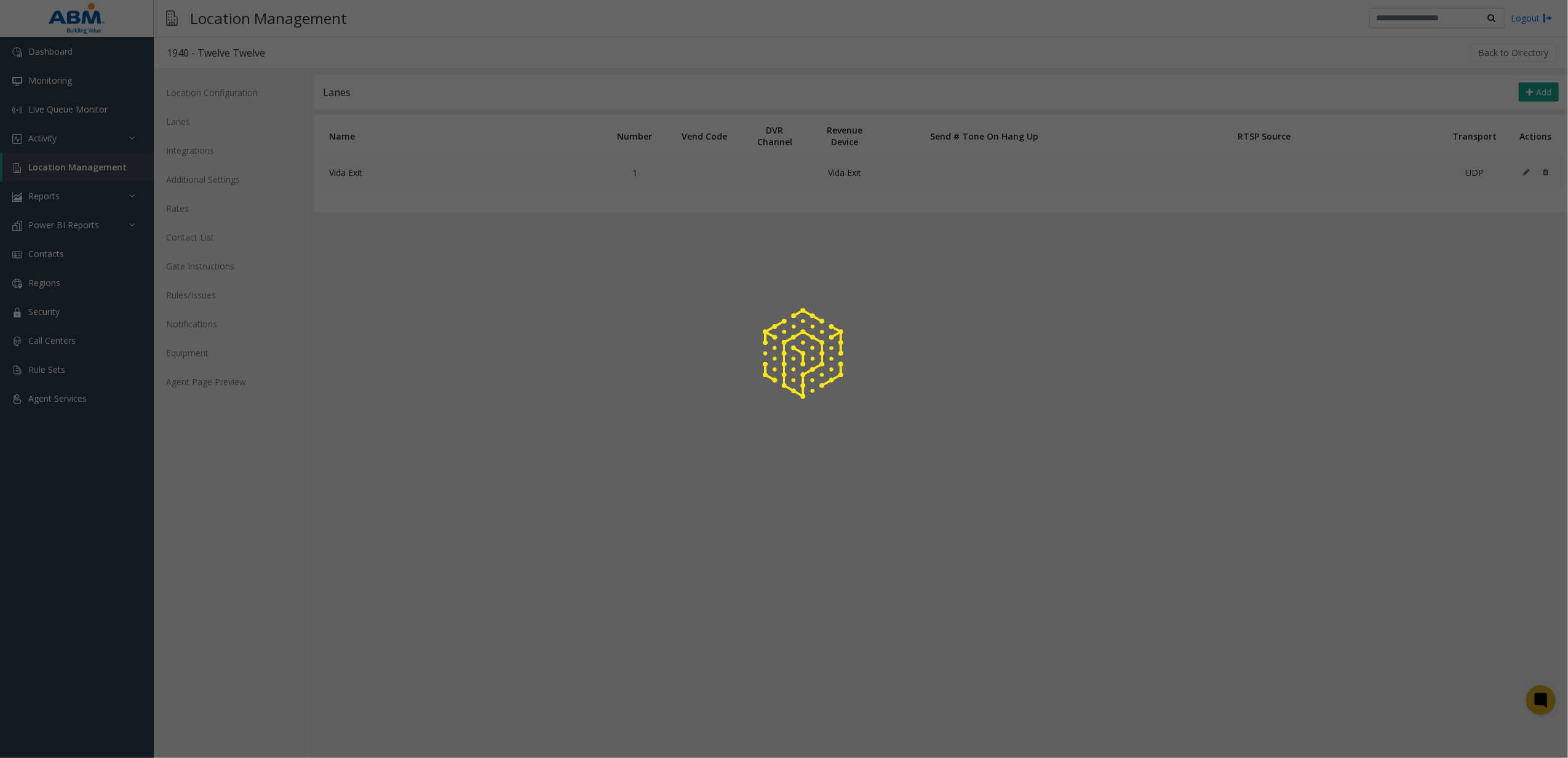
type input "**********"
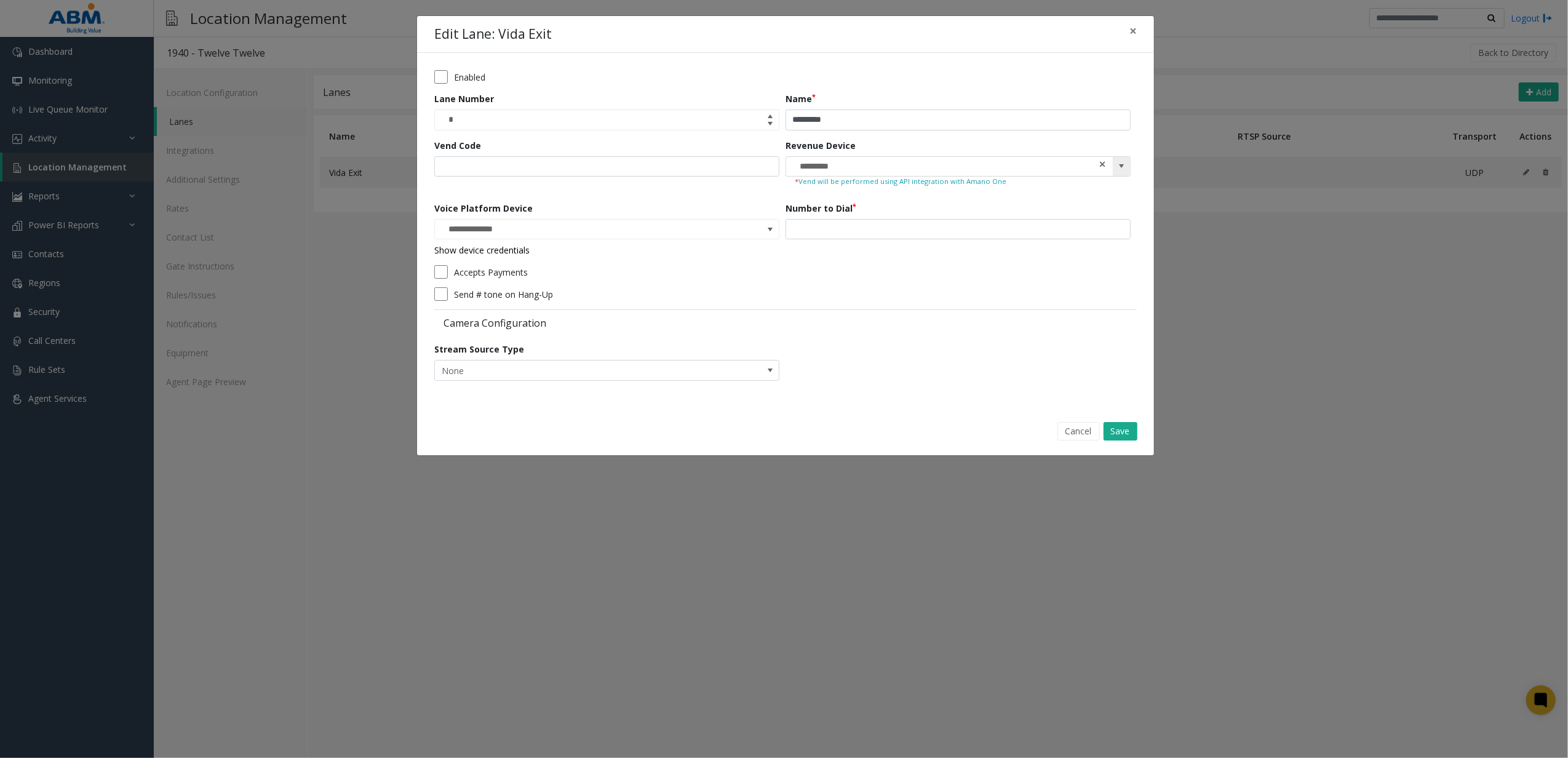
click at [1101, 163] on span at bounding box center [1102, 164] width 9 height 13
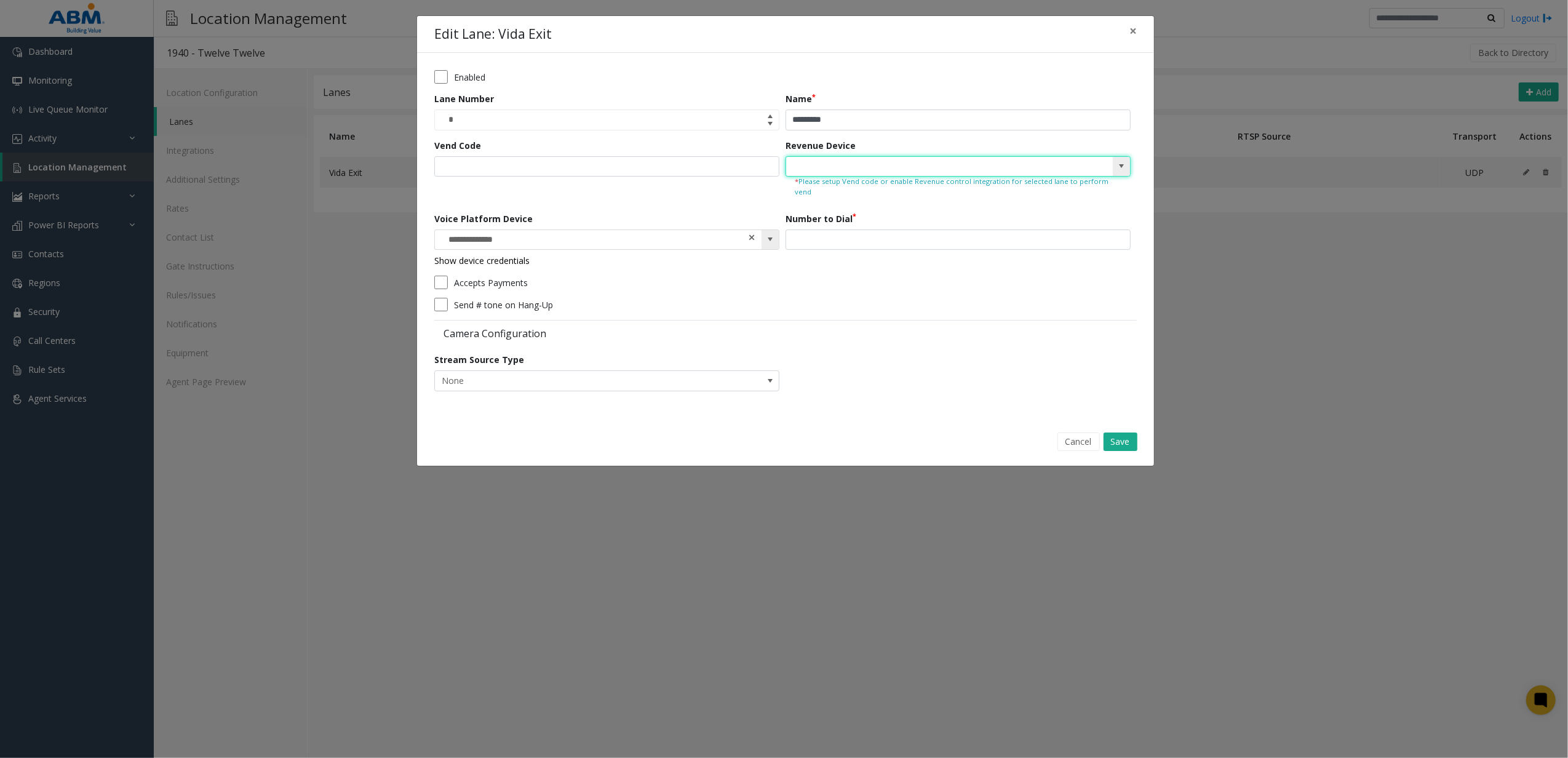
click at [753, 231] on span at bounding box center [751, 237] width 9 height 13
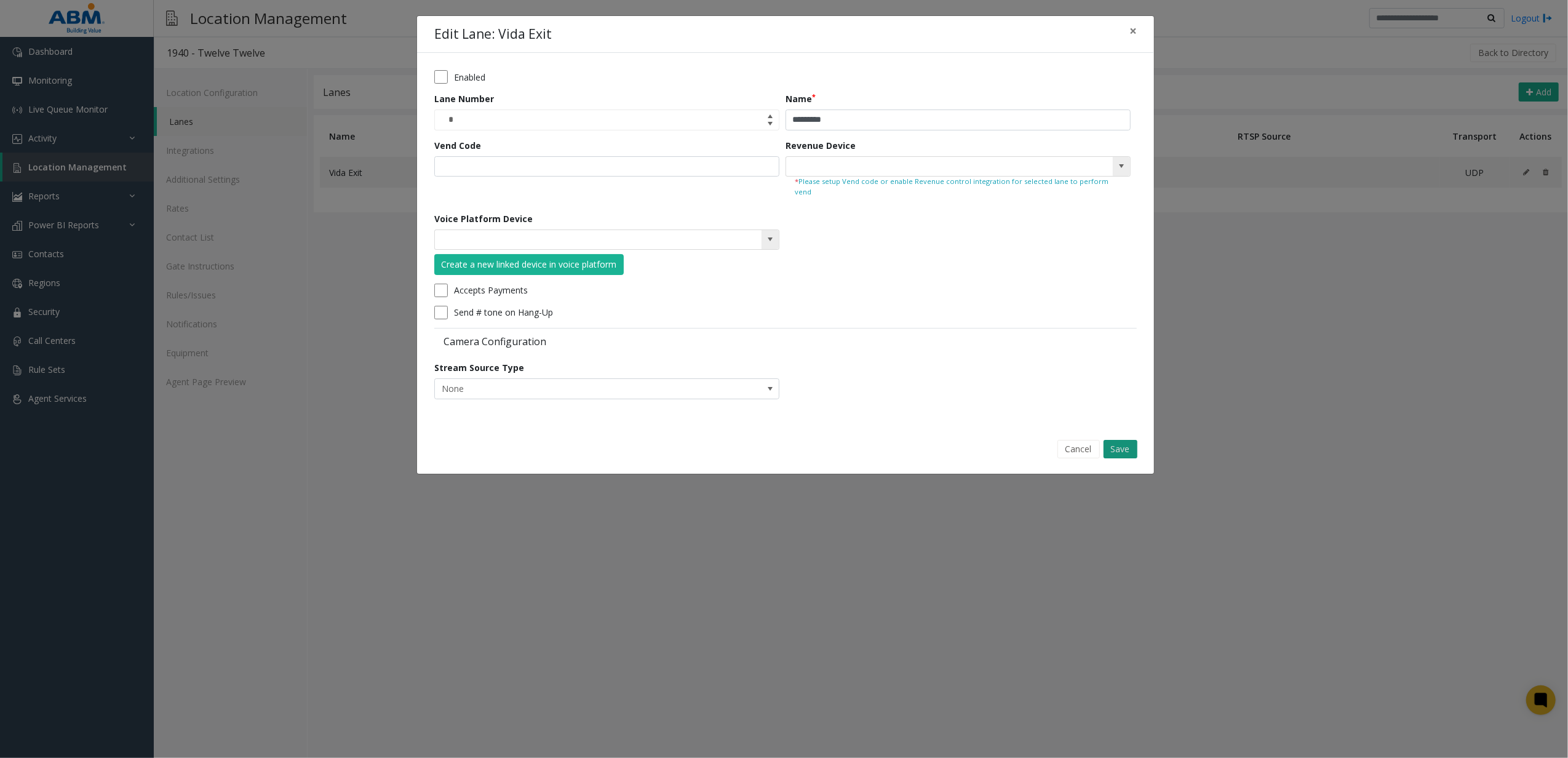
click at [1117, 440] on button "Save" at bounding box center [1120, 448] width 34 height 18
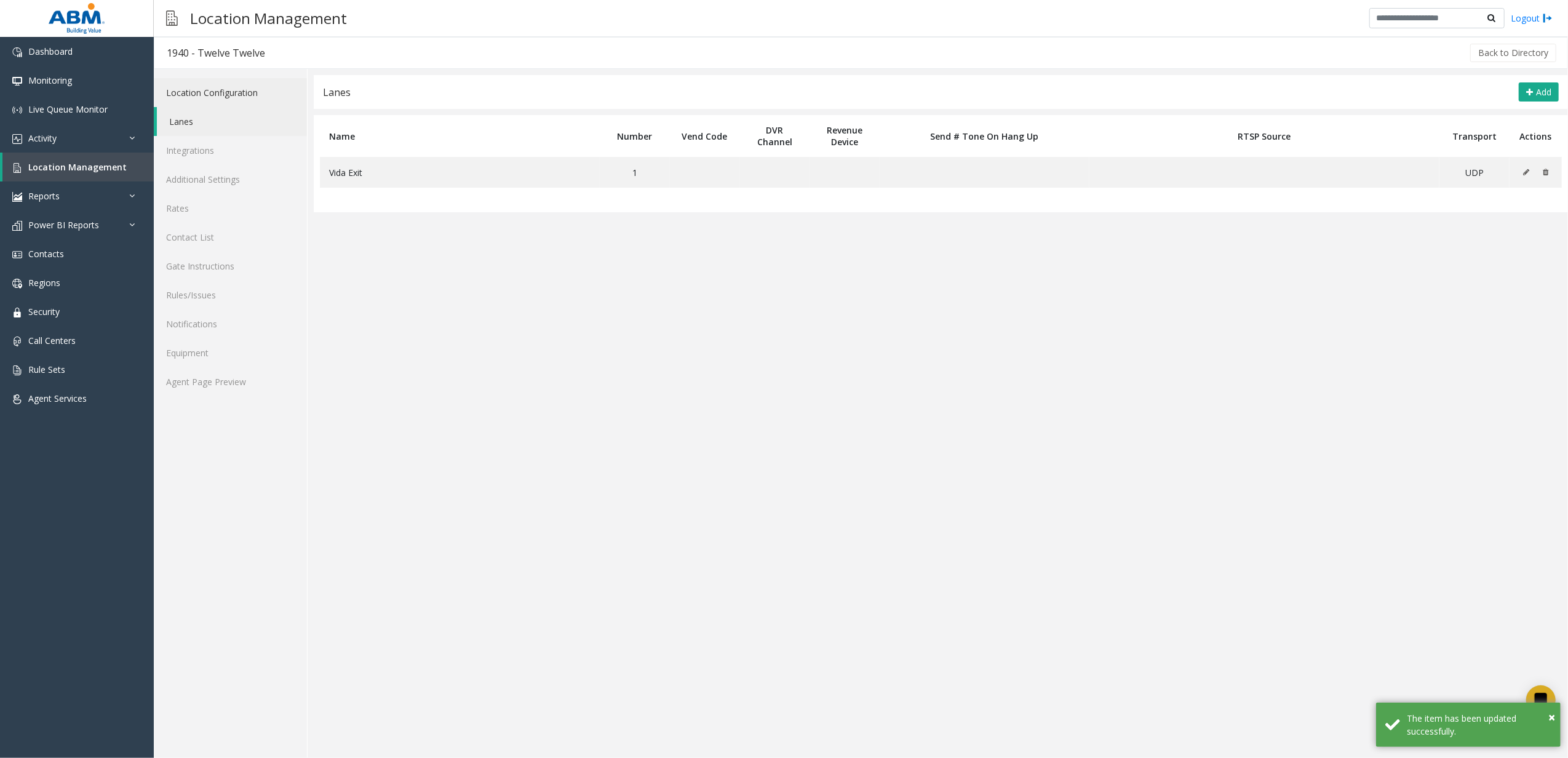
click at [198, 96] on link "Location Configuration" at bounding box center [230, 92] width 153 height 29
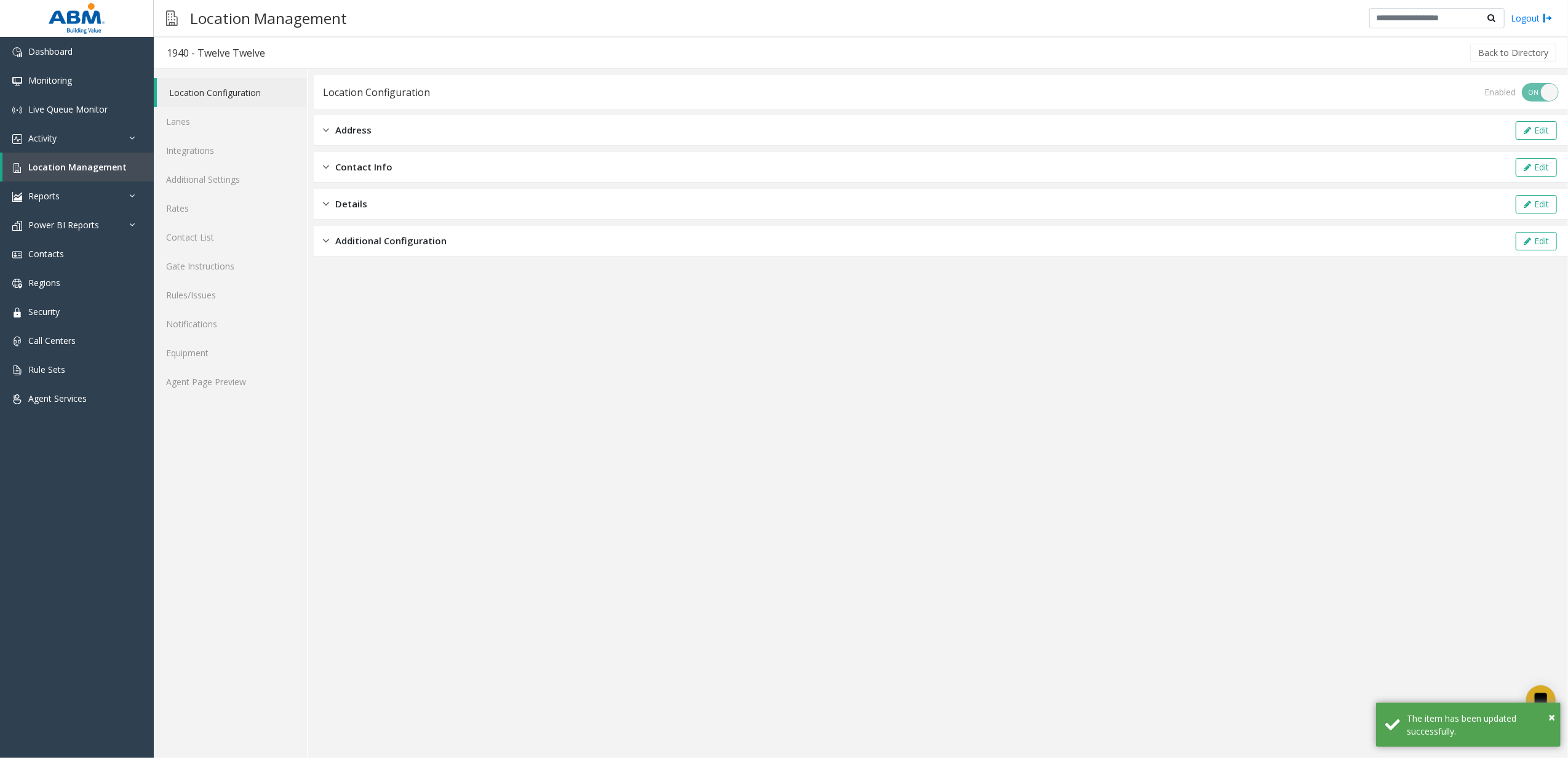
click at [417, 241] on span "Additional Configuration" at bounding box center [391, 240] width 112 height 14
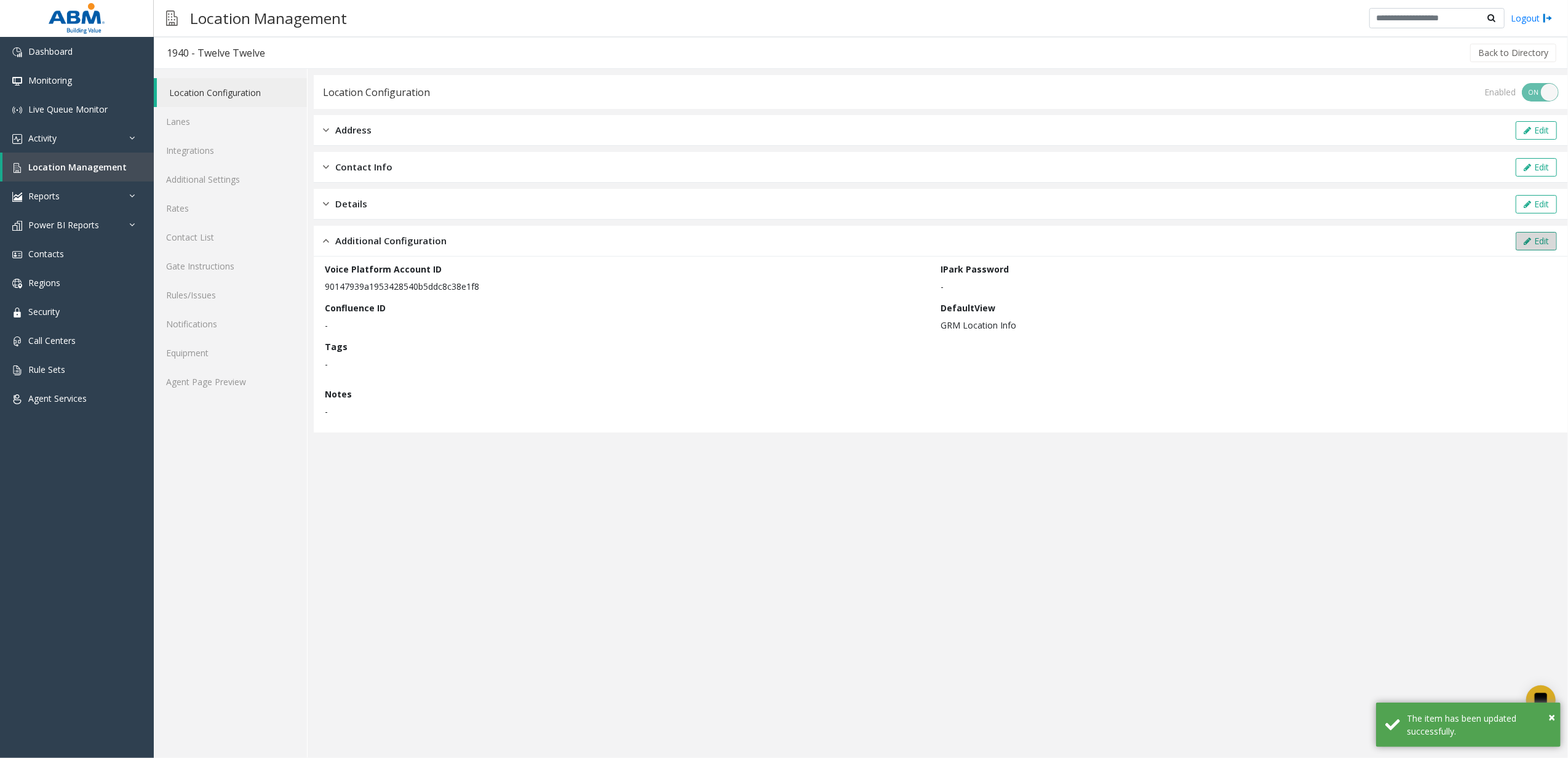
click at [1530, 237] on icon at bounding box center [1528, 240] width 8 height 9
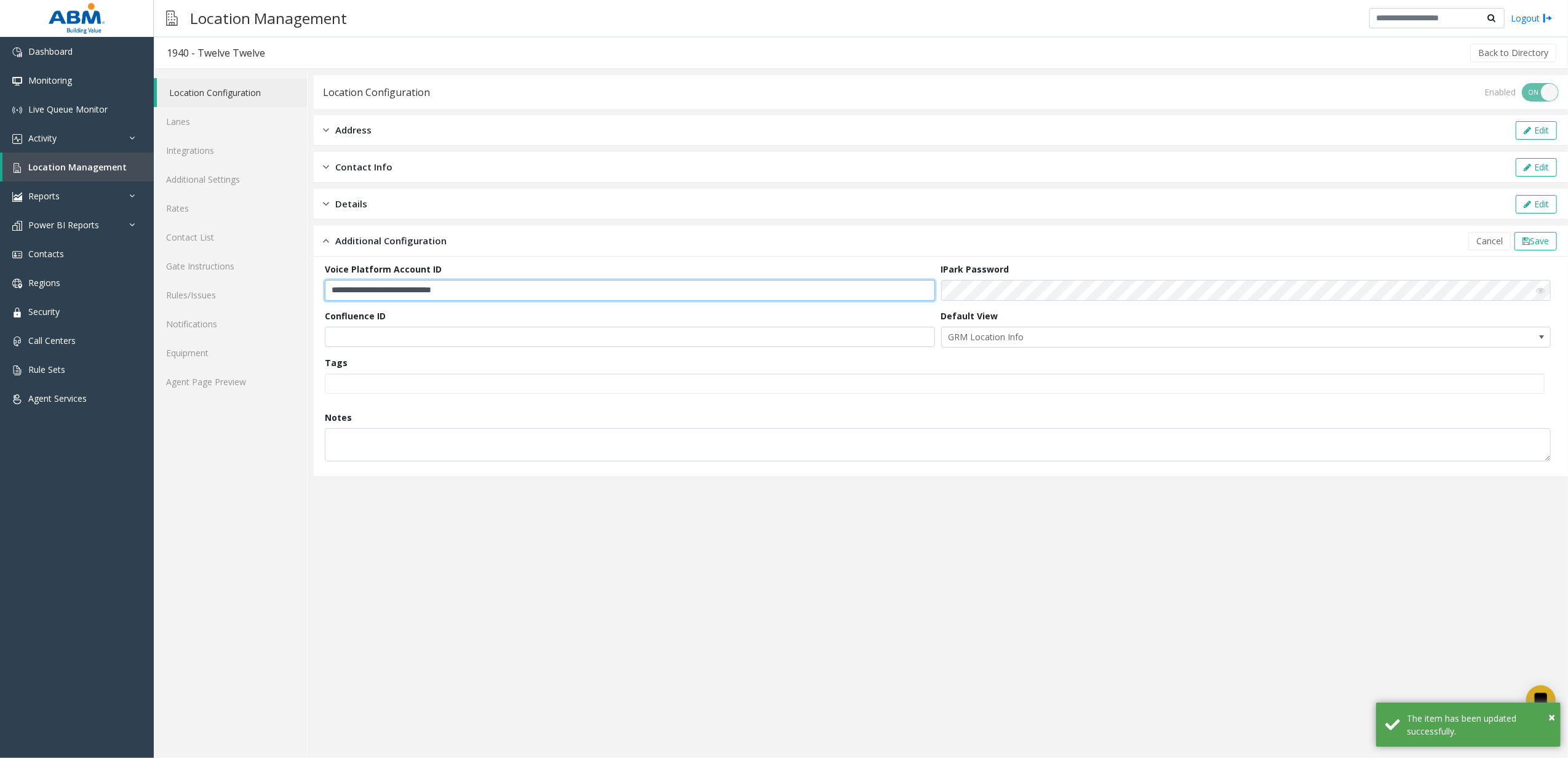
click at [552, 291] on input "**********" at bounding box center [630, 291] width 610 height 21
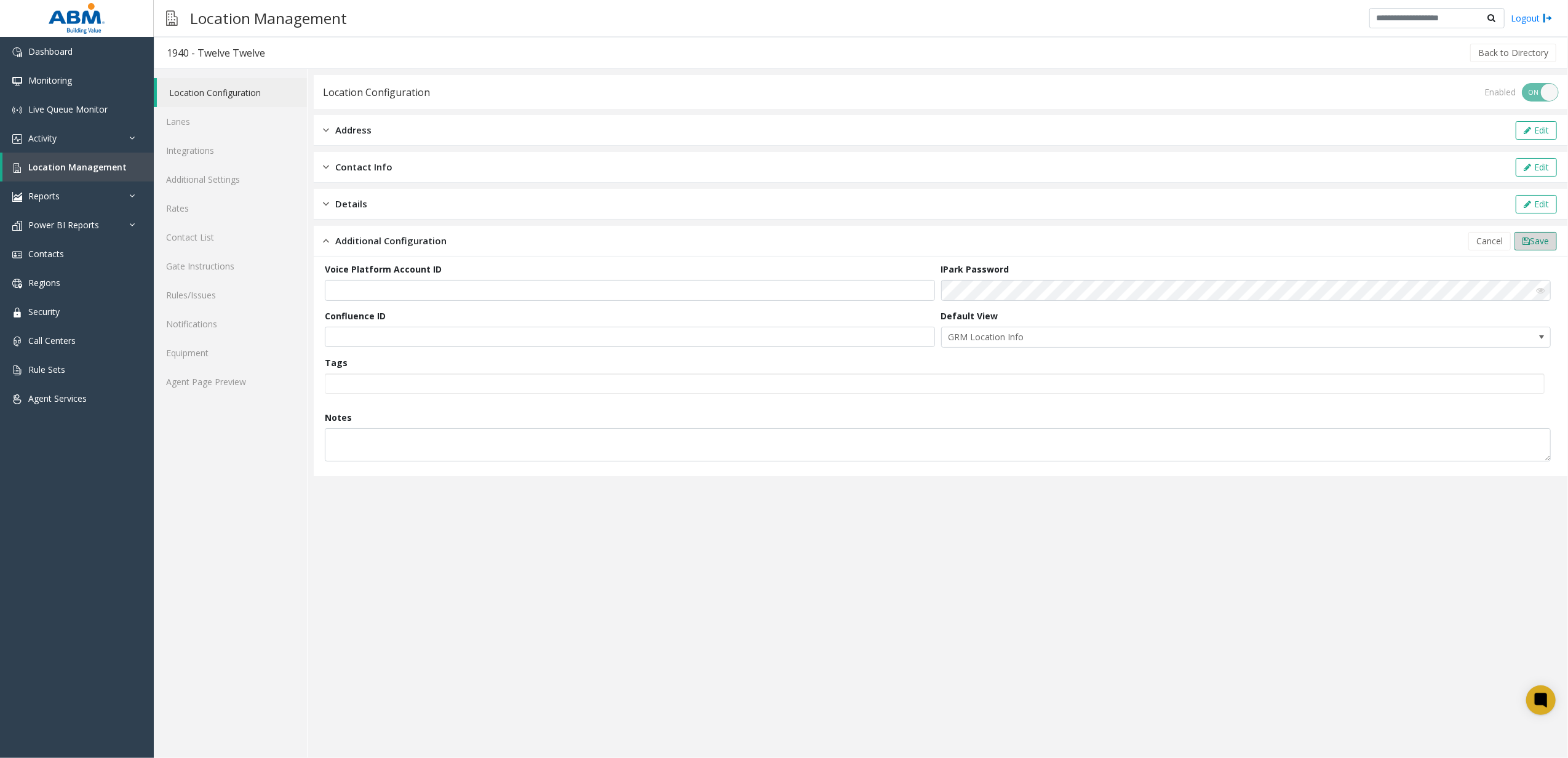
click at [1530, 233] on button "Save" at bounding box center [1535, 240] width 42 height 18
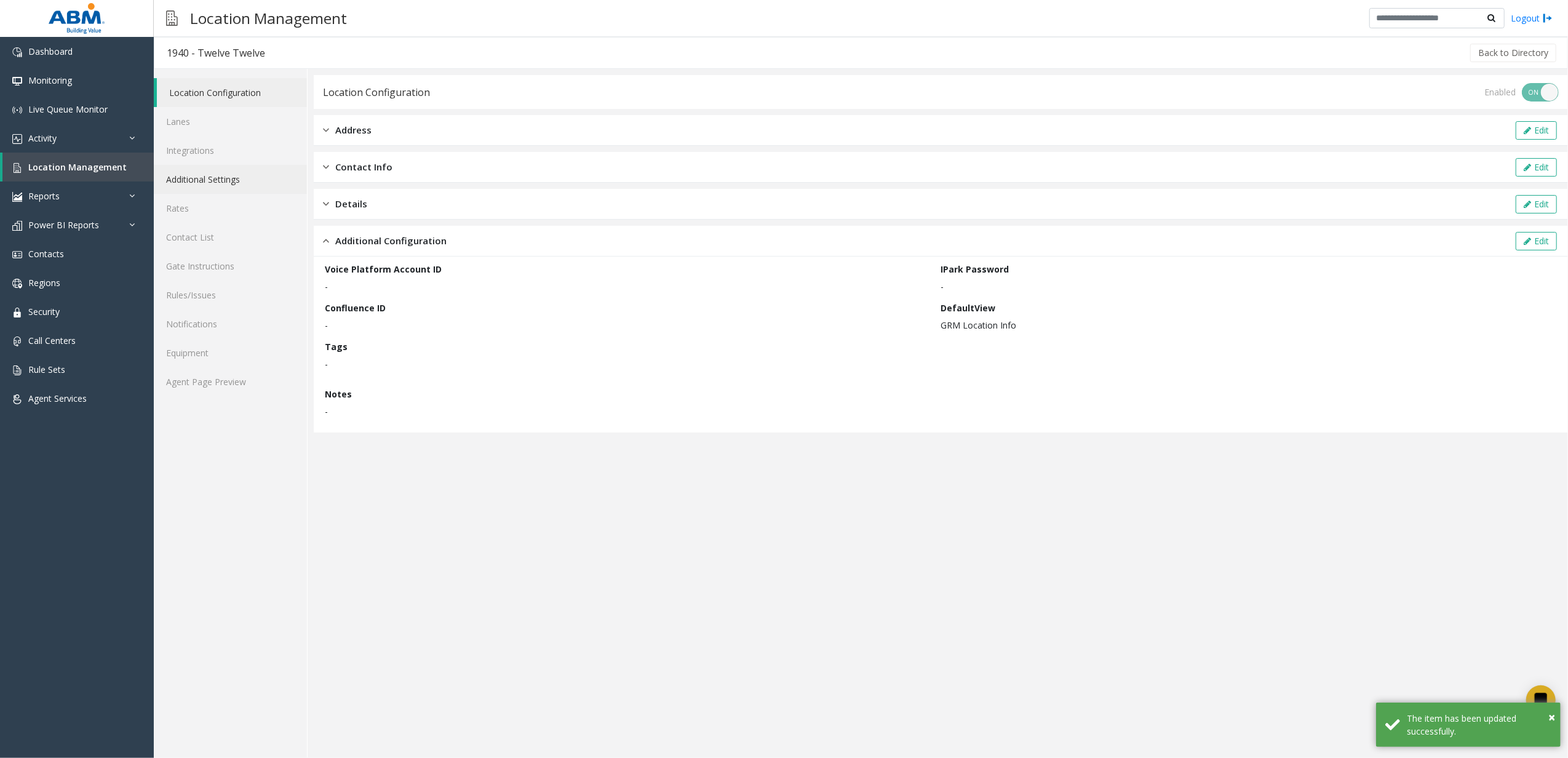
click at [203, 176] on link "Additional Settings" at bounding box center [230, 179] width 153 height 29
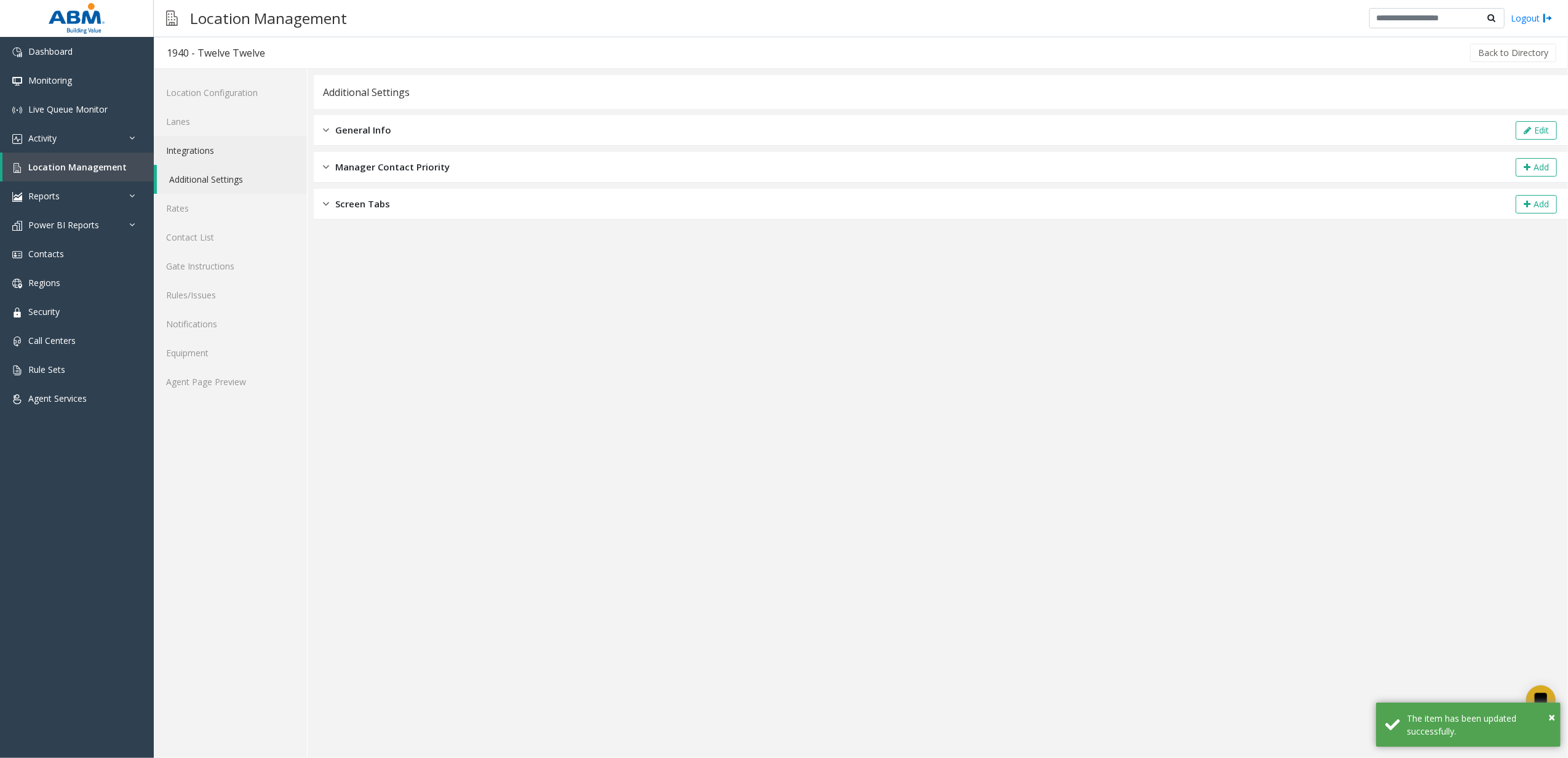
click at [207, 163] on link "Integrations" at bounding box center [230, 150] width 153 height 29
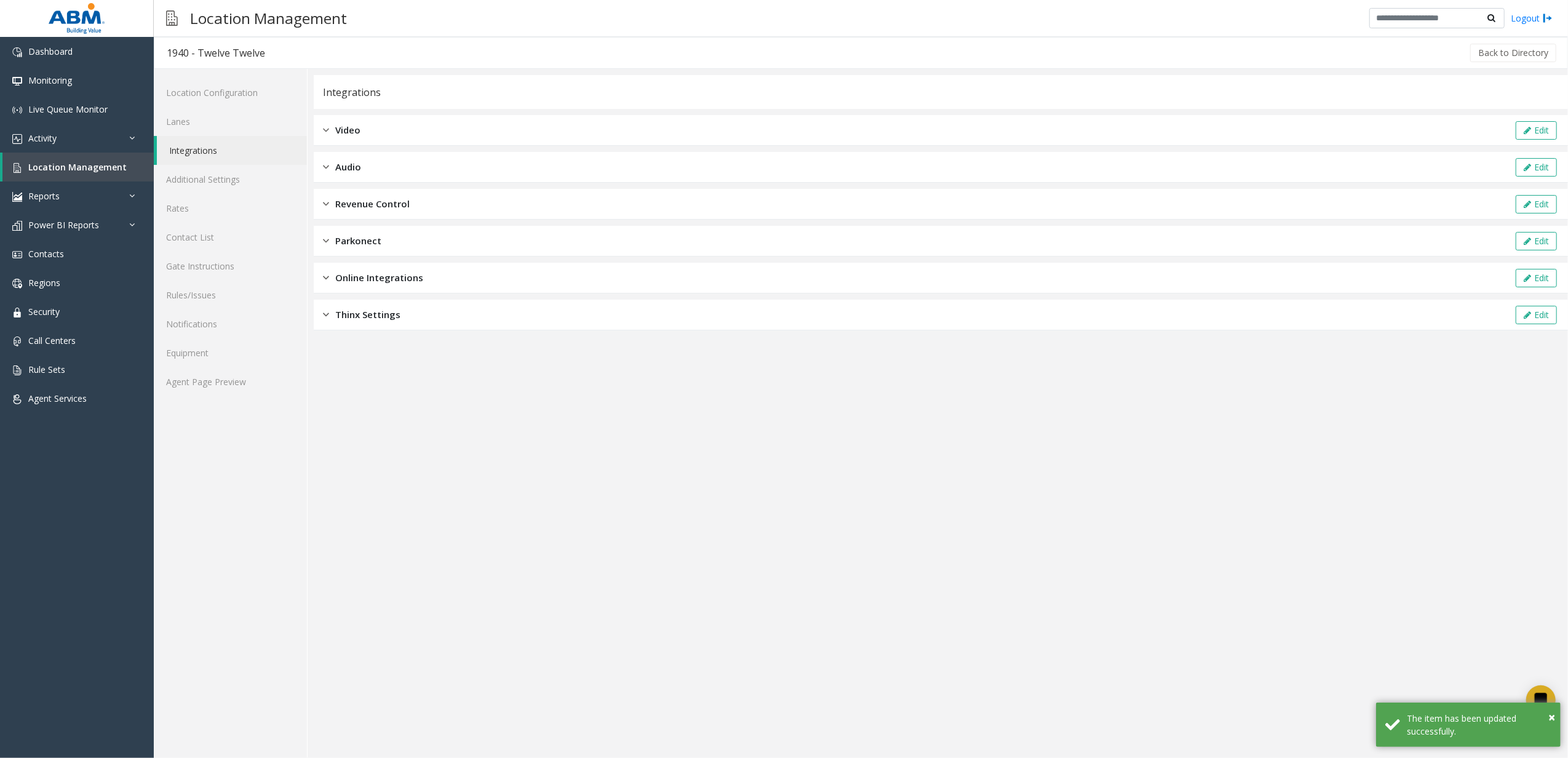
click at [385, 212] on div "Revenue Control Edit" at bounding box center [941, 204] width 1254 height 31
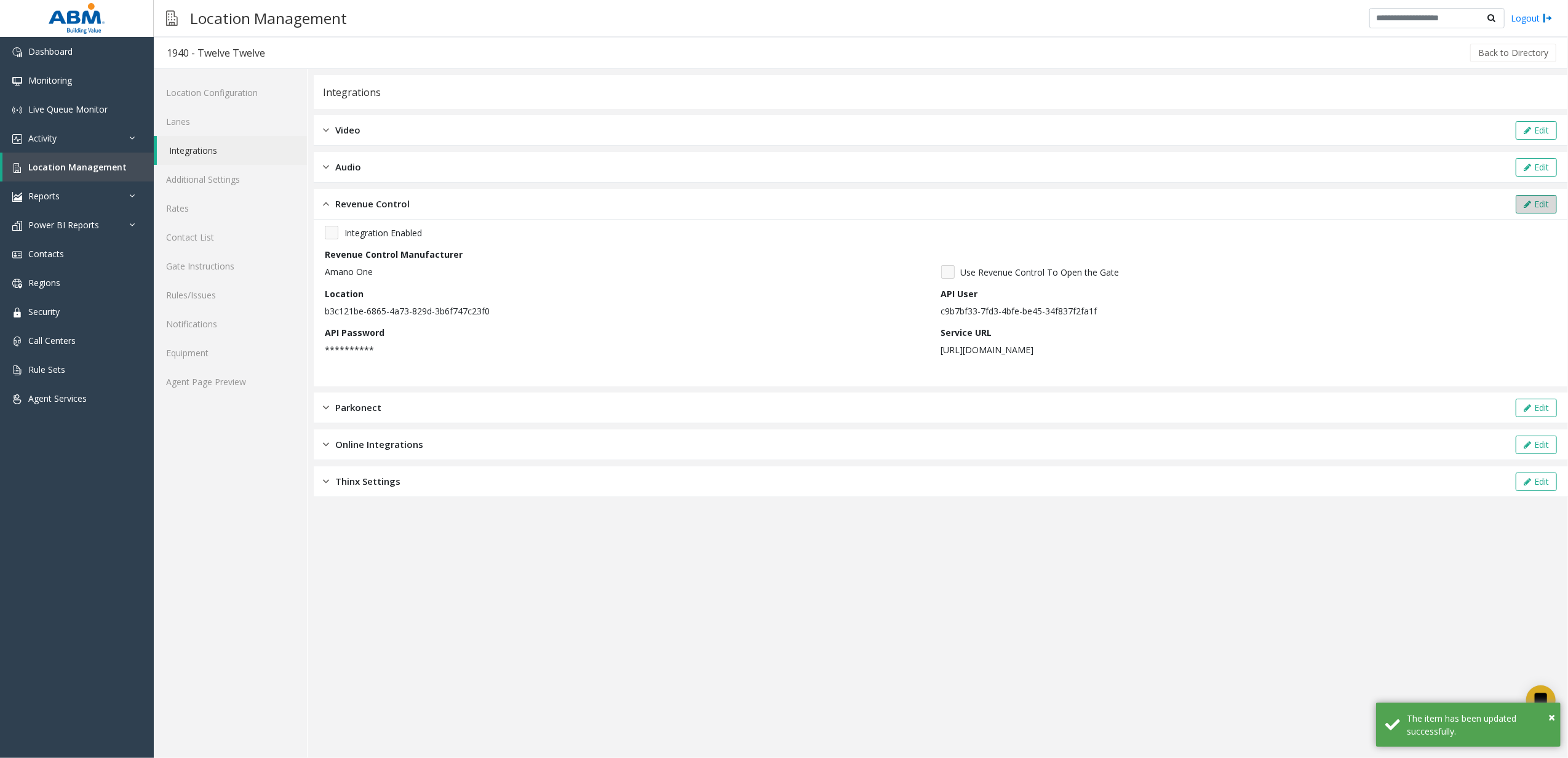
click at [1514, 195] on div "Edit" at bounding box center [1536, 204] width 45 height 18
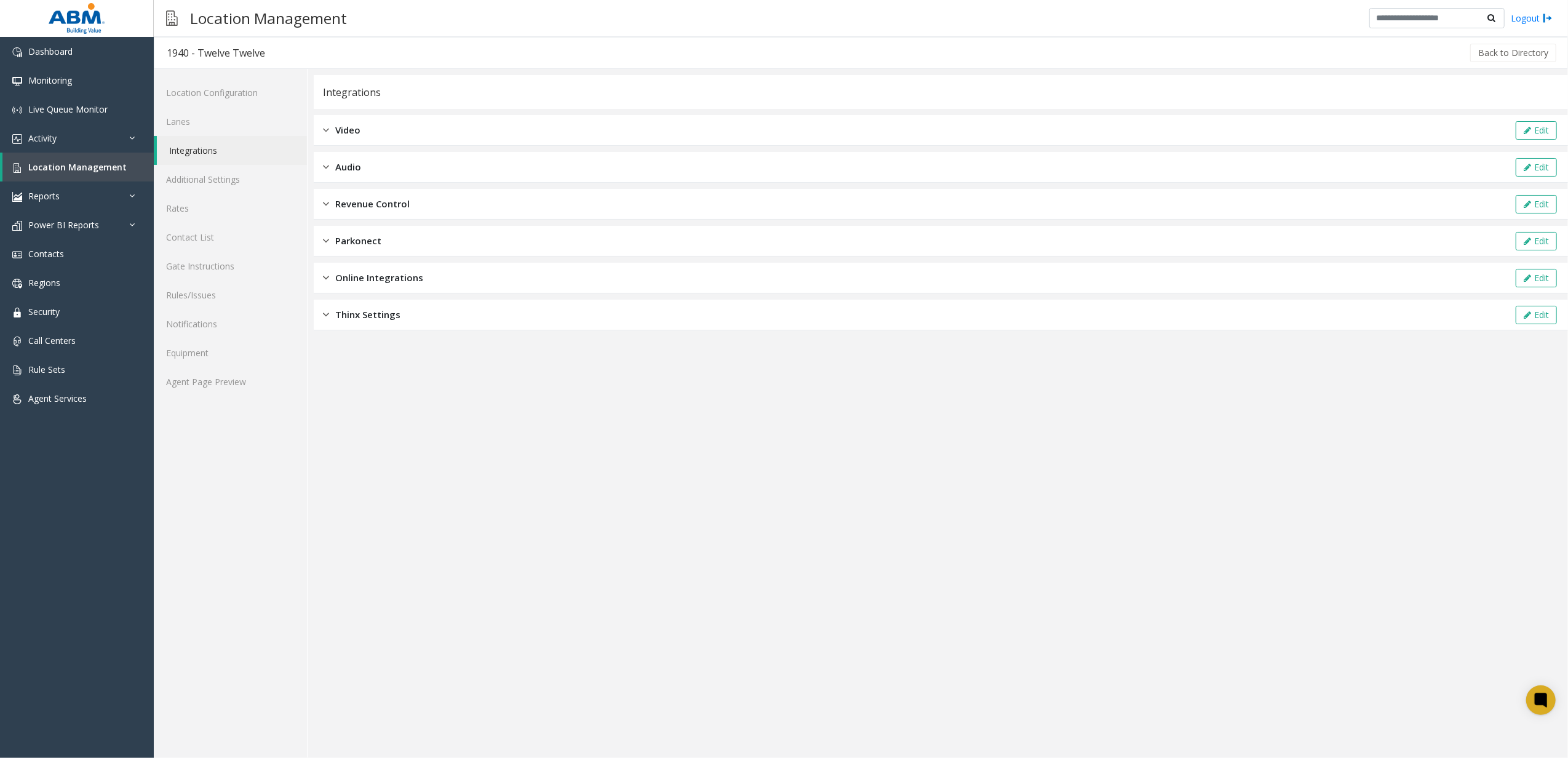
click at [1181, 235] on div "Parkonect Edit" at bounding box center [941, 241] width 1254 height 31
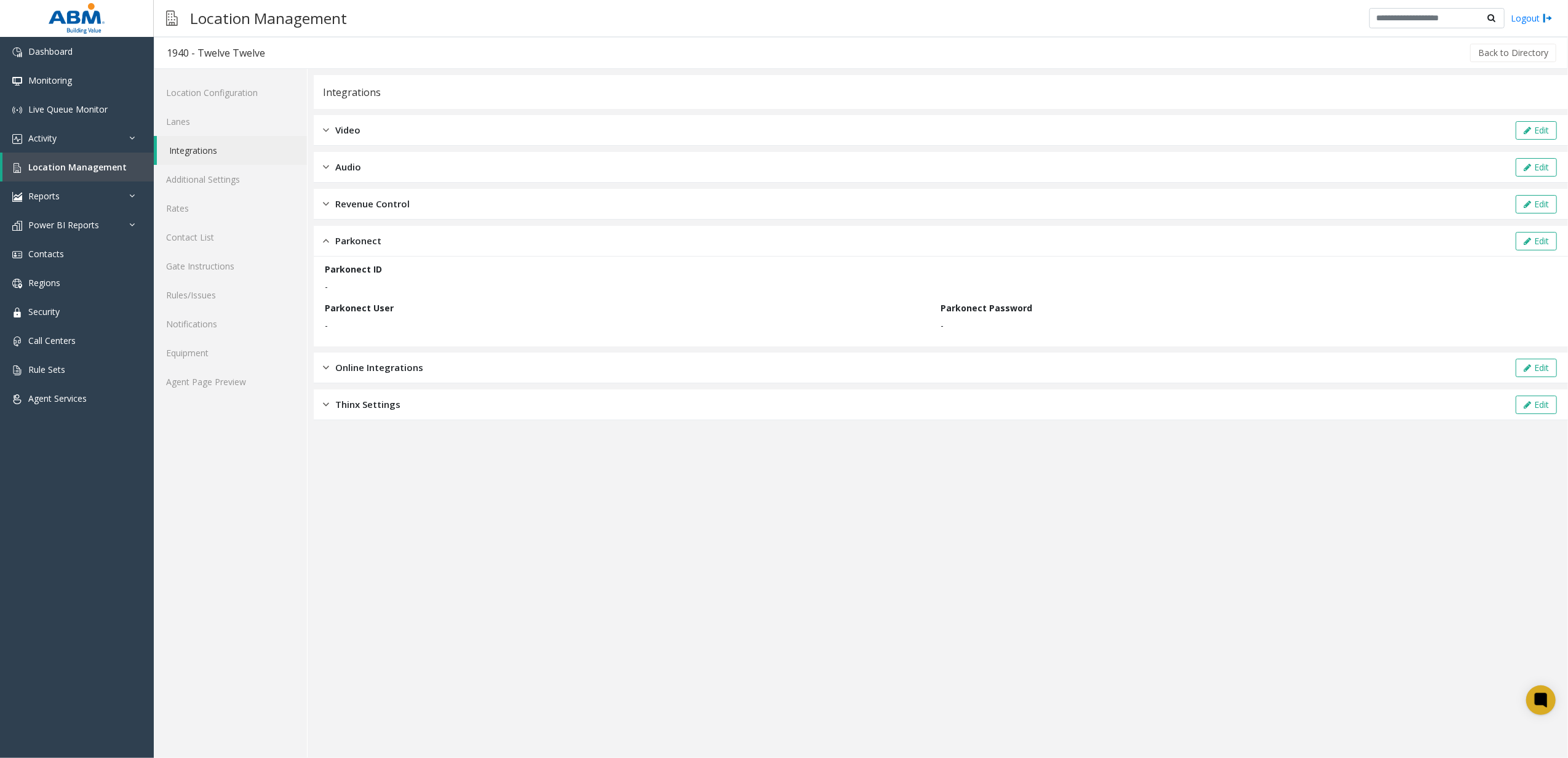
click at [1152, 204] on div "Revenue Control Edit" at bounding box center [941, 204] width 1254 height 31
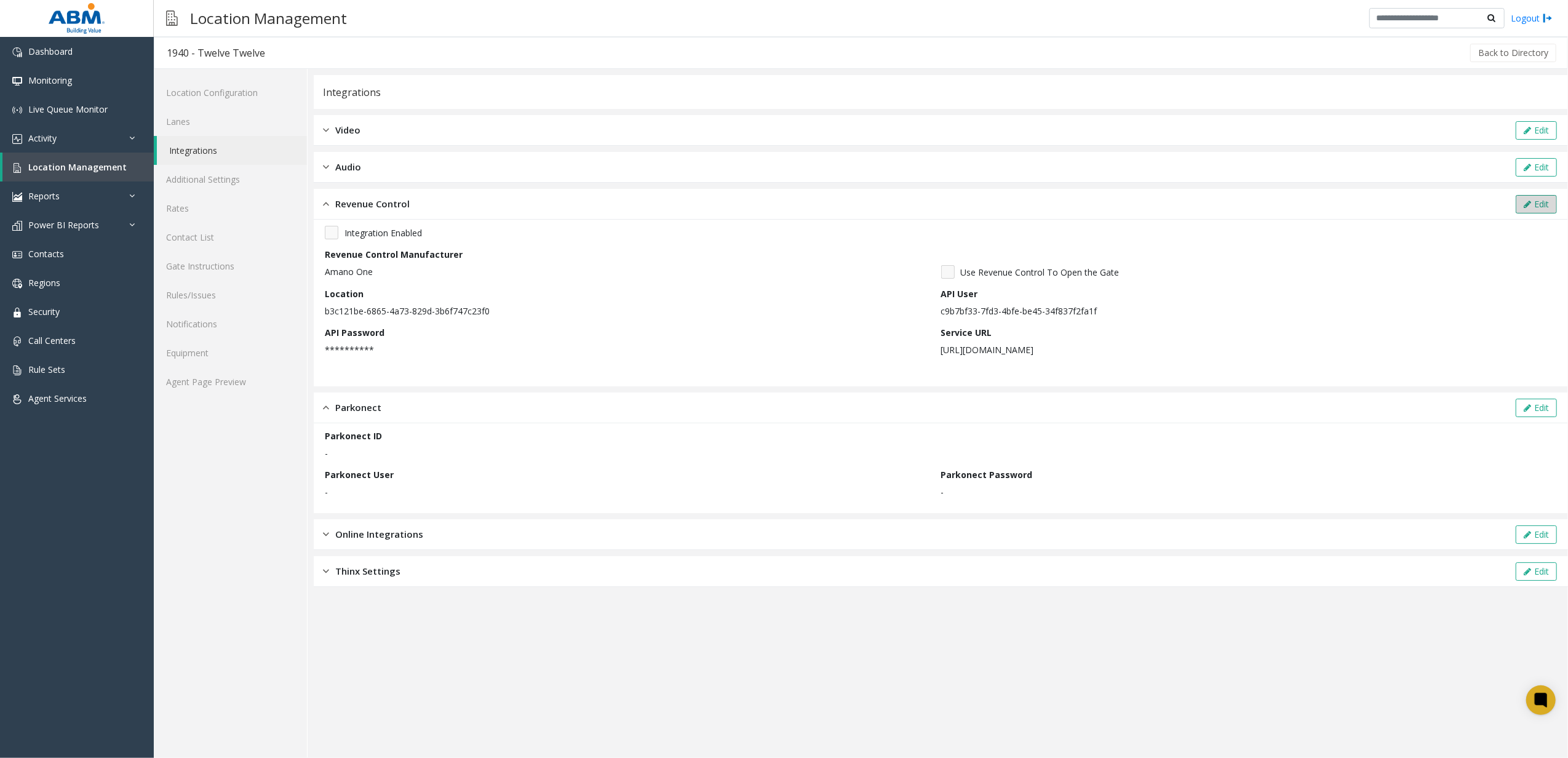
click at [1534, 206] on button "Edit" at bounding box center [1536, 204] width 41 height 18
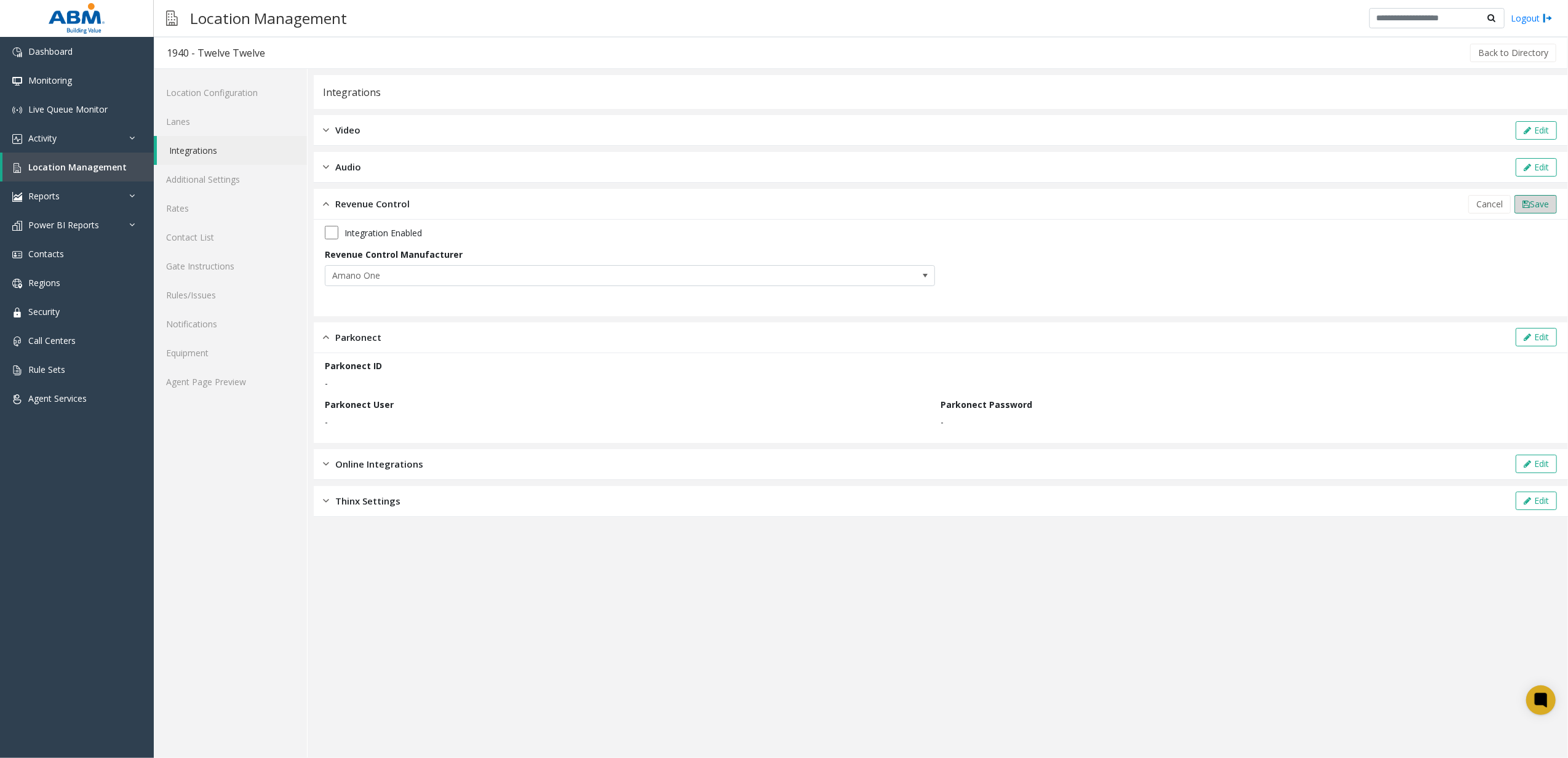
click at [1522, 213] on button "Save" at bounding box center [1535, 204] width 42 height 18
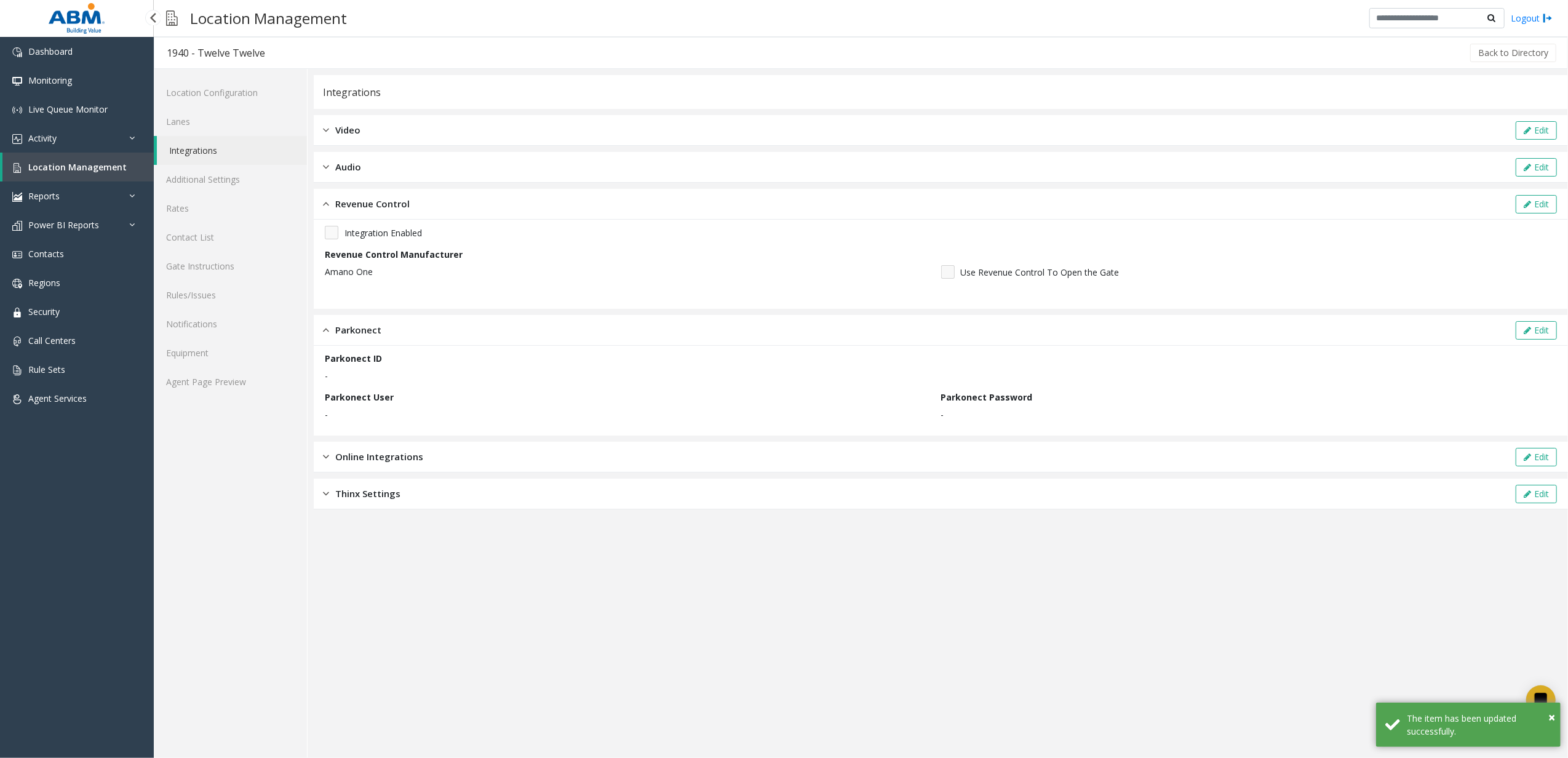
click at [94, 168] on span "Location Management" at bounding box center [77, 167] width 98 height 12
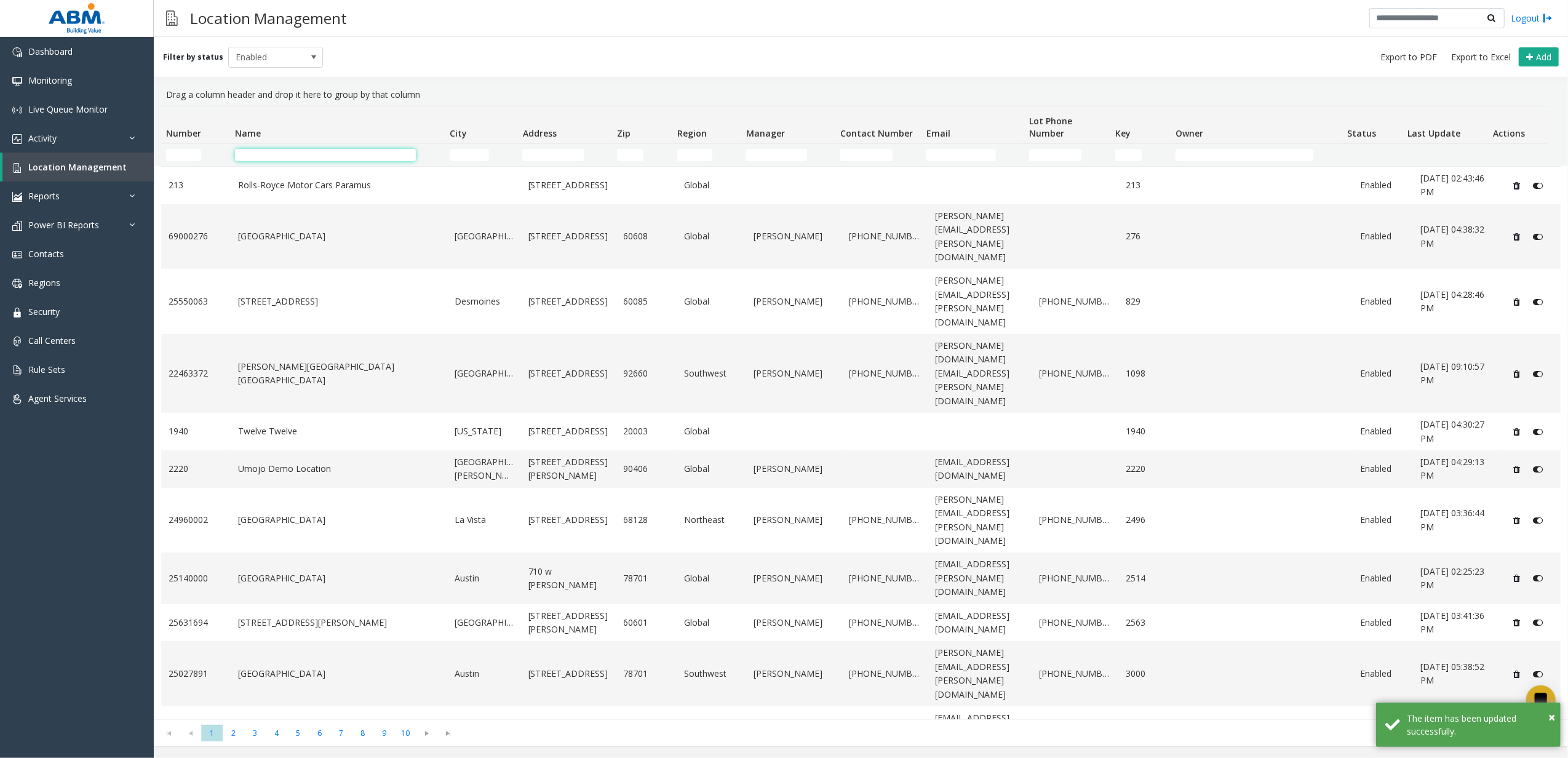
click at [270, 161] on input "Name Filter" at bounding box center [325, 155] width 182 height 13
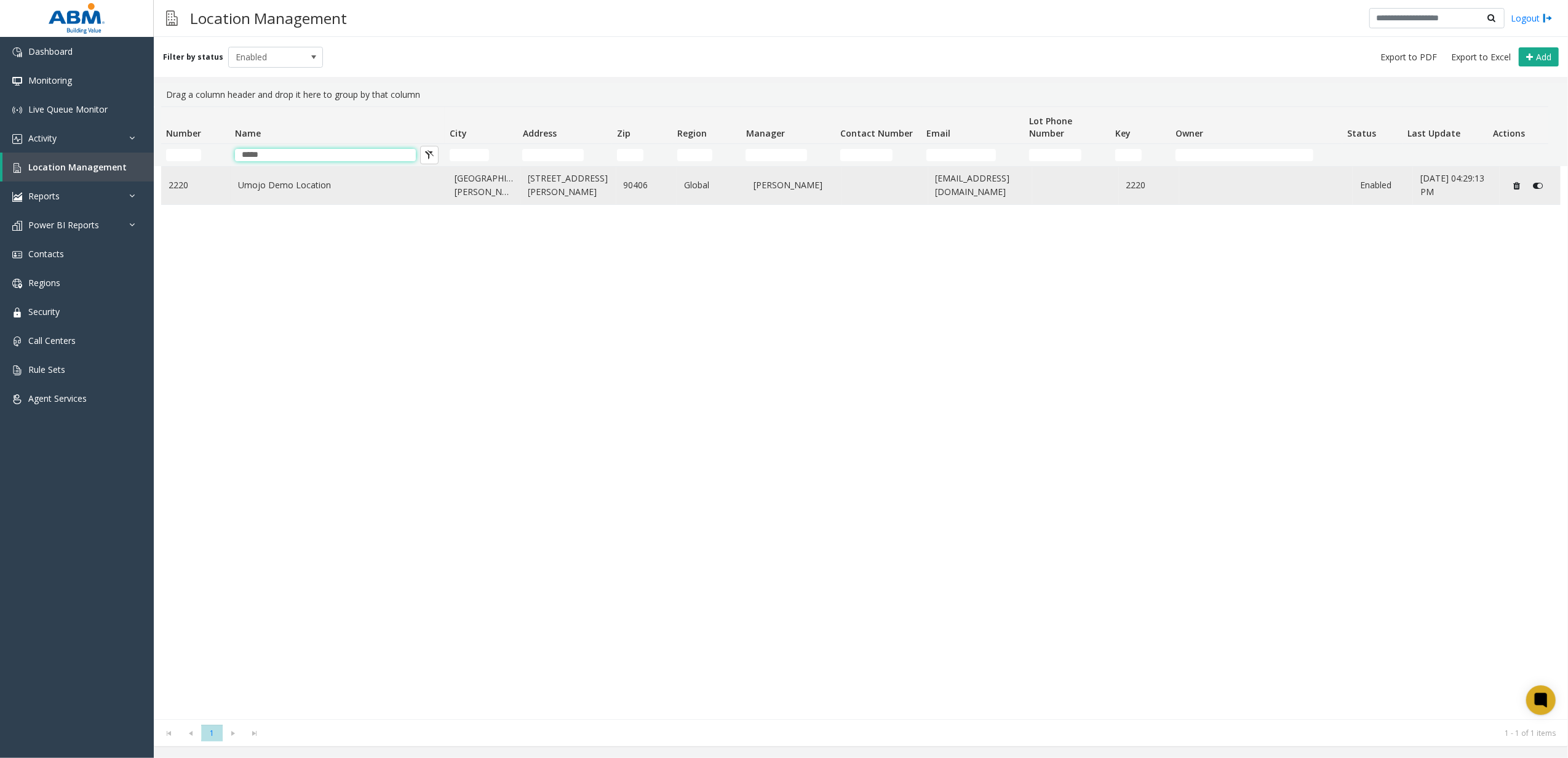
type input "*****"
click at [229, 182] on td "2220" at bounding box center [196, 185] width 69 height 38
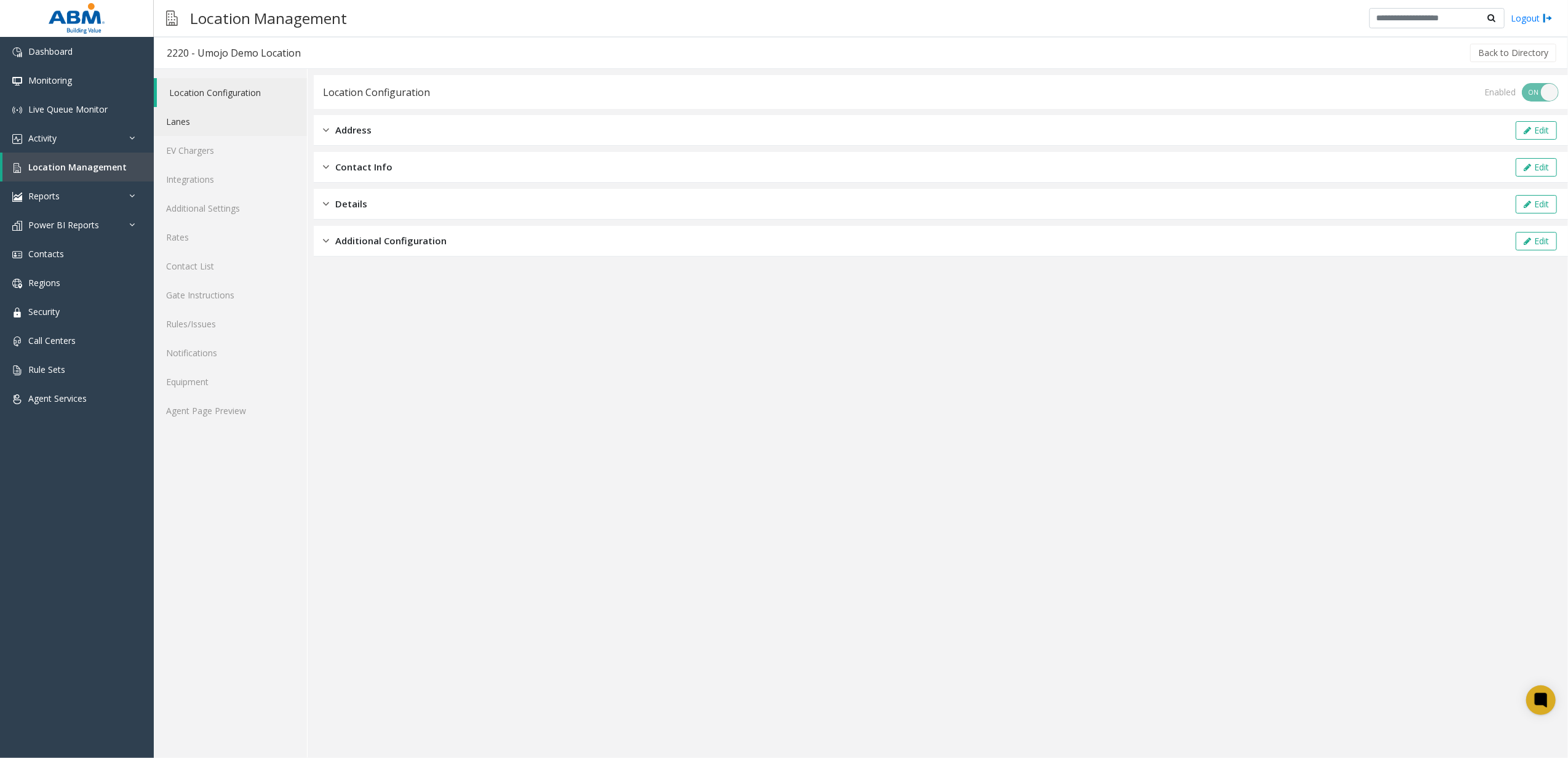
click at [220, 131] on link "Lanes" at bounding box center [230, 121] width 153 height 29
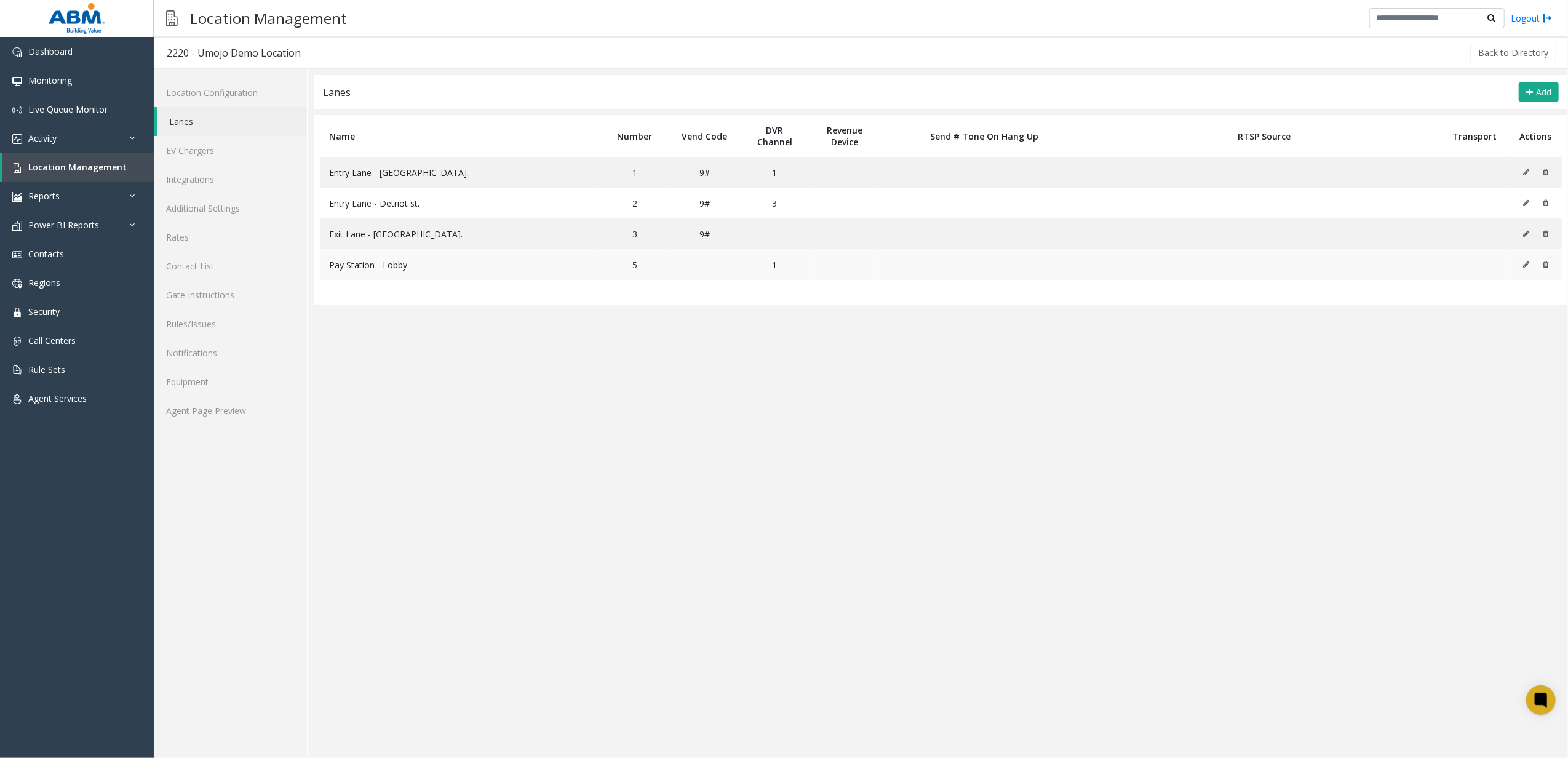
click at [1528, 269] on button at bounding box center [1530, 264] width 13 height 18
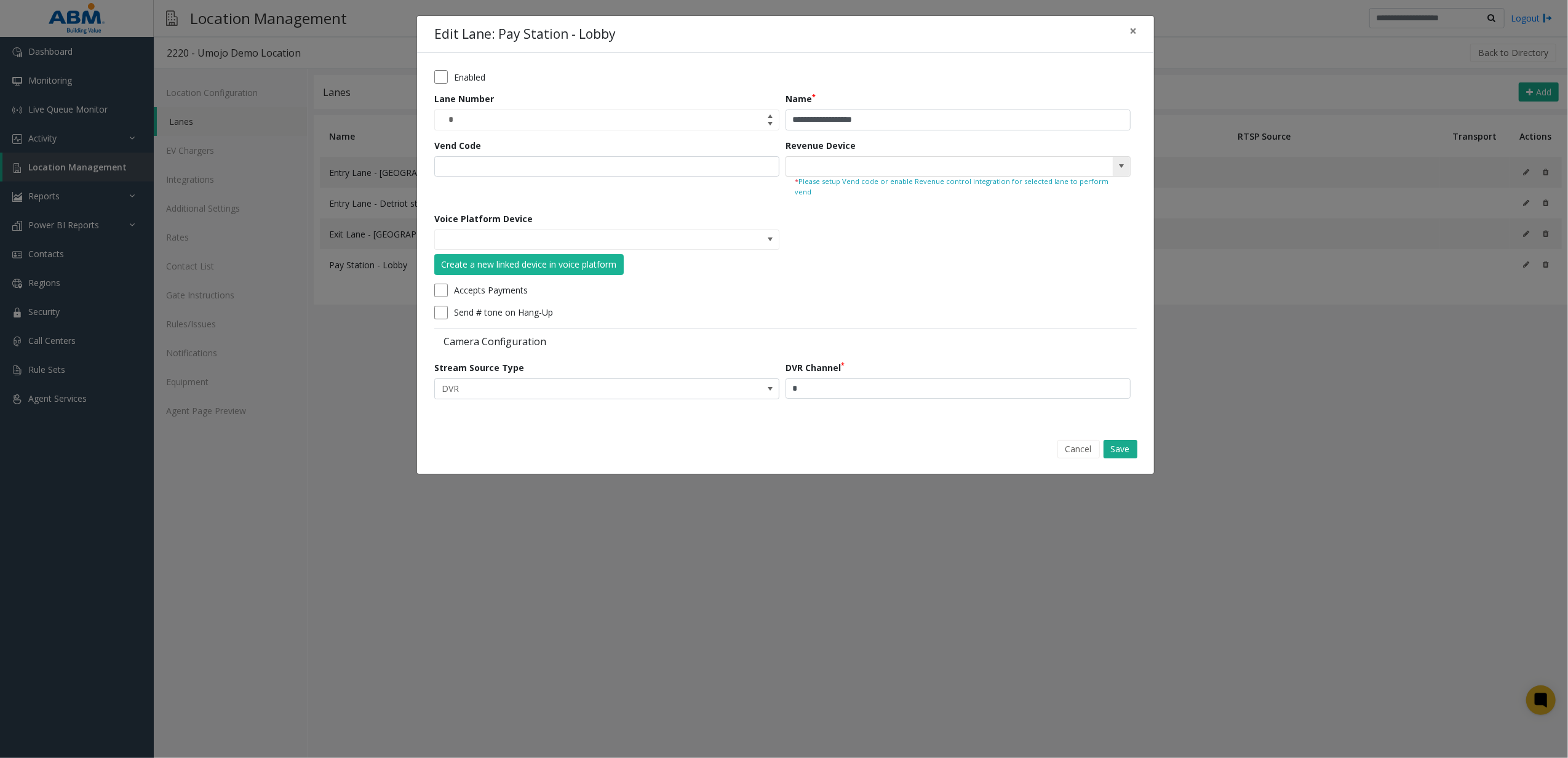
click at [1118, 170] on span at bounding box center [1122, 166] width 10 height 10
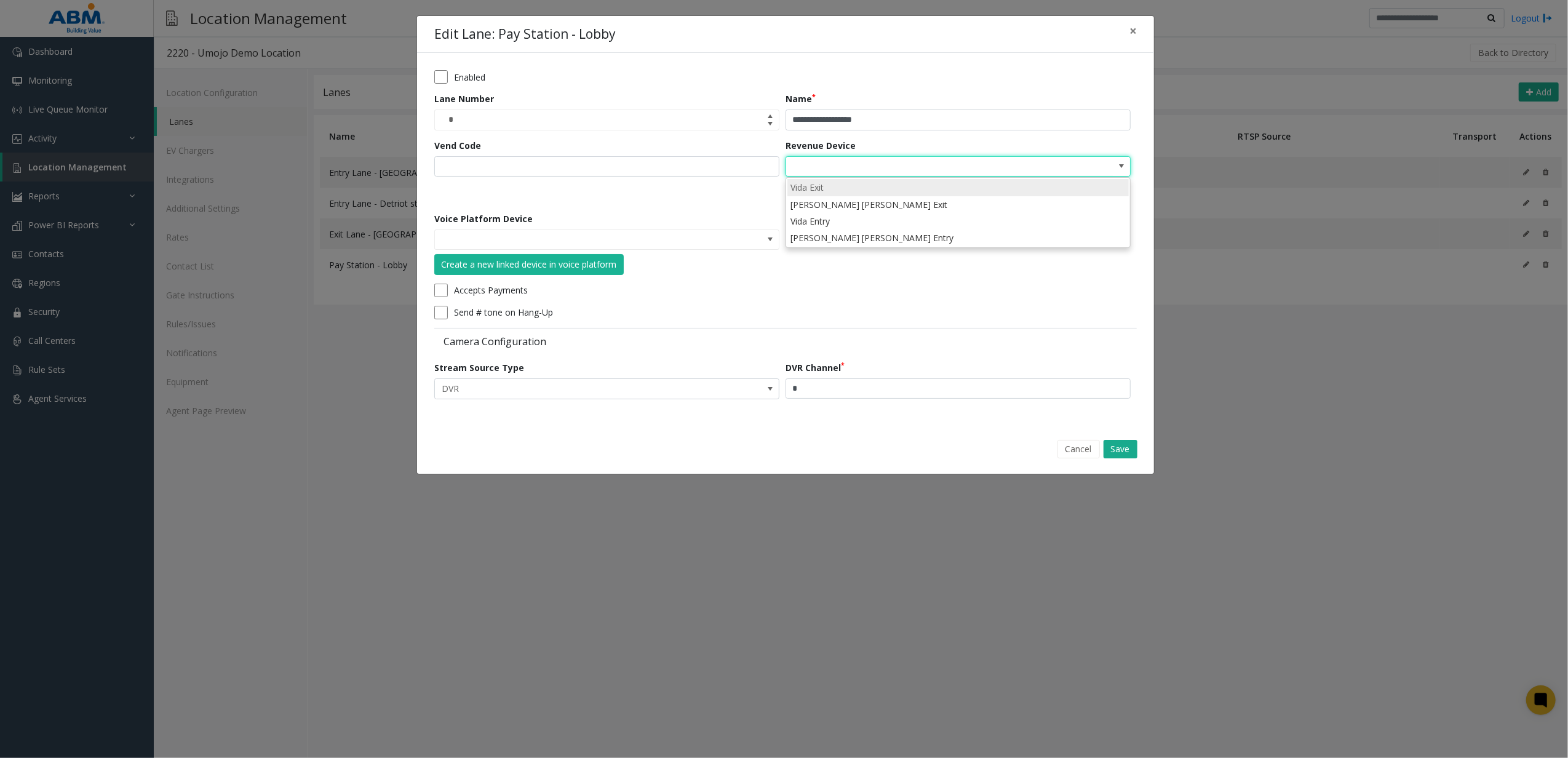
click at [855, 190] on li "Vida Exit" at bounding box center [957, 187] width 341 height 16
type input "*********"
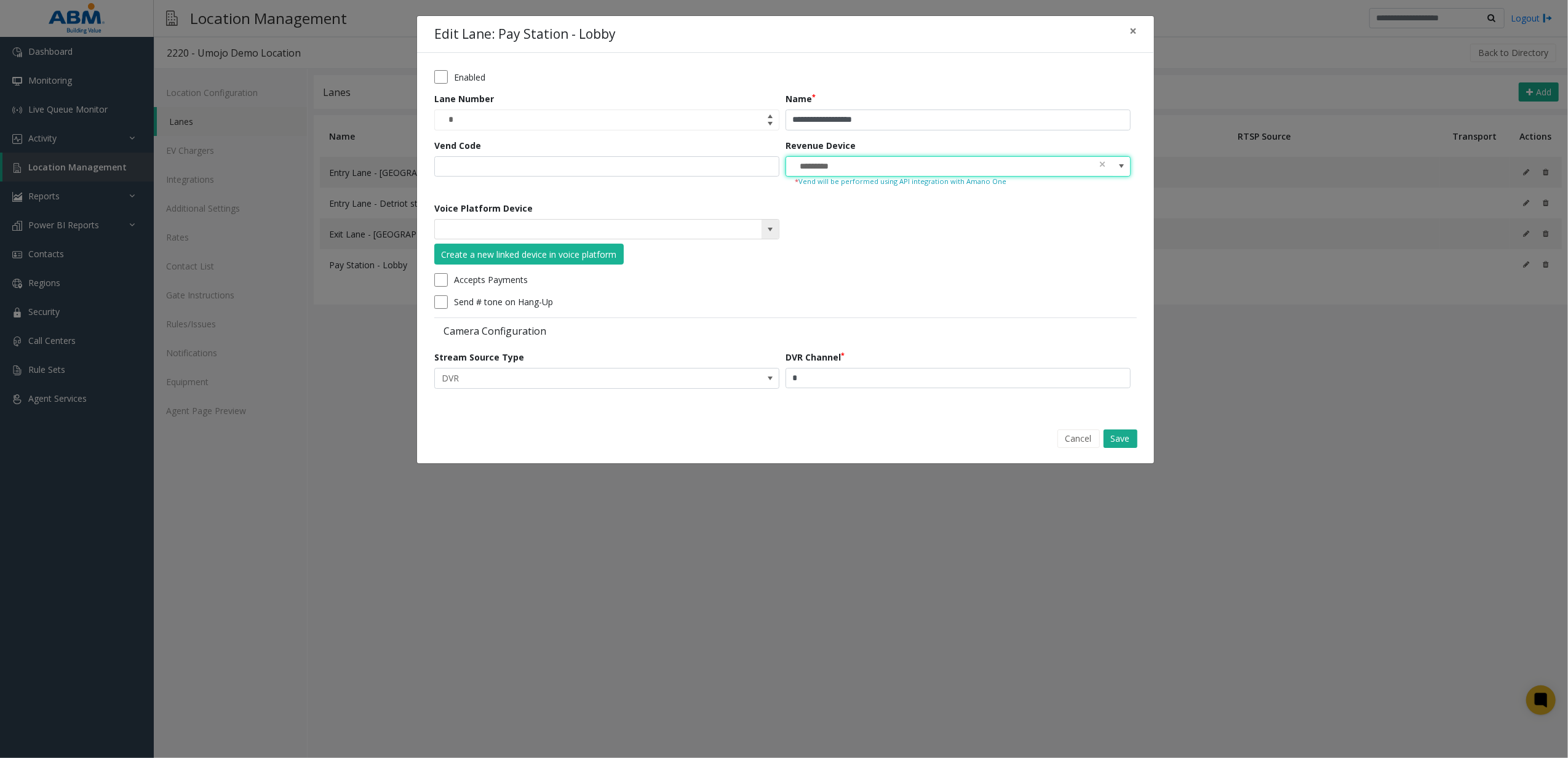
click at [776, 237] on span at bounding box center [771, 229] width 17 height 19
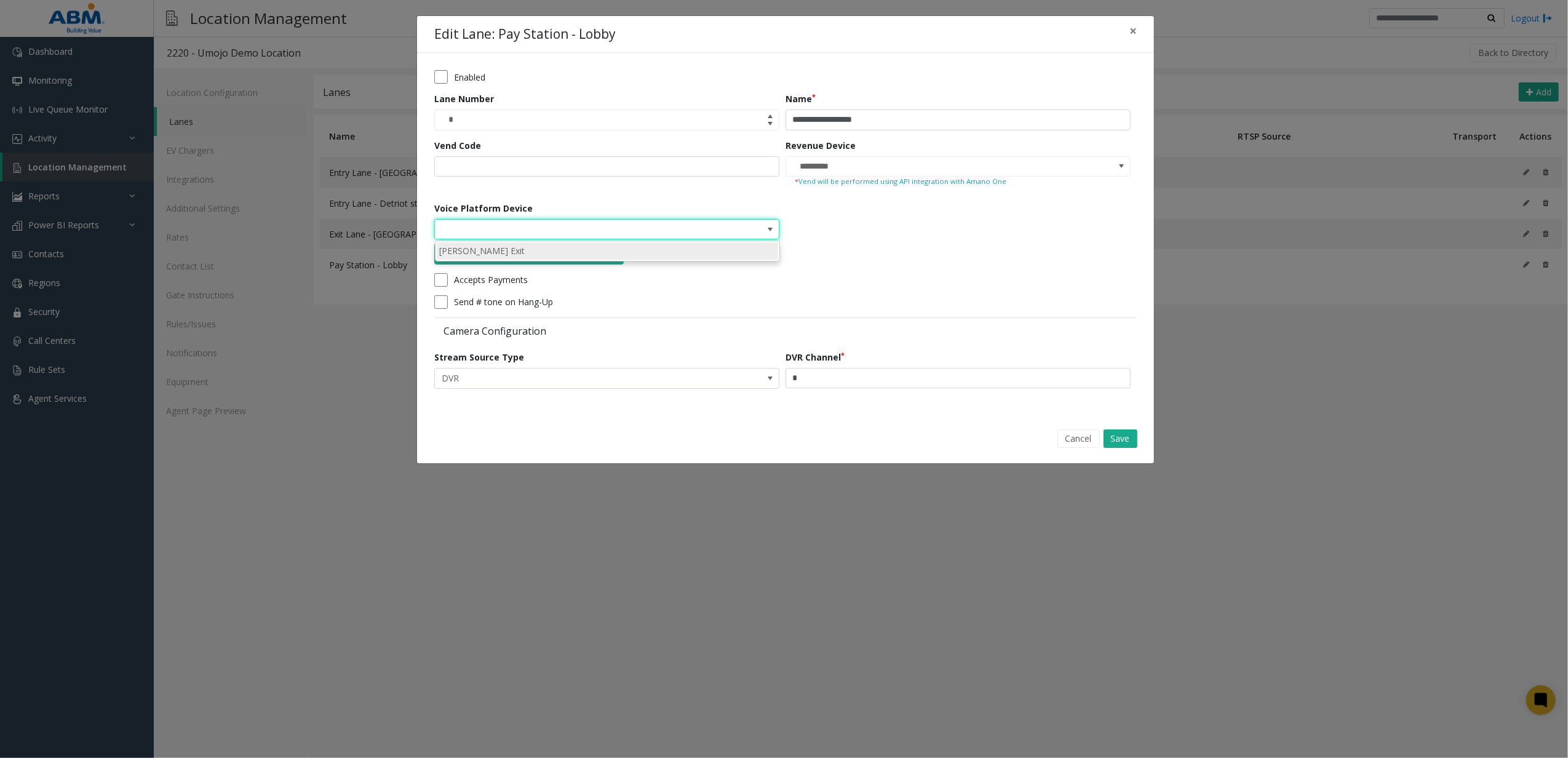
click at [606, 251] on li "[PERSON_NAME] Exit" at bounding box center [607, 250] width 341 height 16
type input "**********"
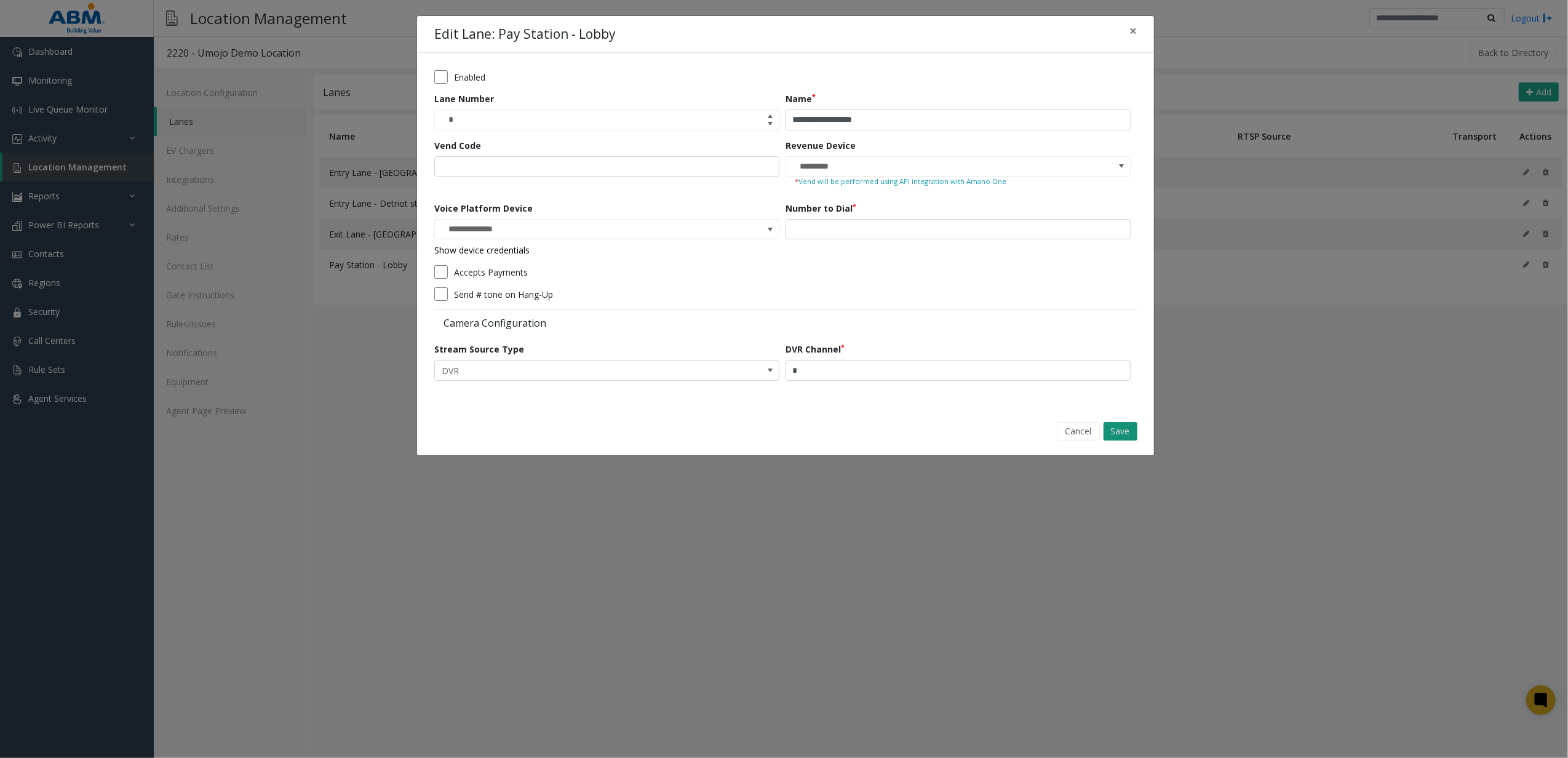
click at [1120, 429] on button "Save" at bounding box center [1120, 431] width 34 height 18
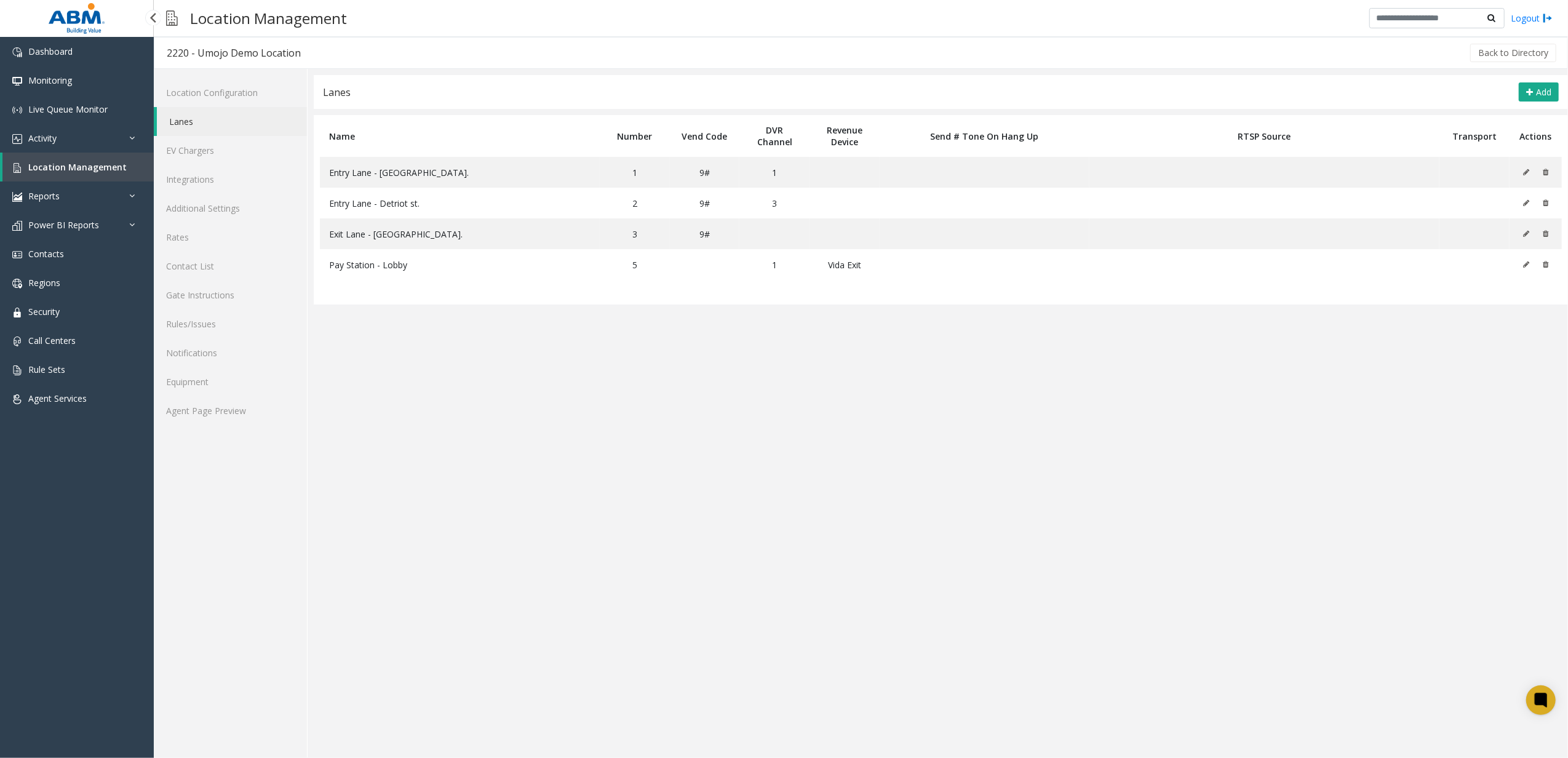
click at [78, 160] on link "Location Management" at bounding box center [78, 167] width 151 height 29
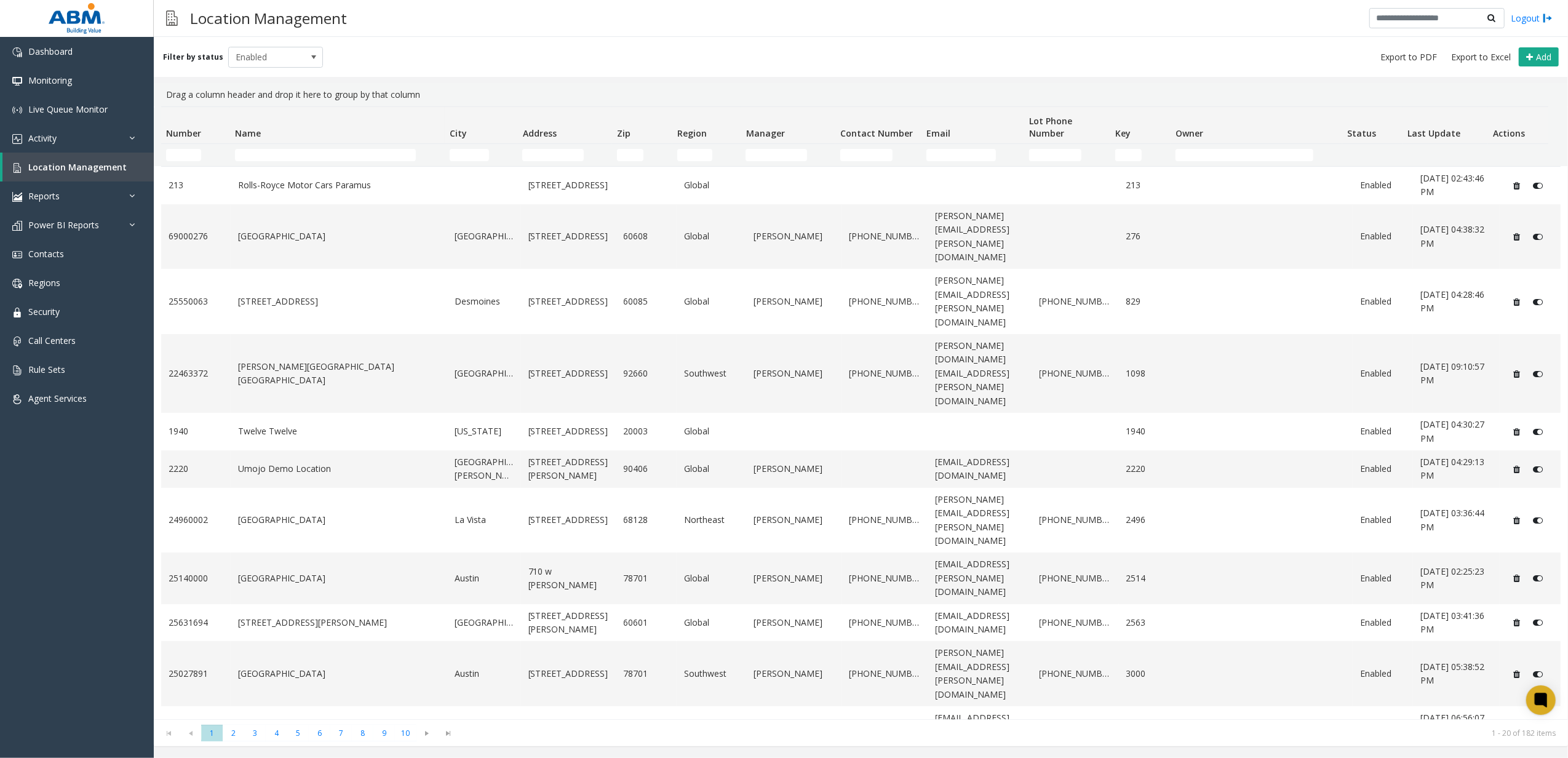
click at [1554, 41] on div "Filter by status Enabled Add" at bounding box center [861, 57] width 1414 height 40
click at [1554, 54] on button "Add" at bounding box center [1539, 57] width 40 height 19
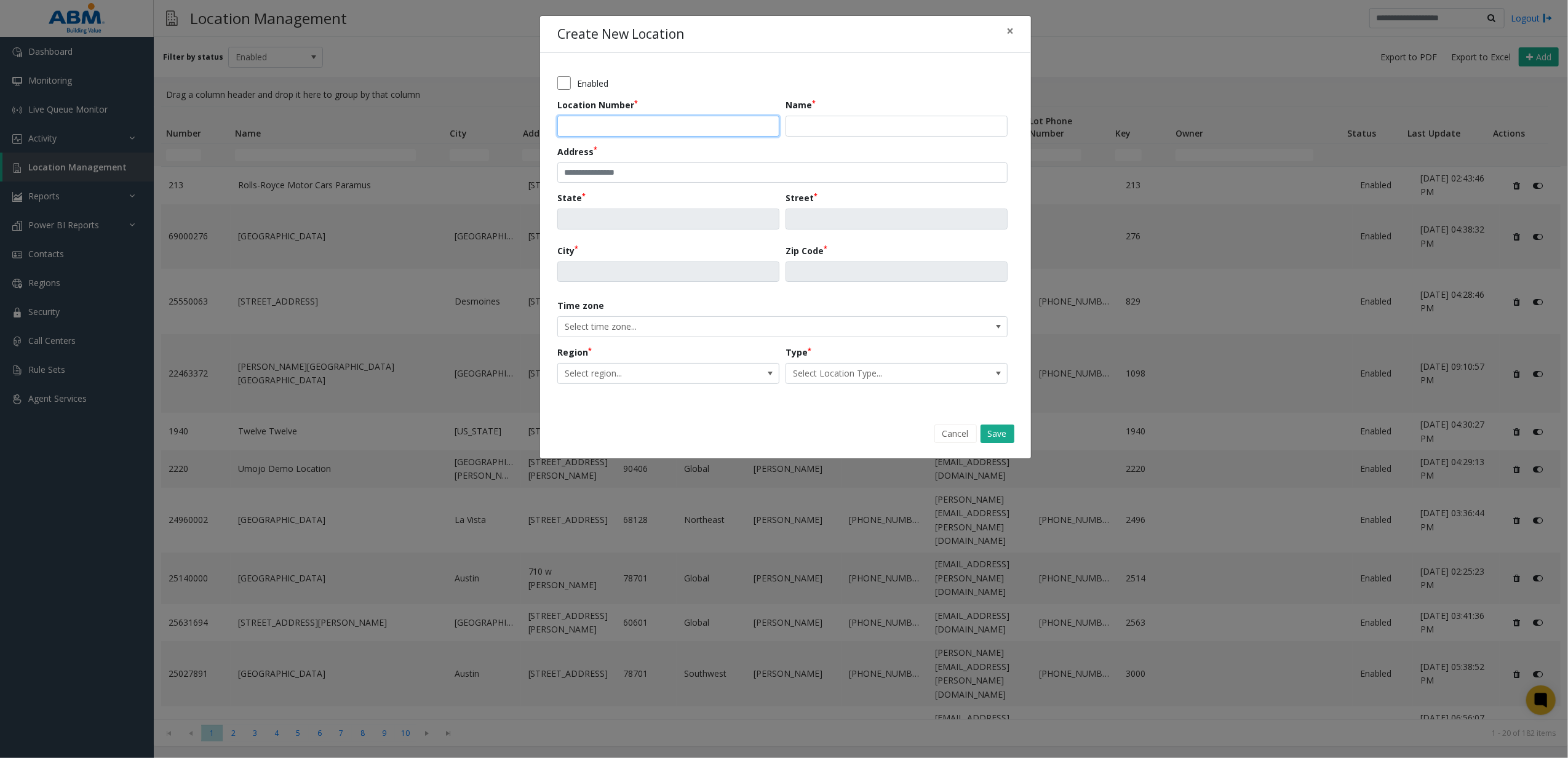
click at [612, 122] on input "Location Number" at bounding box center [668, 126] width 222 height 21
type input "******"
click at [809, 124] on input "Name" at bounding box center [897, 126] width 222 height 21
type input "**********"
type input "*"
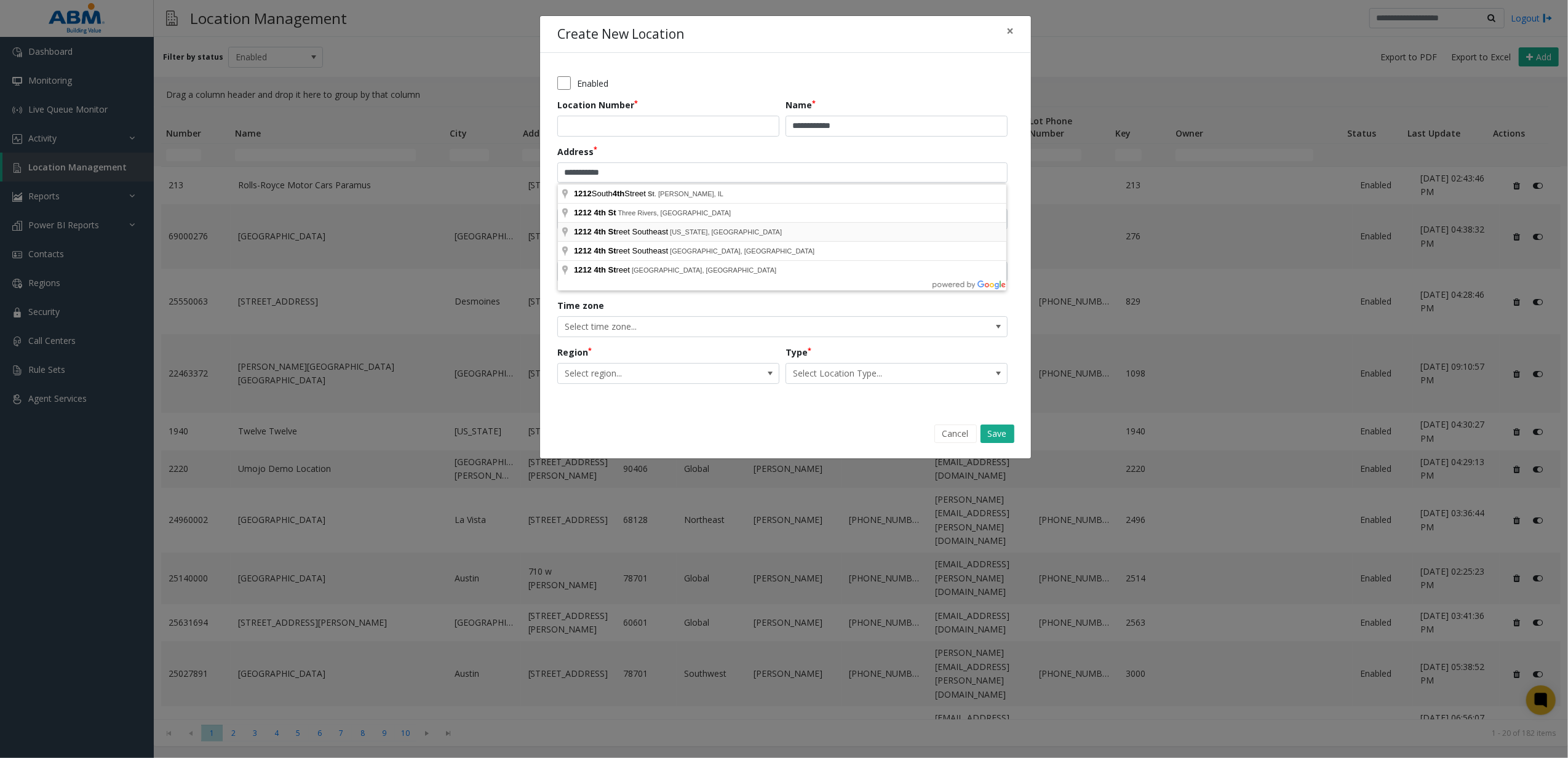
type input "**********"
type input "**"
type input "**********"
type input "*****"
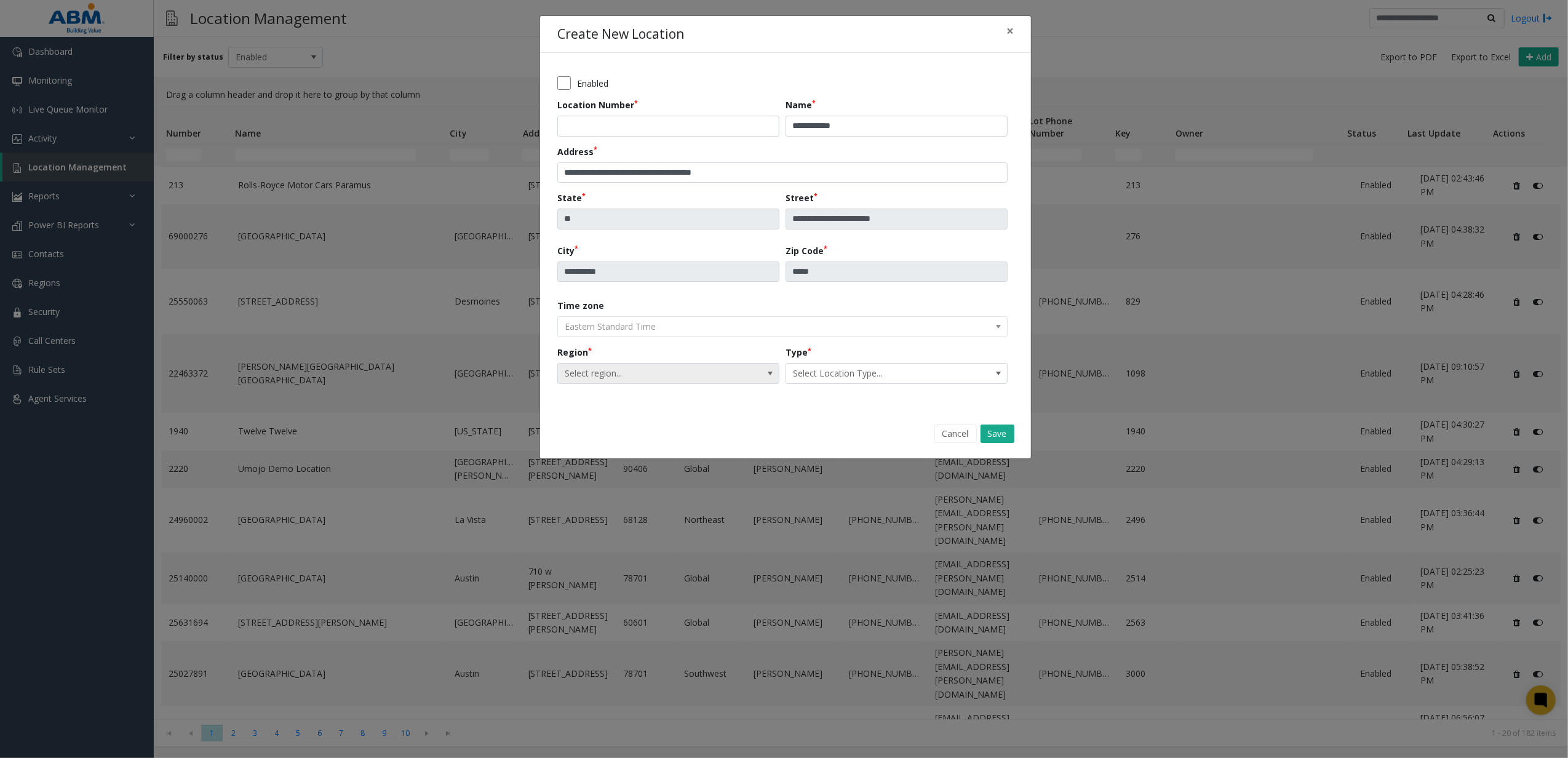
click at [661, 363] on span "Select region..." at bounding box center [668, 373] width 222 height 21
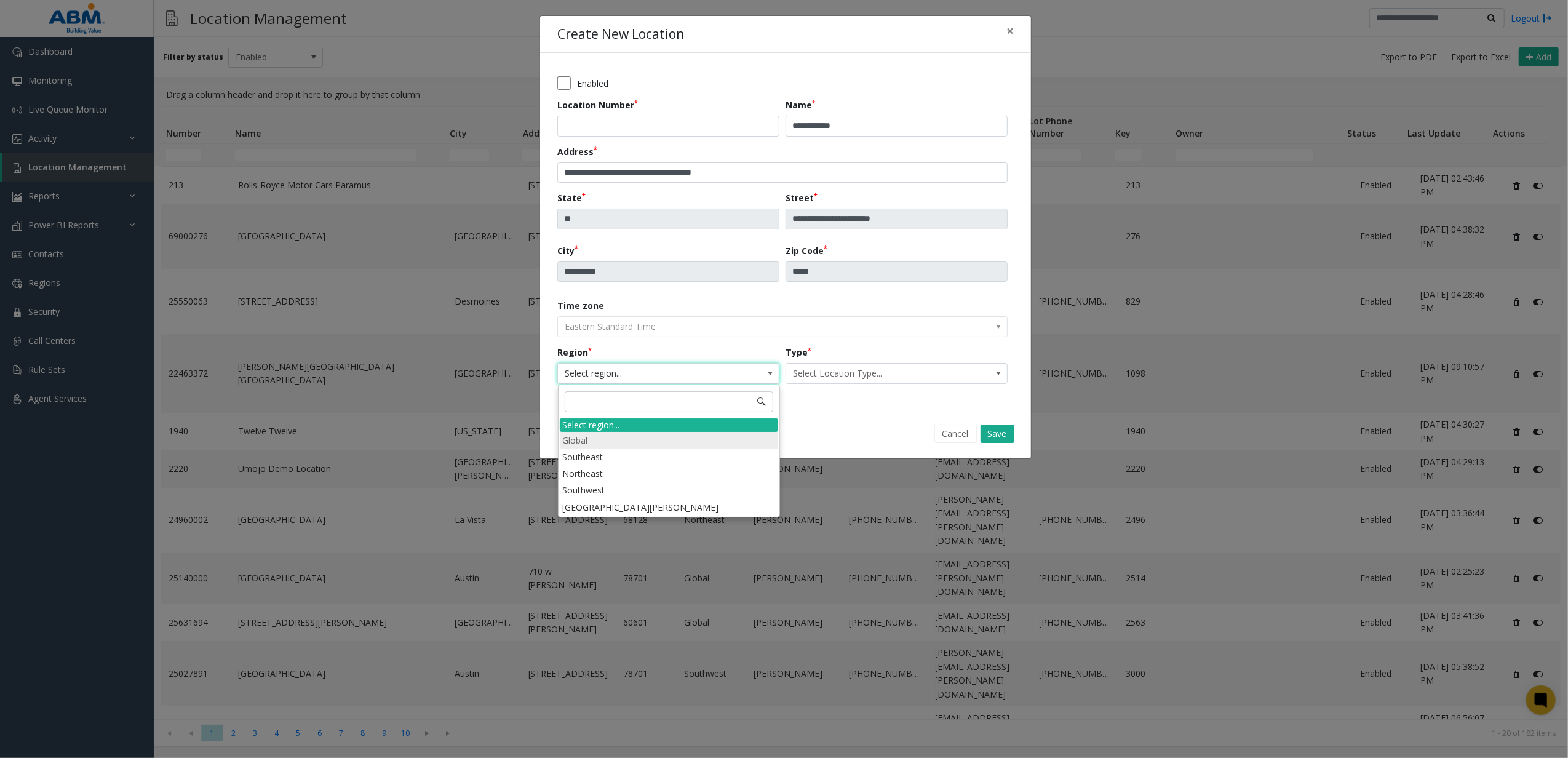
click at [618, 436] on li "Global" at bounding box center [669, 440] width 218 height 16
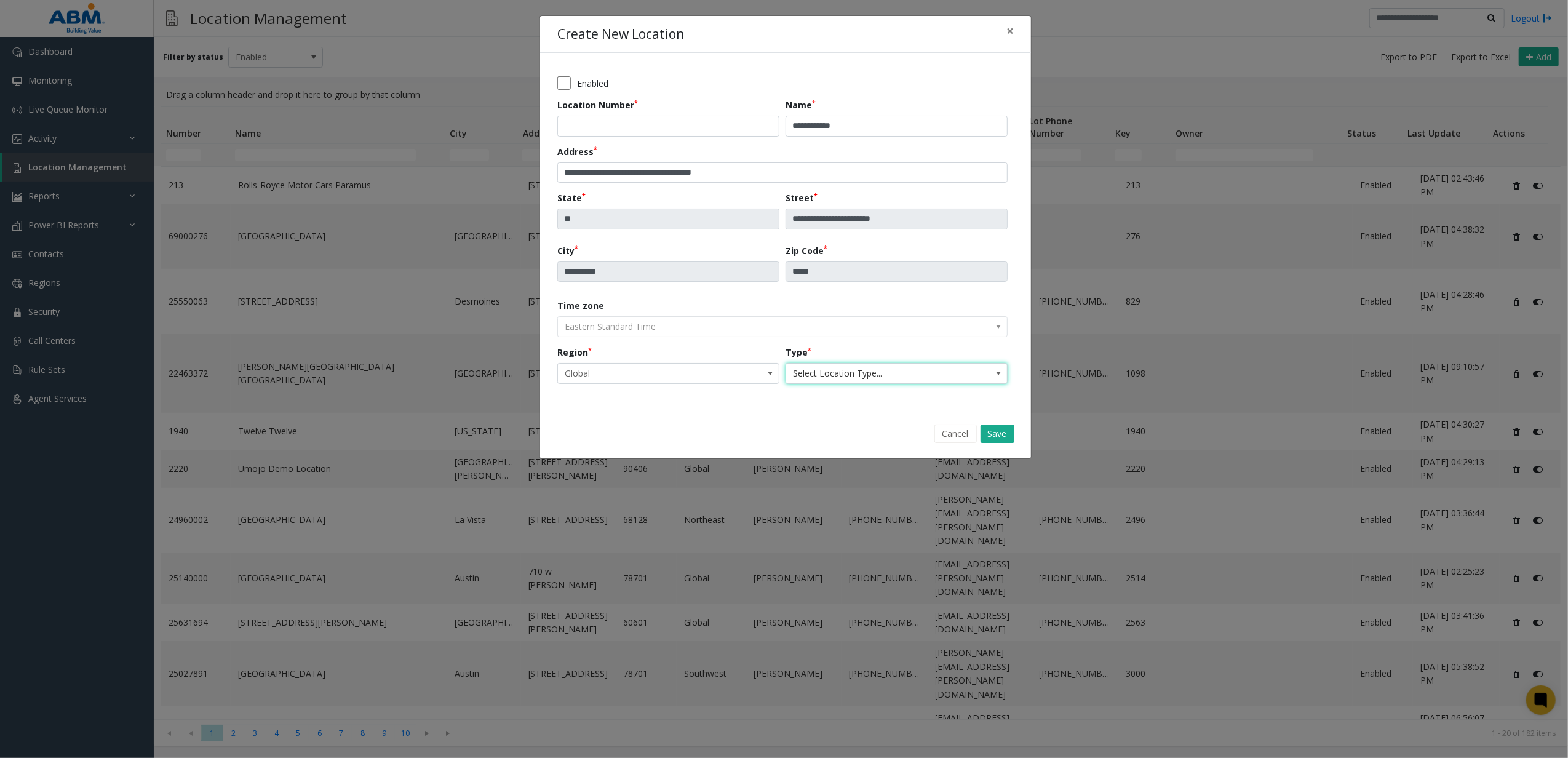
click at [825, 371] on span "Select Location Type..." at bounding box center [874, 373] width 177 height 19
click at [837, 436] on li "Garage" at bounding box center [896, 440] width 218 height 16
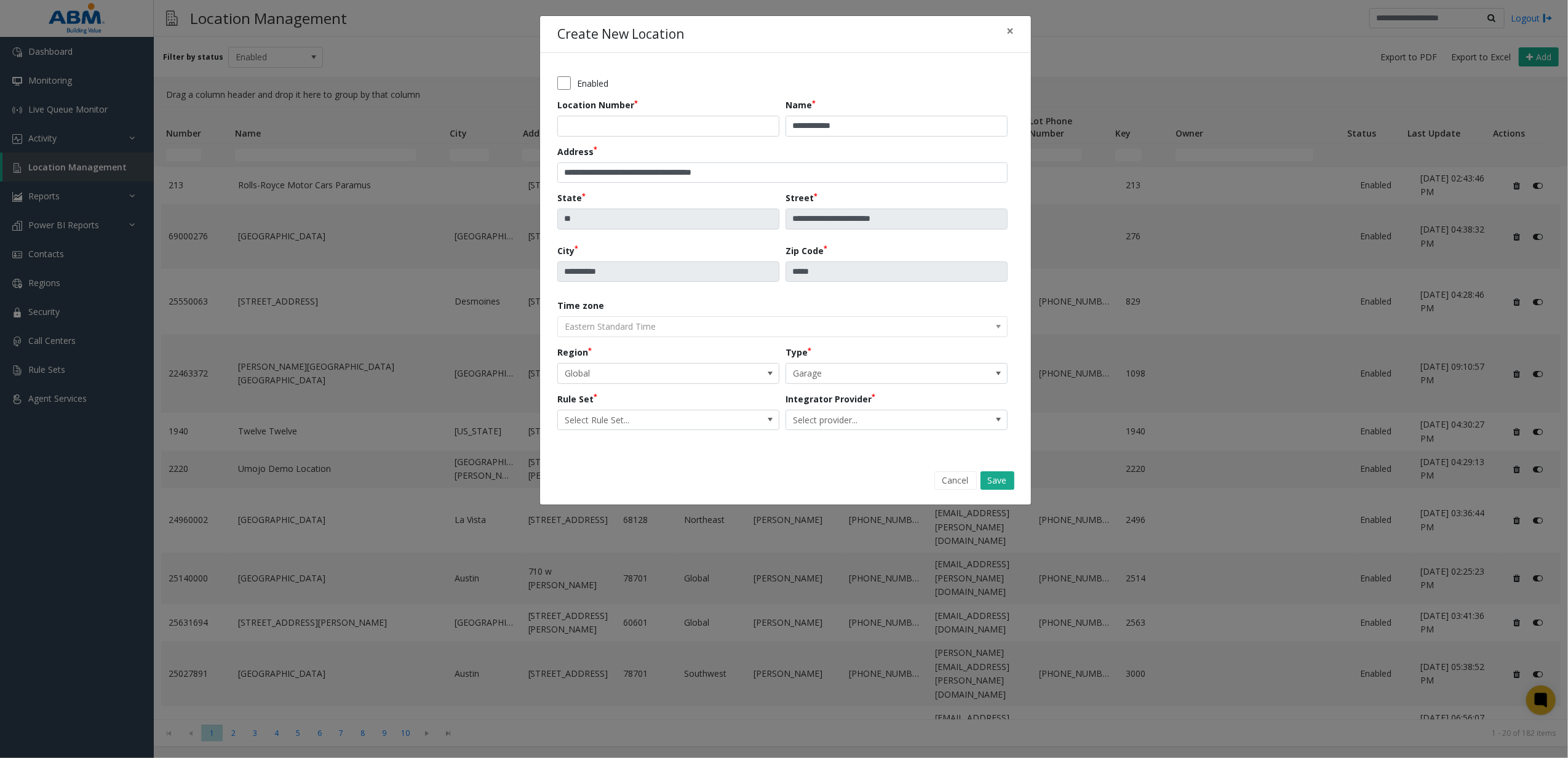
click at [721, 432] on div "**********" at bounding box center [785, 254] width 456 height 368
click at [712, 425] on span "Select Rule Set..." at bounding box center [646, 419] width 177 height 19
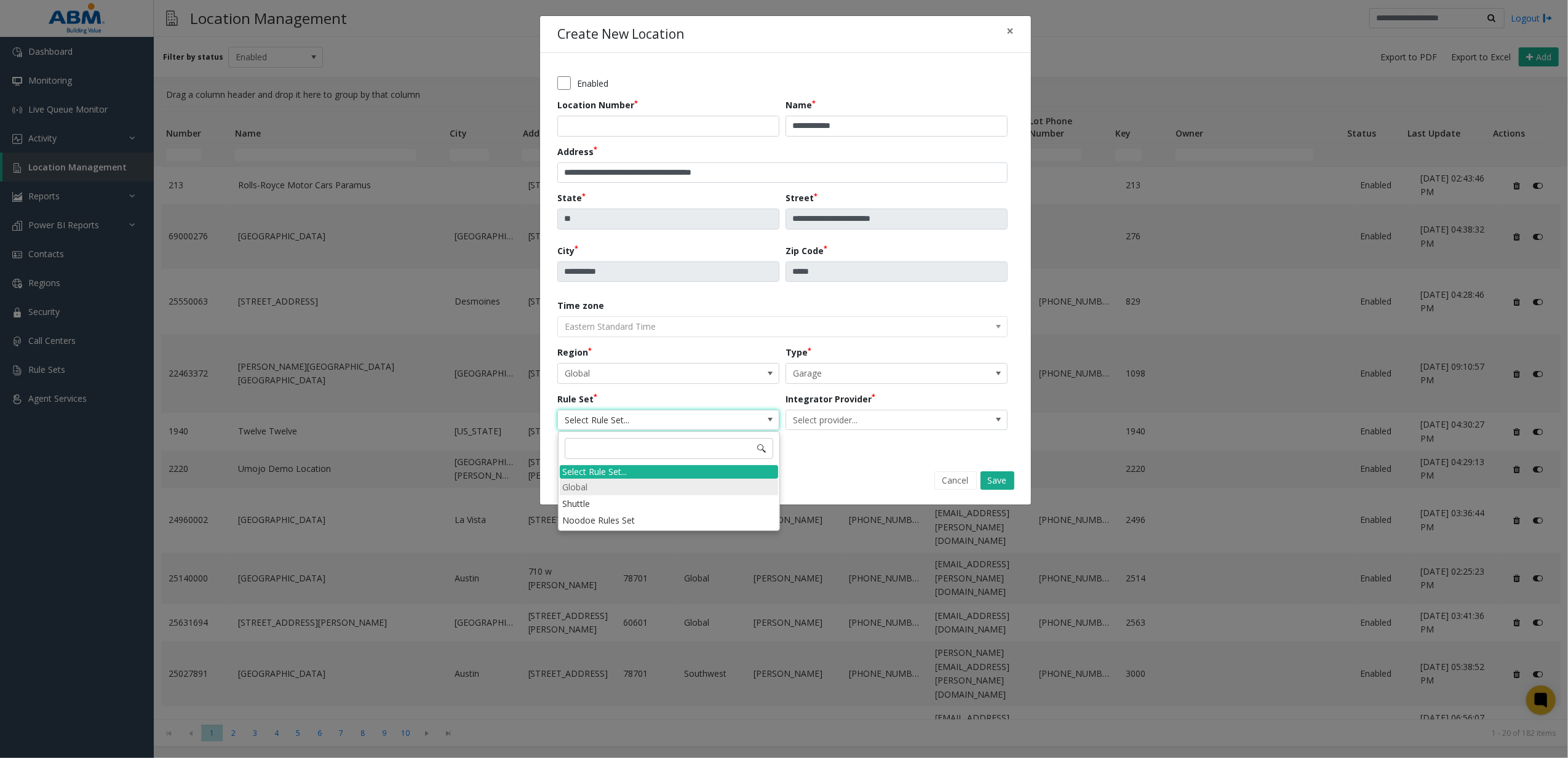
click at [598, 480] on li "Global" at bounding box center [669, 486] width 218 height 16
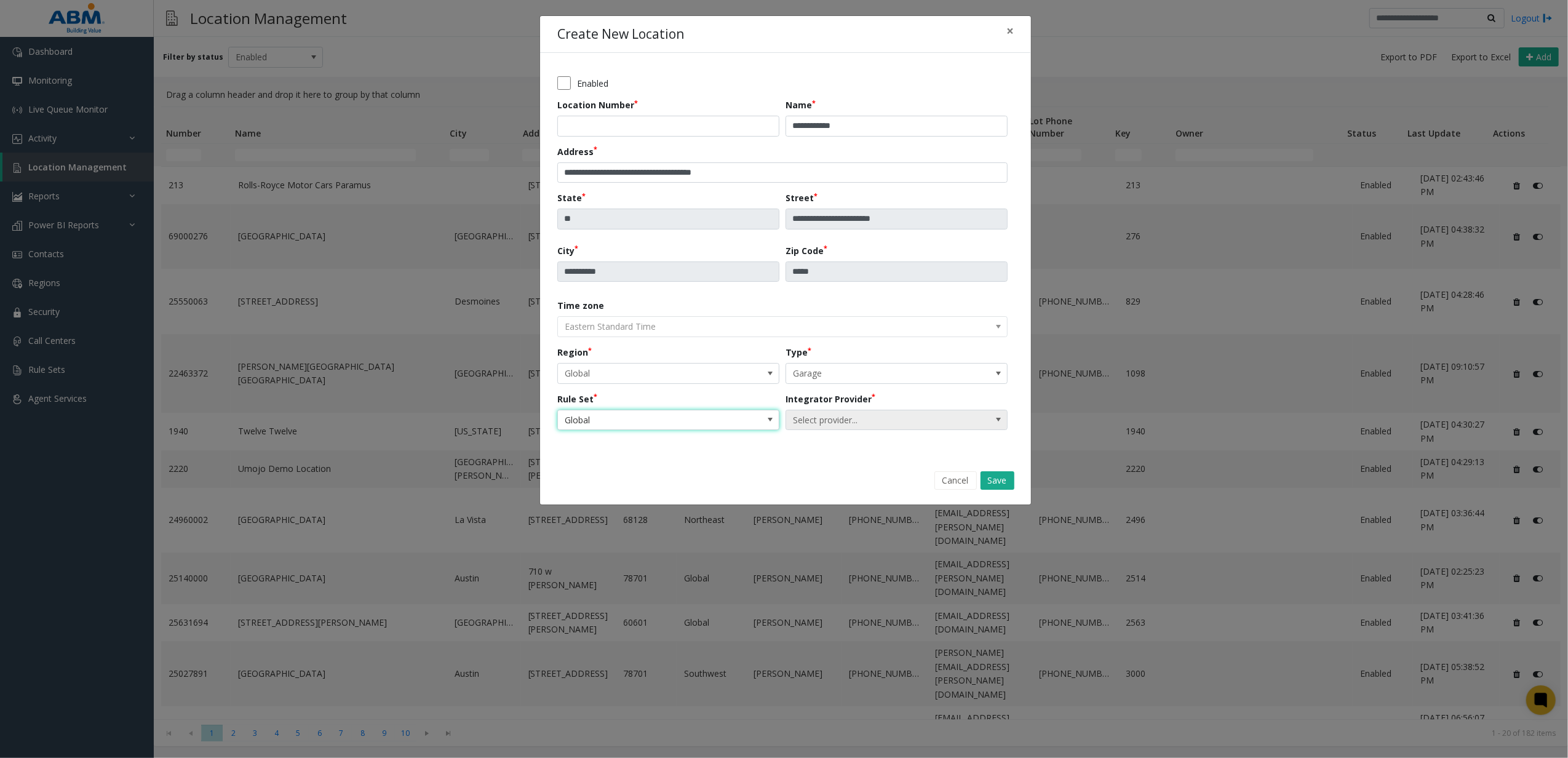
click at [866, 425] on span "Select provider..." at bounding box center [874, 419] width 177 height 19
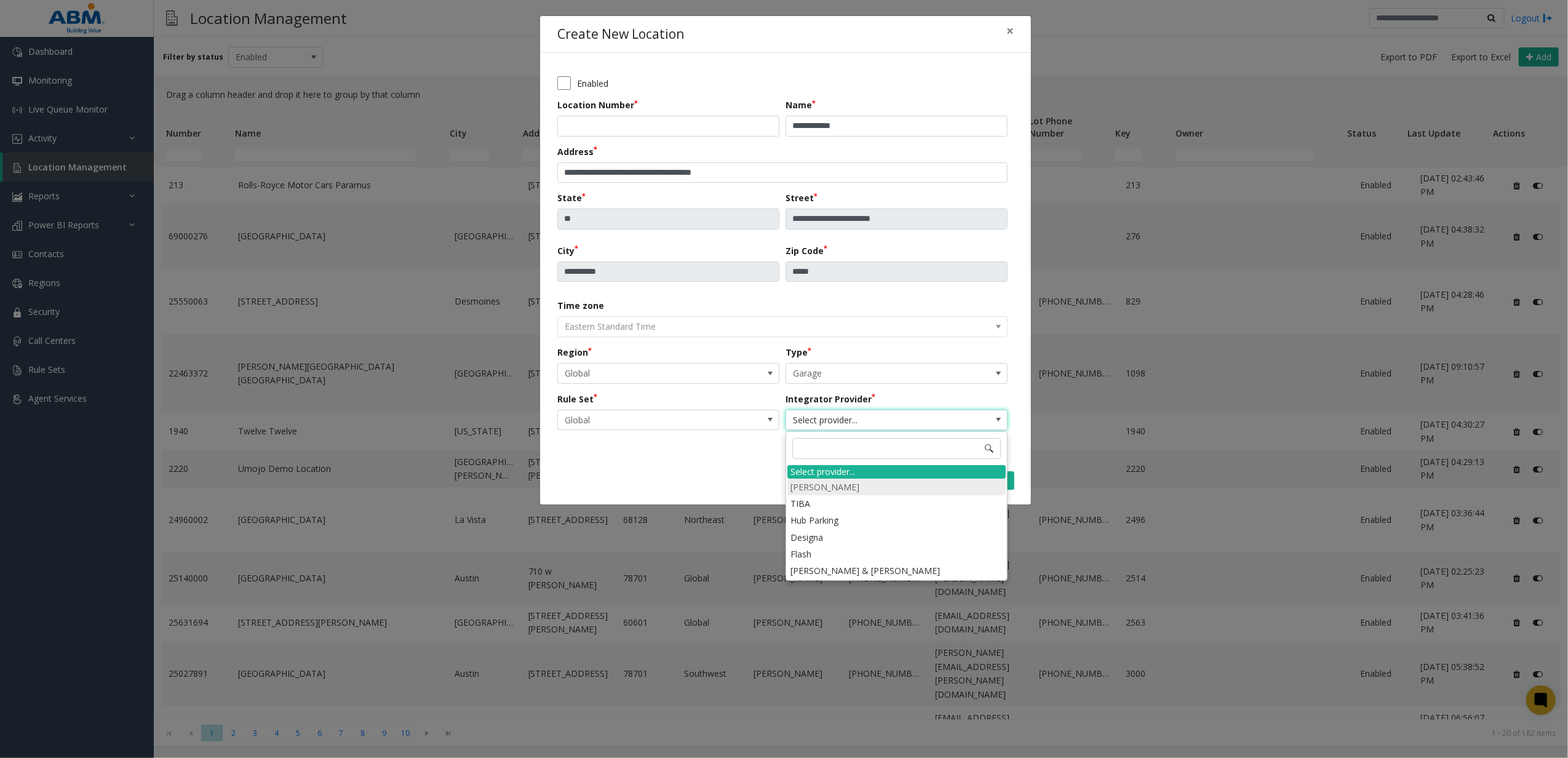
click at [852, 488] on li "[PERSON_NAME]" at bounding box center [896, 486] width 218 height 16
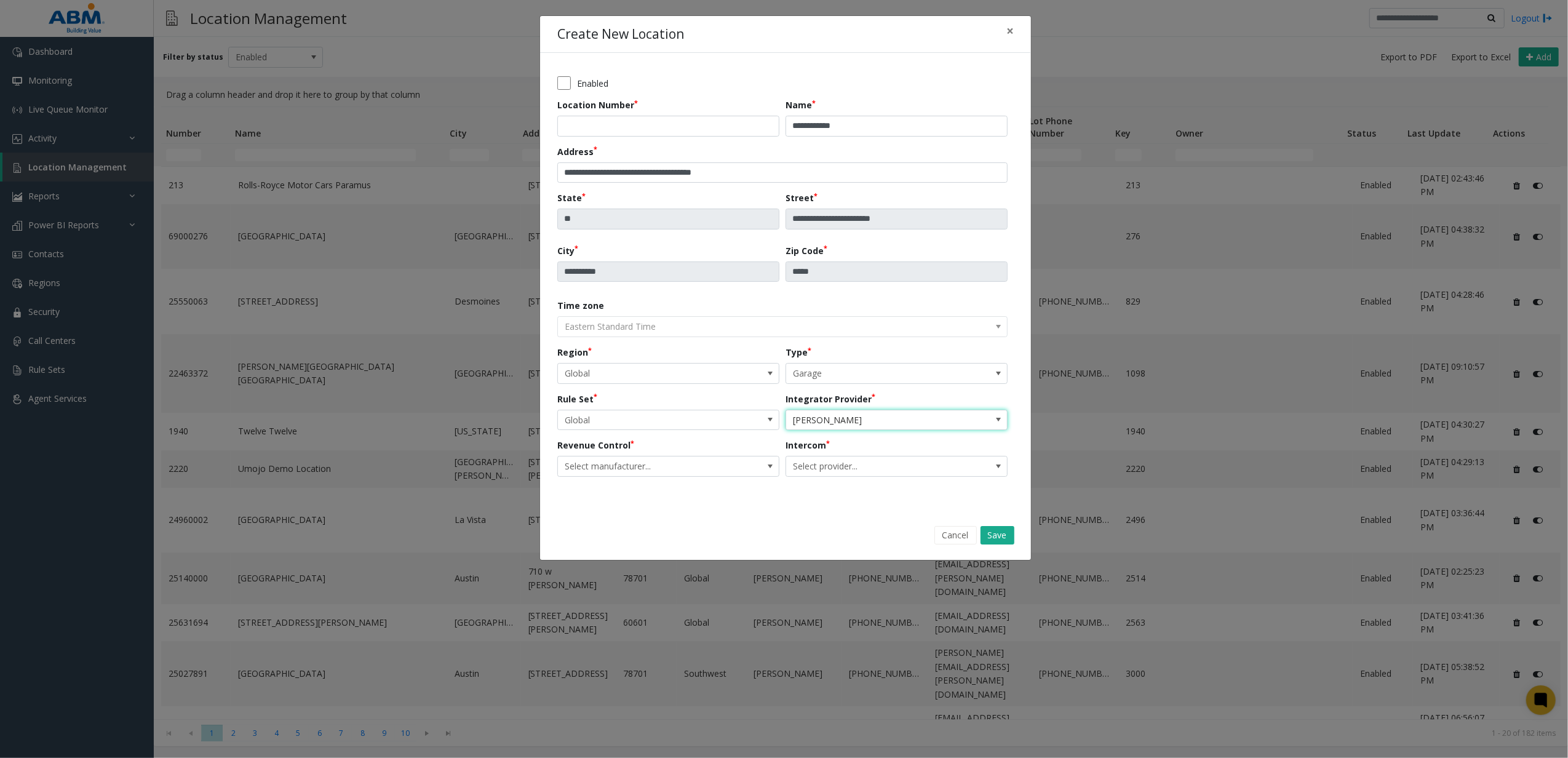
click at [808, 427] on span "[PERSON_NAME]" at bounding box center [874, 419] width 177 height 19
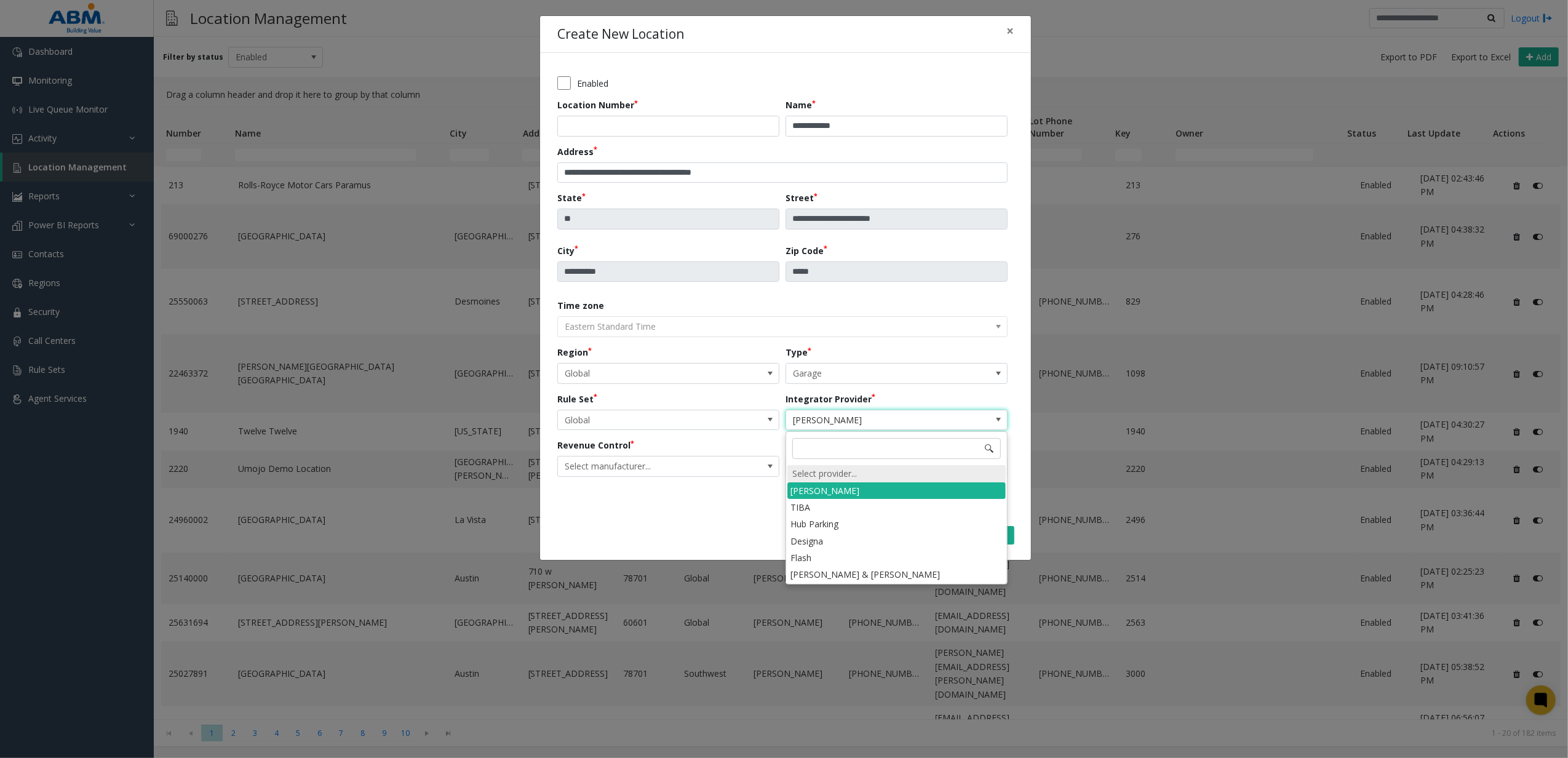
click at [815, 478] on div "Select provider..." at bounding box center [896, 473] width 218 height 17
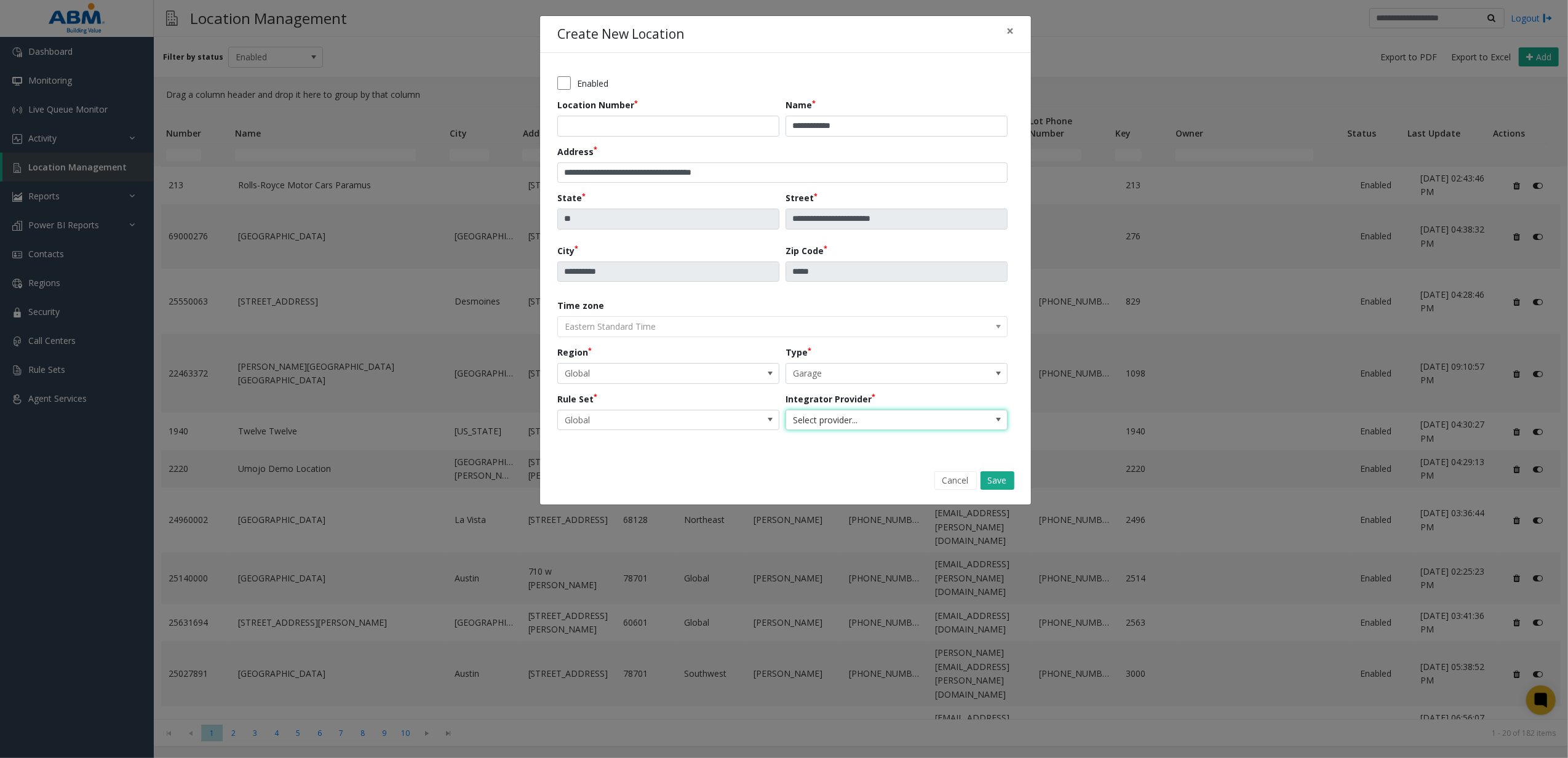
click at [825, 412] on span "Select provider..." at bounding box center [874, 419] width 177 height 19
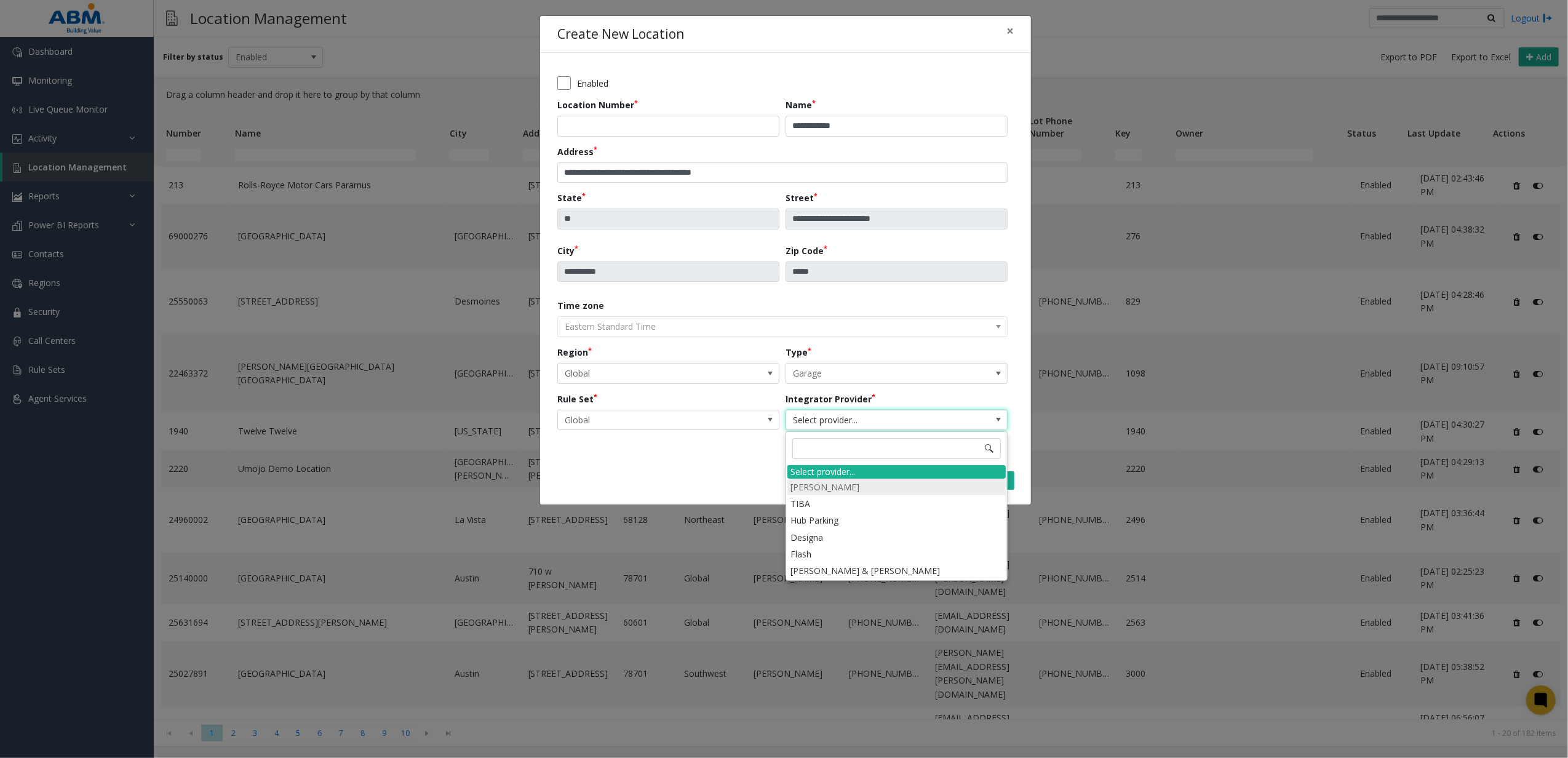
click at [822, 486] on li "[PERSON_NAME]" at bounding box center [896, 486] width 218 height 16
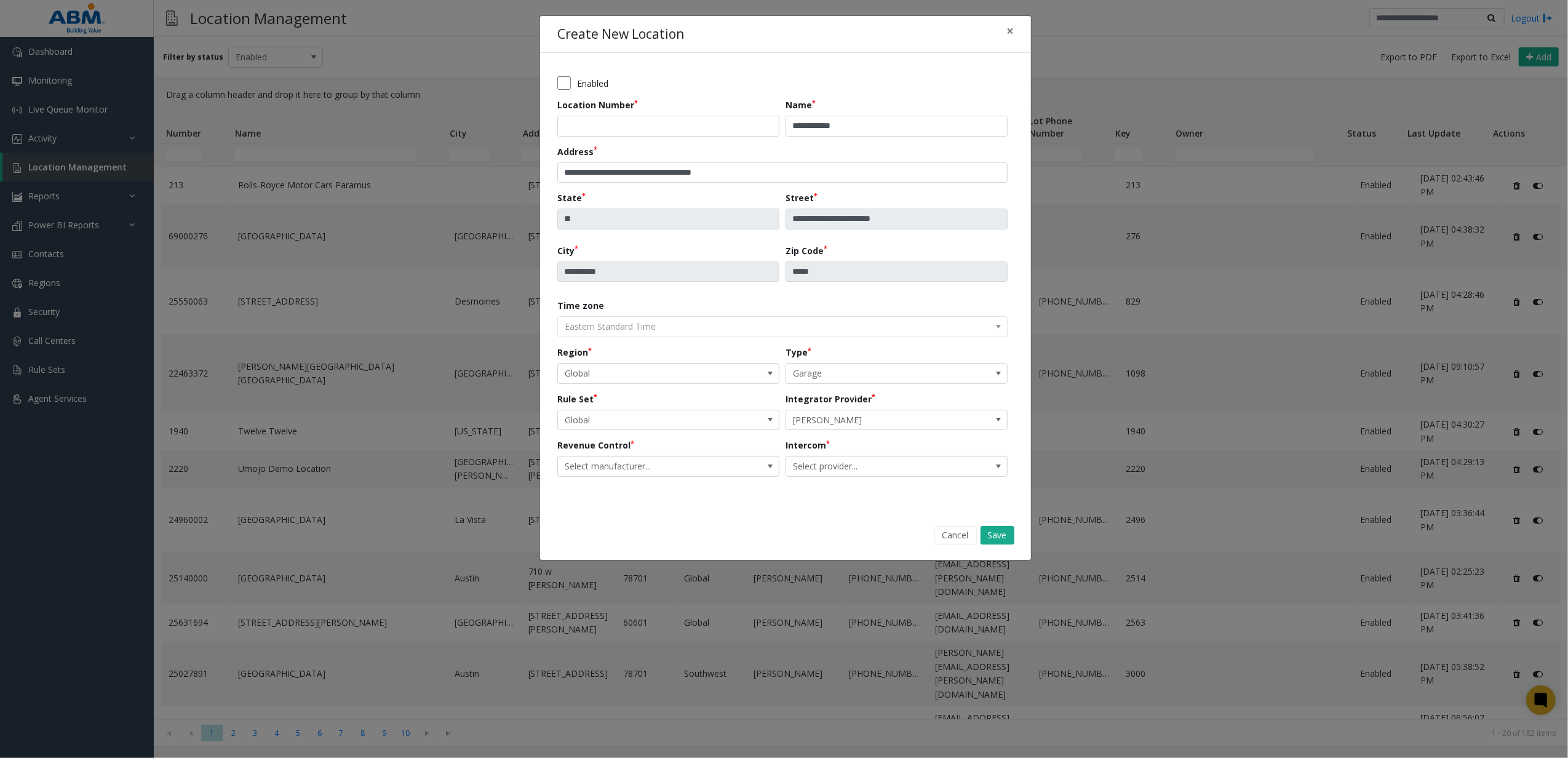
click at [680, 478] on div "**********" at bounding box center [785, 282] width 456 height 424
click at [677, 470] on span "Select manufacturer..." at bounding box center [646, 466] width 177 height 19
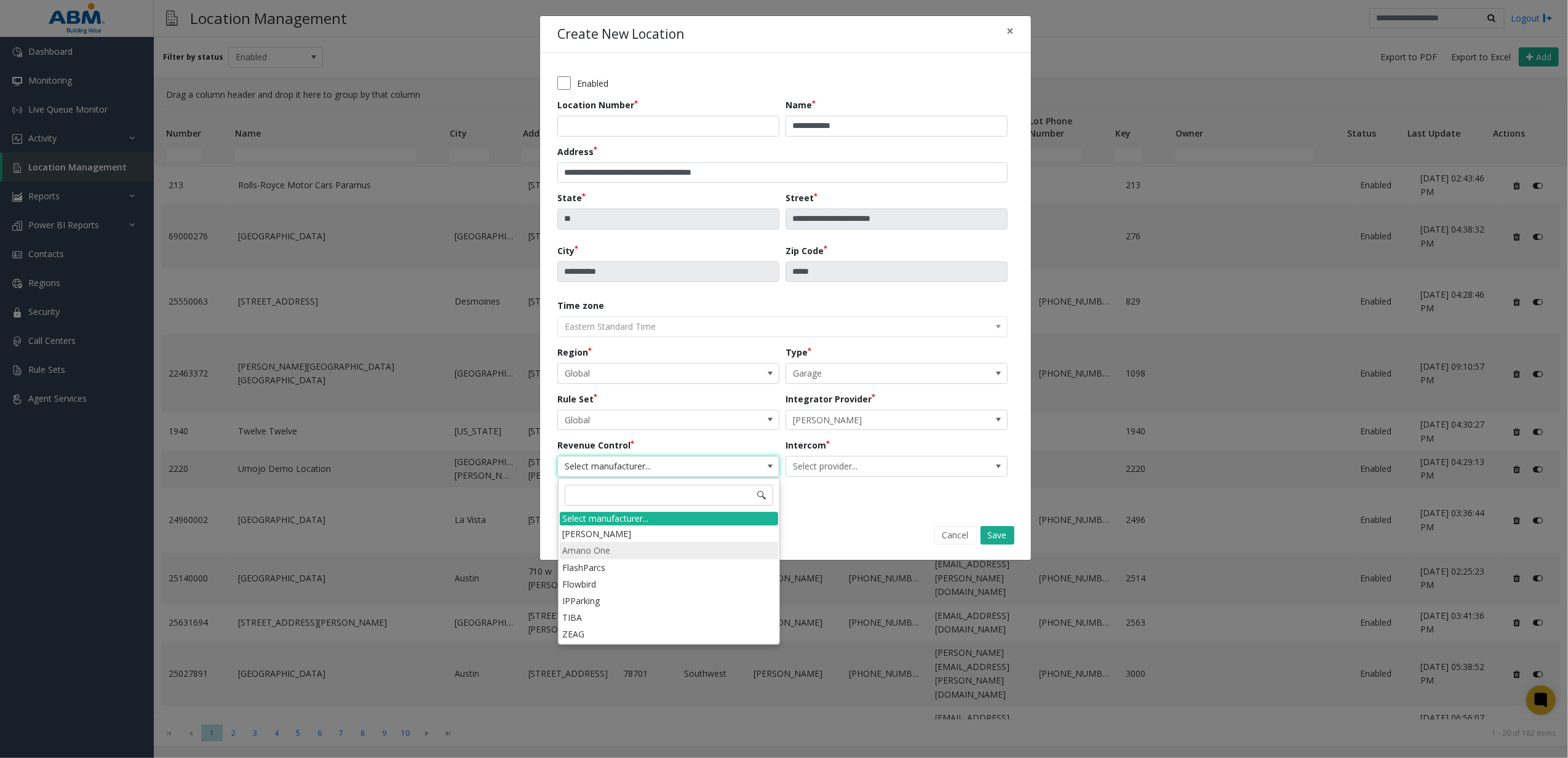
click at [619, 547] on li "Amano One" at bounding box center [669, 549] width 218 height 16
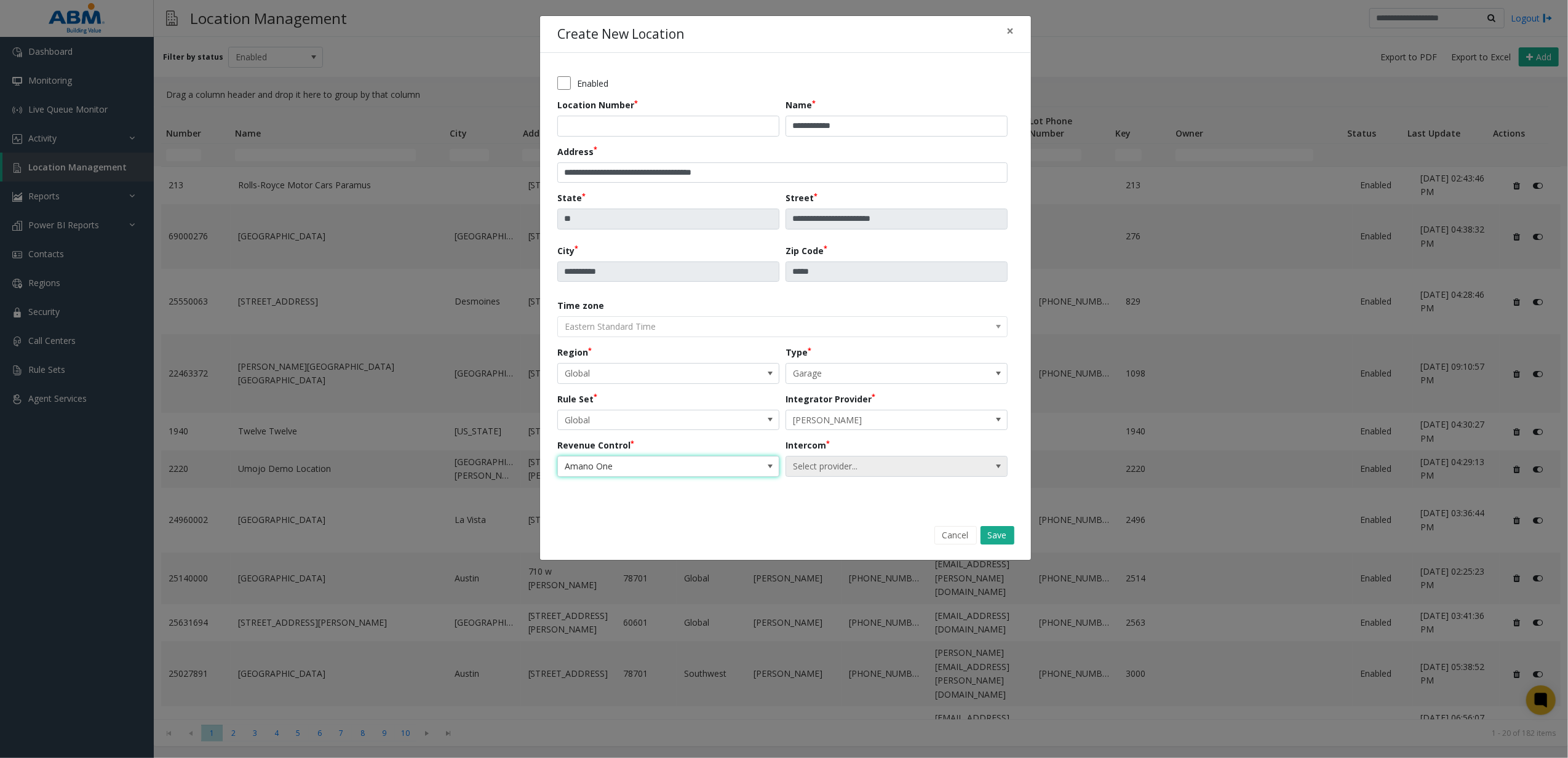
click at [842, 468] on span "Select provider..." at bounding box center [874, 466] width 177 height 19
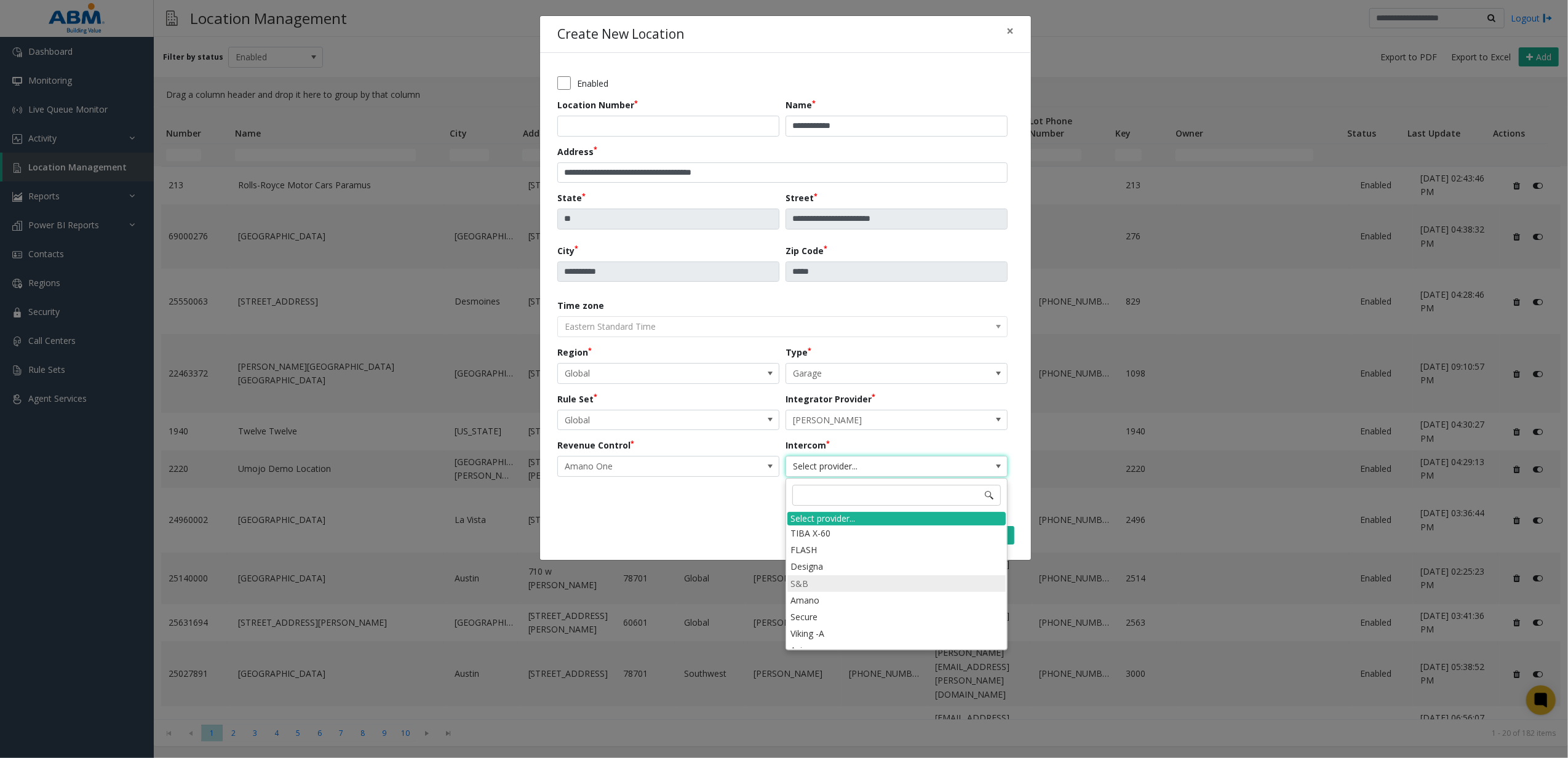
scroll to position [83, 0]
click at [835, 582] on li "Amano" at bounding box center [896, 590] width 218 height 16
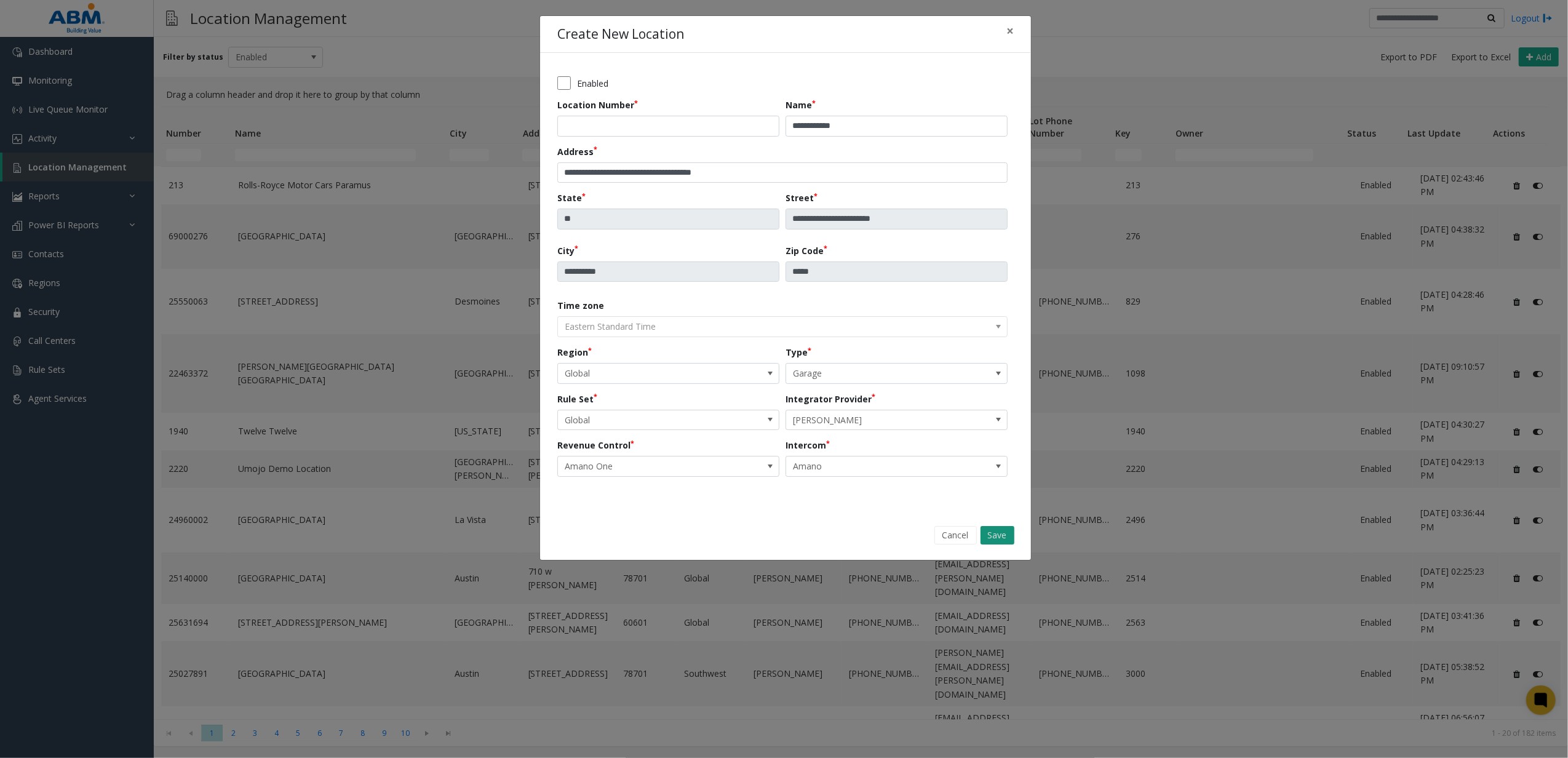
click at [999, 542] on button "Save" at bounding box center [997, 535] width 34 height 18
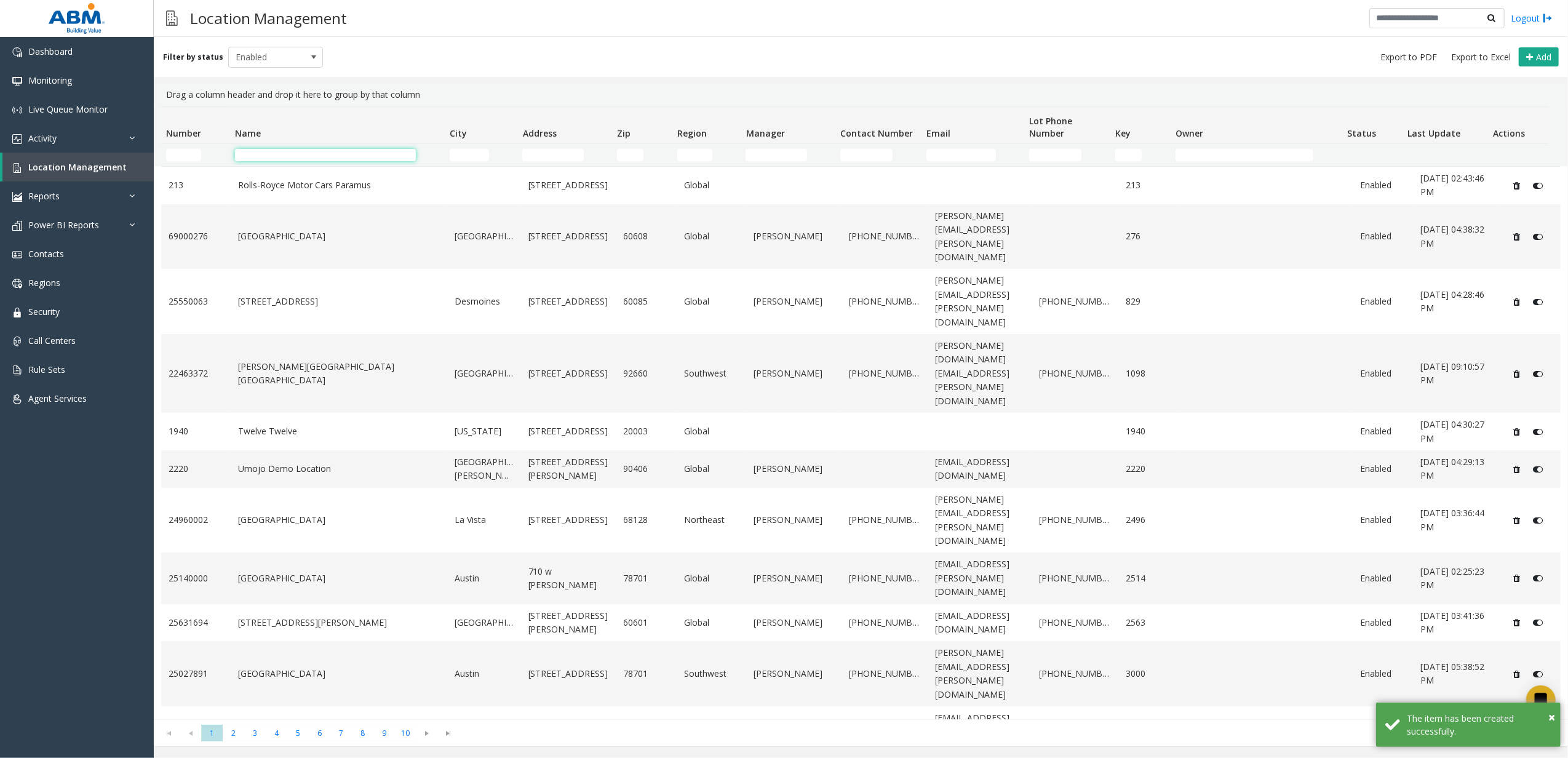
click at [287, 154] on input "Name Filter" at bounding box center [325, 155] width 182 height 13
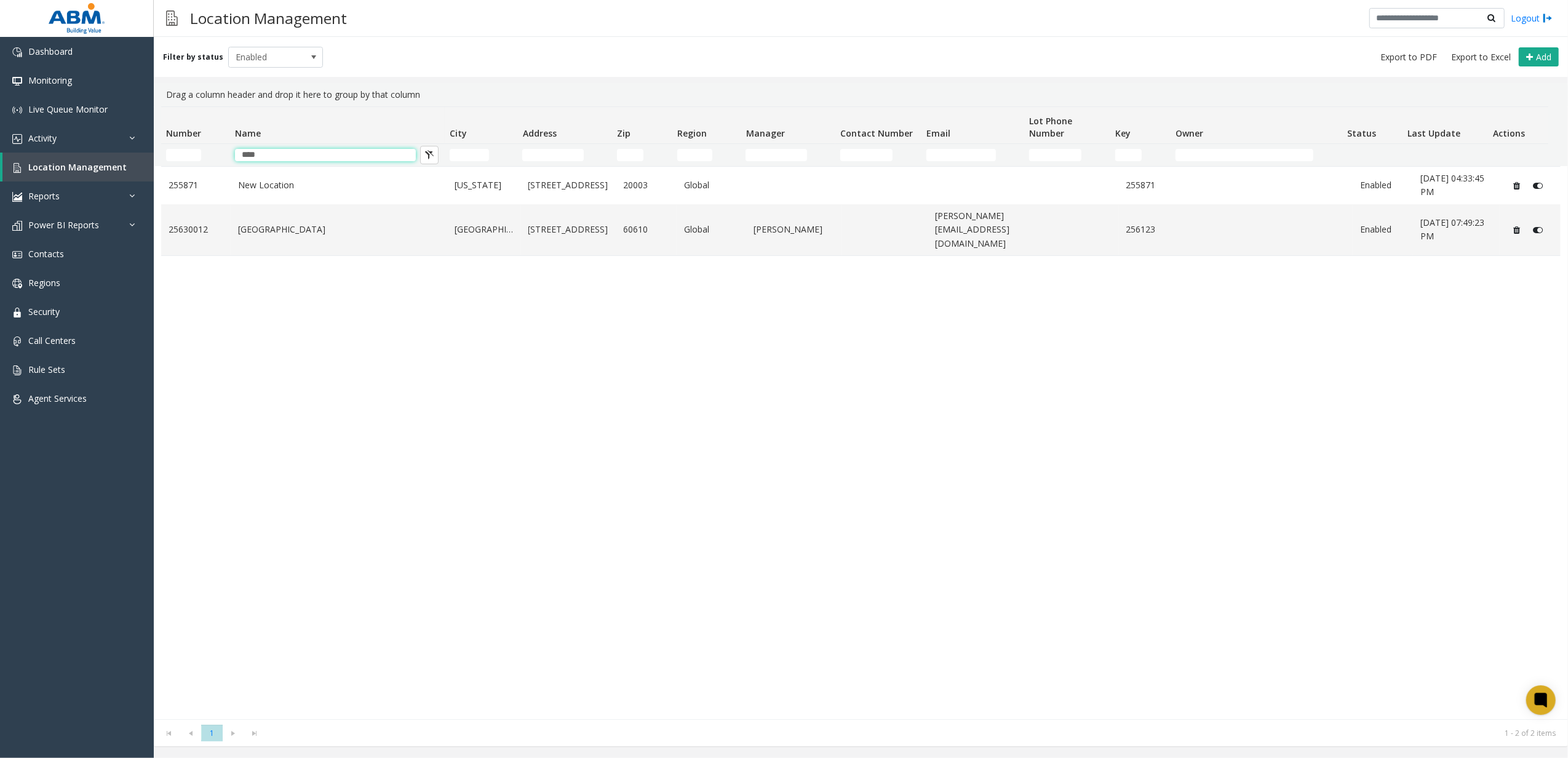
type input "***"
click at [200, 320] on div "255871 New Location [US_STATE] [STREET_ADDRESS] Global 255871 Enabled [DATE] 04…" at bounding box center [861, 442] width 1400 height 553
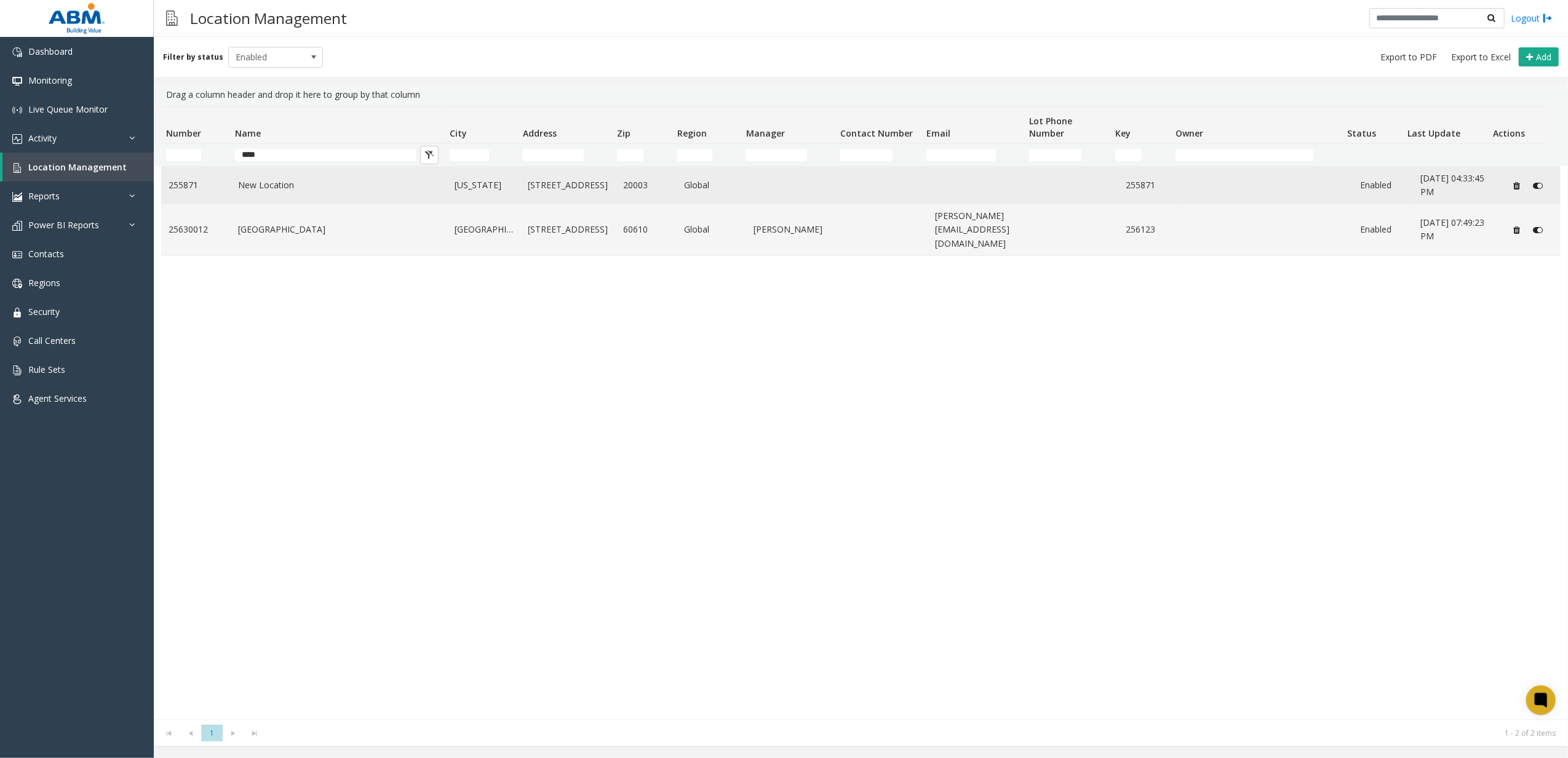
click at [314, 191] on link "New Location" at bounding box center [339, 185] width 202 height 13
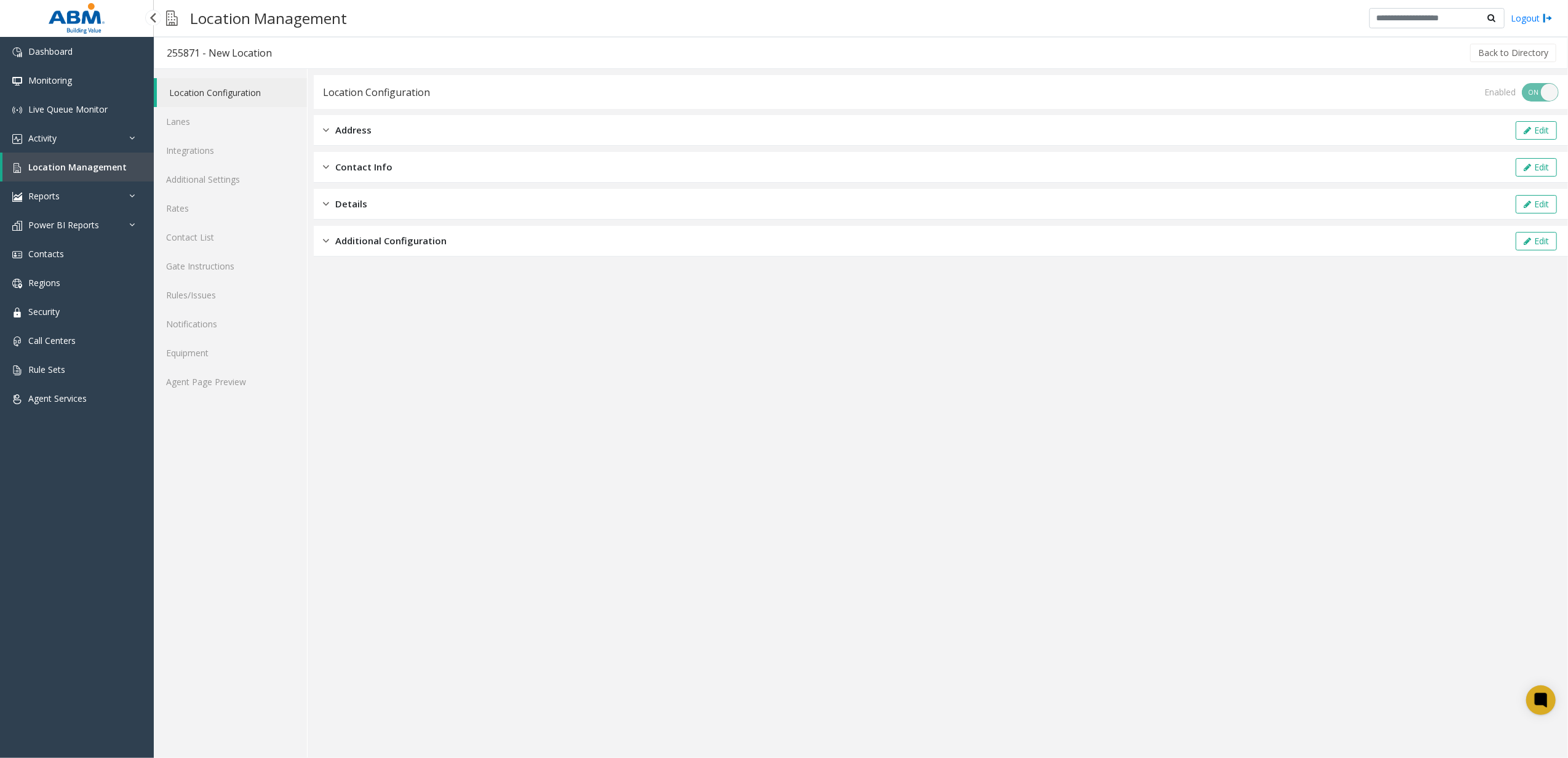
click at [91, 162] on span "Location Management" at bounding box center [77, 167] width 98 height 12
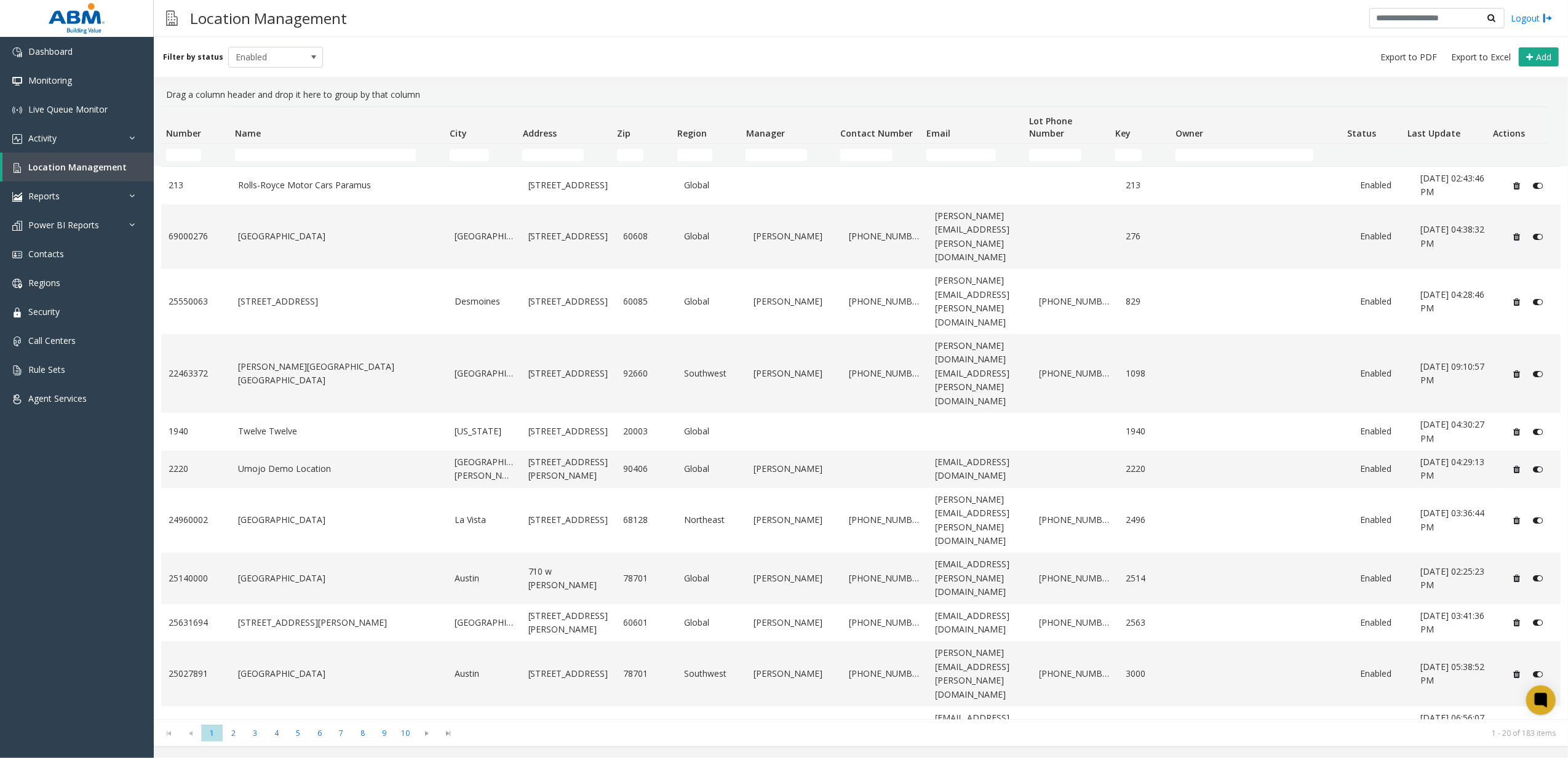
click at [301, 147] on td "Name Filter" at bounding box center [337, 155] width 215 height 22
click at [299, 156] on input "Name Filter" at bounding box center [325, 155] width 182 height 13
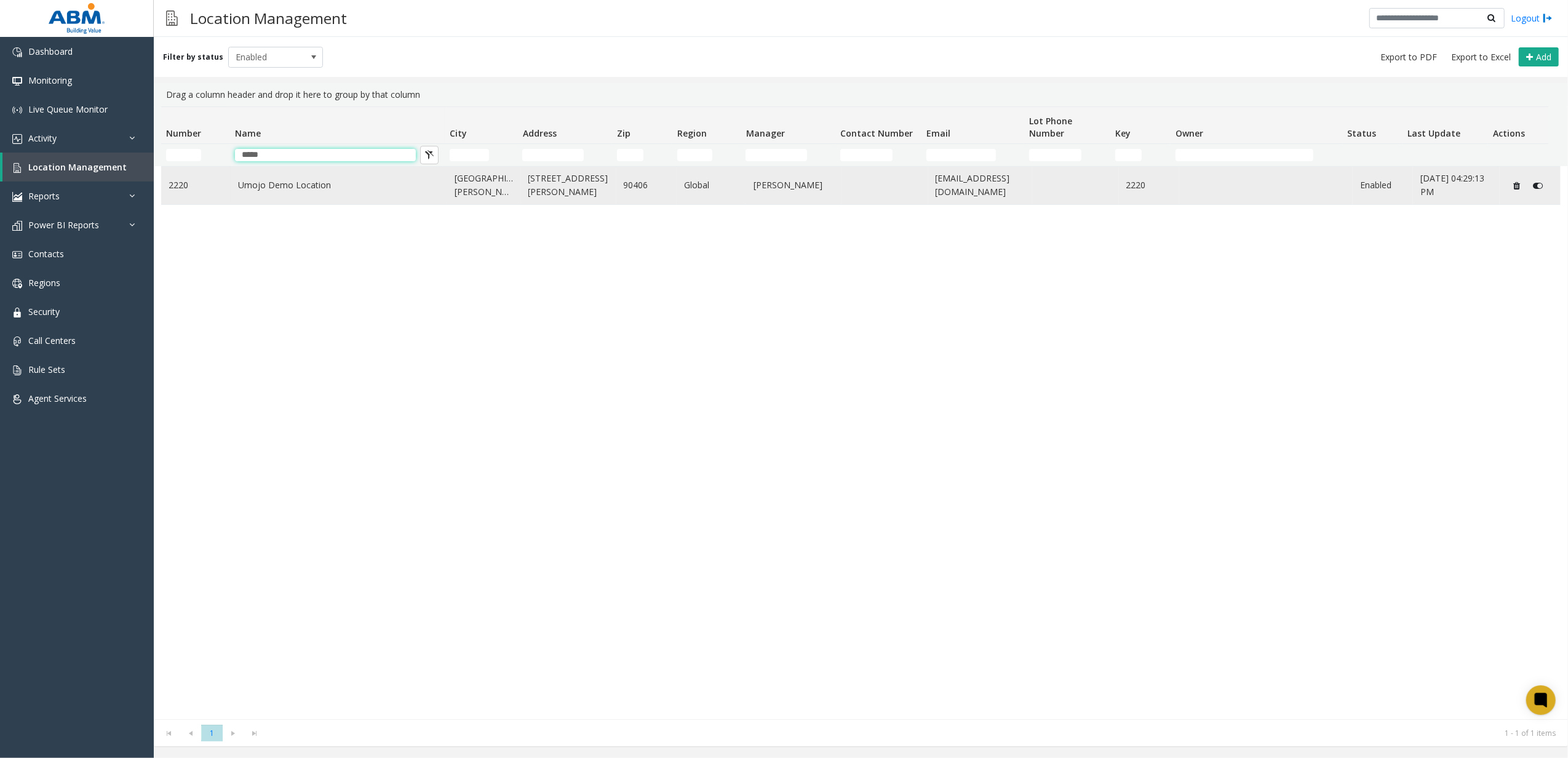
type input "*****"
click at [212, 175] on td "2220" at bounding box center [196, 185] width 69 height 38
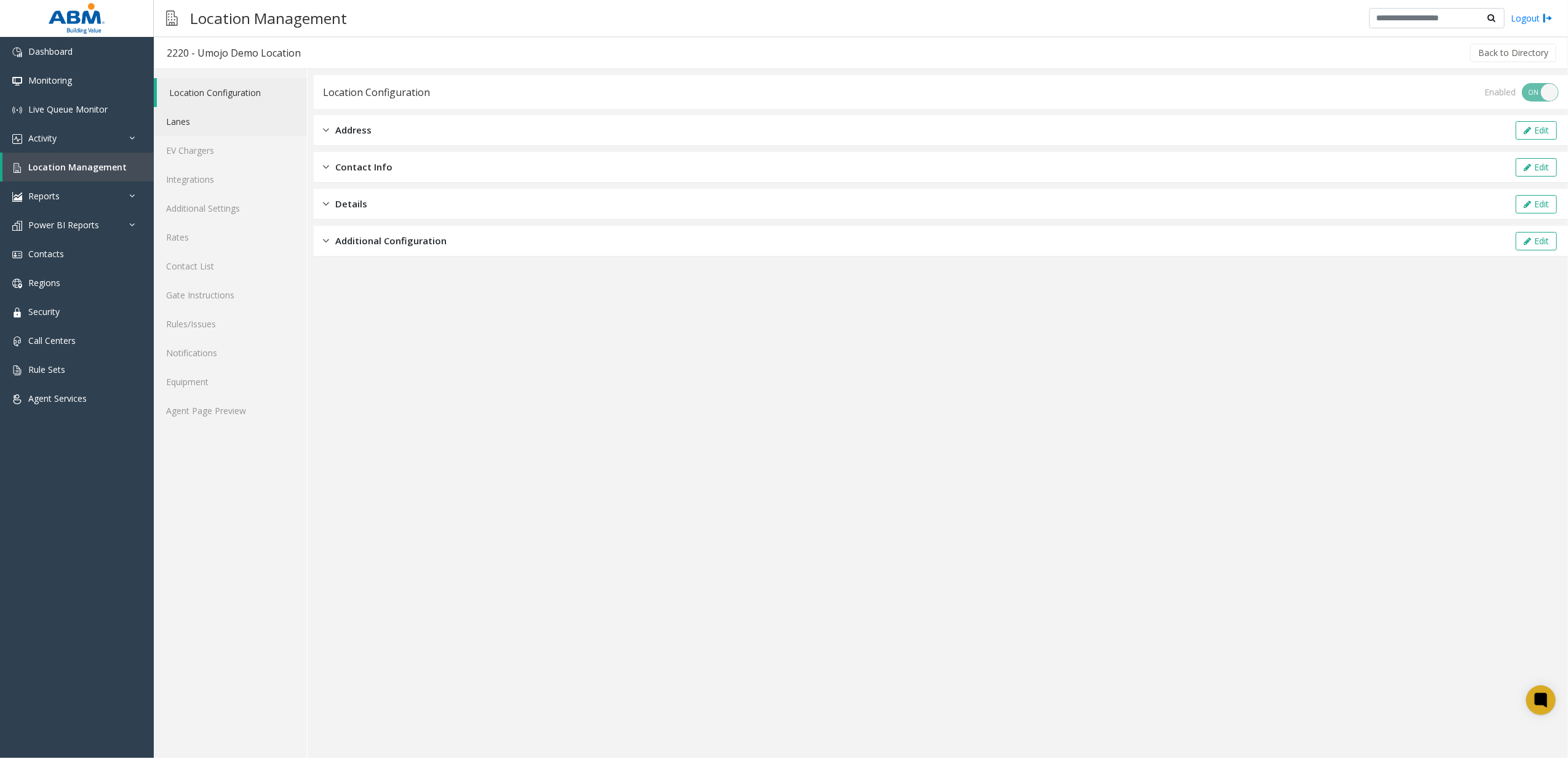
click at [219, 124] on link "Lanes" at bounding box center [230, 121] width 153 height 29
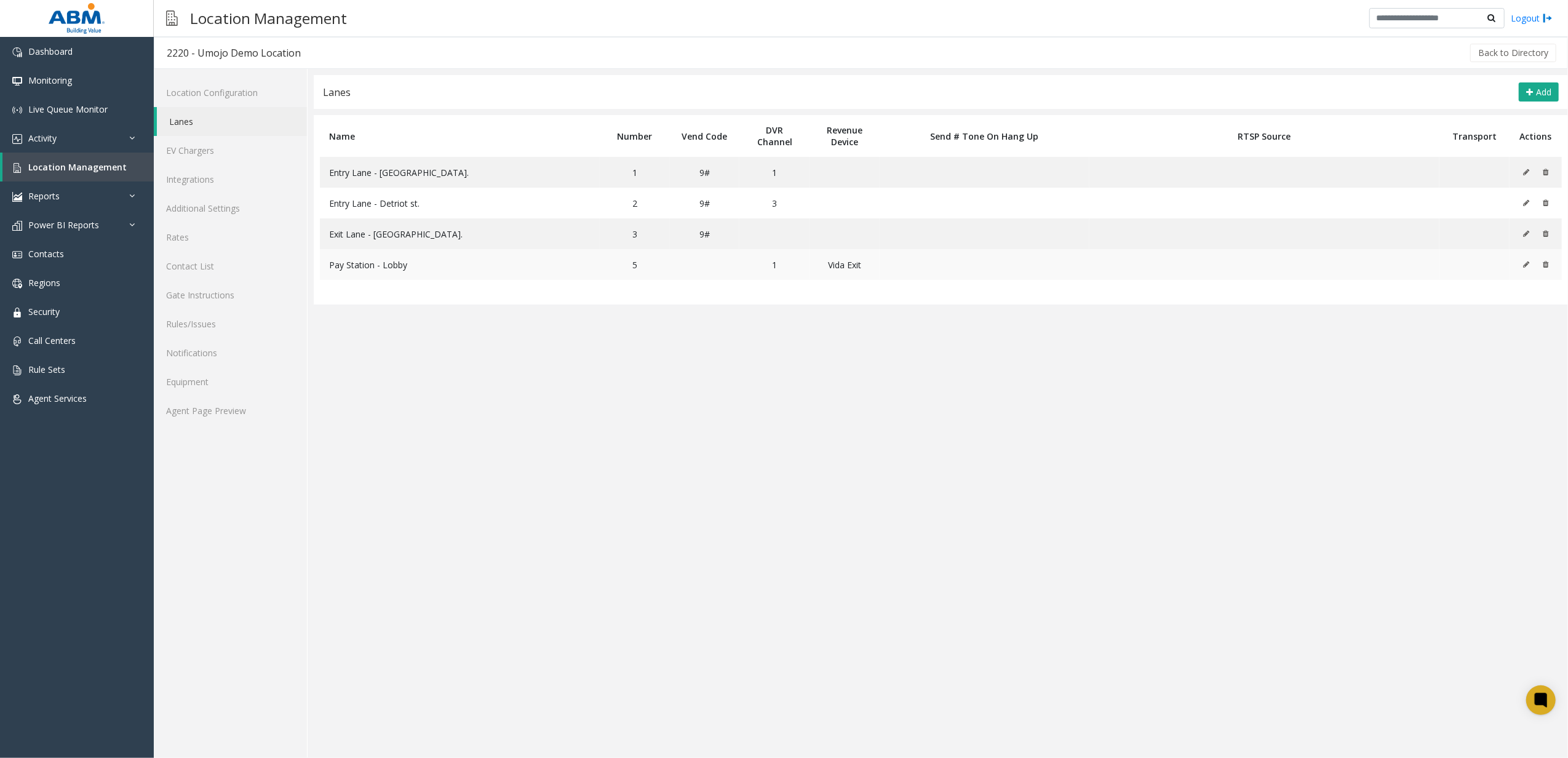
click at [1524, 262] on button at bounding box center [1530, 264] width 13 height 18
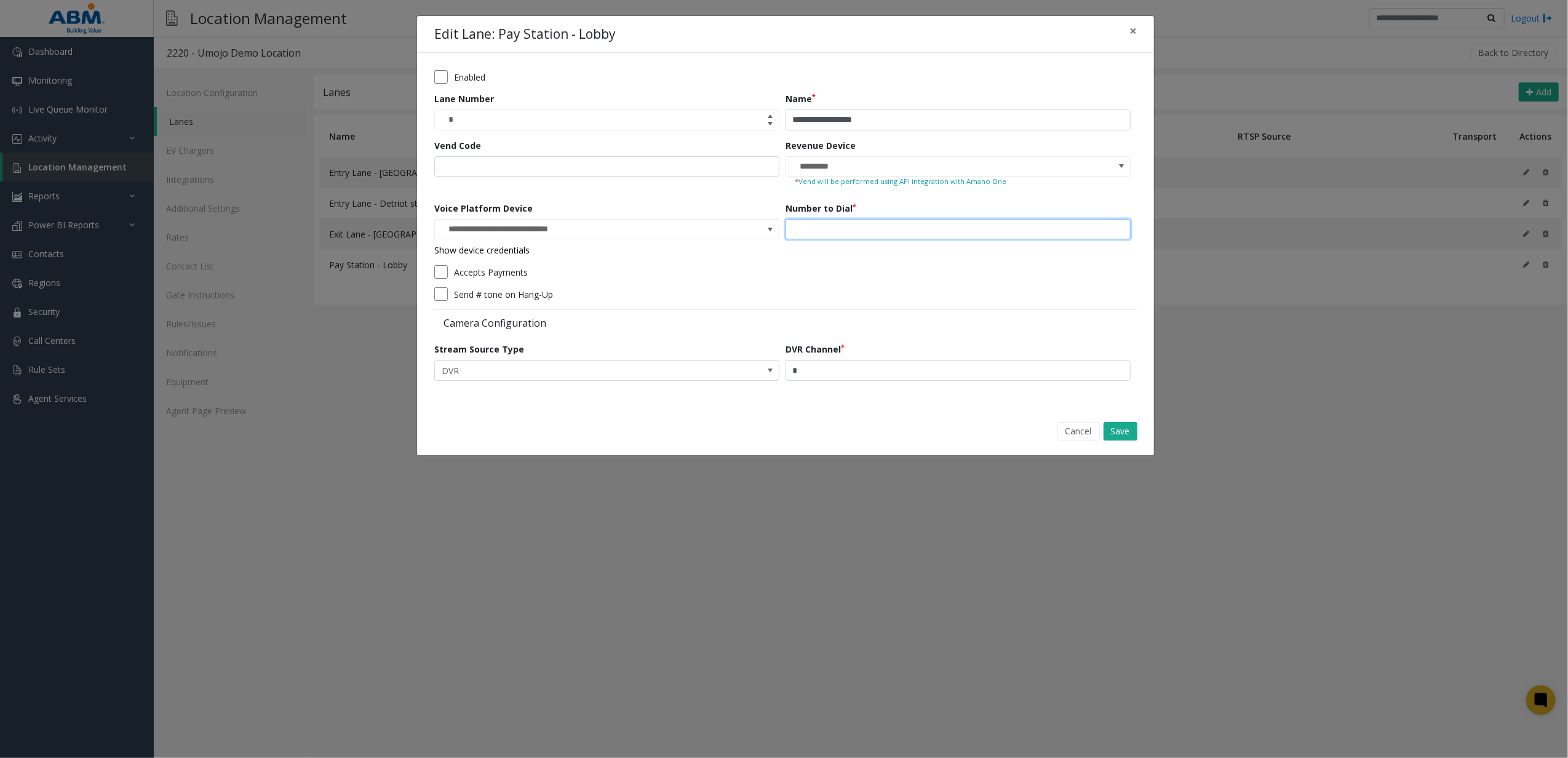
click at [870, 222] on input "***" at bounding box center [958, 230] width 345 height 21
click at [882, 199] on form "**********" at bounding box center [785, 230] width 702 height 319
click at [1106, 166] on span at bounding box center [1102, 164] width 9 height 13
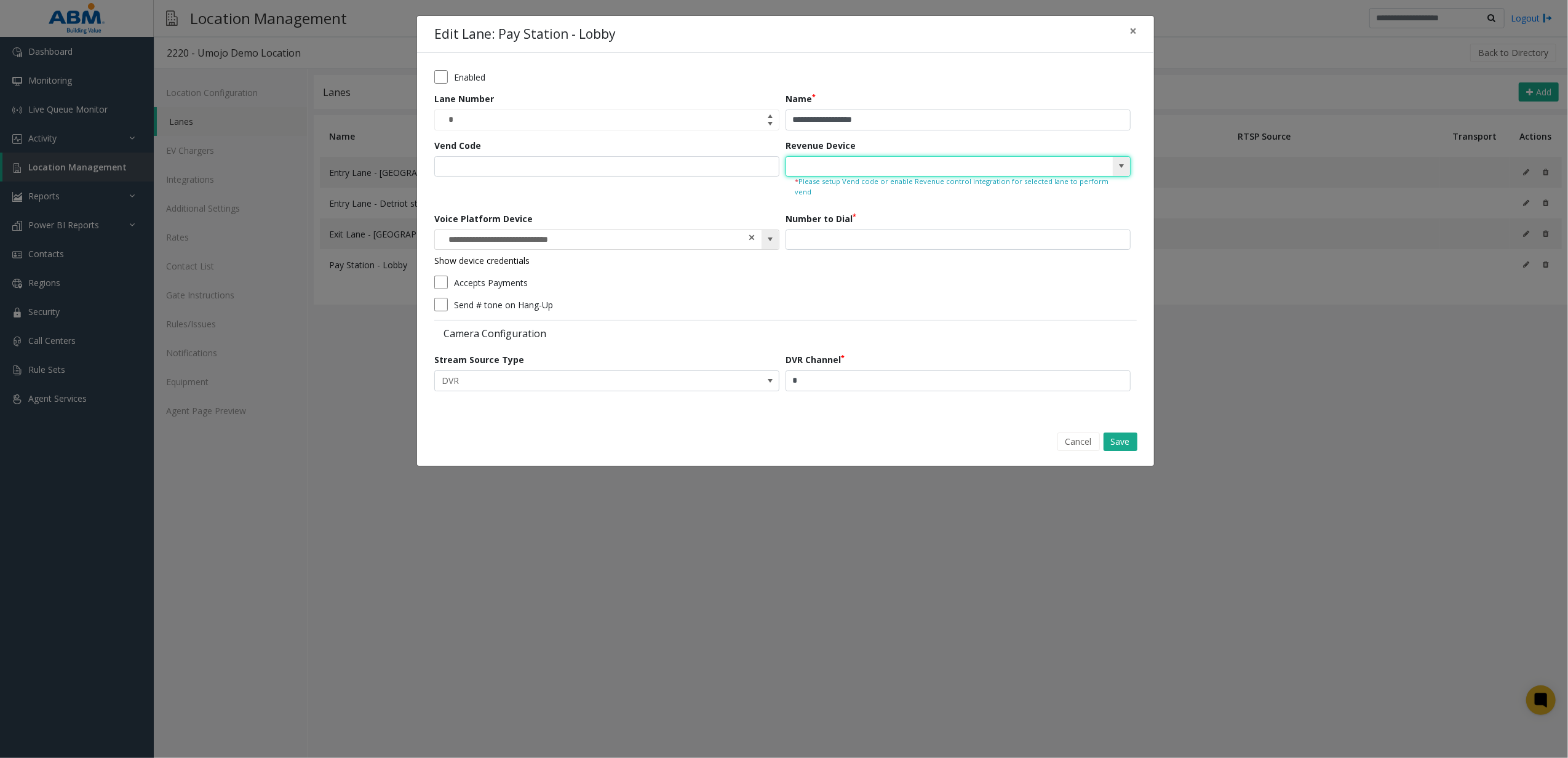
click at [751, 231] on span at bounding box center [751, 237] width 9 height 13
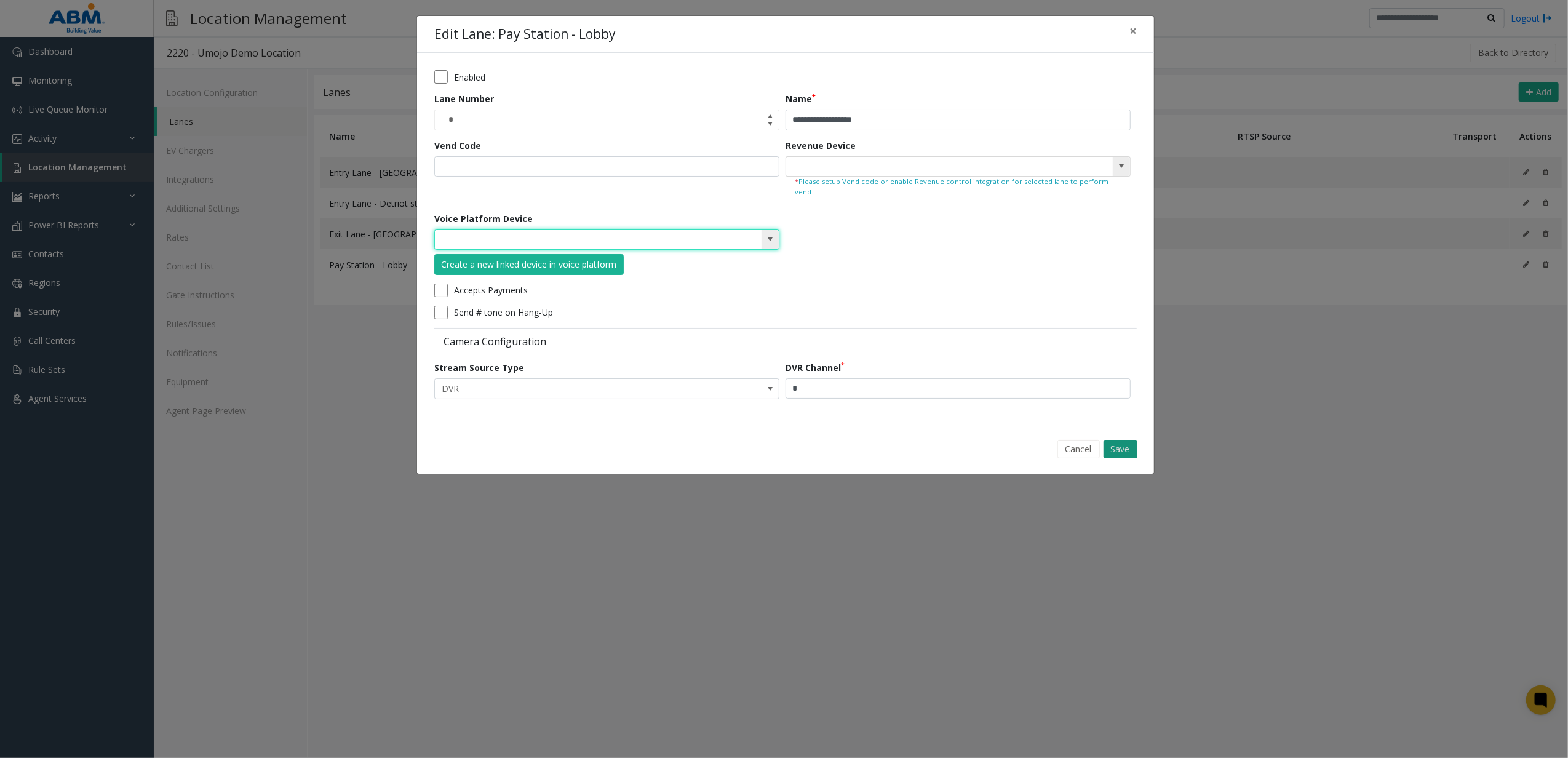
click at [1120, 440] on button "Save" at bounding box center [1120, 448] width 34 height 18
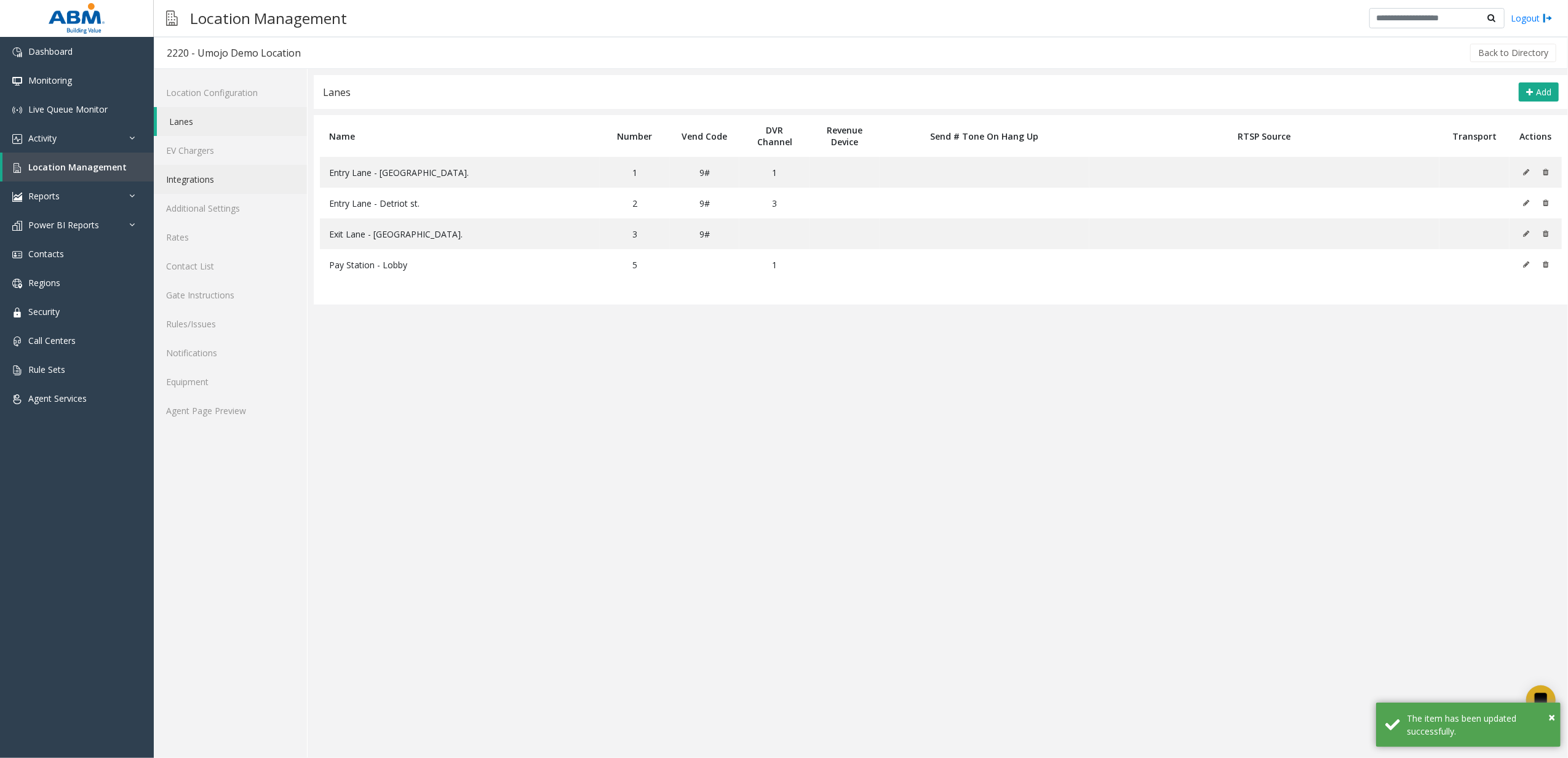
click at [175, 175] on link "Integrations" at bounding box center [230, 179] width 153 height 29
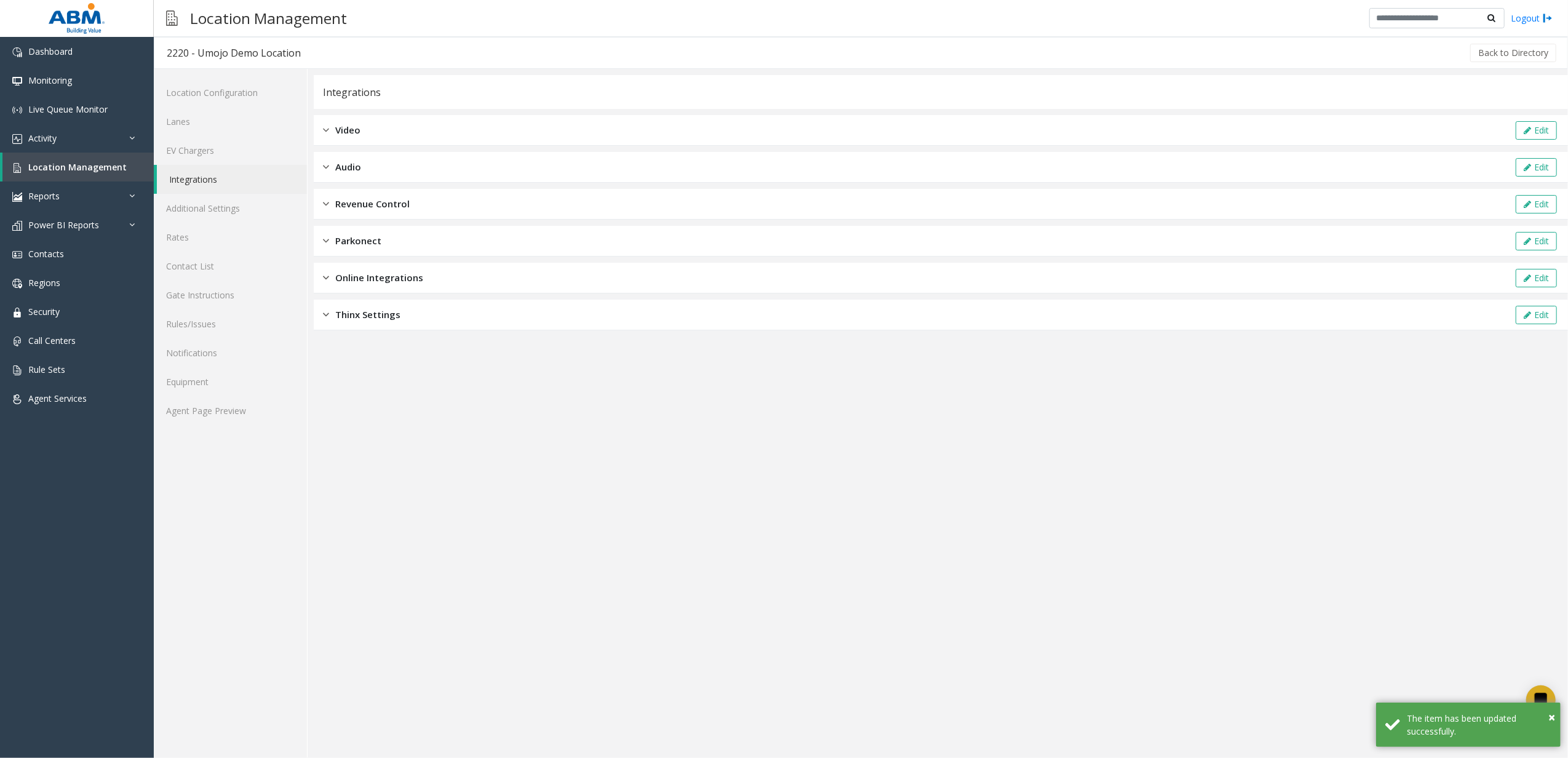
click at [493, 312] on div "Thinx Settings Edit" at bounding box center [941, 315] width 1254 height 31
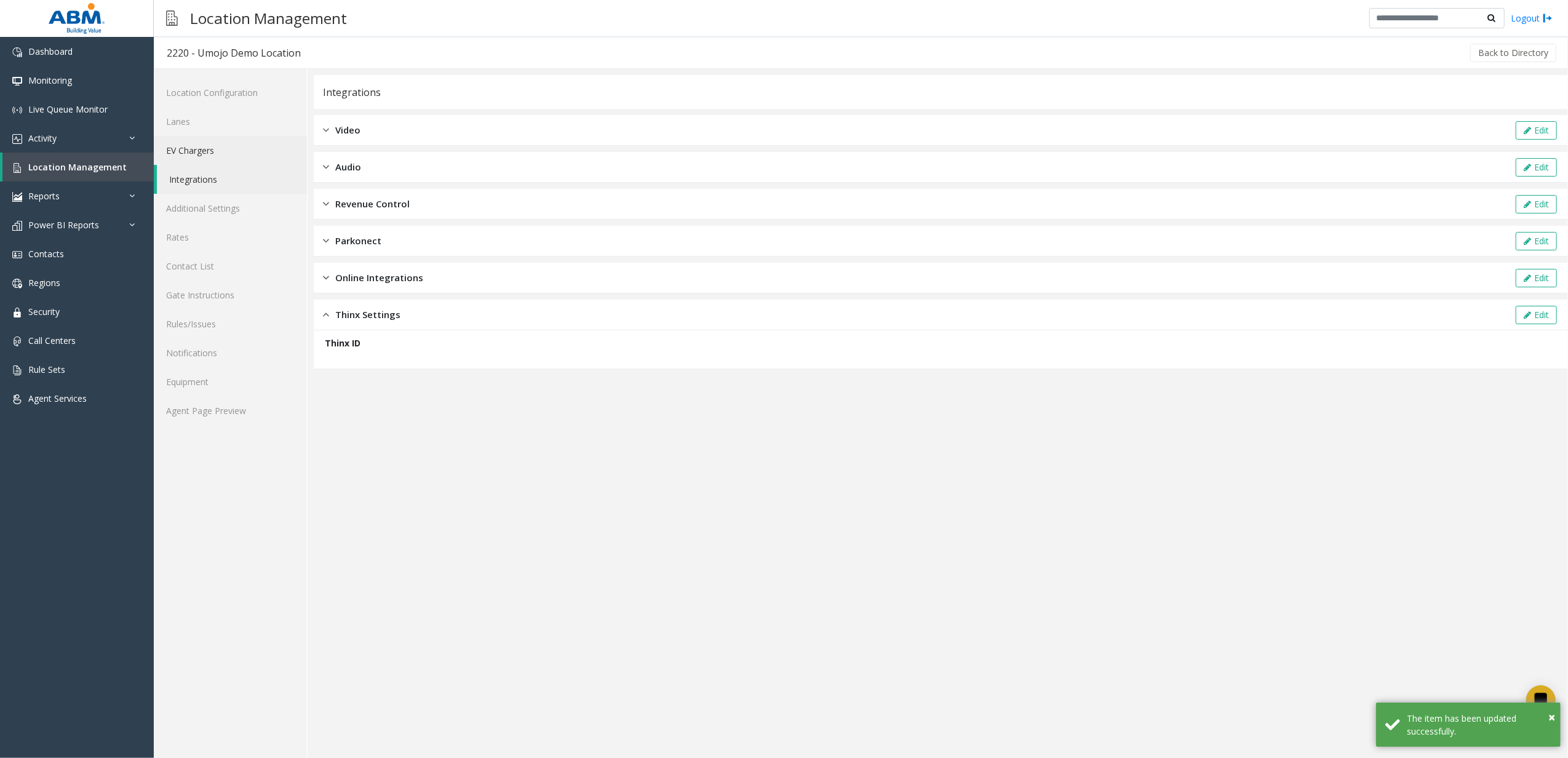
click at [222, 155] on link "EV Chargers" at bounding box center [230, 150] width 153 height 29
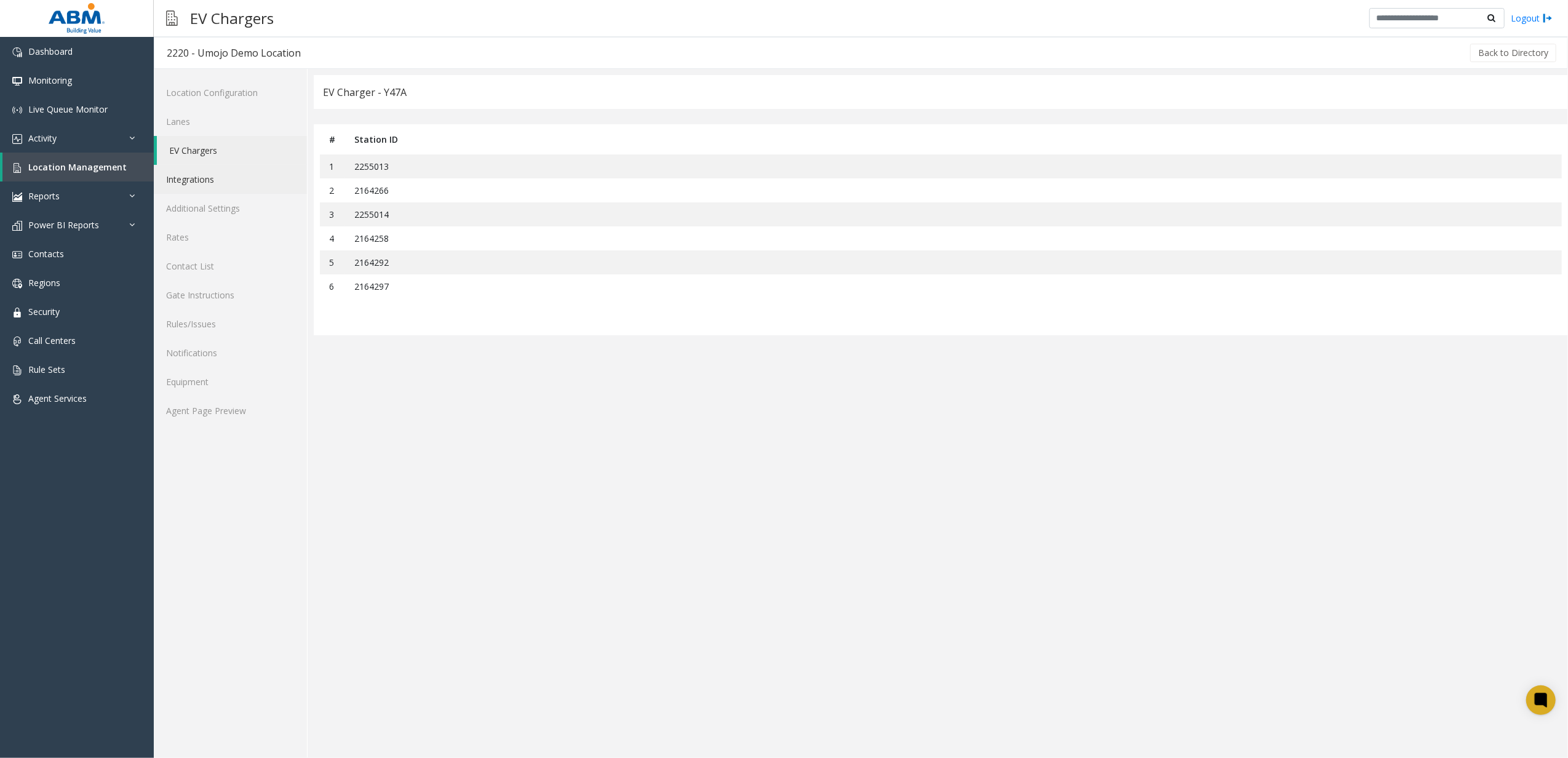
click at [226, 184] on link "Integrations" at bounding box center [230, 179] width 153 height 29
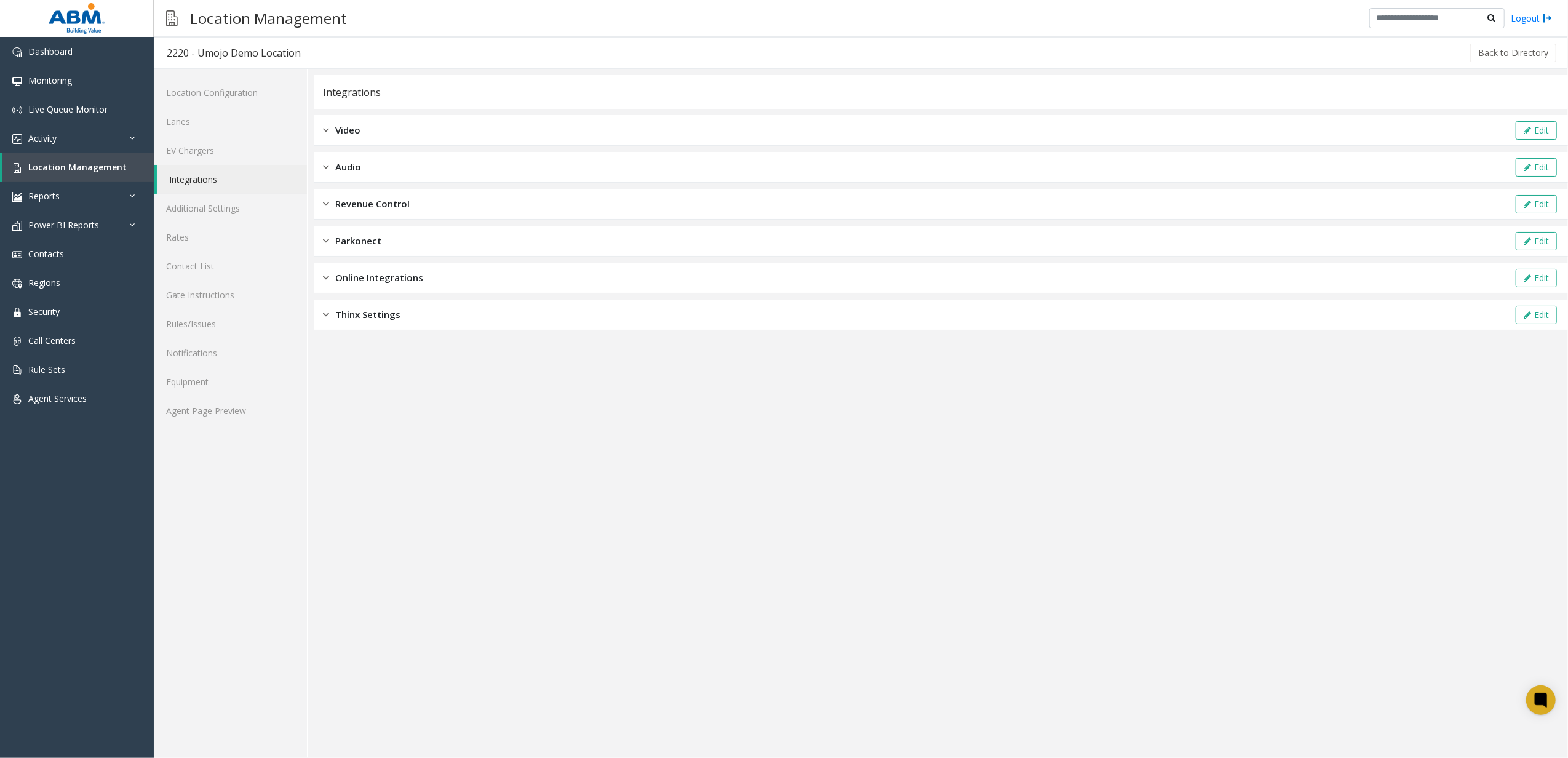
click at [405, 200] on span "Revenue Control" at bounding box center [371, 204] width 74 height 14
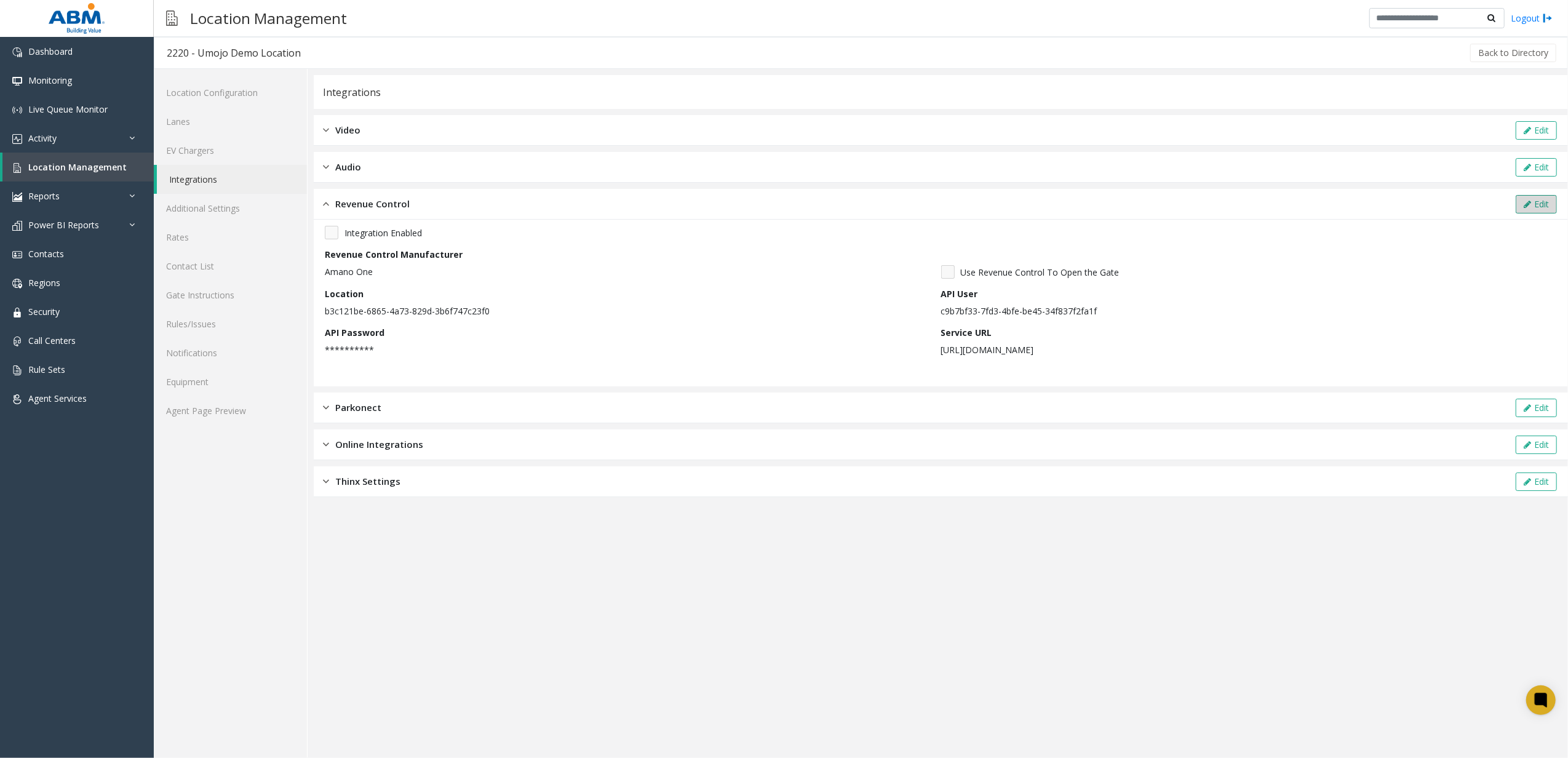
click at [1521, 205] on button "Edit" at bounding box center [1536, 204] width 41 height 18
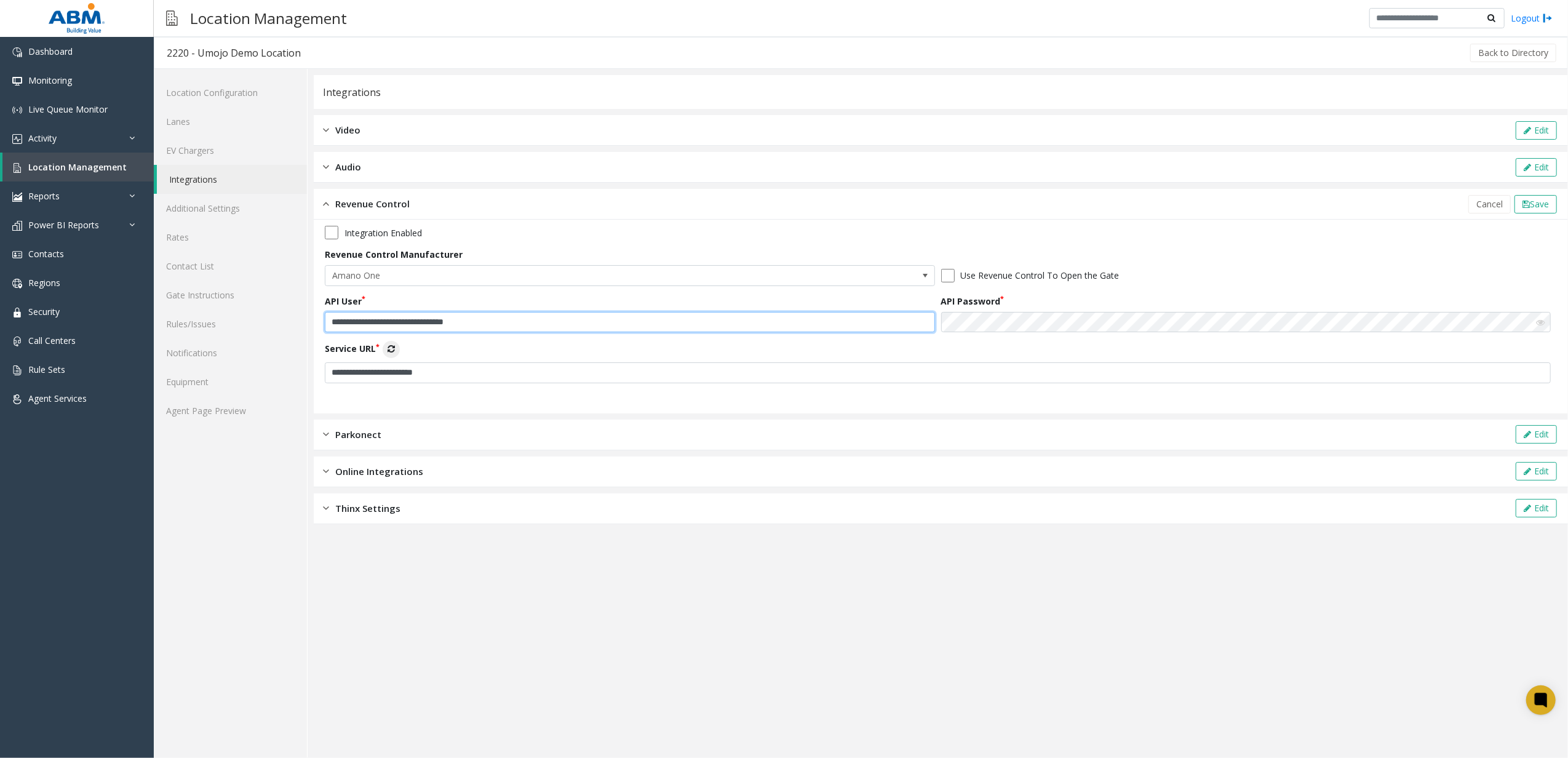
click at [478, 319] on input "**********" at bounding box center [630, 322] width 610 height 21
click at [1539, 319] on icon at bounding box center [1540, 322] width 9 height 9
click at [250, 92] on link "Location Configuration" at bounding box center [230, 92] width 153 height 29
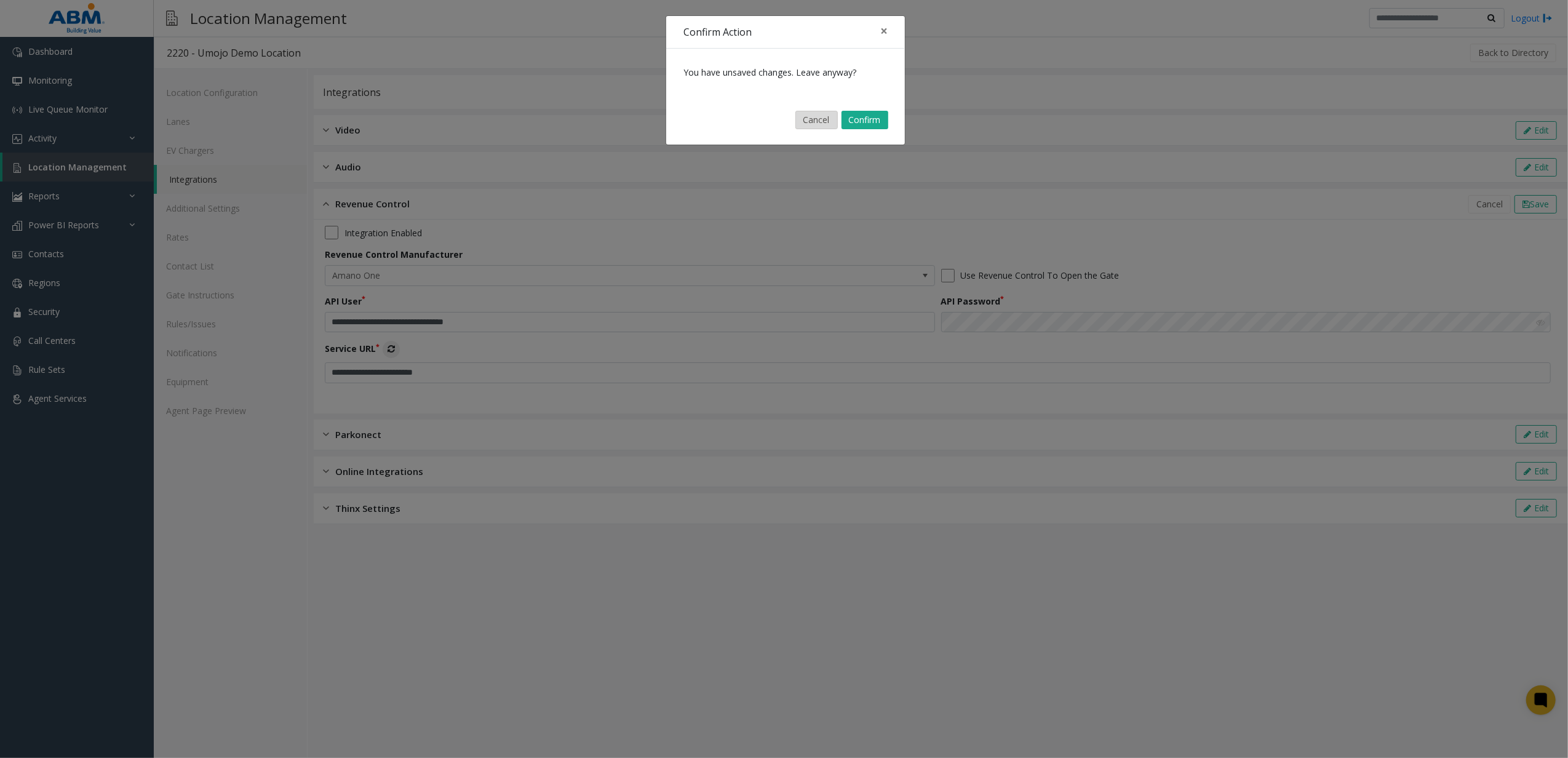
click at [828, 114] on button "Cancel" at bounding box center [817, 119] width 42 height 18
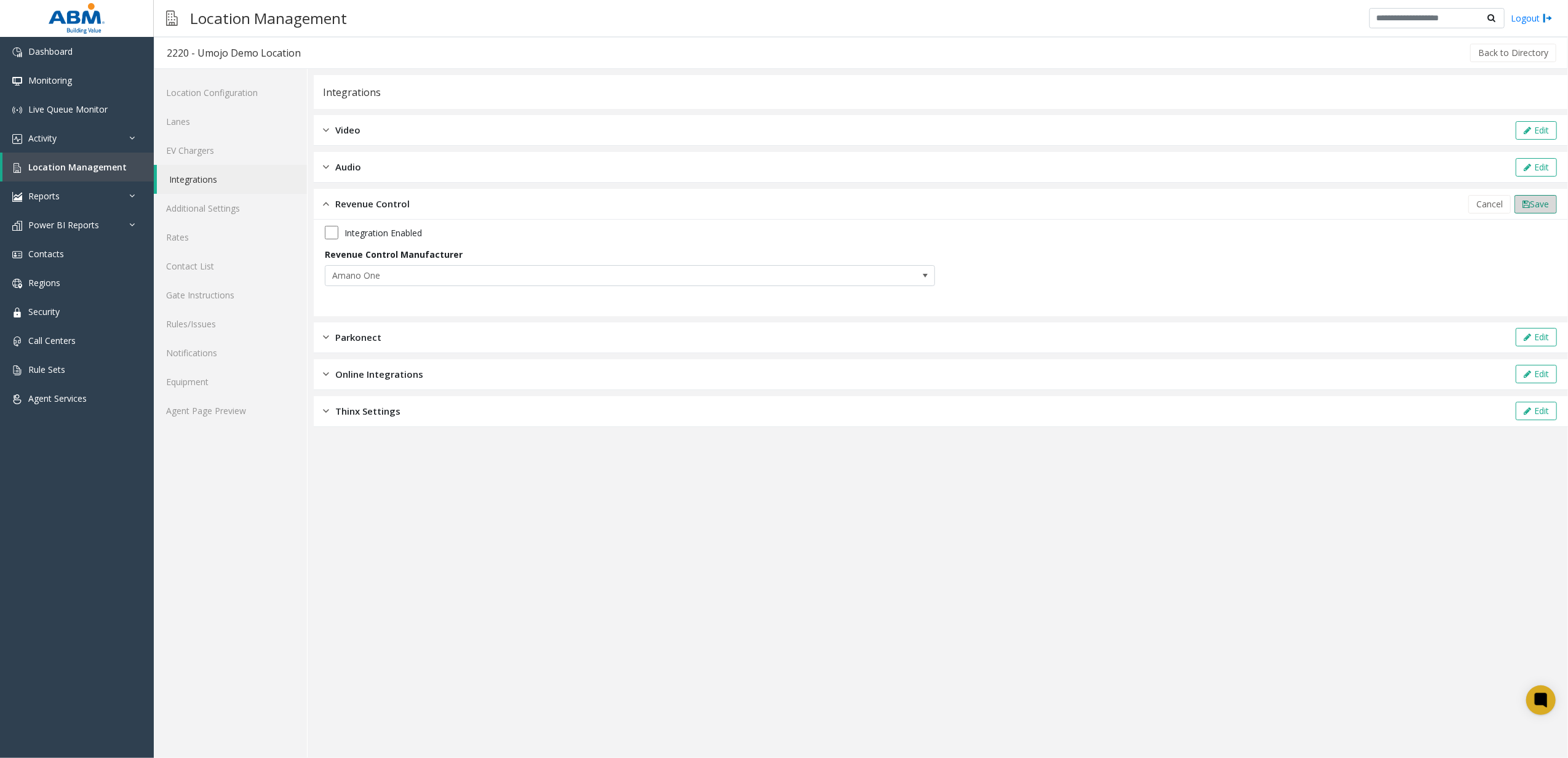
click at [1530, 202] on span "Save" at bounding box center [1539, 204] width 19 height 12
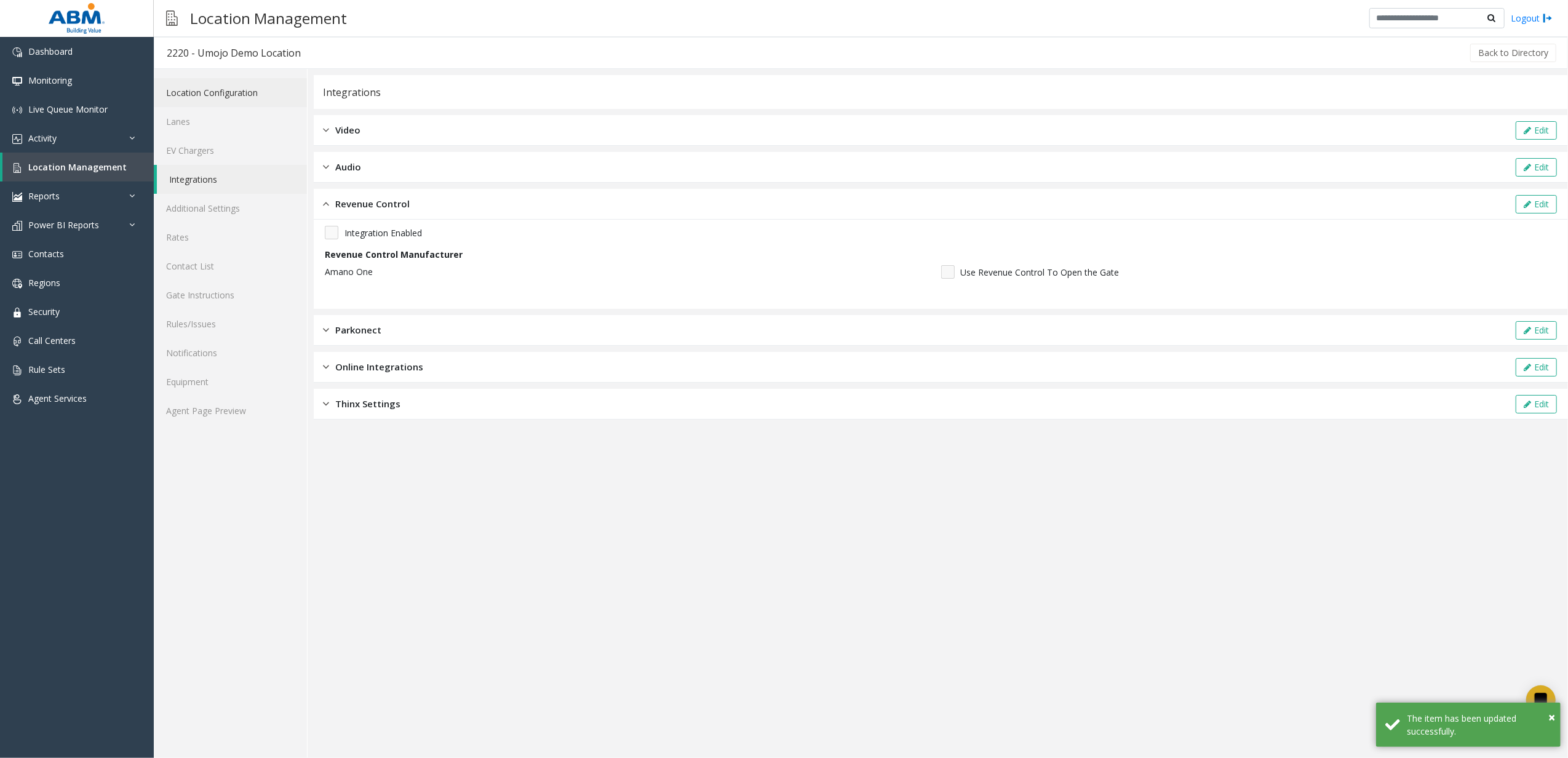
click at [249, 100] on link "Location Configuration" at bounding box center [230, 92] width 153 height 29
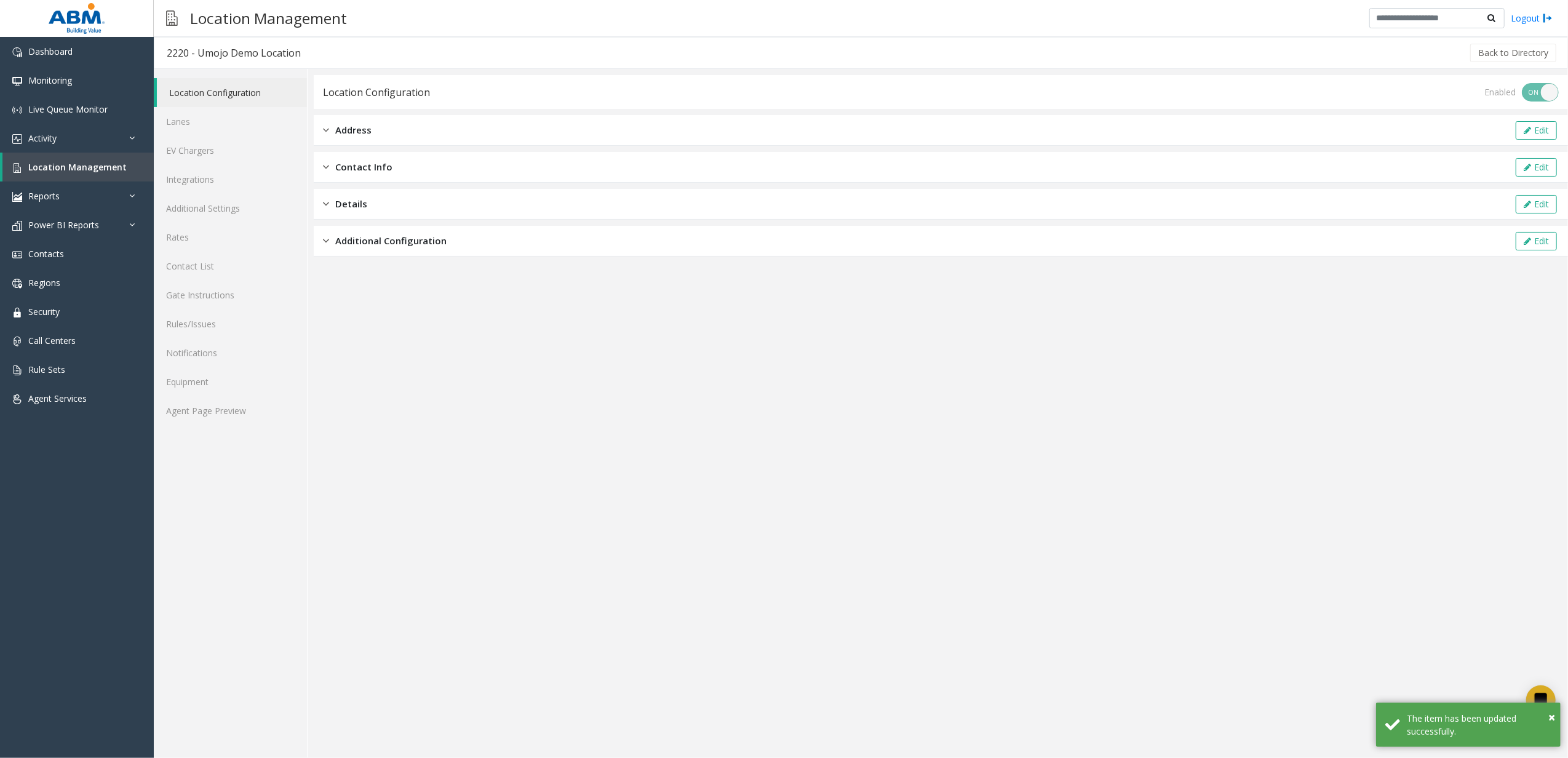
click at [376, 232] on div "Additional Configuration Edit" at bounding box center [941, 241] width 1254 height 31
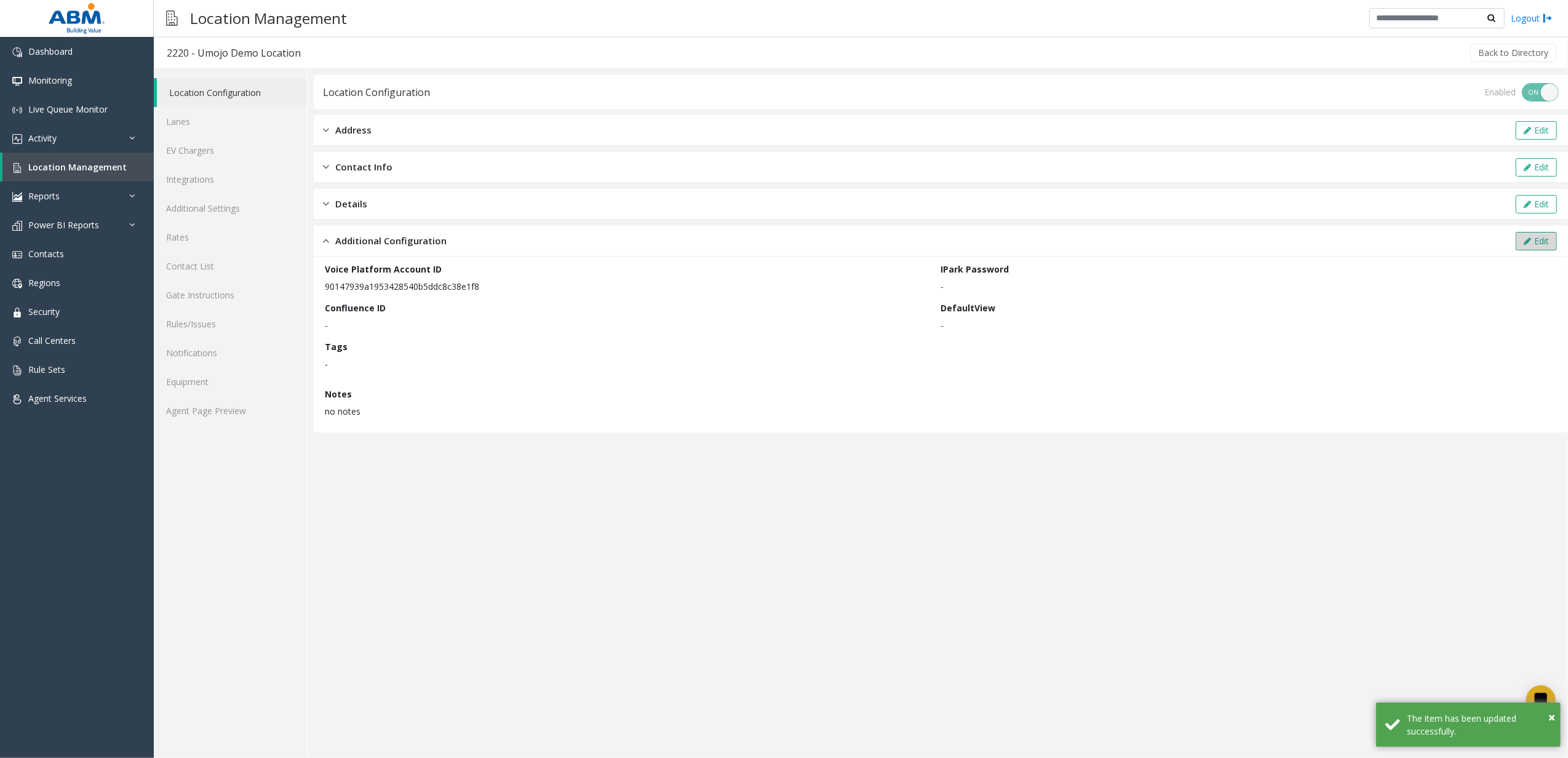
click at [1548, 237] on button "Edit" at bounding box center [1536, 240] width 41 height 18
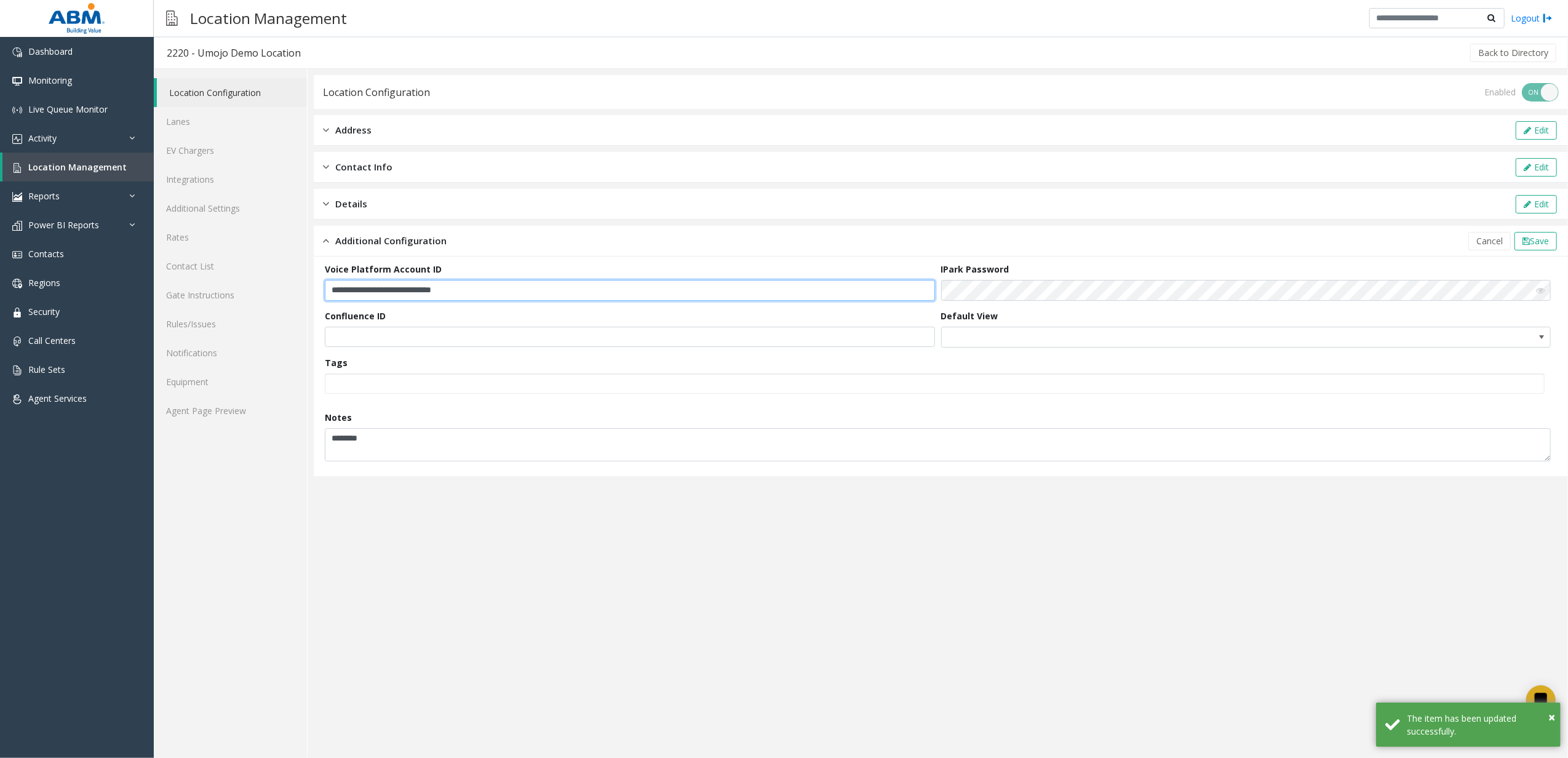
click at [533, 291] on input "**********" at bounding box center [630, 291] width 610 height 21
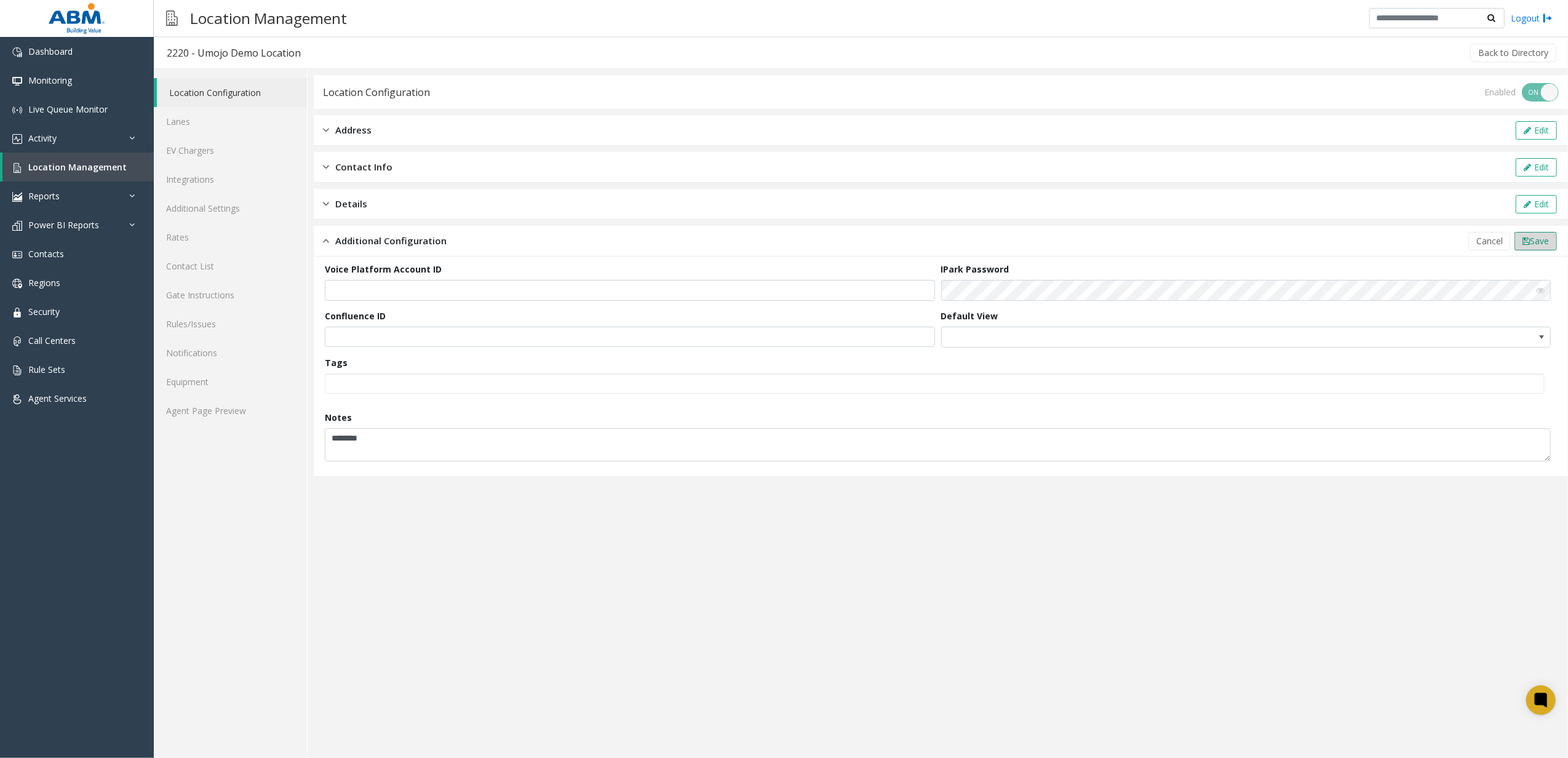
click at [1524, 249] on button "Save" at bounding box center [1535, 240] width 42 height 18
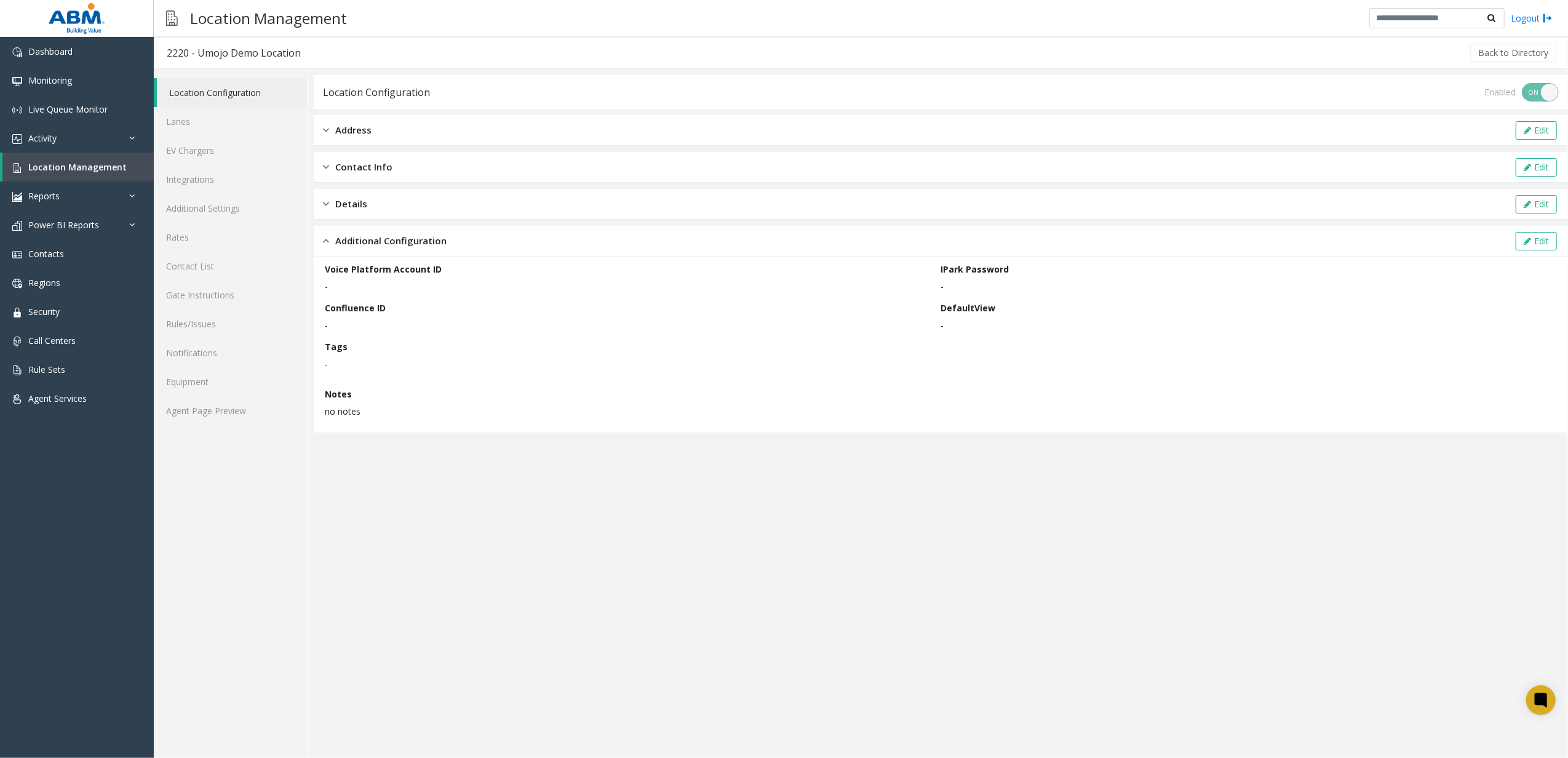
click at [470, 122] on div "Address Edit" at bounding box center [941, 131] width 1254 height 31
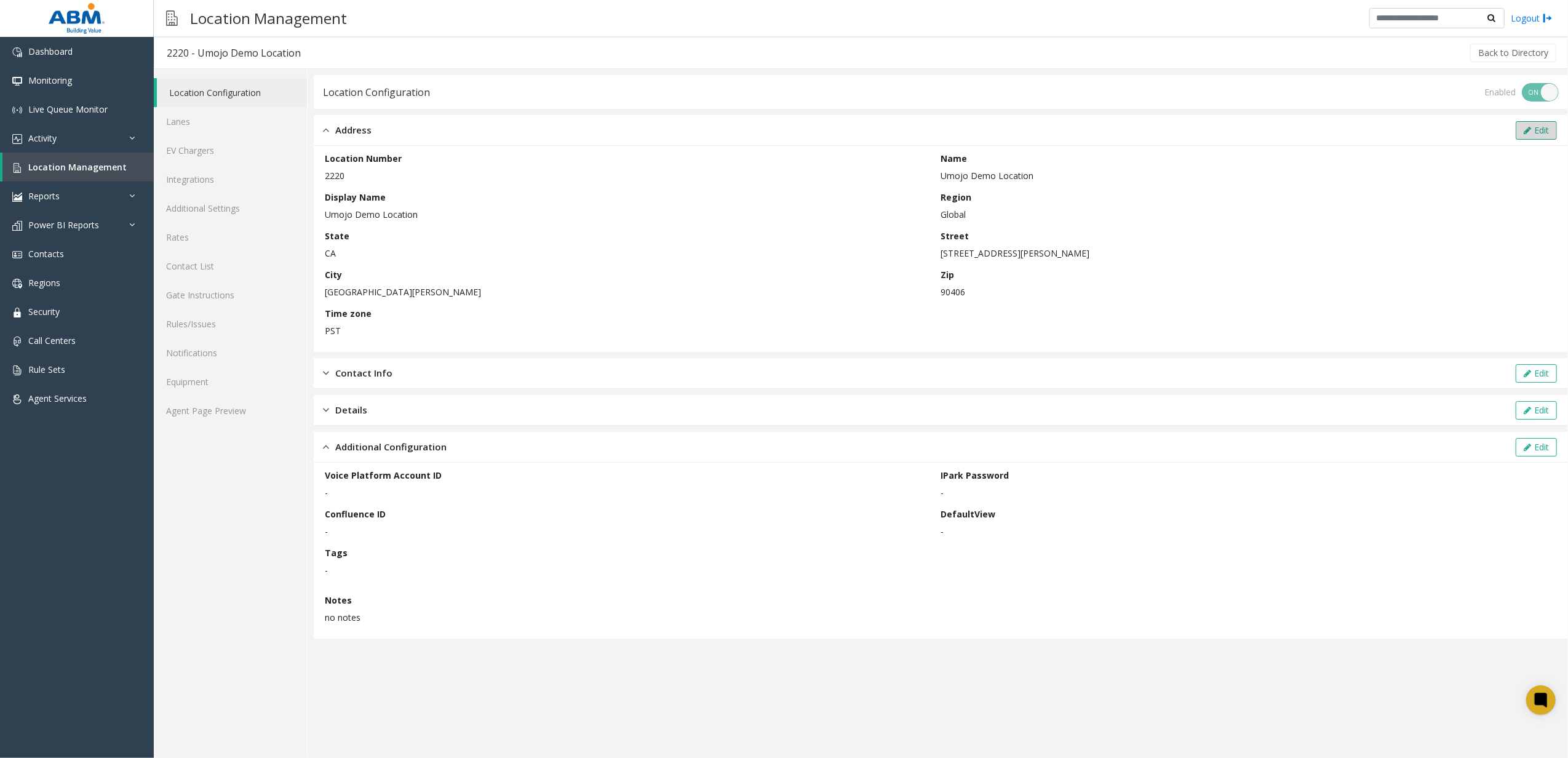
click at [1543, 131] on button "Edit" at bounding box center [1536, 130] width 41 height 18
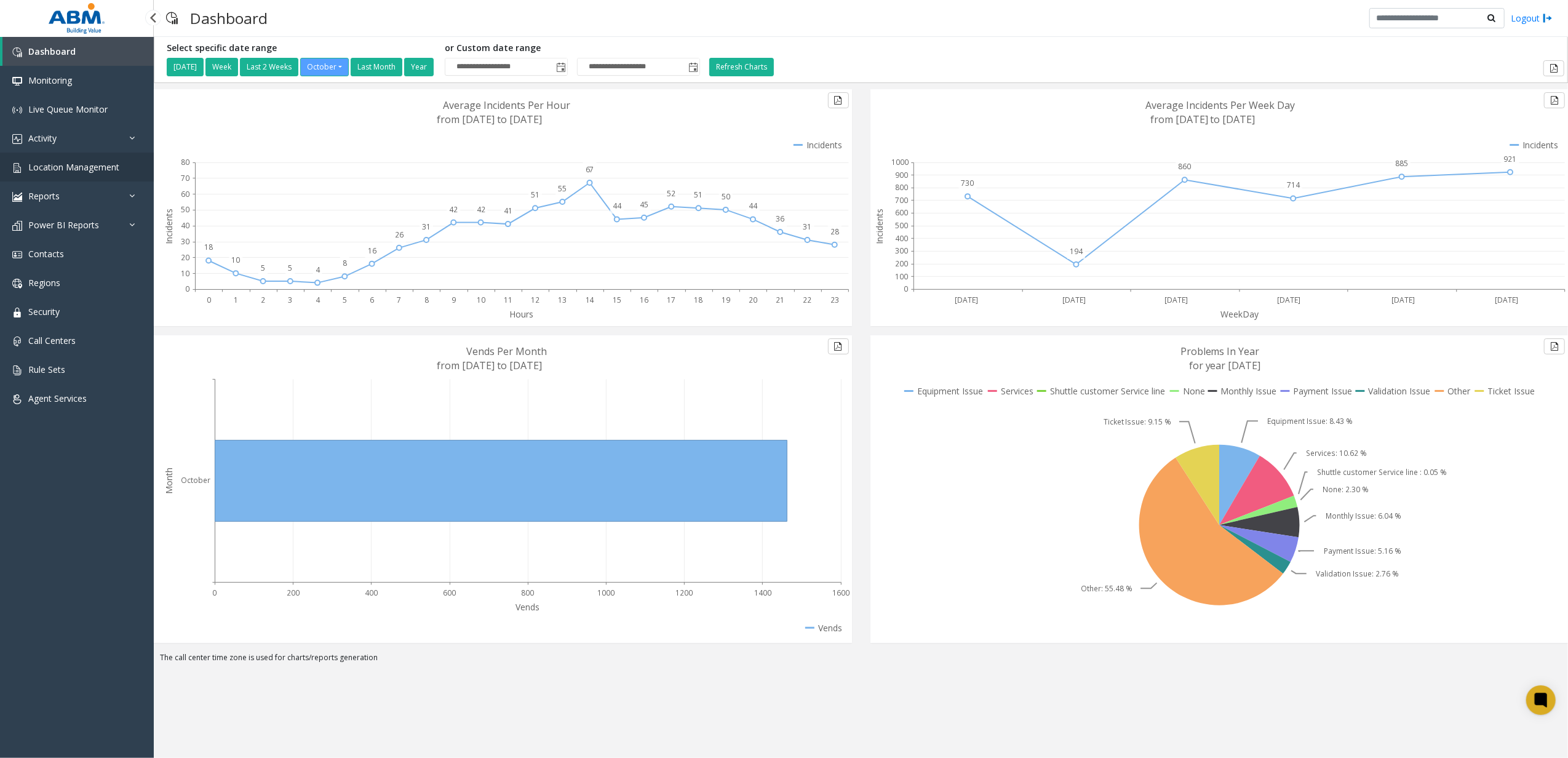
click at [107, 173] on link "Location Management" at bounding box center [77, 167] width 154 height 29
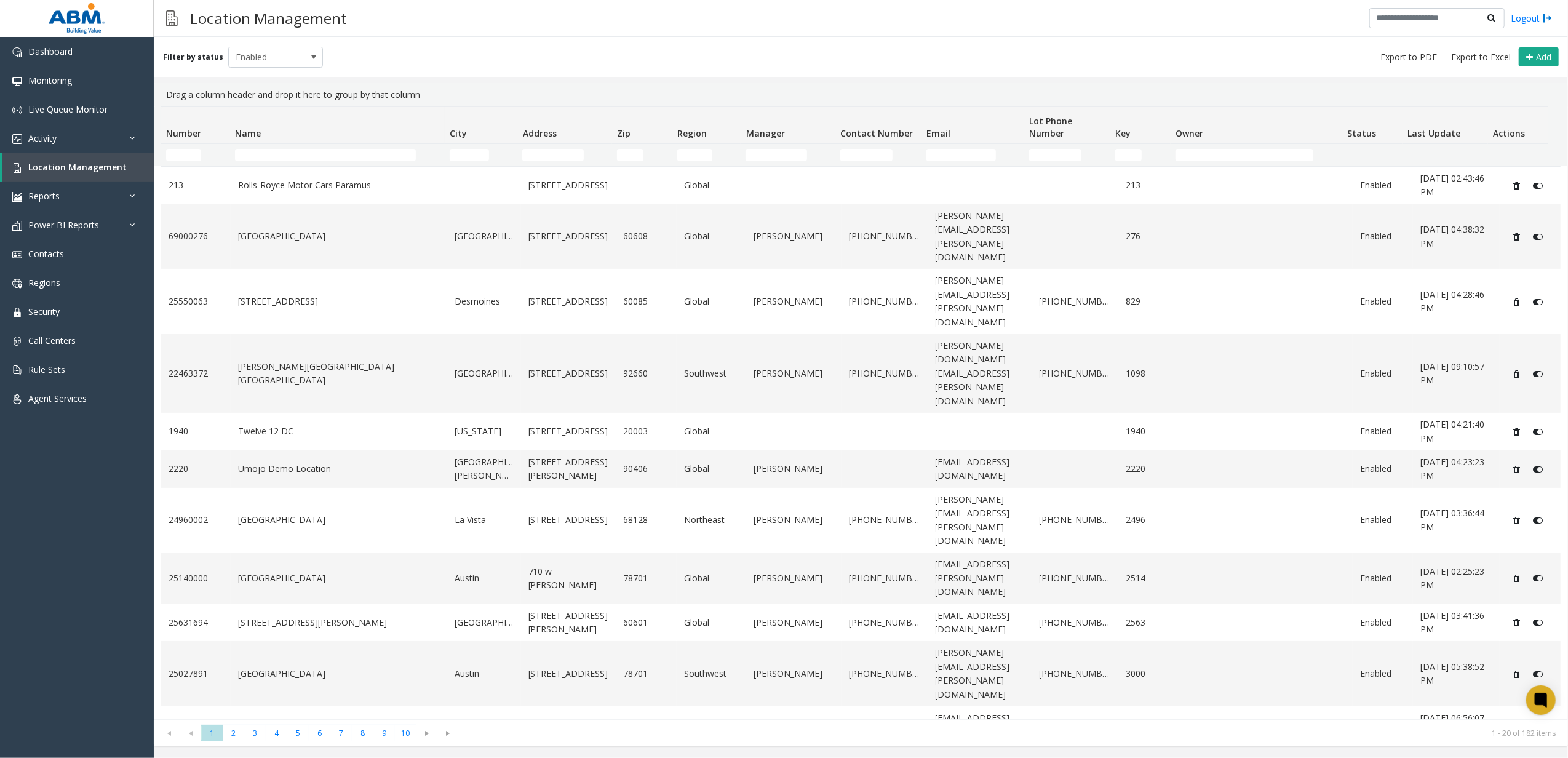
click at [279, 144] on td "Name Filter" at bounding box center [337, 155] width 215 height 22
click at [284, 153] on input "Name Filter" at bounding box center [325, 155] width 182 height 13
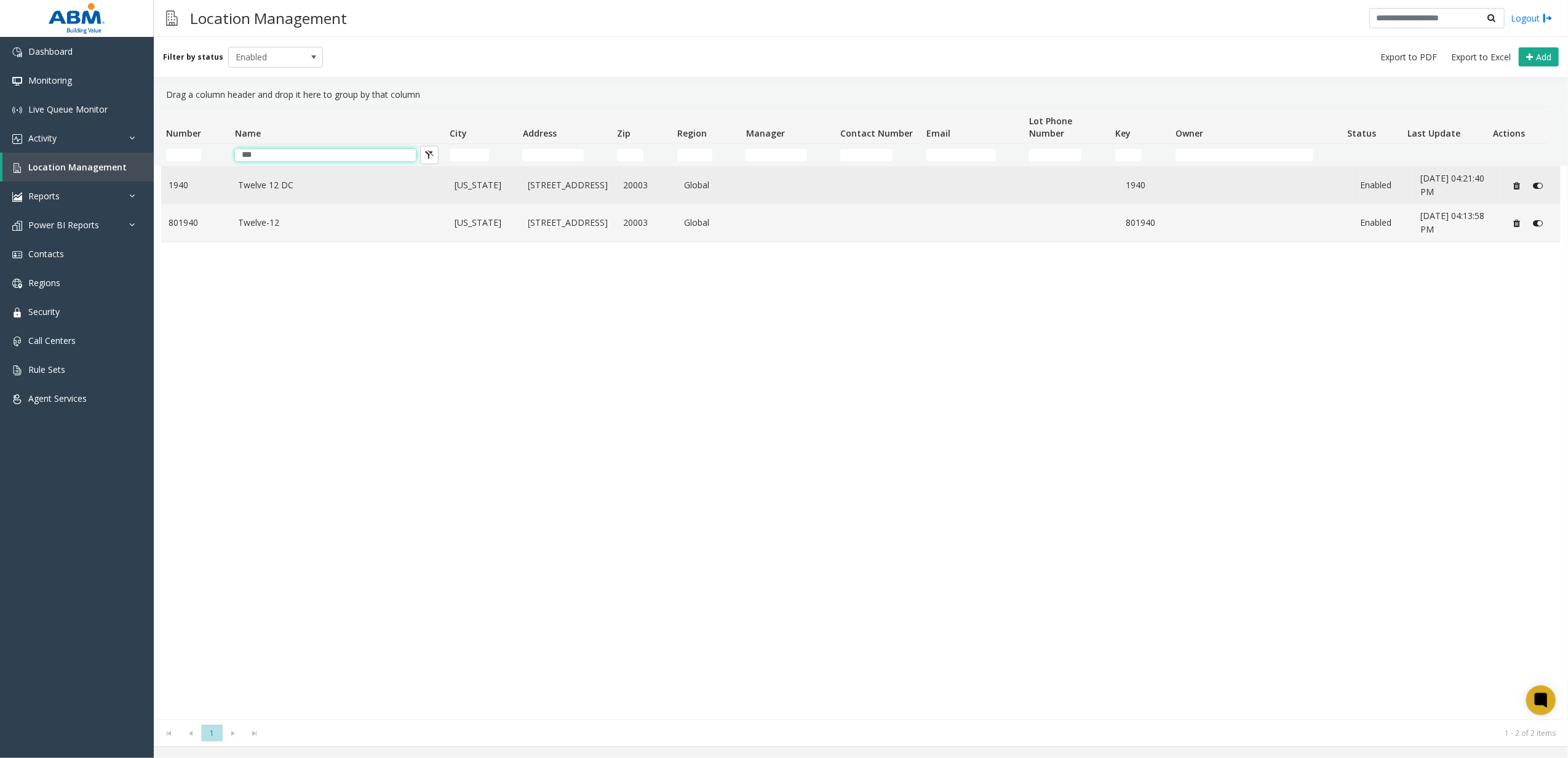
type input "***"
click at [249, 194] on td "Twelve 12 DC" at bounding box center [339, 185] width 216 height 38
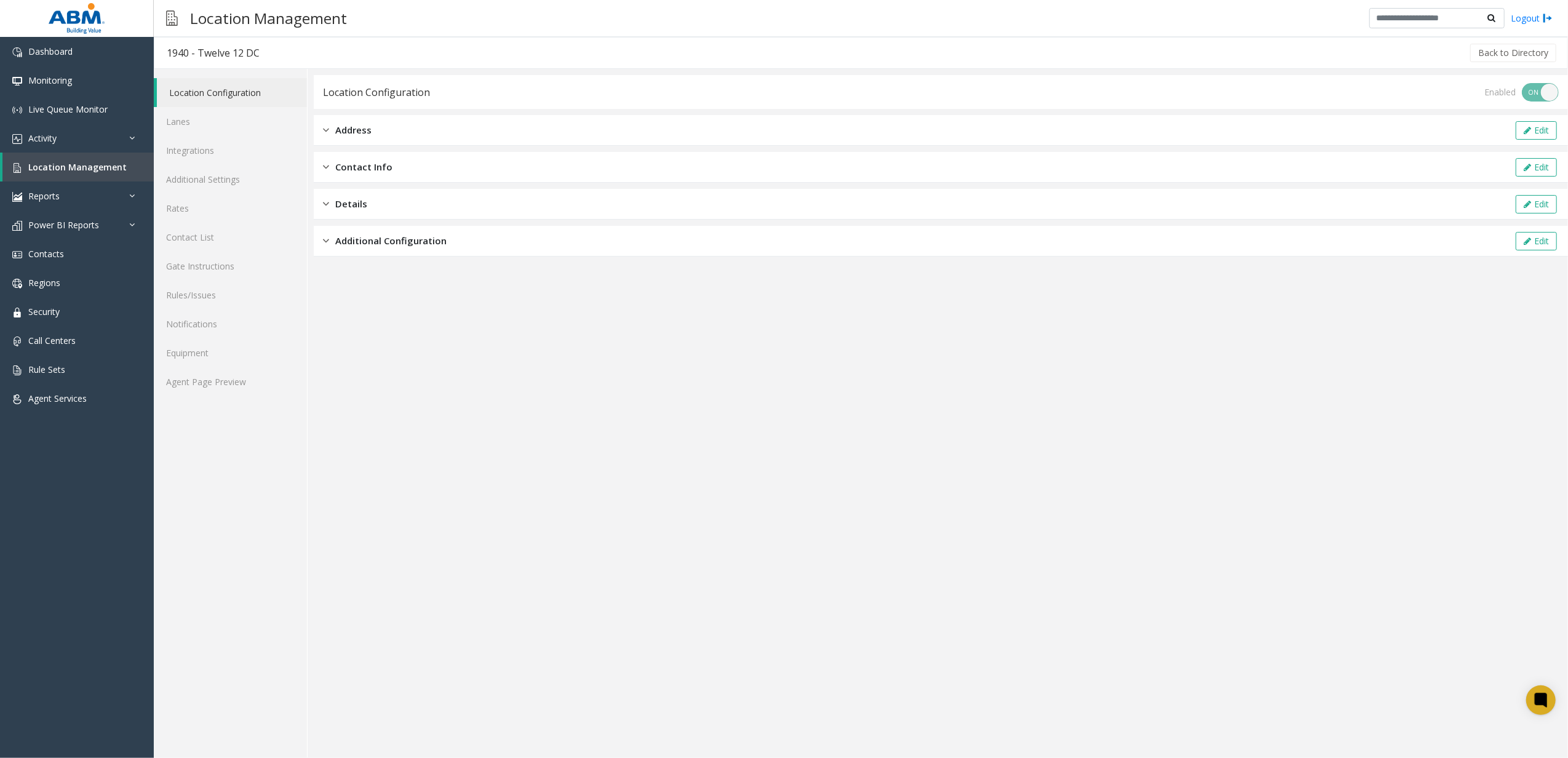
click at [400, 235] on span "Additional Configuration" at bounding box center [391, 240] width 112 height 14
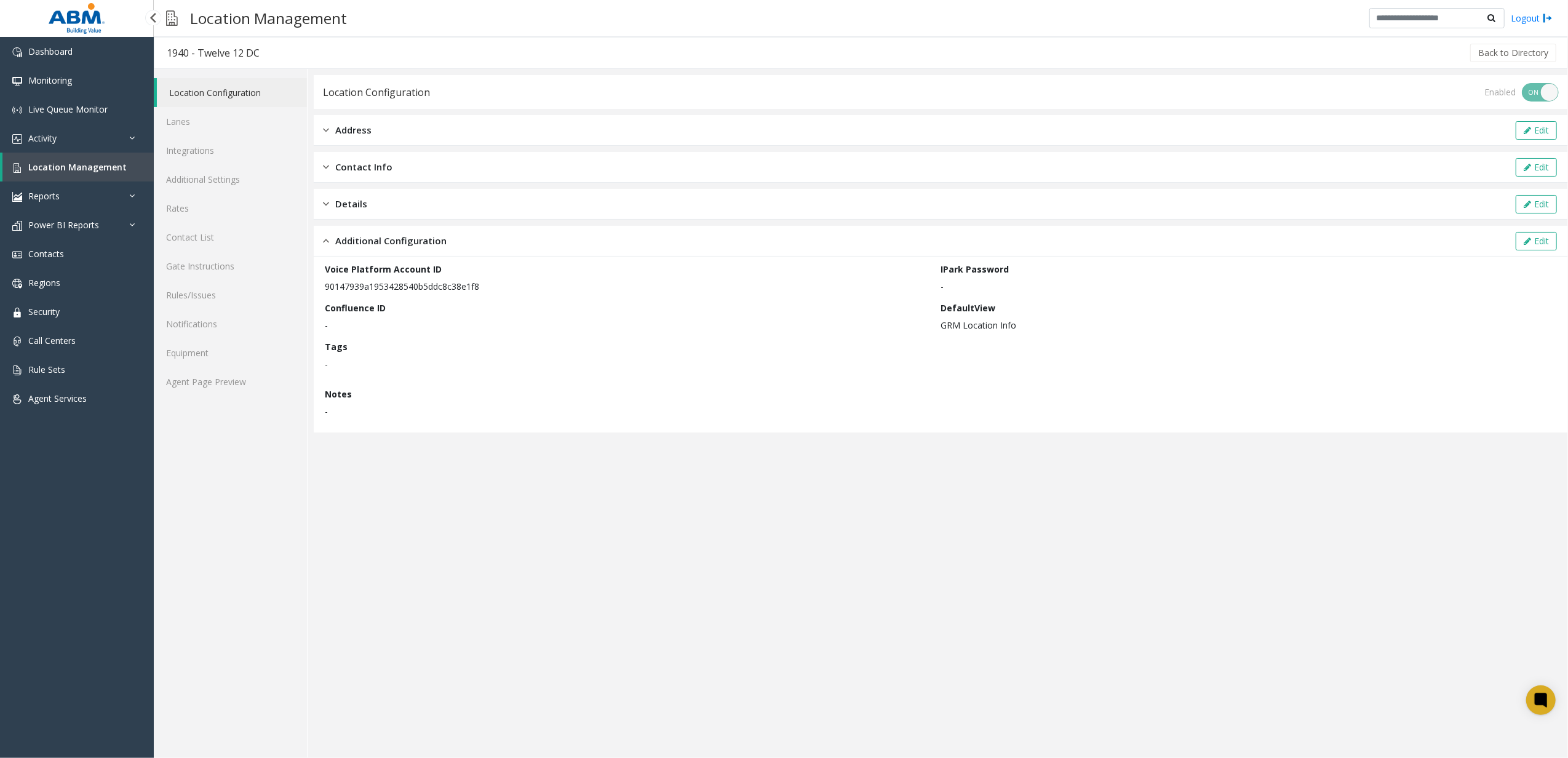
click at [92, 162] on span "Location Management" at bounding box center [77, 167] width 98 height 12
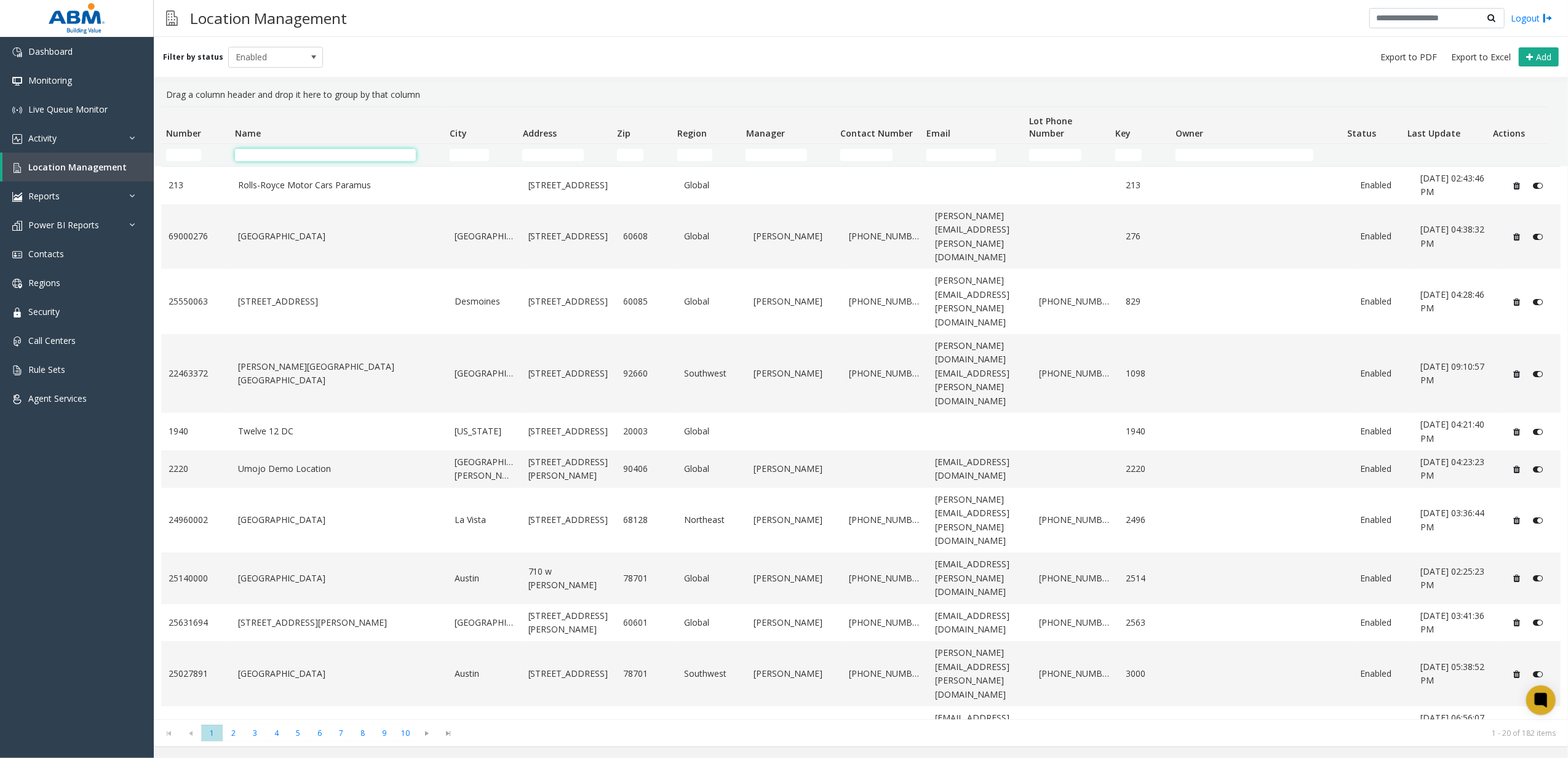
click at [256, 158] on input "Name Filter" at bounding box center [325, 155] width 182 height 13
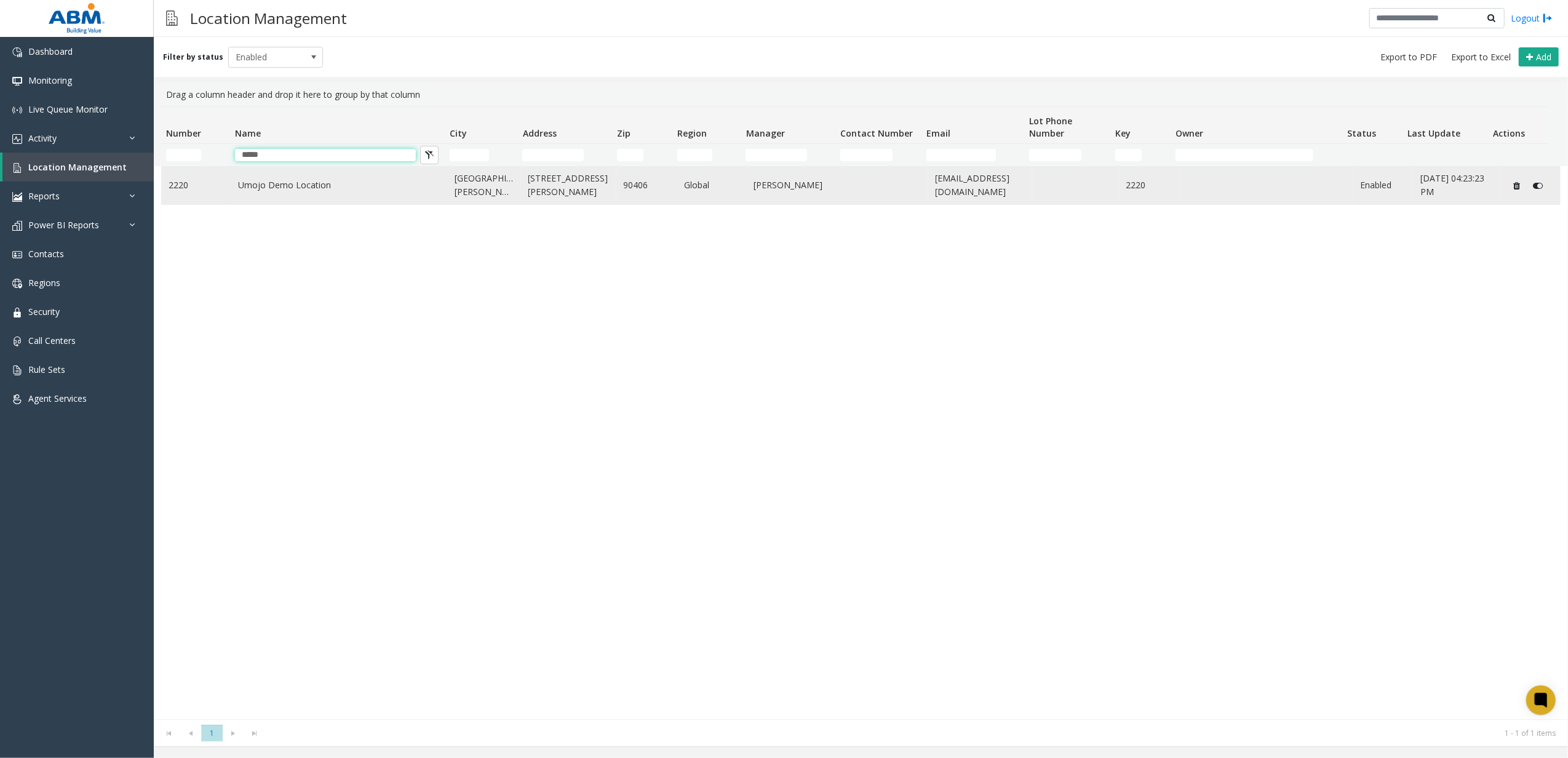
type input "*****"
click at [229, 181] on td "2220" at bounding box center [196, 185] width 69 height 38
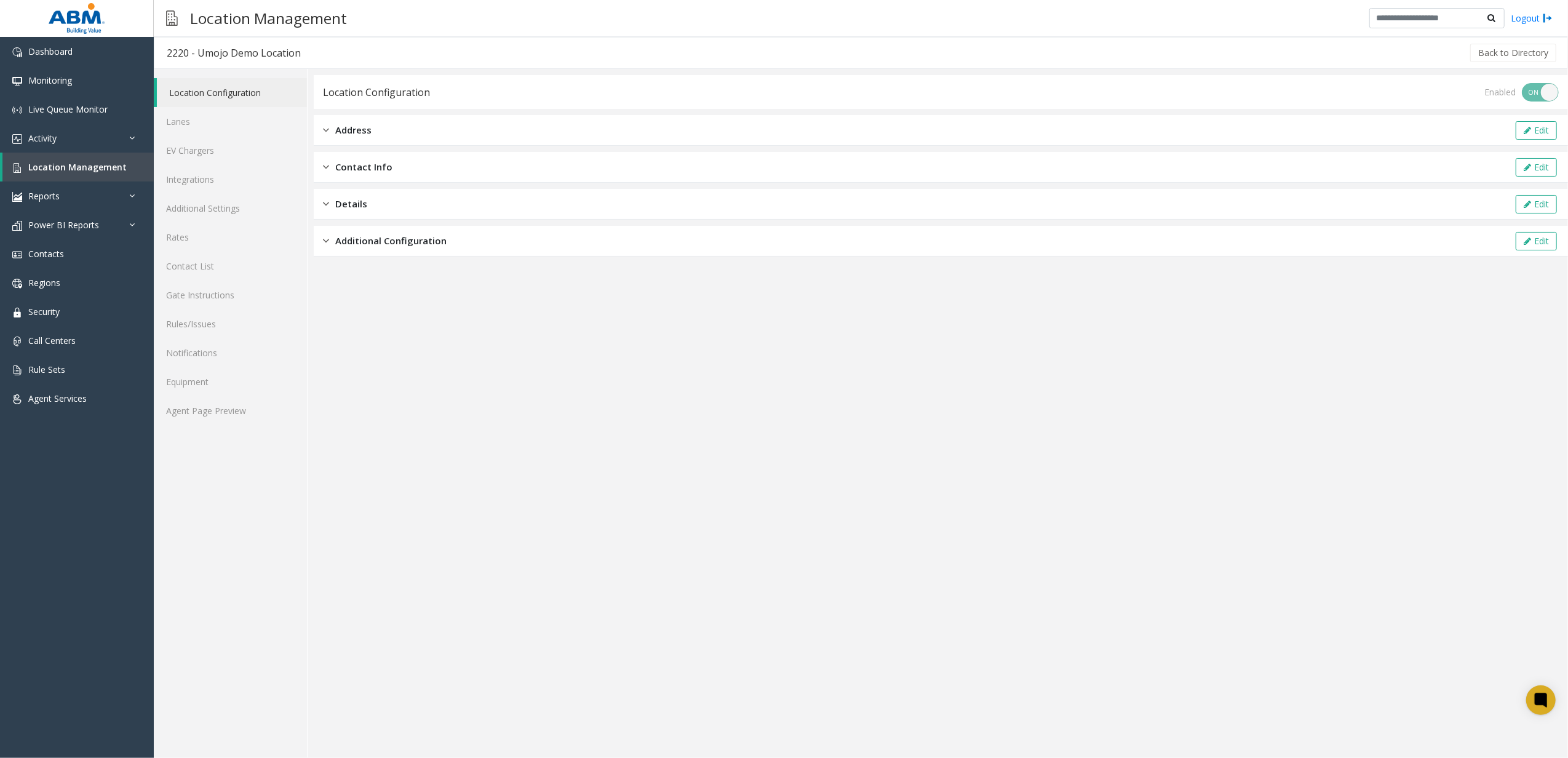
click at [352, 232] on div "Additional Configuration Edit" at bounding box center [941, 241] width 1254 height 31
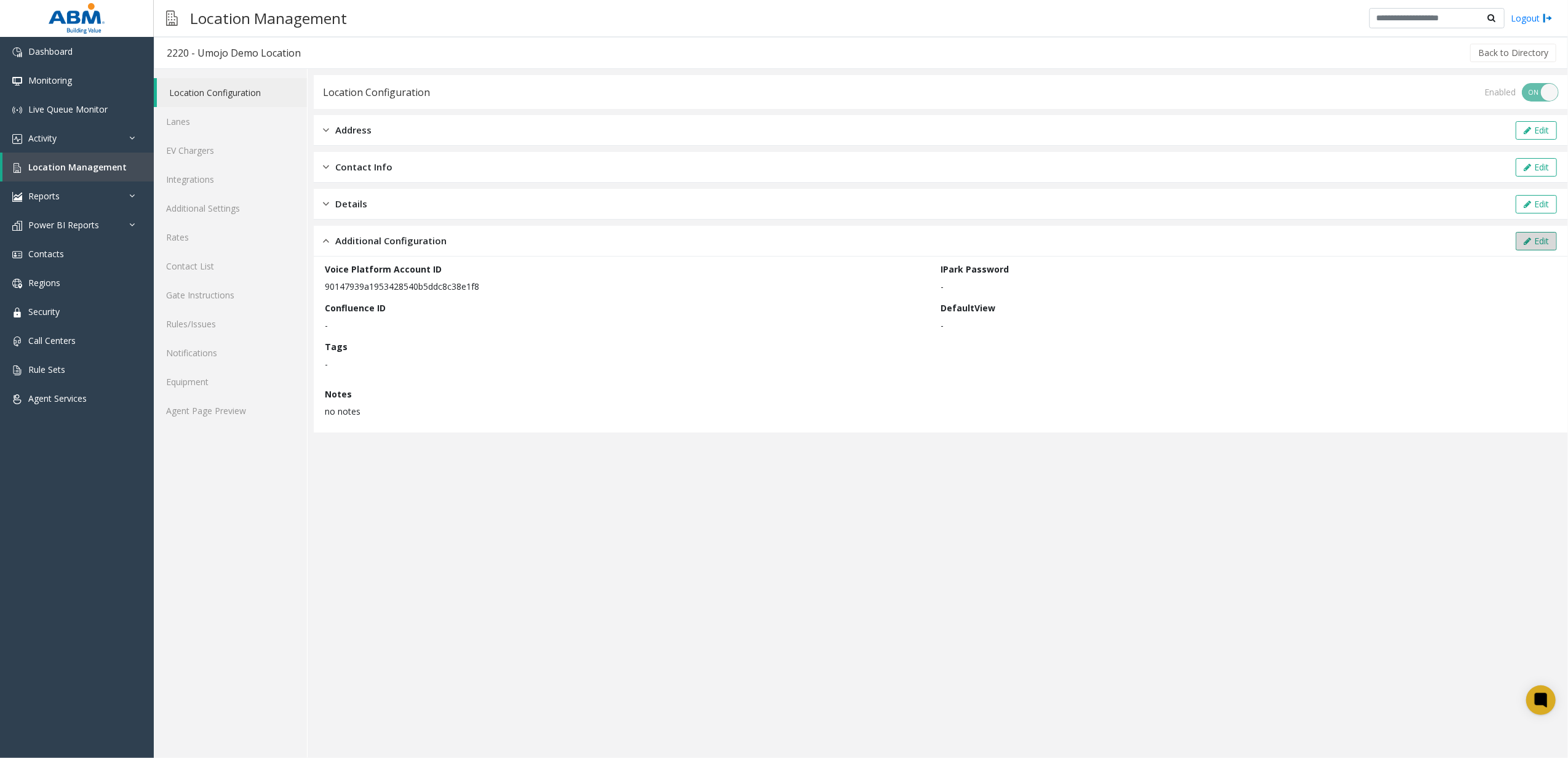
click at [1518, 240] on button "Edit" at bounding box center [1536, 240] width 41 height 18
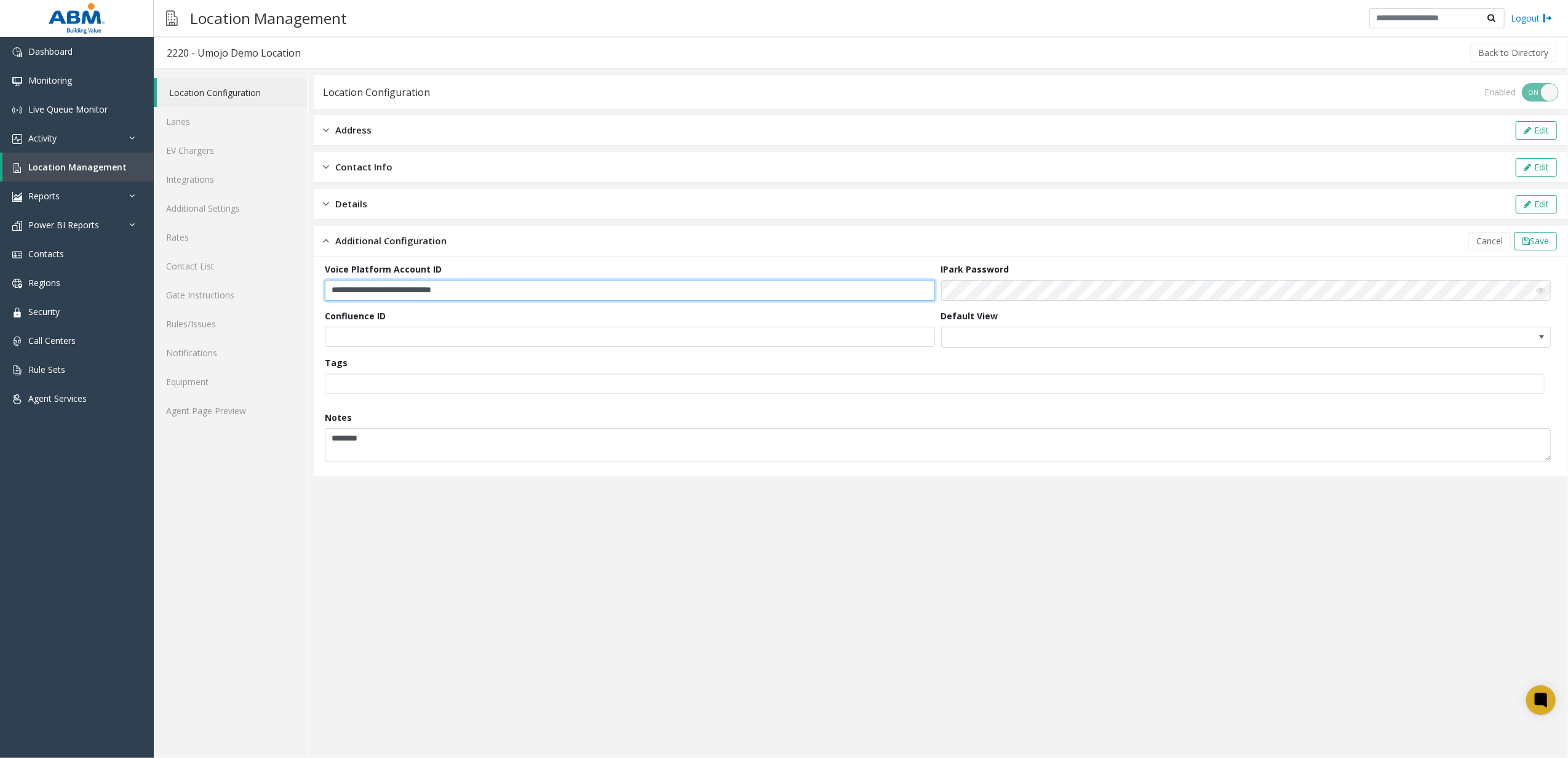
click at [526, 291] on input "**********" at bounding box center [630, 291] width 610 height 21
click at [1545, 237] on span "Save" at bounding box center [1539, 240] width 19 height 12
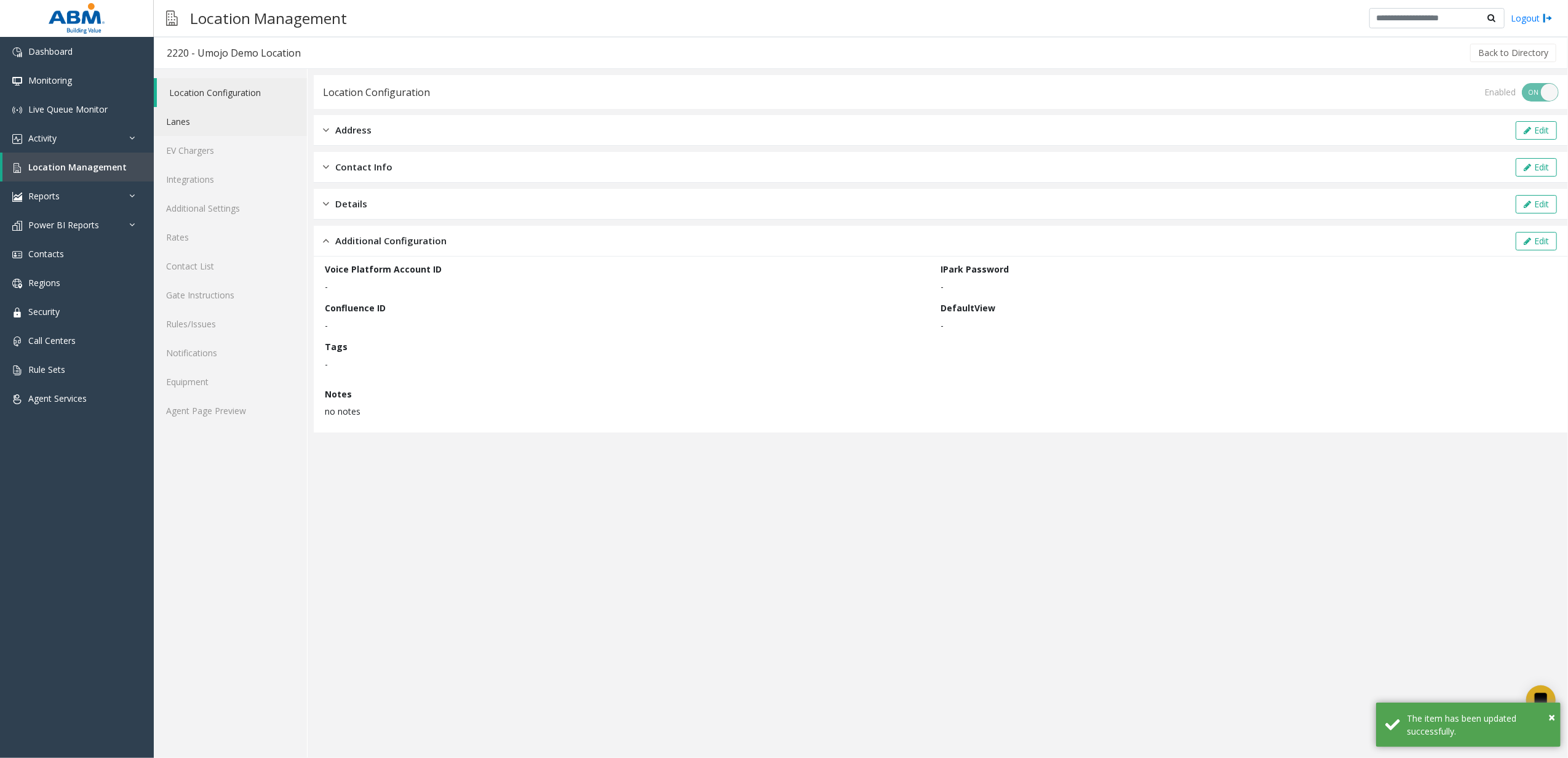
click at [195, 116] on link "Lanes" at bounding box center [230, 121] width 153 height 29
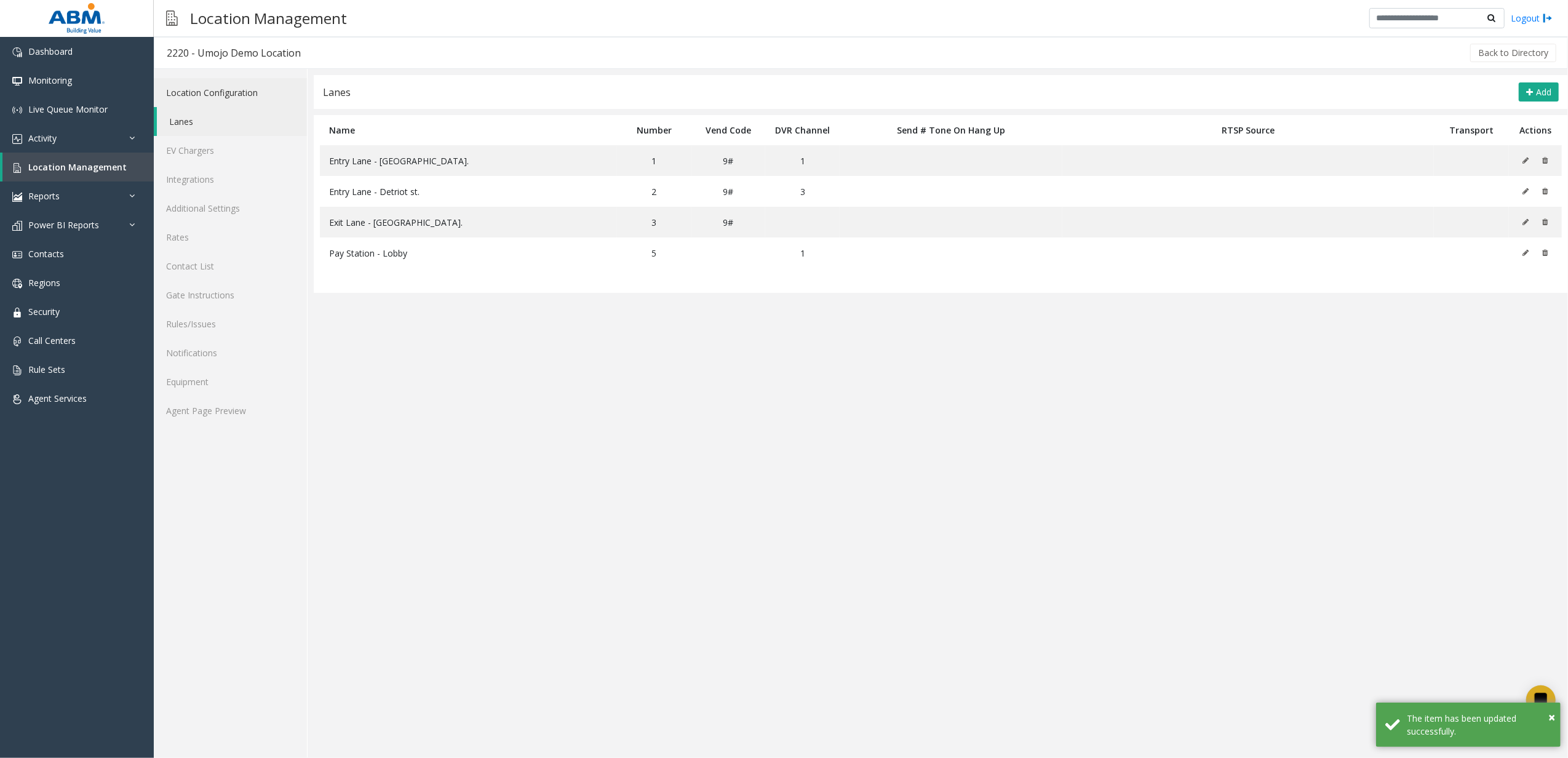
click at [240, 88] on link "Location Configuration" at bounding box center [230, 92] width 153 height 29
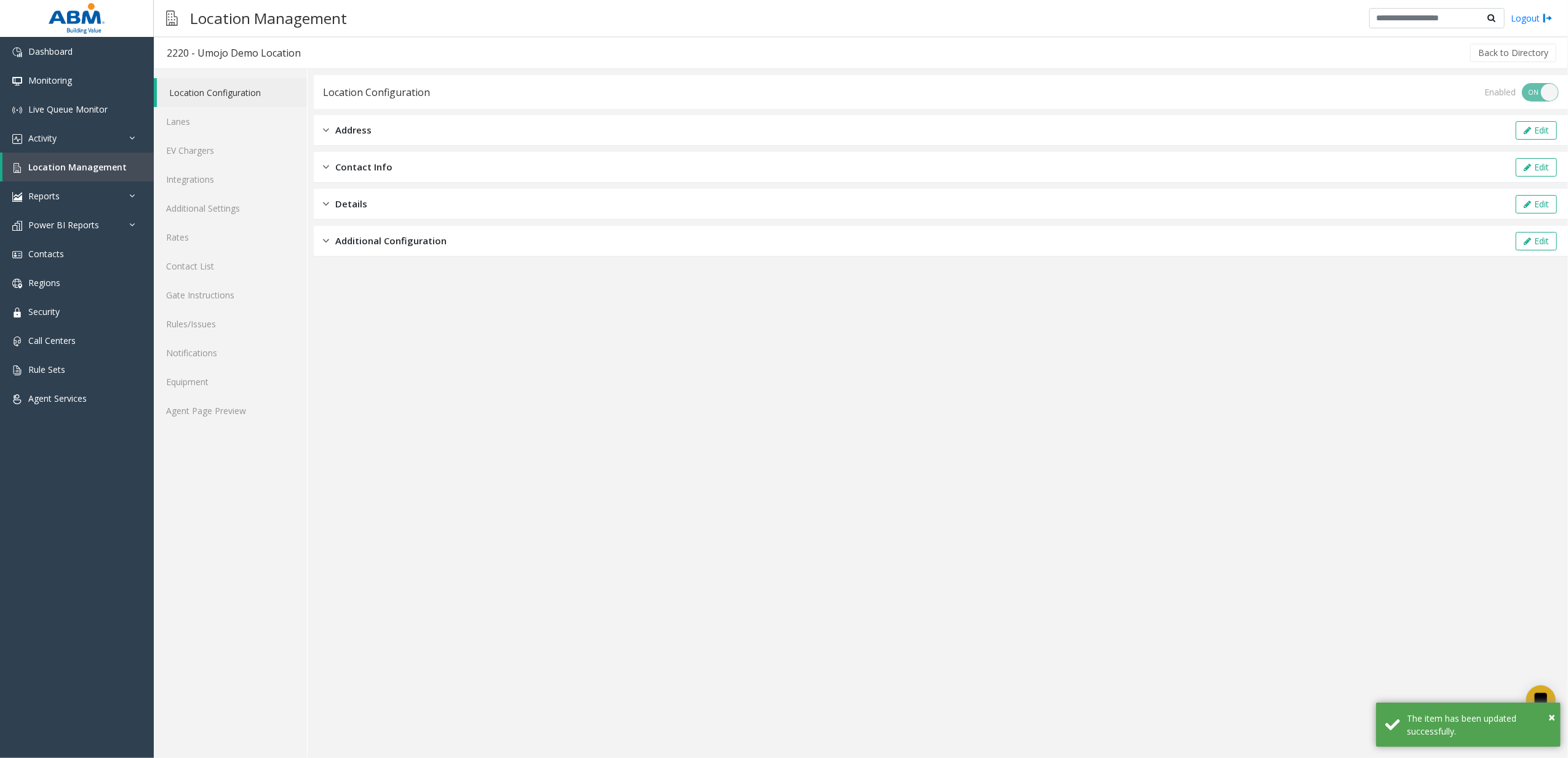
click at [350, 239] on span "Additional Configuration" at bounding box center [391, 240] width 112 height 14
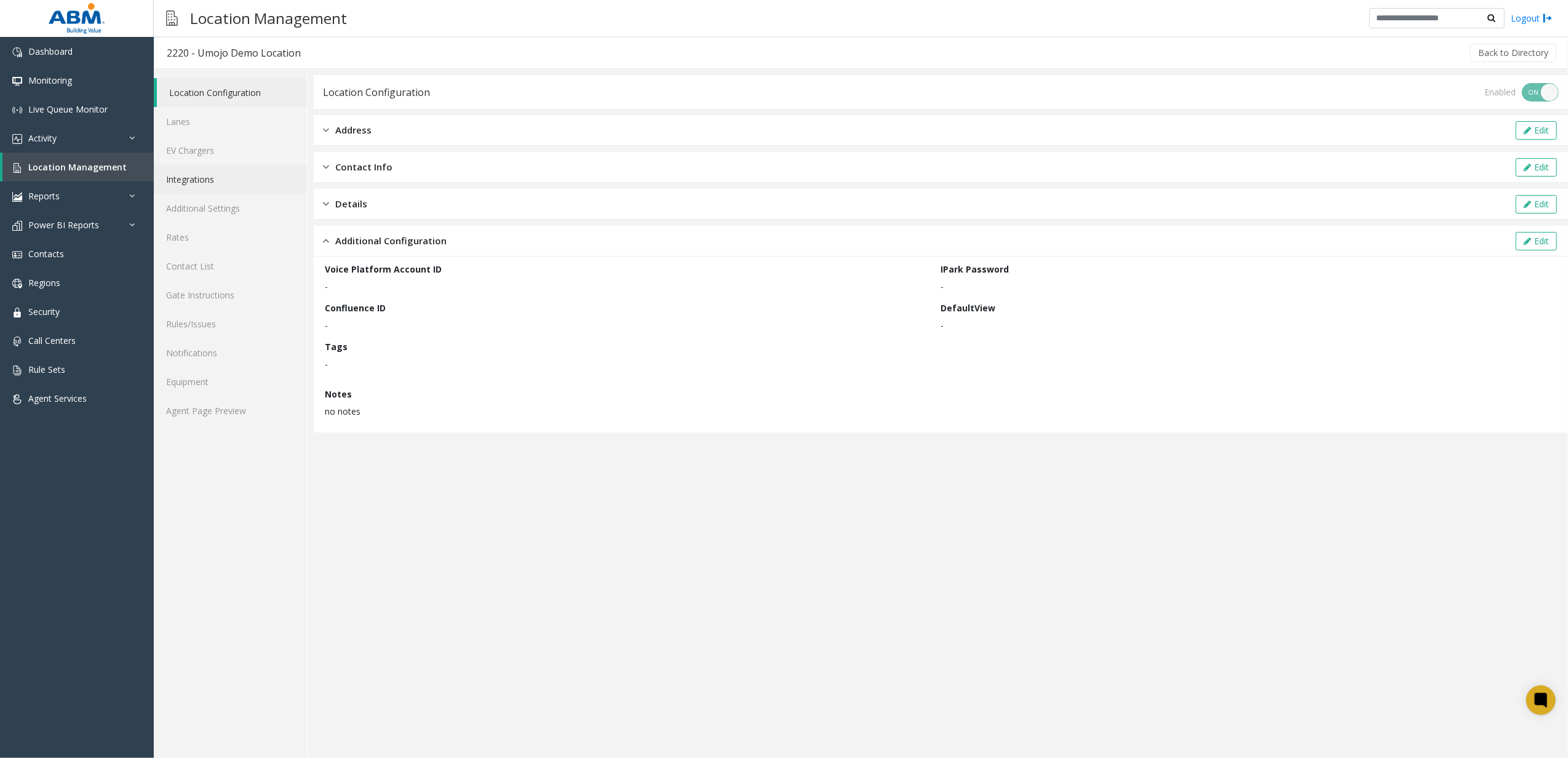
click at [247, 187] on link "Integrations" at bounding box center [230, 179] width 153 height 29
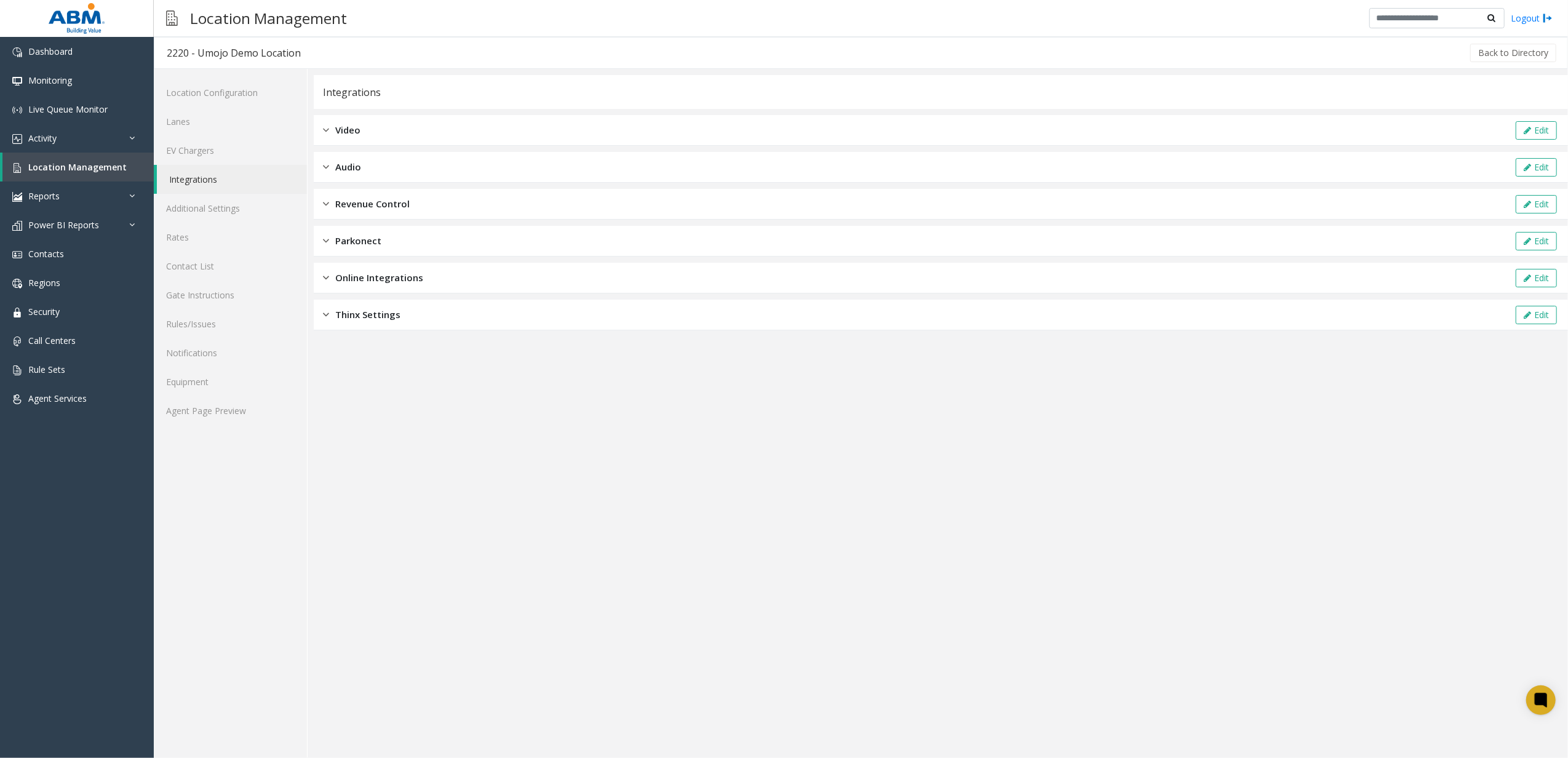
click at [380, 206] on span "Revenue Control" at bounding box center [371, 204] width 74 height 14
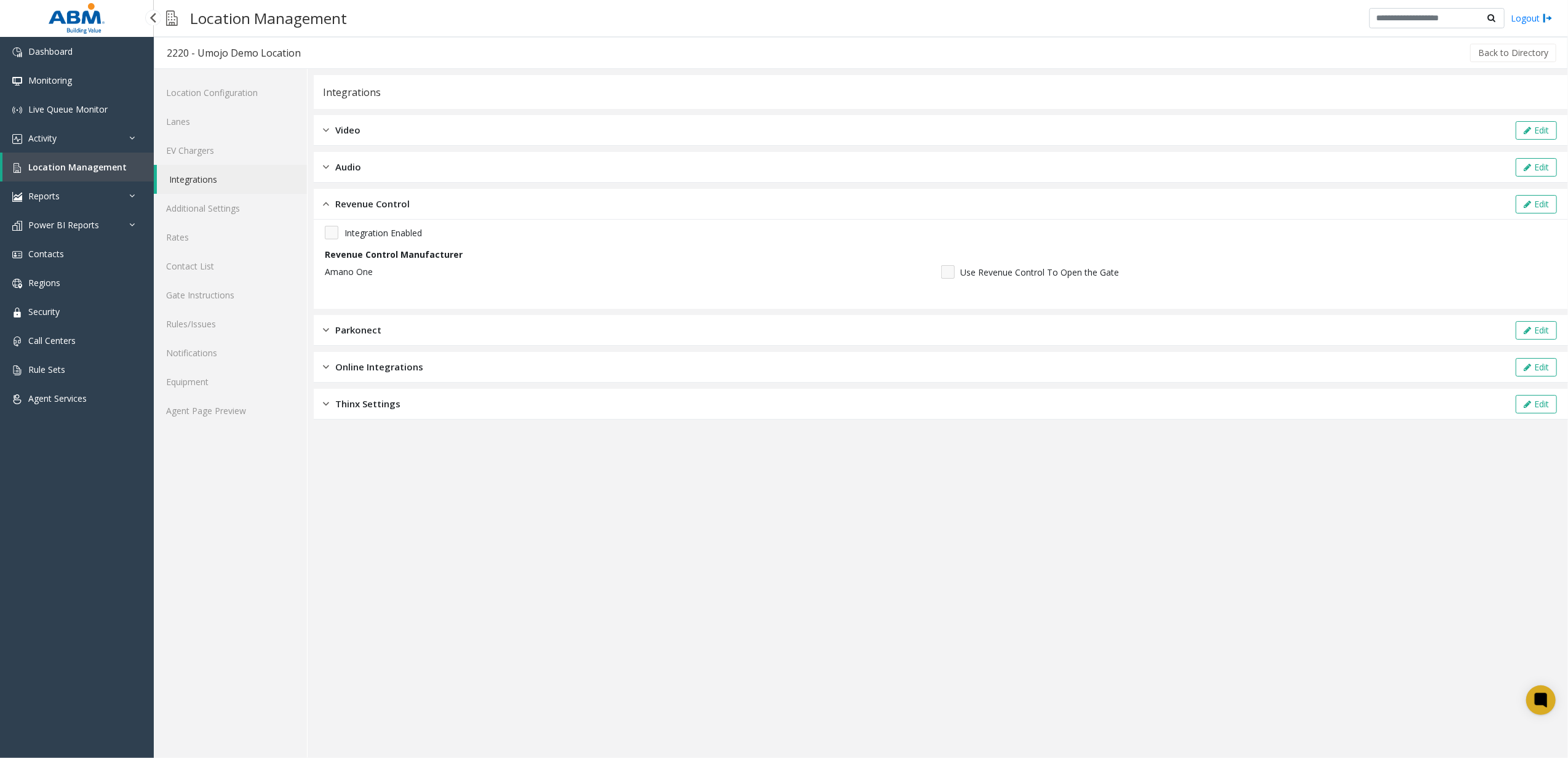
click at [93, 163] on span "Location Management" at bounding box center [77, 167] width 98 height 12
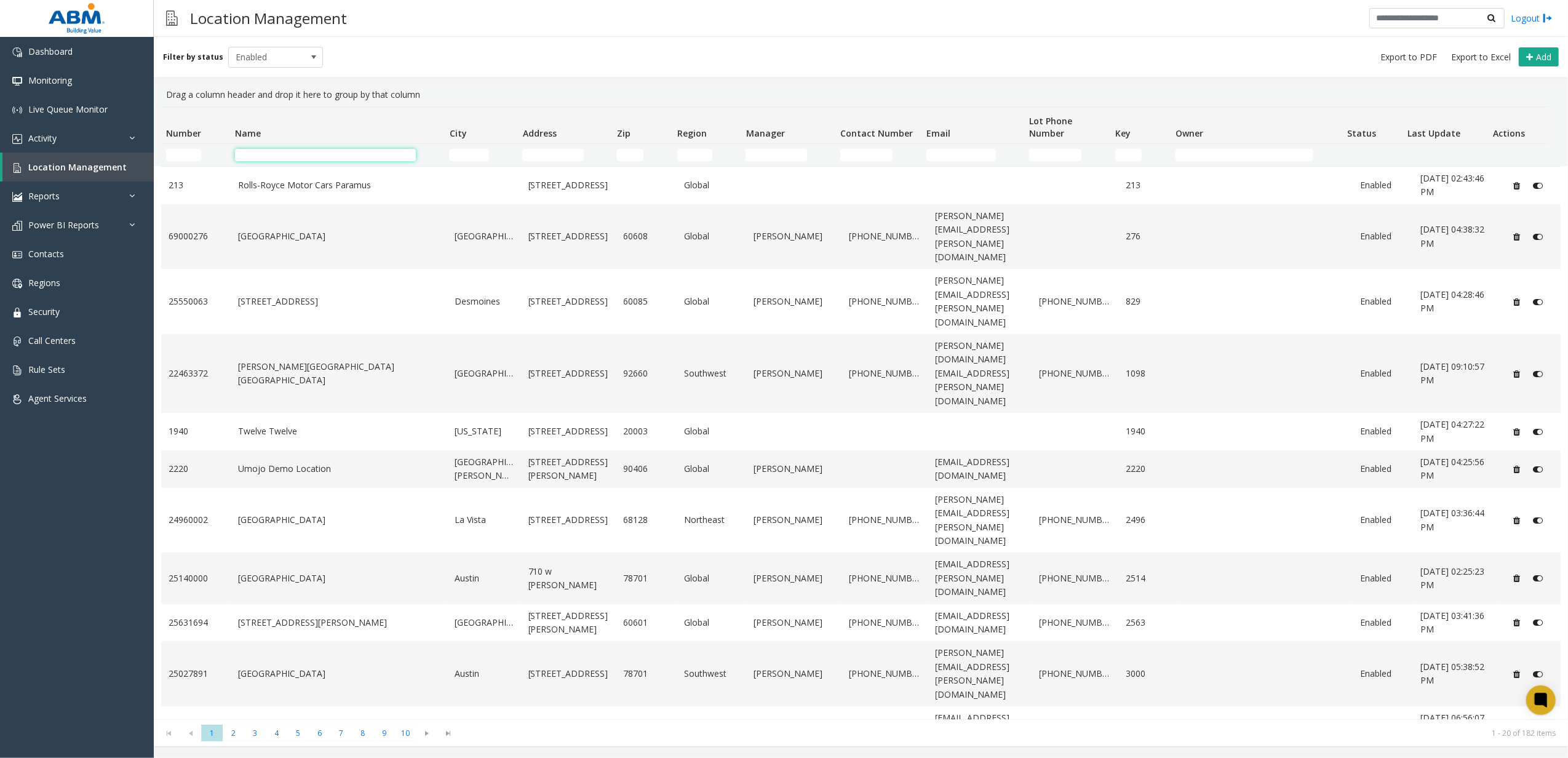
click at [299, 158] on input "Name Filter" at bounding box center [325, 155] width 182 height 13
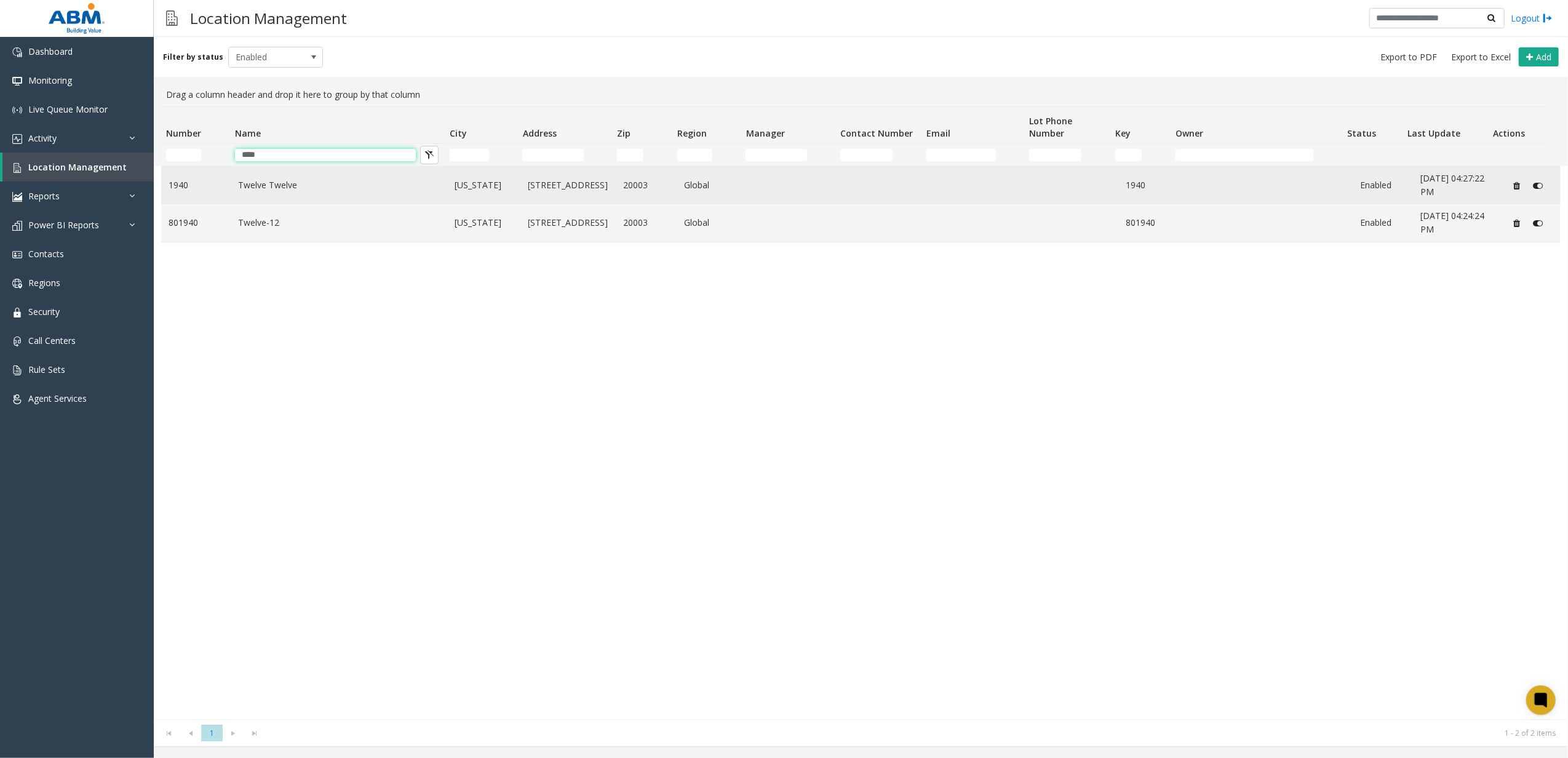
type input "****"
click at [212, 182] on link "1940" at bounding box center [195, 185] width 55 height 13
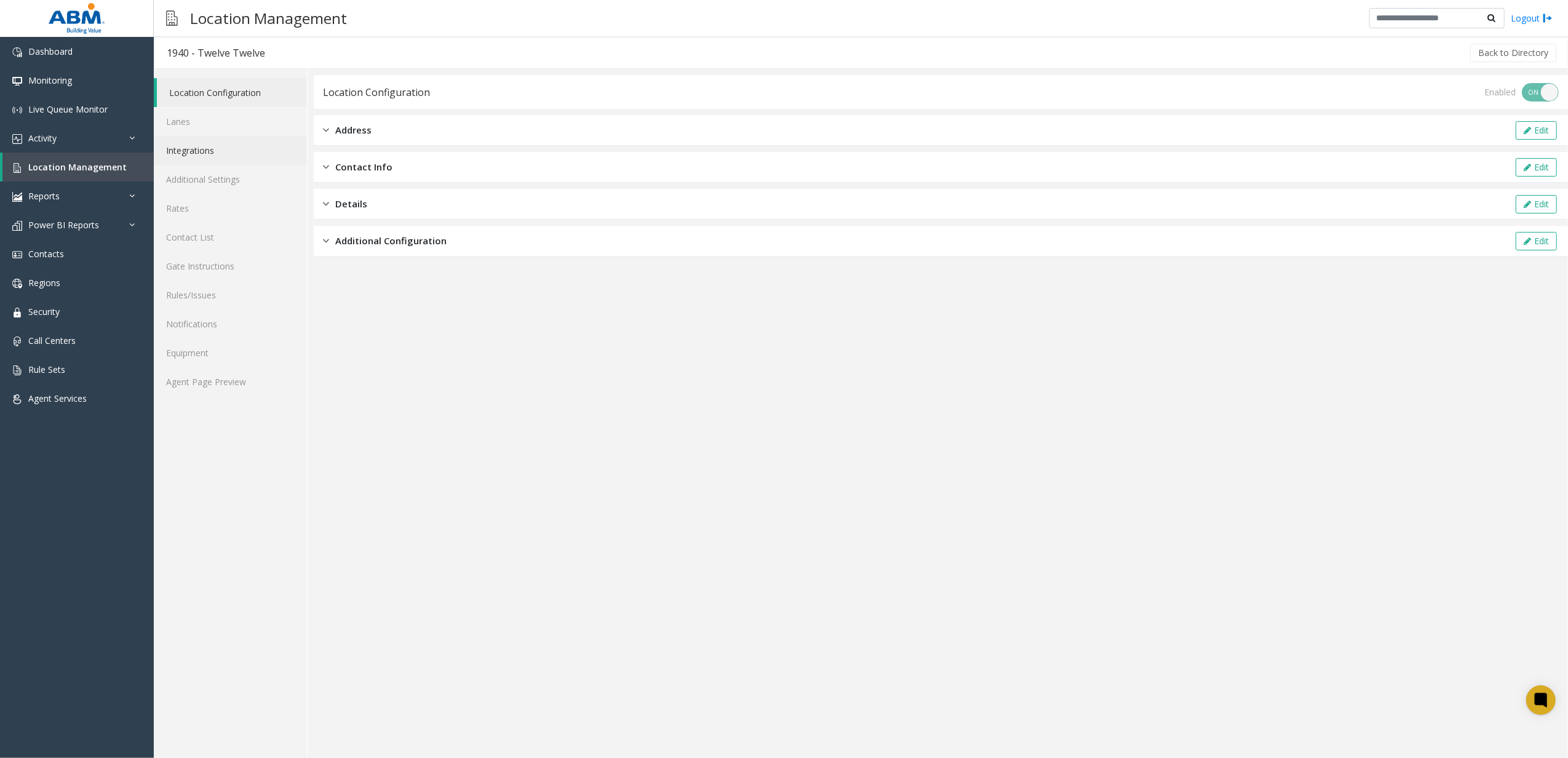
click at [217, 163] on link "Integrations" at bounding box center [230, 150] width 153 height 29
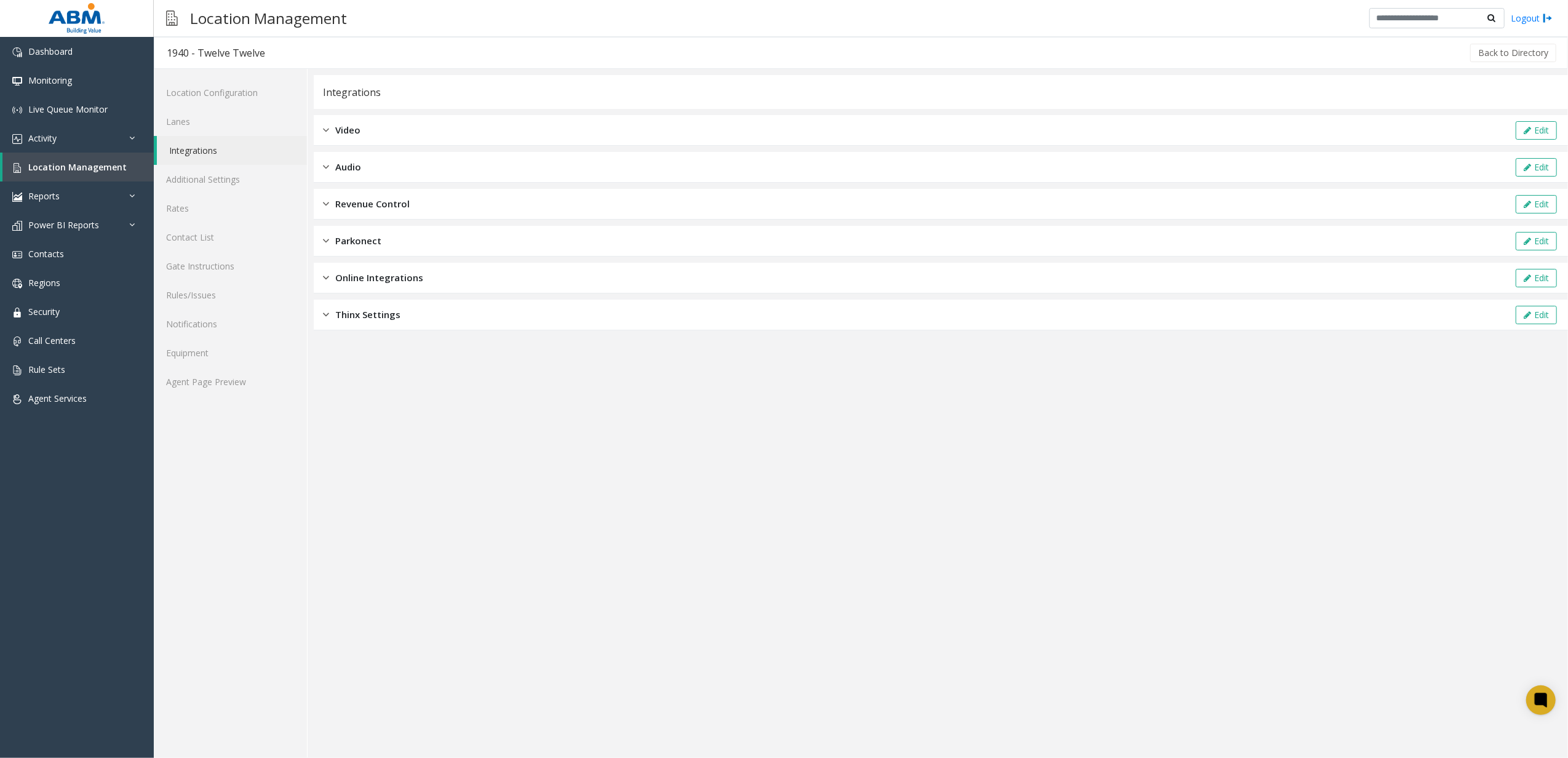
click at [428, 215] on div "Revenue Control Edit" at bounding box center [941, 204] width 1254 height 31
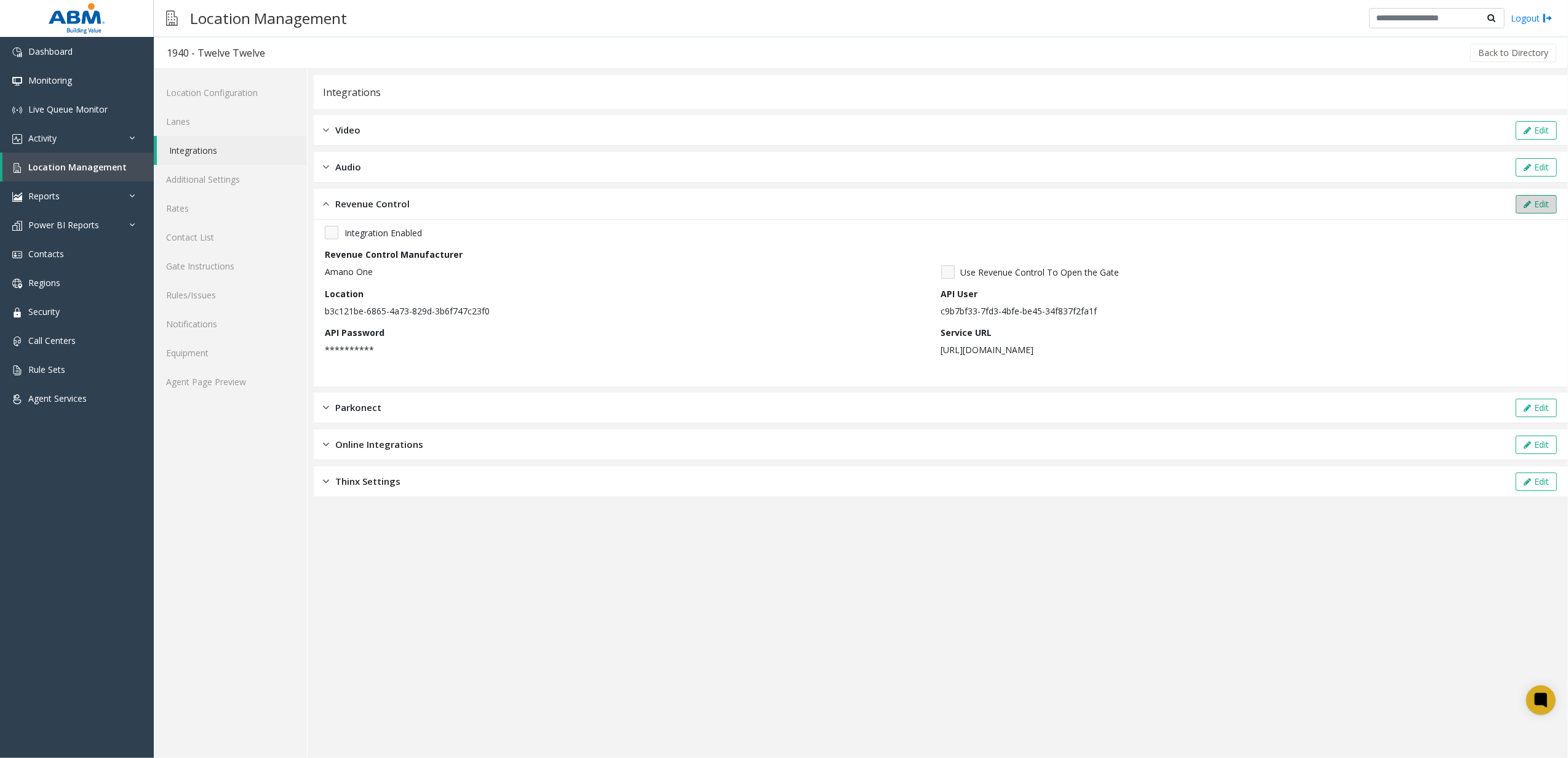
click at [1548, 208] on button "Edit" at bounding box center [1536, 204] width 41 height 18
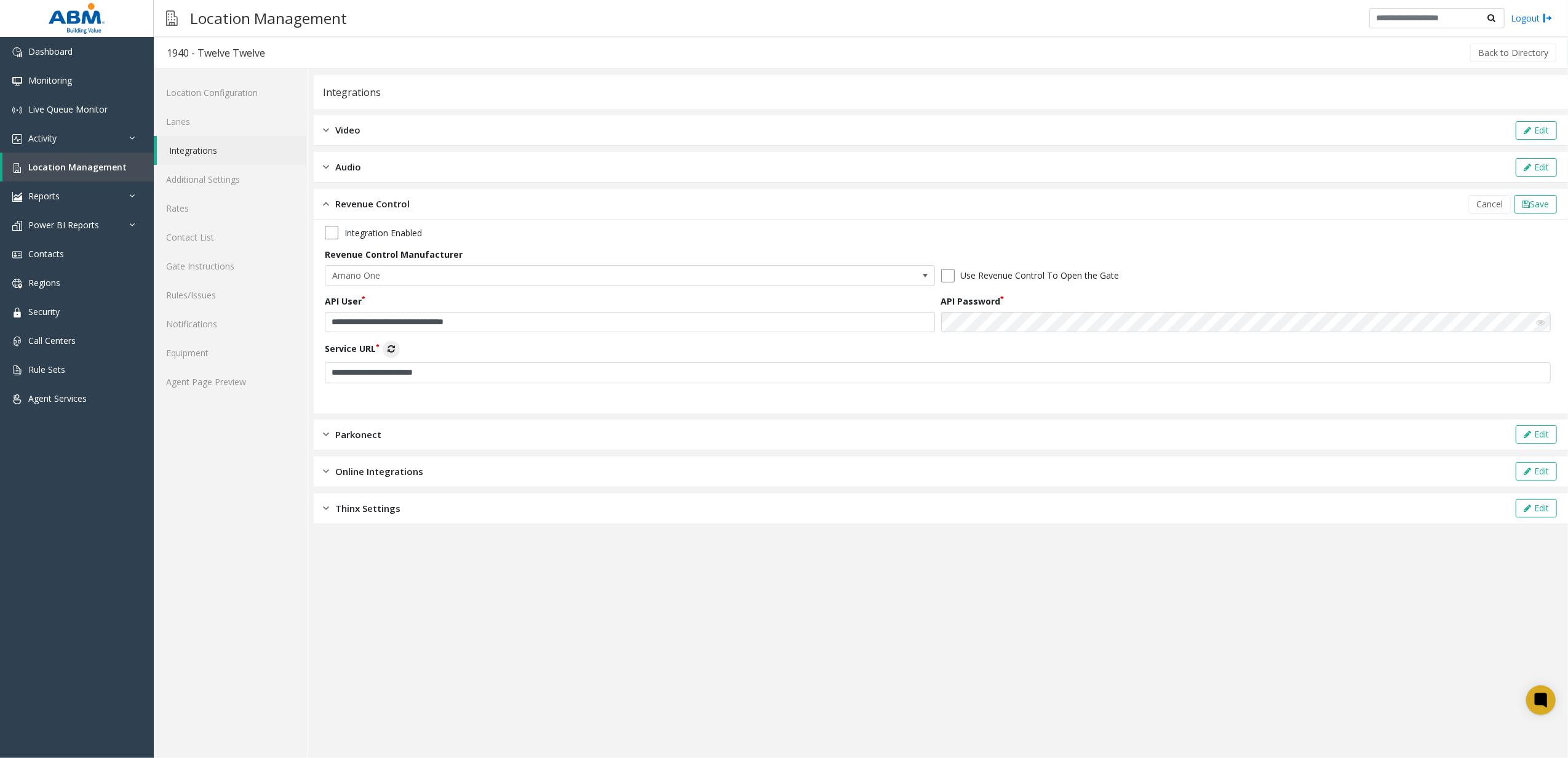
click at [1539, 323] on icon at bounding box center [1540, 322] width 9 height 9
click at [1523, 205] on icon at bounding box center [1527, 204] width 8 height 9
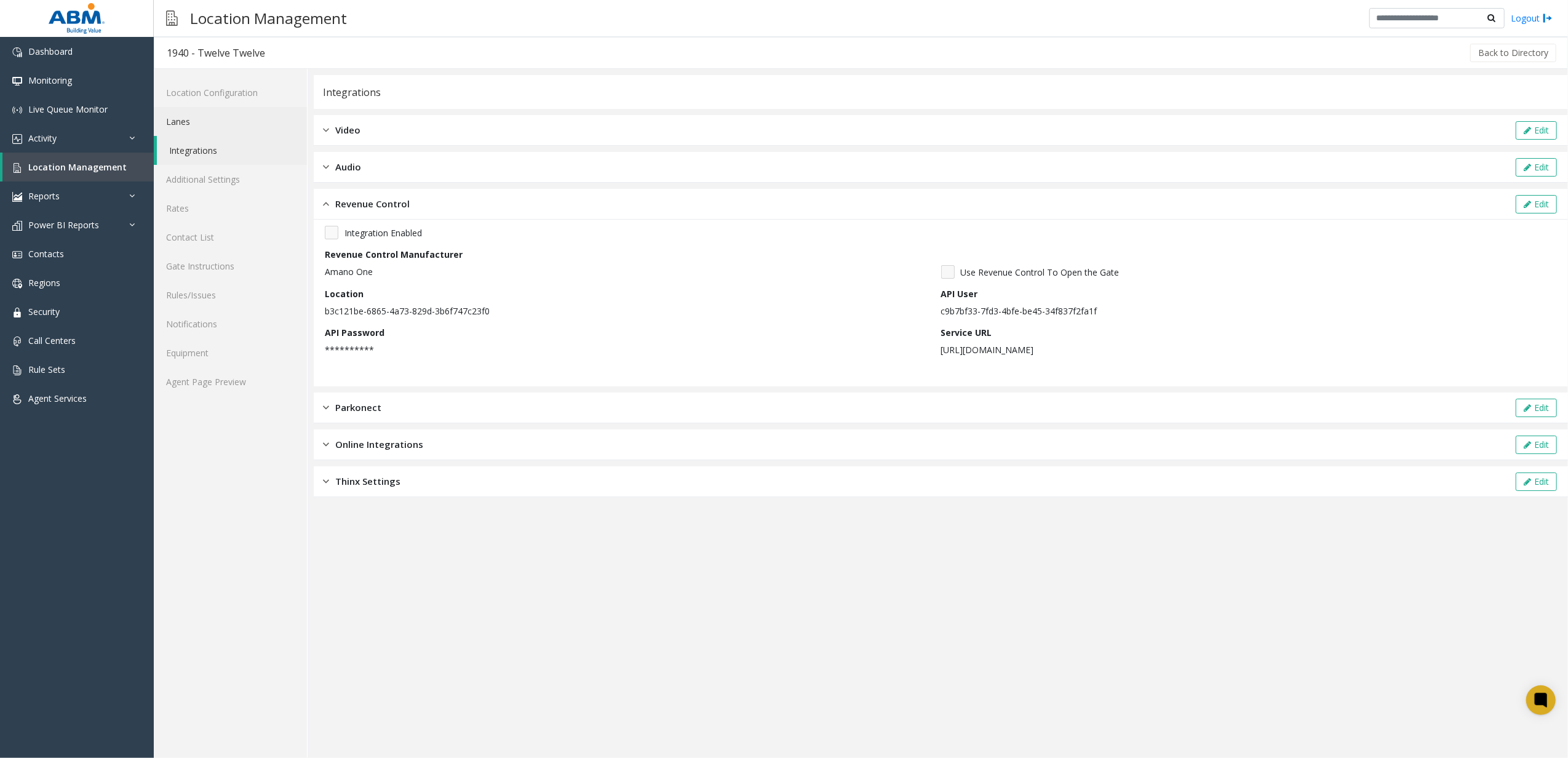
click at [215, 110] on link "Lanes" at bounding box center [230, 121] width 153 height 29
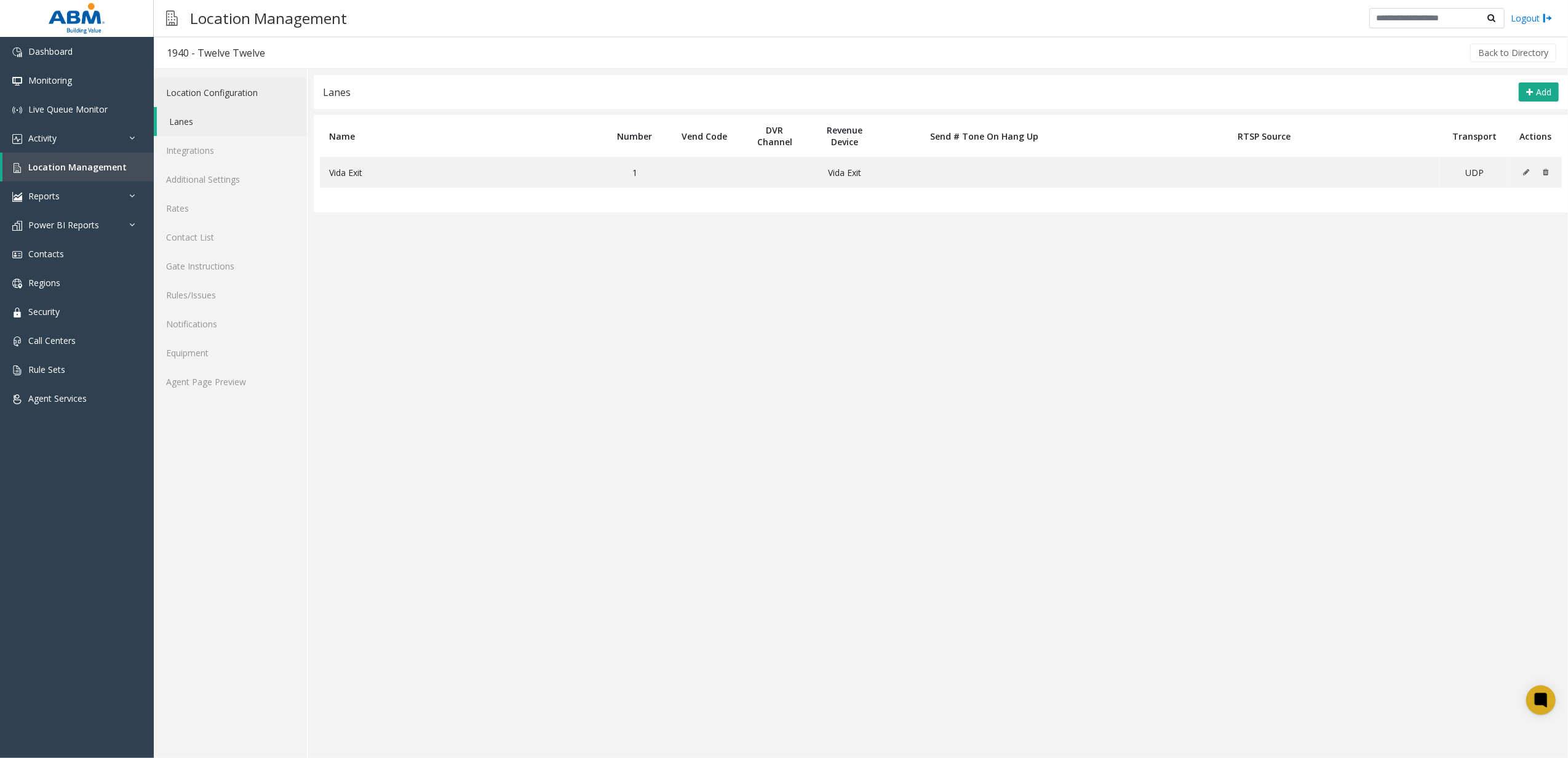
click at [222, 101] on link "Location Configuration" at bounding box center [230, 92] width 153 height 29
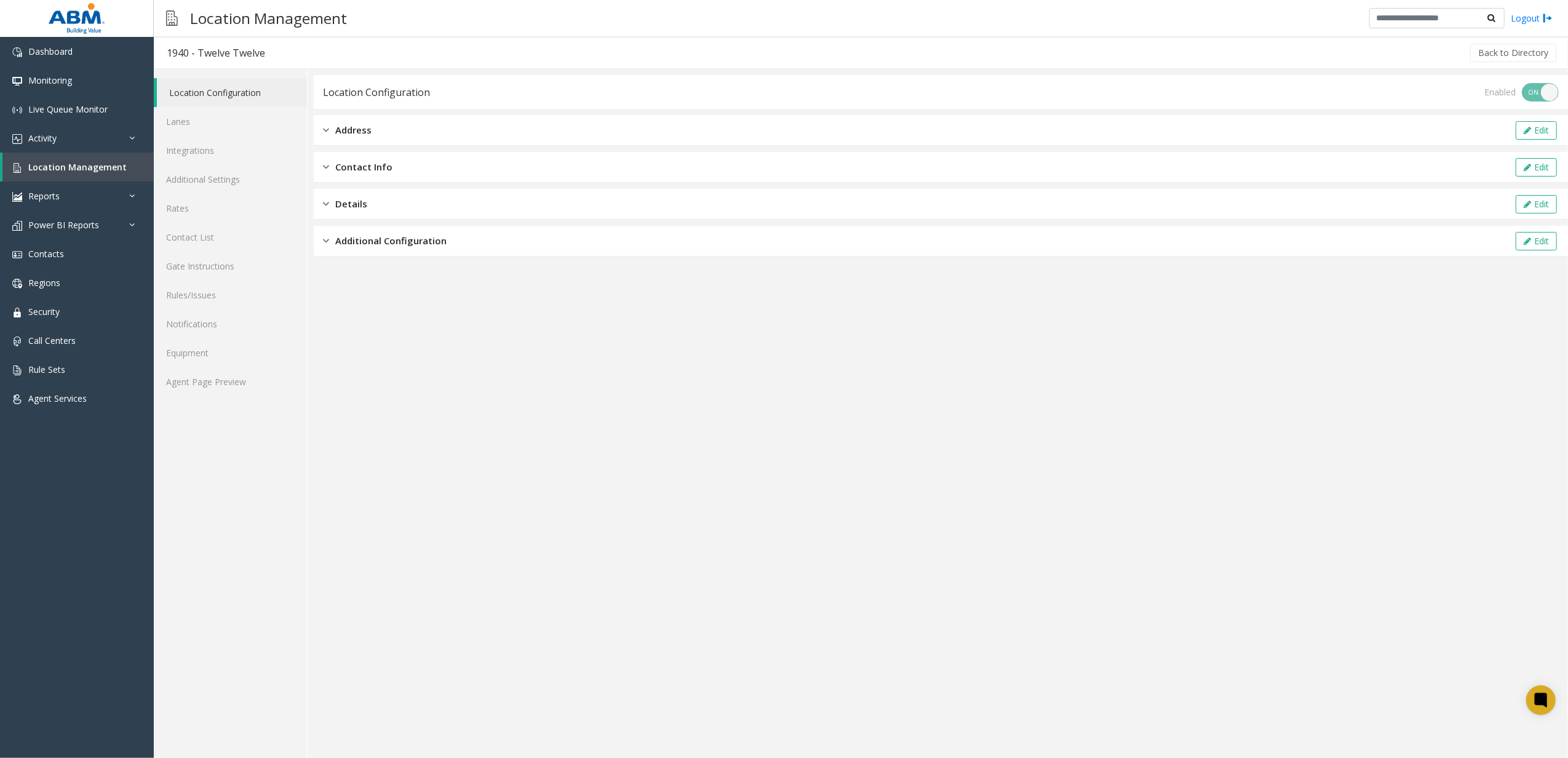
click at [347, 136] on span "Address" at bounding box center [353, 130] width 37 height 14
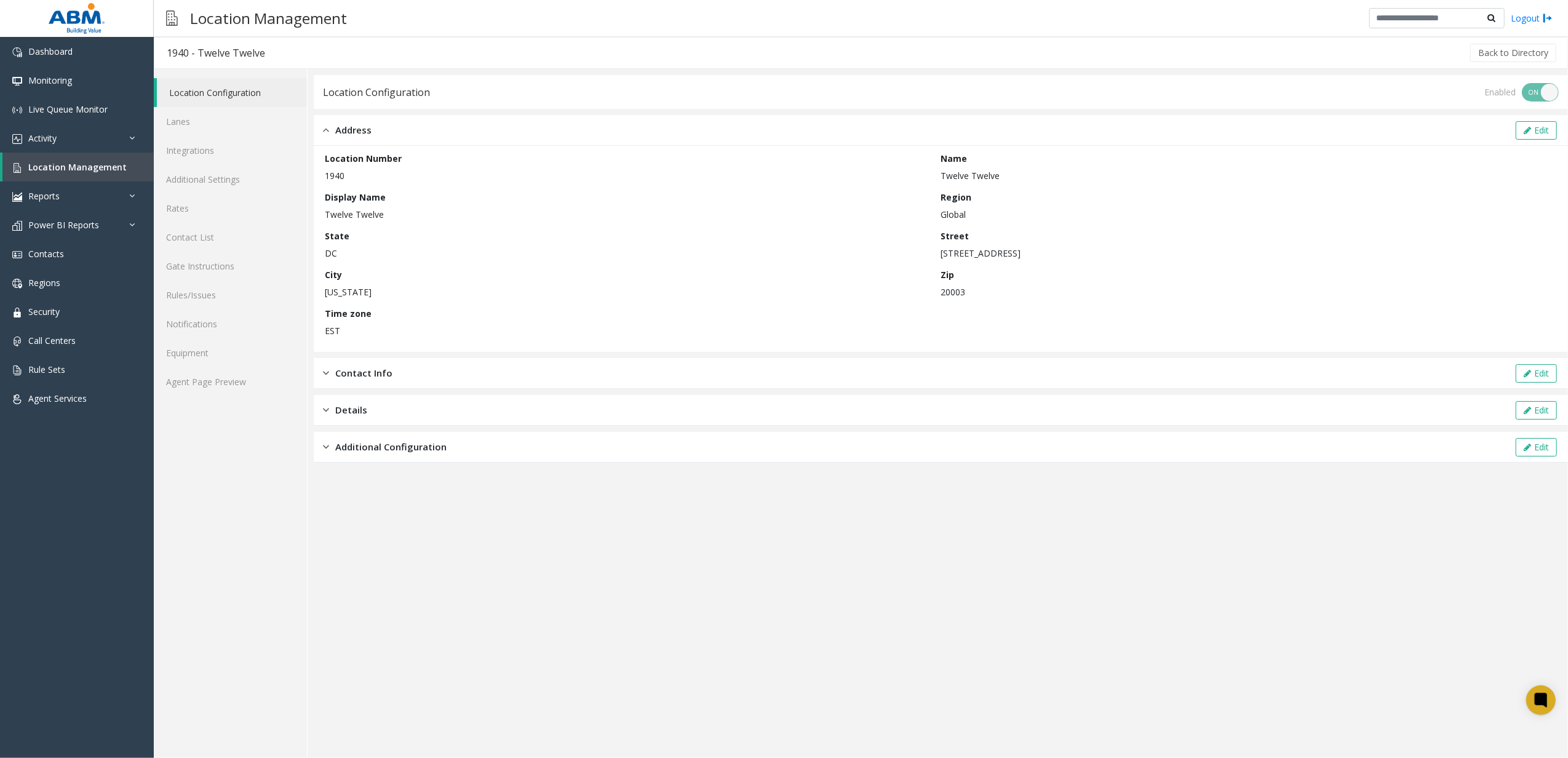
click at [948, 252] on p "[STREET_ADDRESS]" at bounding box center [1246, 252] width 610 height 13
click at [44, 166] on span "Location Management" at bounding box center [77, 167] width 98 height 12
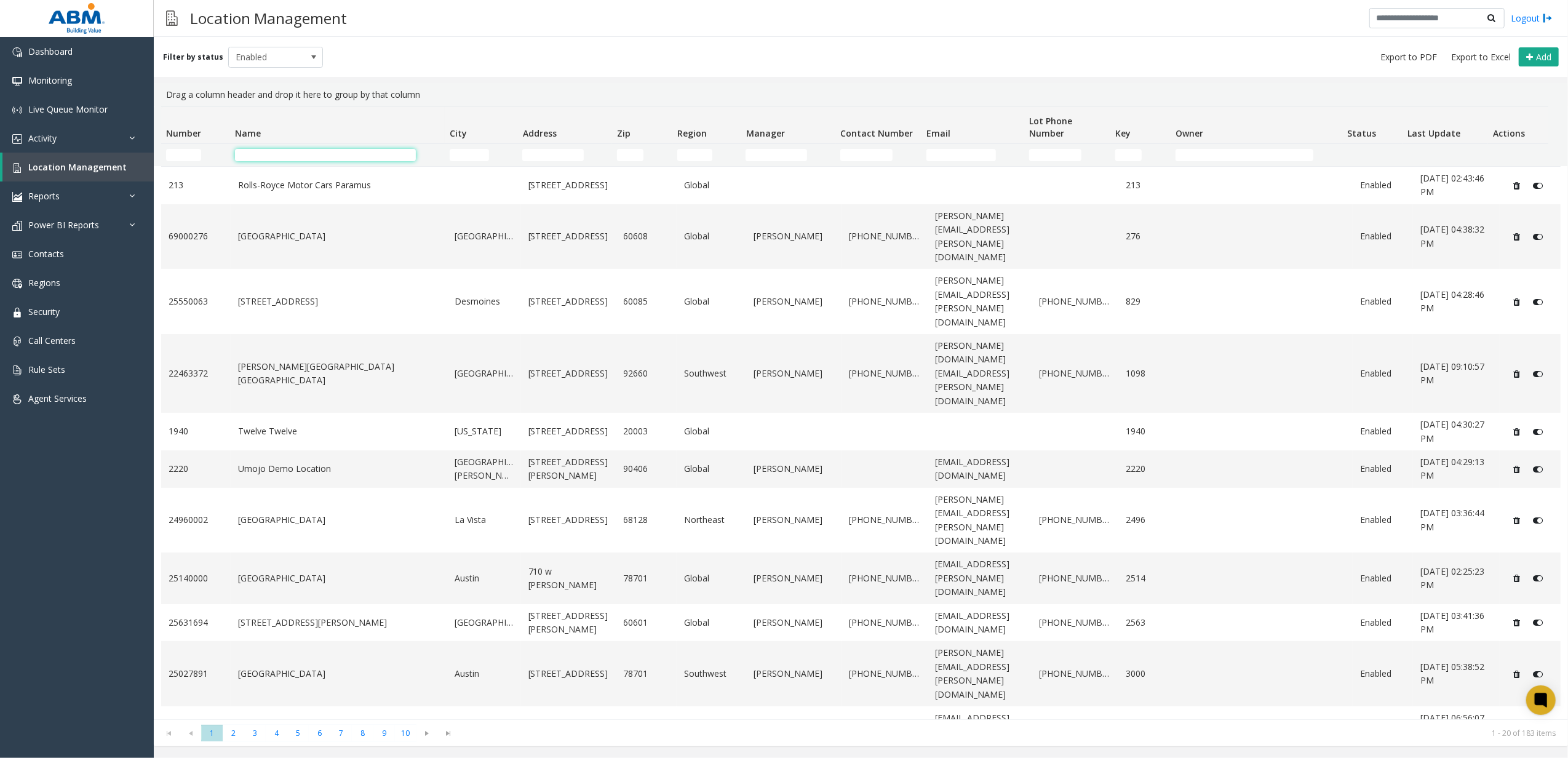
click at [286, 158] on input "Name Filter" at bounding box center [325, 155] width 182 height 13
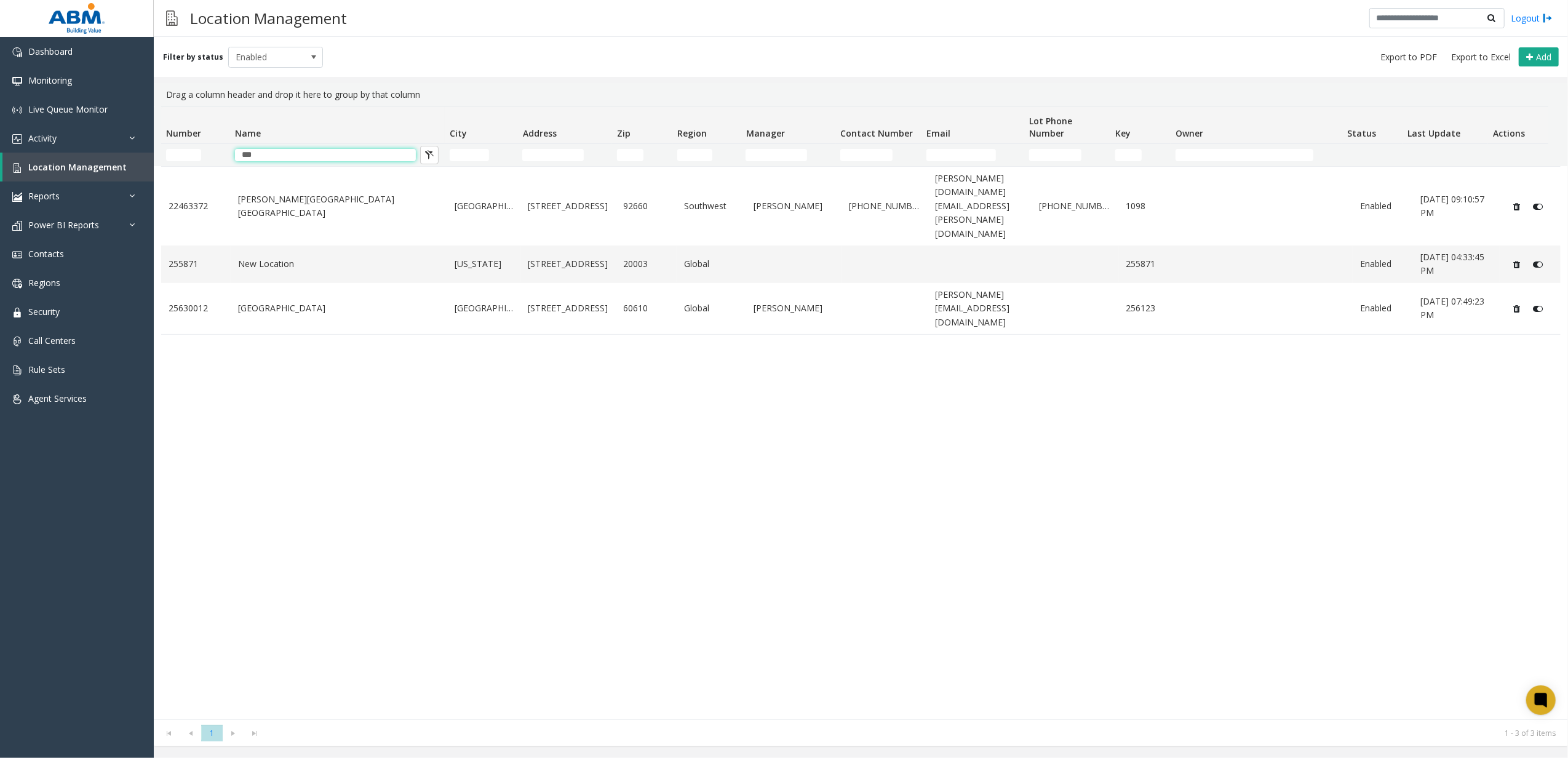
type input "***"
drag, startPoint x: 224, startPoint y: 355, endPoint x: 225, endPoint y: 347, distance: 8.1
click at [224, 356] on div "22463372 Koll Center Newport Newport Beach 5000 Birch St. 92660 Southwest Susan…" at bounding box center [861, 442] width 1400 height 553
click at [275, 257] on link "New Location" at bounding box center [339, 264] width 202 height 13
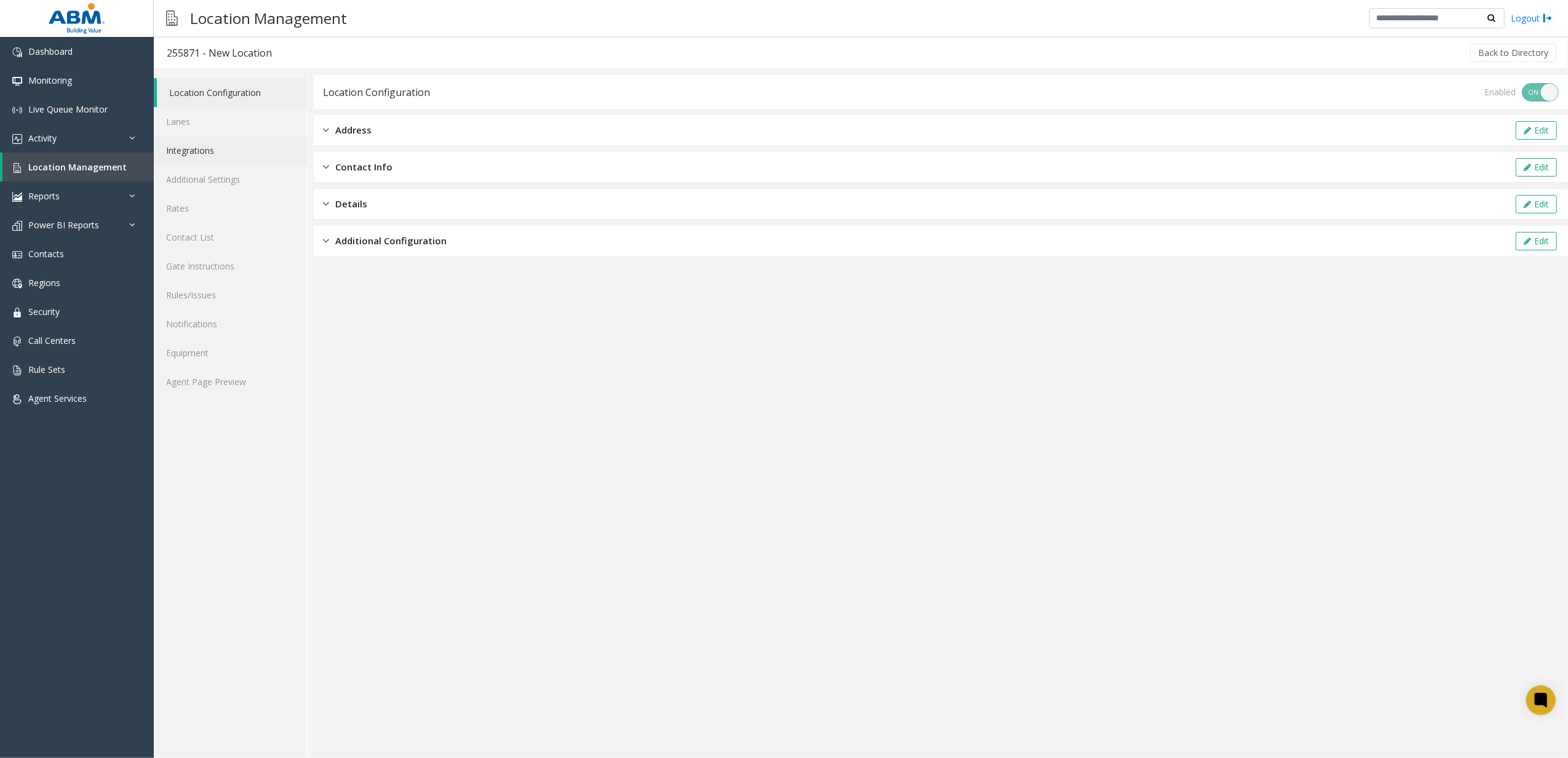
click at [246, 153] on link "Integrations" at bounding box center [230, 150] width 153 height 29
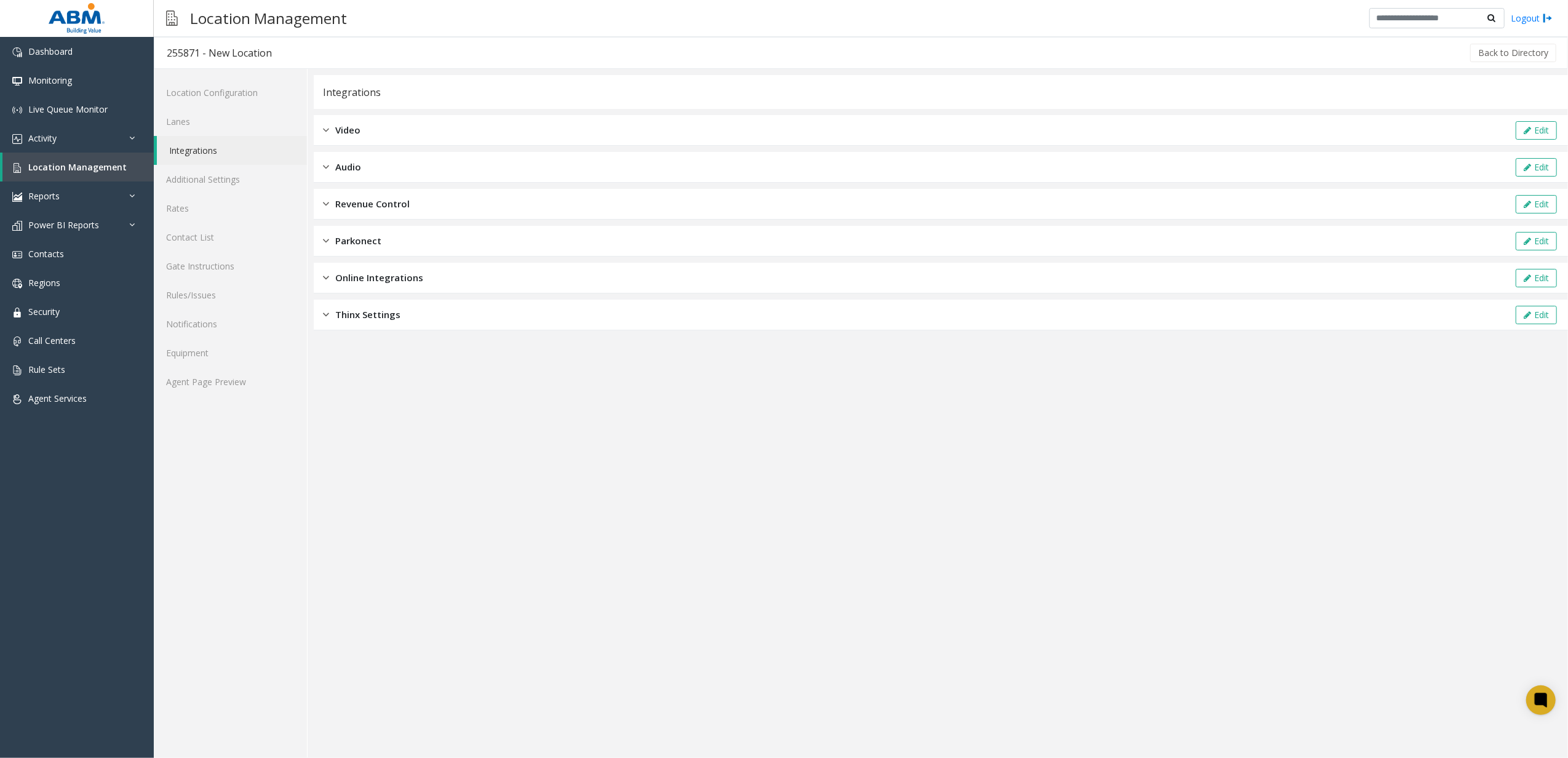
click at [401, 198] on span "Revenue Control" at bounding box center [371, 204] width 74 height 14
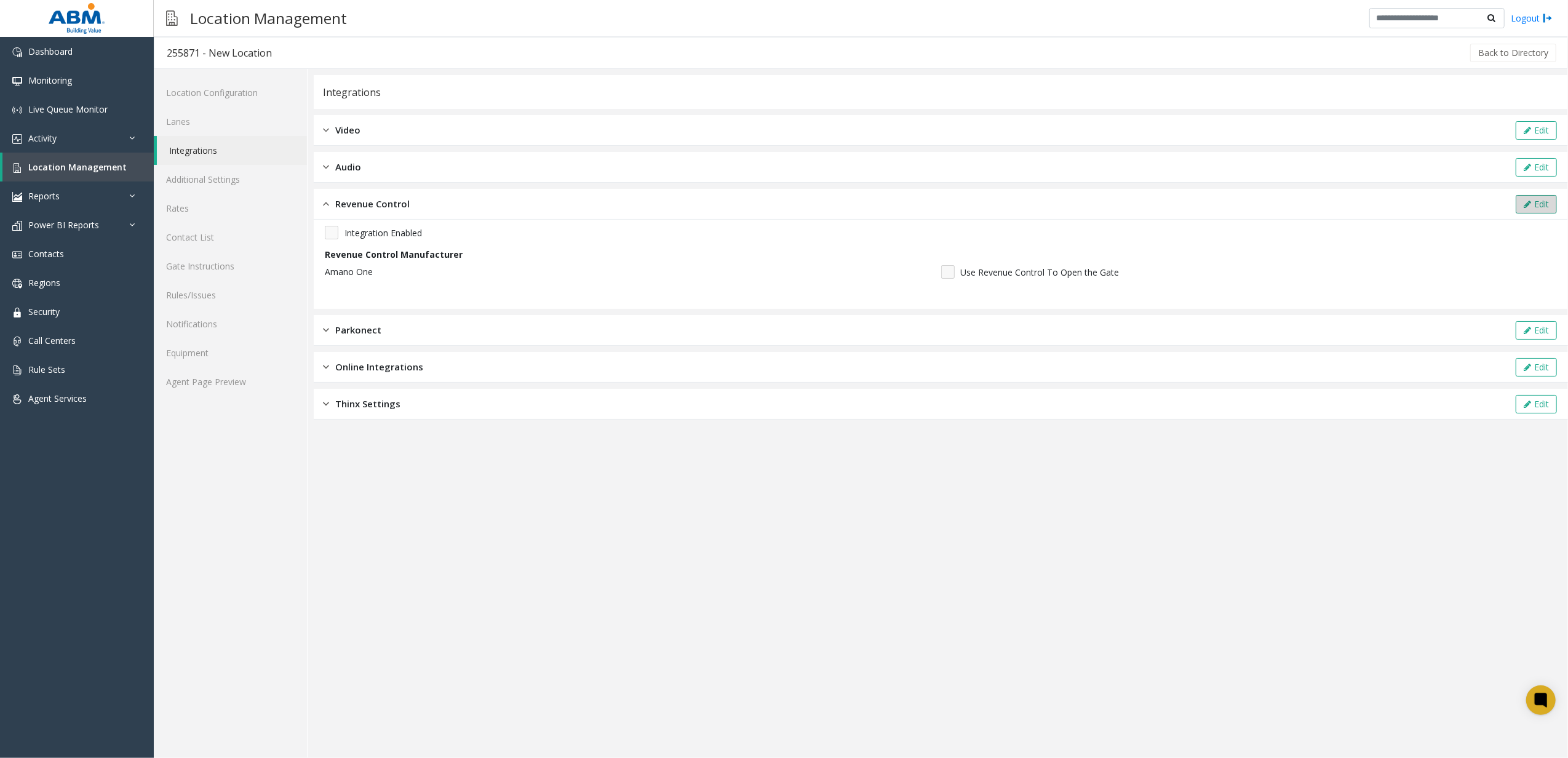
click at [1534, 202] on button "Edit" at bounding box center [1536, 204] width 41 height 18
click at [339, 224] on div "Integration Enabled Revenue Control Manufacturer Amano One" at bounding box center [941, 267] width 1254 height 96
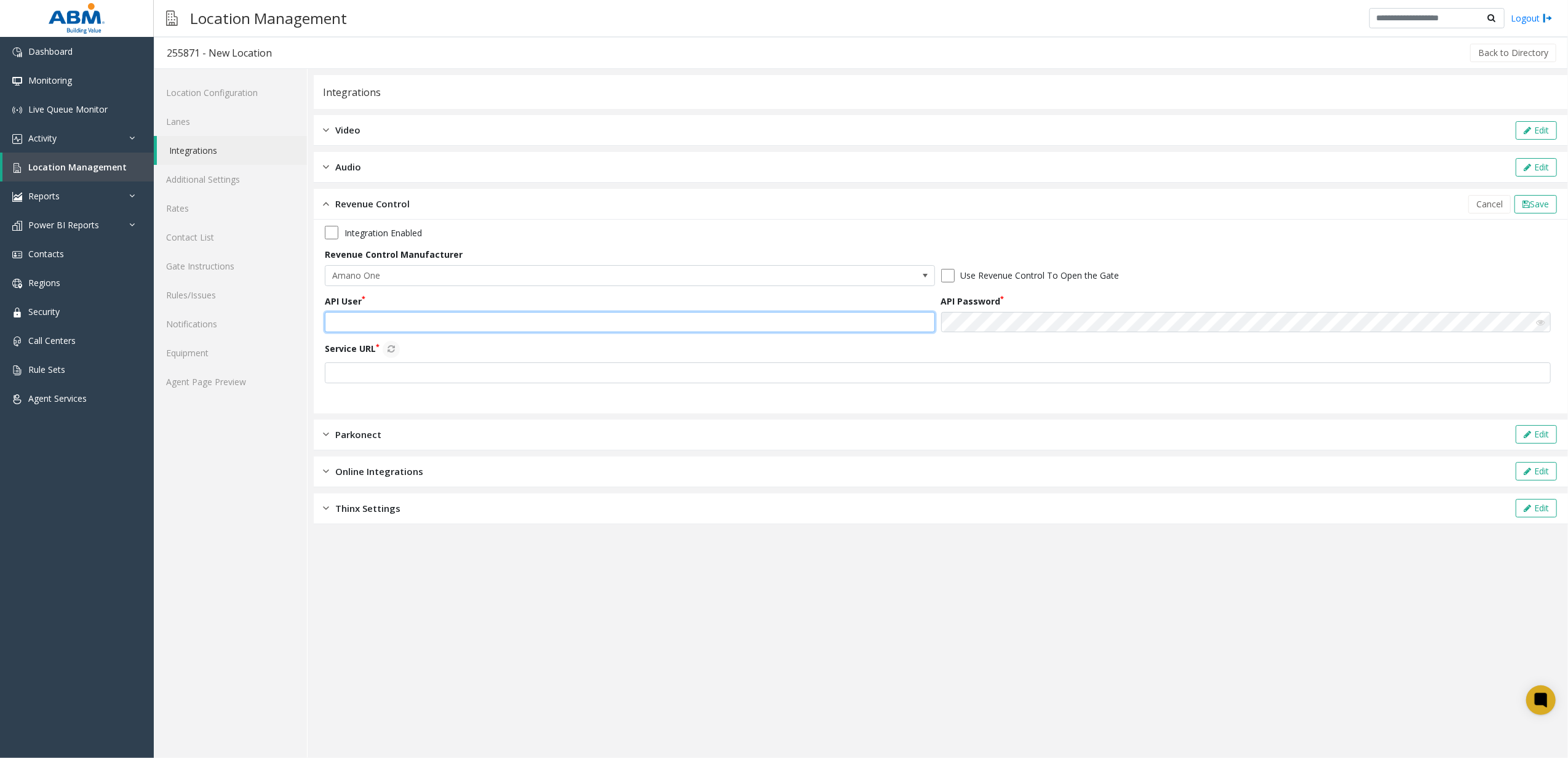
click at [582, 328] on input "text" at bounding box center [630, 322] width 610 height 21
type input "**********"
click at [465, 376] on input "text" at bounding box center [938, 373] width 1226 height 21
type input "**********"
click at [387, 343] on button "Service URL" at bounding box center [392, 349] width 17 height 17
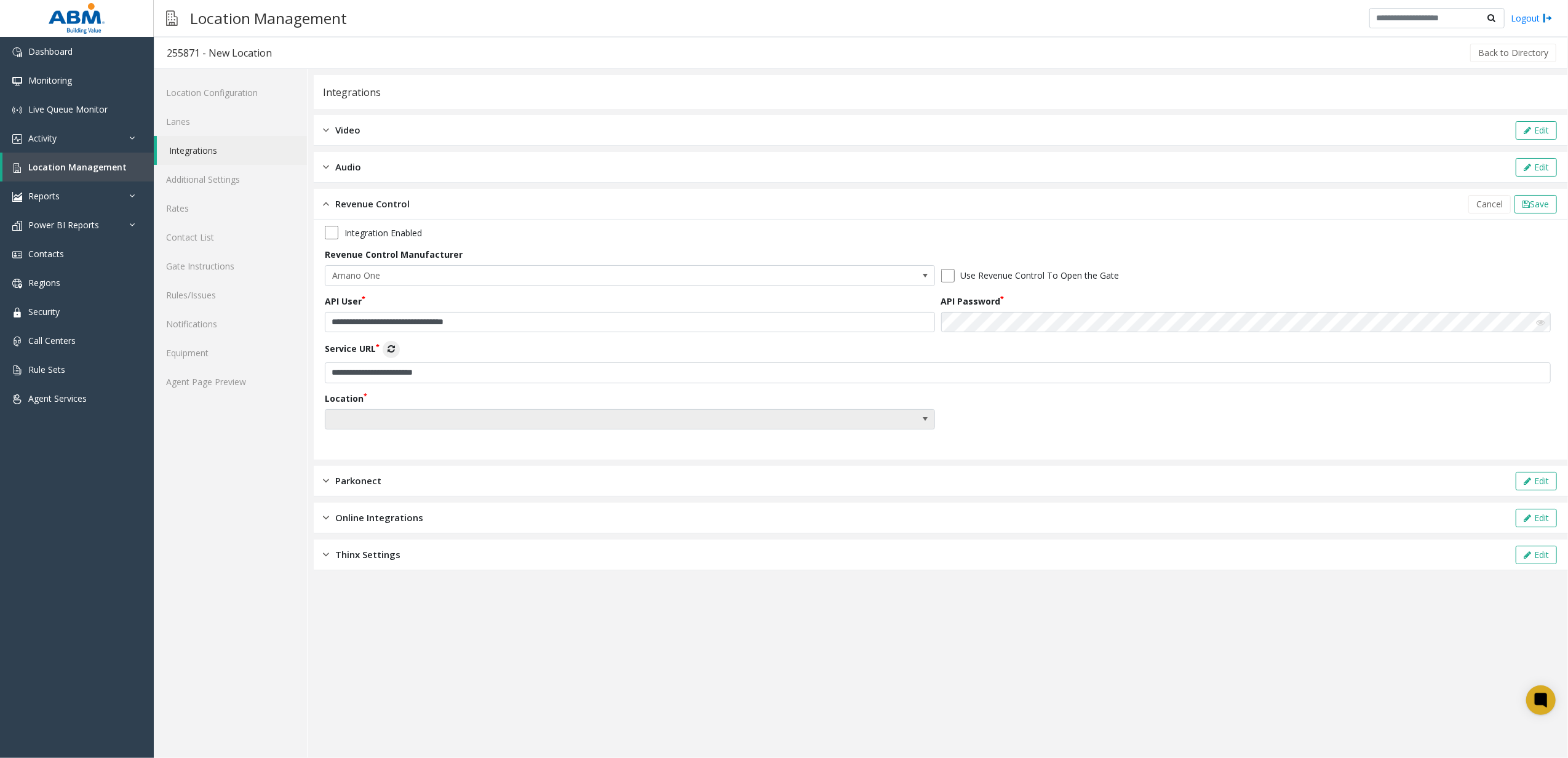
click at [402, 424] on span at bounding box center [569, 419] width 487 height 19
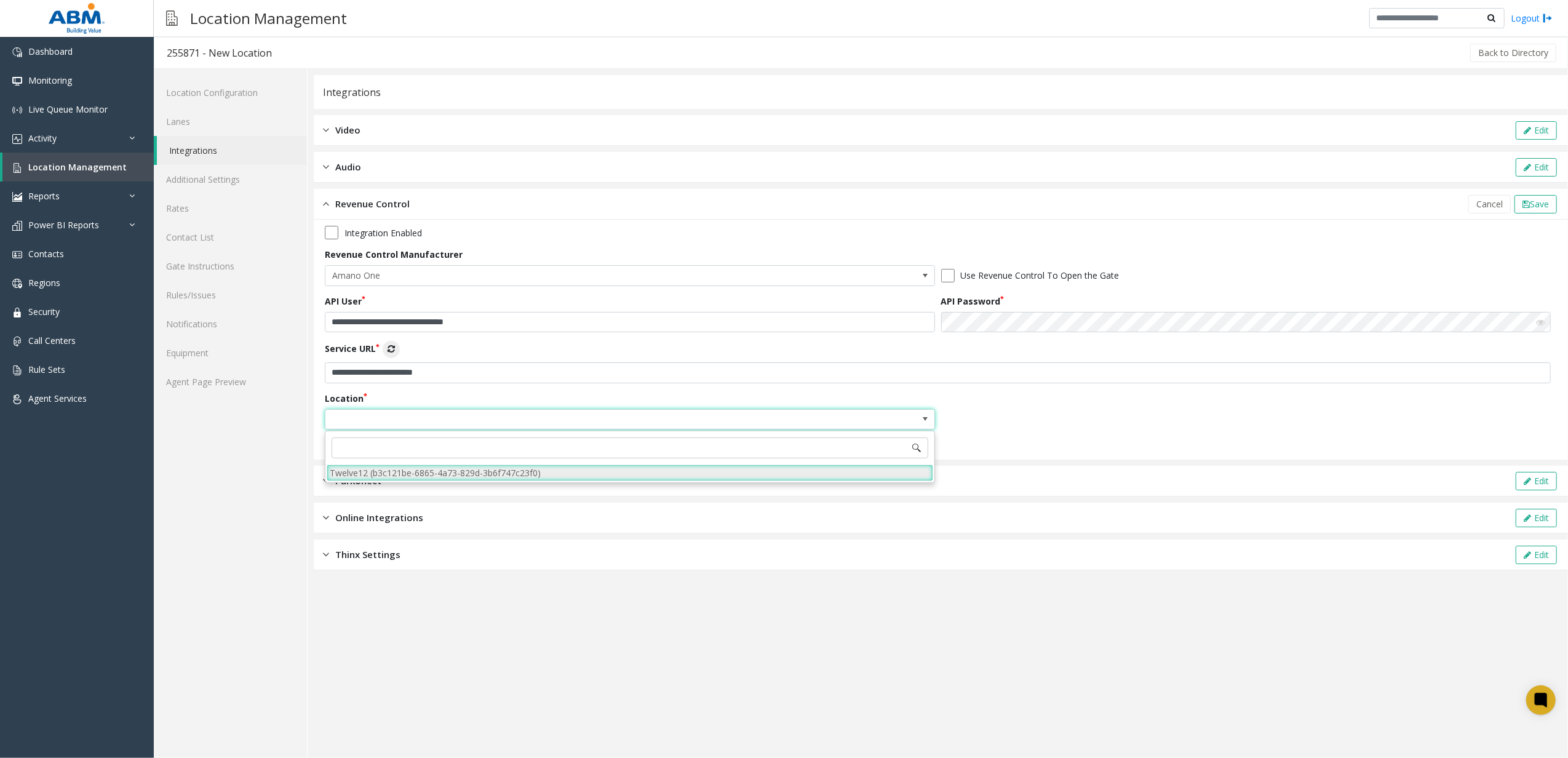
click at [402, 471] on li "Twelve12 (b3c121be-6865-4a73-829d-3b6f747c23f0)" at bounding box center [630, 472] width 606 height 16
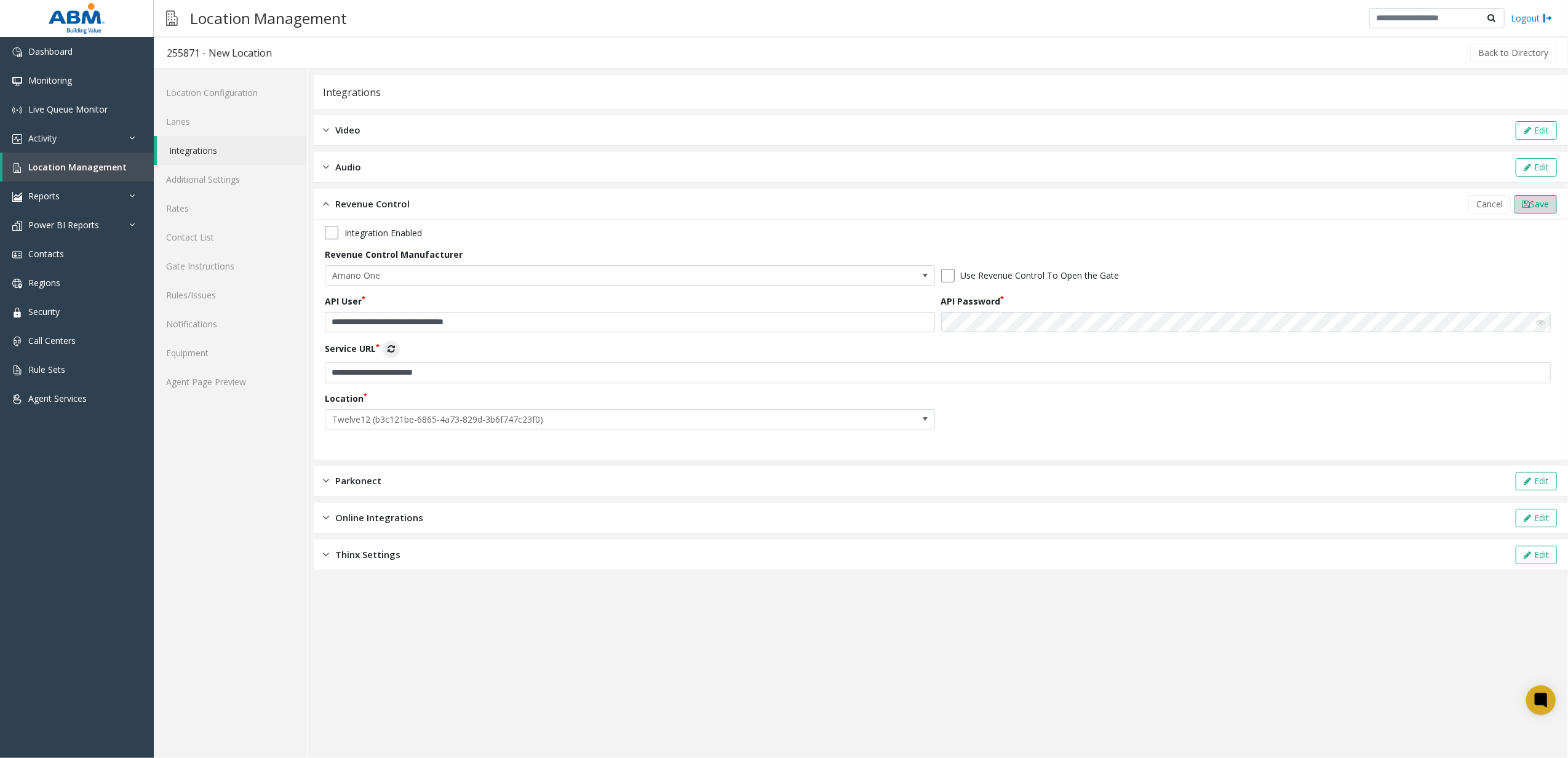
click at [1546, 198] on span "Save" at bounding box center [1539, 204] width 19 height 12
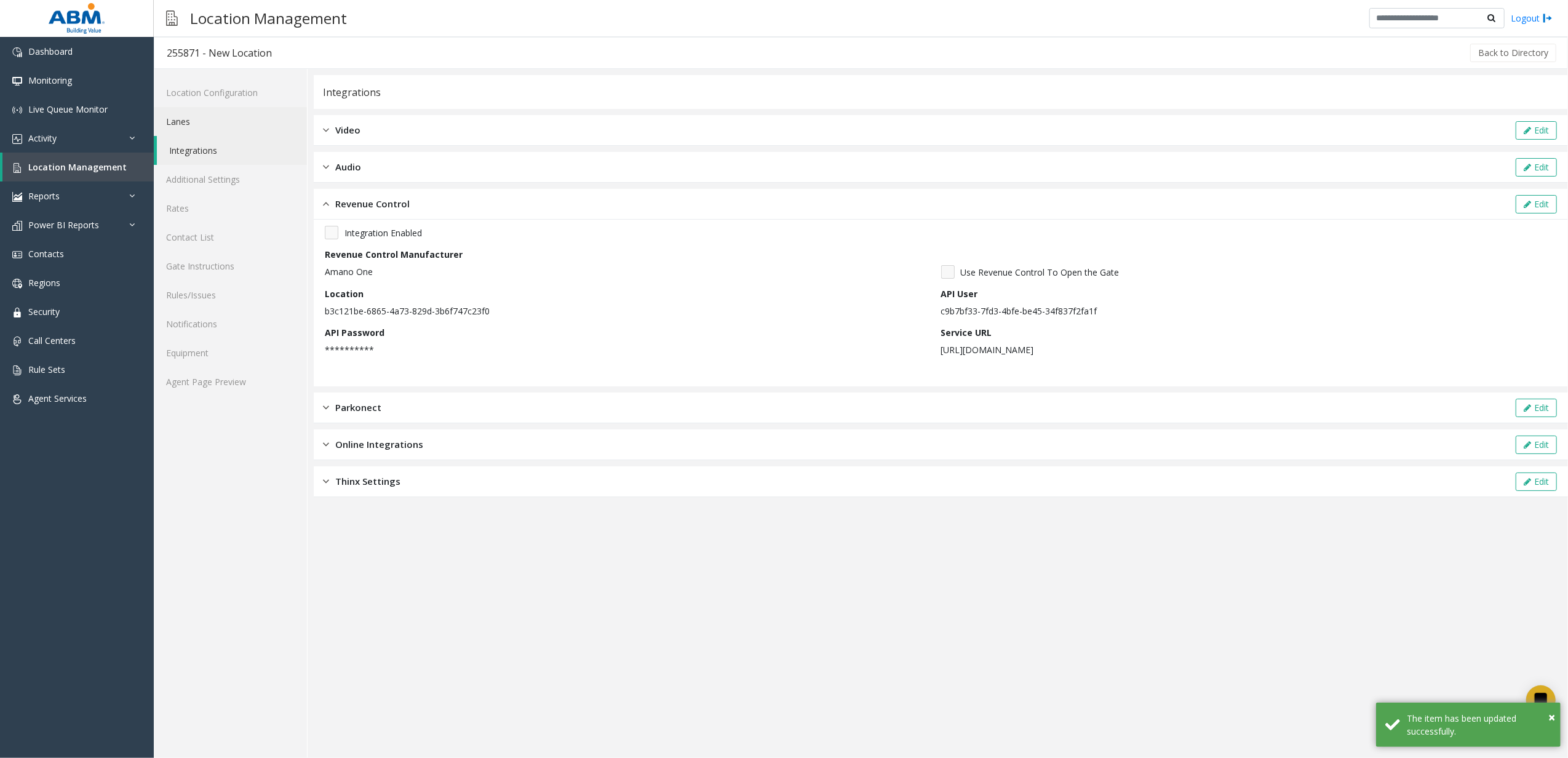
click at [229, 114] on link "Lanes" at bounding box center [230, 121] width 153 height 29
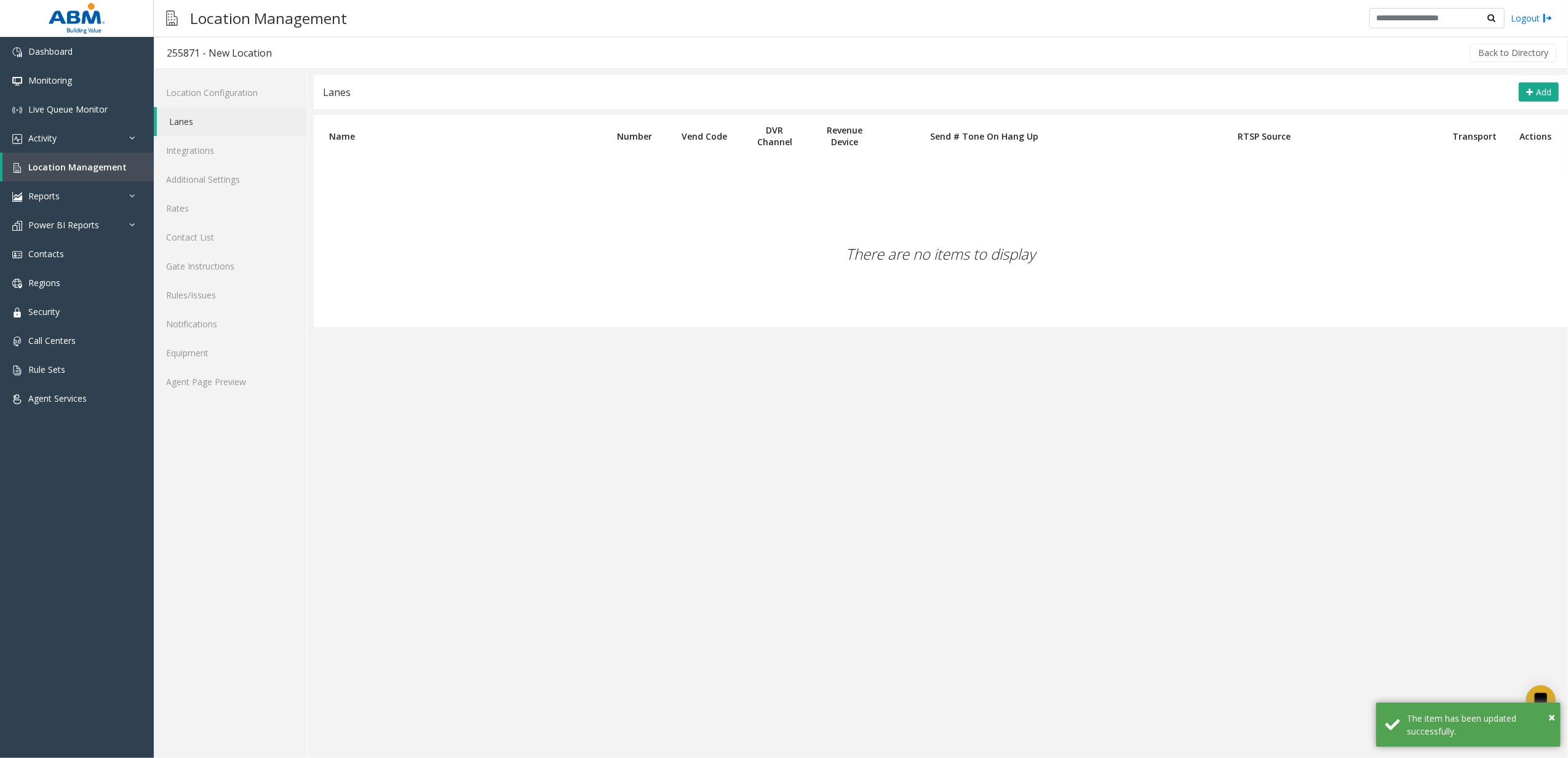
click at [232, 116] on link "Lanes" at bounding box center [232, 121] width 150 height 29
click at [233, 91] on link "Location Configuration" at bounding box center [230, 92] width 153 height 29
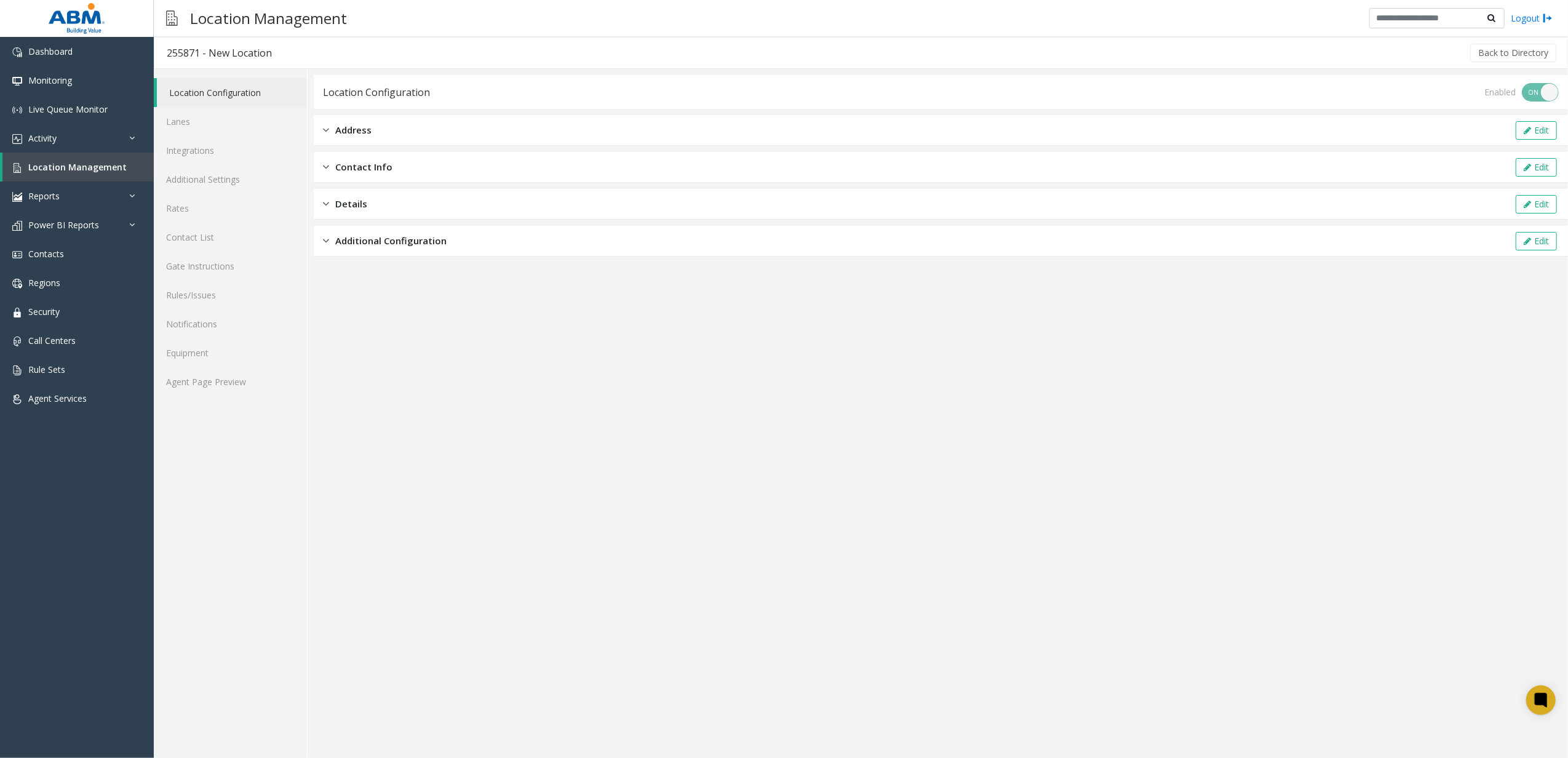
click at [638, 241] on div "Additional Configuration Edit" at bounding box center [941, 241] width 1254 height 31
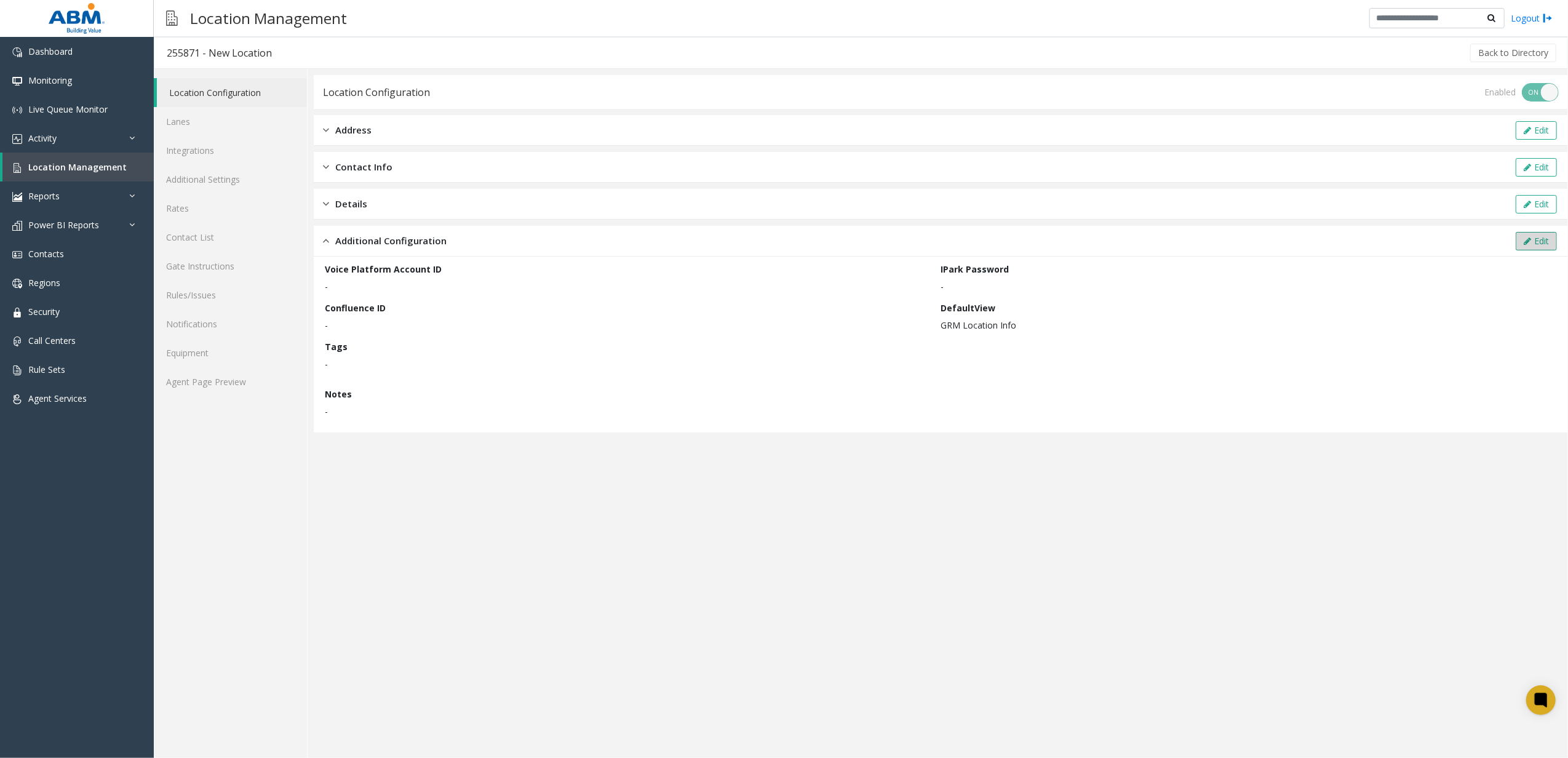
click at [1546, 237] on button "Edit" at bounding box center [1536, 240] width 41 height 18
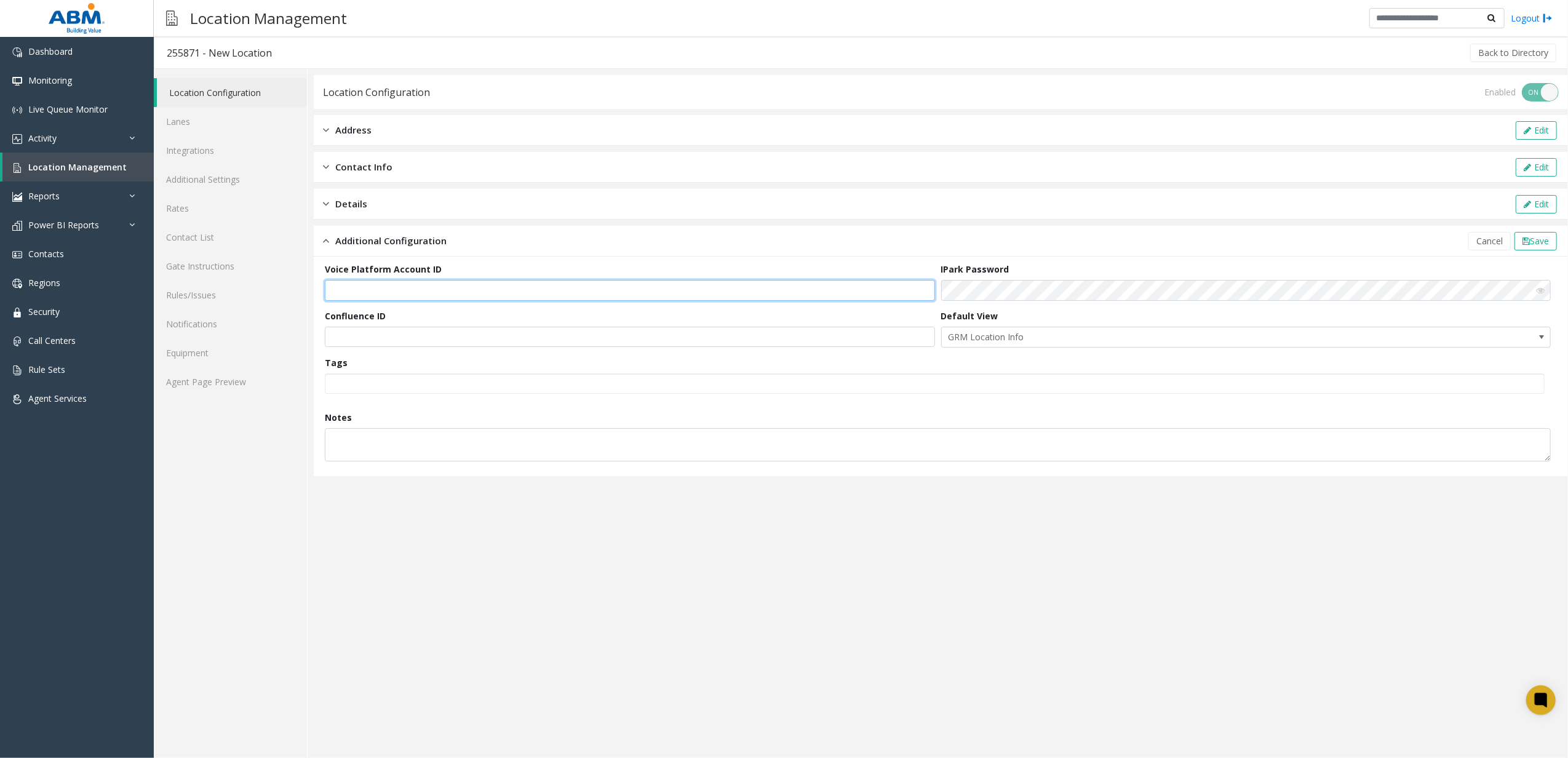
click at [470, 290] on input "text" at bounding box center [630, 291] width 610 height 21
paste input "**********"
type input "**********"
click at [1541, 239] on span "Save" at bounding box center [1539, 240] width 19 height 12
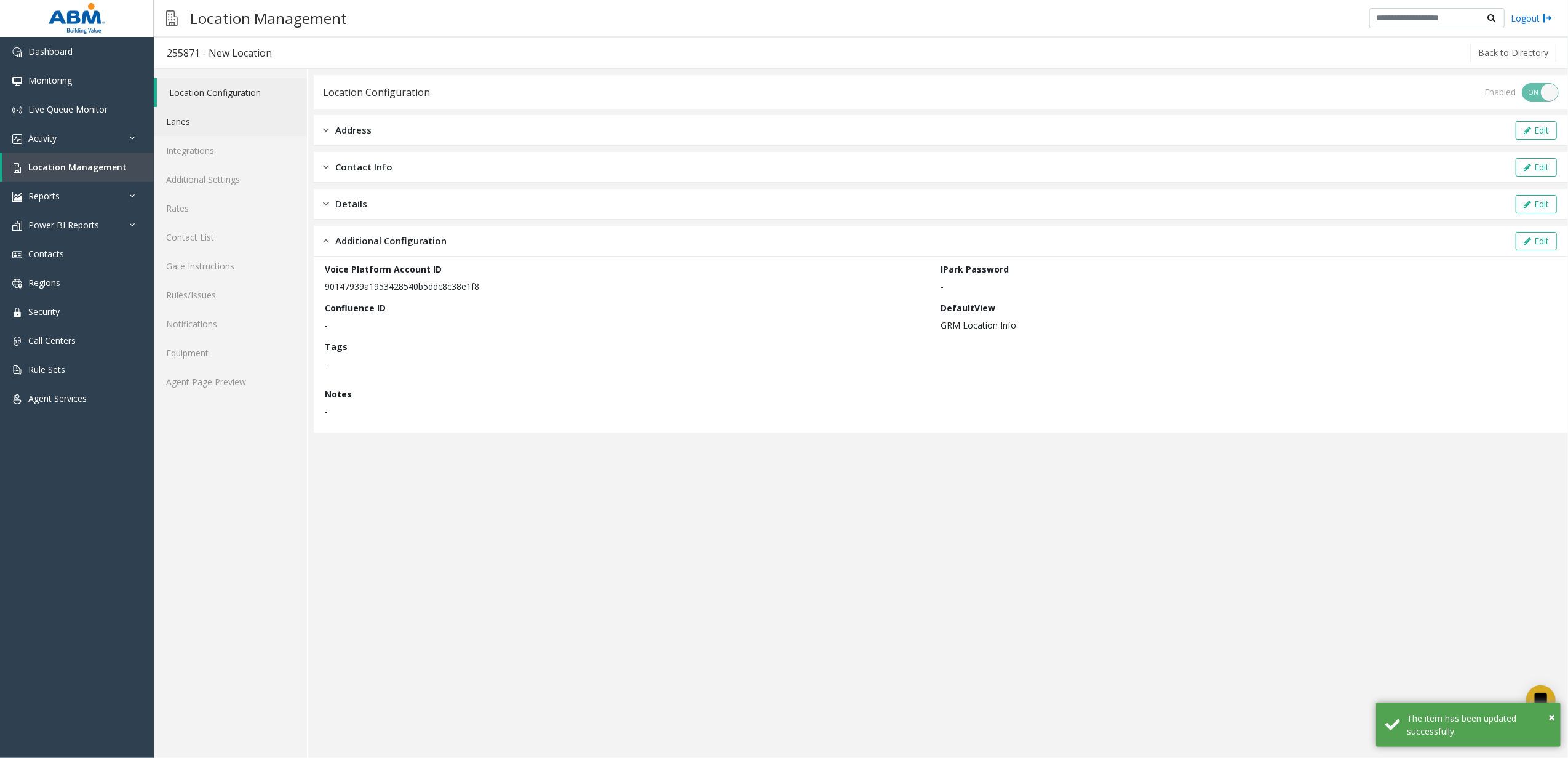
click at [283, 124] on link "Lanes" at bounding box center [230, 121] width 153 height 29
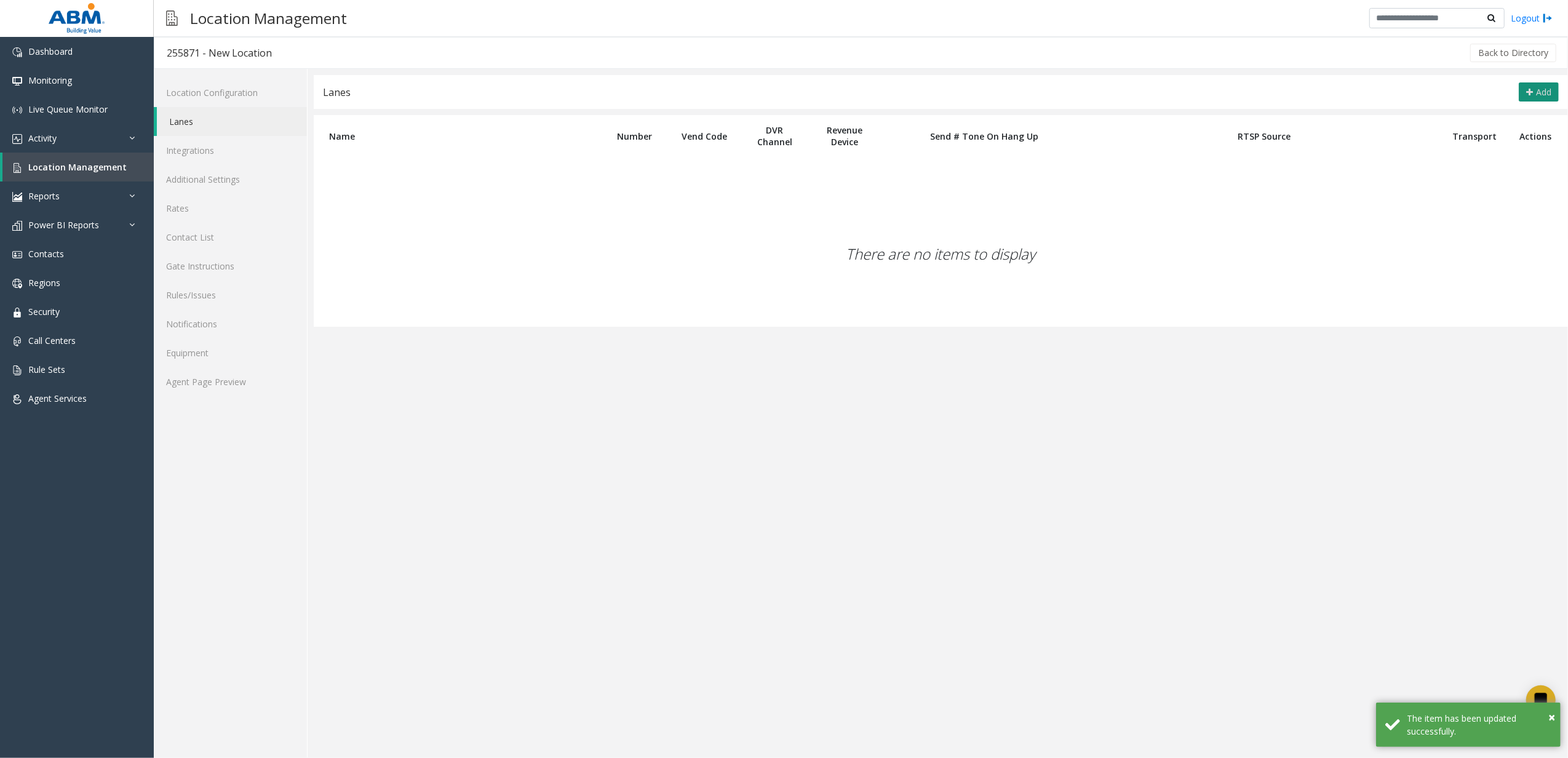
click at [1530, 102] on button "Add" at bounding box center [1539, 92] width 40 height 19
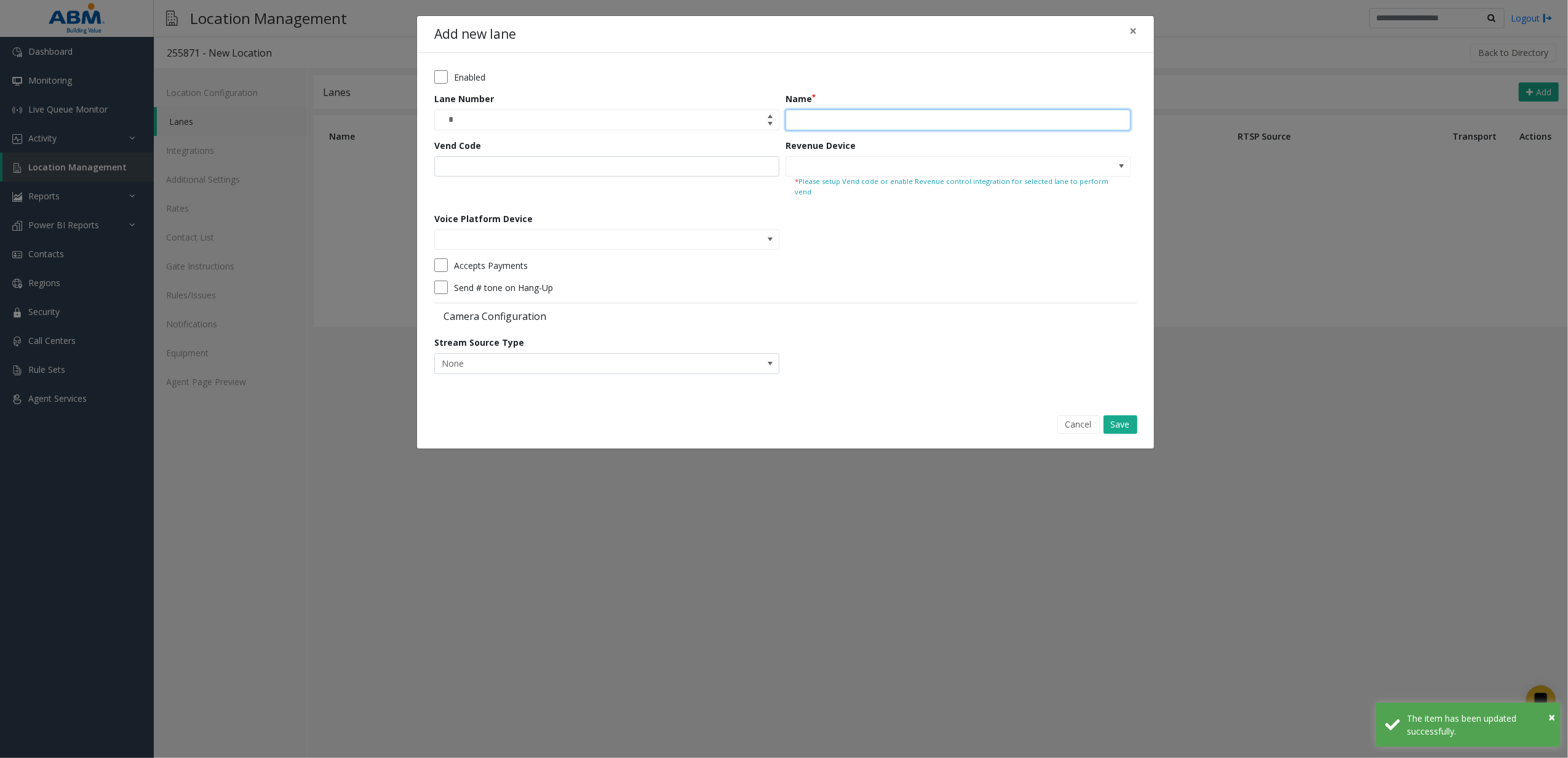
click at [827, 112] on input "Name" at bounding box center [958, 120] width 345 height 21
type input "*********"
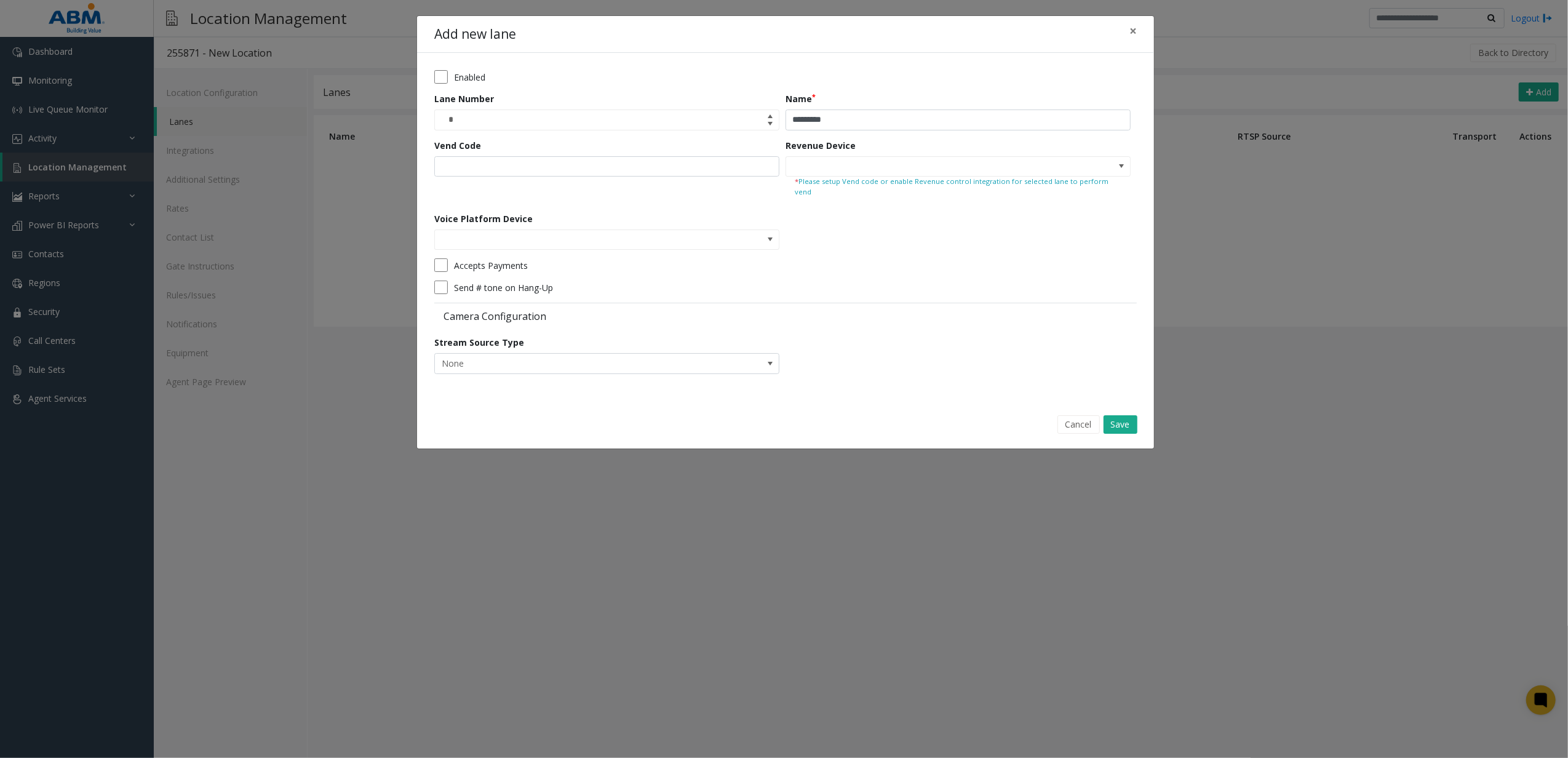
click at [834, 259] on div "Accepts Payments" at bounding box center [782, 265] width 696 height 13
click at [1130, 165] on span at bounding box center [958, 166] width 345 height 21
click at [1124, 166] on span at bounding box center [1122, 166] width 10 height 10
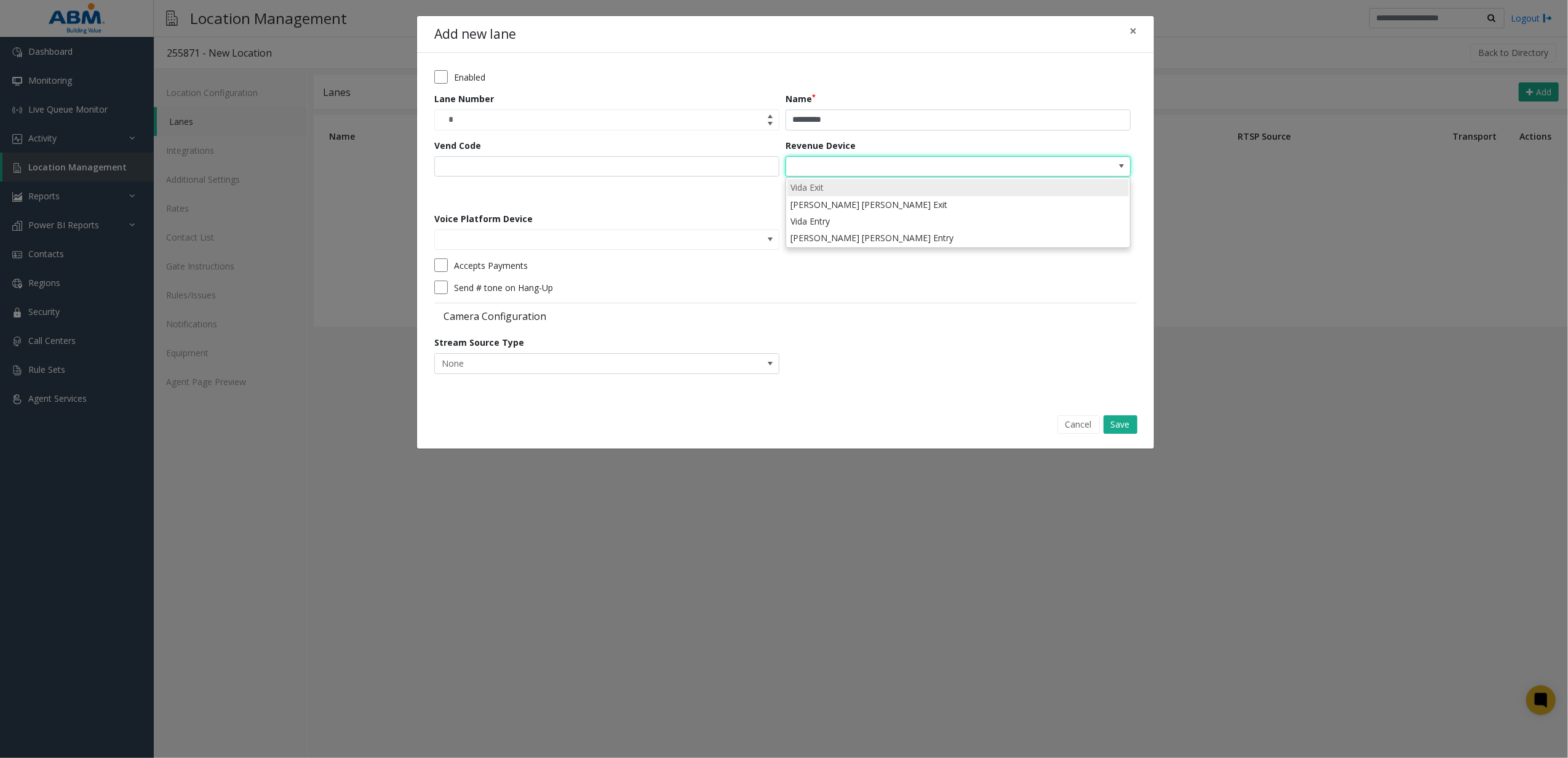
click at [1000, 183] on li "Vida Exit" at bounding box center [957, 187] width 341 height 16
type input "*********"
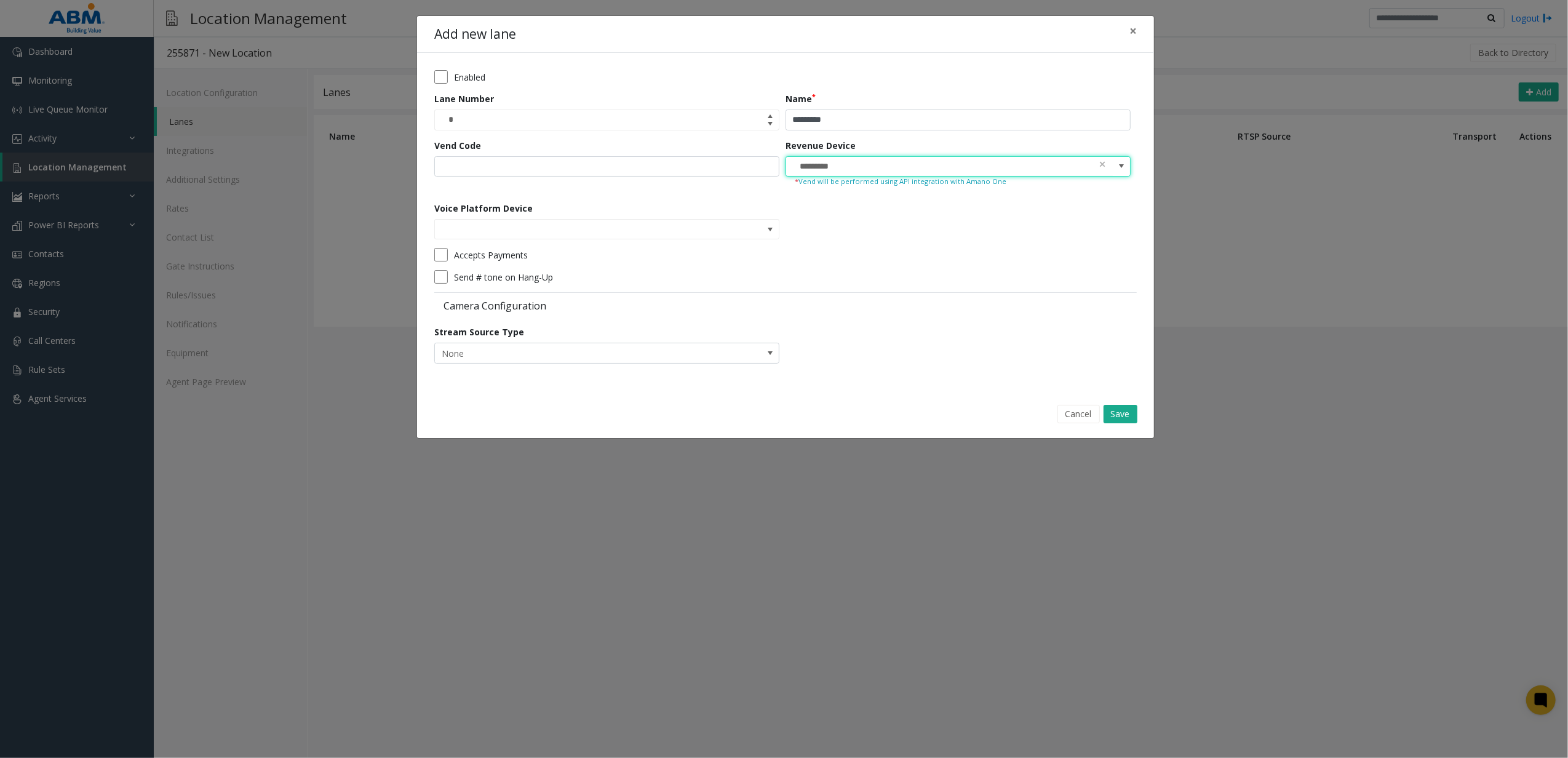
click at [860, 265] on form "Enabled Lane Number * Name ********* Vend Code Revenue Device ********* * Vend …" at bounding box center [785, 221] width 702 height 302
click at [771, 238] on span at bounding box center [771, 229] width 17 height 19
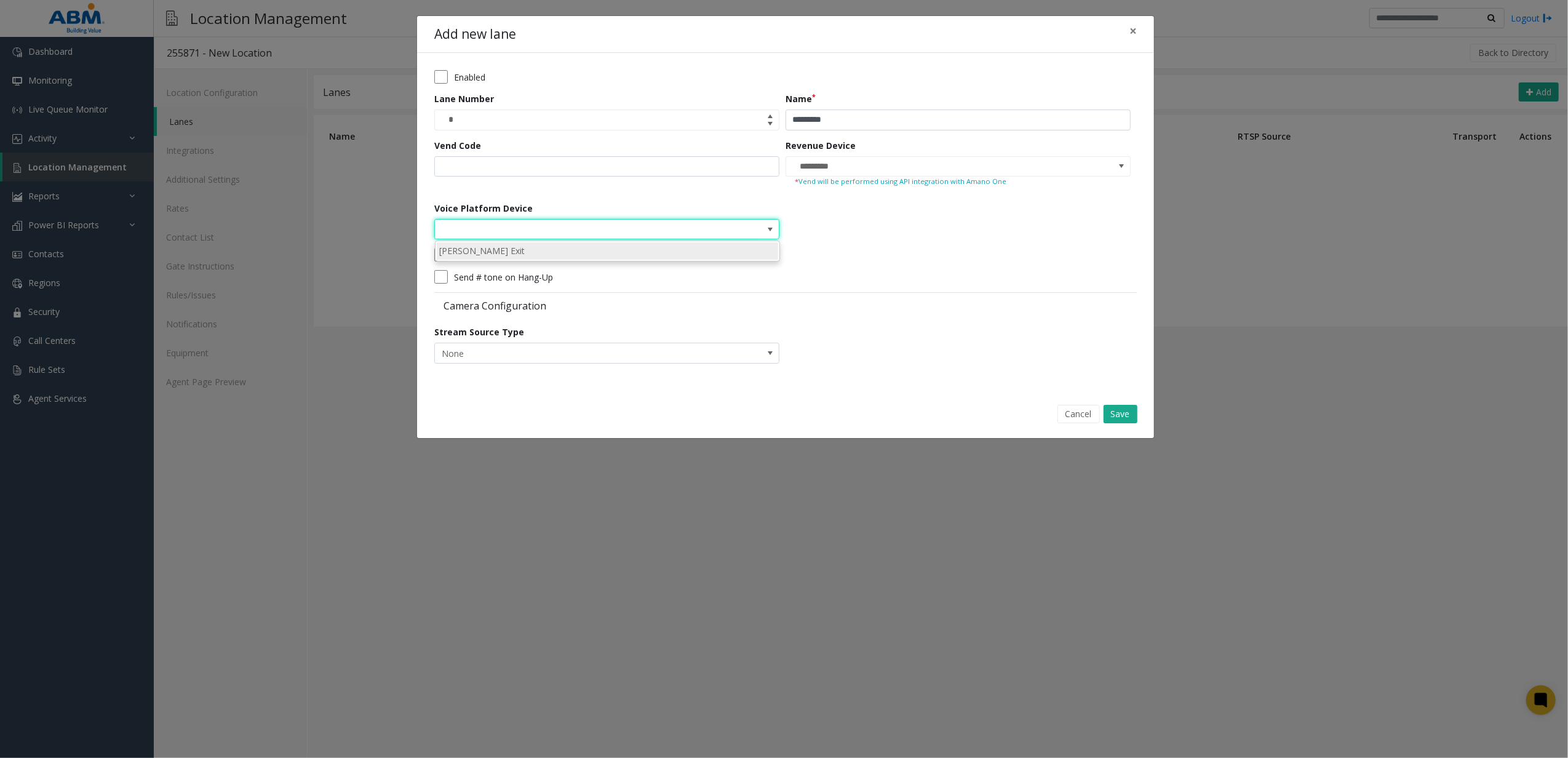
click at [633, 253] on li "[PERSON_NAME] Exit" at bounding box center [607, 250] width 341 height 16
type input "**********"
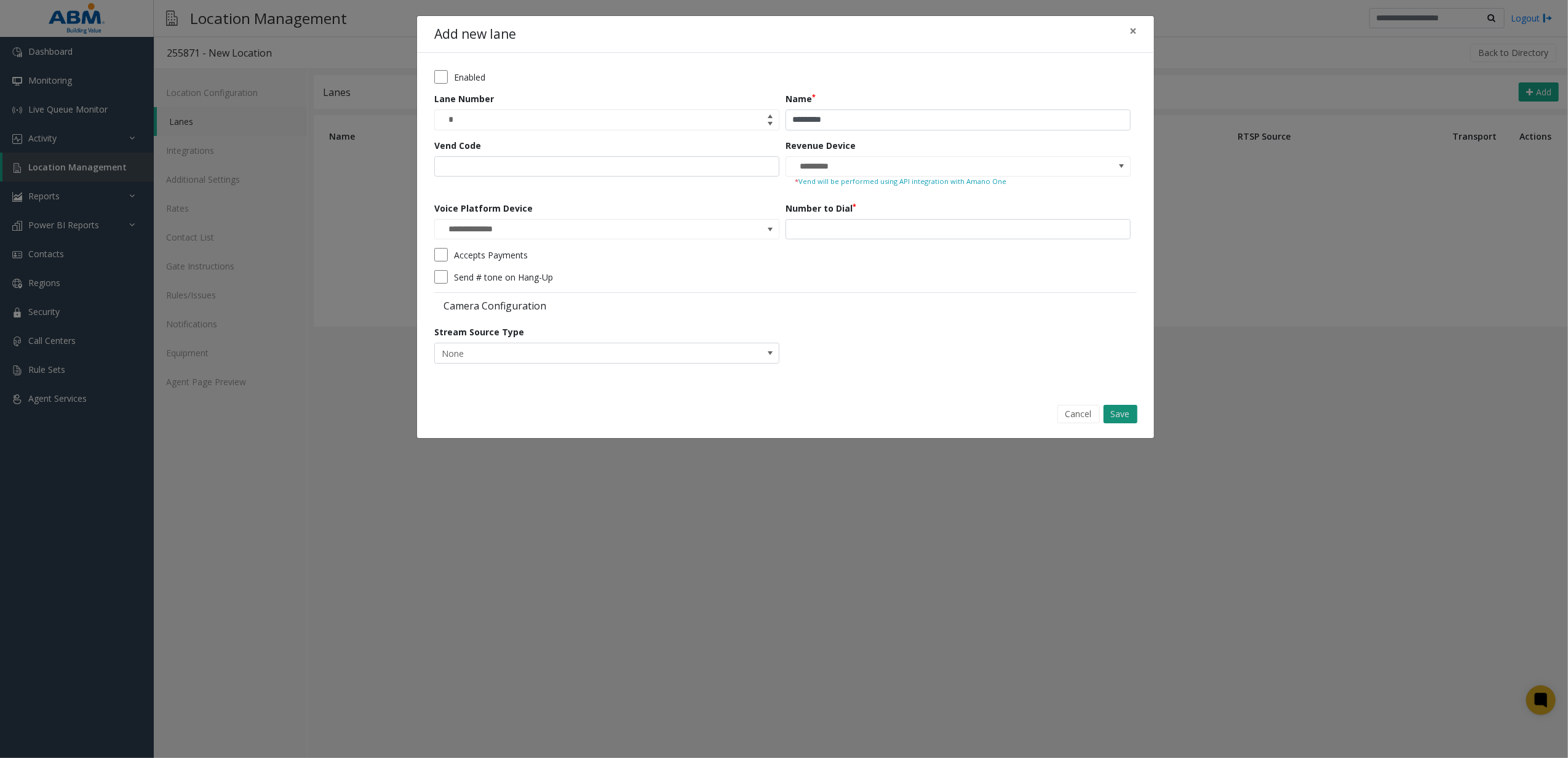
click at [1121, 412] on button "Save" at bounding box center [1120, 414] width 34 height 18
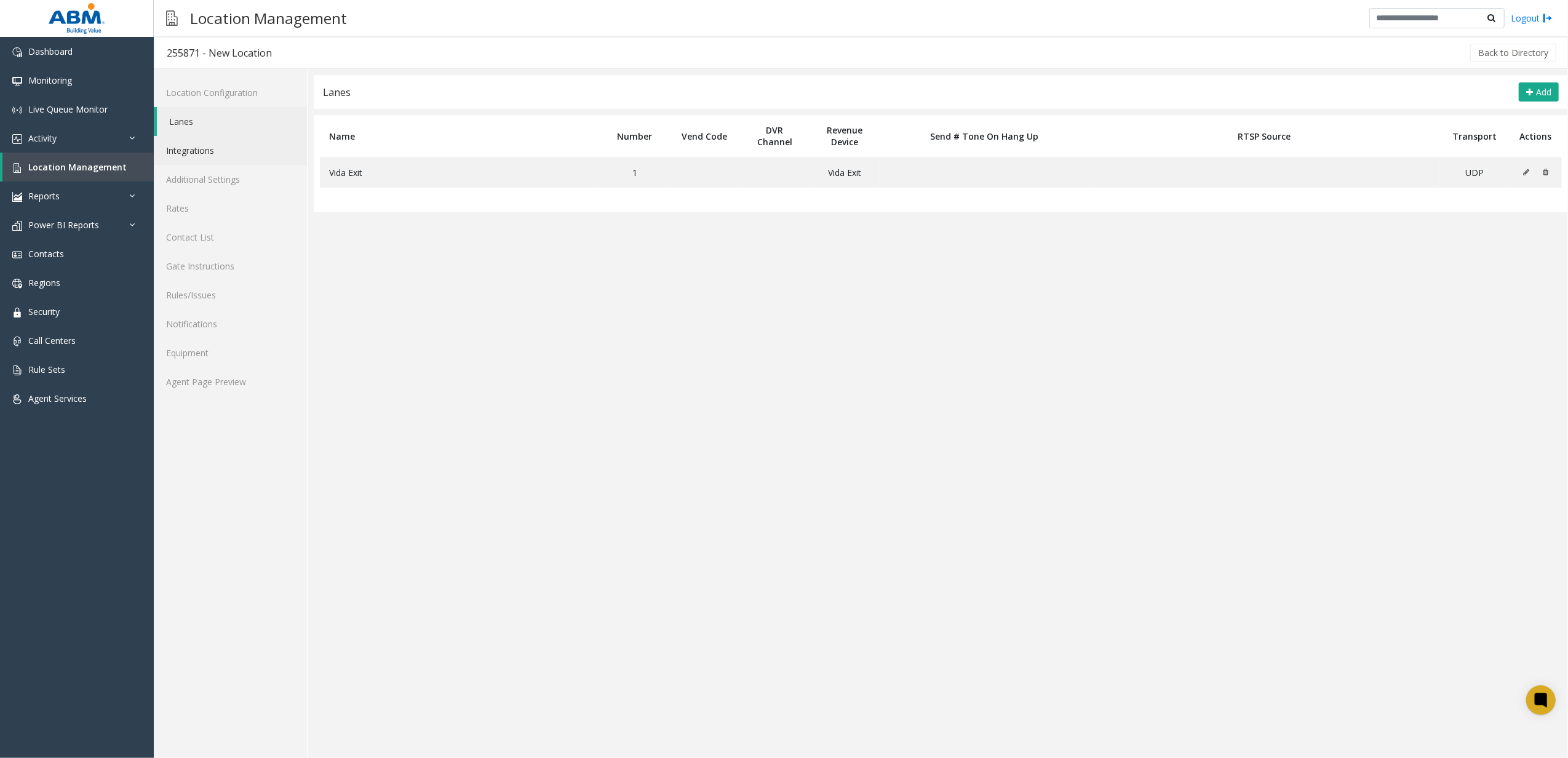
click at [247, 158] on link "Integrations" at bounding box center [230, 150] width 153 height 29
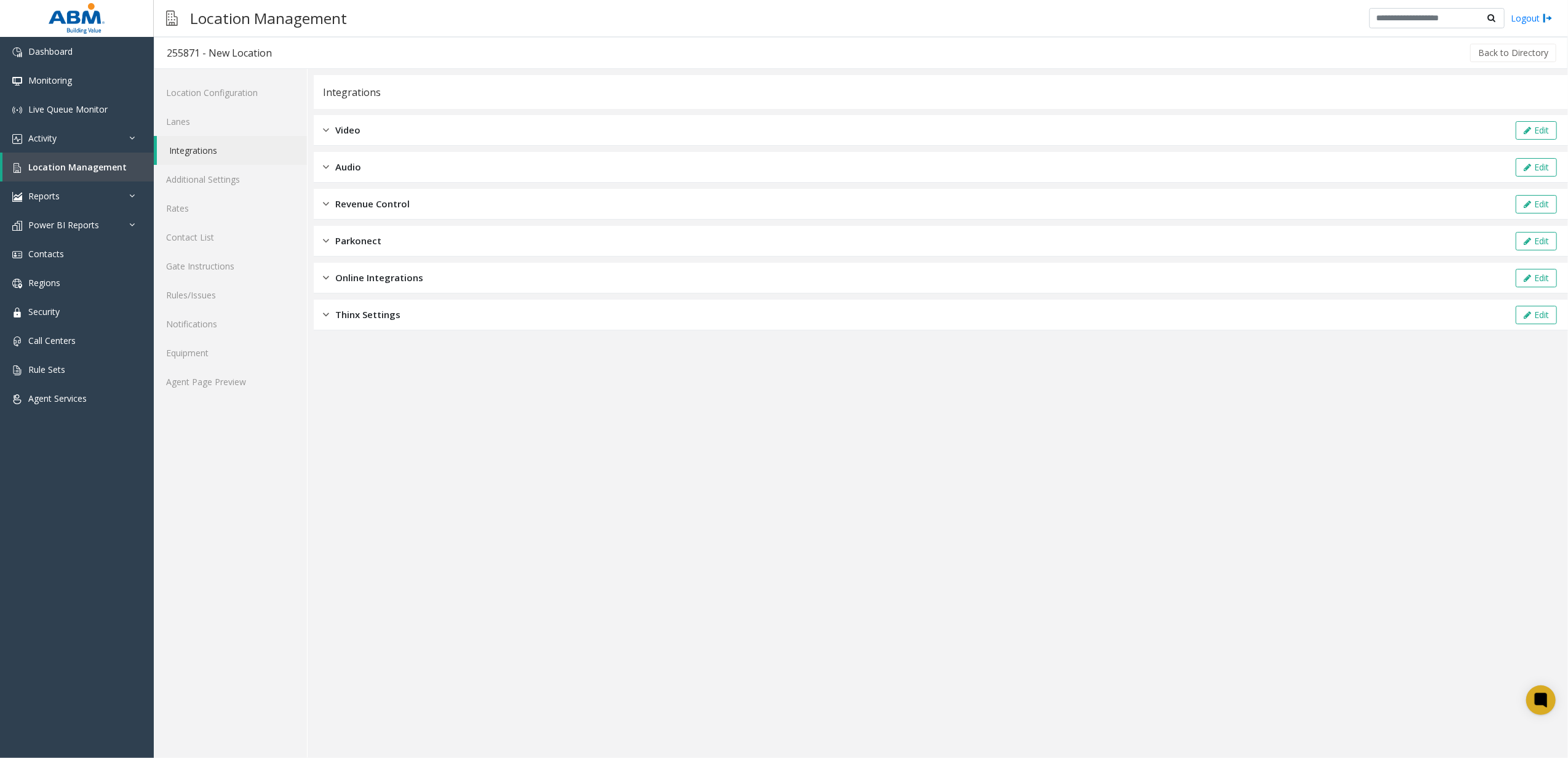
click at [446, 124] on div "Video Edit" at bounding box center [941, 131] width 1254 height 31
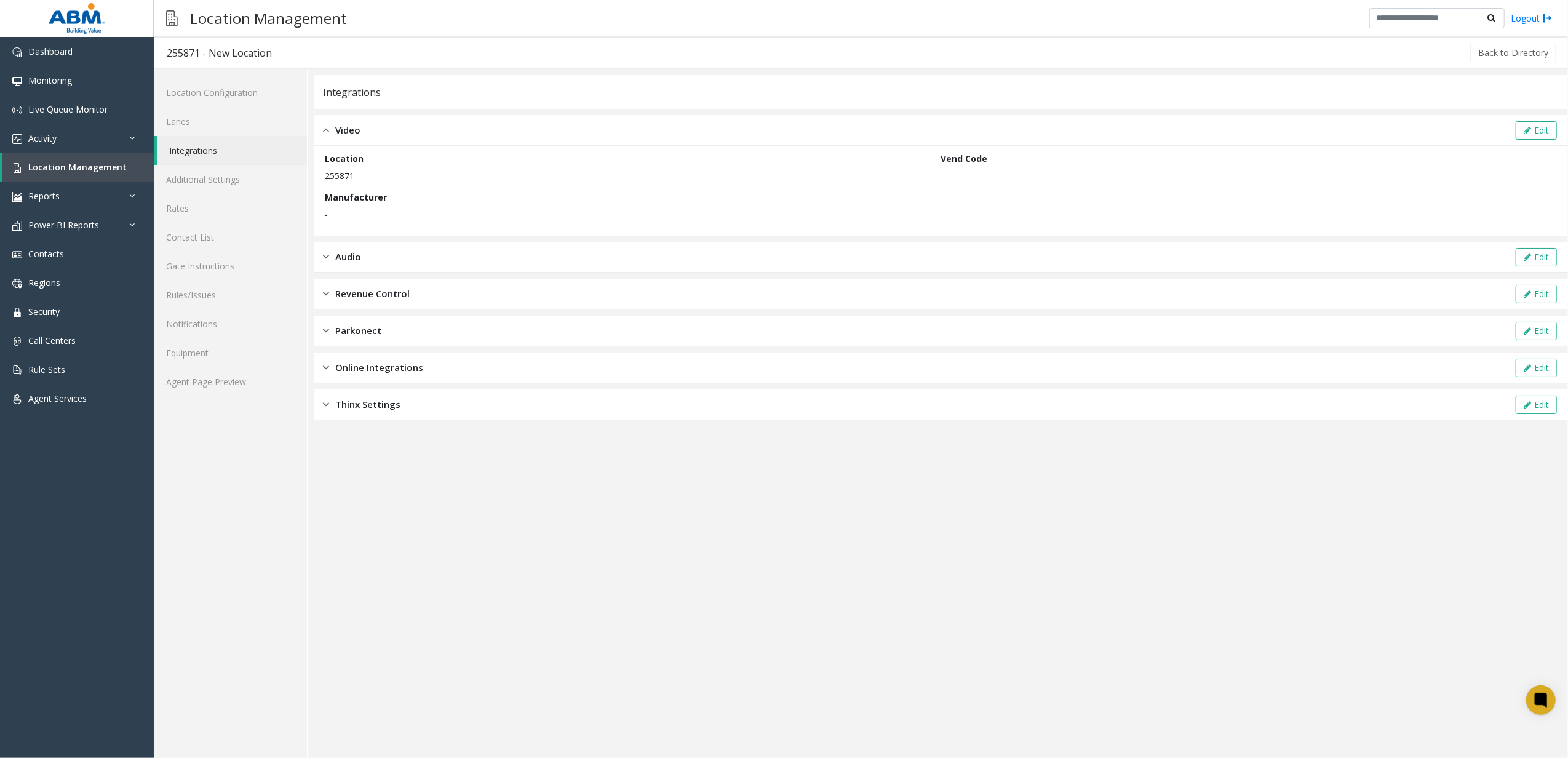
click at [372, 254] on div "Audio Edit" at bounding box center [941, 257] width 1254 height 31
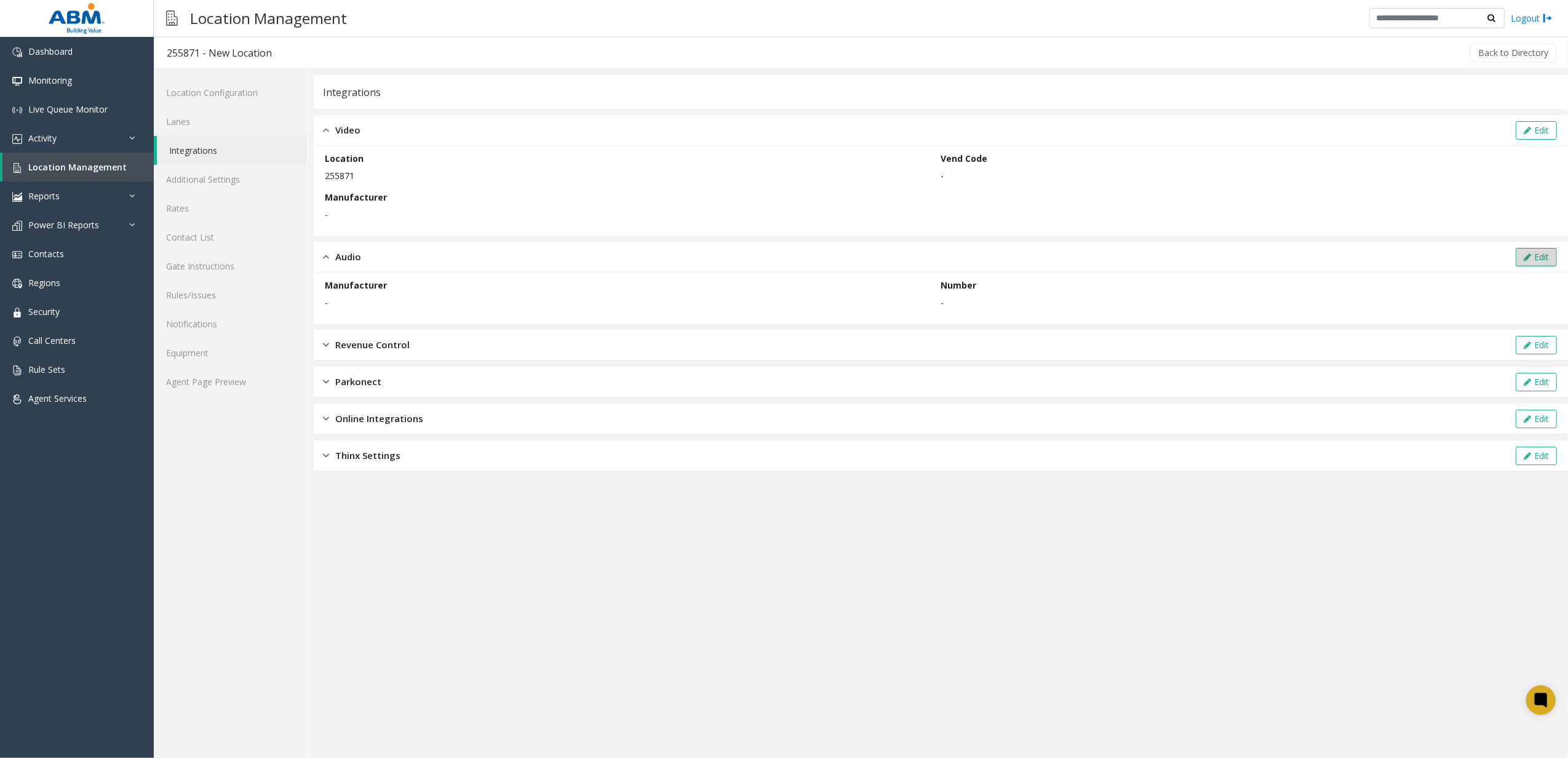
click at [1536, 257] on button "Edit" at bounding box center [1536, 257] width 41 height 18
click at [513, 308] on span at bounding box center [569, 306] width 487 height 19
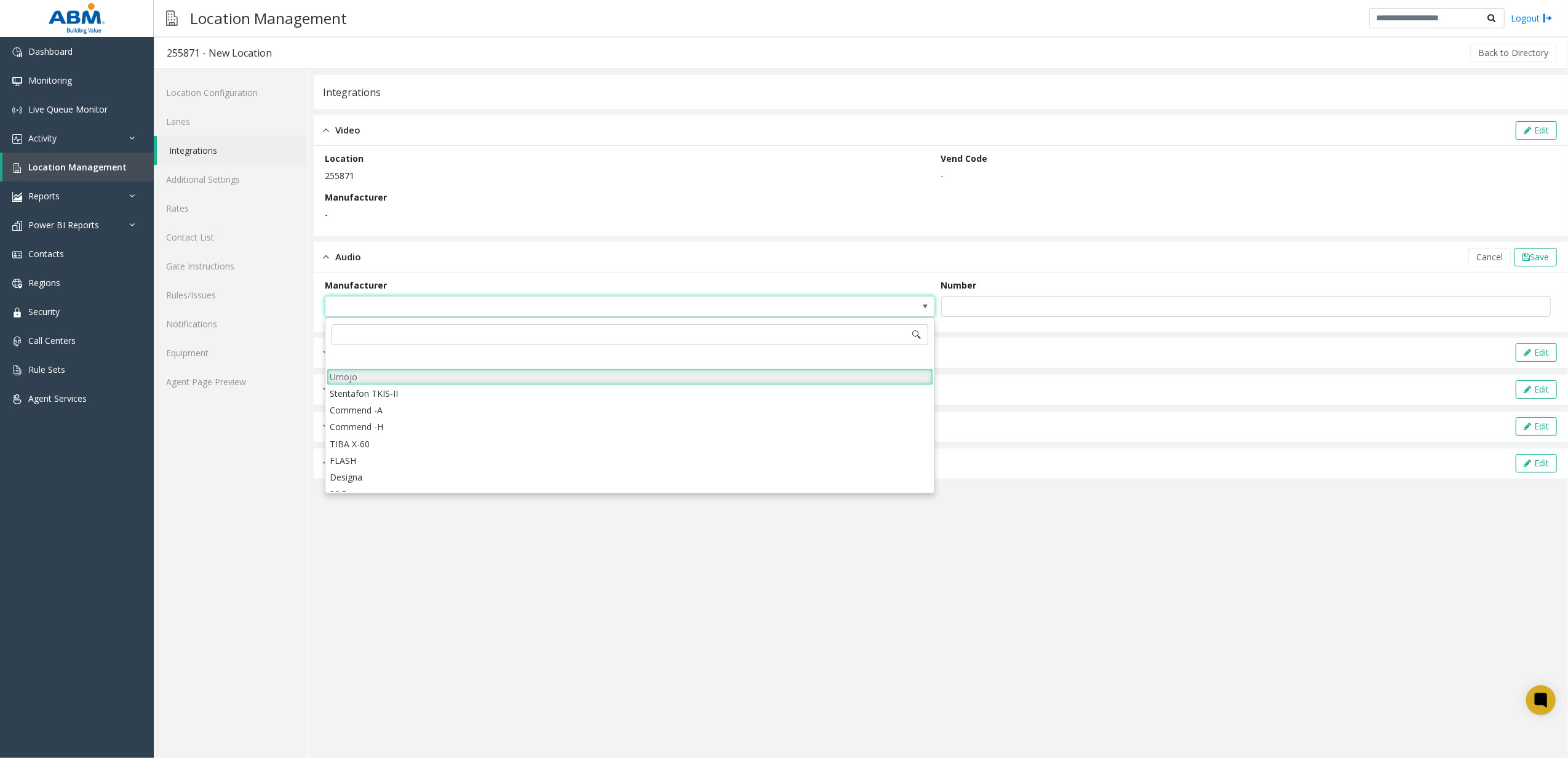
scroll to position [83, 0]
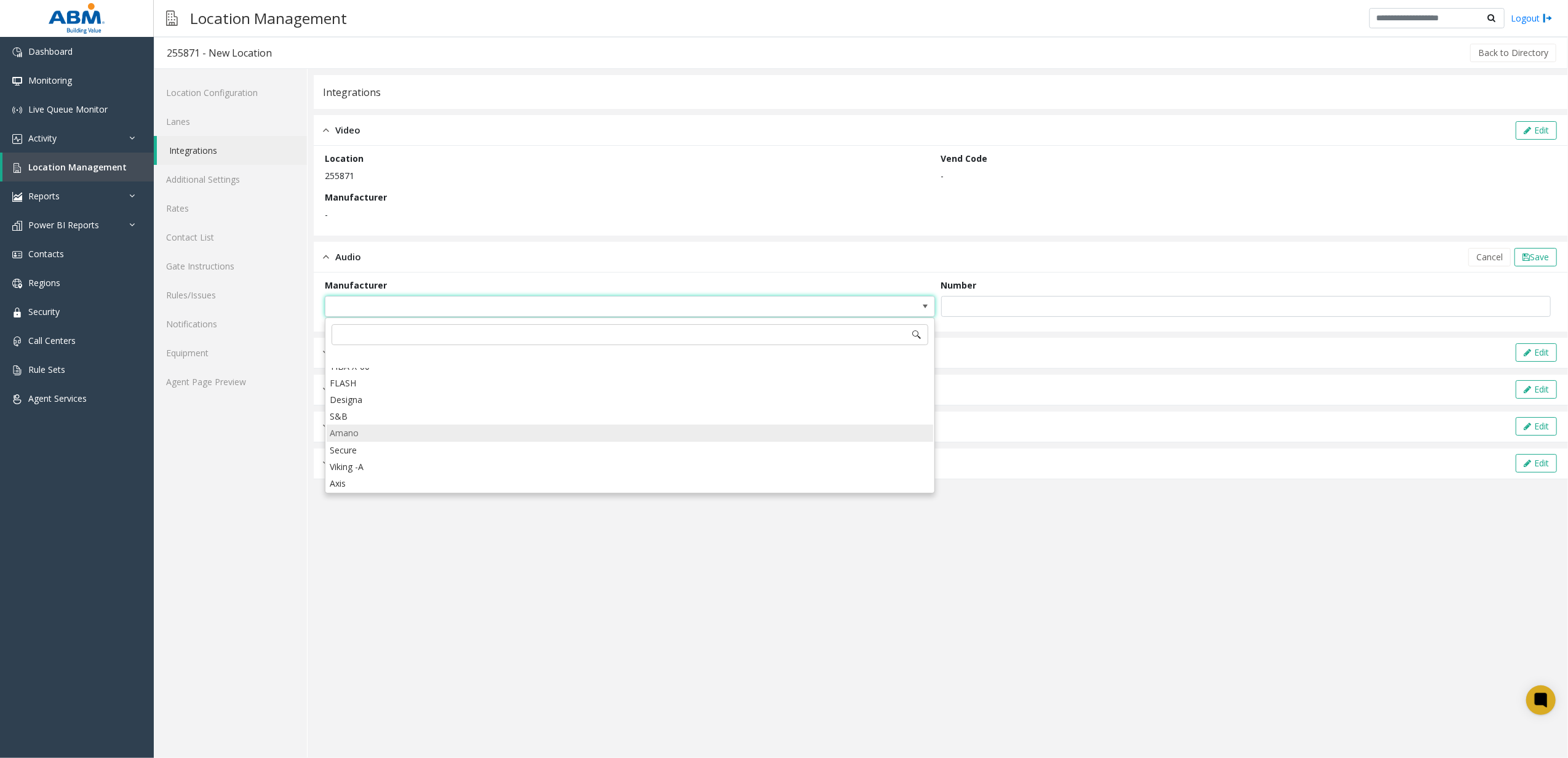
click at [390, 431] on li "Amano" at bounding box center [630, 432] width 606 height 16
click at [1546, 255] on span "Save" at bounding box center [1539, 257] width 19 height 12
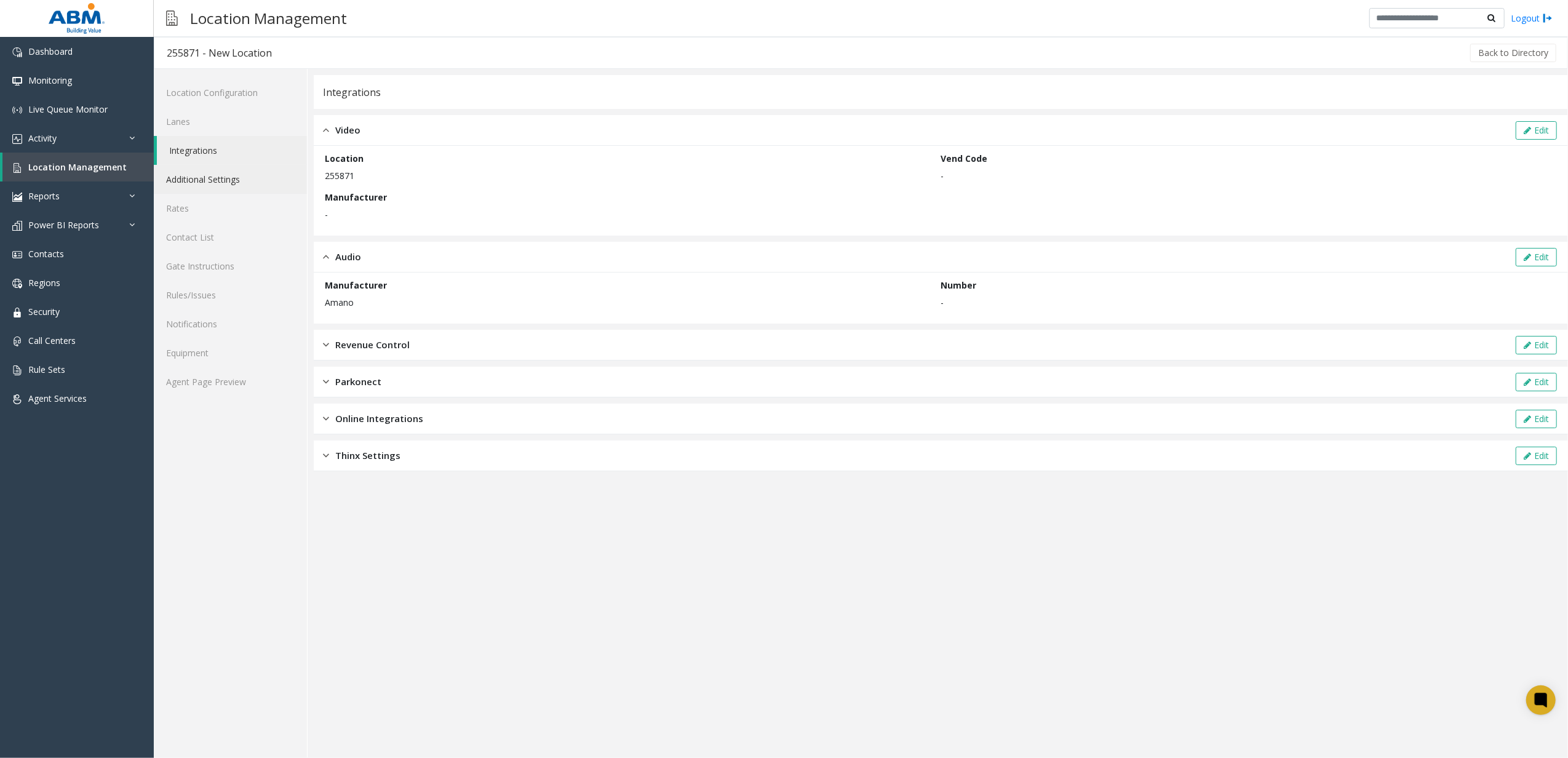
click at [237, 182] on link "Additional Settings" at bounding box center [230, 179] width 153 height 29
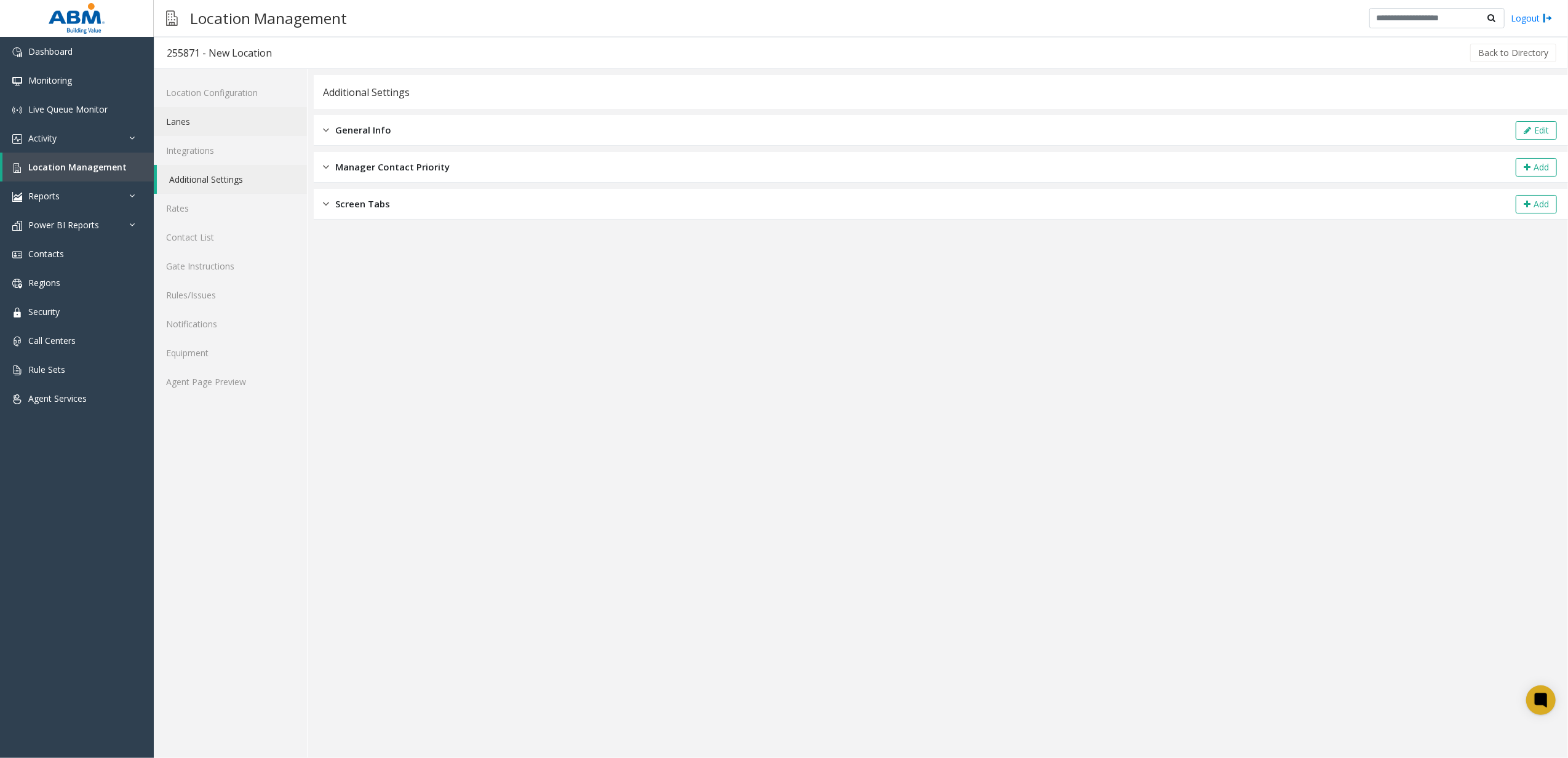
click at [237, 131] on link "Lanes" at bounding box center [230, 121] width 153 height 29
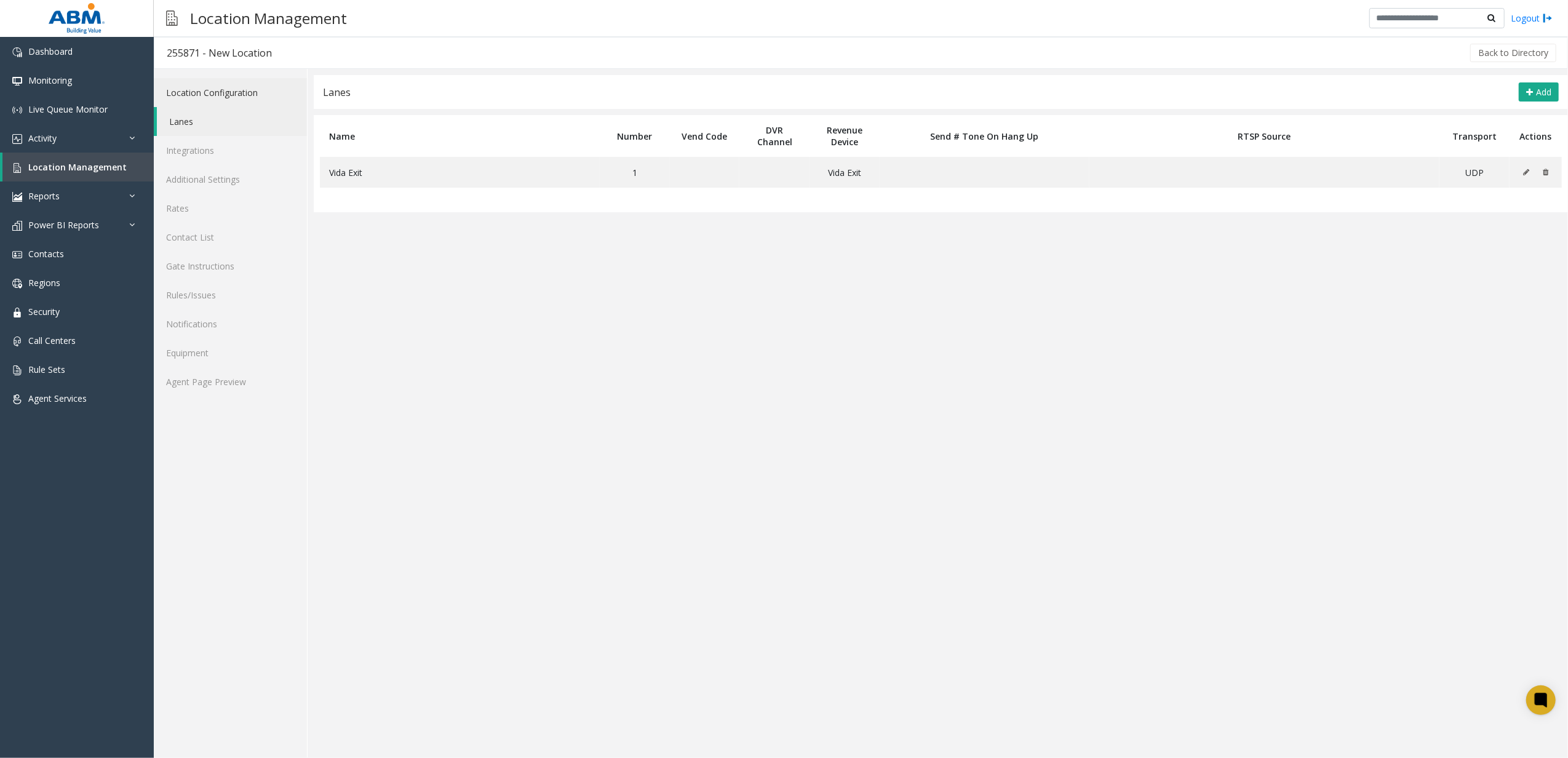
click at [220, 79] on link "Location Configuration" at bounding box center [230, 92] width 153 height 29
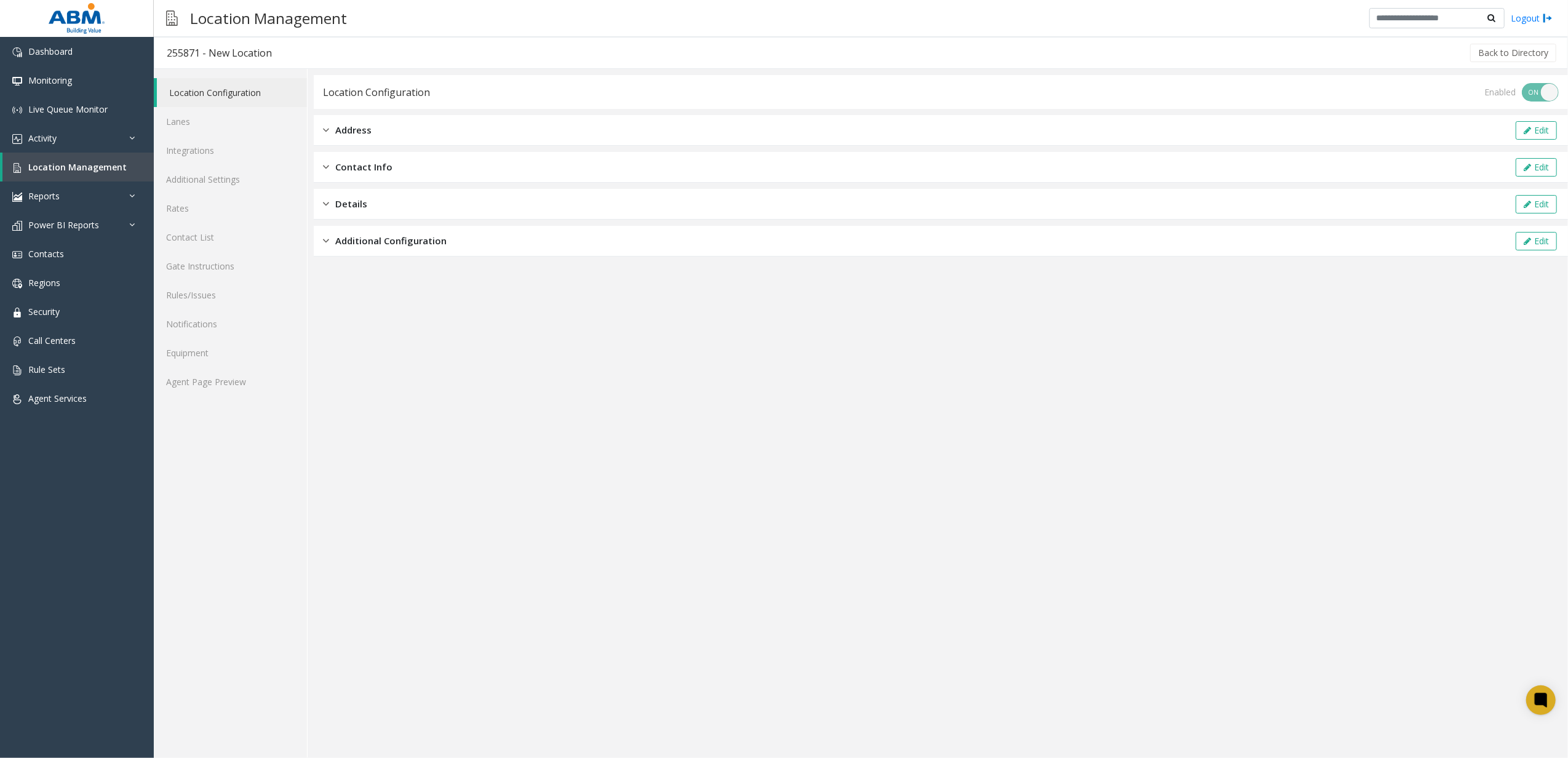
click at [376, 133] on div "Address Edit" at bounding box center [941, 131] width 1254 height 31
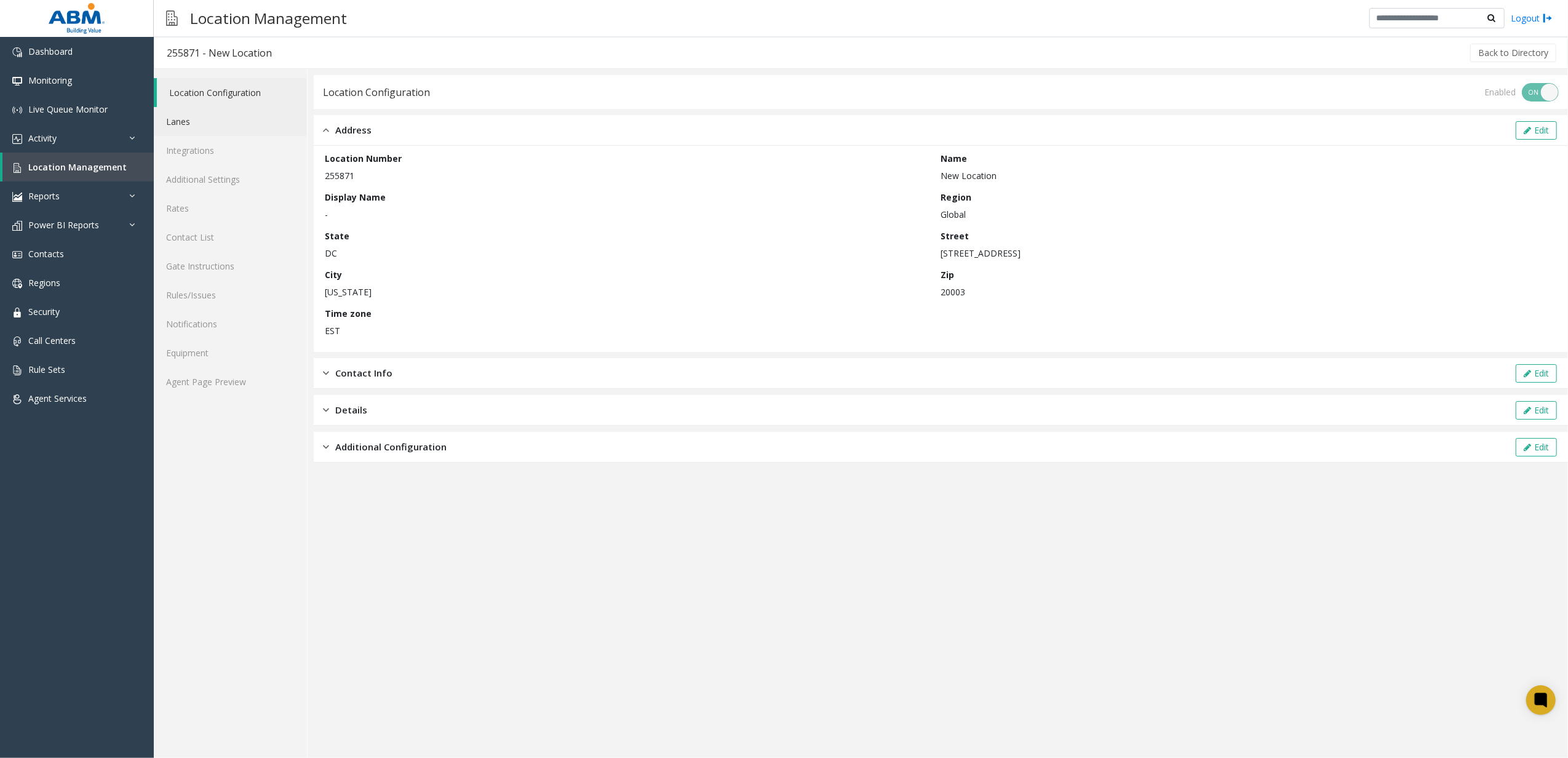
click at [268, 120] on link "Lanes" at bounding box center [230, 121] width 153 height 29
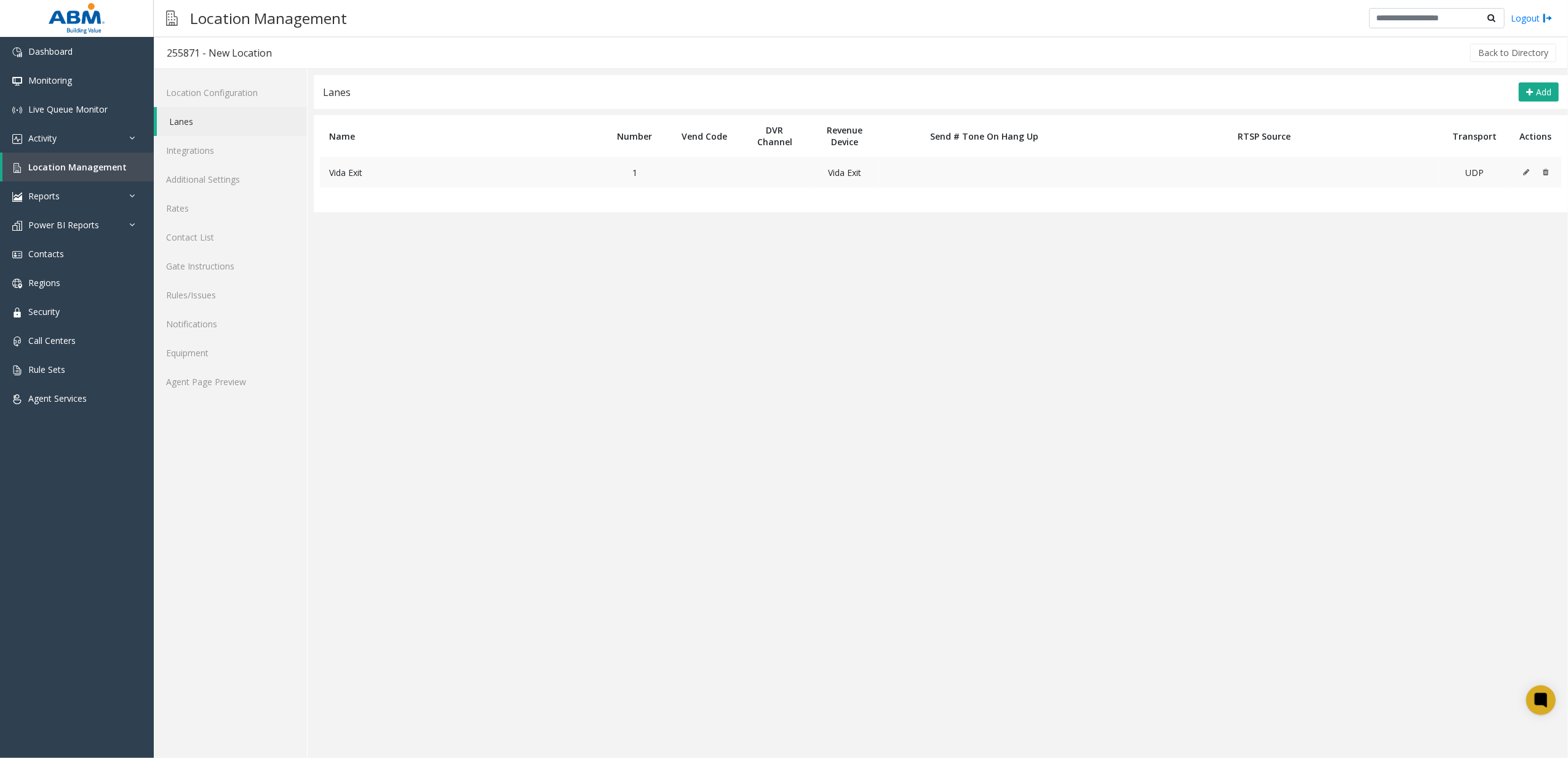
click at [1530, 180] on button at bounding box center [1530, 171] width 13 height 18
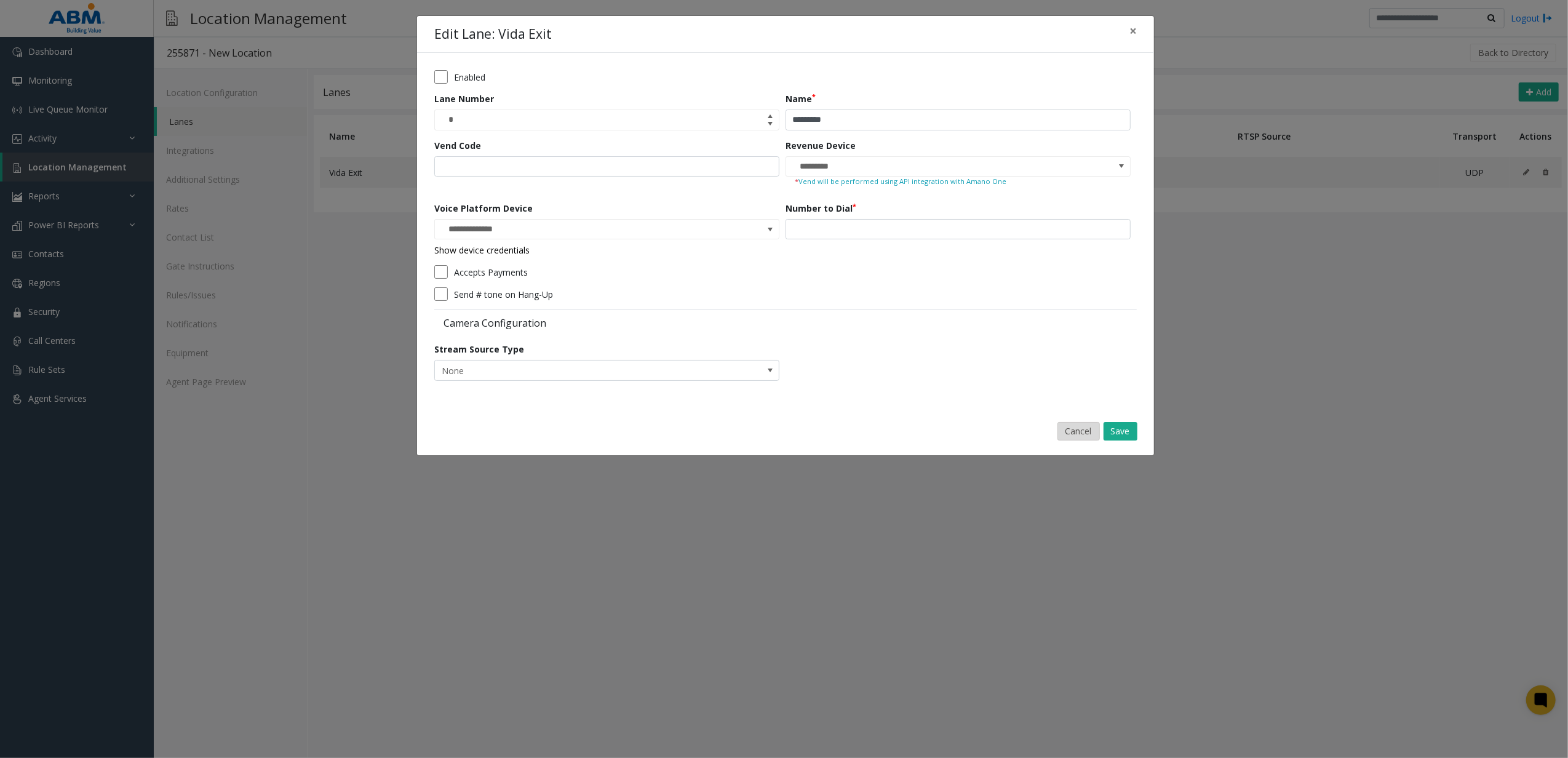
click at [1071, 436] on button "Cancel" at bounding box center [1078, 431] width 42 height 18
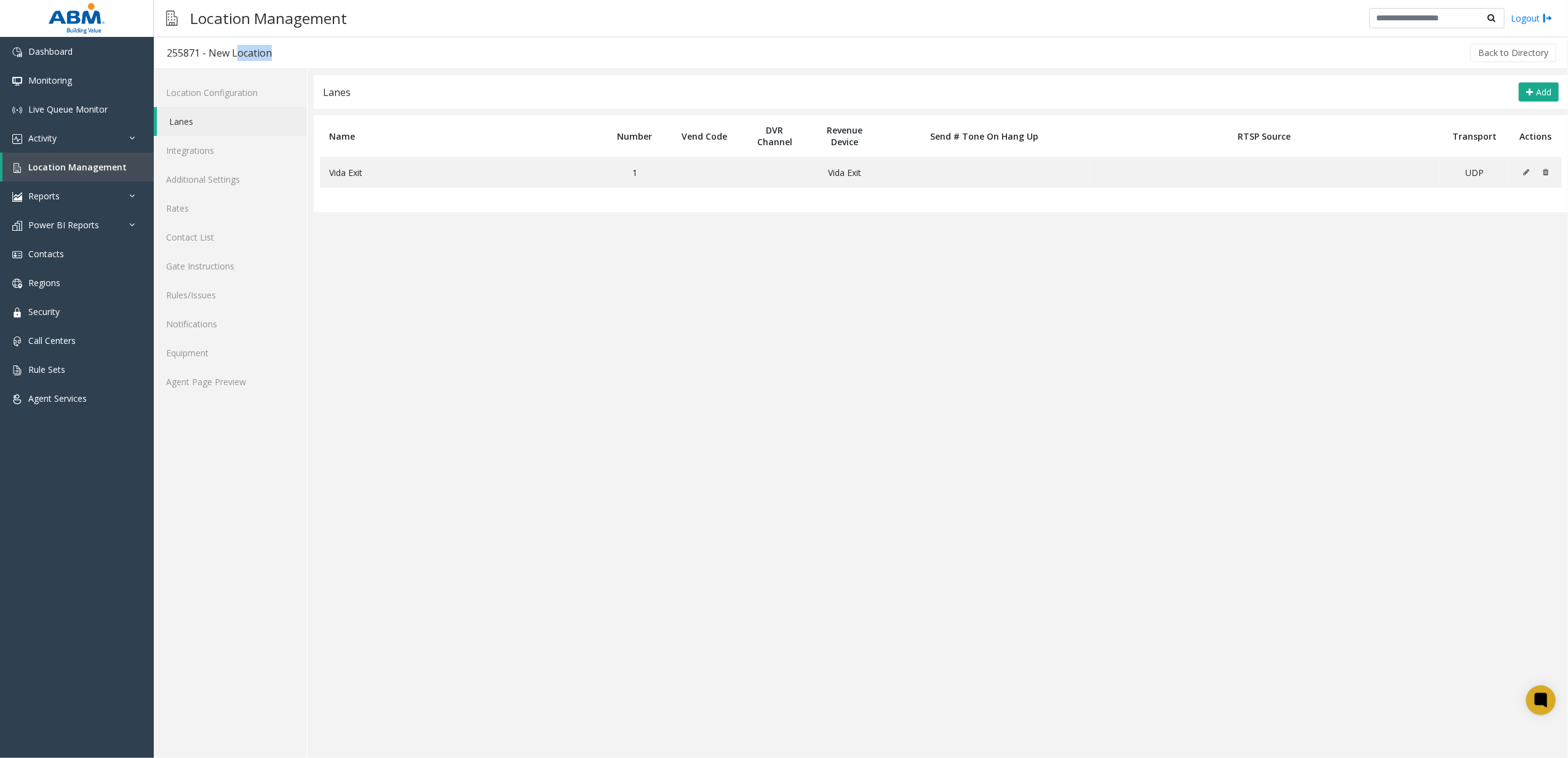
drag, startPoint x: 234, startPoint y: 52, endPoint x: 375, endPoint y: 61, distance: 141.3
click at [375, 61] on div "255871 - New Location Back to Directory" at bounding box center [861, 52] width 1414 height 32
drag, startPoint x: 375, startPoint y: 61, endPoint x: 184, endPoint y: 48, distance: 191.4
click at [184, 48] on div "255871 - New Location" at bounding box center [218, 53] width 105 height 16
drag, startPoint x: 168, startPoint y: 48, endPoint x: 316, endPoint y: 48, distance: 148.0
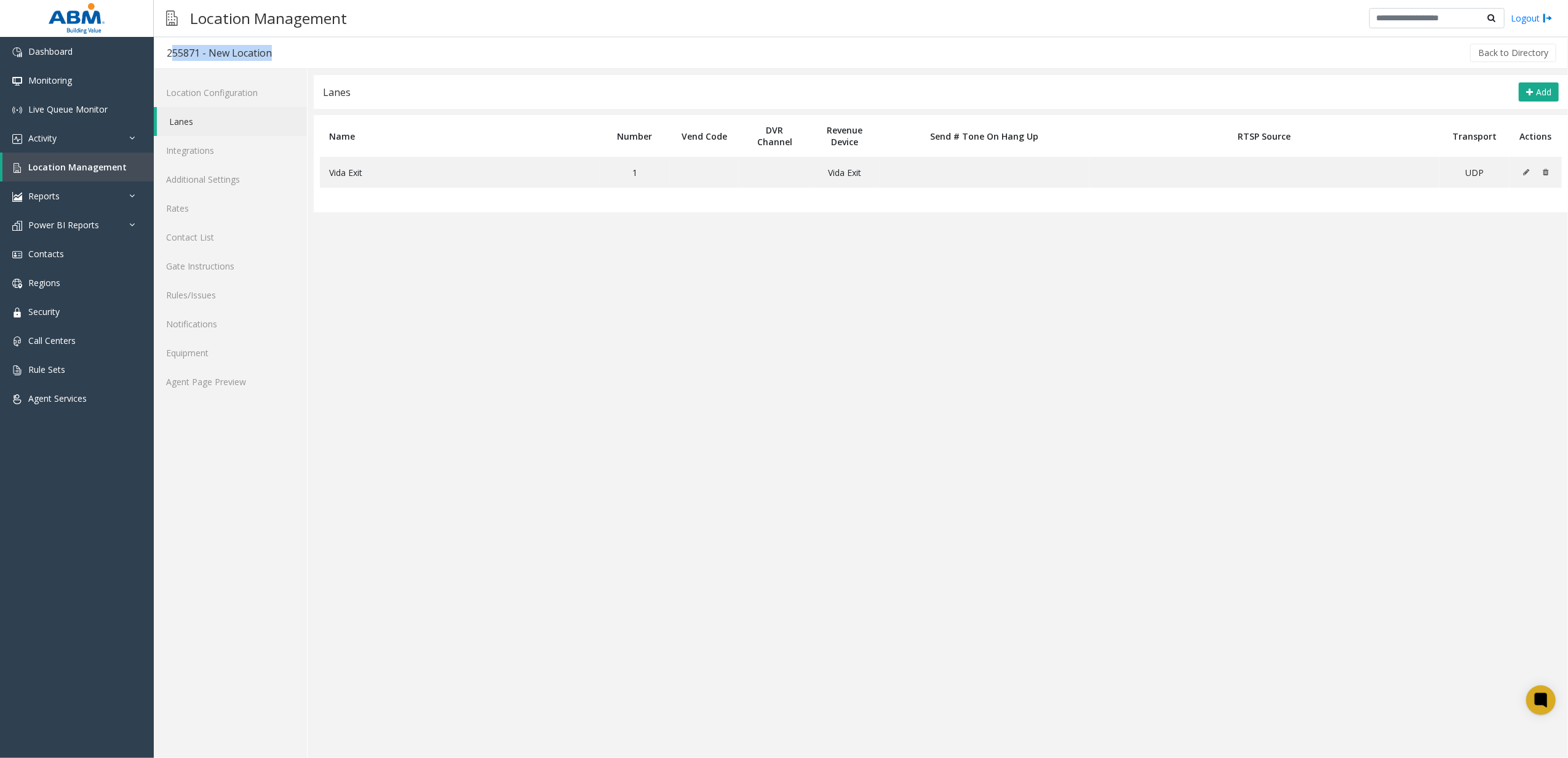
click at [316, 48] on div "255871 - New Location Back to Directory" at bounding box center [861, 52] width 1414 height 32
